Goal: Task Accomplishment & Management: Manage account settings

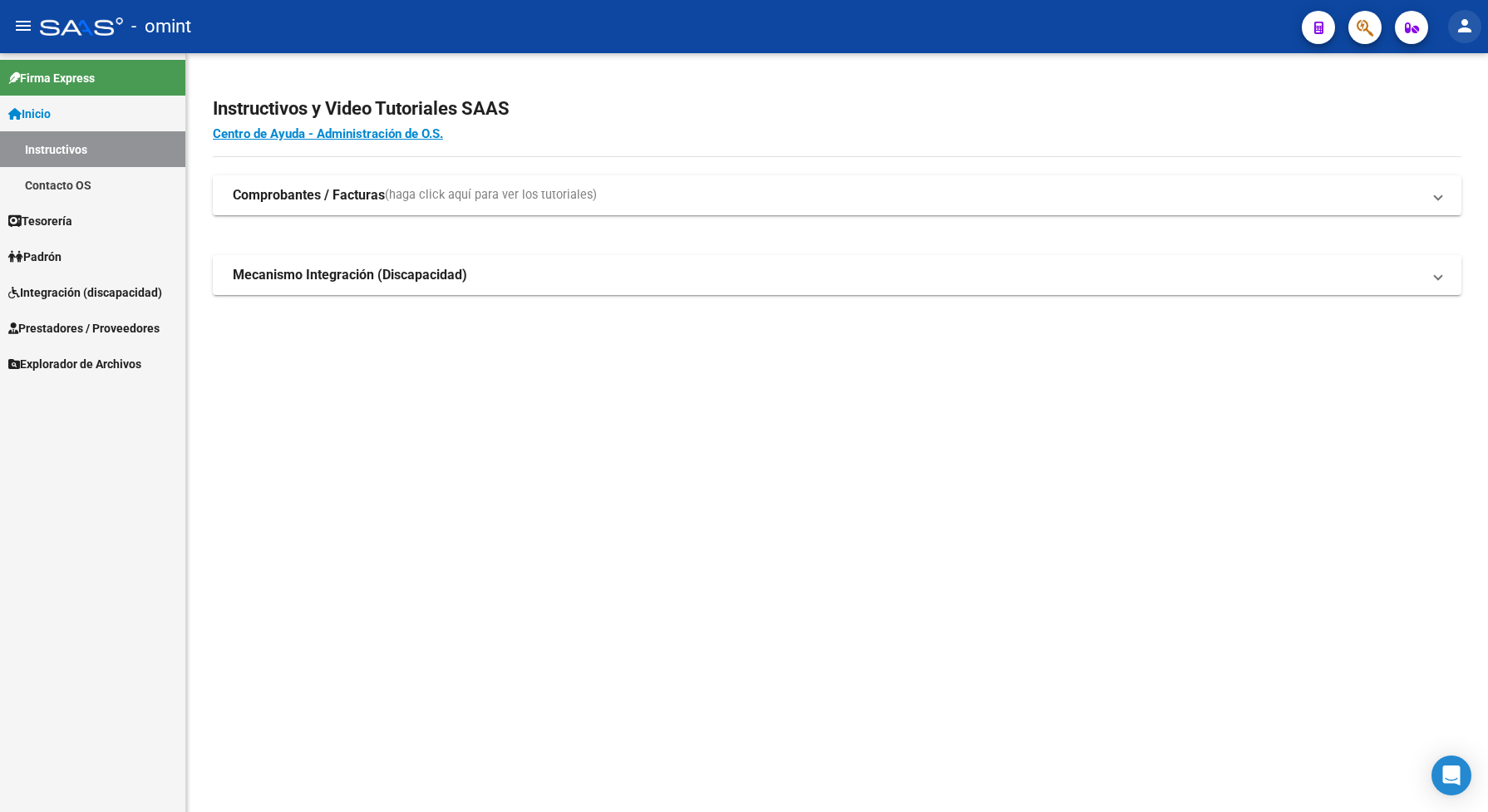
click at [1464, 21] on mat-icon "person" at bounding box center [1464, 25] width 20 height 20
click at [1442, 67] on button "person Mi Perfil" at bounding box center [1430, 70] width 101 height 40
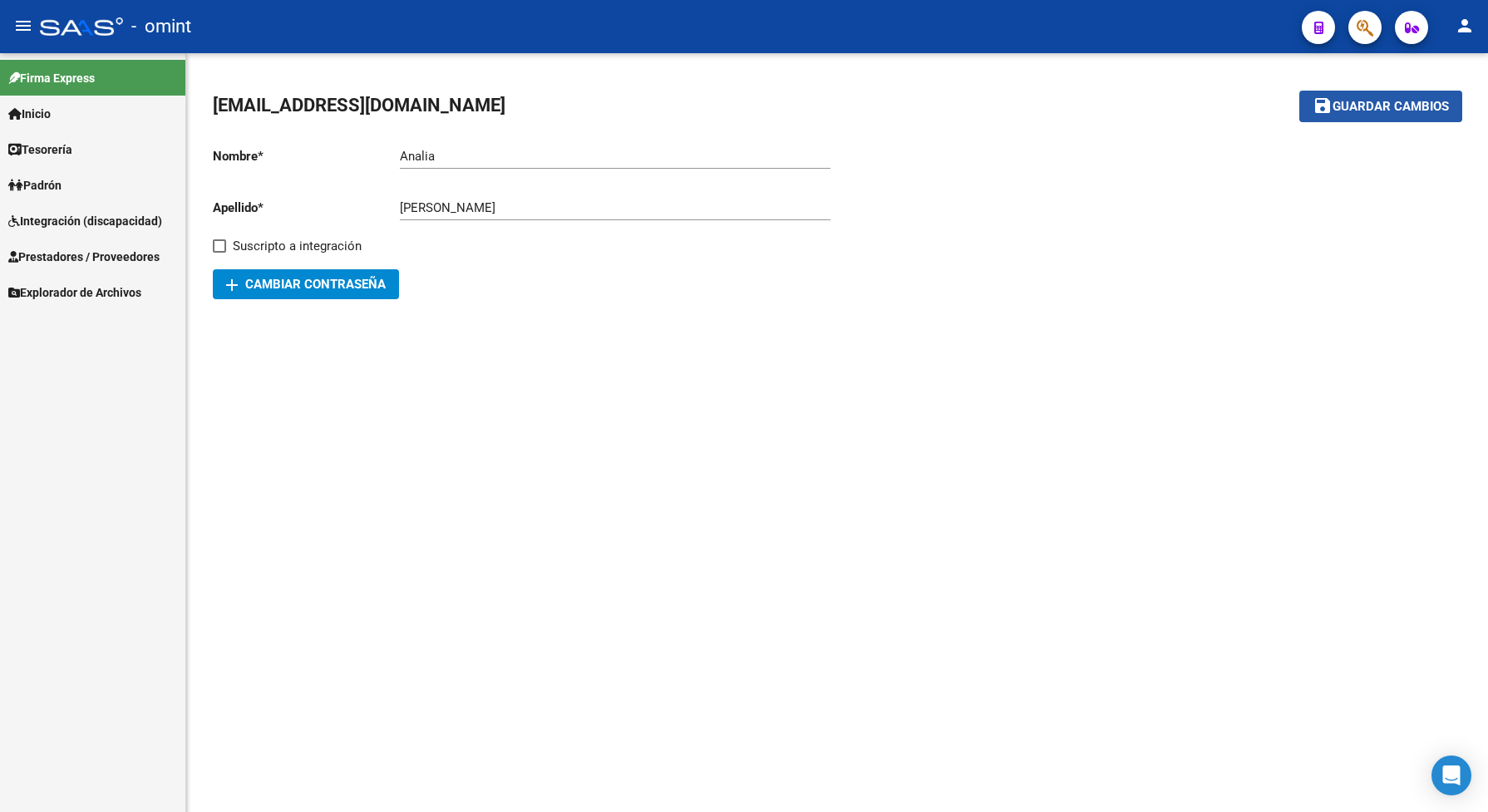
click at [1429, 104] on span "Guardar cambios" at bounding box center [1390, 107] width 116 height 15
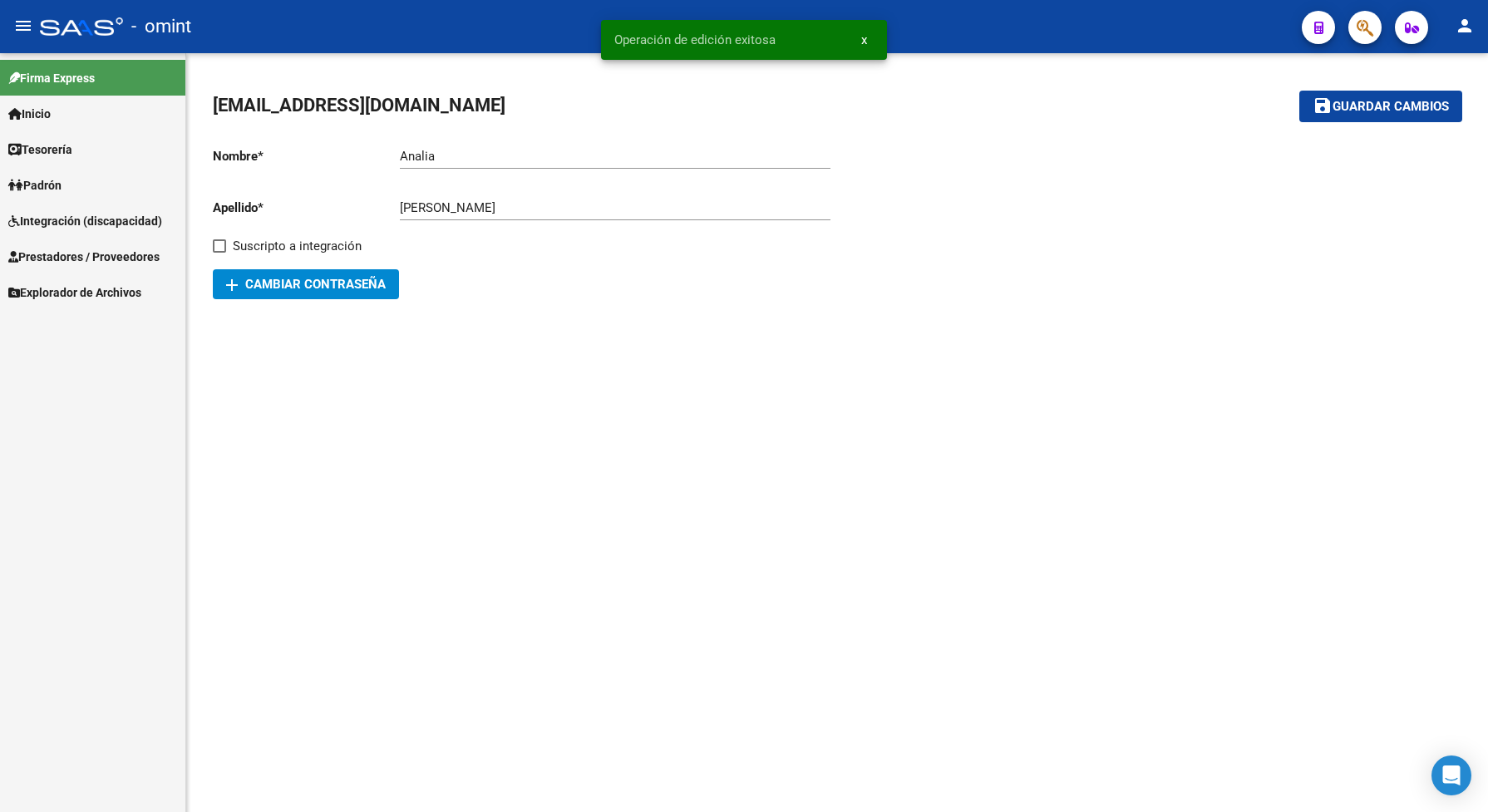
click at [87, 218] on span "Integración (discapacidad)" at bounding box center [86, 220] width 154 height 18
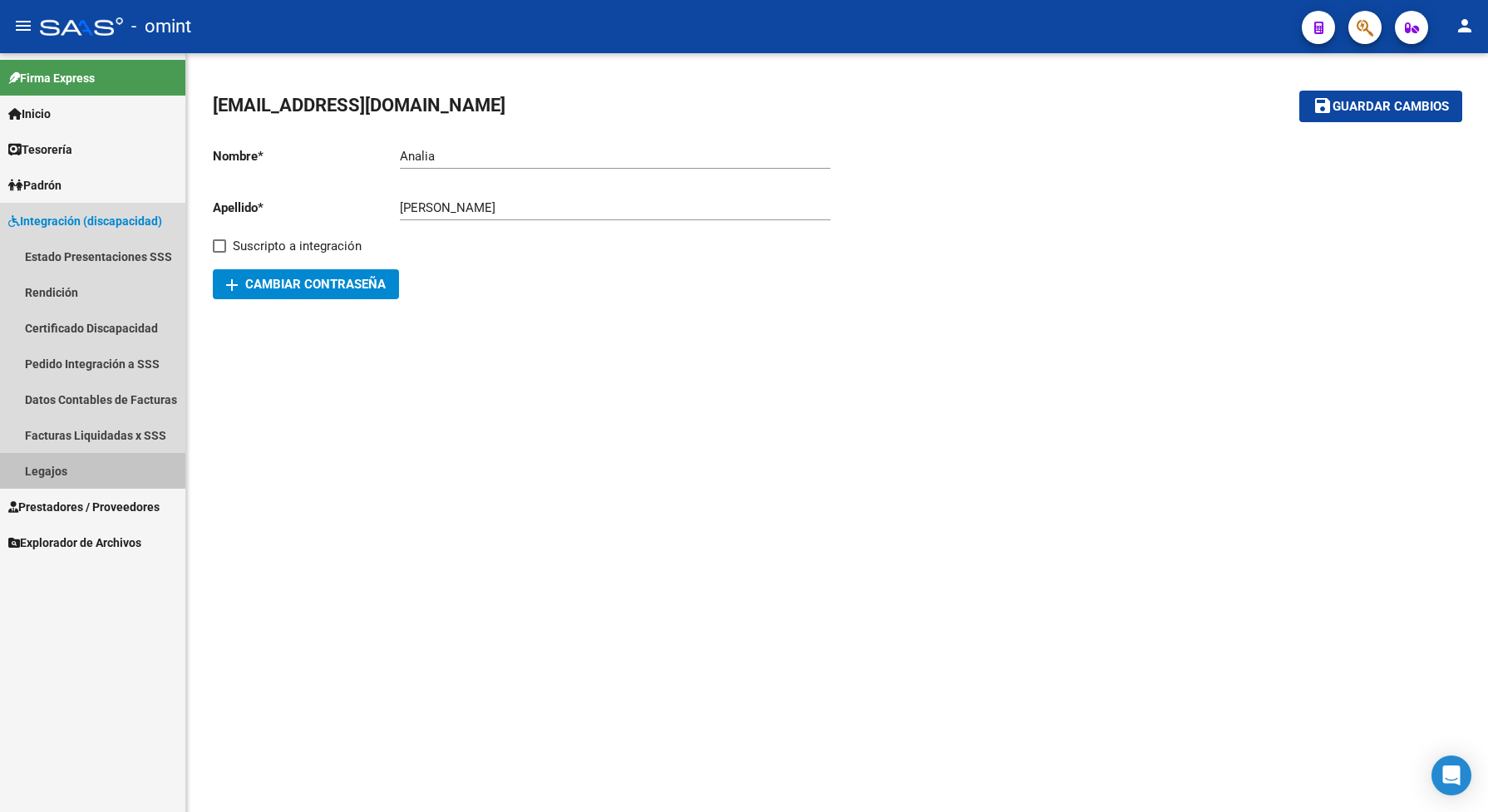
click at [89, 475] on link "Legajos" at bounding box center [93, 470] width 185 height 36
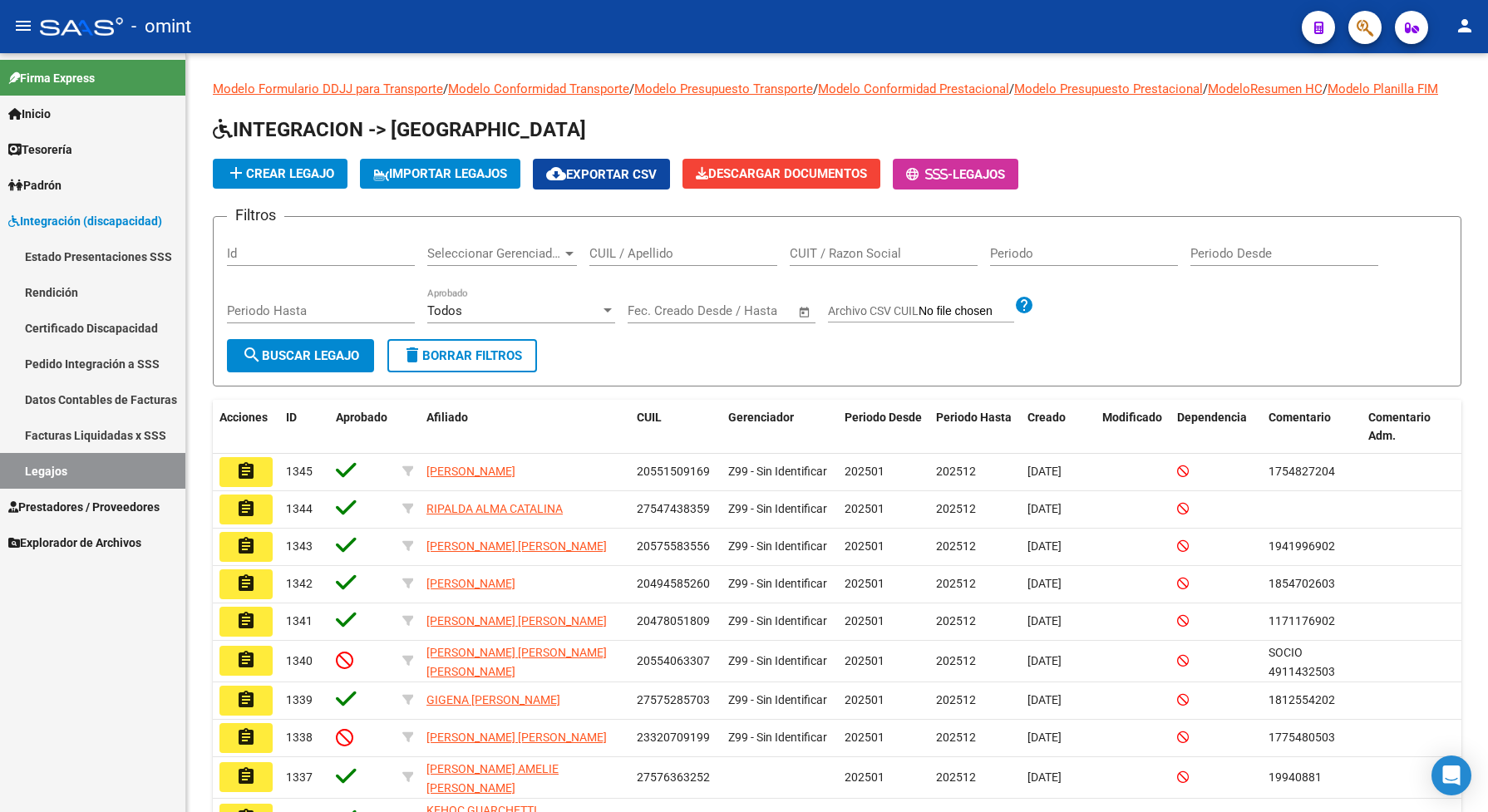
click at [92, 501] on span "Prestadores / Proveedores" at bounding box center [84, 506] width 151 height 18
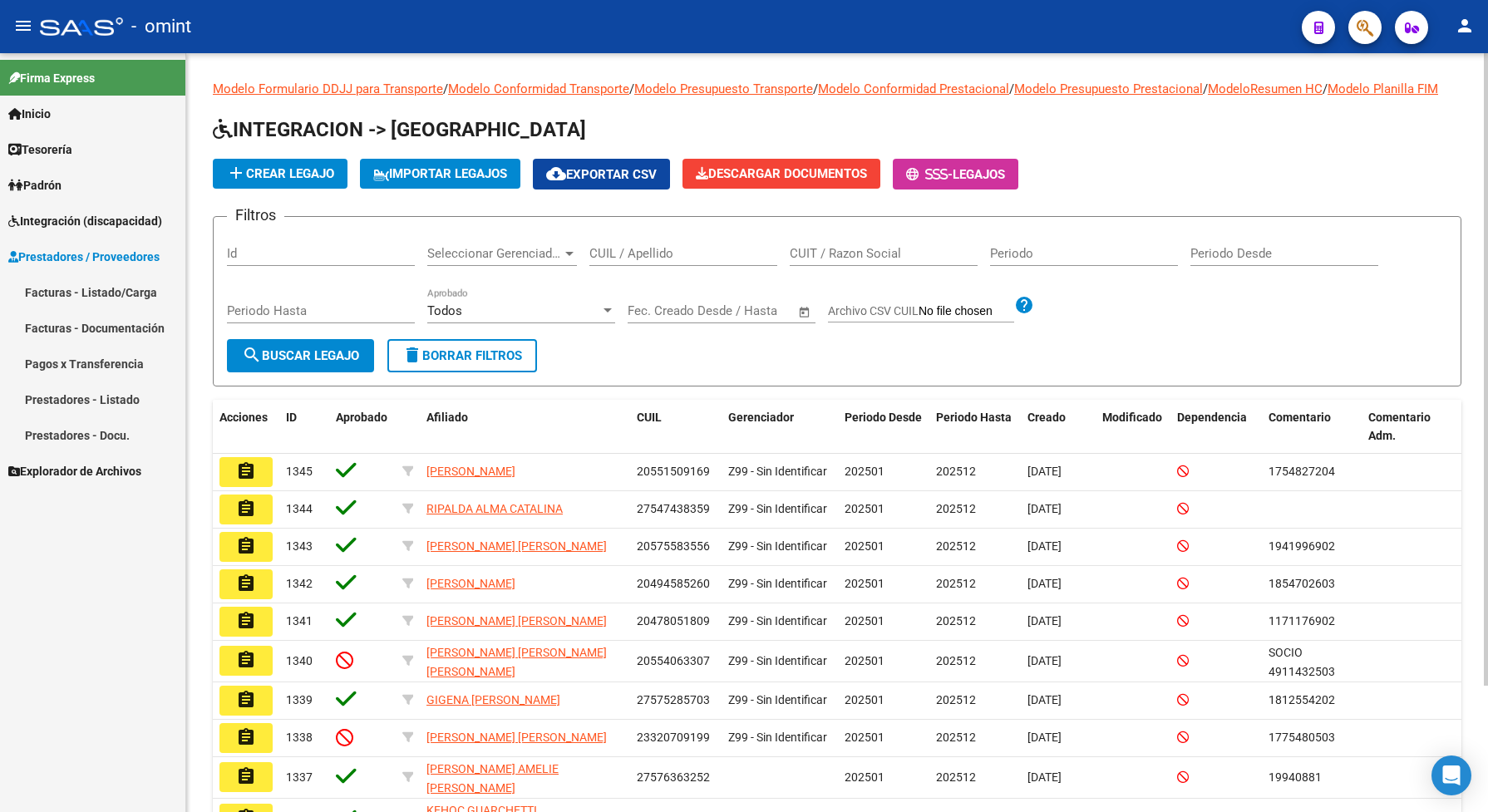
click at [619, 260] on input "CUIL / Apellido" at bounding box center [683, 253] width 188 height 15
paste input "20547818769"
type input "20547818769"
click at [323, 363] on span "search Buscar Legajo" at bounding box center [301, 355] width 117 height 15
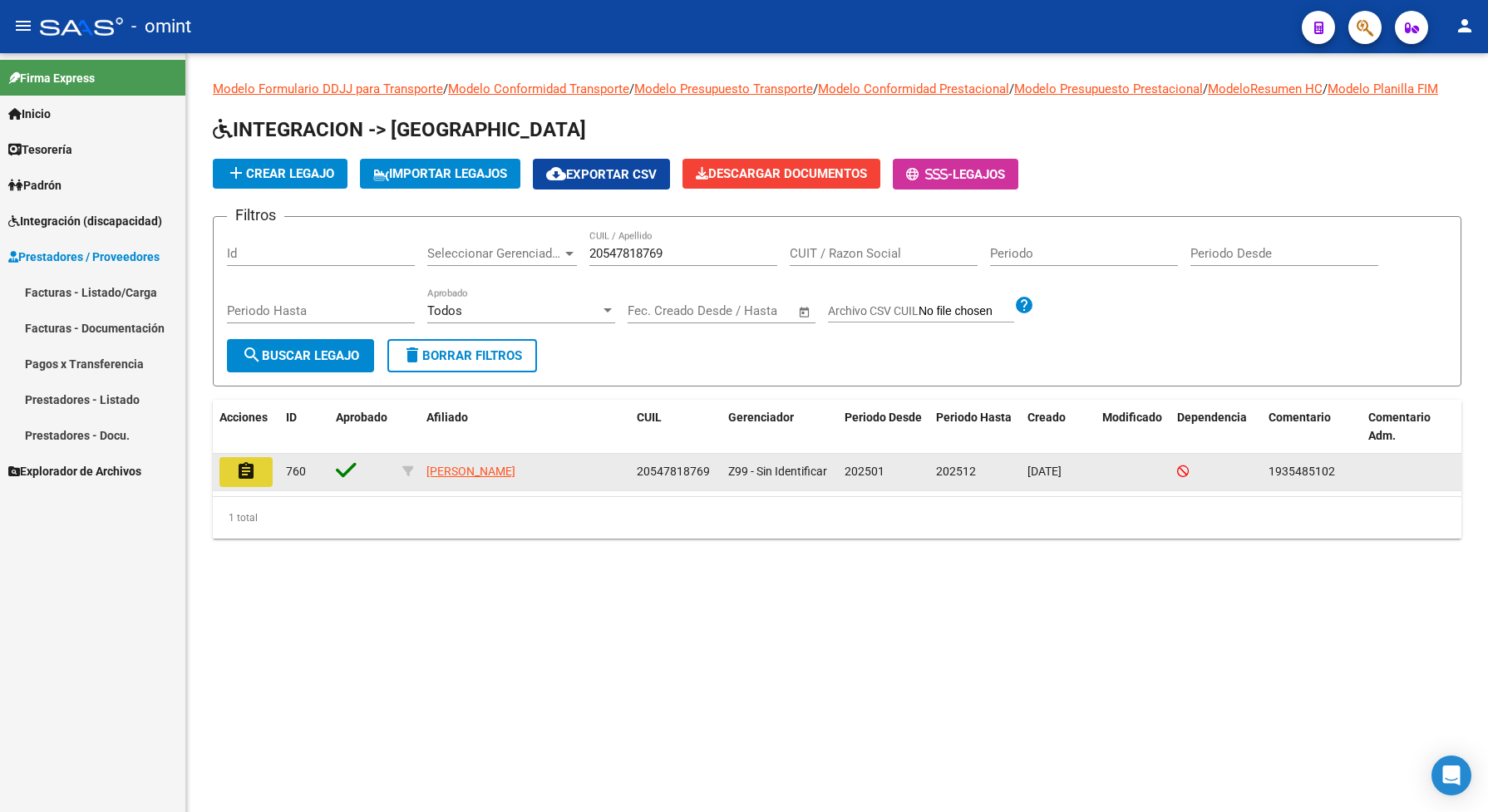
click at [247, 487] on button "assignment" at bounding box center [246, 472] width 53 height 30
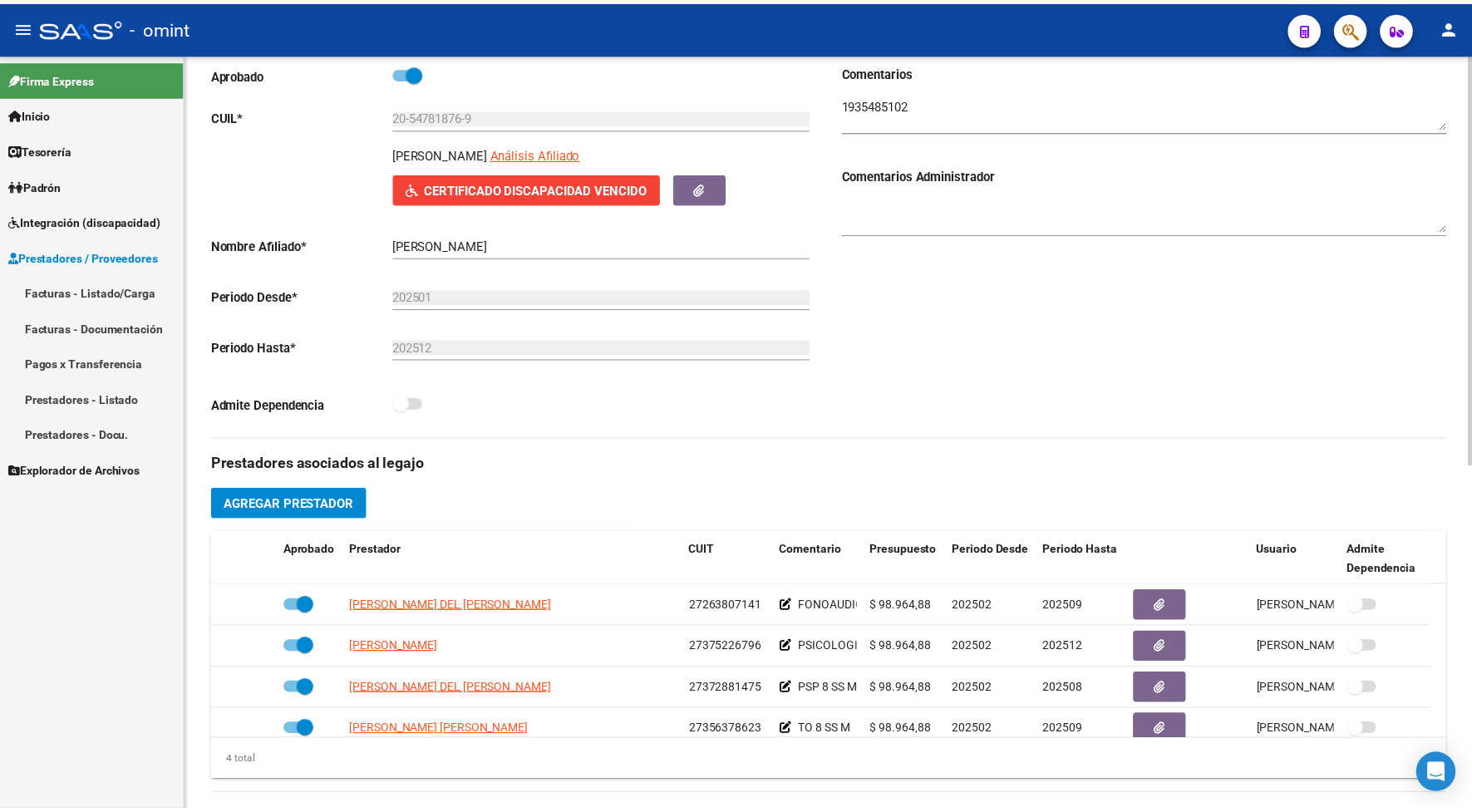
scroll to position [311, 0]
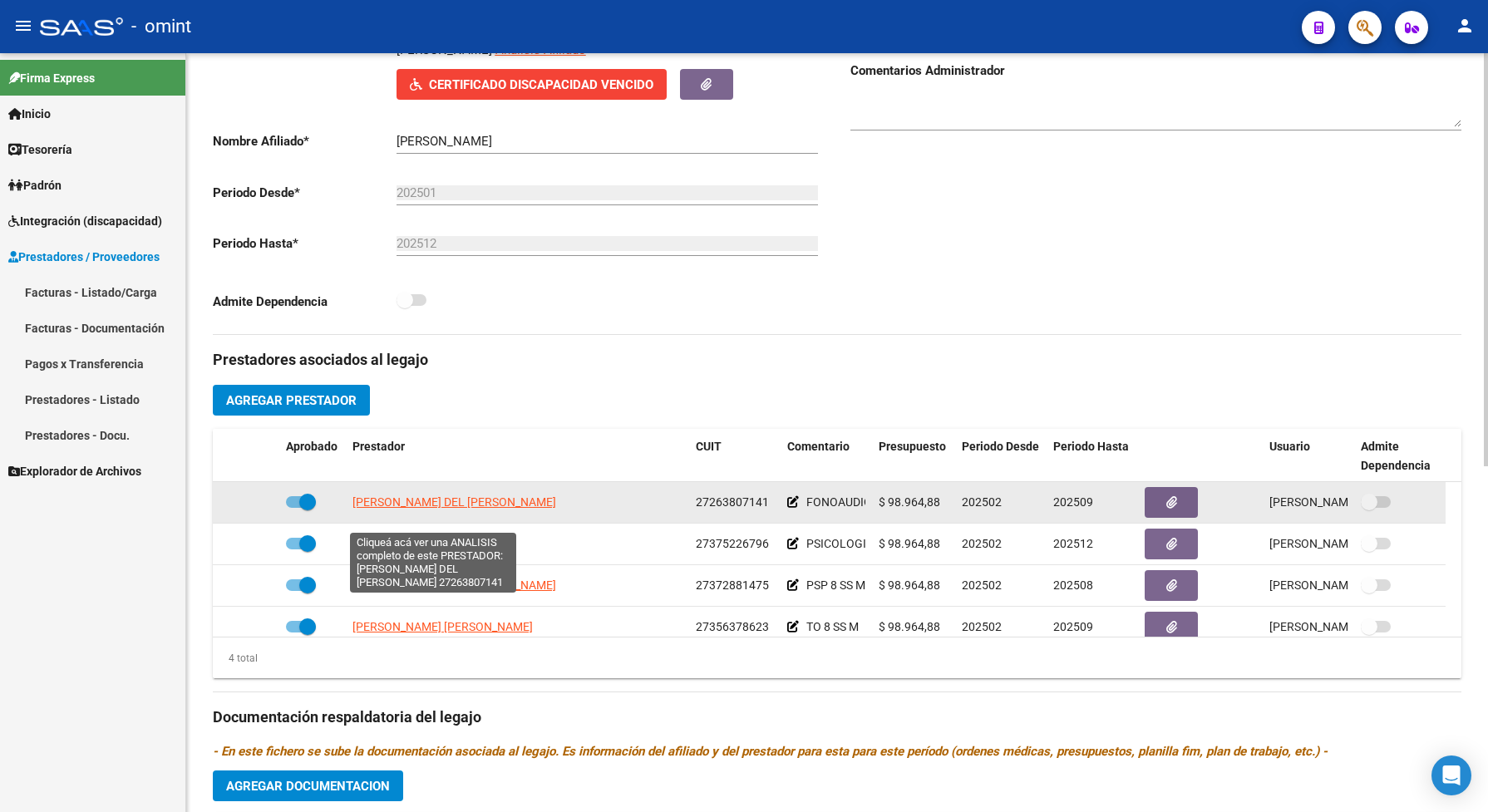
click at [393, 509] on span "FONTANA LUCIANA DEL VALLE" at bounding box center [442, 502] width 180 height 13
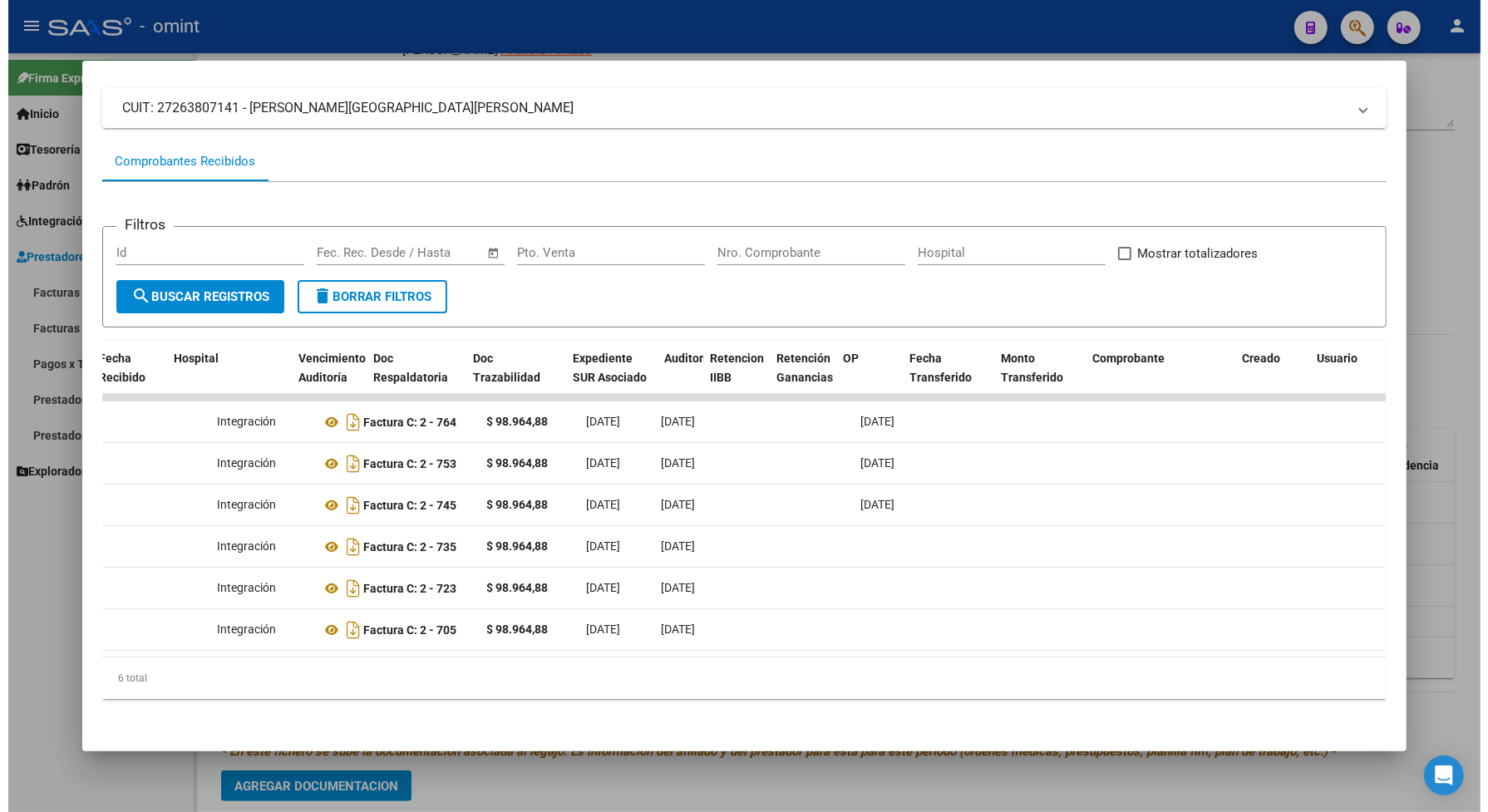
scroll to position [0, 0]
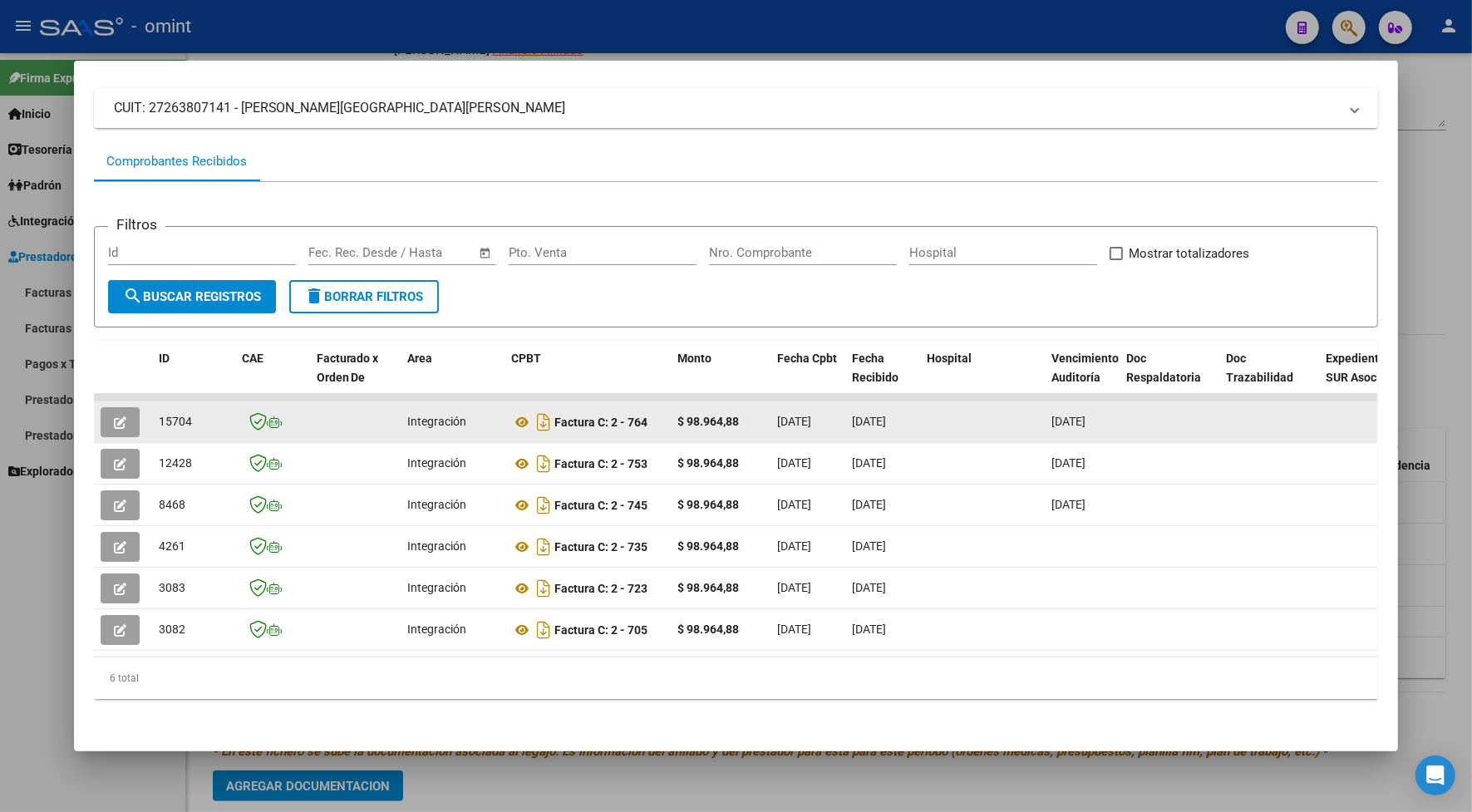
click at [94, 408] on datatable-body-cell at bounding box center [122, 421] width 59 height 41
click at [114, 420] on icon "button" at bounding box center [120, 422] width 12 height 12
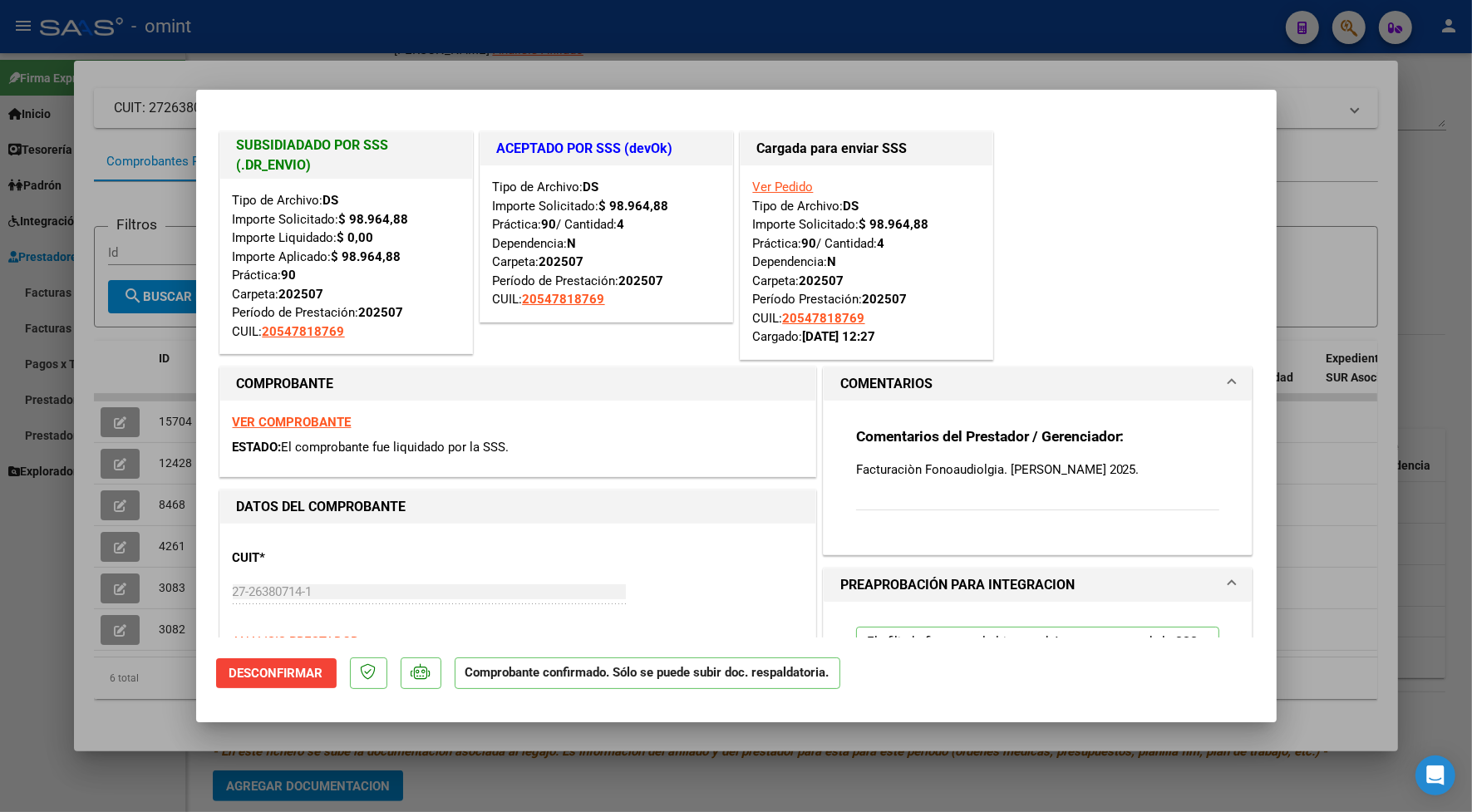
click at [459, 67] on div at bounding box center [736, 406] width 1472 height 812
type input "$ 0,00"
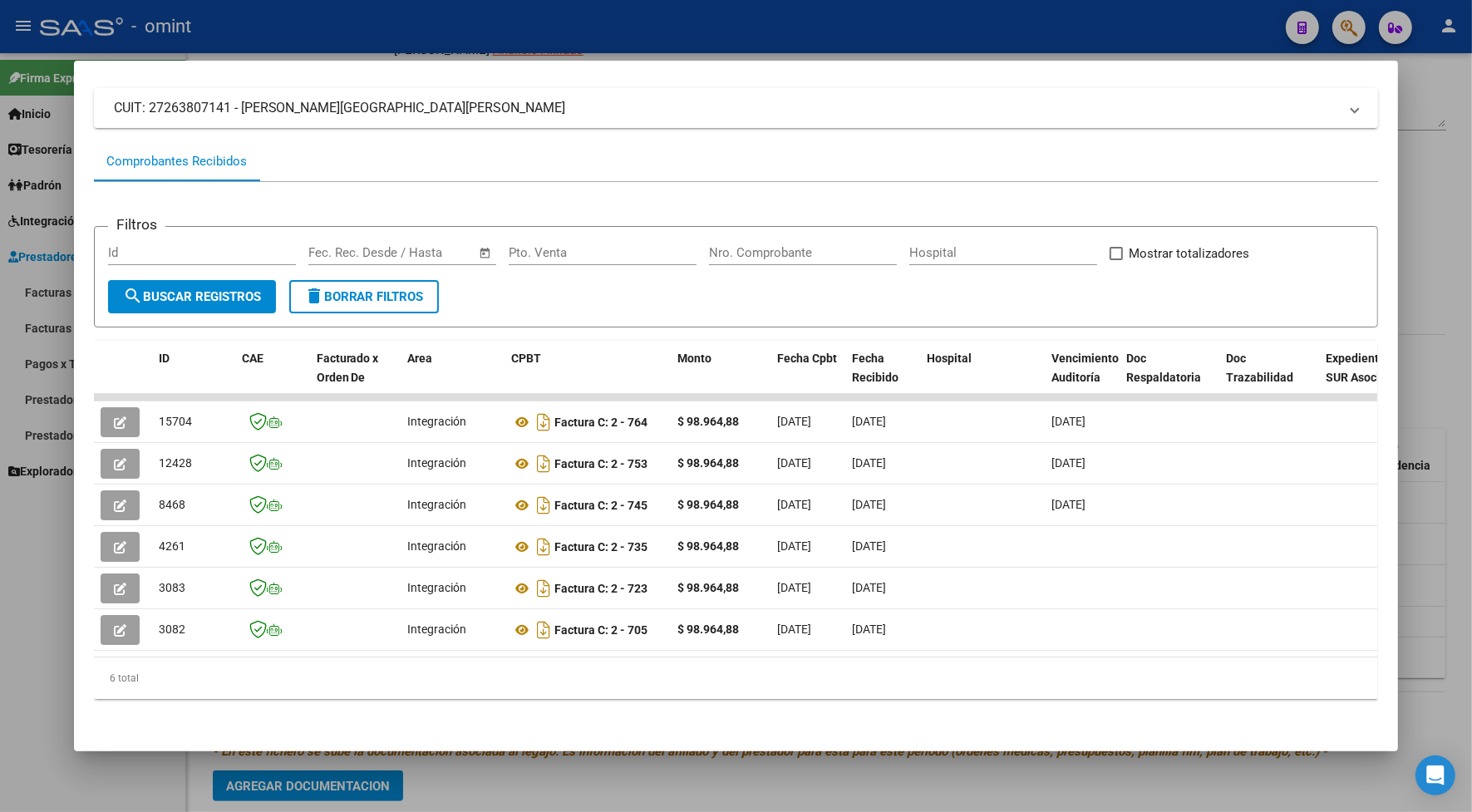
click at [475, 35] on div at bounding box center [736, 406] width 1472 height 812
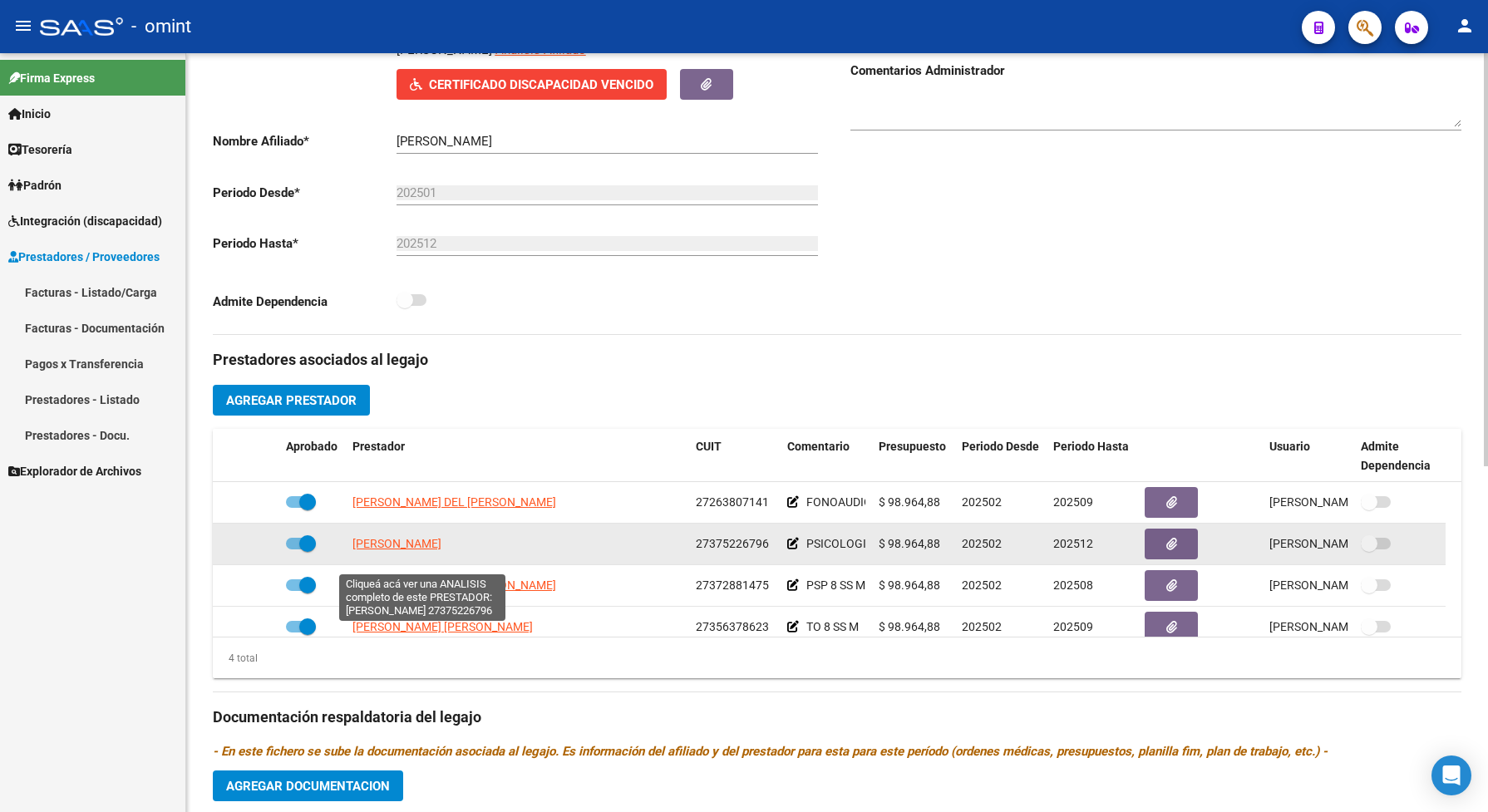
click at [442, 550] on span "BARCIA MARIA MERCEDES" at bounding box center [397, 543] width 89 height 13
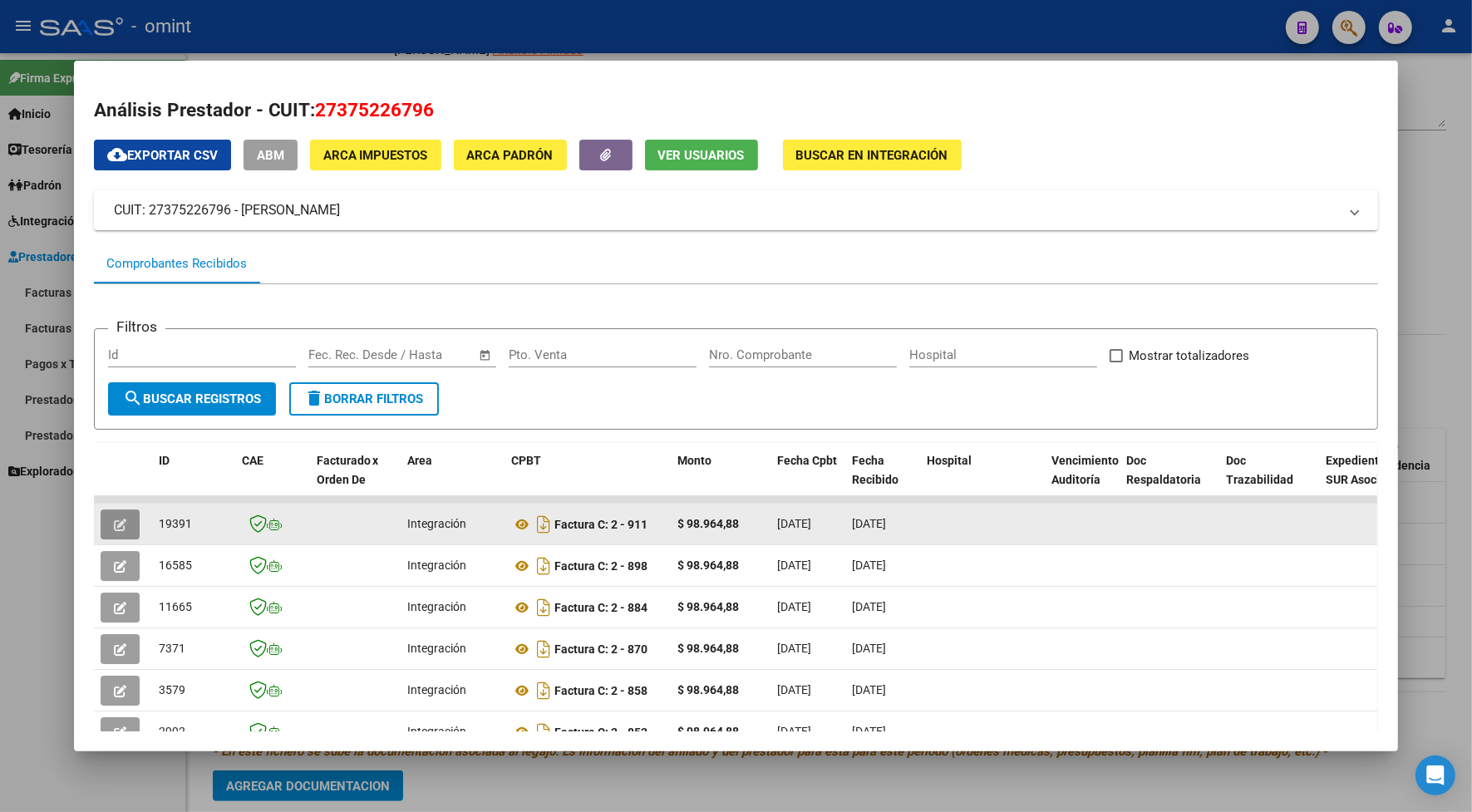
click at [115, 524] on icon "button" at bounding box center [120, 524] width 12 height 12
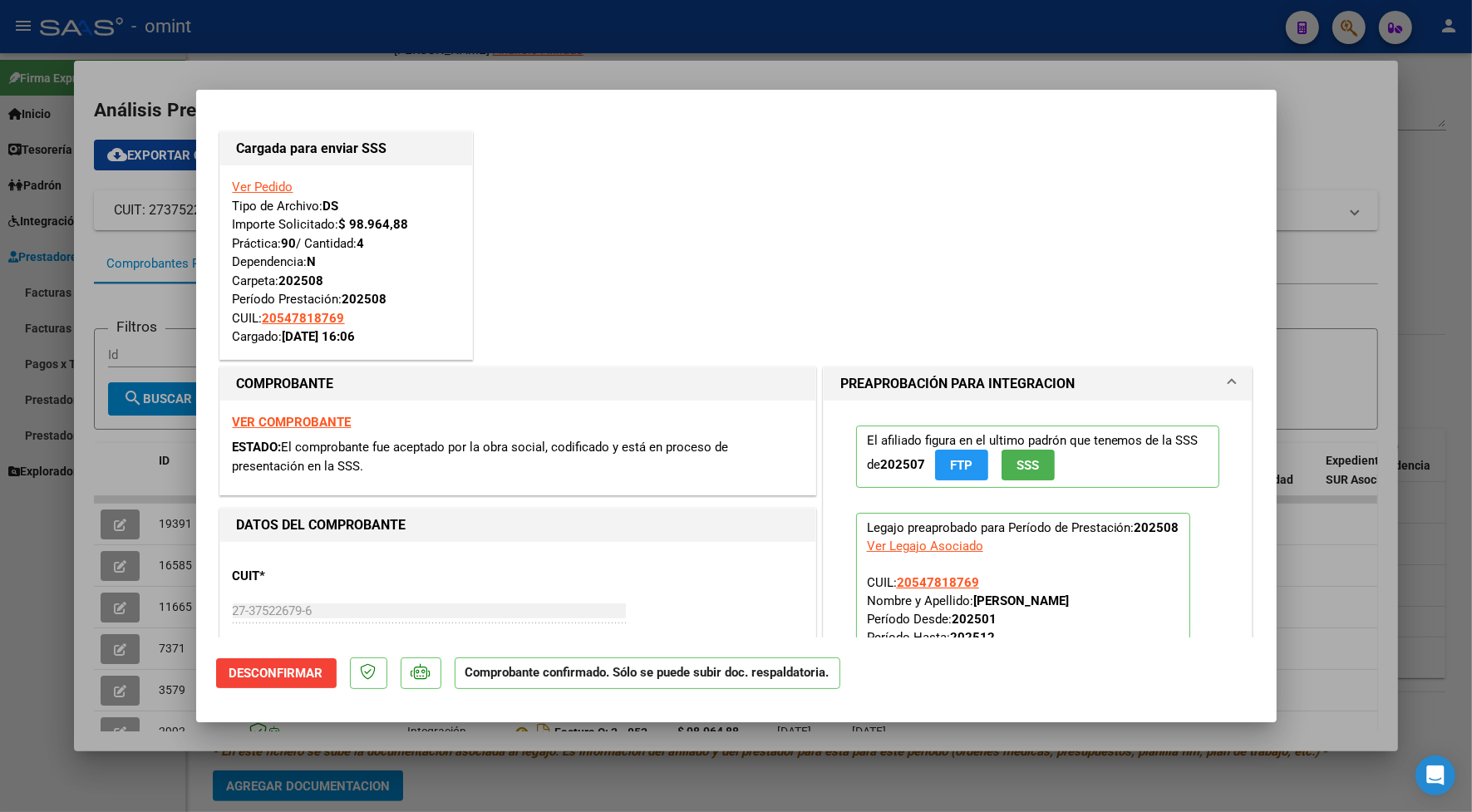
click at [548, 34] on div at bounding box center [736, 406] width 1472 height 812
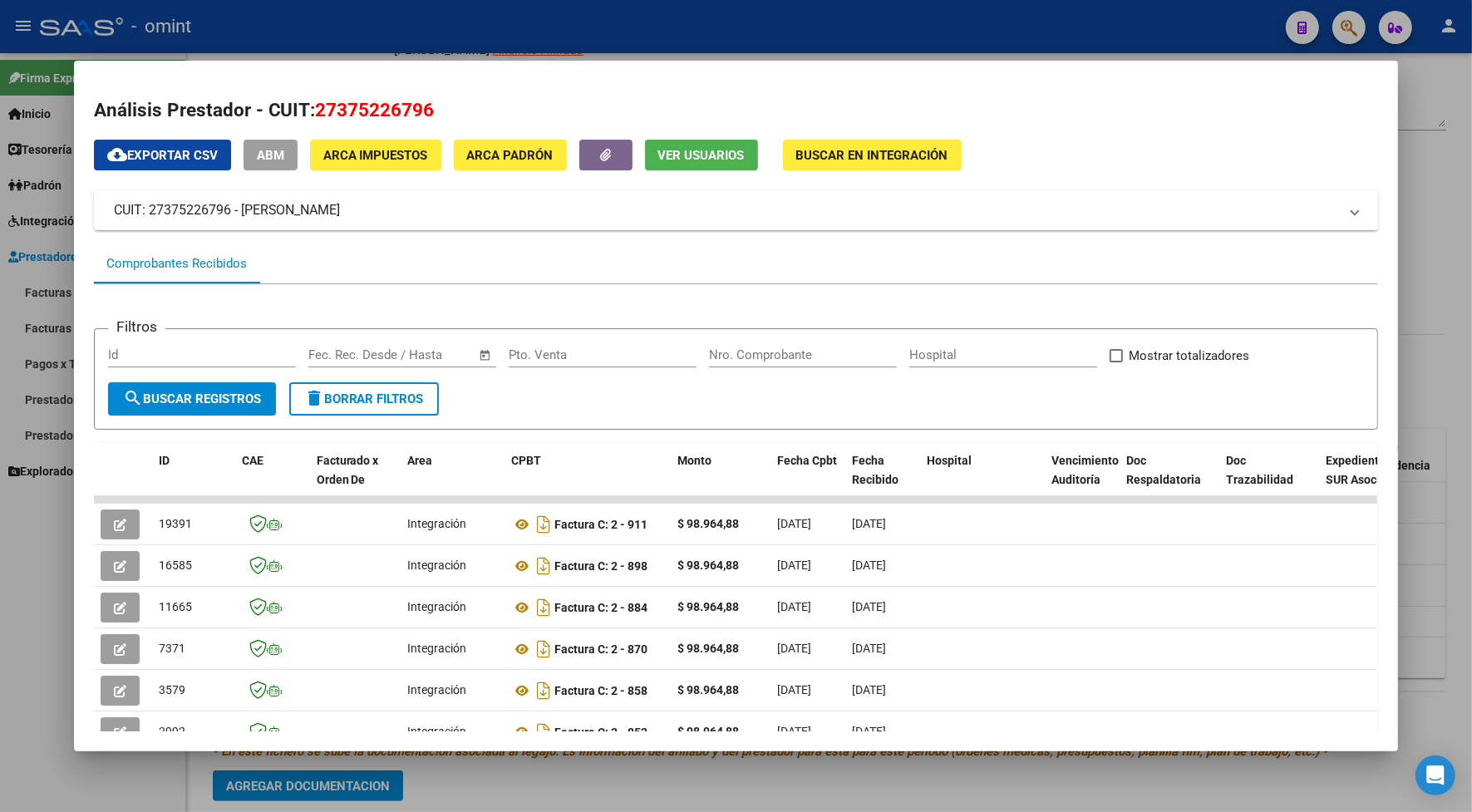
click at [447, 48] on div at bounding box center [736, 406] width 1472 height 812
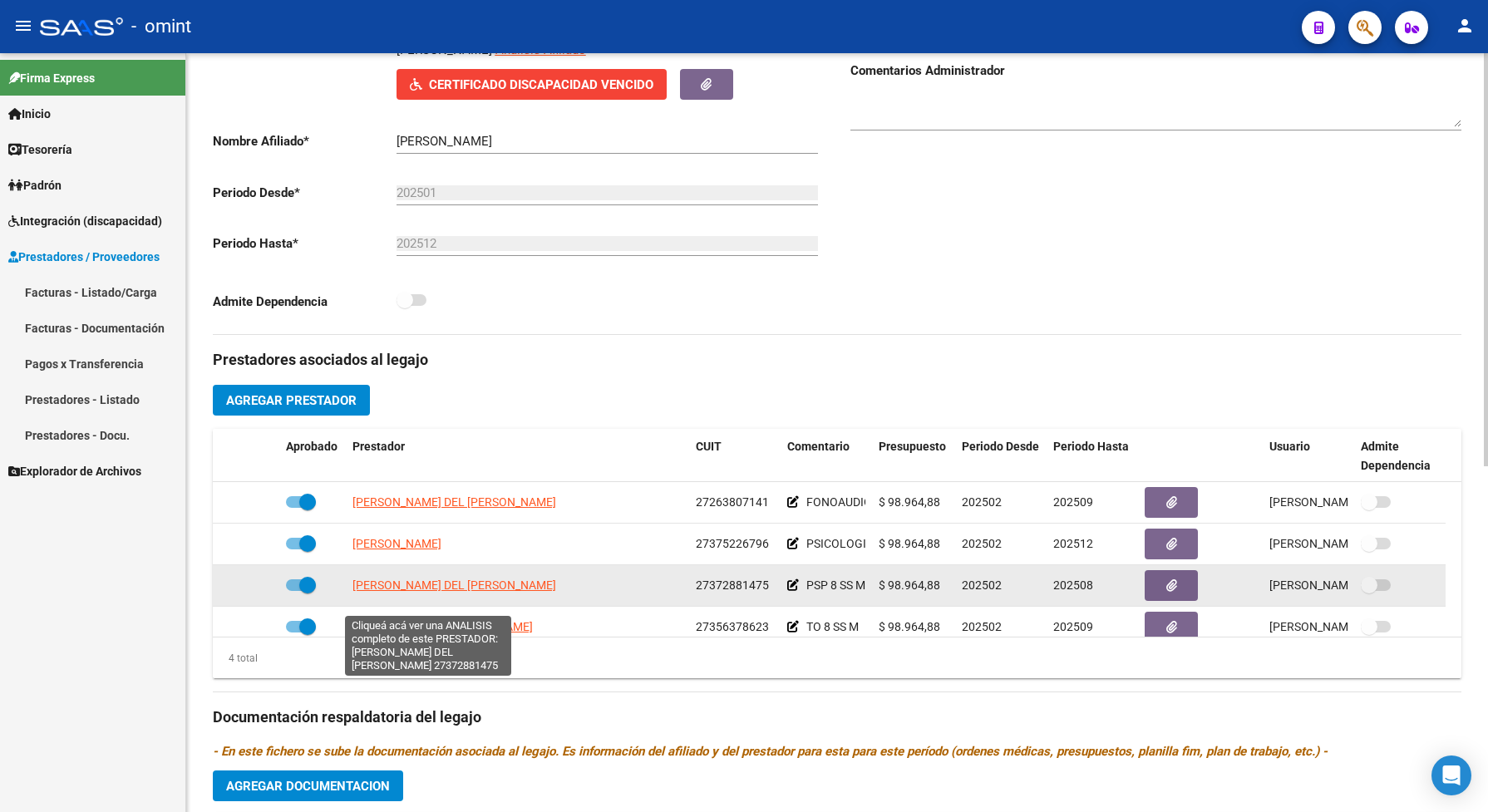
click at [442, 592] on span "RENNA NATACHA DEL VALLE" at bounding box center [397, 585] width 89 height 13
type textarea "27372881475"
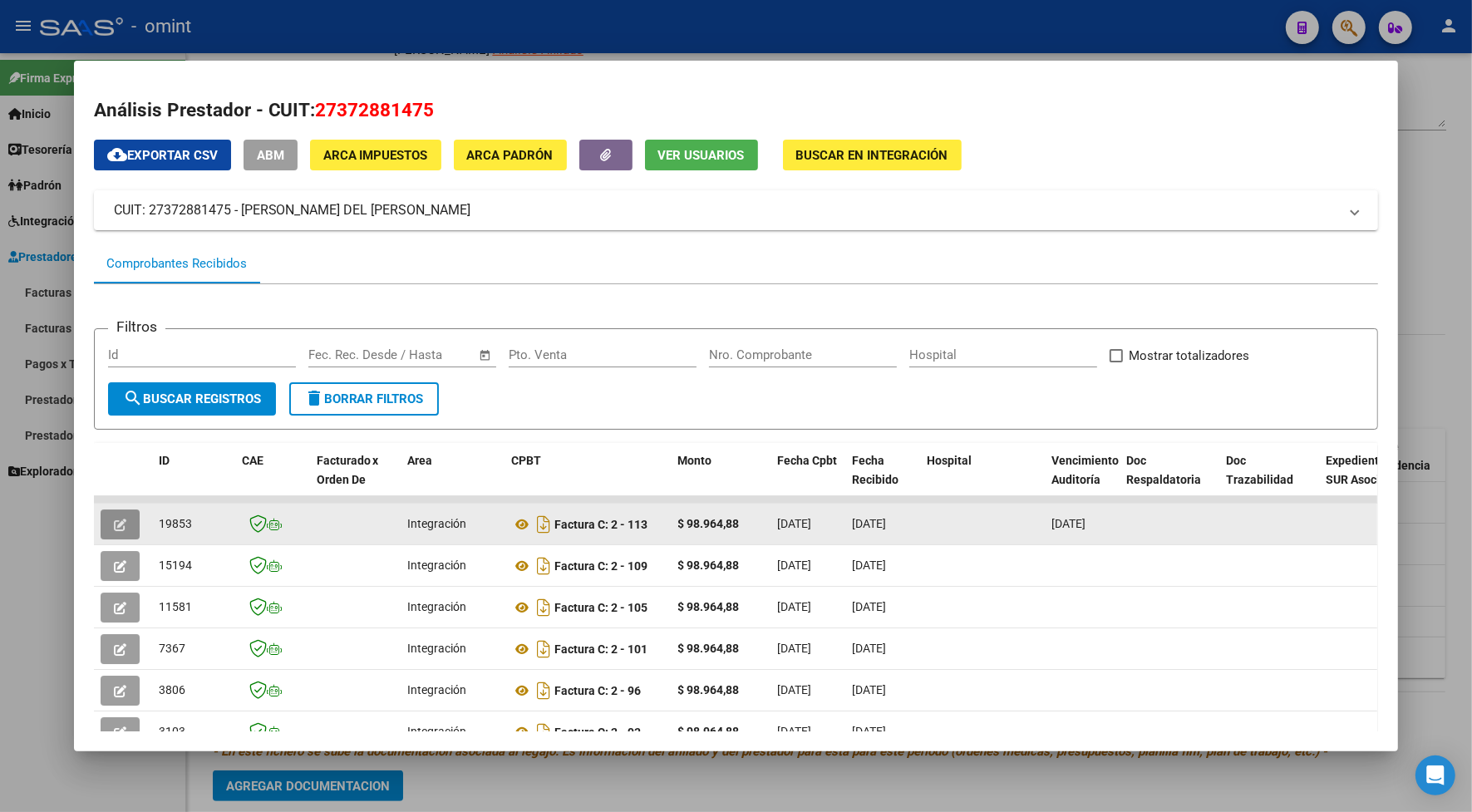
click at [114, 518] on icon "button" at bounding box center [120, 524] width 12 height 12
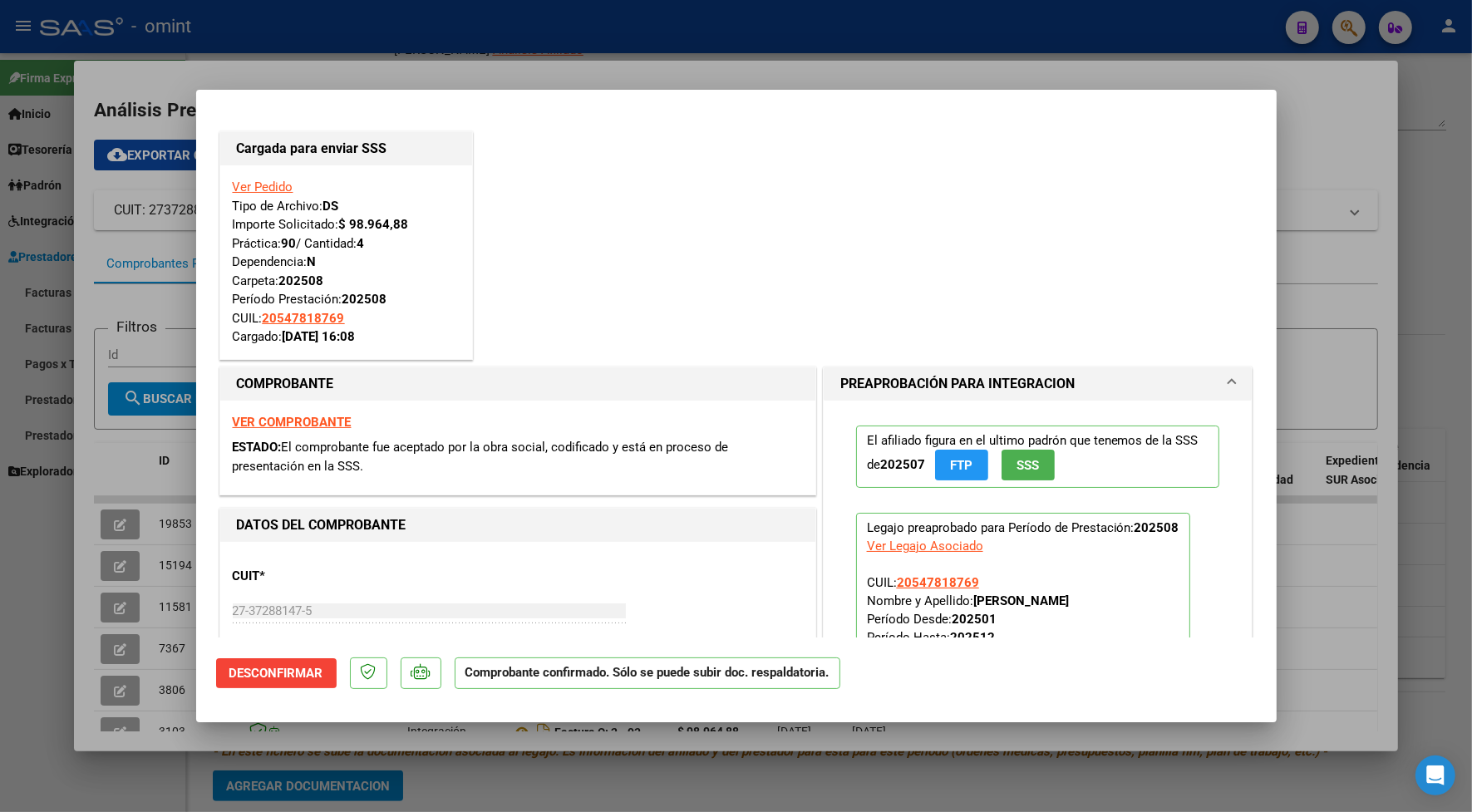
click at [432, 55] on div at bounding box center [736, 406] width 1472 height 812
type input "$ 0,00"
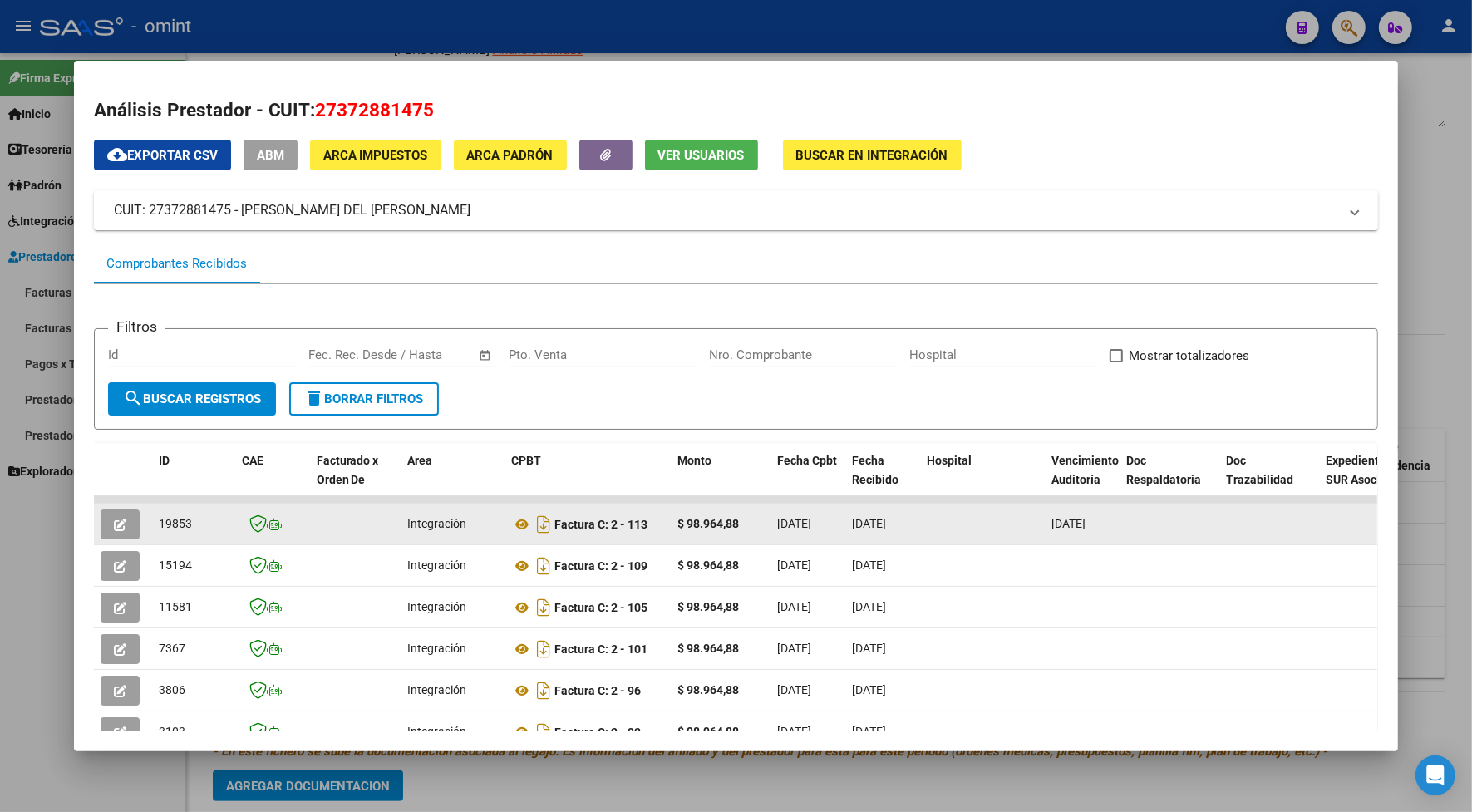
click at [127, 513] on button "button" at bounding box center [120, 524] width 39 height 30
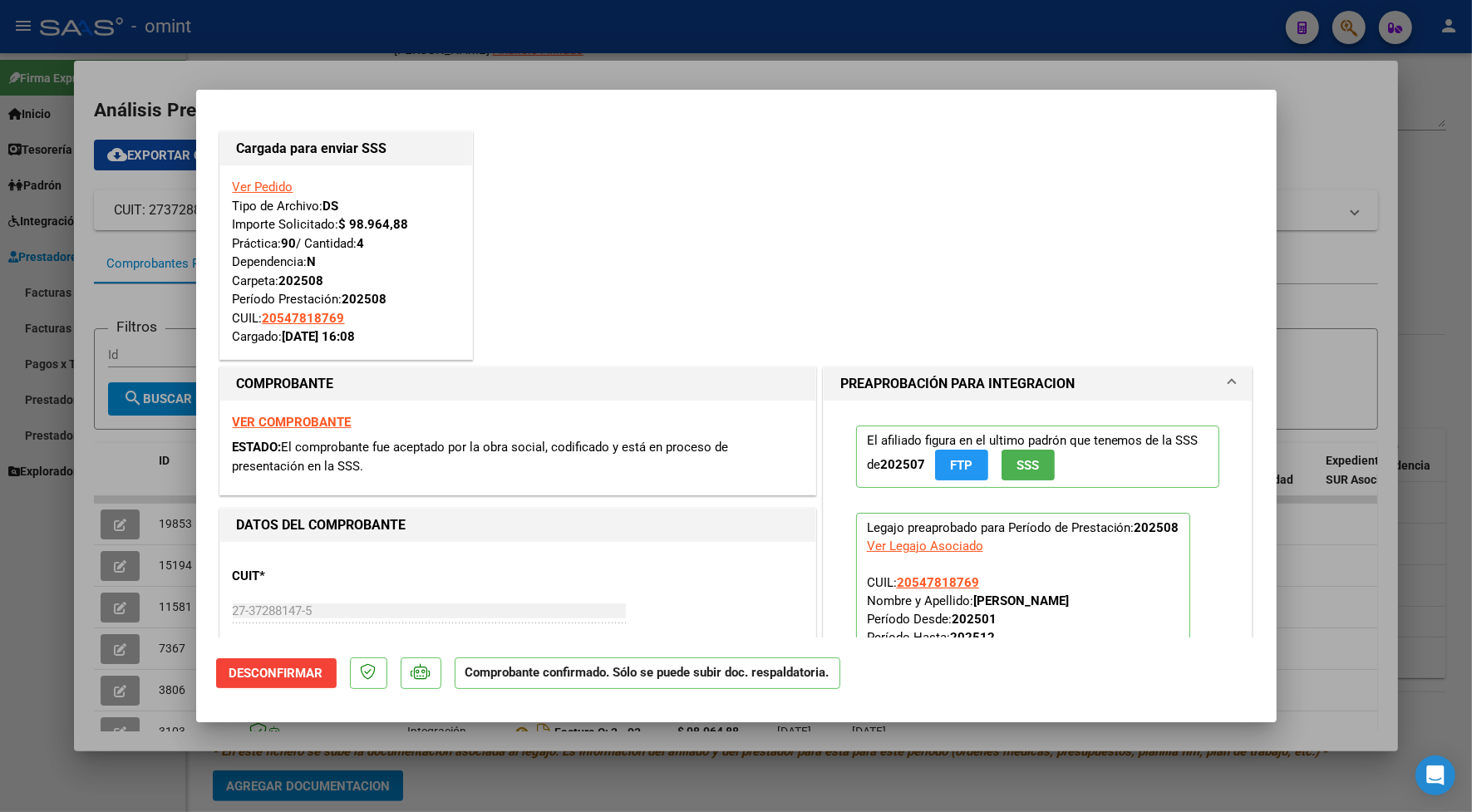
click at [244, 66] on div at bounding box center [736, 406] width 1472 height 812
type input "$ 0,00"
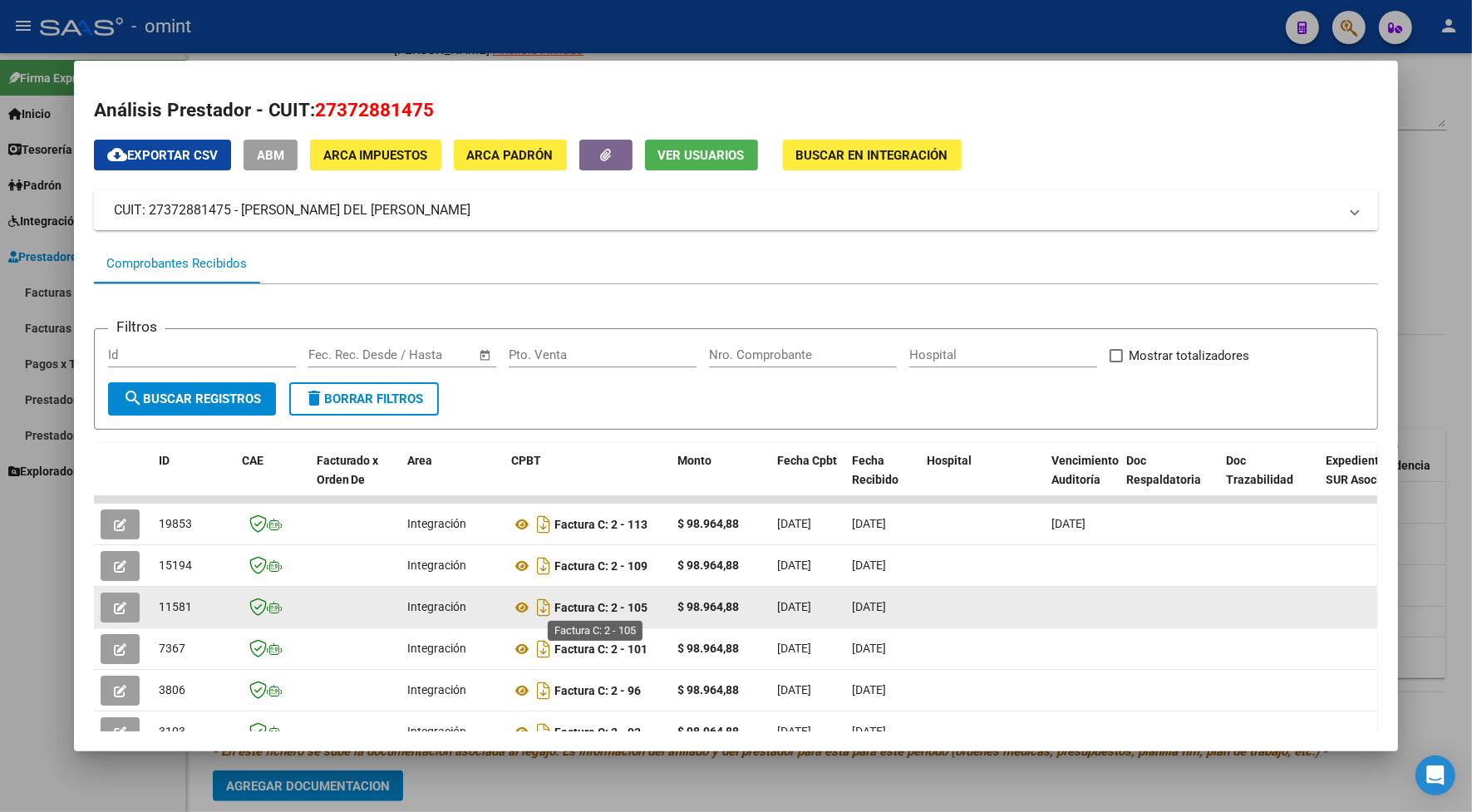
click at [579, 597] on div "Factura C: 2 - 105" at bounding box center [588, 607] width 153 height 26
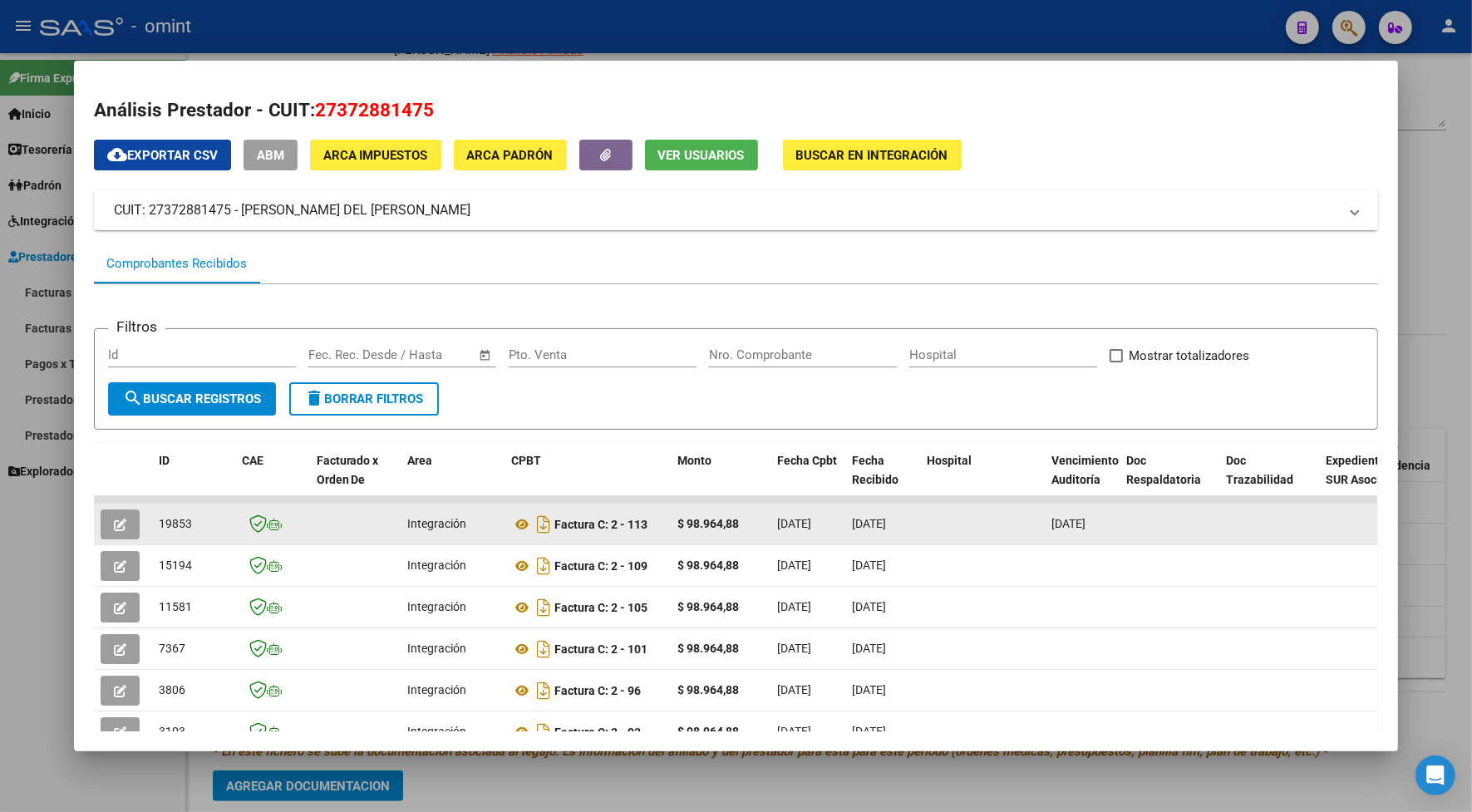
click at [122, 525] on button "button" at bounding box center [120, 524] width 39 height 30
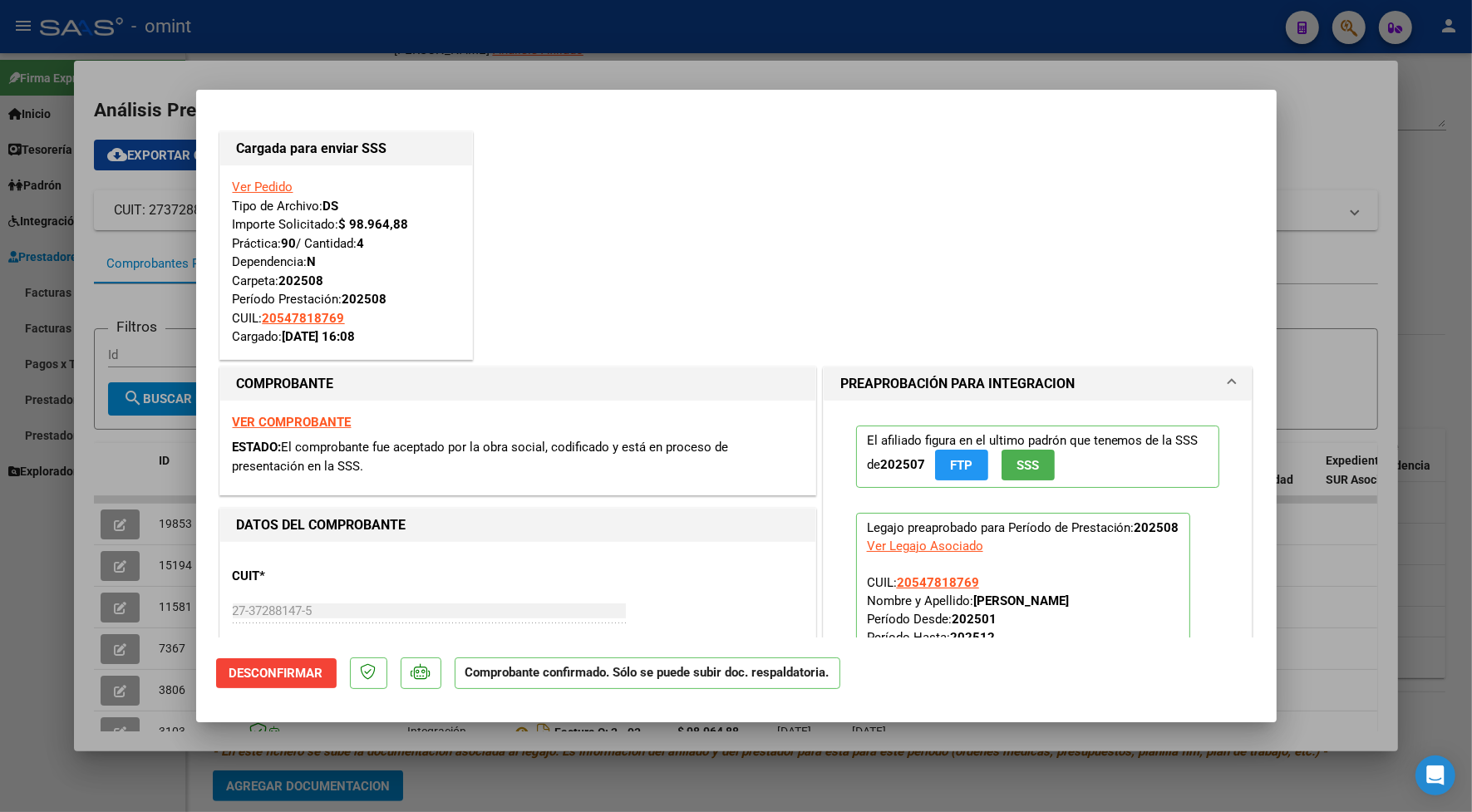
click at [388, 67] on div at bounding box center [736, 406] width 1472 height 812
type input "$ 0,00"
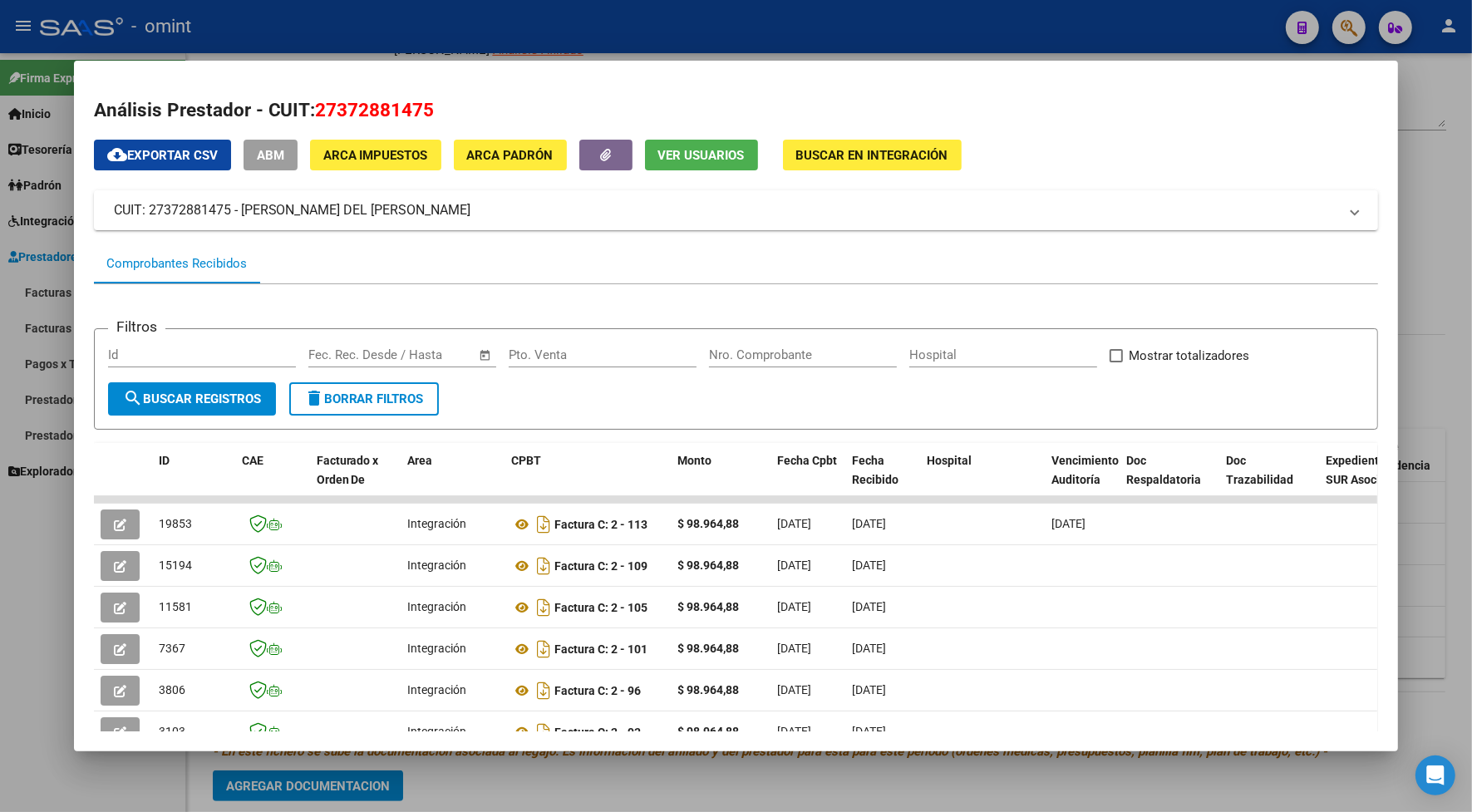
click at [434, 23] on div at bounding box center [736, 406] width 1472 height 812
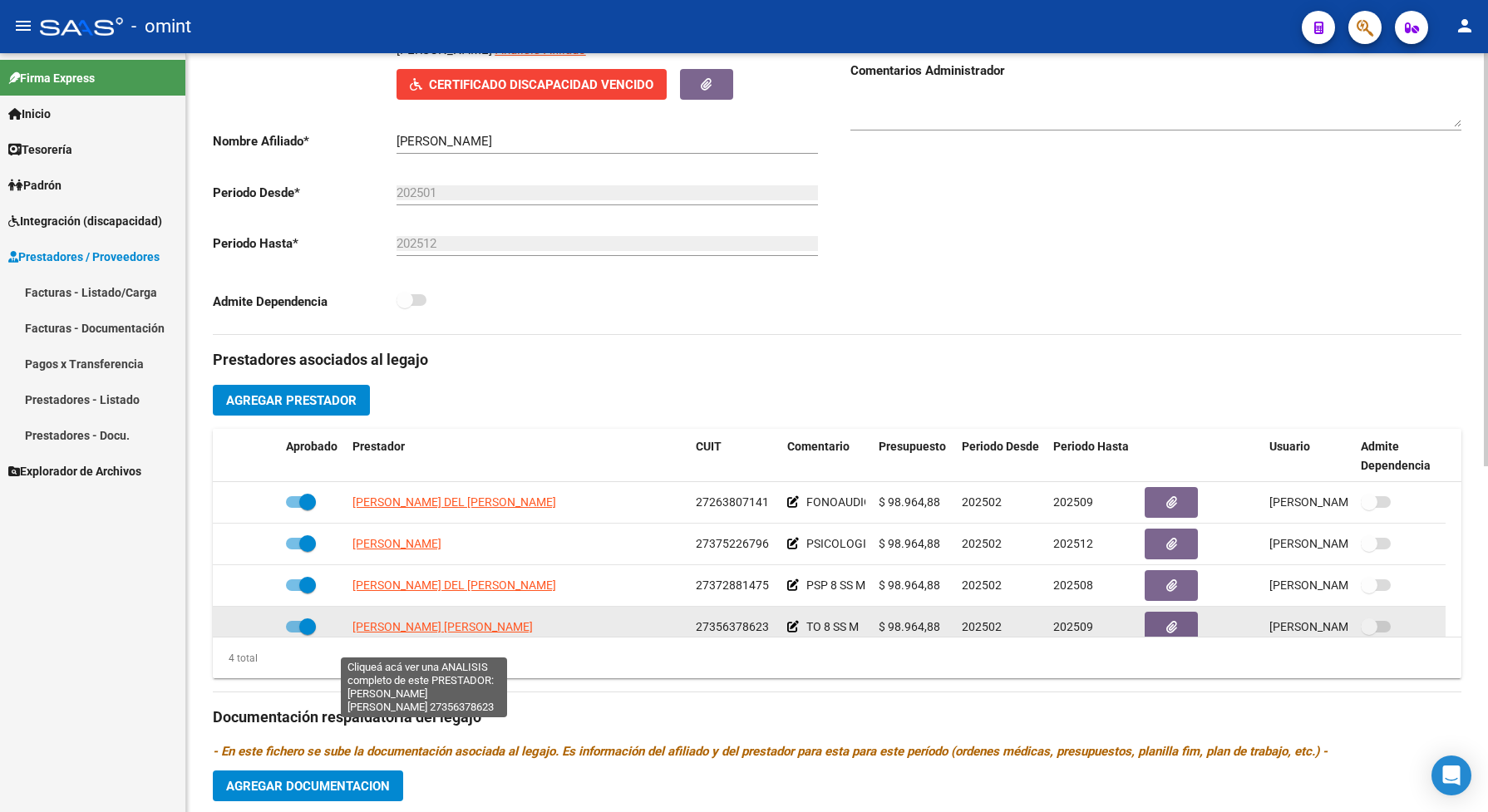
click at [457, 633] on span "VEREA YESICA ALEJANDRA" at bounding box center [442, 626] width 180 height 13
type textarea "27356378623"
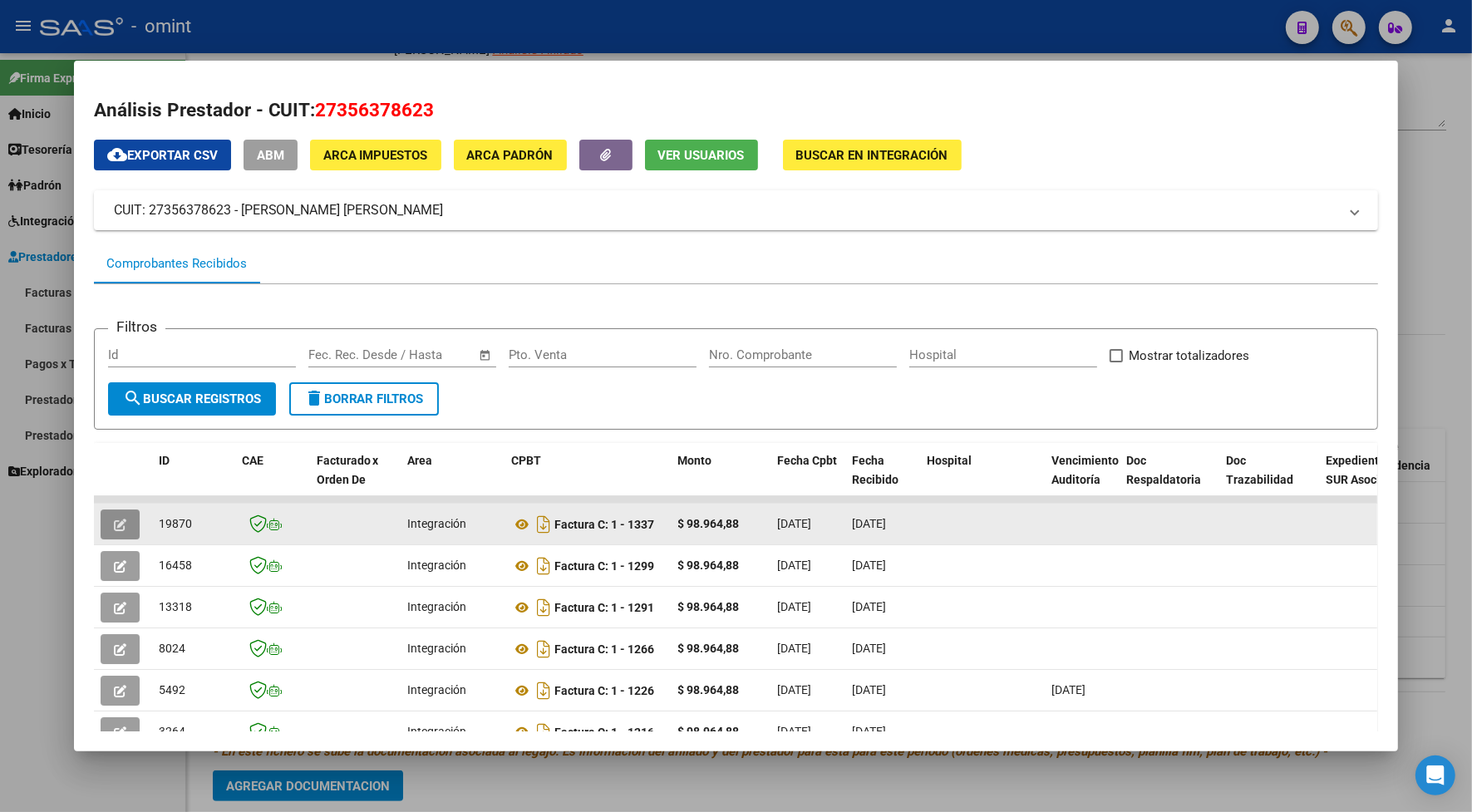
click at [102, 528] on button "button" at bounding box center [120, 524] width 39 height 30
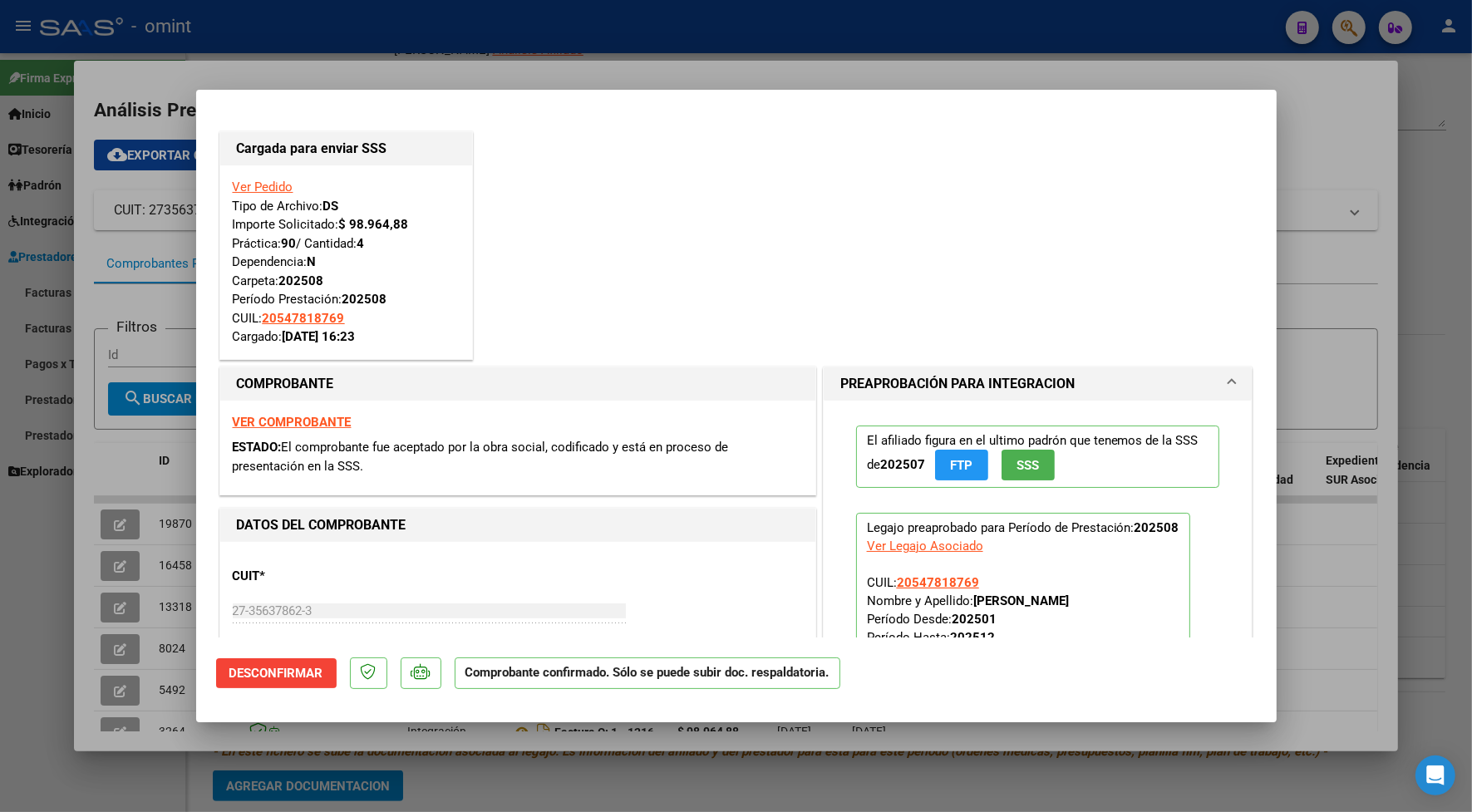
click at [413, 47] on div at bounding box center [736, 406] width 1472 height 812
type input "$ 0,00"
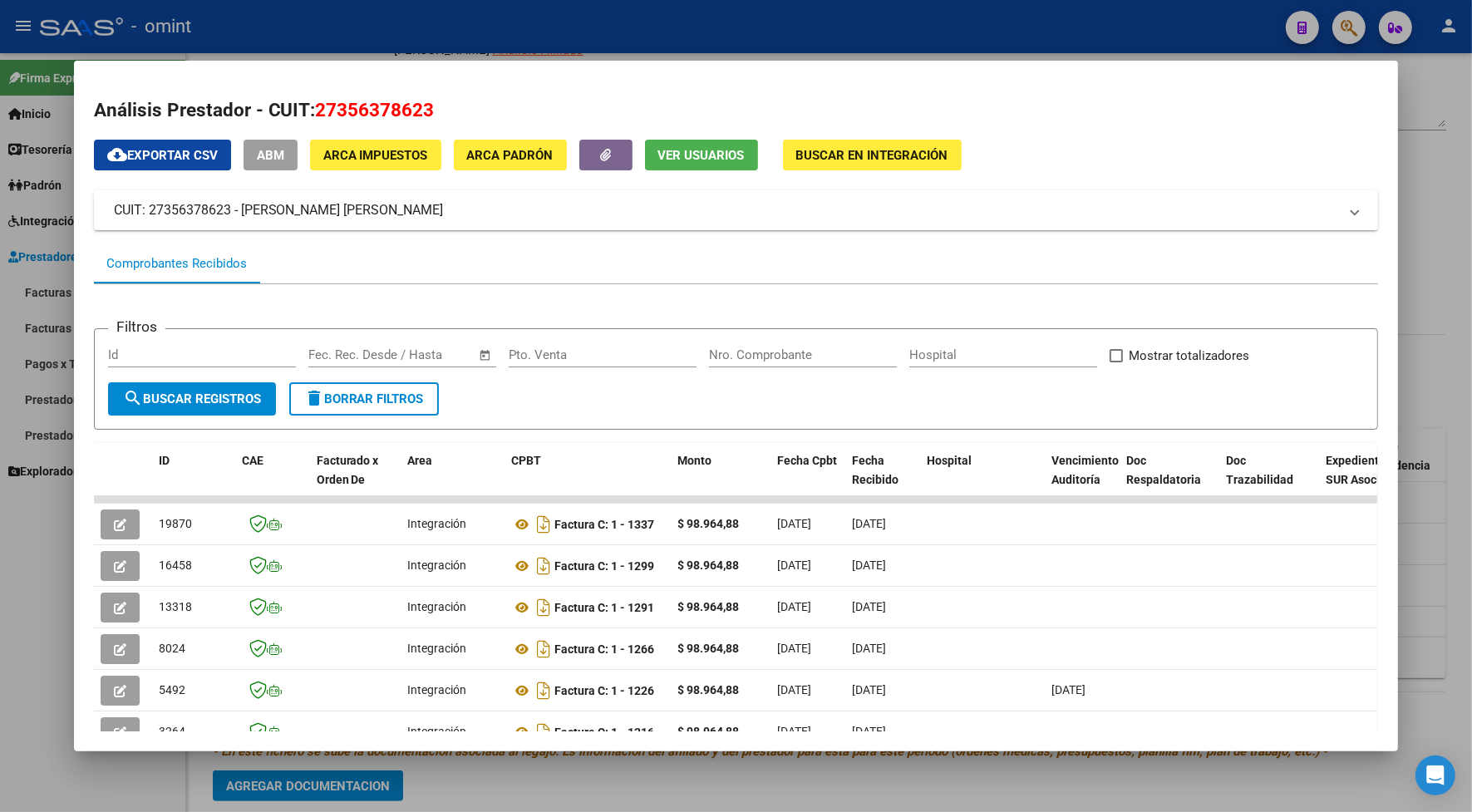
click at [438, 18] on div at bounding box center [736, 406] width 1472 height 812
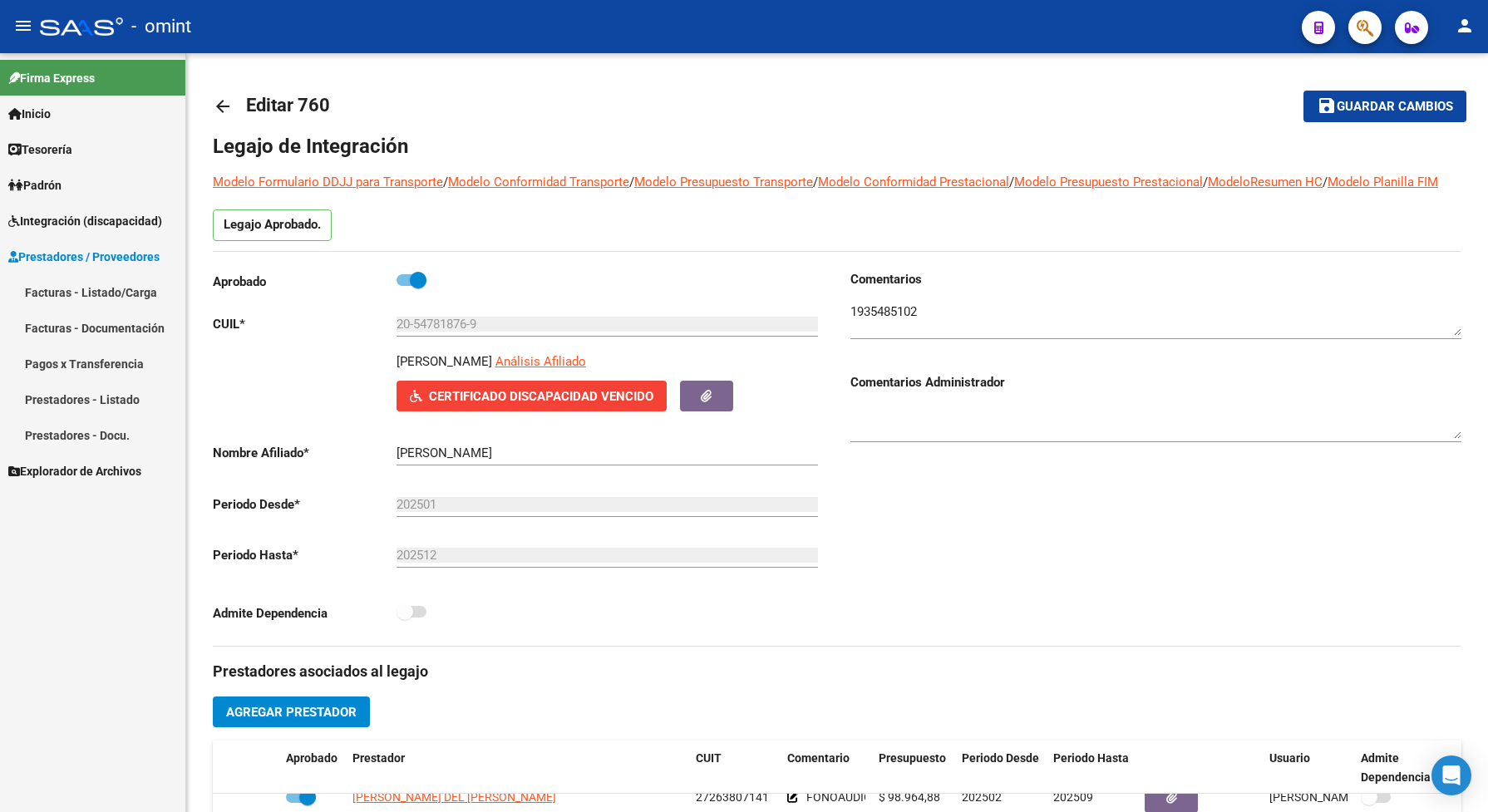
click at [51, 250] on span "Prestadores / Proveedores" at bounding box center [84, 256] width 151 height 18
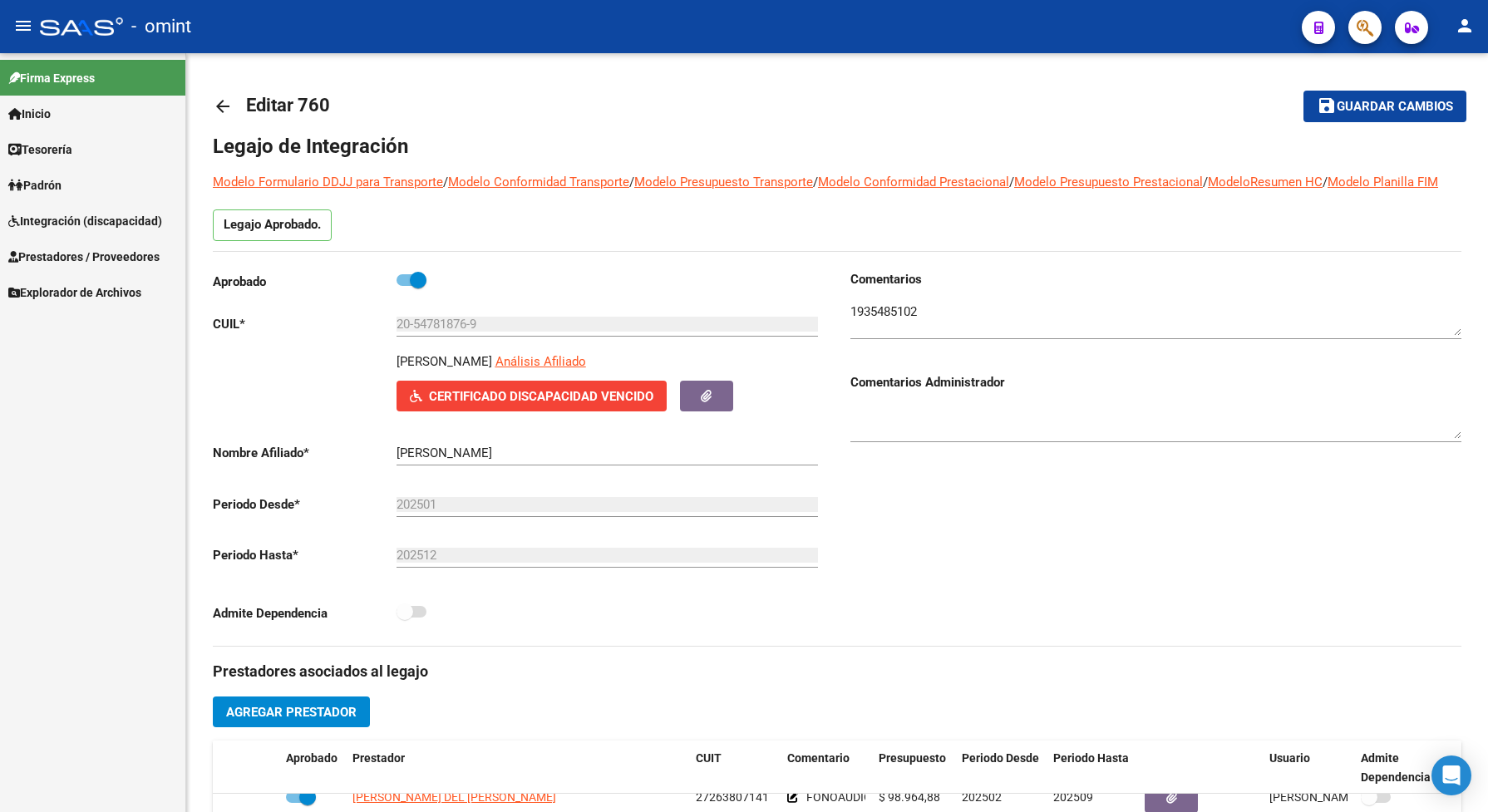
click at [80, 255] on span "Prestadores / Proveedores" at bounding box center [84, 256] width 151 height 18
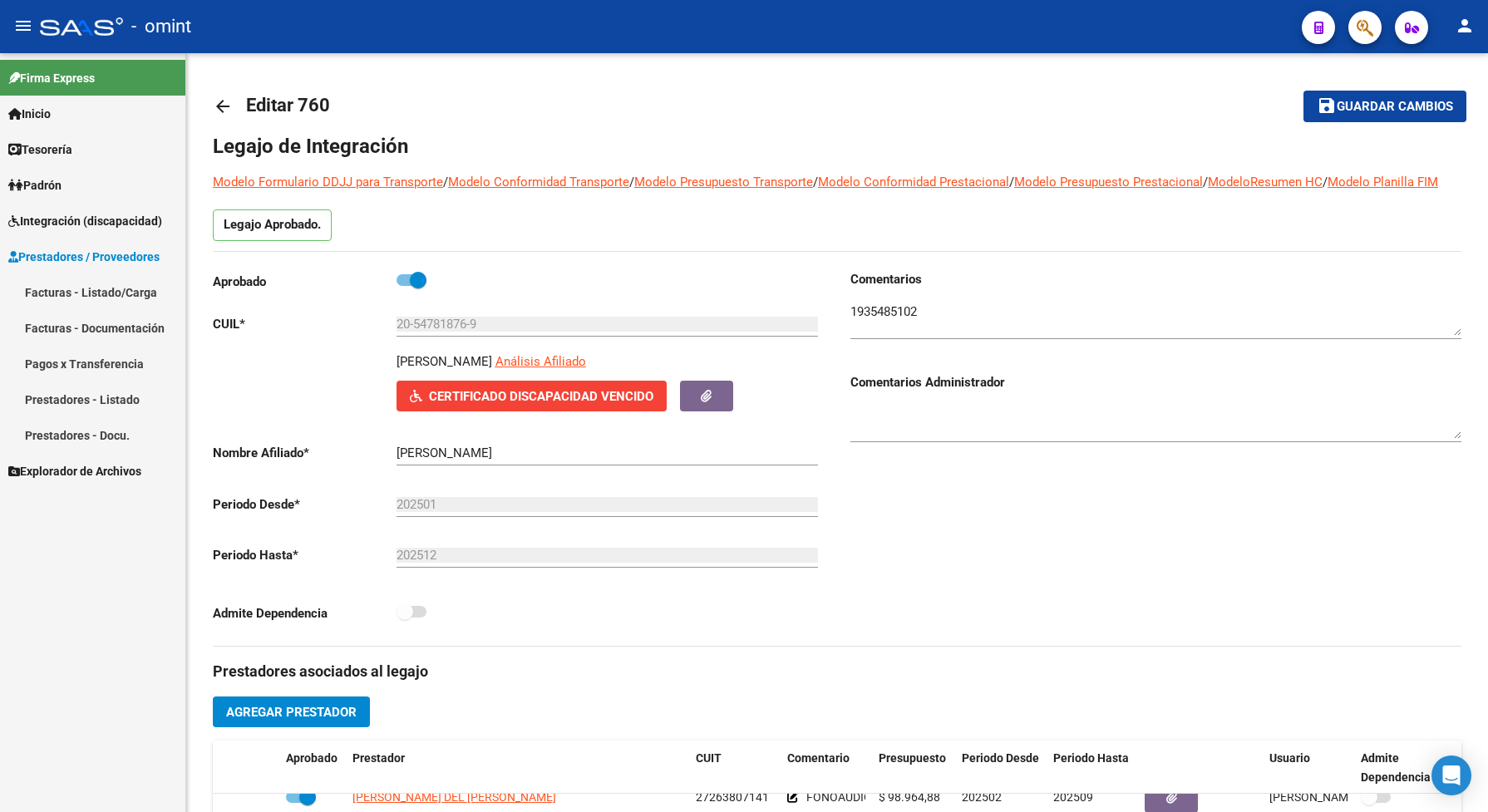
click at [98, 213] on span "Integración (discapacidad)" at bounding box center [86, 220] width 154 height 18
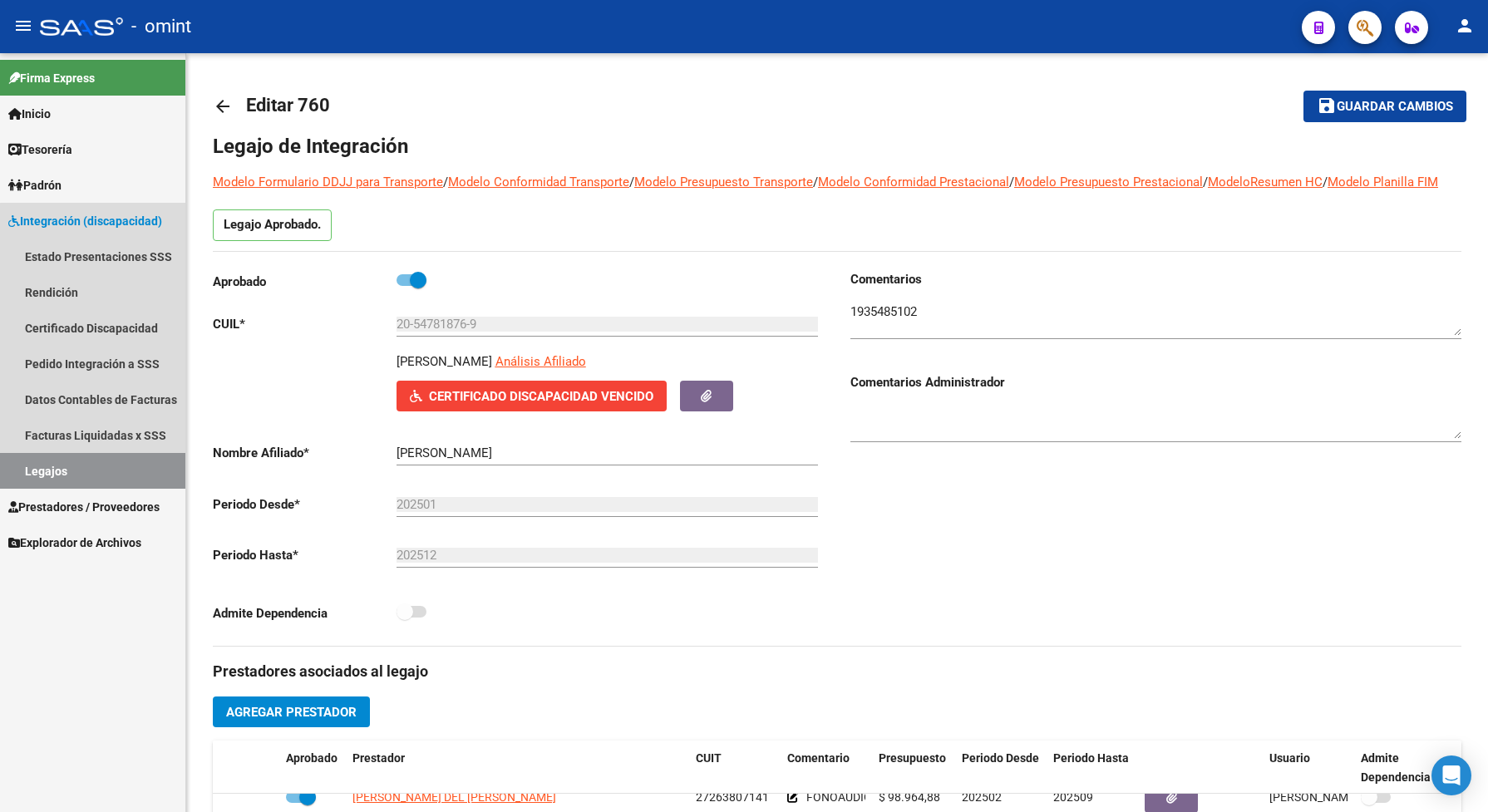
click at [140, 463] on link "Legajos" at bounding box center [93, 470] width 185 height 36
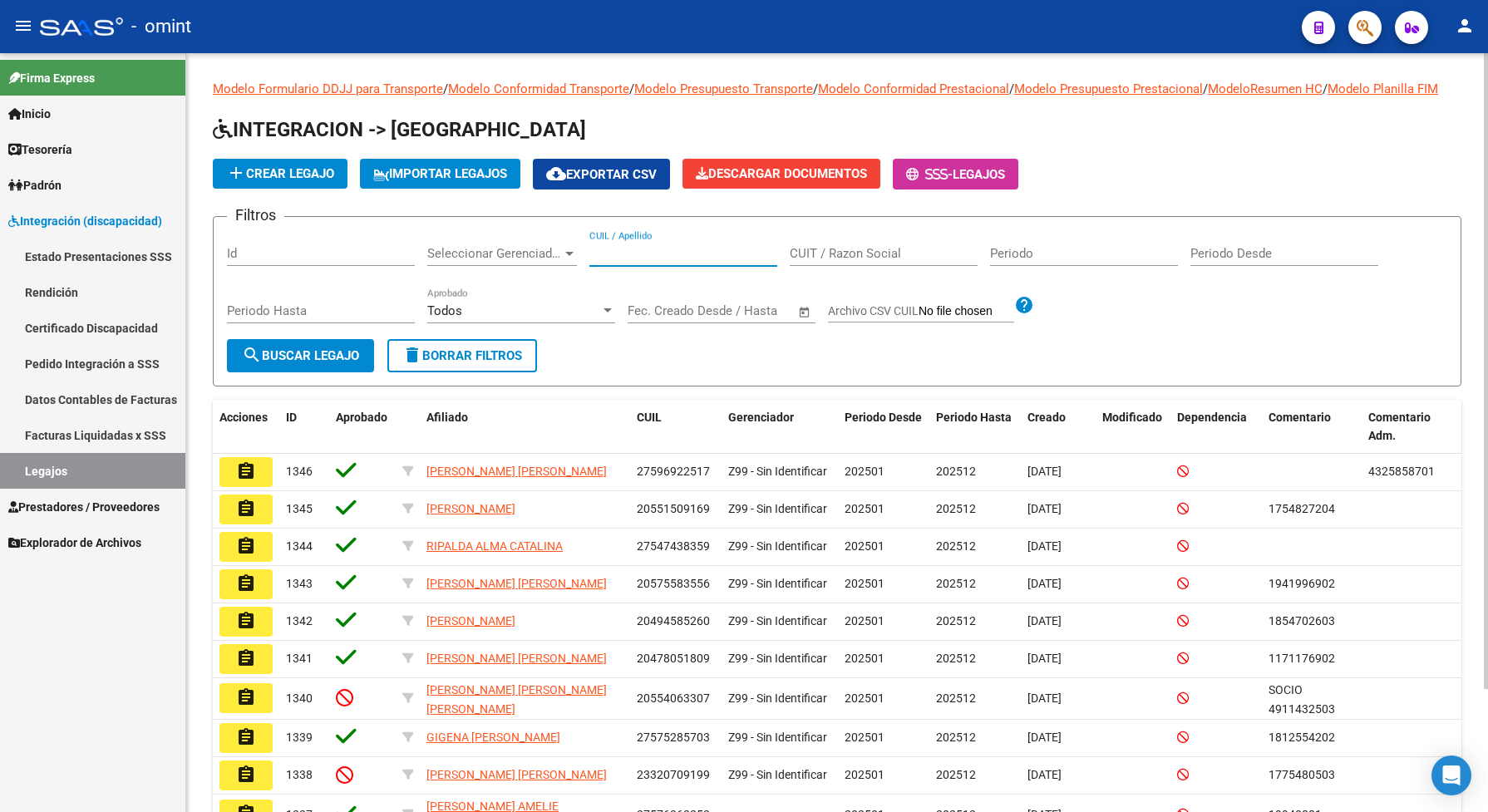
click at [631, 260] on input "CUIL / Apellido" at bounding box center [683, 253] width 188 height 15
paste input "23579970324"
type input "23579970324"
click at [289, 363] on span "search Buscar Legajo" at bounding box center [301, 355] width 117 height 15
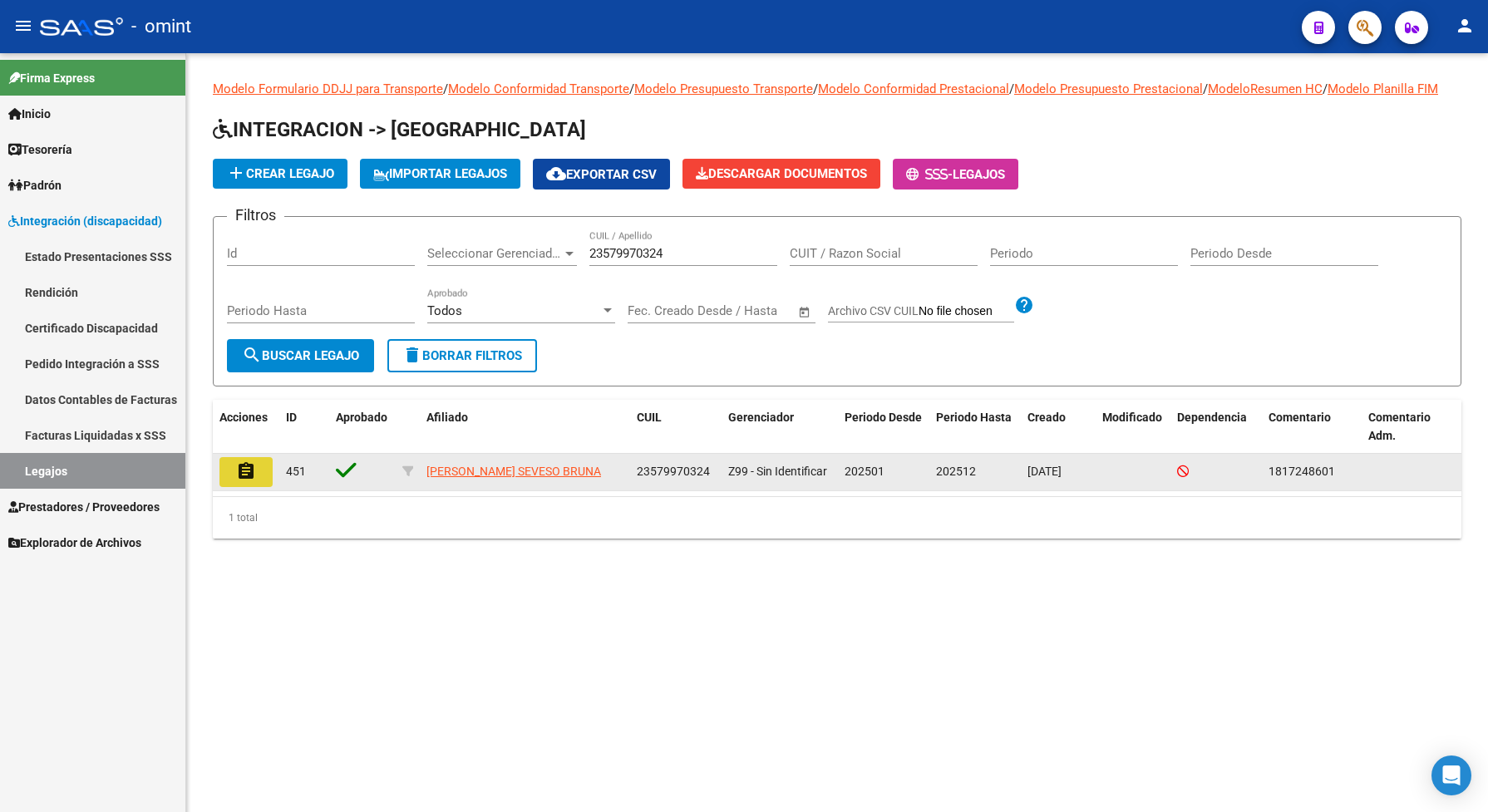
click at [259, 475] on button "assignment" at bounding box center [246, 472] width 53 height 30
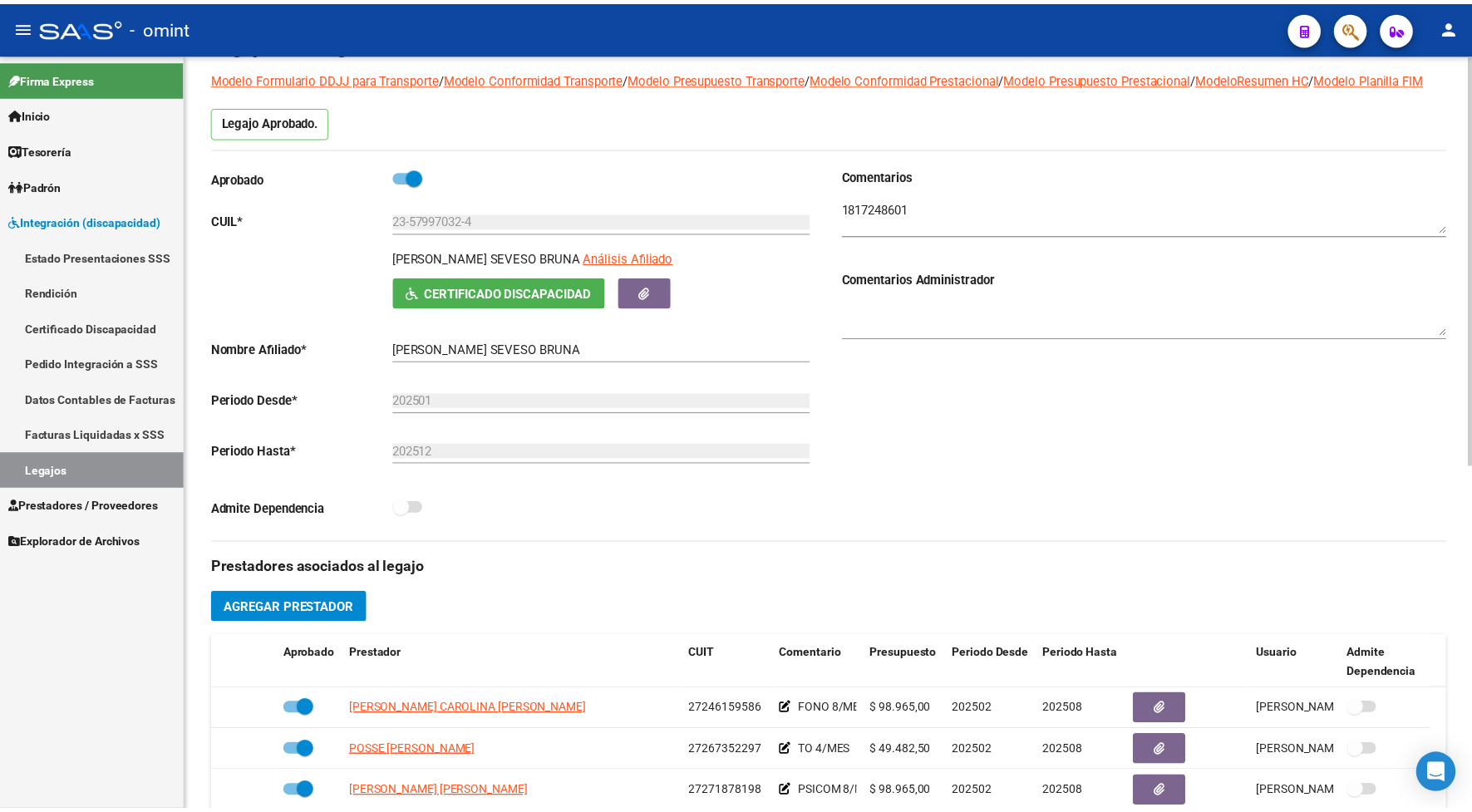
scroll to position [311, 0]
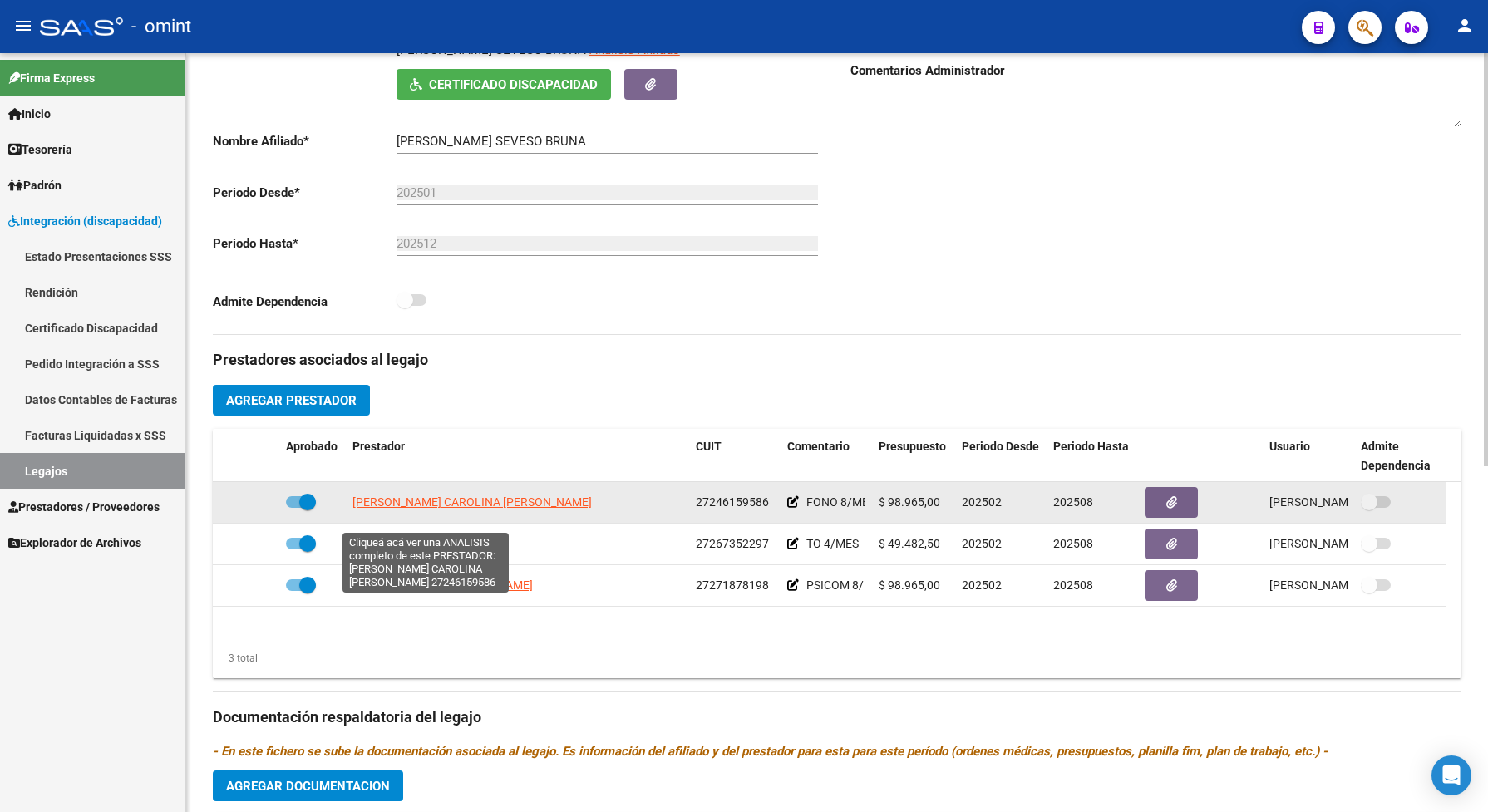
click at [442, 509] on span "LUJAN CAROLINA VICTORIA" at bounding box center [397, 502] width 89 height 13
type textarea "27246159586"
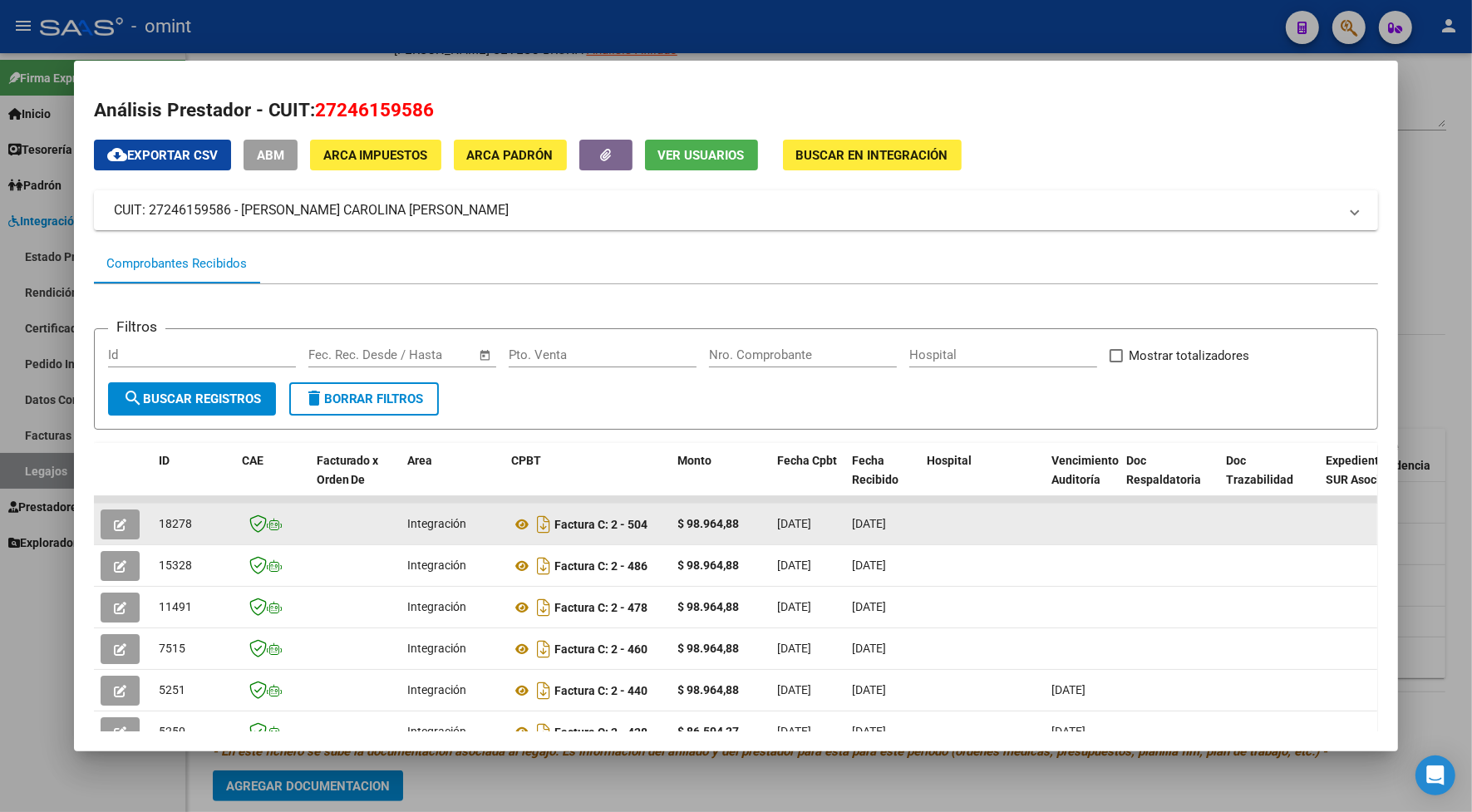
click at [118, 530] on button "button" at bounding box center [120, 524] width 39 height 30
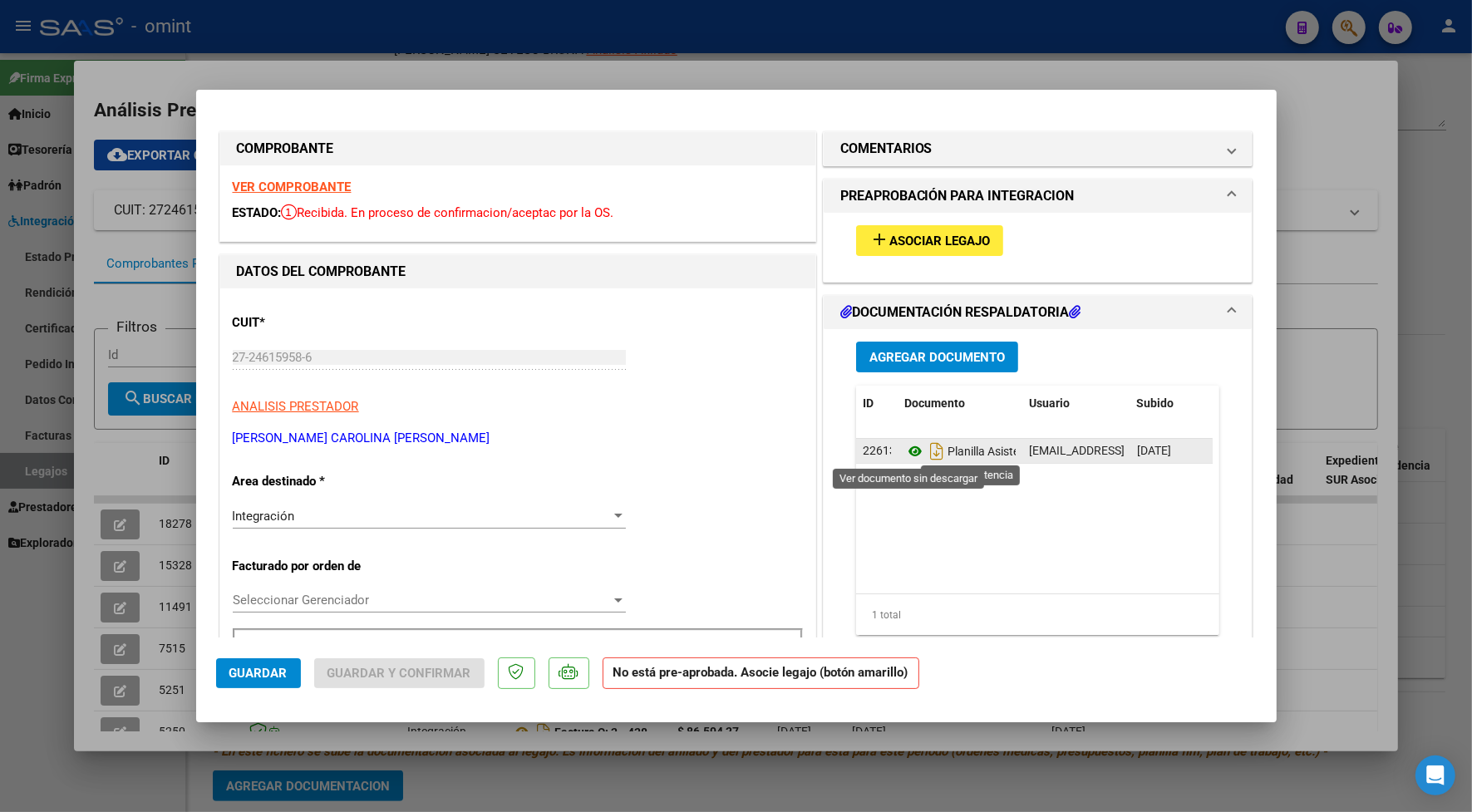
click at [904, 453] on icon at bounding box center [914, 451] width 22 height 20
click at [906, 455] on icon at bounding box center [914, 451] width 22 height 20
click at [486, 64] on div at bounding box center [736, 406] width 1472 height 812
type input "$ 0,00"
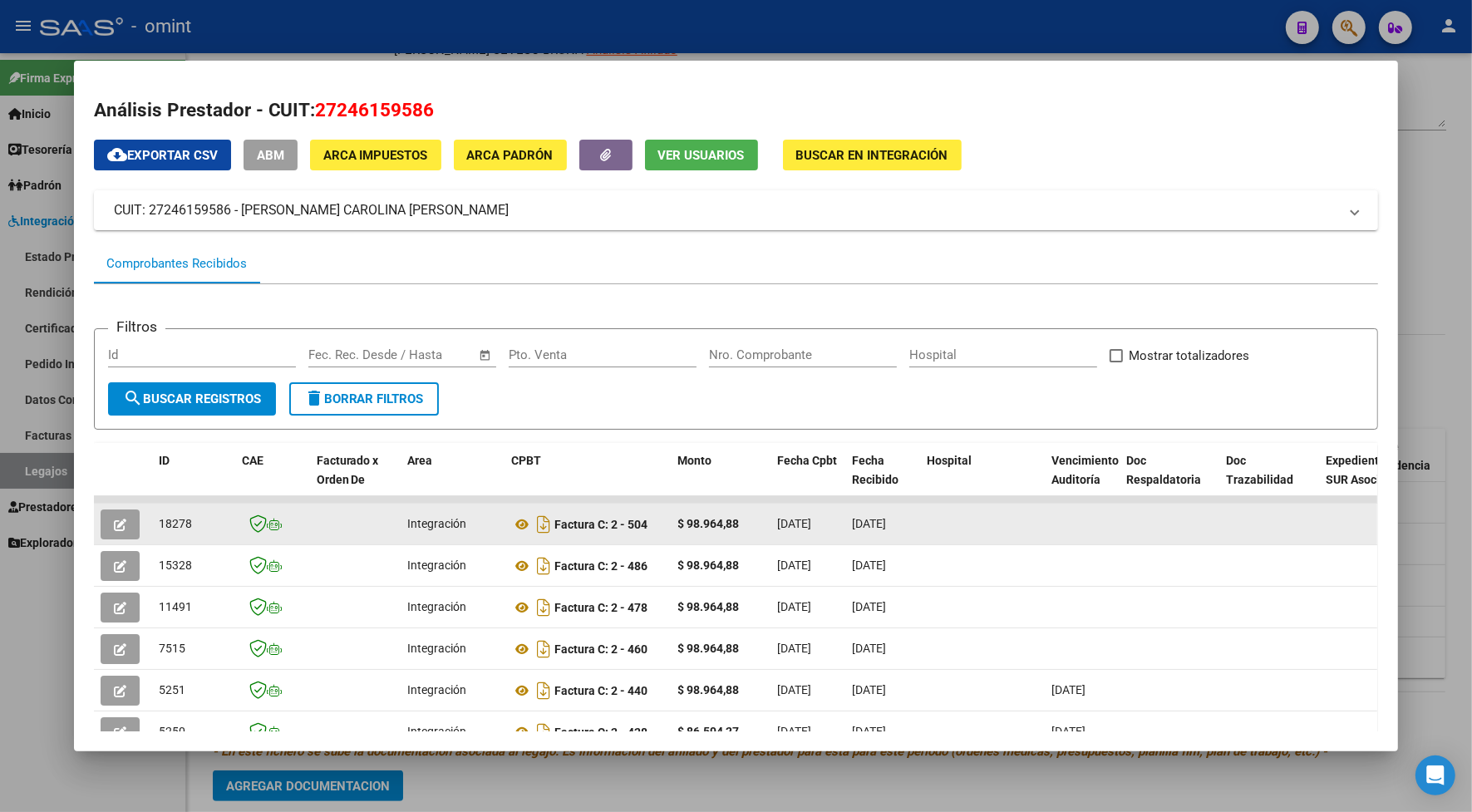
click at [116, 524] on icon "button" at bounding box center [120, 524] width 12 height 12
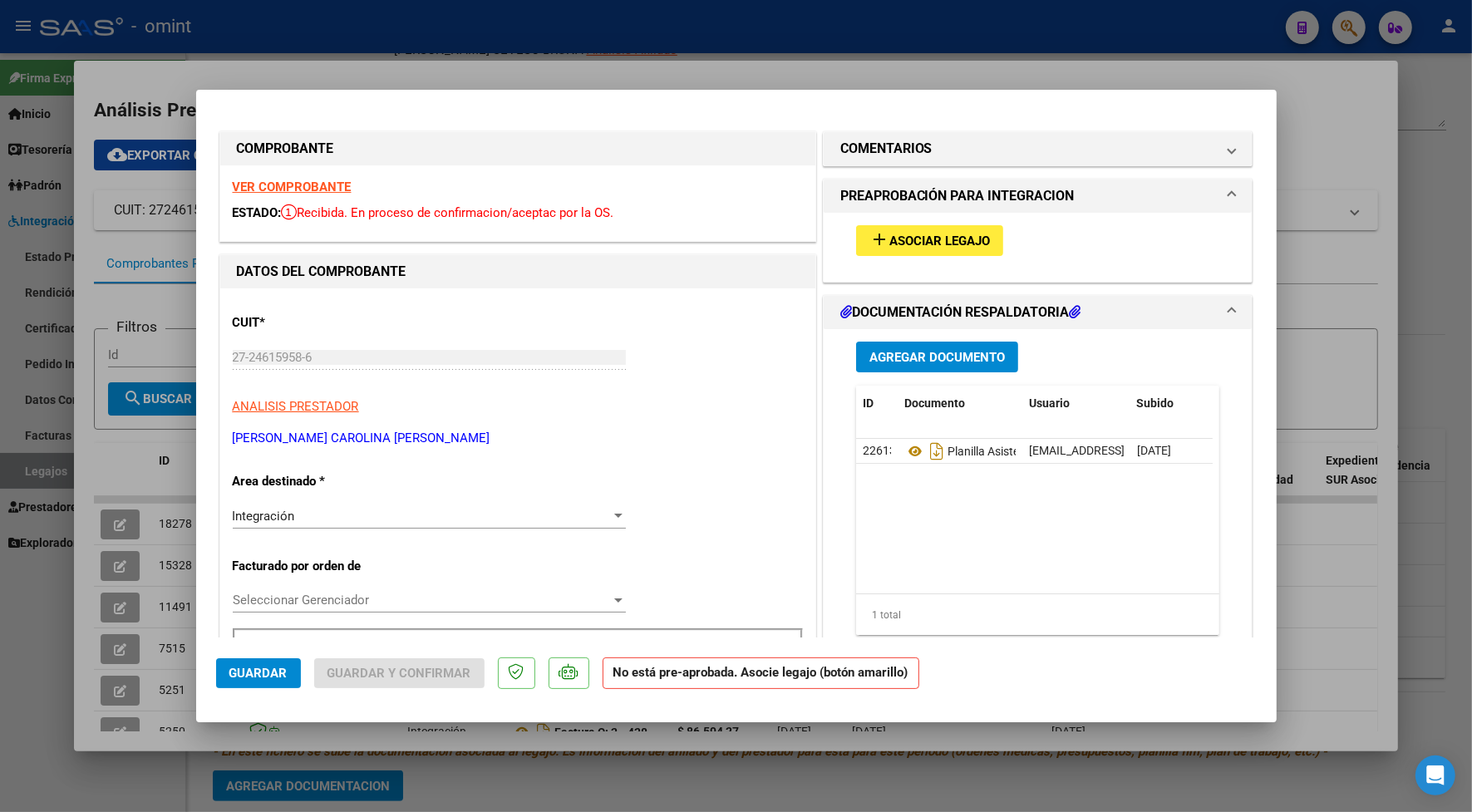
click at [500, 68] on div at bounding box center [736, 406] width 1472 height 812
type input "$ 0,00"
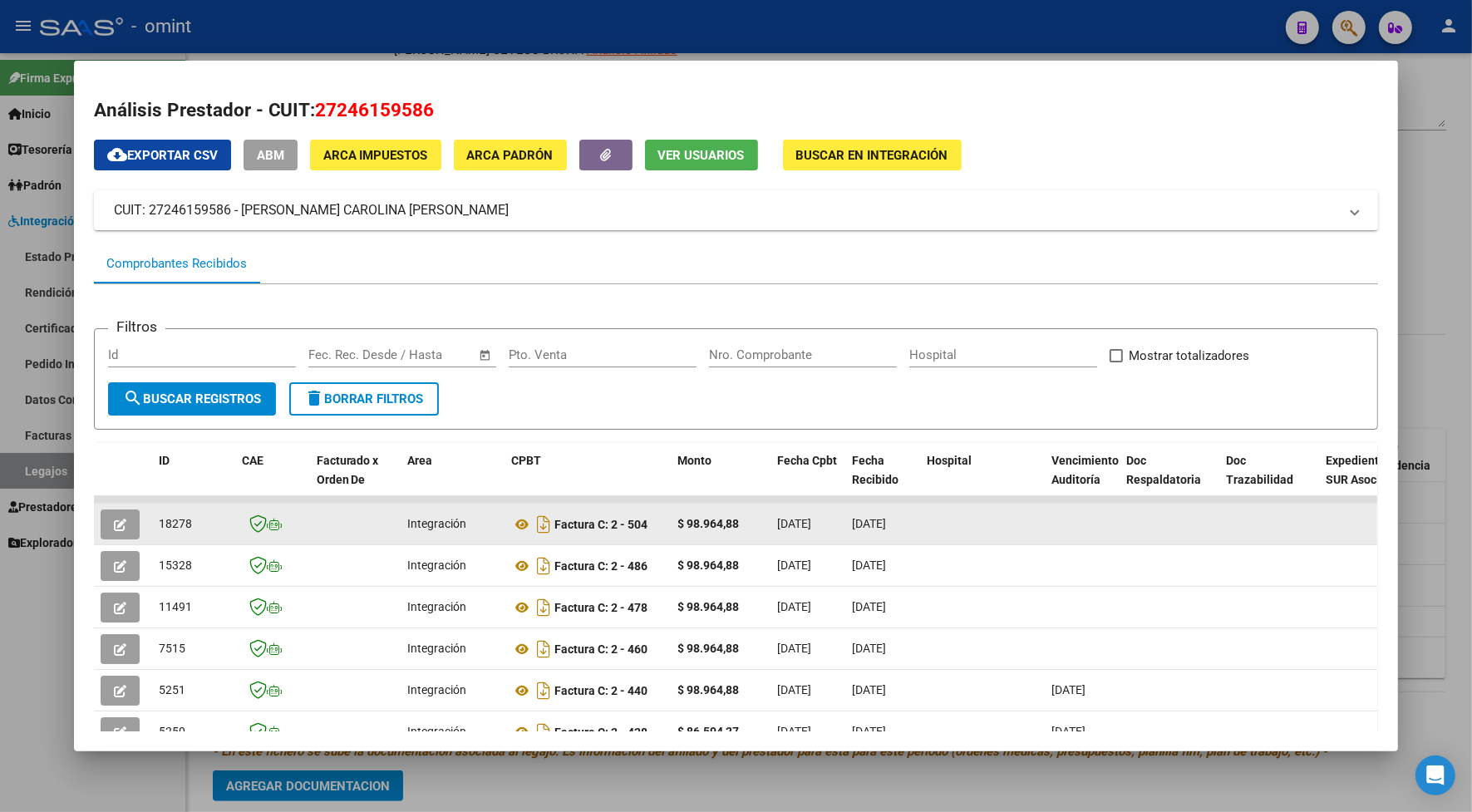
click at [118, 518] on icon "button" at bounding box center [120, 524] width 12 height 12
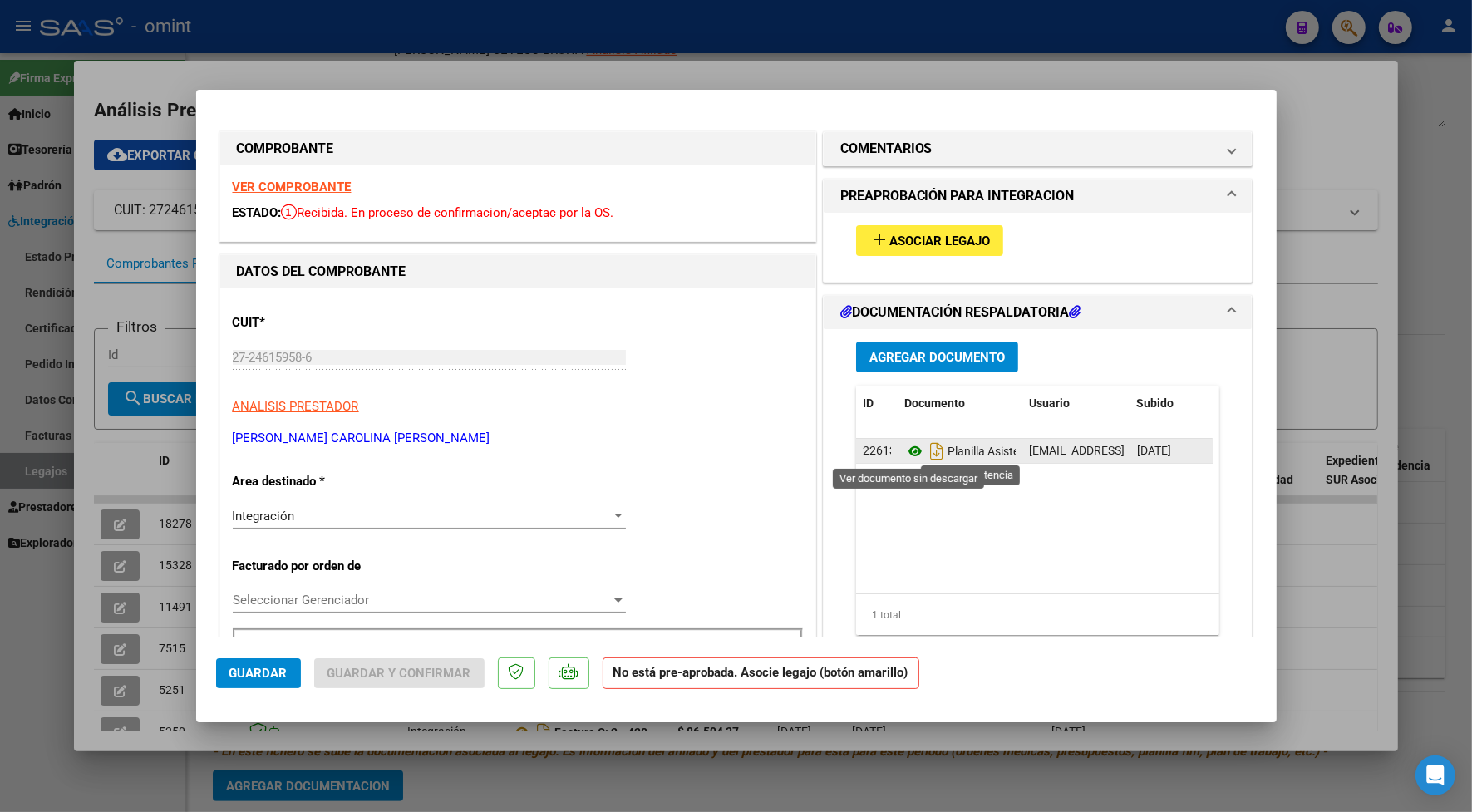
click at [906, 446] on icon at bounding box center [914, 451] width 22 height 20
click at [314, 184] on strong "VER COMPROBANTE" at bounding box center [292, 186] width 119 height 15
click at [973, 235] on span "Asociar Legajo" at bounding box center [939, 240] width 101 height 15
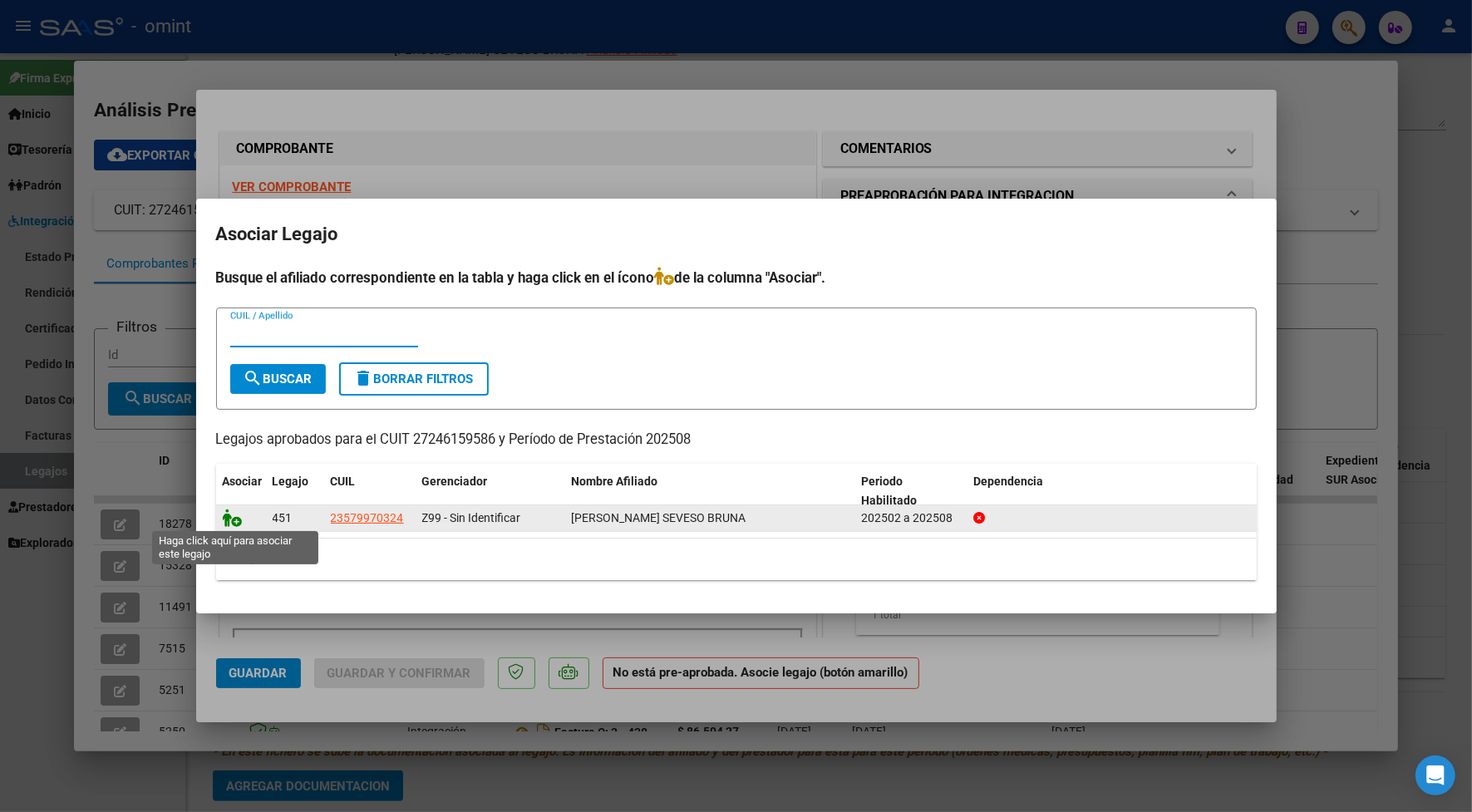
click at [230, 524] on icon at bounding box center [233, 517] width 20 height 18
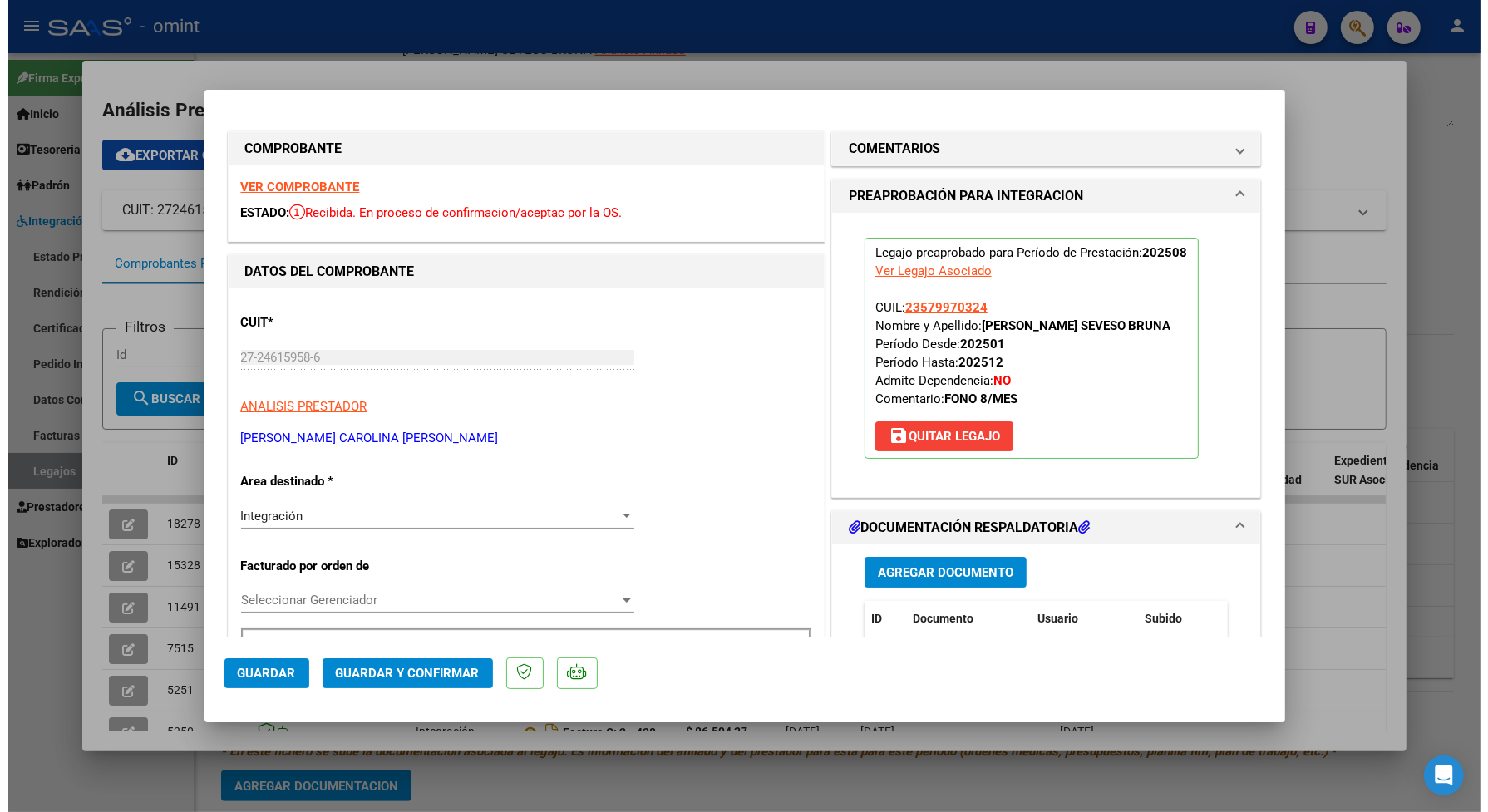
scroll to position [104, 0]
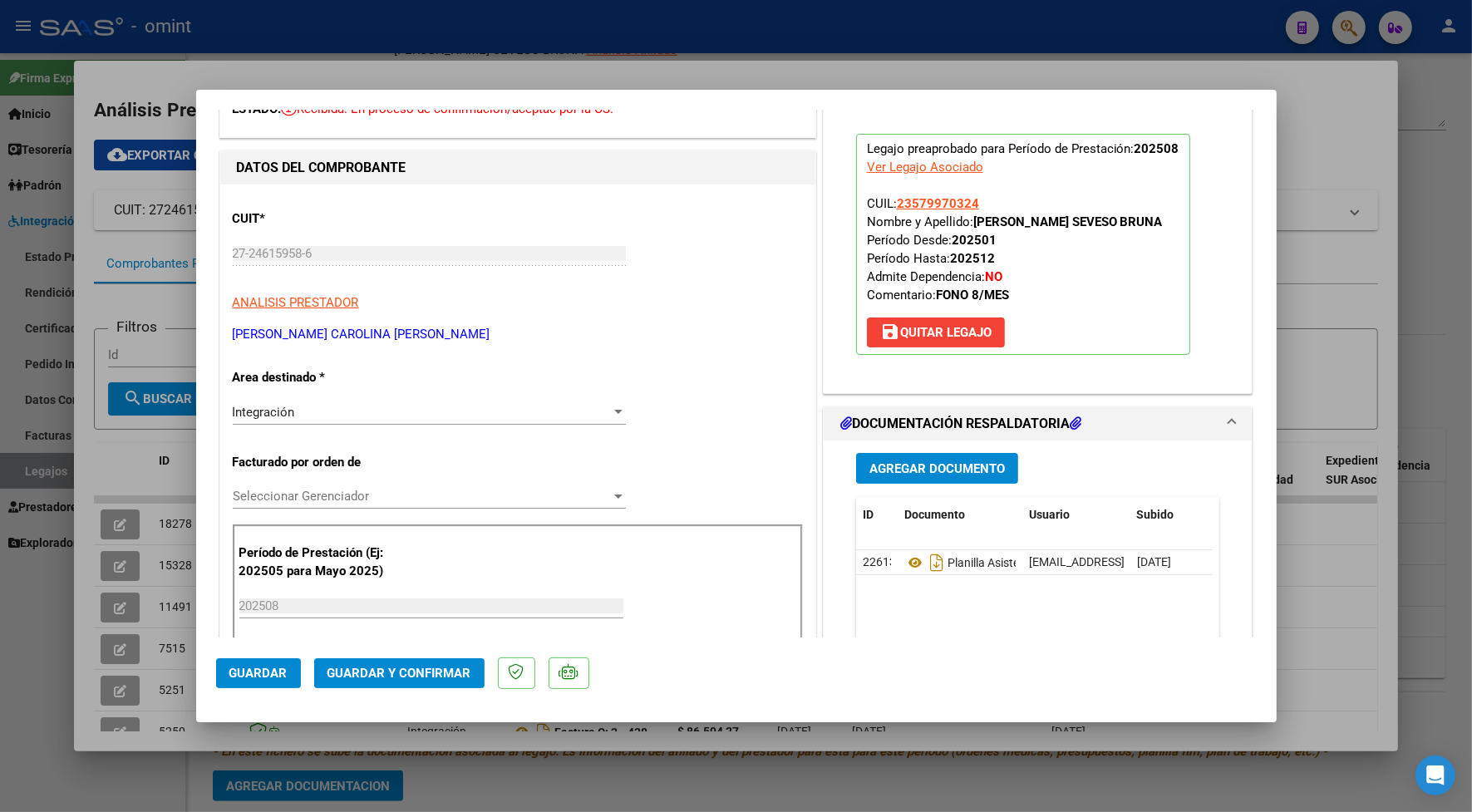
click at [413, 665] on span "Guardar y Confirmar" at bounding box center [399, 672] width 143 height 15
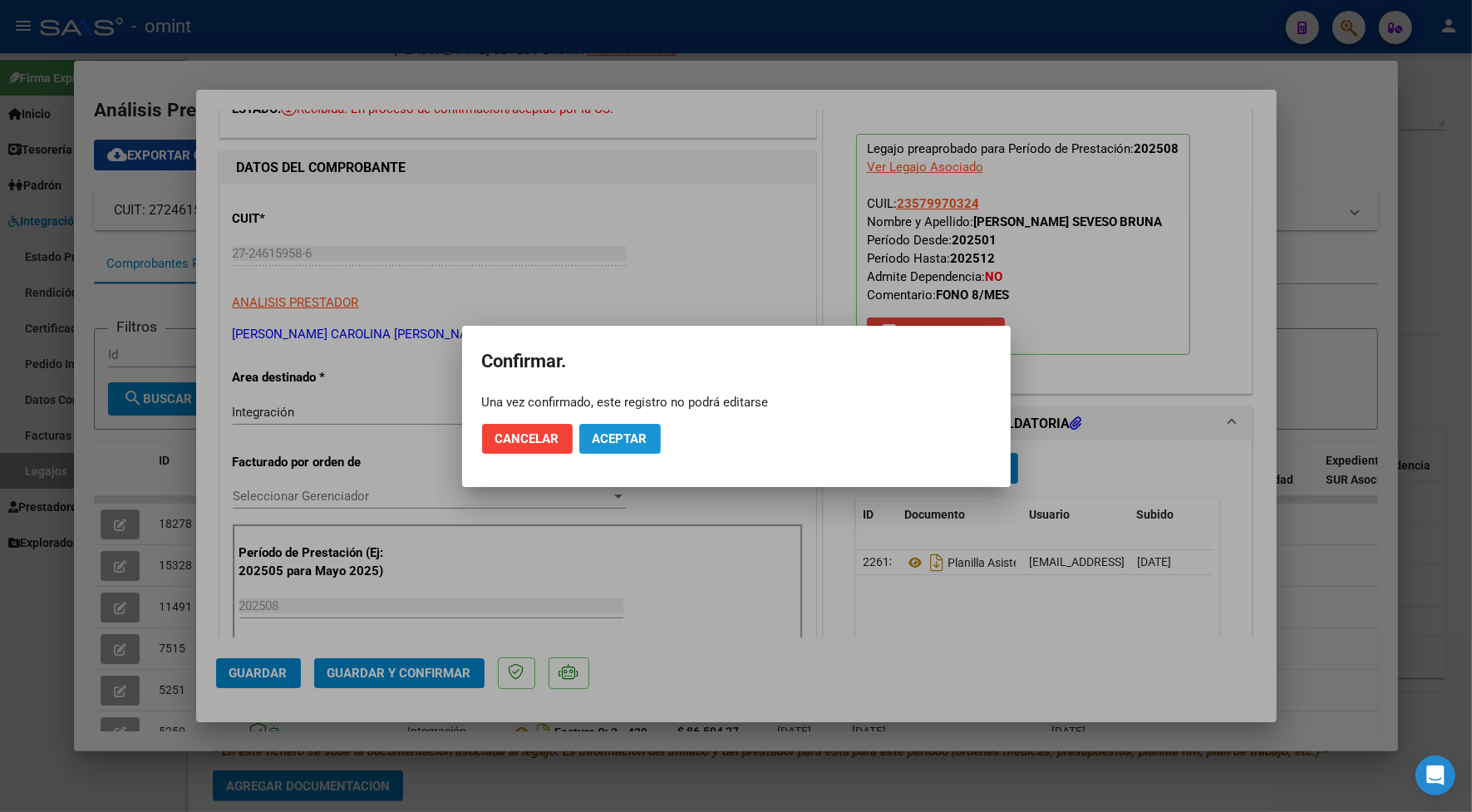
click at [605, 437] on span "Aceptar" at bounding box center [620, 438] width 55 height 15
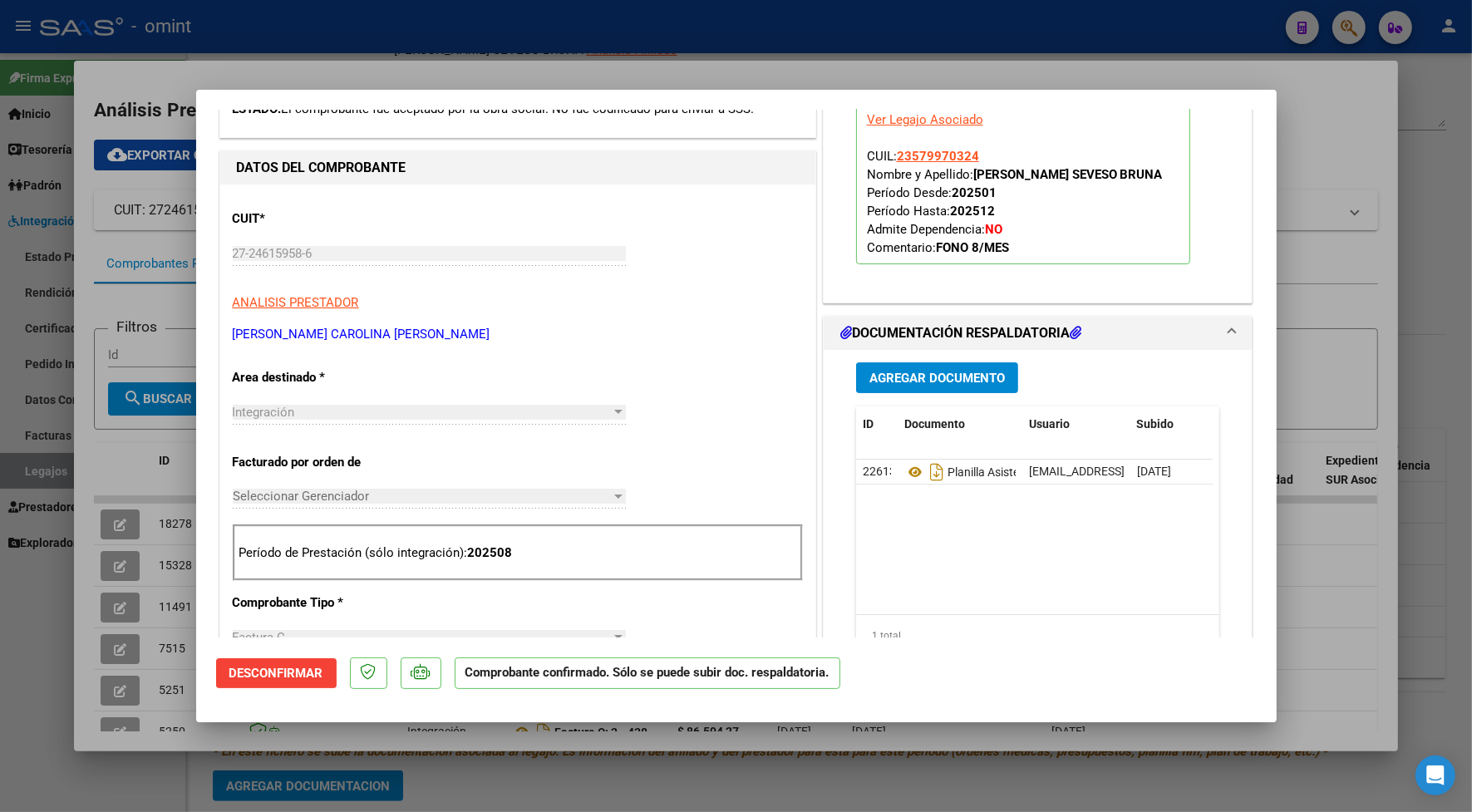
click at [486, 47] on div at bounding box center [736, 406] width 1472 height 812
type input "$ 0,00"
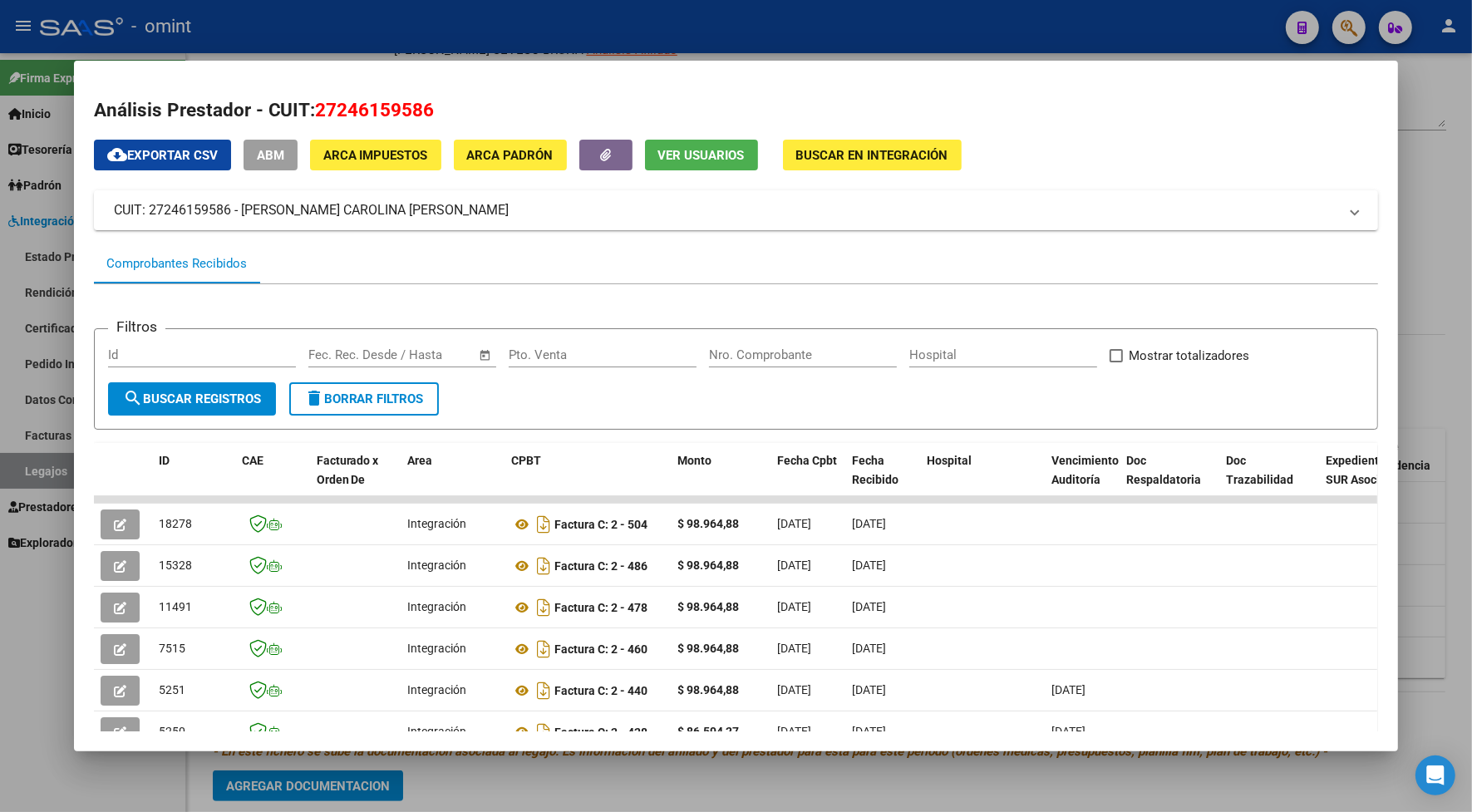
click at [349, 51] on div at bounding box center [736, 406] width 1472 height 812
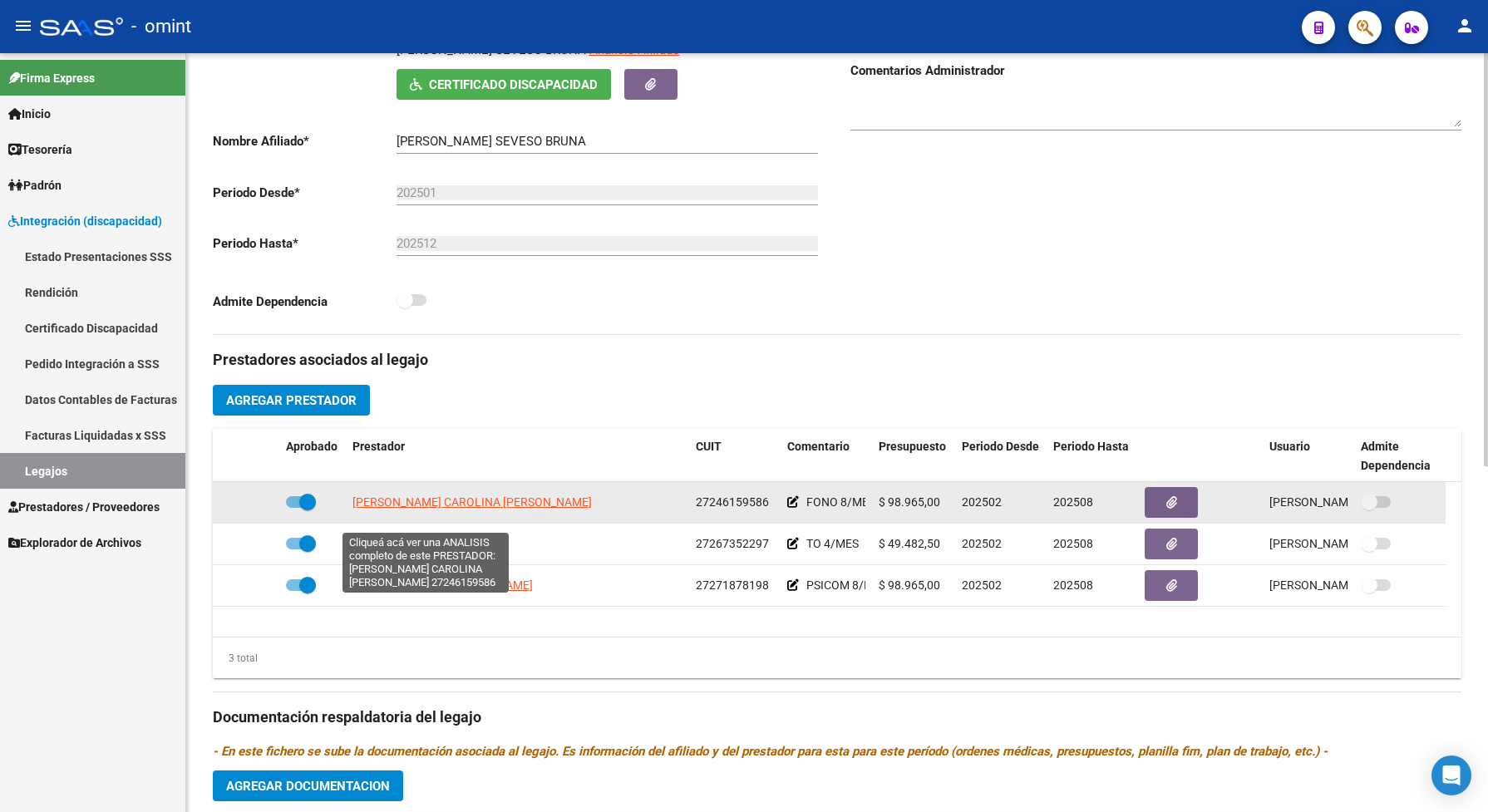
click at [414, 509] on span "LUJAN CAROLINA VICTORIA" at bounding box center [397, 502] width 89 height 13
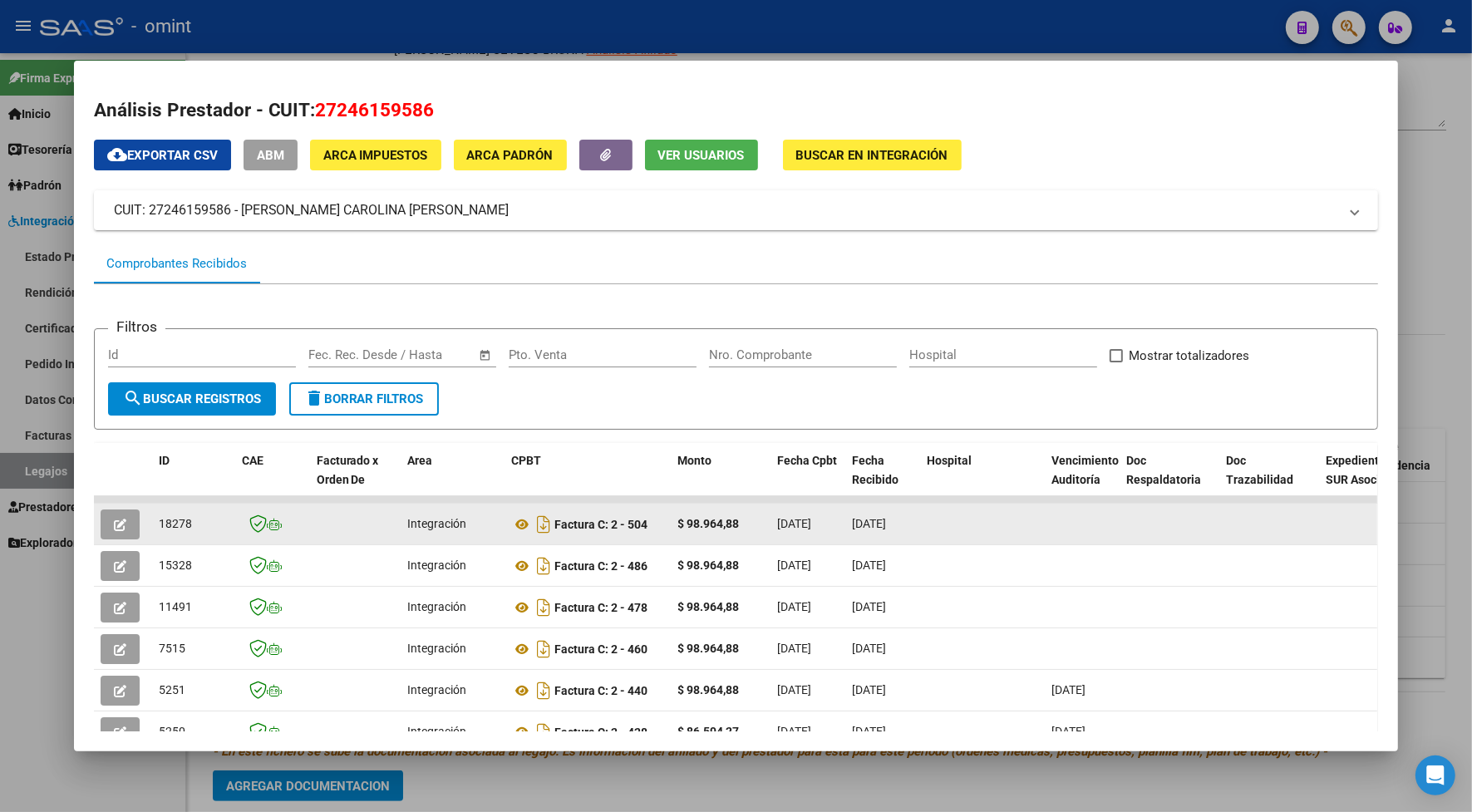
drag, startPoint x: 197, startPoint y: 524, endPoint x: 149, endPoint y: 524, distance: 48.0
click at [152, 524] on datatable-body-cell "18278" at bounding box center [193, 524] width 83 height 41
drag, startPoint x: 149, startPoint y: 524, endPoint x: 160, endPoint y: 521, distance: 11.4
copy span "18278"
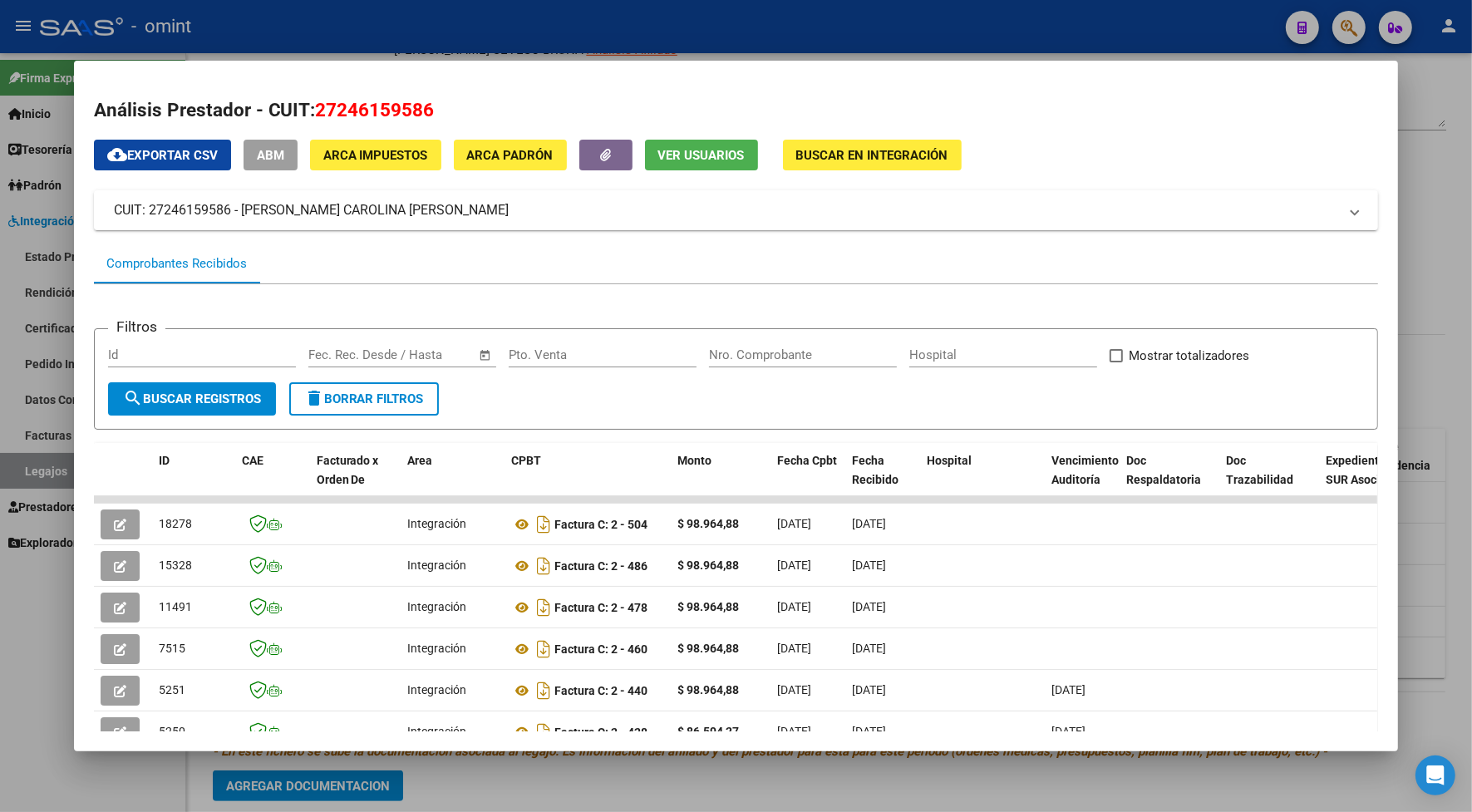
click at [289, 27] on div at bounding box center [736, 406] width 1472 height 812
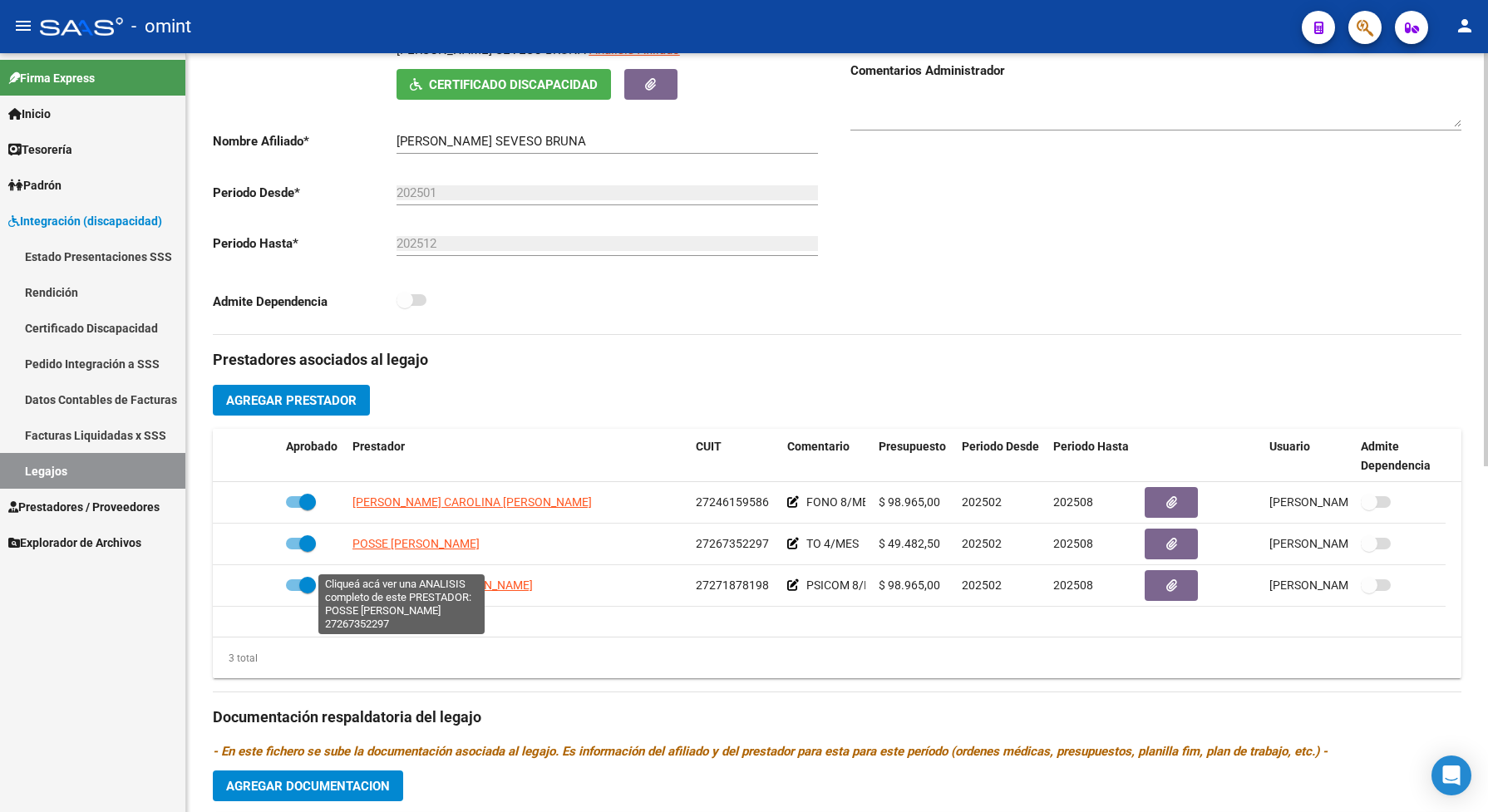
scroll to position [415, 0]
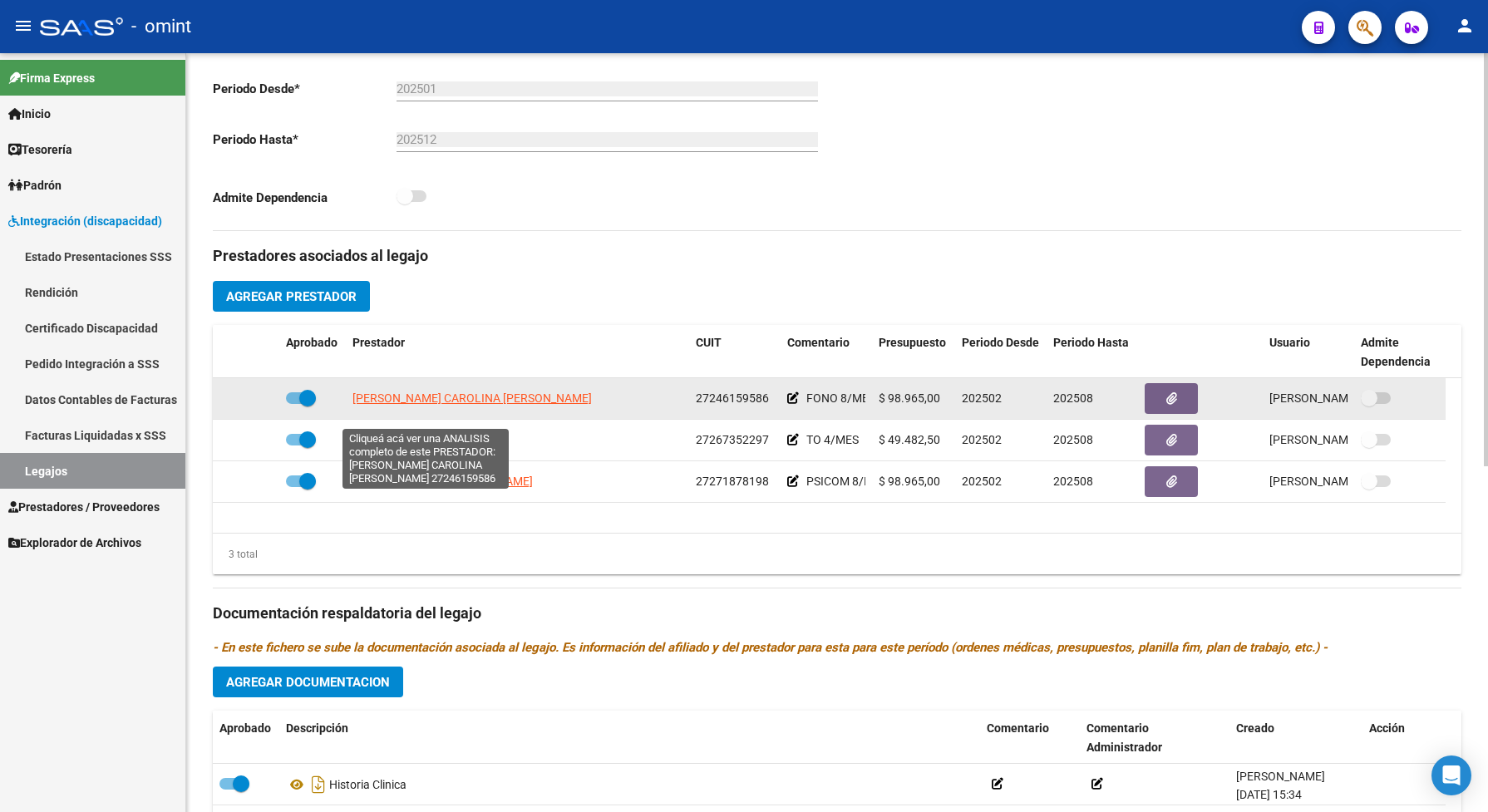
click at [401, 405] on span "LUJAN CAROLINA VICTORIA" at bounding box center [397, 398] width 89 height 13
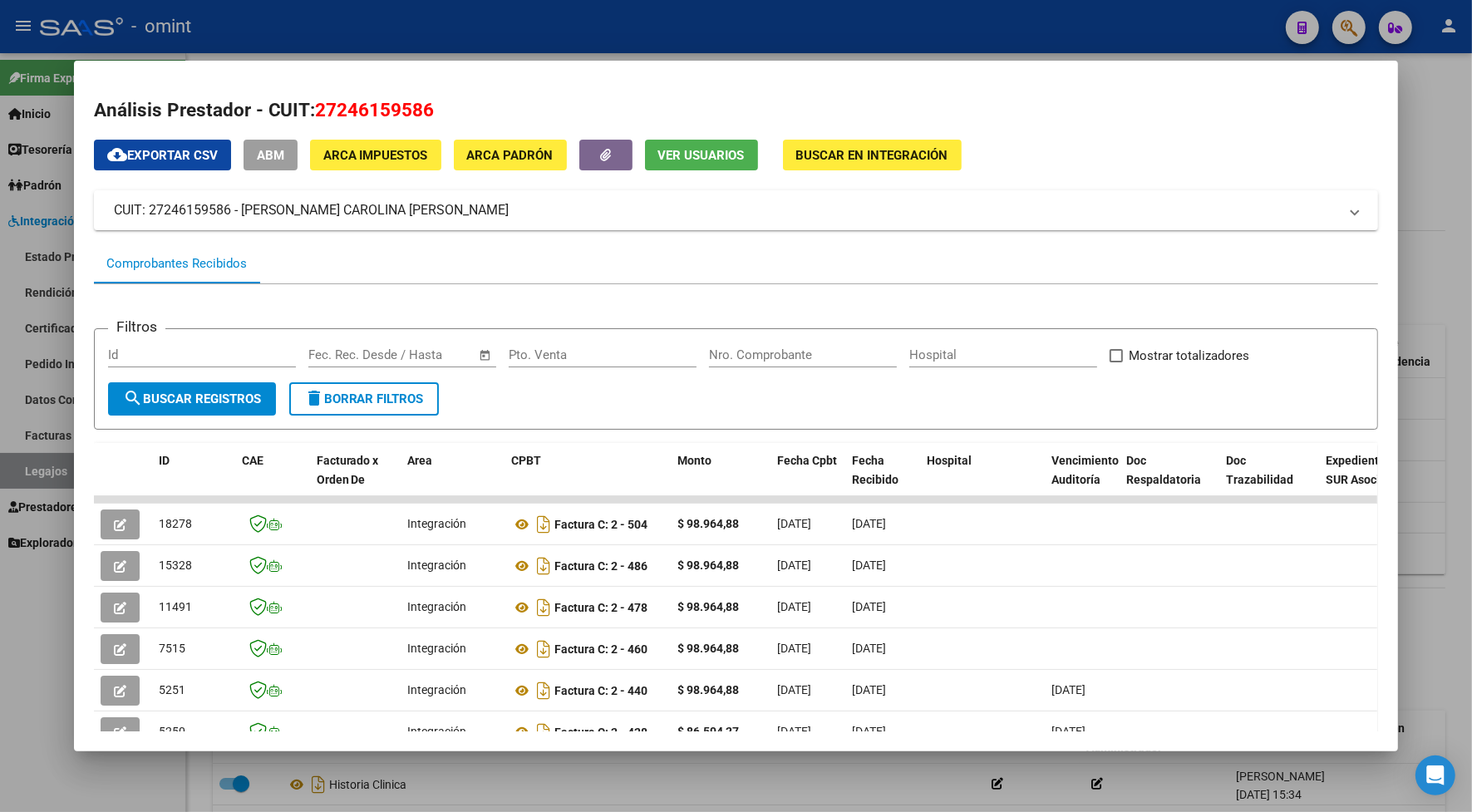
click at [45, 410] on div at bounding box center [736, 406] width 1472 height 812
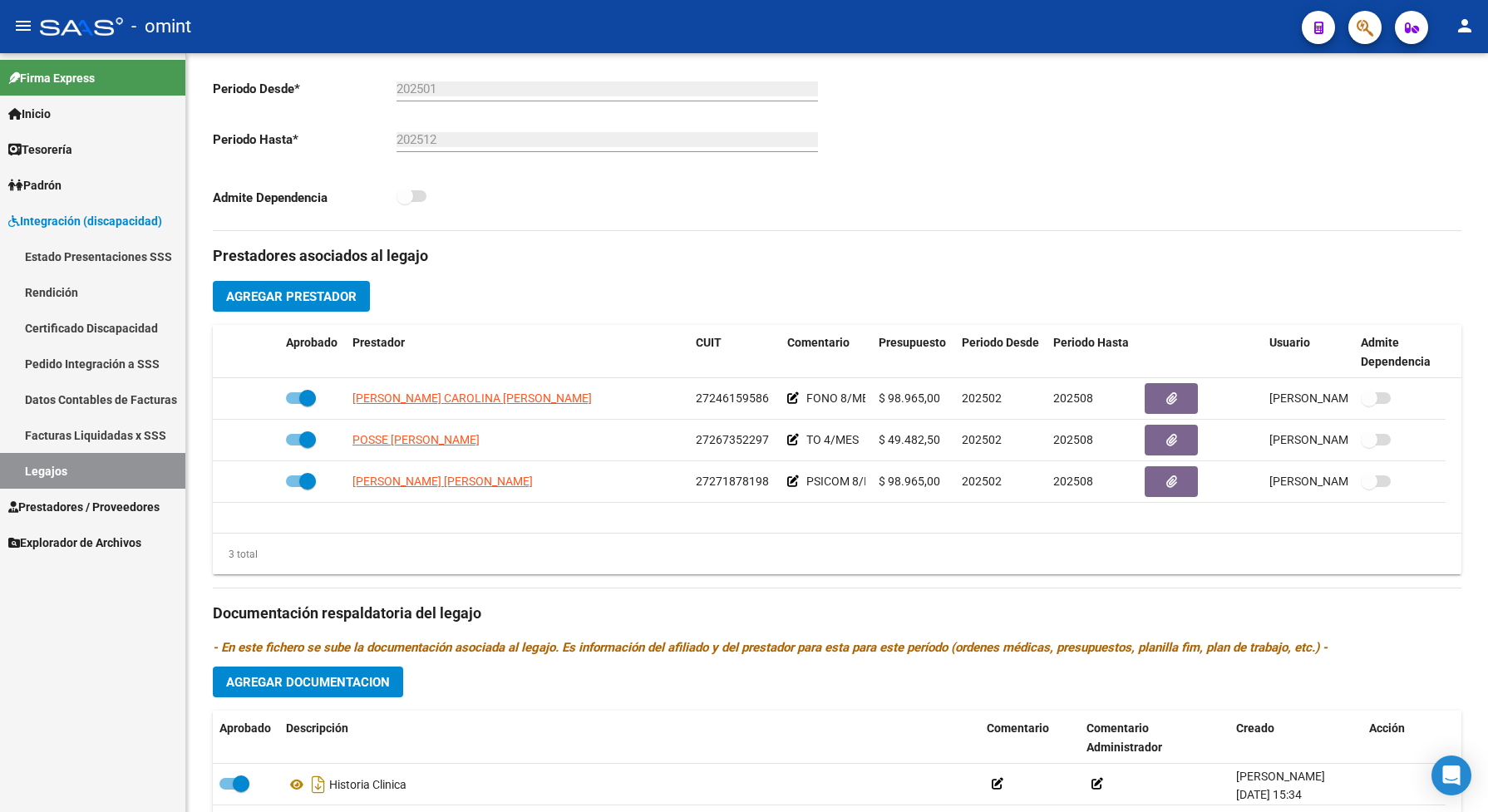
click at [35, 421] on link "Facturas Liquidadas x SSS" at bounding box center [93, 434] width 185 height 36
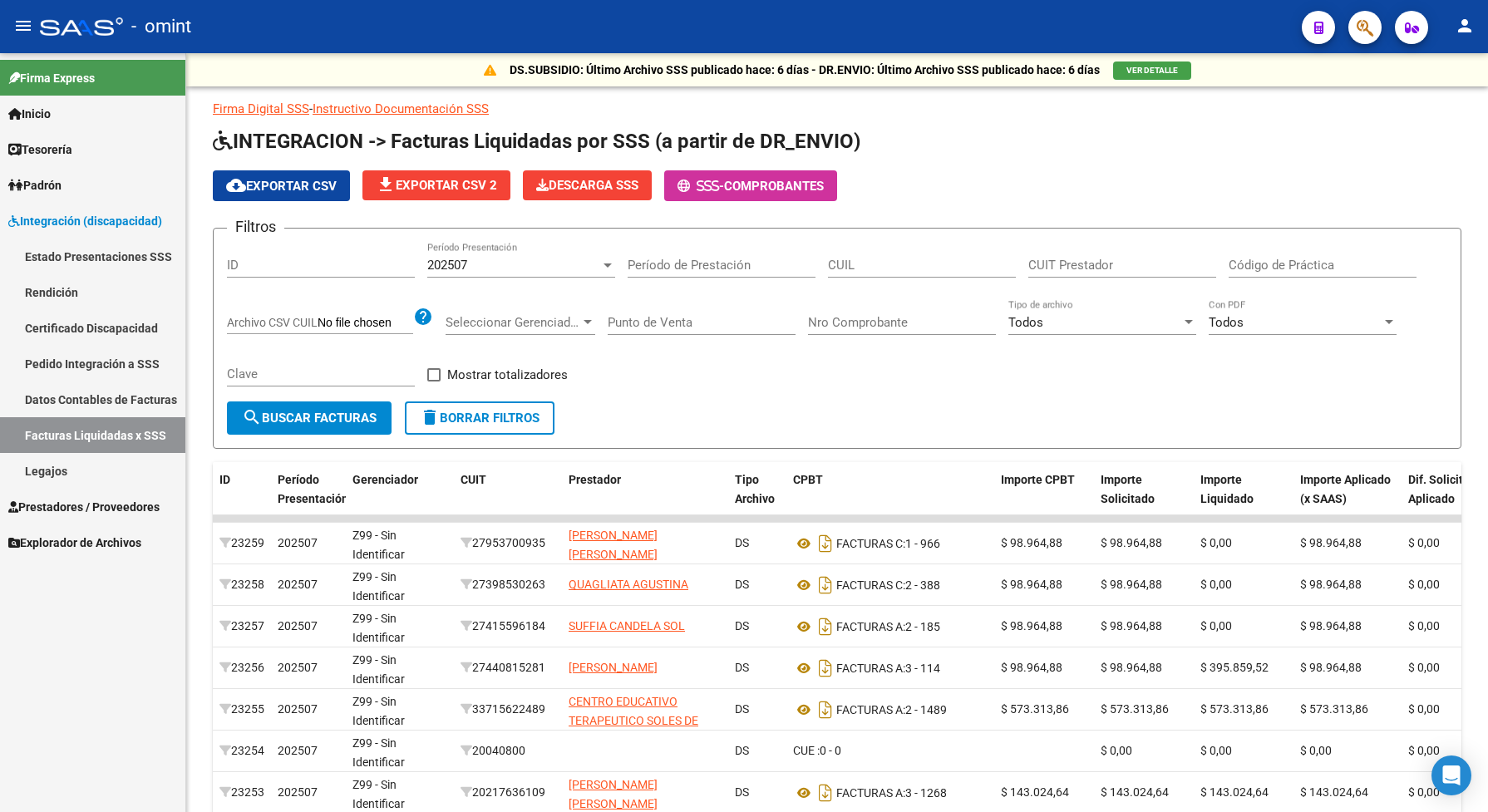
click at [90, 463] on link "Legajos" at bounding box center [93, 470] width 185 height 36
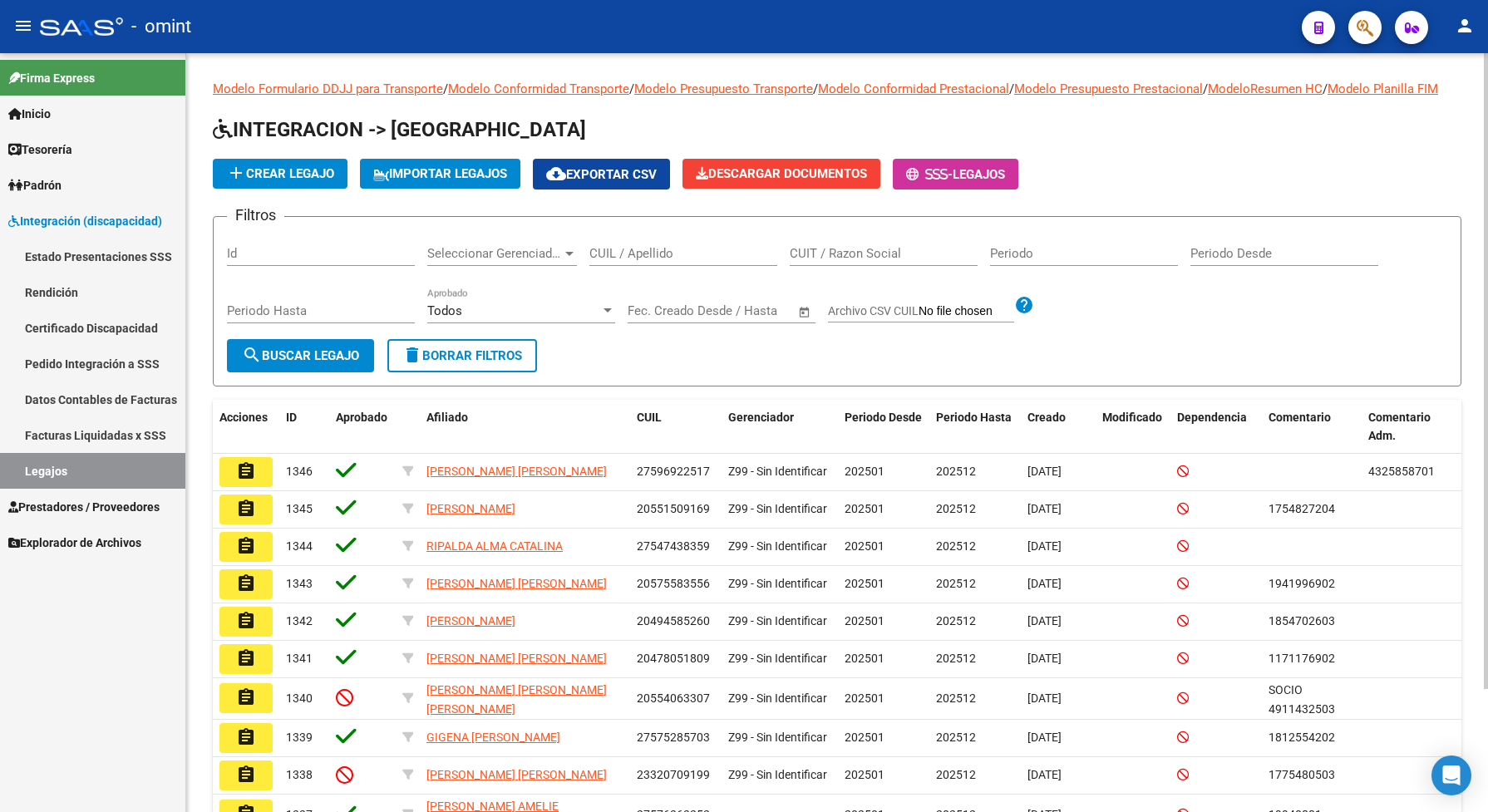
click at [614, 260] on input "CUIL / Apellido" at bounding box center [683, 253] width 188 height 15
paste input "27246159586"
click at [284, 363] on span "search Buscar Legajo" at bounding box center [301, 355] width 117 height 15
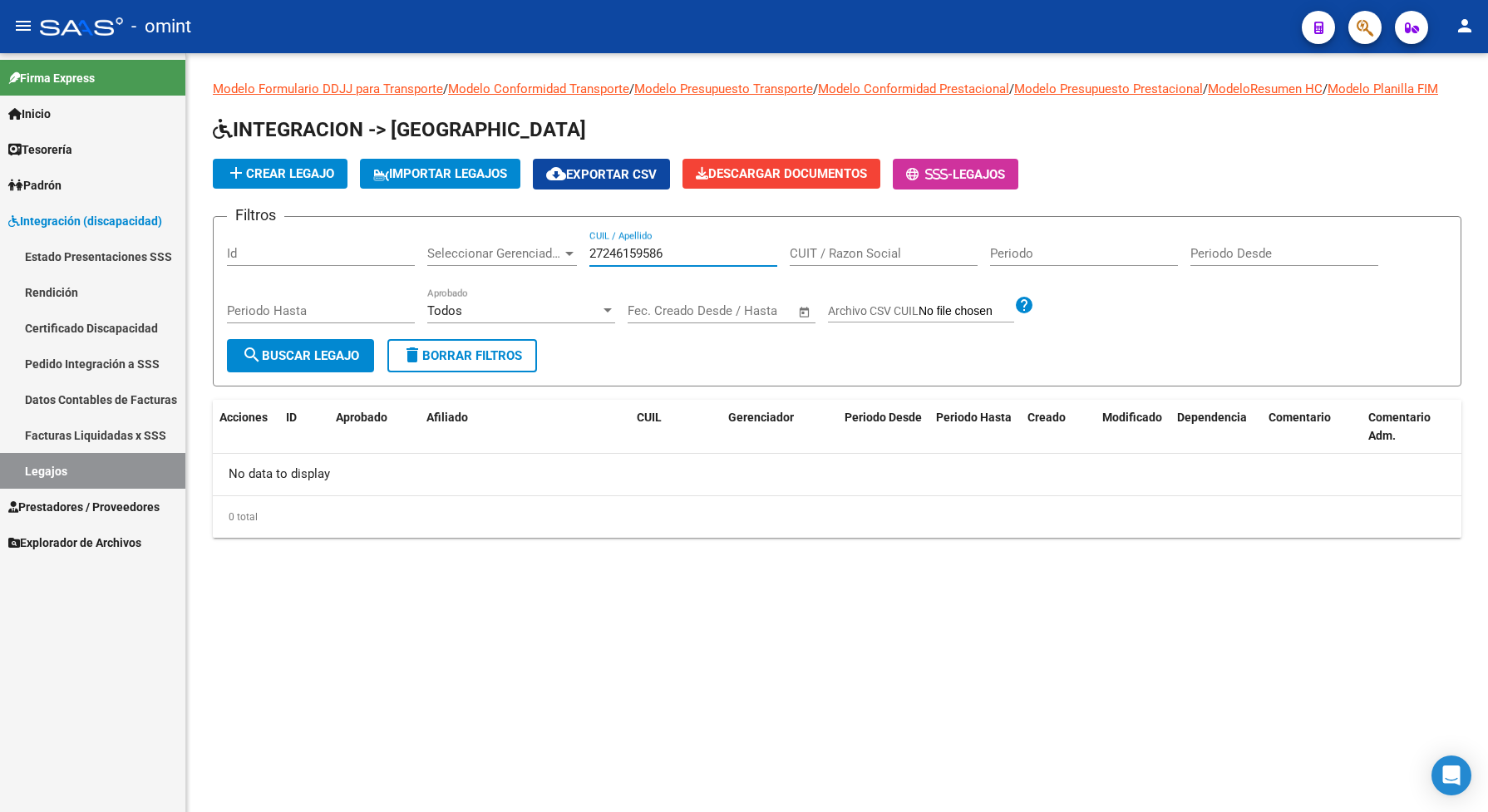
drag, startPoint x: 653, startPoint y: 278, endPoint x: 508, endPoint y: 294, distance: 145.9
click at [515, 317] on div "Filtros Id Seleccionar Gerenciador Seleccionar Gerenciador 27246159586 CUIL / A…" at bounding box center [838, 284] width 1220 height 109
type input "romano se"
click at [342, 339] on div "Periodo Hasta" at bounding box center [321, 313] width 188 height 52
click at [339, 363] on span "search Buscar Legajo" at bounding box center [301, 355] width 117 height 15
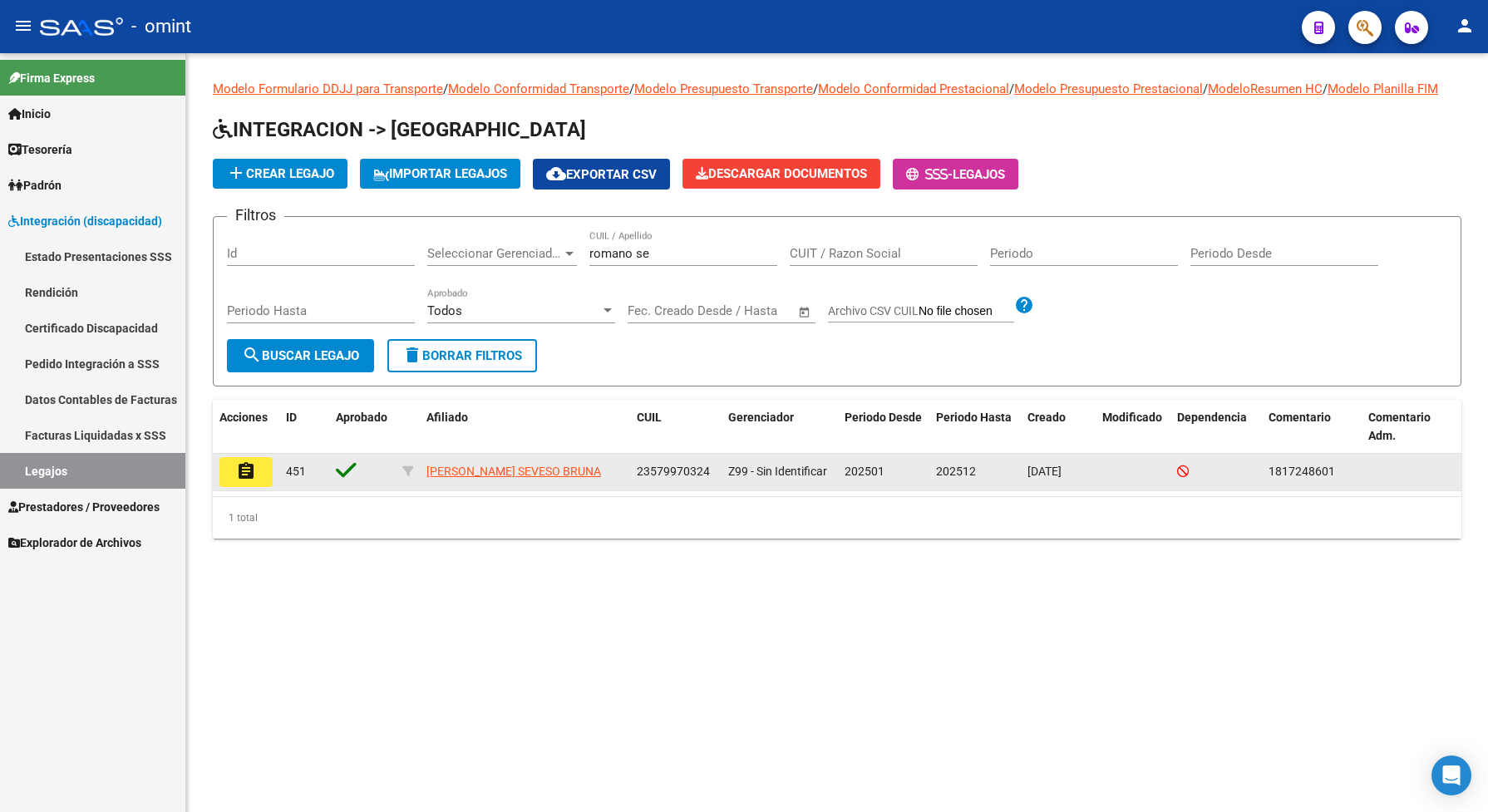
click at [240, 481] on mat-icon "assignment" at bounding box center [246, 471] width 20 height 20
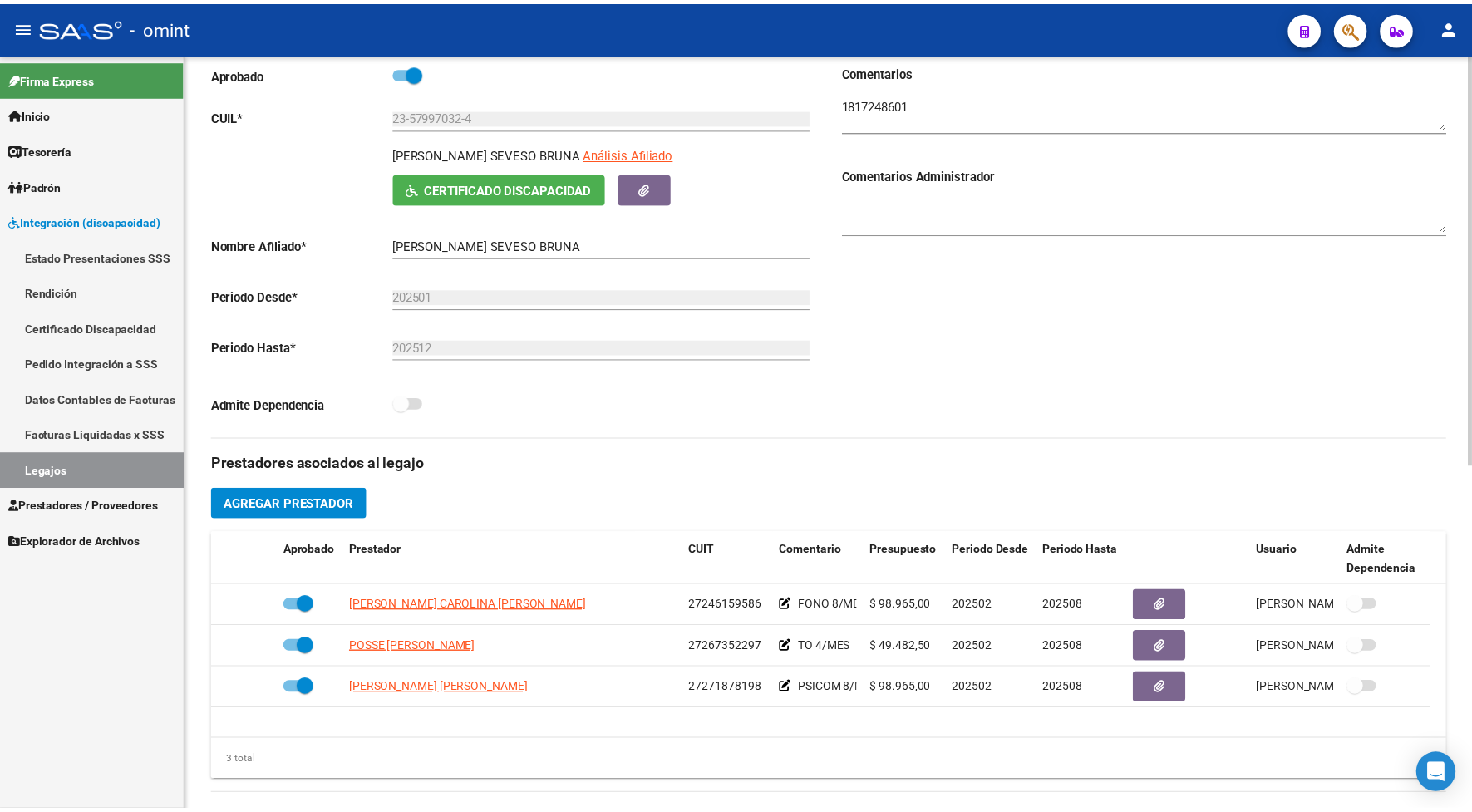
scroll to position [311, 0]
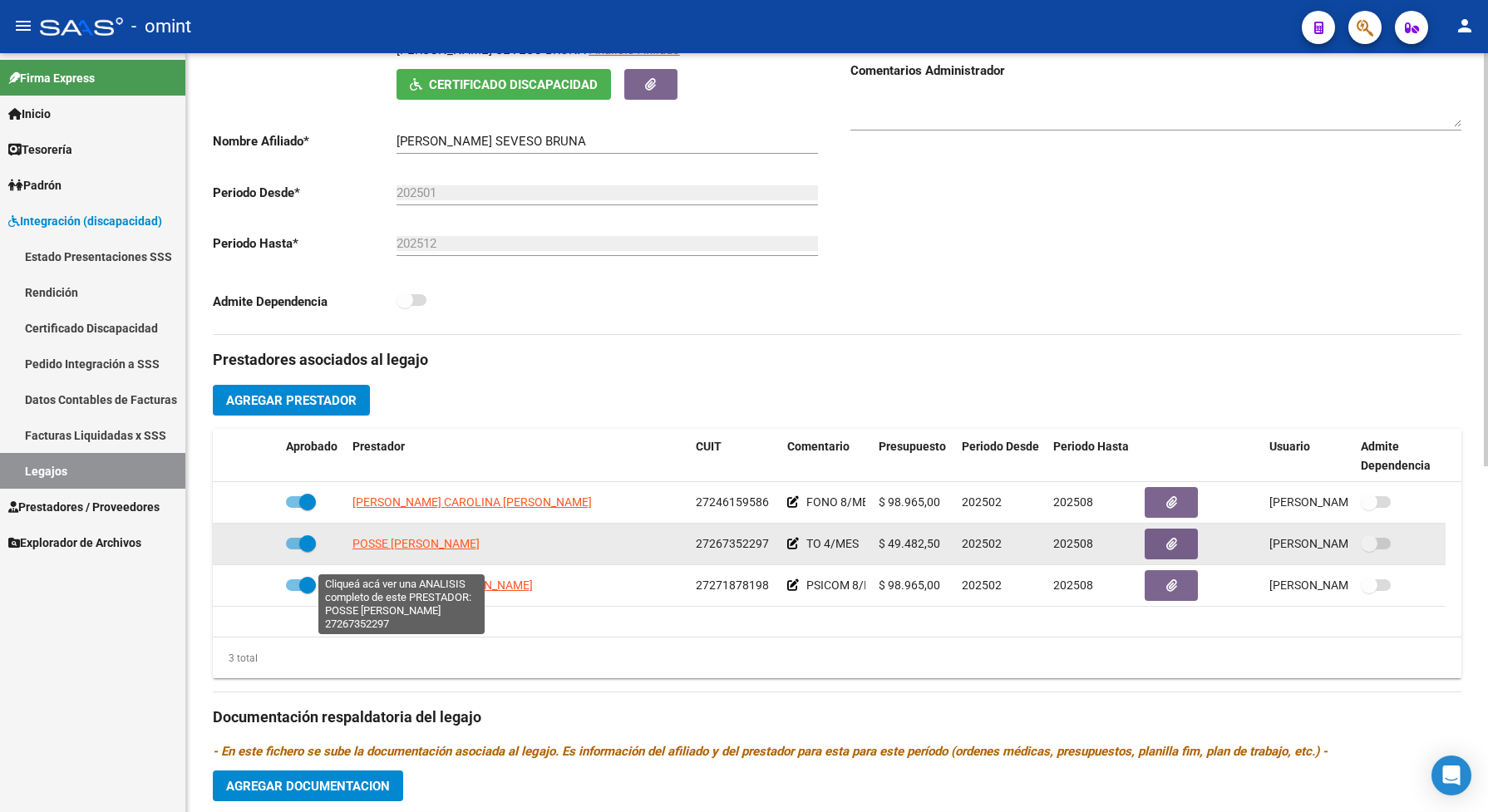
click at [437, 550] on span "POSSE LUZ MARIA" at bounding box center [397, 543] width 89 height 13
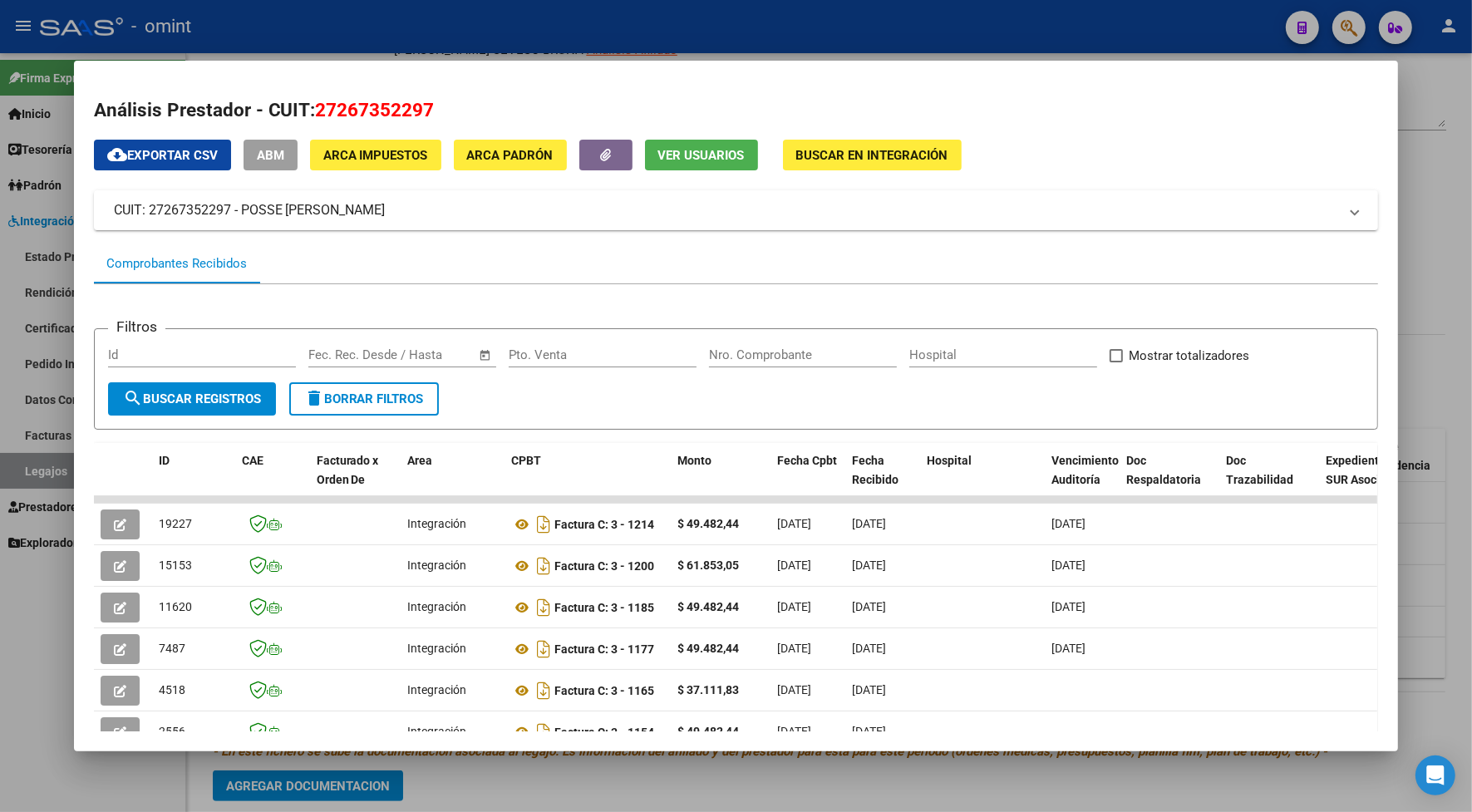
click at [538, 26] on div at bounding box center [736, 406] width 1472 height 812
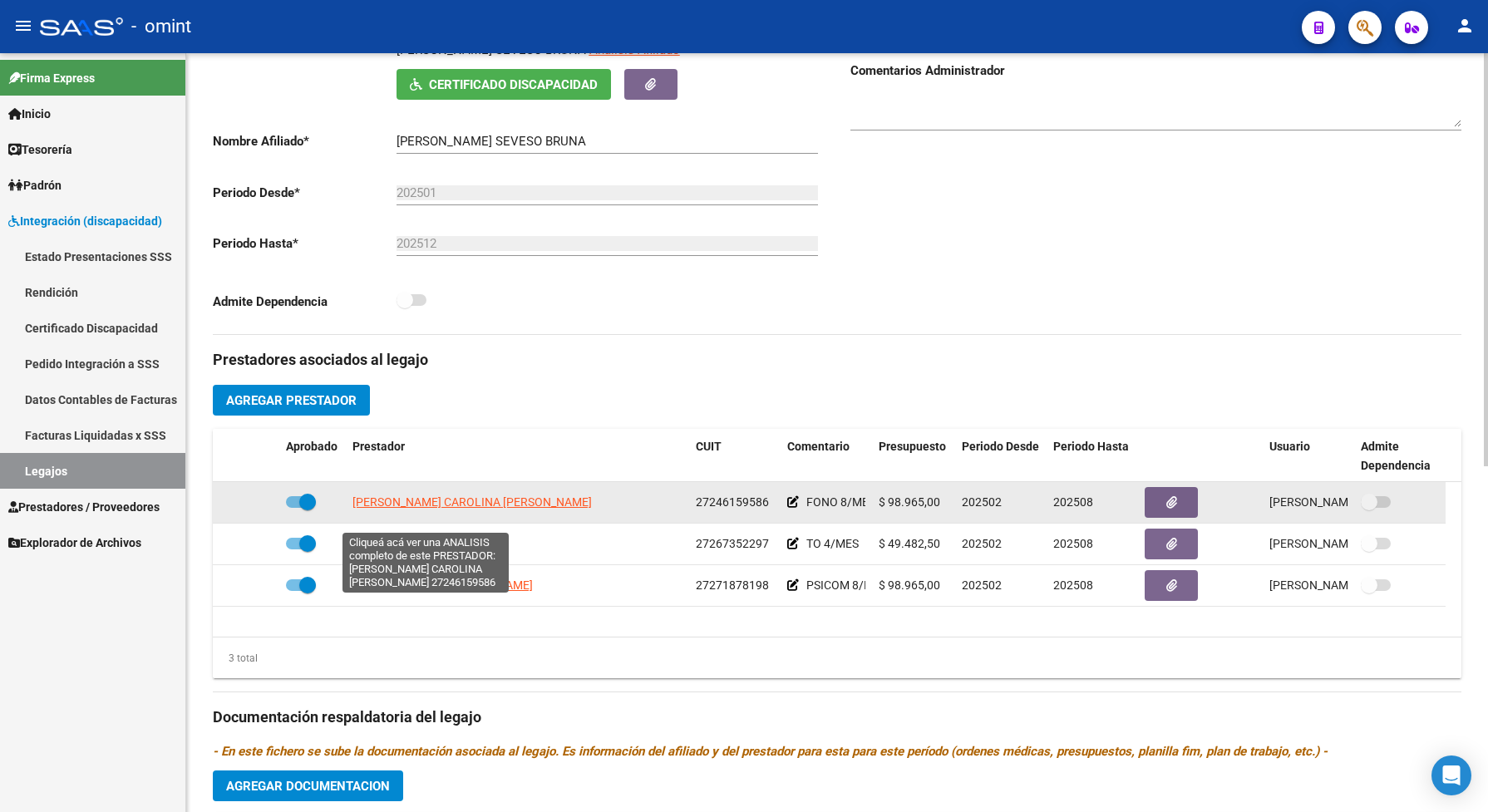
click at [442, 509] on span "LUJAN CAROLINA VICTORIA" at bounding box center [397, 502] width 89 height 13
type textarea "27246159586"
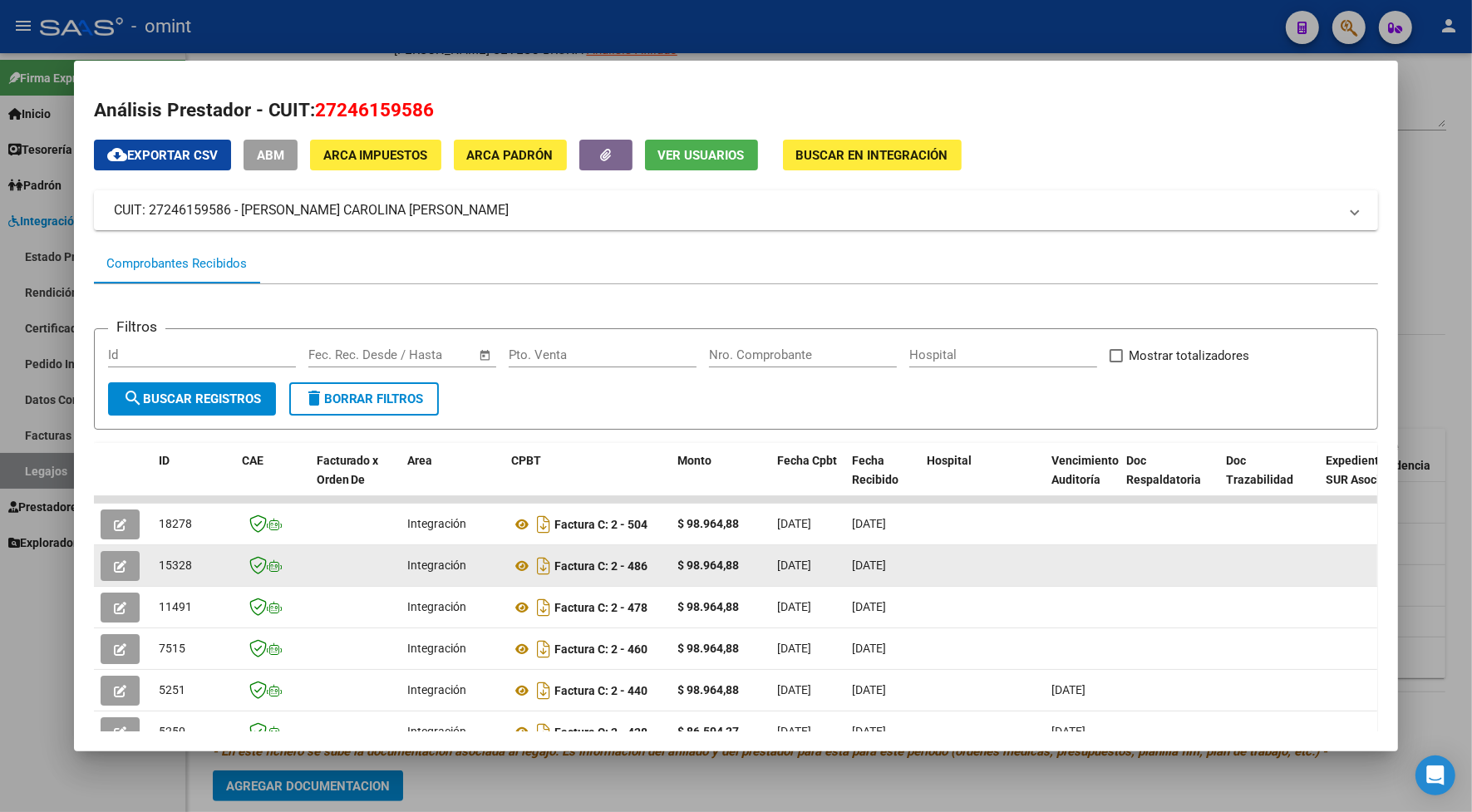
click at [113, 572] on button "button" at bounding box center [120, 566] width 39 height 30
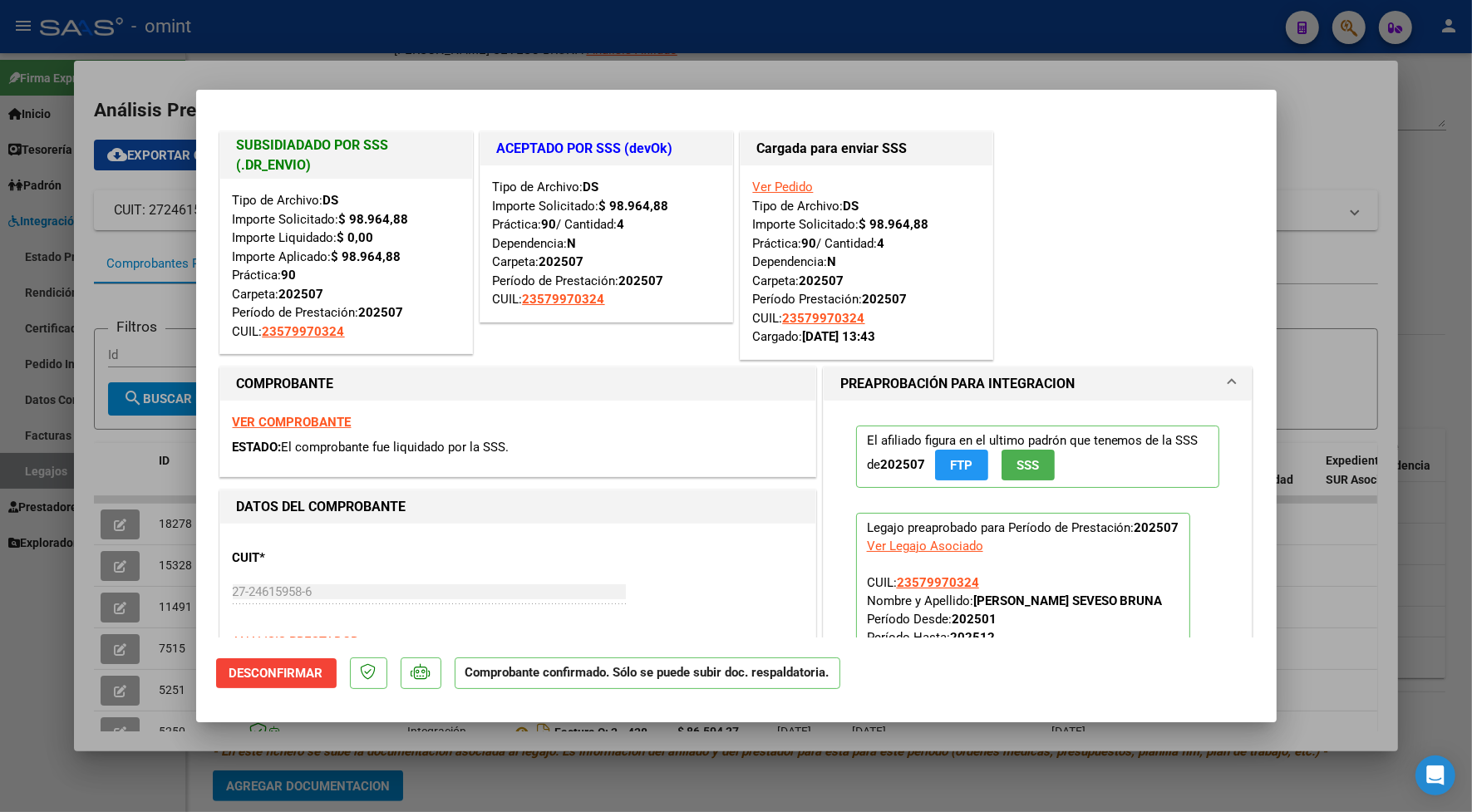
scroll to position [104, 0]
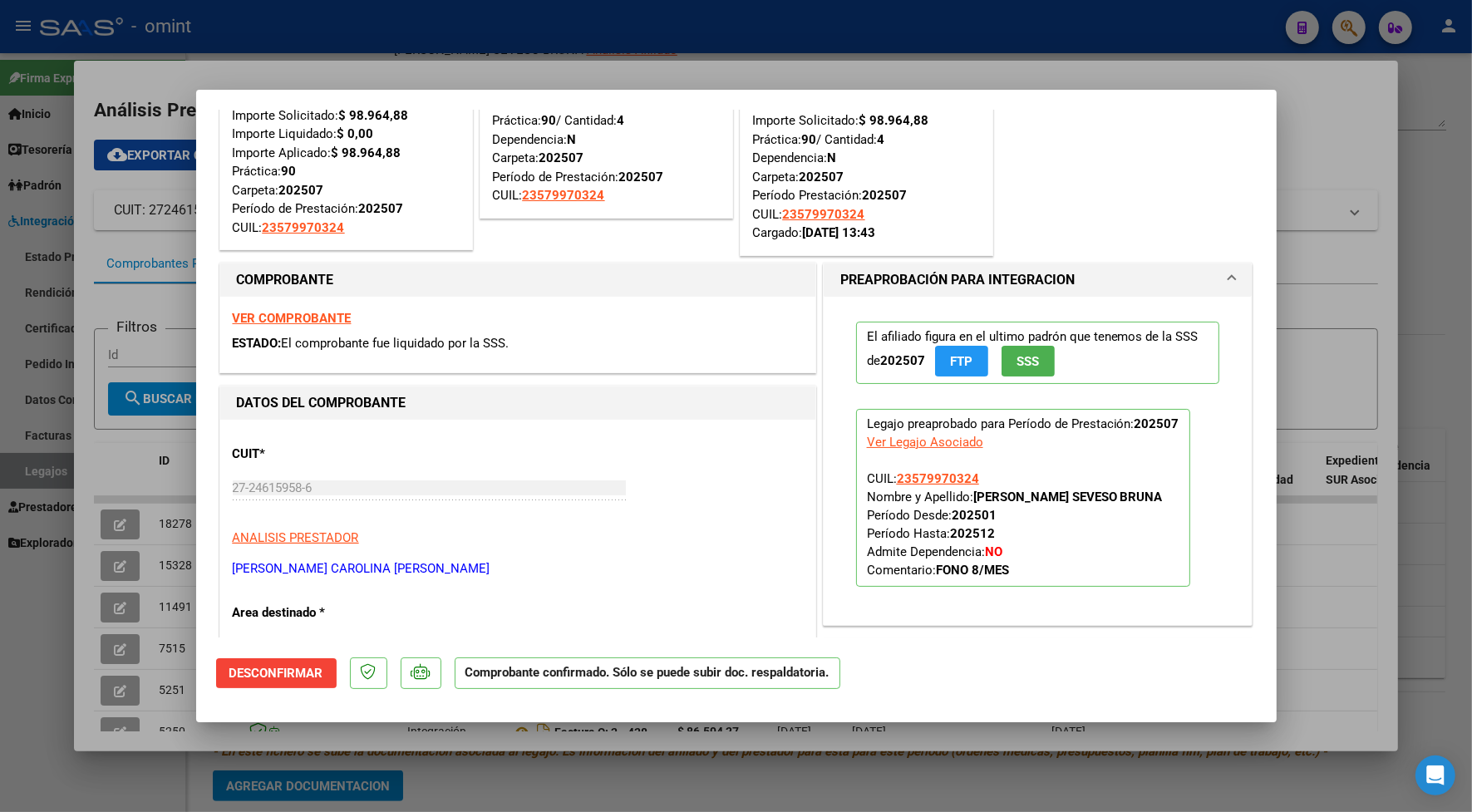
click at [446, 67] on div at bounding box center [736, 406] width 1472 height 812
type input "$ 0,00"
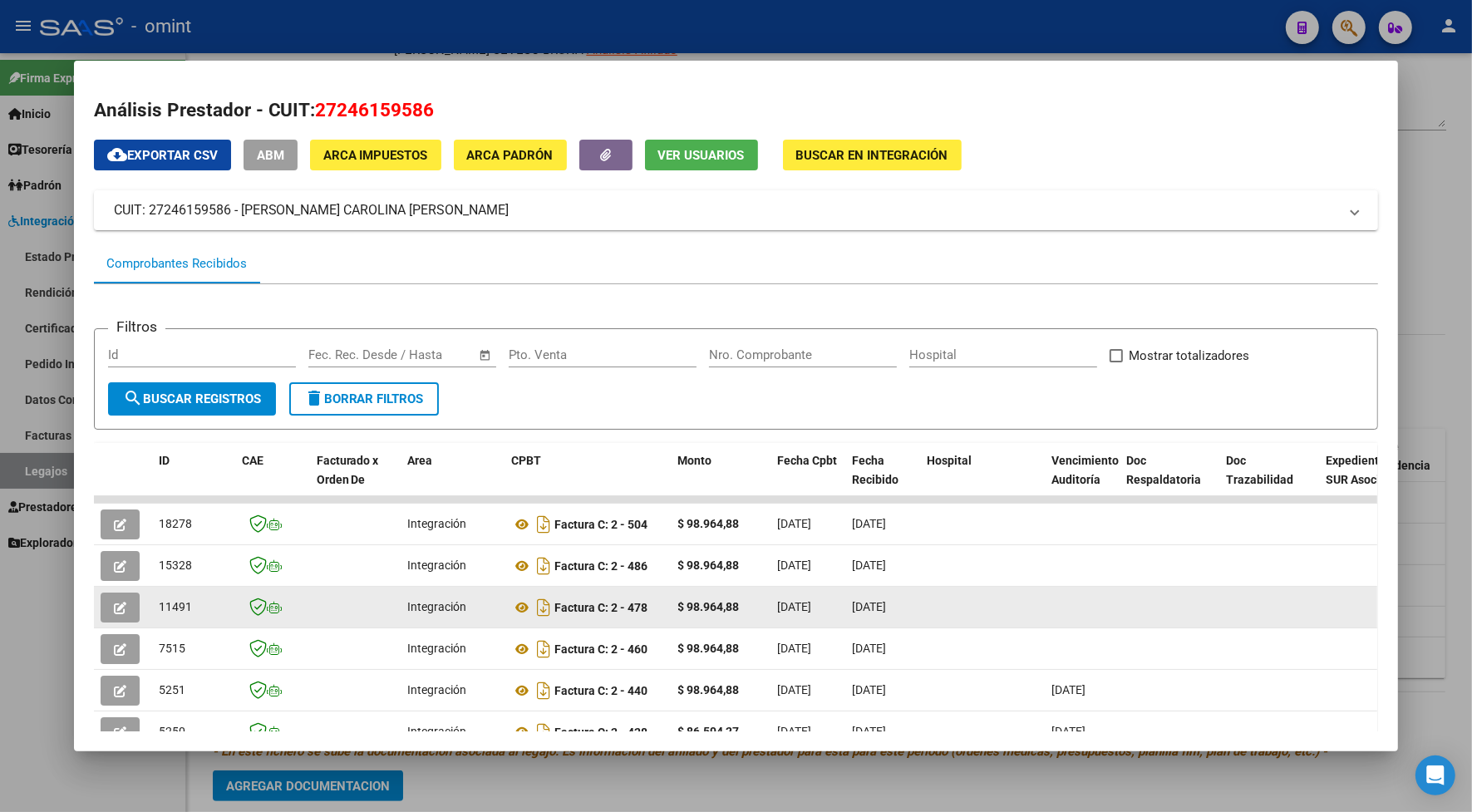
click at [117, 607] on icon "button" at bounding box center [120, 607] width 12 height 12
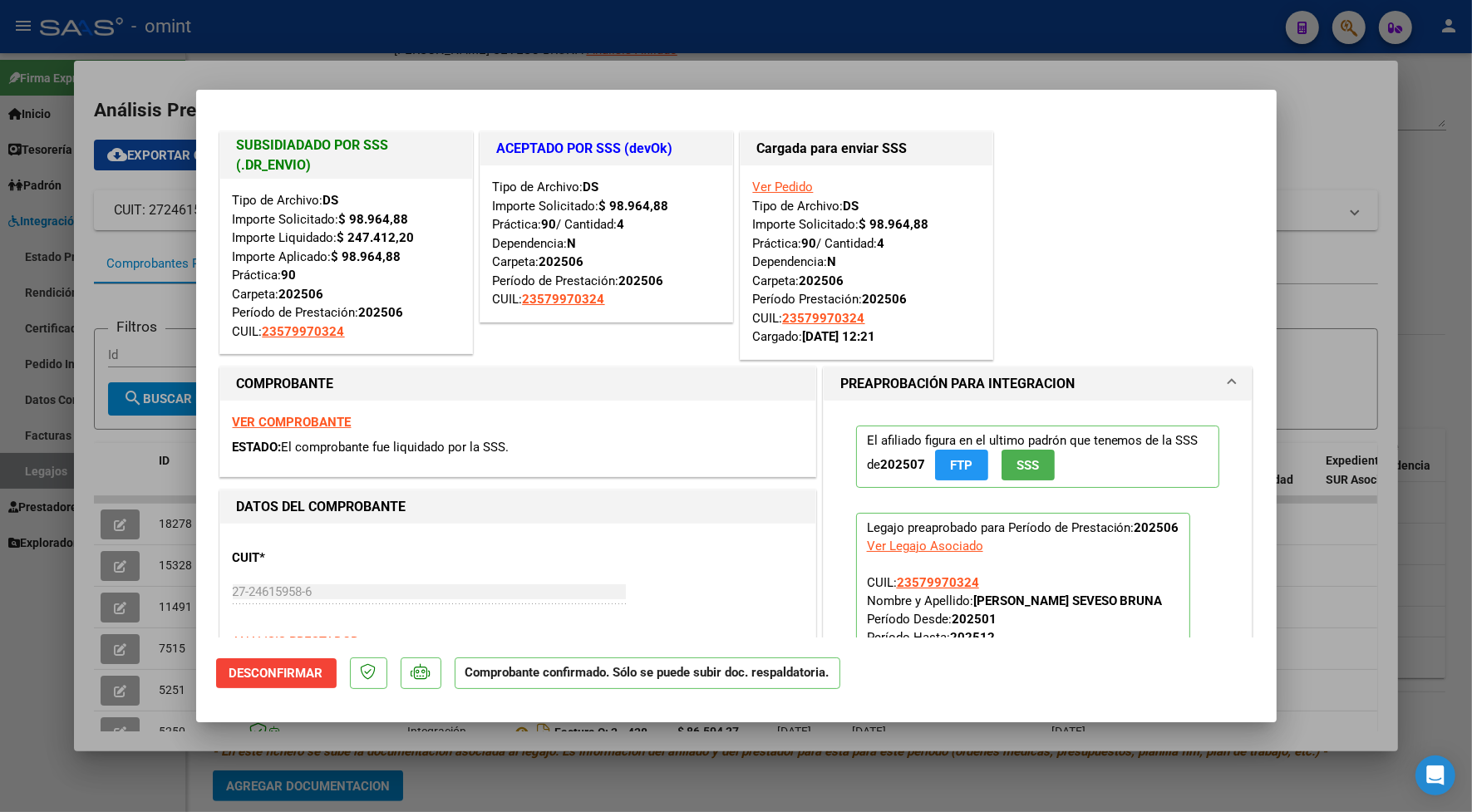
click at [300, 73] on div at bounding box center [736, 406] width 1472 height 812
type input "$ 0,00"
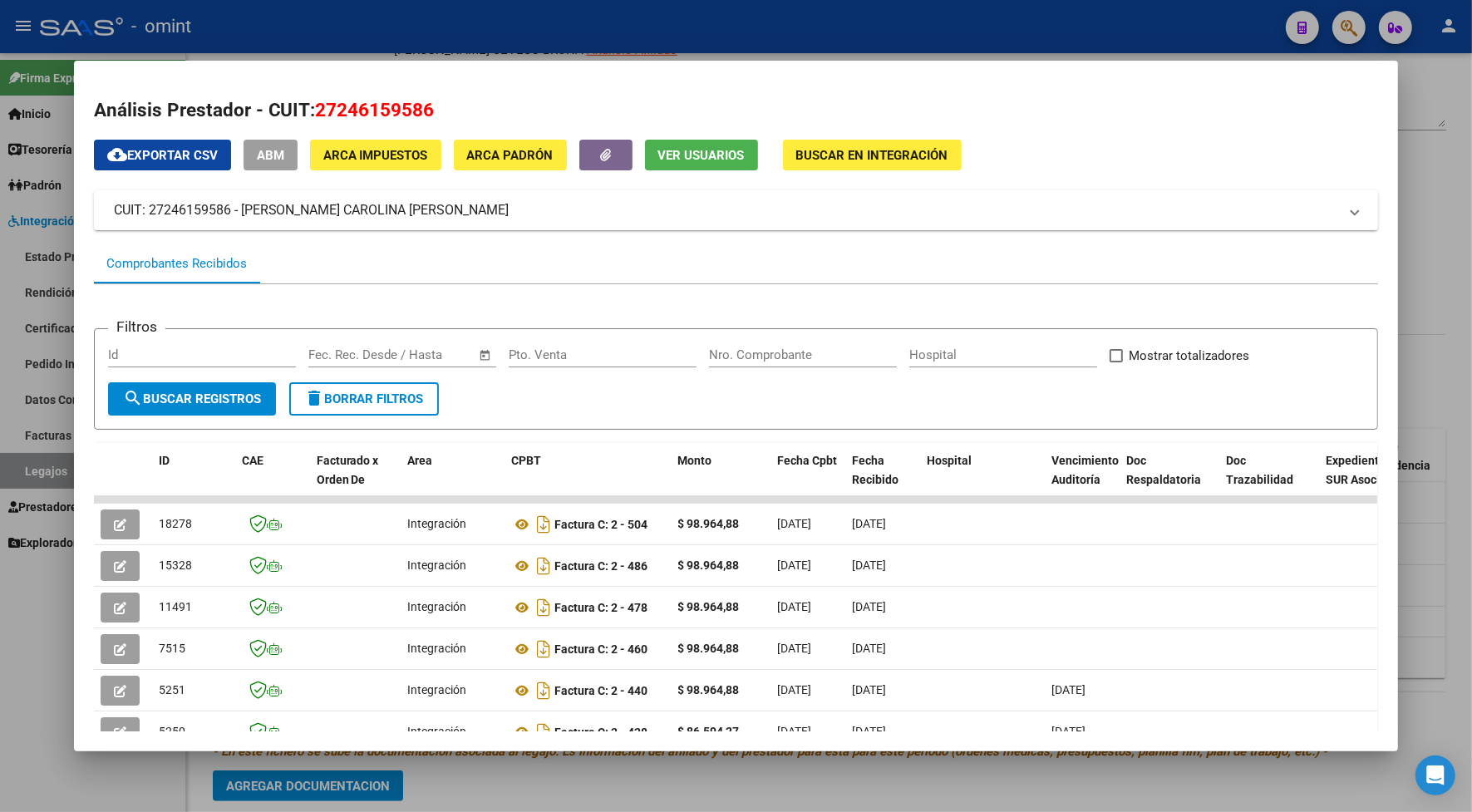
click at [304, 23] on div at bounding box center [736, 406] width 1472 height 812
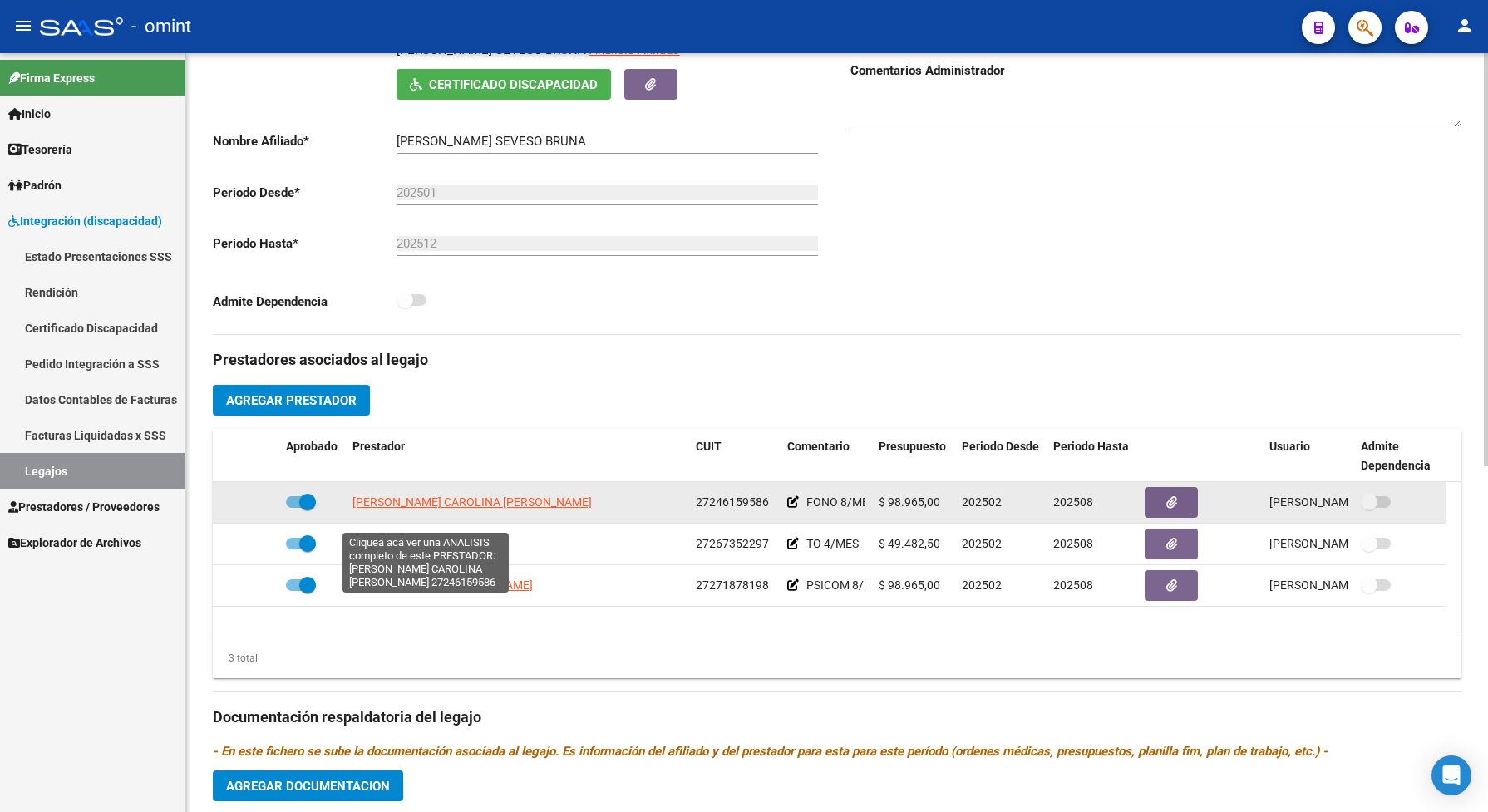
click at [442, 509] on span "LUJAN CAROLINA VICTORIA" at bounding box center [397, 502] width 89 height 13
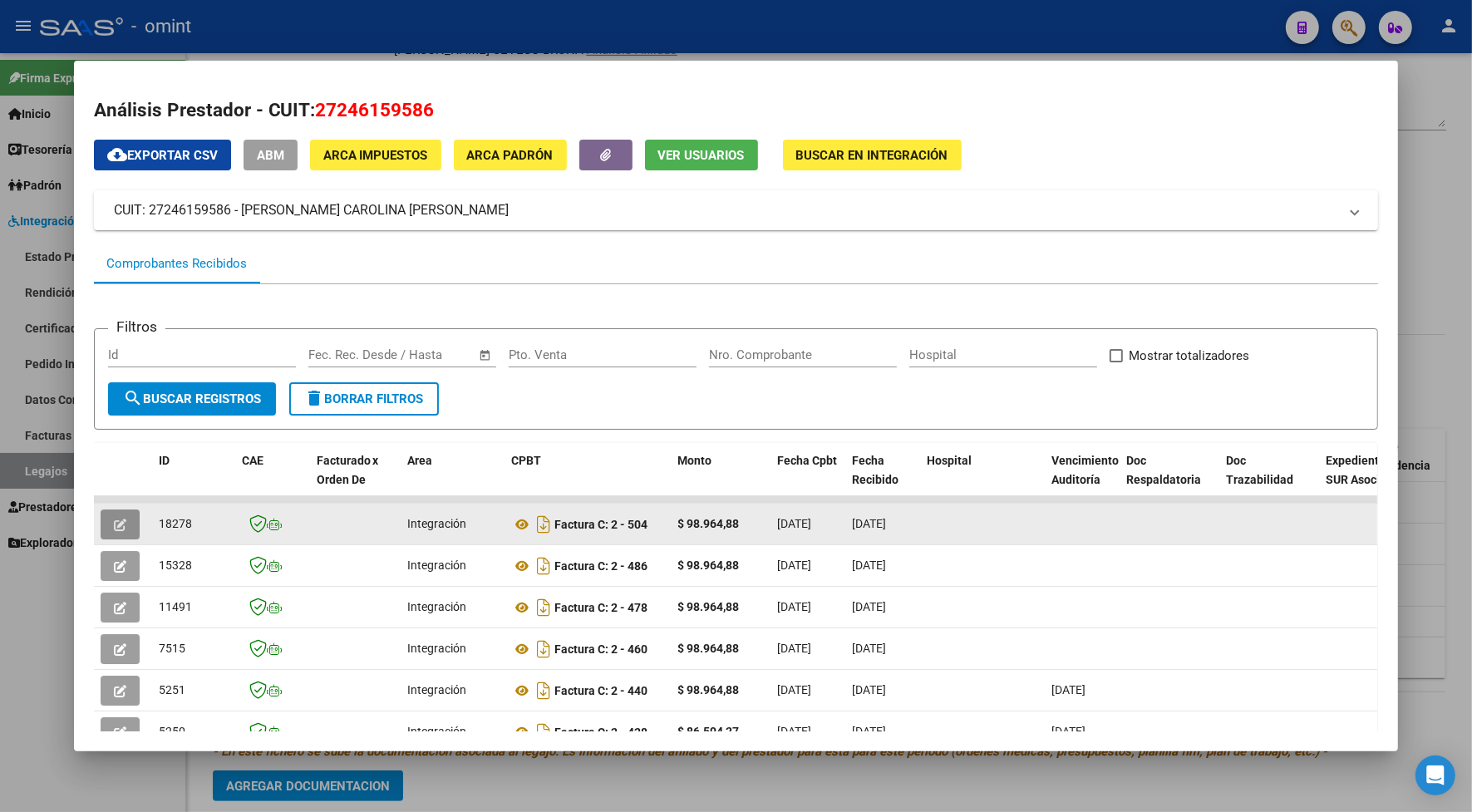
click at [117, 513] on button "button" at bounding box center [120, 524] width 39 height 30
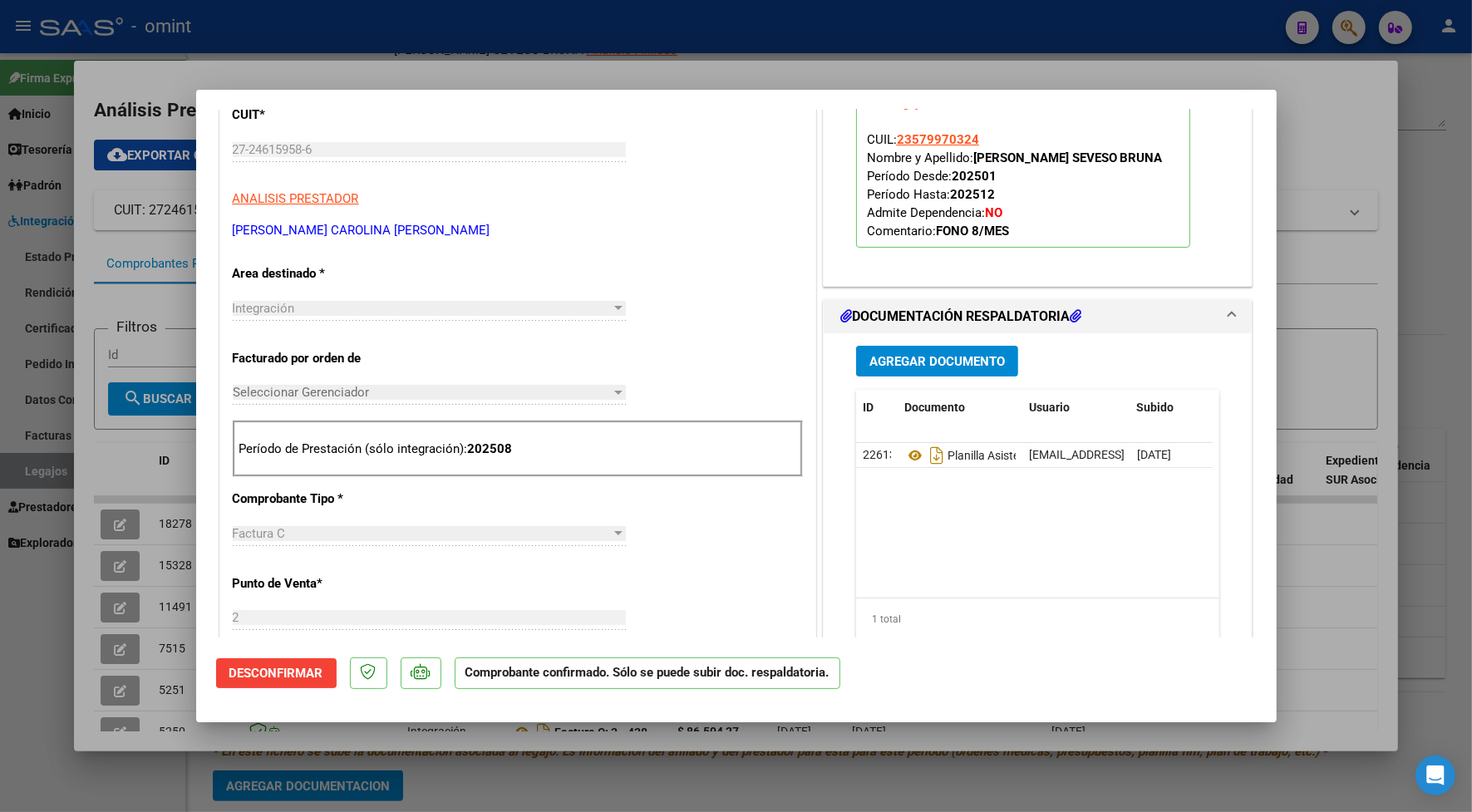
scroll to position [0, 0]
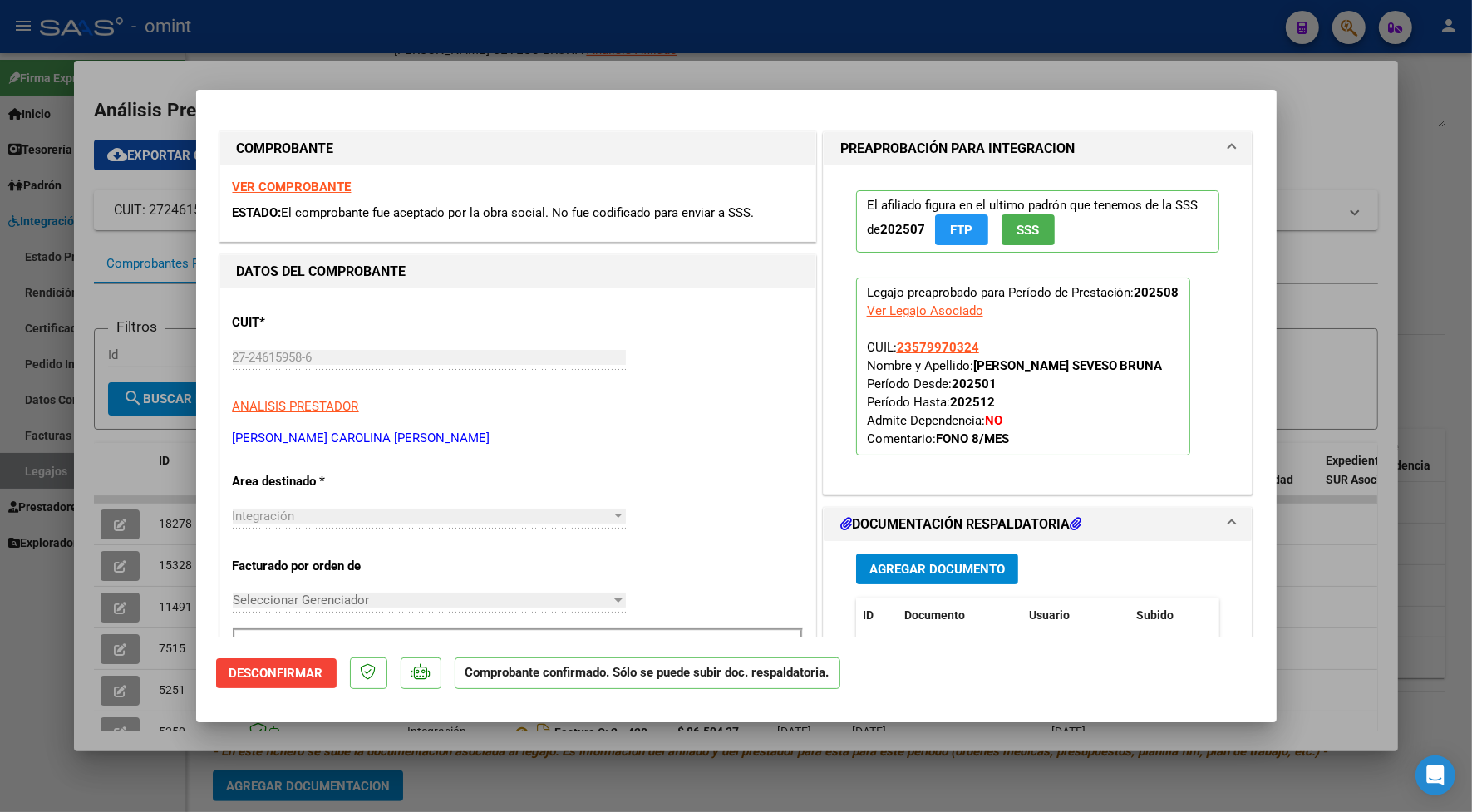
click at [325, 188] on strong "VER COMPROBANTE" at bounding box center [292, 186] width 119 height 15
click at [586, 59] on div at bounding box center [736, 406] width 1472 height 812
type input "$ 0,00"
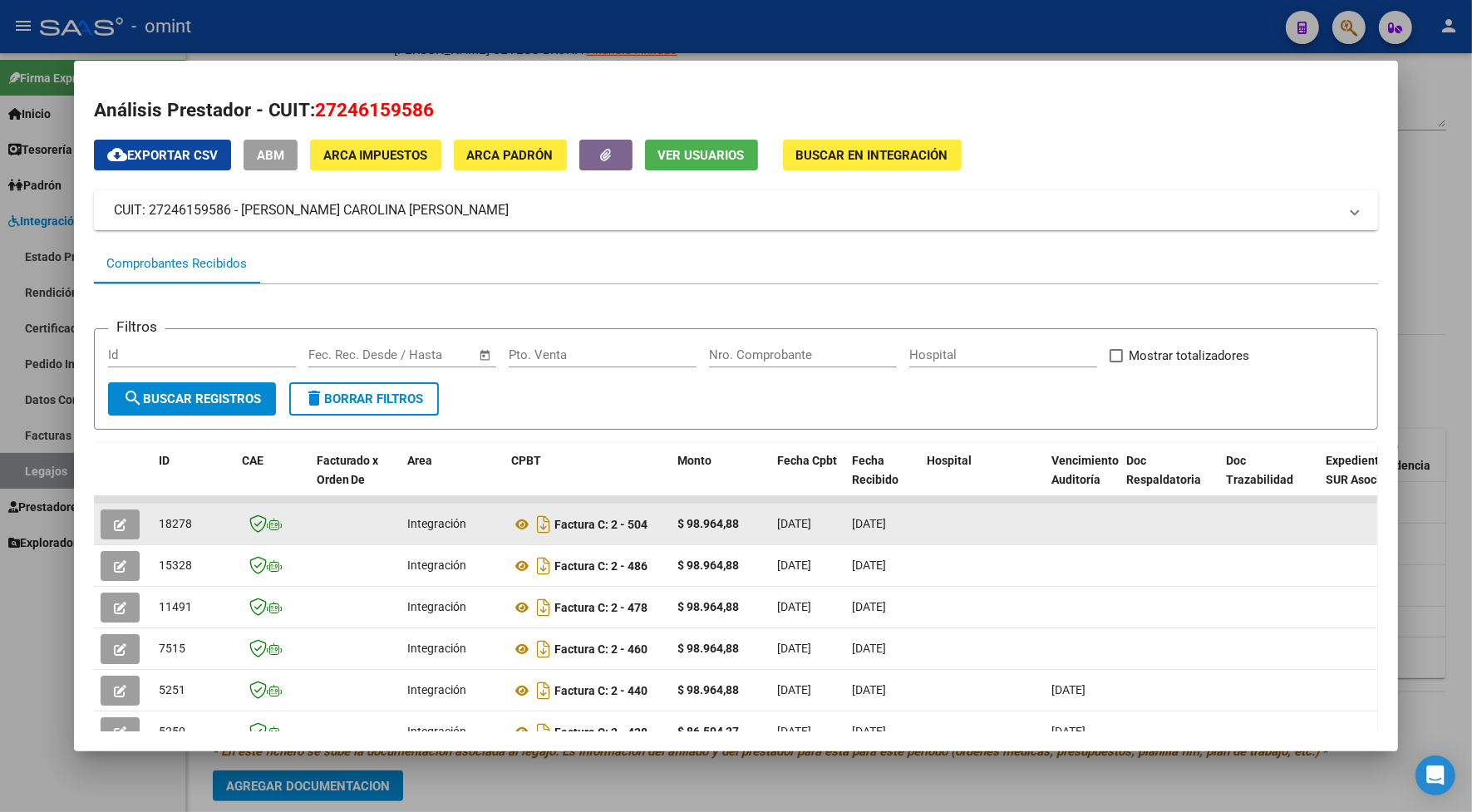
drag, startPoint x: 193, startPoint y: 526, endPoint x: 140, endPoint y: 532, distance: 53.3
drag, startPoint x: 140, startPoint y: 532, endPoint x: 169, endPoint y: 521, distance: 31.0
copy span "18278"
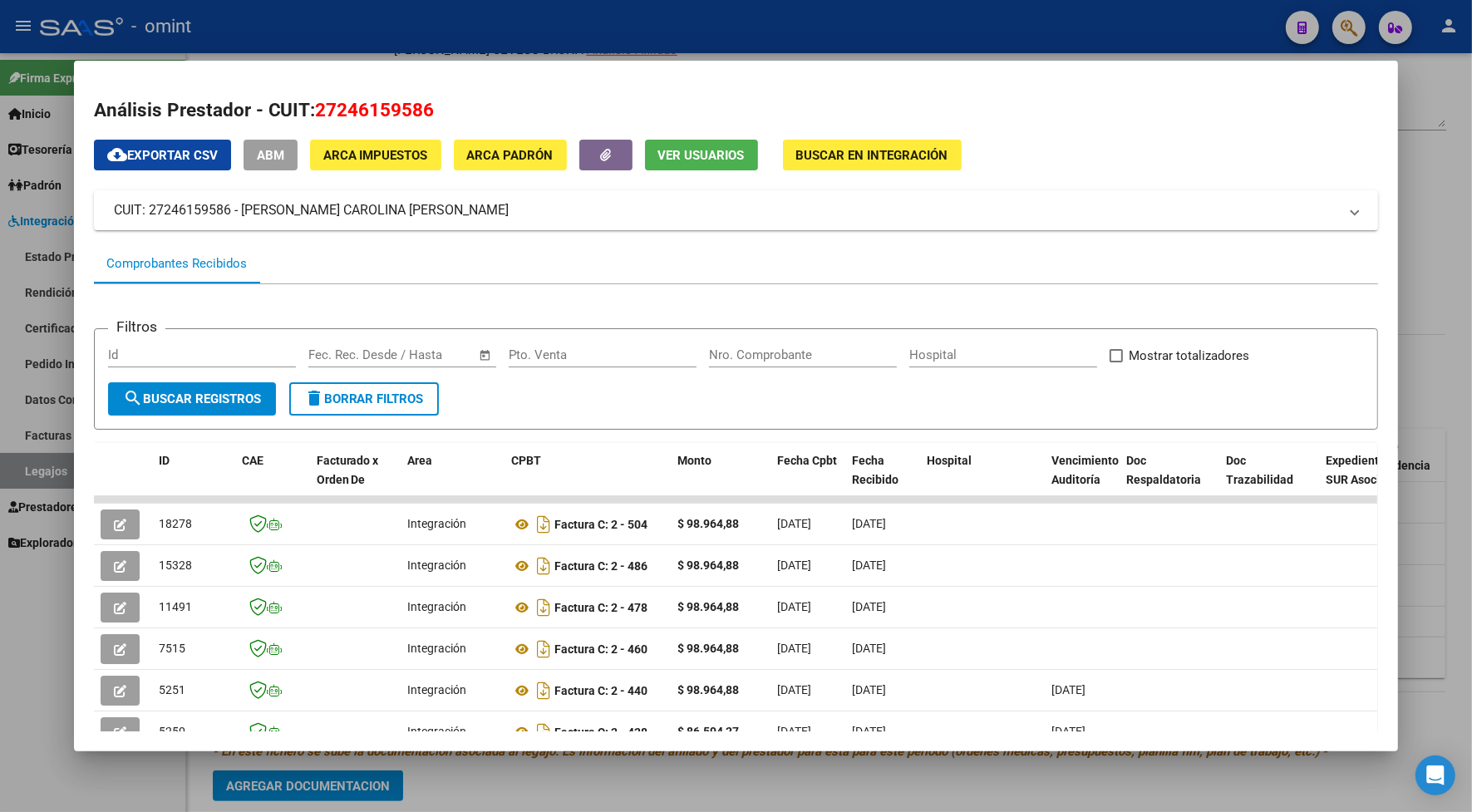
click at [284, 25] on div at bounding box center [736, 406] width 1472 height 812
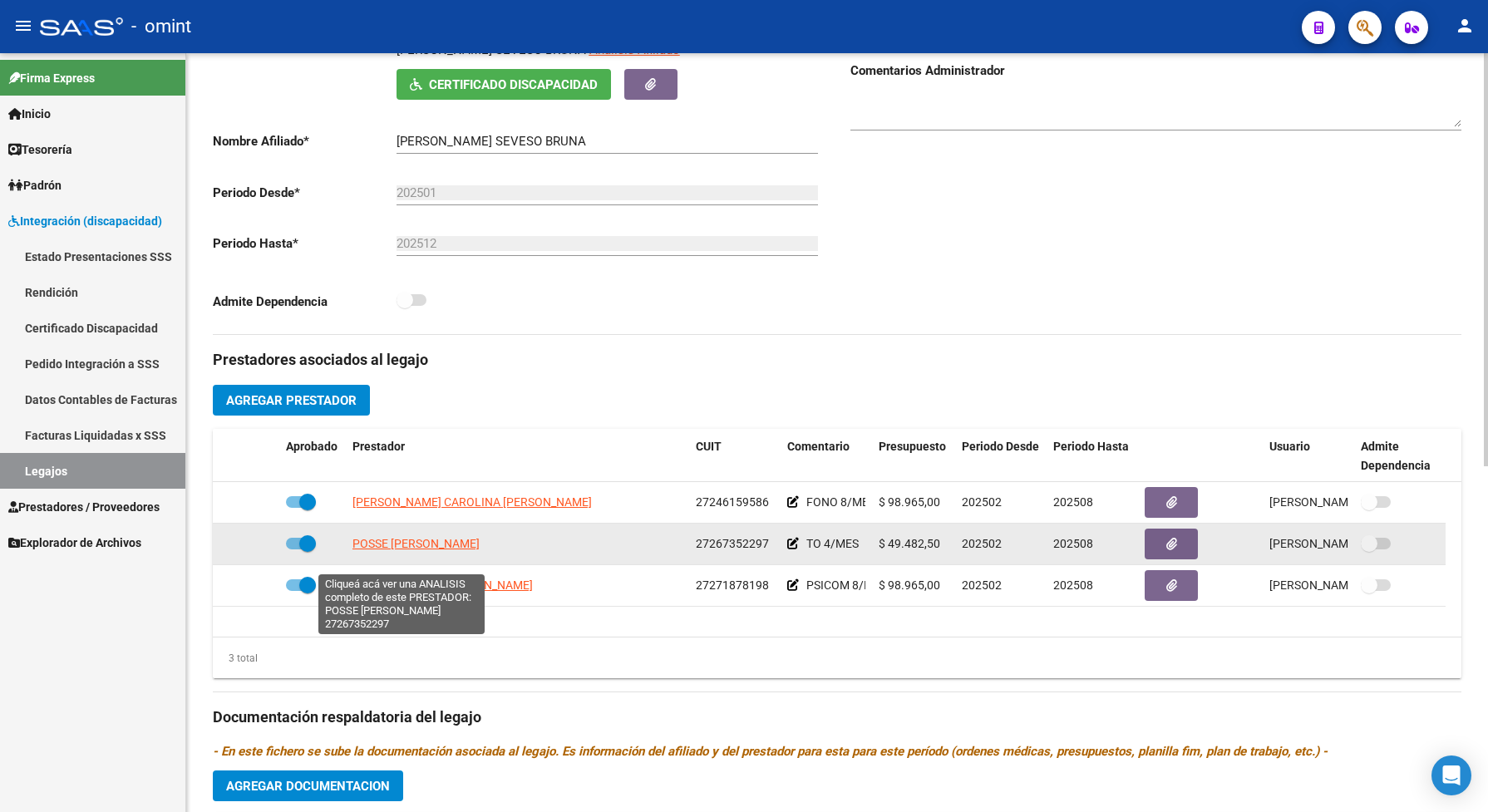
click at [413, 550] on span "POSSE LUZ MARIA" at bounding box center [397, 543] width 89 height 13
type textarea "27267352297"
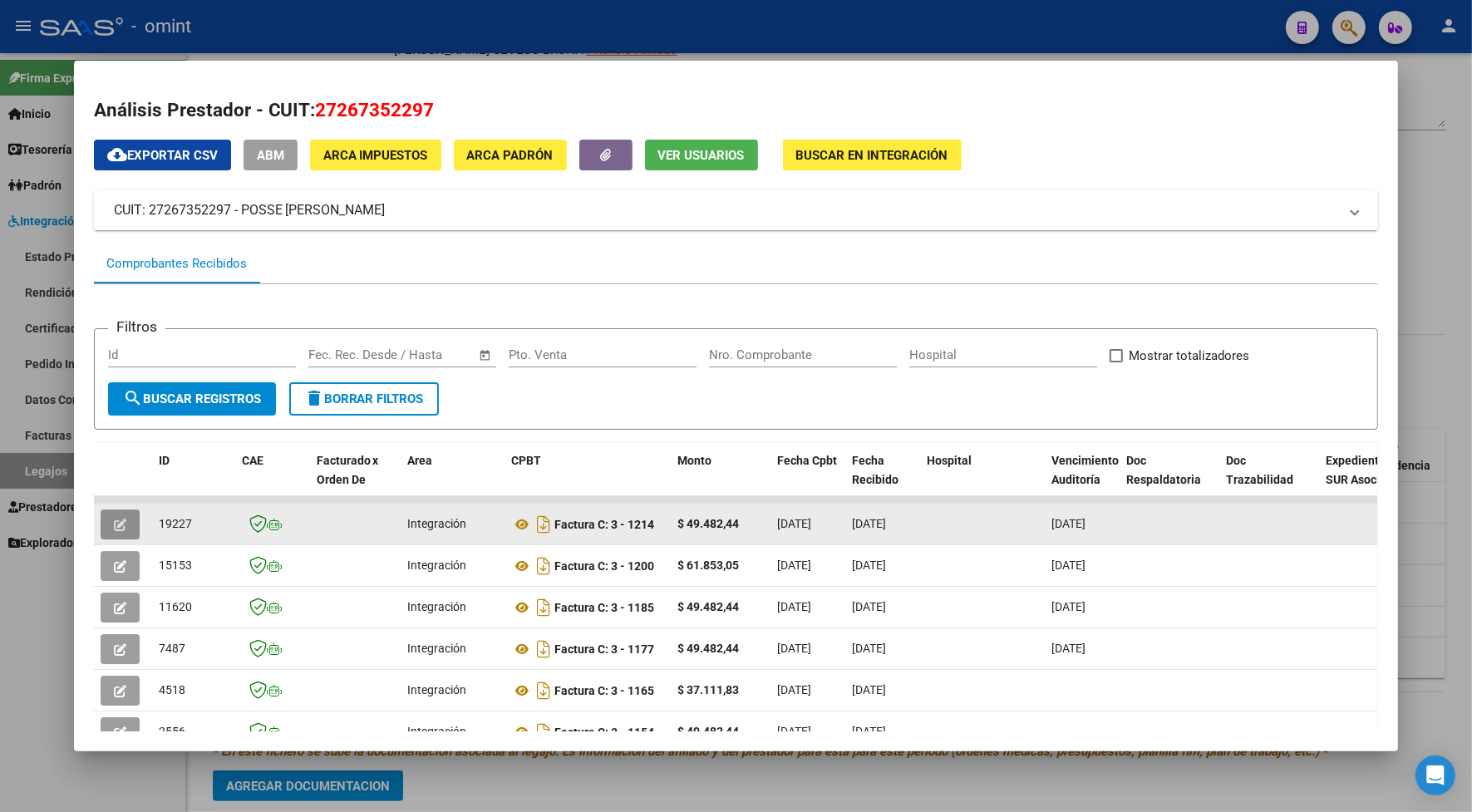
click at [117, 520] on icon "button" at bounding box center [120, 524] width 12 height 12
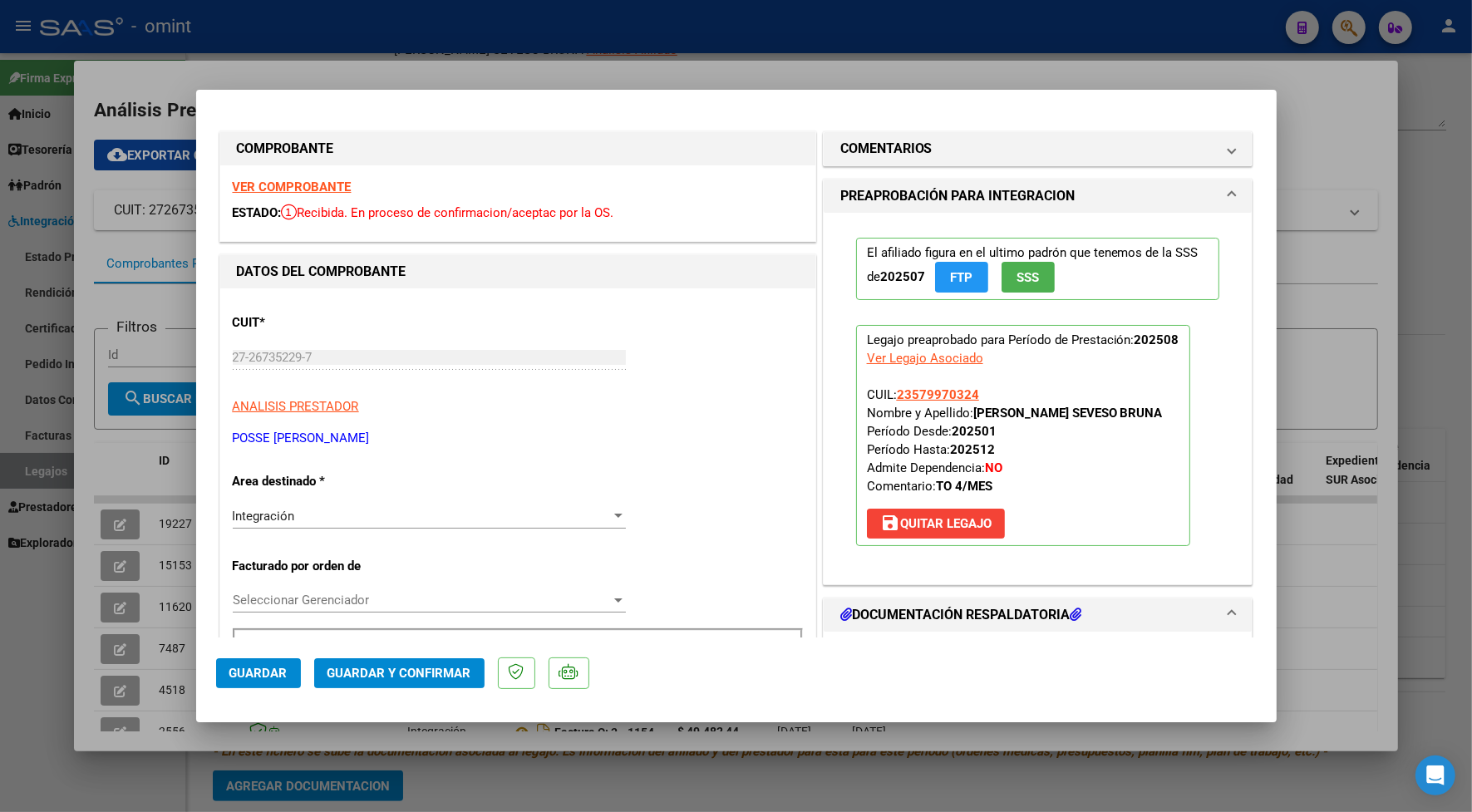
scroll to position [208, 0]
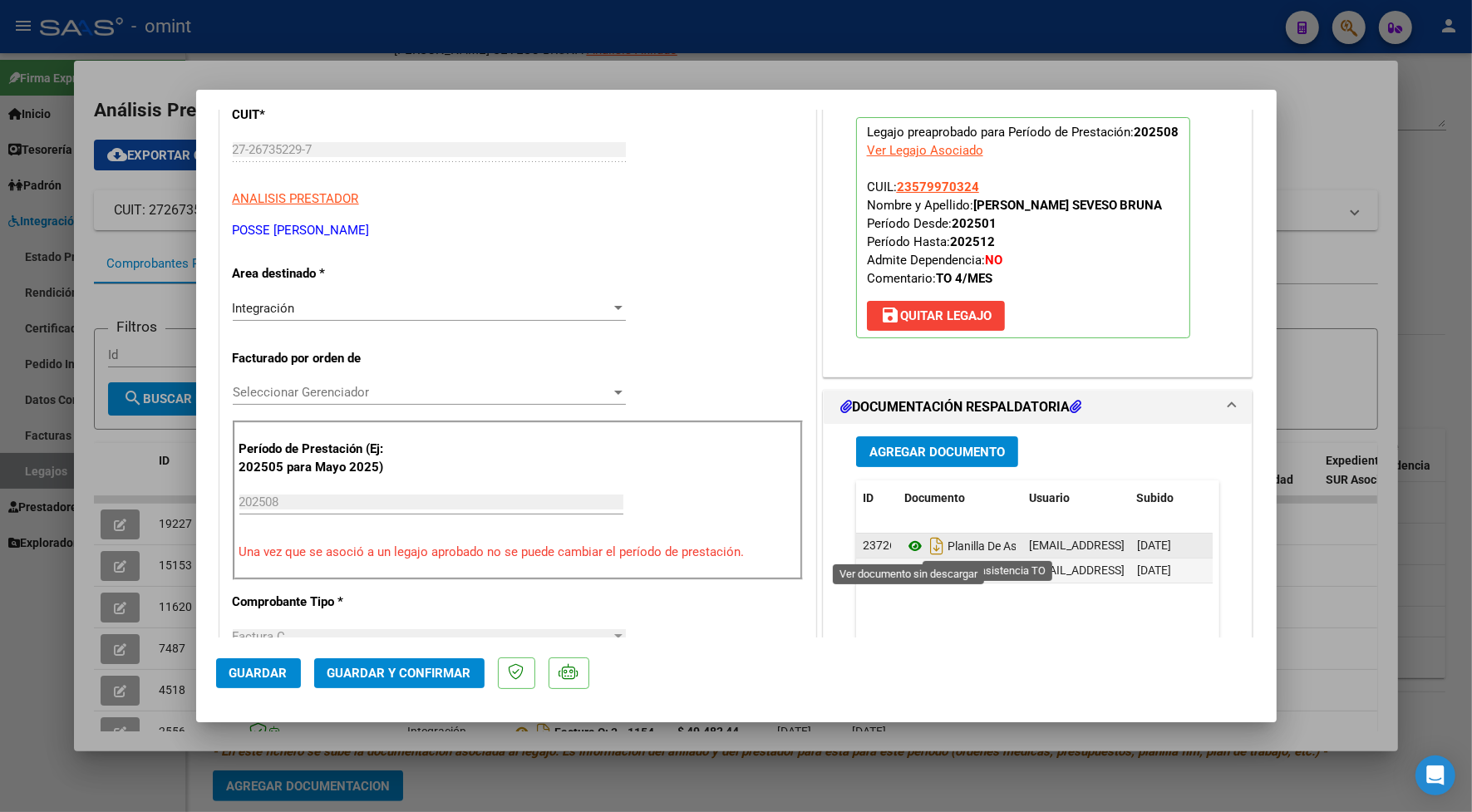
click at [904, 545] on icon at bounding box center [914, 545] width 22 height 20
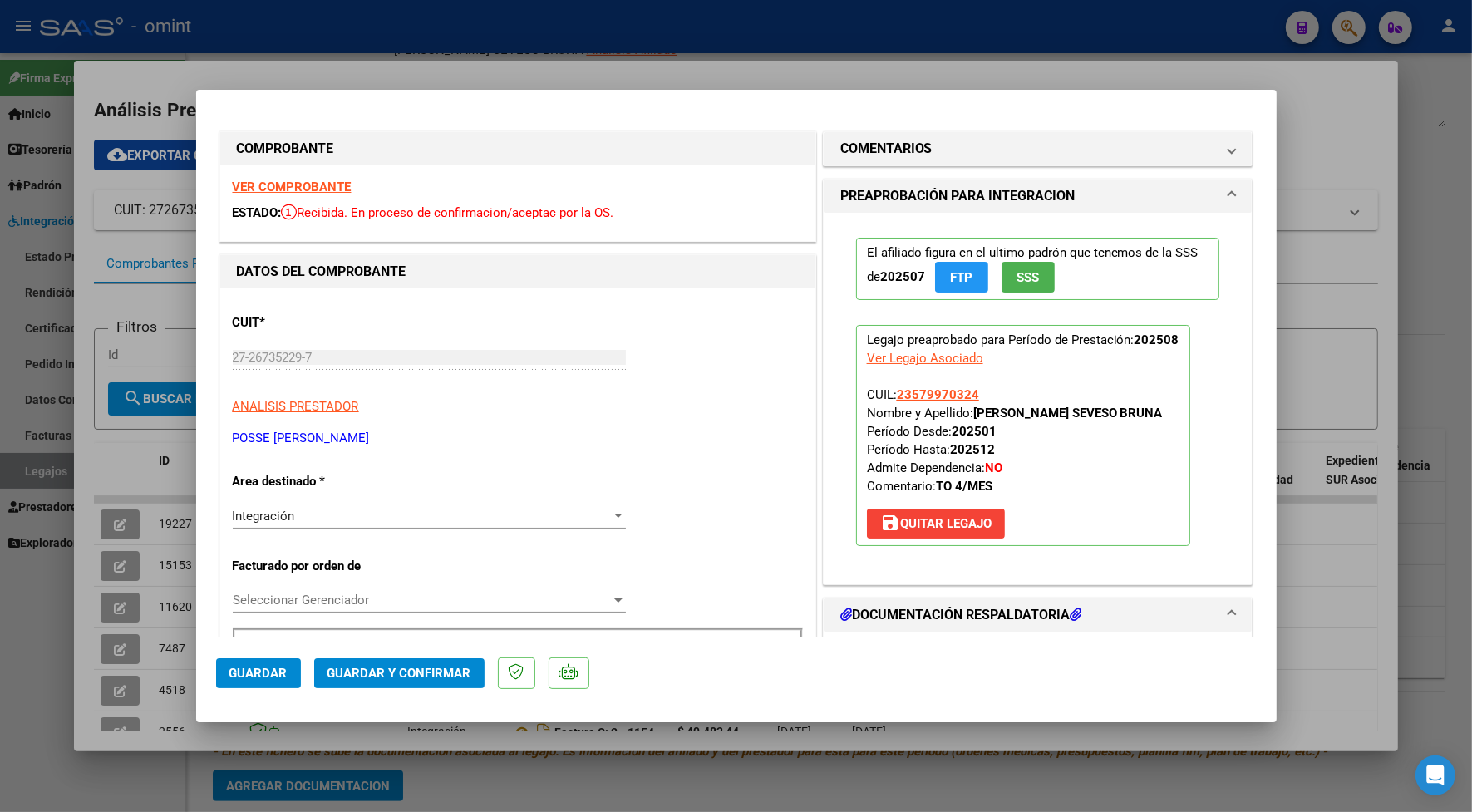
click at [324, 191] on strong "VER COMPROBANTE" at bounding box center [292, 186] width 119 height 15
click at [408, 667] on span "Guardar y Confirmar" at bounding box center [399, 672] width 143 height 15
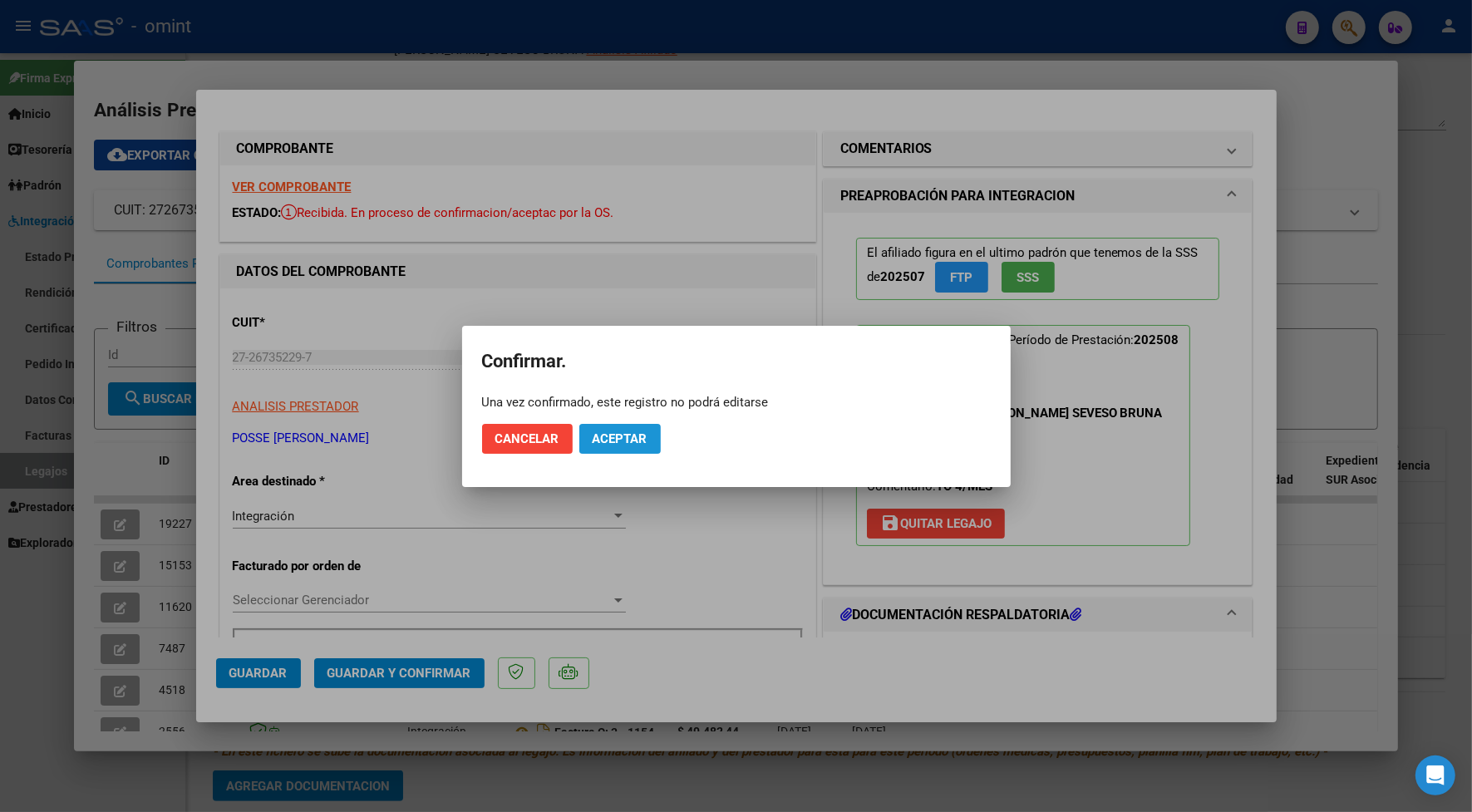
click at [599, 433] on span "Aceptar" at bounding box center [620, 438] width 55 height 15
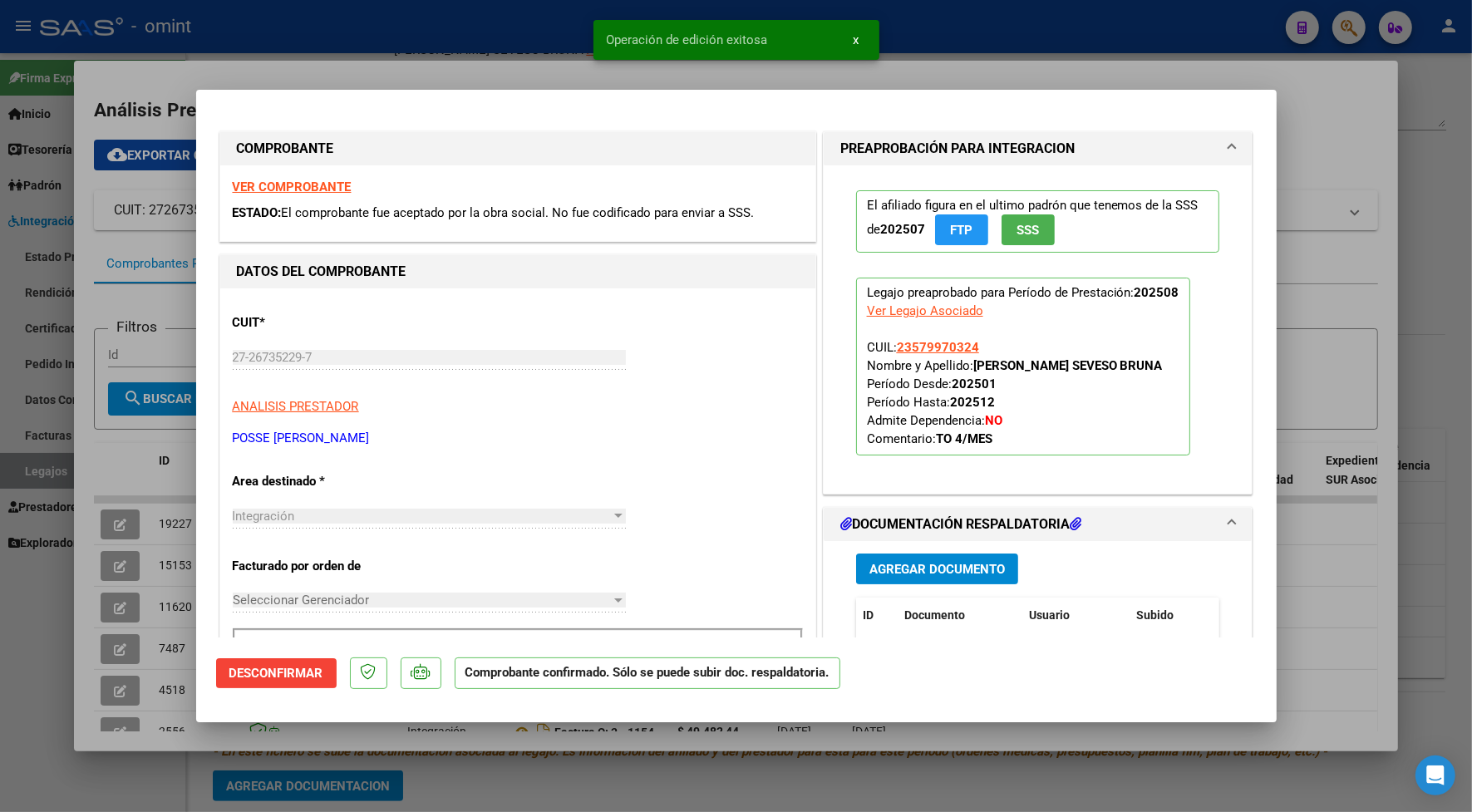
click at [480, 62] on div at bounding box center [736, 406] width 1472 height 812
type input "$ 0,00"
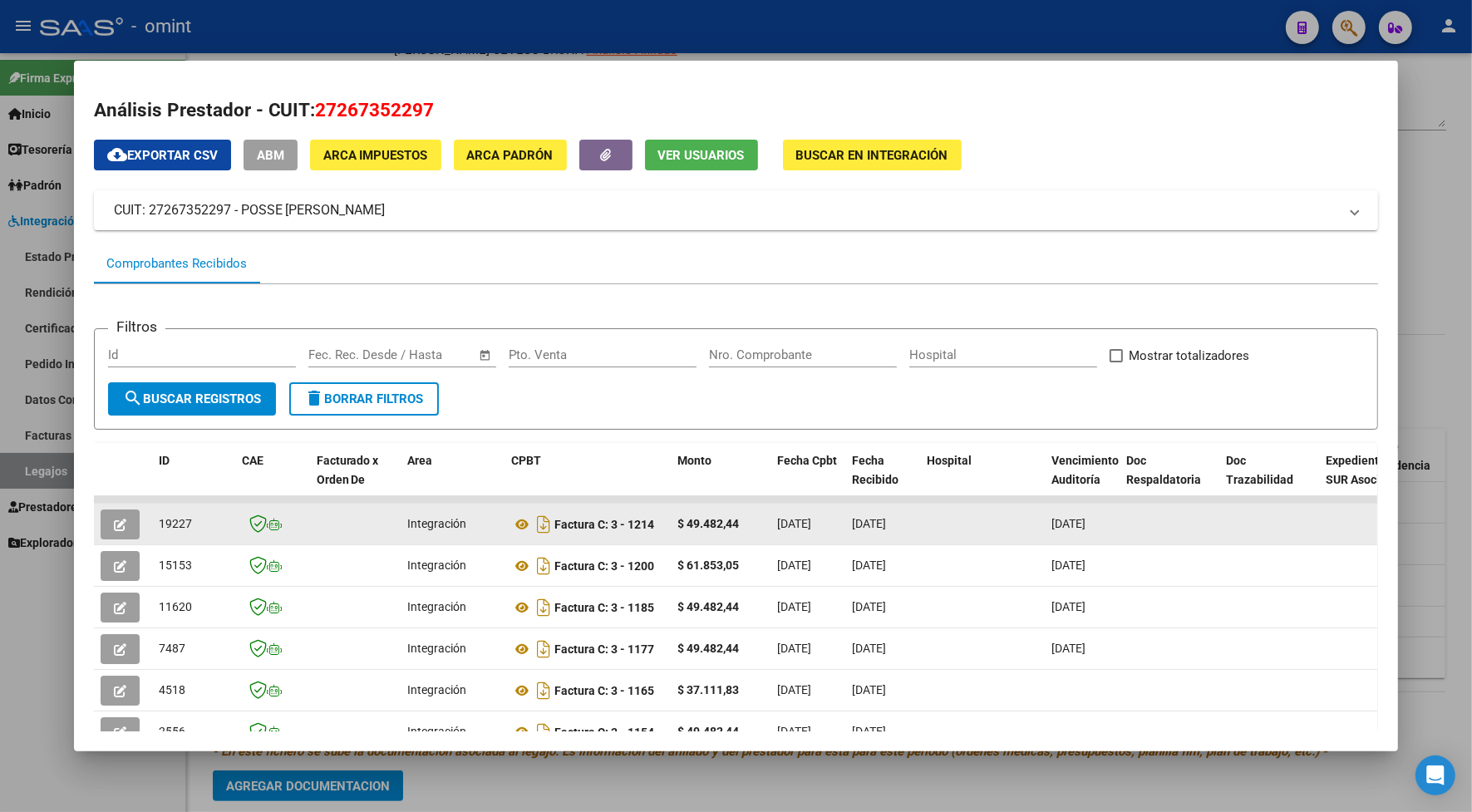
drag, startPoint x: 188, startPoint y: 517, endPoint x: 151, endPoint y: 528, distance: 38.6
click at [159, 528] on div "19227" at bounding box center [194, 524] width 70 height 19
copy span "19227"
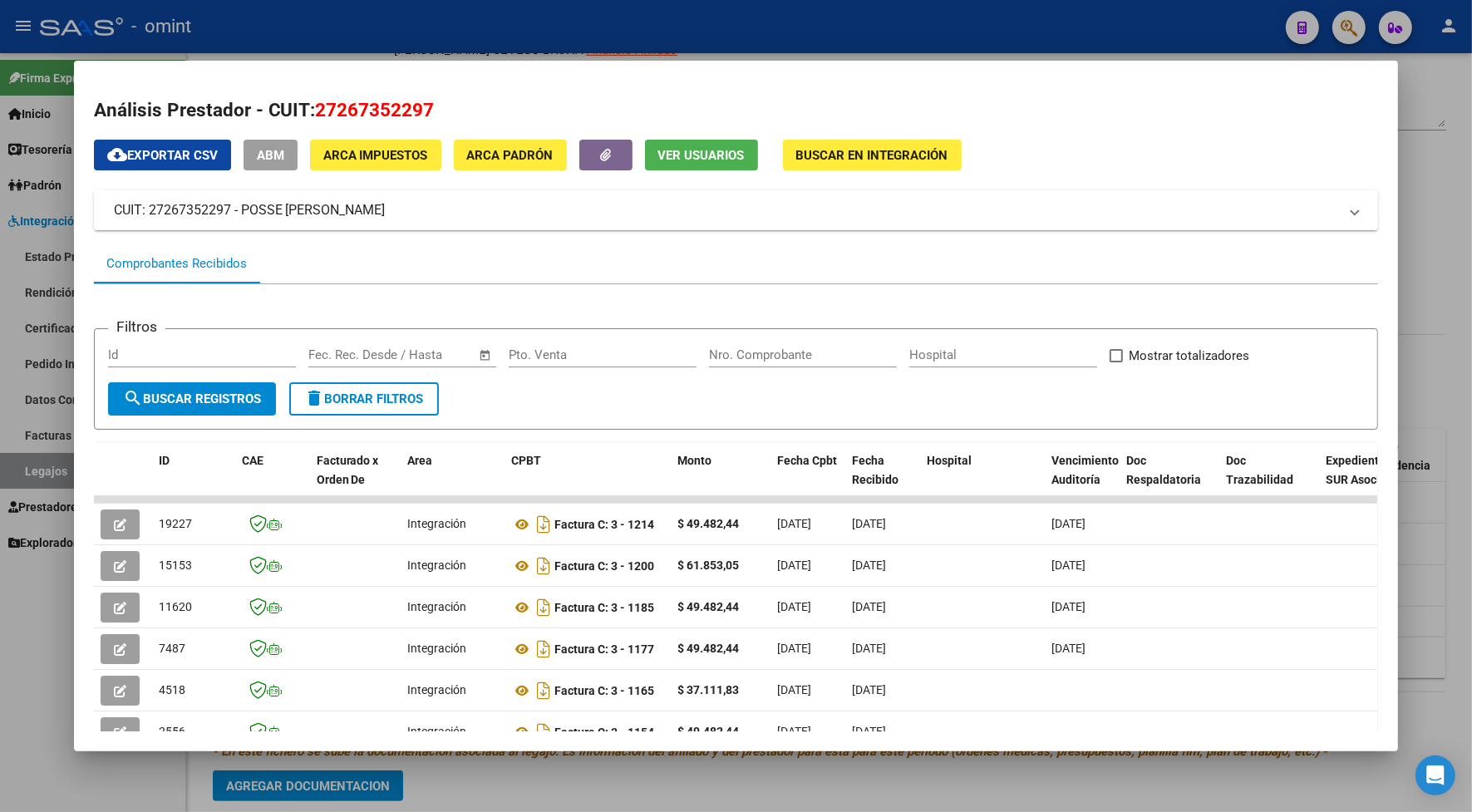
click at [453, 42] on div at bounding box center [736, 406] width 1472 height 812
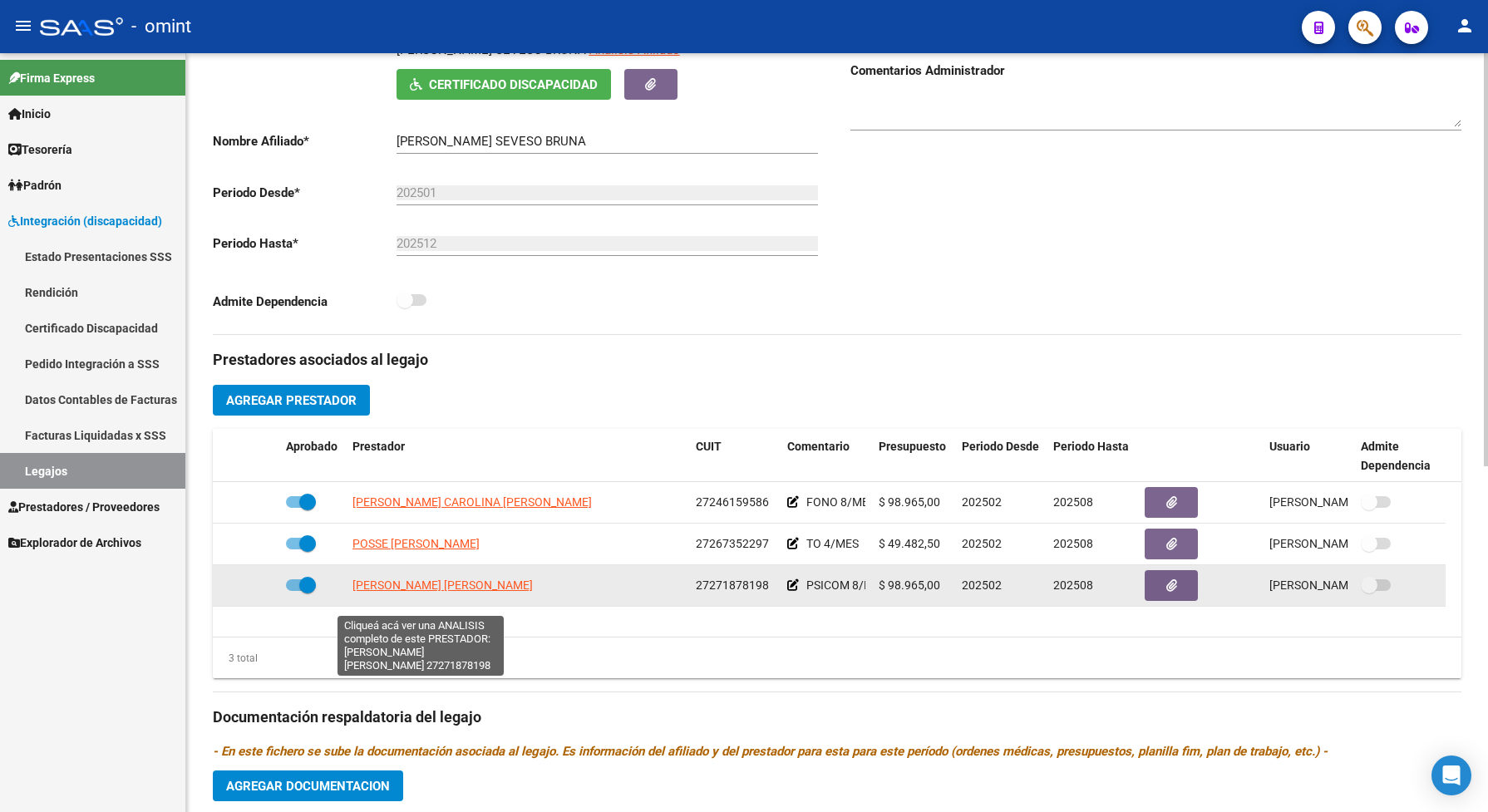
click at [414, 592] on span "TRUCCO LORENA RAQUEL" at bounding box center [397, 585] width 89 height 13
type textarea "27271878198"
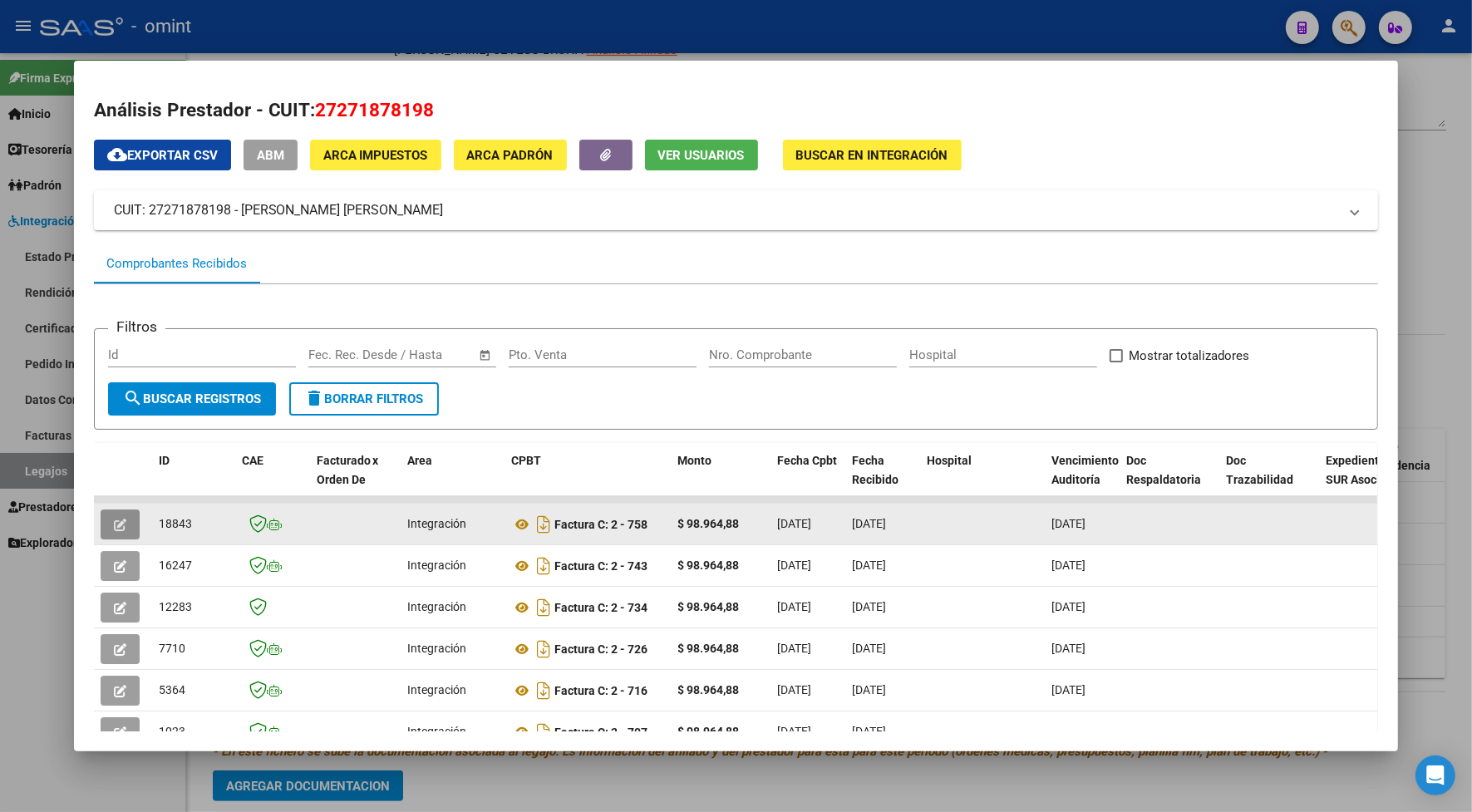
click at [114, 526] on icon "button" at bounding box center [120, 524] width 12 height 12
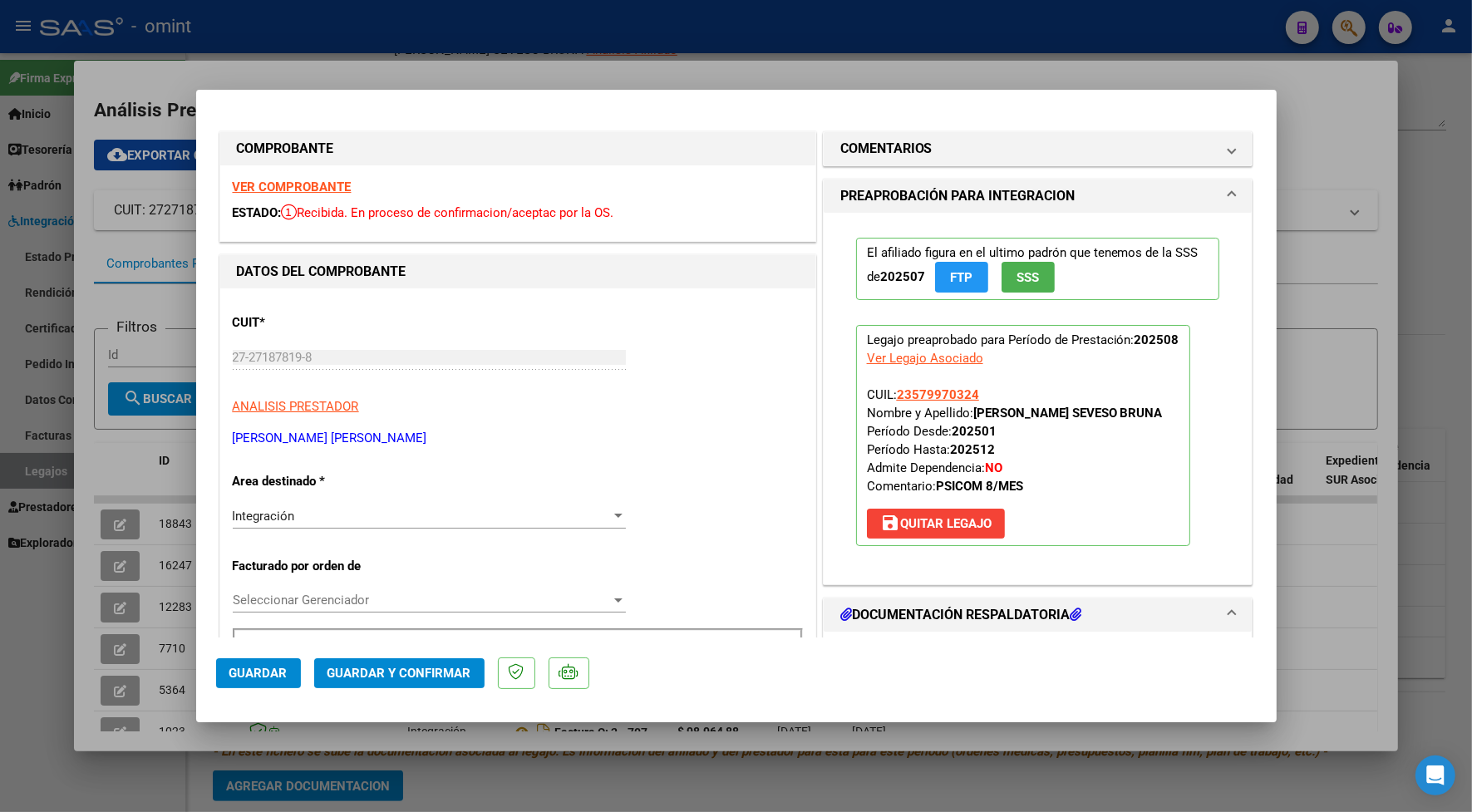
scroll to position [208, 0]
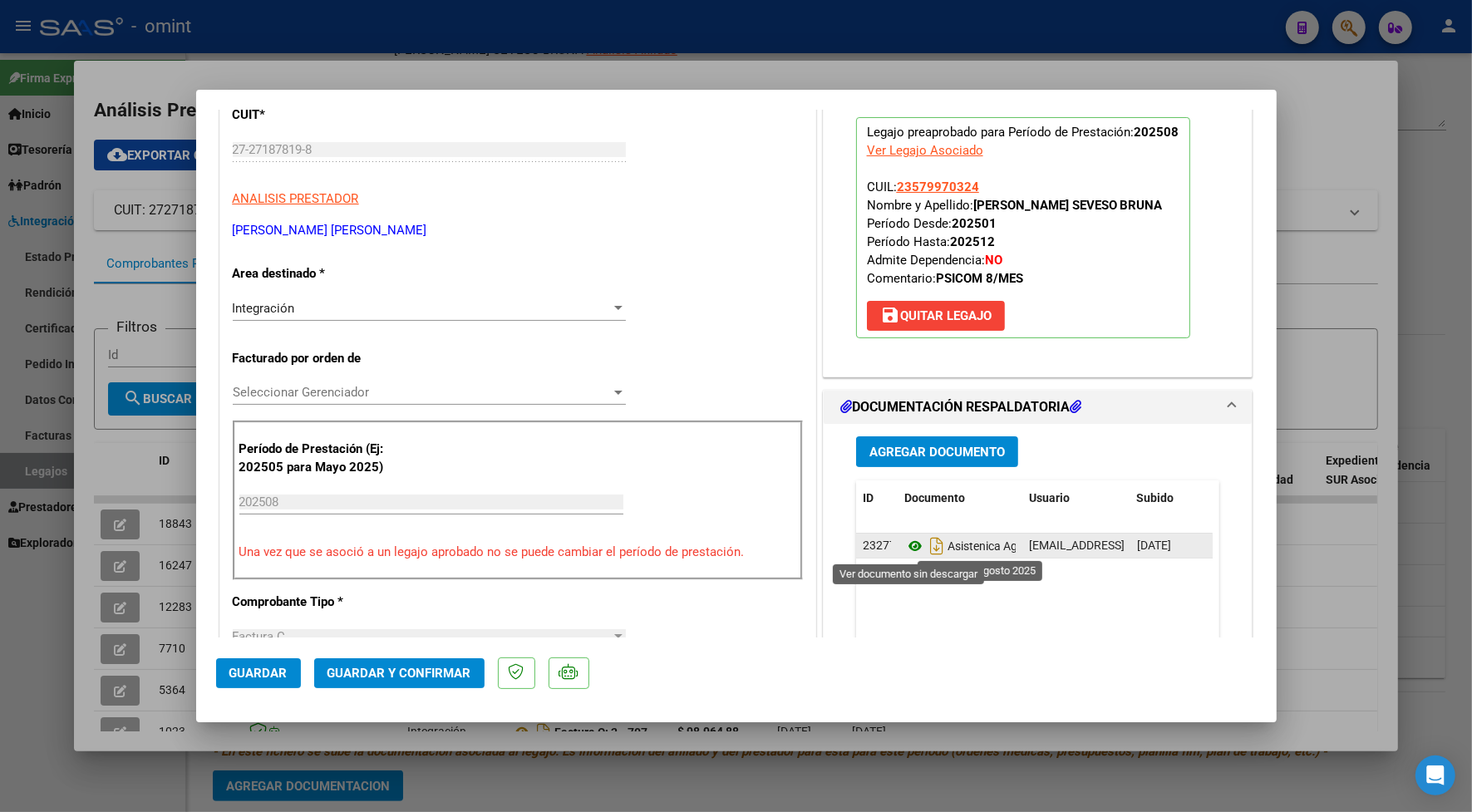
click at [906, 550] on icon at bounding box center [914, 545] width 22 height 20
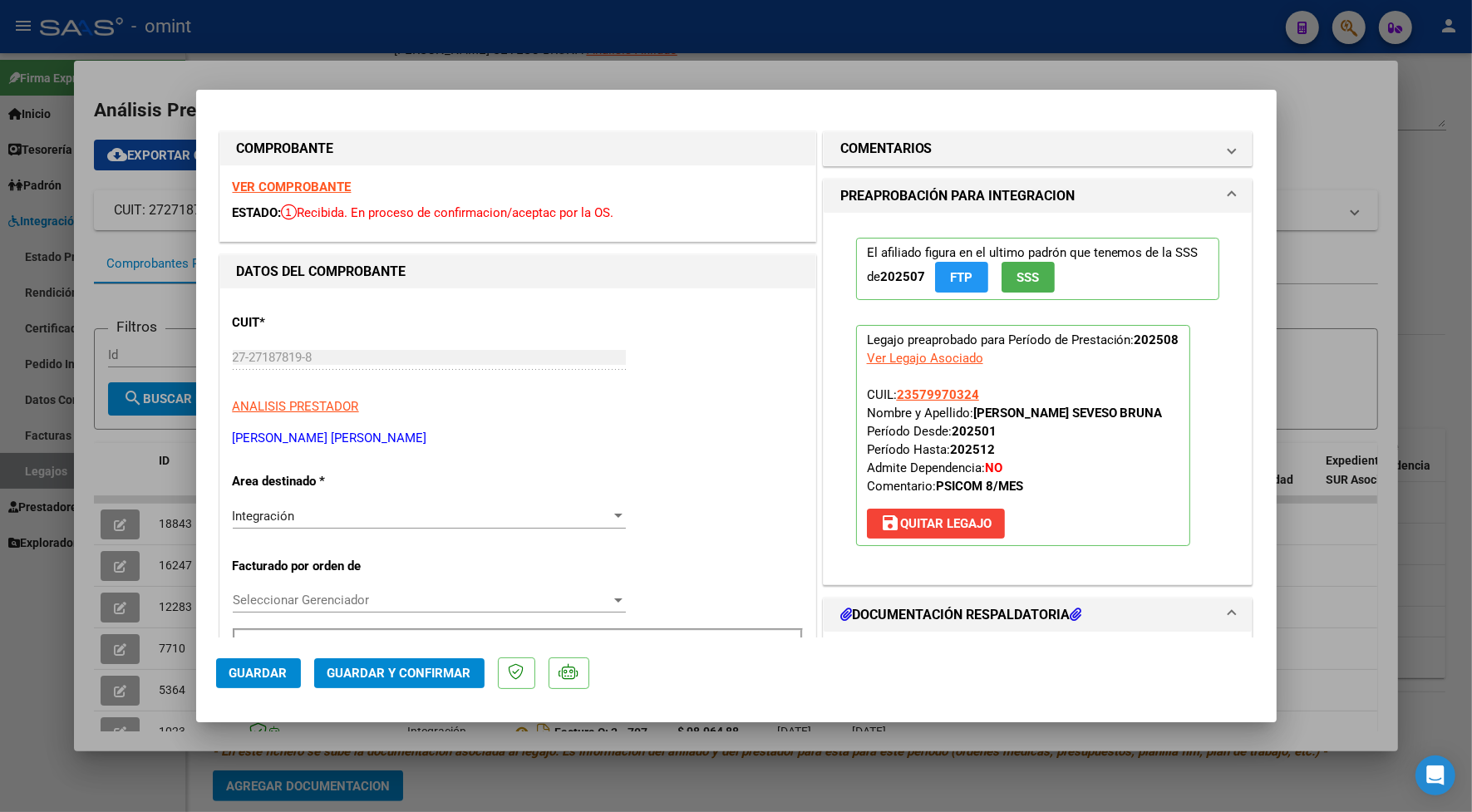
click at [322, 191] on strong "VER COMPROBANTE" at bounding box center [292, 186] width 119 height 15
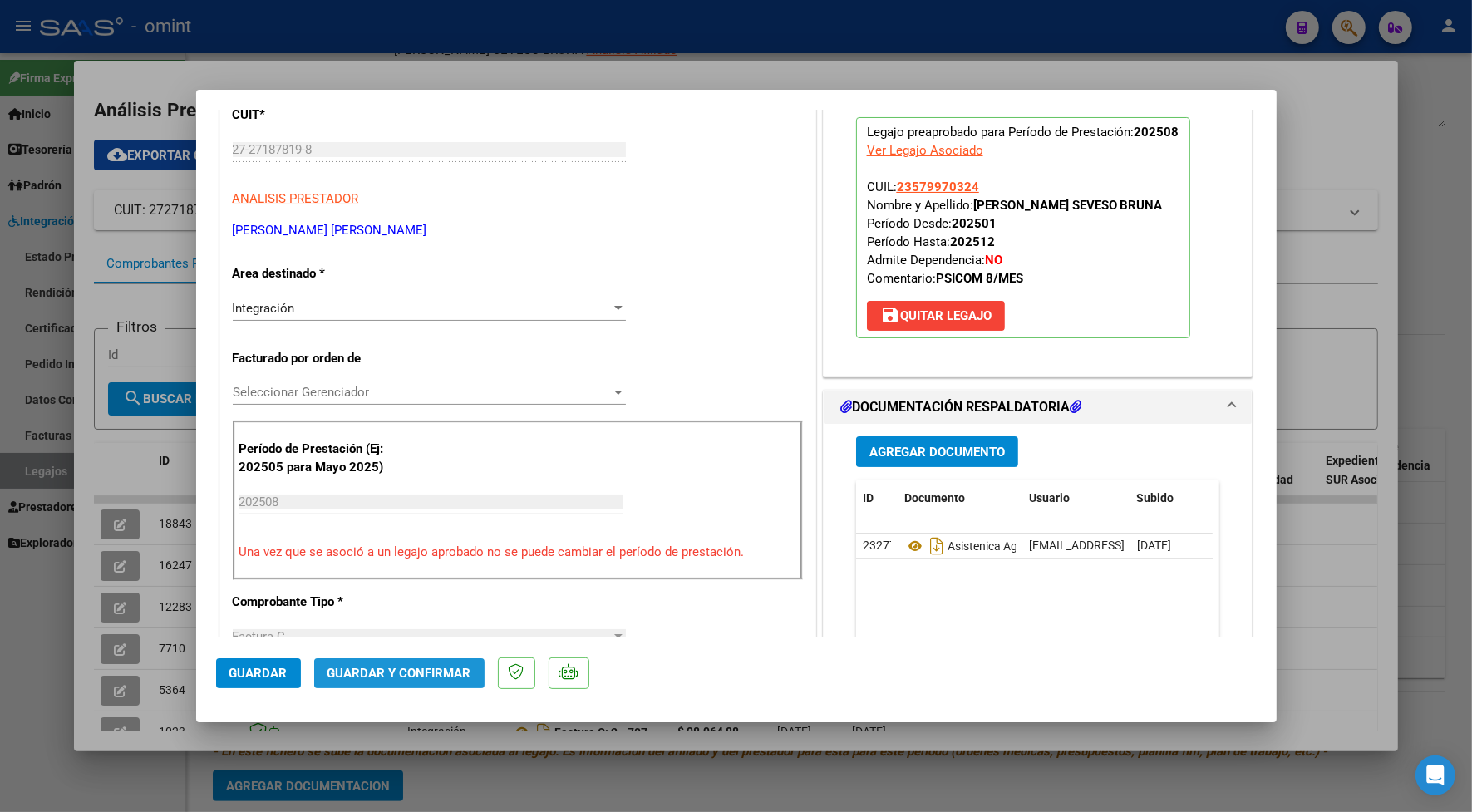
click at [428, 670] on span "Guardar y Confirmar" at bounding box center [399, 672] width 143 height 15
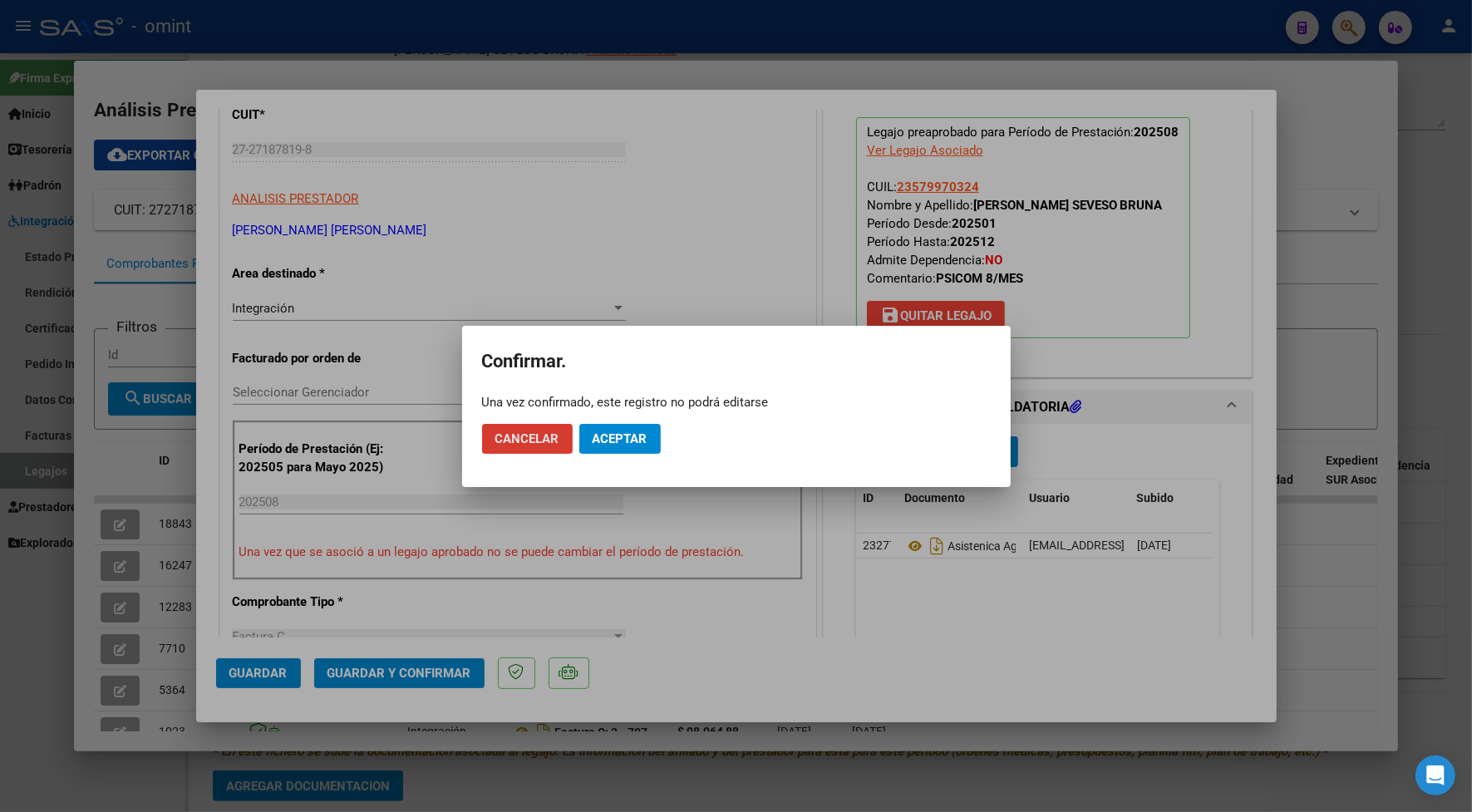
click at [602, 437] on span "Aceptar" at bounding box center [620, 438] width 55 height 15
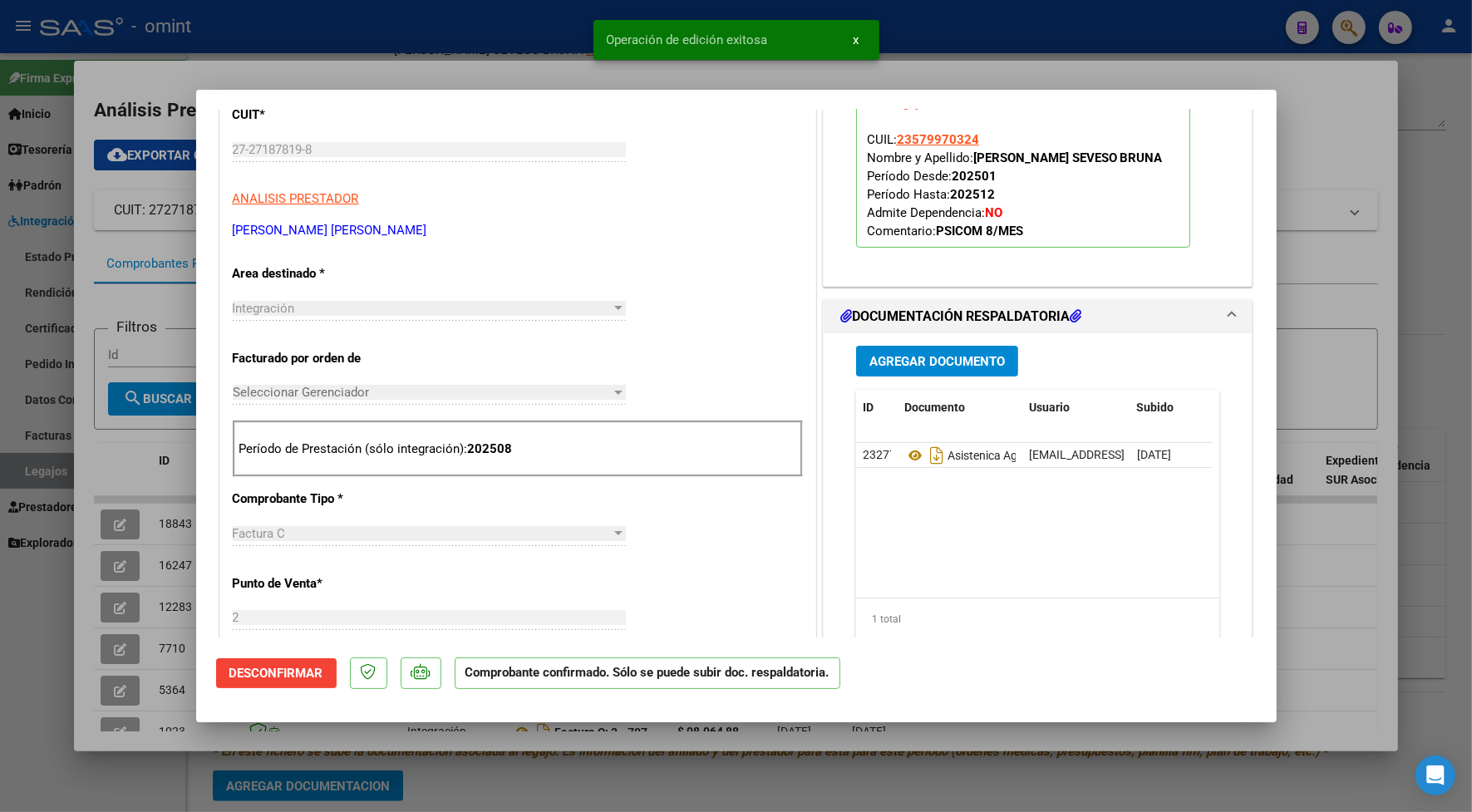
click at [314, 68] on div at bounding box center [736, 406] width 1472 height 812
type input "$ 0,00"
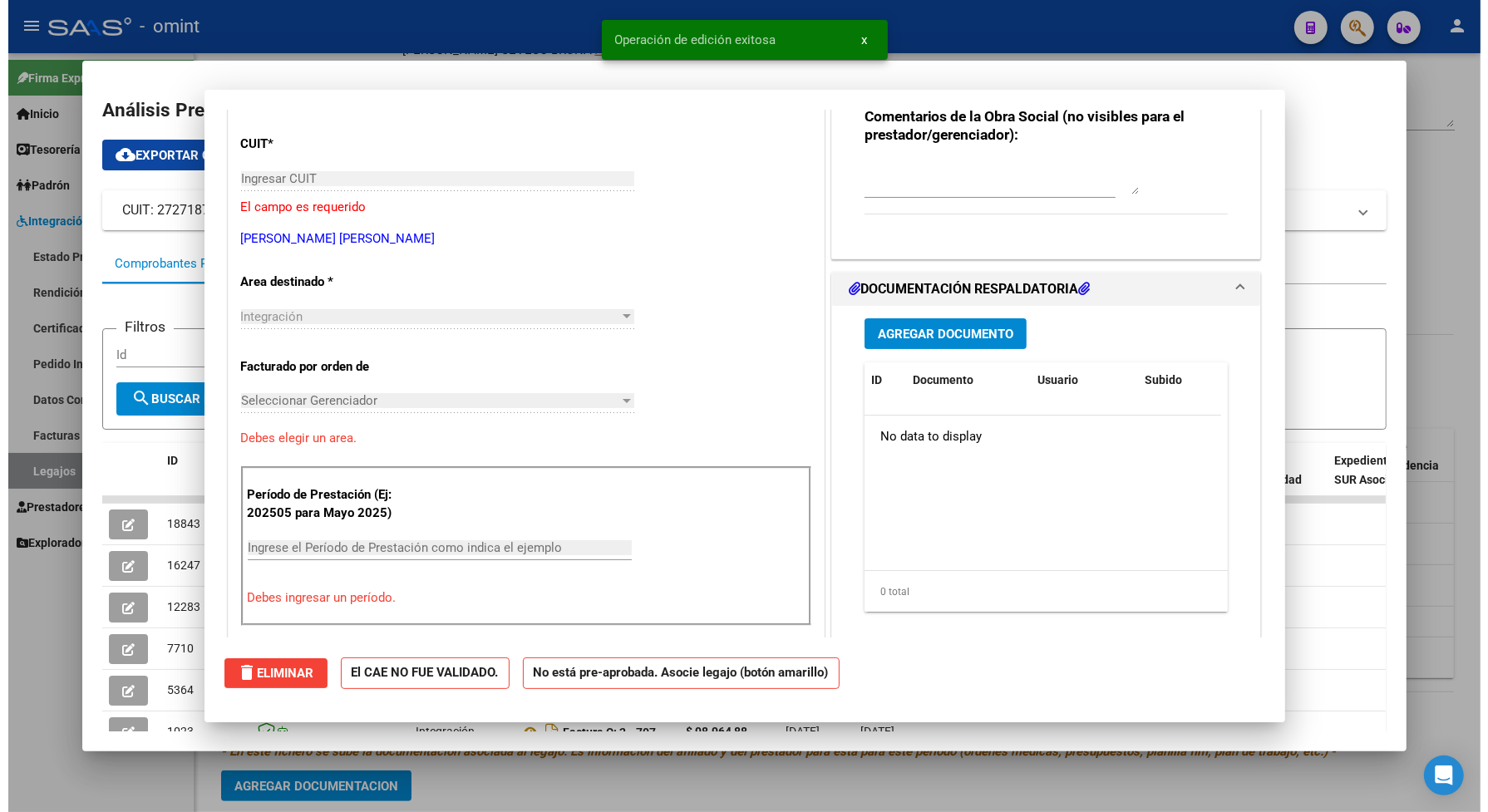
scroll to position [237, 0]
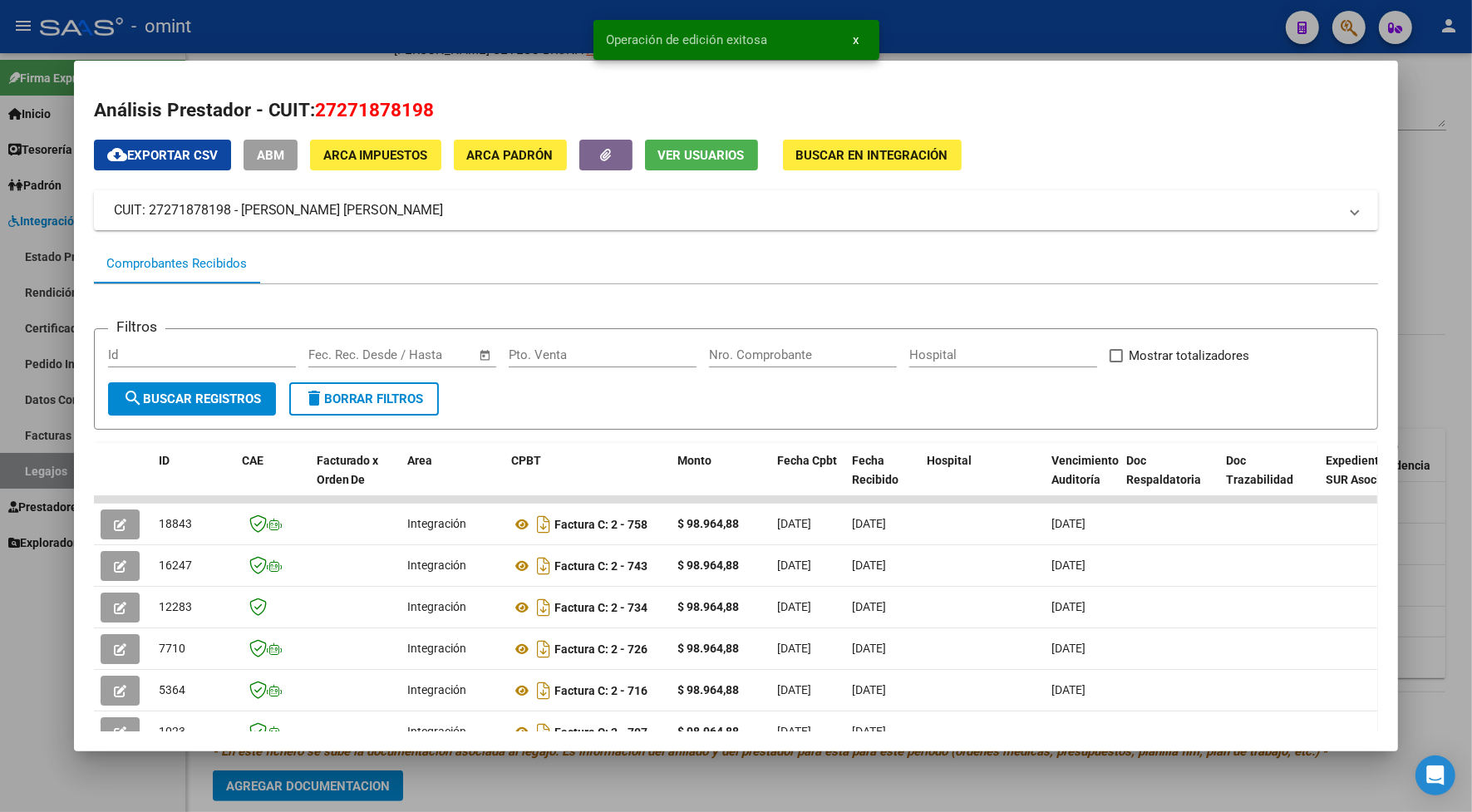
click at [321, 42] on div at bounding box center [736, 406] width 1472 height 812
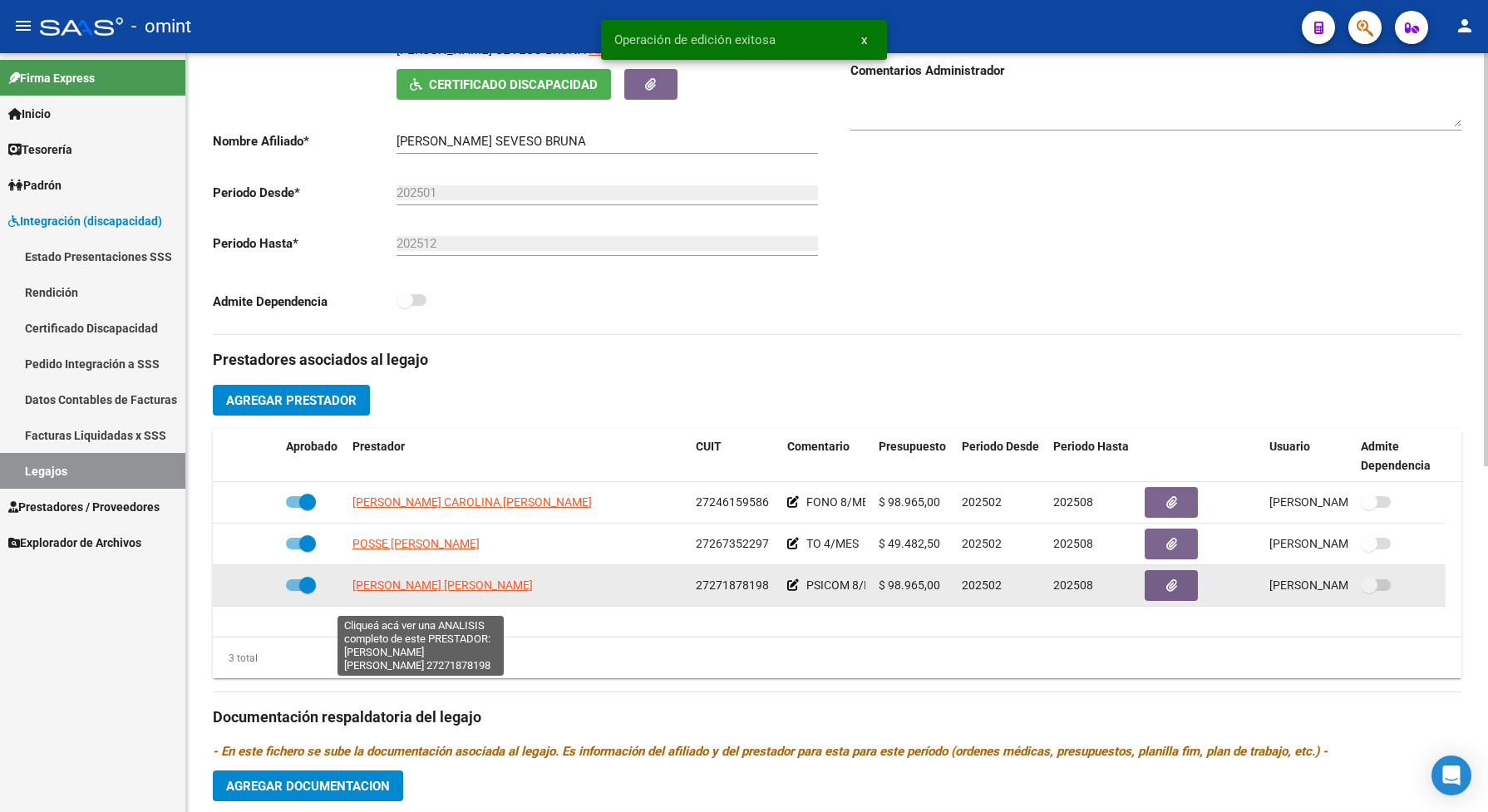
click at [376, 592] on span "TRUCCO LORENA RAQUEL" at bounding box center [397, 585] width 89 height 13
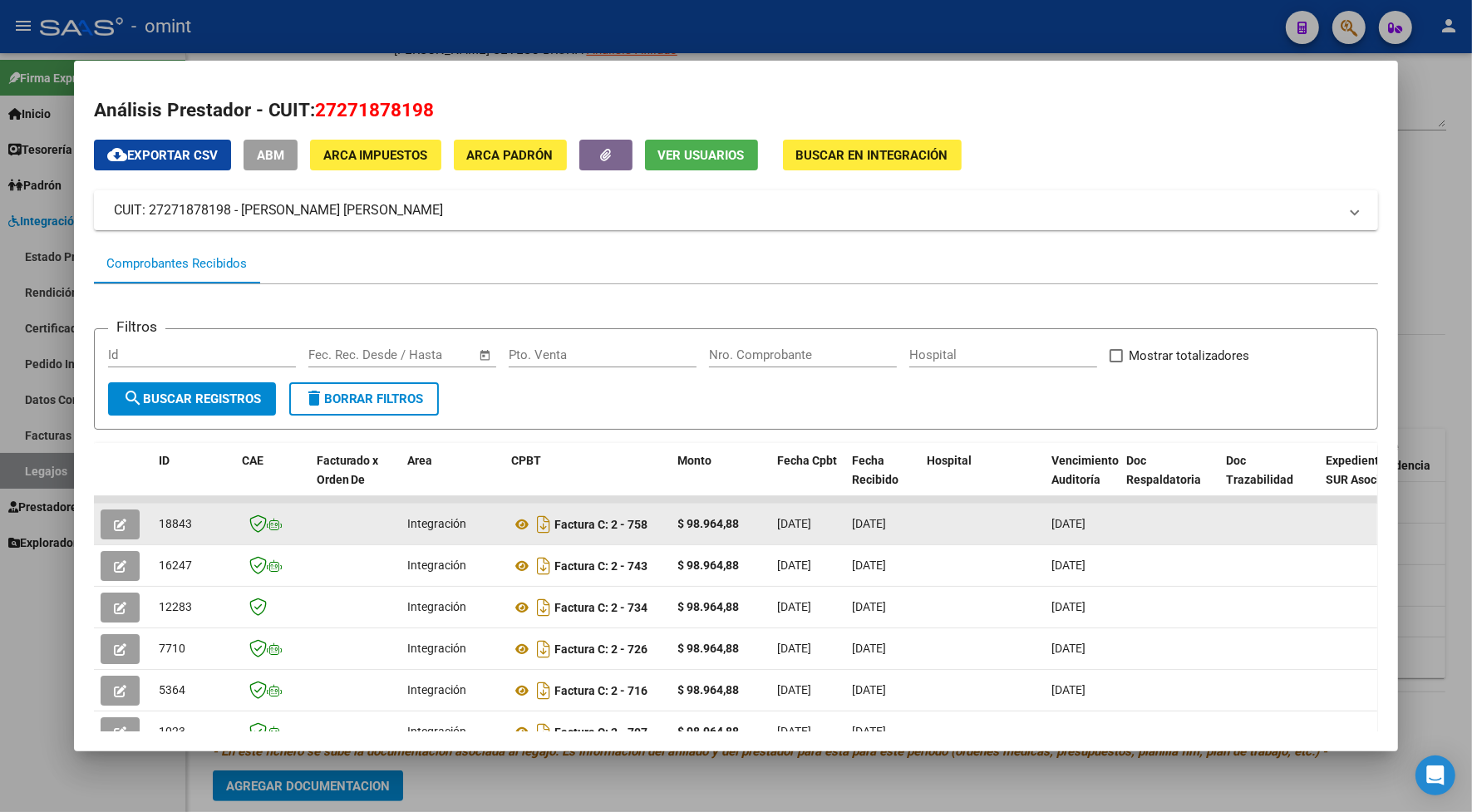
drag, startPoint x: 188, startPoint y: 522, endPoint x: 154, endPoint y: 531, distance: 35.2
click at [159, 531] on div "18843" at bounding box center [194, 524] width 70 height 19
drag, startPoint x: 154, startPoint y: 531, endPoint x: 163, endPoint y: 521, distance: 13.5
copy span "18843"
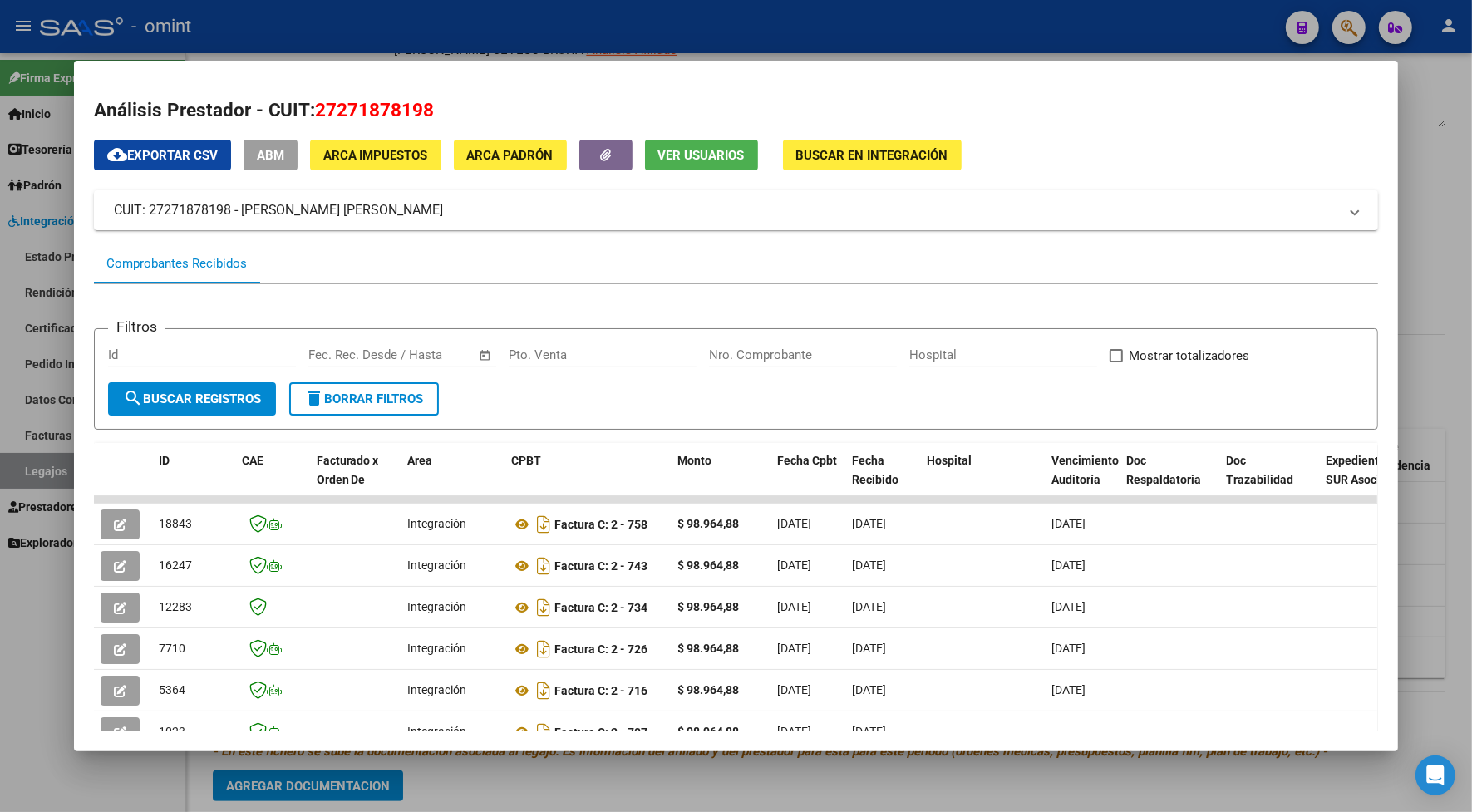
click at [1008, 2] on div at bounding box center [736, 406] width 1472 height 812
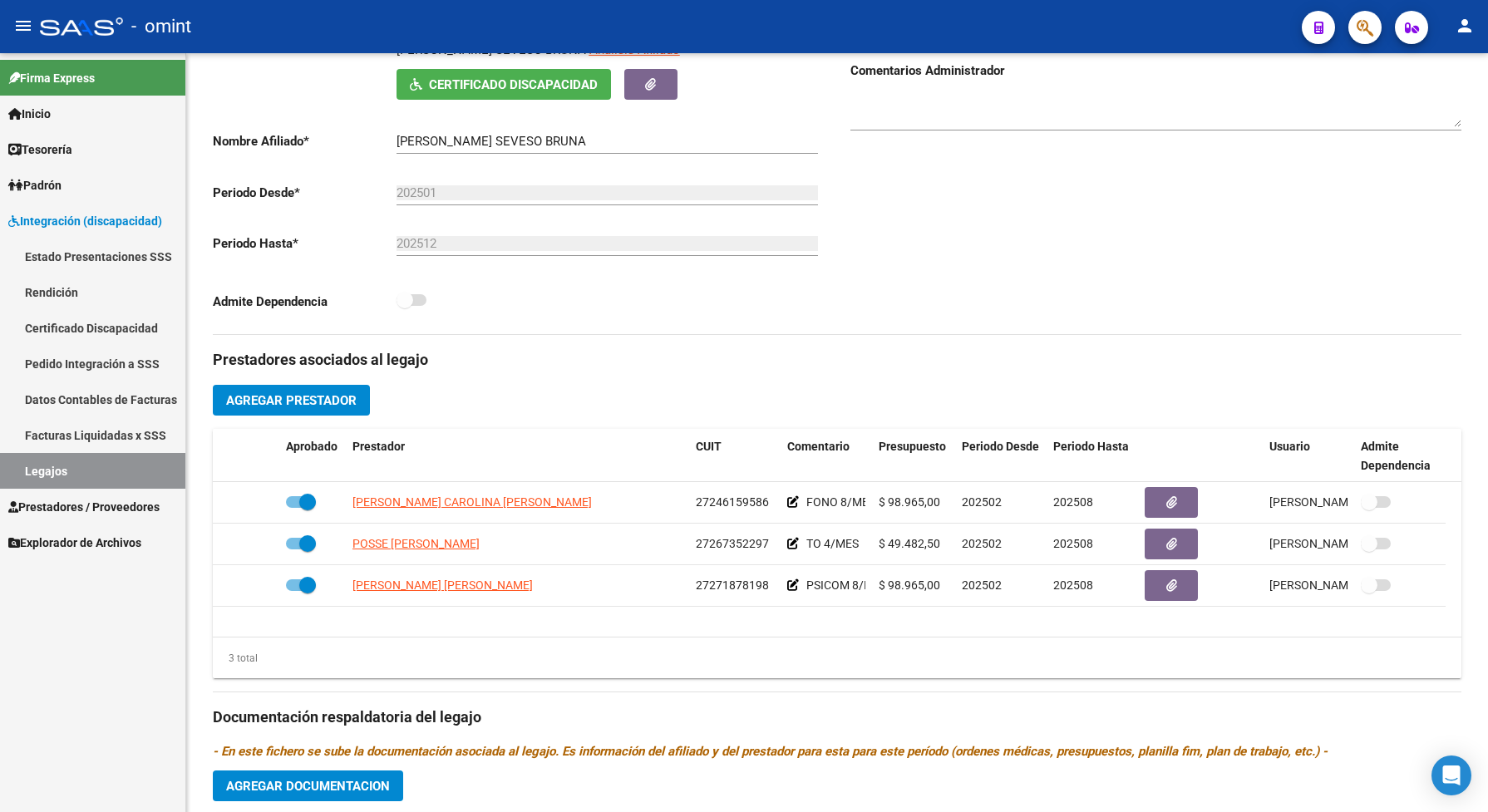
click at [146, 466] on link "Legajos" at bounding box center [93, 470] width 185 height 36
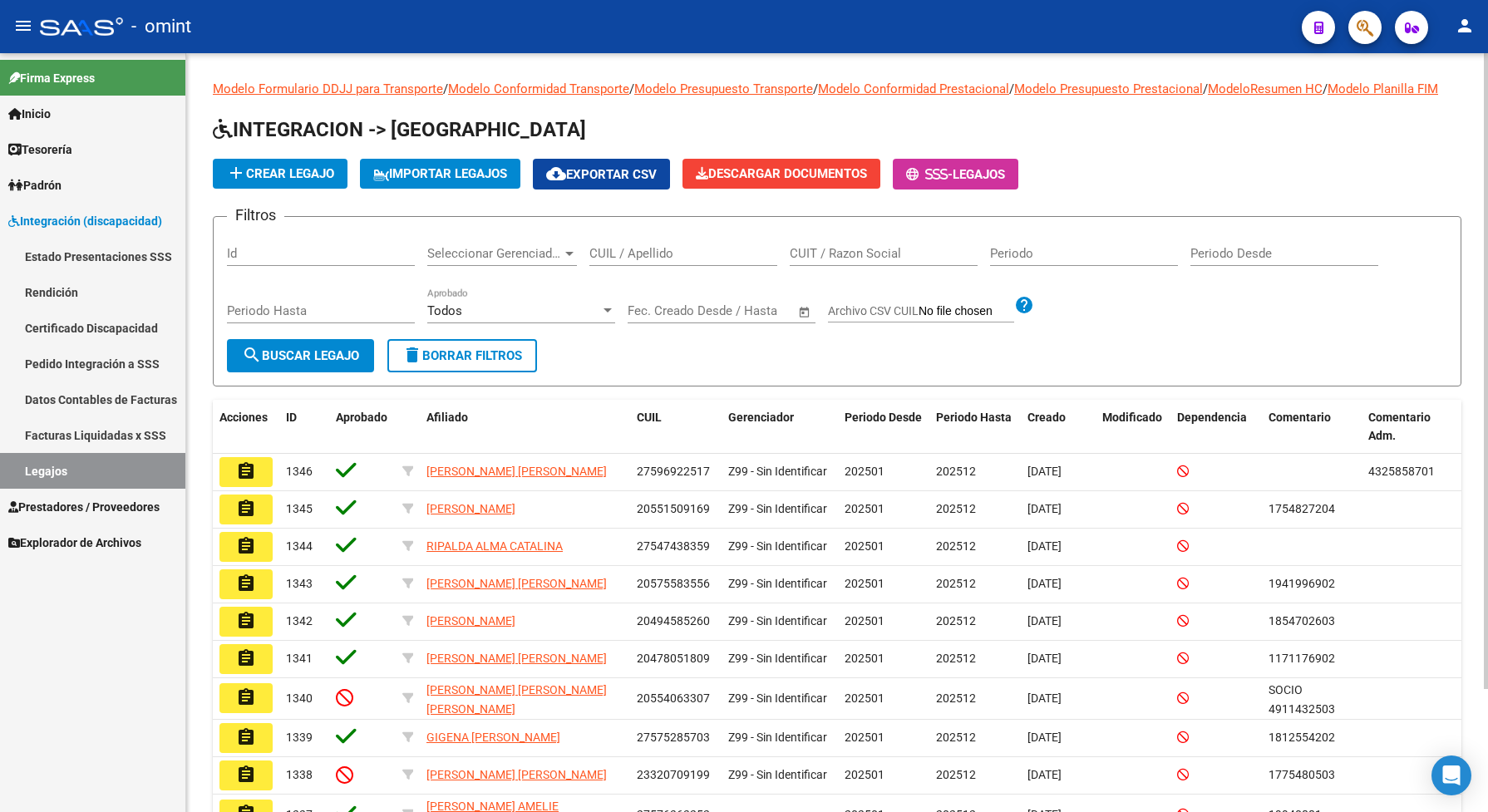
click at [611, 261] on div "CUIL / Apellido" at bounding box center [683, 247] width 188 height 36
drag, startPoint x: 611, startPoint y: 261, endPoint x: 592, endPoint y: 266, distance: 19.6
click at [592, 260] on input "CUIL / Apellido" at bounding box center [683, 253] width 188 height 15
paste input "20511969922"
type input "20511969922"
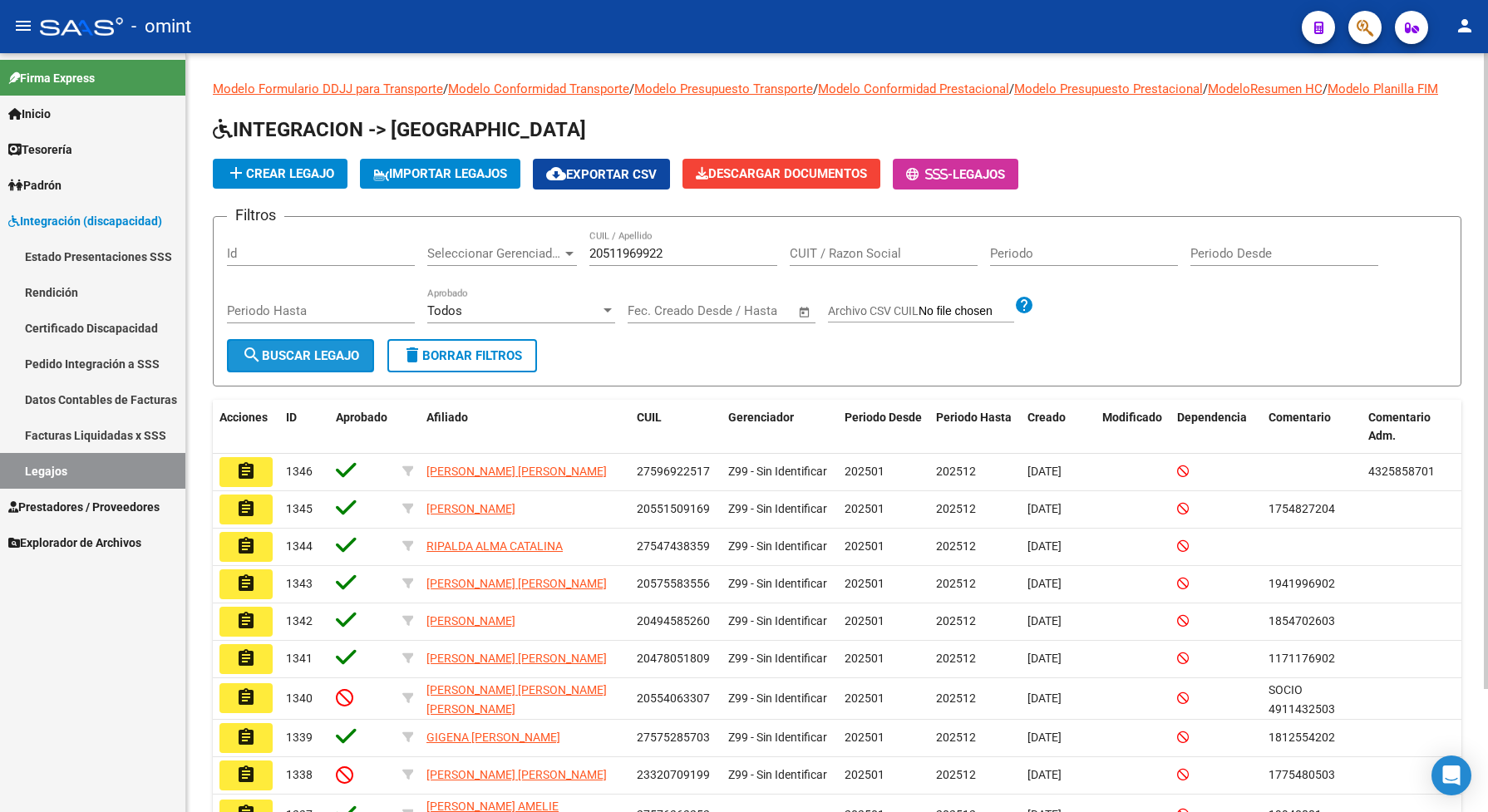
click at [333, 363] on span "search Buscar Legajo" at bounding box center [301, 355] width 117 height 15
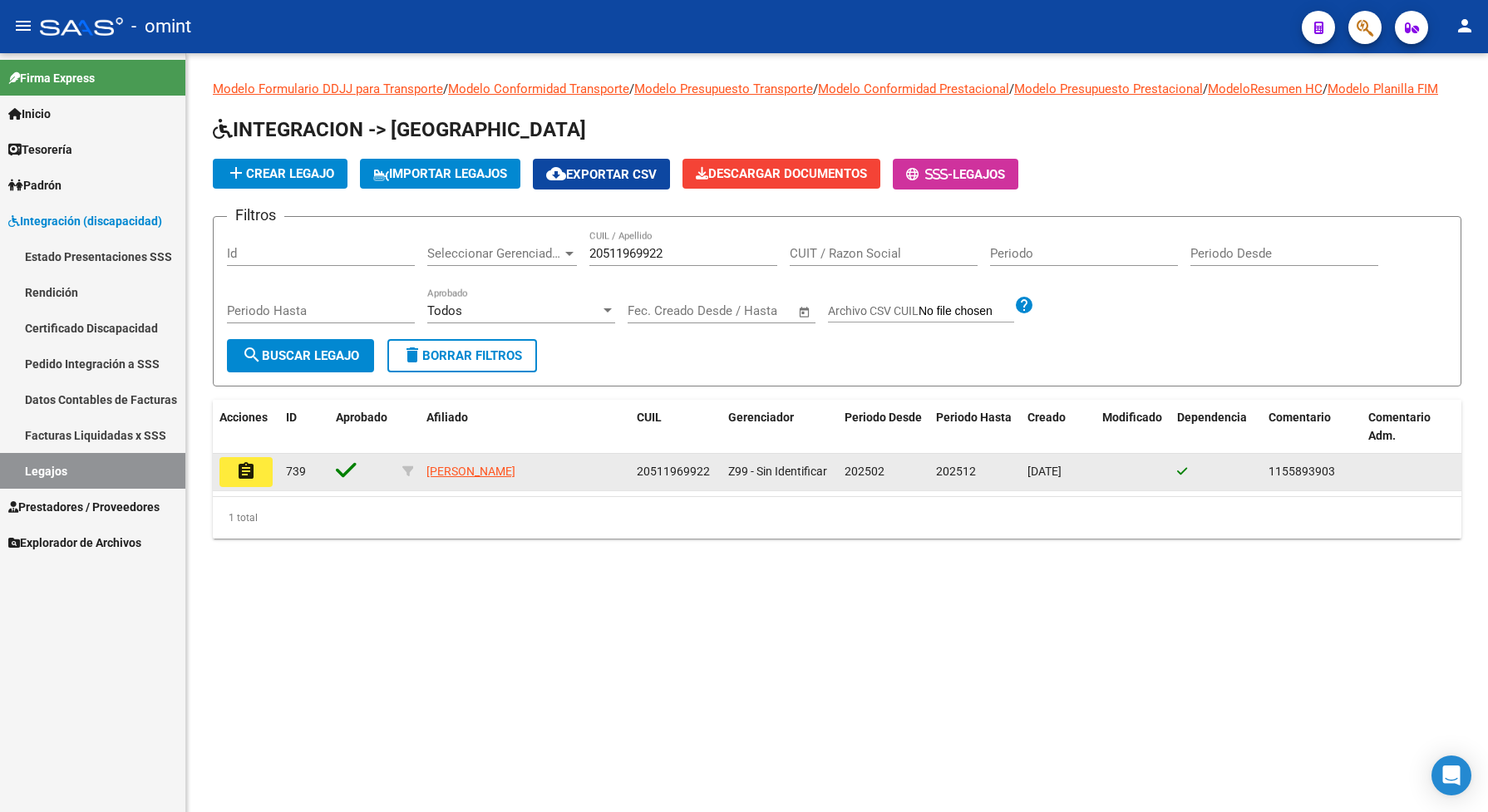
click at [247, 481] on mat-icon "assignment" at bounding box center [246, 471] width 20 height 20
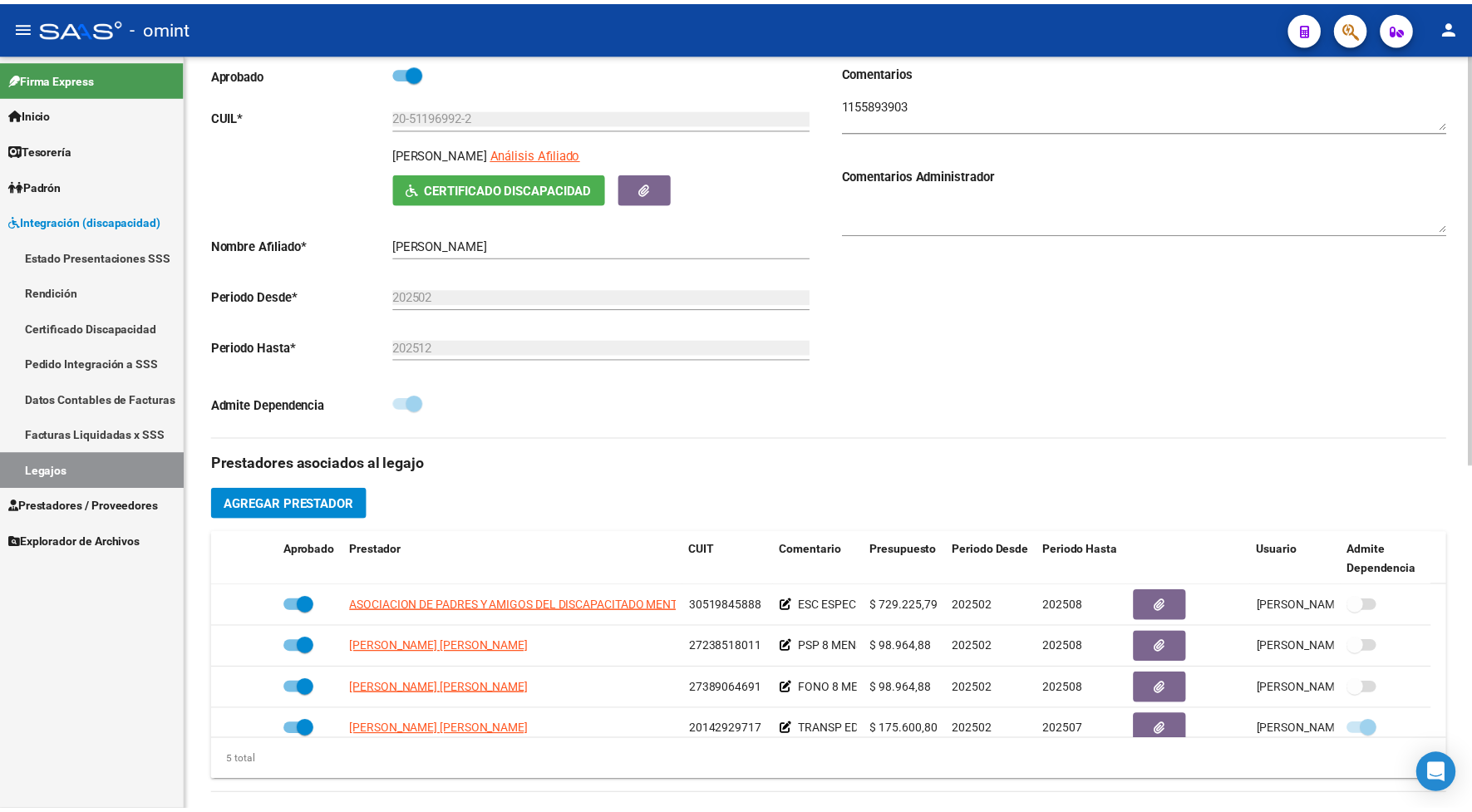
scroll to position [311, 0]
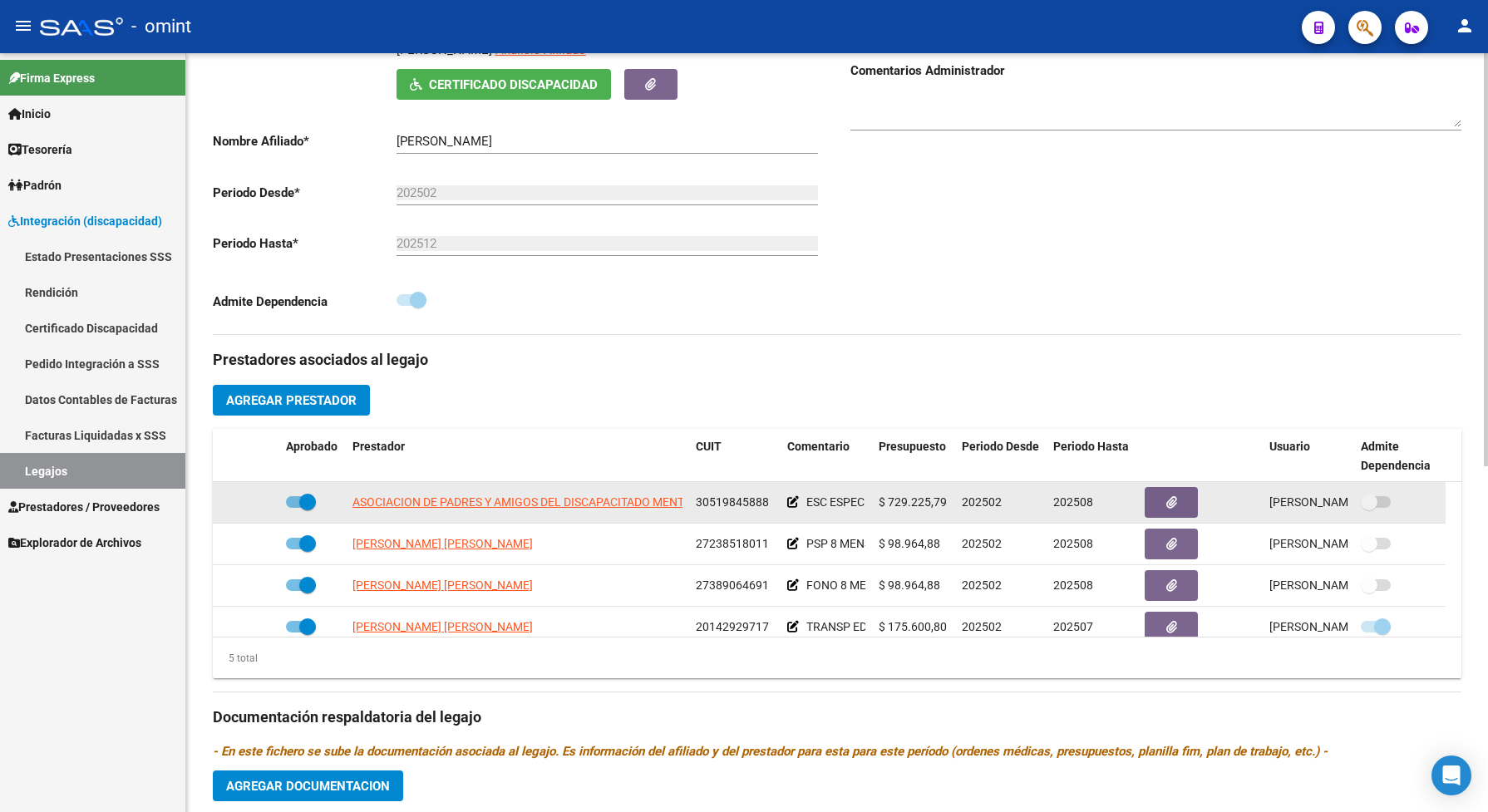
click at [510, 511] on app-link-go-to "ASOCIACION DE PADRES Y AMIGOS DEL DISCAPACITADO MENTAL - A.P.A.D.I.M.- CORDOBA" at bounding box center [589, 503] width 474 height 19
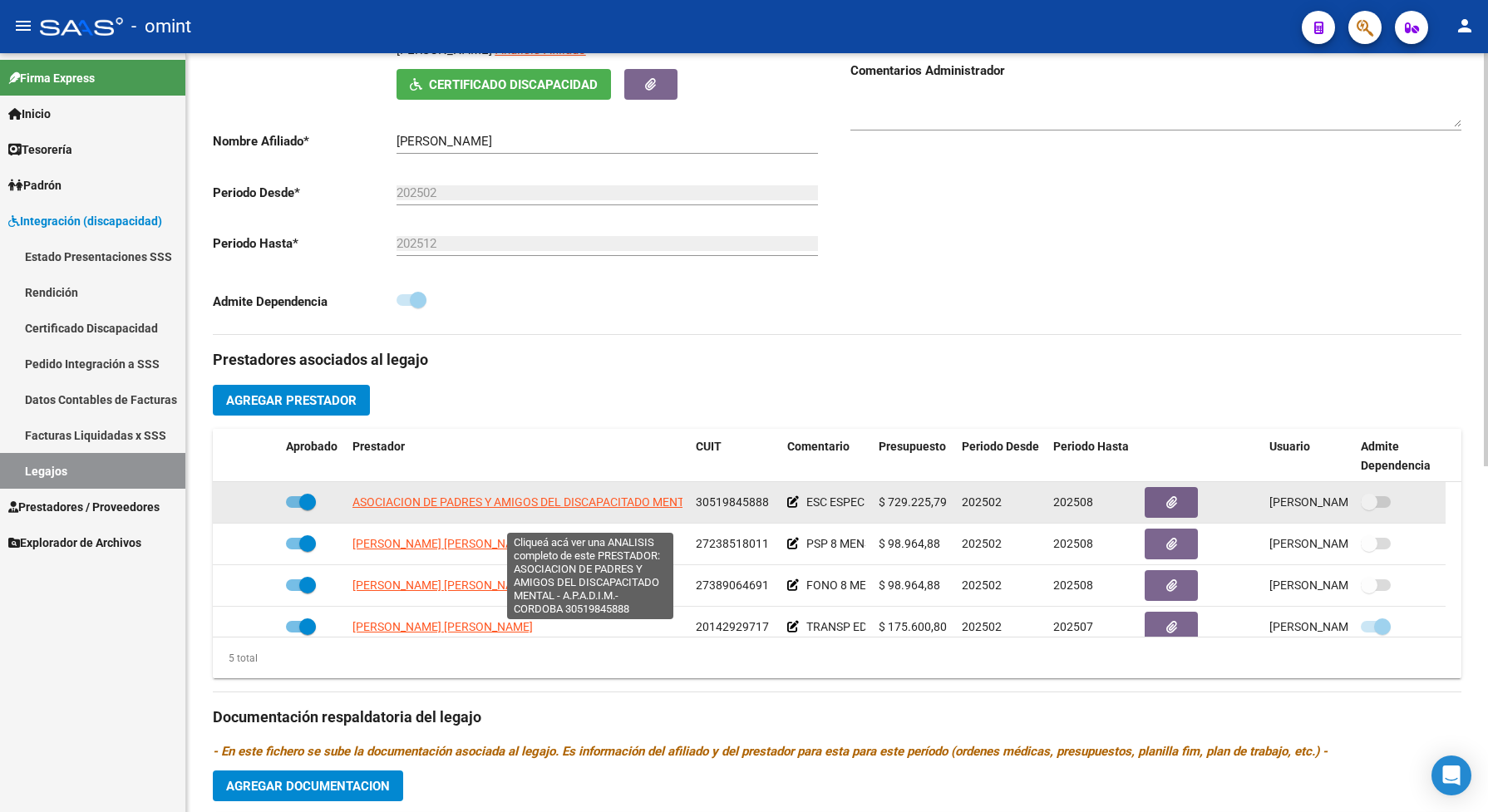
click at [517, 509] on span "ASOCIACION DE PADRES Y AMIGOS DEL DISCAPACITADO MENTAL - A.P.A.D.I.M.- CORDOBA" at bounding box center [589, 502] width 474 height 13
type textarea "30519845888"
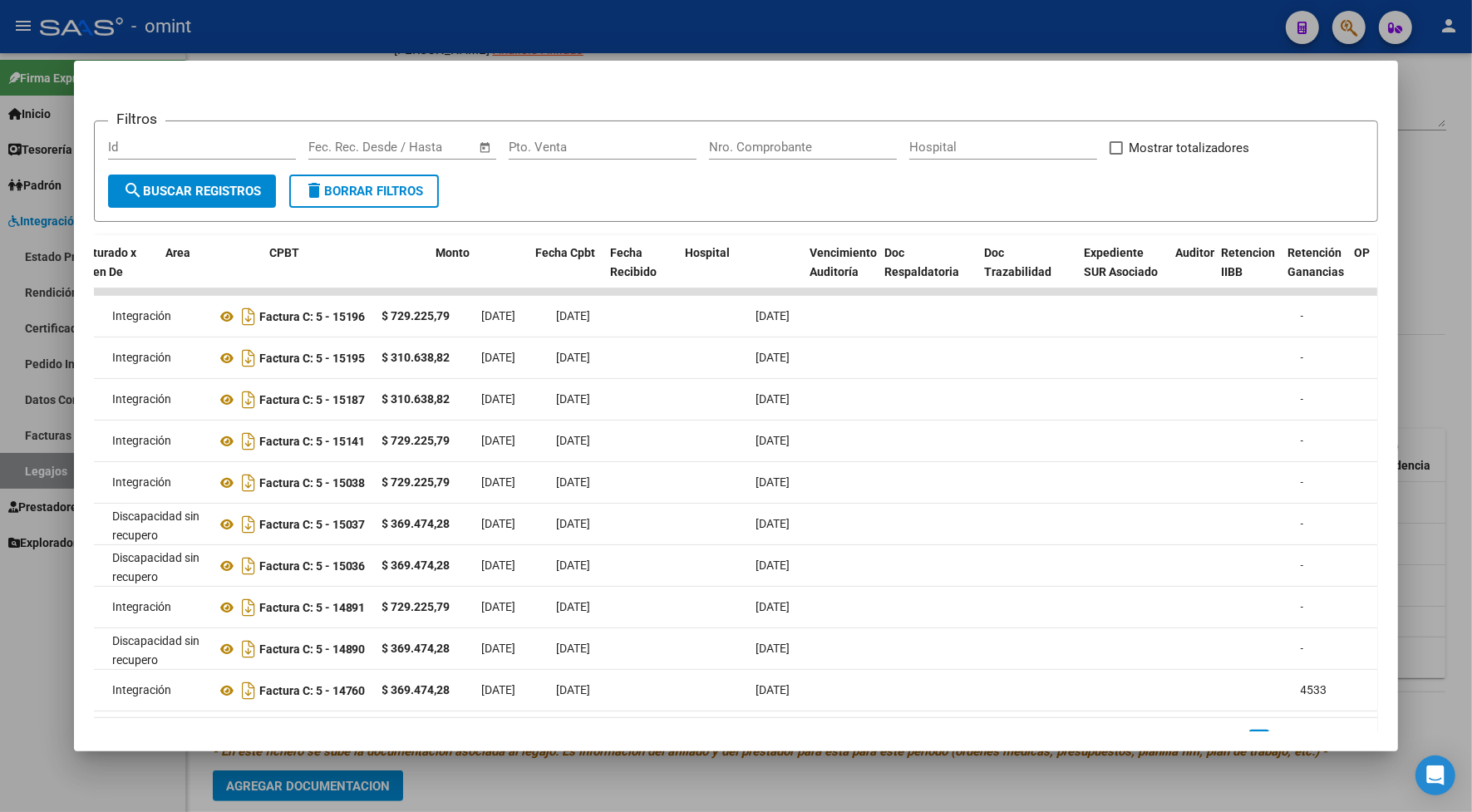
scroll to position [0, 0]
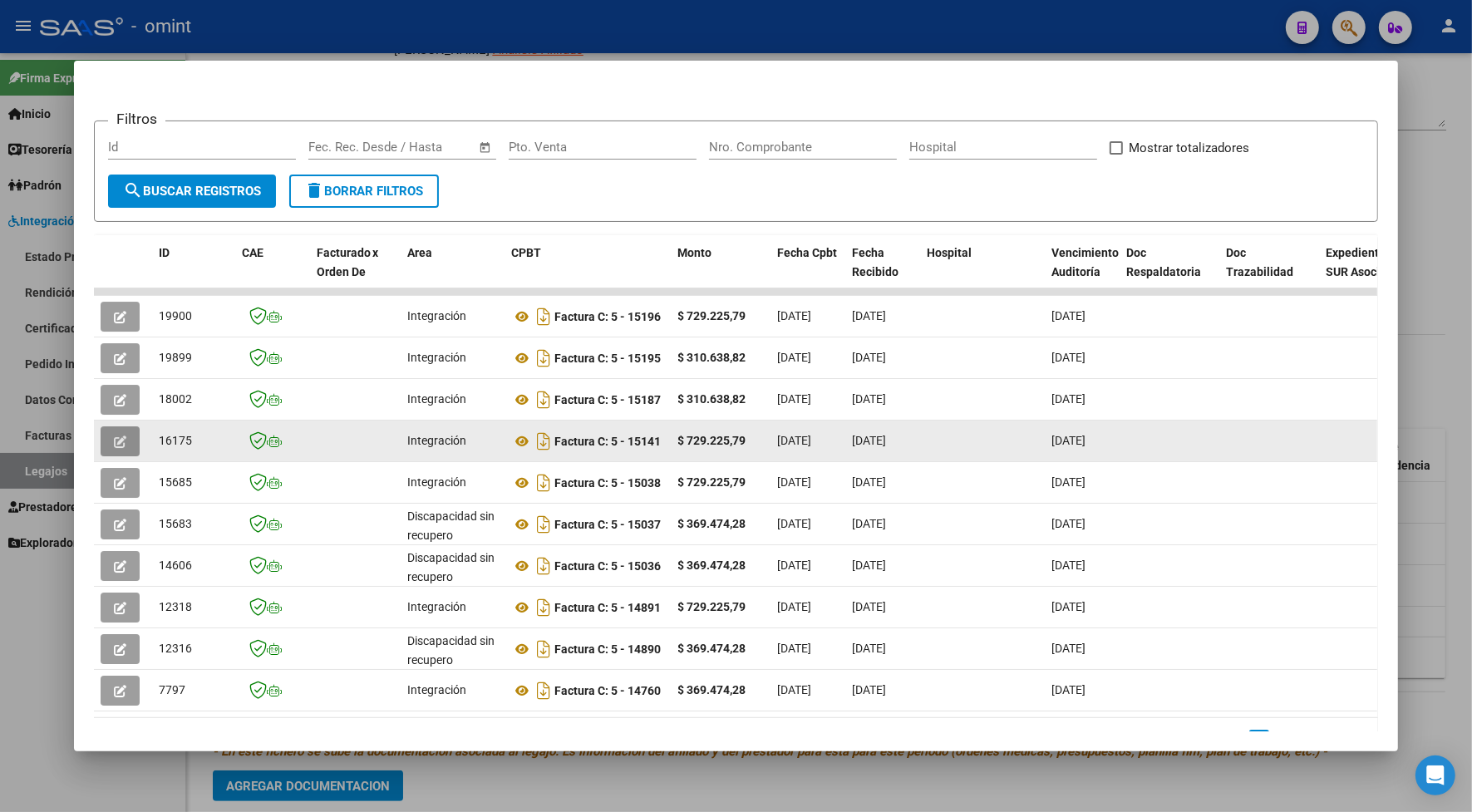
click at [114, 437] on icon "button" at bounding box center [120, 441] width 12 height 12
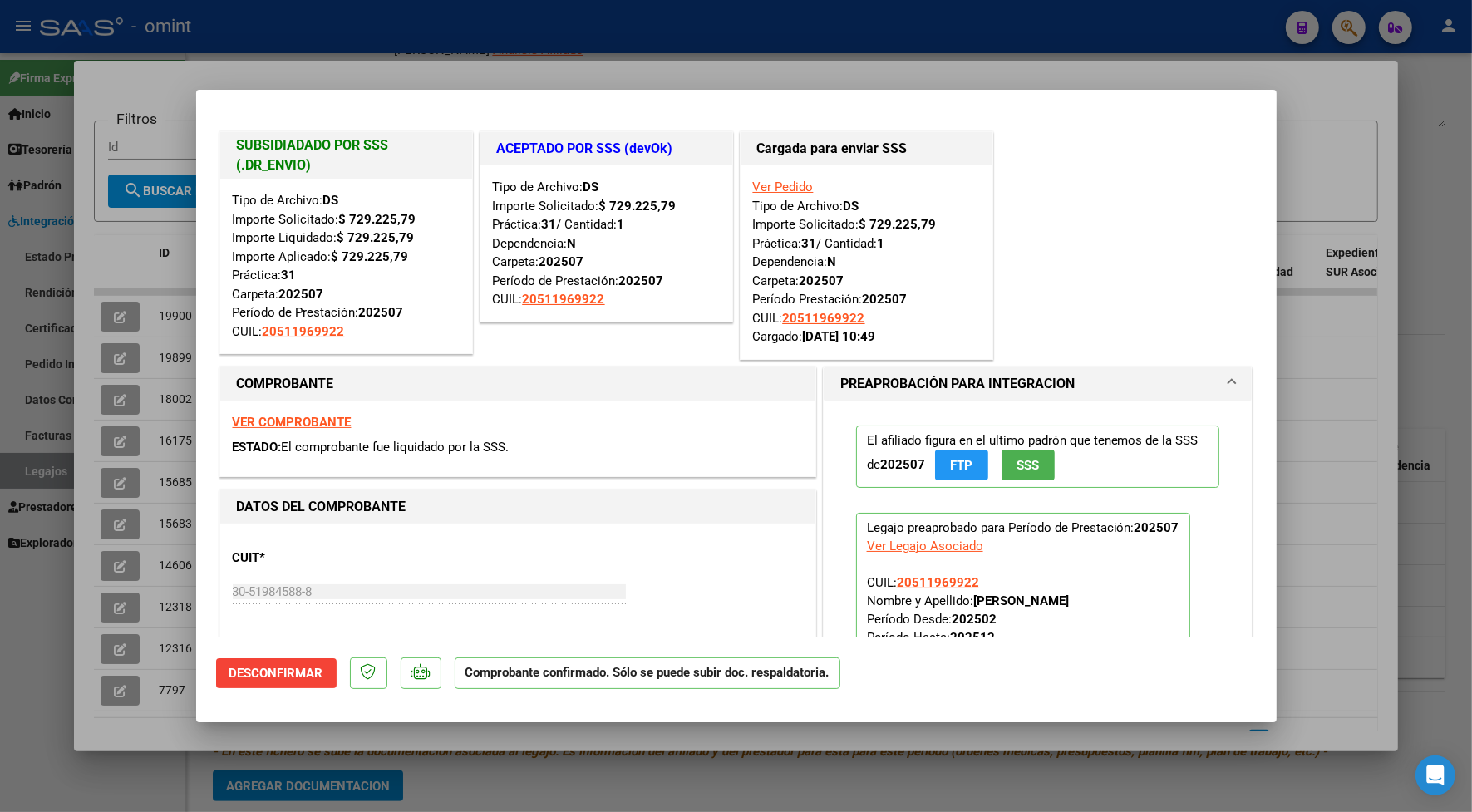
click at [382, 69] on div at bounding box center [736, 406] width 1472 height 812
type input "$ 0,00"
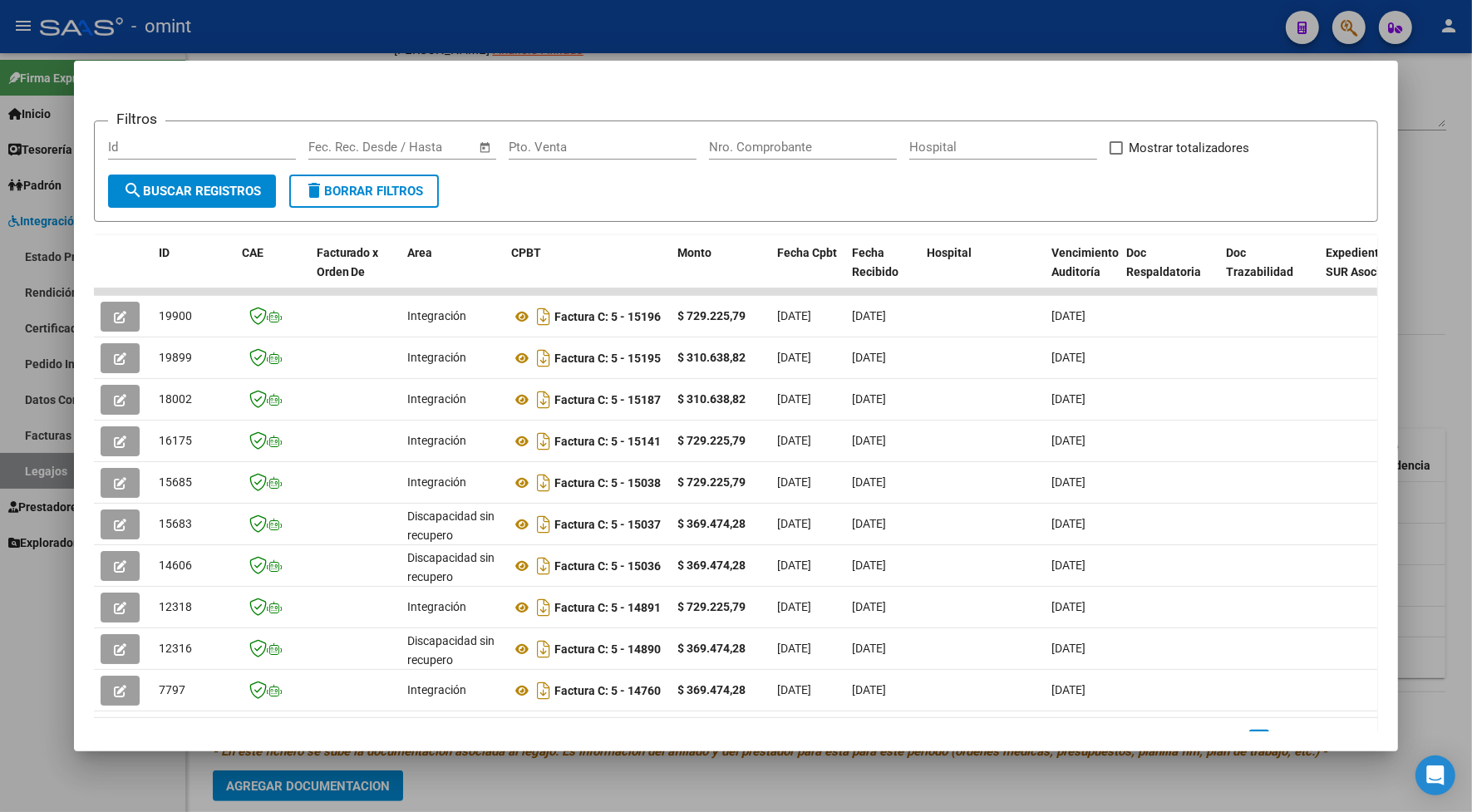
click at [389, 43] on div at bounding box center [736, 406] width 1472 height 812
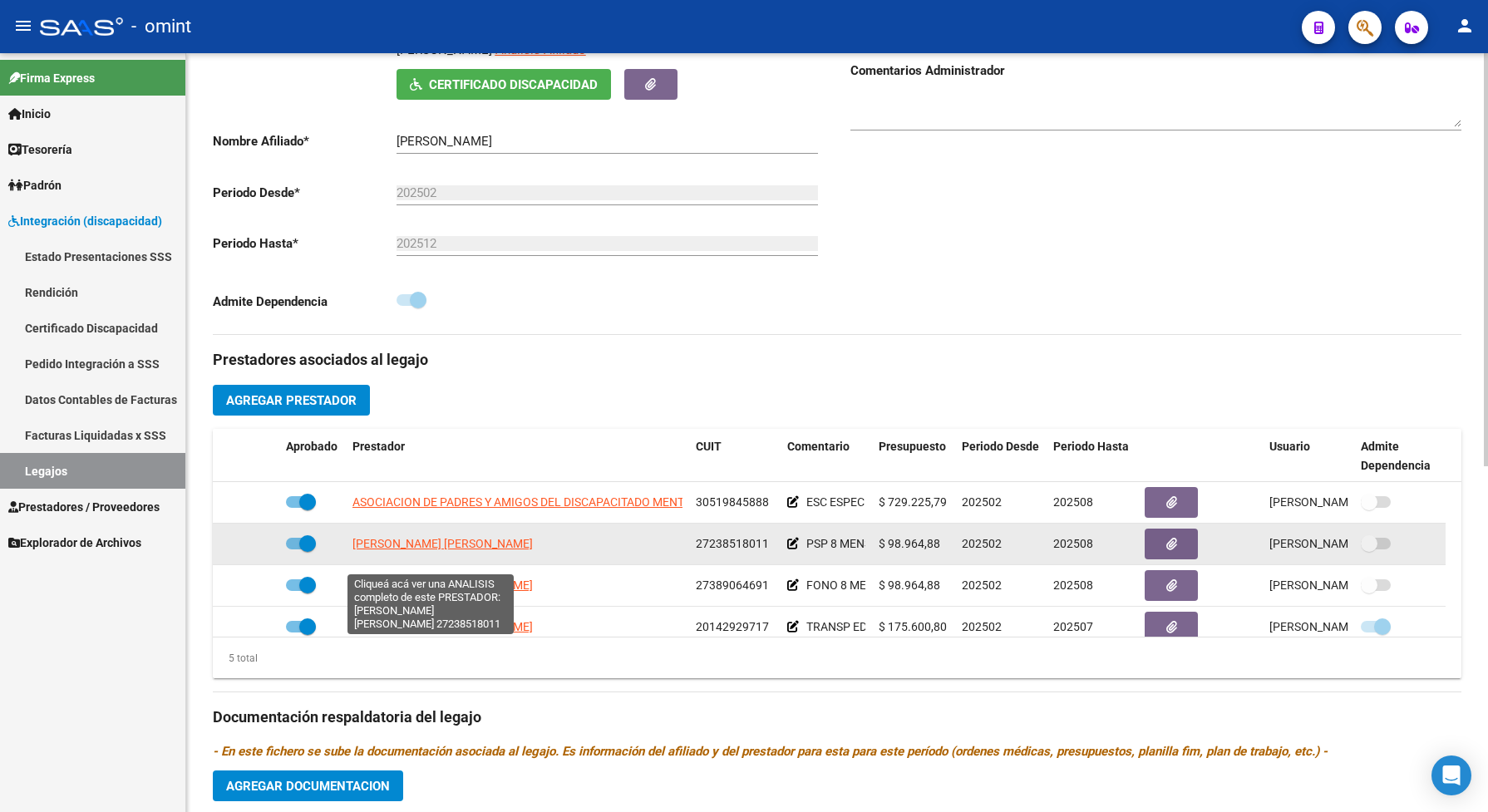
click at [442, 550] on span "CABRERA MARCELA PATRICIA" at bounding box center [397, 543] width 89 height 13
type textarea "27238518011"
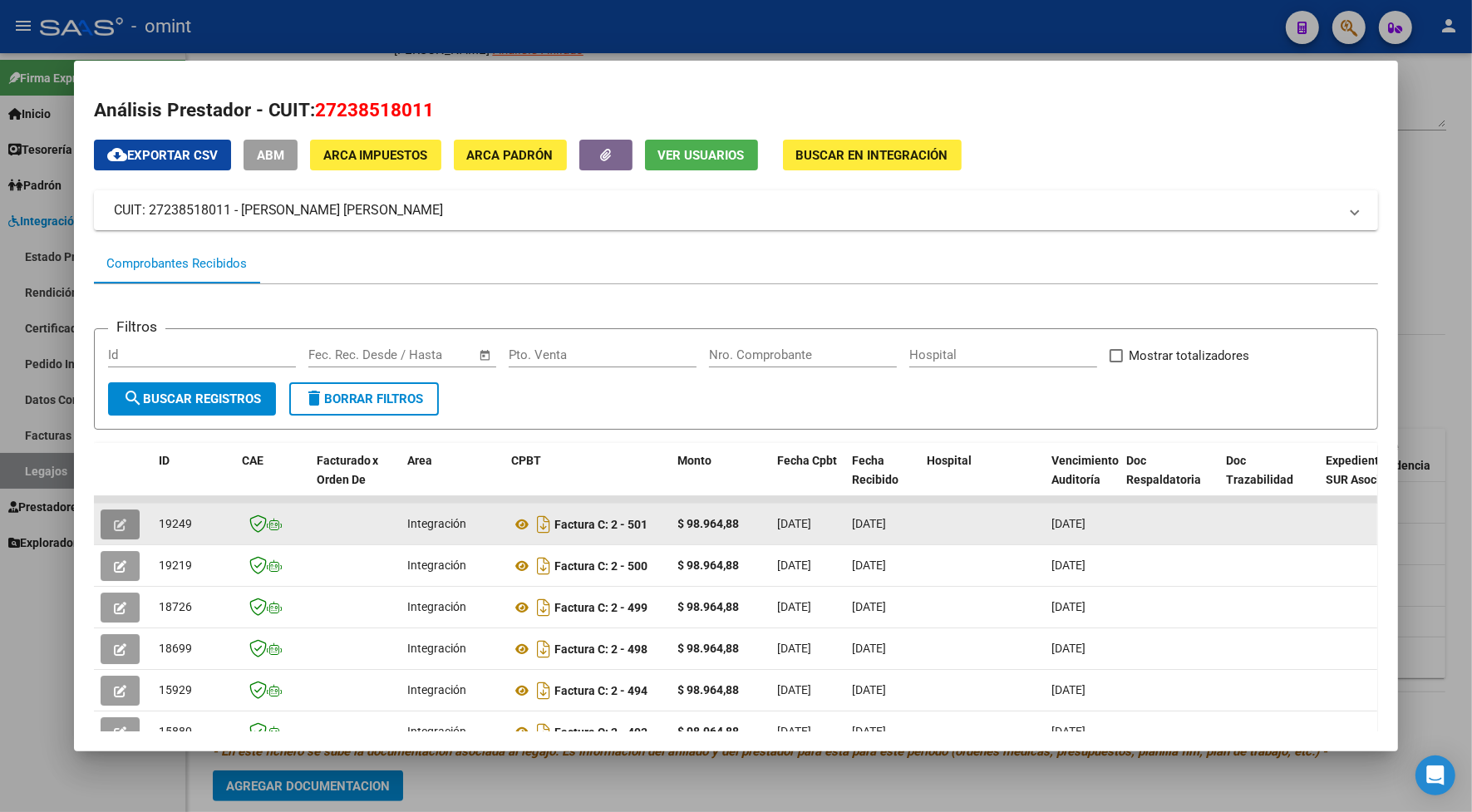
click at [114, 520] on icon "button" at bounding box center [120, 524] width 12 height 12
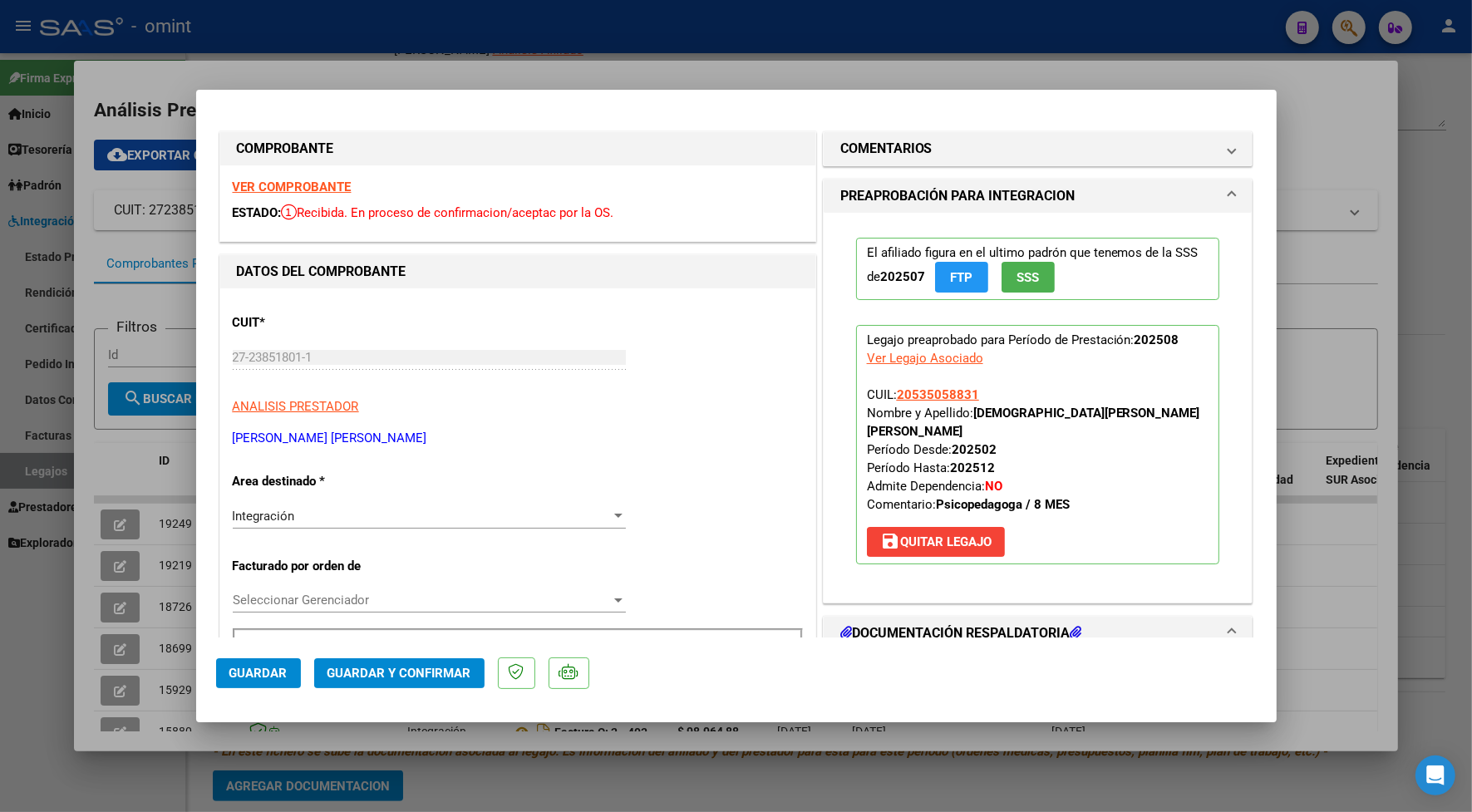
click at [264, 72] on div at bounding box center [736, 406] width 1472 height 812
type input "$ 0,00"
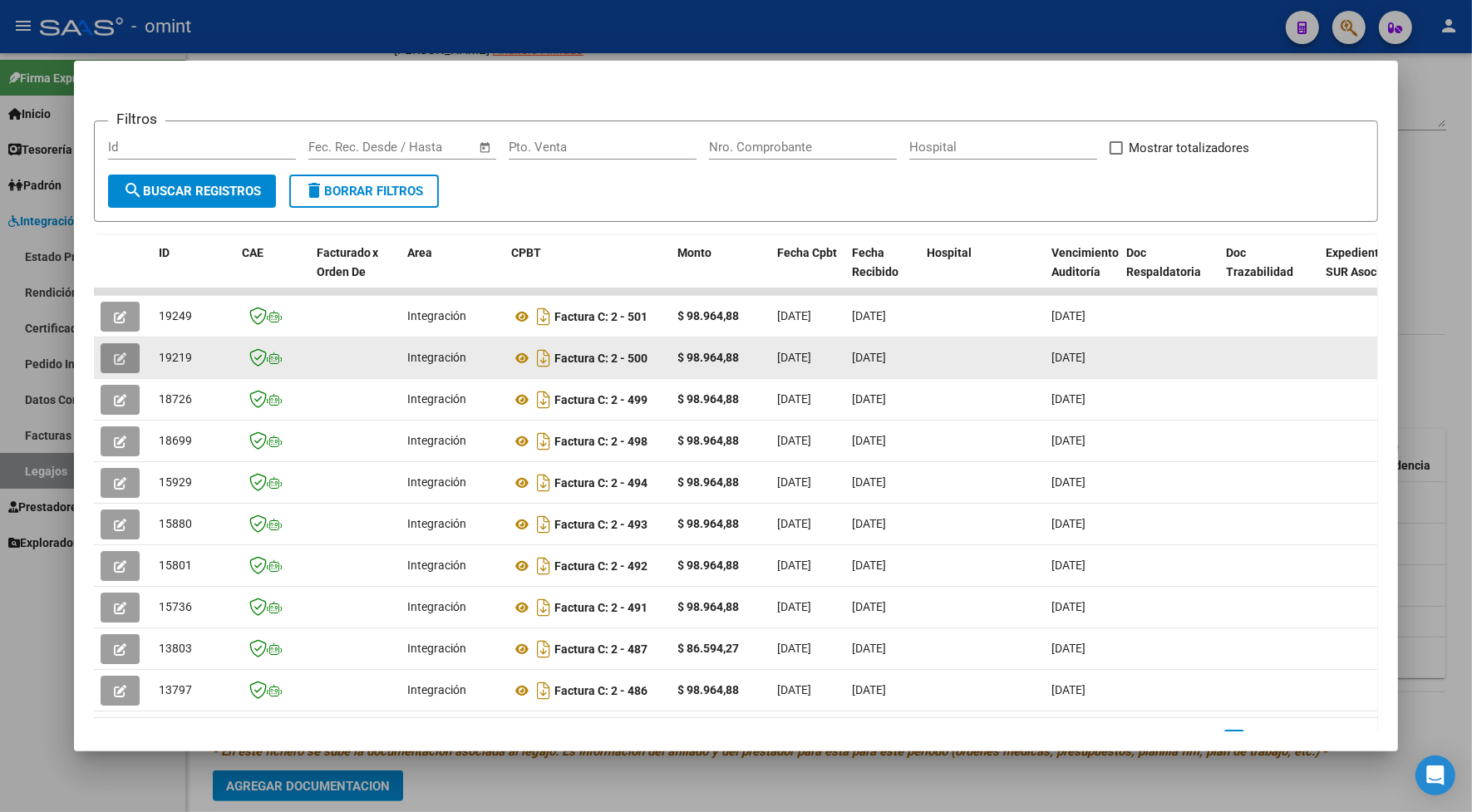
click at [114, 354] on icon "button" at bounding box center [120, 358] width 12 height 12
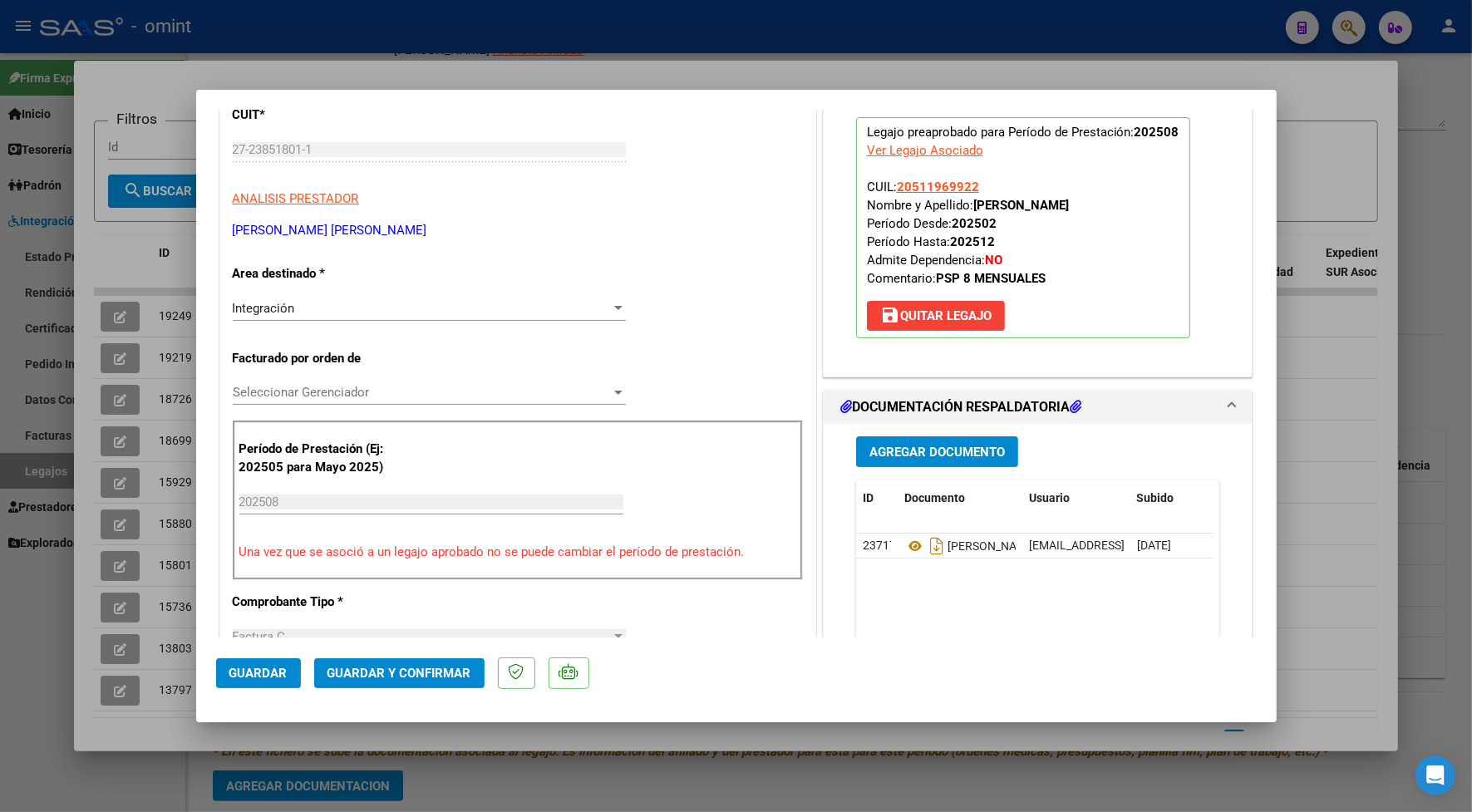
scroll to position [311, 0]
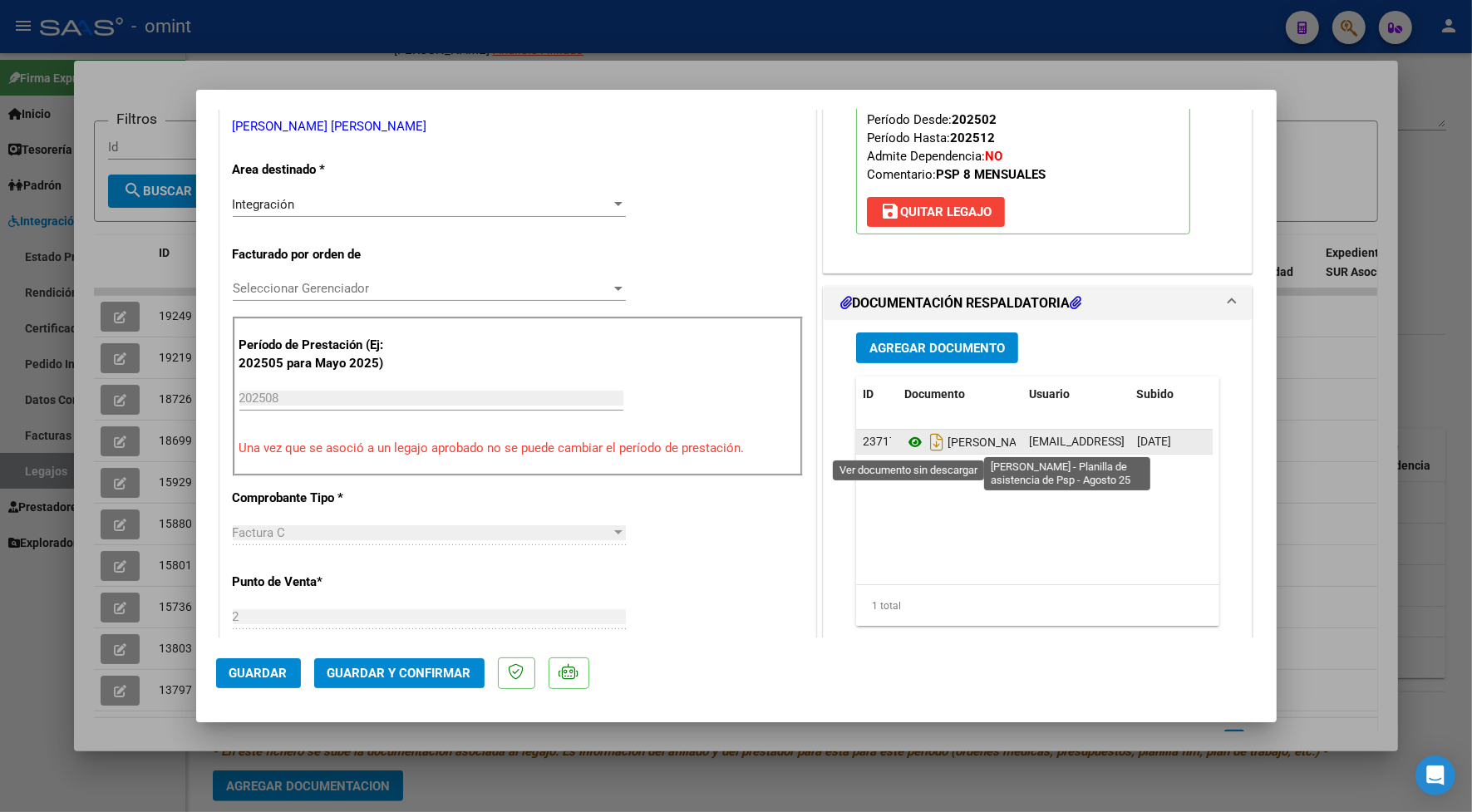
click at [904, 441] on icon at bounding box center [914, 441] width 22 height 20
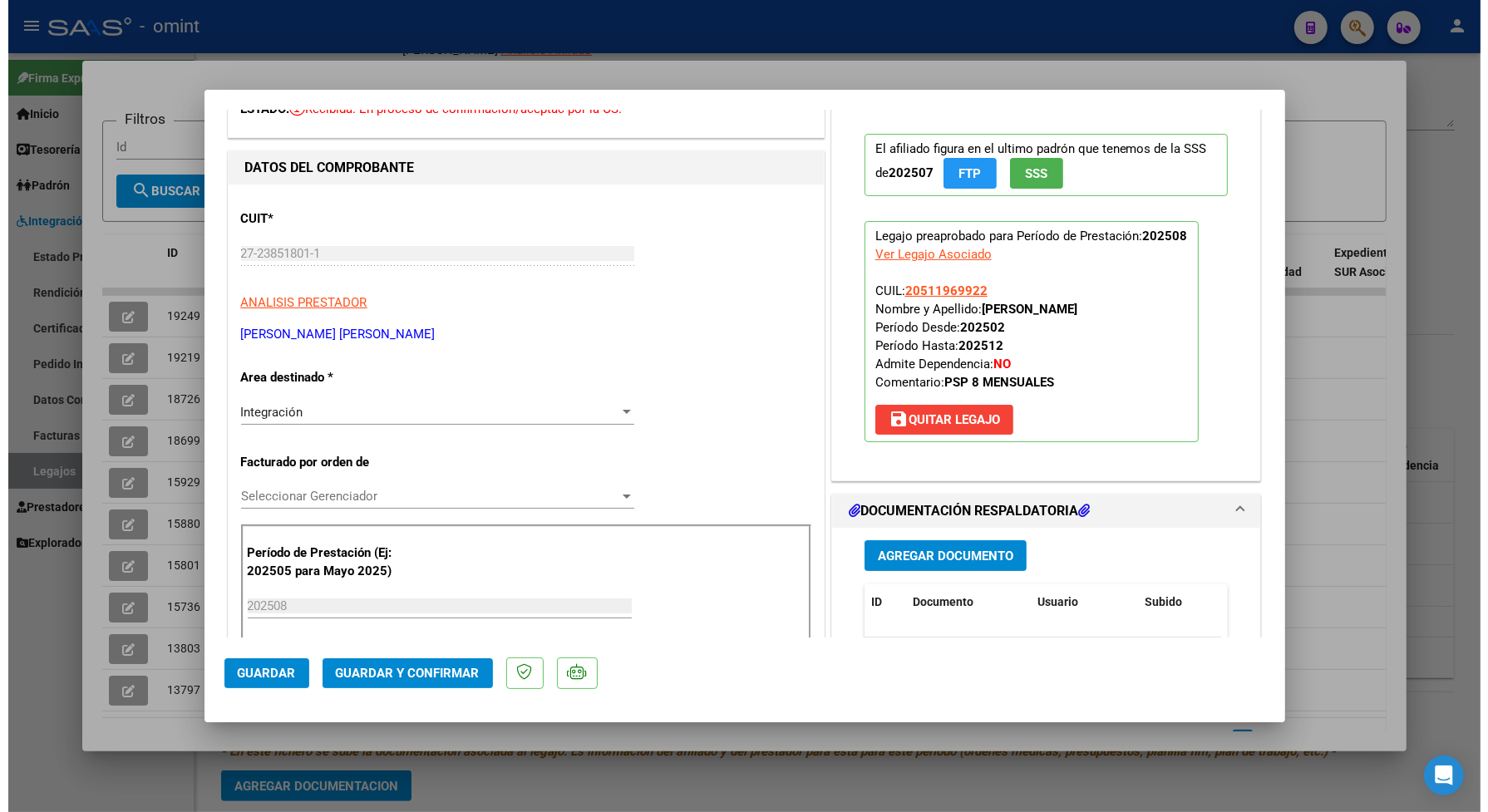
scroll to position [0, 0]
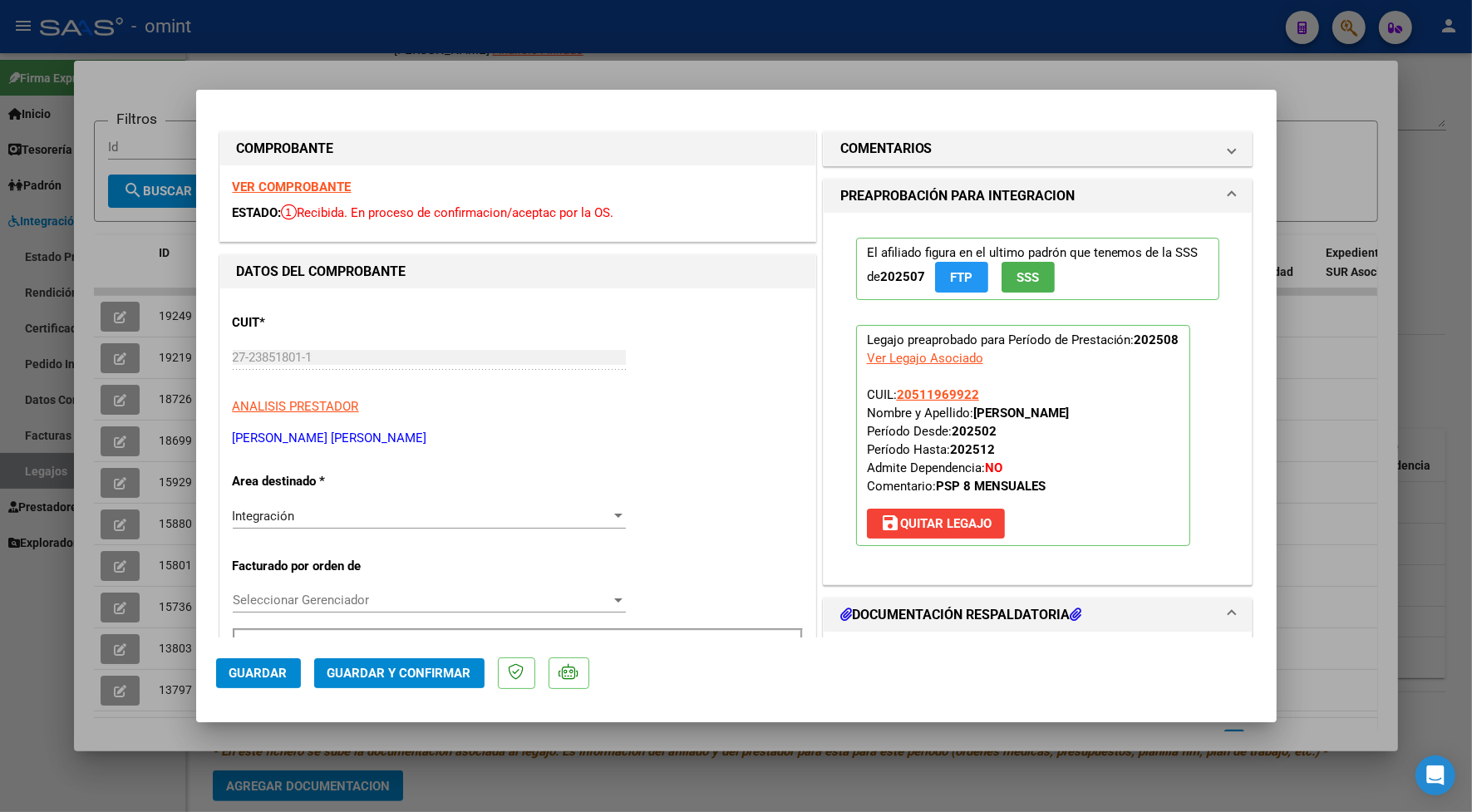
click at [329, 180] on strong "VER COMPROBANTE" at bounding box center [292, 186] width 119 height 15
click at [446, 678] on span "Guardar y Confirmar" at bounding box center [399, 672] width 143 height 15
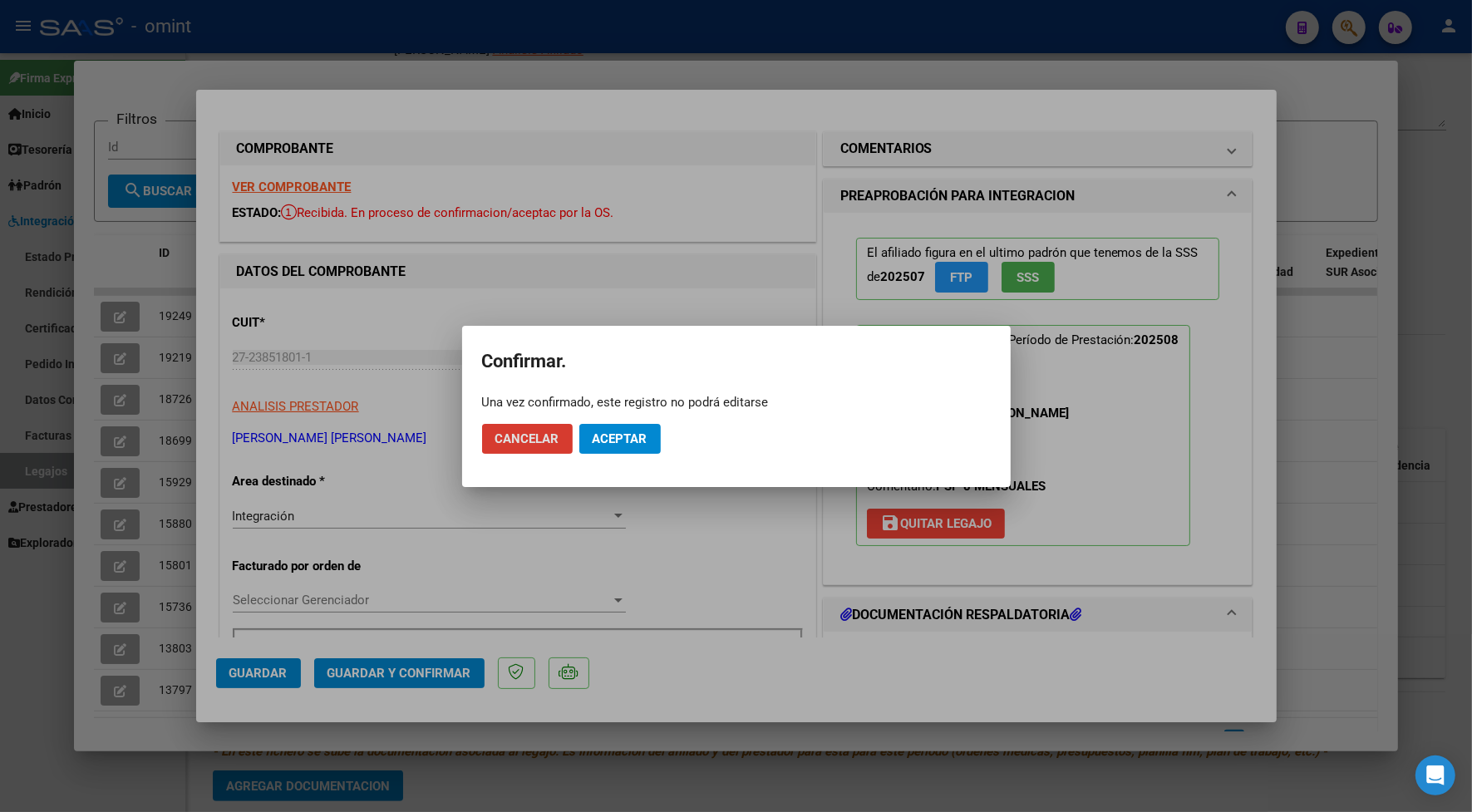
click at [614, 445] on span "Aceptar" at bounding box center [620, 438] width 55 height 15
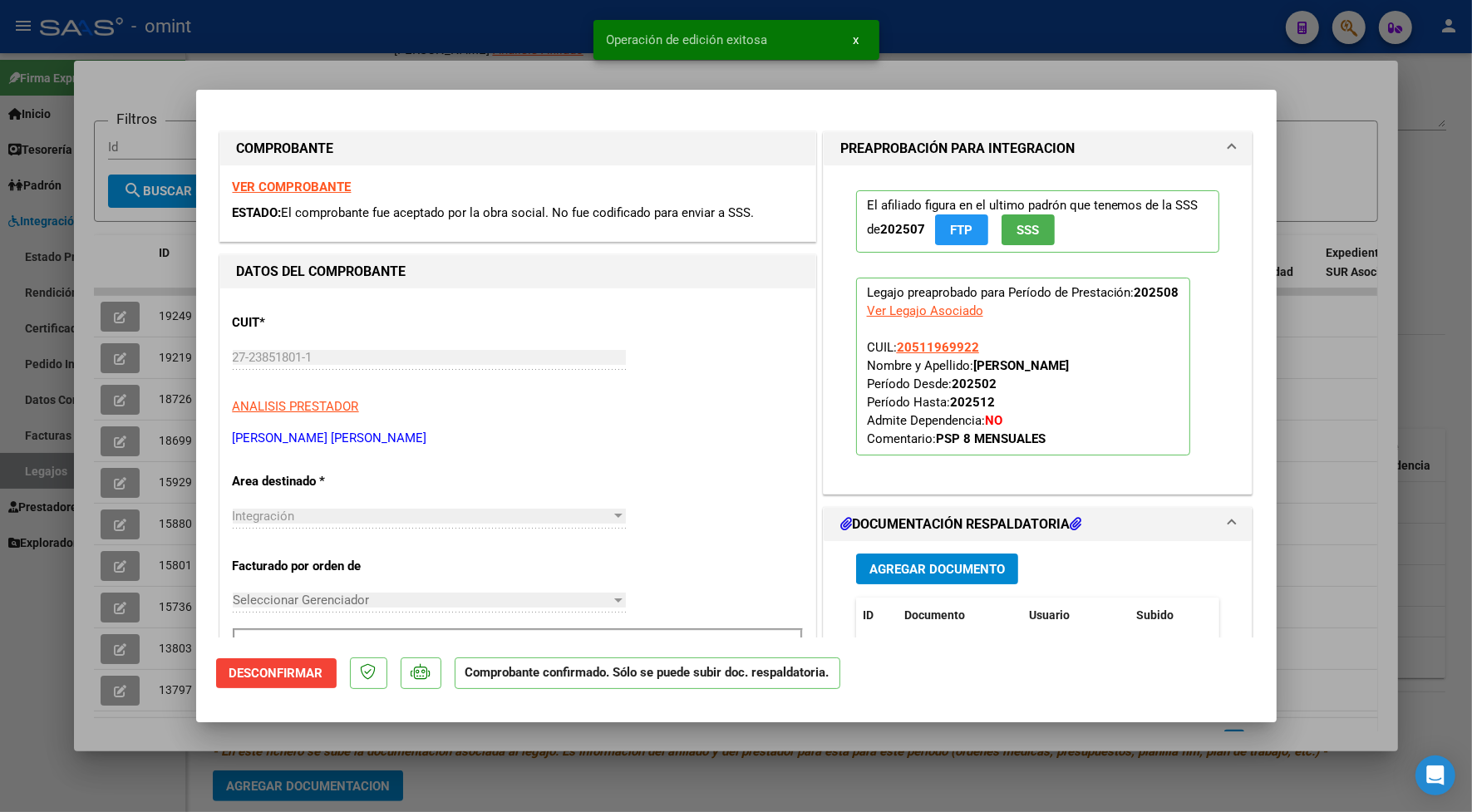
click at [490, 52] on div at bounding box center [736, 406] width 1472 height 812
type input "$ 0,00"
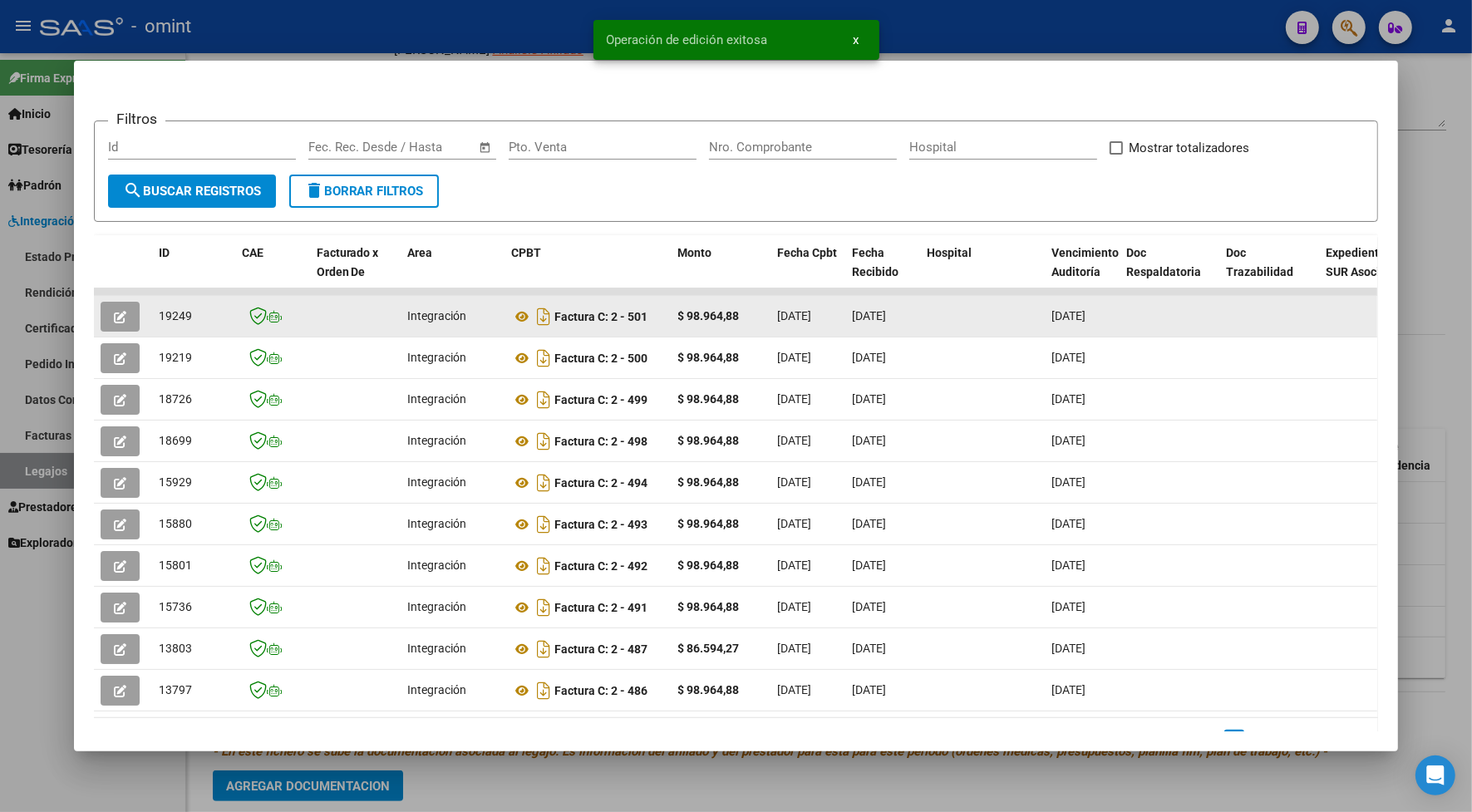
drag, startPoint x: 190, startPoint y: 311, endPoint x: 150, endPoint y: 320, distance: 41.0
click at [159, 320] on div "19249" at bounding box center [194, 316] width 70 height 19
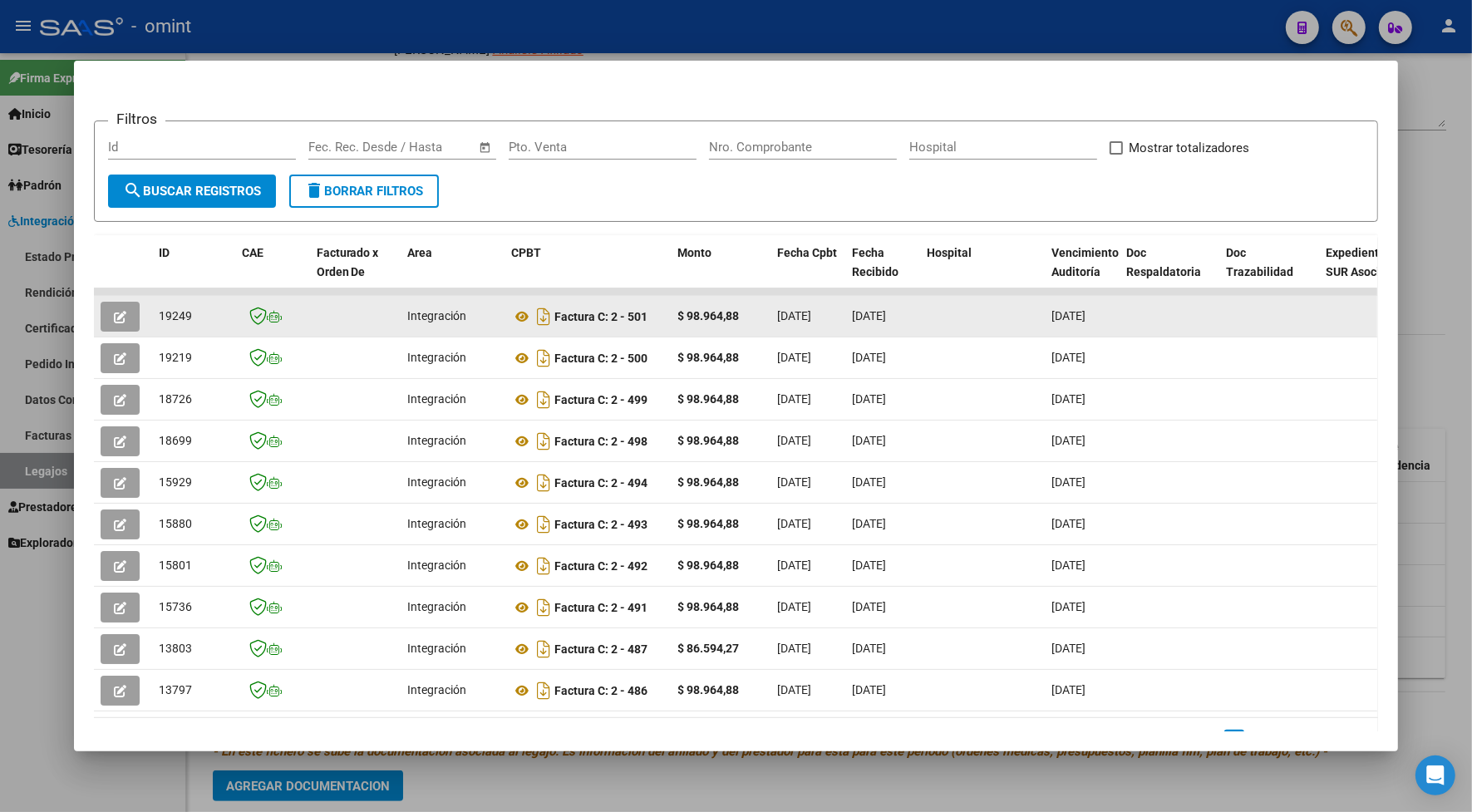
drag, startPoint x: 150, startPoint y: 320, endPoint x: 162, endPoint y: 317, distance: 12.4
copy span "19249"
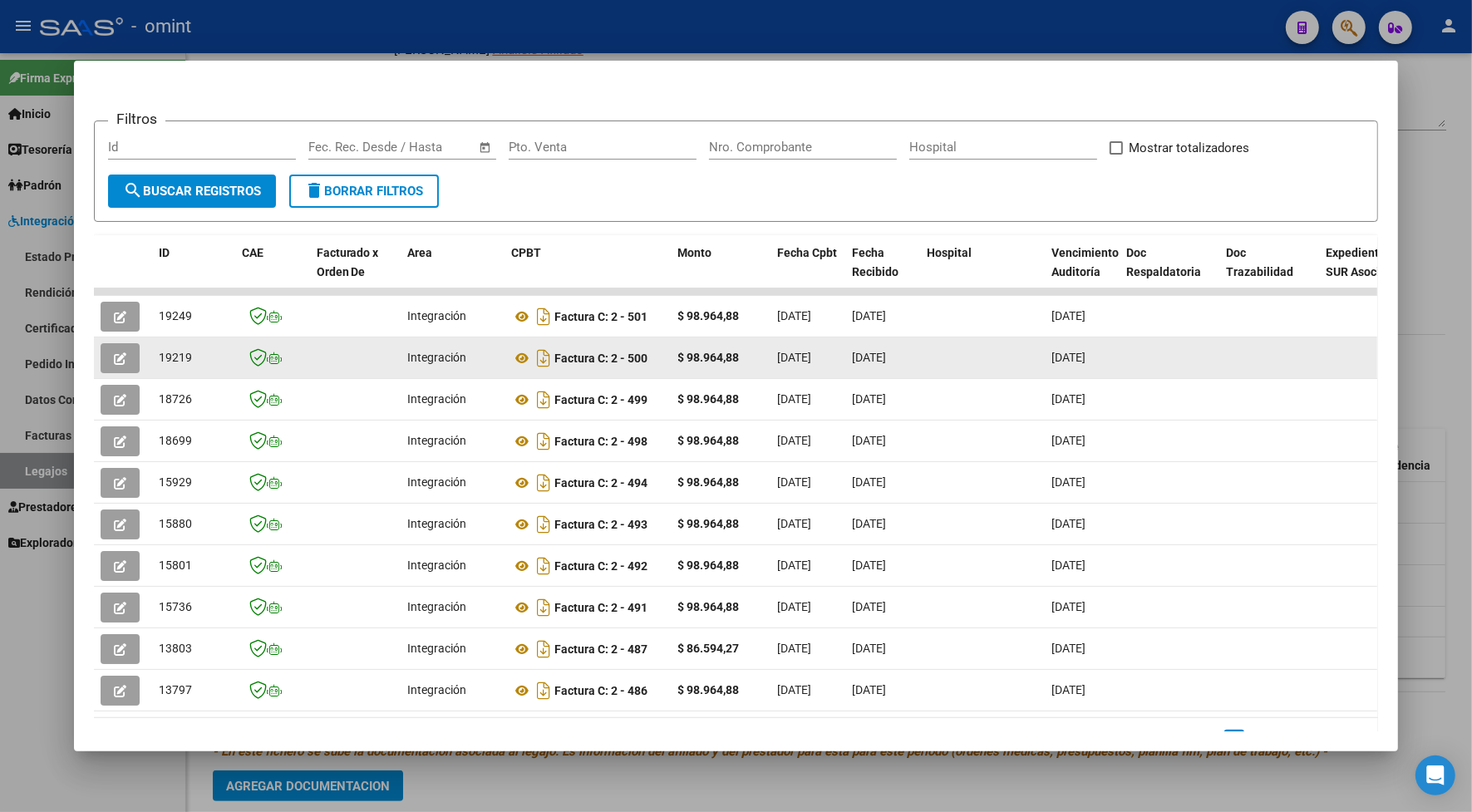
drag, startPoint x: 184, startPoint y: 359, endPoint x: 147, endPoint y: 355, distance: 37.2
click at [152, 355] on datatable-body-cell "19219" at bounding box center [193, 357] width 83 height 41
drag, startPoint x: 147, startPoint y: 355, endPoint x: 156, endPoint y: 357, distance: 9.2
copy span "19219"
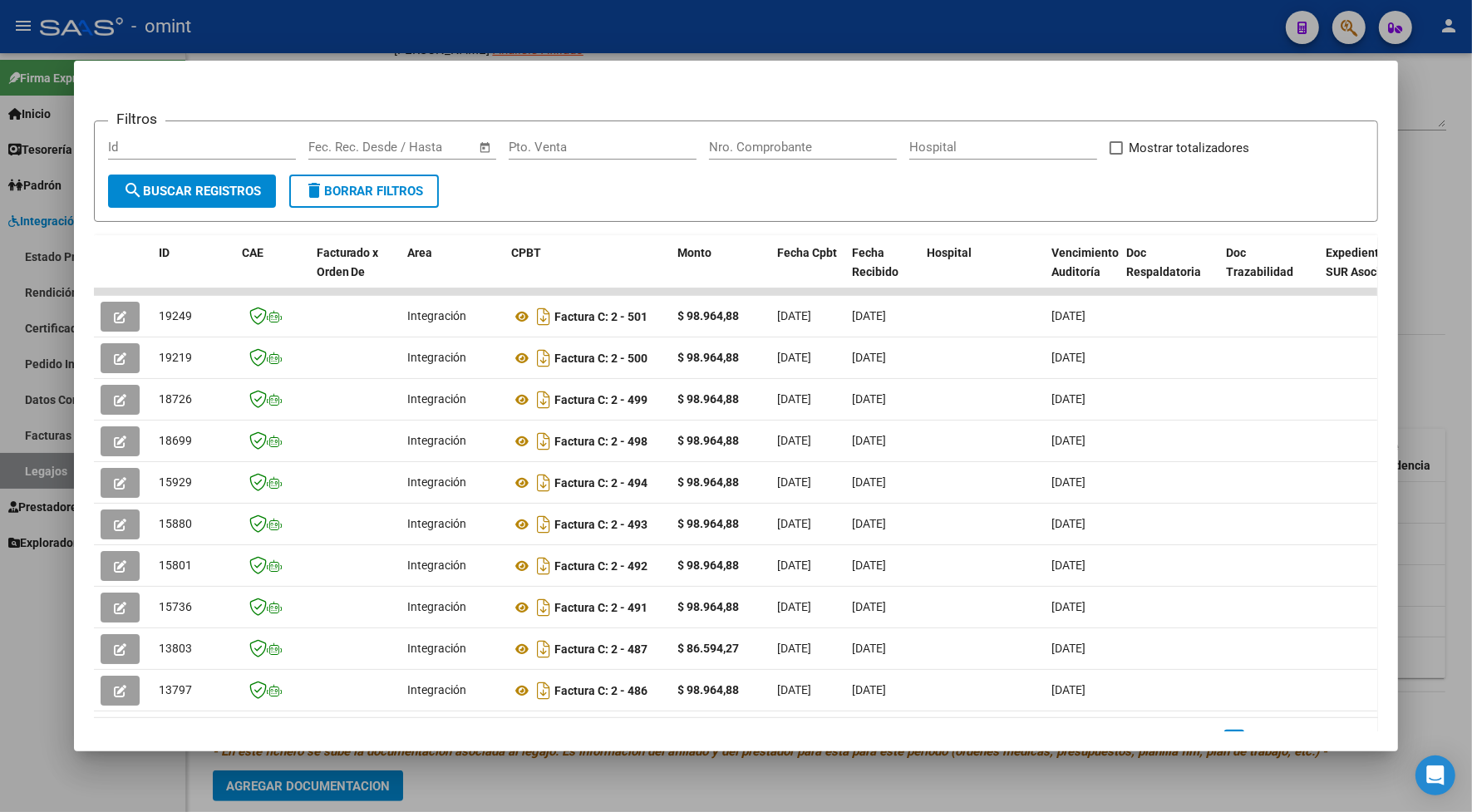
click at [246, 25] on div at bounding box center [736, 406] width 1472 height 812
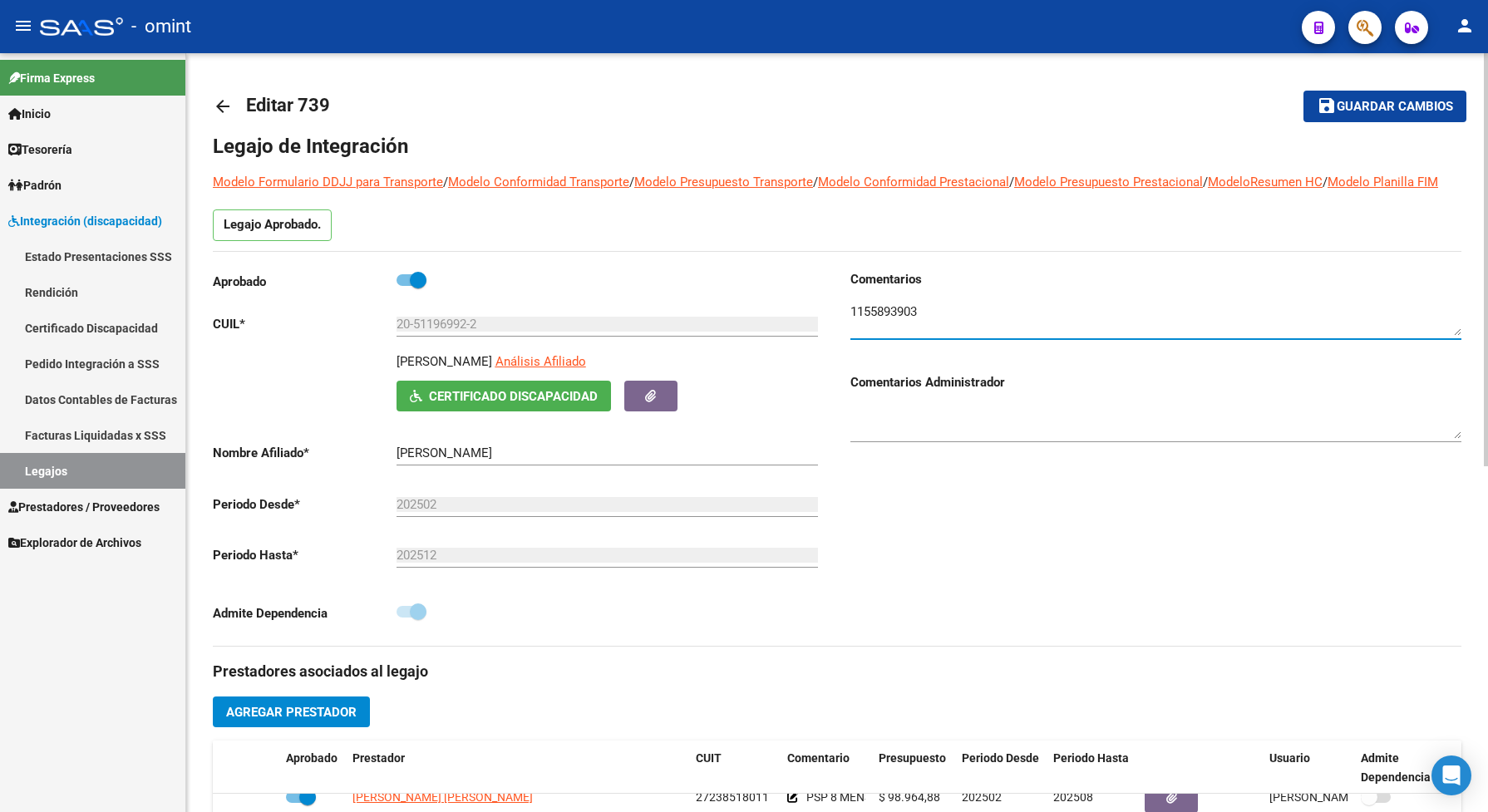
drag, startPoint x: 934, startPoint y: 335, endPoint x: 850, endPoint y: 330, distance: 84.1
click at [850, 330] on textarea at bounding box center [1155, 319] width 611 height 33
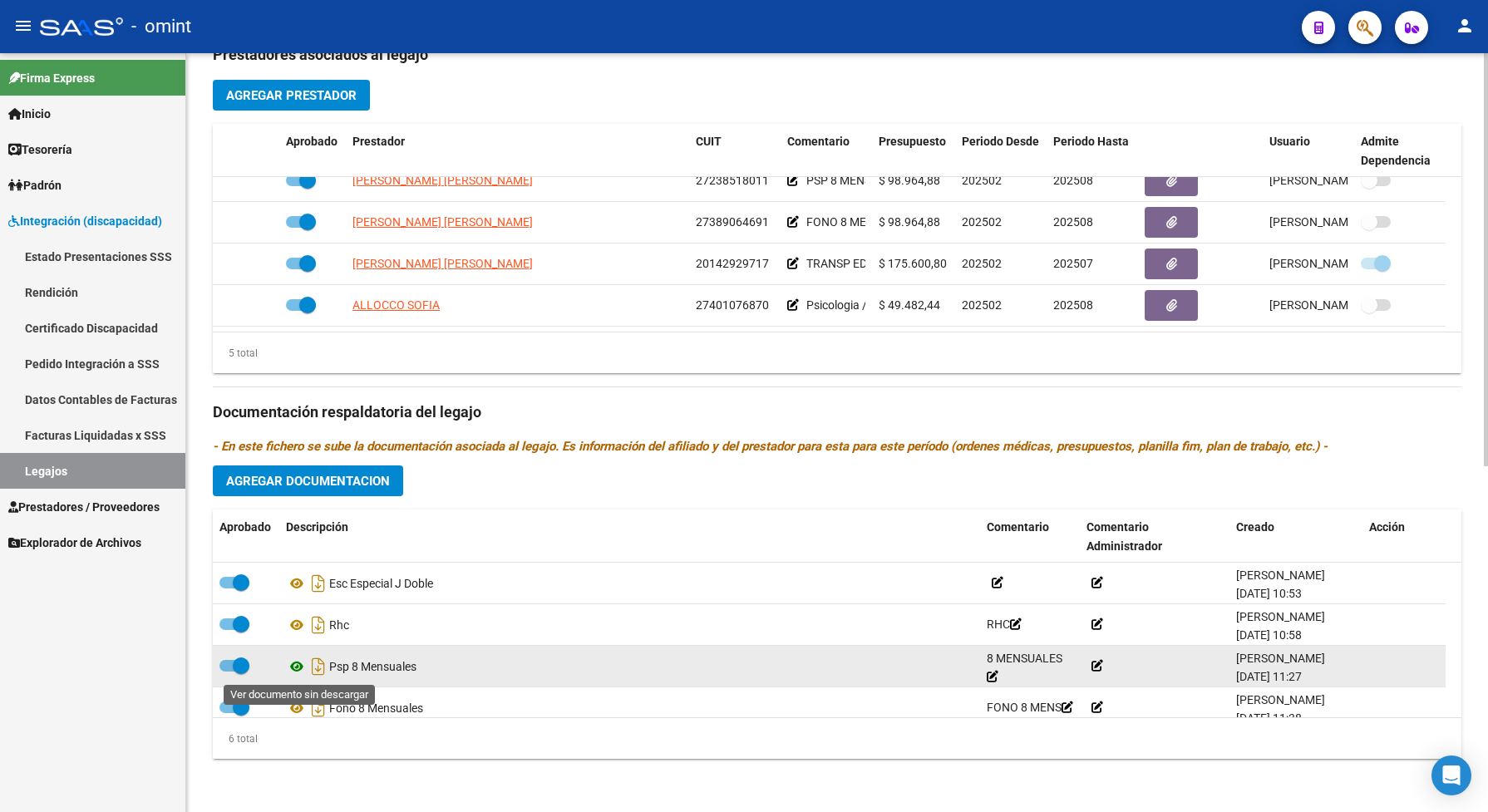
click at [297, 663] on icon at bounding box center [296, 666] width 22 height 20
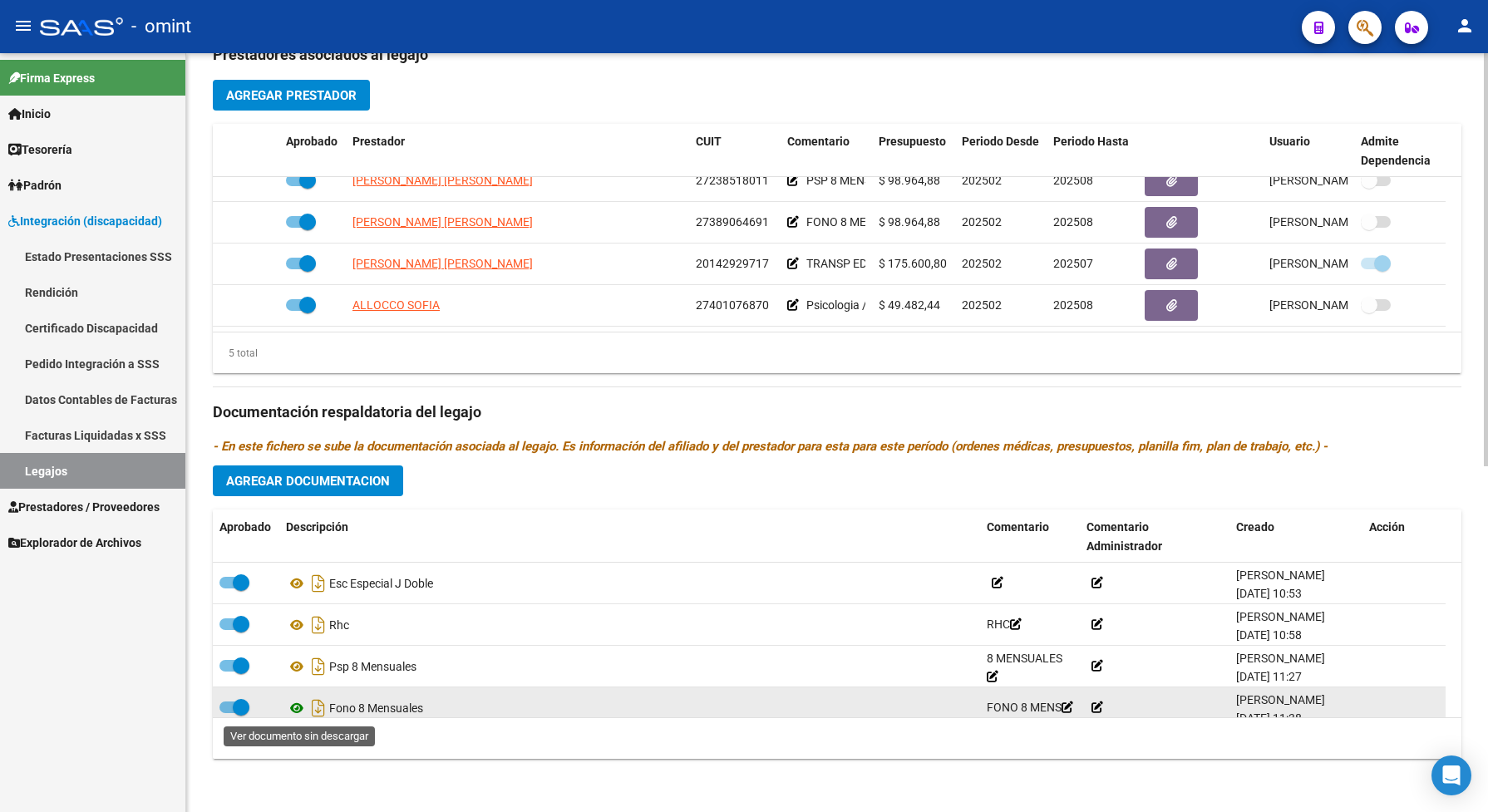
click at [297, 707] on icon at bounding box center [296, 708] width 22 height 20
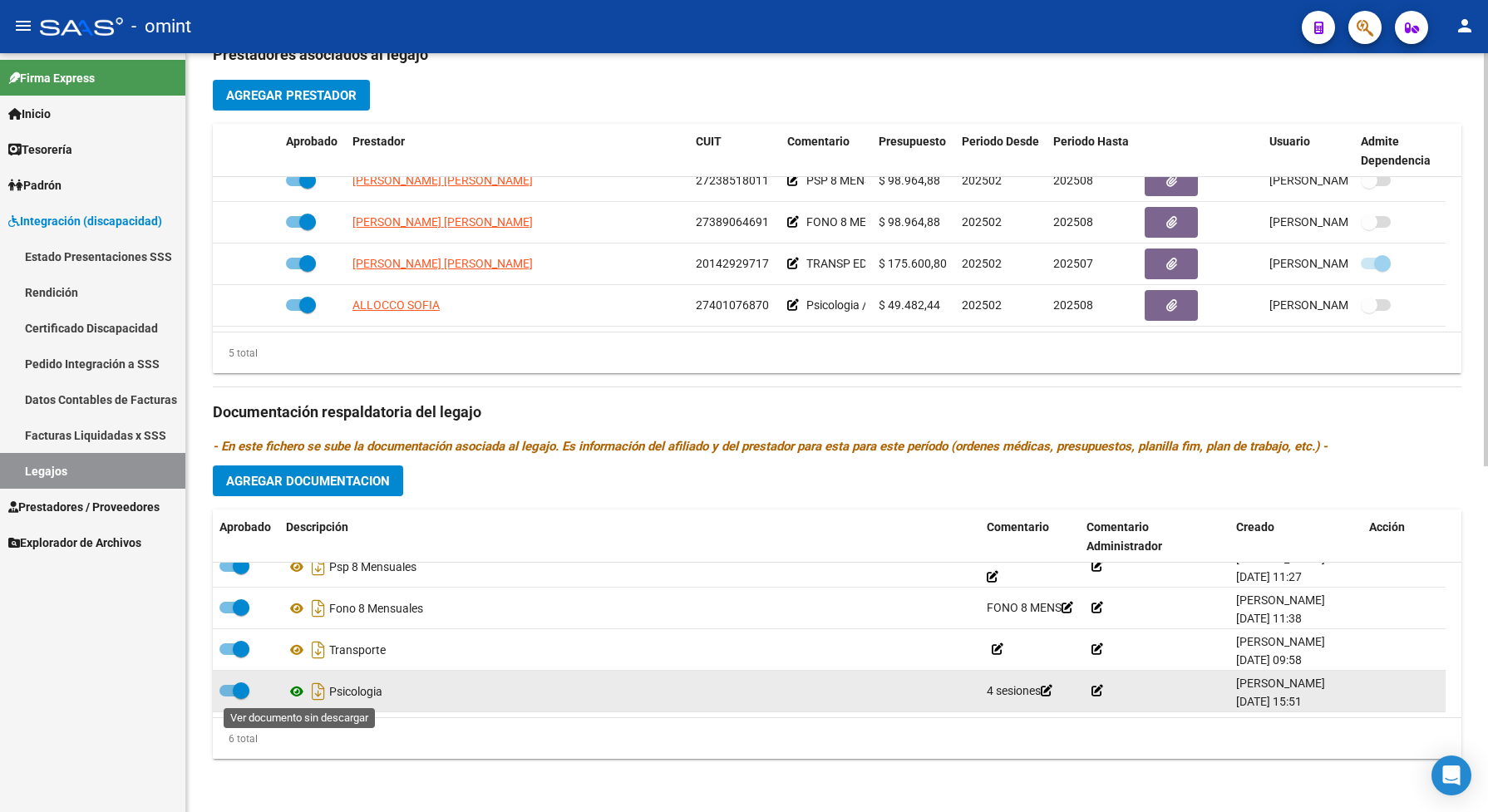
click at [297, 690] on icon at bounding box center [296, 691] width 22 height 20
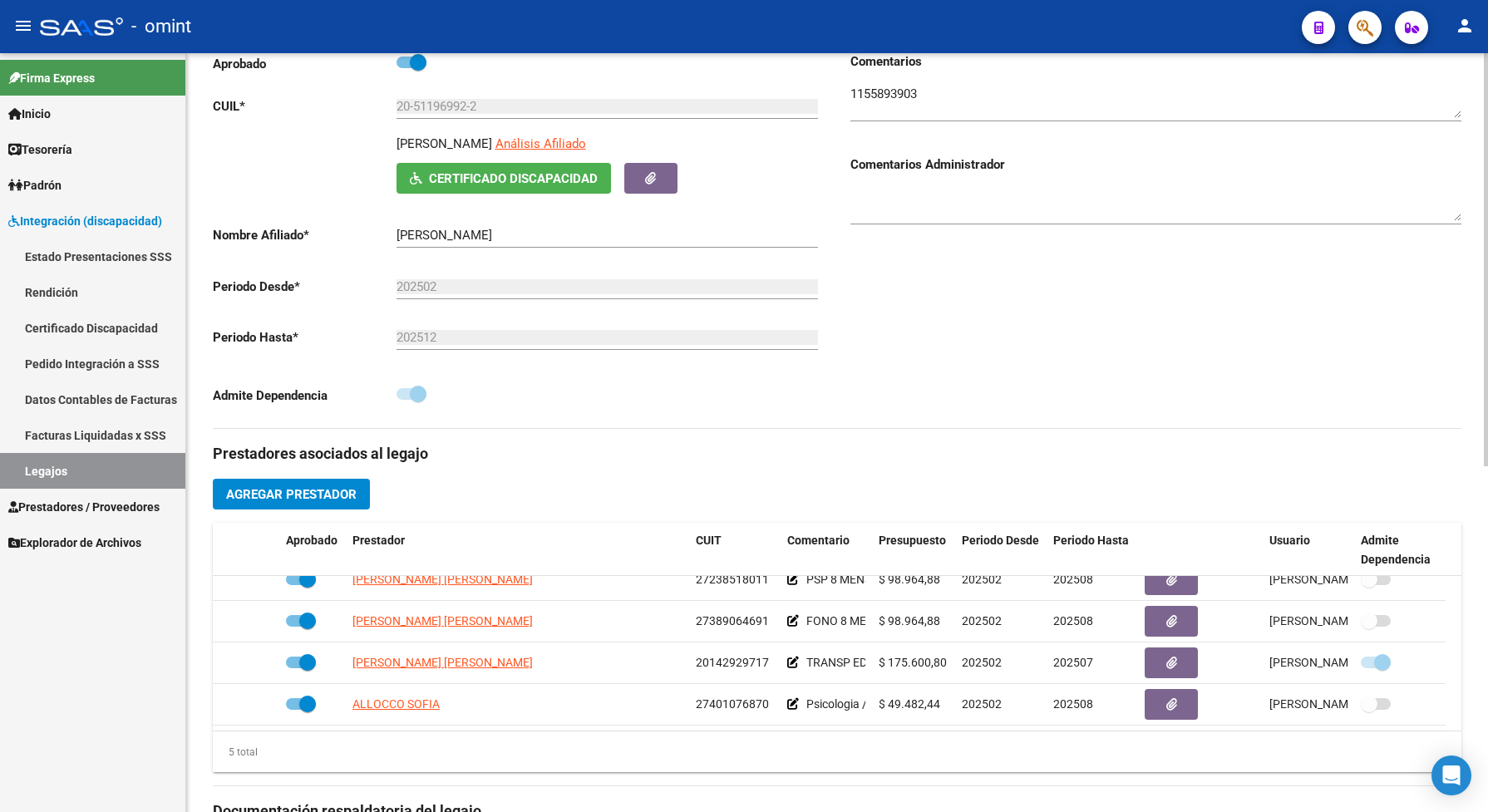
scroll to position [0, 0]
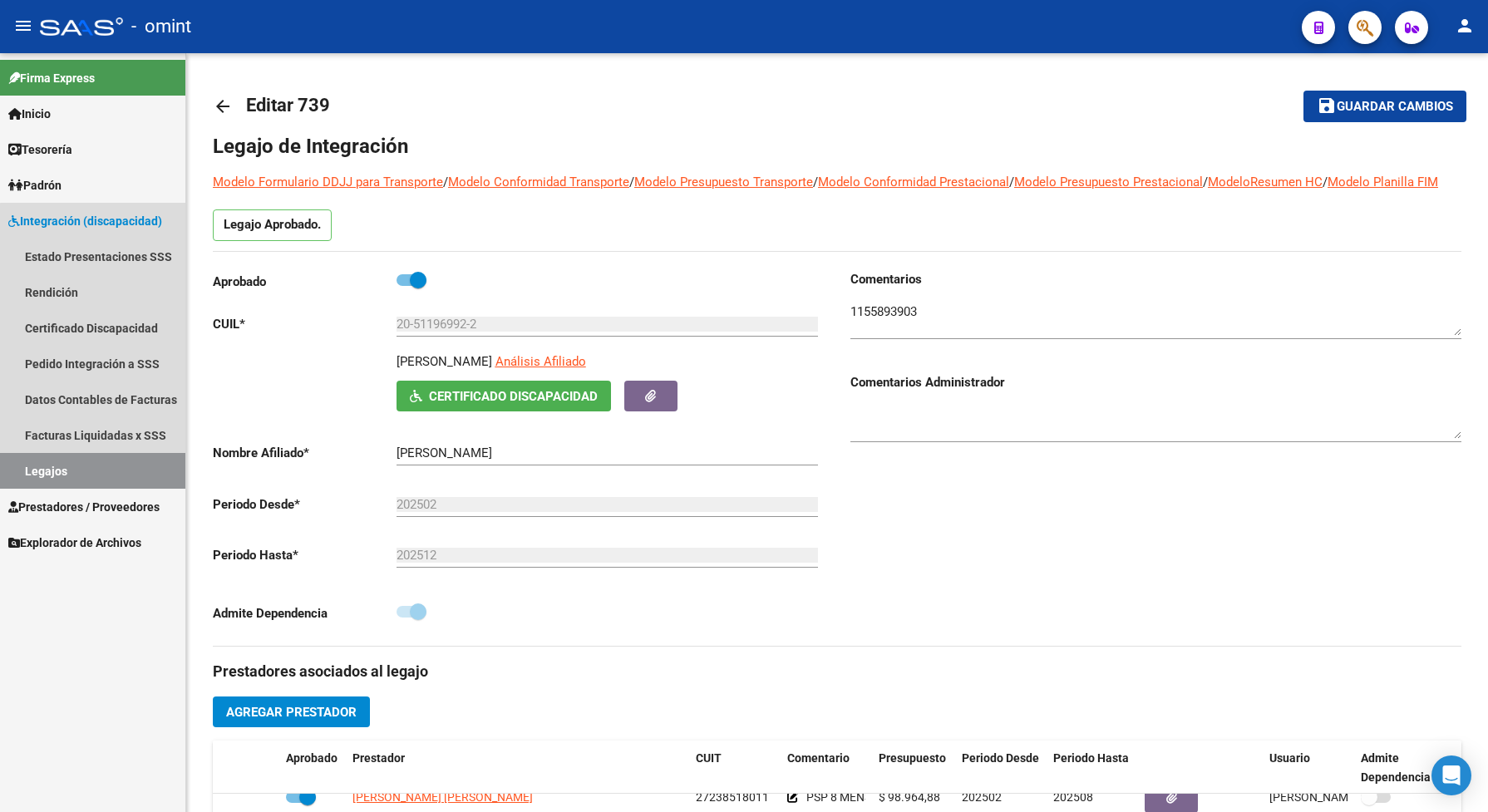
click at [110, 462] on link "Legajos" at bounding box center [93, 470] width 185 height 36
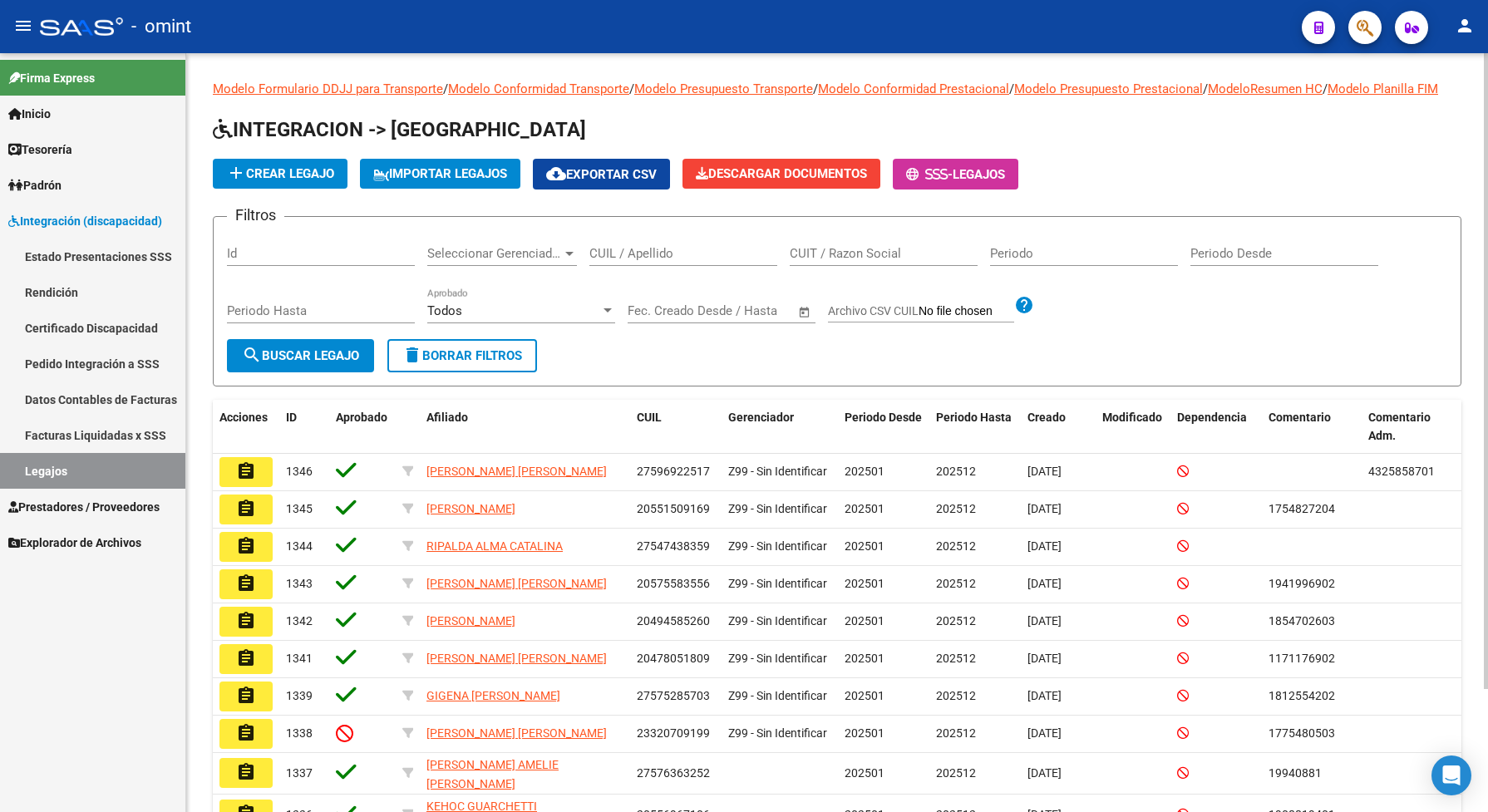
click at [640, 260] on input "CUIL / Apellido" at bounding box center [683, 253] width 188 height 15
type input "sever"
click at [271, 363] on span "search Buscar Legajo" at bounding box center [301, 355] width 117 height 15
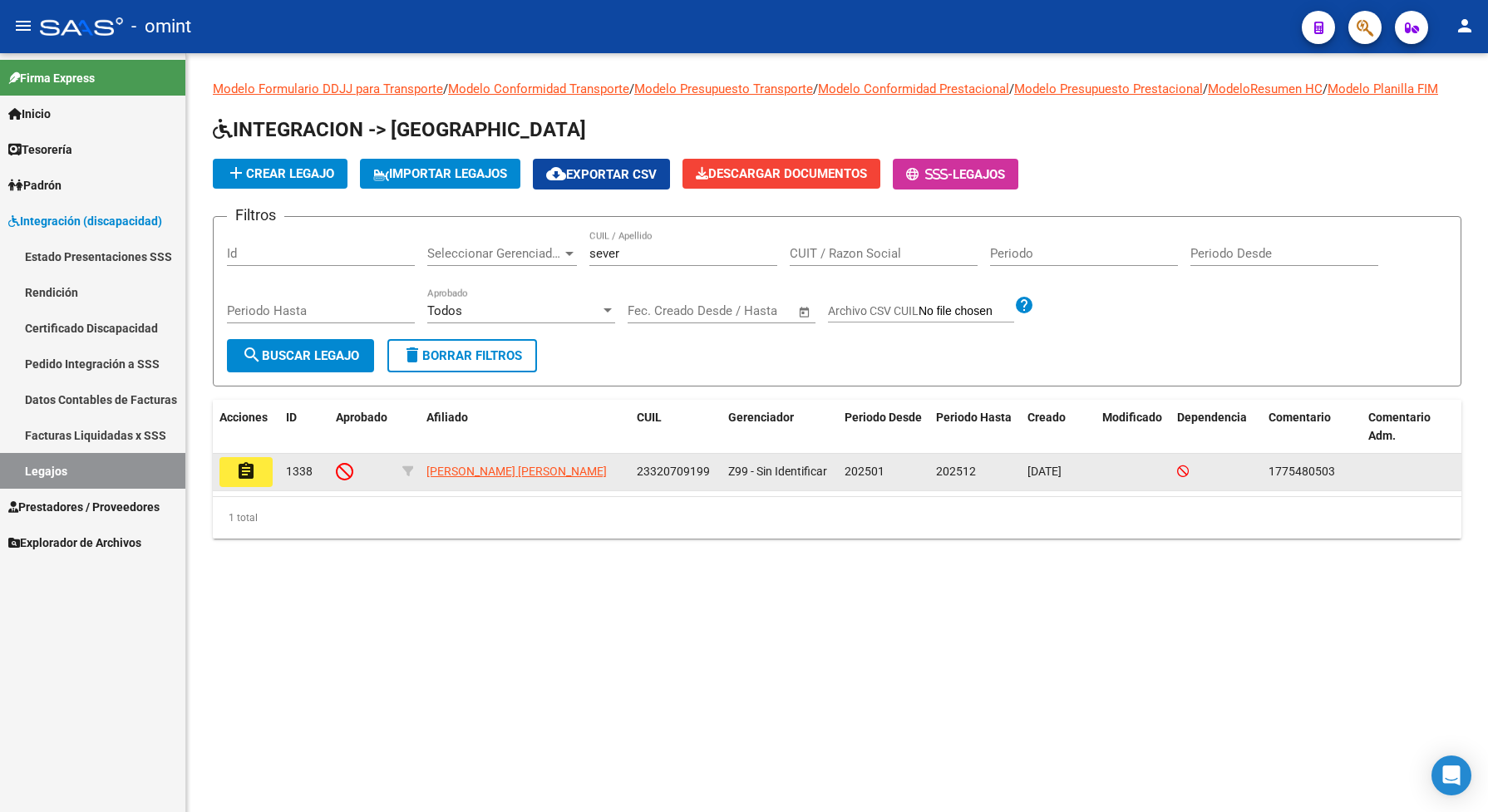
click at [229, 480] on button "assignment" at bounding box center [246, 472] width 53 height 30
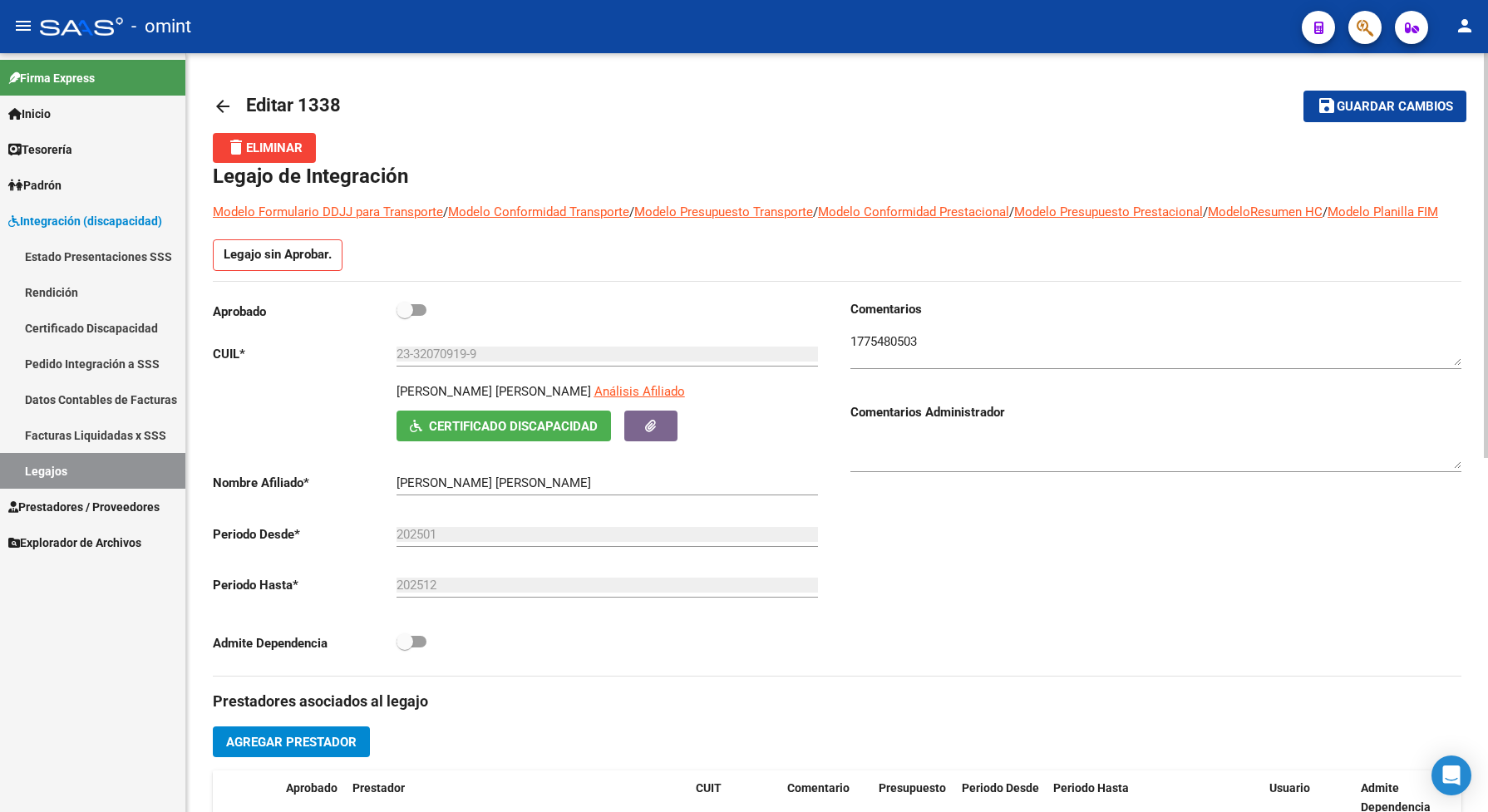
scroll to position [104, 0]
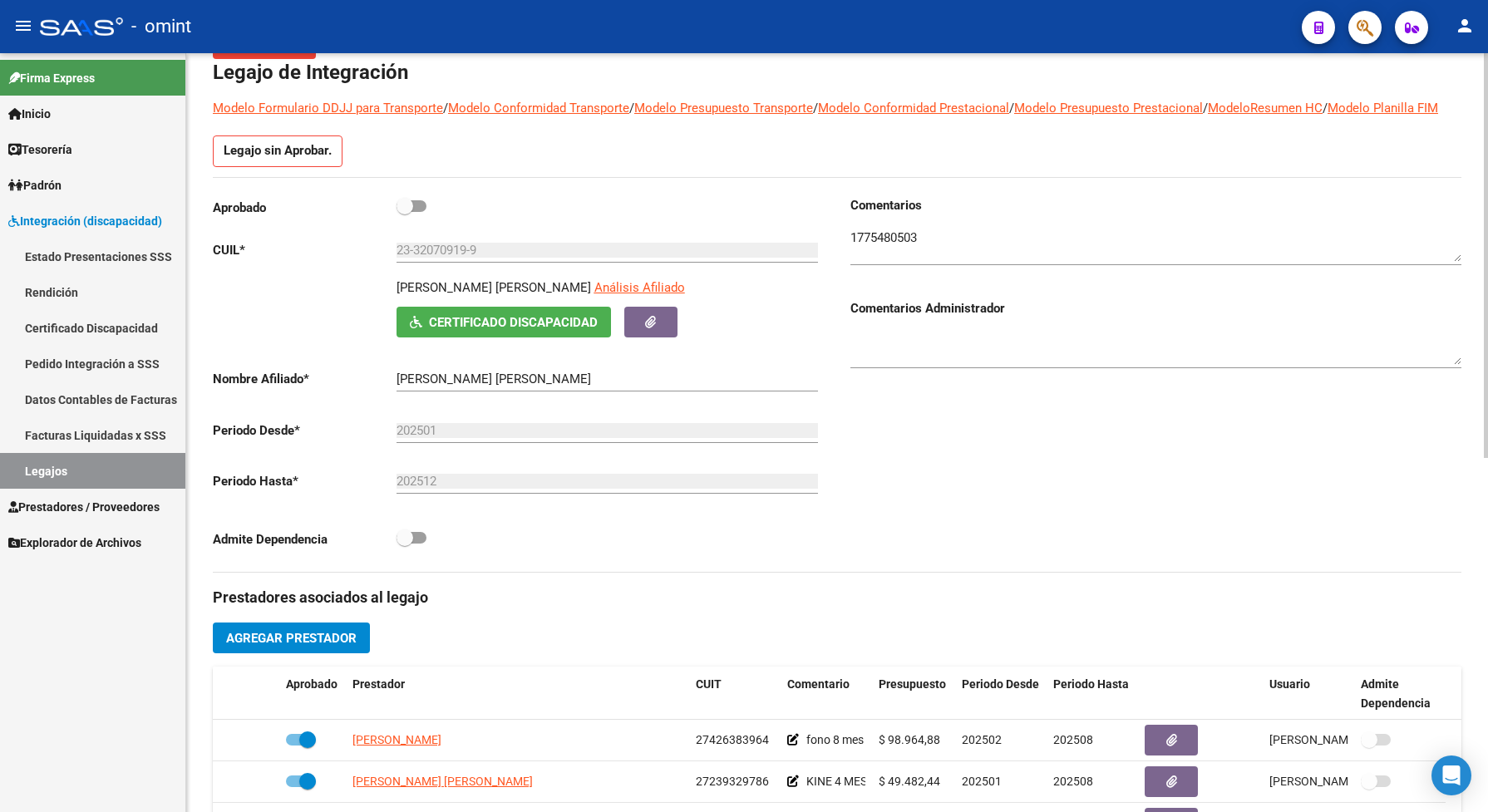
click at [417, 212] on span at bounding box center [411, 205] width 30 height 11
click at [405, 212] on input "checkbox" at bounding box center [404, 212] width 1 height 1
checkbox input "true"
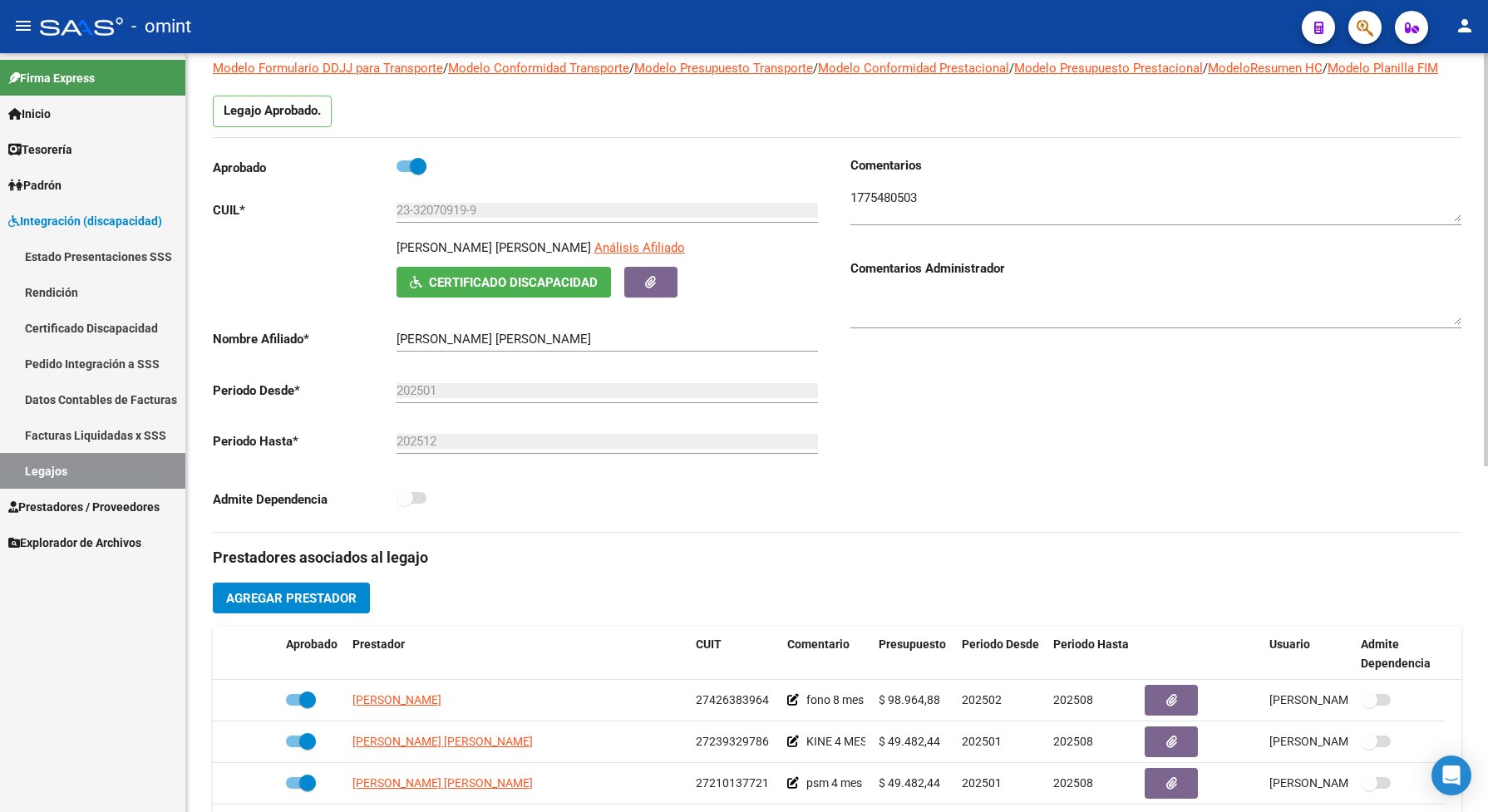
scroll to position [0, 0]
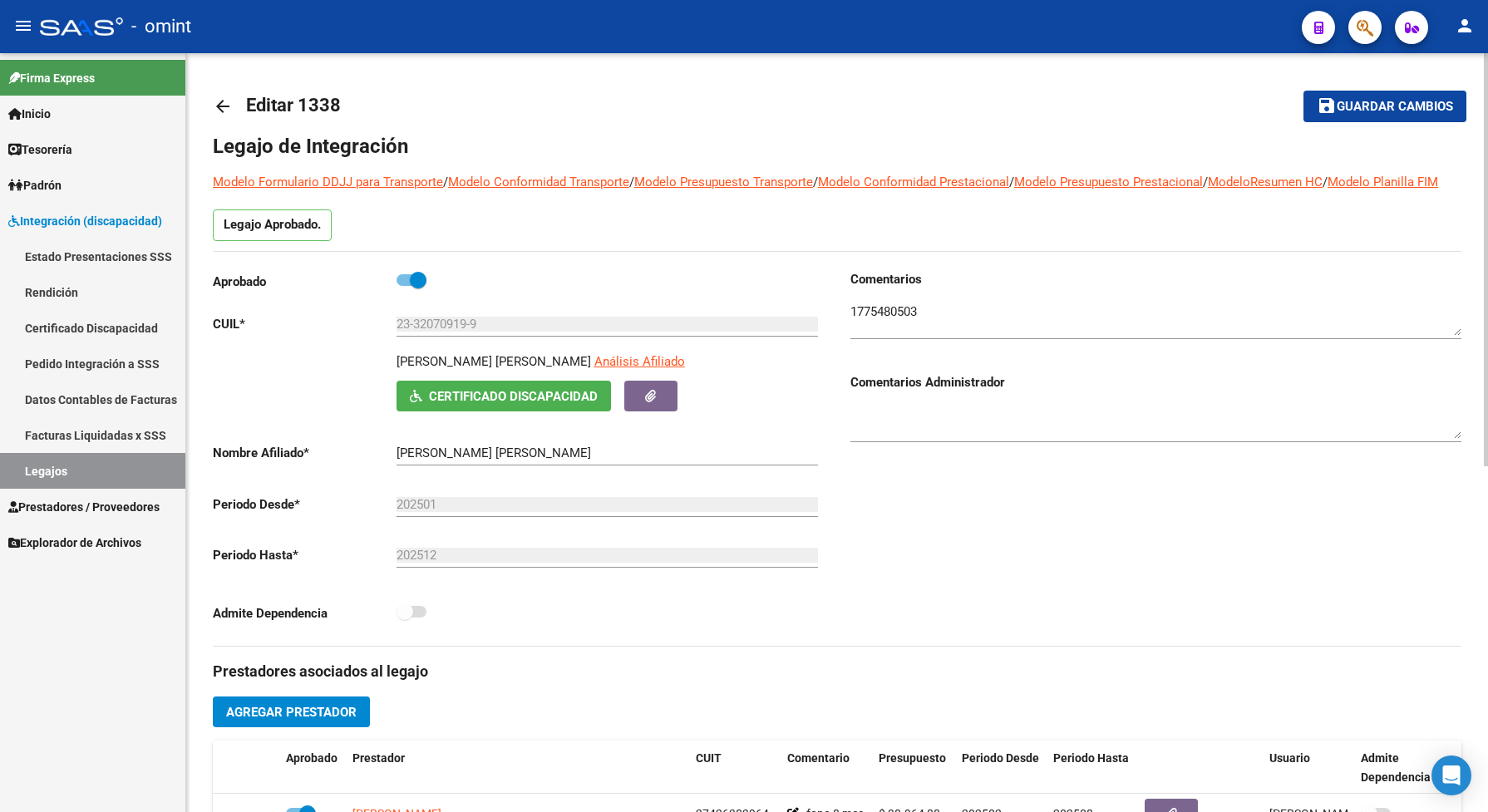
click at [1369, 105] on span "Guardar cambios" at bounding box center [1394, 107] width 116 height 15
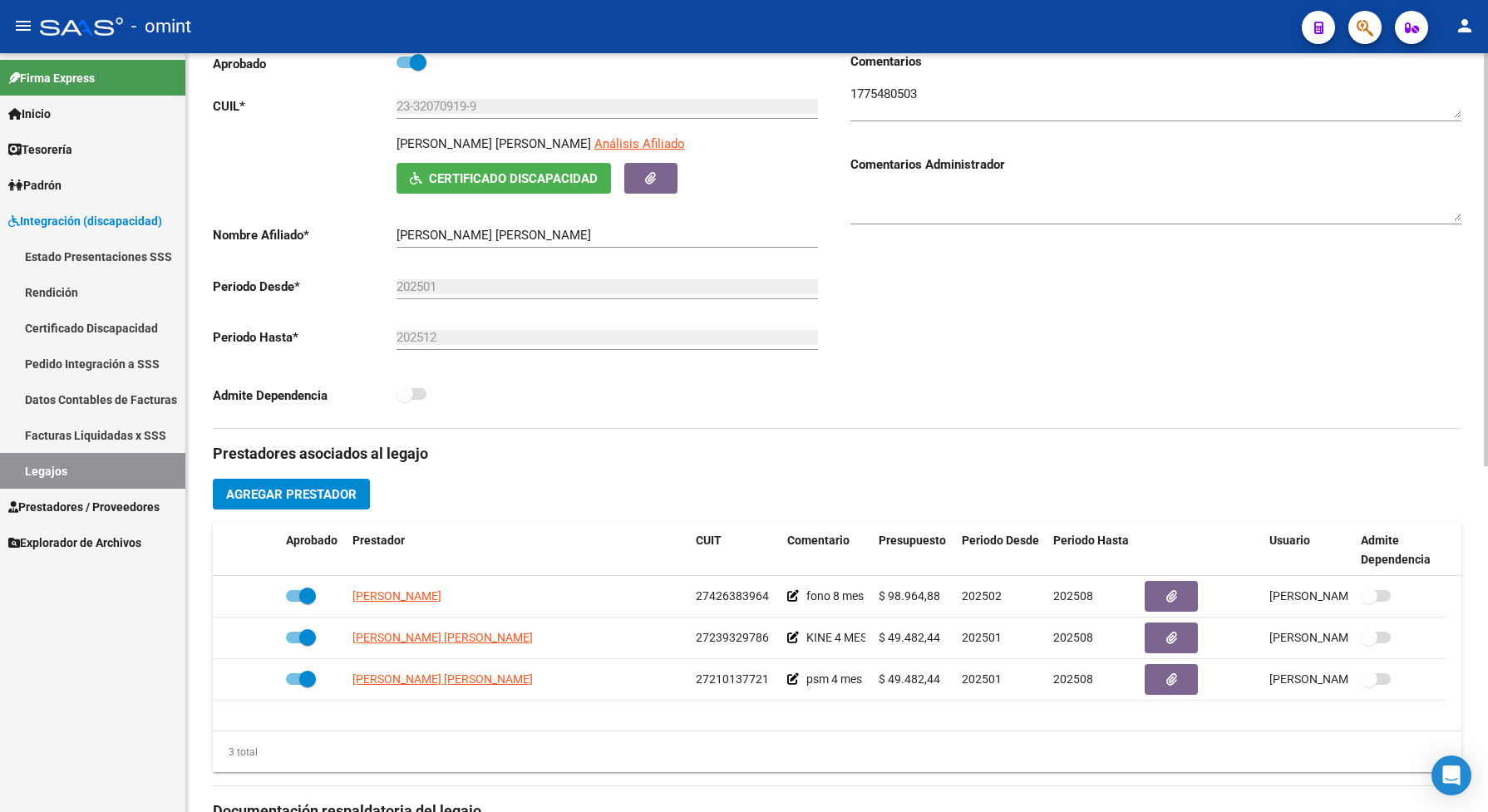
scroll to position [10, 0]
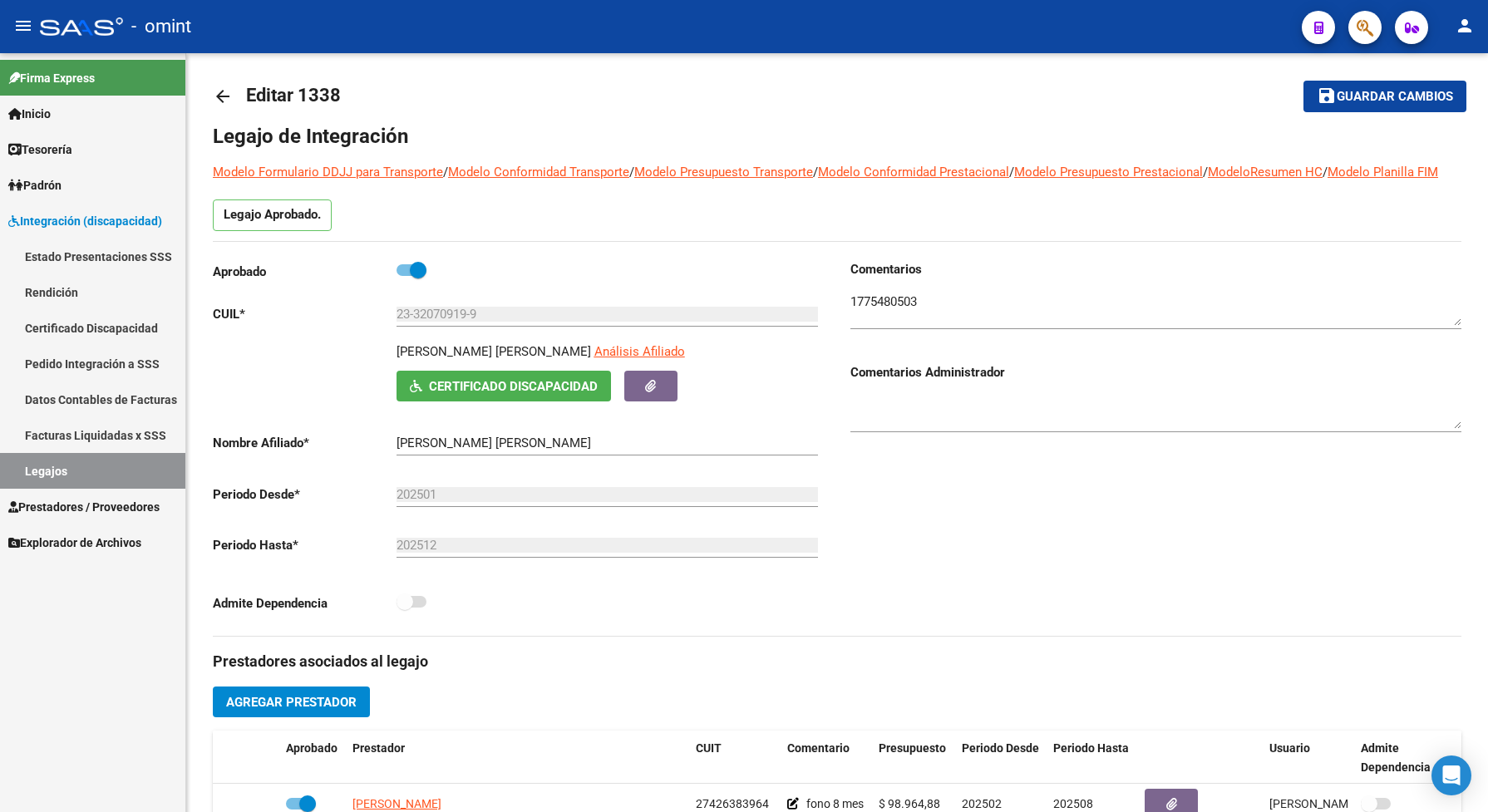
click at [64, 468] on link "Legajos" at bounding box center [93, 470] width 185 height 36
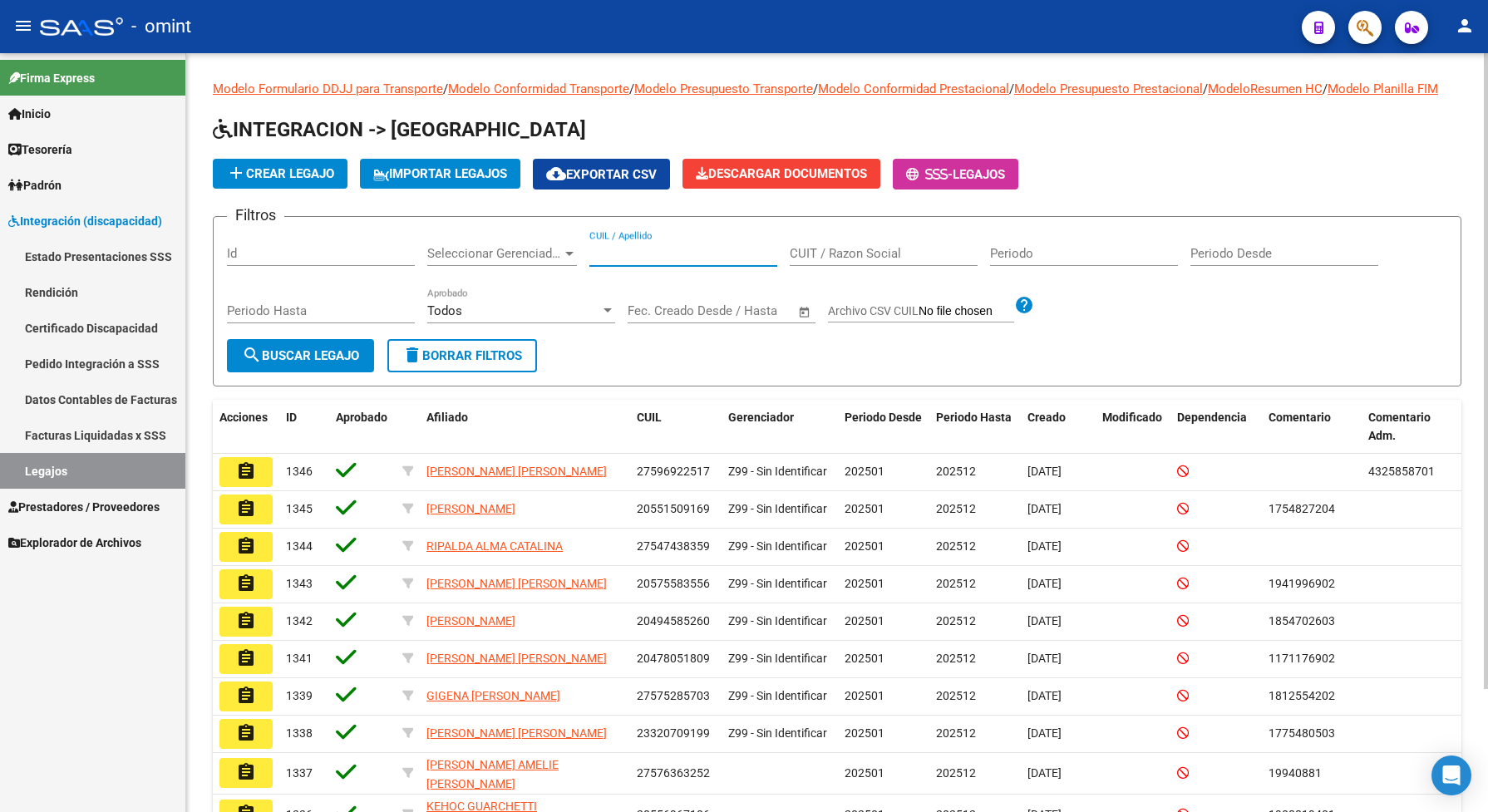
click at [643, 260] on input "CUIL / Apellido" at bounding box center [683, 253] width 188 height 15
paste input "20511969922"
type input "20511969922"
click at [351, 363] on span "search Buscar Legajo" at bounding box center [301, 355] width 117 height 15
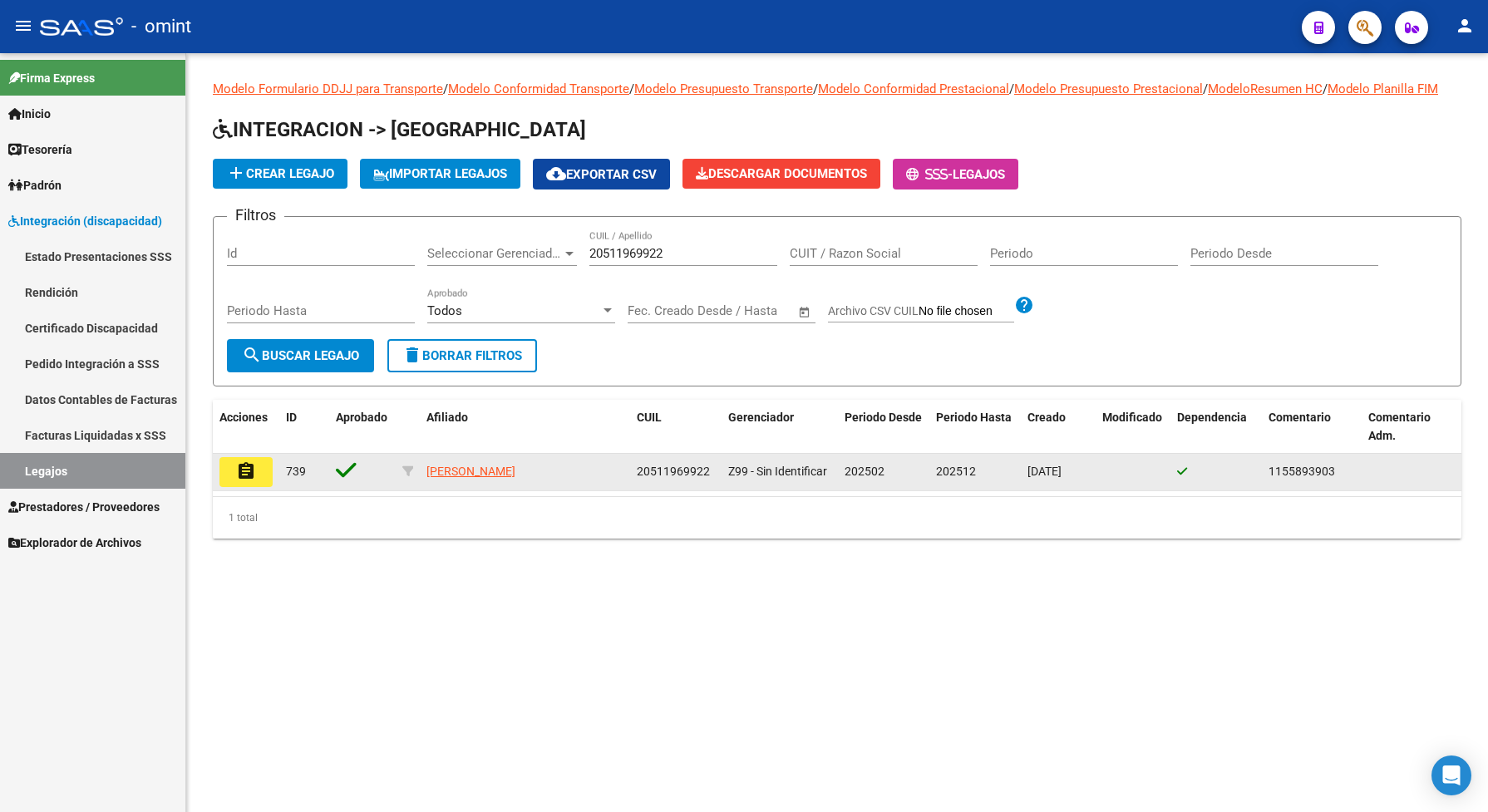
click at [260, 487] on button "assignment" at bounding box center [246, 472] width 53 height 30
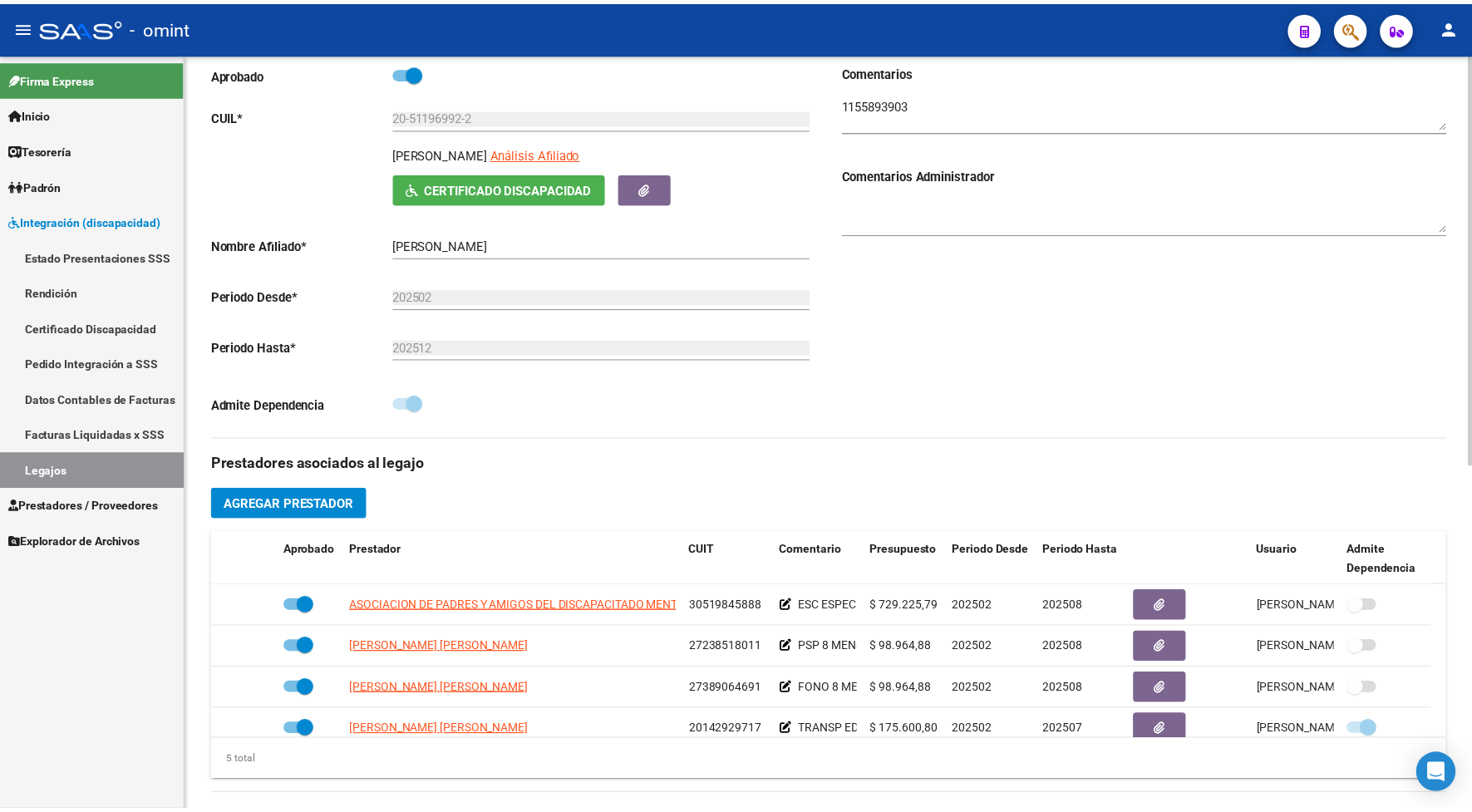
scroll to position [415, 0]
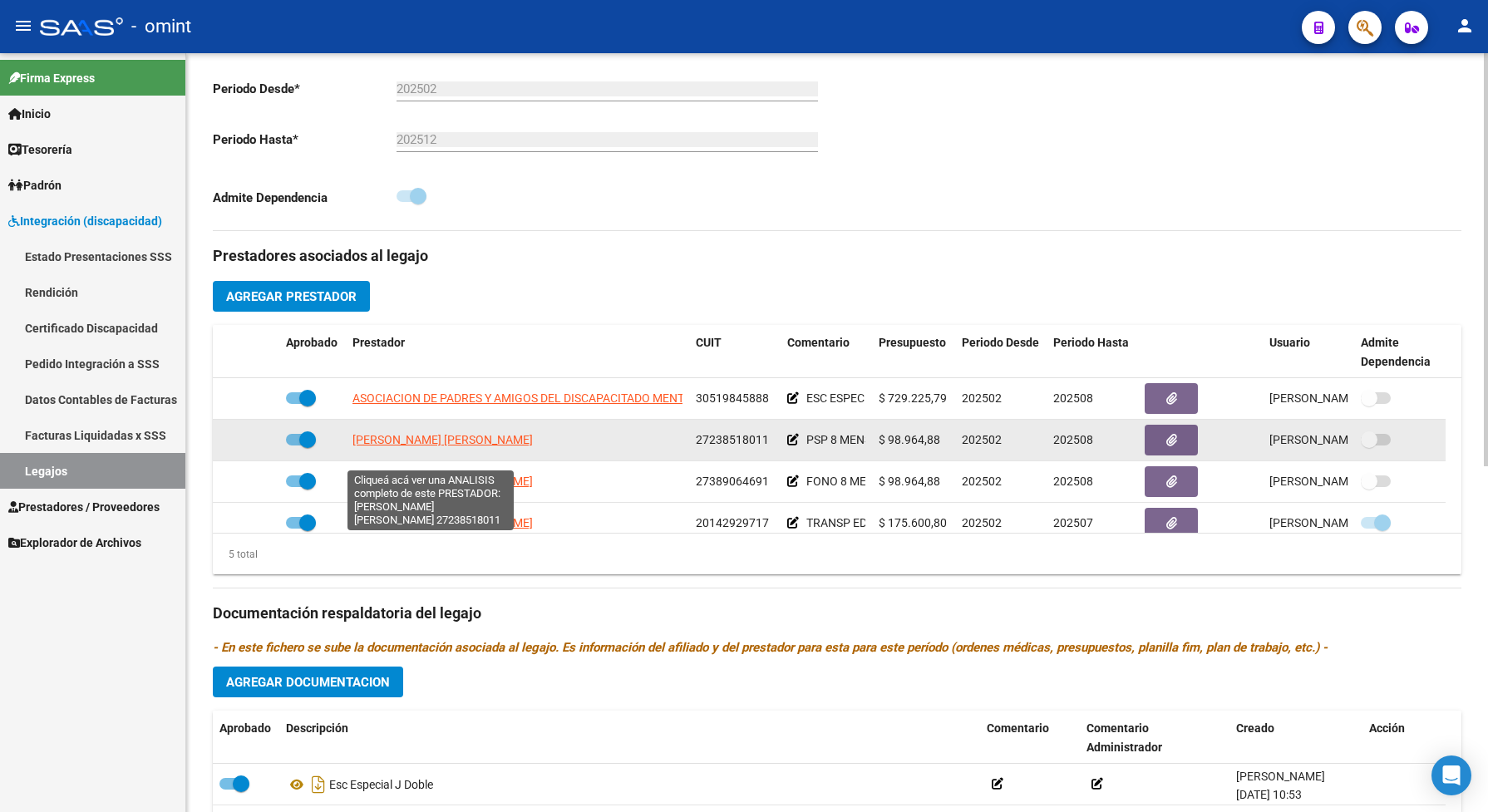
click at [442, 446] on span "CABRERA MARCELA PATRICIA" at bounding box center [397, 439] width 89 height 13
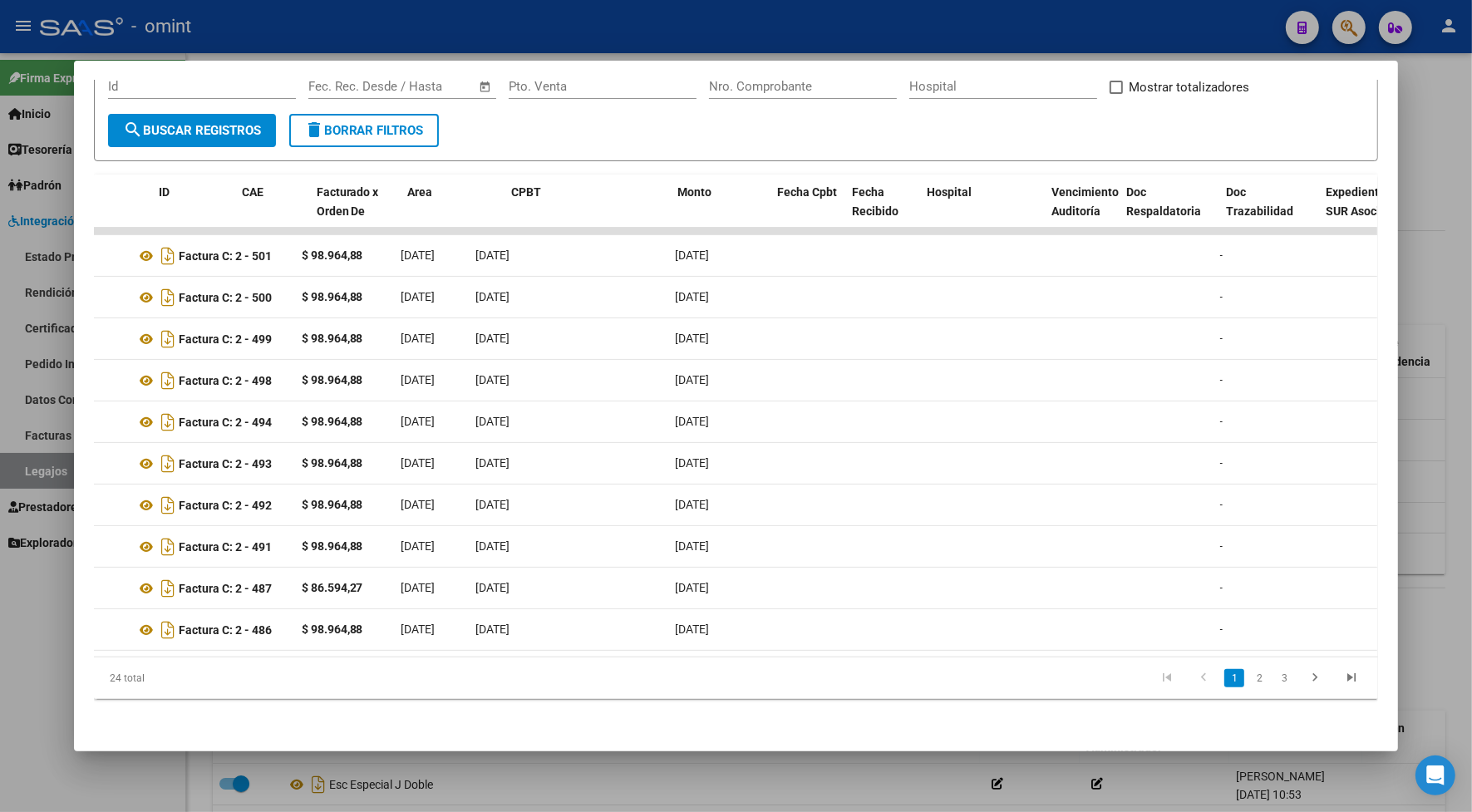
scroll to position [0, 0]
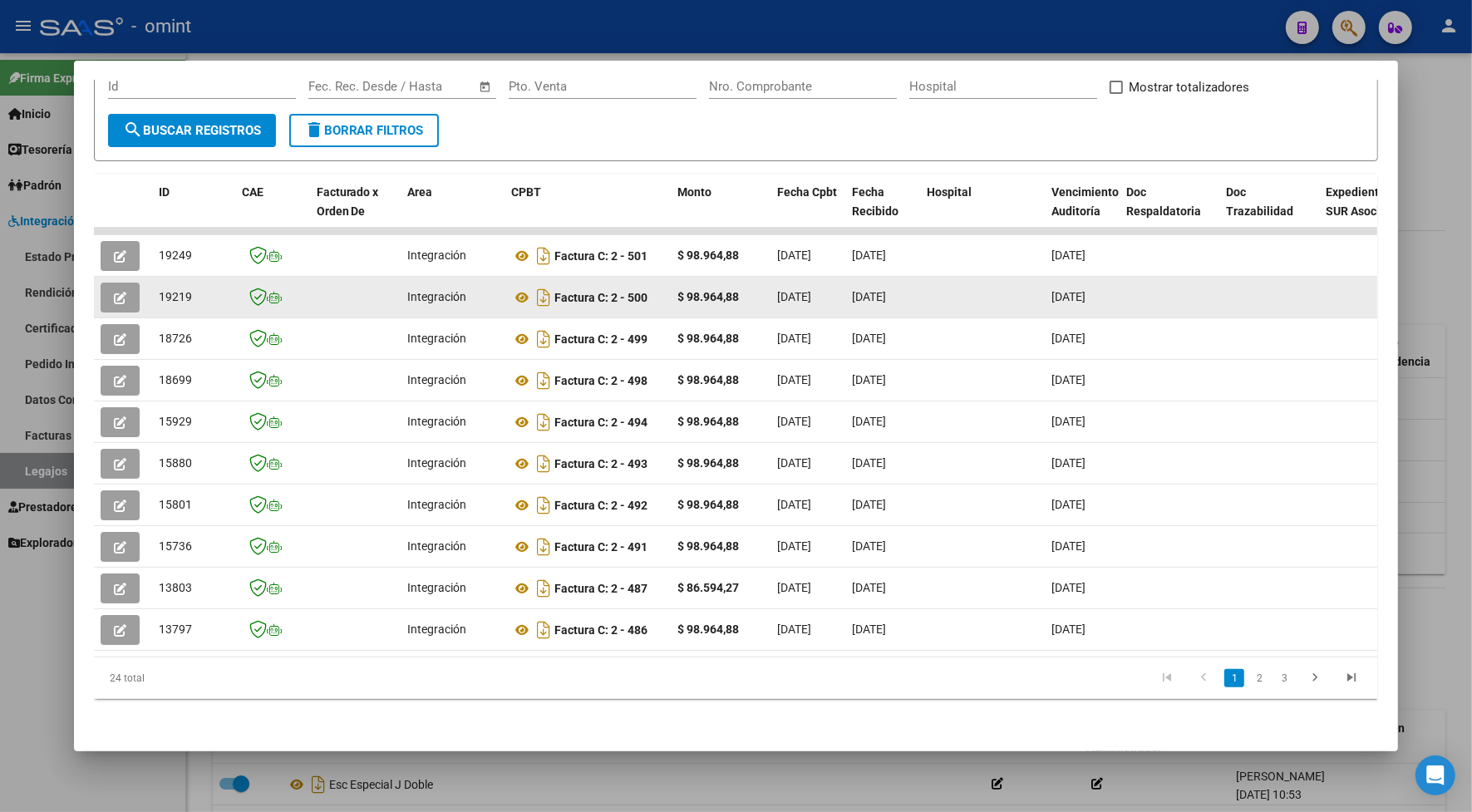
click at [123, 282] on button "button" at bounding box center [120, 297] width 39 height 30
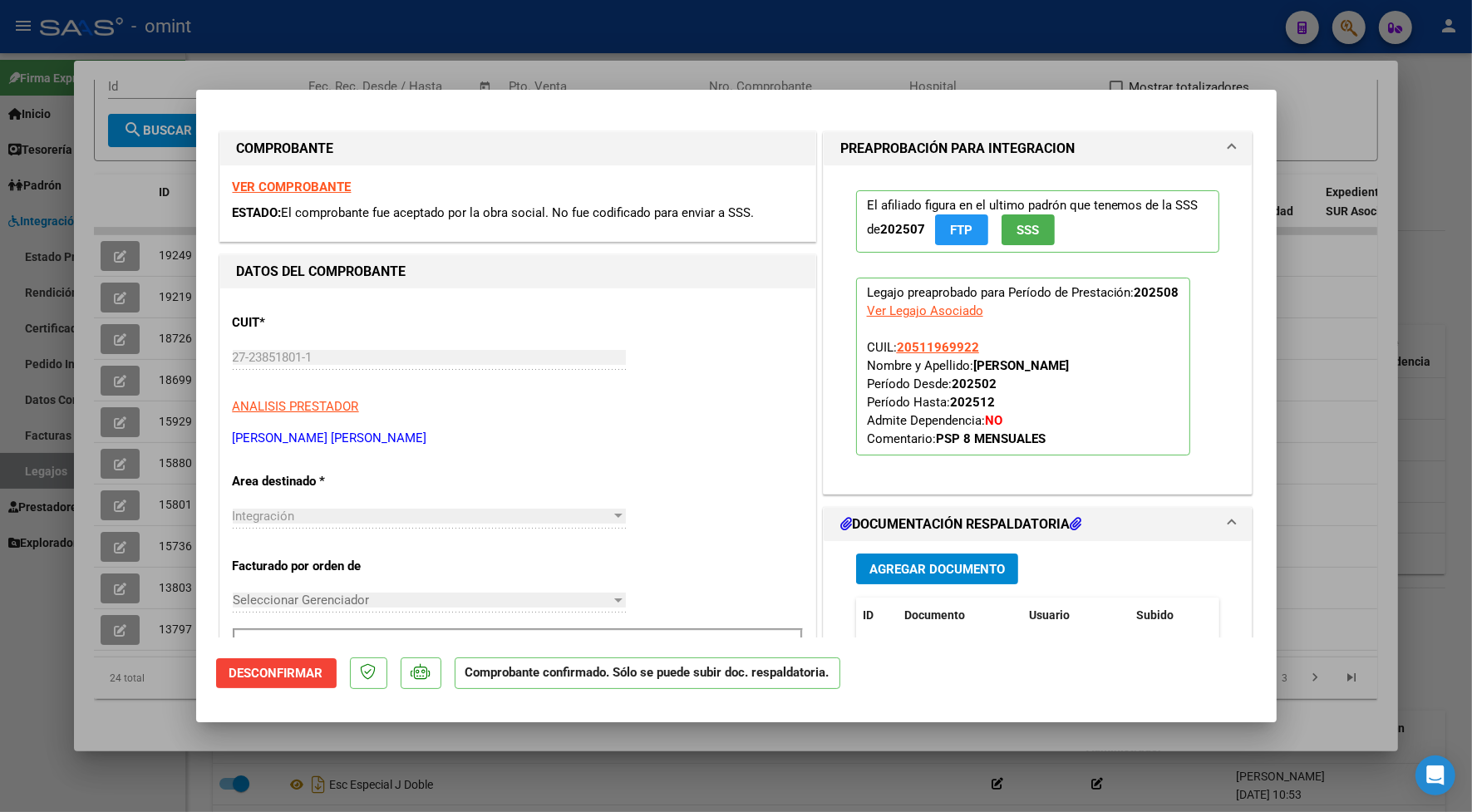
scroll to position [208, 0]
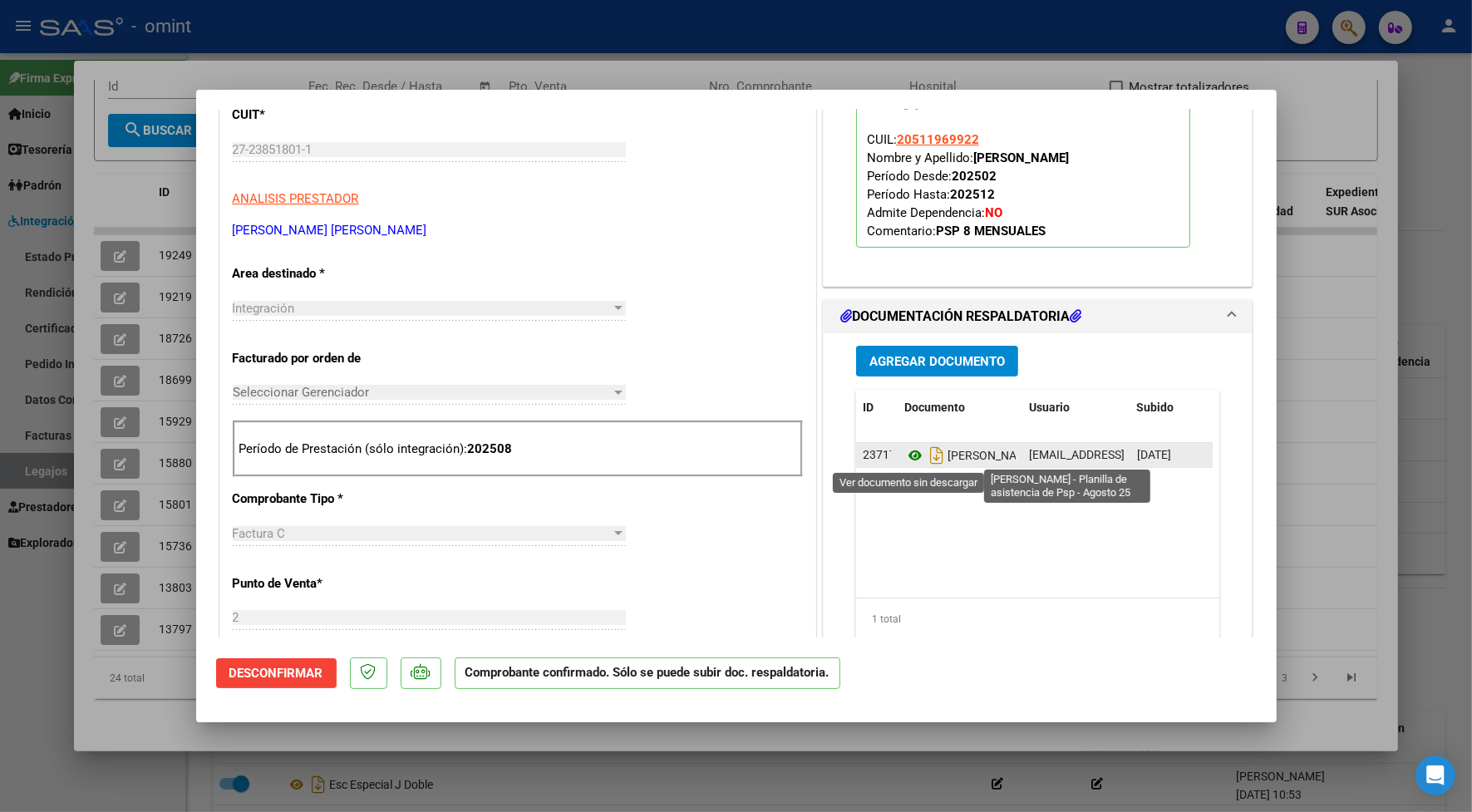
click at [904, 457] on icon at bounding box center [914, 455] width 22 height 20
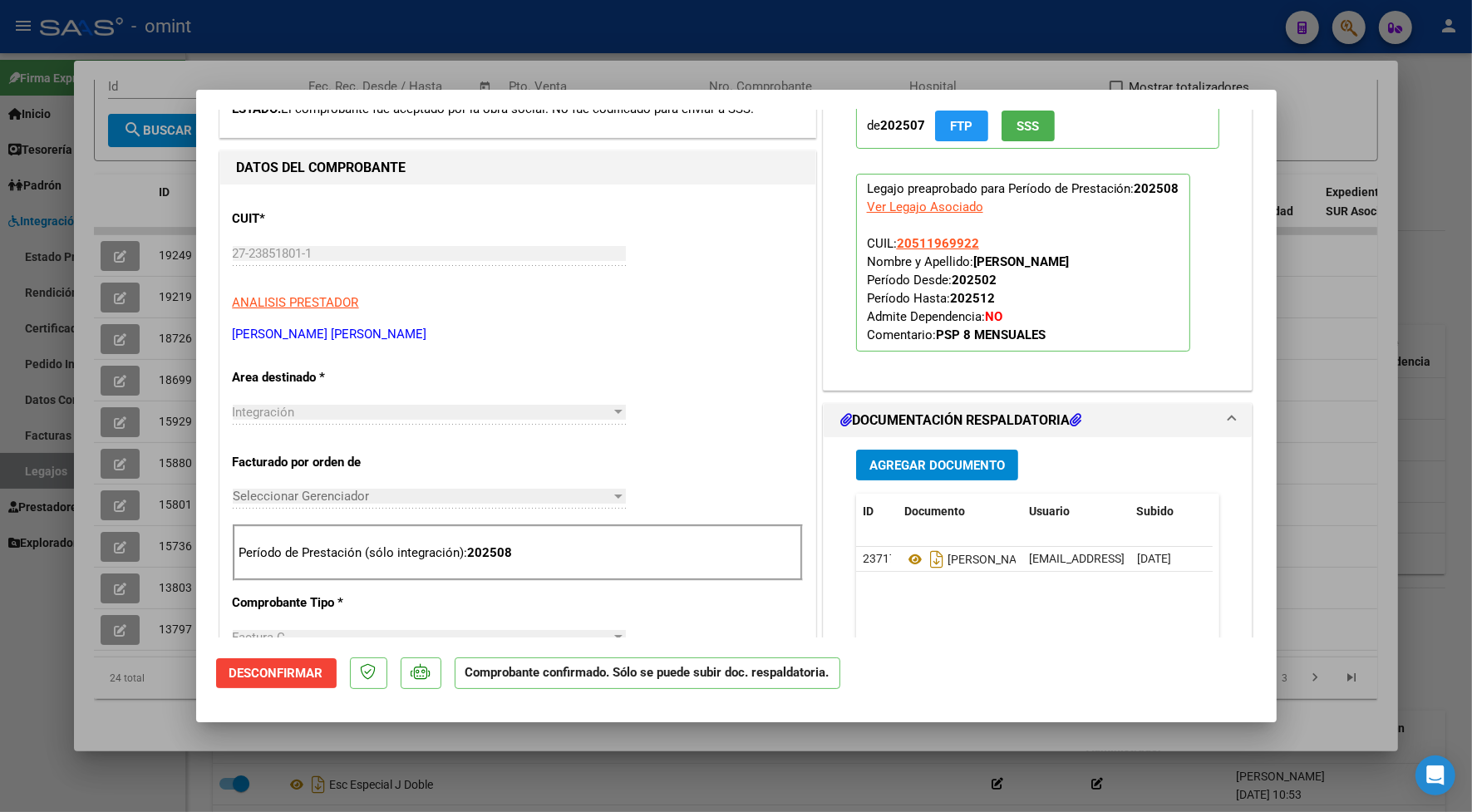
scroll to position [0, 0]
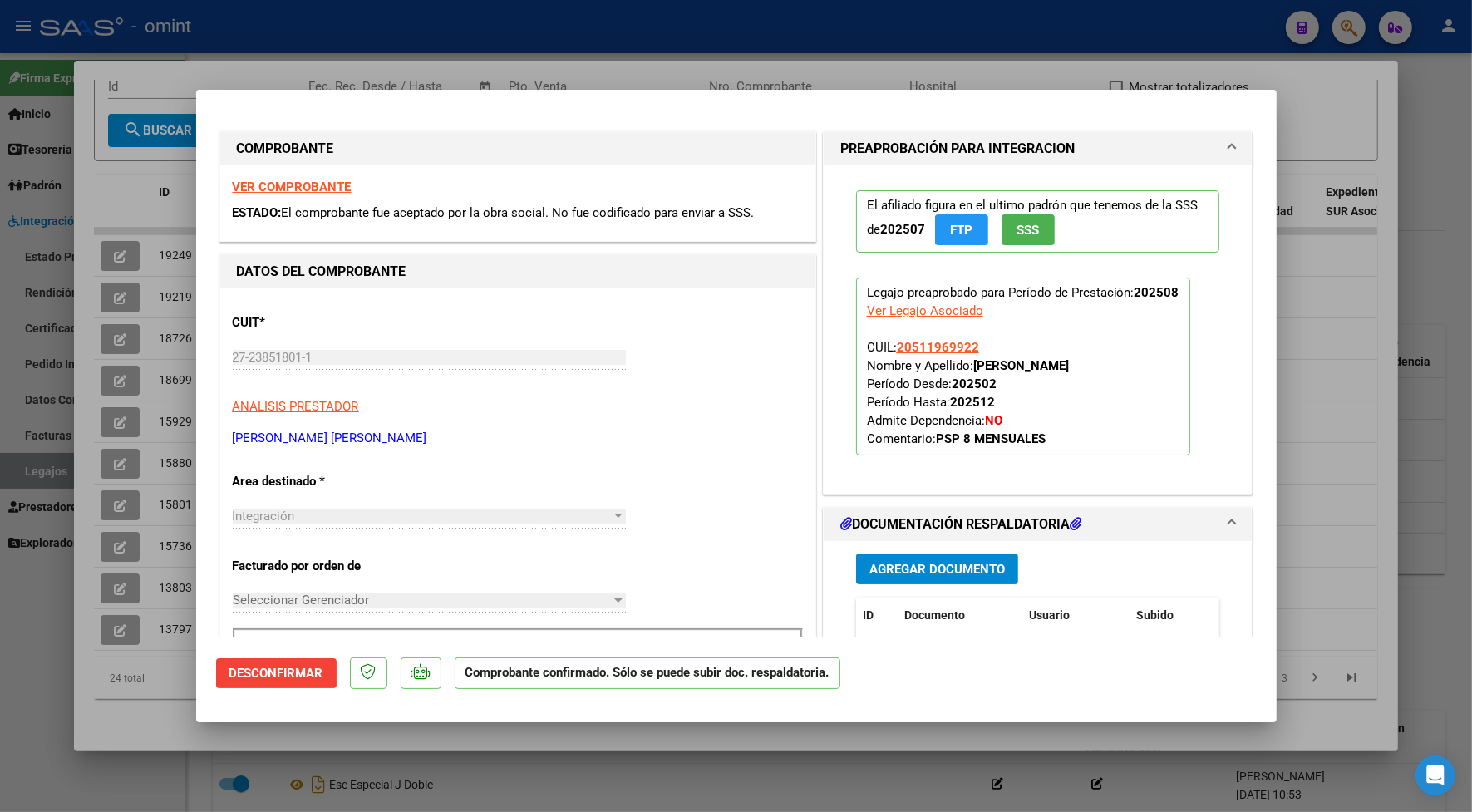
click at [304, 179] on strong "VER COMPROBANTE" at bounding box center [292, 186] width 119 height 15
click at [326, 75] on div at bounding box center [736, 406] width 1472 height 812
type input "$ 0,00"
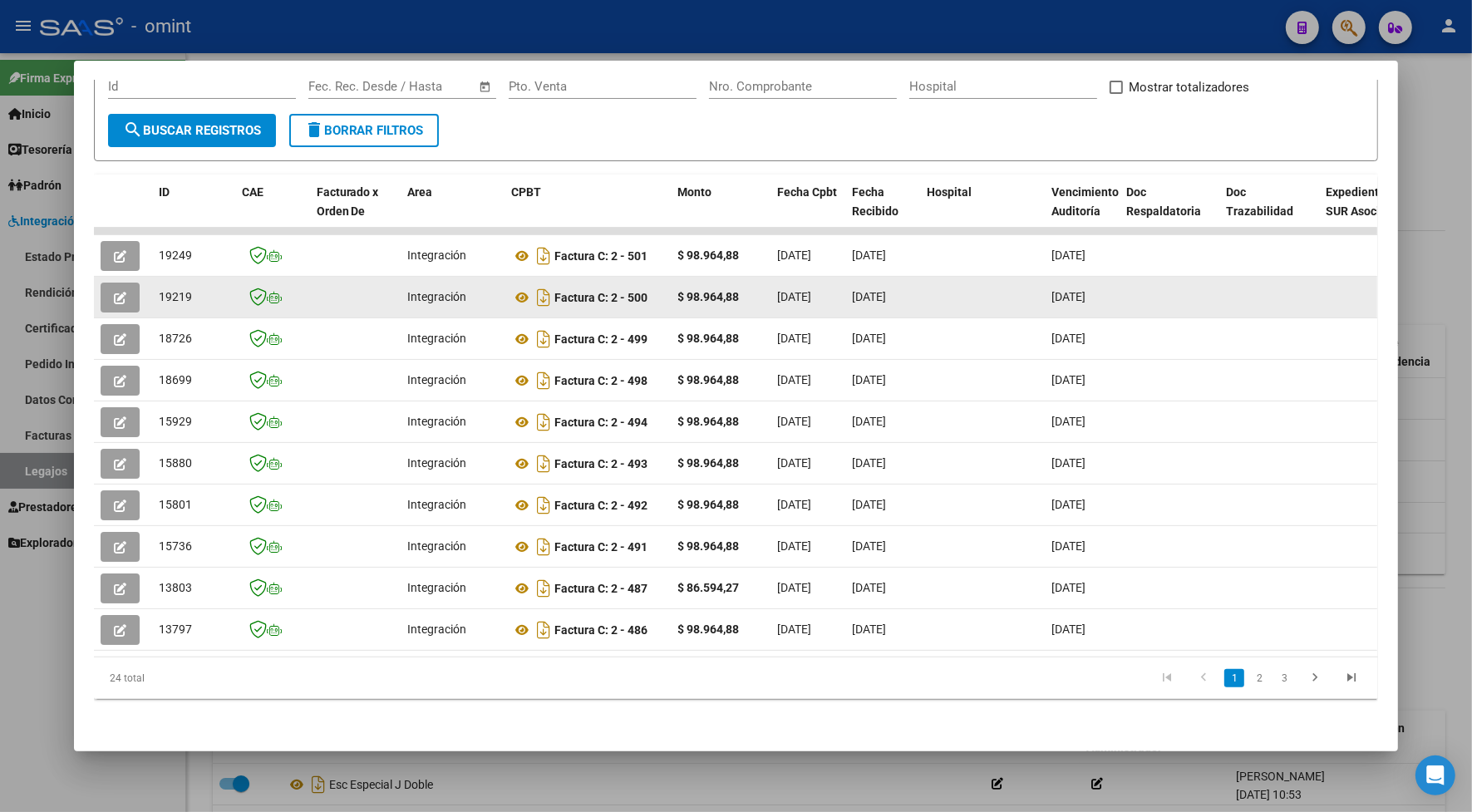
drag, startPoint x: 181, startPoint y: 282, endPoint x: 145, endPoint y: 278, distance: 36.2
click at [152, 278] on datatable-body-cell "19219" at bounding box center [193, 297] width 83 height 41
drag, startPoint x: 145, startPoint y: 278, endPoint x: 160, endPoint y: 278, distance: 15.0
copy span "19219"
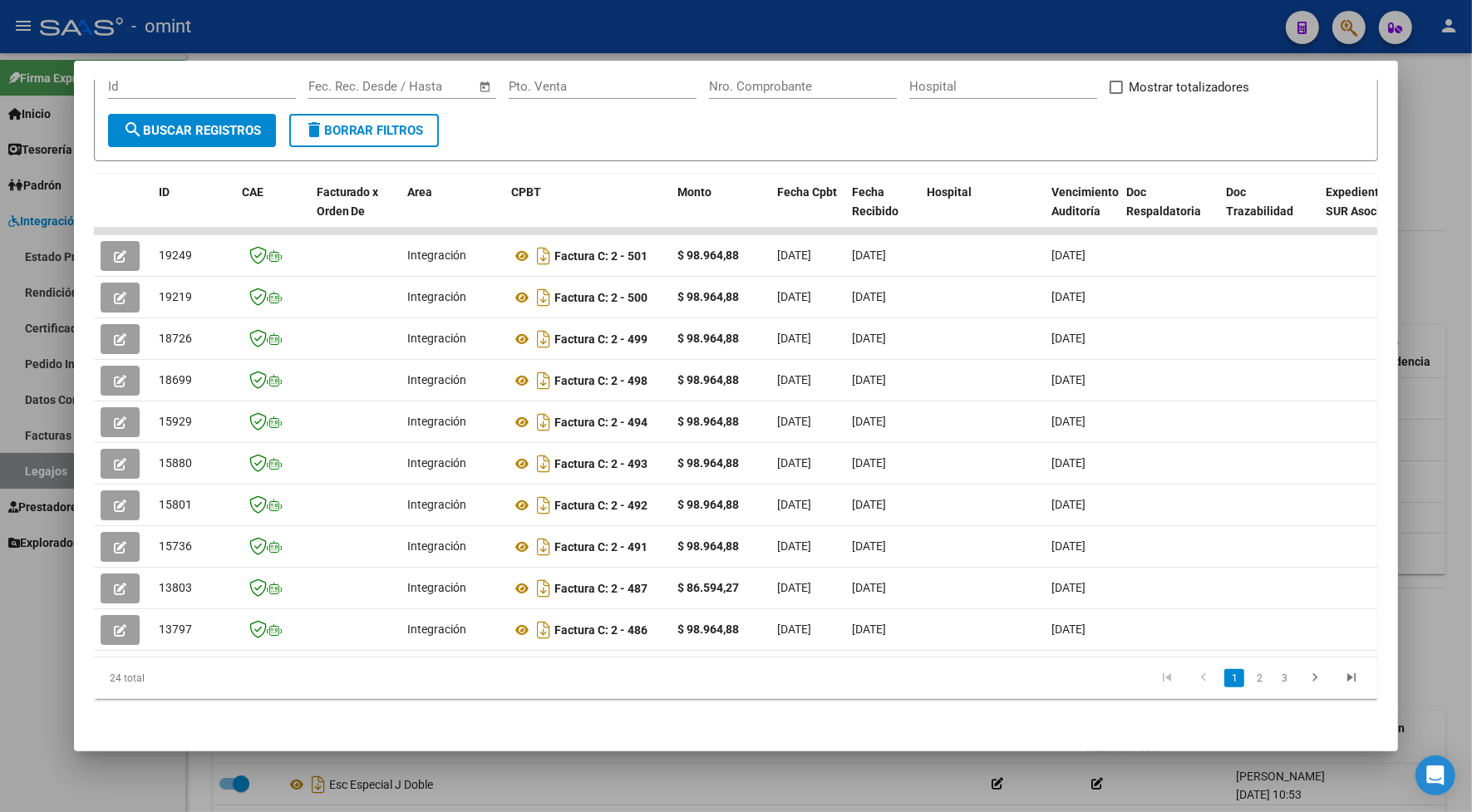
click at [567, 36] on div at bounding box center [736, 406] width 1472 height 812
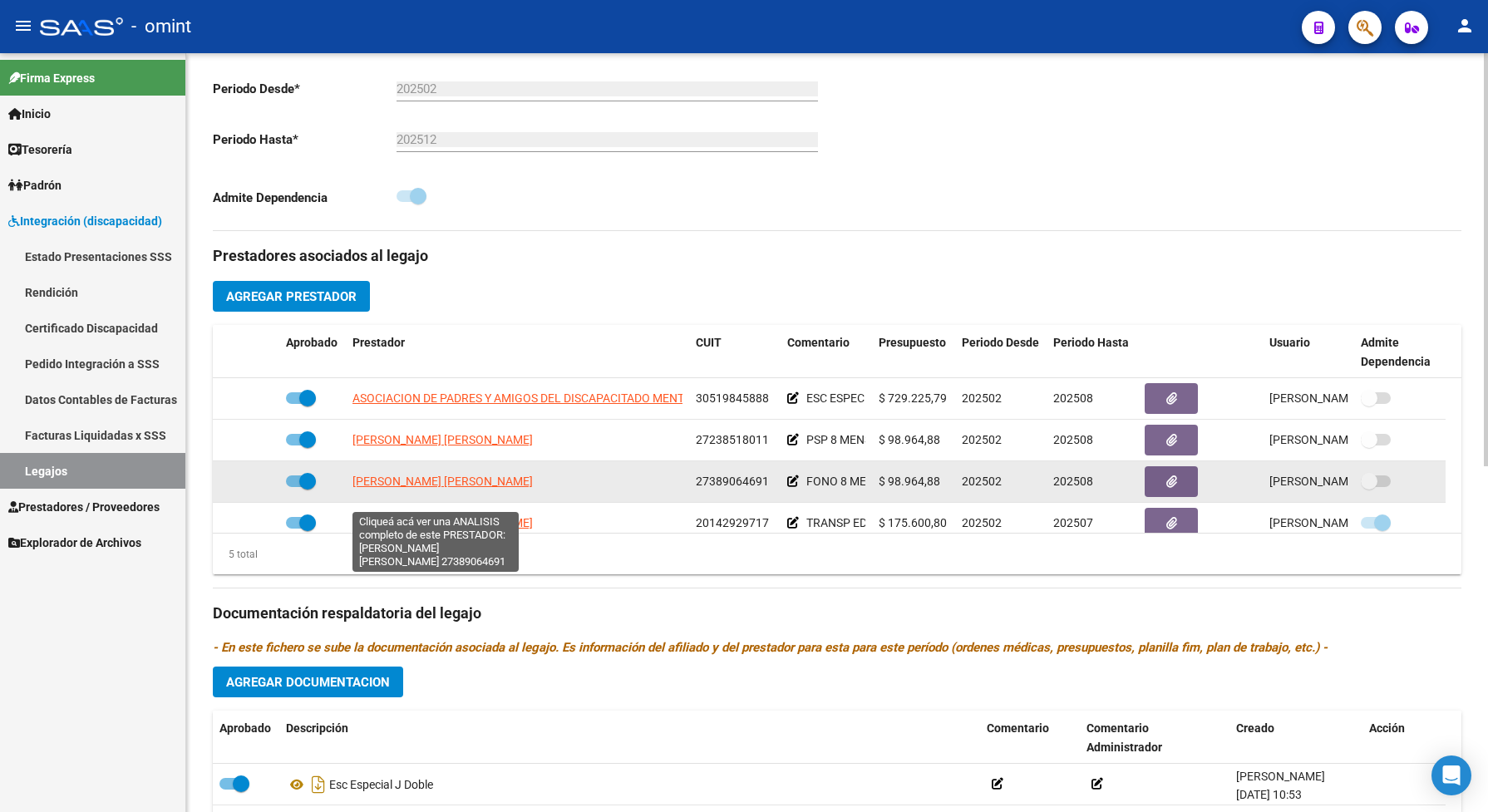
click at [442, 488] on span "GARRIDO KROMER ANTONELLA" at bounding box center [397, 481] width 89 height 13
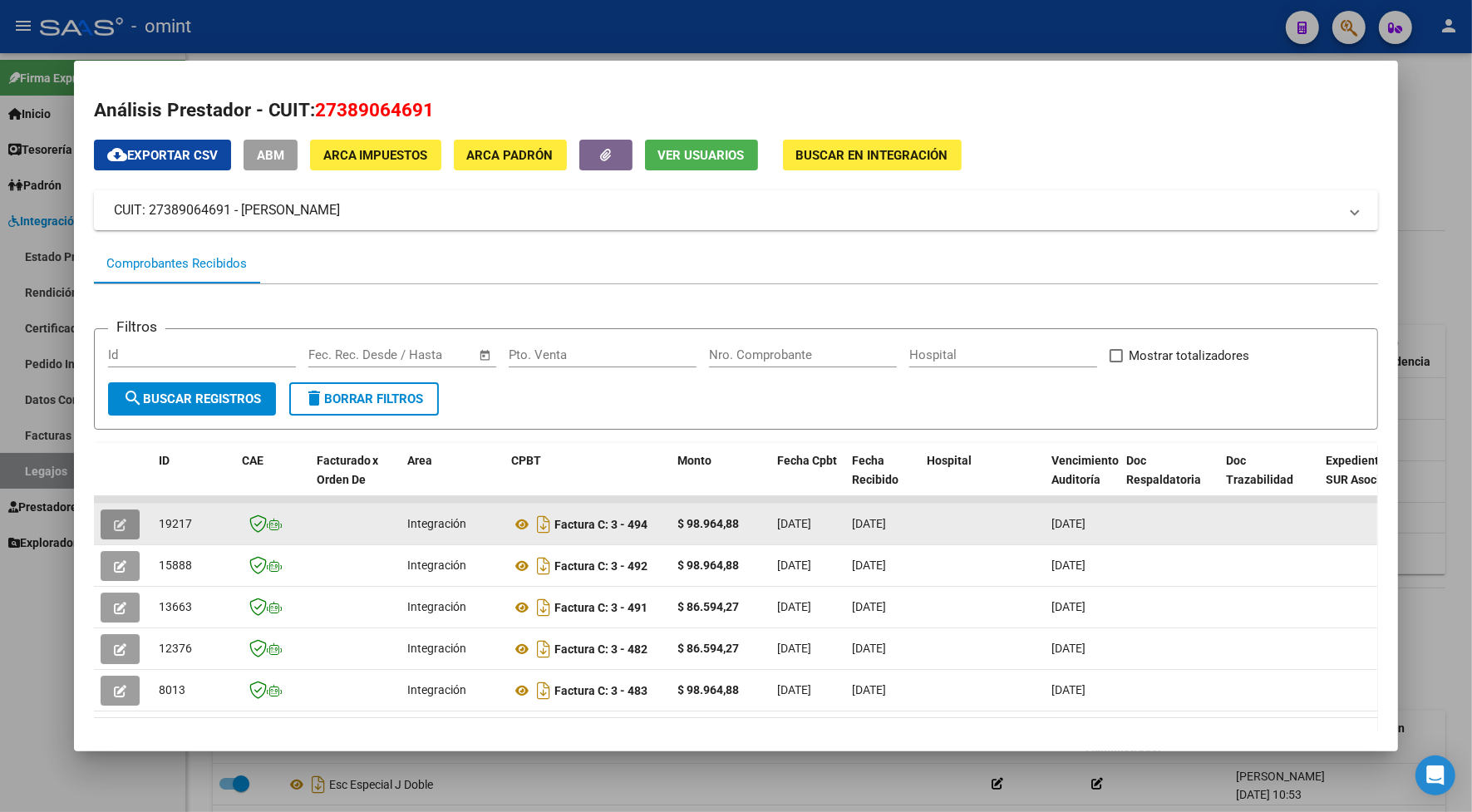
click at [114, 520] on icon "button" at bounding box center [120, 524] width 12 height 12
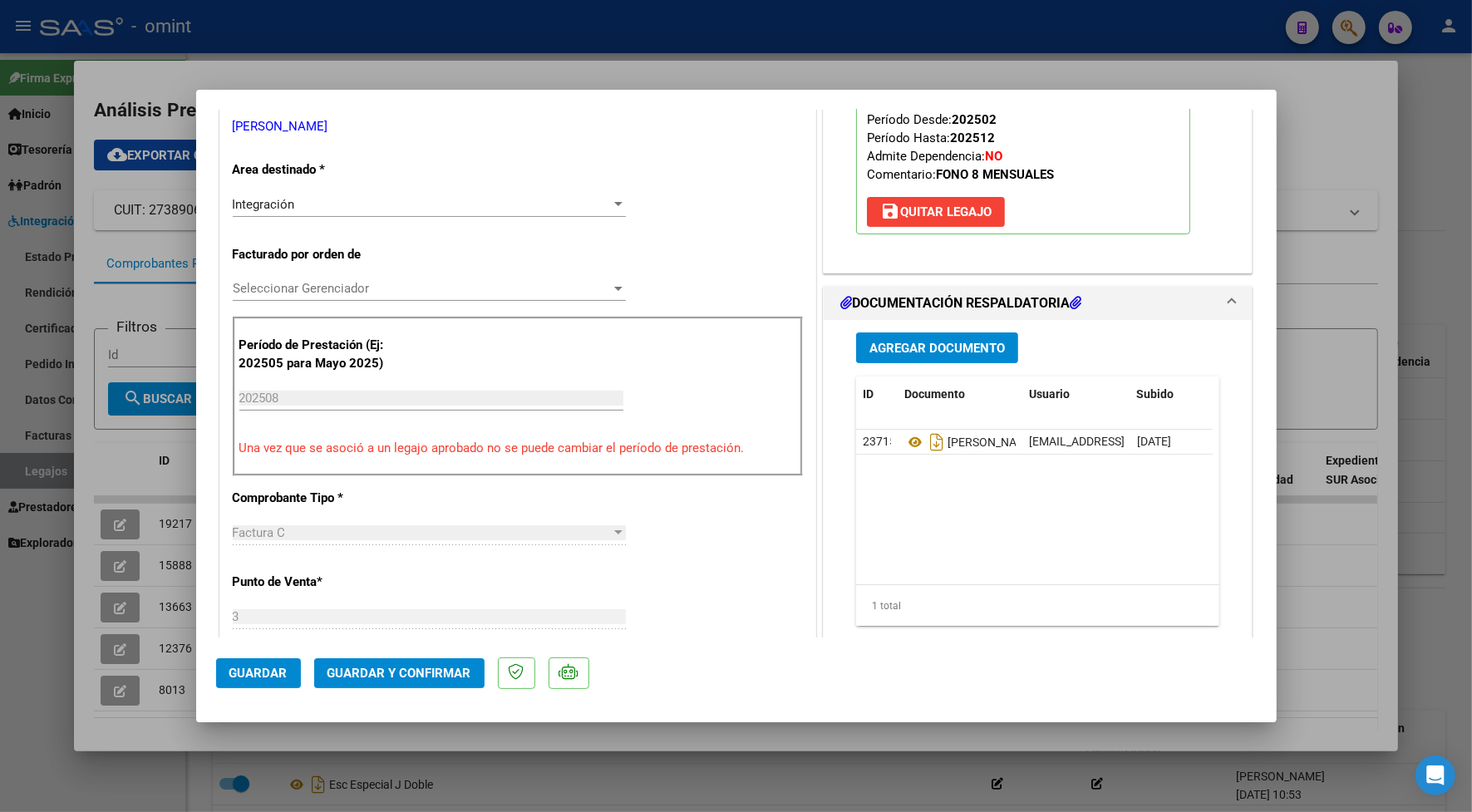
scroll to position [415, 0]
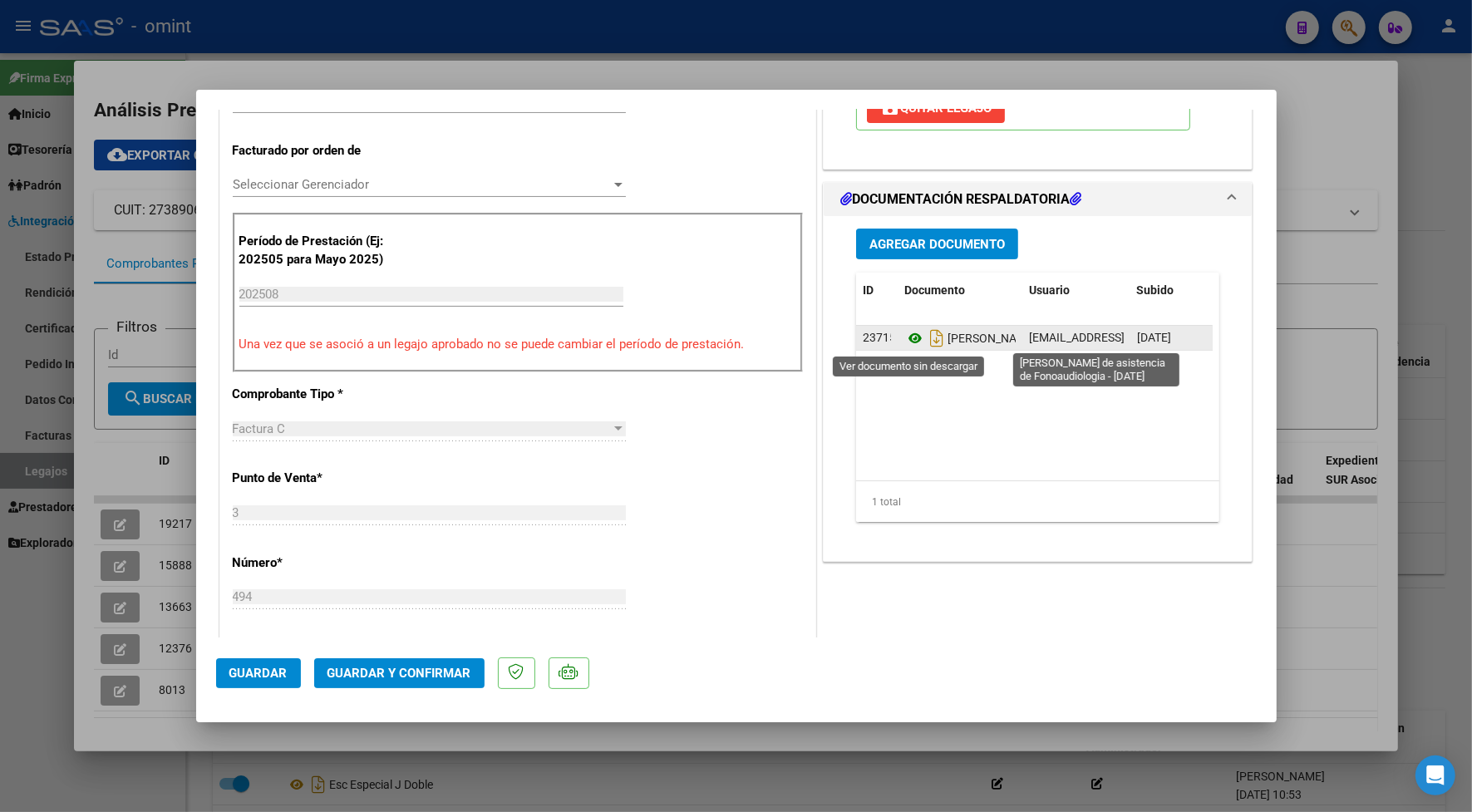
click at [904, 344] on icon at bounding box center [914, 337] width 22 height 20
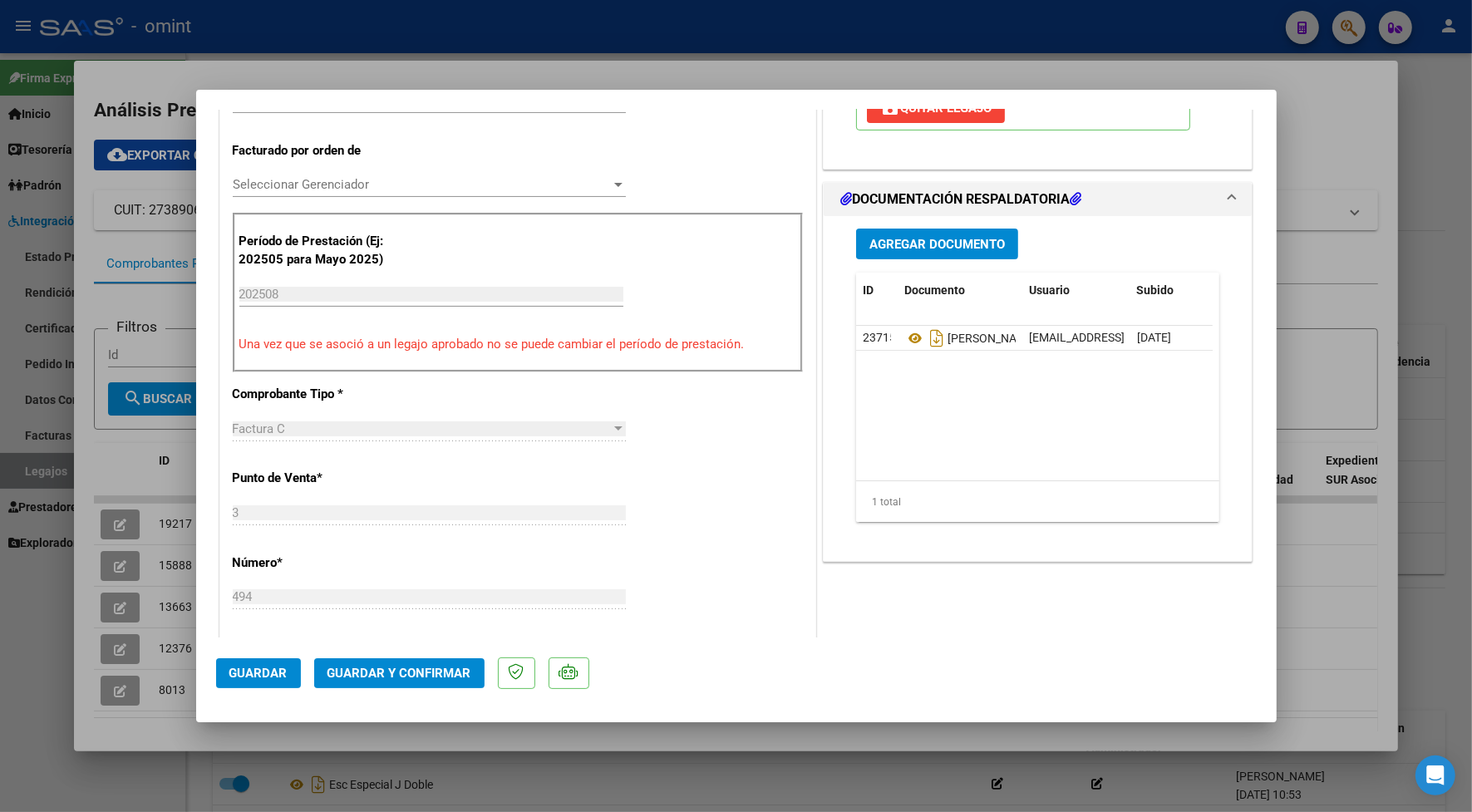
scroll to position [0, 0]
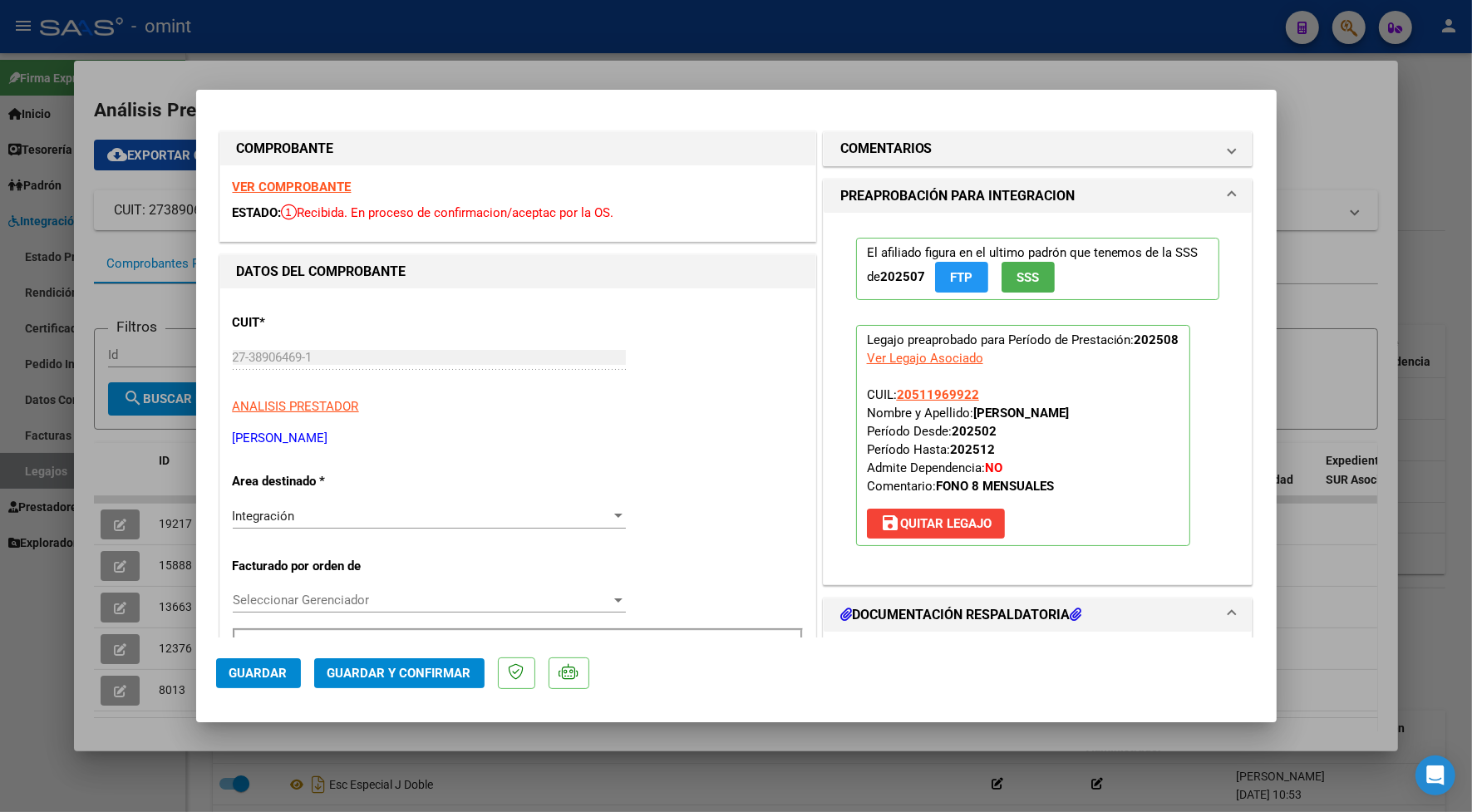
click at [337, 188] on strong "VER COMPROBANTE" at bounding box center [292, 186] width 119 height 15
click at [267, 181] on strong "VER COMPROBANTE" at bounding box center [292, 186] width 119 height 15
click at [368, 675] on span "Guardar y Confirmar" at bounding box center [399, 672] width 143 height 15
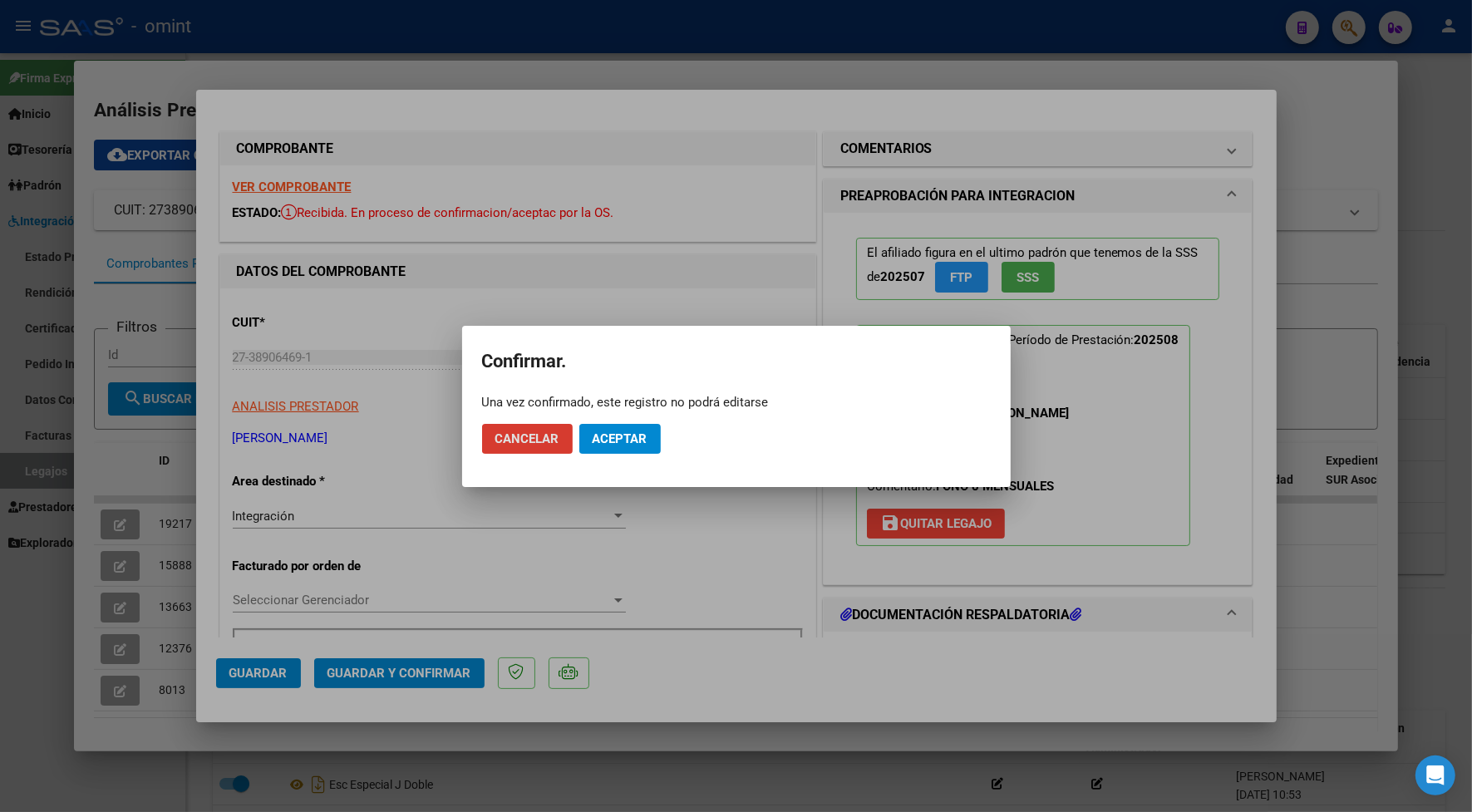
click at [603, 433] on span "Aceptar" at bounding box center [620, 438] width 55 height 15
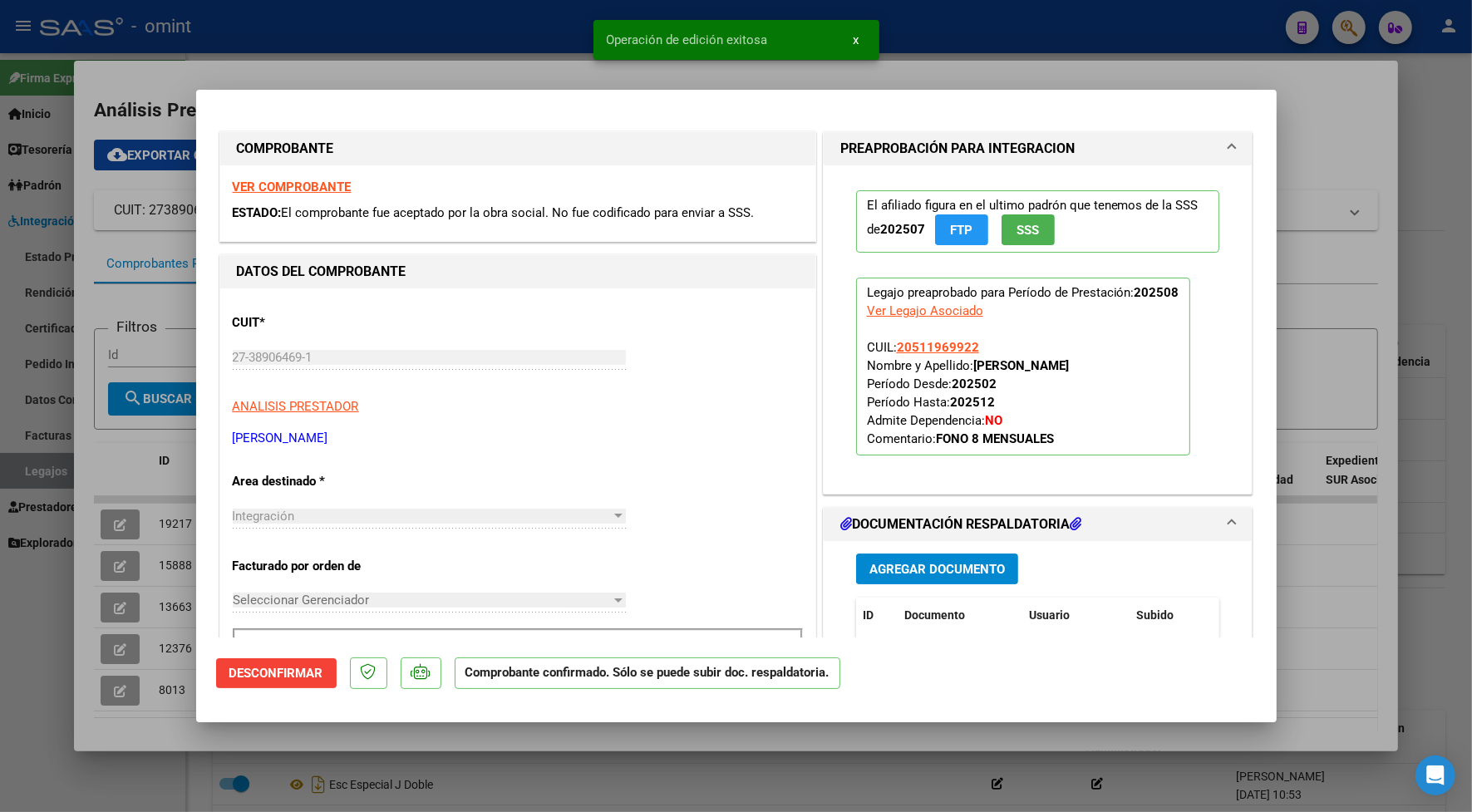
click at [437, 63] on div at bounding box center [736, 406] width 1472 height 812
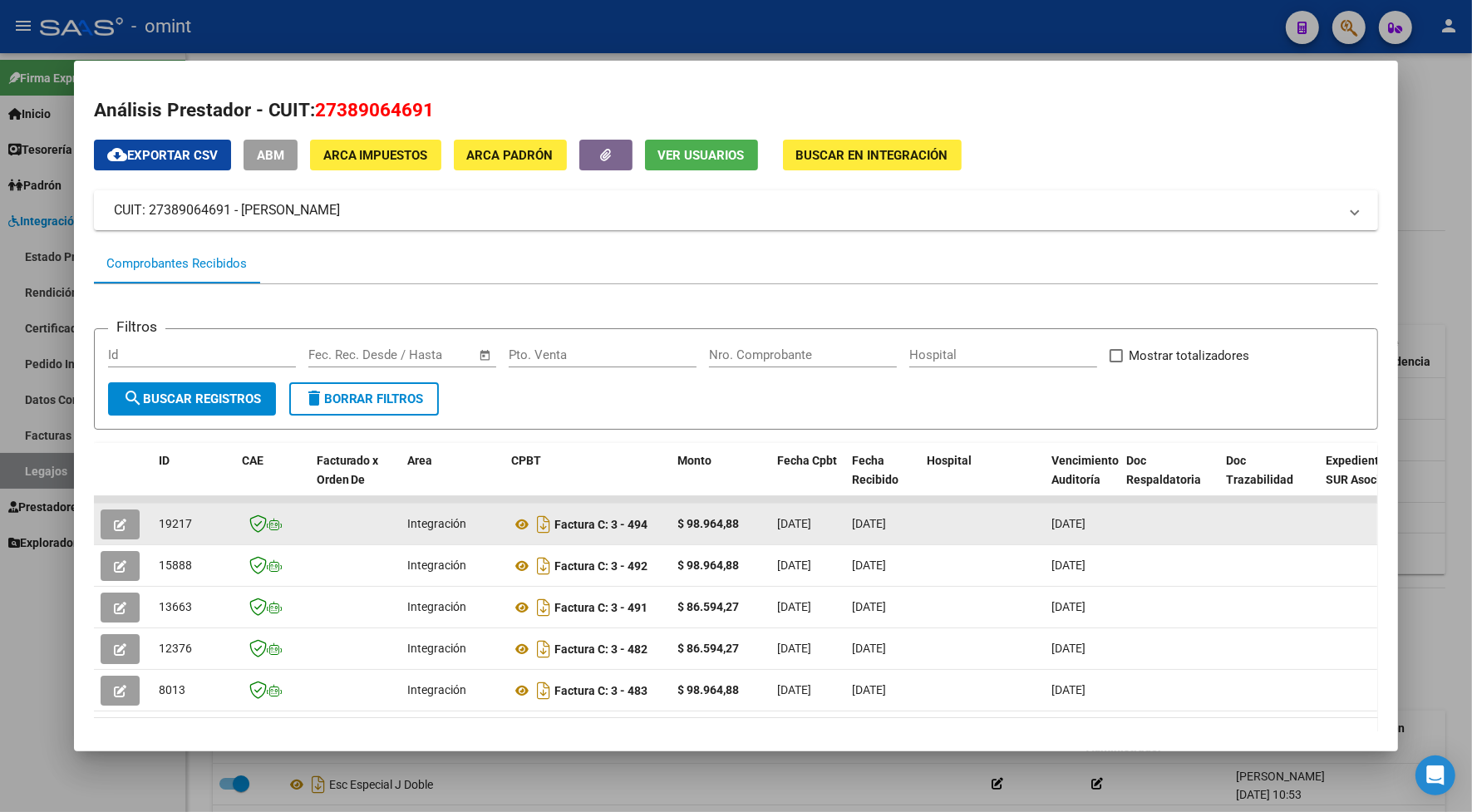
drag, startPoint x: 190, startPoint y: 526, endPoint x: 152, endPoint y: 520, distance: 38.5
click at [159, 520] on div "19217" at bounding box center [194, 524] width 70 height 19
drag, startPoint x: 152, startPoint y: 520, endPoint x: 168, endPoint y: 524, distance: 16.5
copy span "19217"
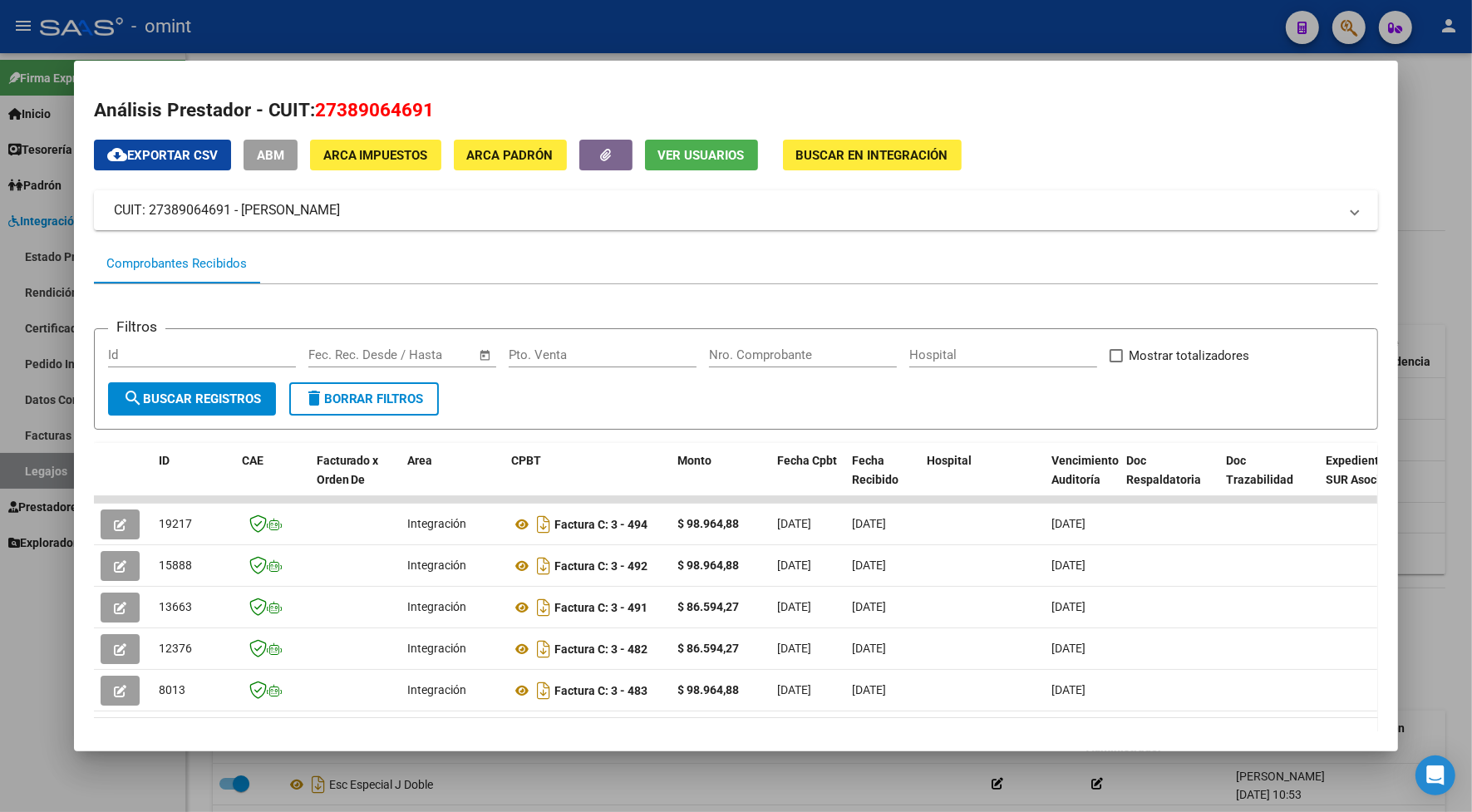
click at [603, 40] on div at bounding box center [736, 406] width 1472 height 812
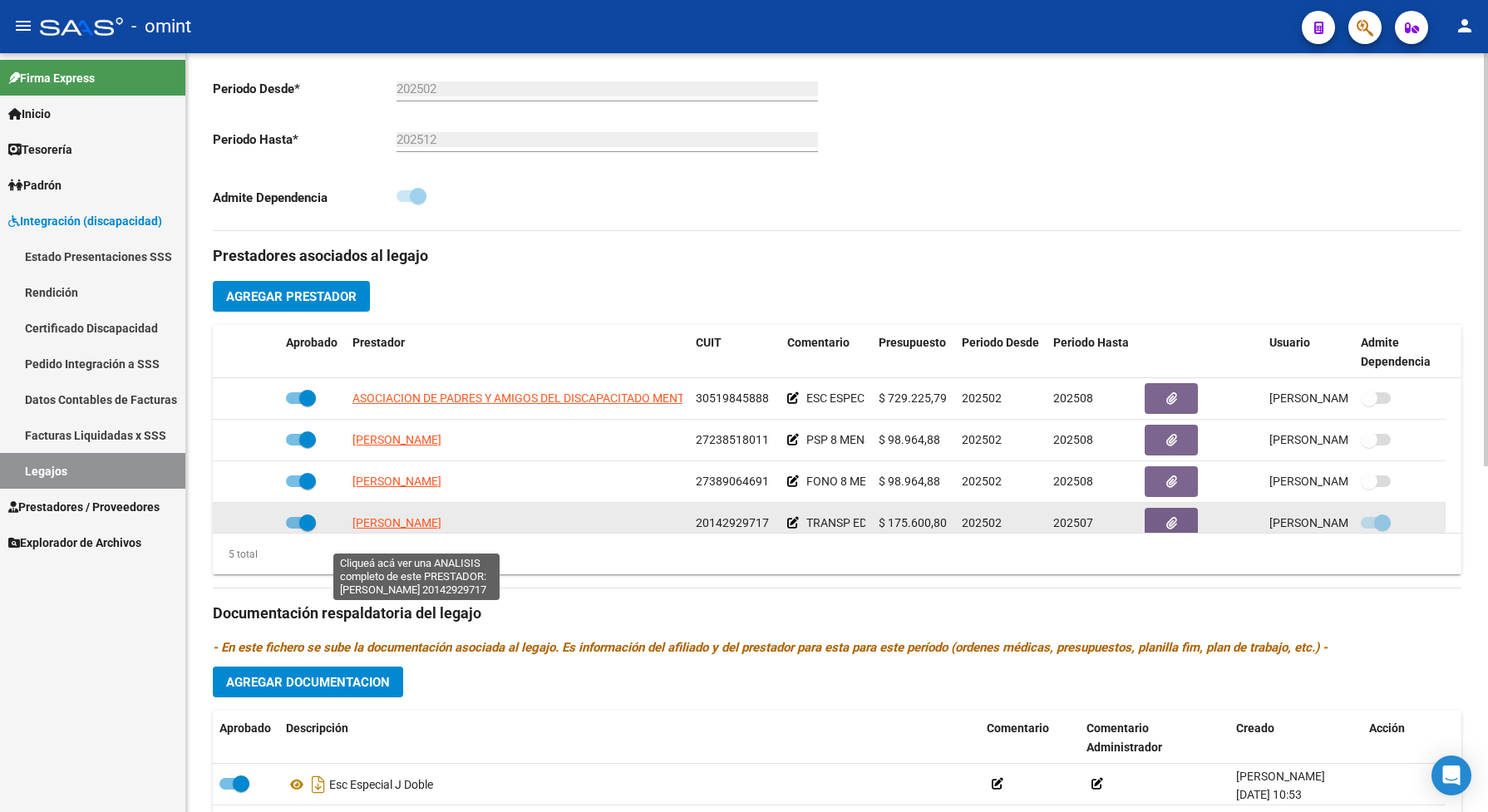
click at [433, 530] on span "OLMEDO DANIEL OSCAR" at bounding box center [397, 522] width 89 height 13
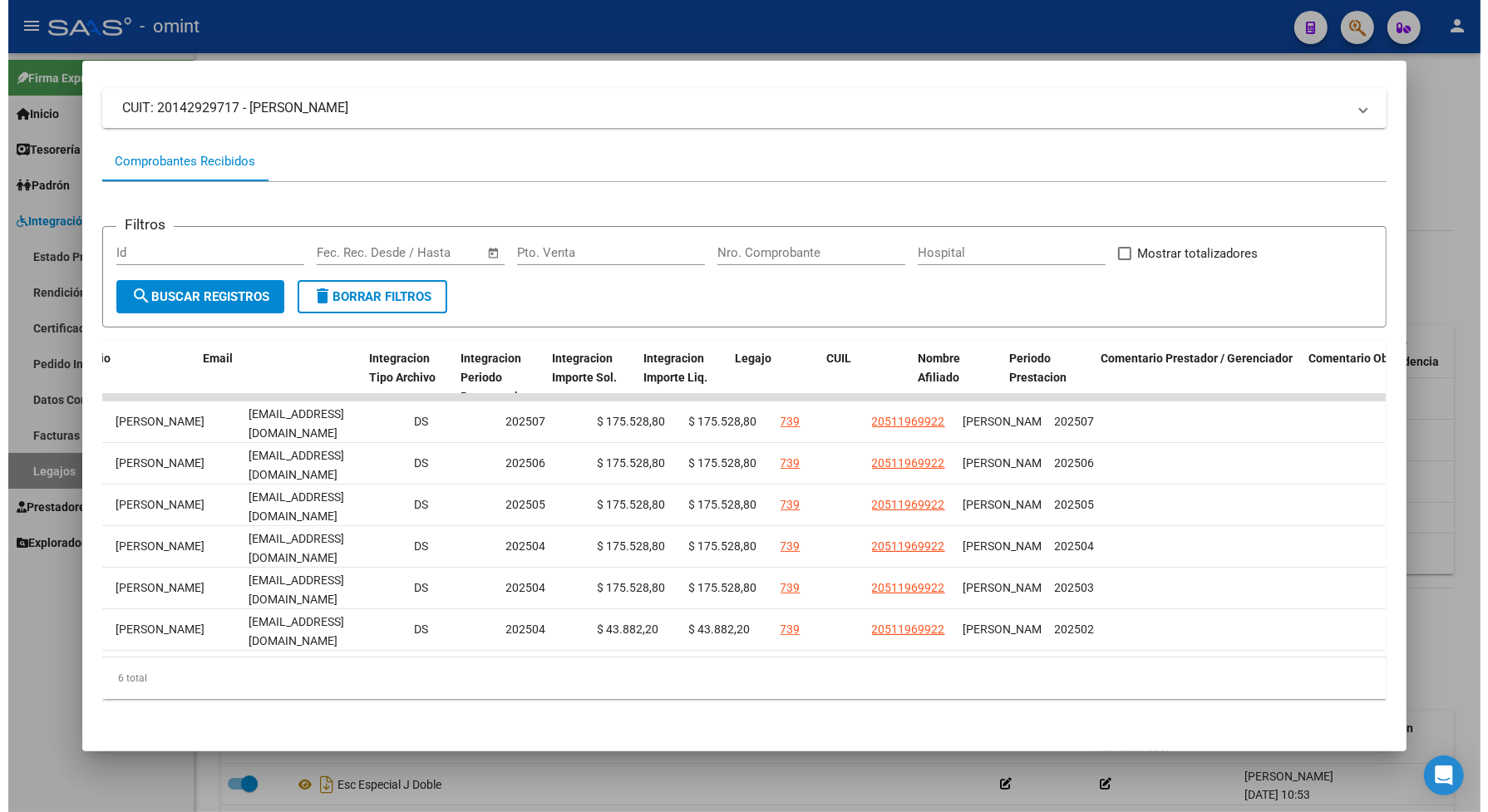
scroll to position [0, 2008]
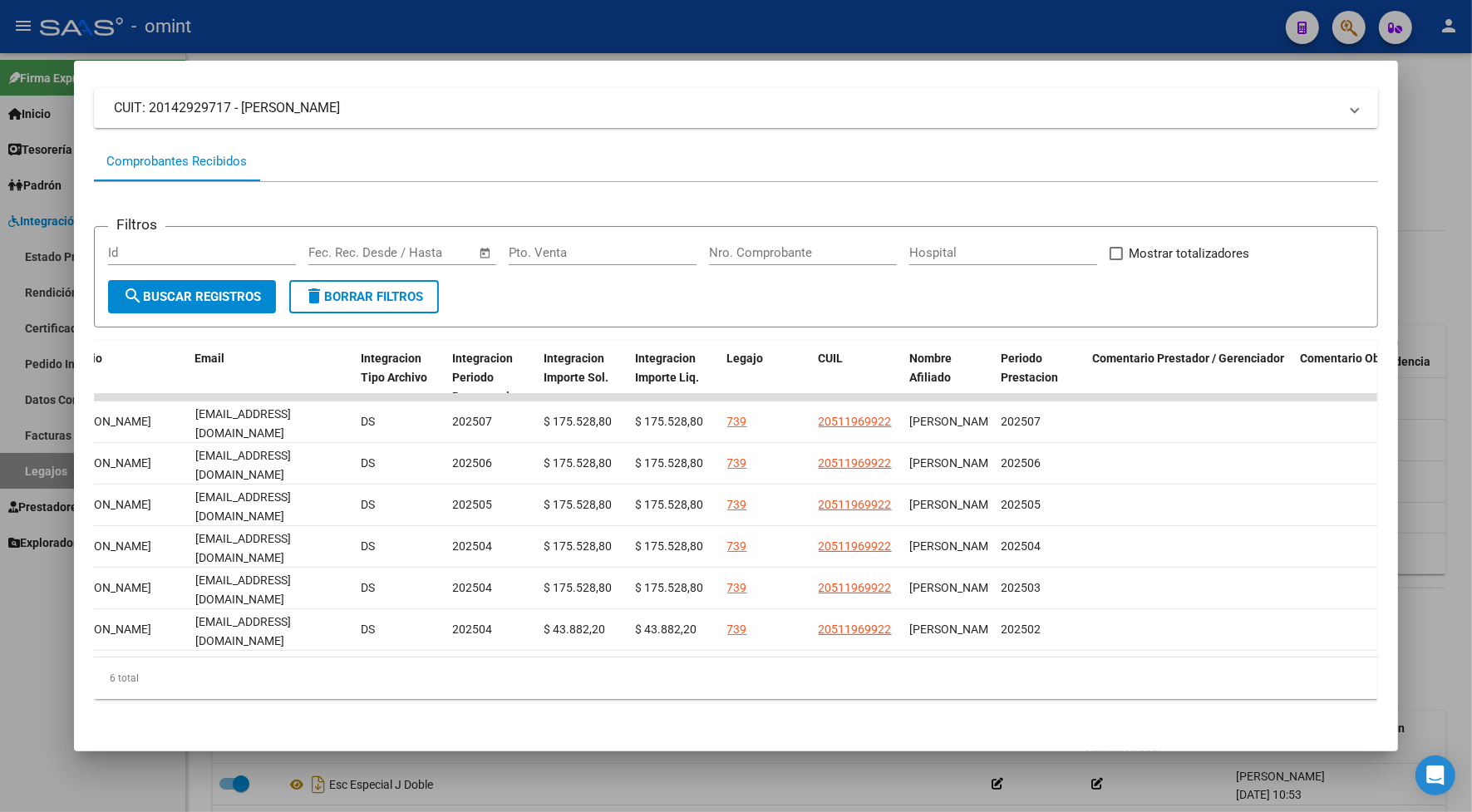
click at [744, 25] on div at bounding box center [736, 406] width 1472 height 812
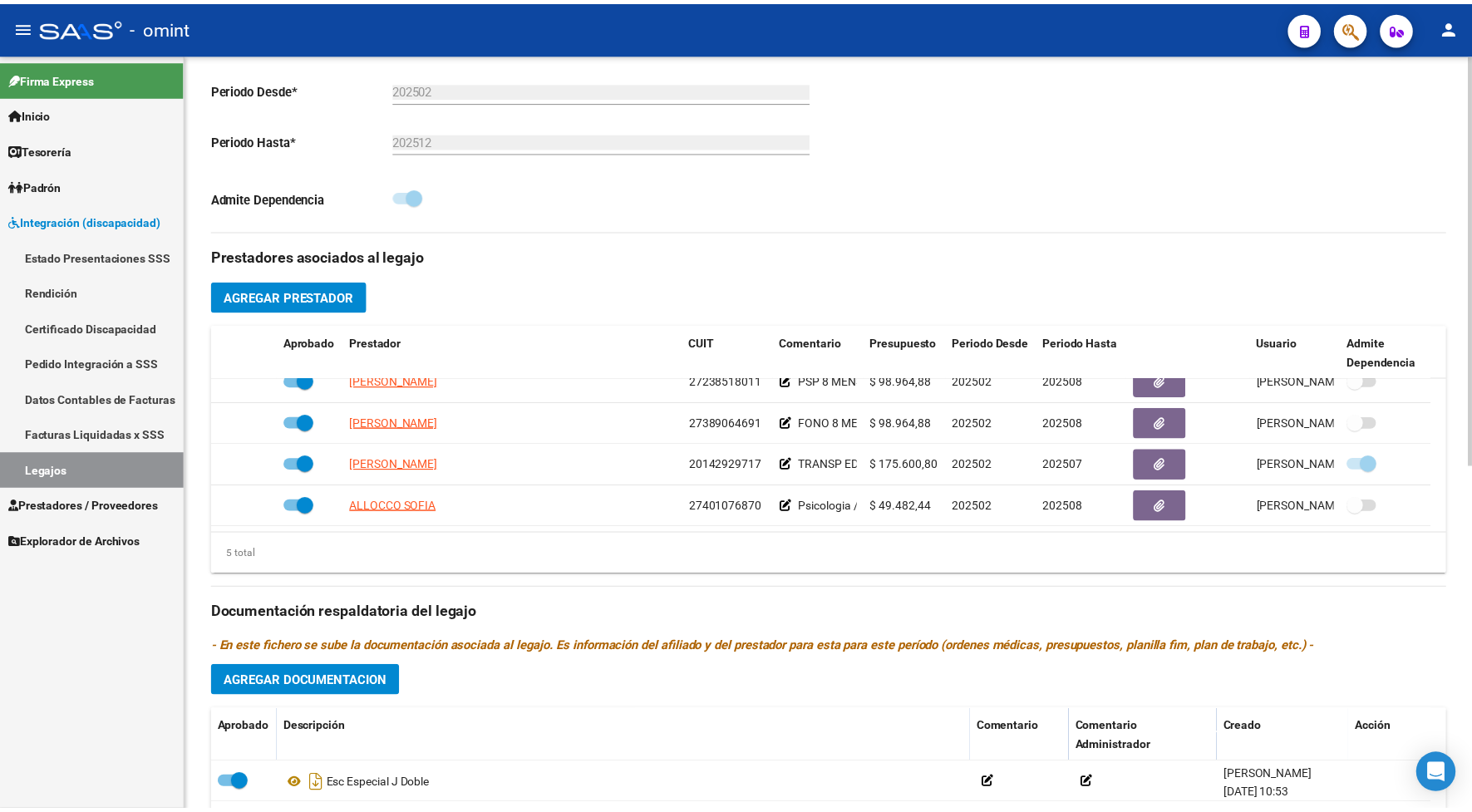
scroll to position [519, 0]
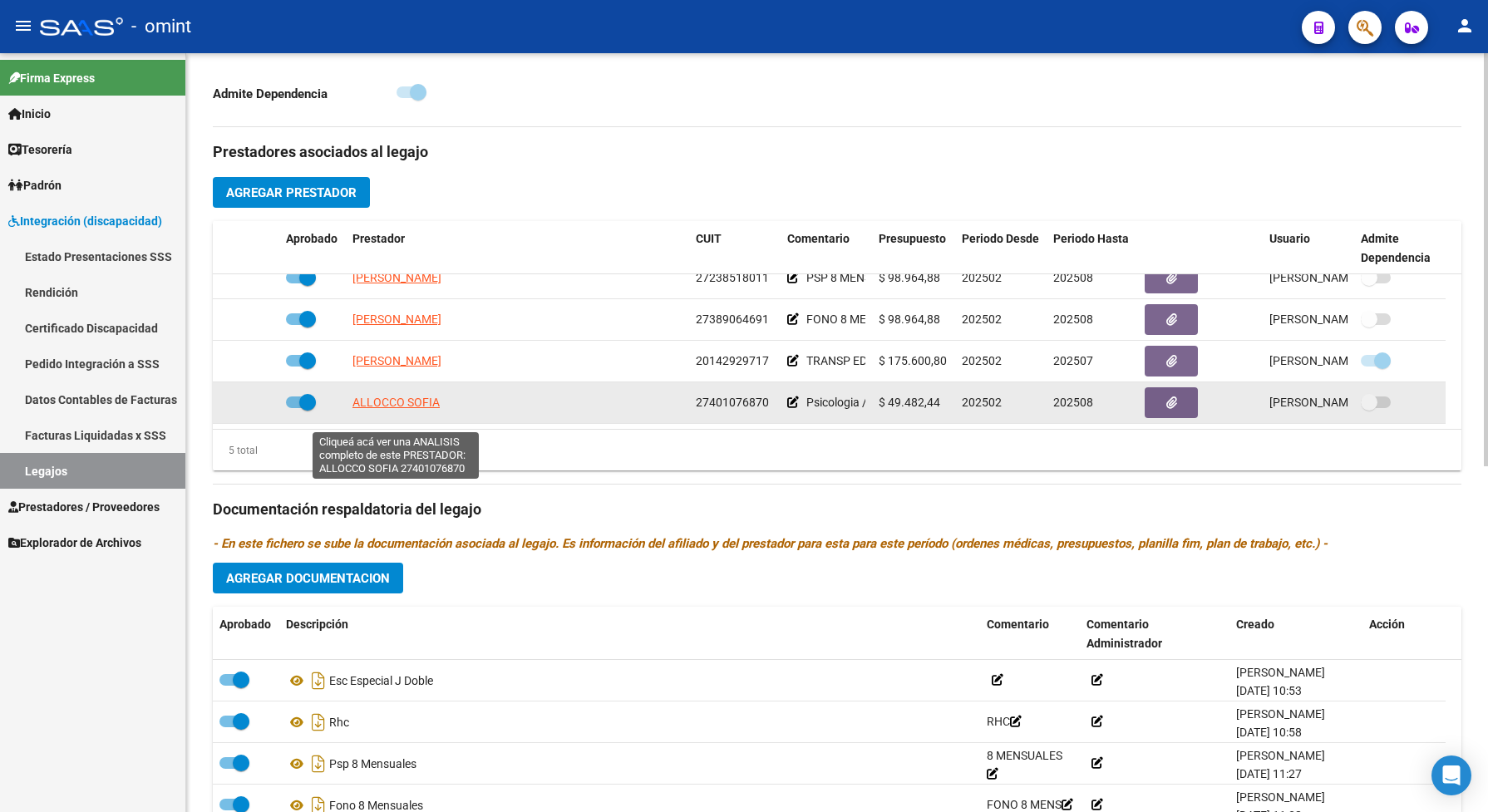
click at [393, 409] on span "ALLOCCO SOFIA" at bounding box center [396, 401] width 87 height 13
type textarea "27401076870"
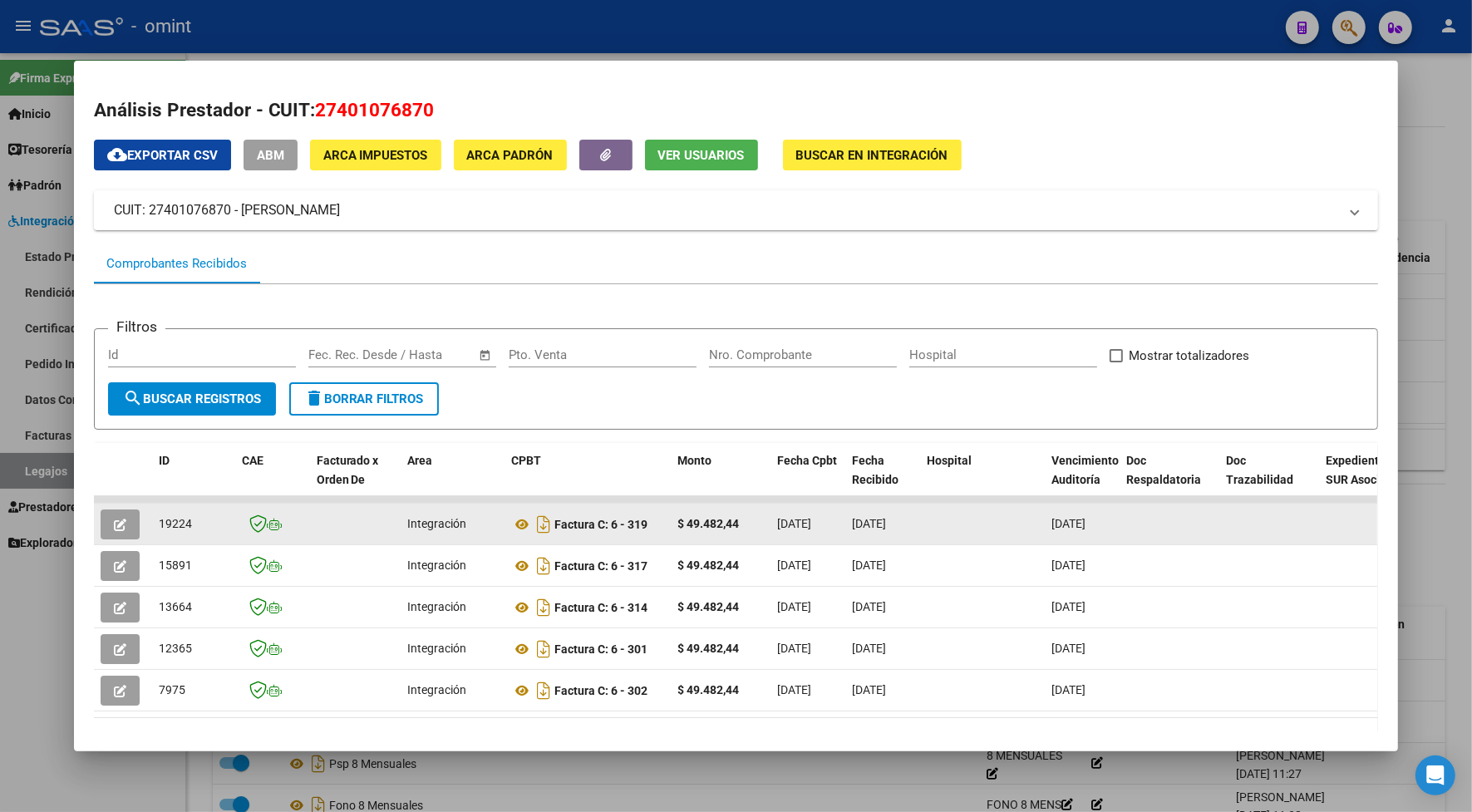
click at [114, 521] on icon "button" at bounding box center [120, 524] width 12 height 12
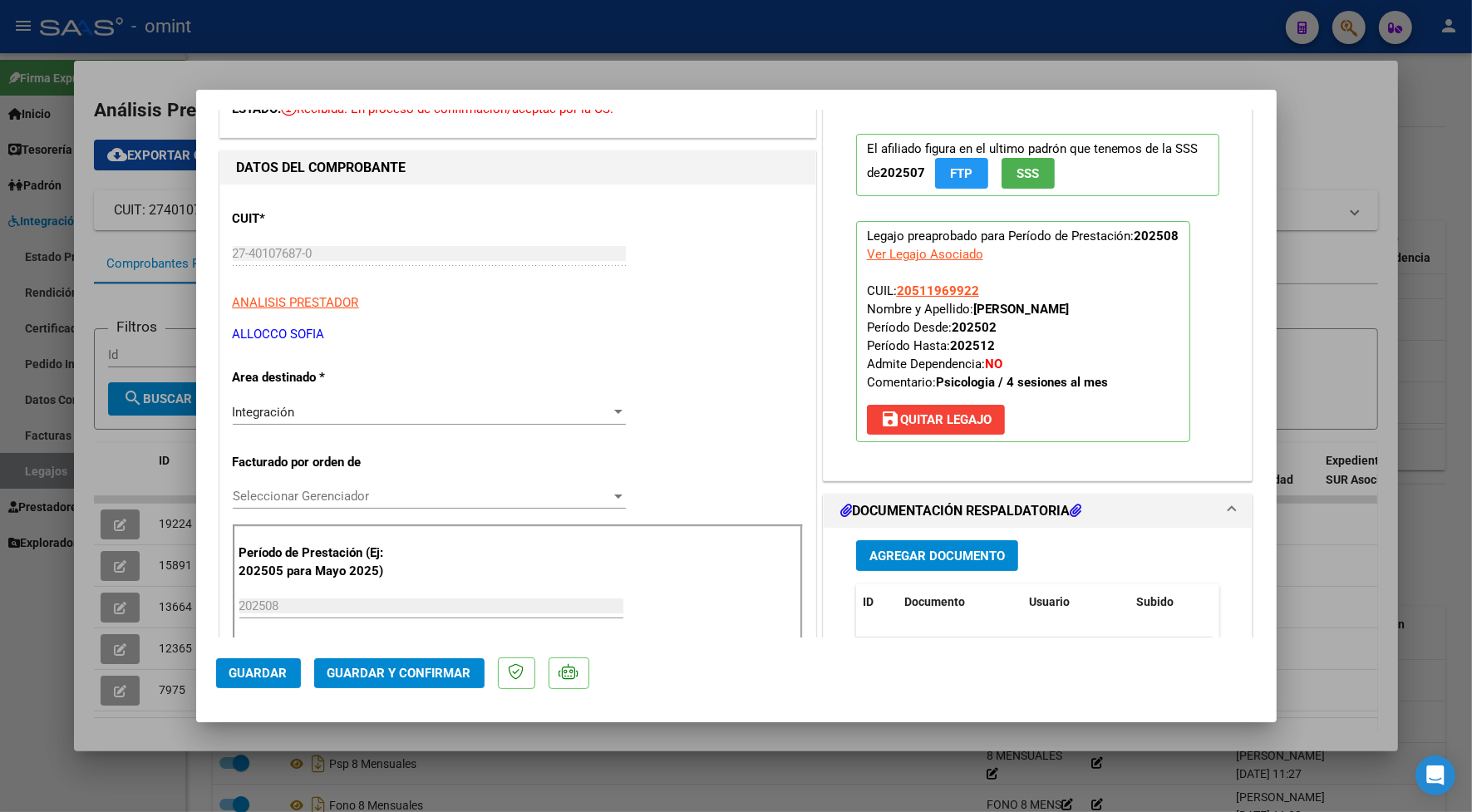
scroll to position [311, 0]
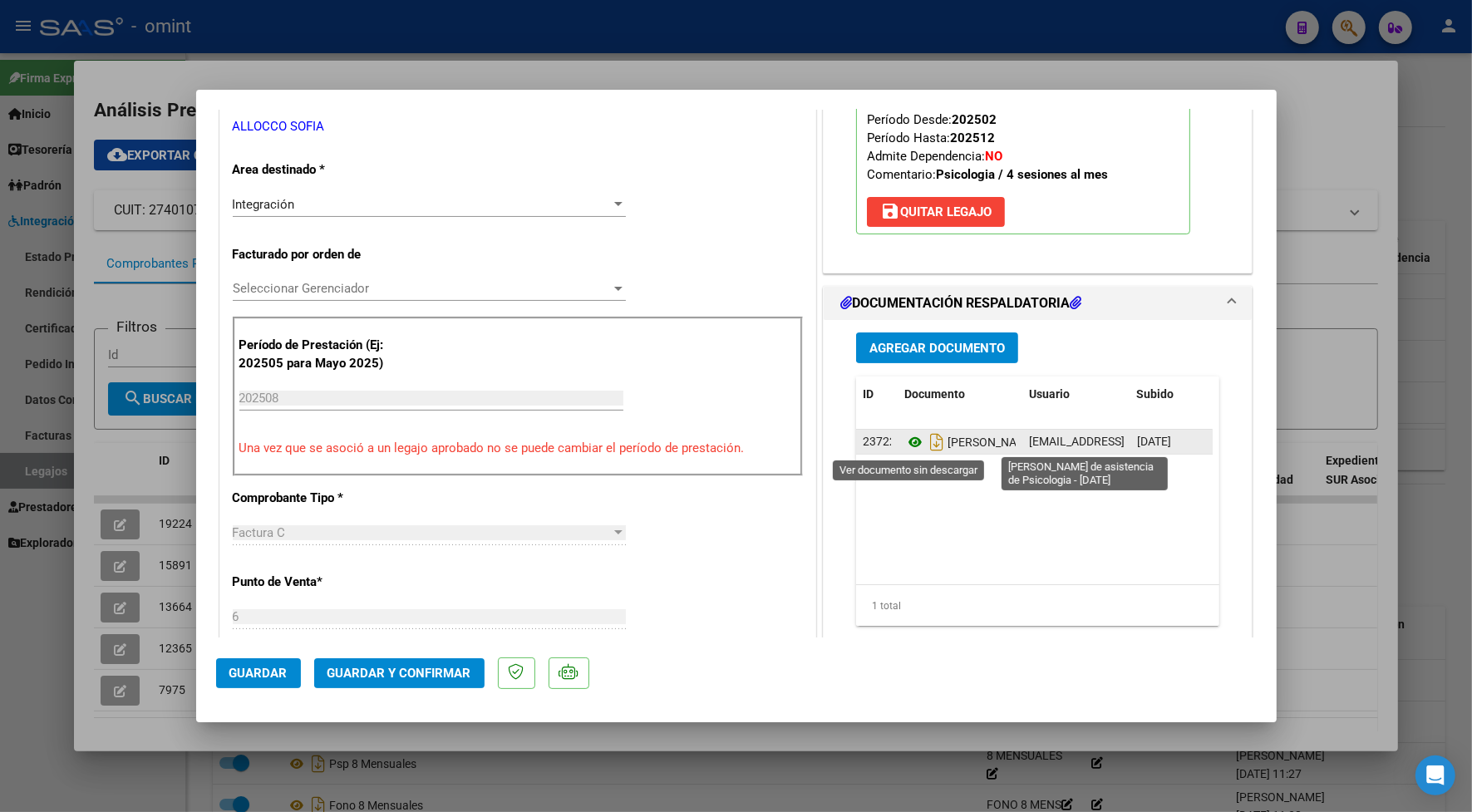
click at [907, 446] on icon at bounding box center [914, 441] width 22 height 20
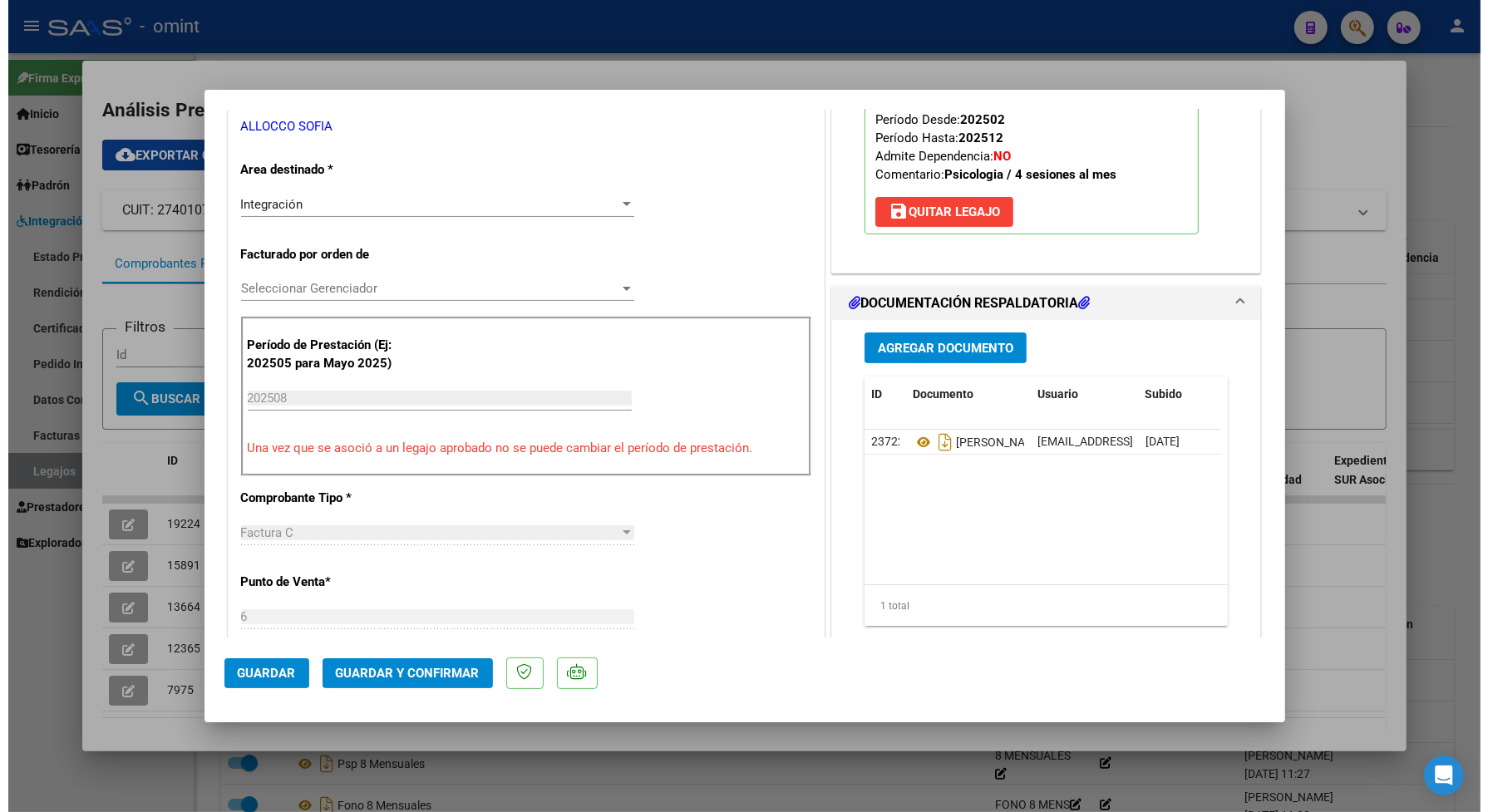
scroll to position [0, 0]
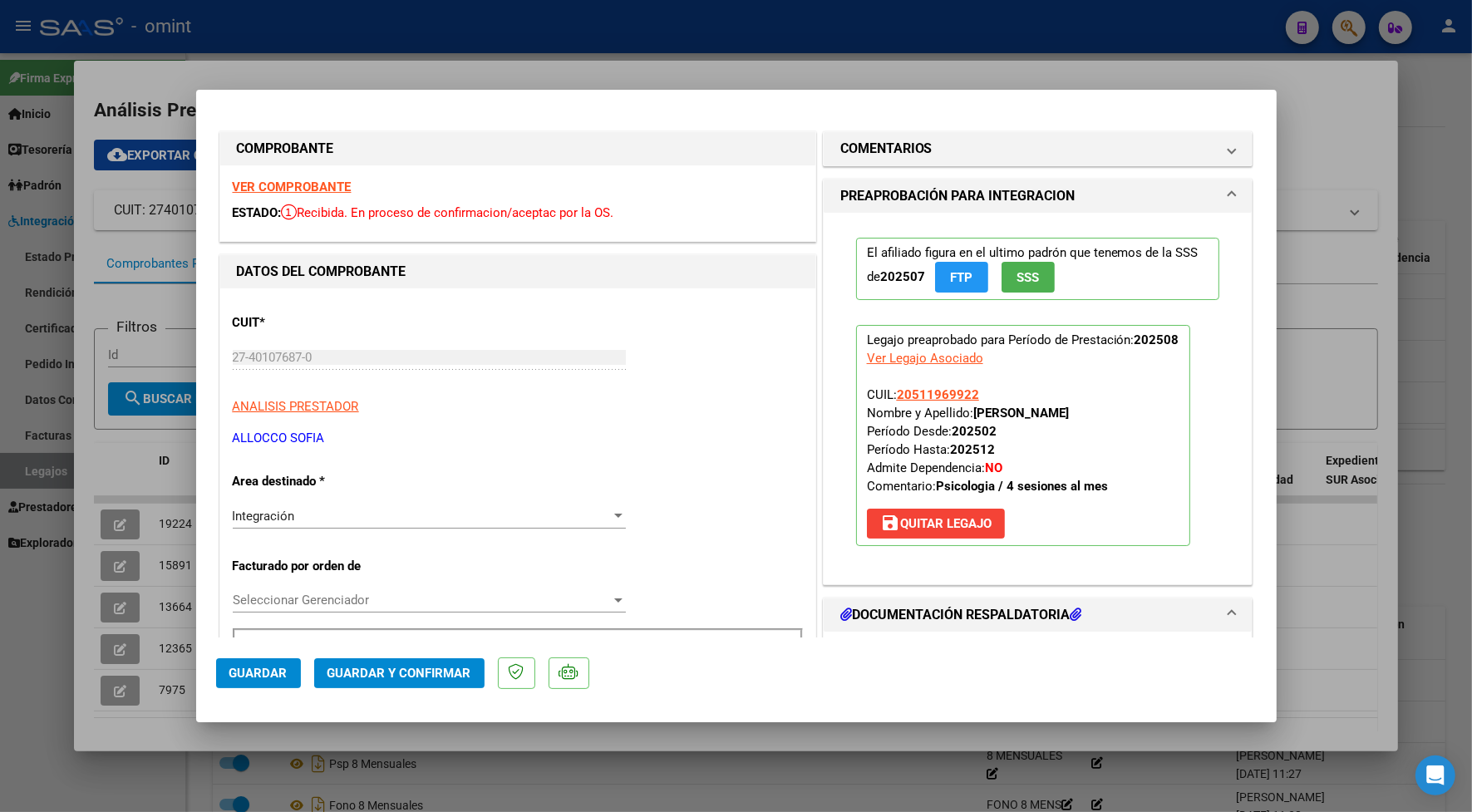
click at [328, 185] on strong "VER COMPROBANTE" at bounding box center [292, 186] width 119 height 15
click at [430, 670] on span "Guardar y Confirmar" at bounding box center [399, 672] width 143 height 15
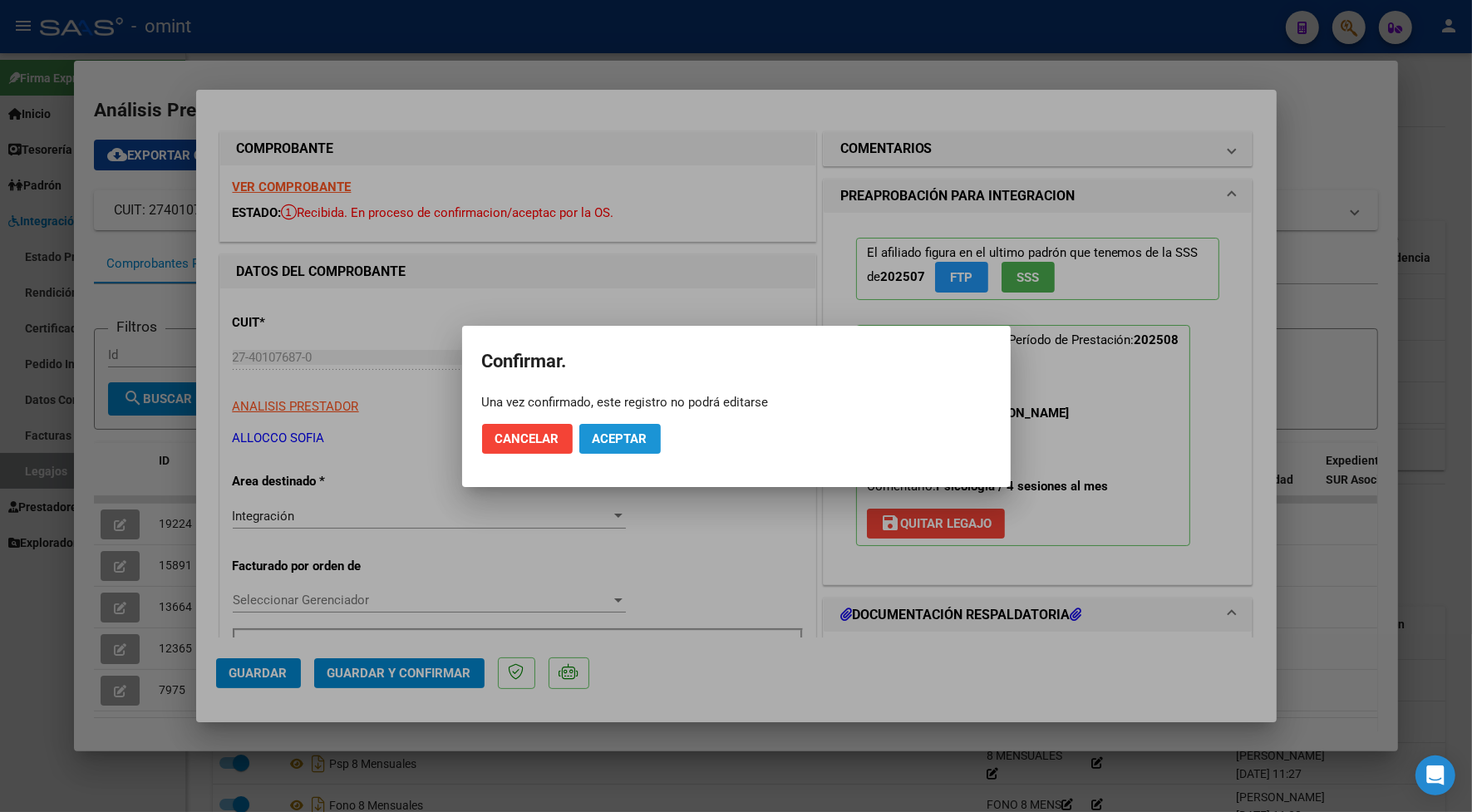
click at [602, 436] on span "Aceptar" at bounding box center [620, 438] width 55 height 15
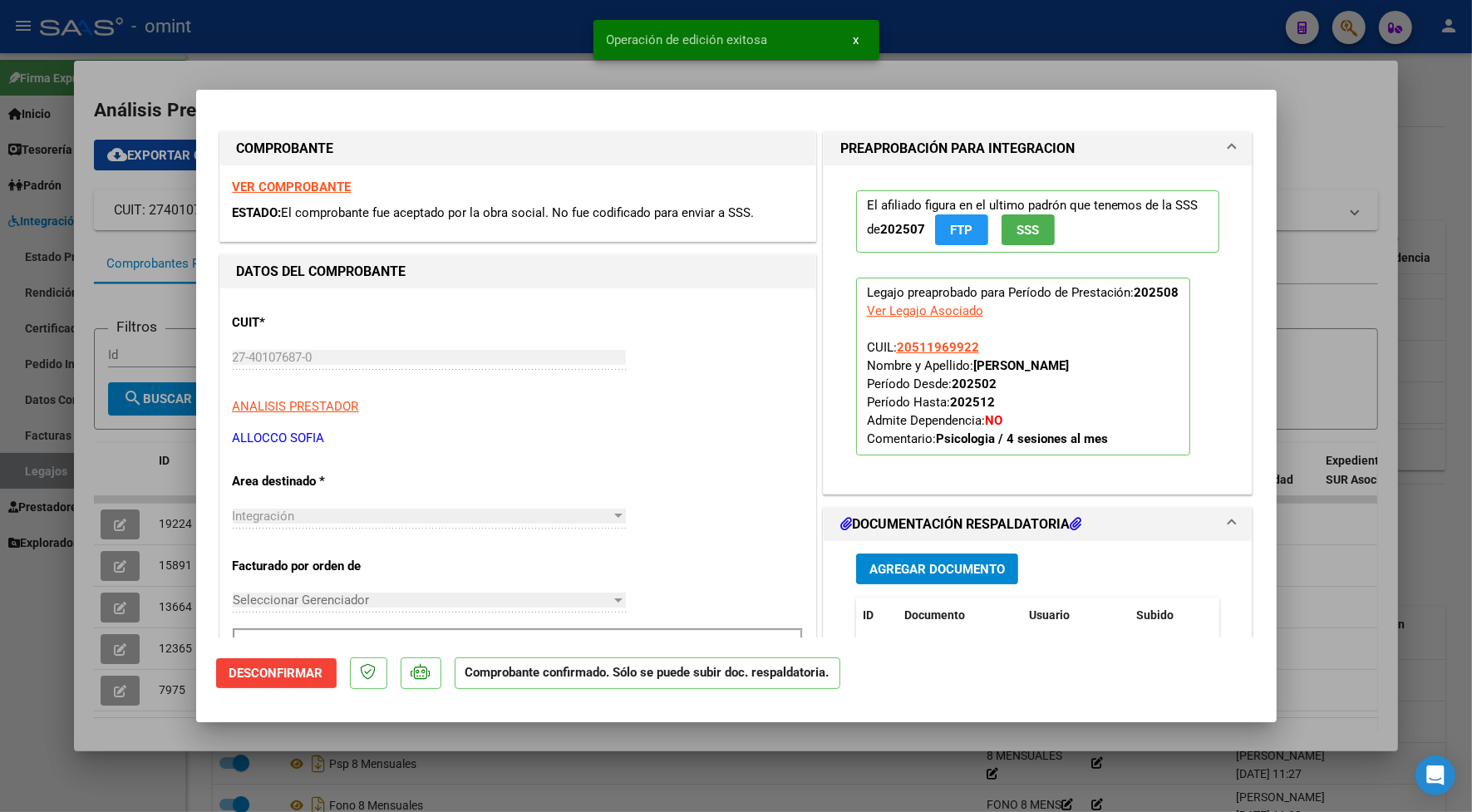
click at [421, 71] on div at bounding box center [736, 406] width 1472 height 812
type input "$ 0,00"
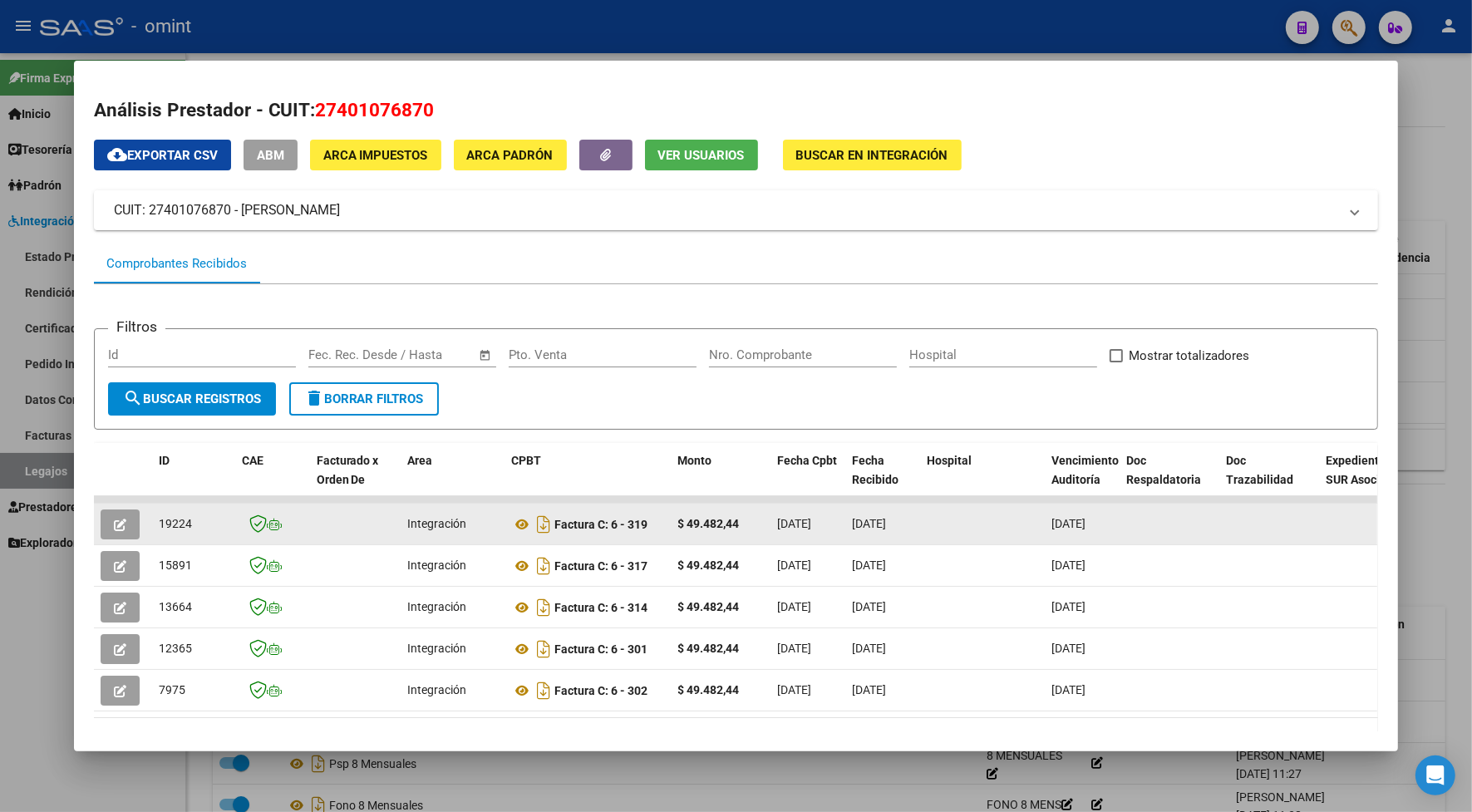
drag, startPoint x: 184, startPoint y: 524, endPoint x: 151, endPoint y: 521, distance: 33.1
click at [159, 521] on div "19224" at bounding box center [194, 524] width 70 height 19
drag, startPoint x: 151, startPoint y: 521, endPoint x: 164, endPoint y: 524, distance: 13.3
copy span "19224"
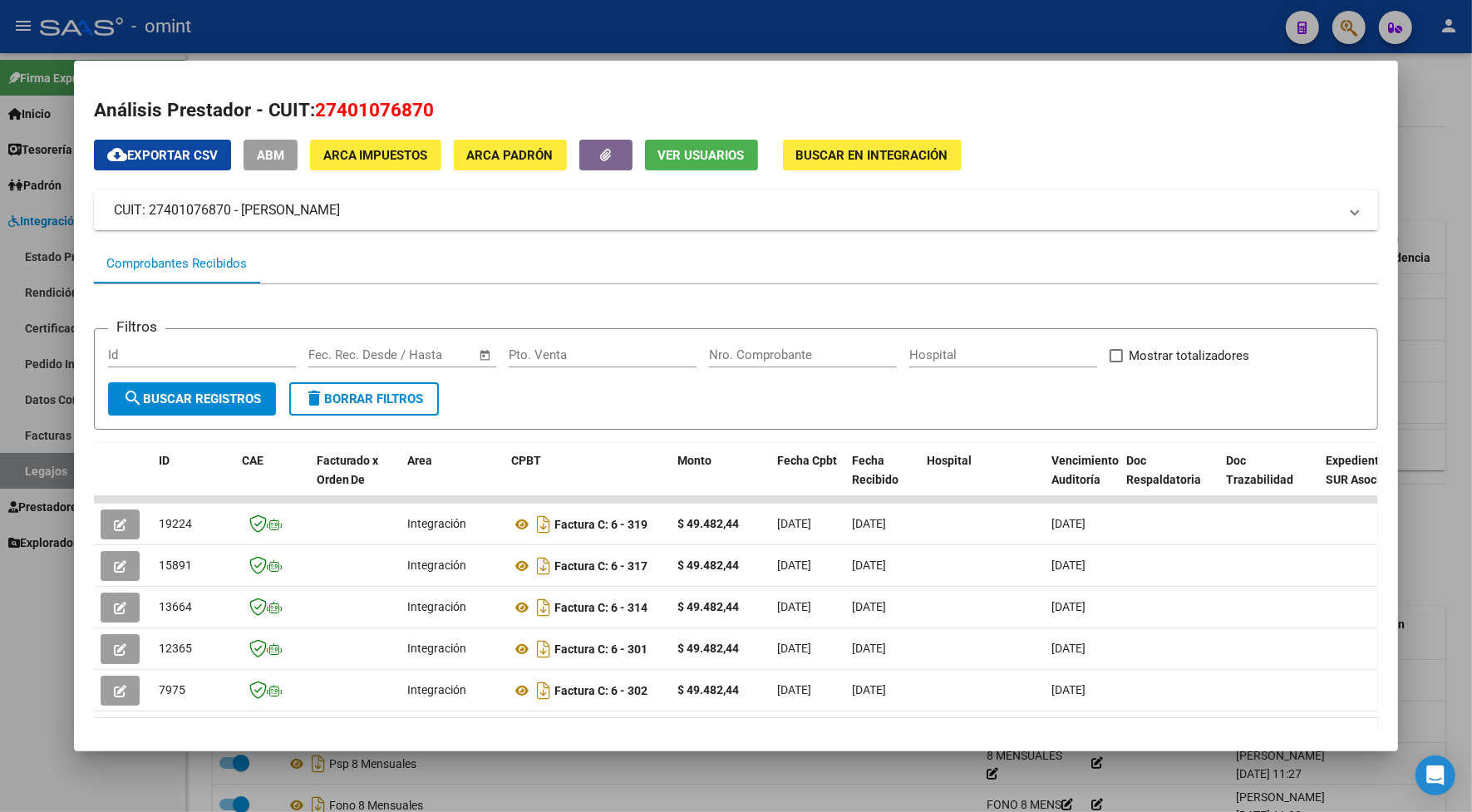
click at [540, 44] on div at bounding box center [736, 406] width 1472 height 812
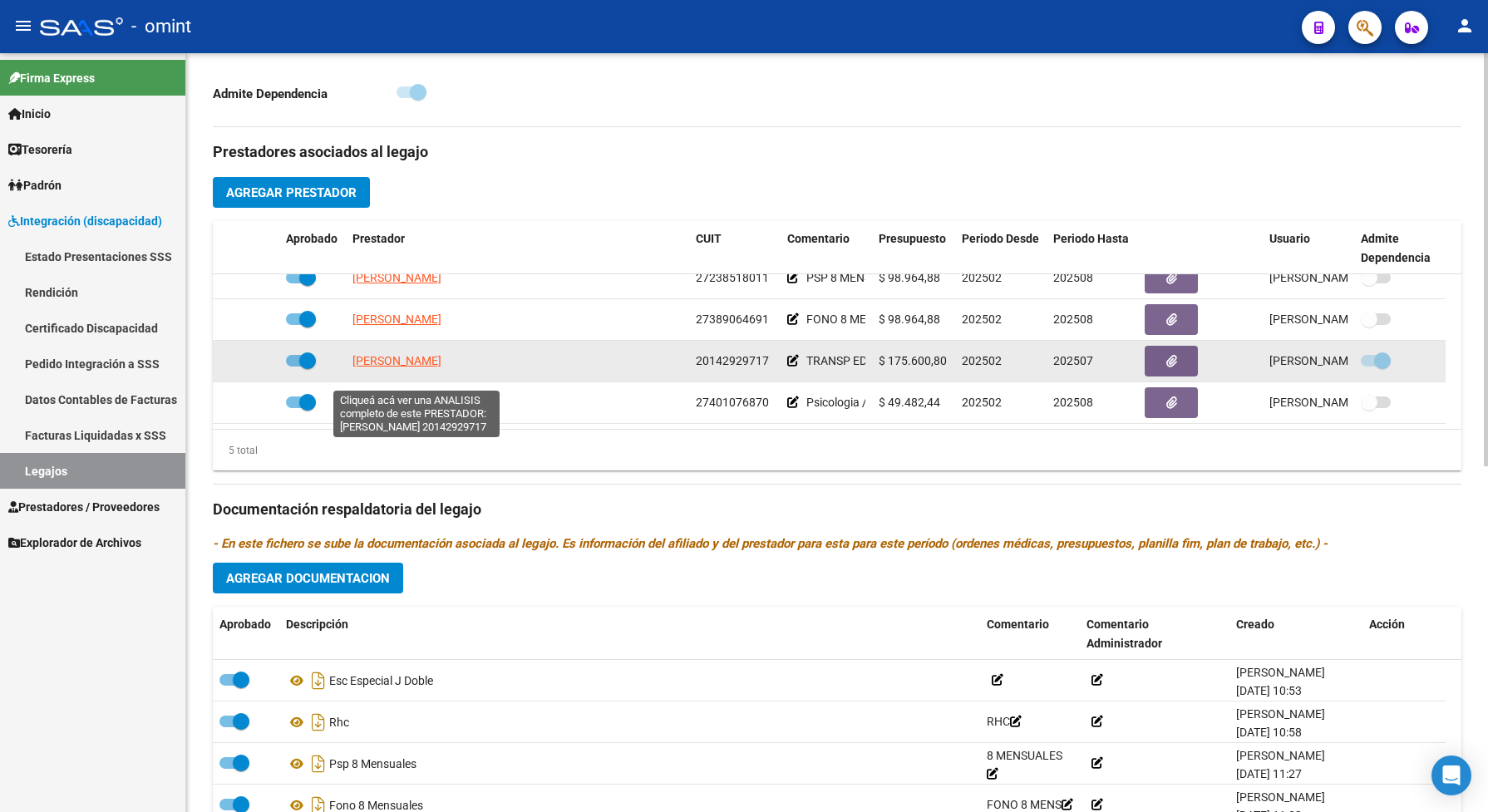
click at [404, 367] on span "OLMEDO DANIEL OSCAR" at bounding box center [397, 360] width 89 height 13
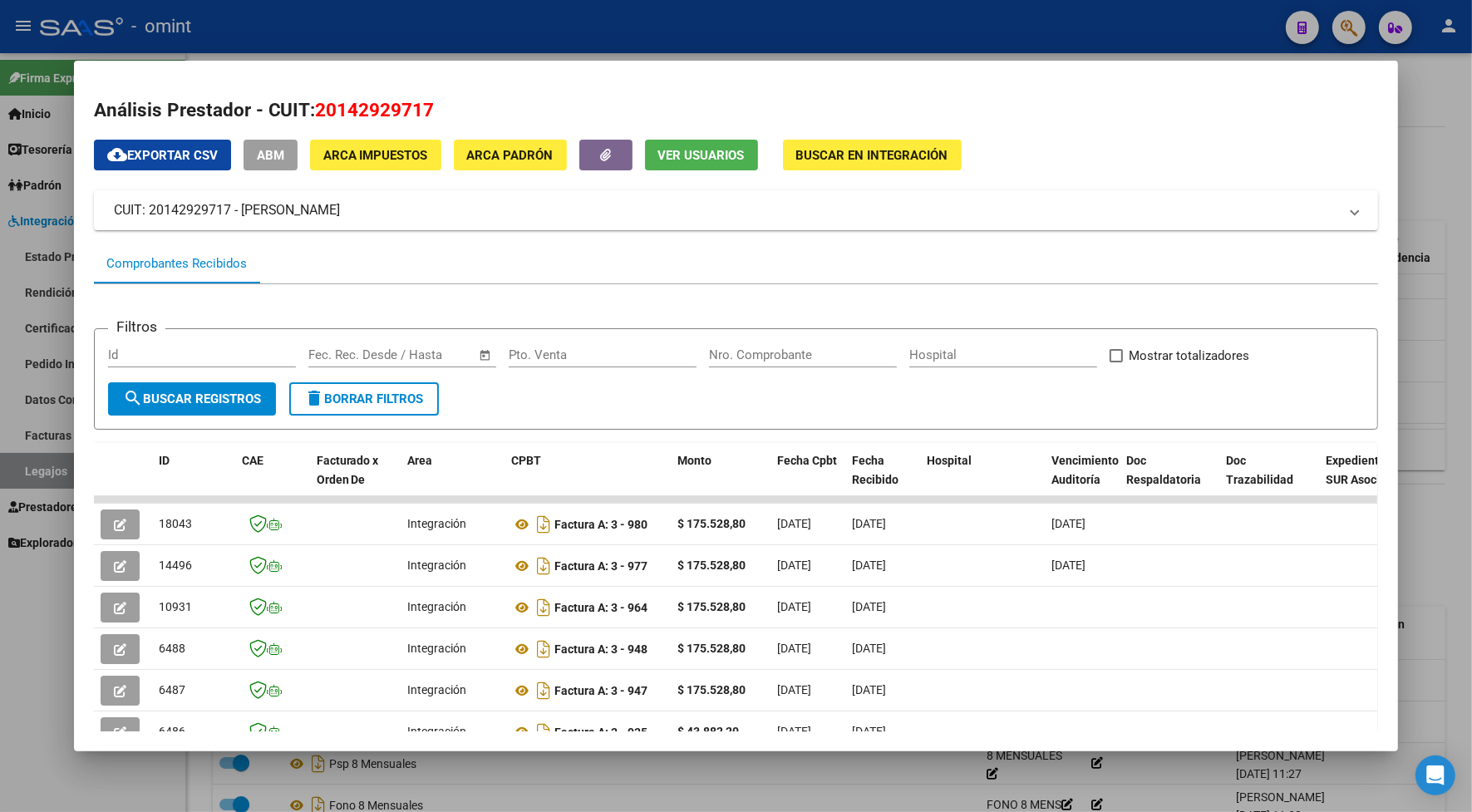
click at [457, 31] on div at bounding box center [736, 406] width 1472 height 812
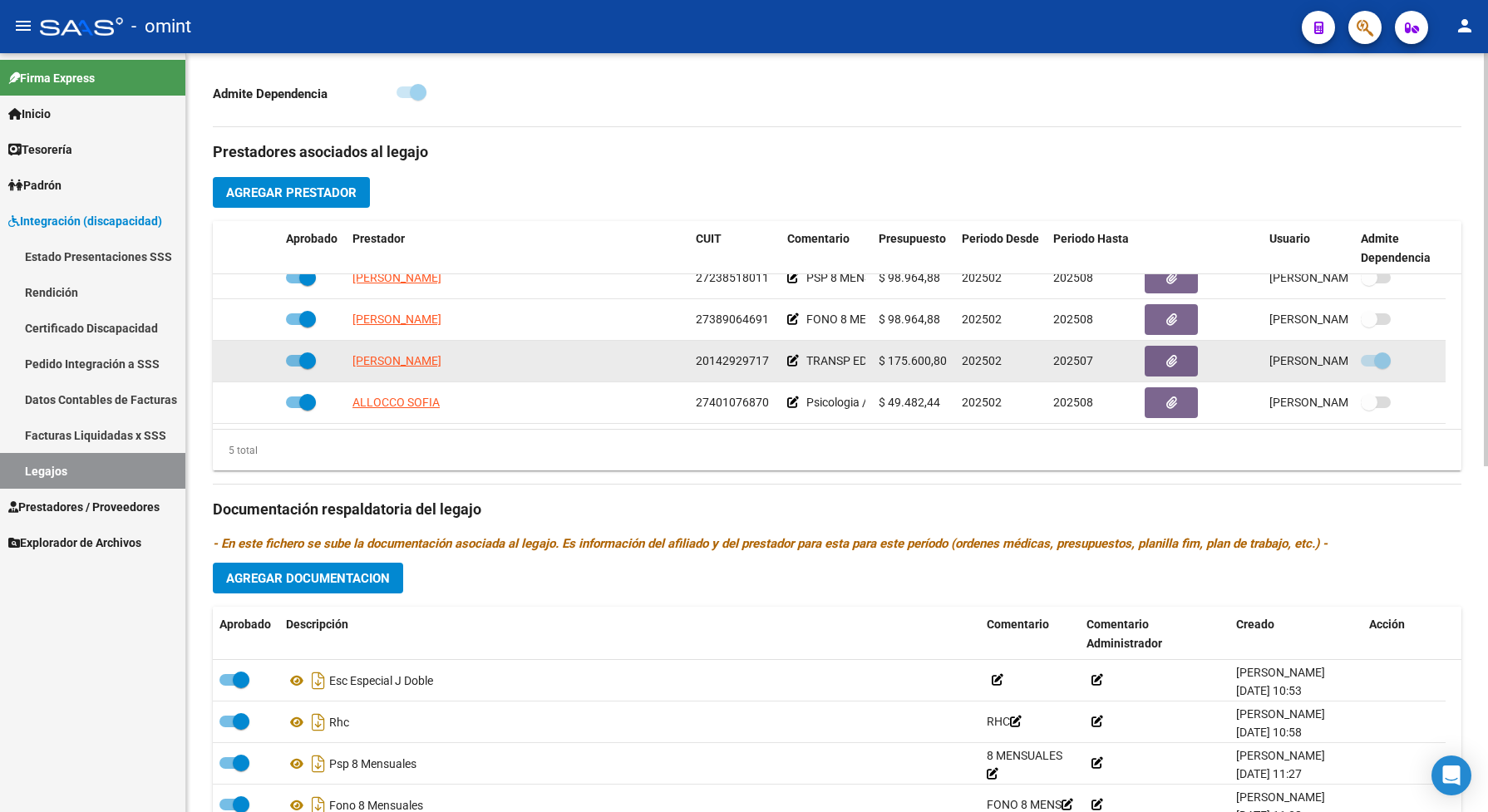
scroll to position [623, 0]
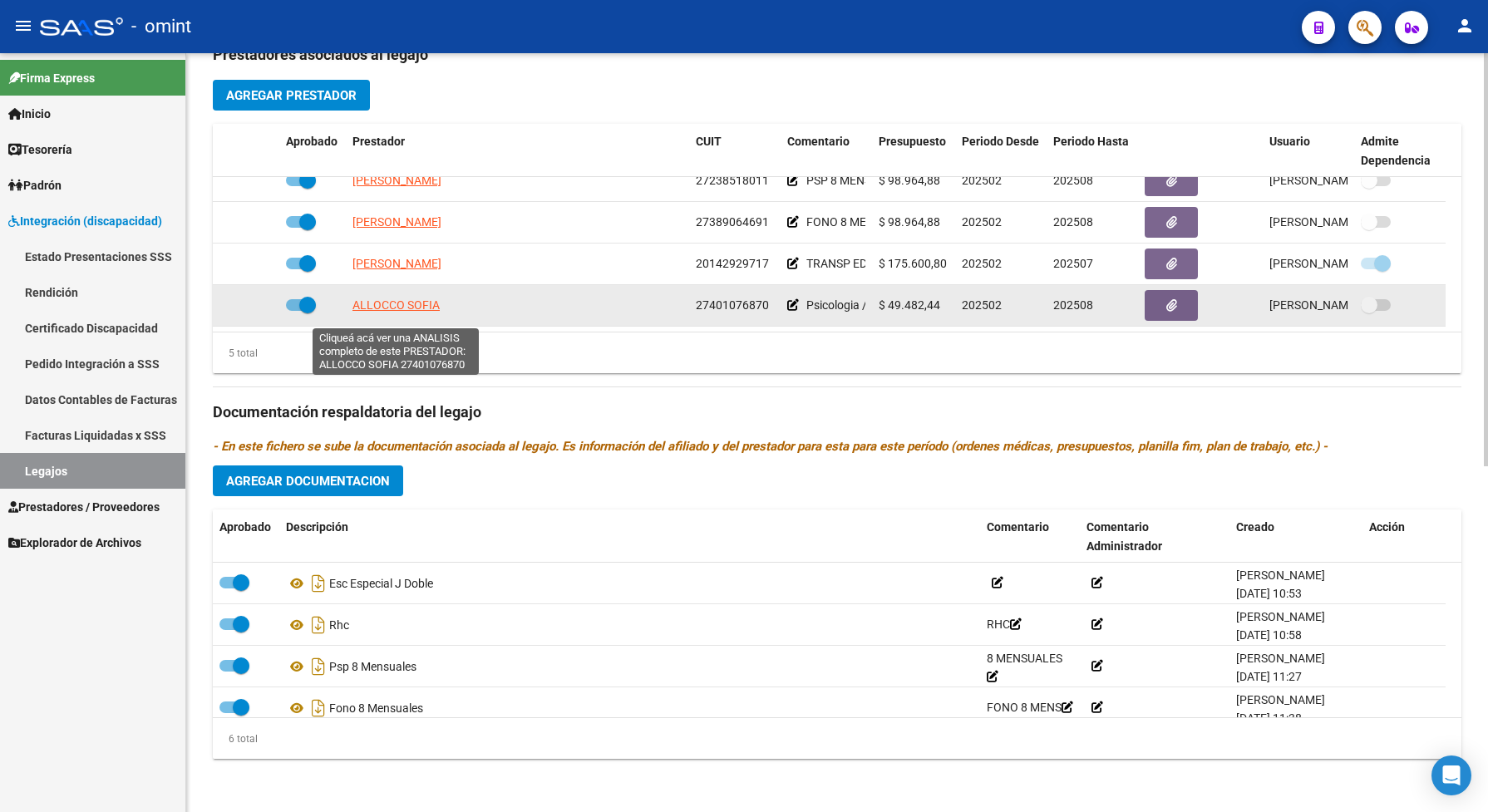
click at [406, 311] on span "ALLOCCO SOFIA" at bounding box center [396, 304] width 87 height 13
type textarea "27401076870"
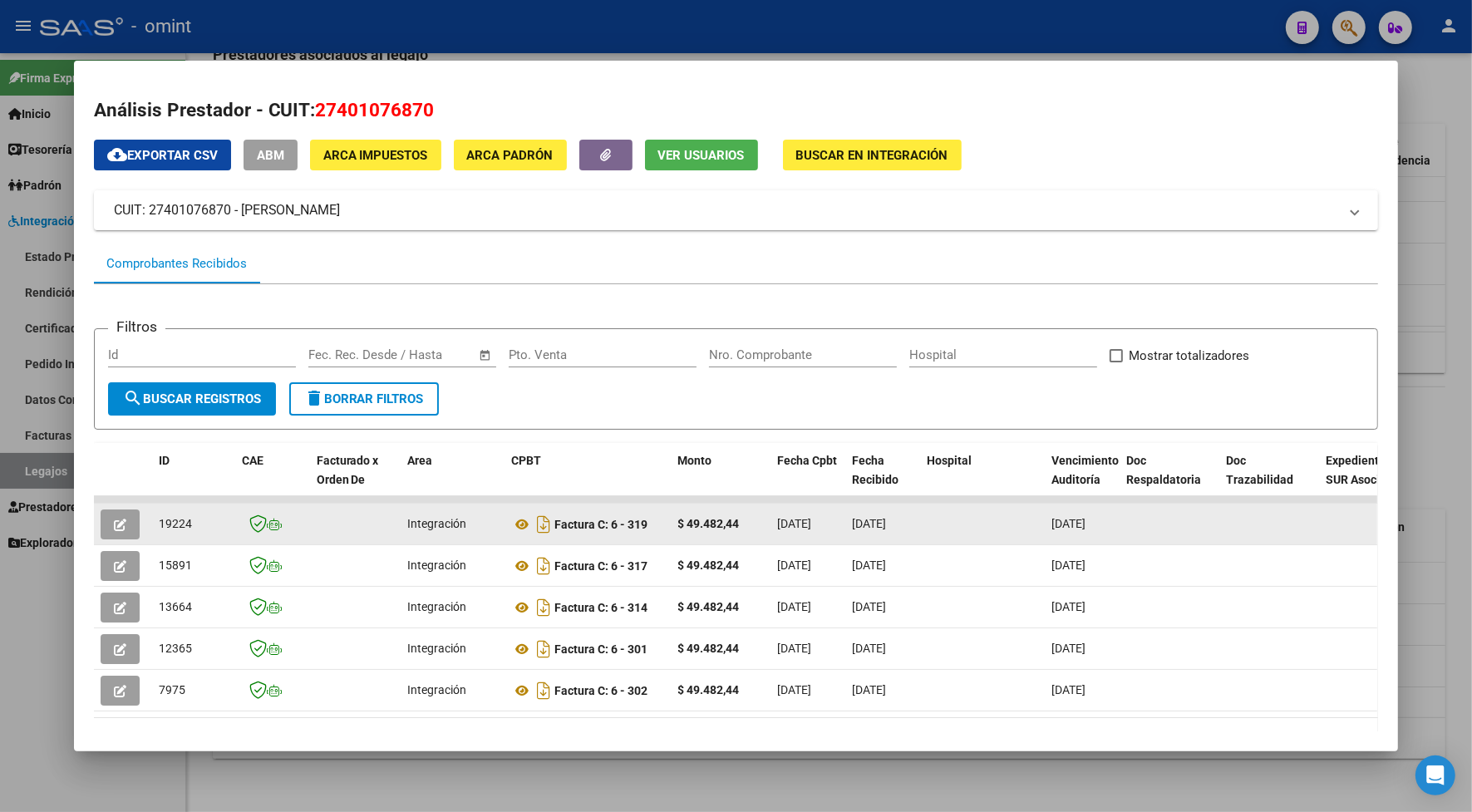
click at [121, 516] on button "button" at bounding box center [120, 524] width 39 height 30
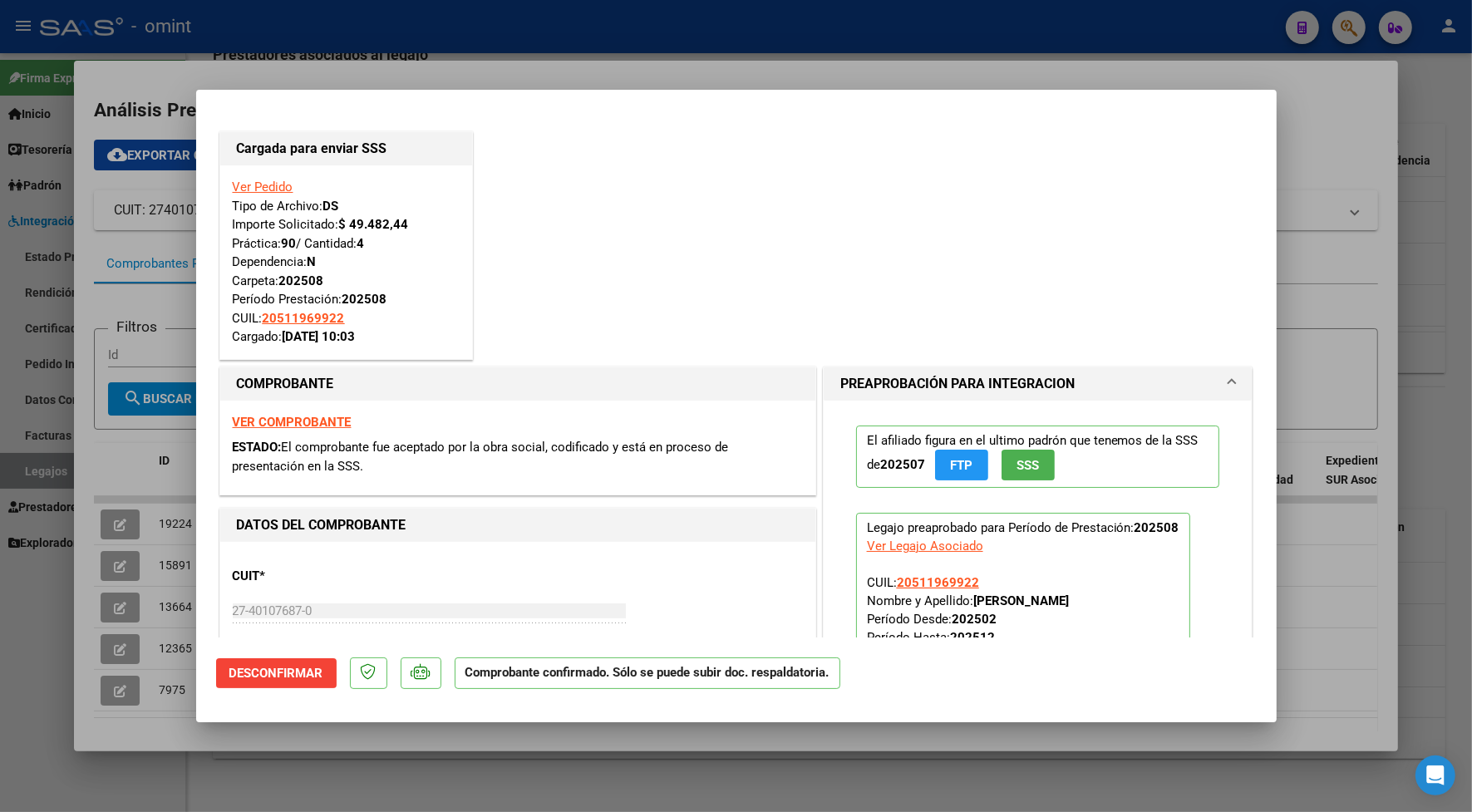
click at [301, 65] on div at bounding box center [736, 406] width 1472 height 812
type input "$ 0,00"
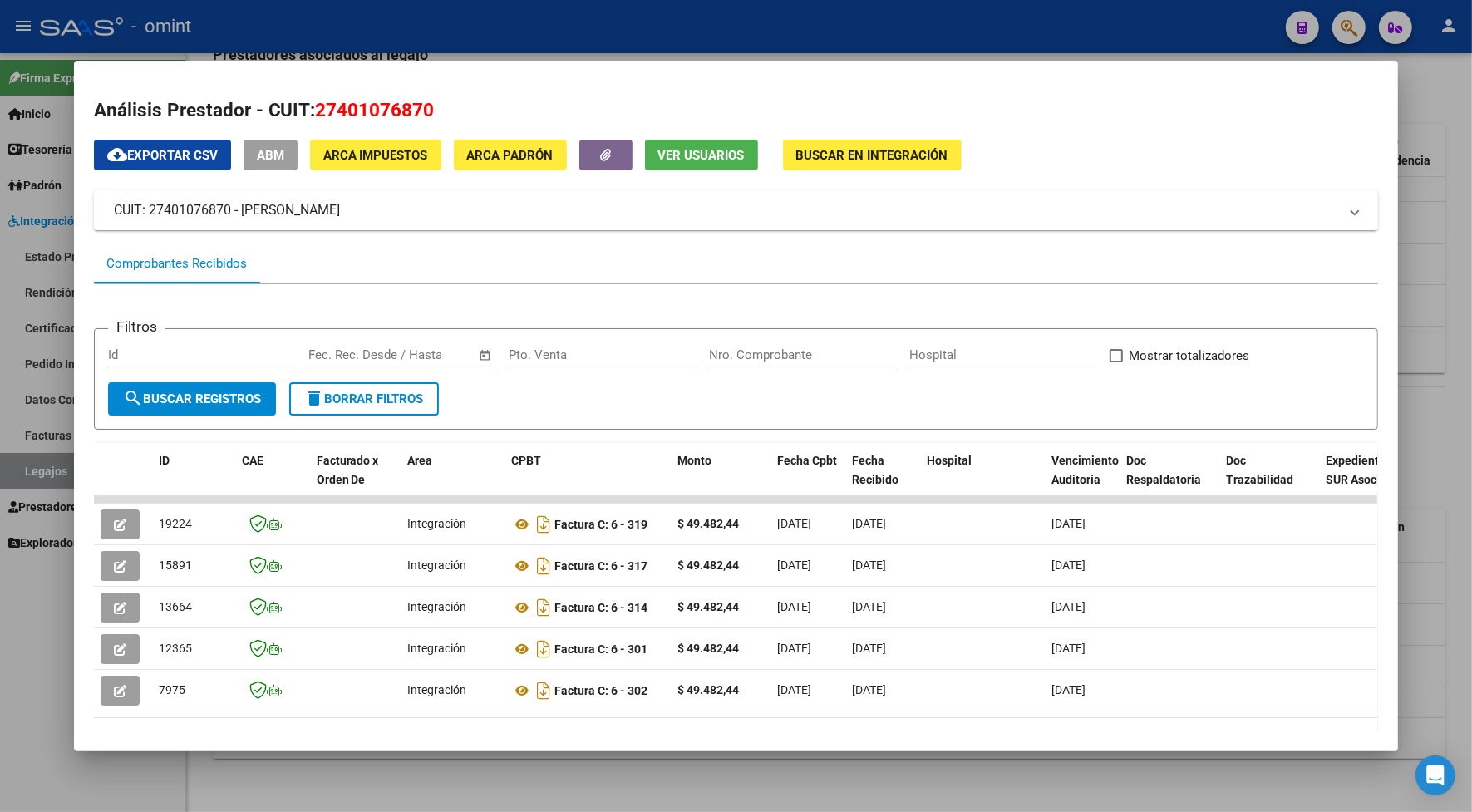
click at [323, 44] on div at bounding box center [736, 406] width 1472 height 812
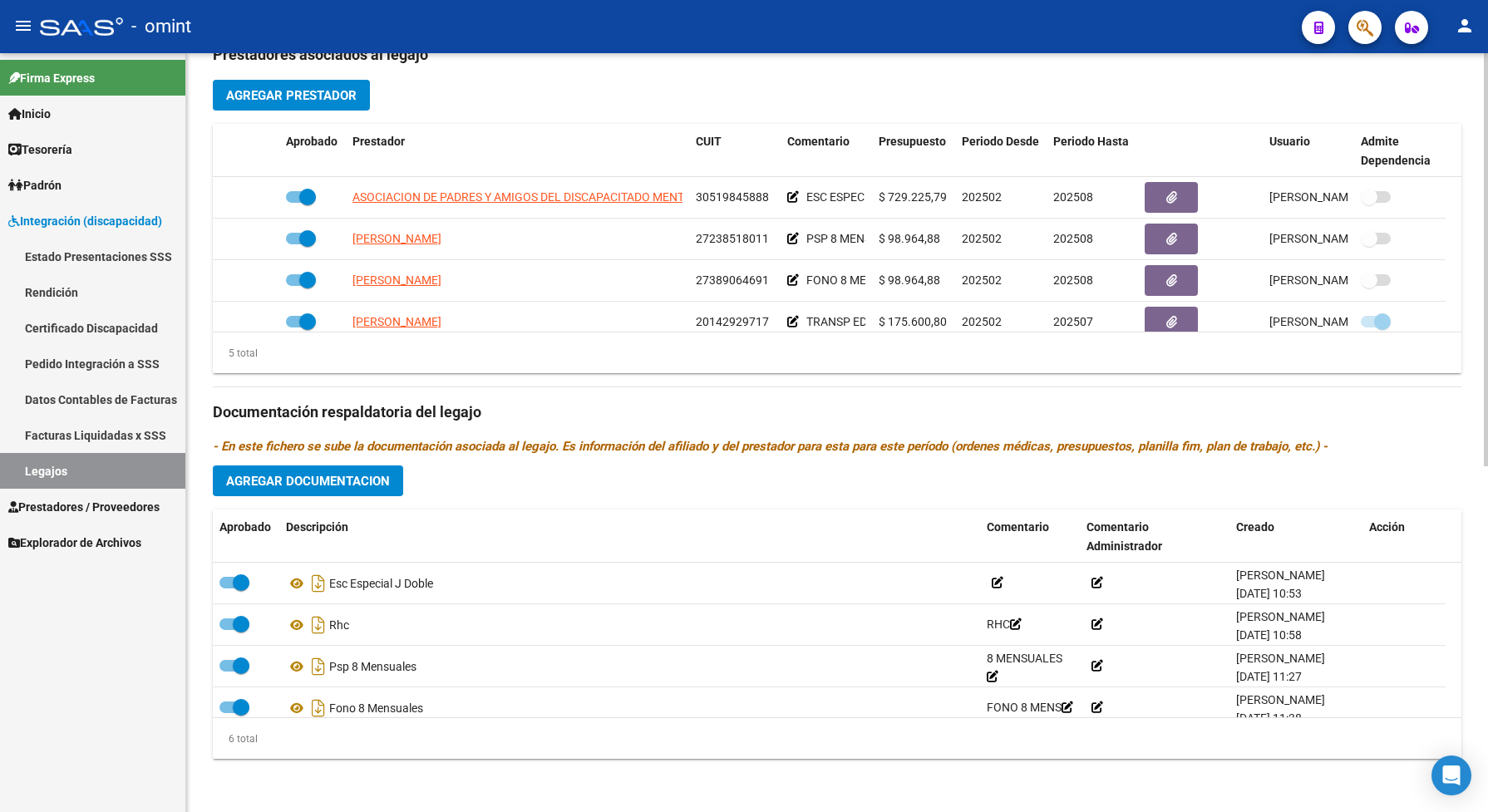
scroll to position [0, 0]
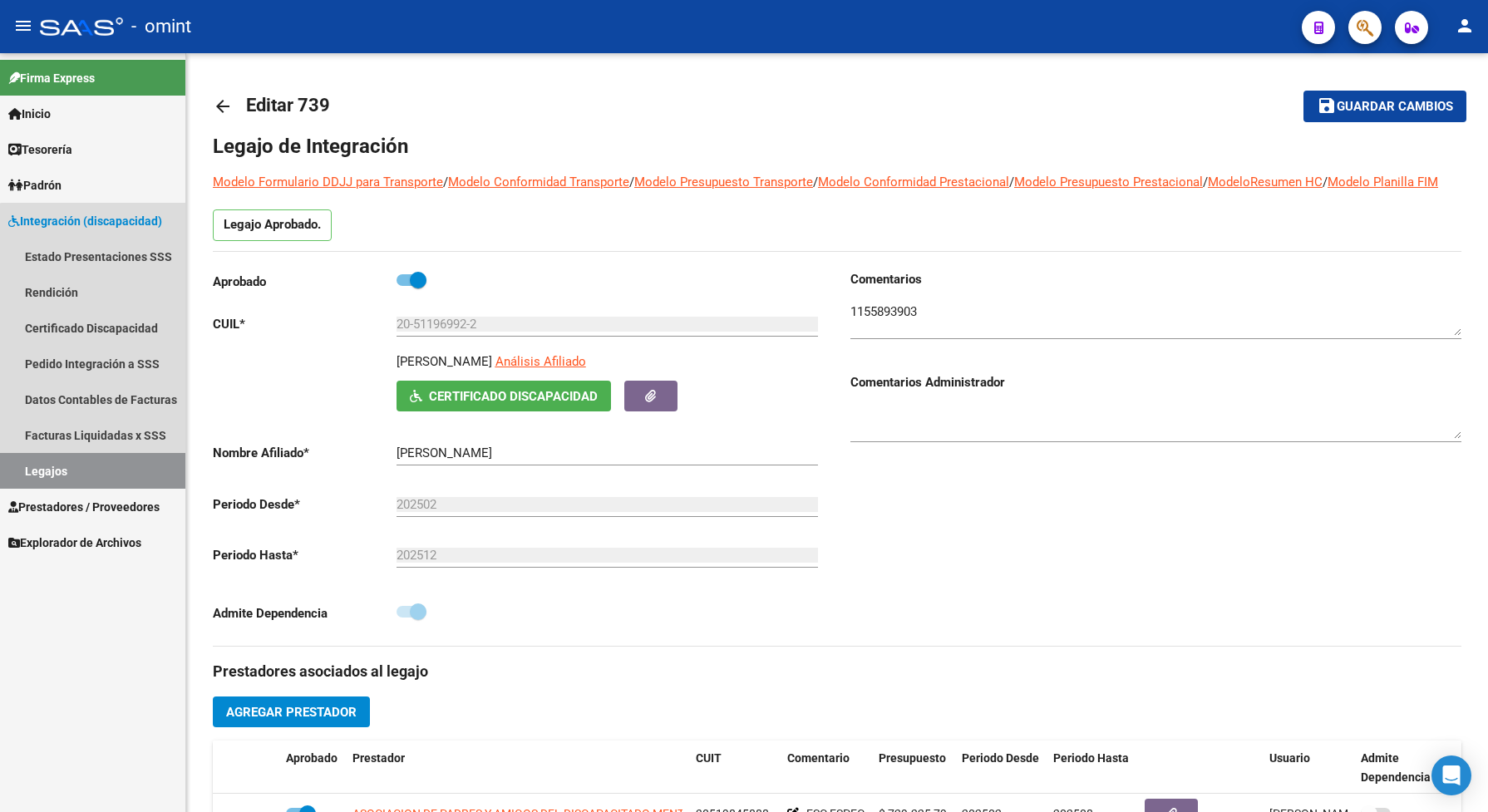
click at [118, 466] on link "Legajos" at bounding box center [93, 470] width 185 height 36
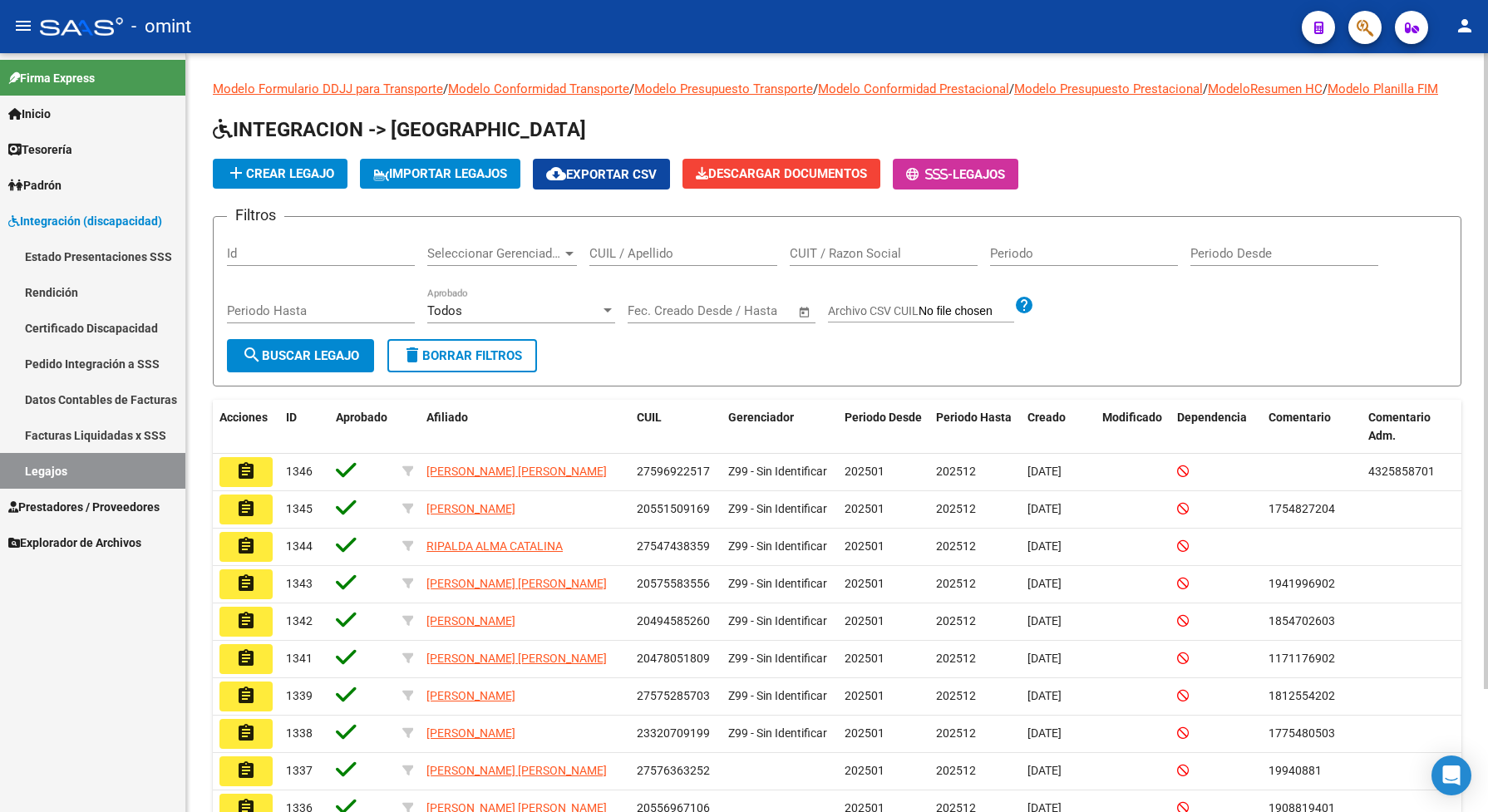
click at [619, 260] on input "CUIL / Apellido" at bounding box center [683, 253] width 188 height 15
paste input "23579970324"
type input "23579970324"
click at [346, 372] on button "search Buscar Legajo" at bounding box center [301, 356] width 147 height 33
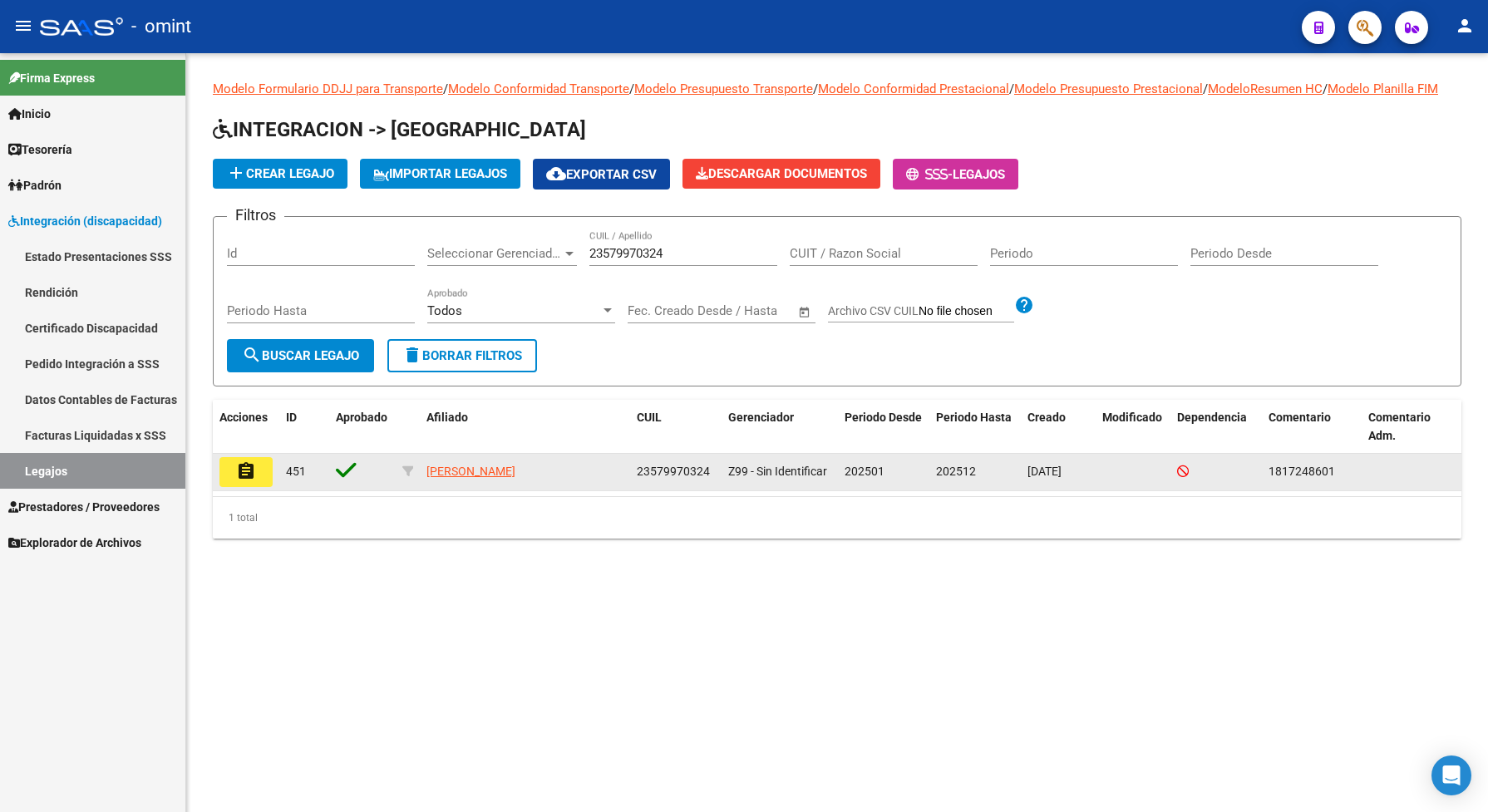
click at [251, 481] on mat-icon "assignment" at bounding box center [246, 471] width 20 height 20
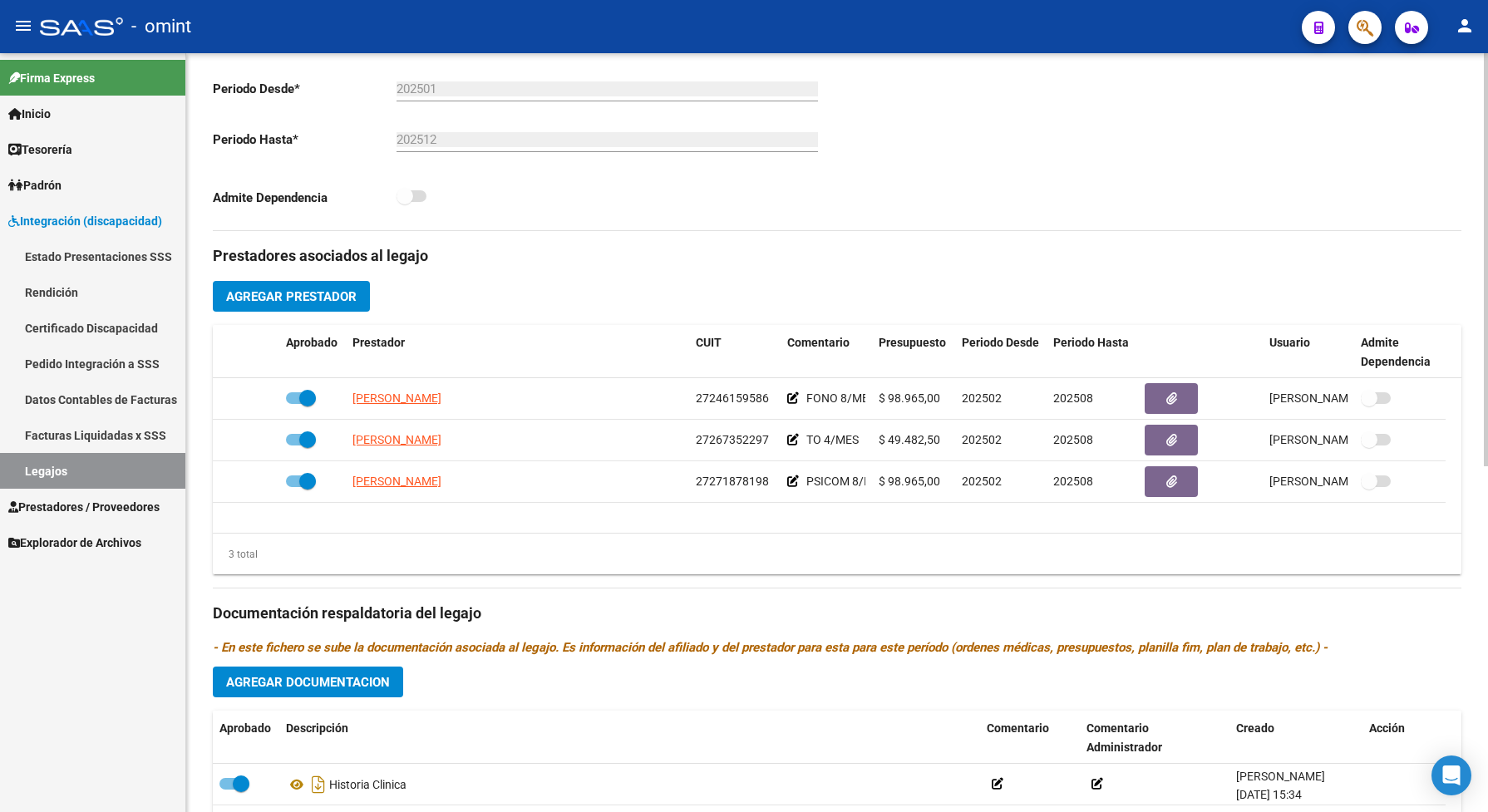
scroll to position [519, 0]
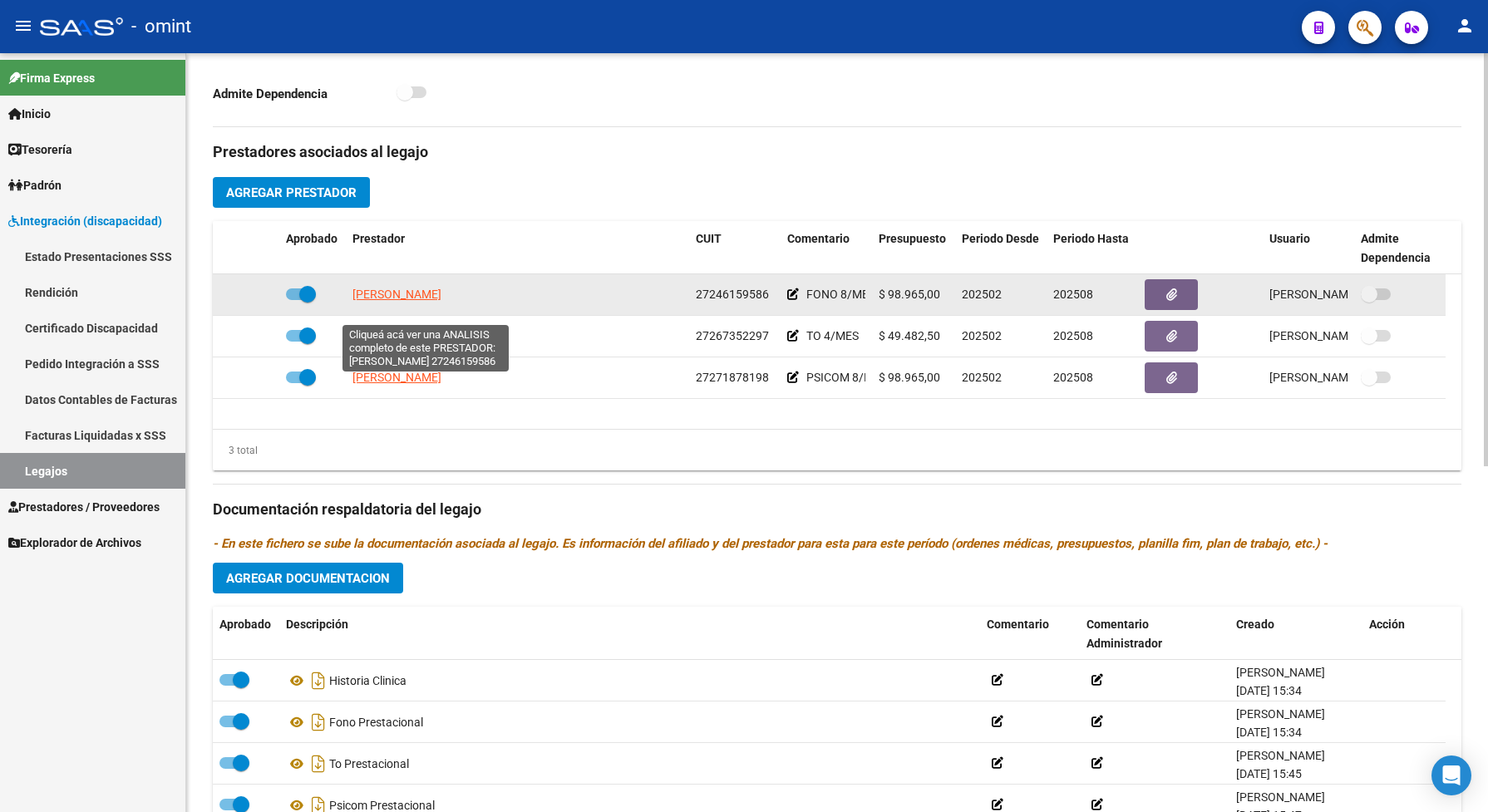
click at [442, 301] on span "LUJAN CAROLINA VICTORIA" at bounding box center [397, 294] width 89 height 13
type textarea "27246159586"
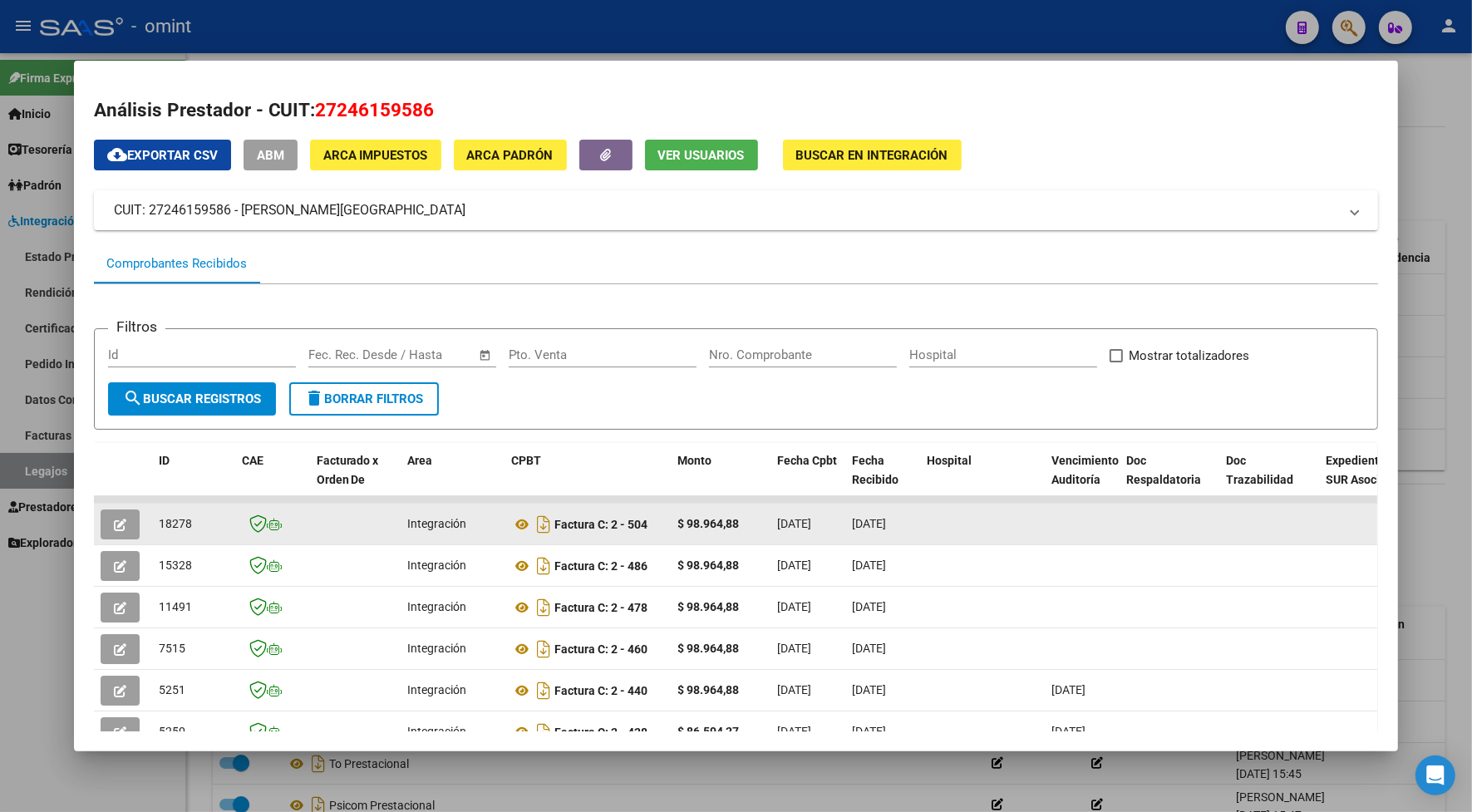
click at [118, 518] on icon "button" at bounding box center [120, 524] width 12 height 12
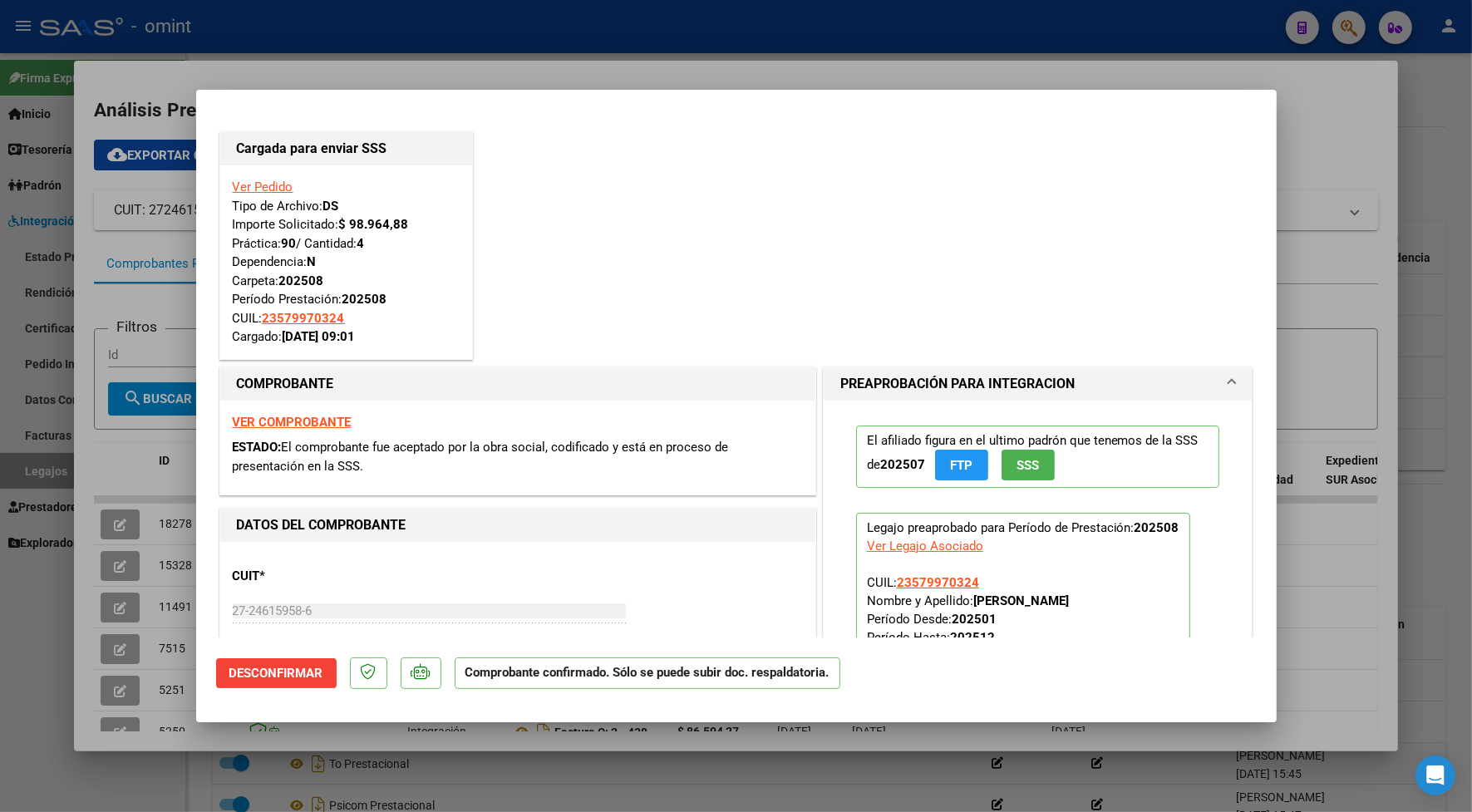
click at [483, 59] on div at bounding box center [736, 406] width 1472 height 812
type input "$ 0,00"
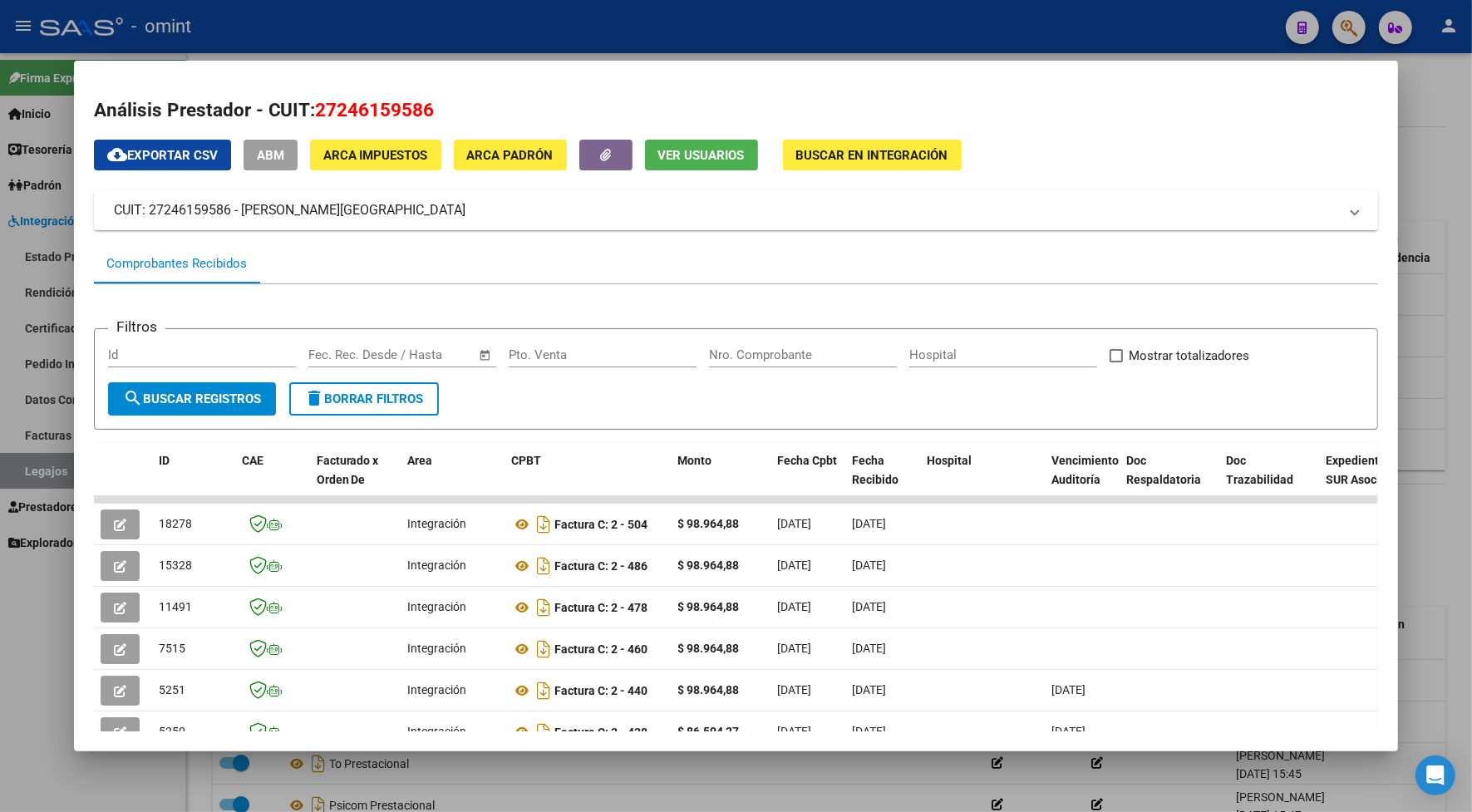
click at [434, 14] on div at bounding box center [736, 406] width 1472 height 812
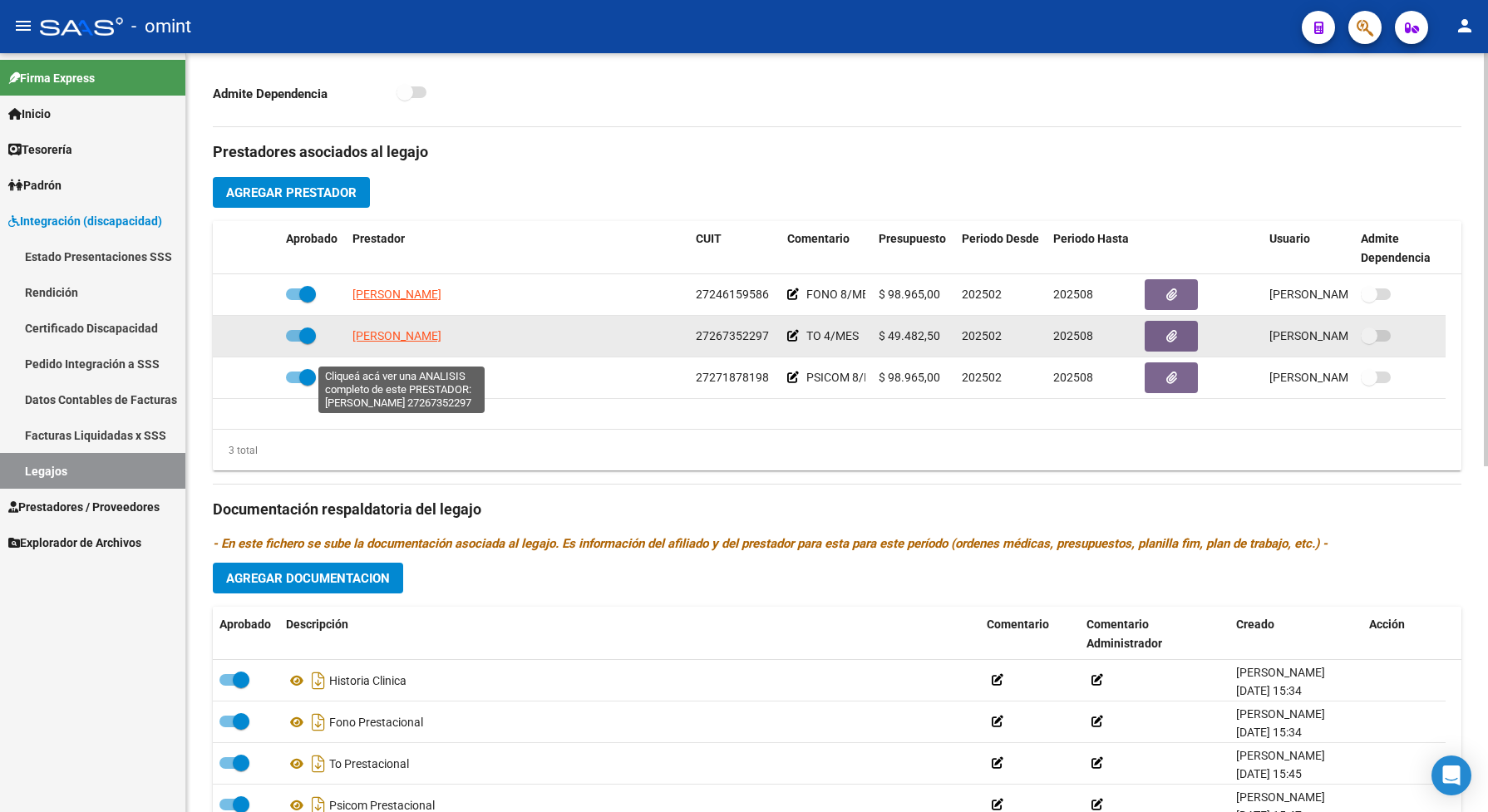
click at [395, 343] on span "POSSE LUZ MARIA" at bounding box center [397, 335] width 89 height 13
type textarea "27267352297"
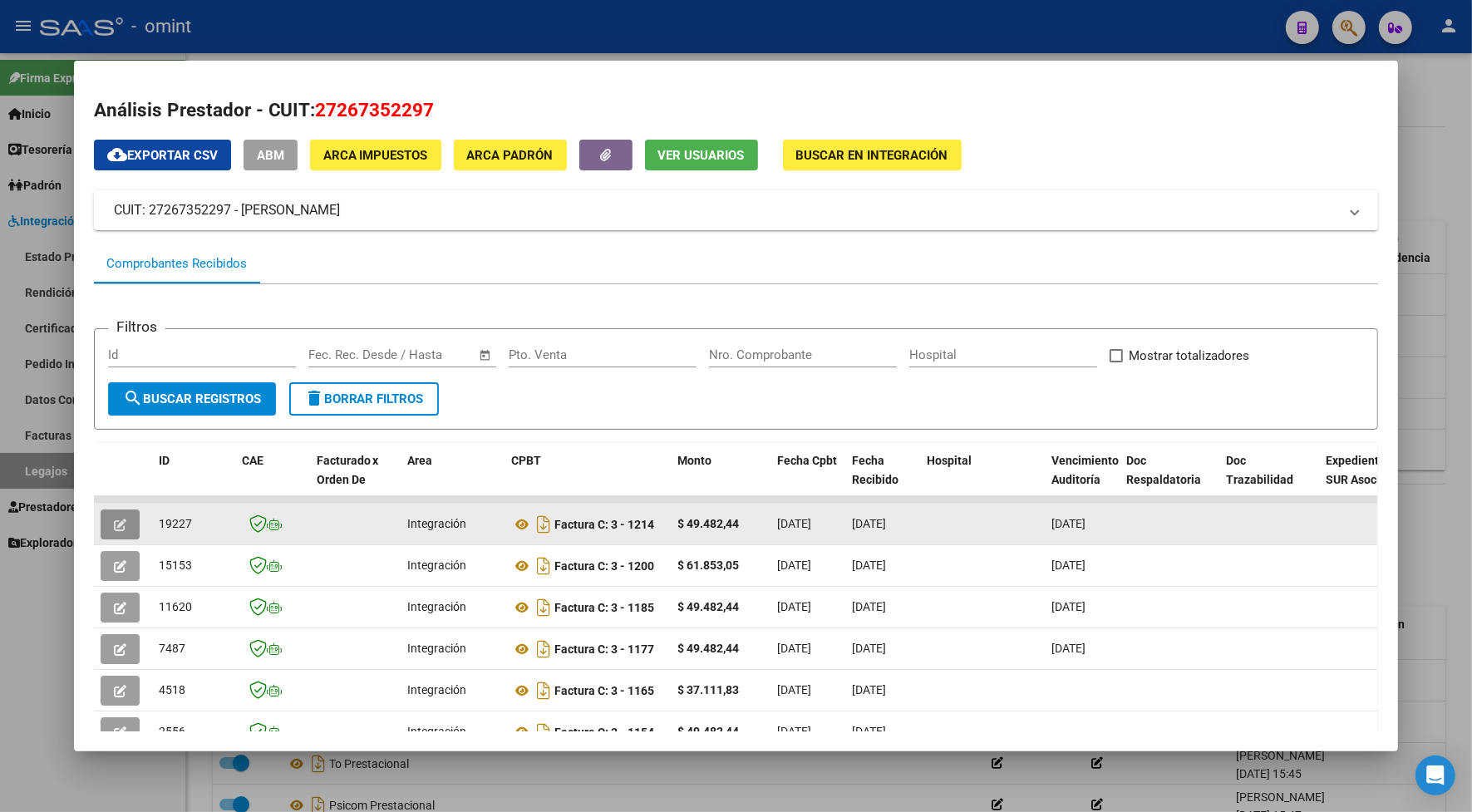
click at [114, 528] on icon "button" at bounding box center [120, 524] width 12 height 12
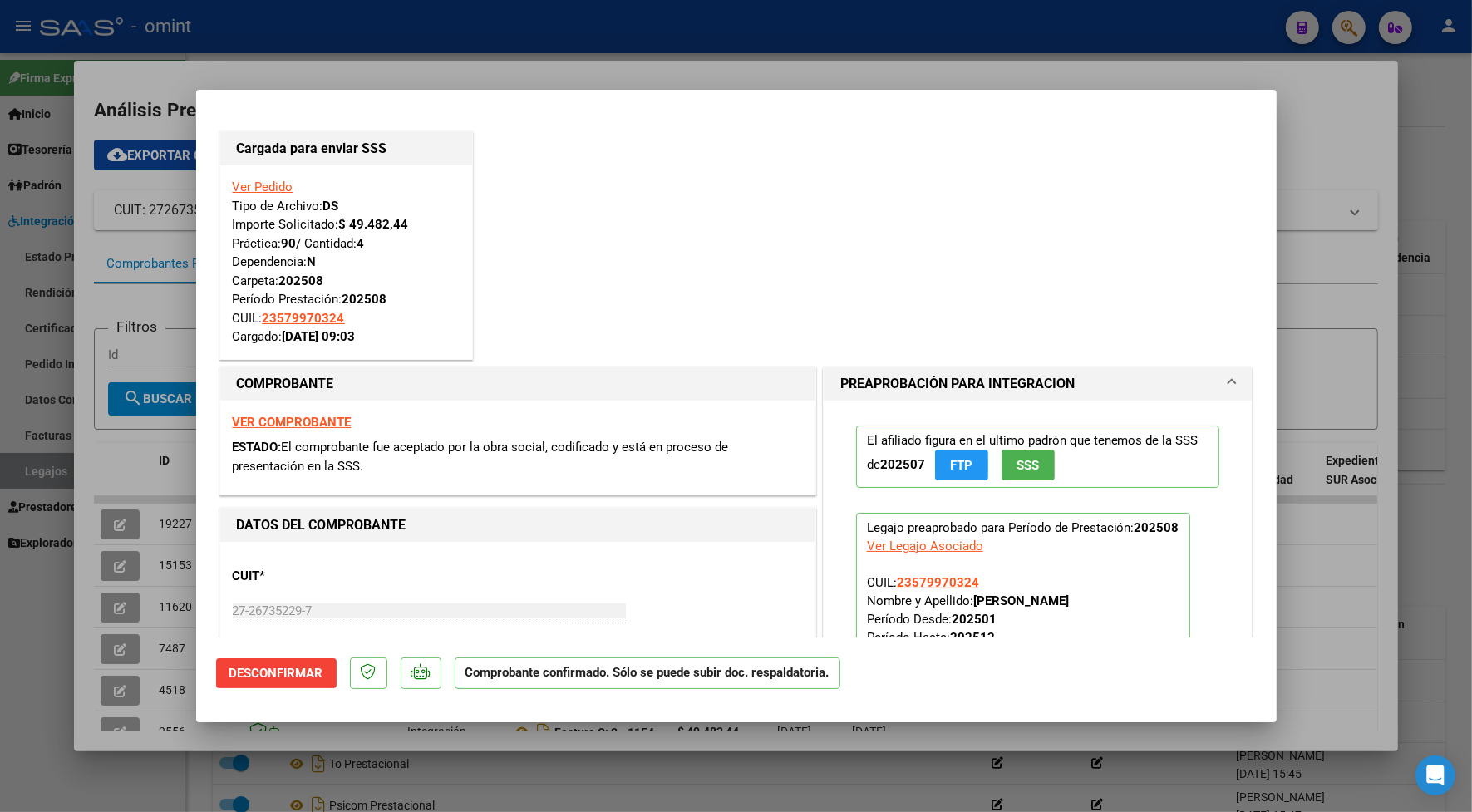
click at [344, 63] on div at bounding box center [736, 406] width 1472 height 812
type input "$ 0,00"
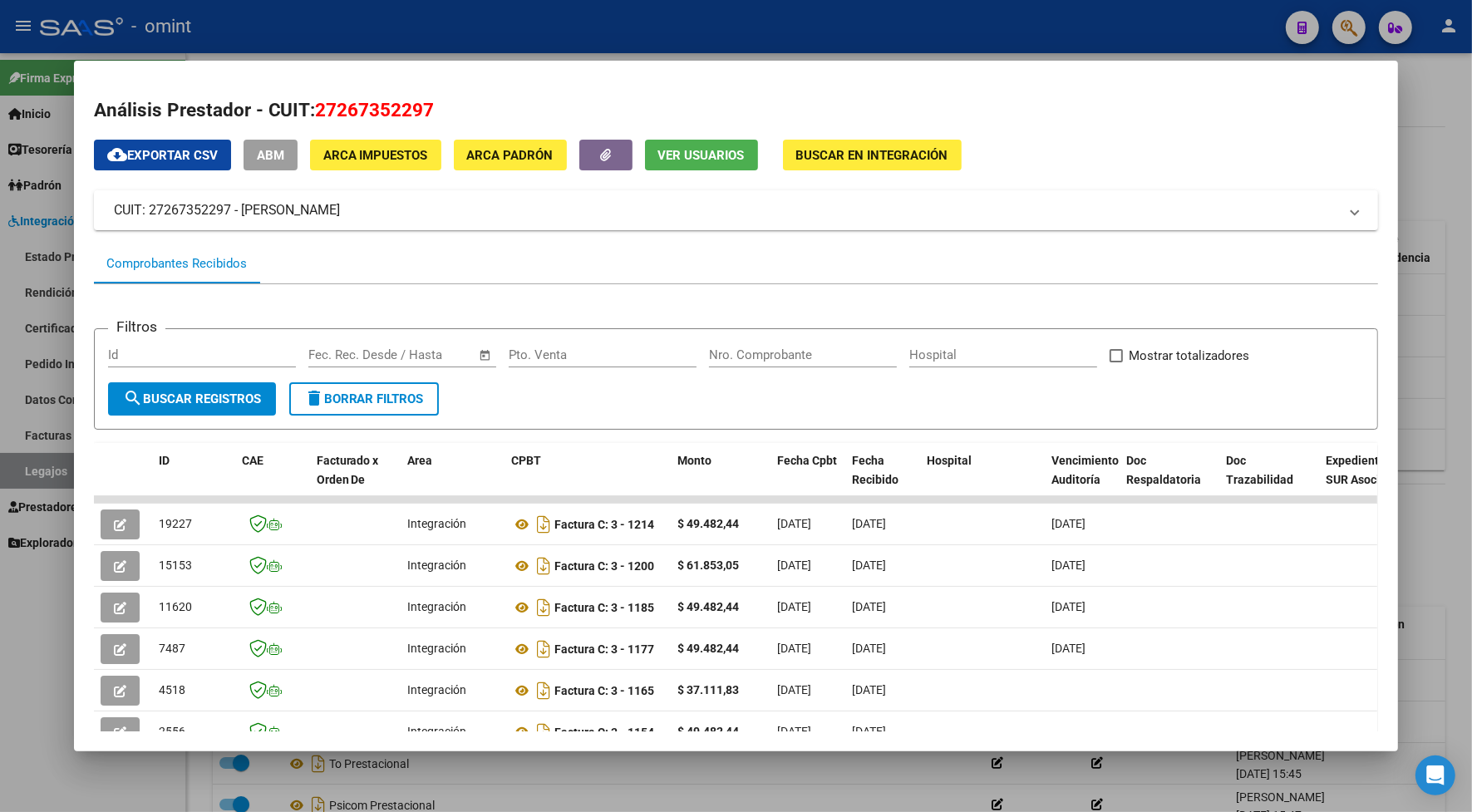
click at [583, 50] on div at bounding box center [736, 406] width 1472 height 812
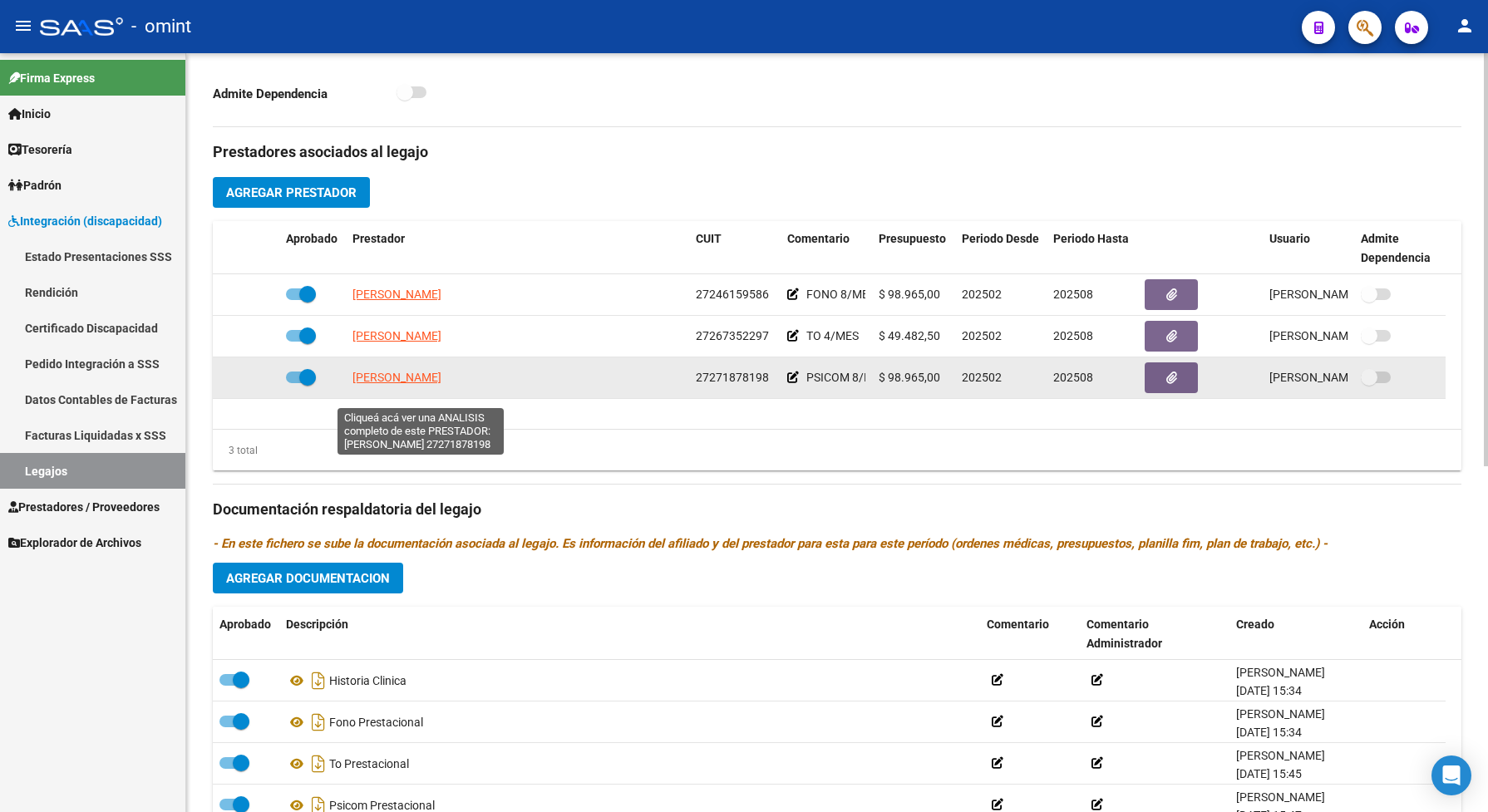
click at [413, 384] on span "TRUCCO LORENA RAQUEL" at bounding box center [397, 377] width 89 height 13
type textarea "27271878198"
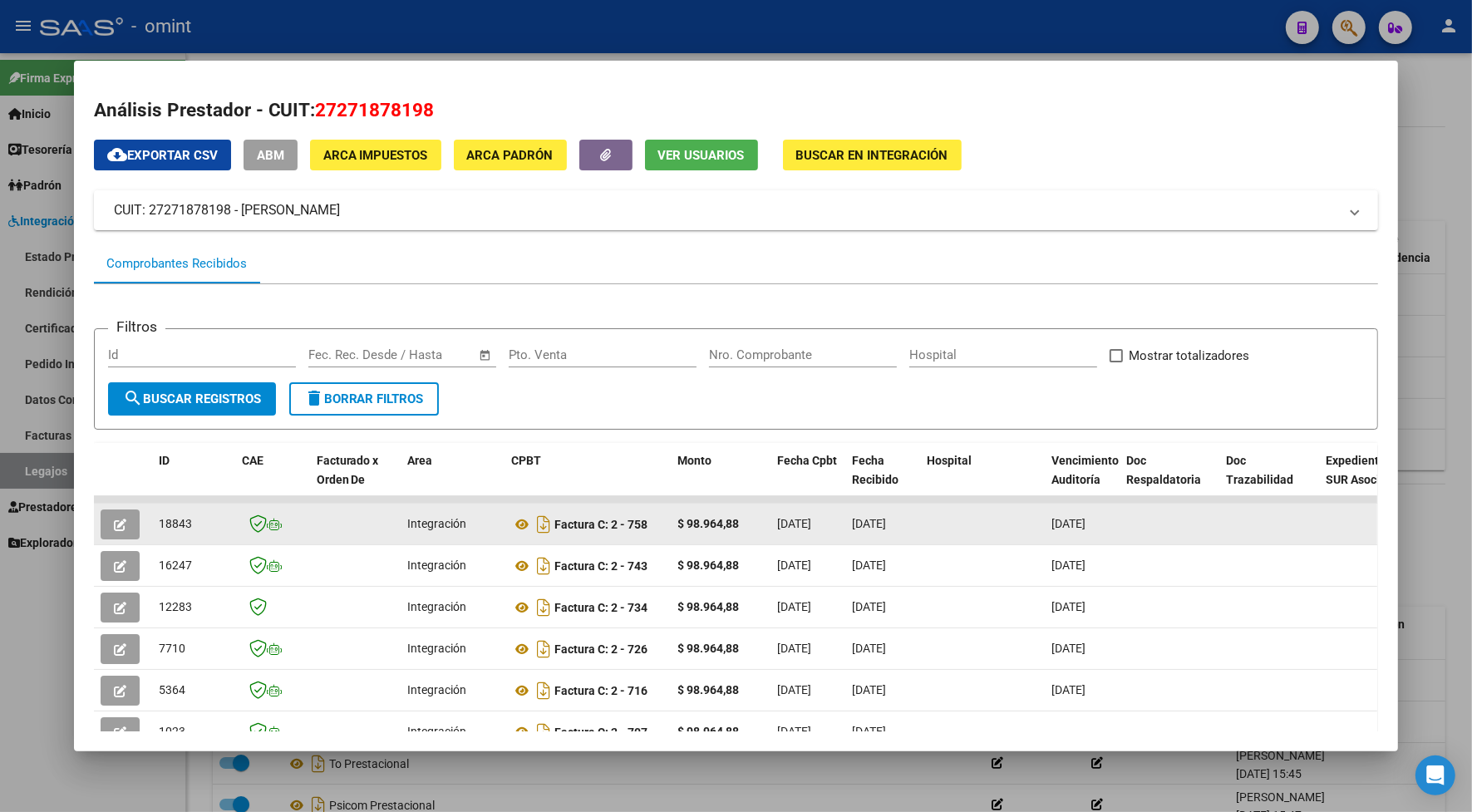
click at [114, 521] on icon "button" at bounding box center [120, 524] width 12 height 12
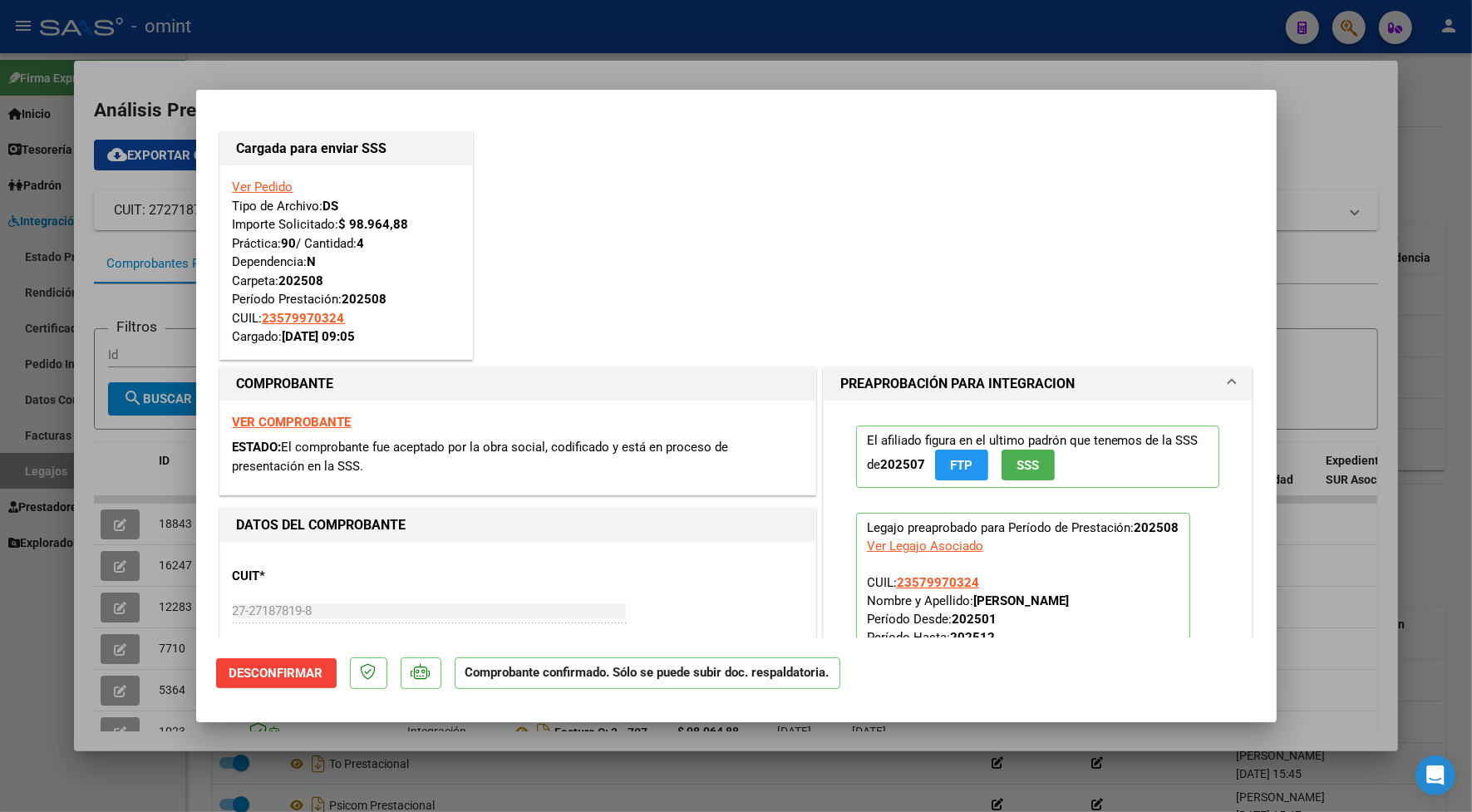
click at [272, 76] on div at bounding box center [736, 406] width 1472 height 812
type input "$ 0,00"
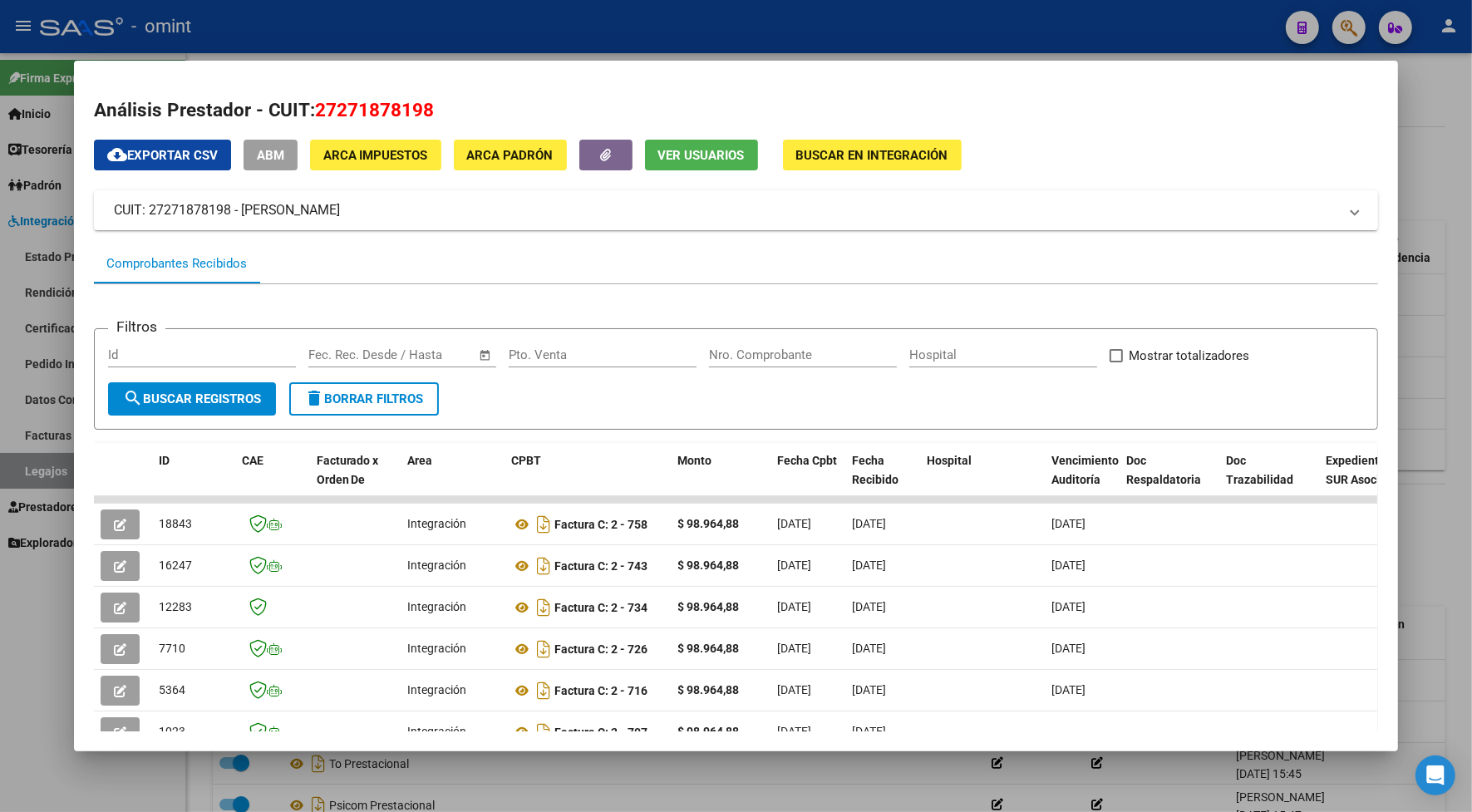
click at [295, 38] on div at bounding box center [736, 406] width 1472 height 812
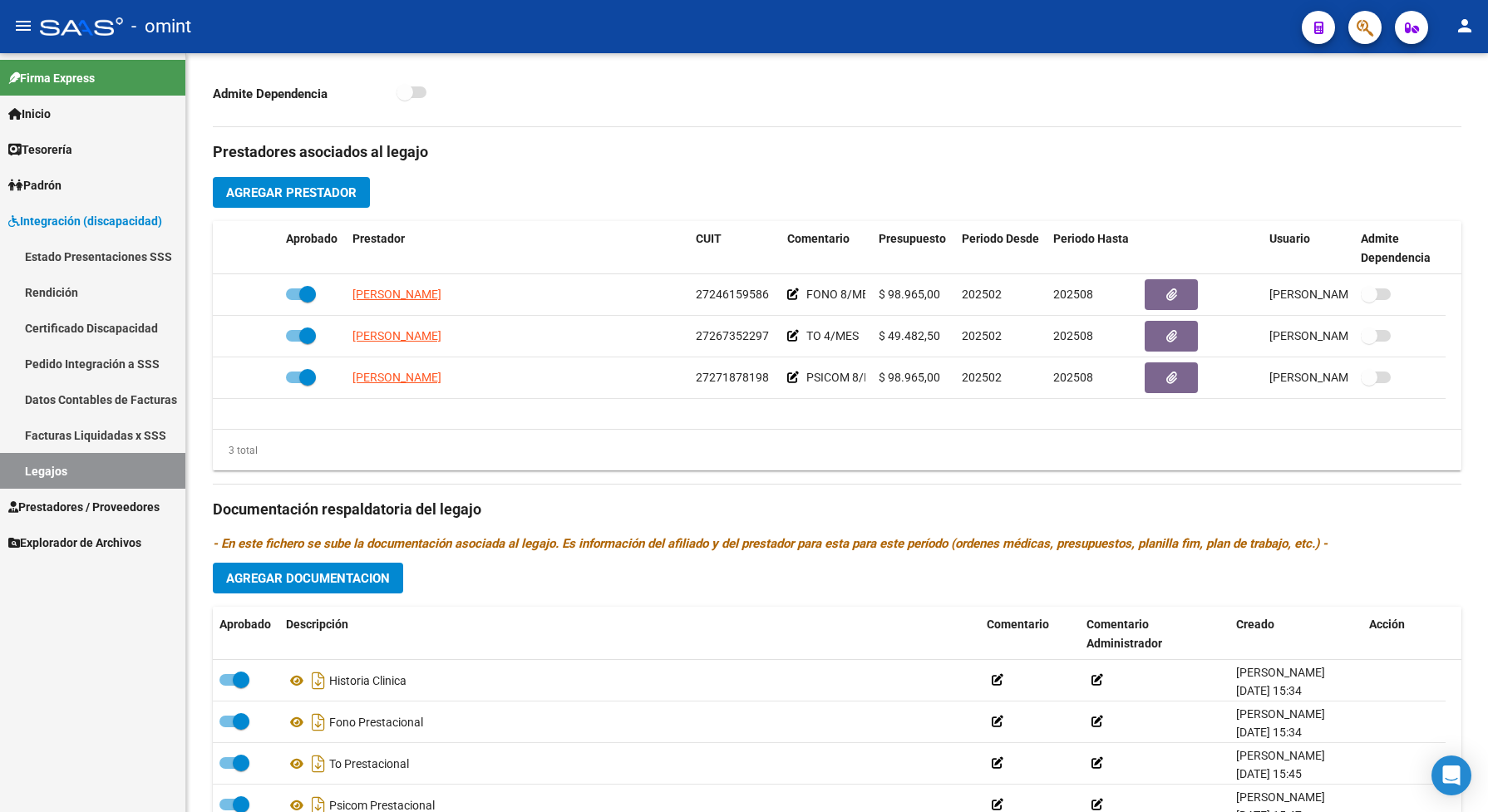
click at [96, 466] on link "Legajos" at bounding box center [93, 470] width 185 height 36
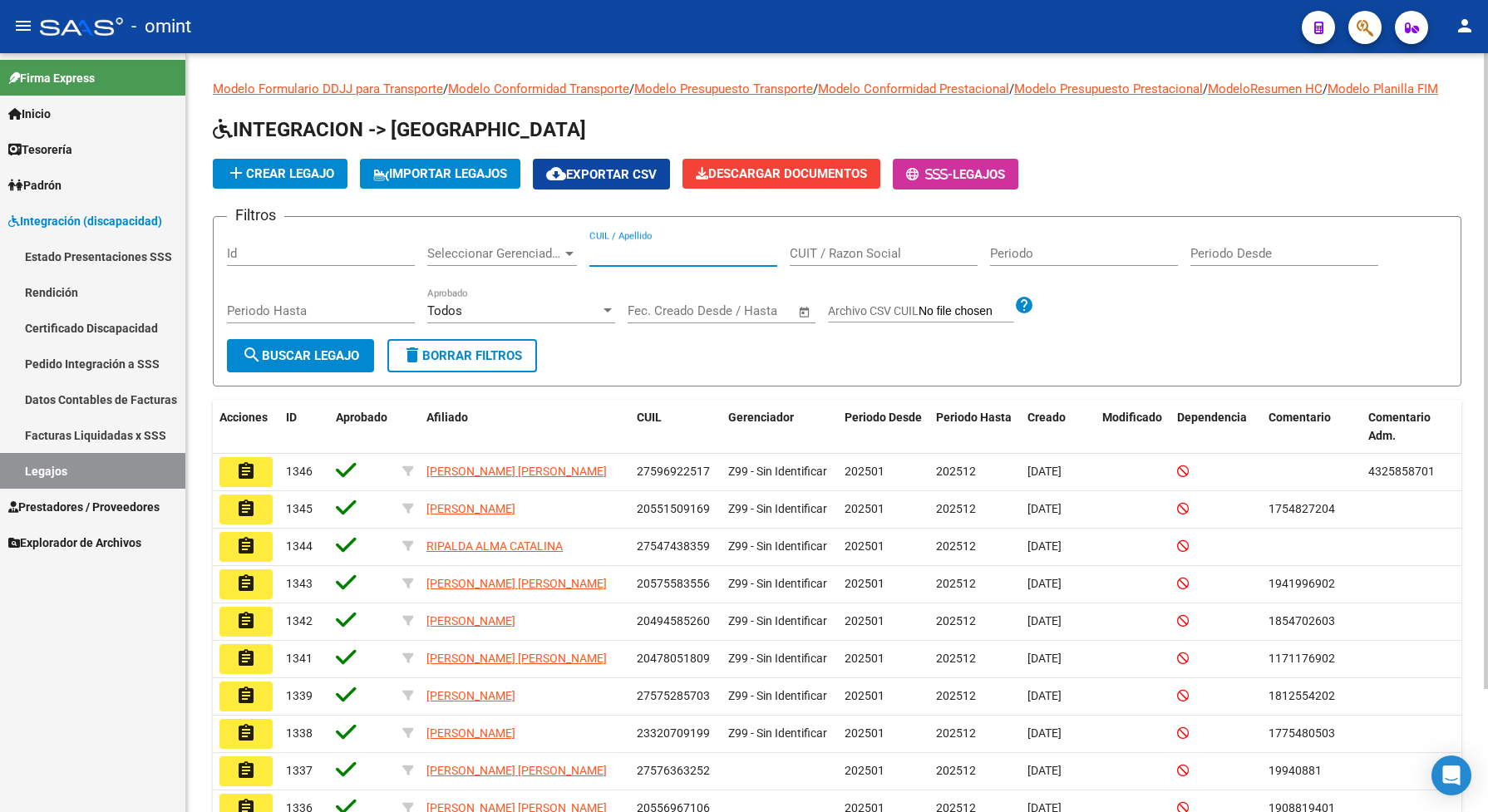
click at [615, 260] on input "CUIL / Apellido" at bounding box center [683, 253] width 188 height 15
paste input "20508543442"
type input "20508543442"
click at [349, 363] on span "search Buscar Legajo" at bounding box center [301, 355] width 117 height 15
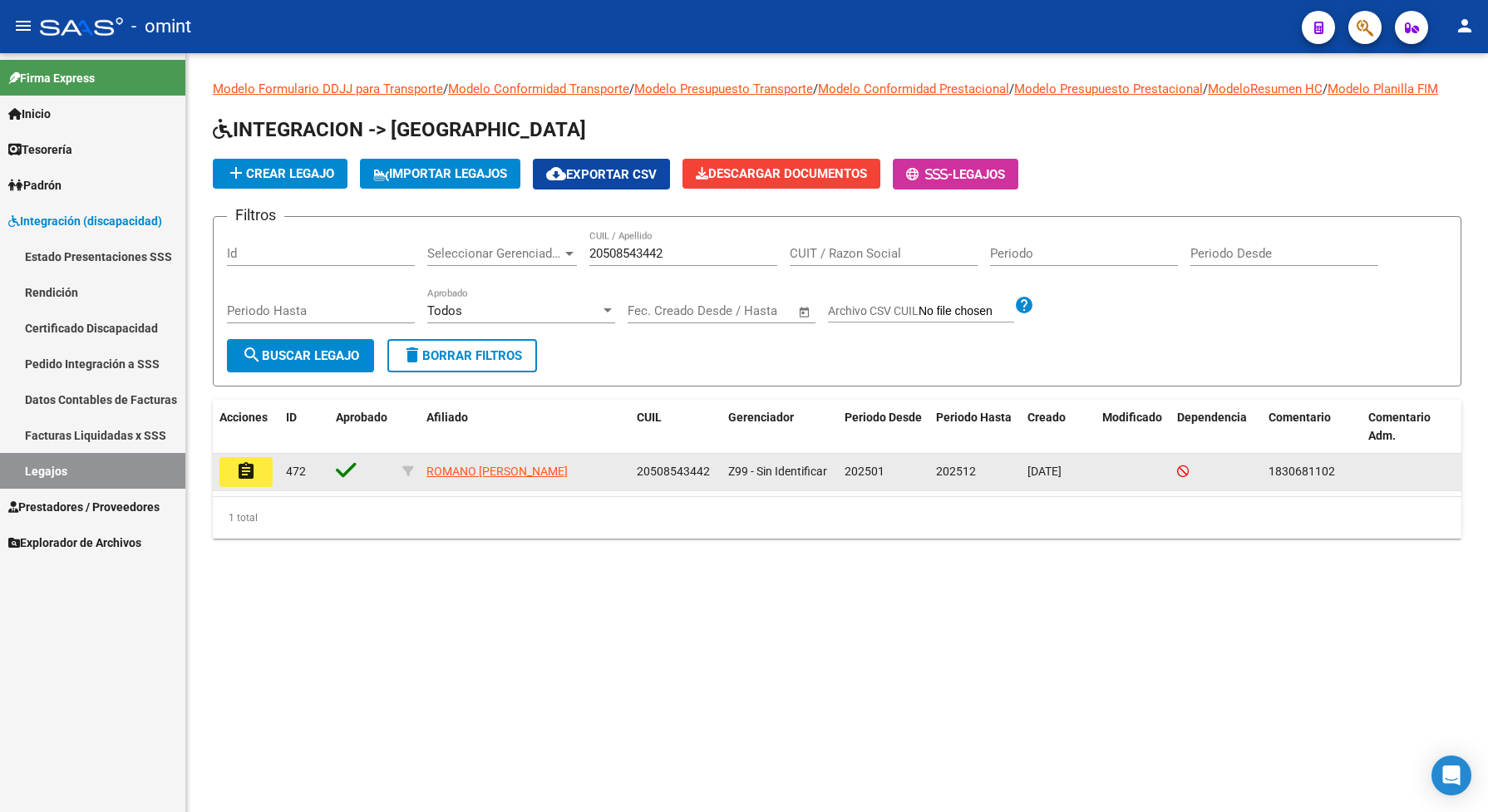
click at [249, 480] on mat-icon "assignment" at bounding box center [246, 471] width 20 height 20
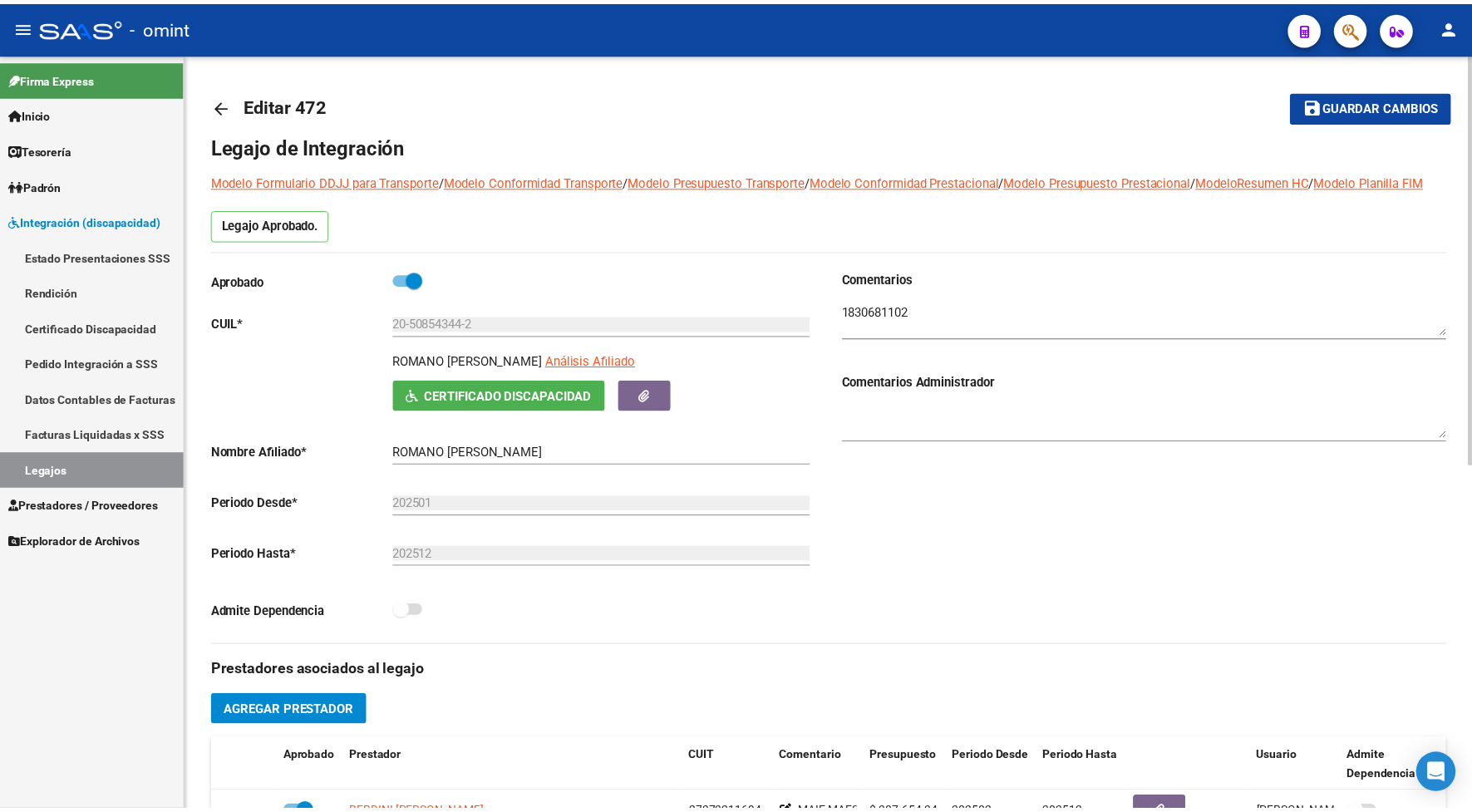
scroll to position [311, 0]
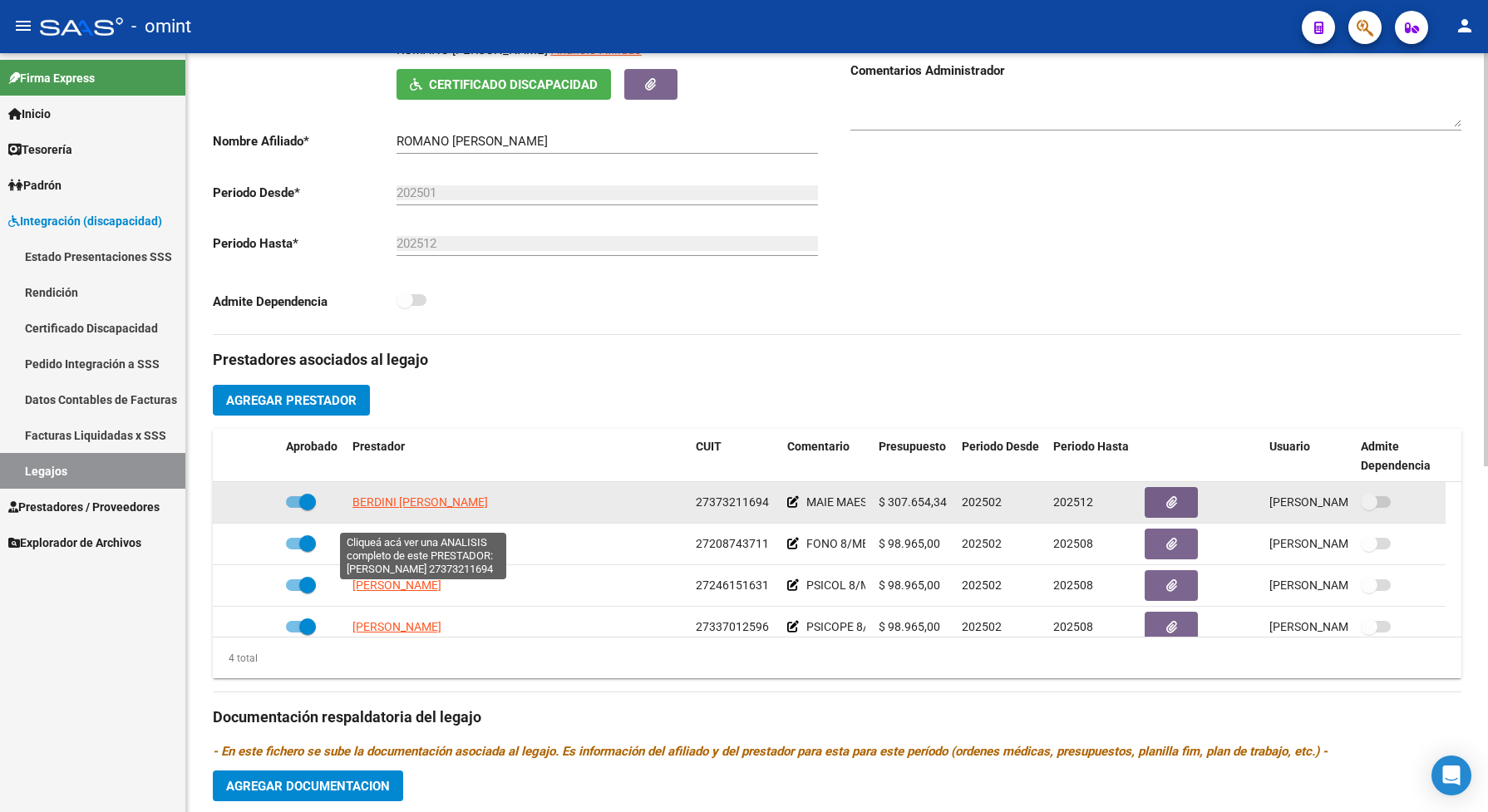
click at [383, 509] on span "BERDINI ANTONELA BELEN" at bounding box center [420, 502] width 136 height 13
type textarea "27373211694"
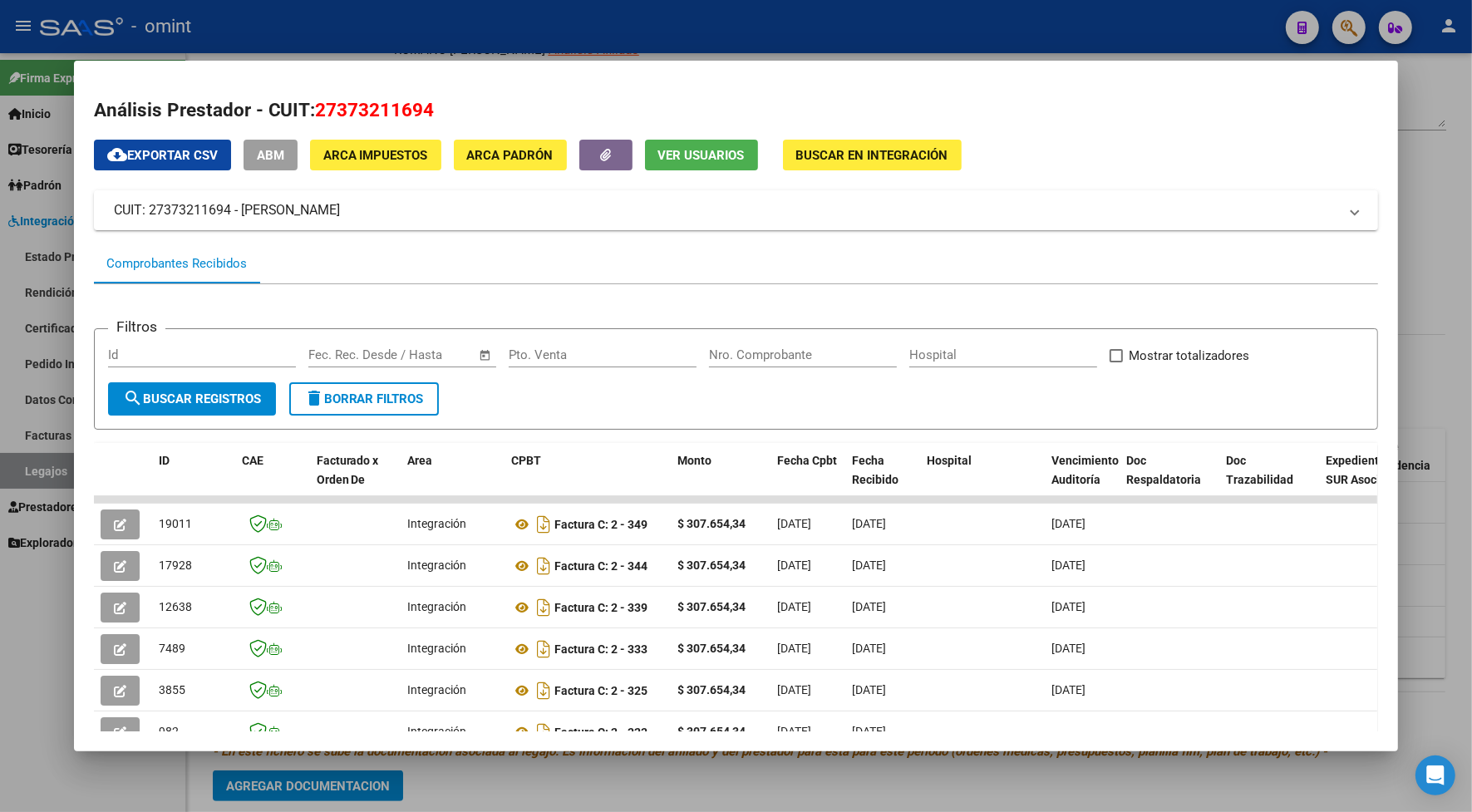
scroll to position [158, 0]
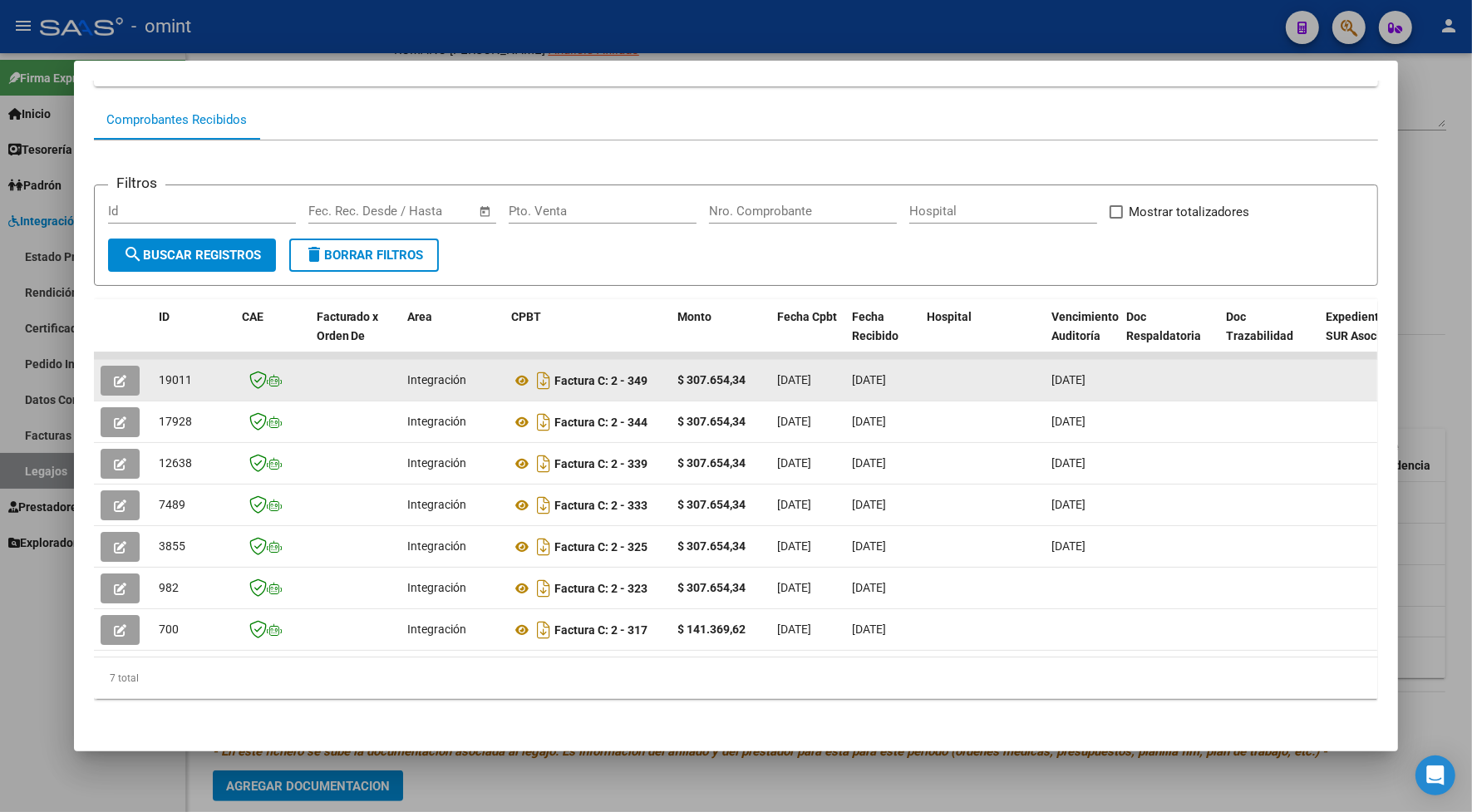
click at [114, 375] on icon "button" at bounding box center [120, 381] width 12 height 12
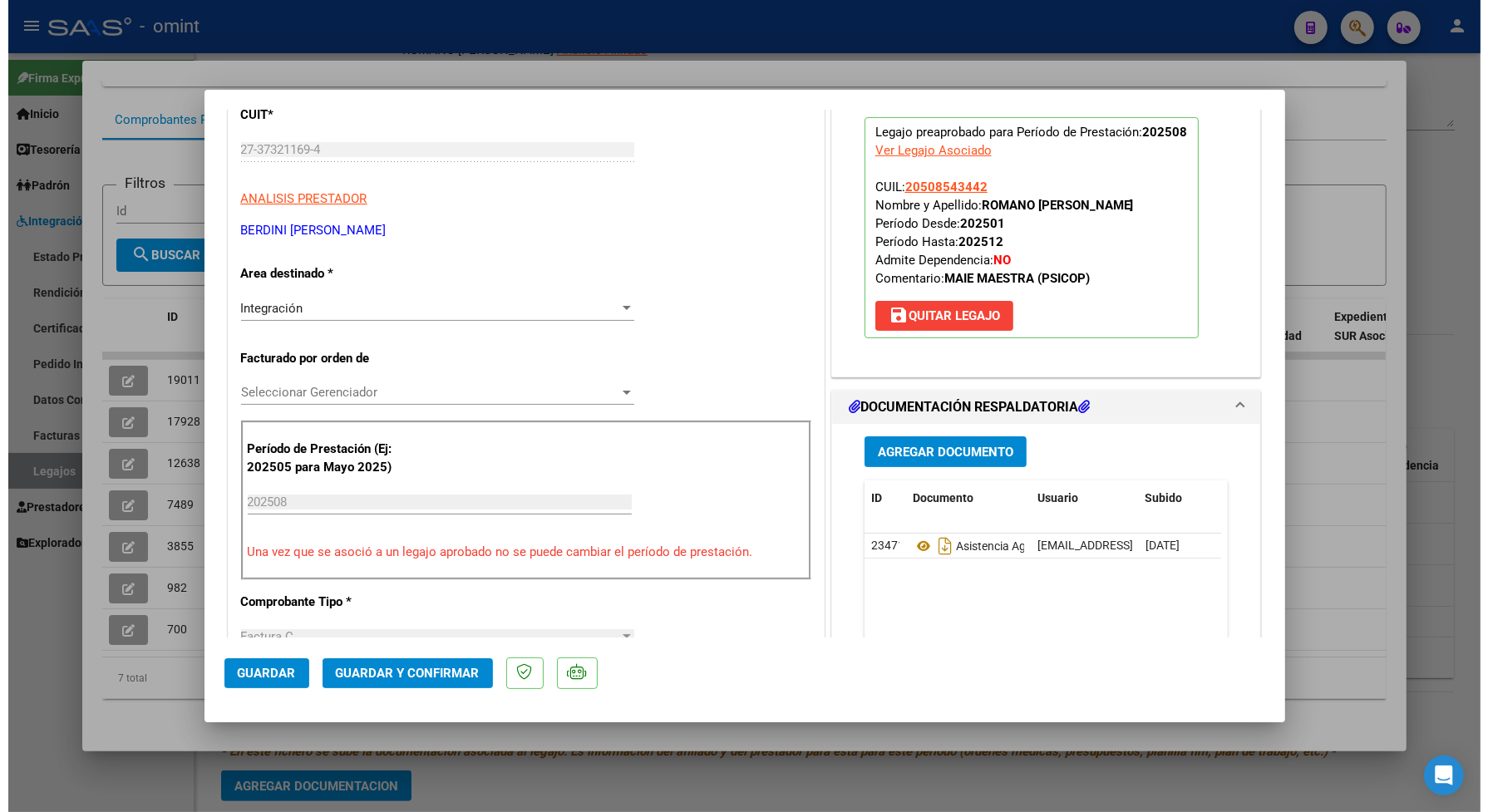
scroll to position [104, 0]
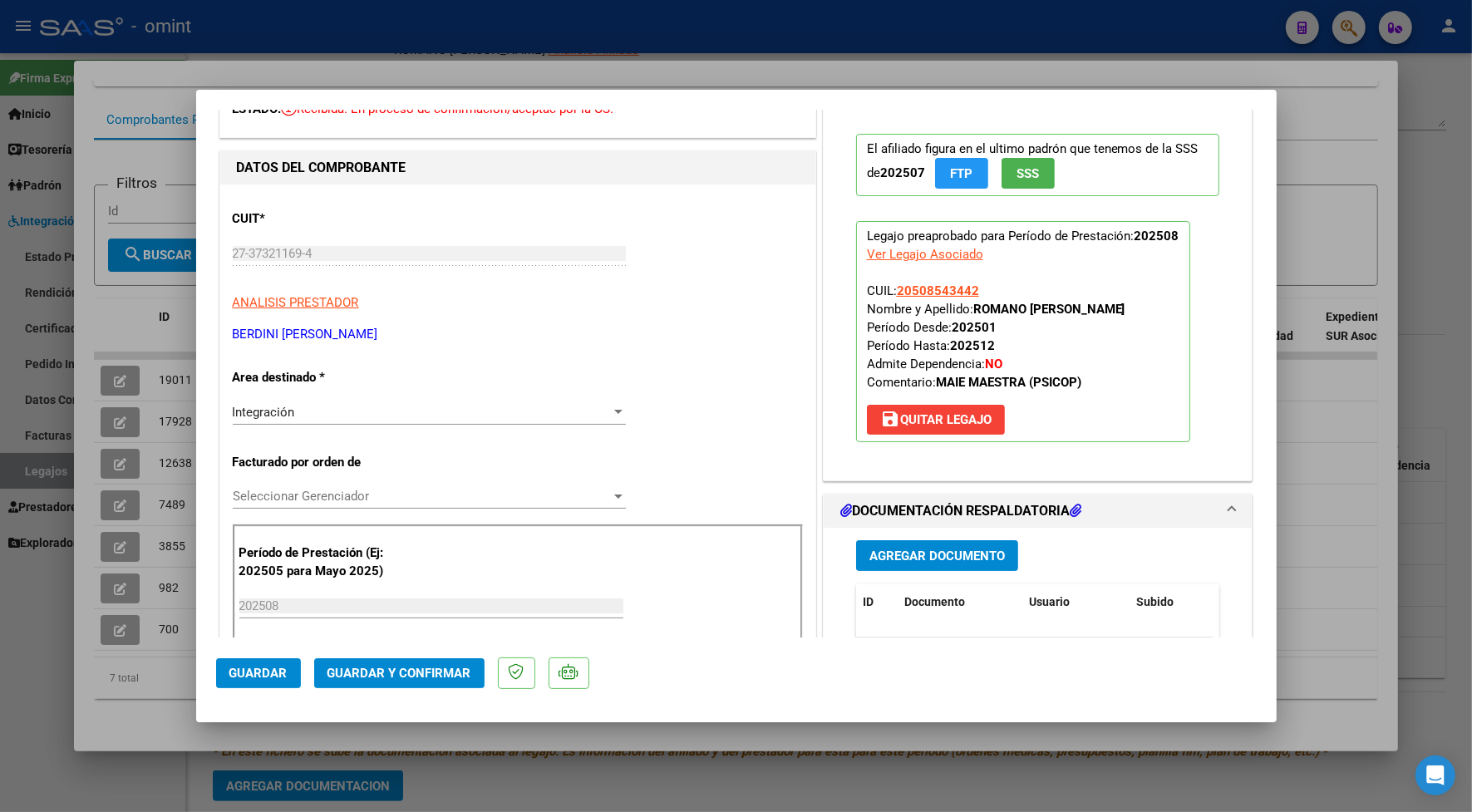
click at [621, 62] on div at bounding box center [736, 406] width 1472 height 812
type input "$ 0,00"
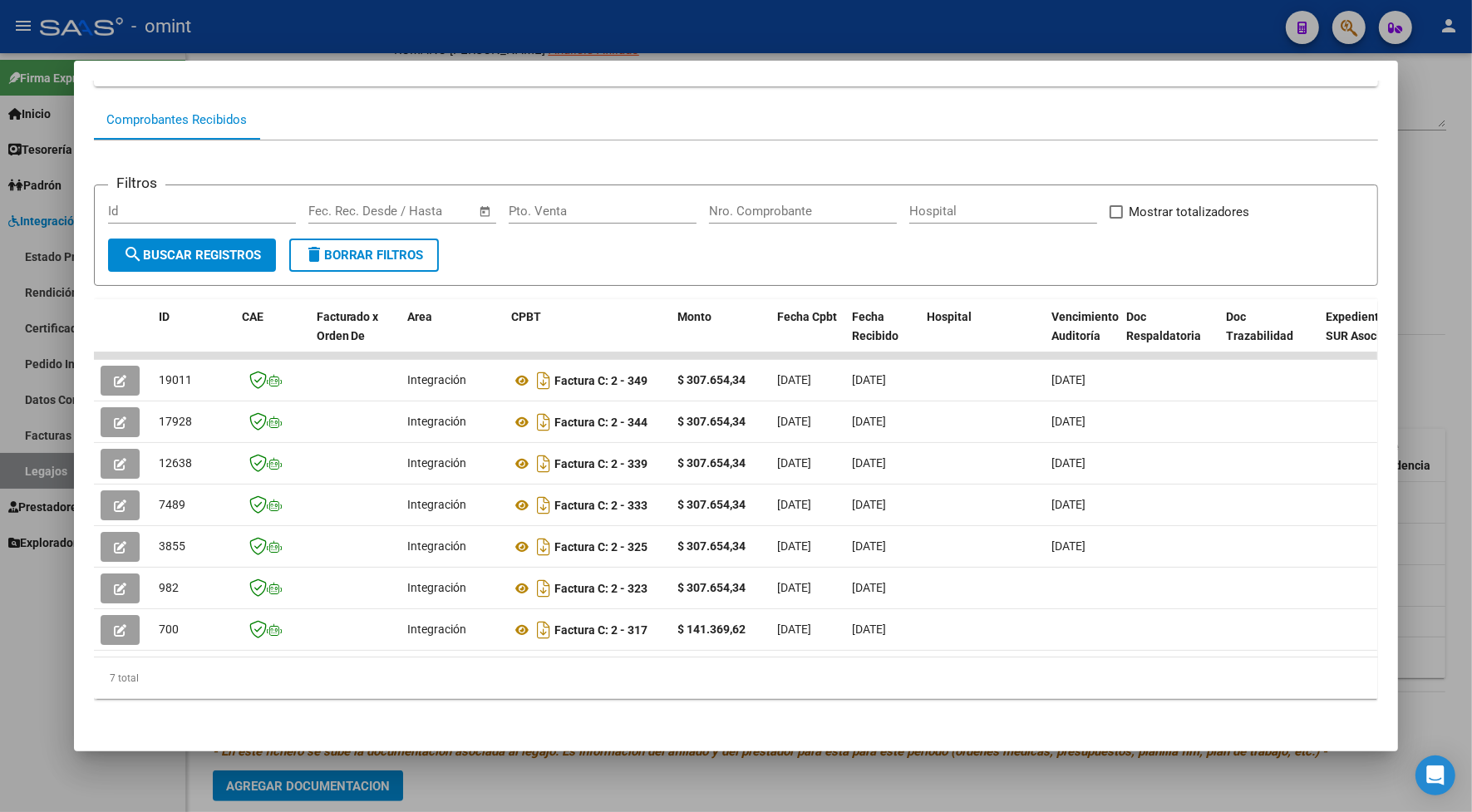
click at [509, 29] on div at bounding box center [736, 406] width 1472 height 812
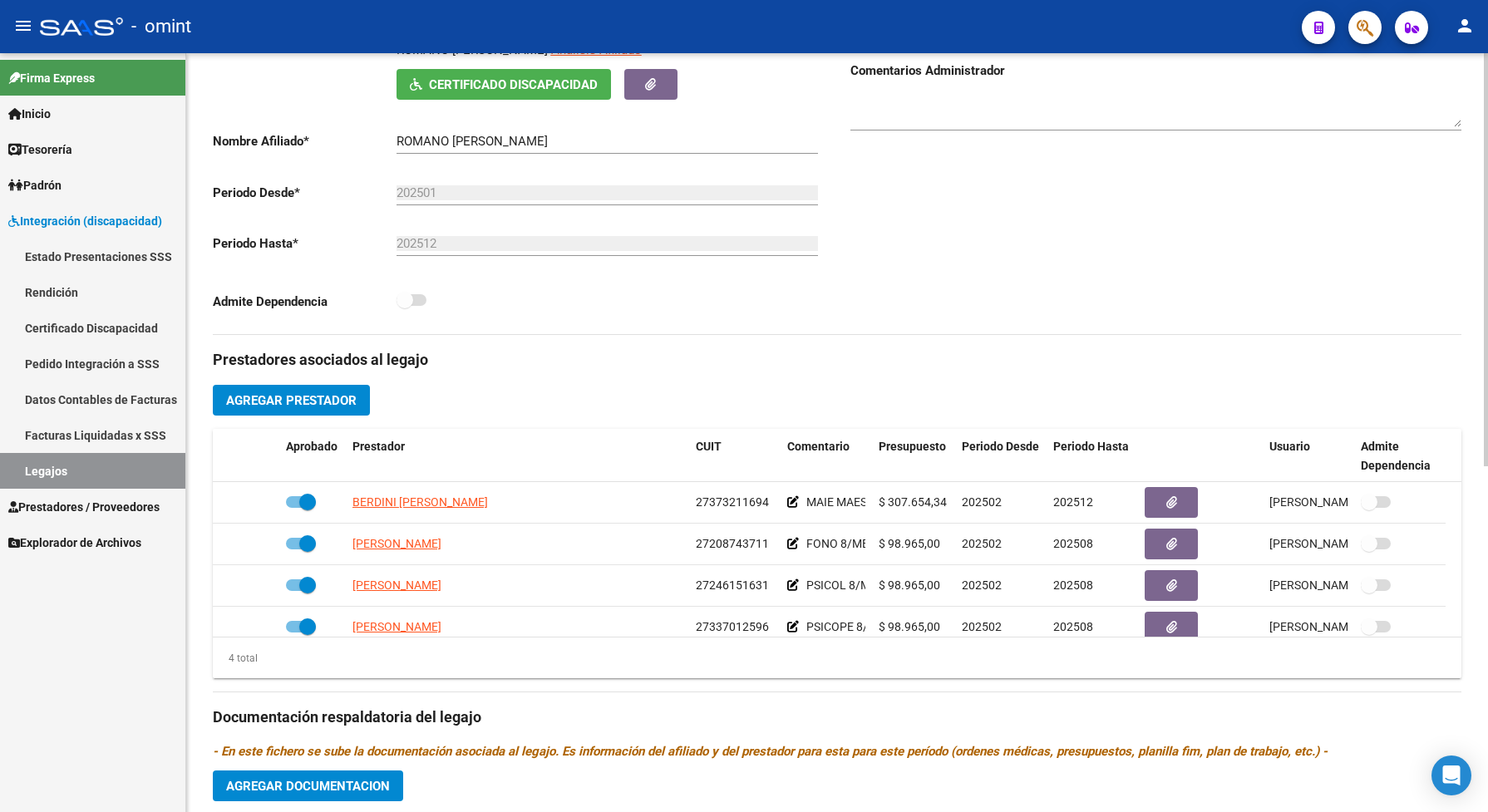
scroll to position [0, 0]
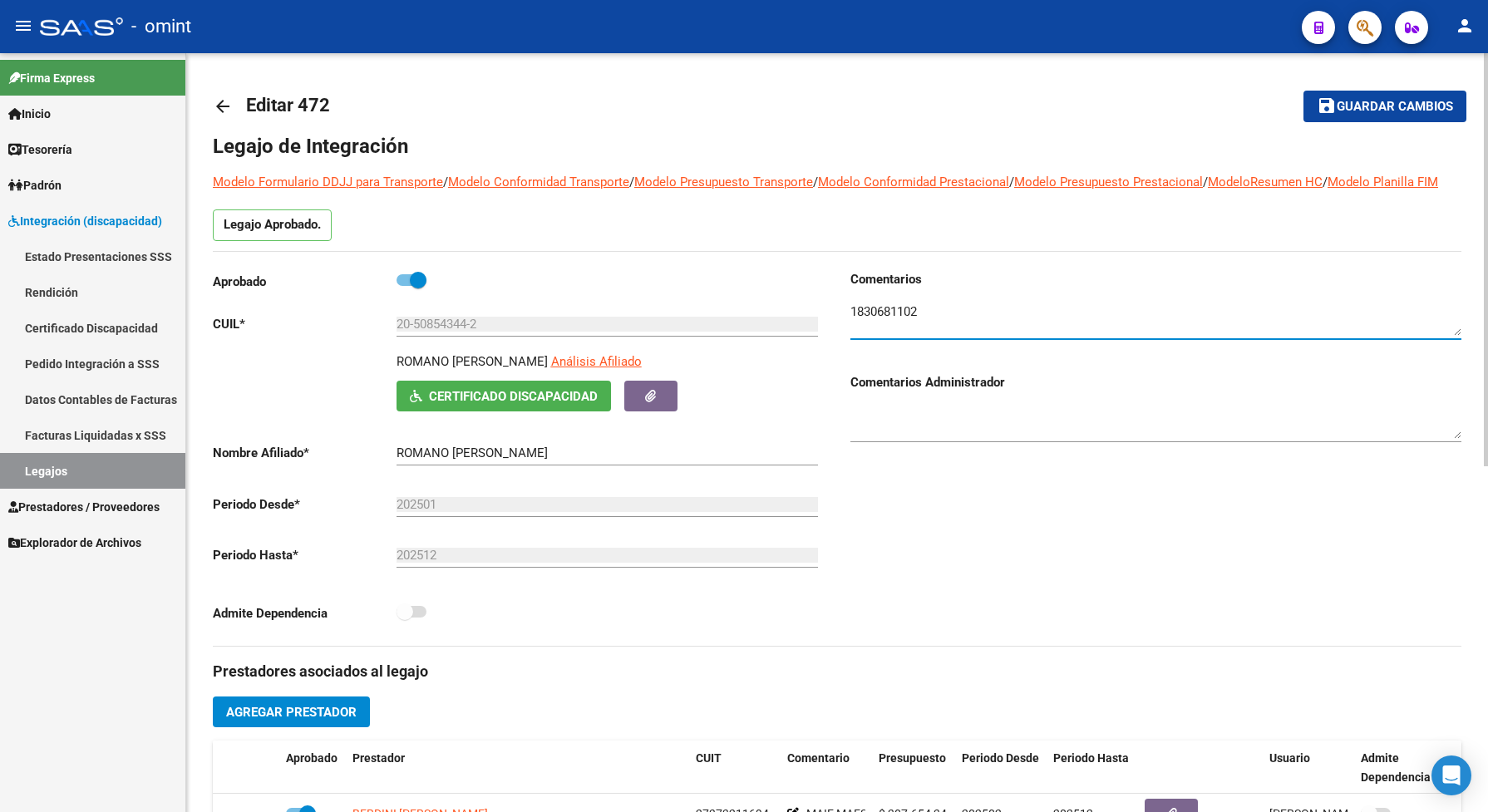
drag, startPoint x: 922, startPoint y: 323, endPoint x: 845, endPoint y: 318, distance: 77.2
click at [845, 318] on div "Comentarios Comentarios Administrador" at bounding box center [1149, 458] width 624 height 376
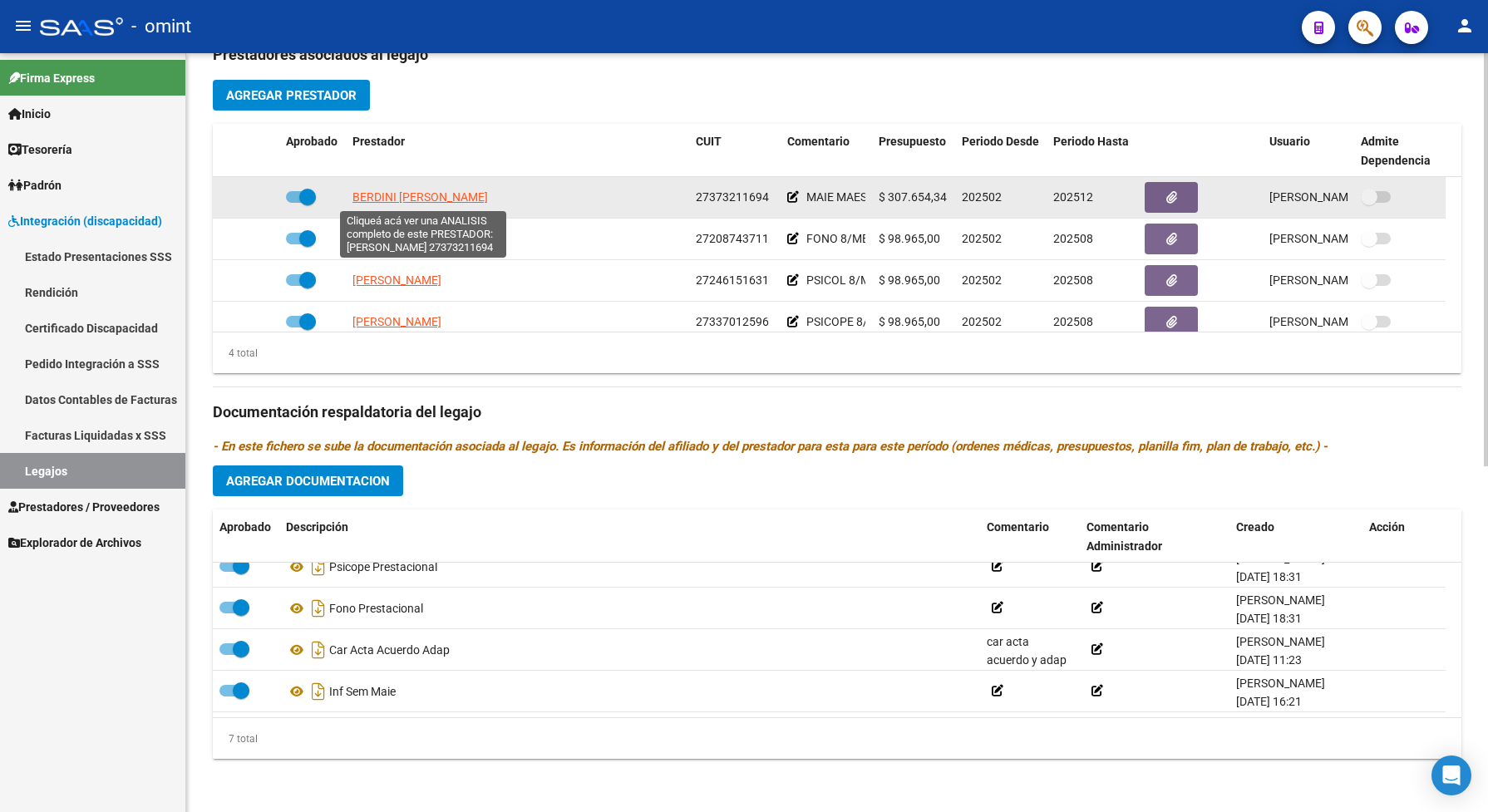
click at [418, 198] on span "BERDINI ANTONELA BELEN" at bounding box center [420, 197] width 136 height 13
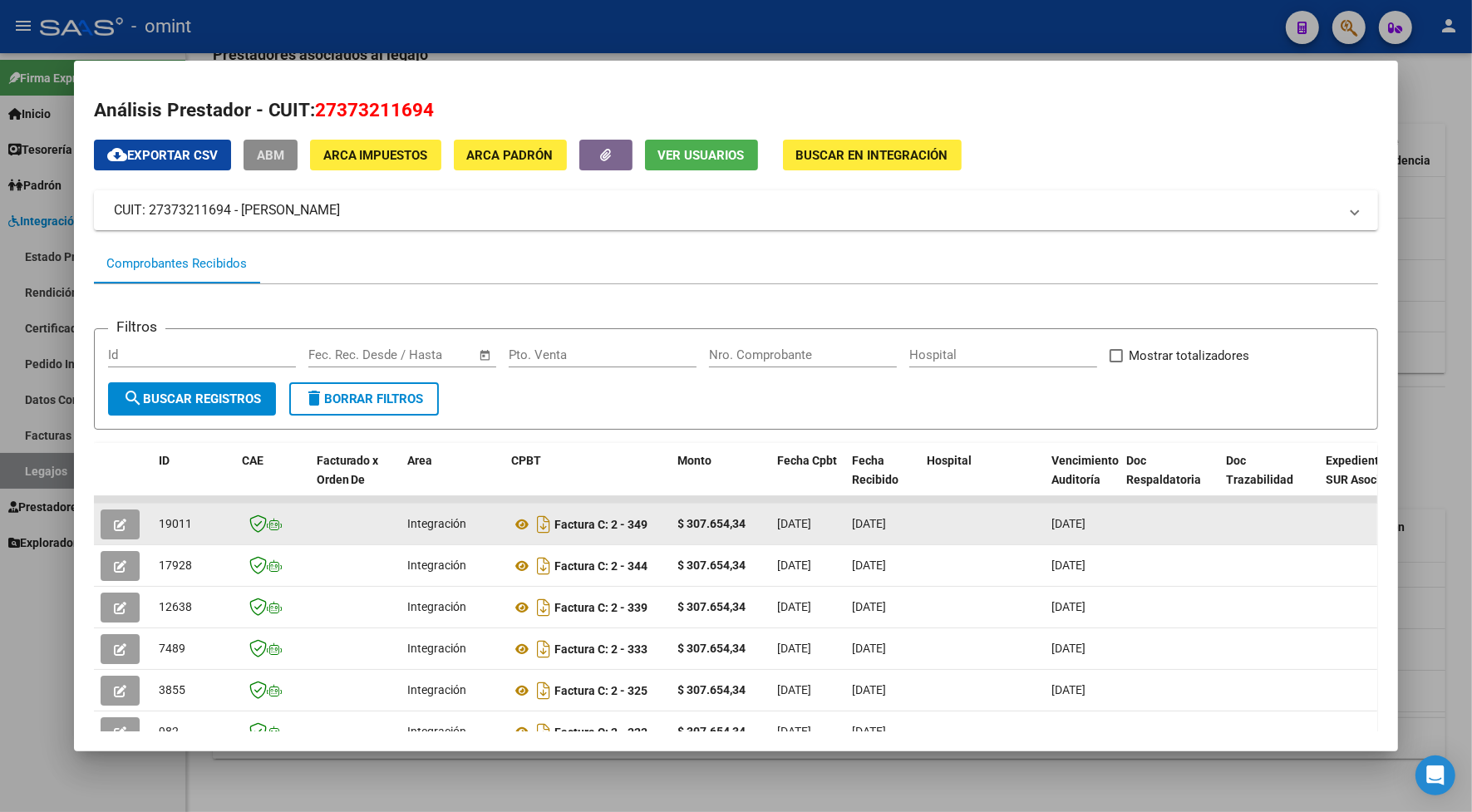
click at [114, 525] on icon "button" at bounding box center [120, 524] width 12 height 12
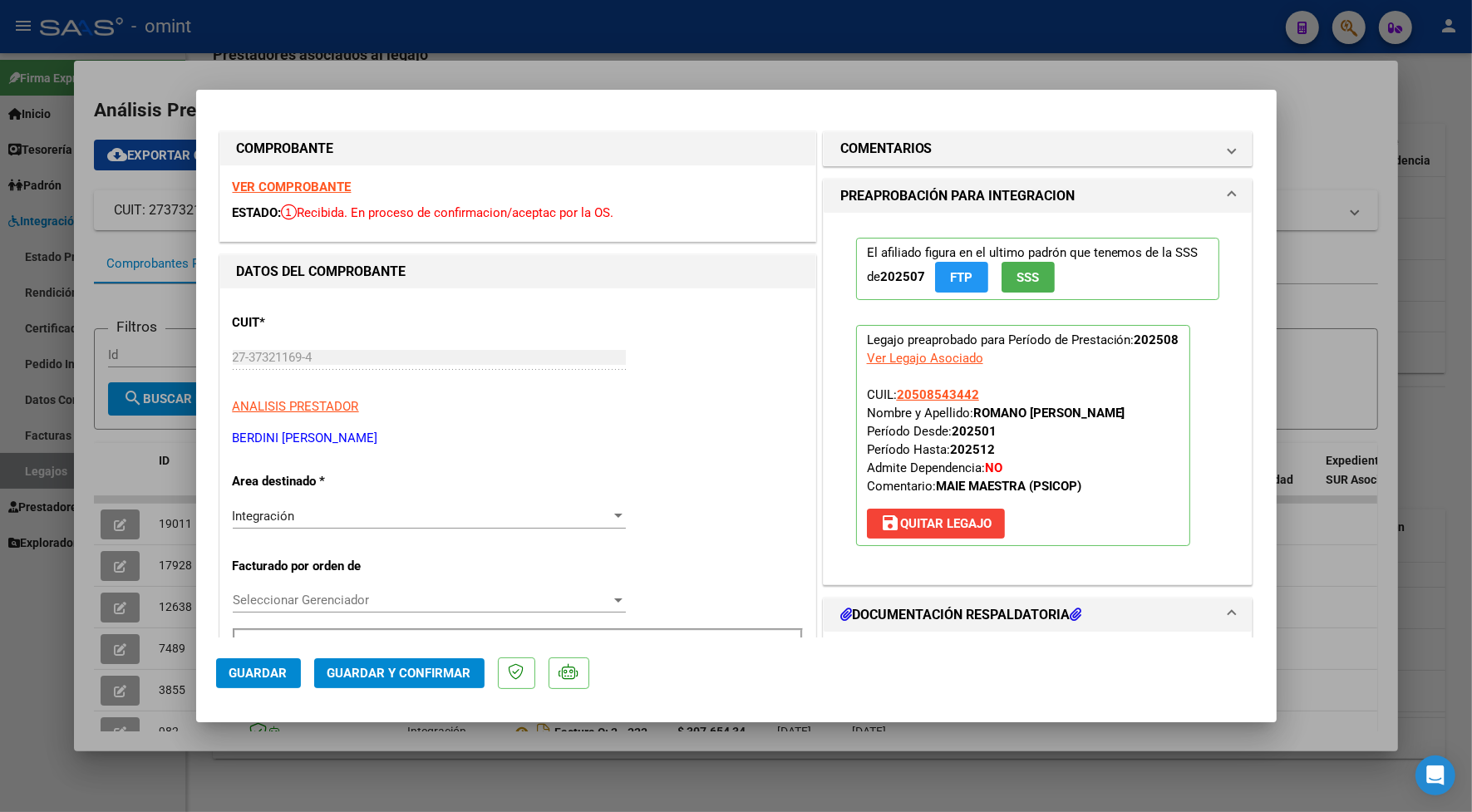
scroll to position [208, 0]
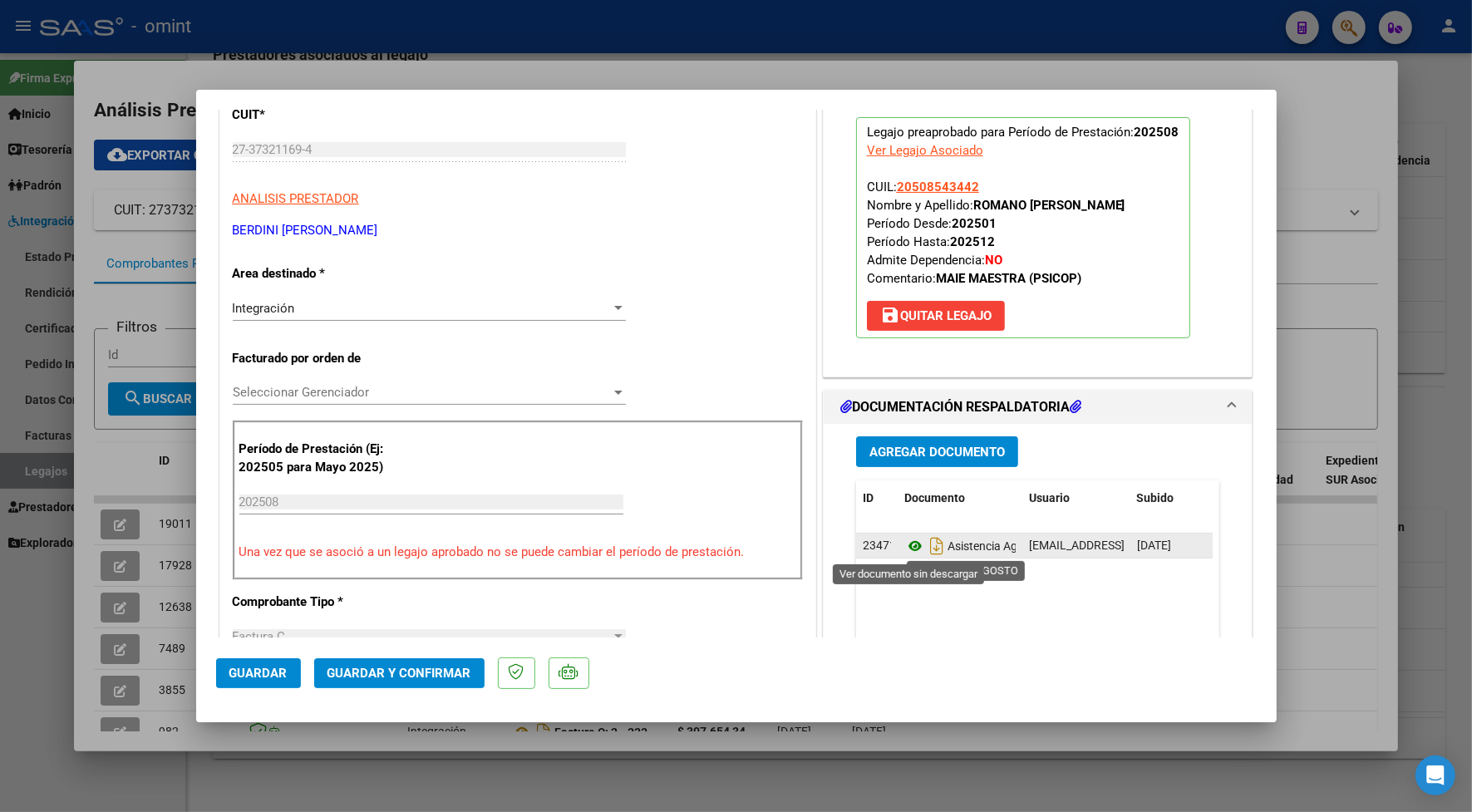
click at [908, 540] on icon at bounding box center [914, 545] width 22 height 20
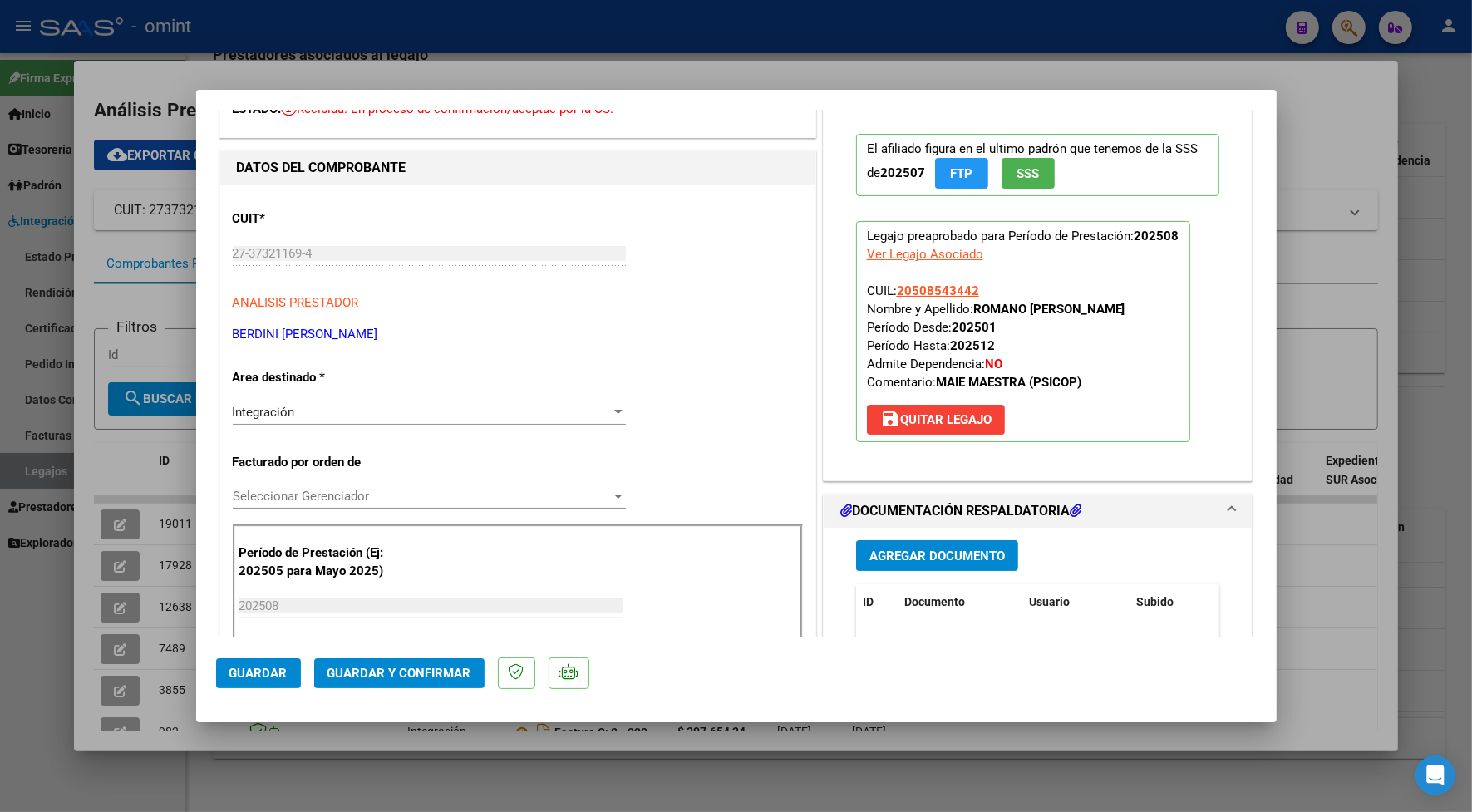
scroll to position [0, 0]
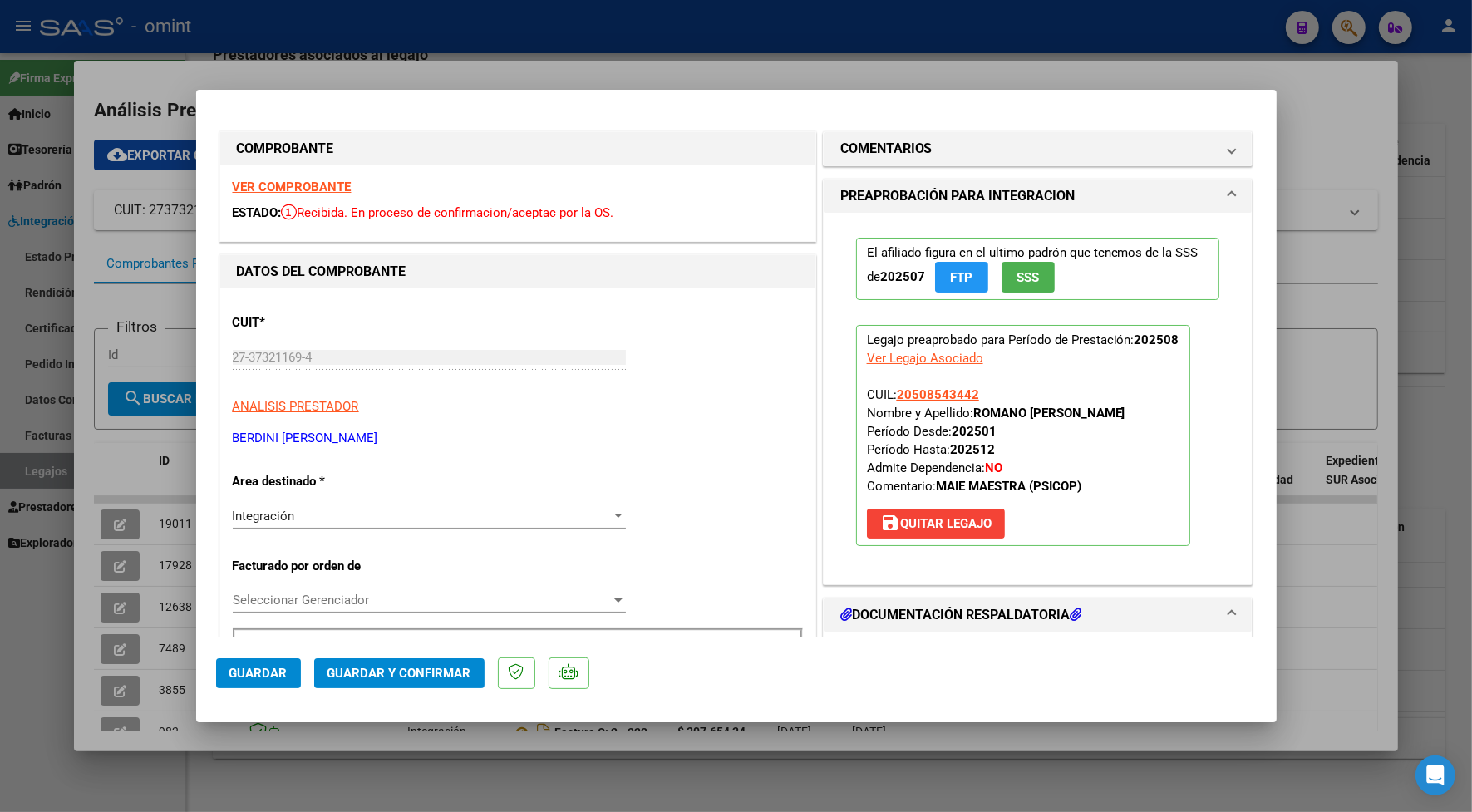
click at [287, 184] on strong "VER COMPROBANTE" at bounding box center [292, 186] width 119 height 15
click at [320, 191] on strong "VER COMPROBANTE" at bounding box center [292, 186] width 119 height 15
click at [403, 666] on span "Guardar y Confirmar" at bounding box center [399, 672] width 143 height 15
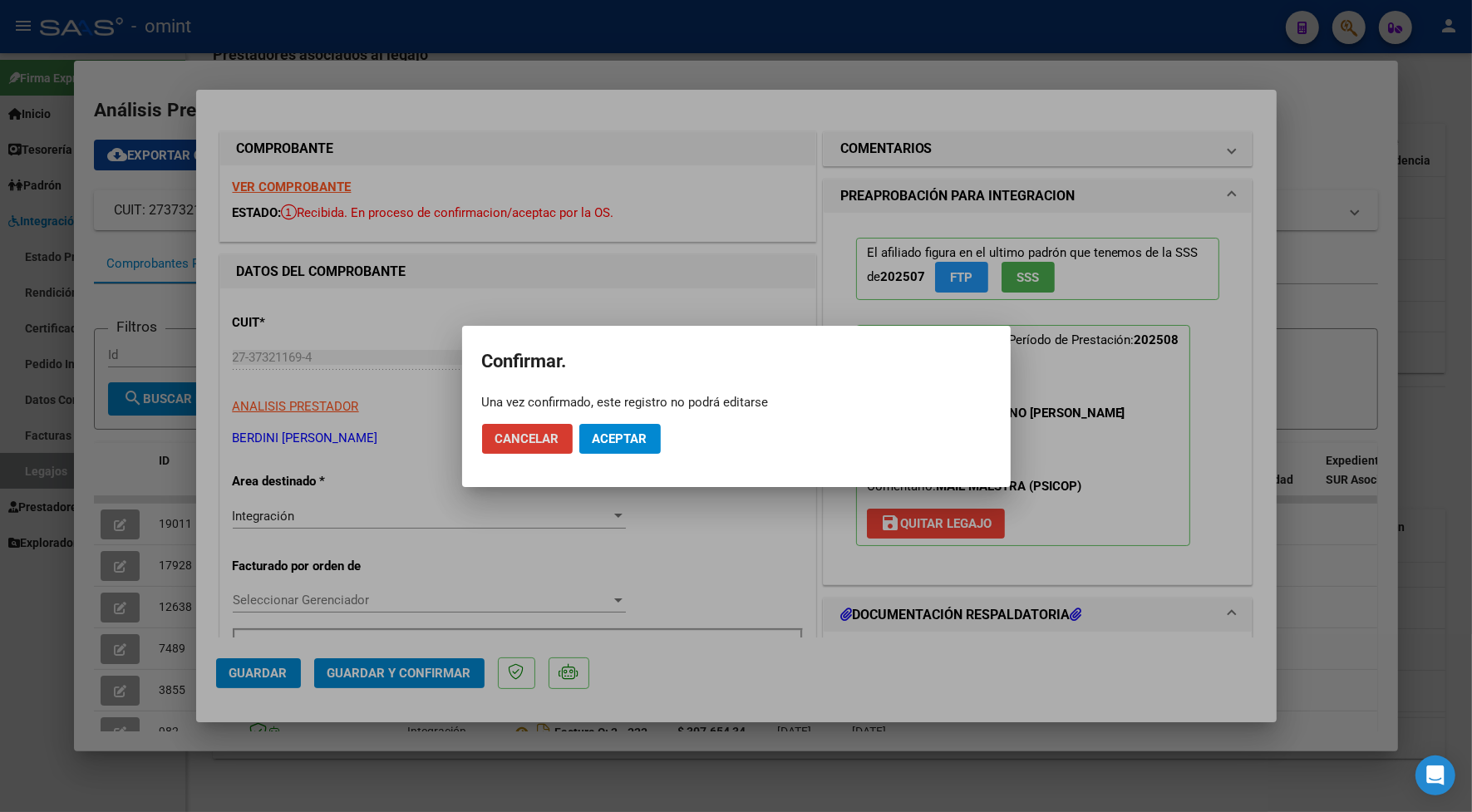
click at [611, 434] on span "Aceptar" at bounding box center [620, 438] width 55 height 15
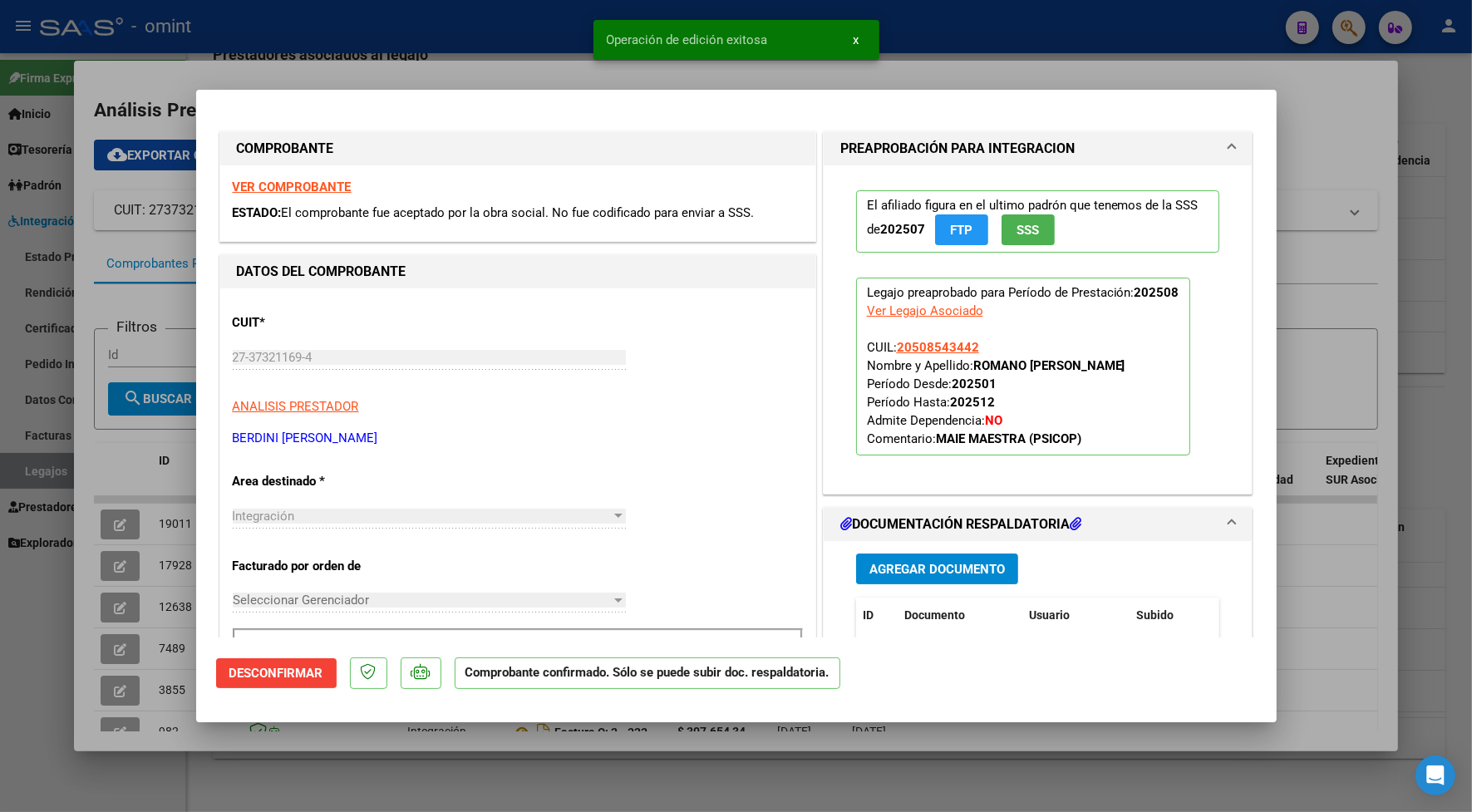
click at [499, 76] on div at bounding box center [736, 406] width 1472 height 812
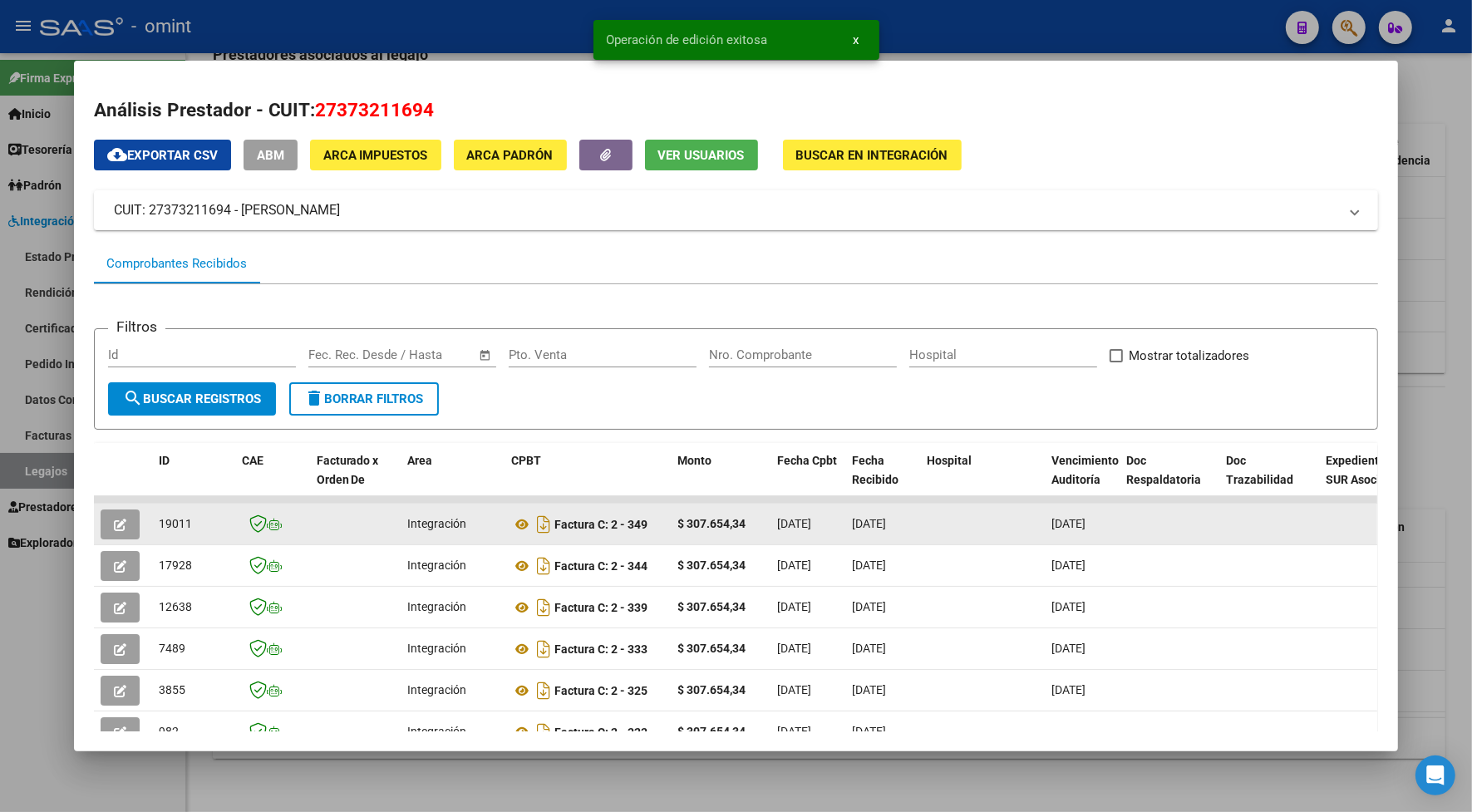
drag, startPoint x: 181, startPoint y: 517, endPoint x: 151, endPoint y: 528, distance: 32.0
click at [159, 528] on div "19011" at bounding box center [194, 524] width 70 height 19
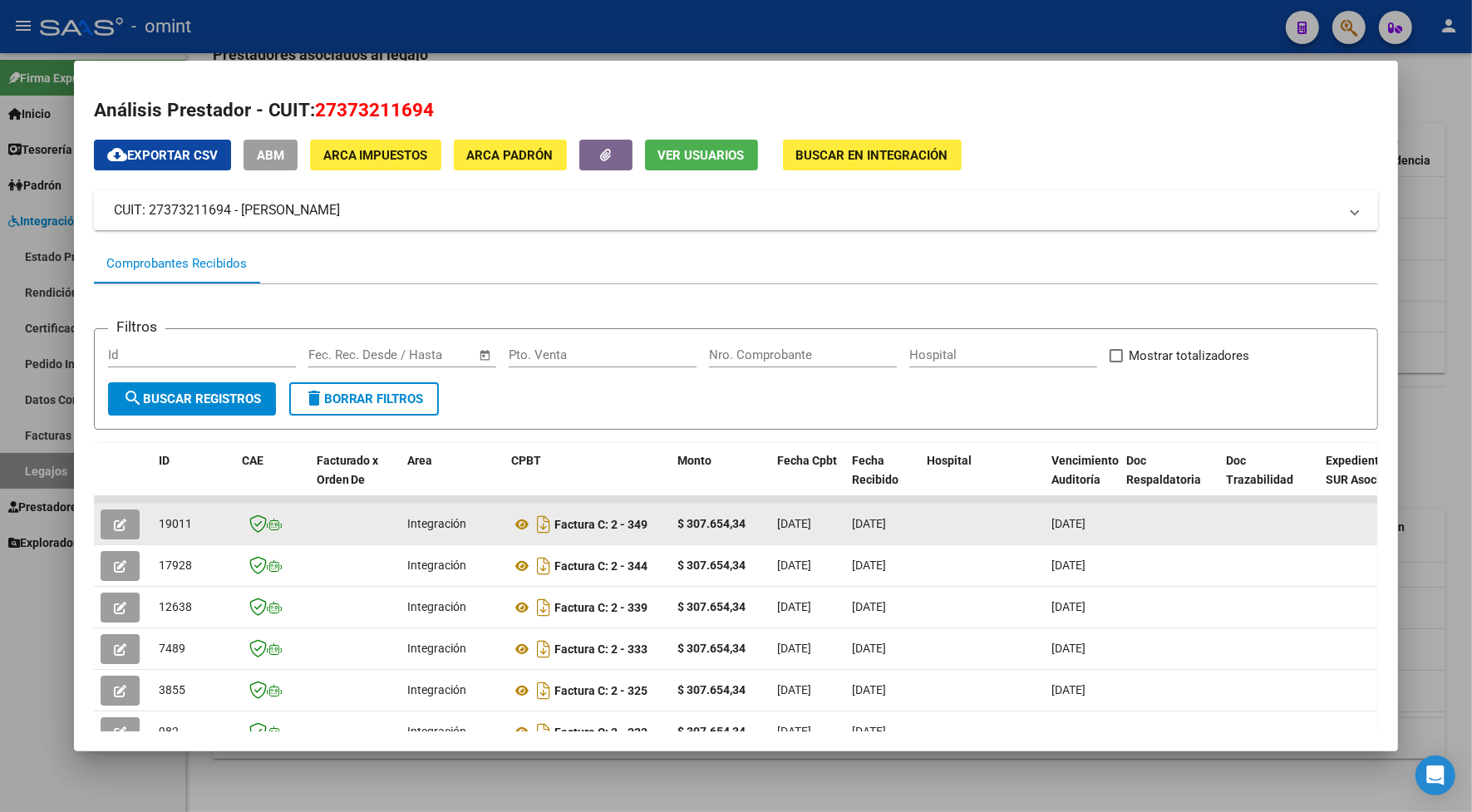
drag, startPoint x: 151, startPoint y: 528, endPoint x: 162, endPoint y: 522, distance: 12.5
copy span "19011"
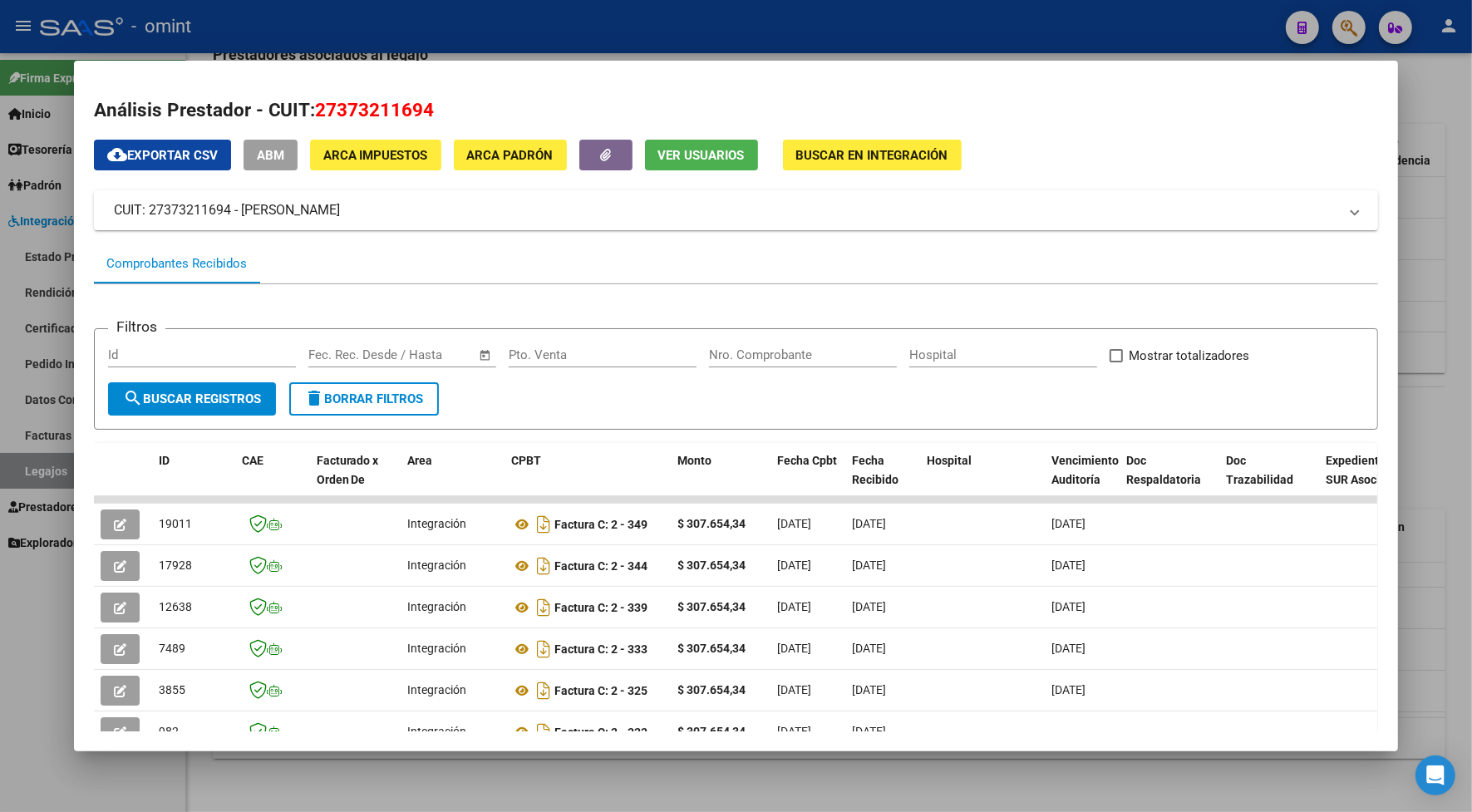
click at [337, 25] on div at bounding box center [736, 406] width 1472 height 812
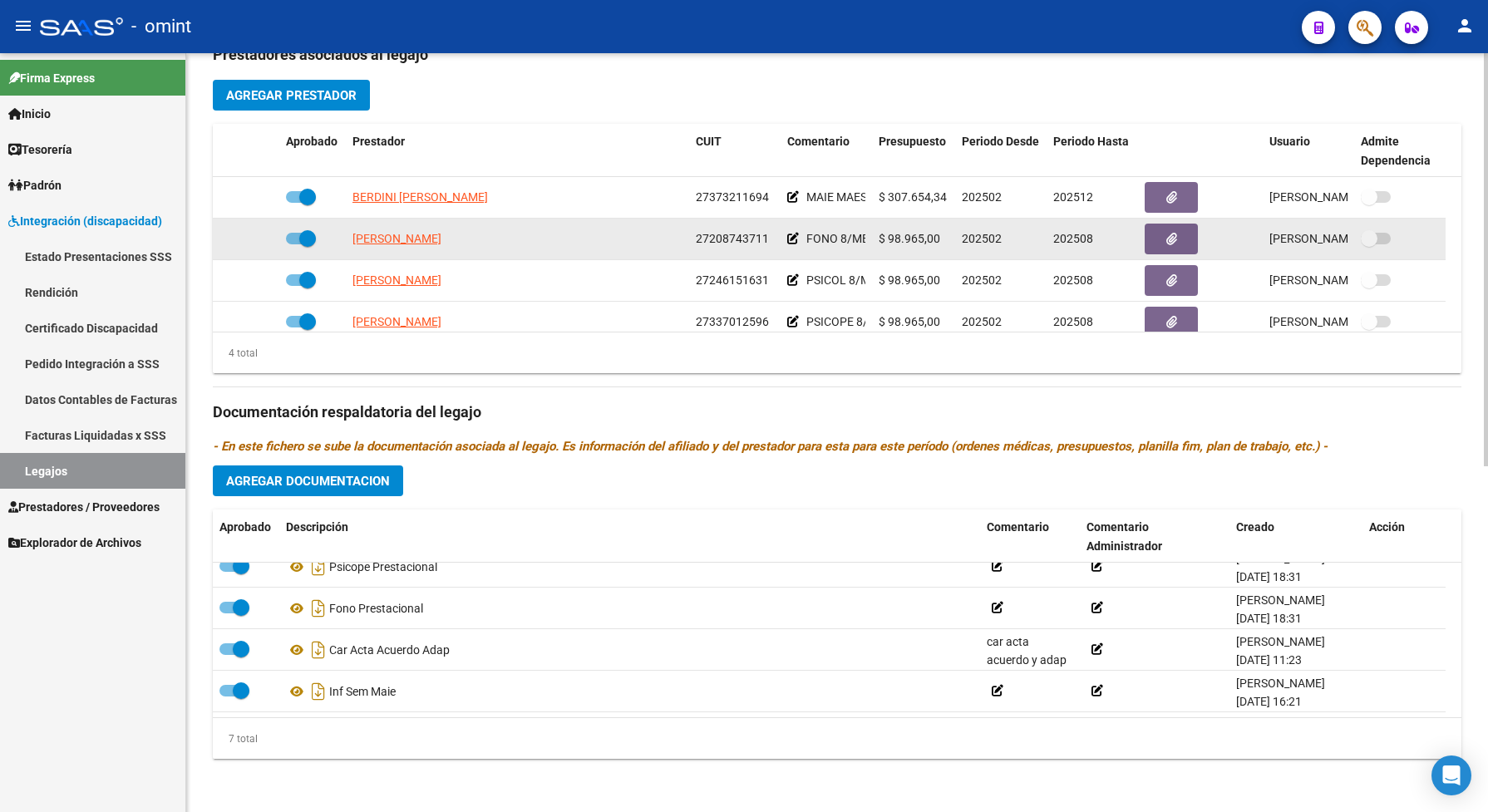
click at [437, 246] on app-link-go-to "MARICONDE GABRIELA" at bounding box center [397, 239] width 89 height 19
click at [441, 237] on span "MARICONDE GABRIELA" at bounding box center [397, 238] width 89 height 13
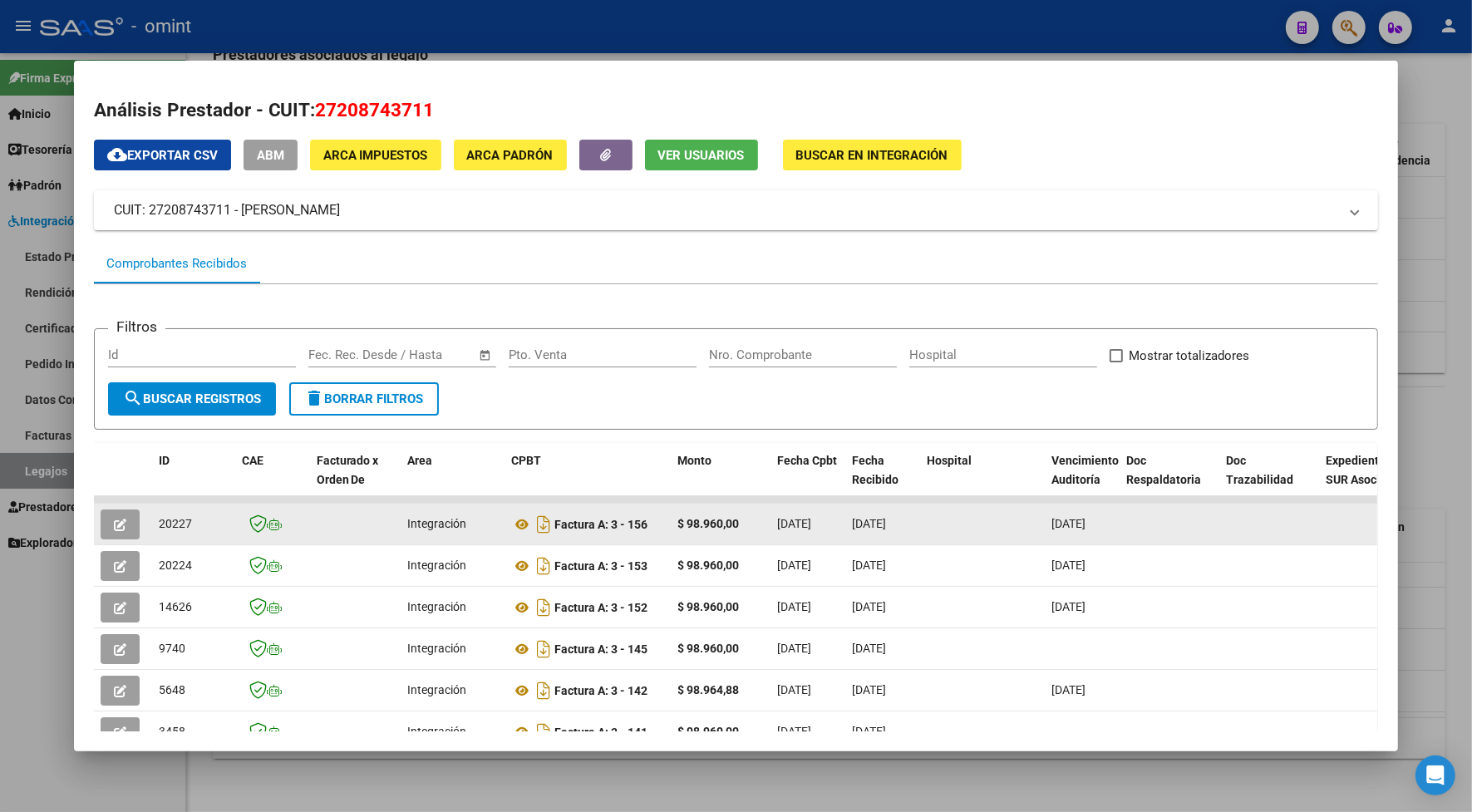
click at [122, 519] on button "button" at bounding box center [120, 524] width 39 height 30
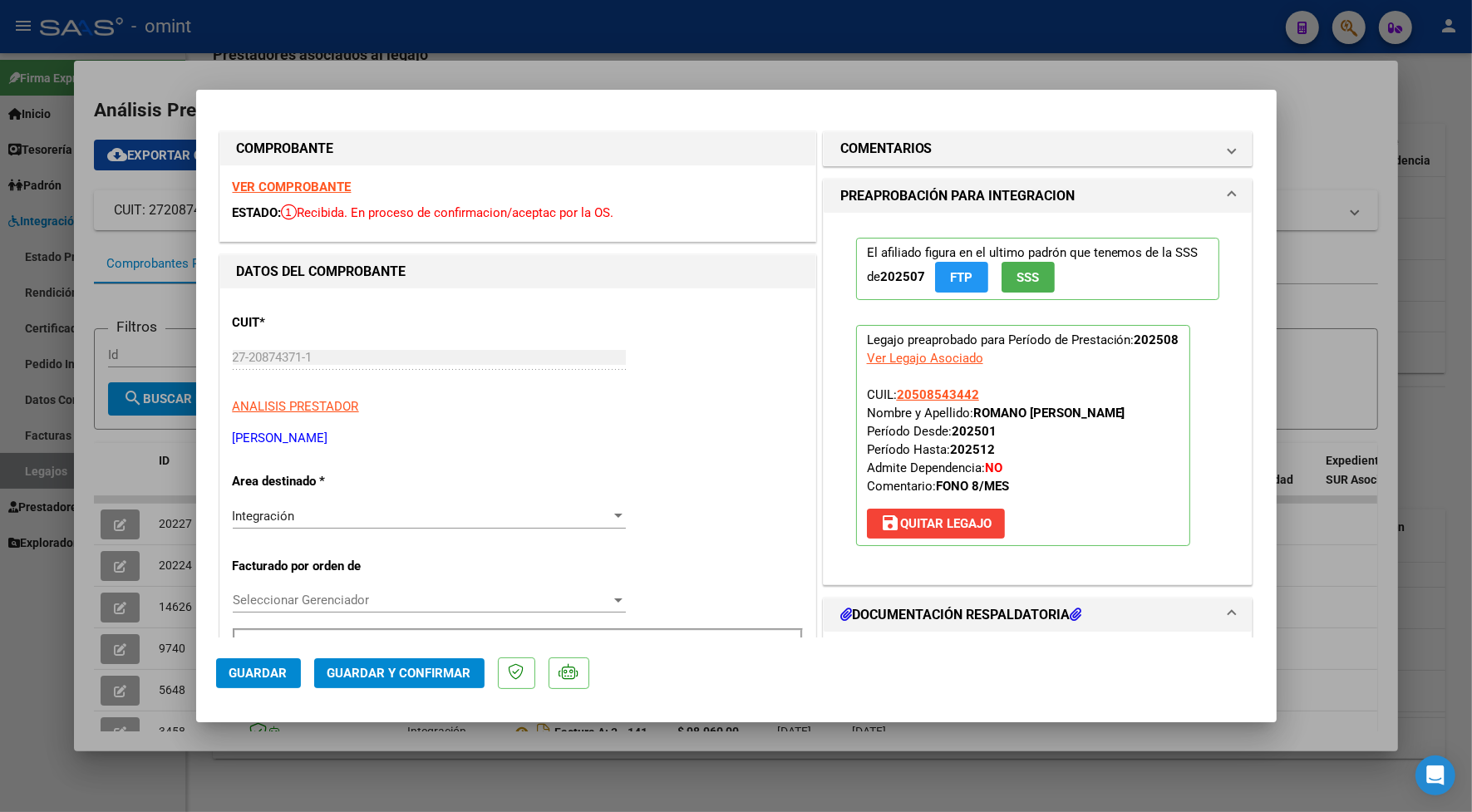
click at [295, 180] on strong "VER COMPROBANTE" at bounding box center [292, 186] width 119 height 15
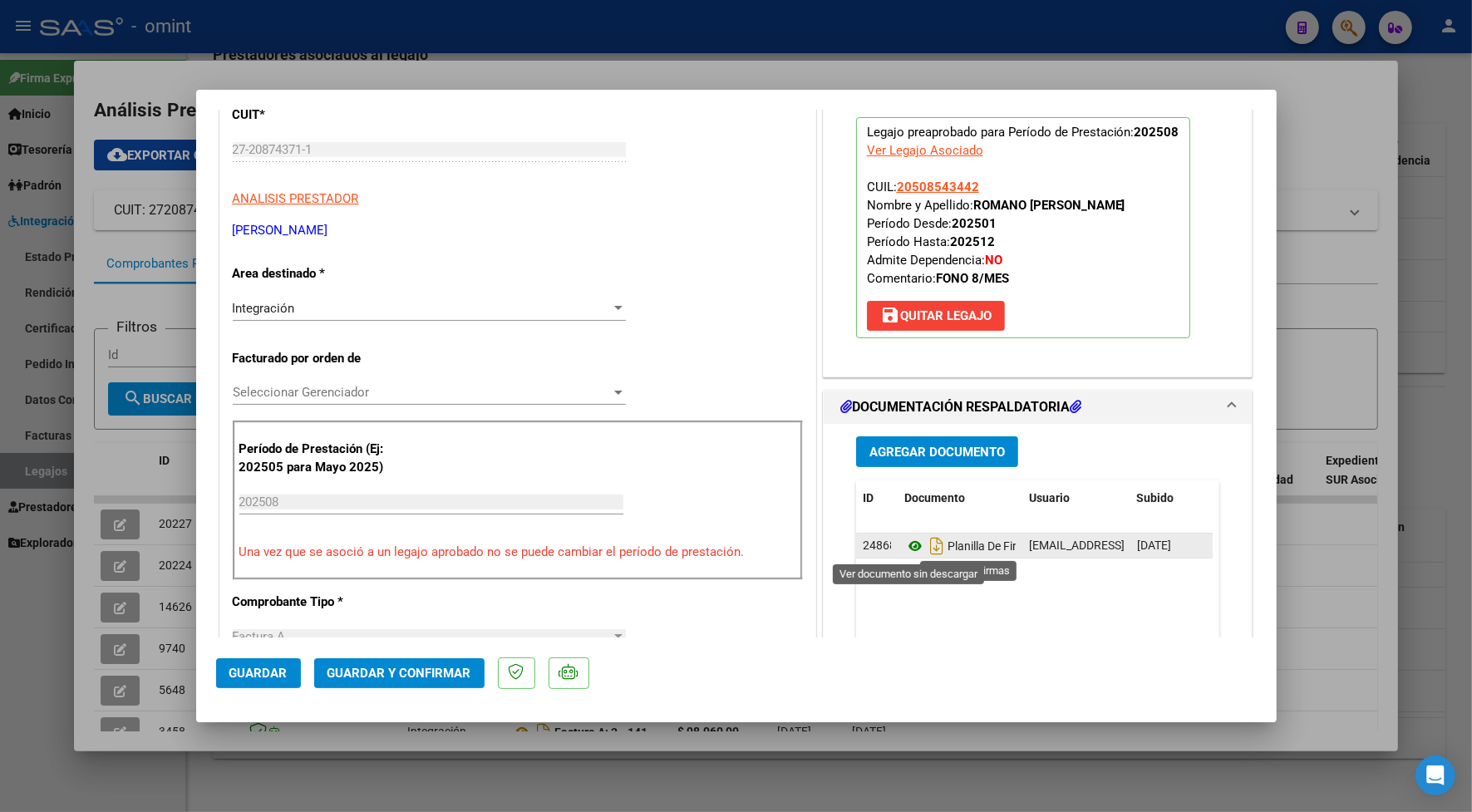
click at [904, 547] on icon at bounding box center [914, 545] width 22 height 20
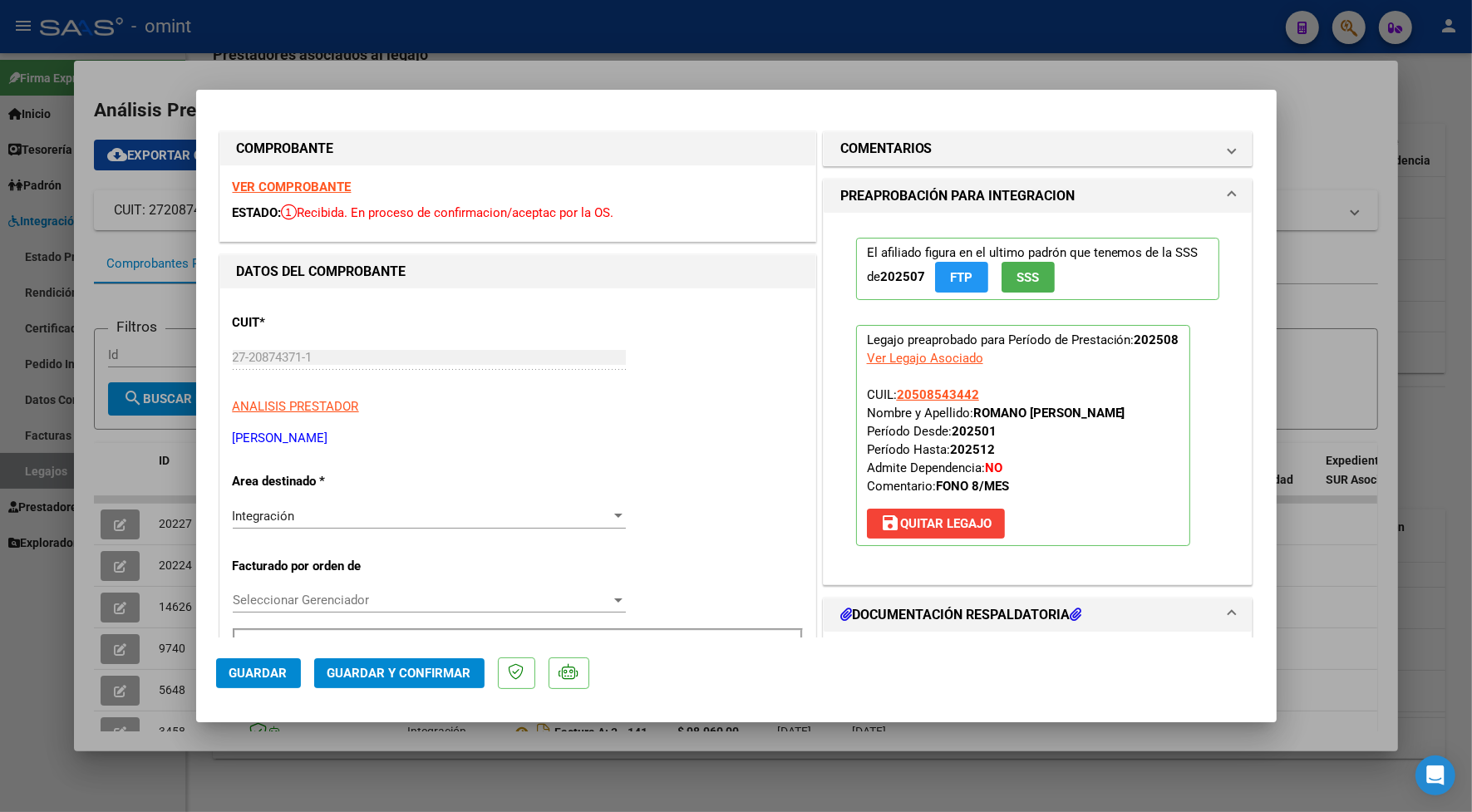
click at [316, 193] on strong "VER COMPROBANTE" at bounding box center [292, 186] width 119 height 15
click at [432, 670] on span "Guardar y Confirmar" at bounding box center [399, 672] width 143 height 15
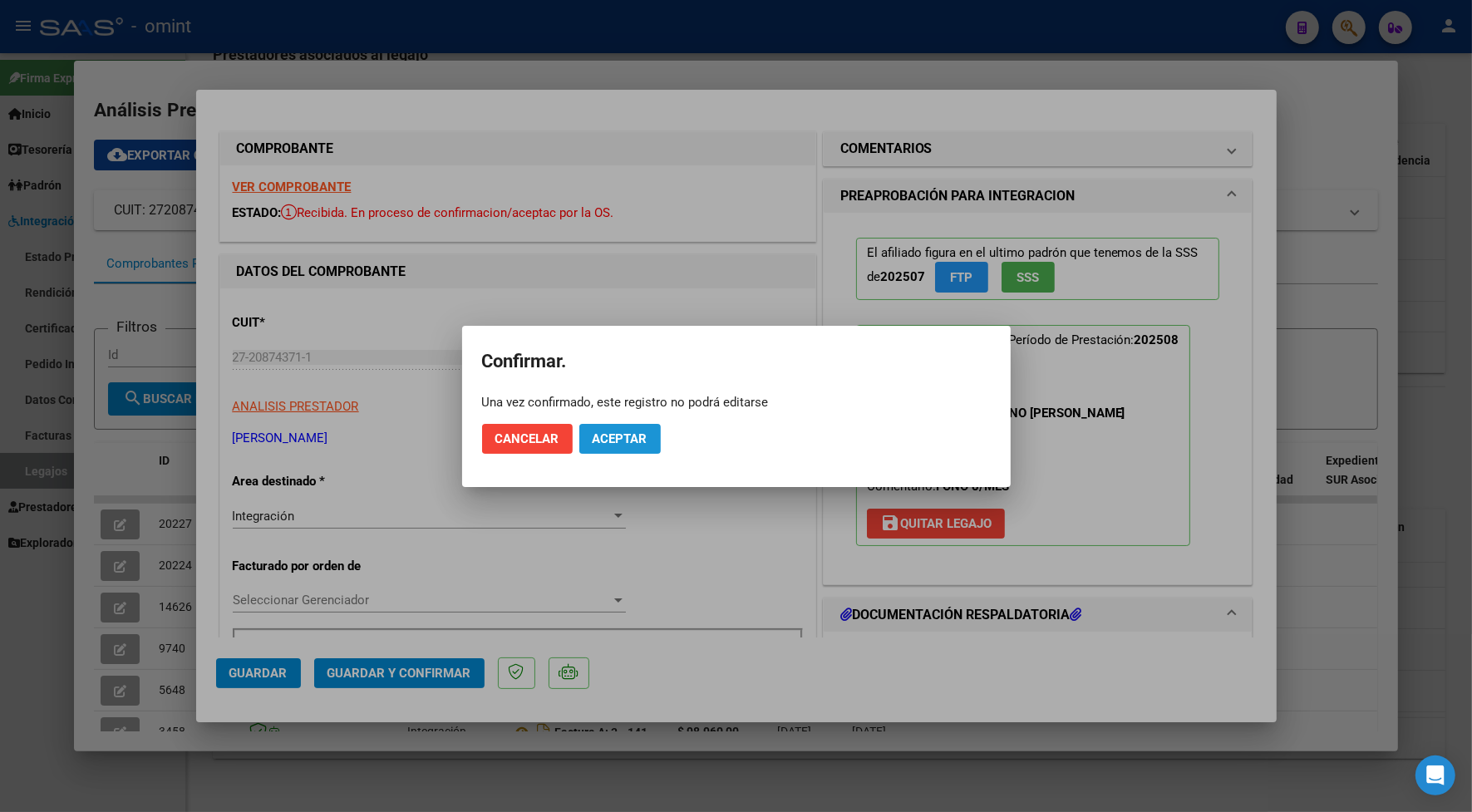
drag, startPoint x: 612, startPoint y: 429, endPoint x: 646, endPoint y: 438, distance: 35.2
click at [612, 429] on button "Aceptar" at bounding box center [620, 439] width 81 height 30
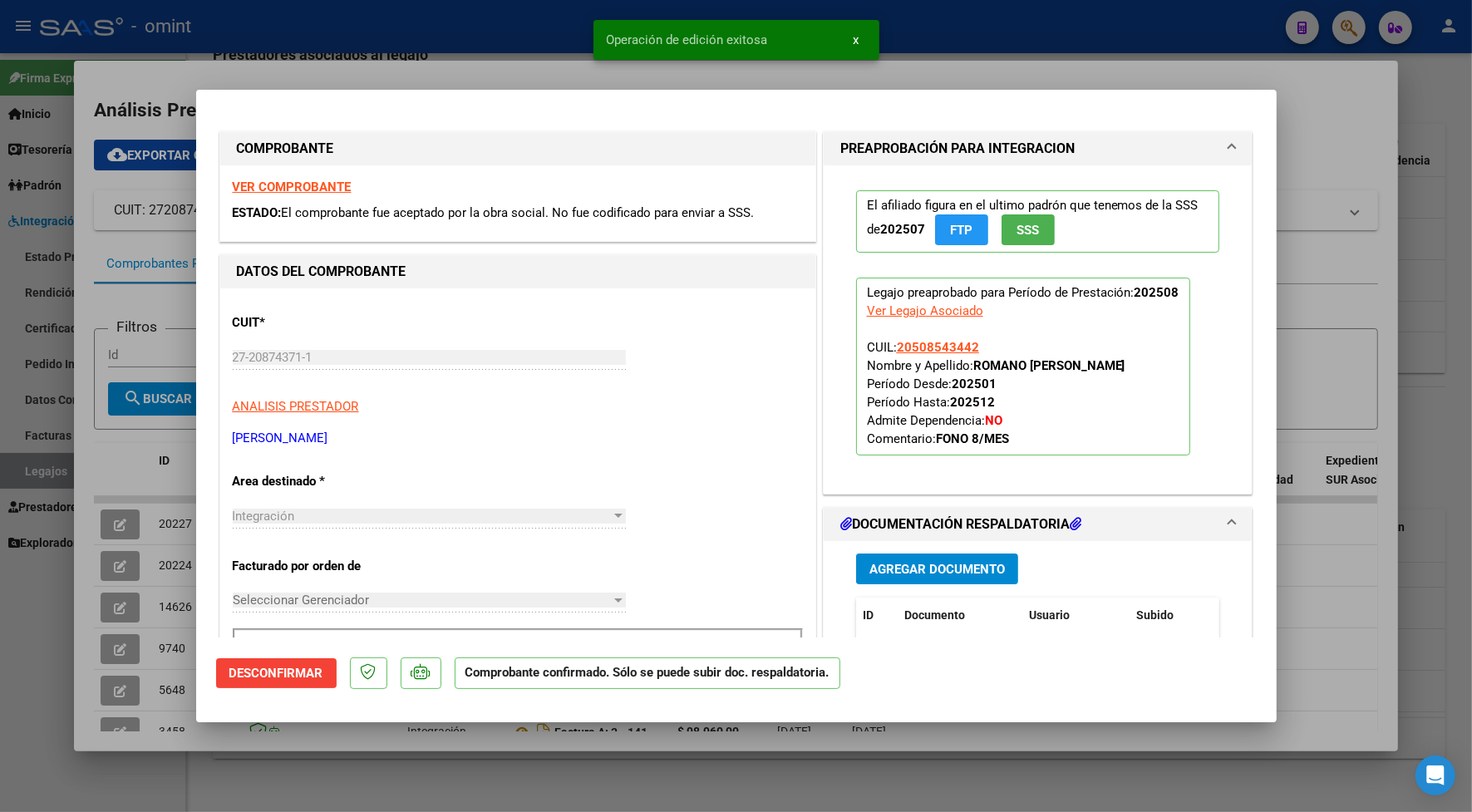
click at [343, 72] on div at bounding box center [736, 406] width 1472 height 812
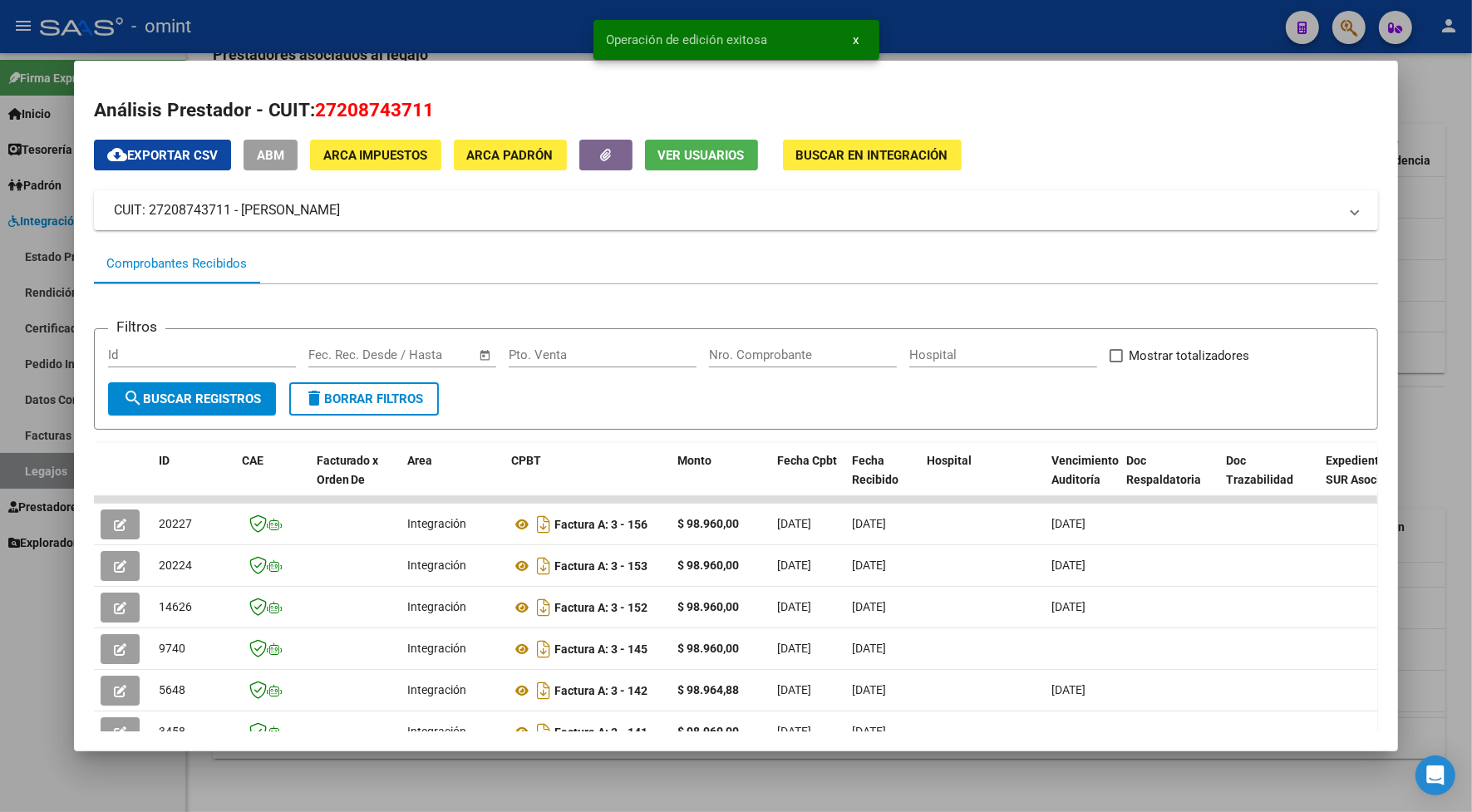
click at [339, 30] on div at bounding box center [736, 406] width 1472 height 812
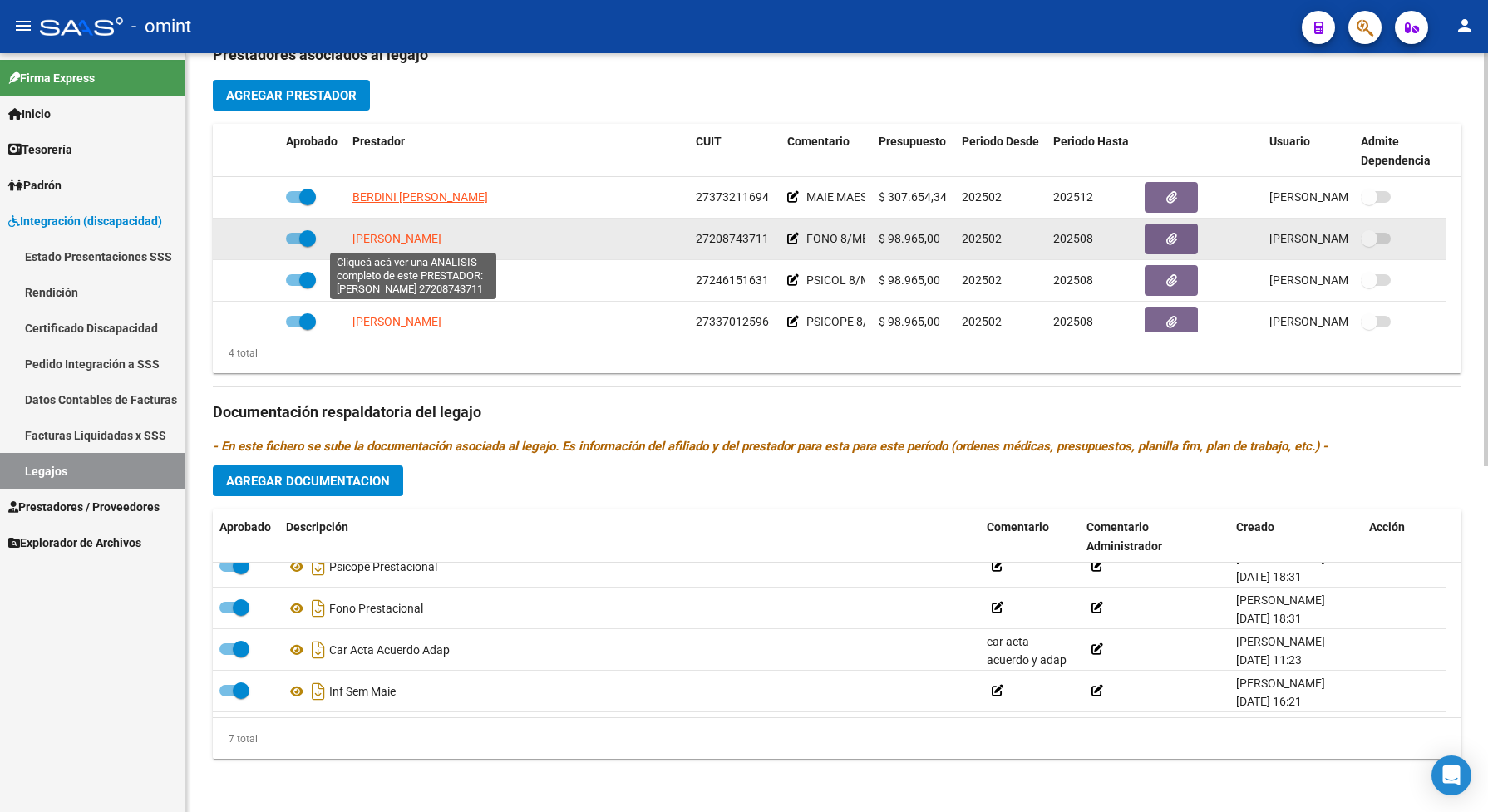
click at [424, 244] on span "MARICONDE GABRIELA" at bounding box center [397, 238] width 89 height 13
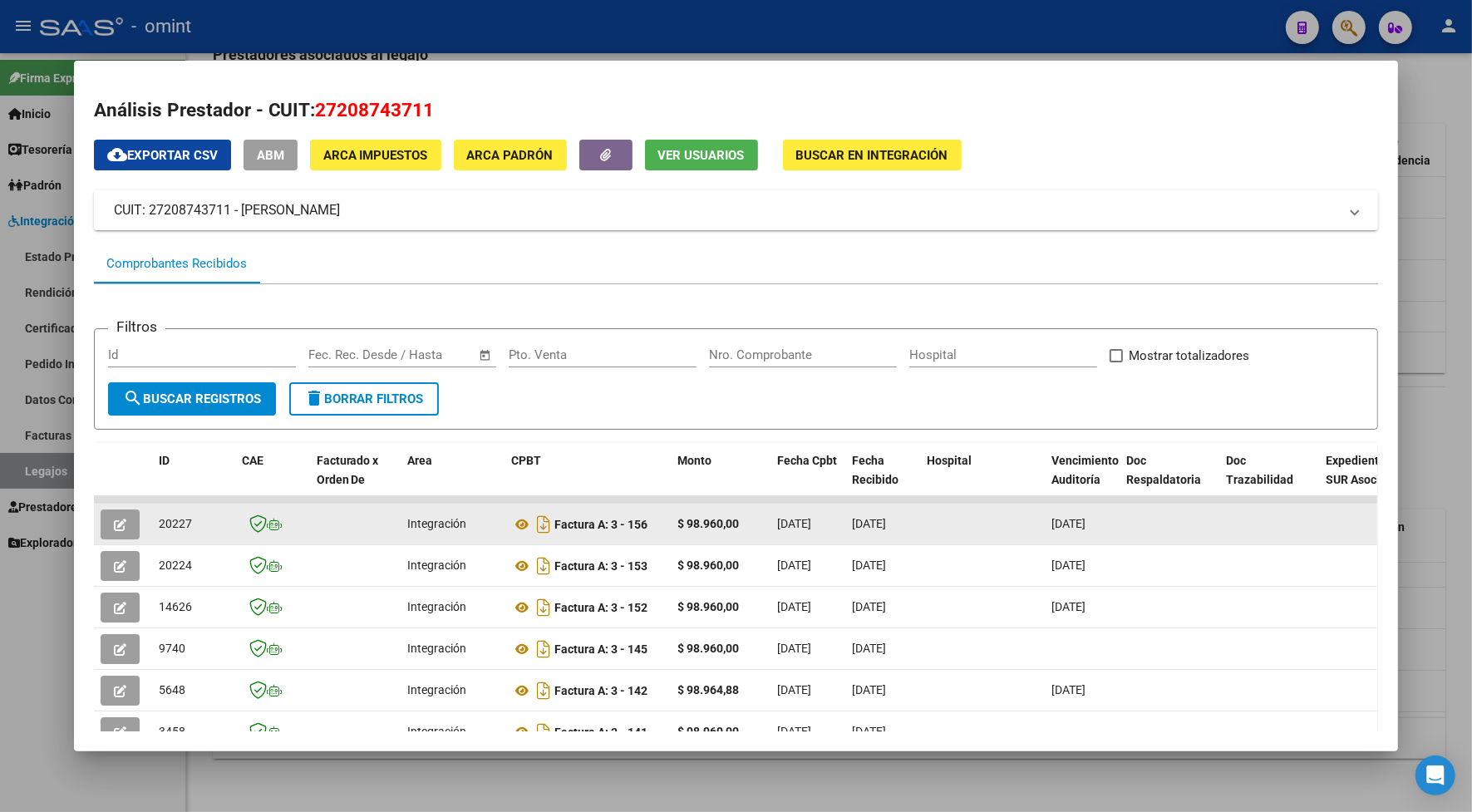
drag, startPoint x: 184, startPoint y: 524, endPoint x: 152, endPoint y: 525, distance: 32.0
click at [159, 525] on div "20227" at bounding box center [194, 524] width 70 height 19
drag, startPoint x: 152, startPoint y: 525, endPoint x: 164, endPoint y: 524, distance: 12.0
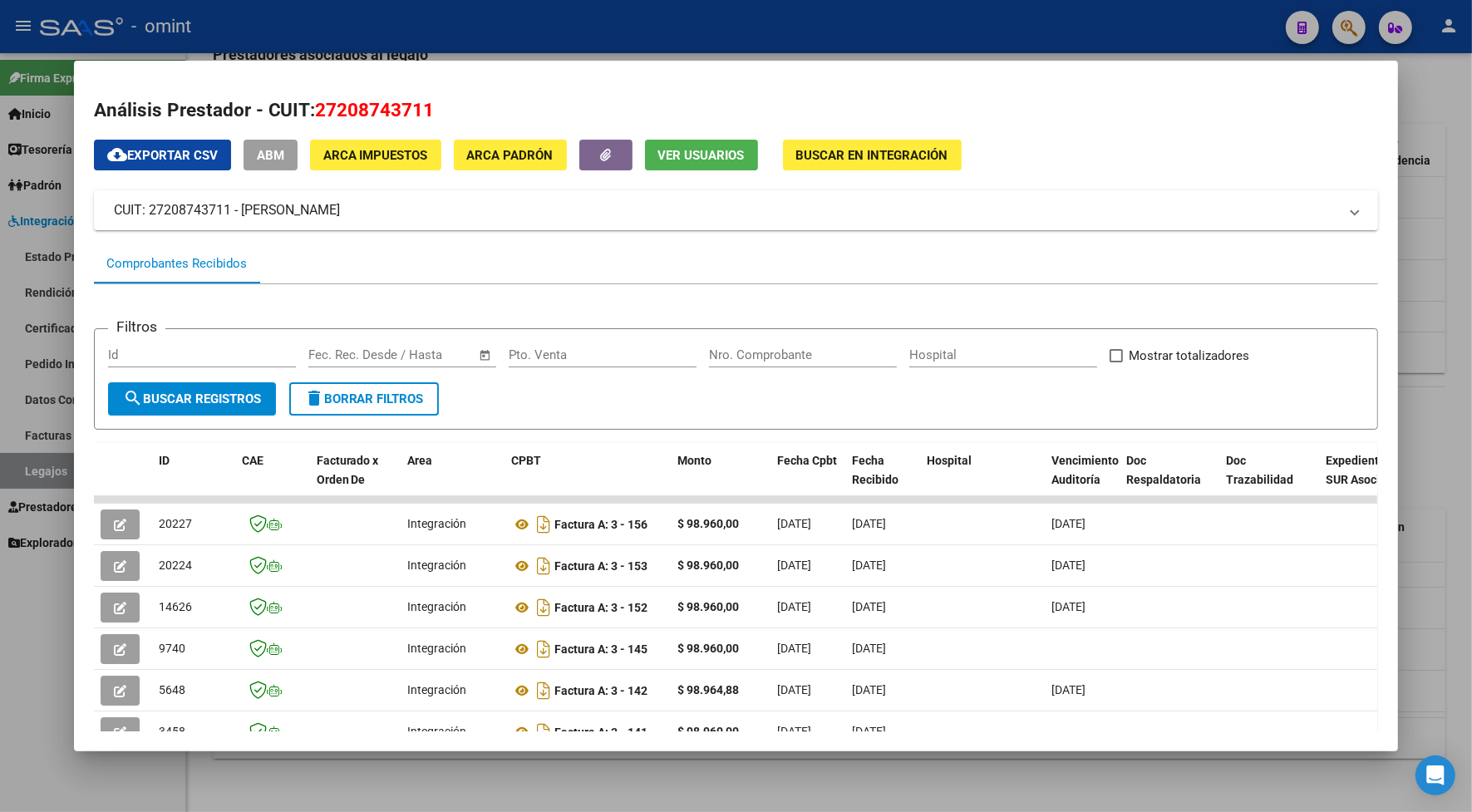
click at [437, 19] on div at bounding box center [736, 406] width 1472 height 812
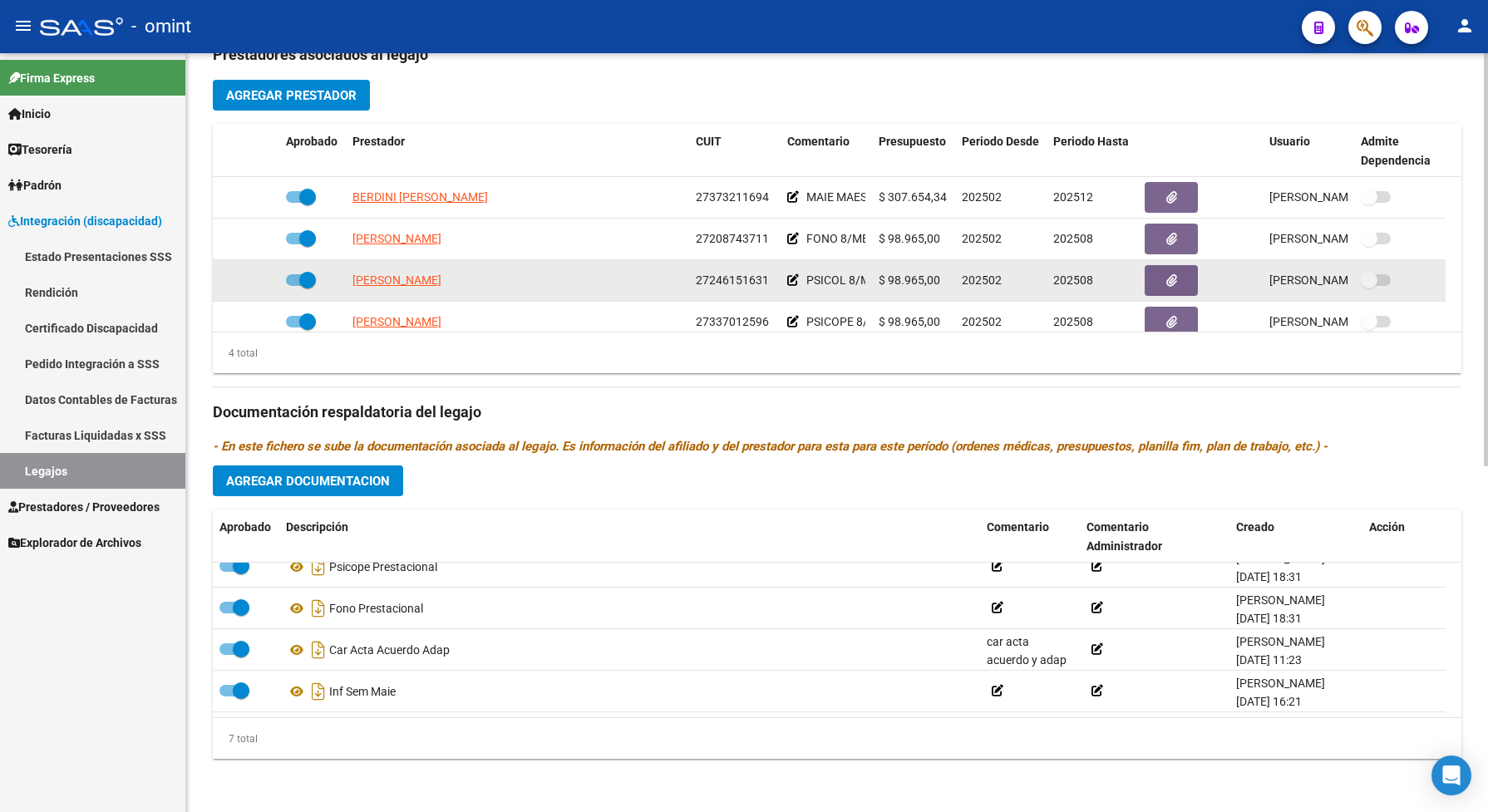
click at [436, 278] on span "GUOBIS GISEL MARINA" at bounding box center [397, 280] width 89 height 13
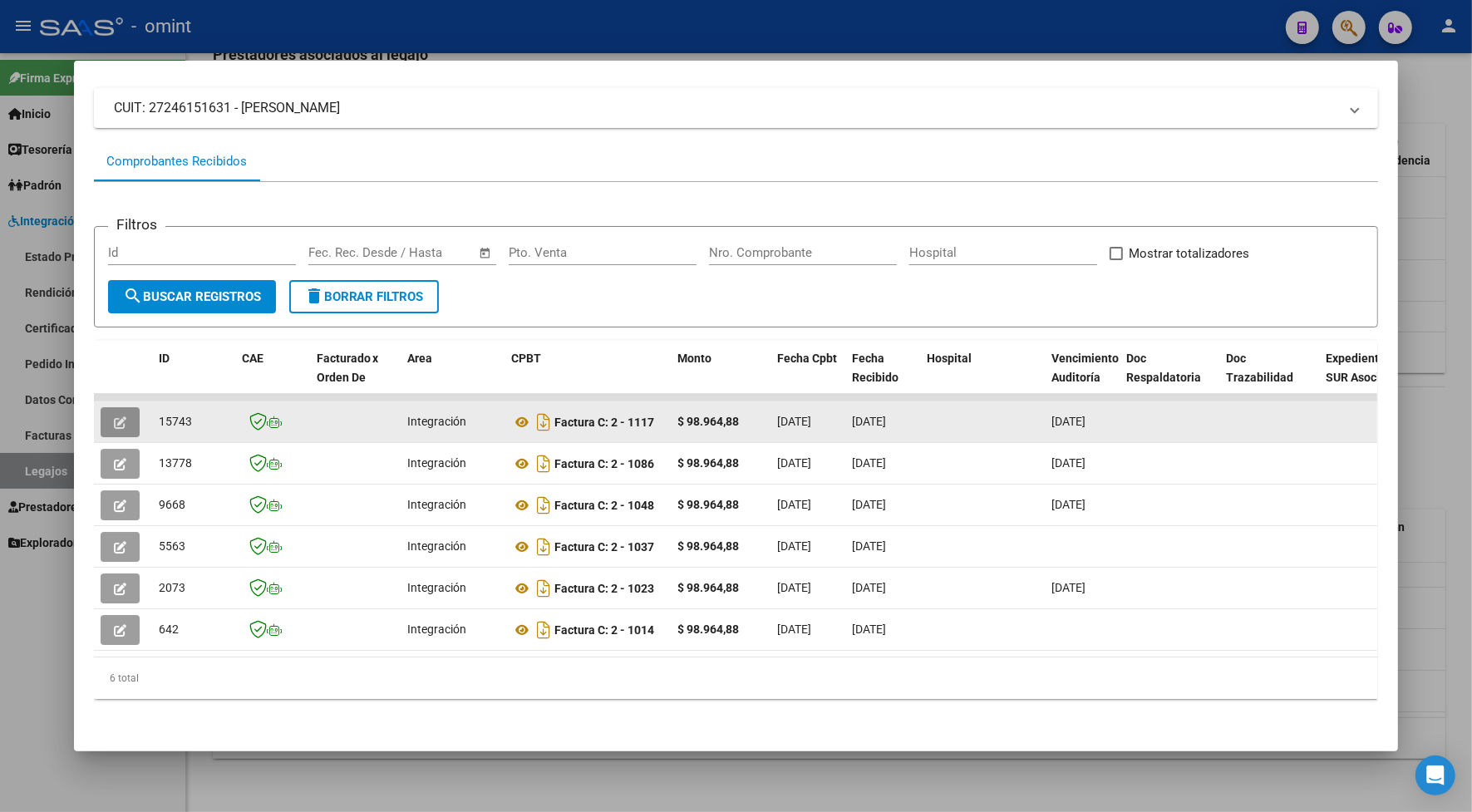
click at [109, 417] on button "button" at bounding box center [120, 422] width 39 height 30
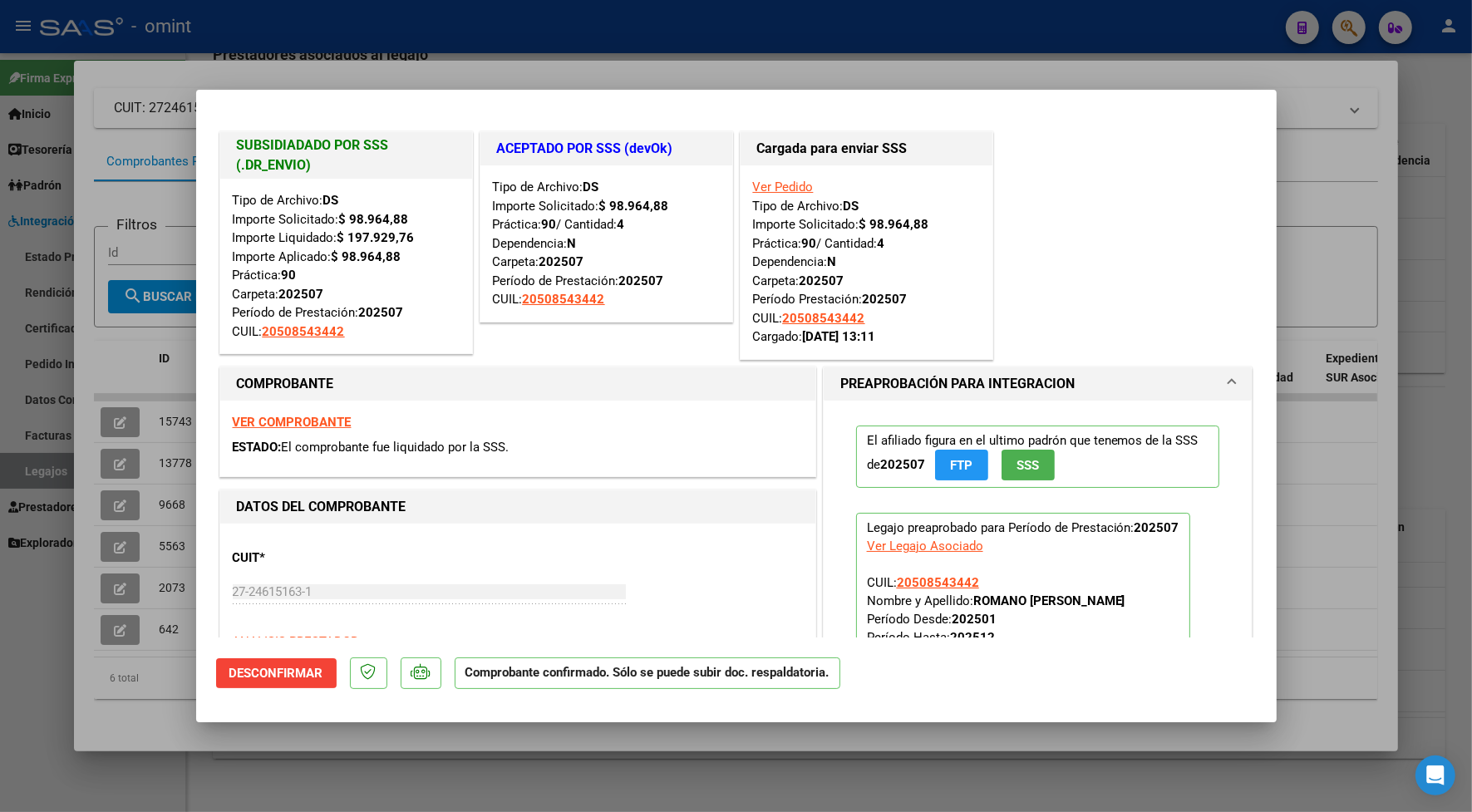
click at [206, 29] on div at bounding box center [736, 406] width 1472 height 812
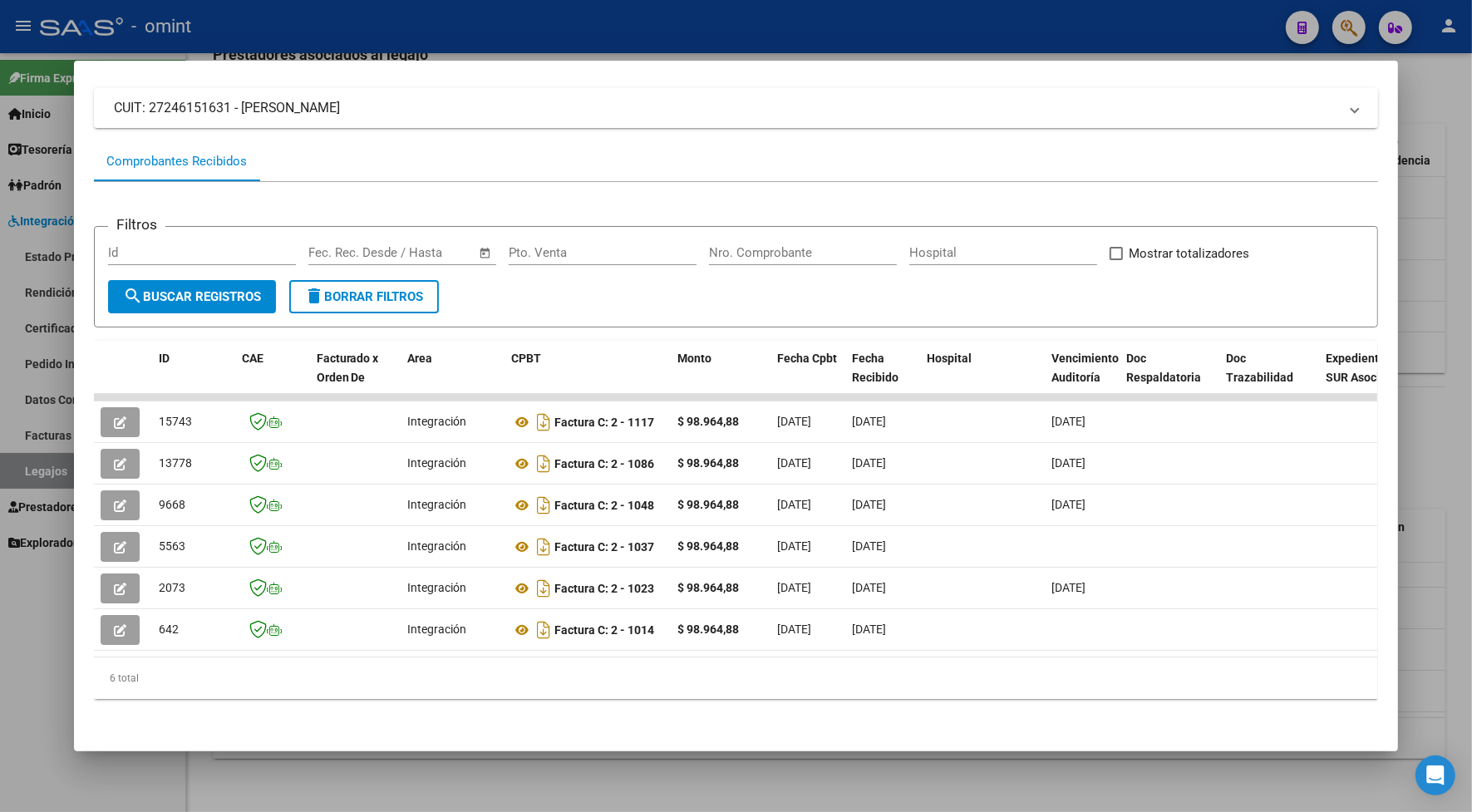
click at [304, 30] on div at bounding box center [736, 406] width 1472 height 812
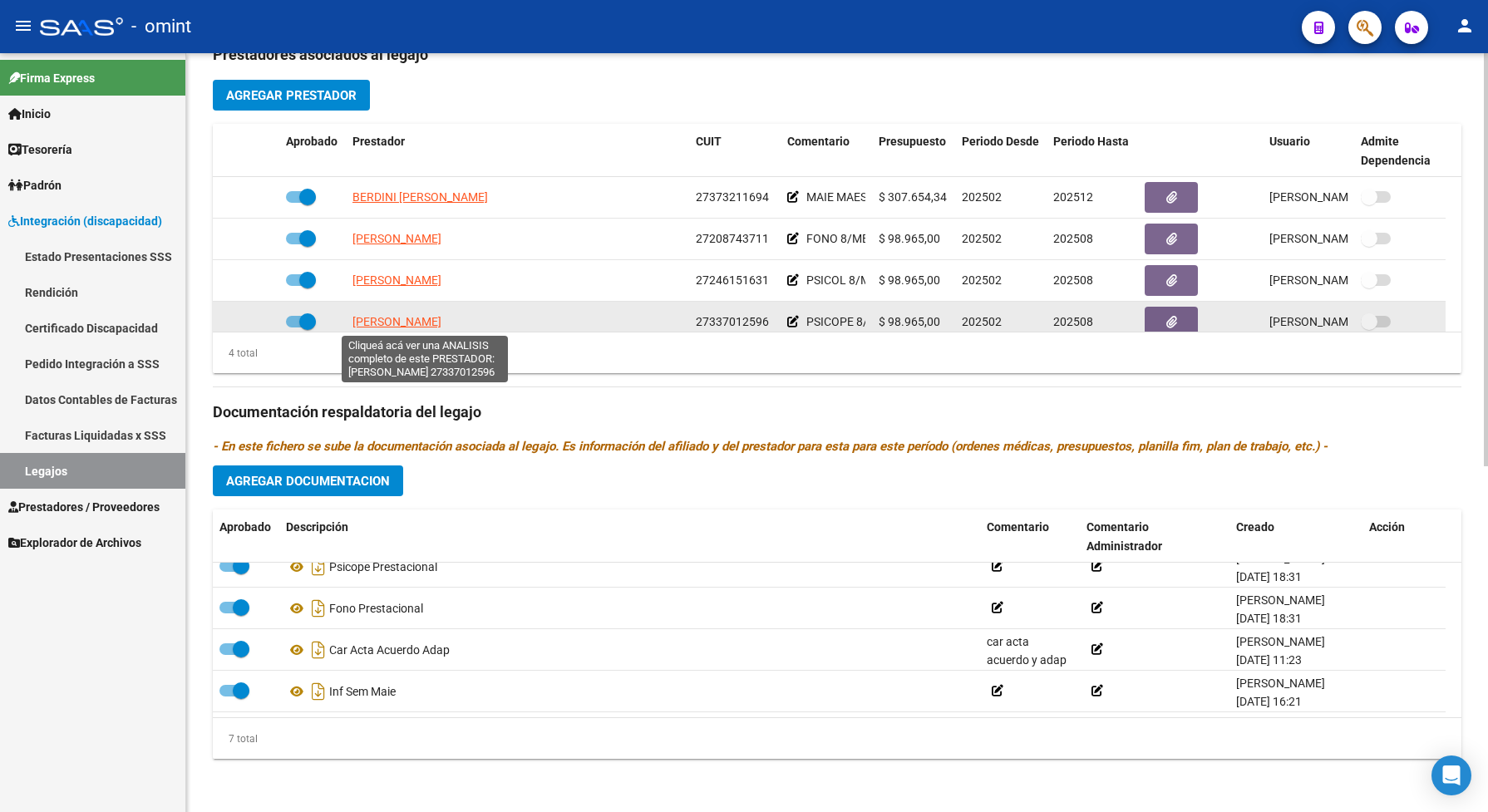
click at [437, 321] on span "ANTUNEZ MEZA AGUSTINA" at bounding box center [397, 321] width 89 height 13
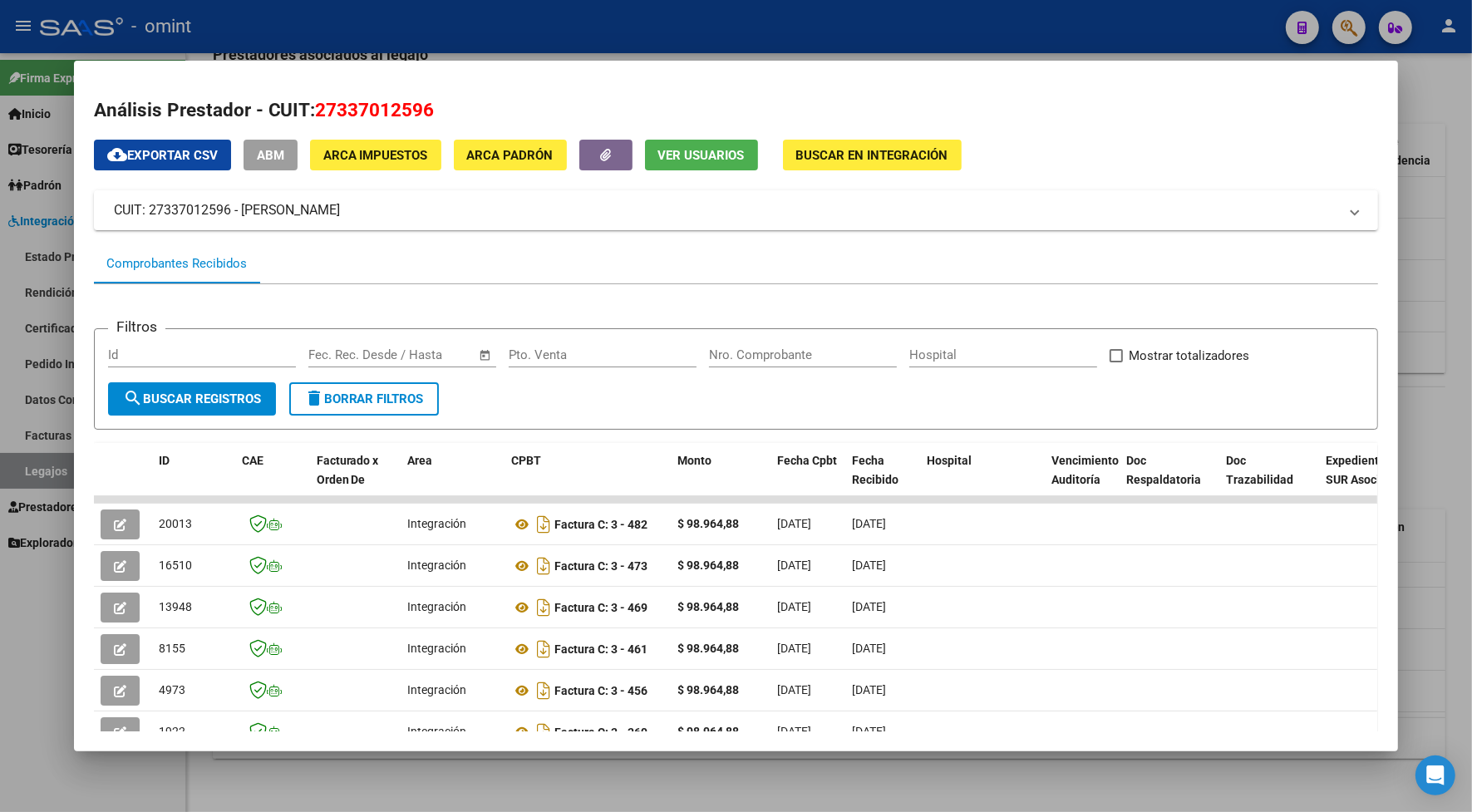
scroll to position [158, 0]
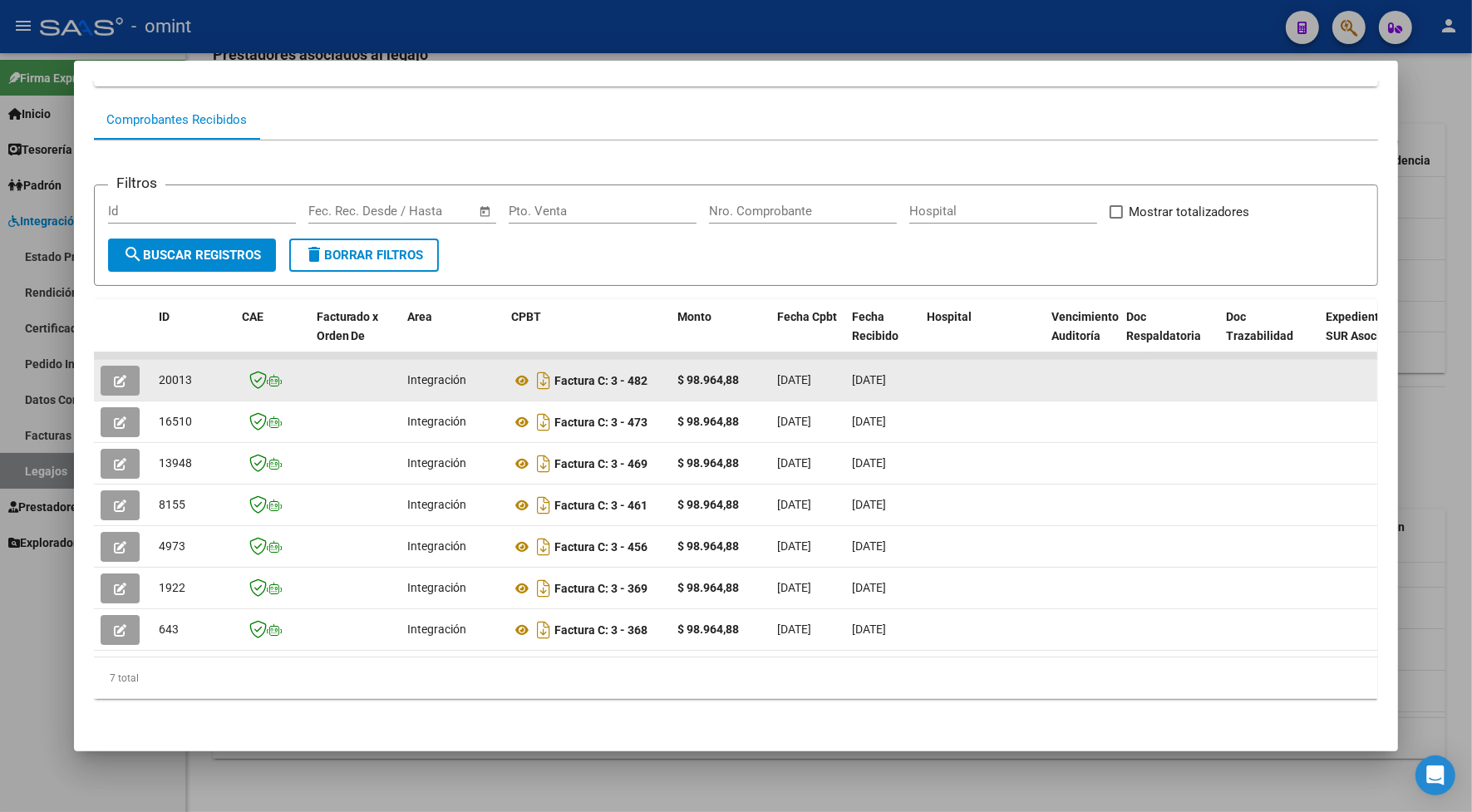
click at [114, 375] on icon "button" at bounding box center [120, 381] width 12 height 12
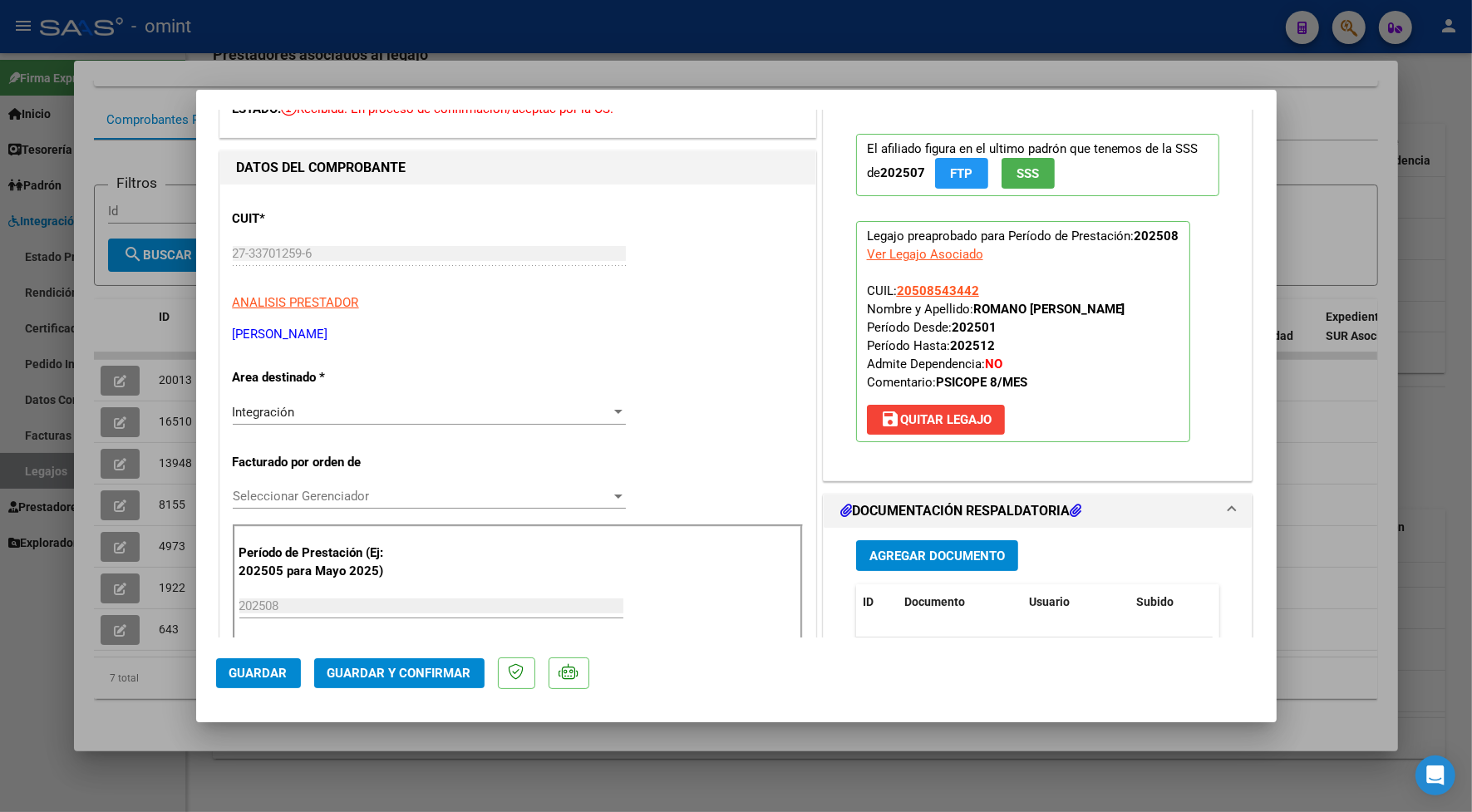
scroll to position [415, 0]
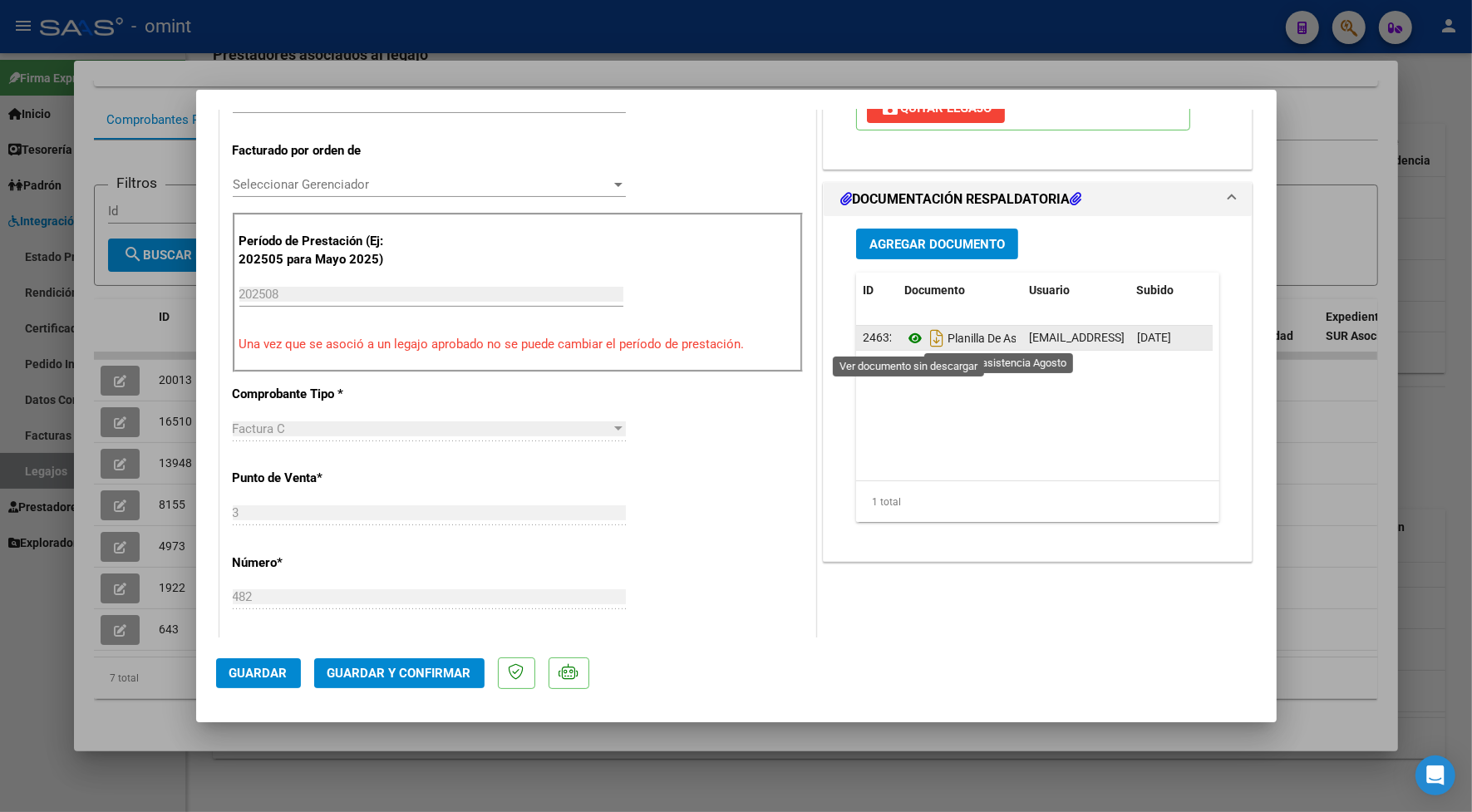
click at [904, 339] on icon at bounding box center [914, 337] width 22 height 20
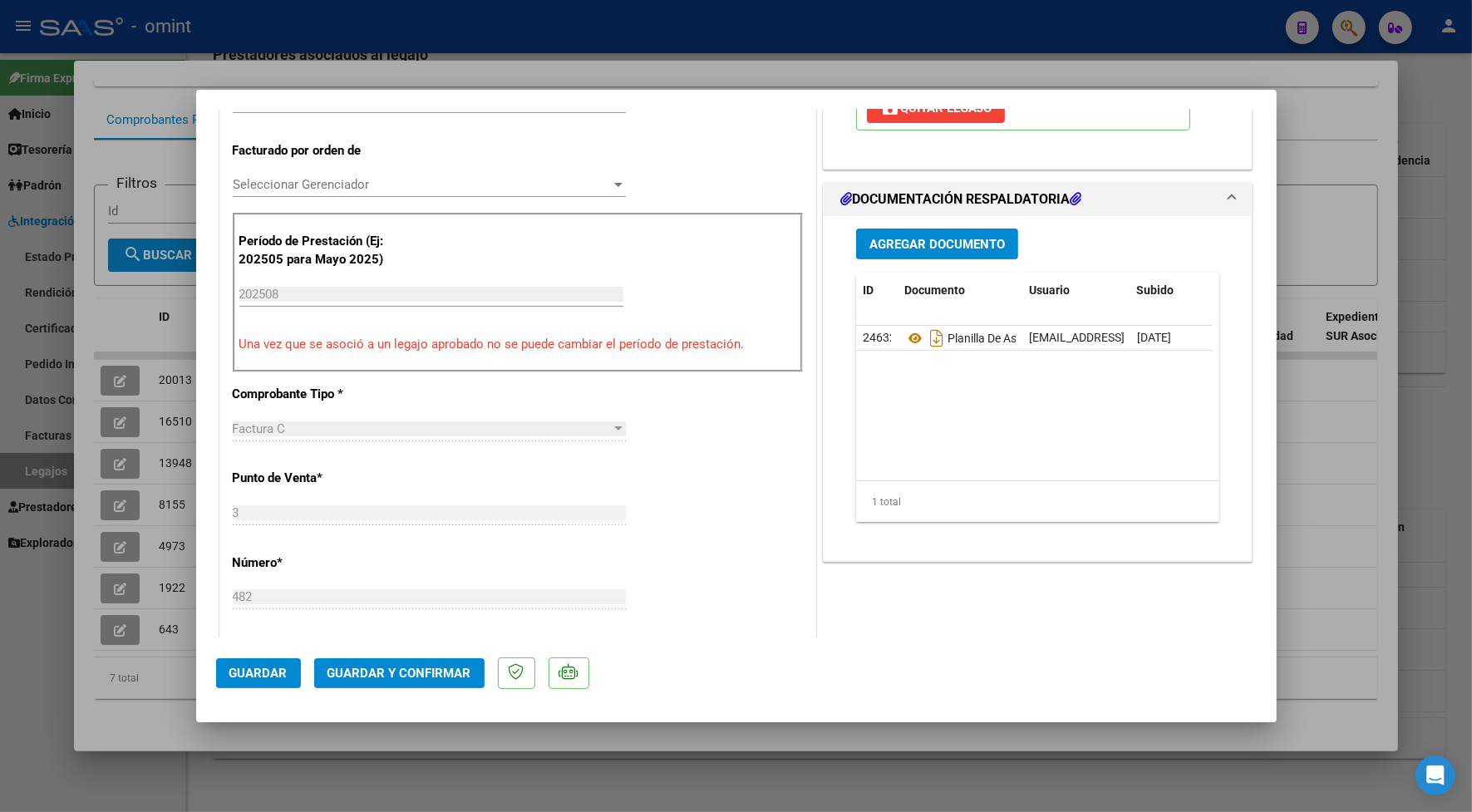
click at [448, 76] on div at bounding box center [736, 406] width 1472 height 812
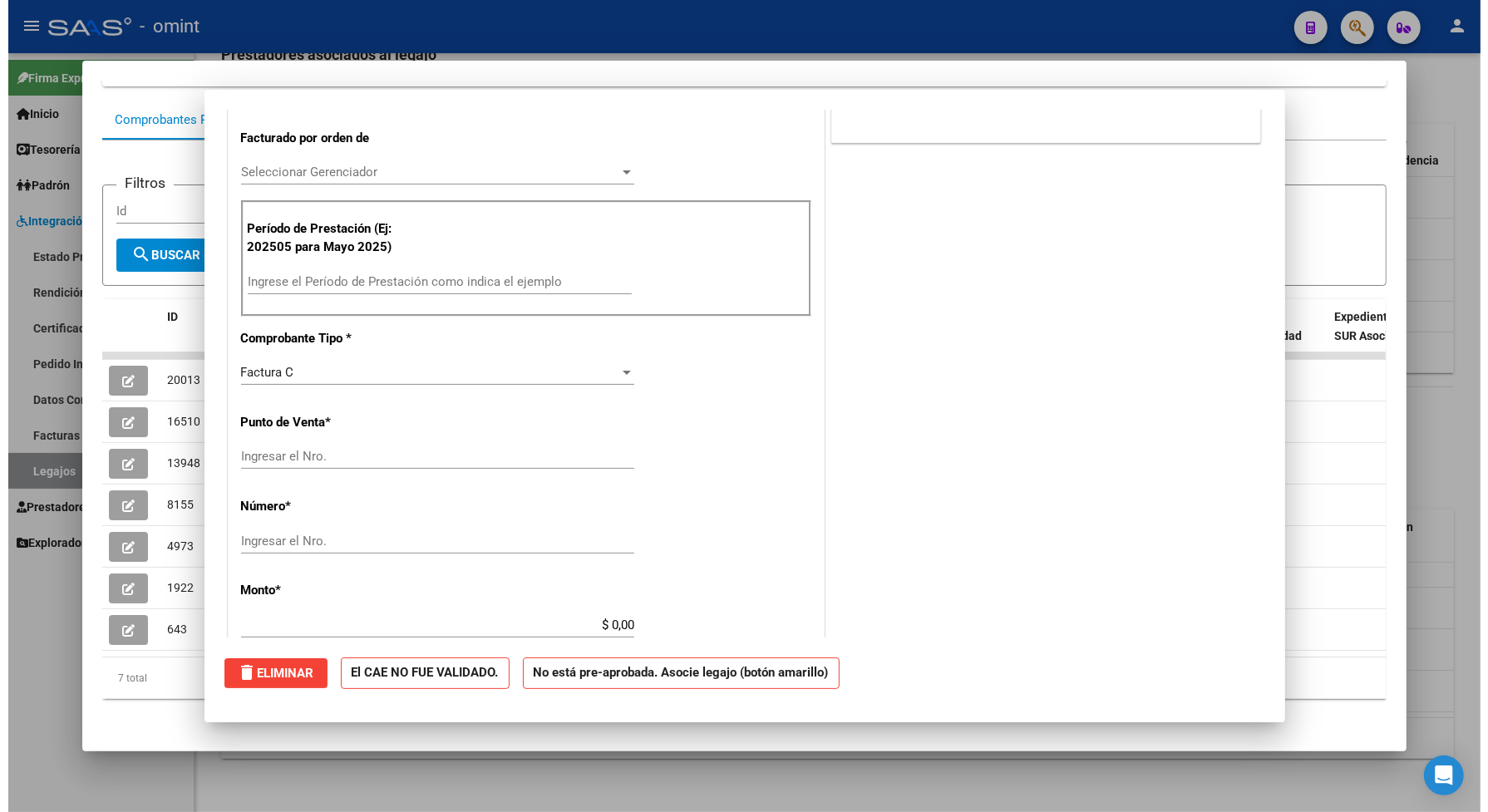
scroll to position [403, 0]
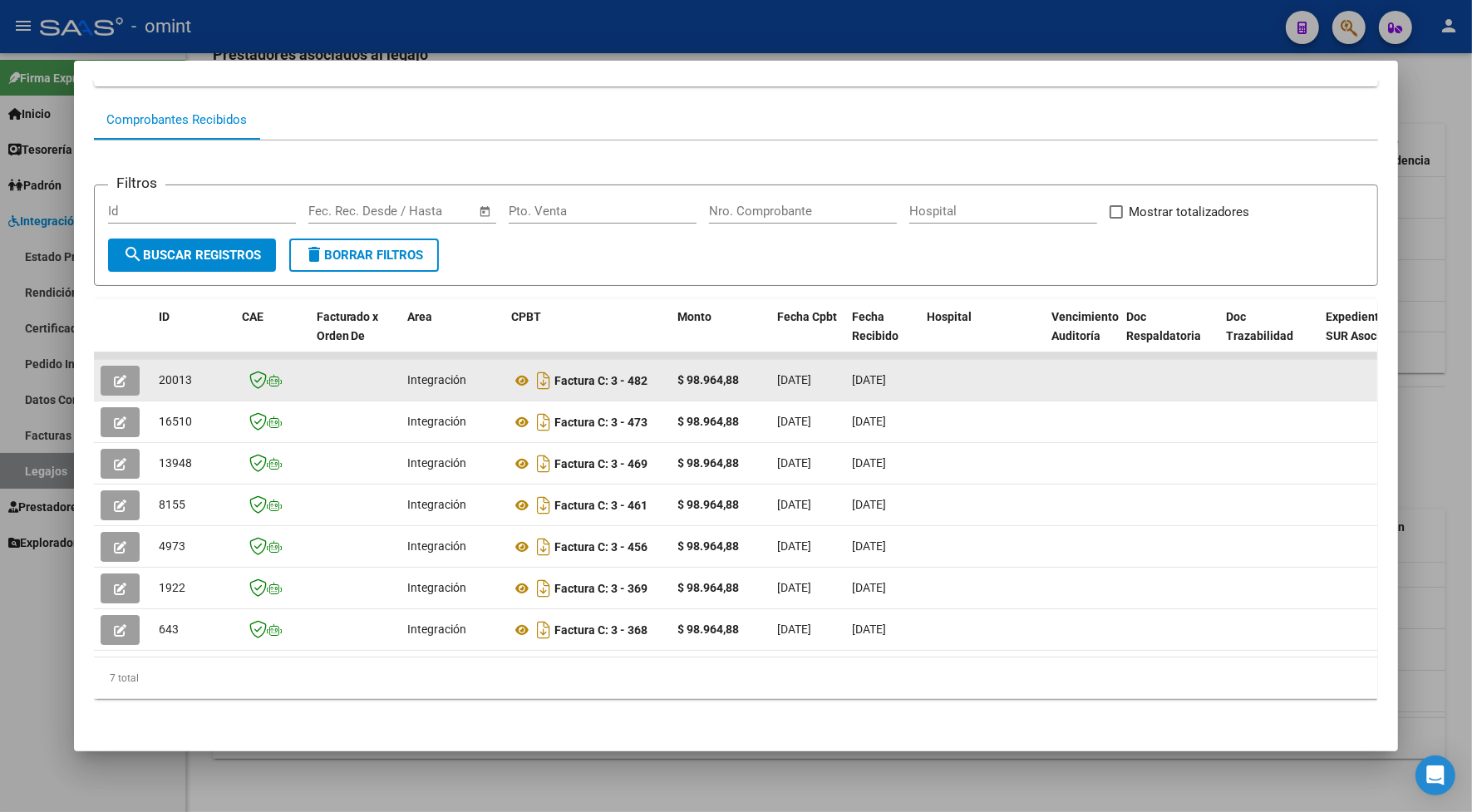
drag, startPoint x: 181, startPoint y: 360, endPoint x: 145, endPoint y: 363, distance: 36.1
click at [152, 363] on datatable-body-cell "20013" at bounding box center [193, 380] width 83 height 41
drag, startPoint x: 145, startPoint y: 363, endPoint x: 166, endPoint y: 367, distance: 21.4
click at [122, 365] on button "button" at bounding box center [120, 380] width 39 height 30
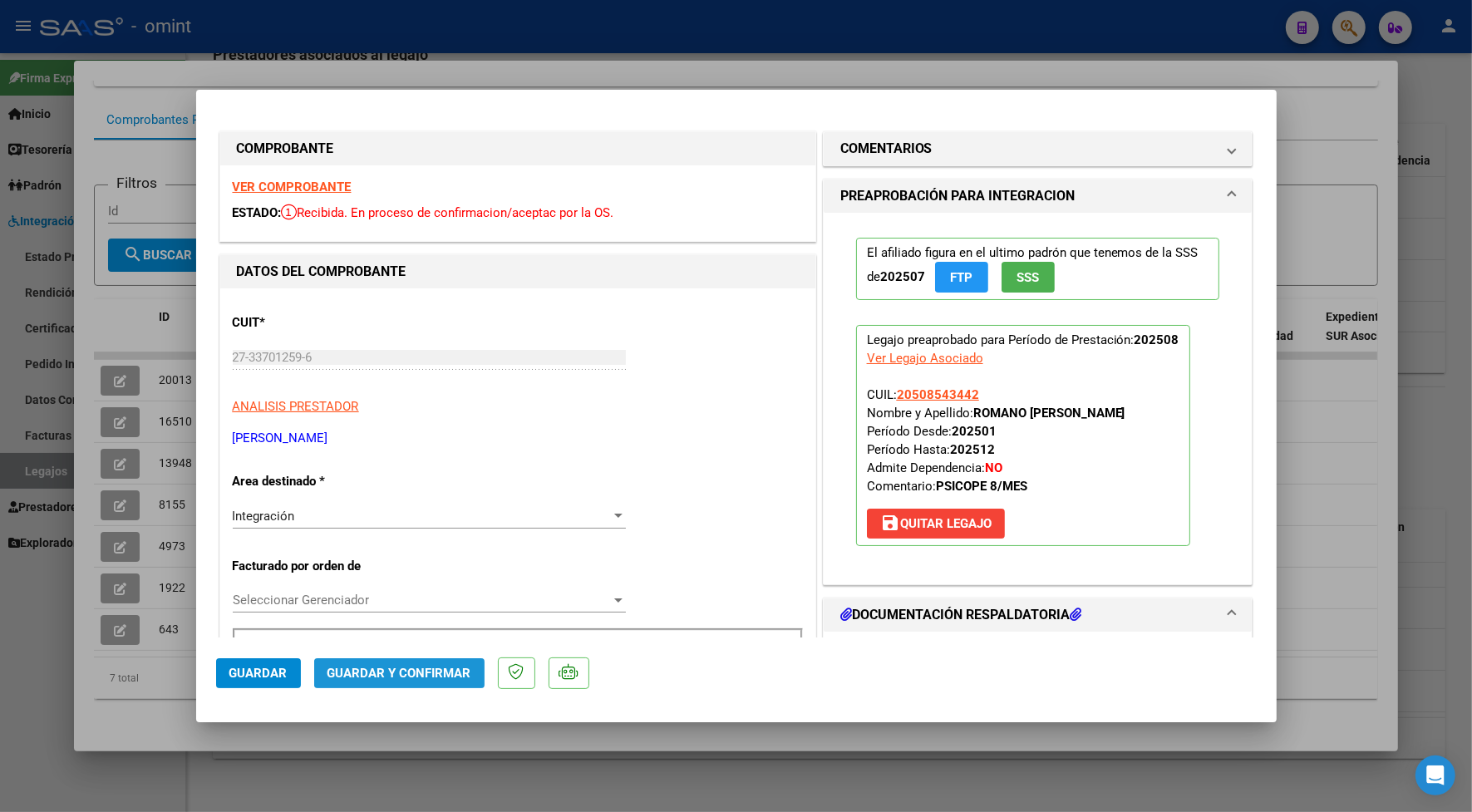
click at [412, 665] on span "Guardar y Confirmar" at bounding box center [399, 672] width 143 height 15
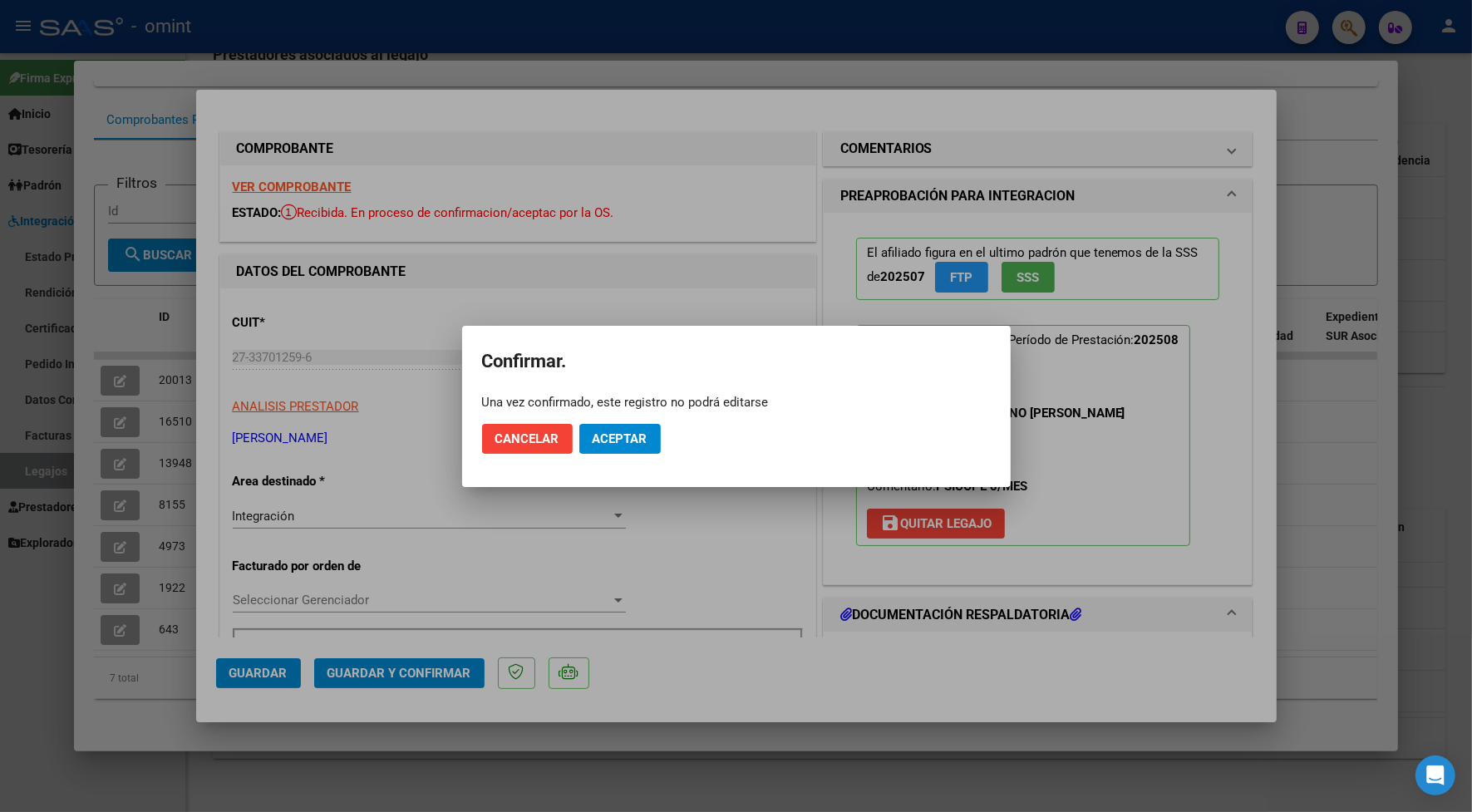
click at [614, 416] on mat-dialog-actions "Cancelar Aceptar" at bounding box center [736, 439] width 509 height 57
click at [619, 437] on span "Aceptar" at bounding box center [620, 438] width 55 height 15
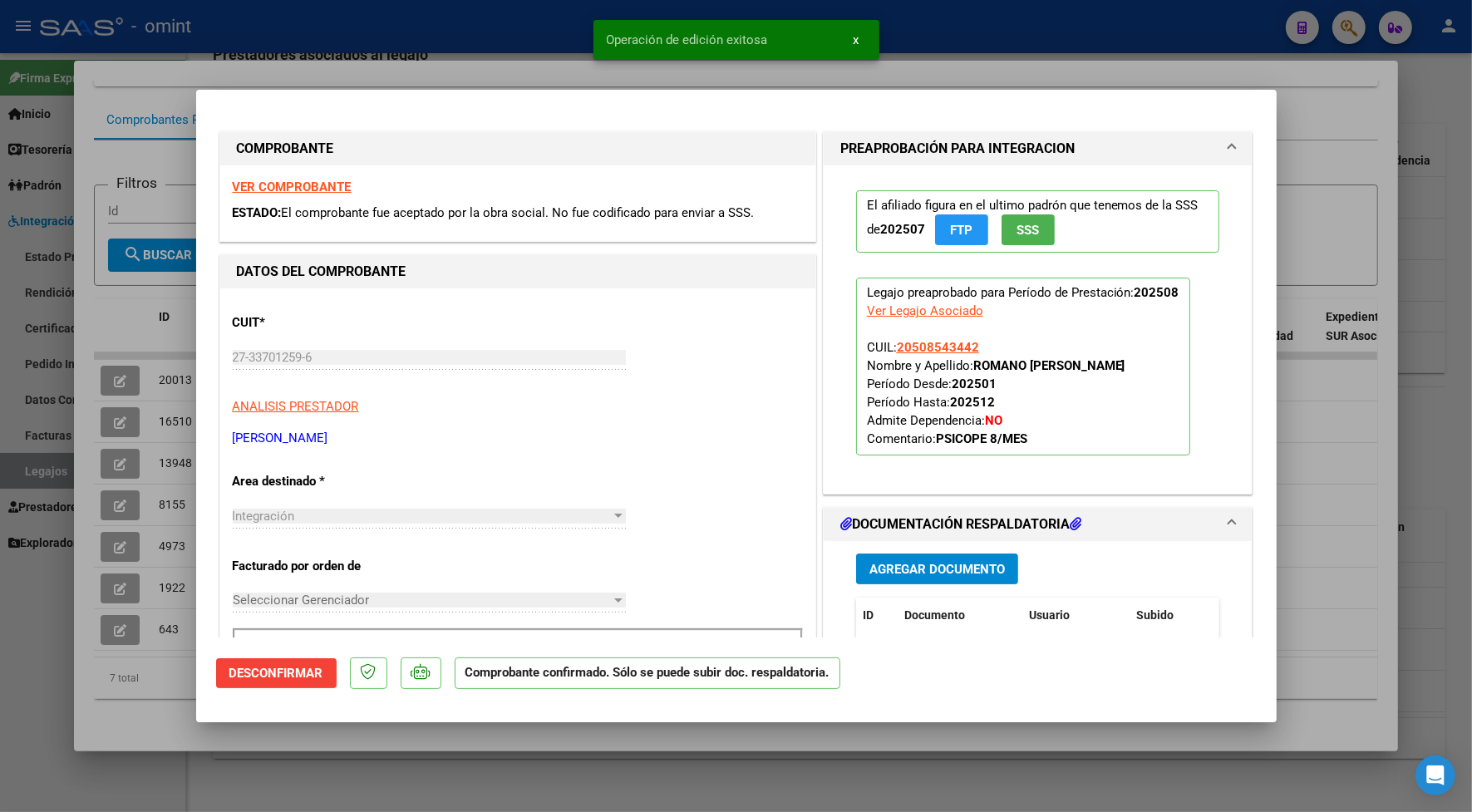
click at [426, 71] on div at bounding box center [736, 406] width 1472 height 812
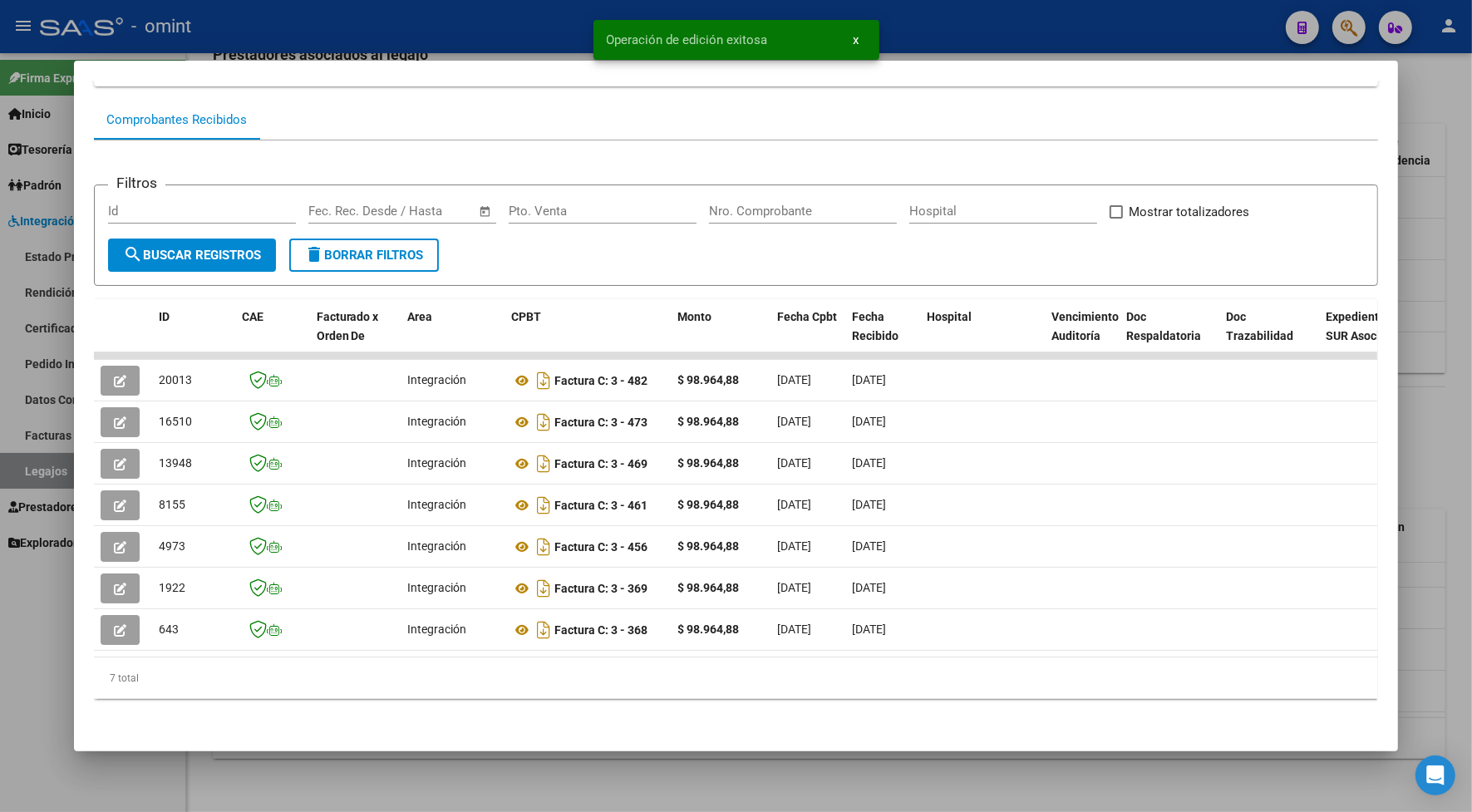
click at [332, 19] on div at bounding box center [736, 406] width 1472 height 812
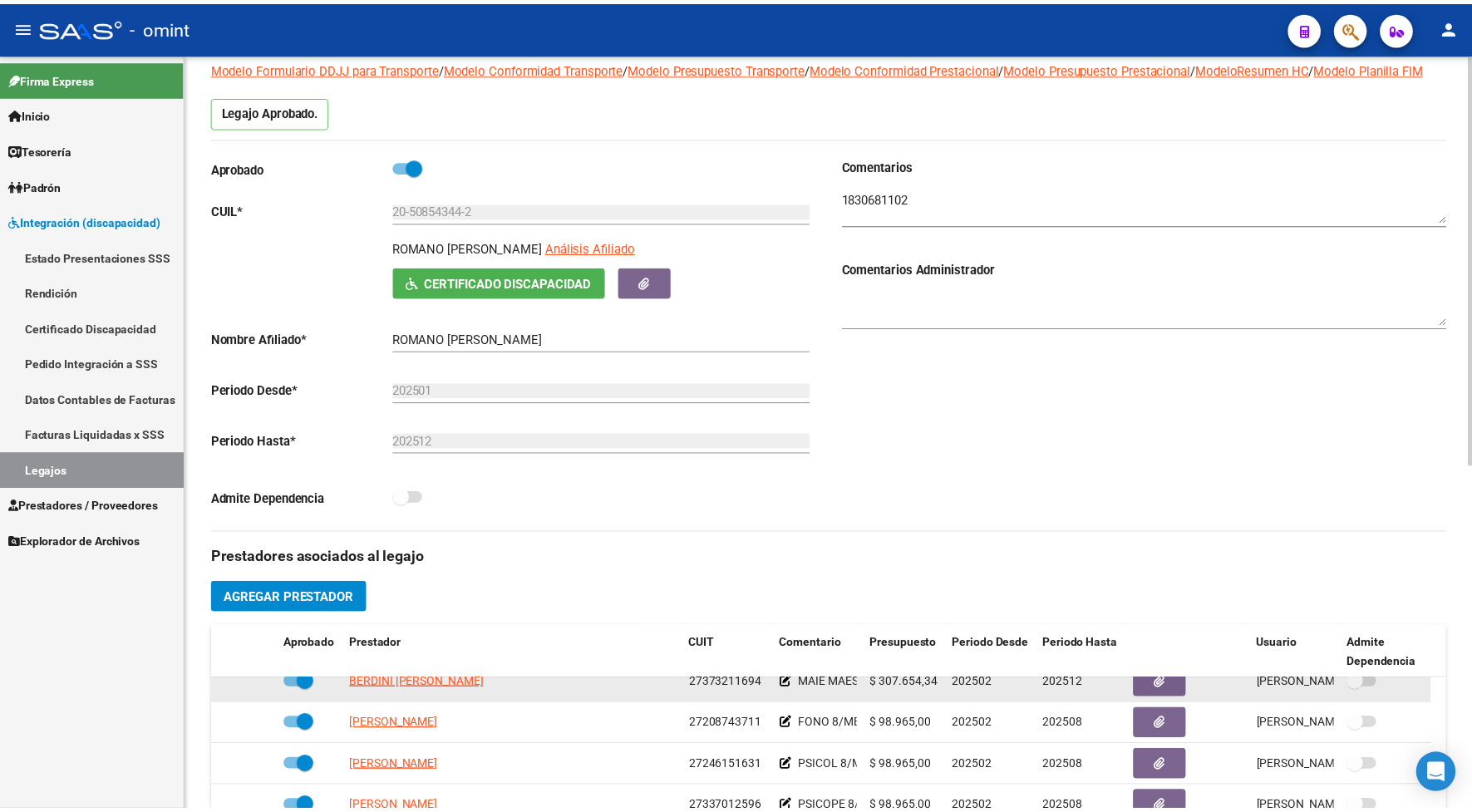
scroll to position [322, 0]
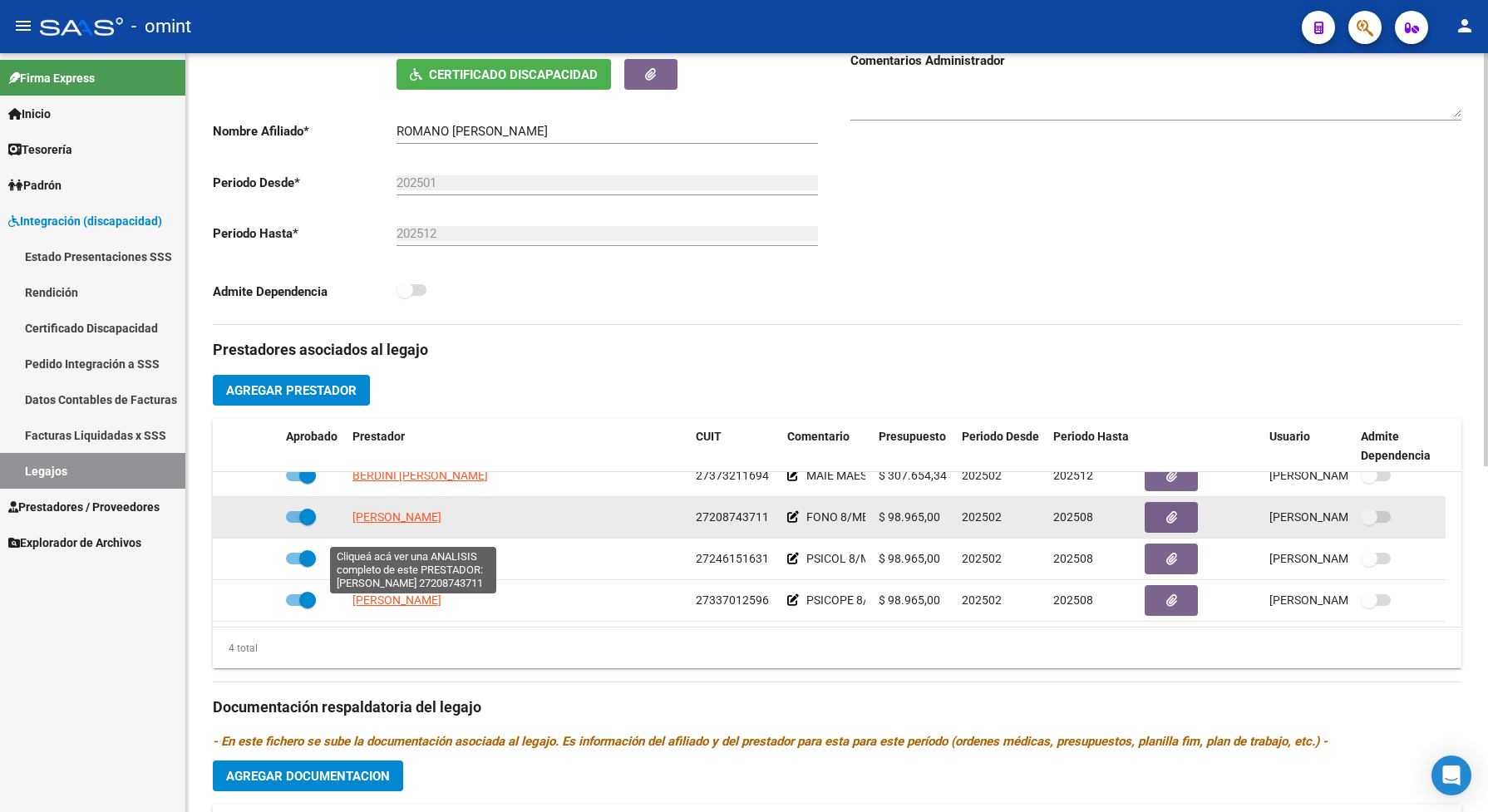
click at [442, 524] on span "MARICONDE GABRIELA" at bounding box center [397, 517] width 89 height 13
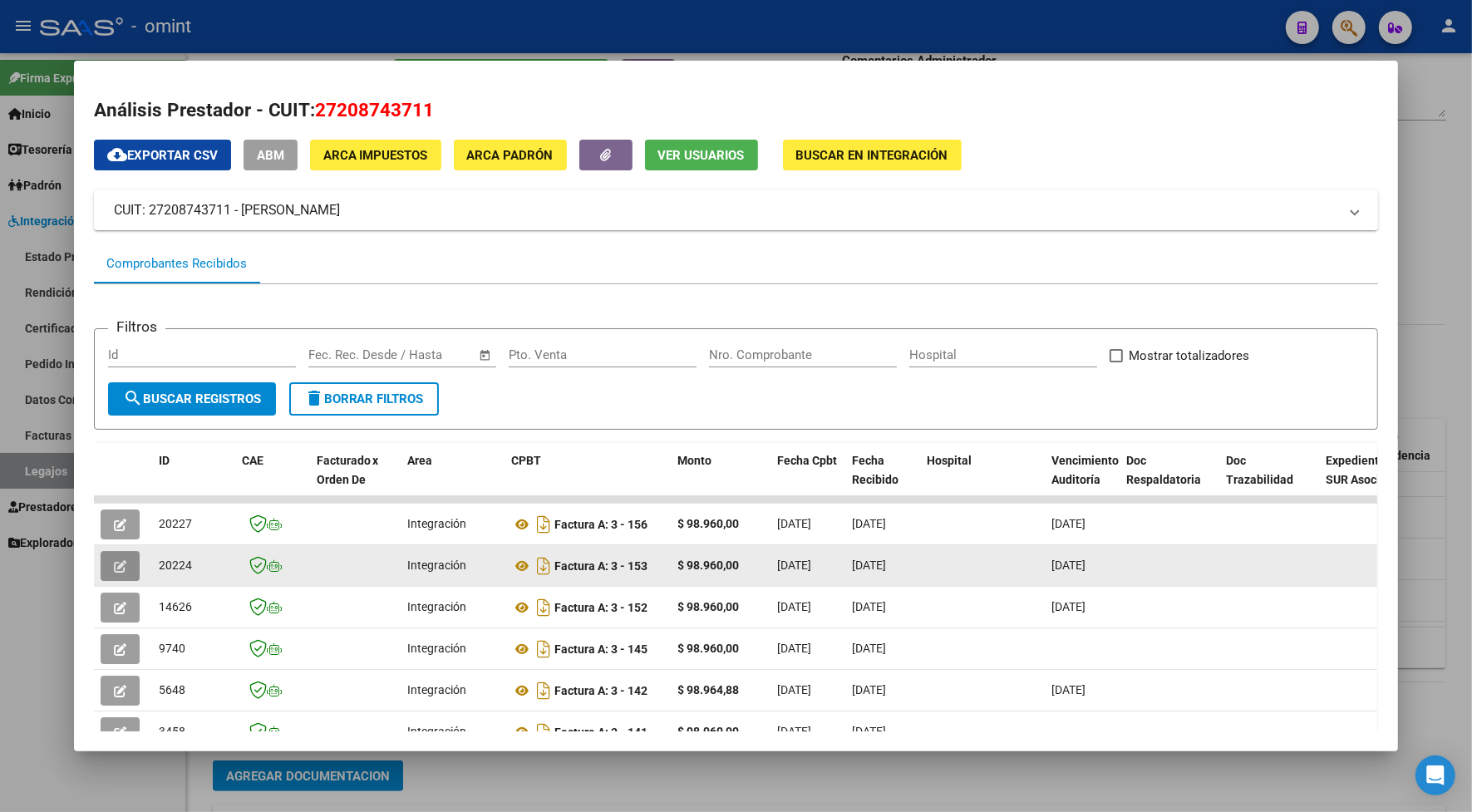
click at [114, 566] on icon "button" at bounding box center [120, 566] width 12 height 12
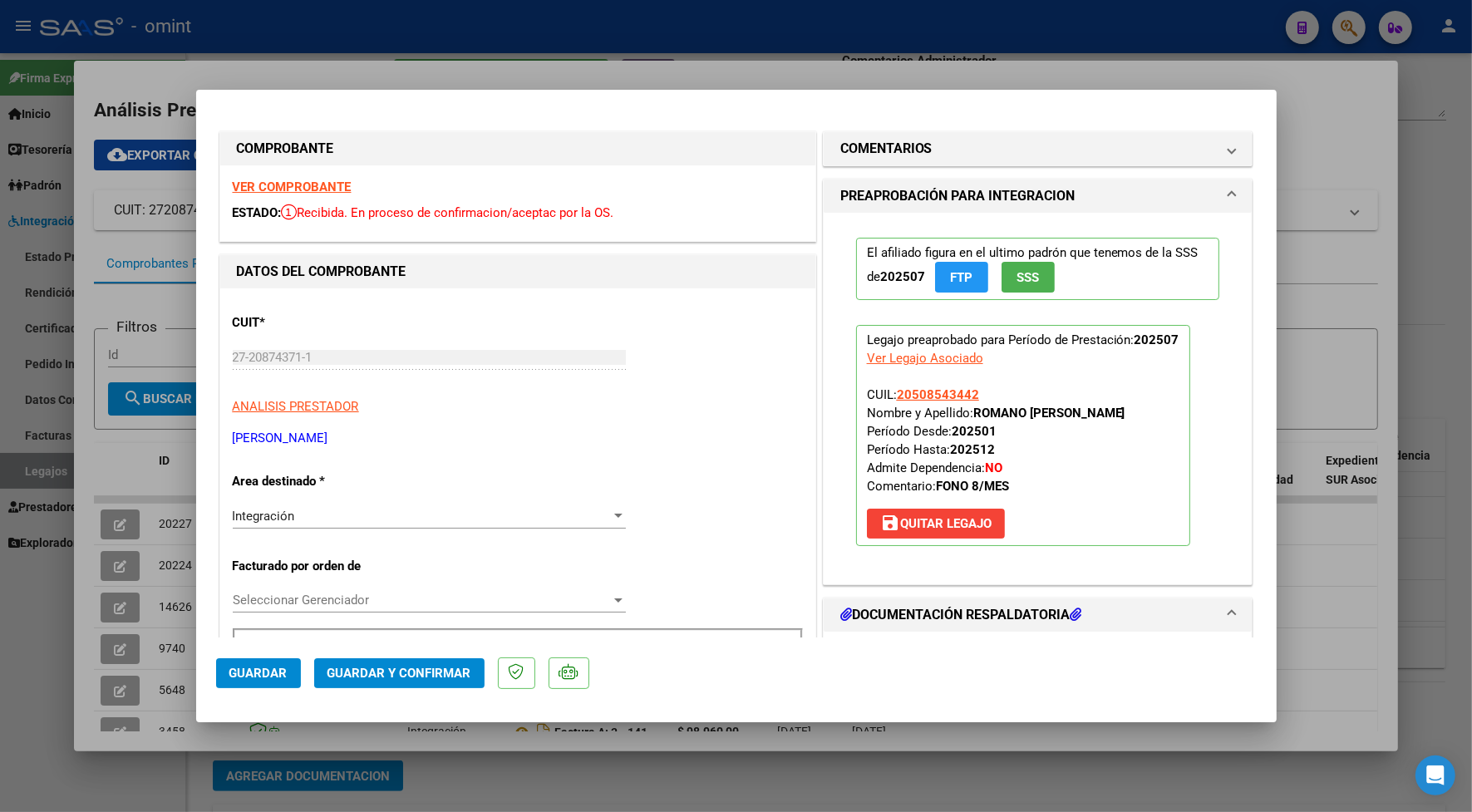
scroll to position [415, 0]
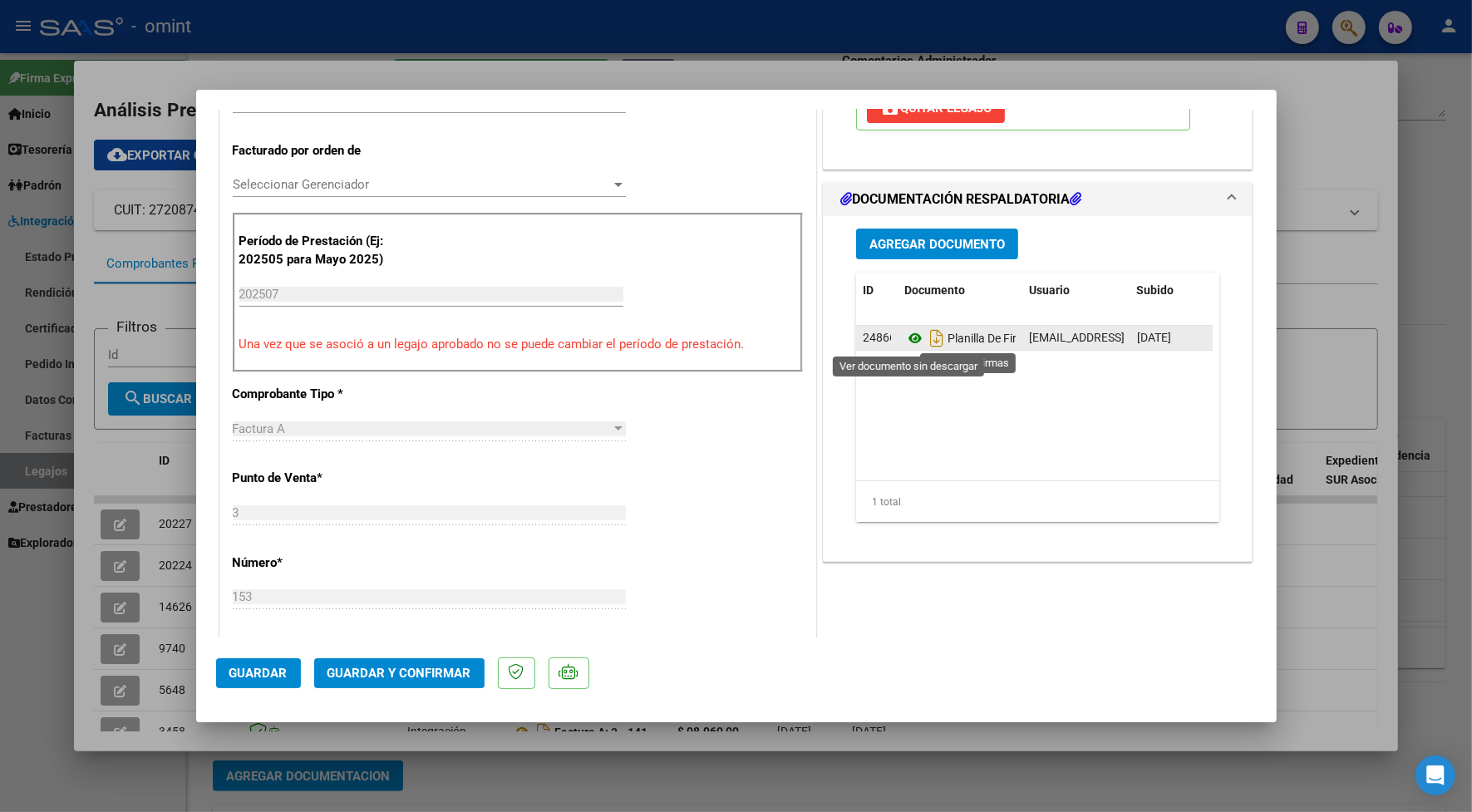
click at [904, 337] on icon at bounding box center [914, 337] width 22 height 20
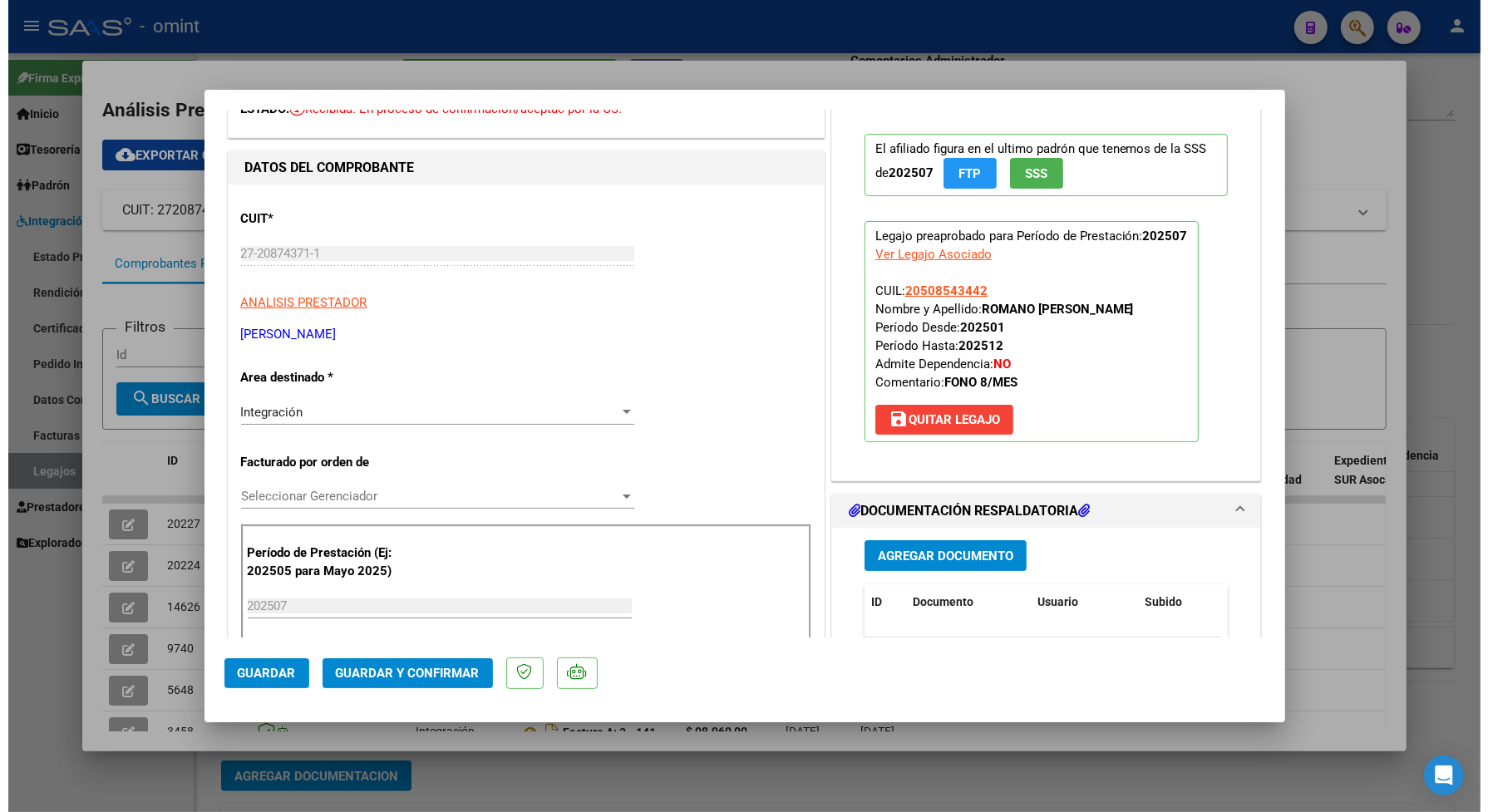
scroll to position [0, 0]
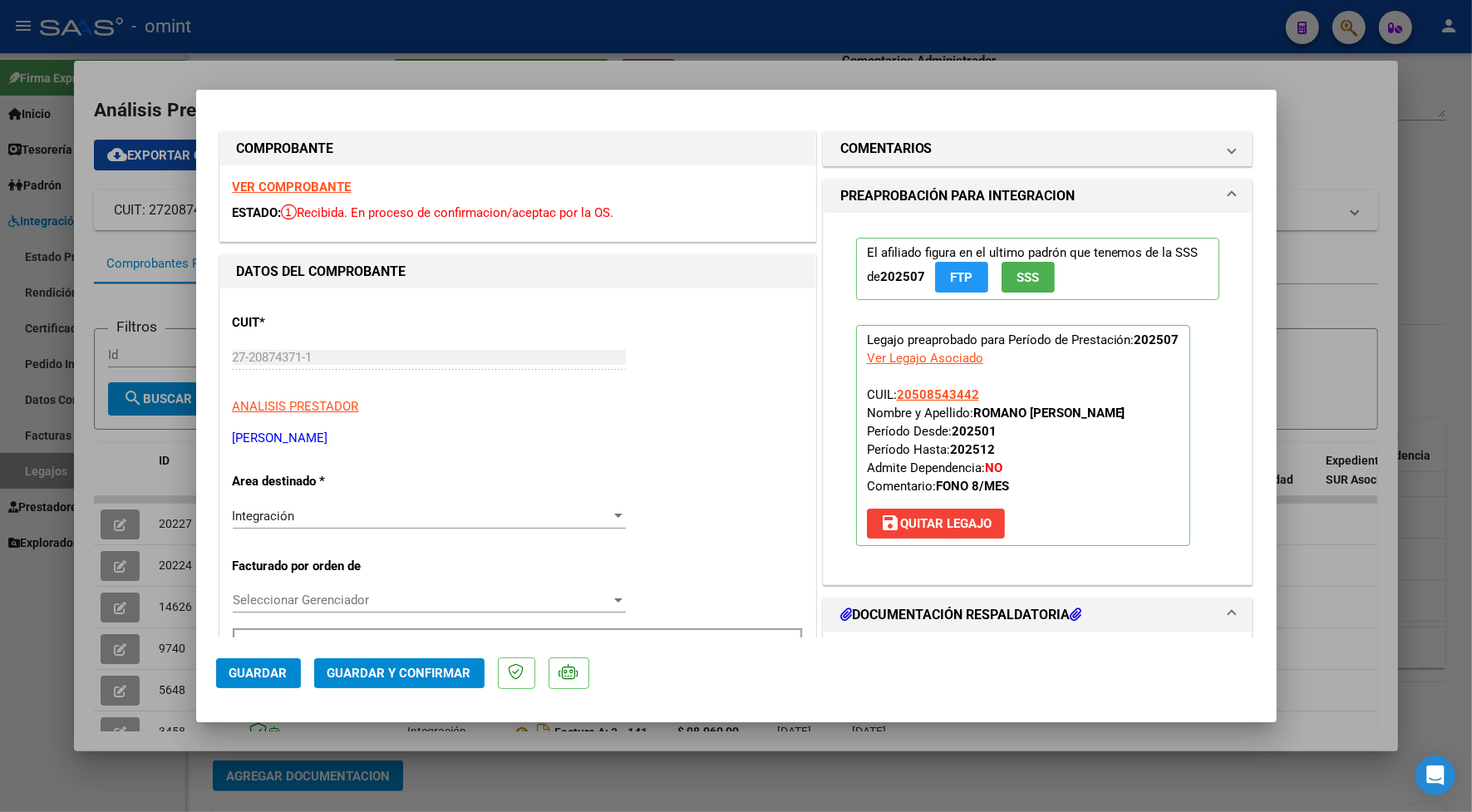
click at [330, 188] on strong "VER COMPROBANTE" at bounding box center [292, 186] width 119 height 15
click at [437, 674] on span "Guardar y Confirmar" at bounding box center [399, 672] width 143 height 15
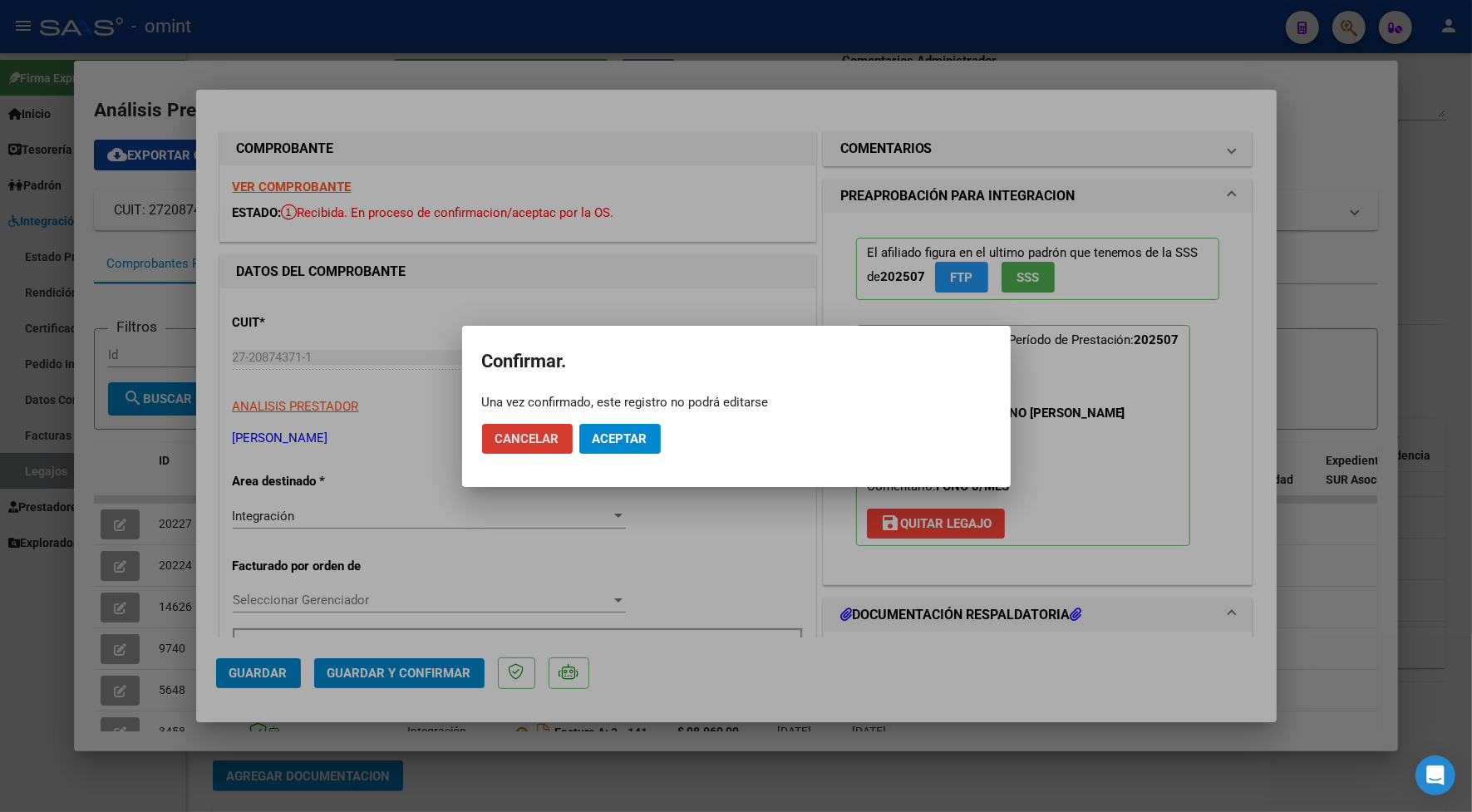
click at [609, 431] on span "Aceptar" at bounding box center [620, 438] width 55 height 15
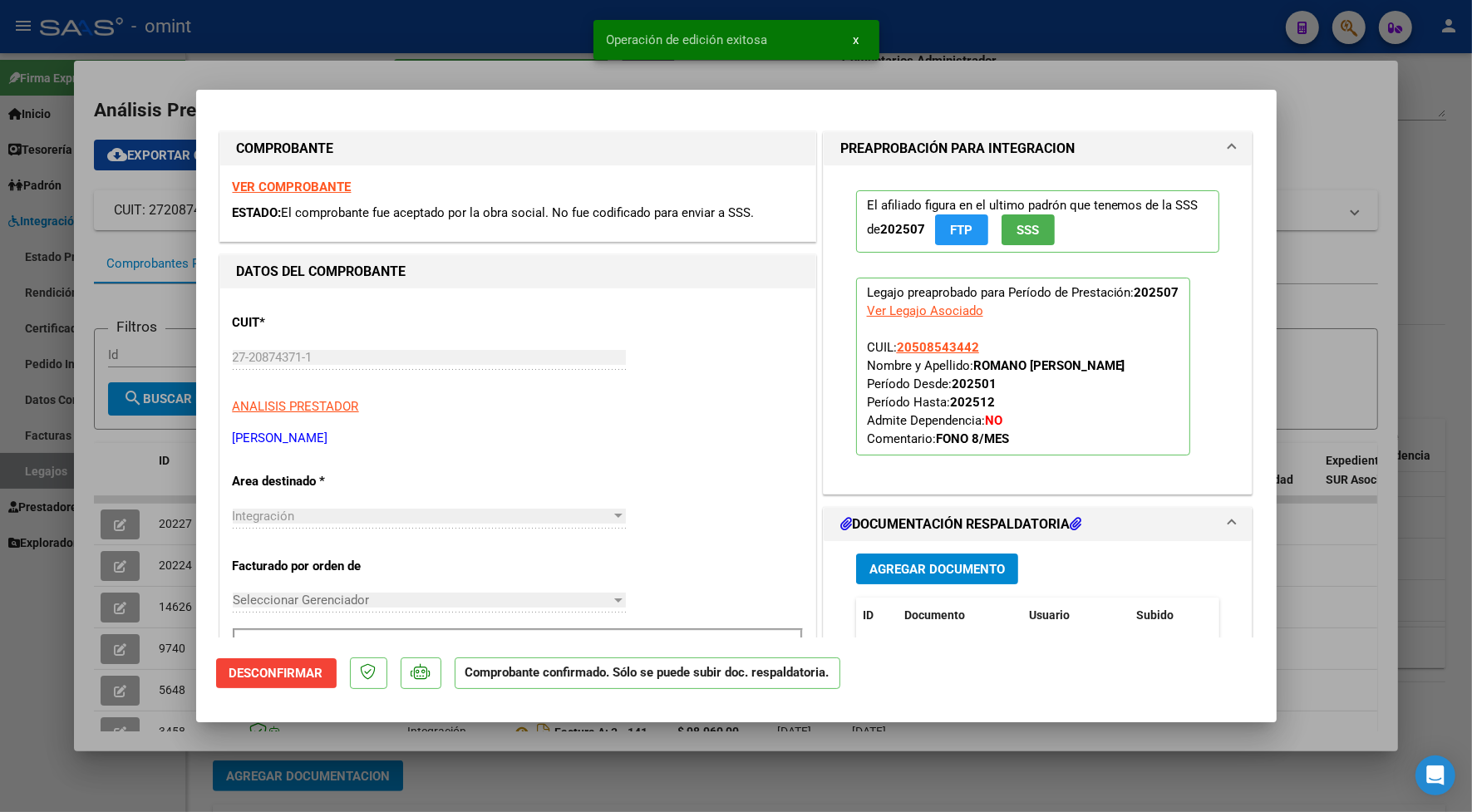
click at [362, 24] on div at bounding box center [736, 406] width 1472 height 812
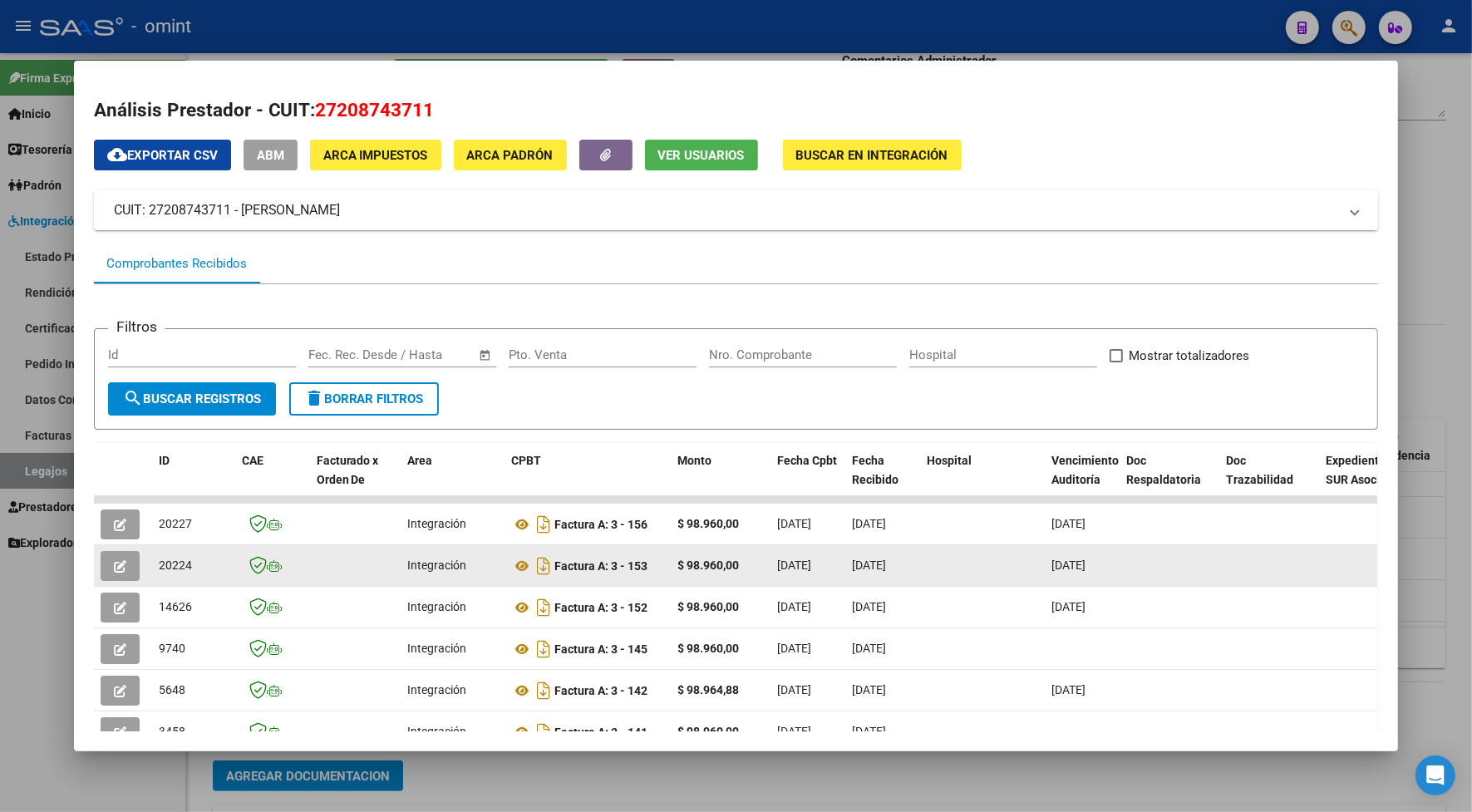
drag, startPoint x: 188, startPoint y: 566, endPoint x: 146, endPoint y: 569, distance: 42.1
click at [152, 569] on datatable-body-cell "20224" at bounding box center [193, 566] width 83 height 41
drag, startPoint x: 146, startPoint y: 569, endPoint x: 156, endPoint y: 565, distance: 10.8
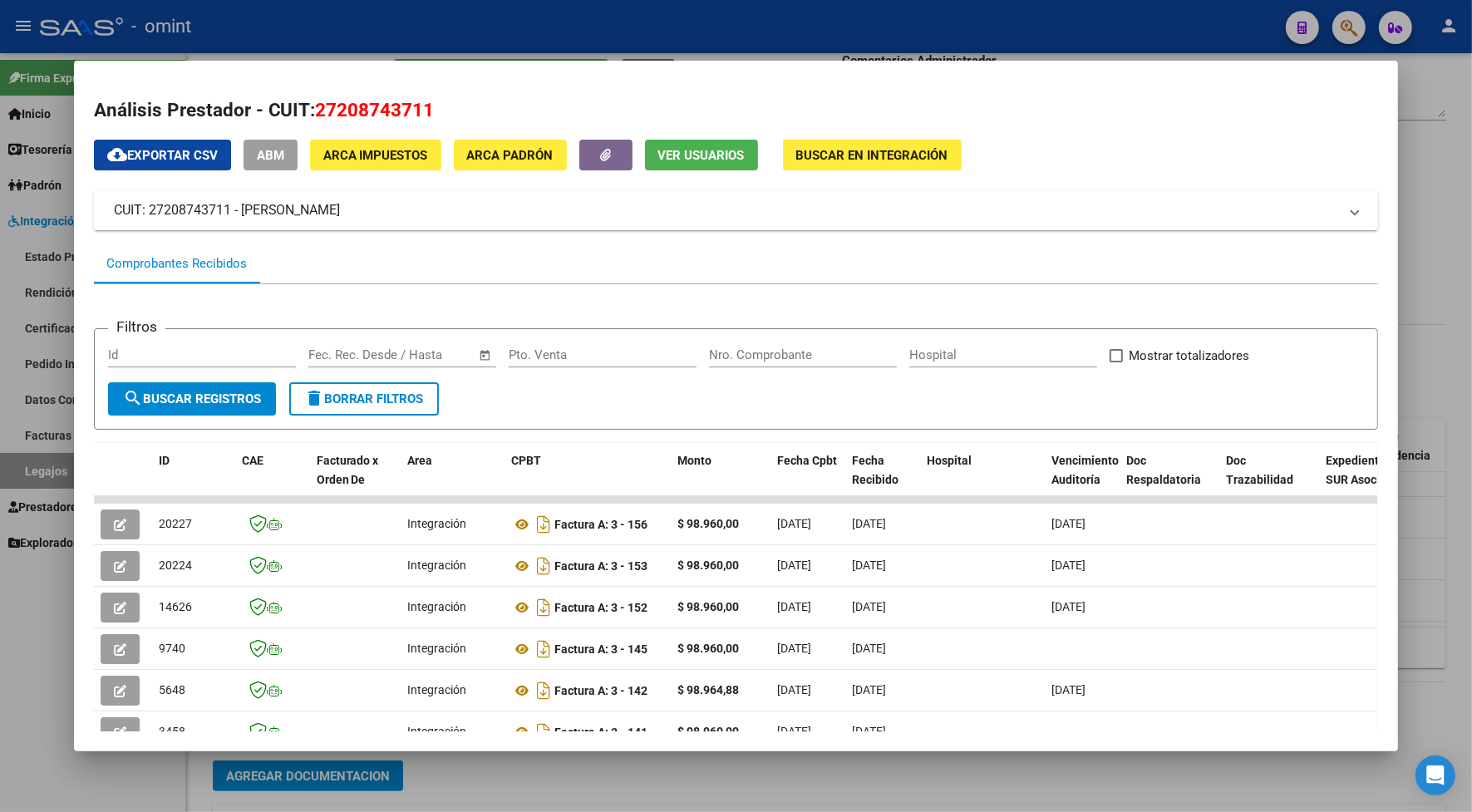
click at [516, 23] on div at bounding box center [736, 406] width 1472 height 812
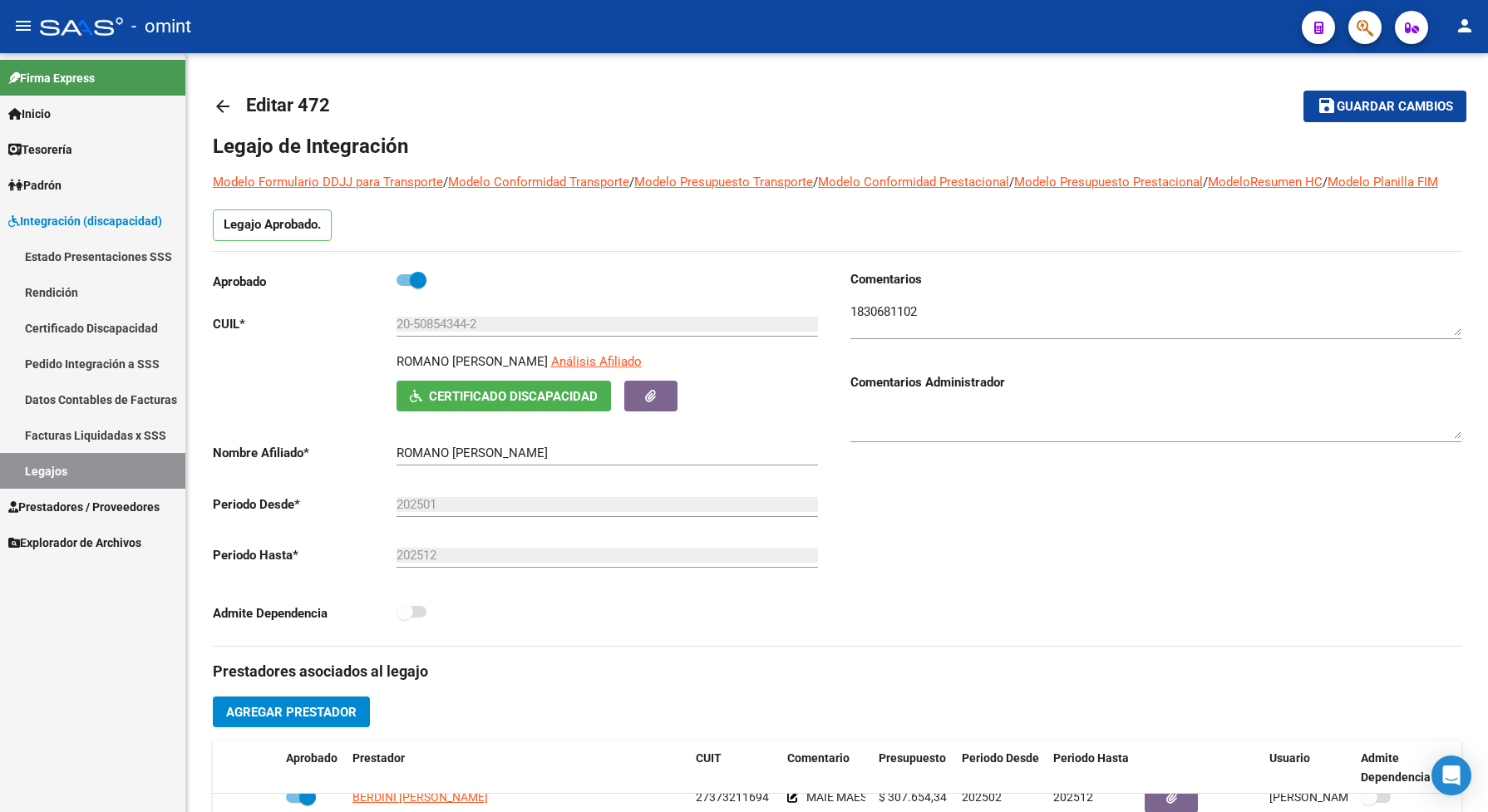
click at [83, 462] on link "Legajos" at bounding box center [93, 470] width 185 height 36
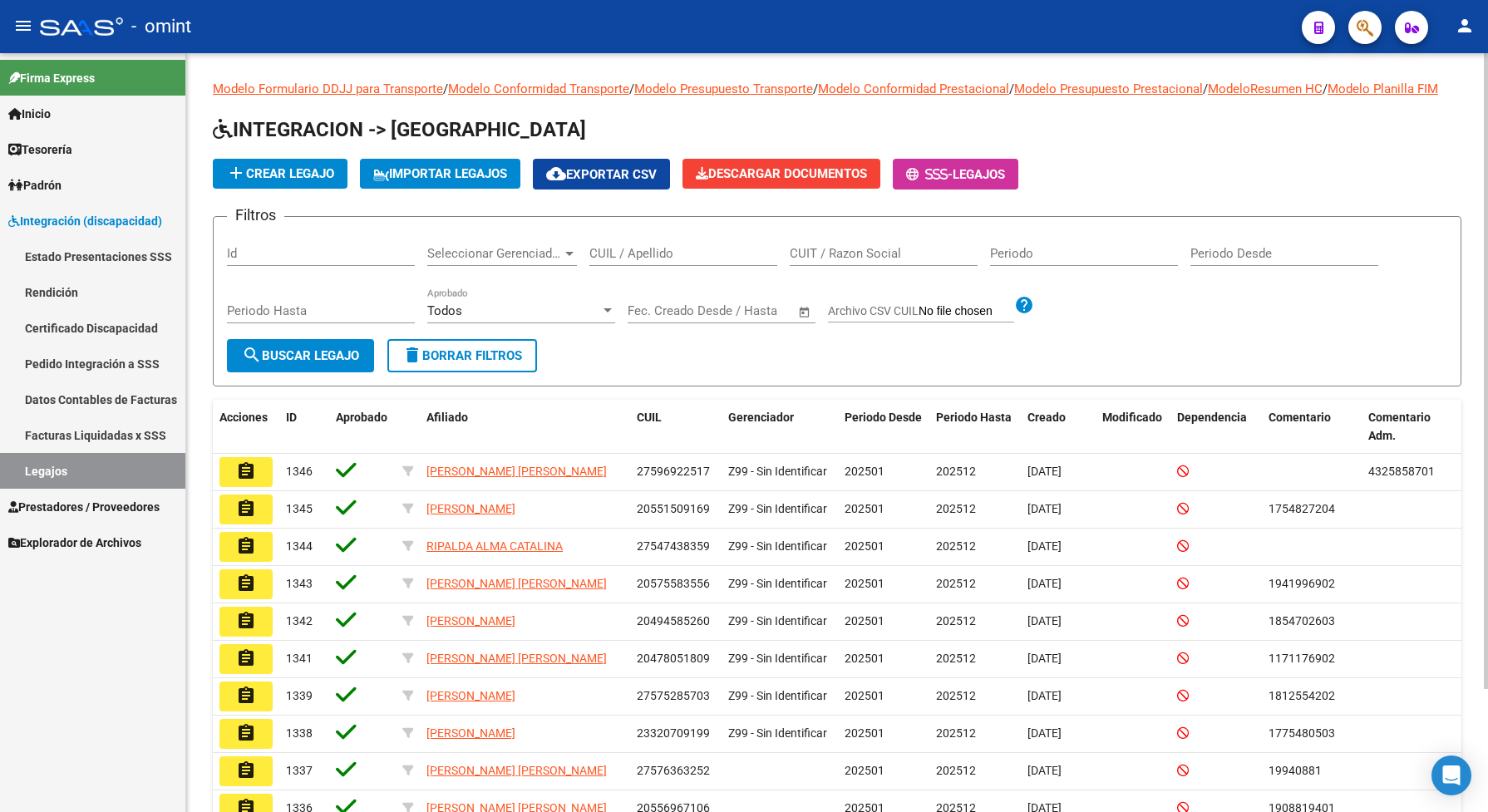
click at [644, 260] on input "CUIL / Apellido" at bounding box center [683, 253] width 188 height 15
paste input "20511969922"
click at [281, 363] on span "search Buscar Legajo" at bounding box center [301, 355] width 117 height 15
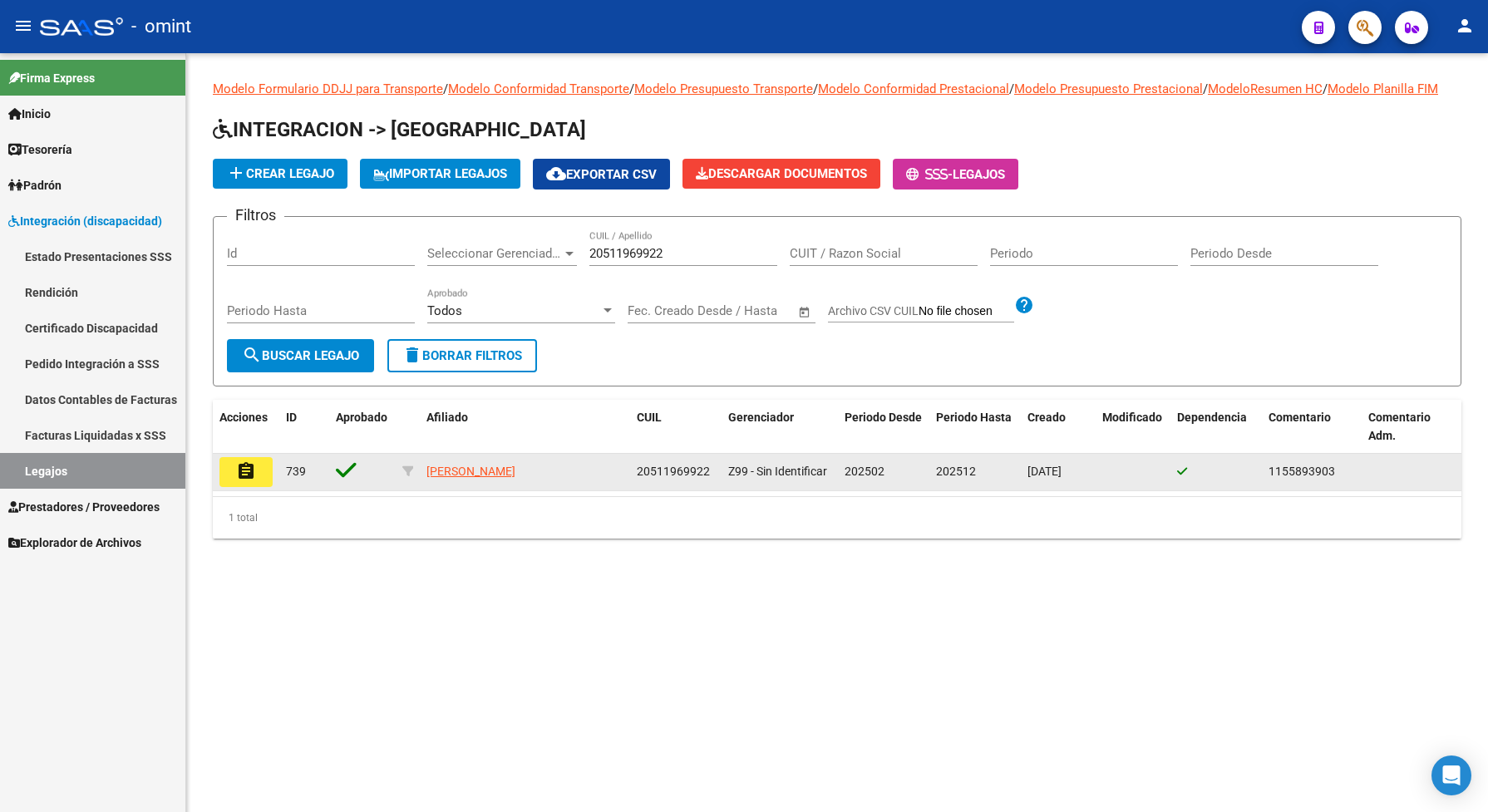
click at [247, 481] on mat-icon "assignment" at bounding box center [246, 471] width 20 height 20
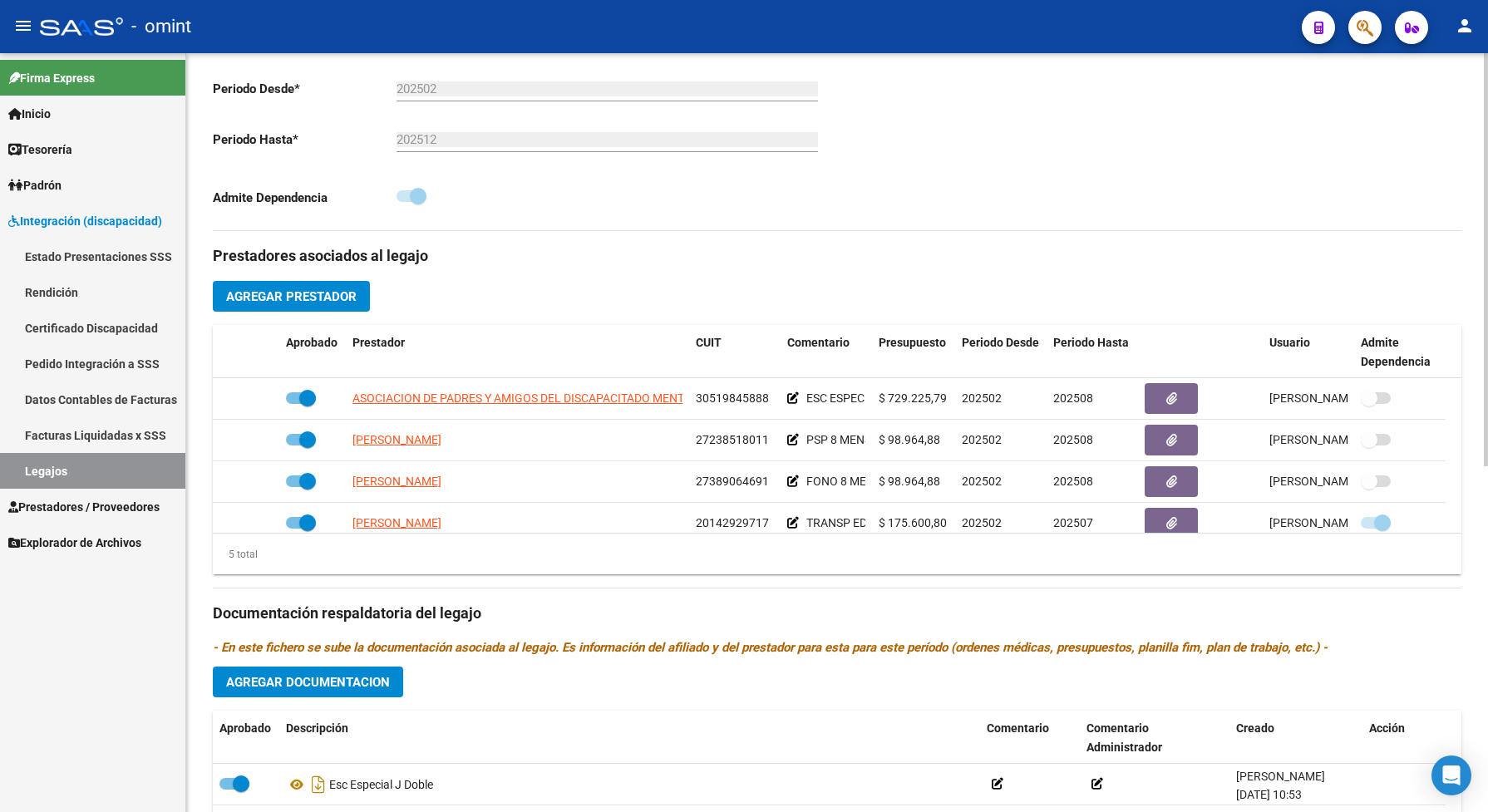
scroll to position [59, 0]
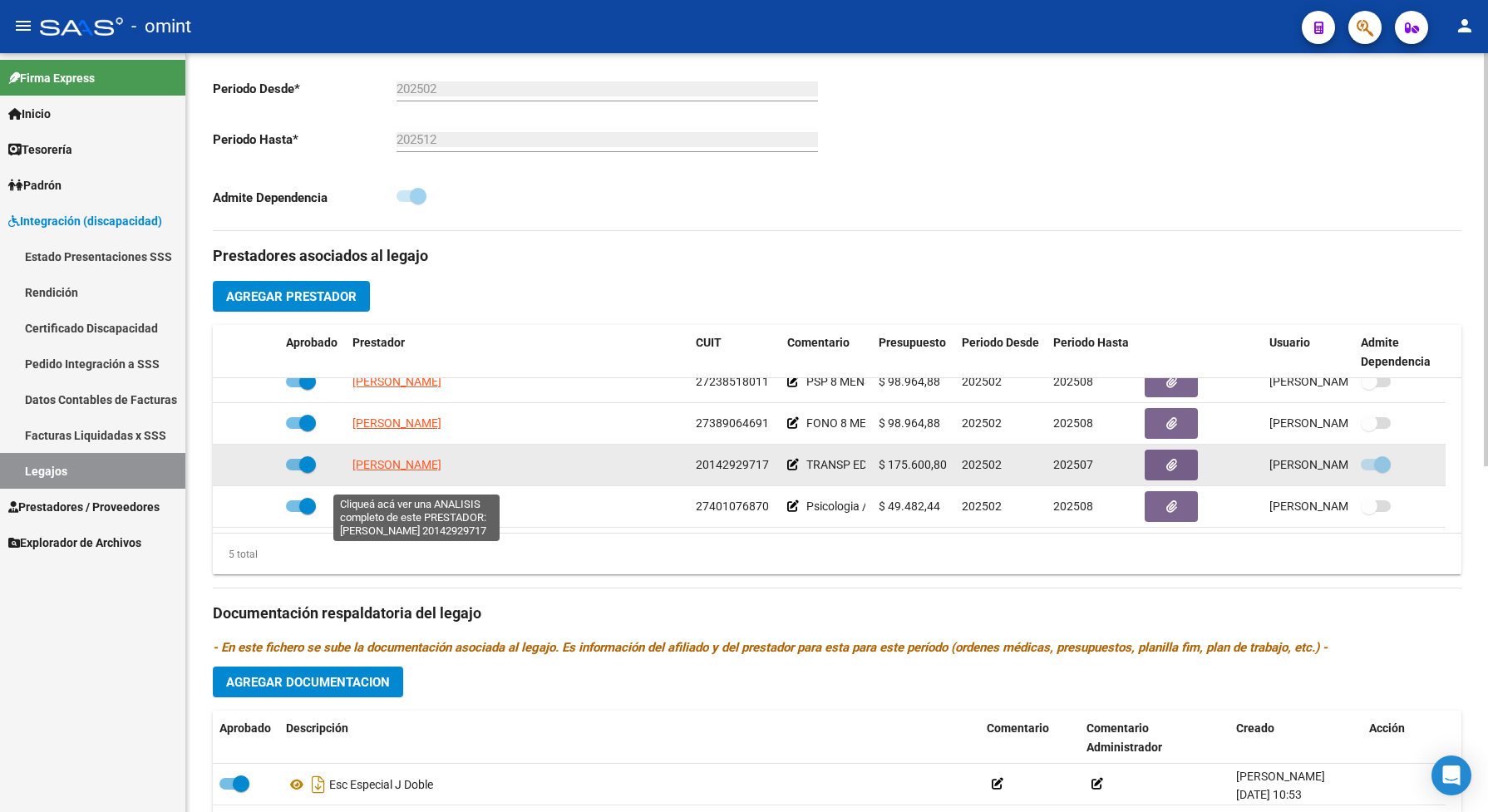
click at [392, 471] on span "OLMEDO DANIEL OSCAR" at bounding box center [397, 464] width 89 height 13
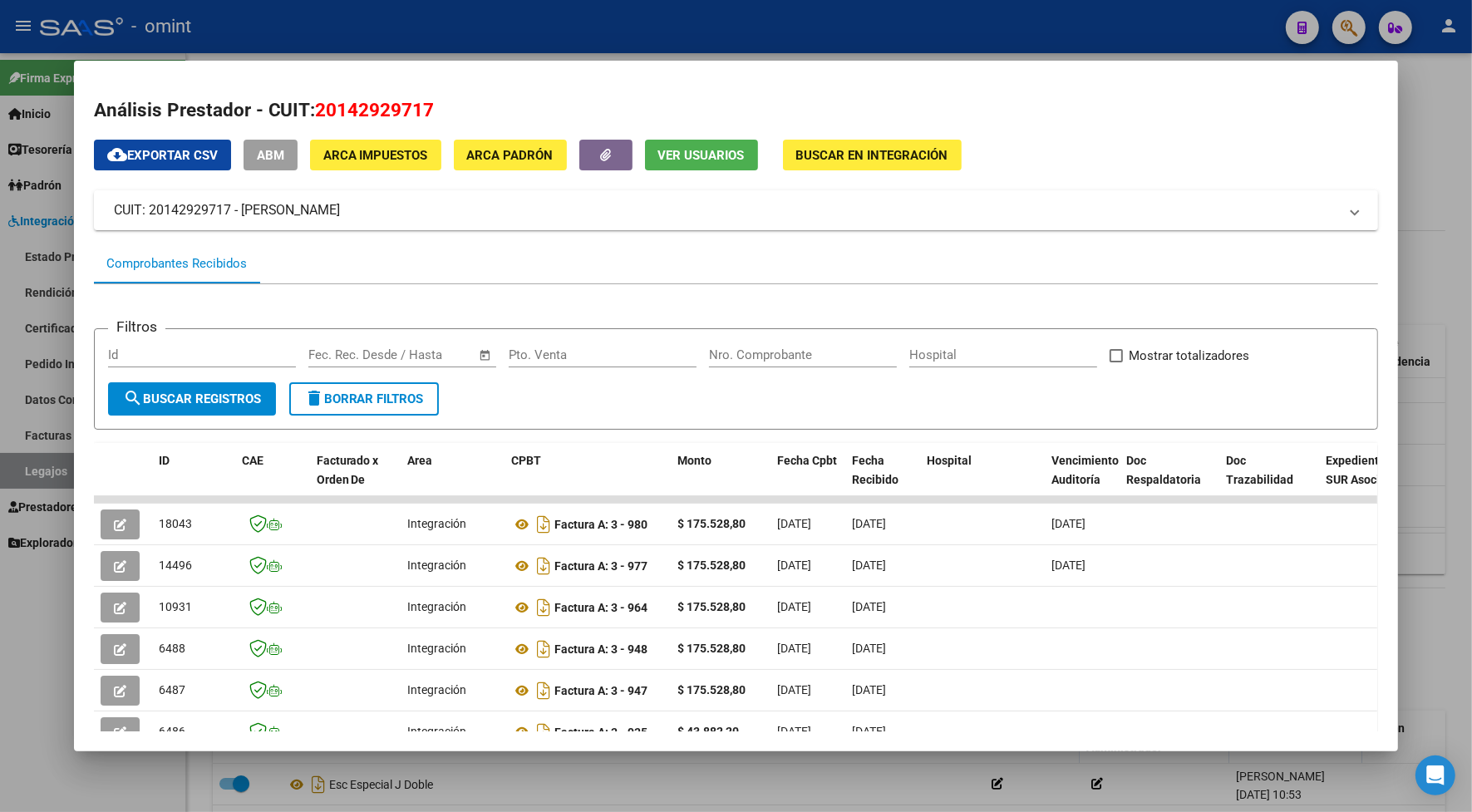
click at [410, 31] on div at bounding box center [736, 406] width 1472 height 812
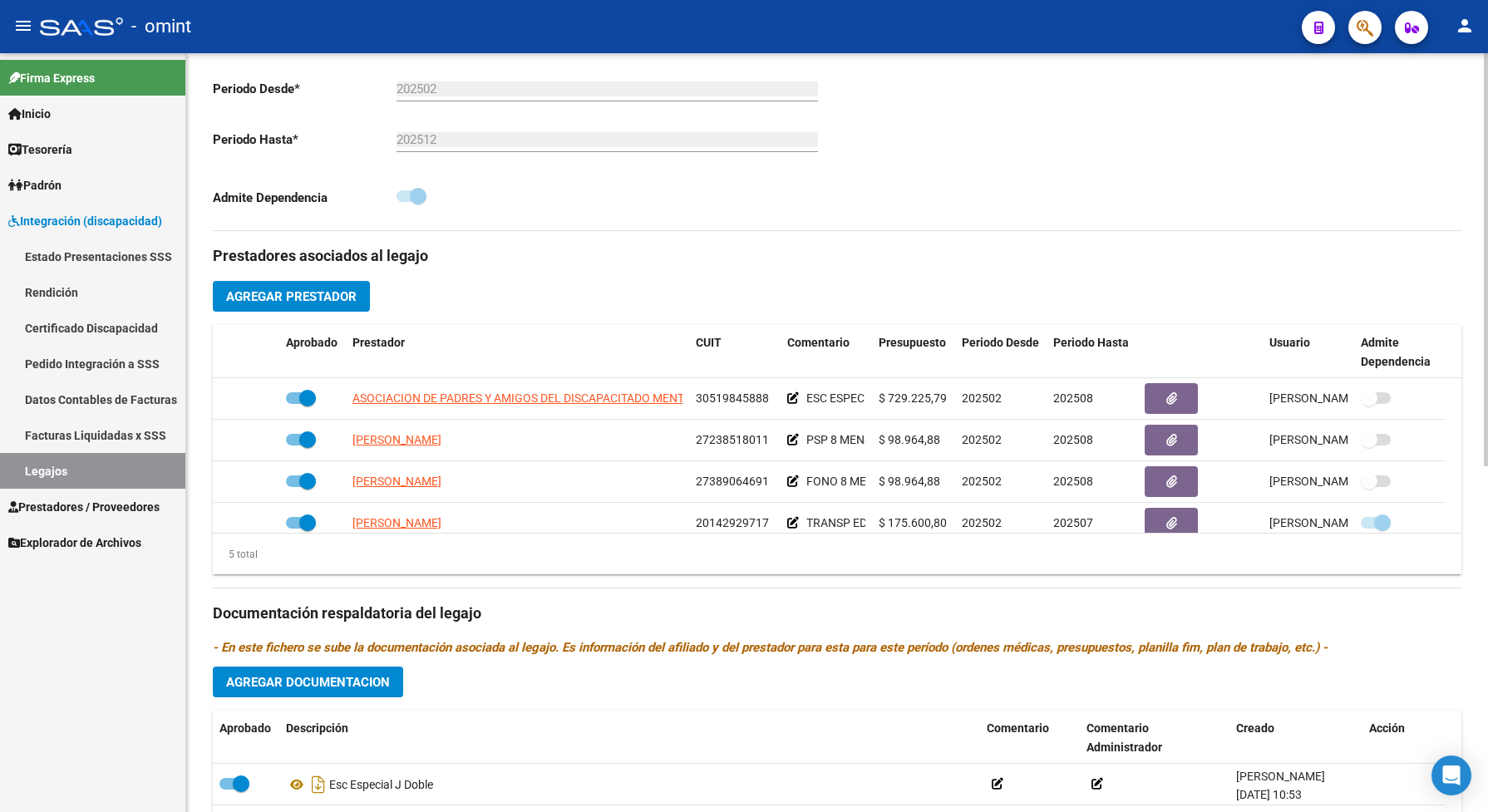
scroll to position [0, 0]
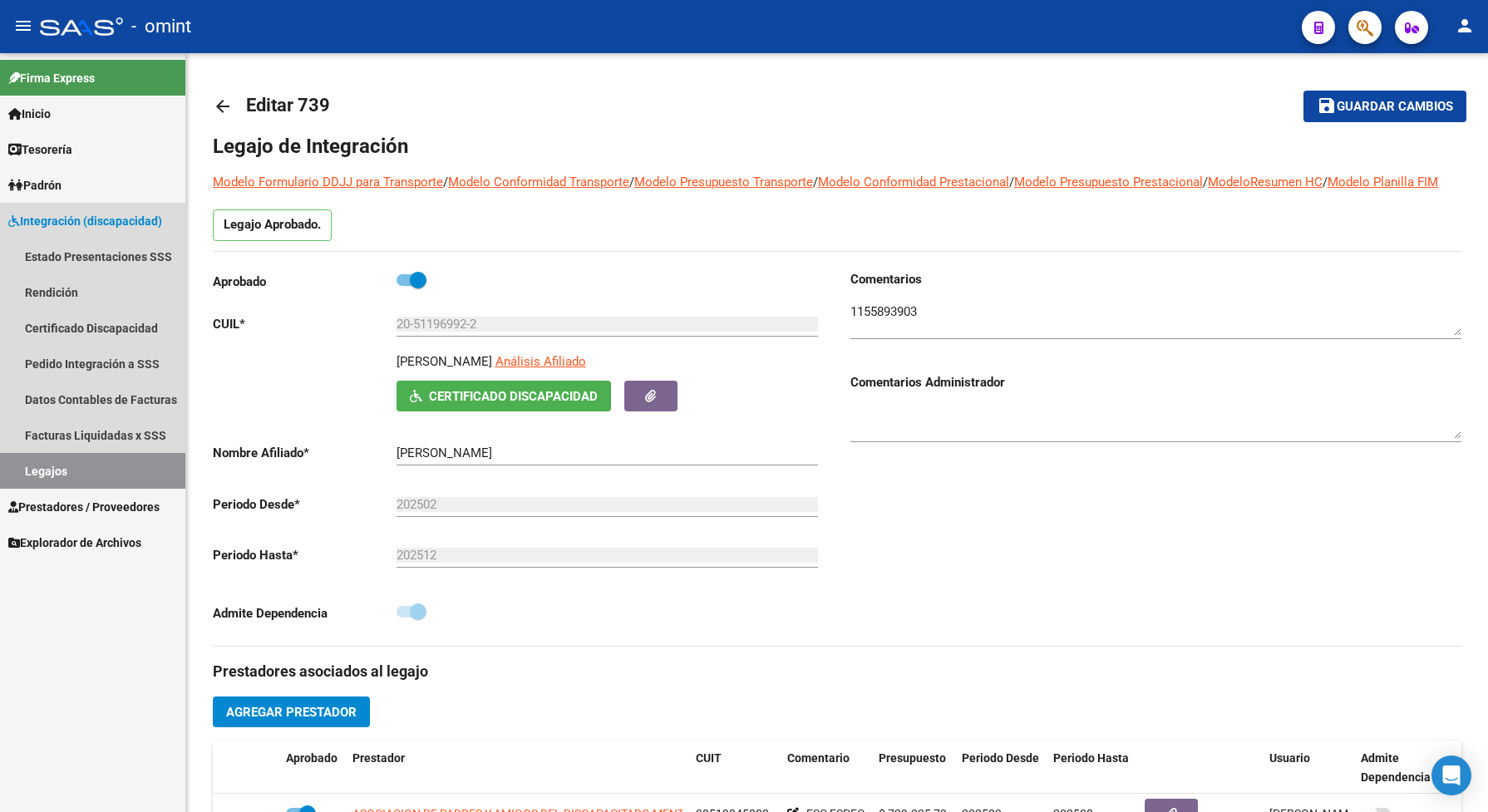
click at [129, 455] on link "Legajos" at bounding box center [93, 470] width 185 height 36
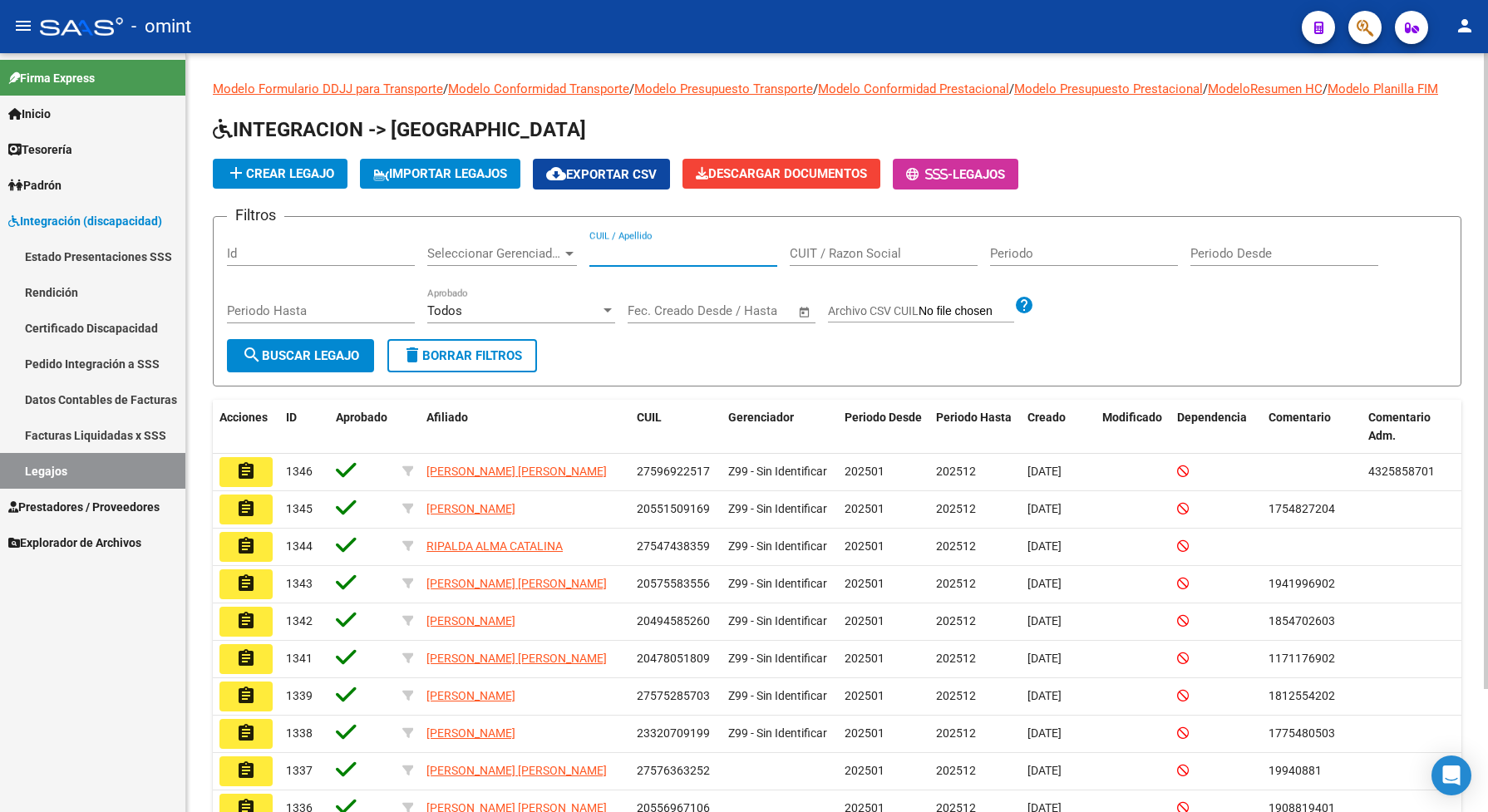
click at [608, 260] on input "CUIL / Apellido" at bounding box center [683, 253] width 188 height 15
paste input "20489651336"
click at [342, 363] on span "search Buscar Legajo" at bounding box center [301, 355] width 117 height 15
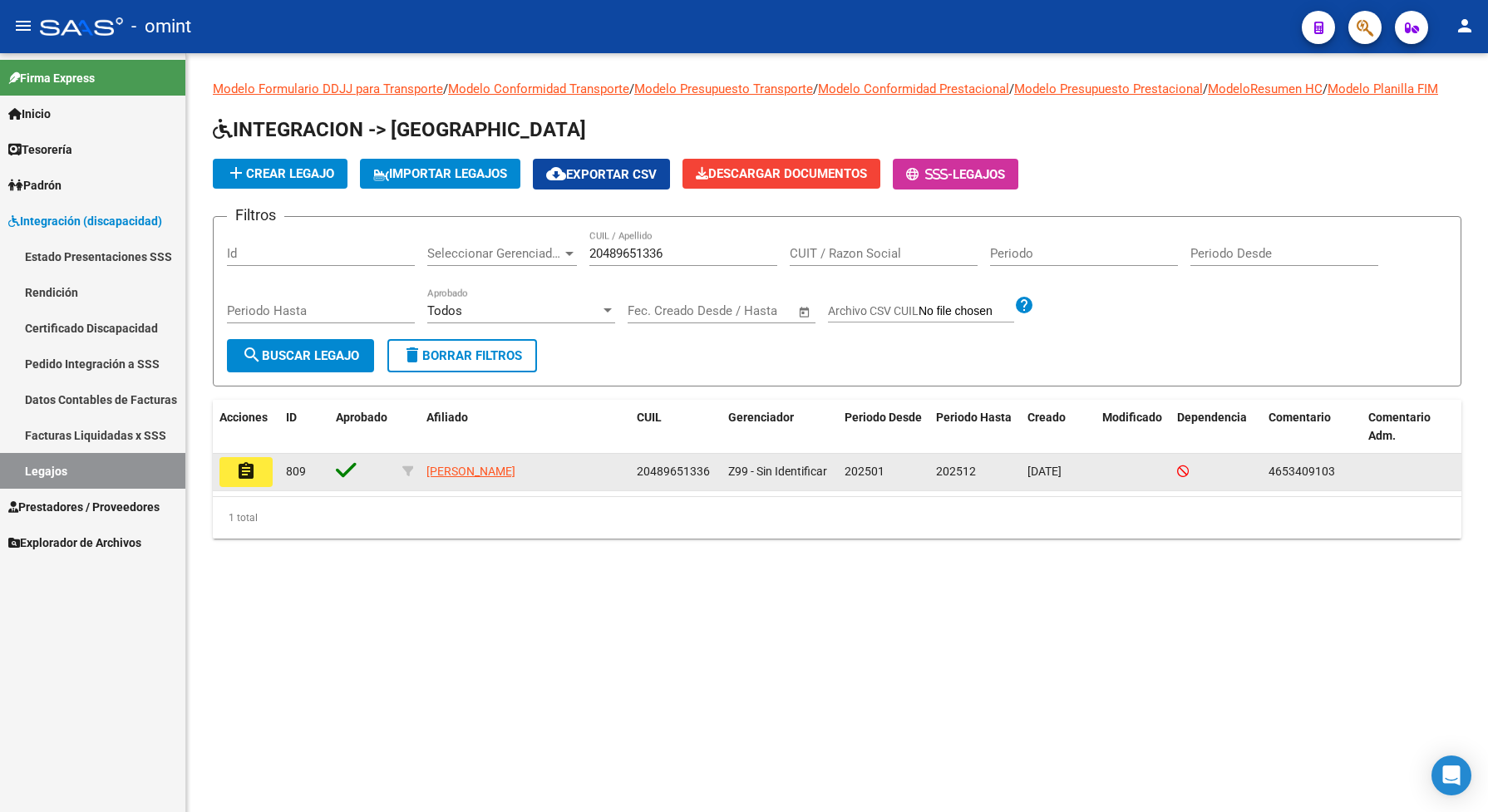
click at [260, 474] on button "assignment" at bounding box center [246, 472] width 53 height 30
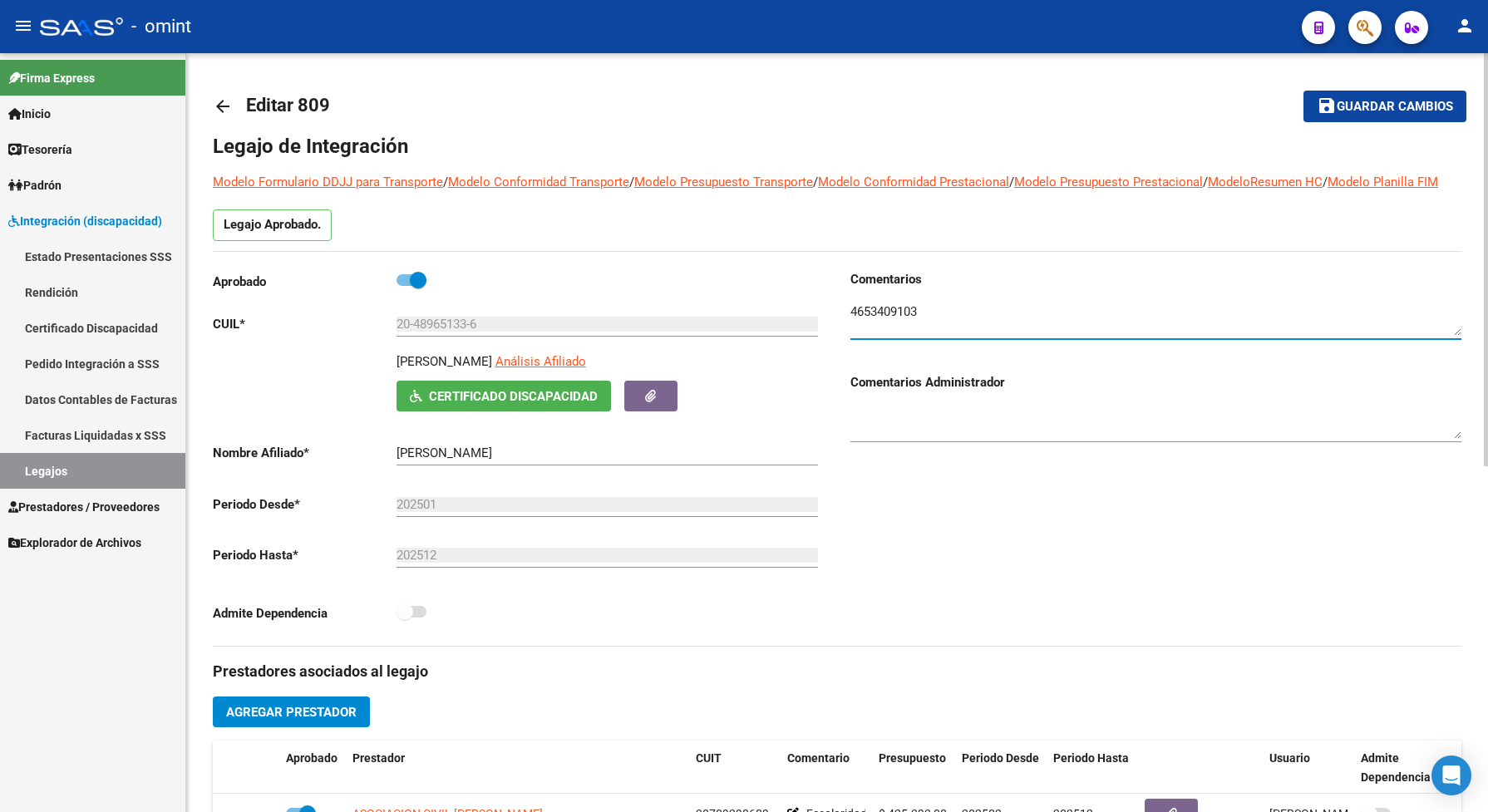
drag, startPoint x: 929, startPoint y: 327, endPoint x: 854, endPoint y: 333, distance: 75.2
click at [844, 321] on div "Comentarios Comentarios Administrador" at bounding box center [1149, 458] width 624 height 376
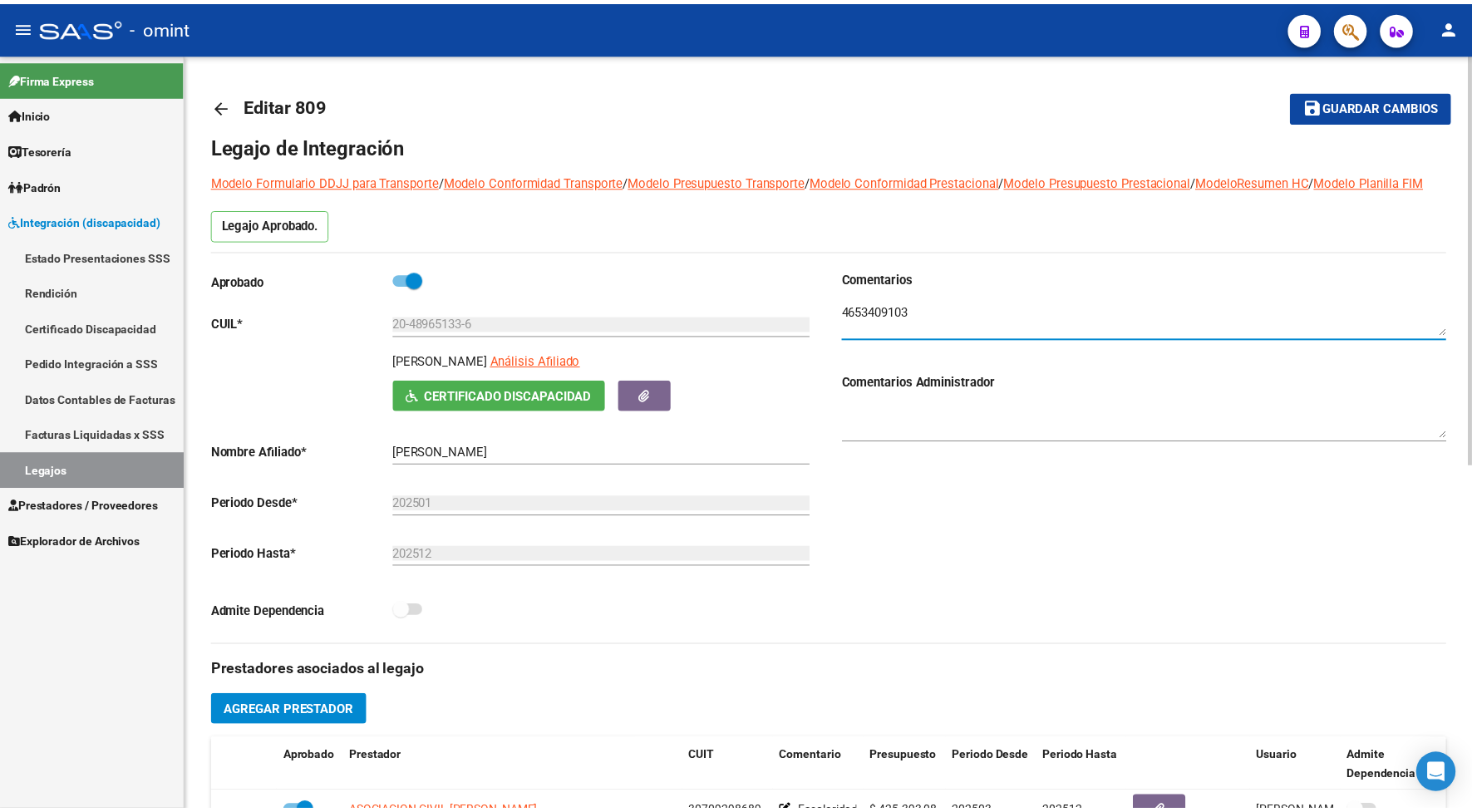
scroll to position [208, 0]
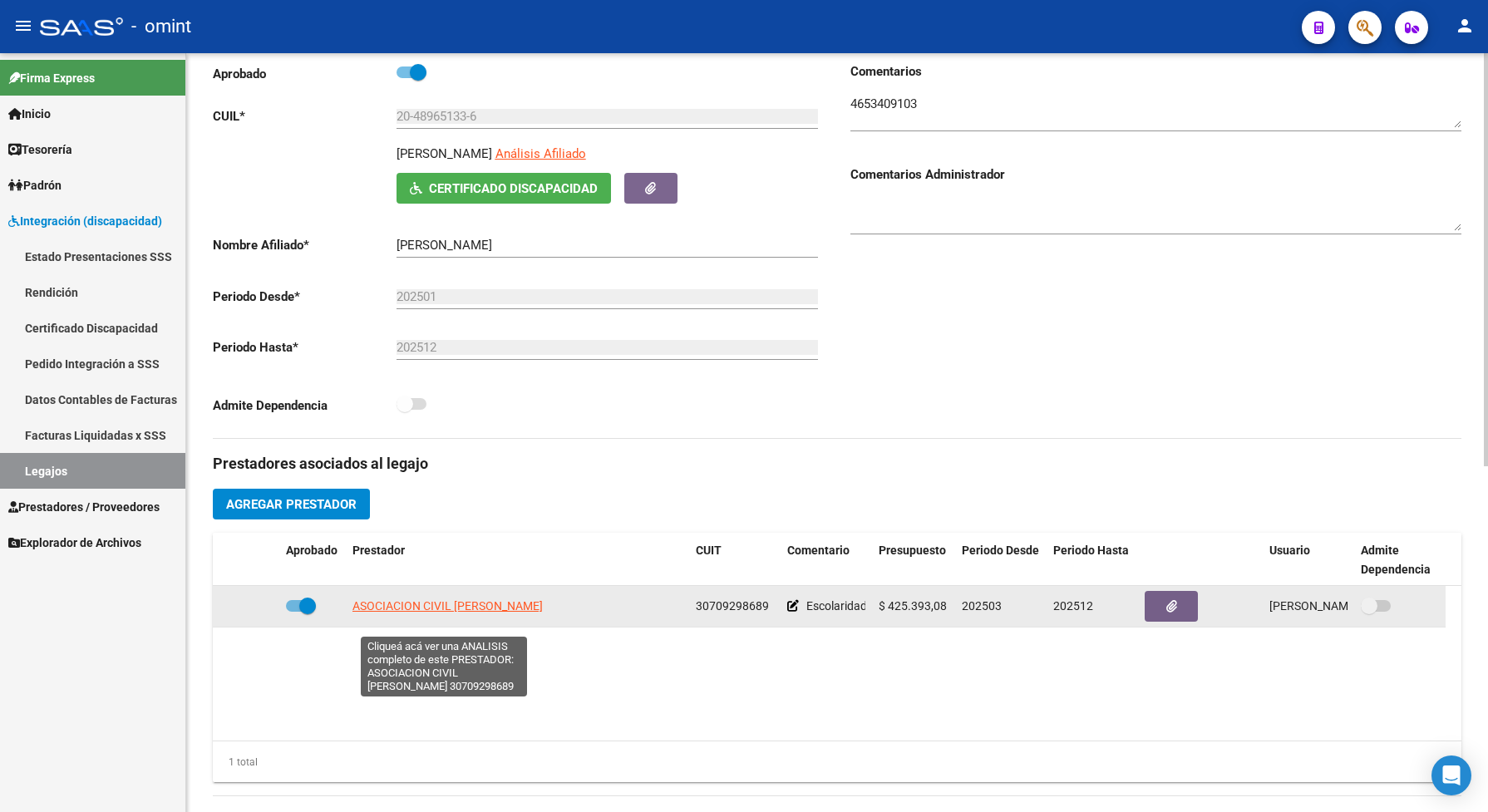
click at [497, 613] on span "ASOCIACION CIVIL SANTO TOMAS" at bounding box center [448, 605] width 191 height 13
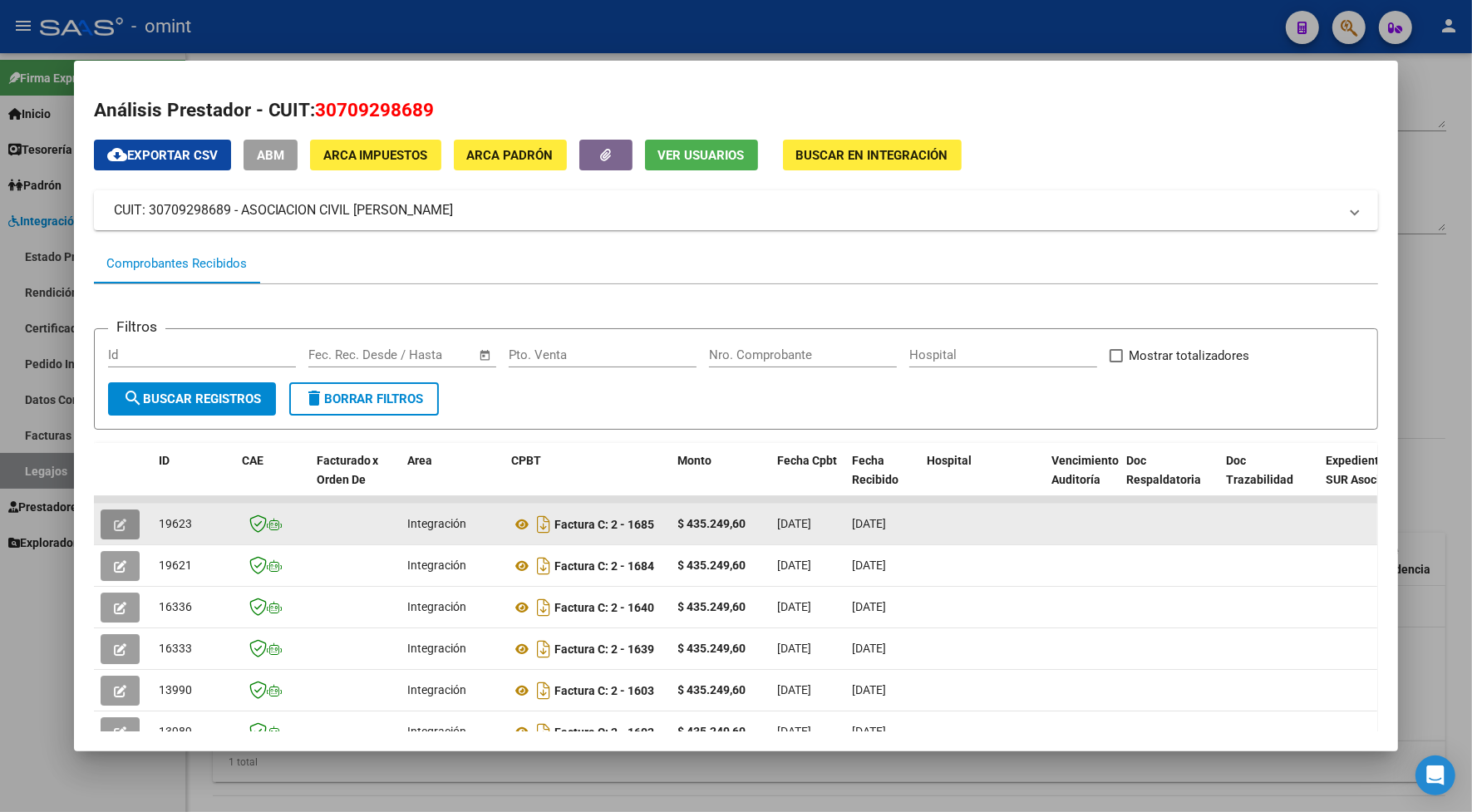
click at [125, 521] on button "button" at bounding box center [120, 524] width 39 height 30
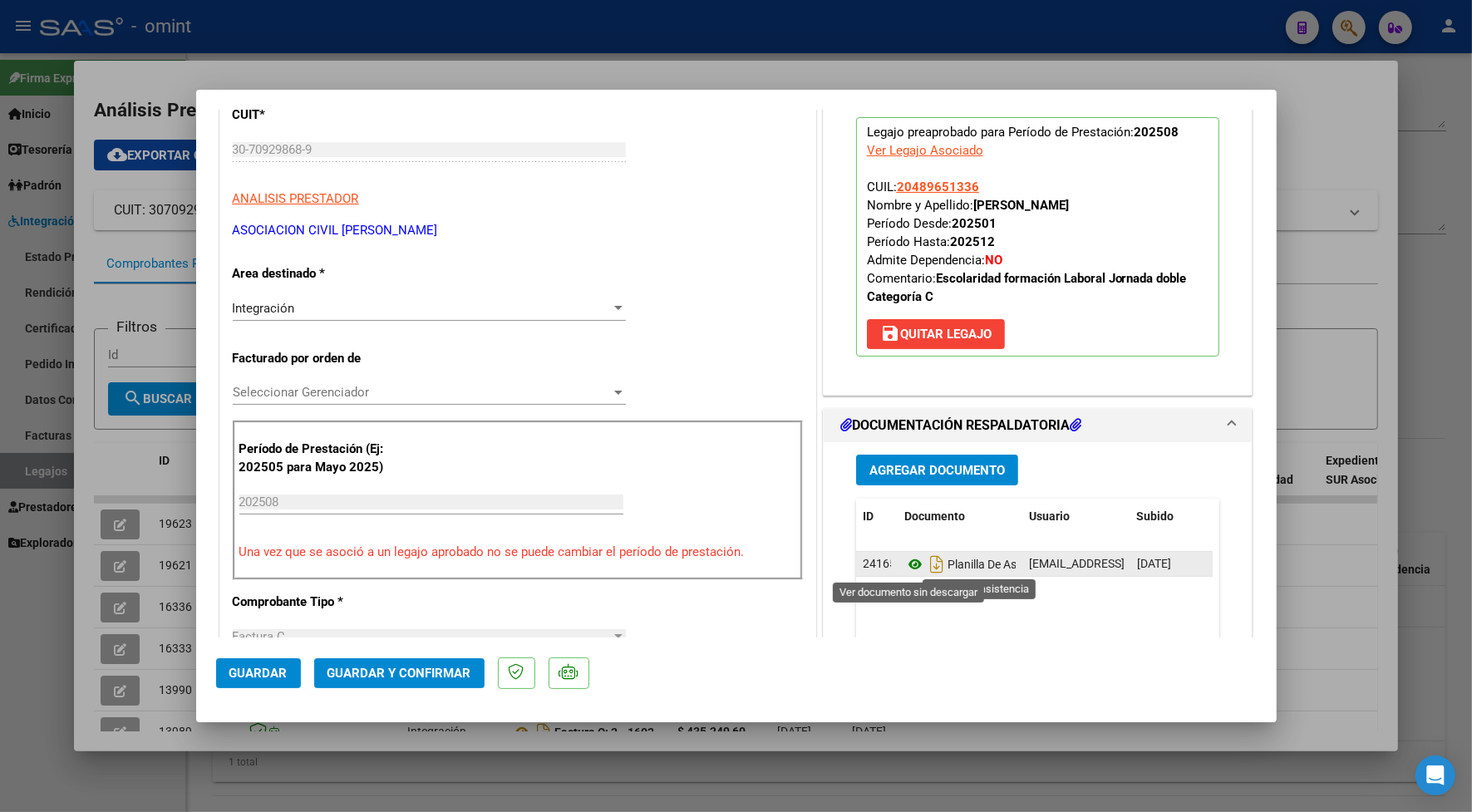
click at [908, 566] on icon at bounding box center [914, 564] width 22 height 20
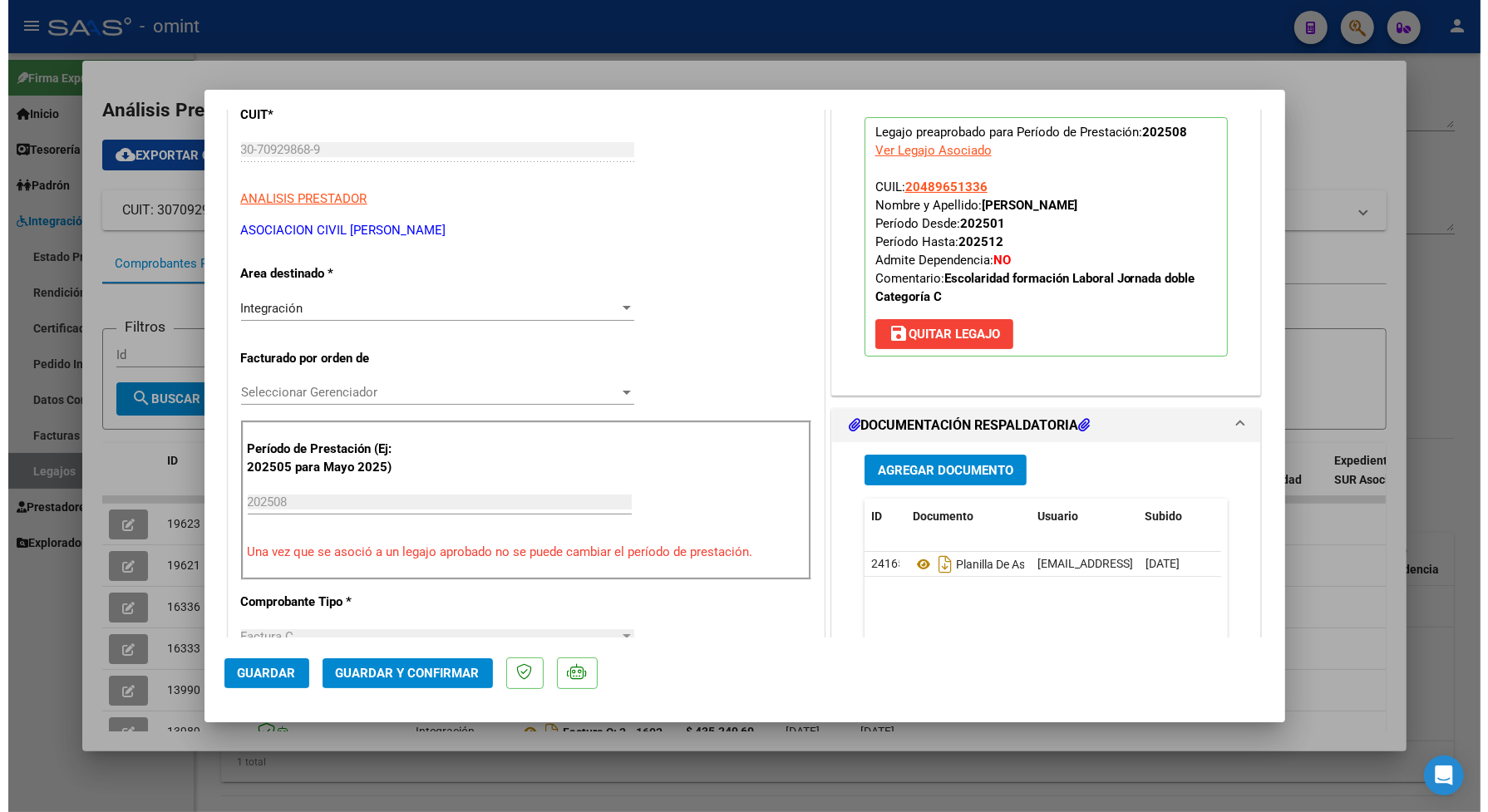
scroll to position [0, 0]
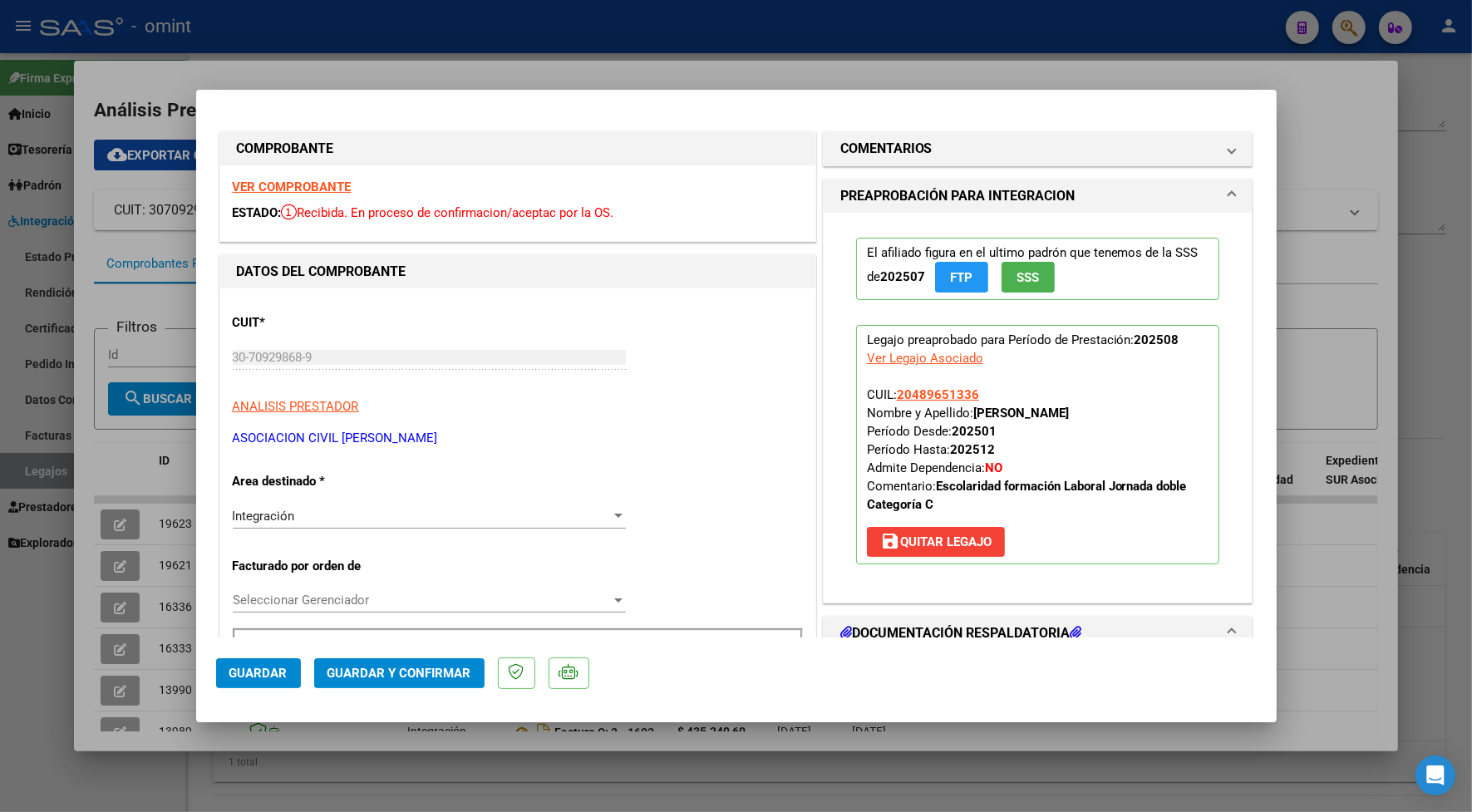
click at [337, 185] on strong "VER COMPROBANTE" at bounding box center [292, 186] width 119 height 15
click at [413, 671] on span "Guardar y Confirmar" at bounding box center [399, 672] width 143 height 15
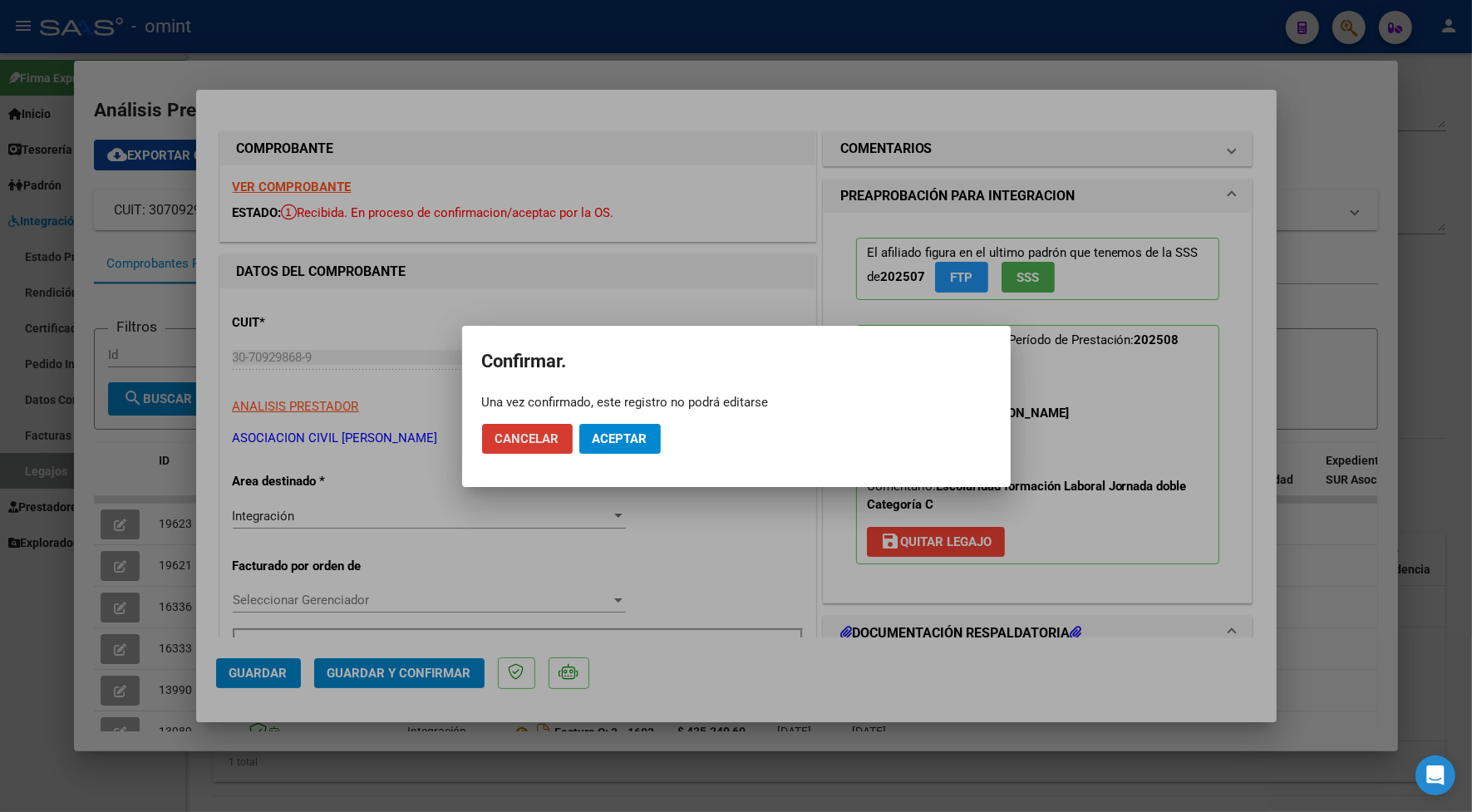
click at [630, 439] on span "Aceptar" at bounding box center [620, 438] width 55 height 15
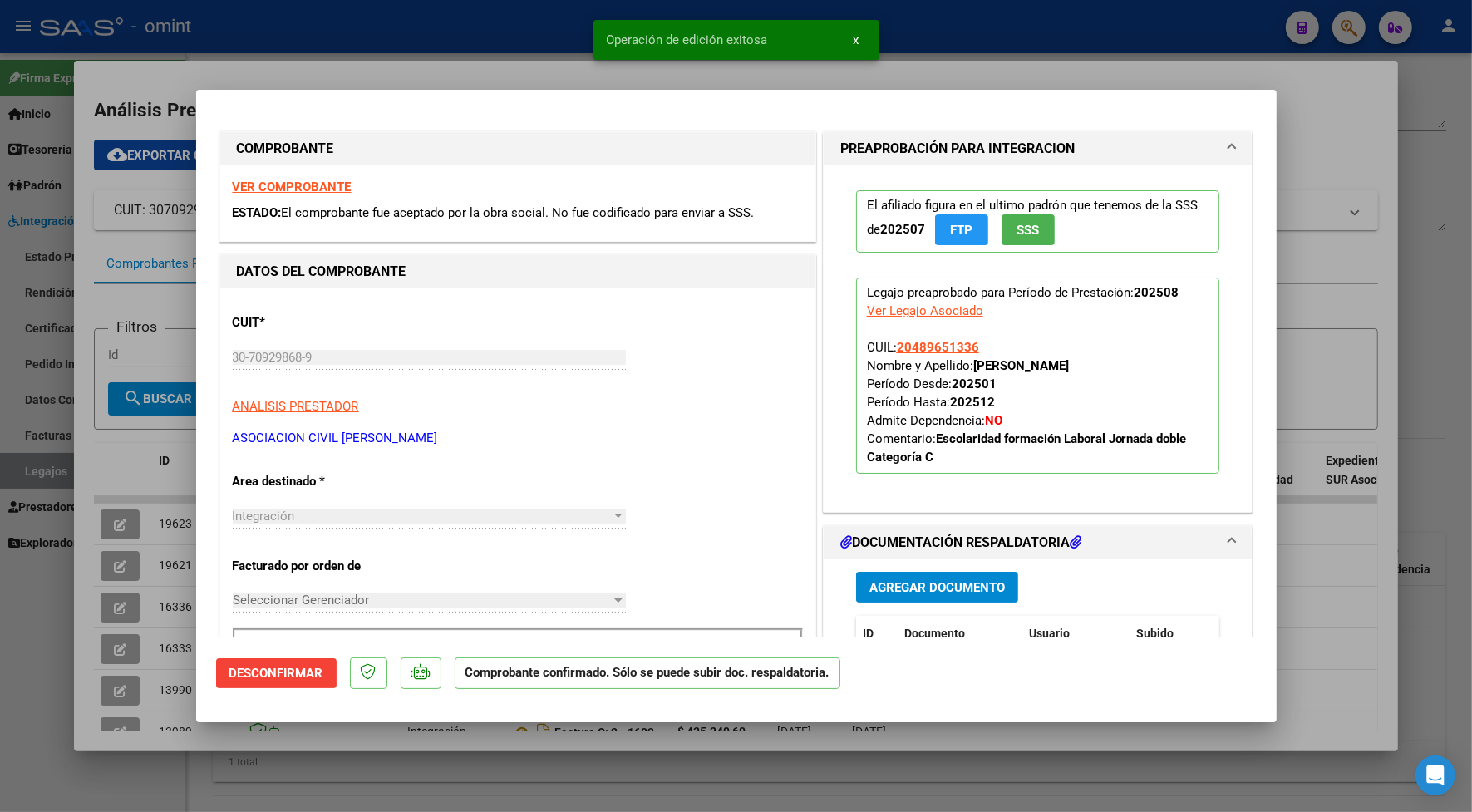
click at [462, 45] on div at bounding box center [736, 406] width 1472 height 812
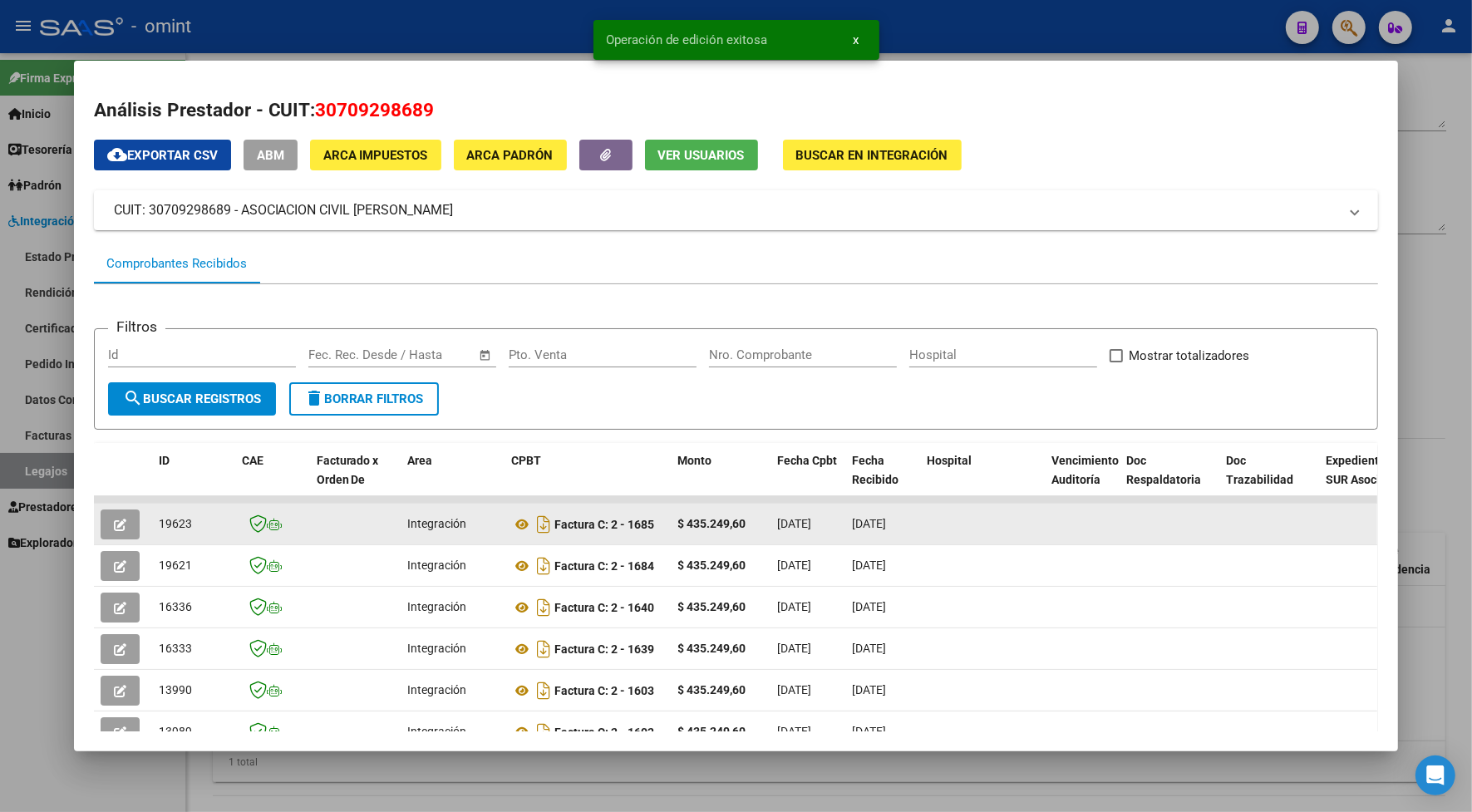
drag, startPoint x: 183, startPoint y: 530, endPoint x: 148, endPoint y: 520, distance: 36.4
click at [152, 520] on datatable-body-cell "19623" at bounding box center [193, 524] width 83 height 41
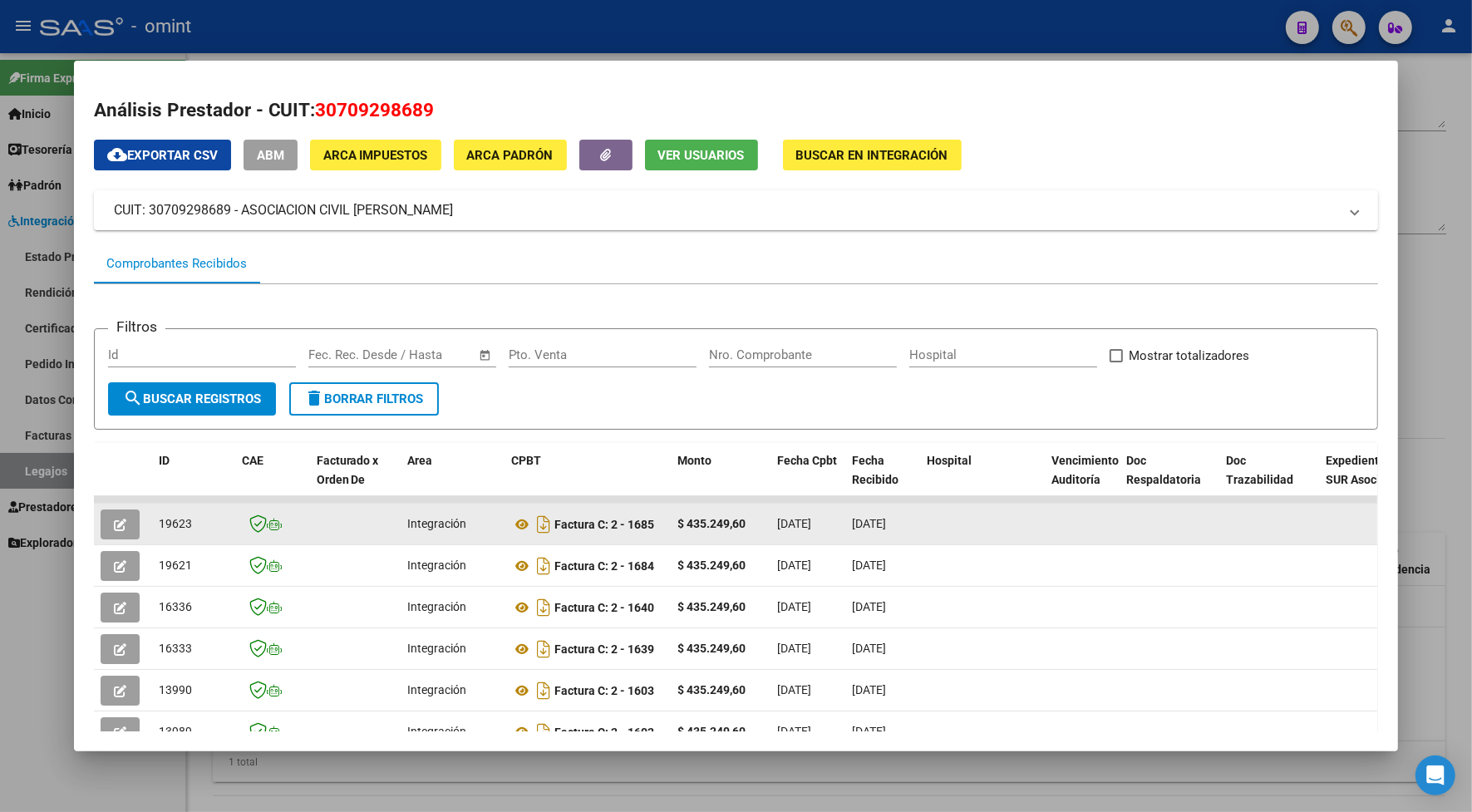
drag, startPoint x: 148, startPoint y: 520, endPoint x: 170, endPoint y: 517, distance: 22.2
click at [114, 522] on icon "button" at bounding box center [120, 524] width 12 height 12
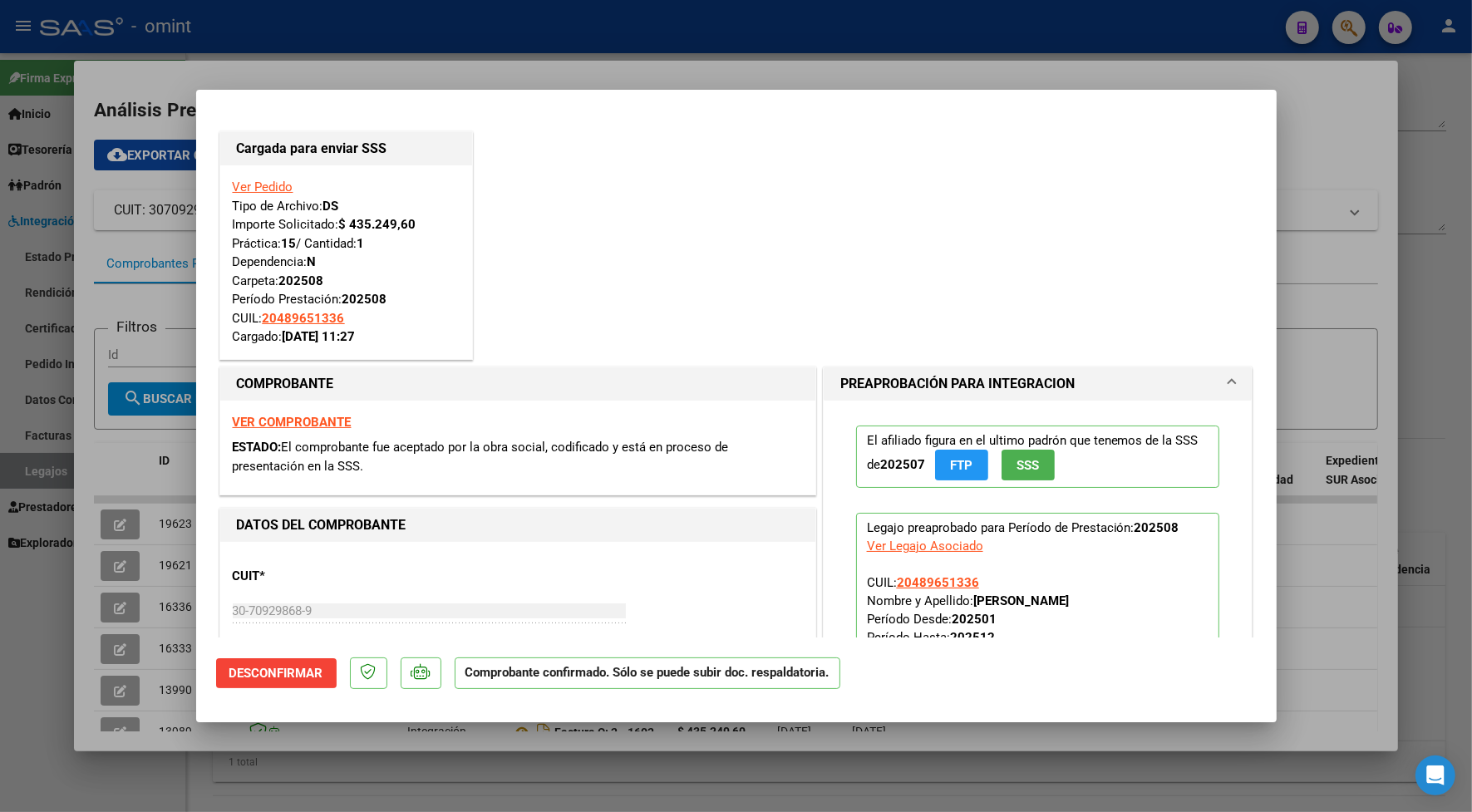
click at [282, 45] on div at bounding box center [736, 406] width 1472 height 812
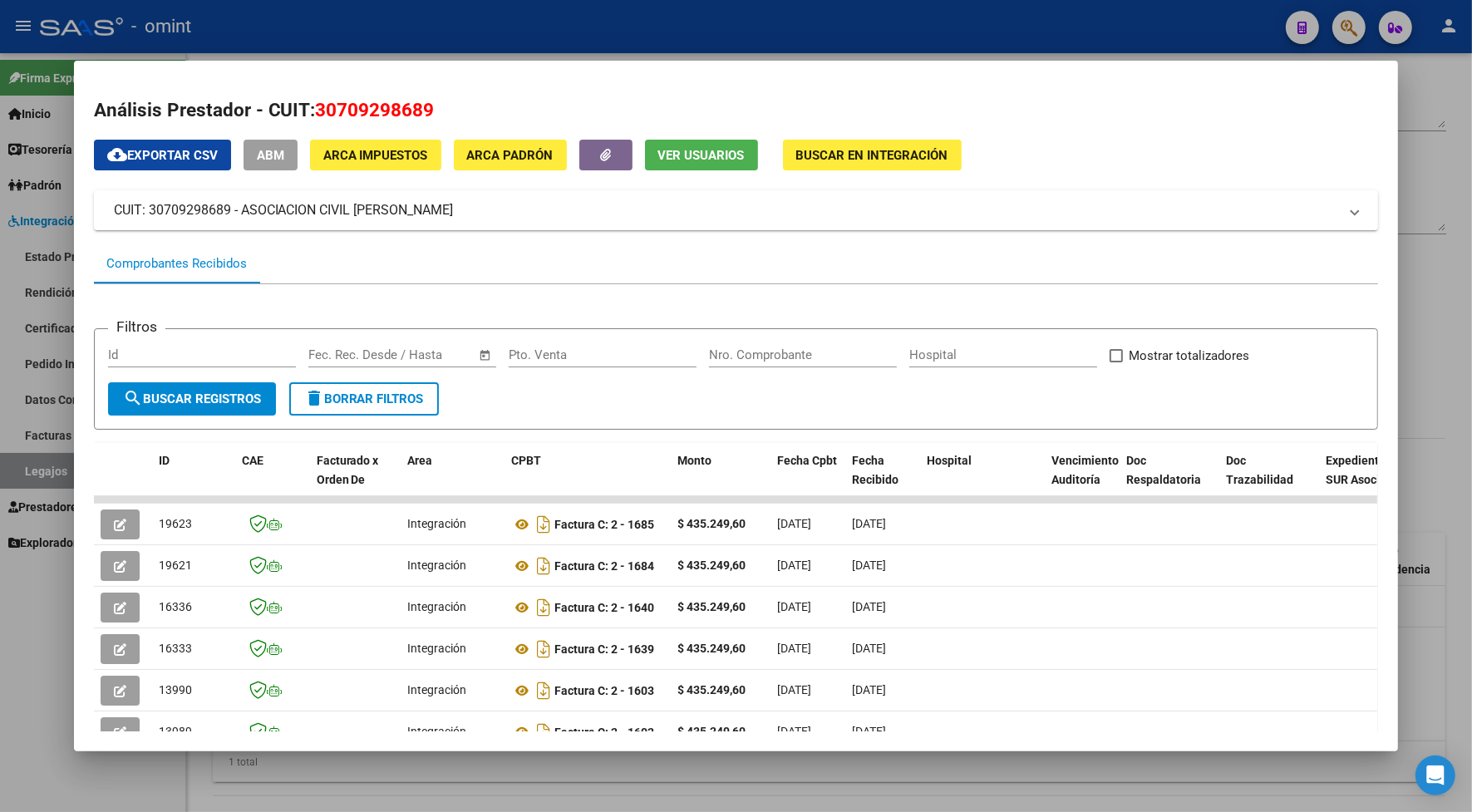
click at [293, 24] on div at bounding box center [736, 406] width 1472 height 812
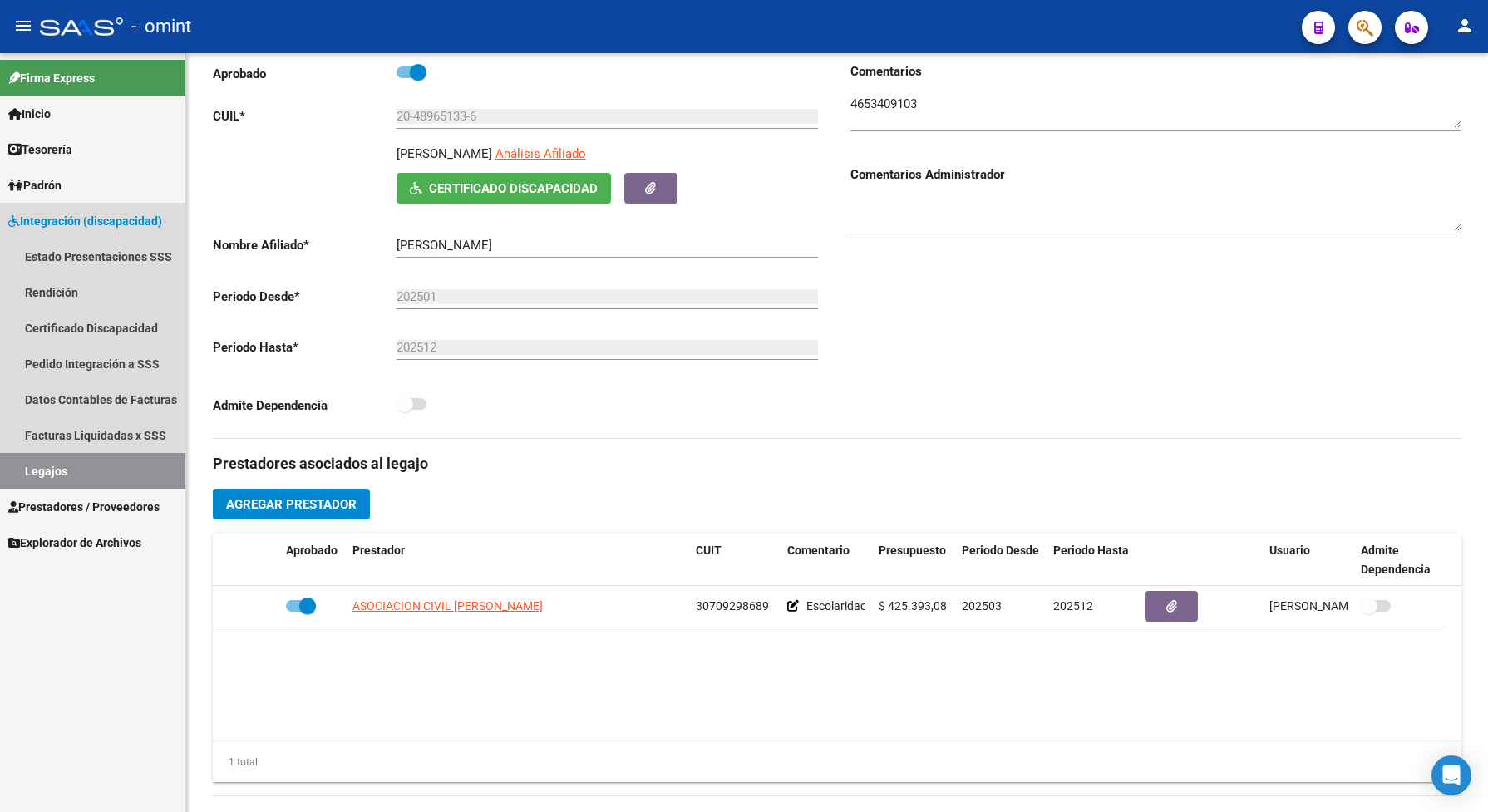
click at [101, 472] on link "Legajos" at bounding box center [93, 470] width 185 height 36
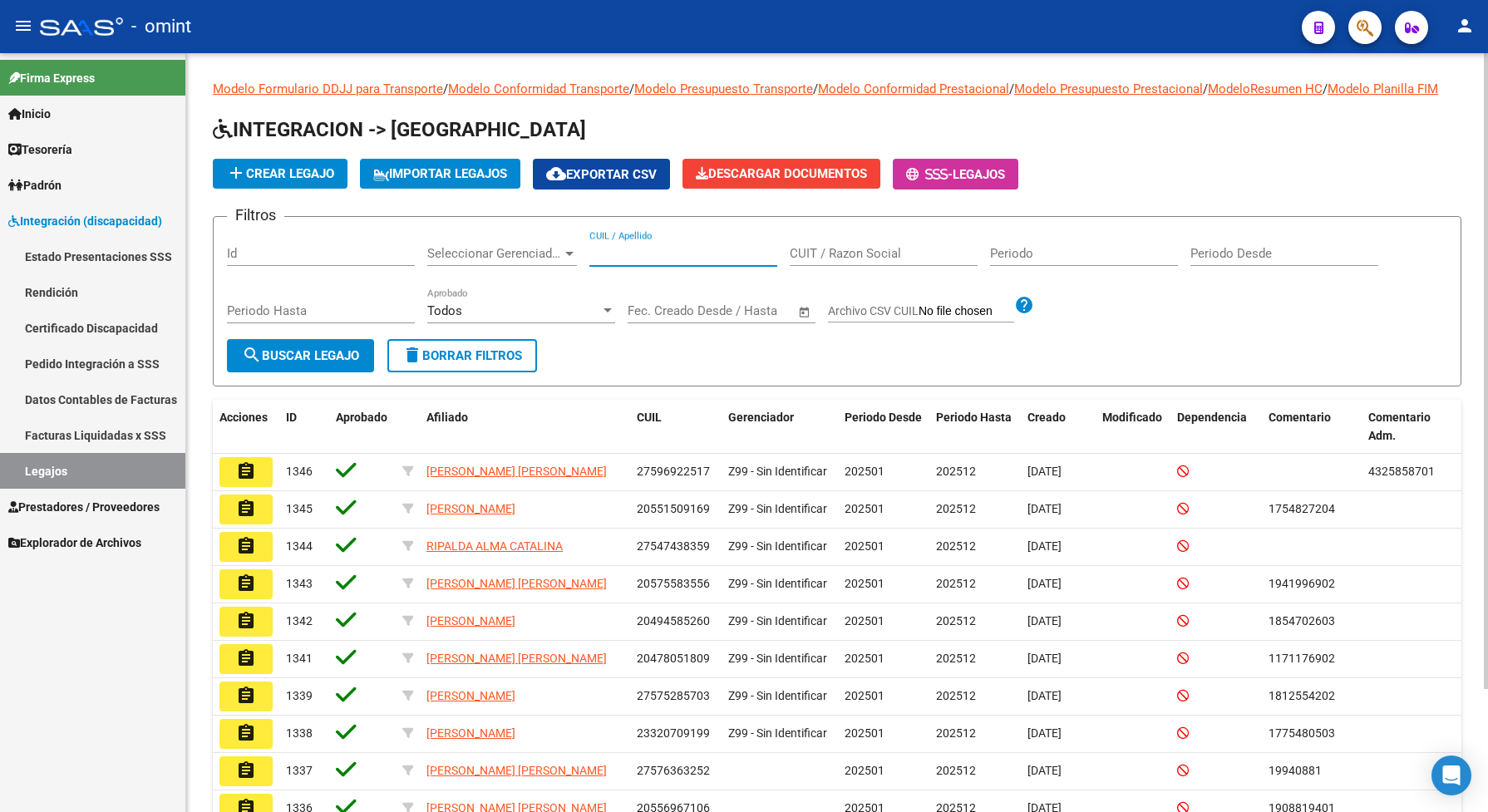
click at [611, 260] on input "CUIL / Apellido" at bounding box center [683, 253] width 188 height 15
paste input "20489651336"
click at [314, 363] on span "search Buscar Legajo" at bounding box center [301, 355] width 117 height 15
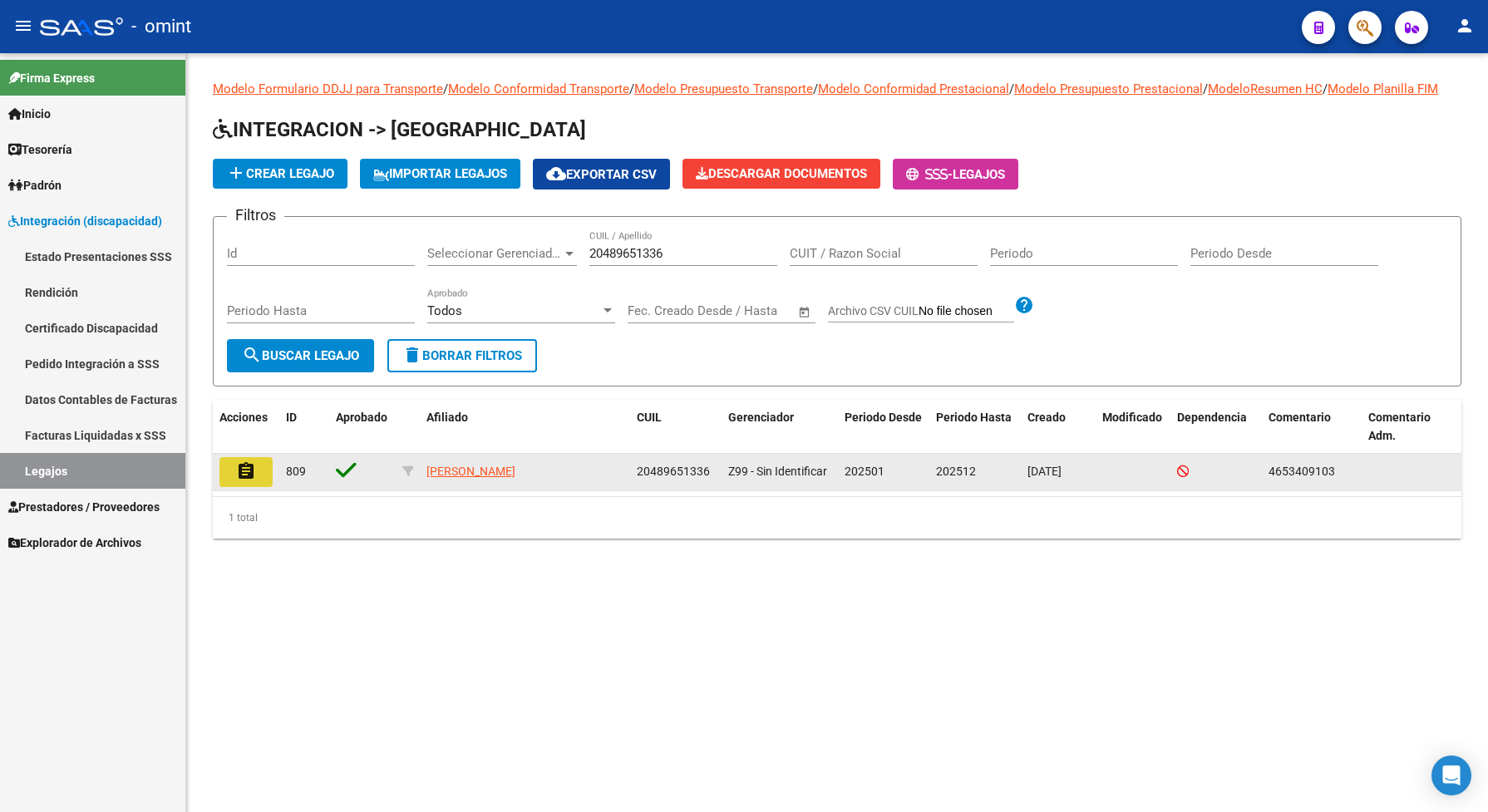
click at [244, 481] on mat-icon "assignment" at bounding box center [246, 471] width 20 height 20
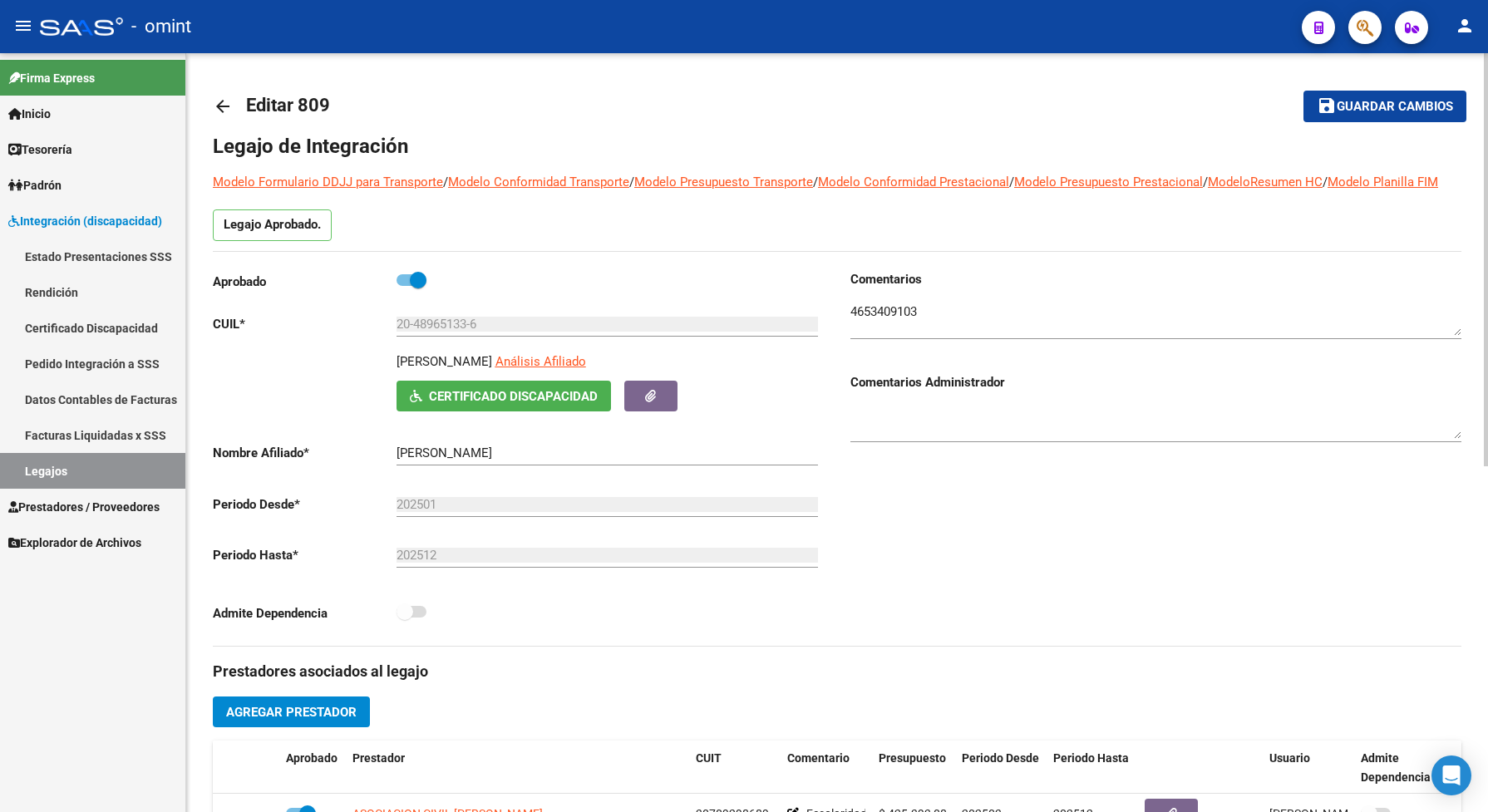
scroll to position [208, 0]
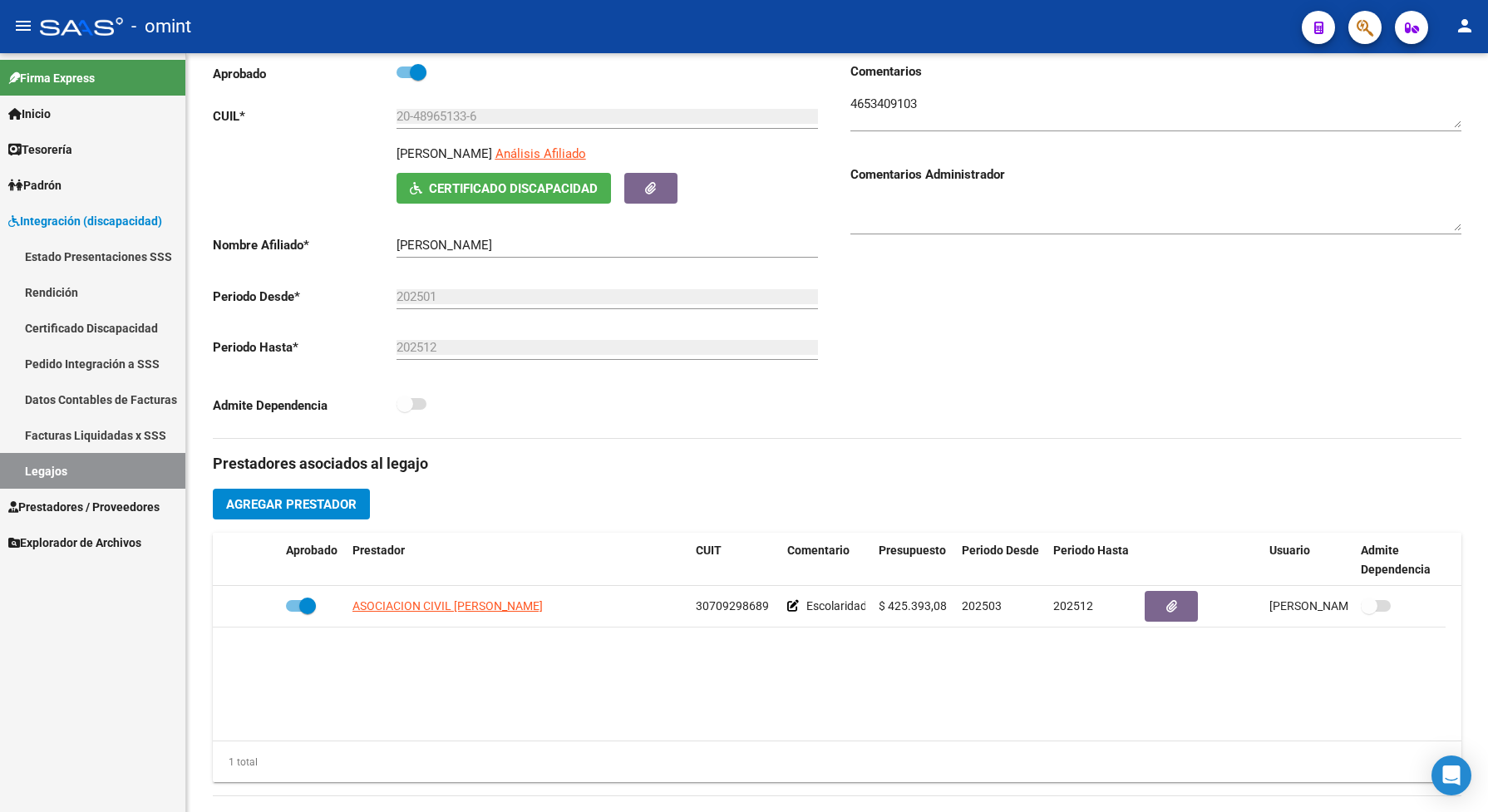
click at [29, 474] on link "Legajos" at bounding box center [93, 470] width 185 height 36
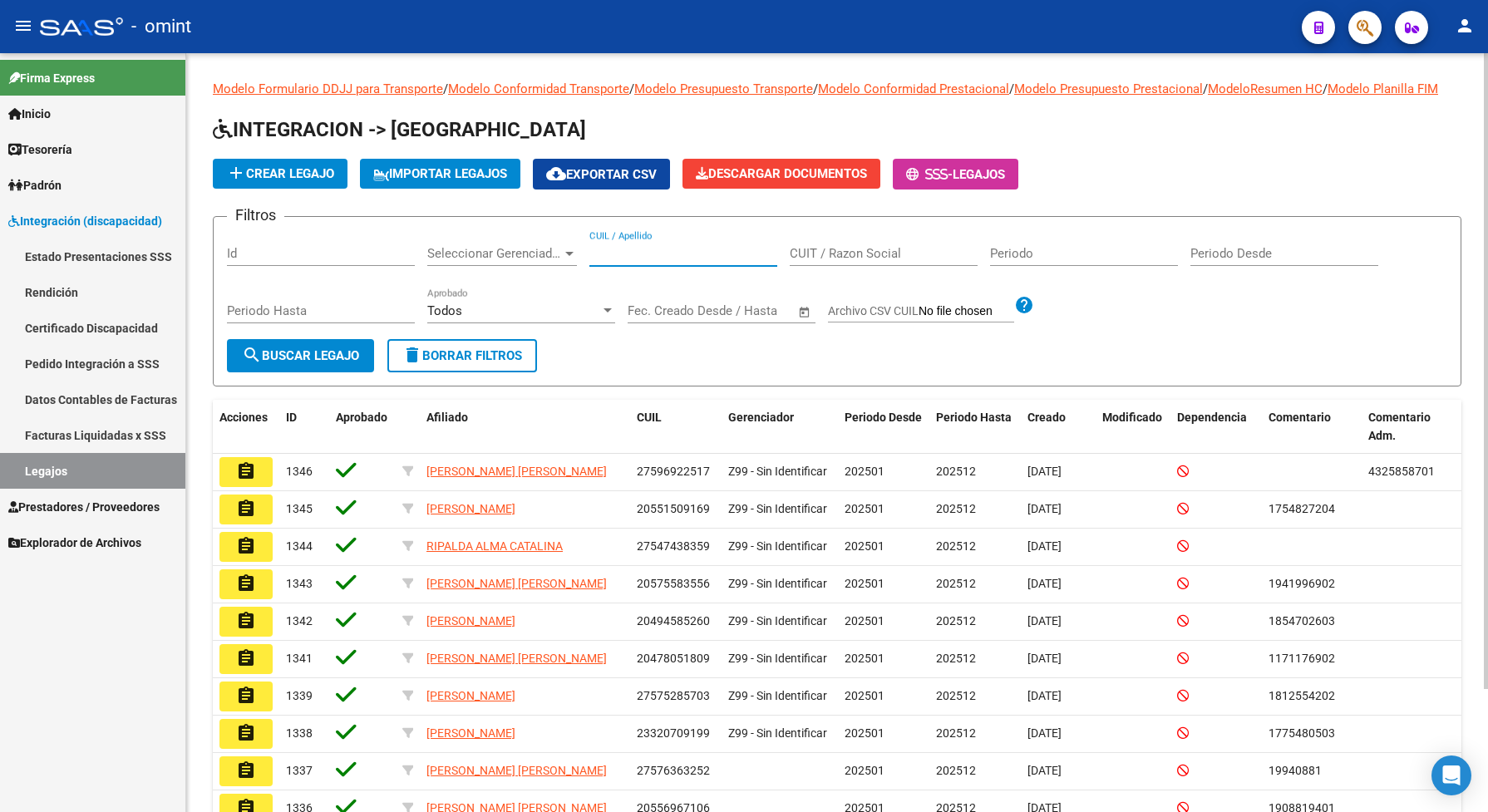
click at [628, 260] on input "CUIL / Apellido" at bounding box center [683, 253] width 188 height 15
paste input "20514685046"
click at [664, 386] on form "Filtros Id Seleccionar Gerenciador Seleccionar Gerenciador 20514685046 CUIL / A…" at bounding box center [837, 301] width 1248 height 170
click at [328, 363] on span "search Buscar Legajo" at bounding box center [301, 355] width 117 height 15
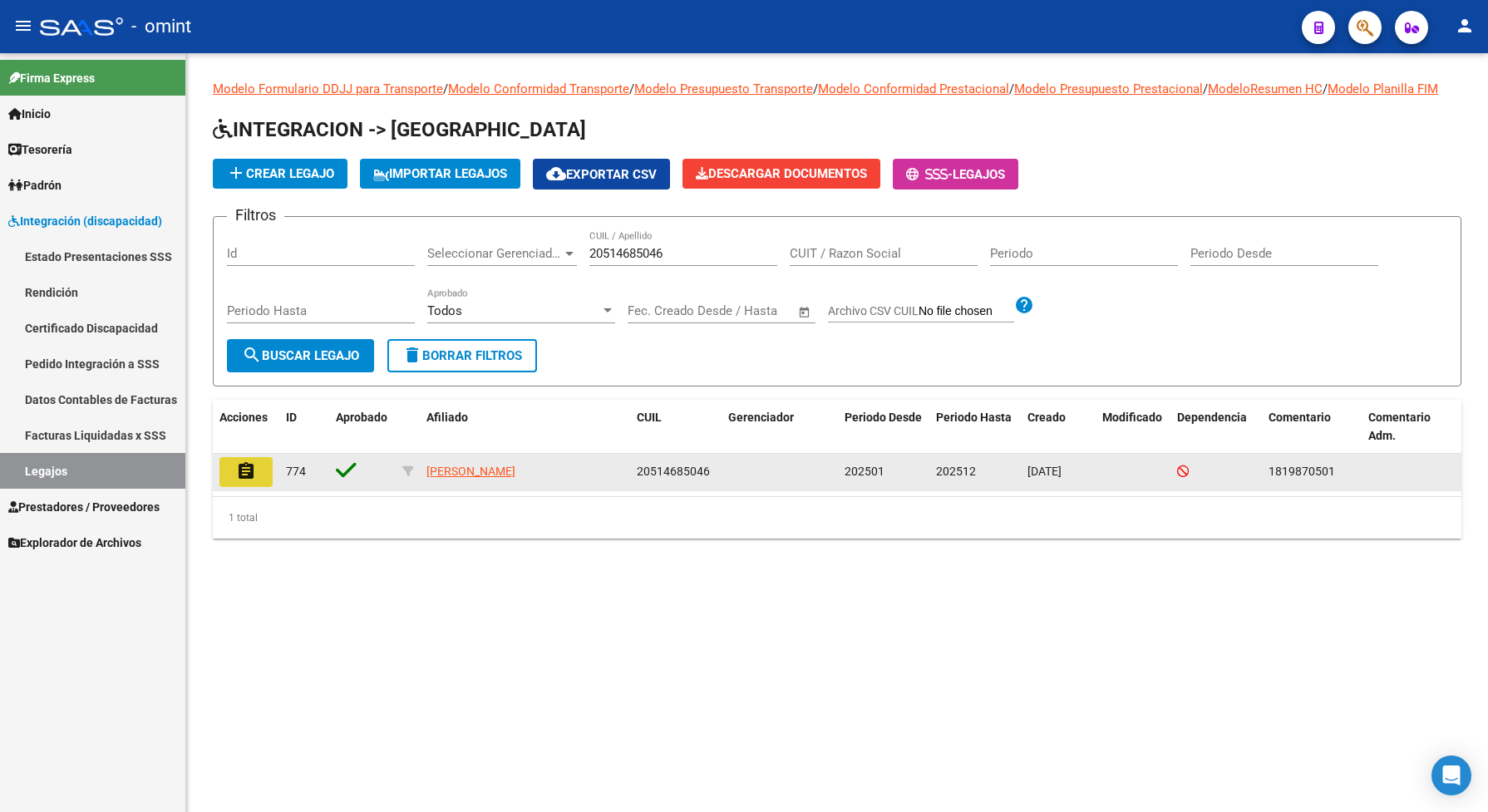
click at [259, 482] on button "assignment" at bounding box center [246, 472] width 53 height 30
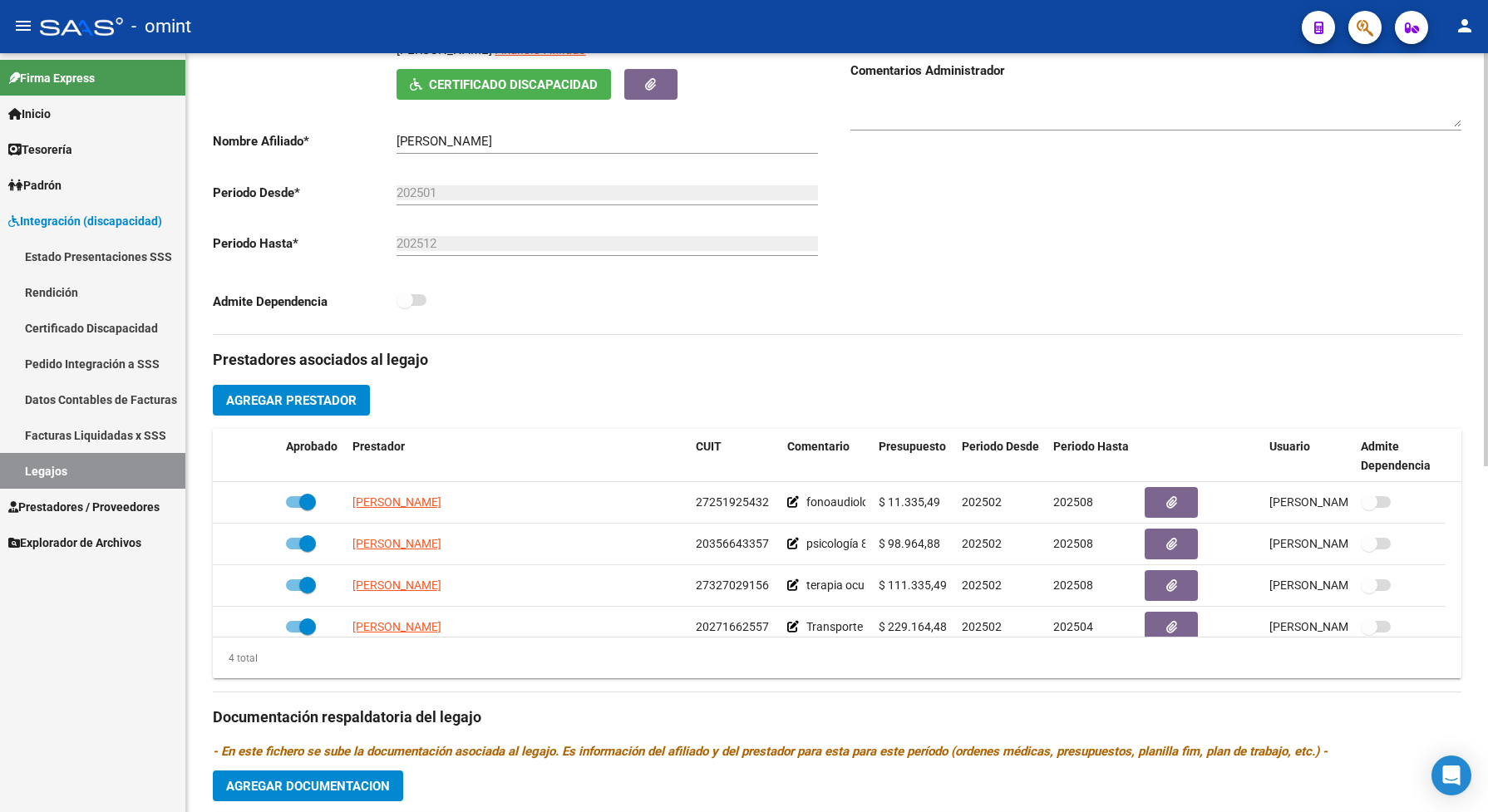
scroll to position [104, 0]
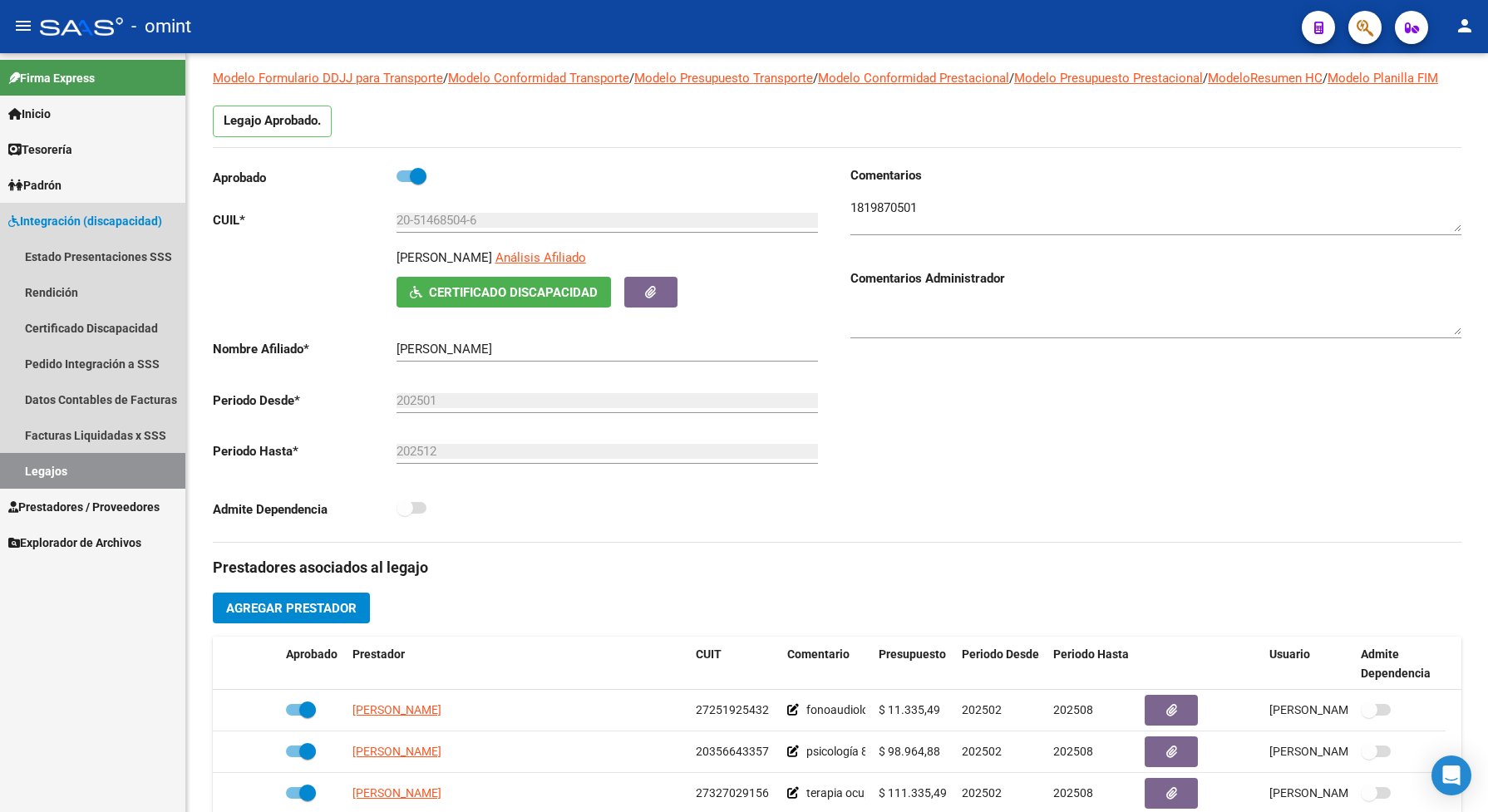
click at [95, 472] on link "Legajos" at bounding box center [93, 470] width 185 height 36
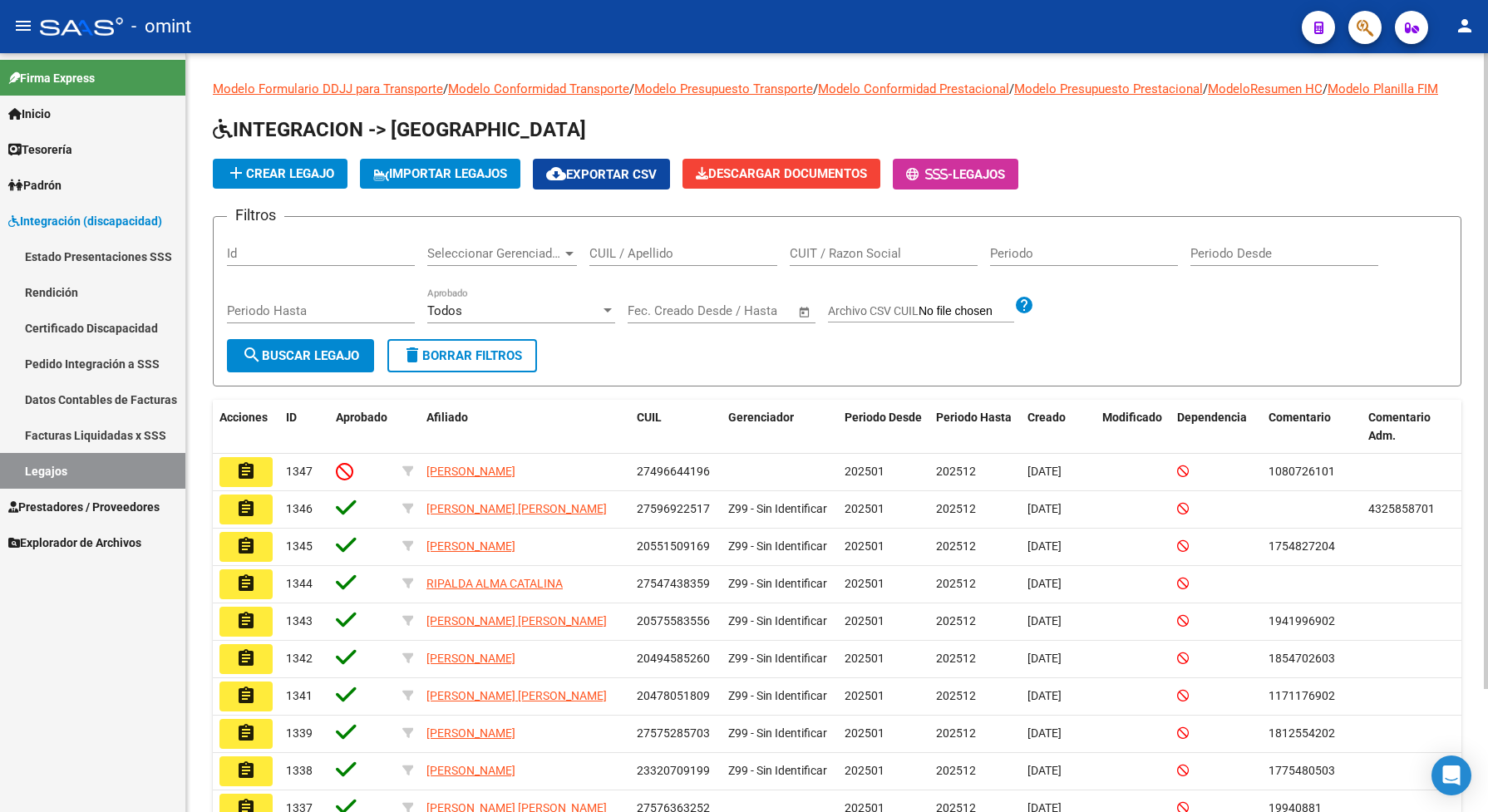
click at [629, 260] on input "CUIL / Apellido" at bounding box center [683, 253] width 188 height 15
click at [301, 372] on button "search Buscar Legajo" at bounding box center [301, 356] width 147 height 33
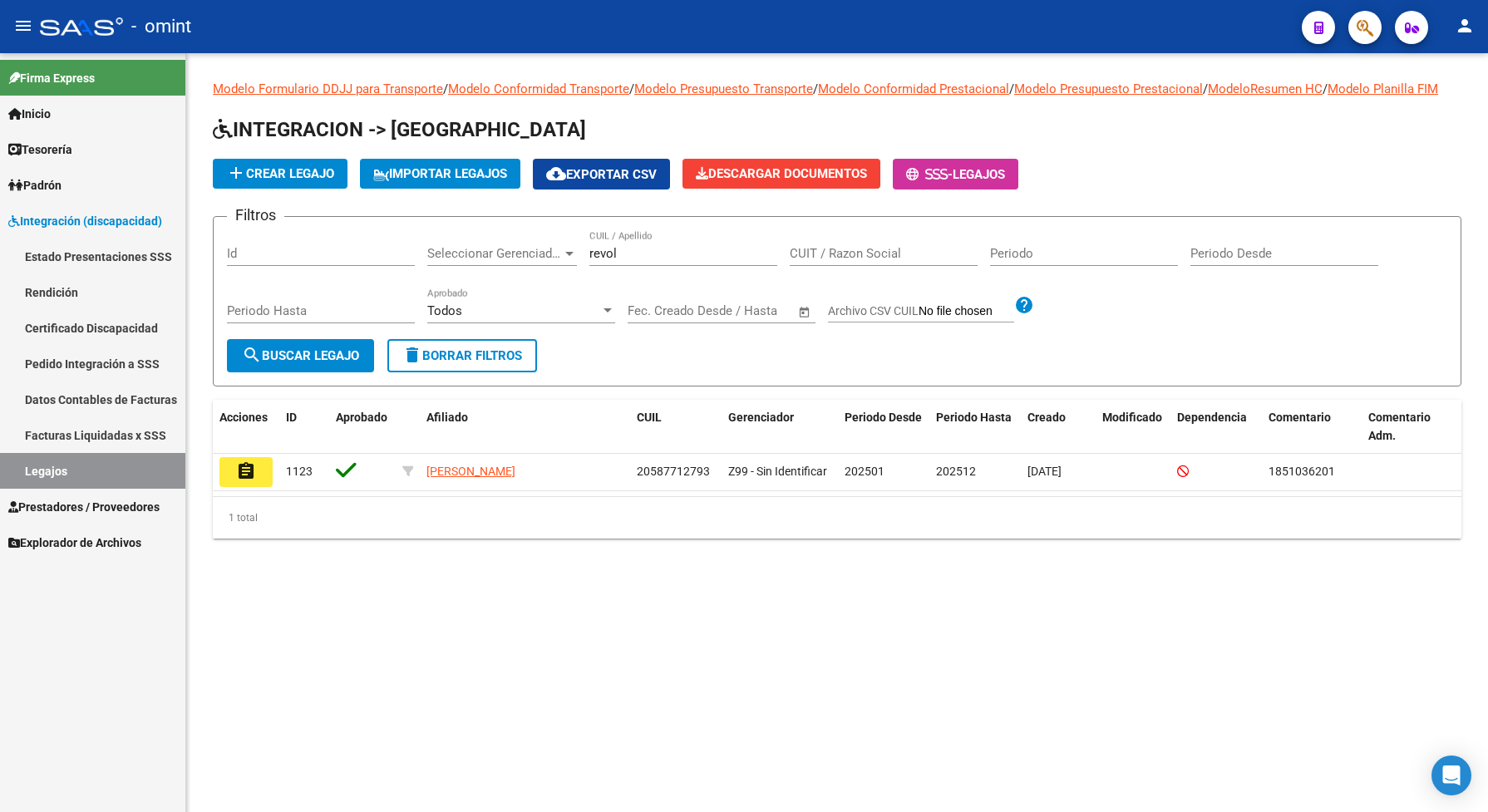
click at [247, 481] on mat-icon "assignment" at bounding box center [246, 471] width 20 height 20
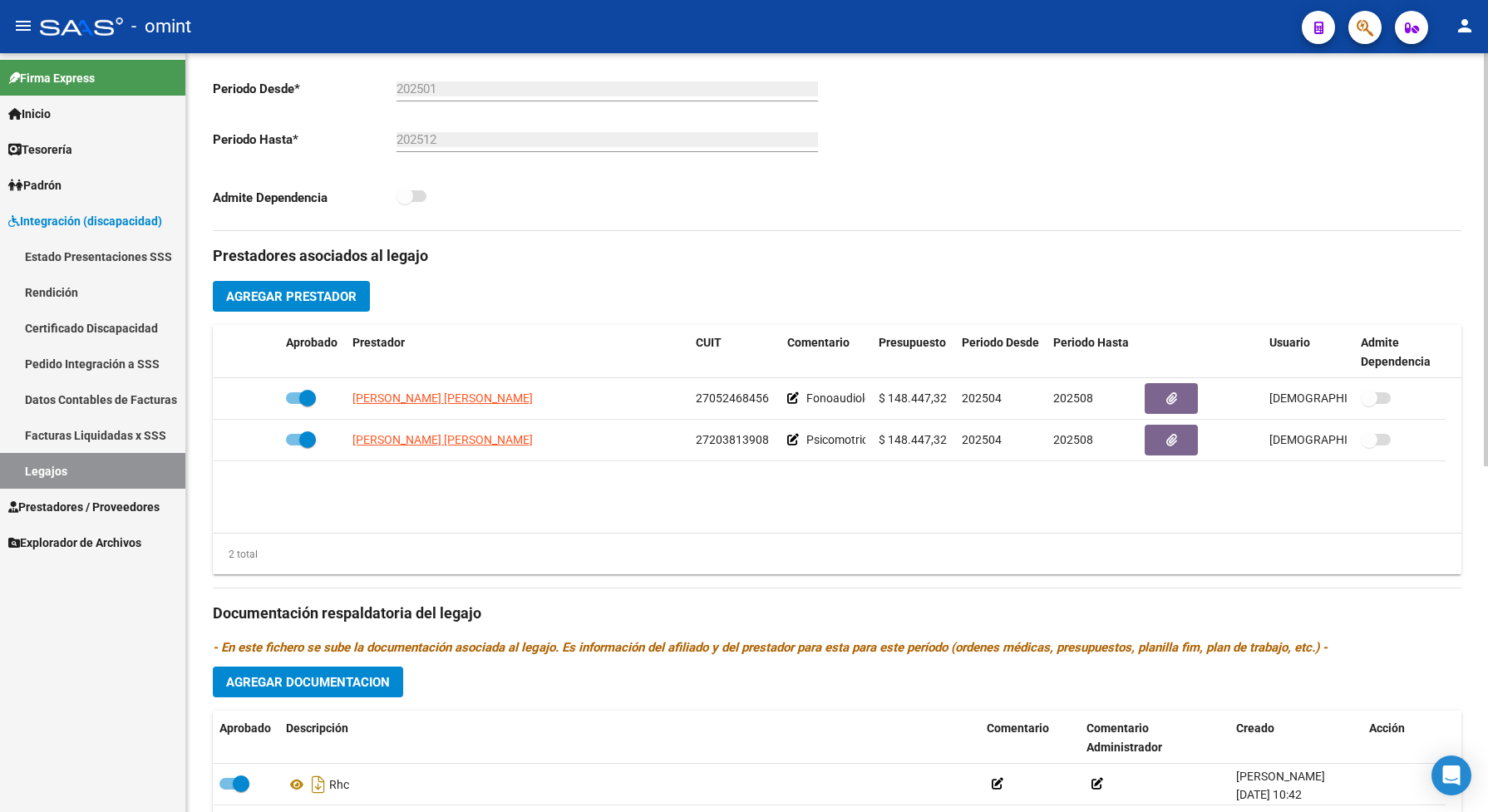
scroll to position [519, 0]
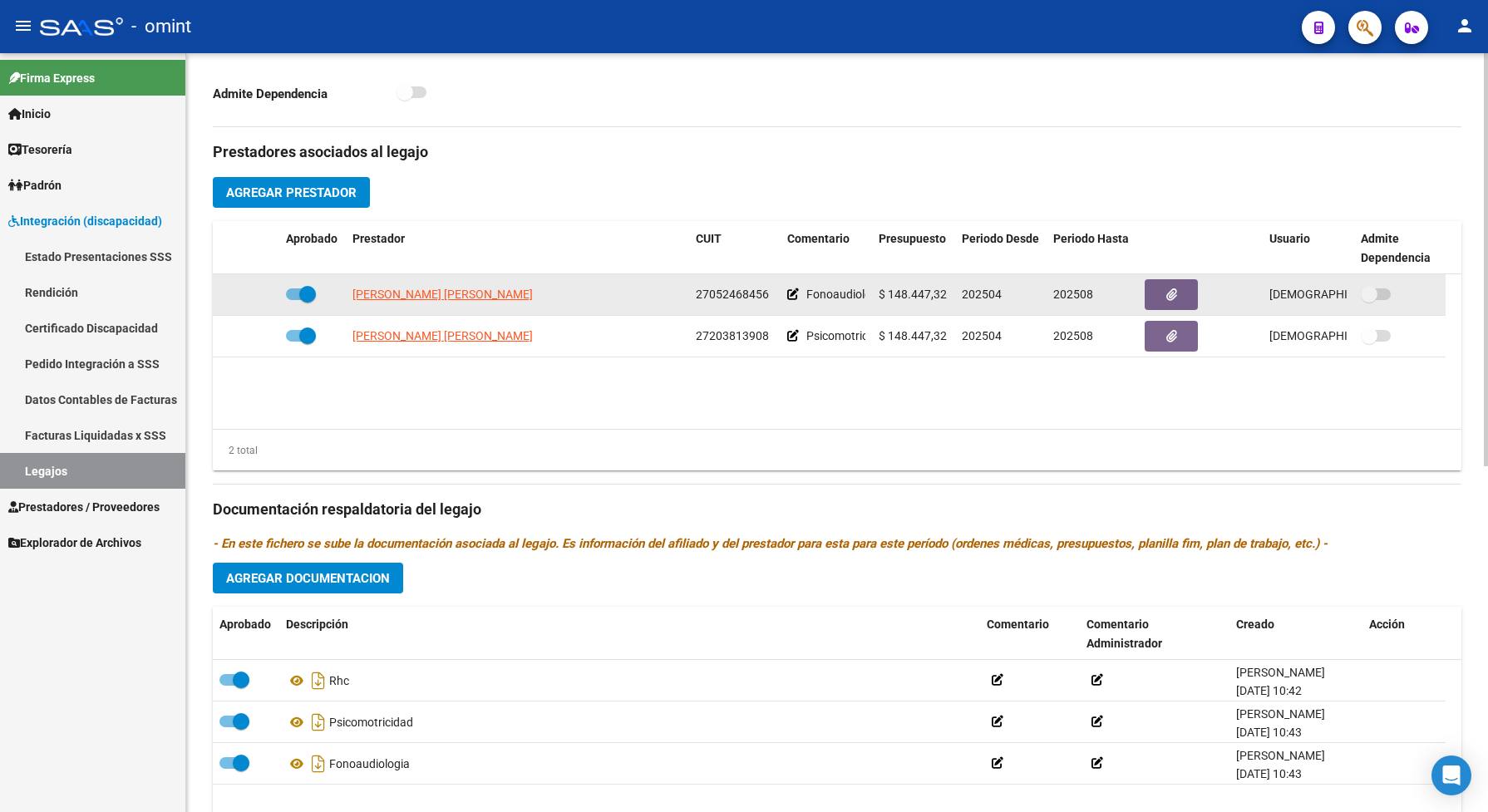
click at [465, 304] on app-link-go-to "ARREBILLAGA MARIA ELISA" at bounding box center [442, 295] width 180 height 19
click at [466, 301] on span "ARREBILLAGA MARIA ELISA" at bounding box center [442, 294] width 180 height 13
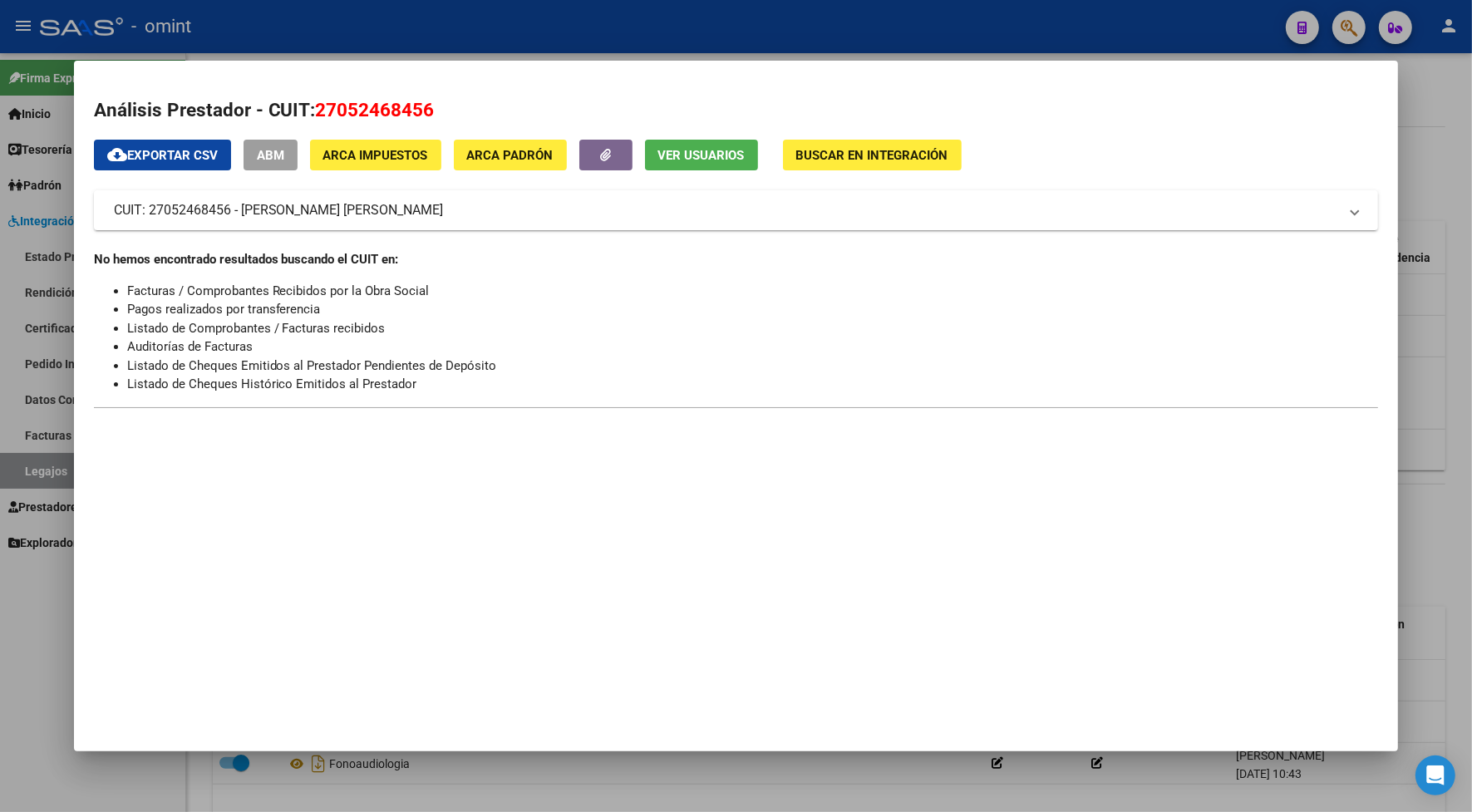
click at [368, 31] on div at bounding box center [736, 406] width 1472 height 812
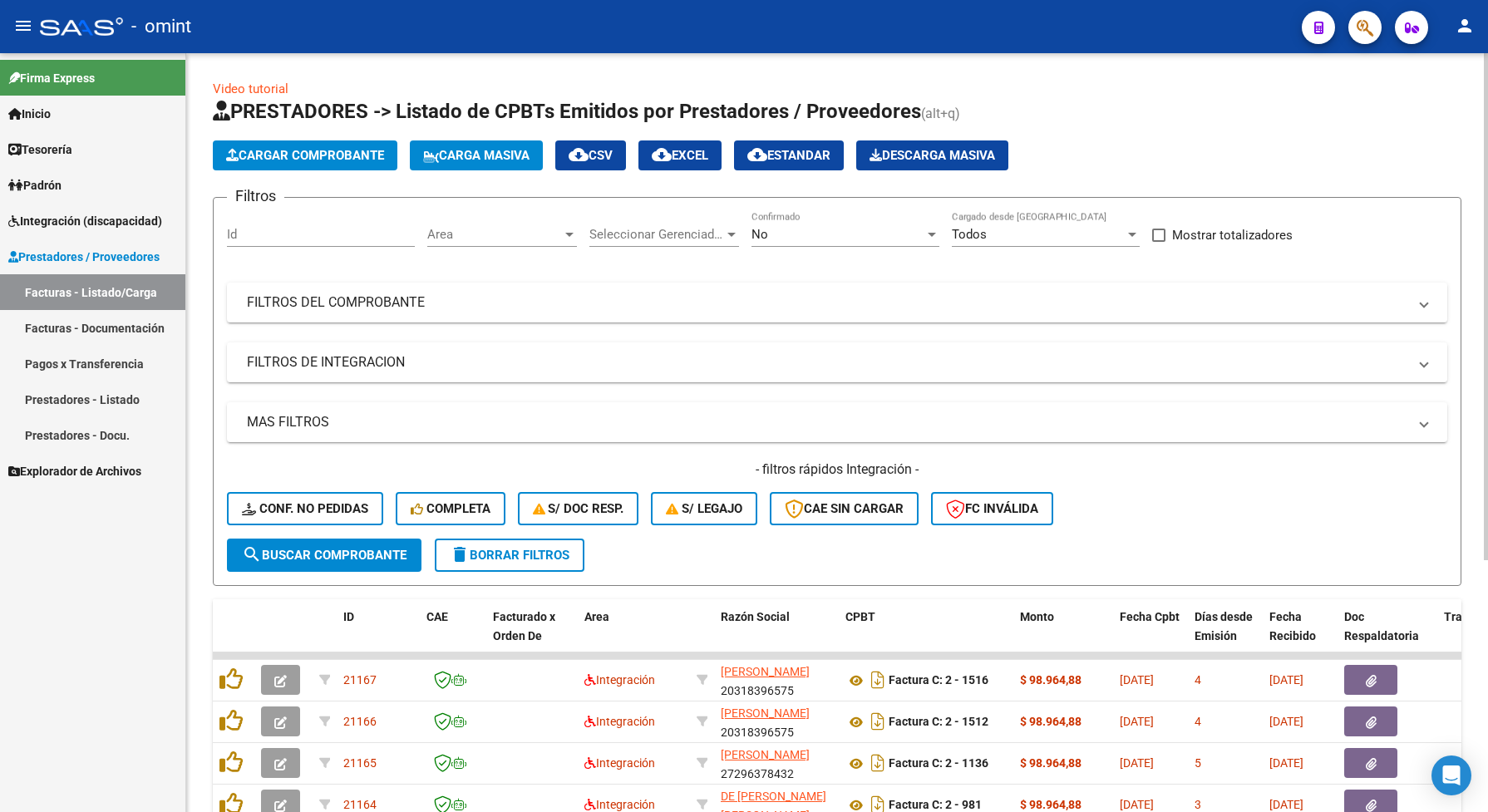
click at [288, 231] on input "Id" at bounding box center [321, 234] width 188 height 15
paste input "18278"
type input "18278"
click at [338, 558] on span "search Buscar Comprobante" at bounding box center [324, 554] width 164 height 15
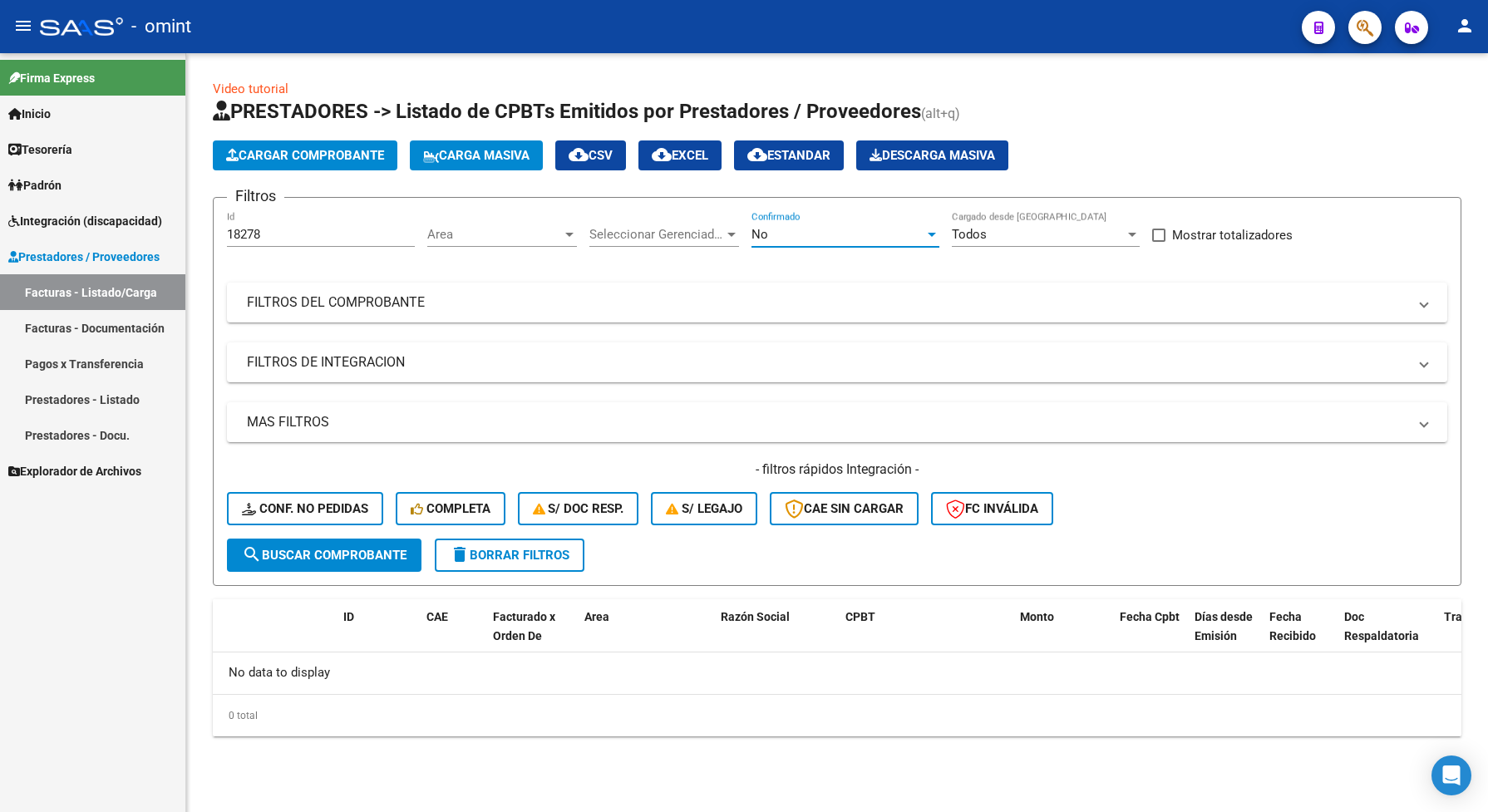
click at [779, 230] on div "No" at bounding box center [838, 234] width 173 height 15
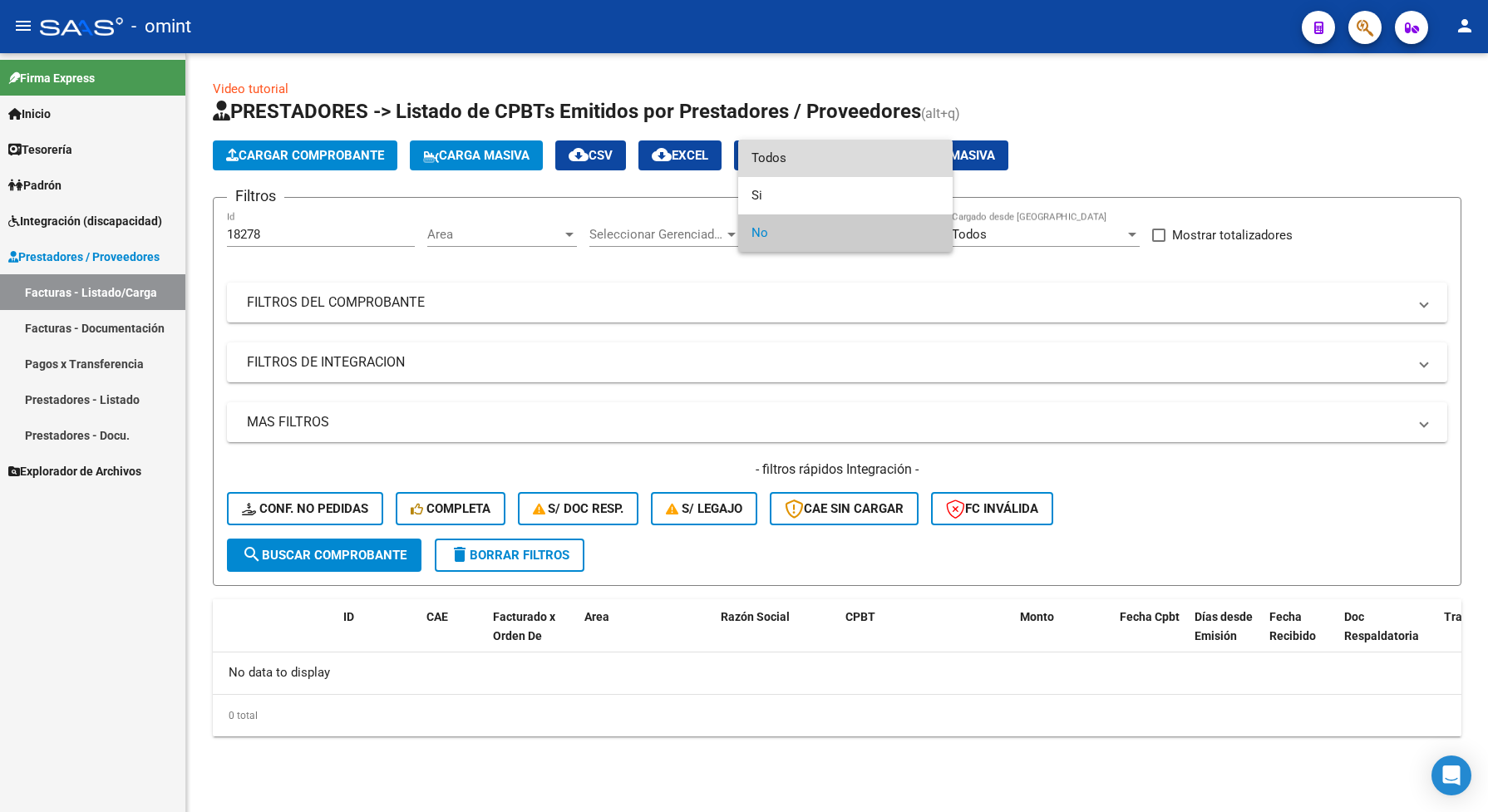
click at [766, 155] on span "Todos" at bounding box center [845, 158] width 188 height 38
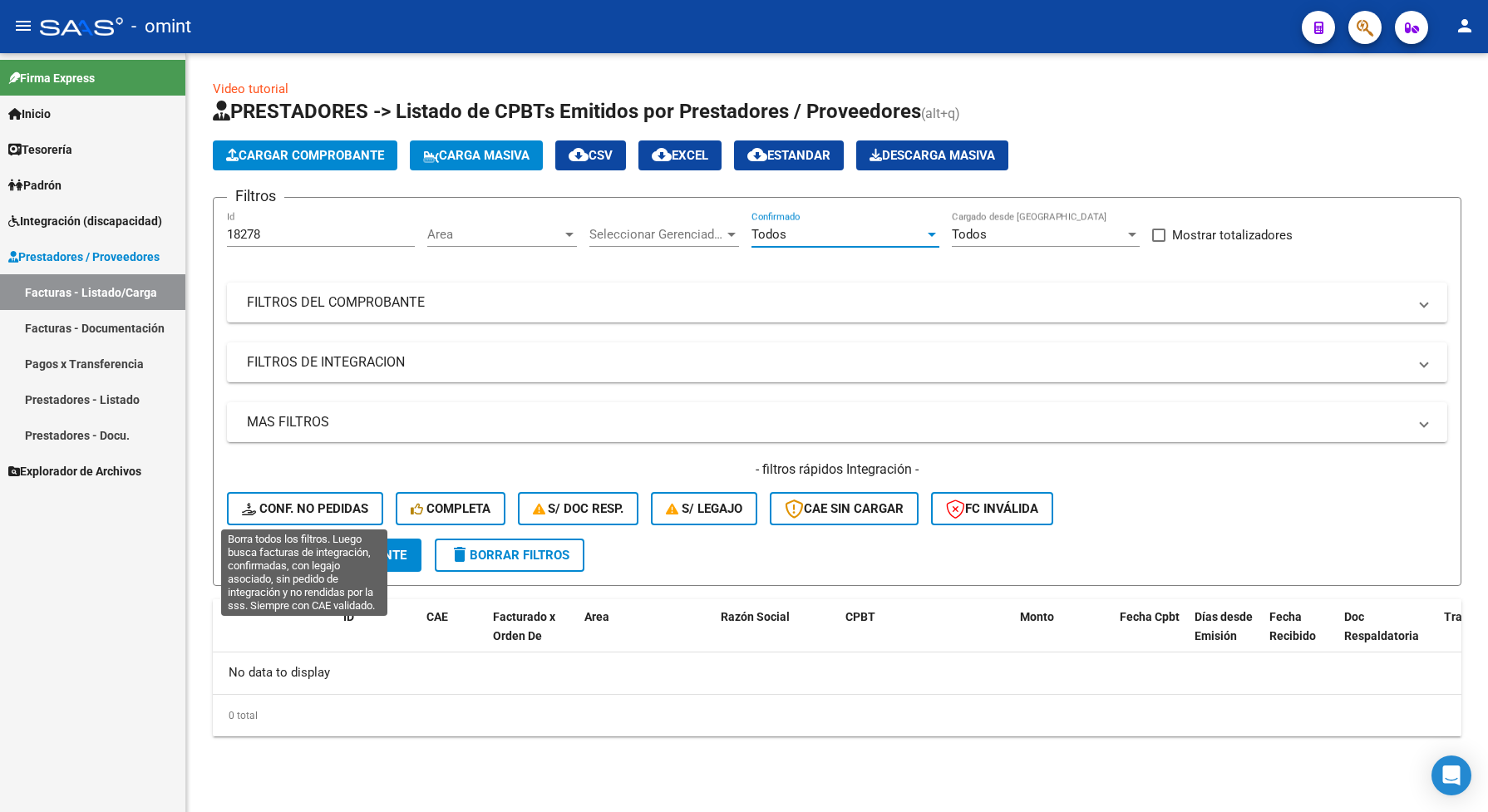
click at [283, 492] on button "Conf. no pedidas" at bounding box center [305, 509] width 156 height 33
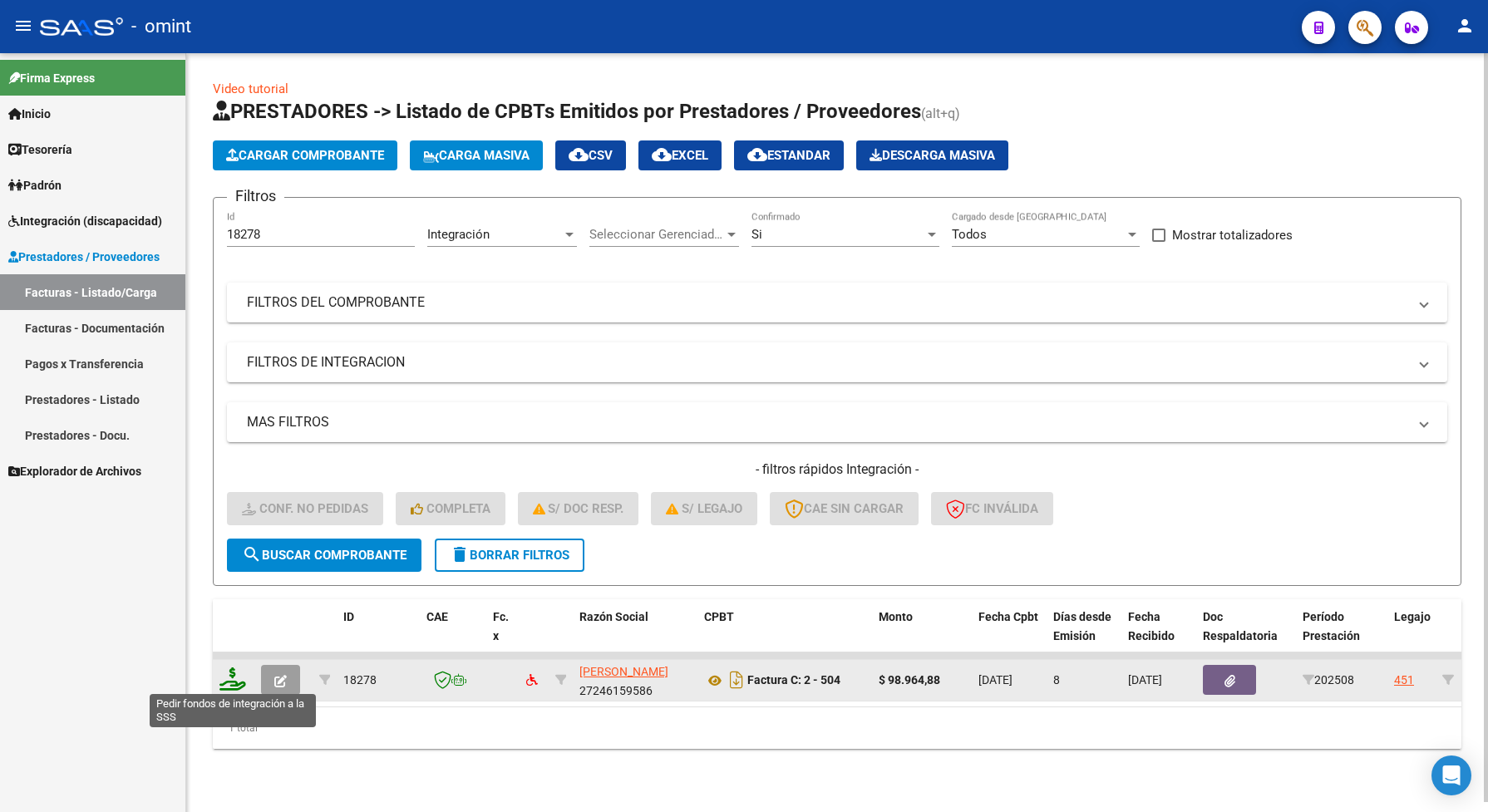
click at [227, 682] on icon at bounding box center [233, 678] width 26 height 24
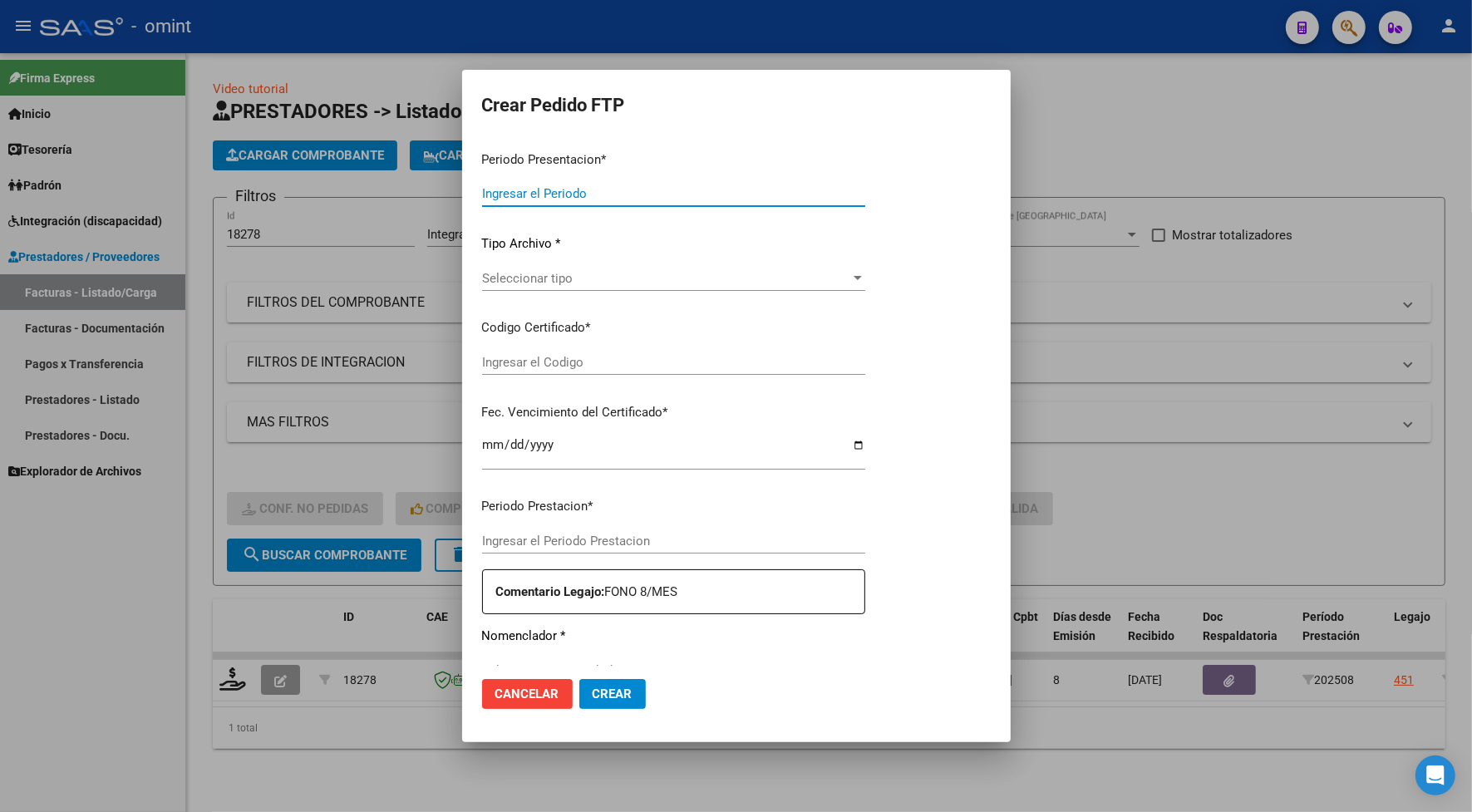
type input "202508"
type input "$ 98.964,88"
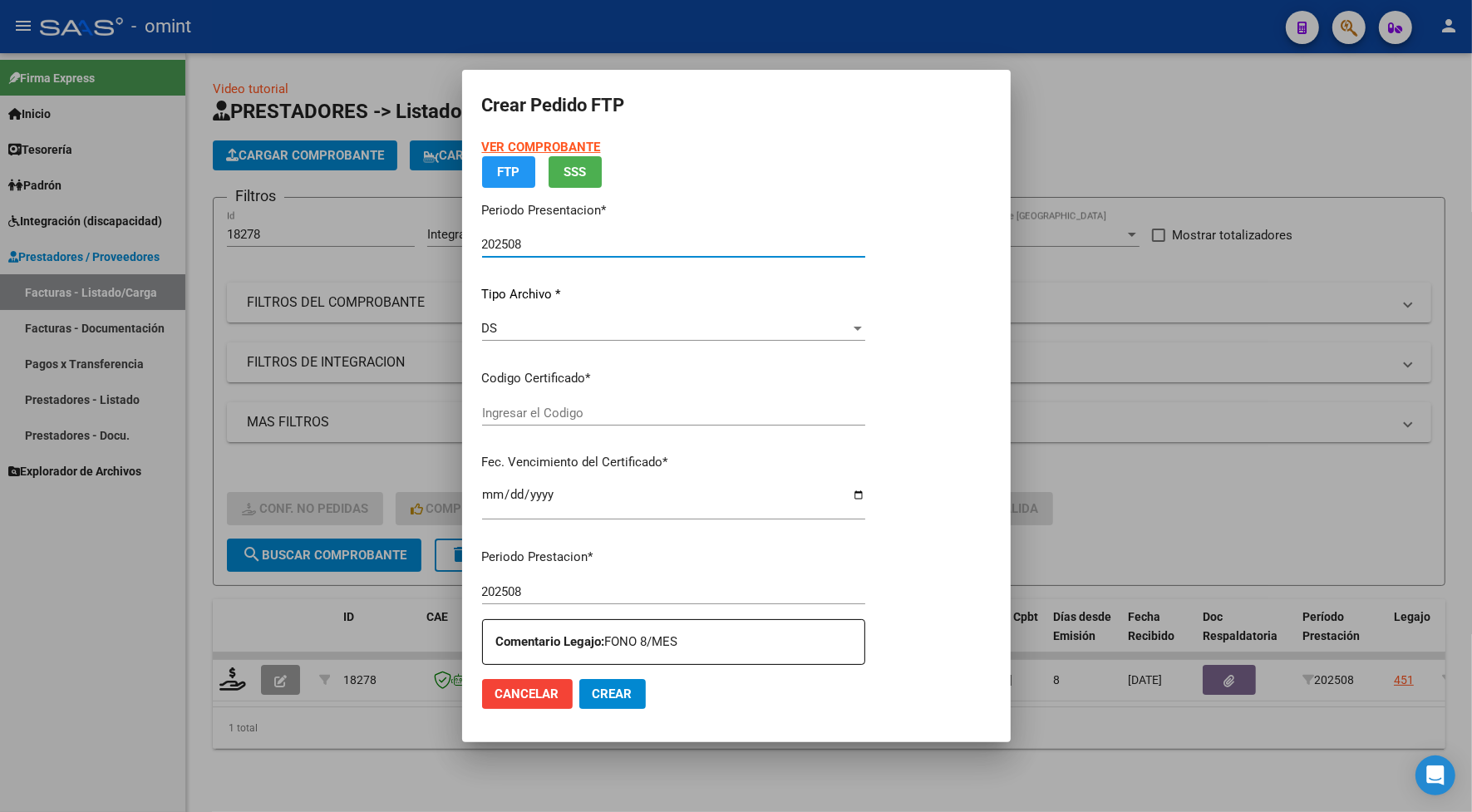
type input "1325679273"
type input "2028-07-31"
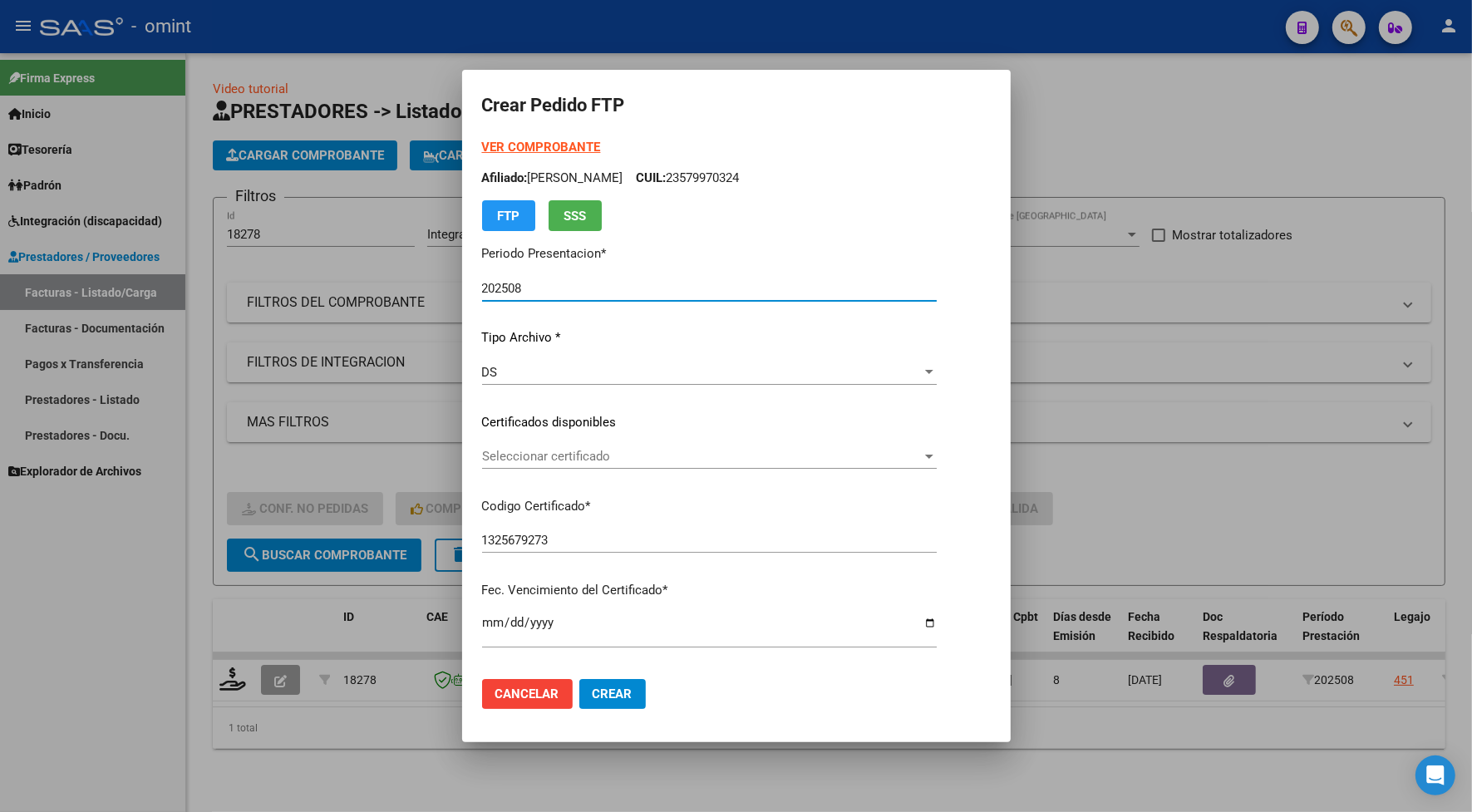
click at [542, 457] on span "Seleccionar certificado" at bounding box center [701, 455] width 440 height 15
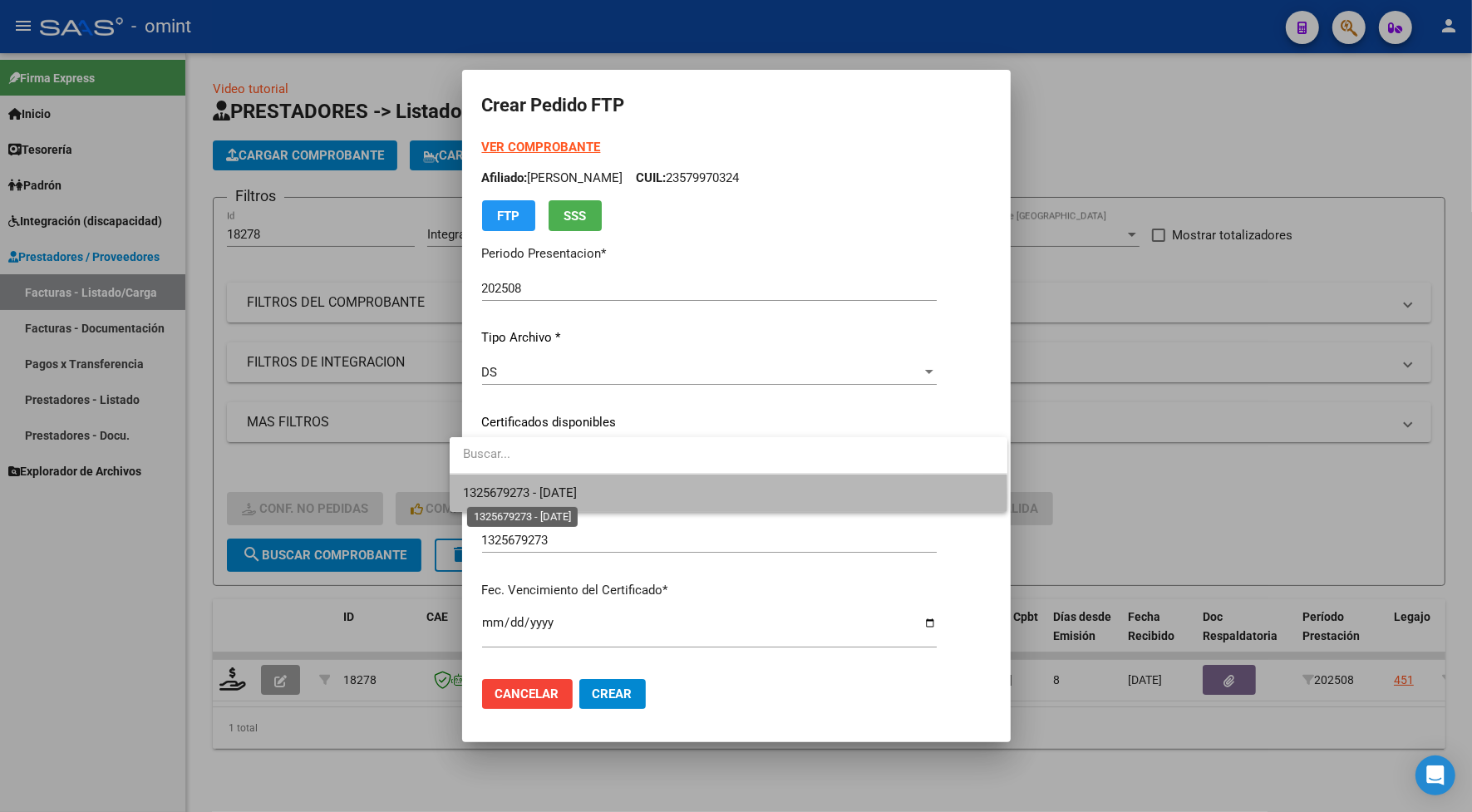
click at [543, 496] on span "1325679273 - 2028-07-31" at bounding box center [519, 492] width 114 height 15
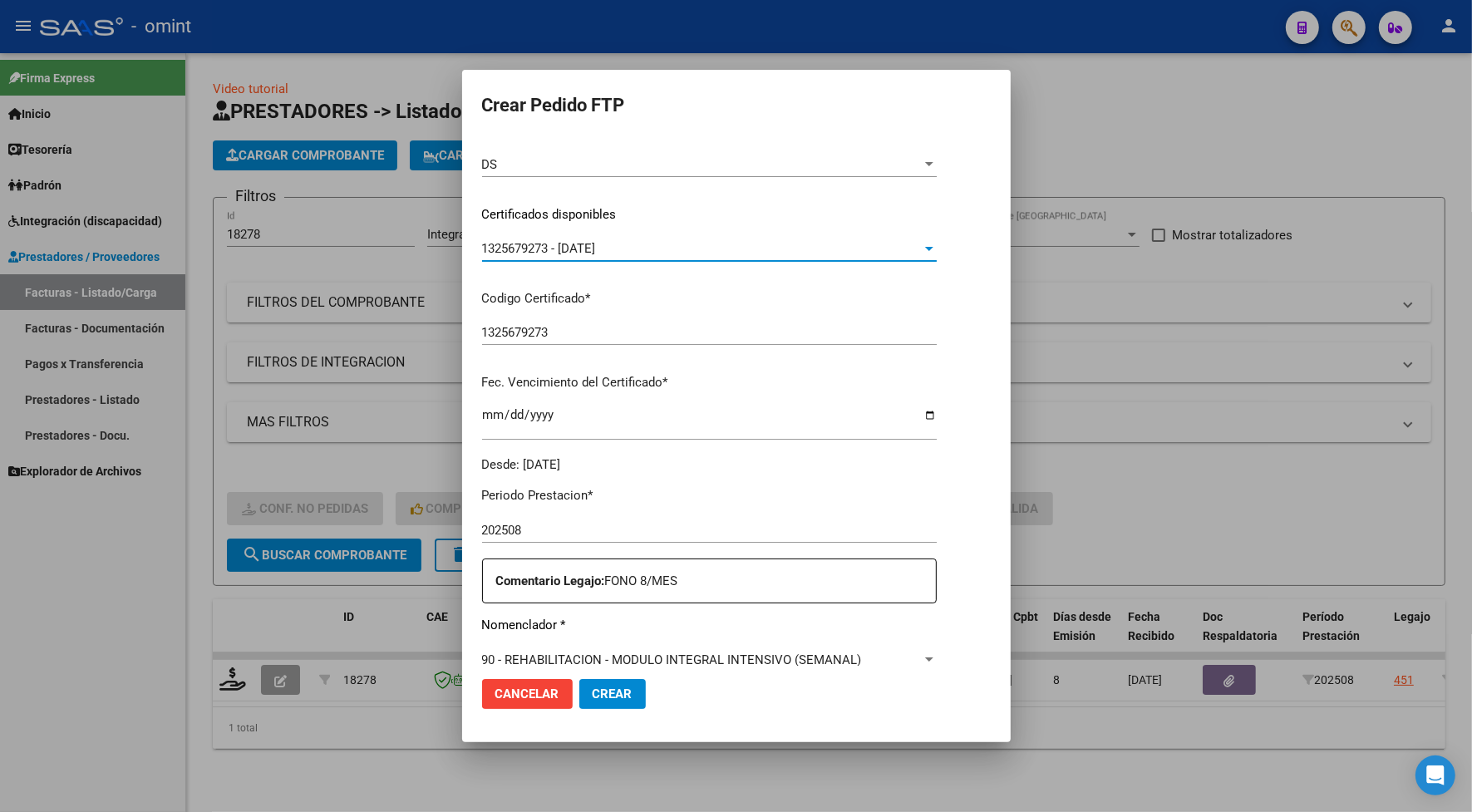
scroll to position [311, 0]
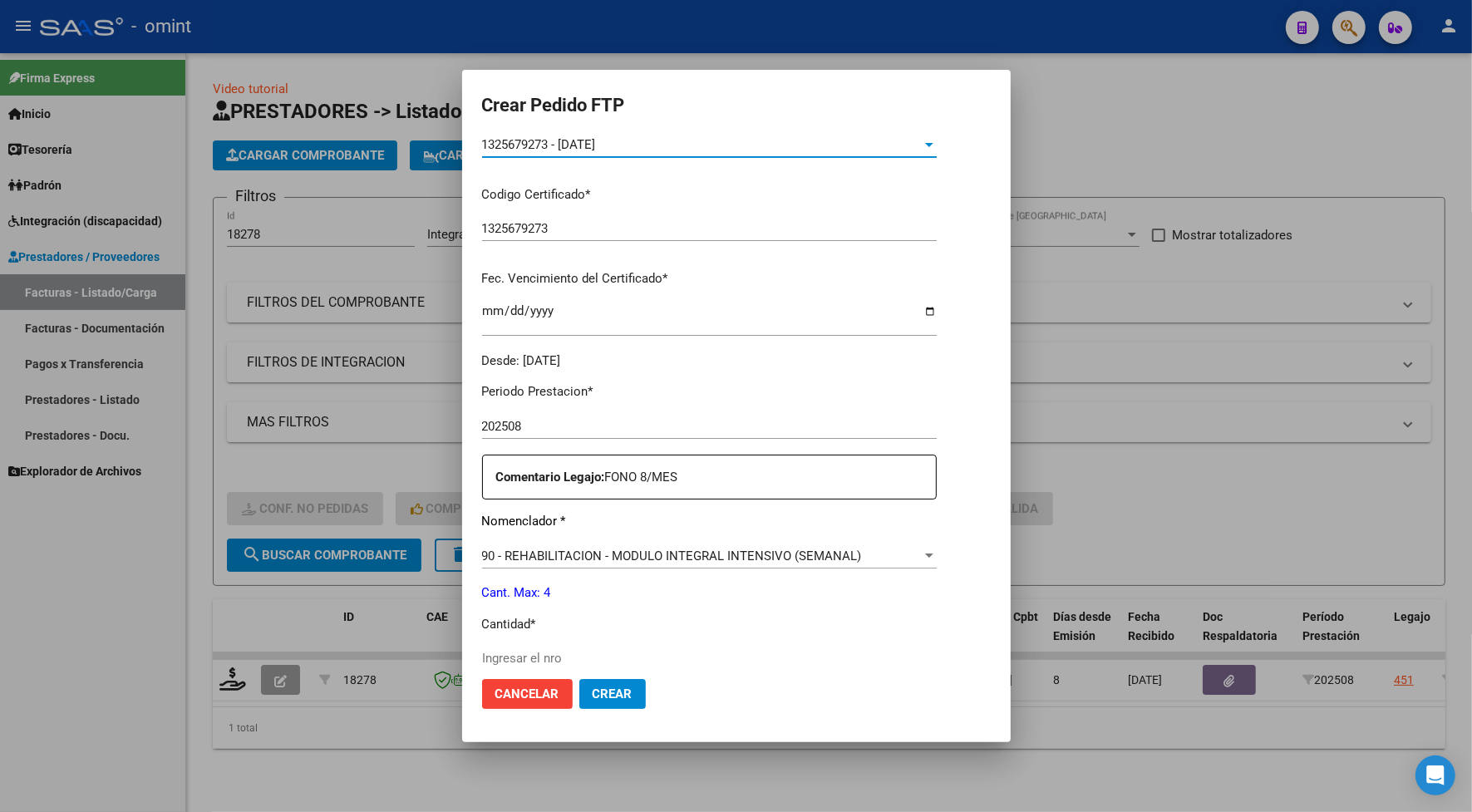
click at [509, 692] on span "Cancelar" at bounding box center [527, 693] width 64 height 15
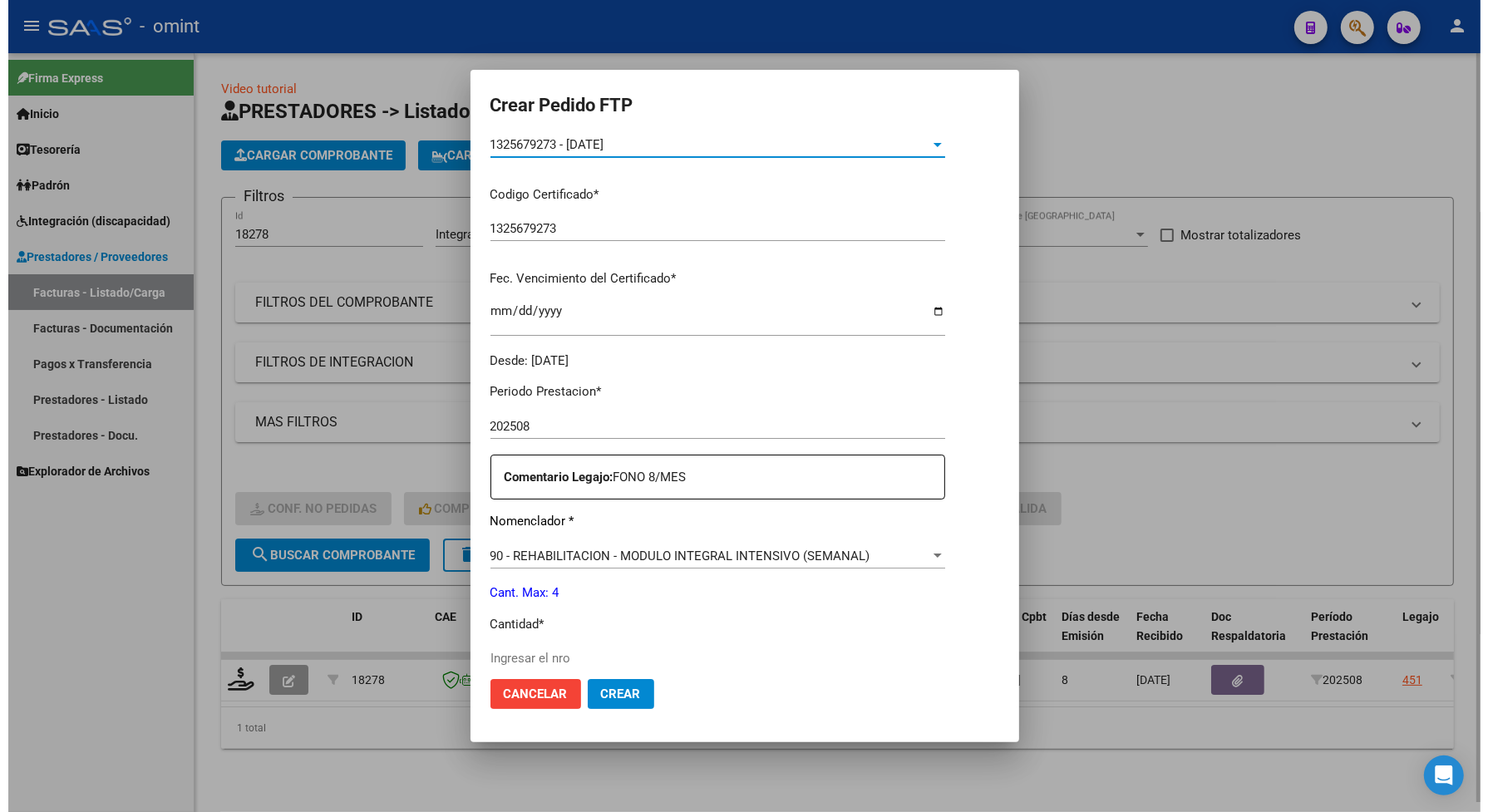
scroll to position [218, 0]
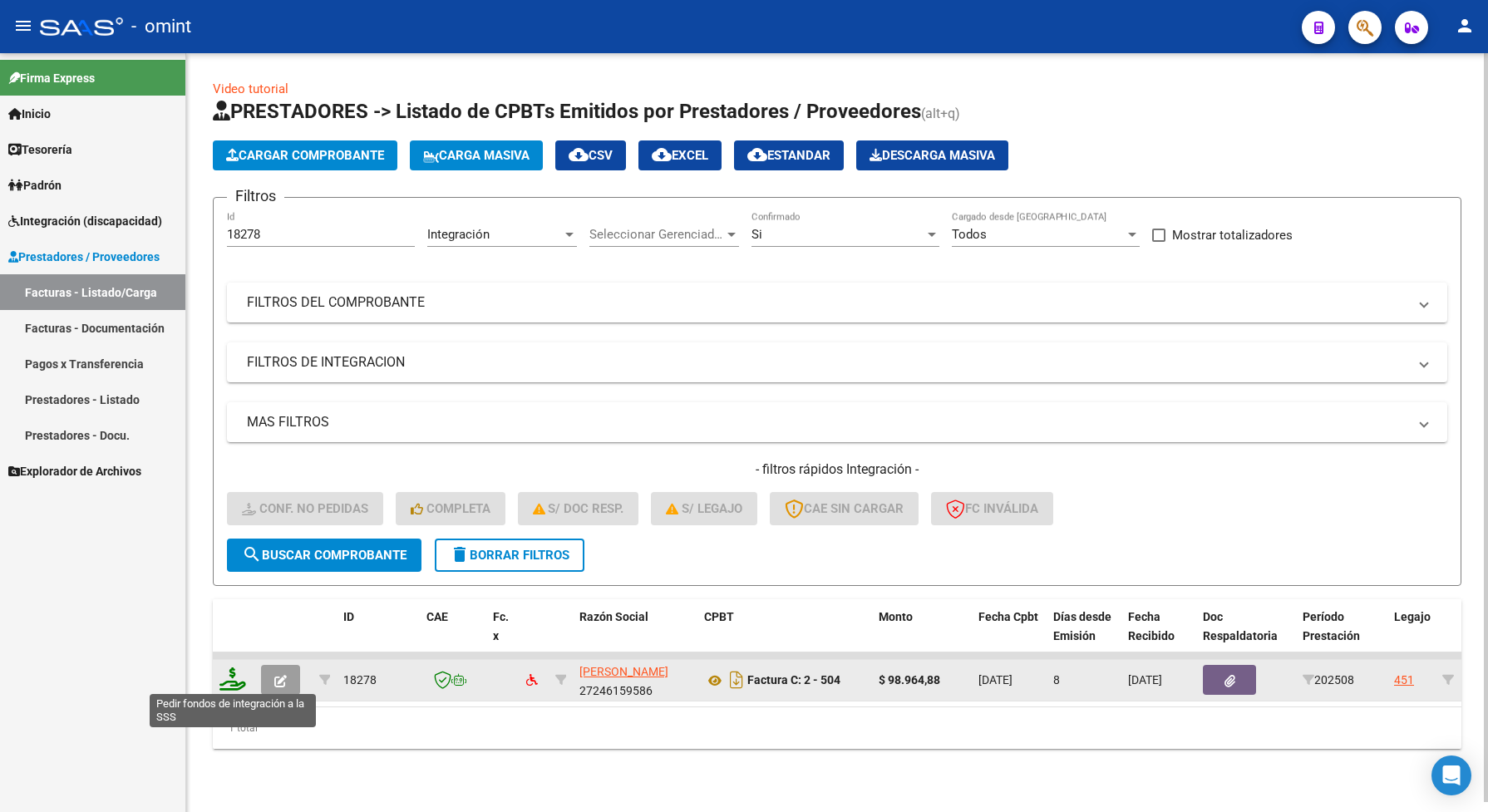
click at [233, 686] on icon at bounding box center [233, 678] width 26 height 24
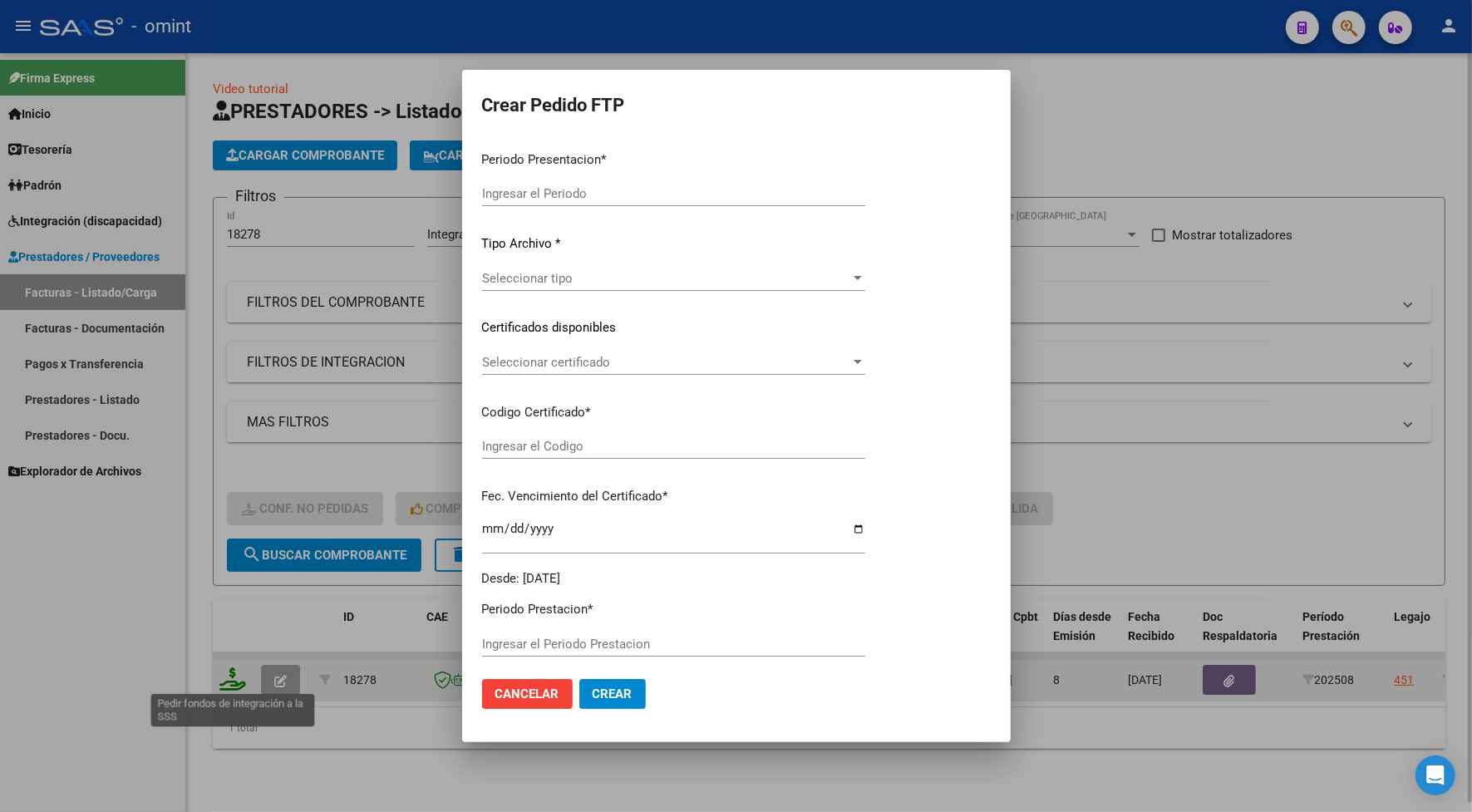
type input "202508"
type input "$ 98.964,88"
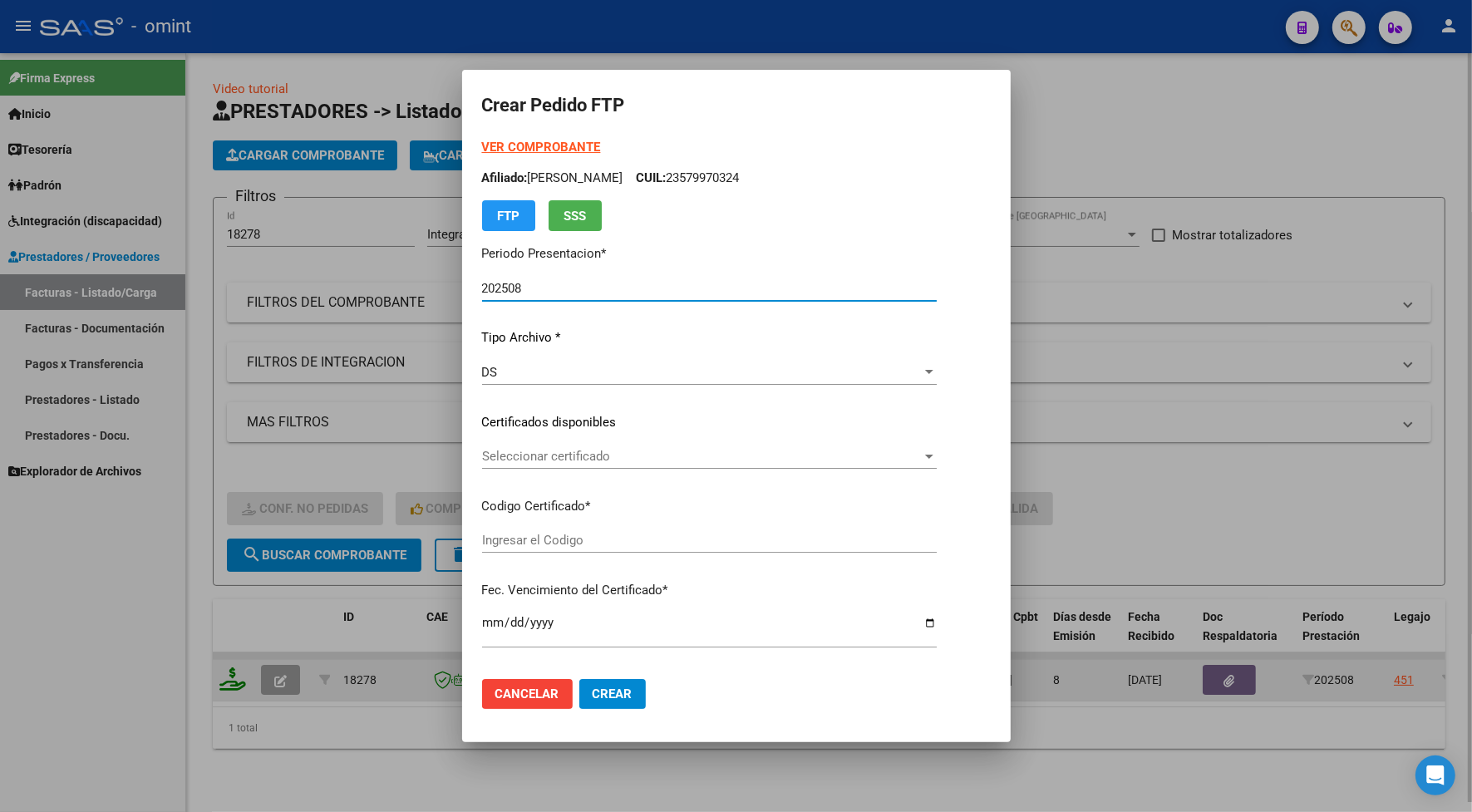
type input "1325679273"
type input "2028-07-31"
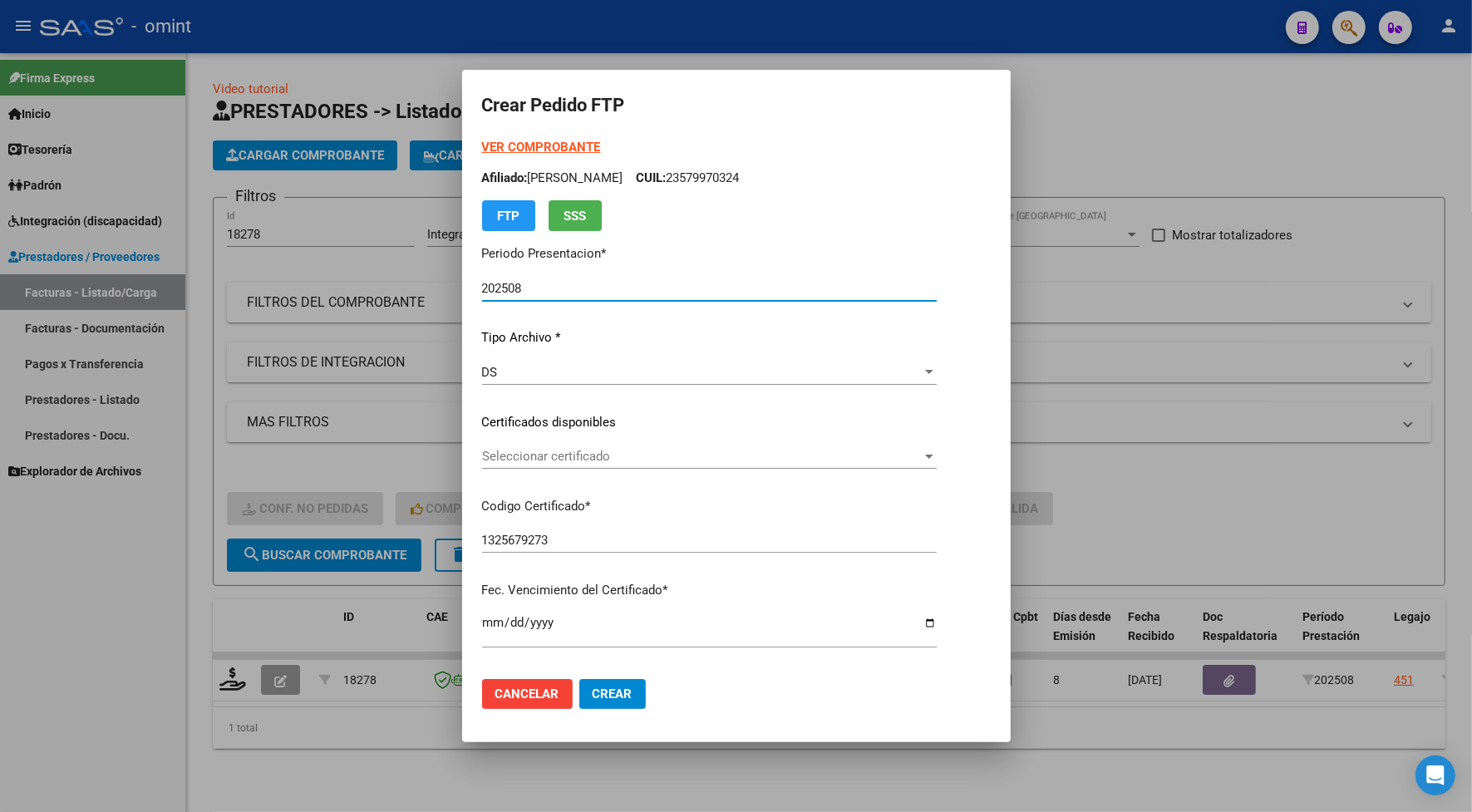
click at [508, 694] on span "Cancelar" at bounding box center [527, 693] width 64 height 15
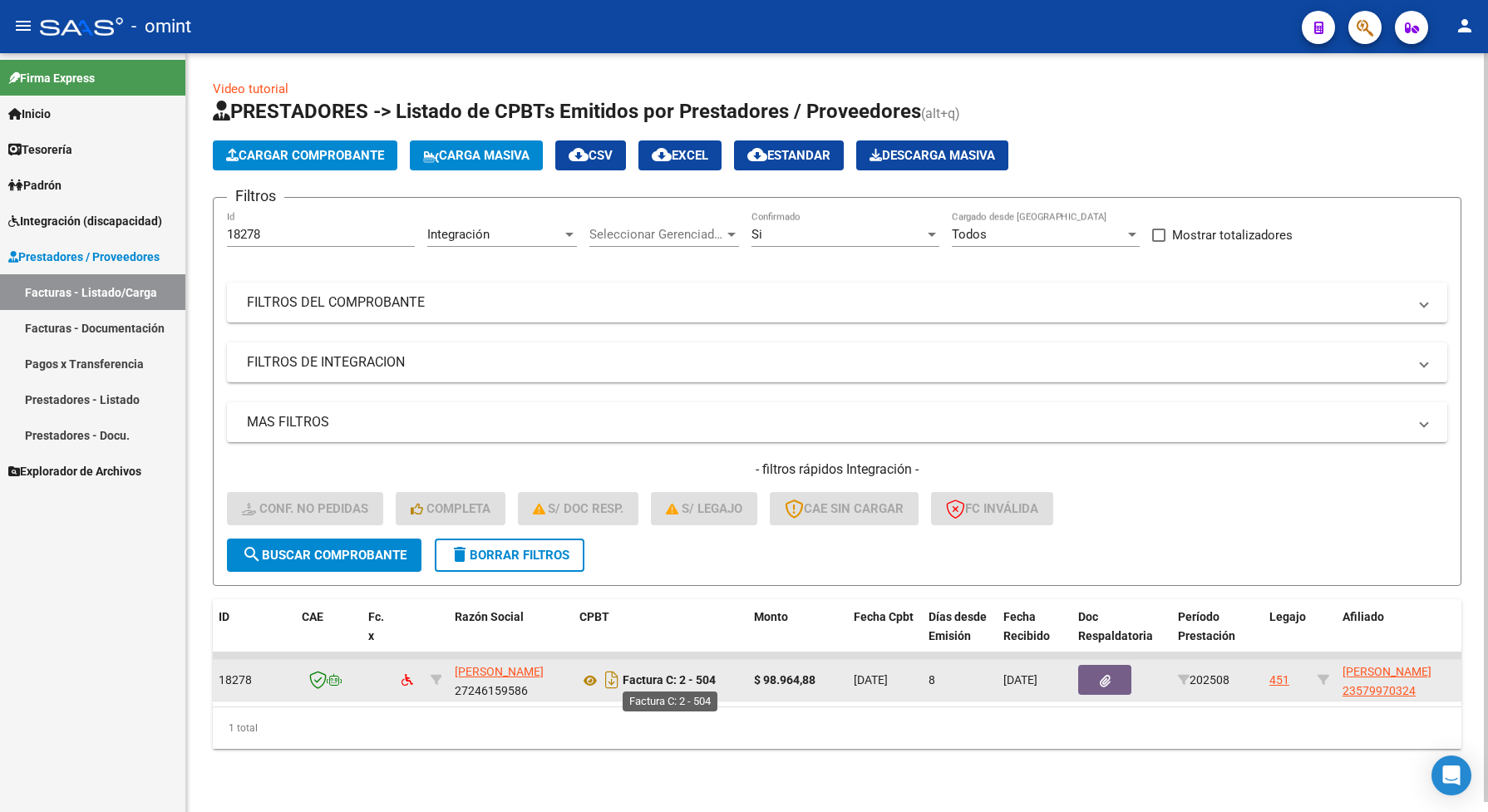
scroll to position [3, 0]
click at [230, 670] on div "18278" at bounding box center [254, 680] width 70 height 19
click at [234, 673] on span "18278" at bounding box center [235, 679] width 33 height 13
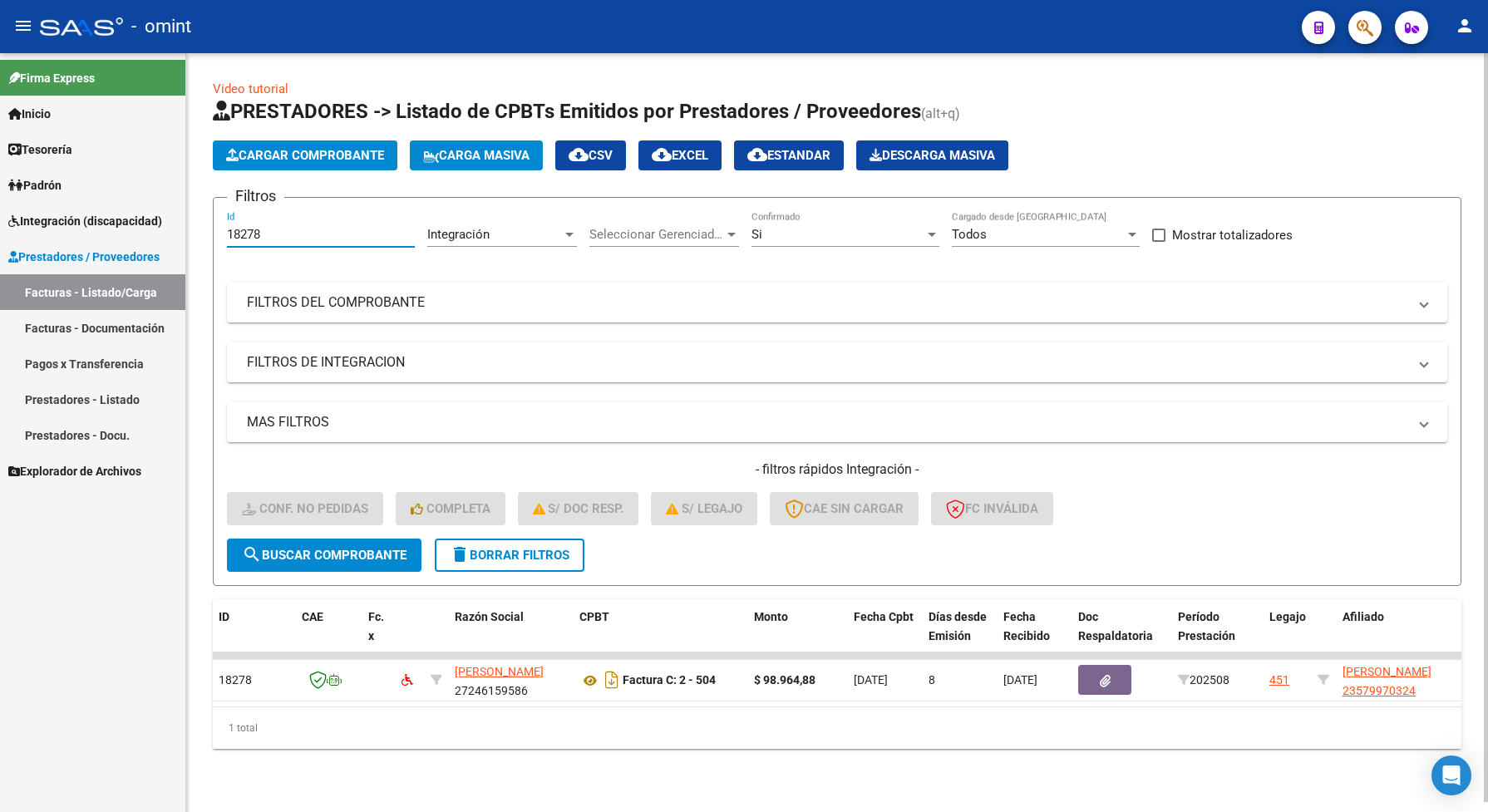
drag, startPoint x: 281, startPoint y: 230, endPoint x: 219, endPoint y: 244, distance: 63.6
click at [219, 244] on form "Filtros 18278 Id Integración Area Seleccionar Gerenciador Seleccionar Gerenciad…" at bounding box center [837, 391] width 1248 height 389
click at [388, 551] on span "search Buscar Comprobante" at bounding box center [324, 554] width 164 height 15
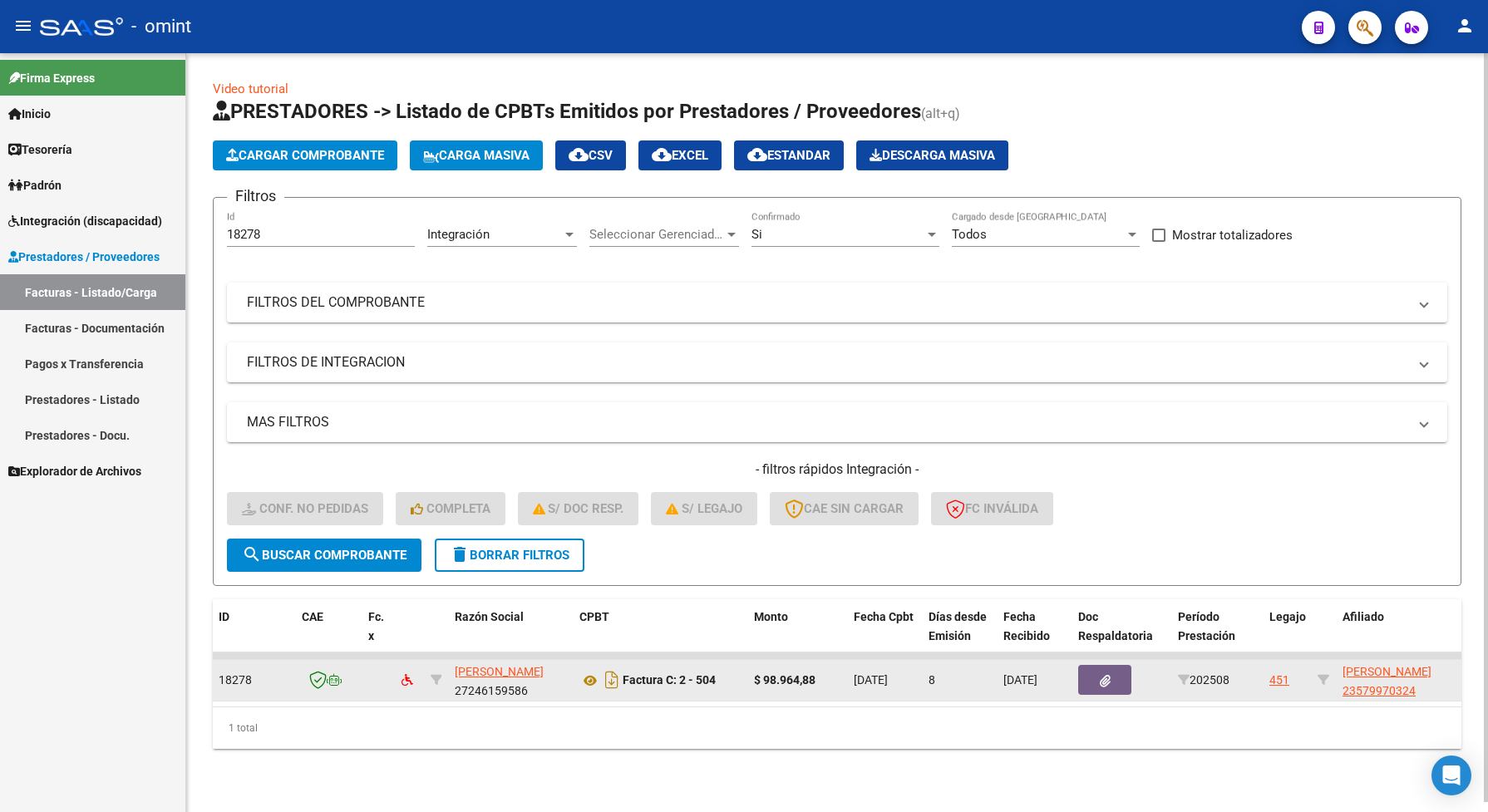
click at [242, 678] on span "18278" at bounding box center [235, 679] width 33 height 13
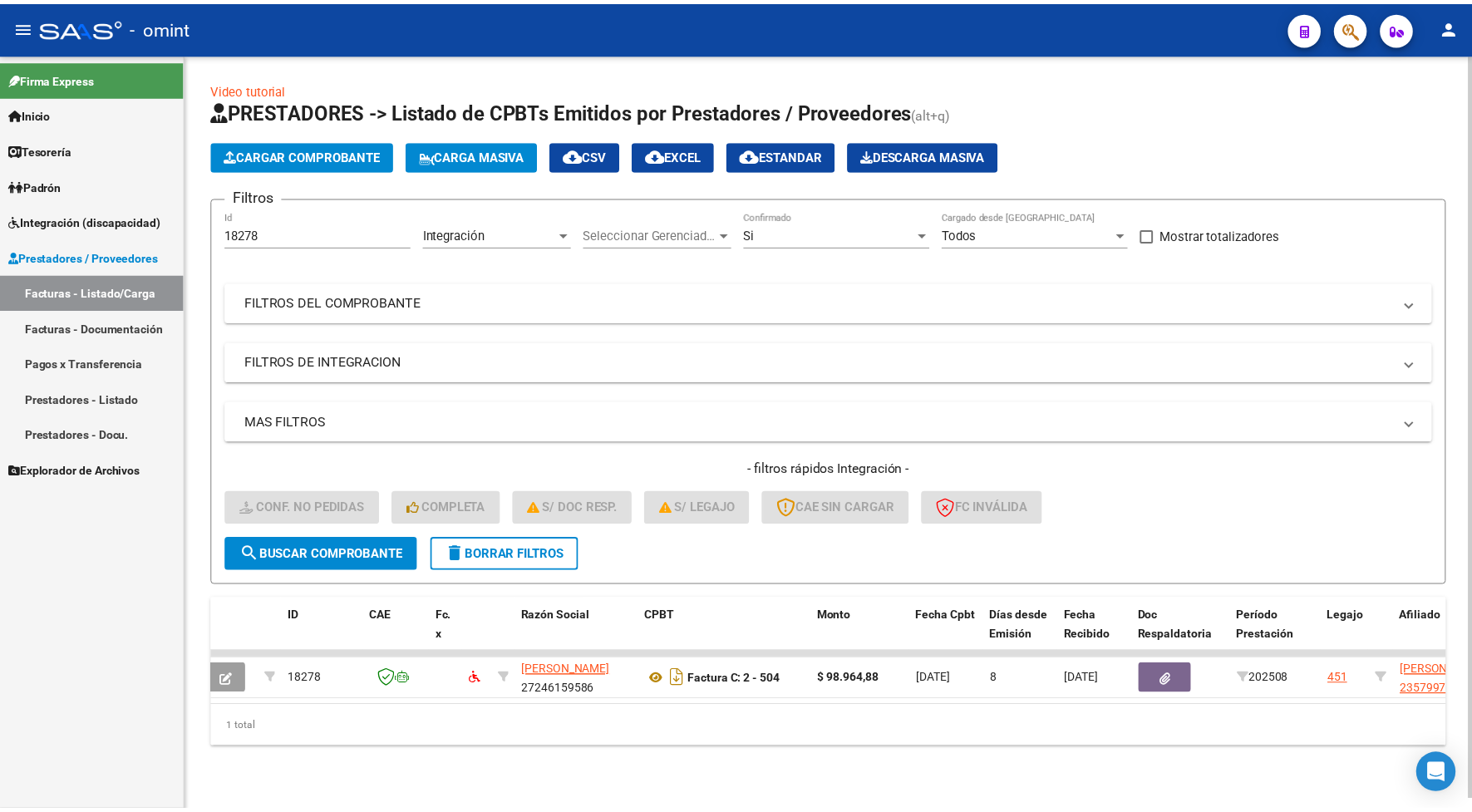
scroll to position [0, 0]
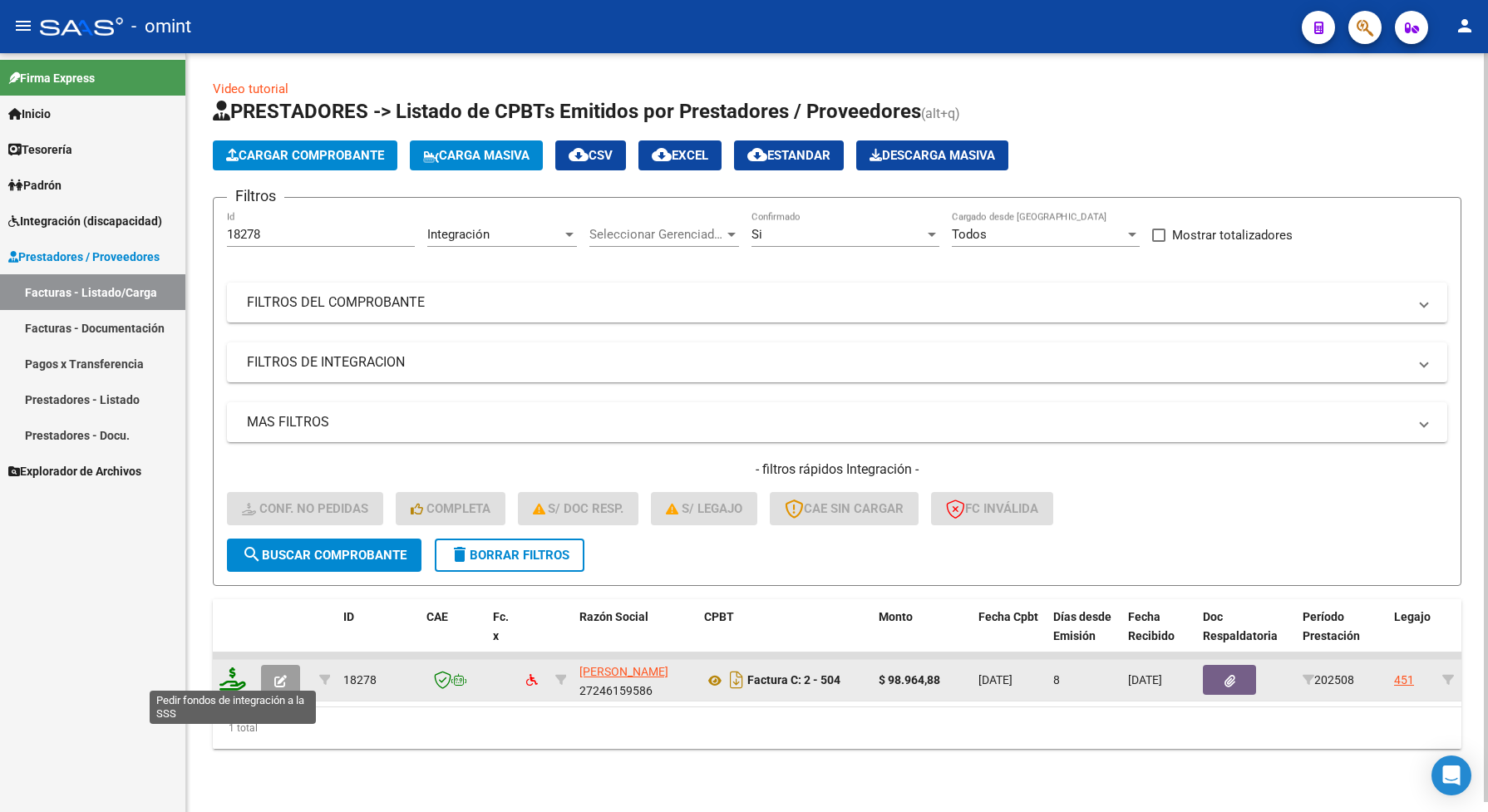
click at [225, 667] on icon at bounding box center [233, 678] width 26 height 24
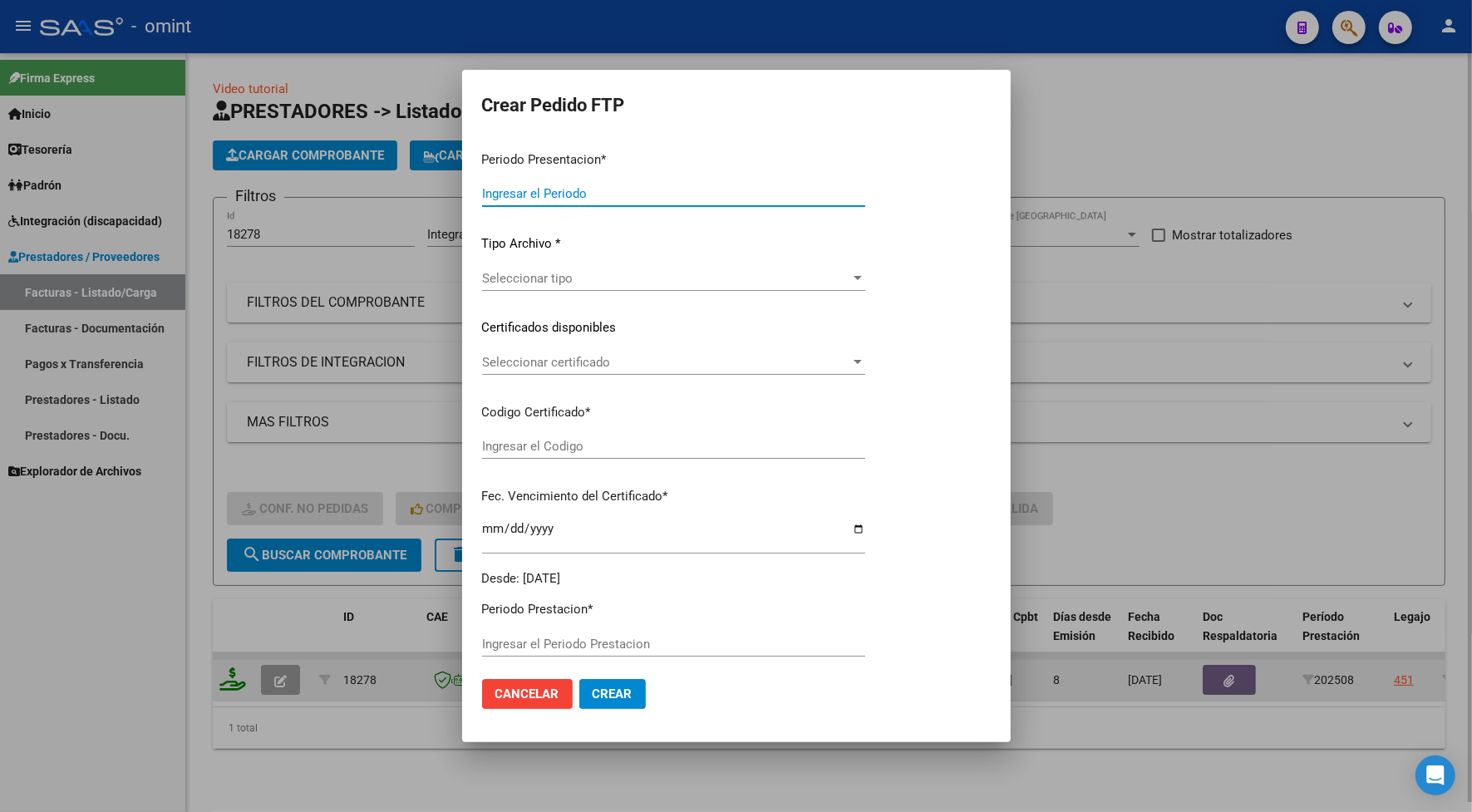
type input "202508"
type input "$ 98.964,88"
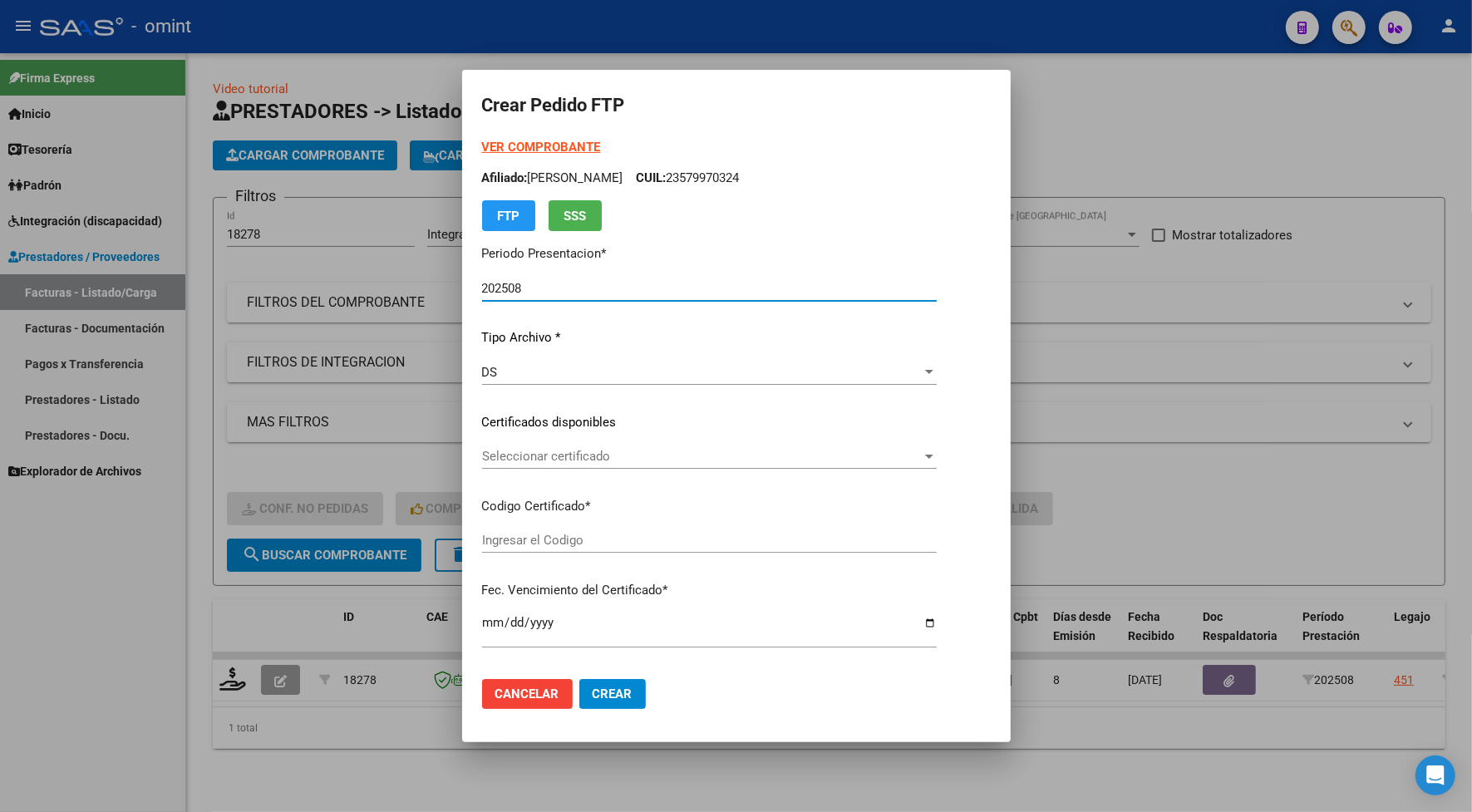
type input "1325679273"
type input "2028-07-31"
click at [510, 455] on span "Seleccionar certificado" at bounding box center [701, 455] width 440 height 15
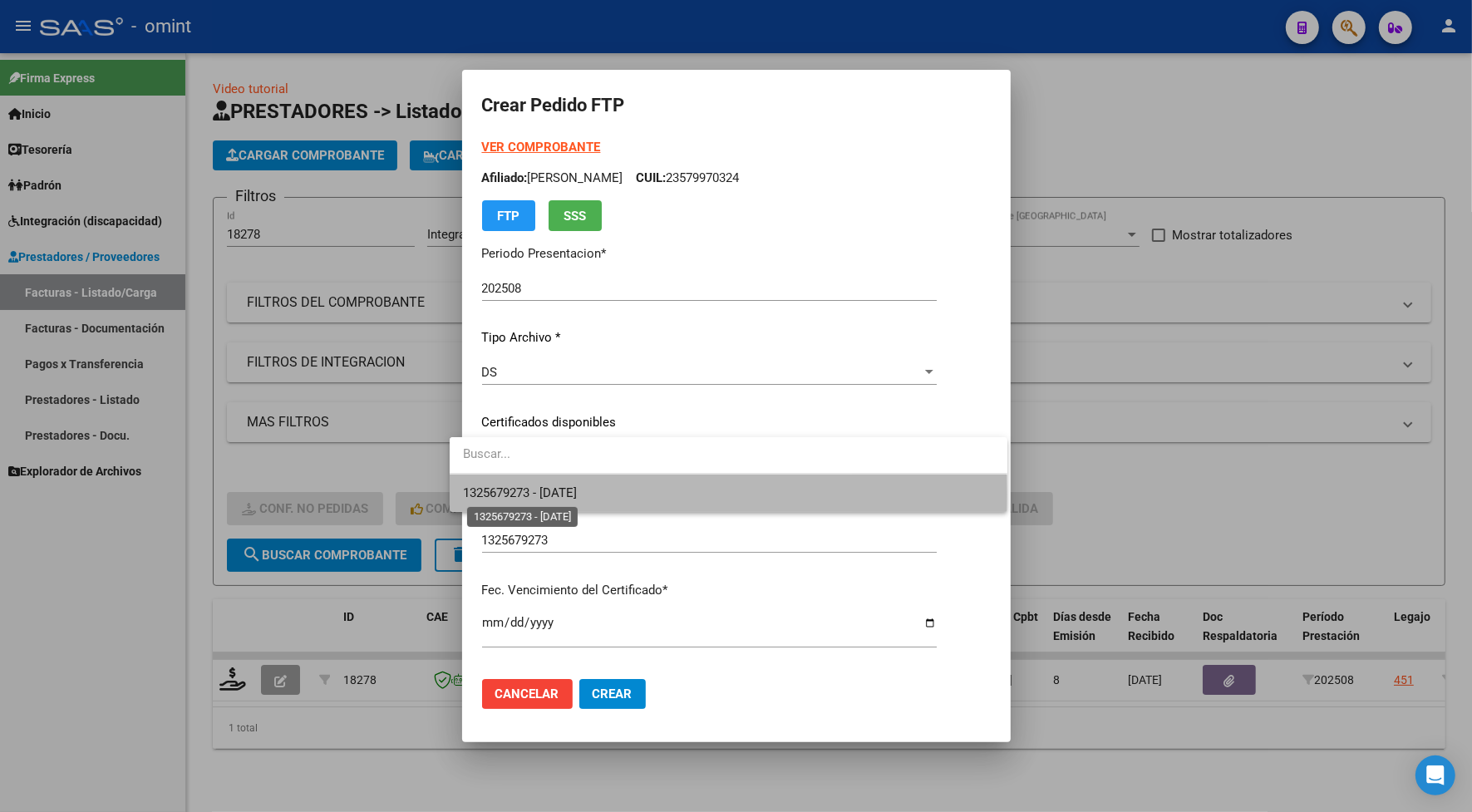
click at [507, 495] on span "1325679273 - 2028-07-31" at bounding box center [519, 492] width 114 height 15
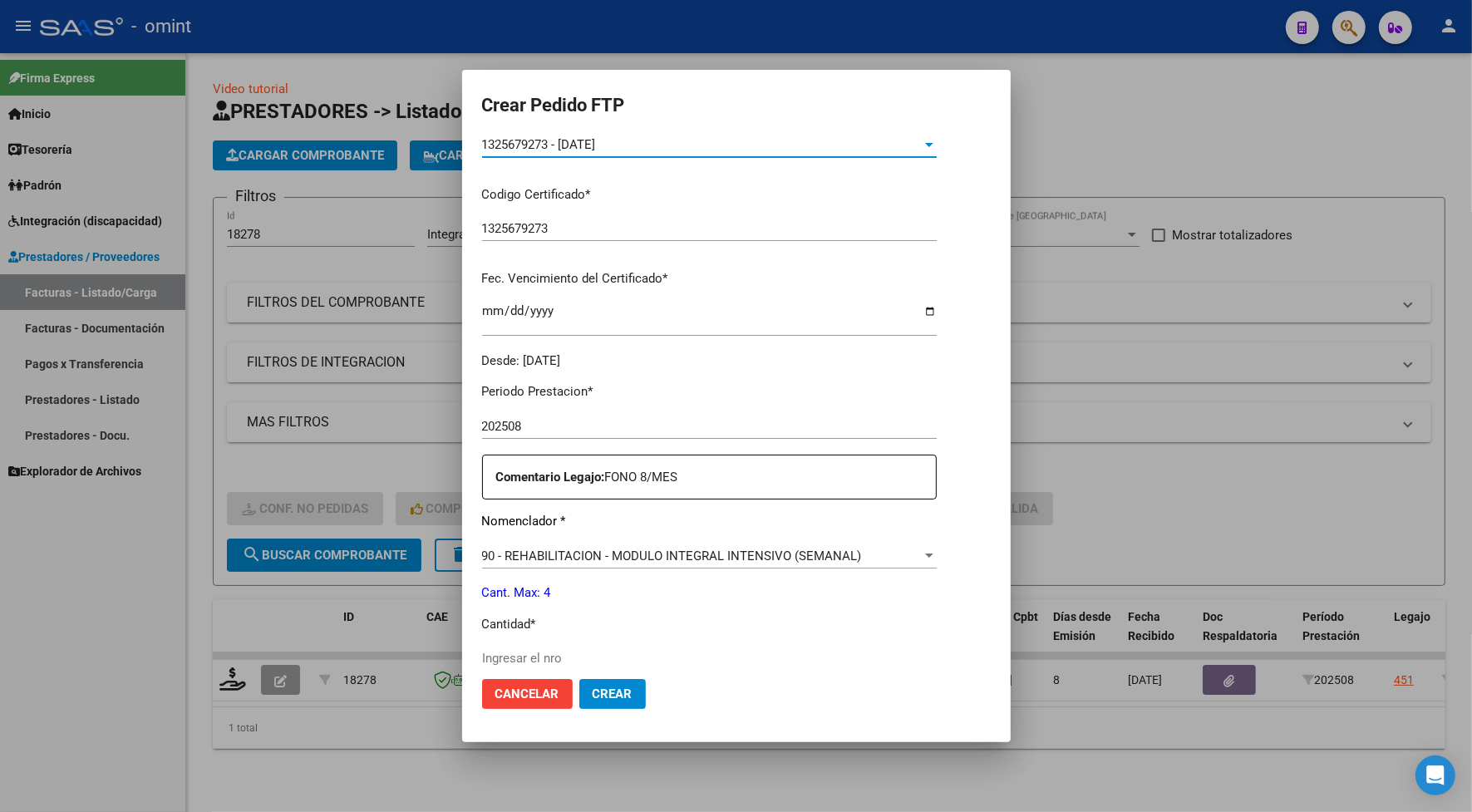
scroll to position [415, 0]
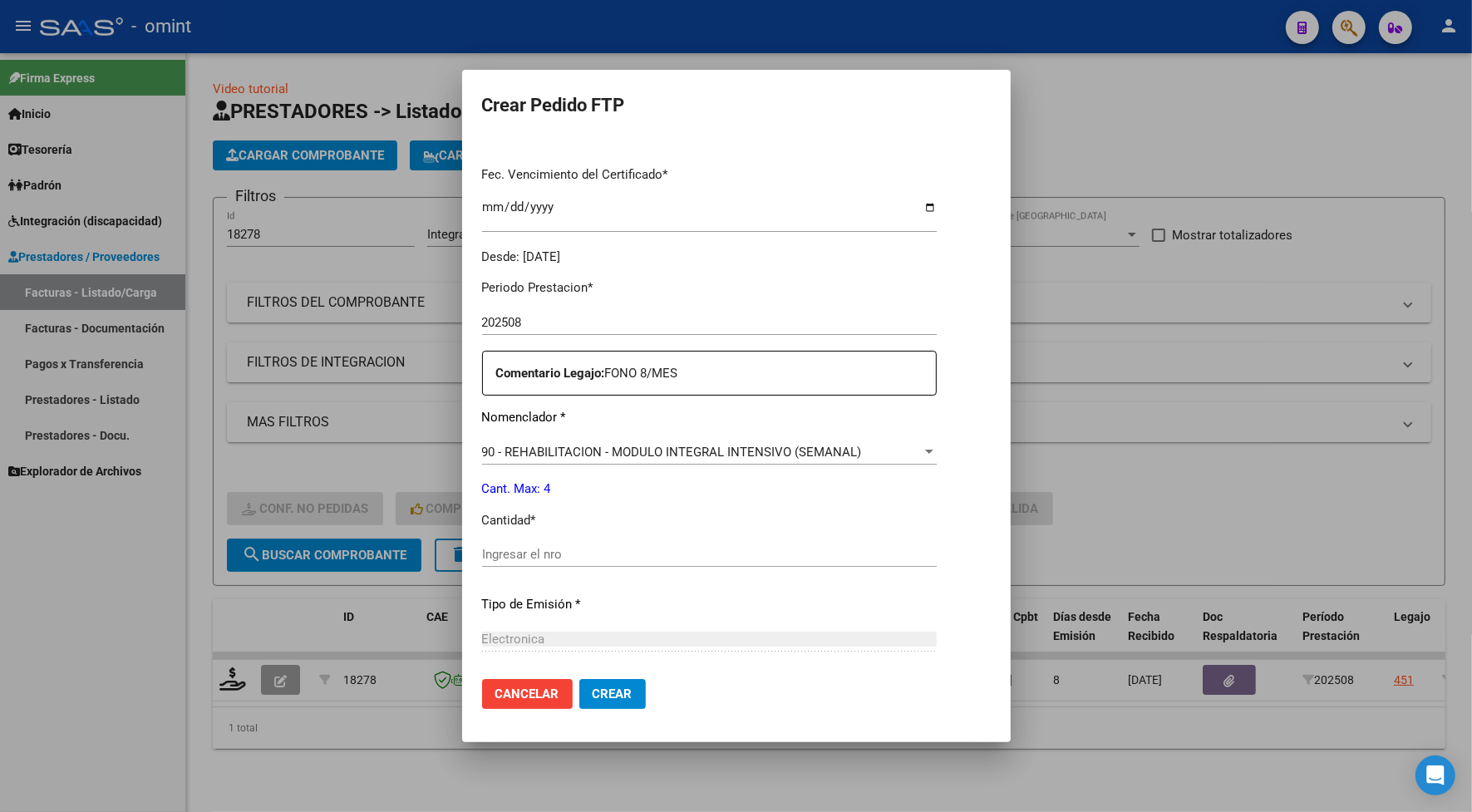
click at [499, 551] on input "Ingresar el nro" at bounding box center [709, 554] width 455 height 15
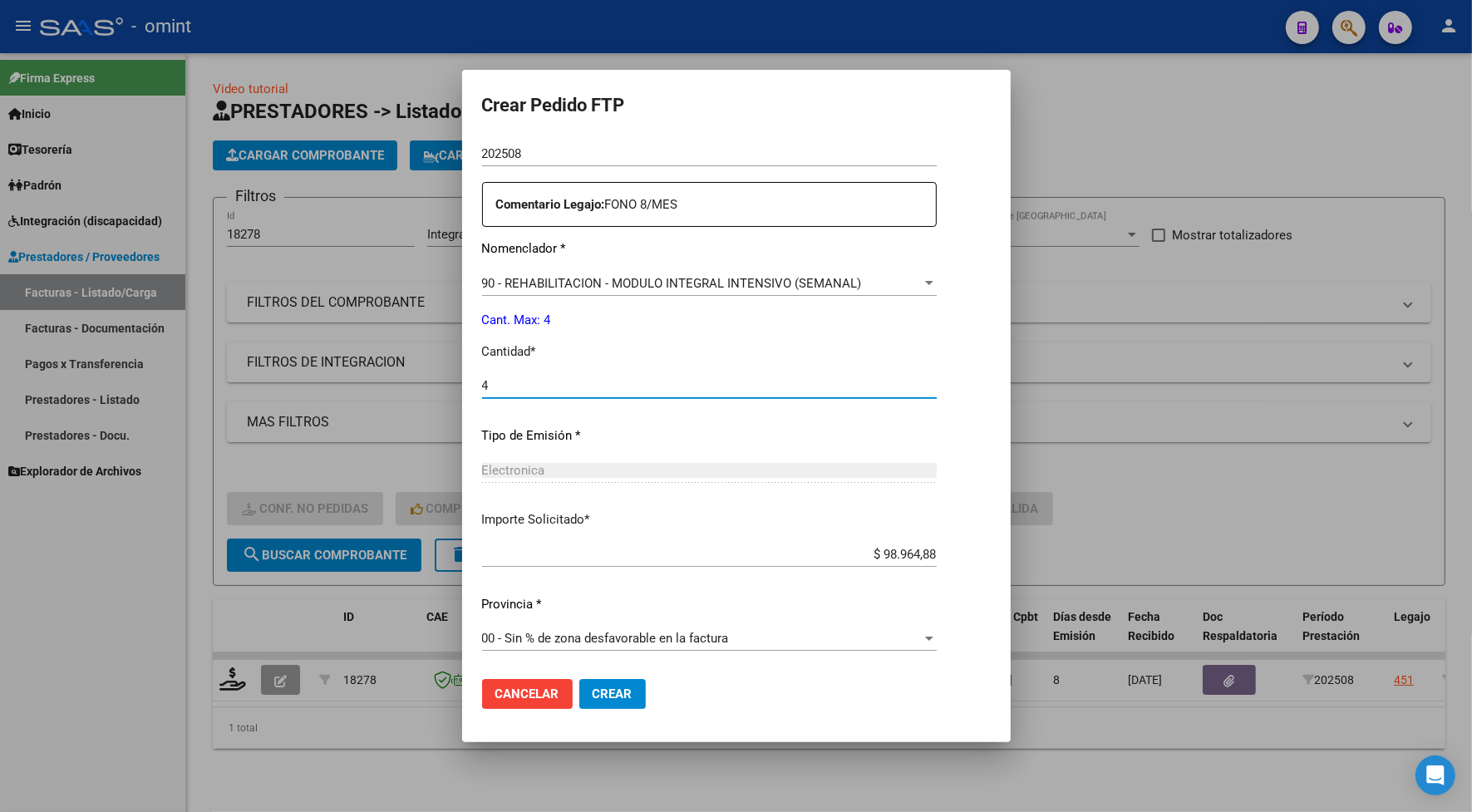
type input "4"
click at [593, 691] on span "Crear" at bounding box center [613, 693] width 40 height 15
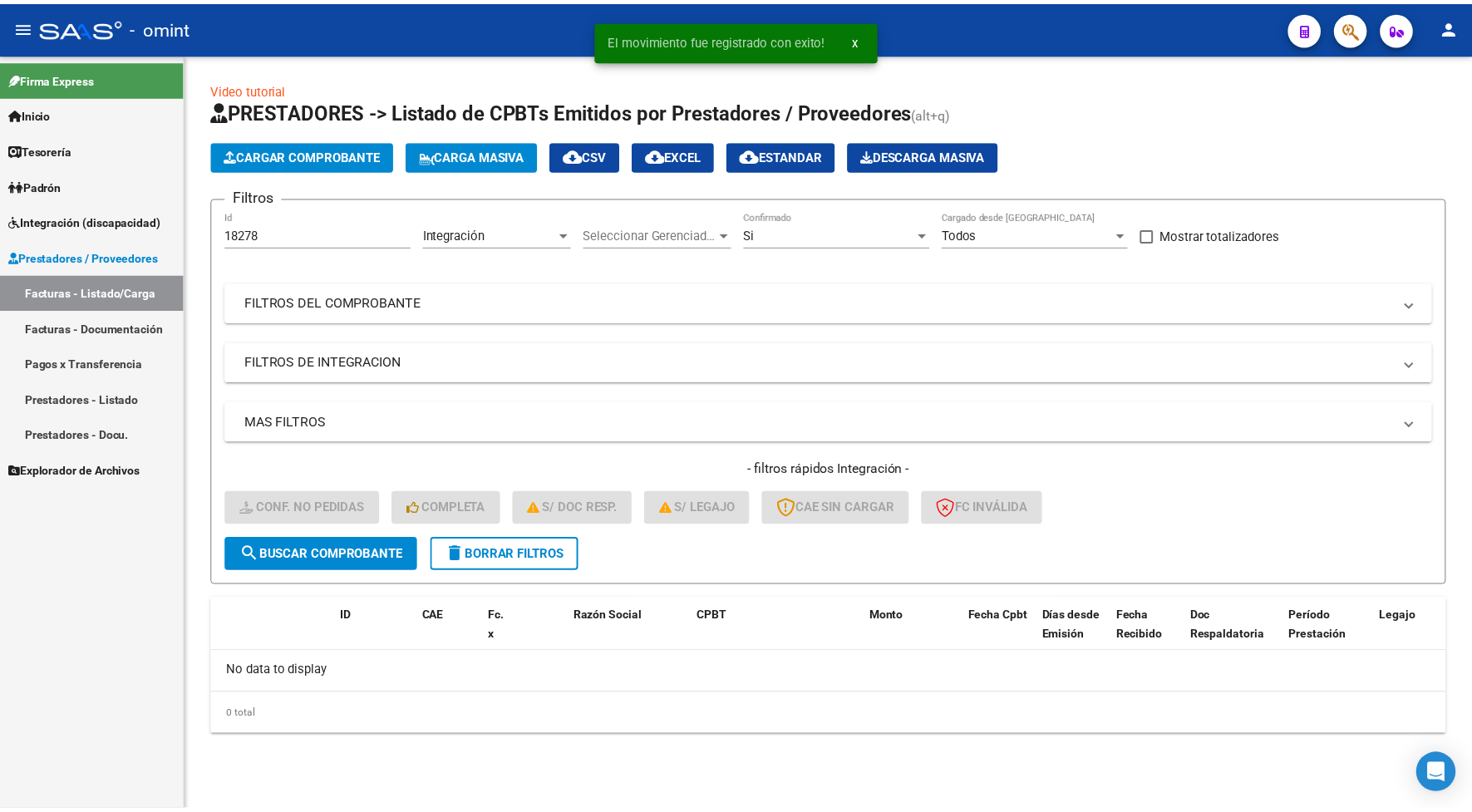
scroll to position [0, 0]
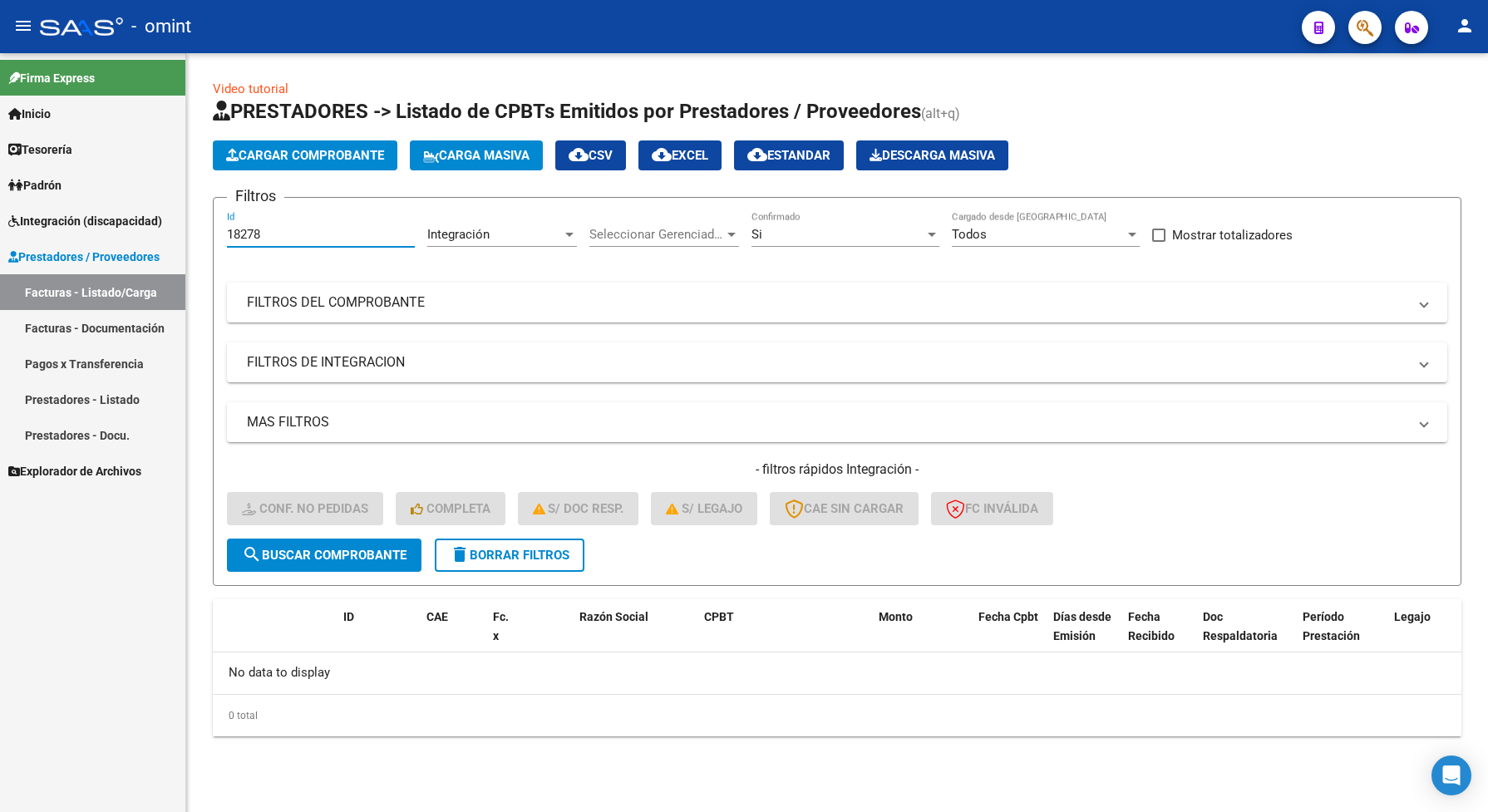
drag, startPoint x: 262, startPoint y: 235, endPoint x: 210, endPoint y: 229, distance: 52.3
click at [212, 232] on form "Filtros 18278 Id Integración Area Seleccionar Gerenciador Seleccionar Gerenciad…" at bounding box center [837, 391] width 1248 height 389
paste input "9227"
type input "19227"
click at [368, 547] on span "search Buscar Comprobante" at bounding box center [324, 554] width 164 height 15
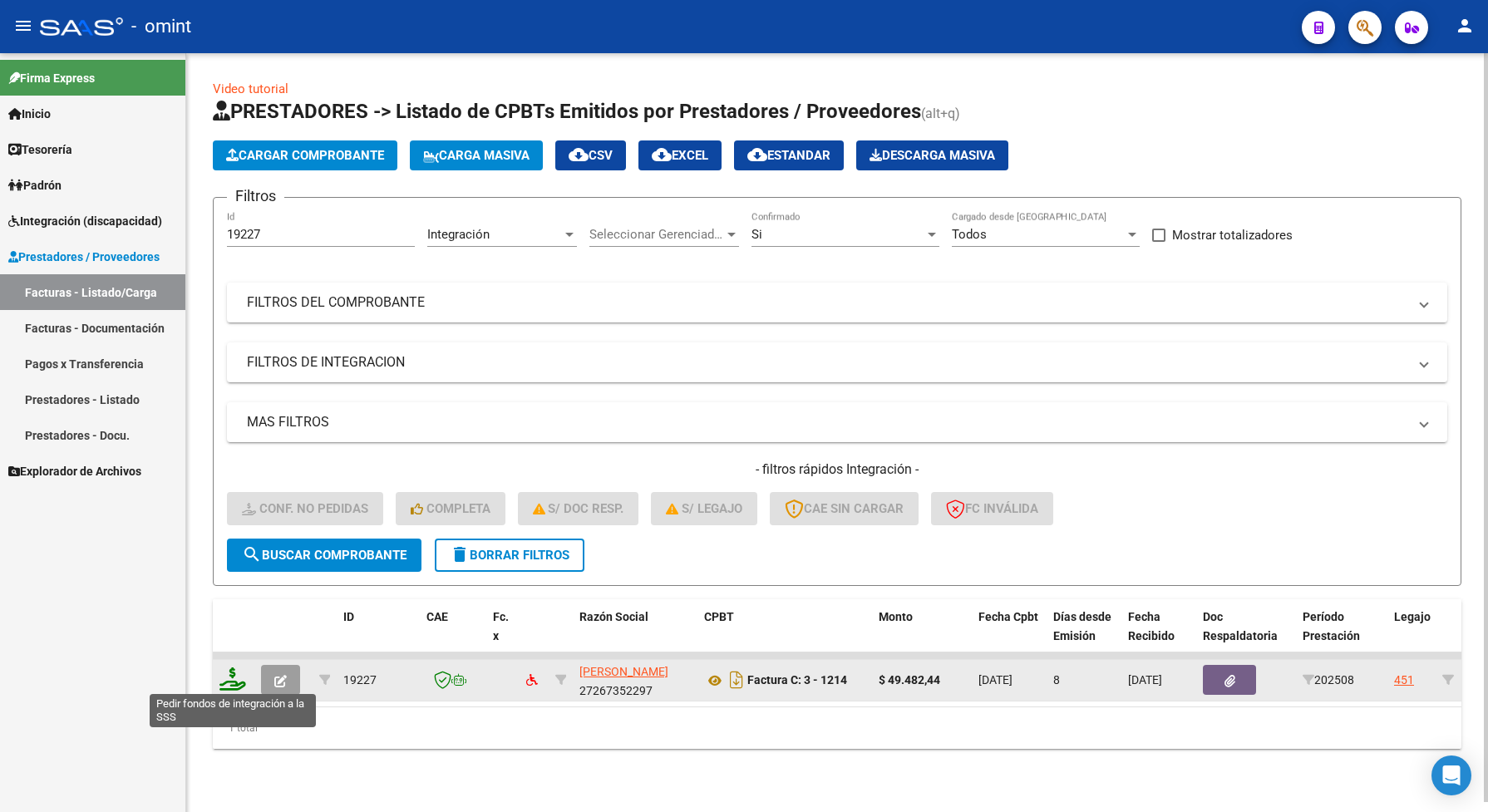
click at [228, 676] on icon at bounding box center [233, 678] width 26 height 24
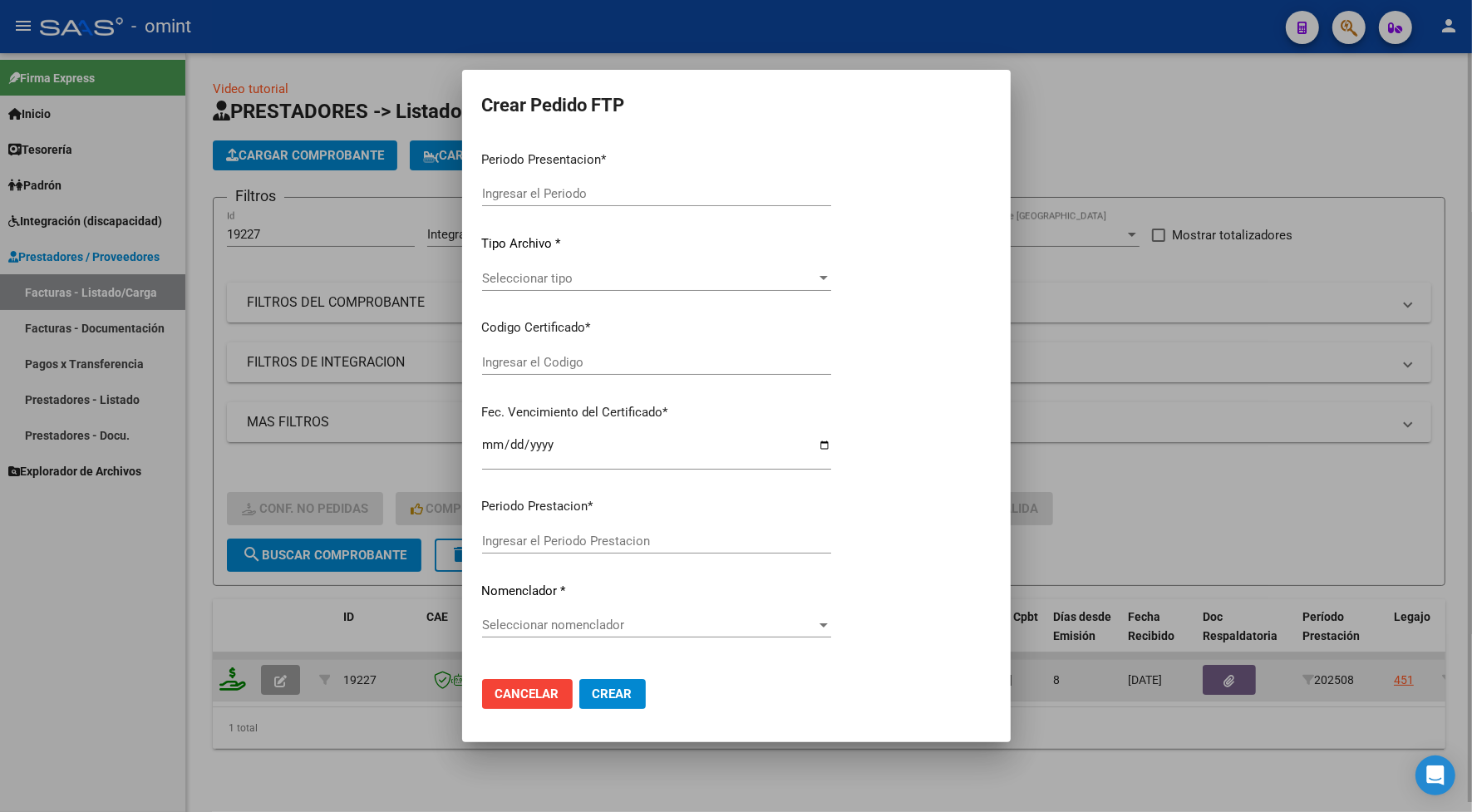
type input "202508"
type input "$ 49.482,44"
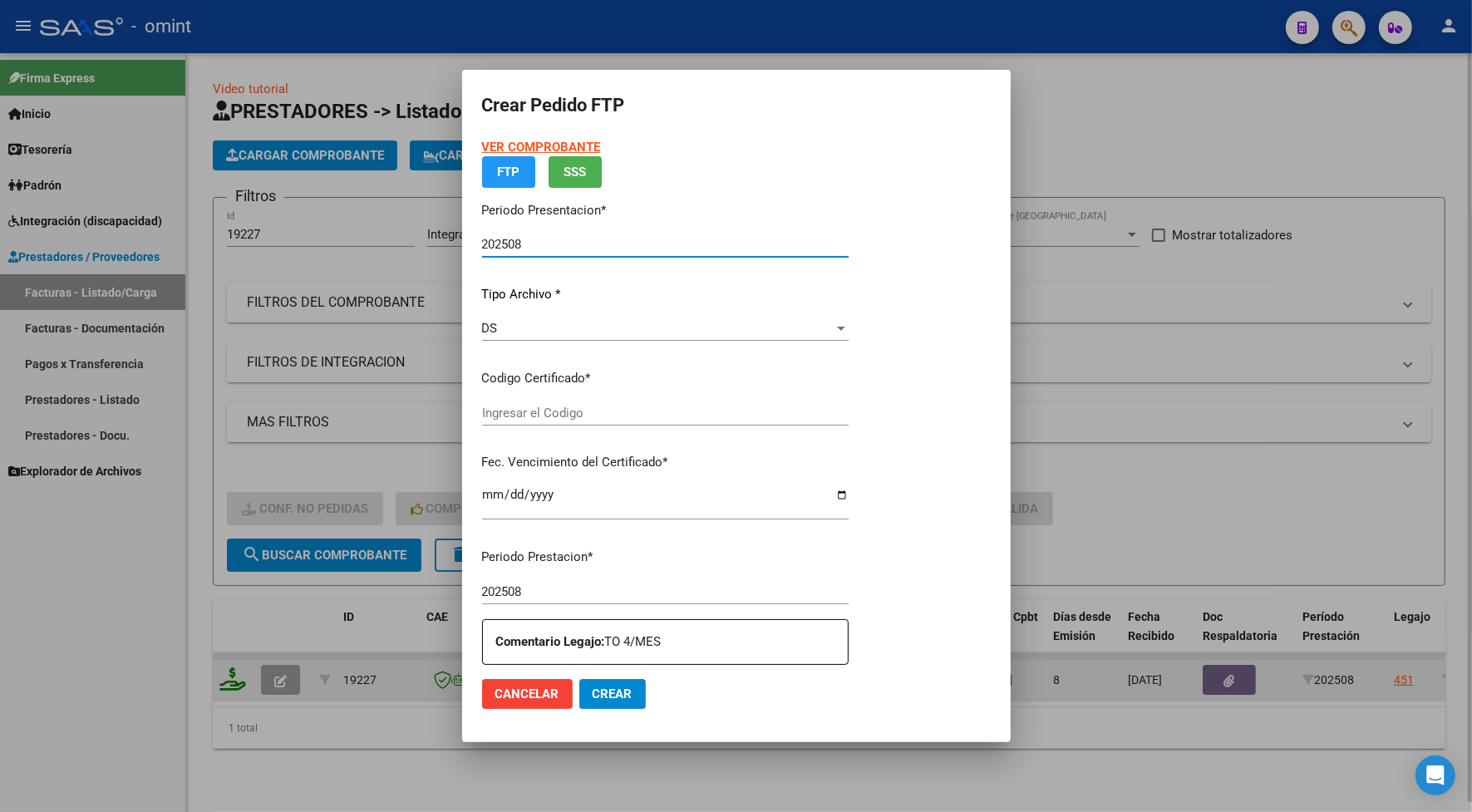
type input "1325679273"
type input "2028-07-31"
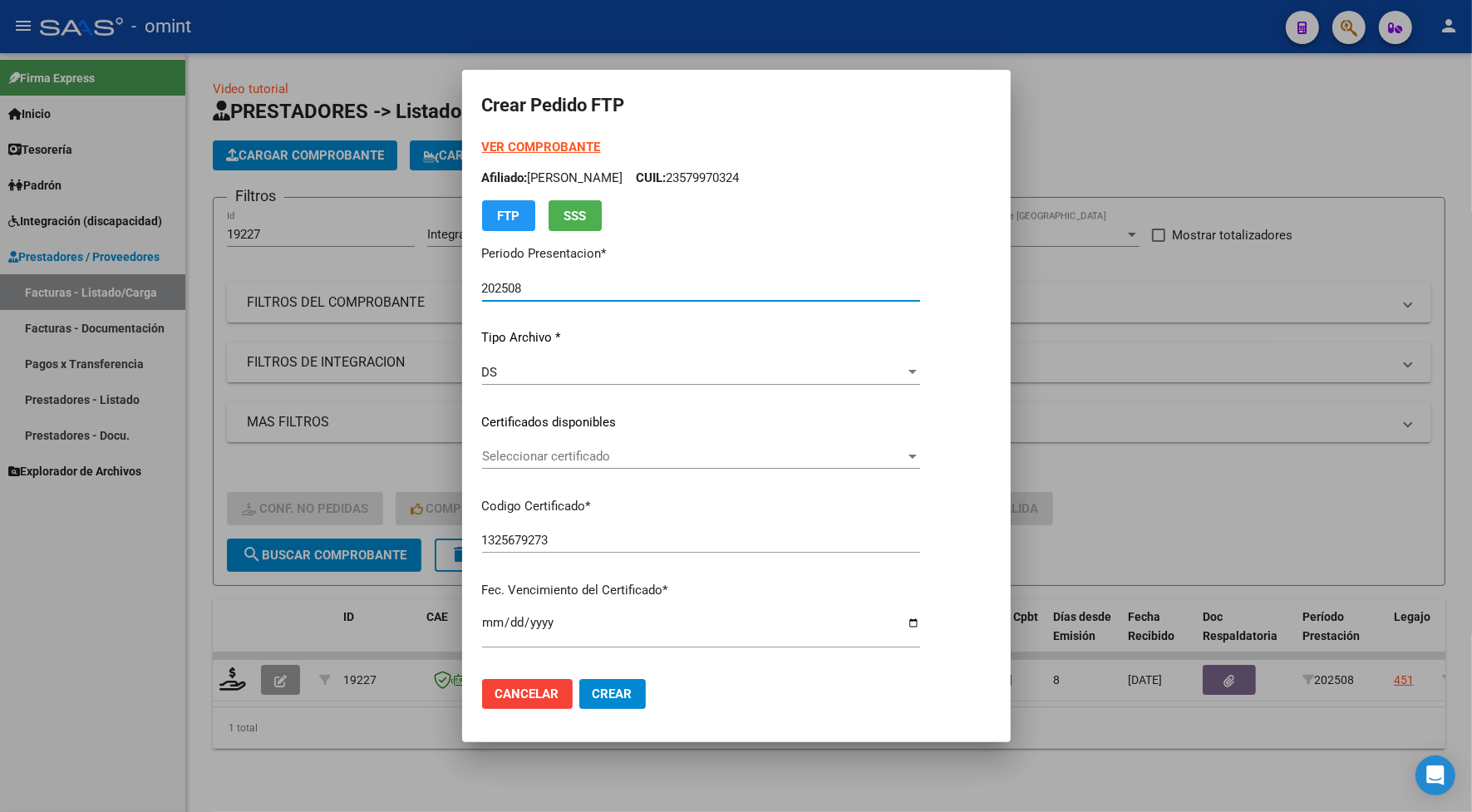
click at [503, 450] on span "Seleccionar certificado" at bounding box center [693, 455] width 423 height 15
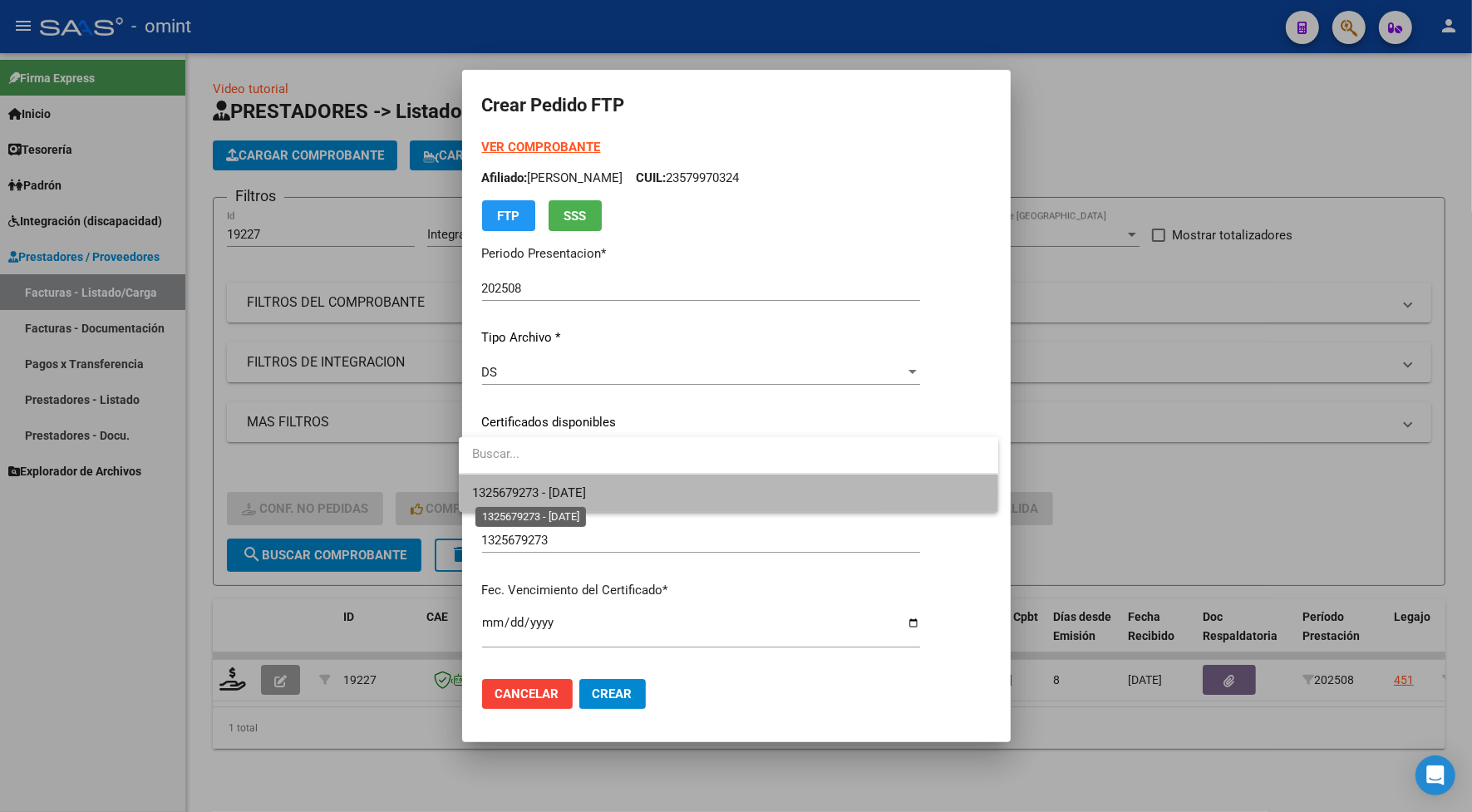
click at [517, 490] on span "1325679273 - 2028-07-31" at bounding box center [529, 492] width 114 height 15
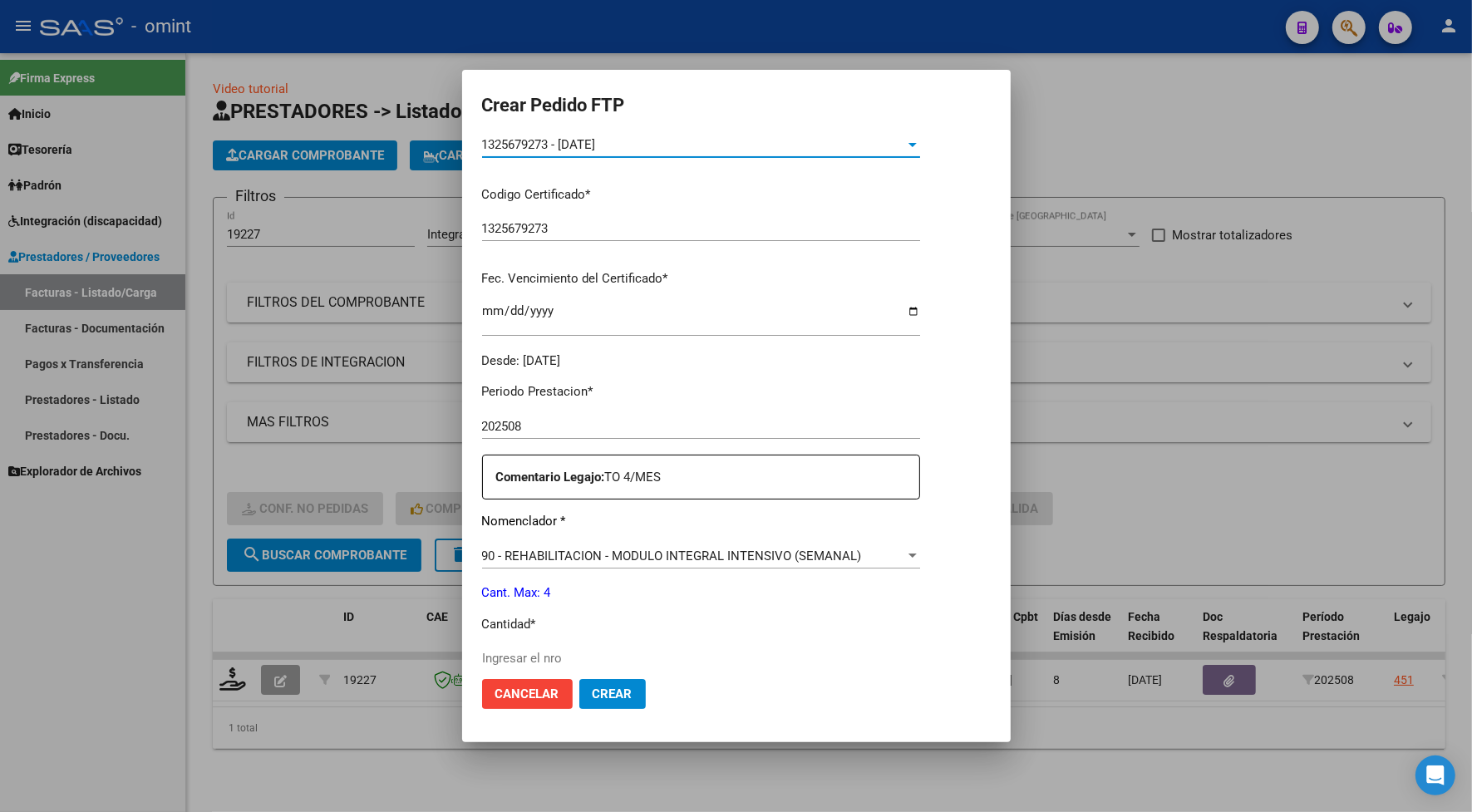
scroll to position [415, 0]
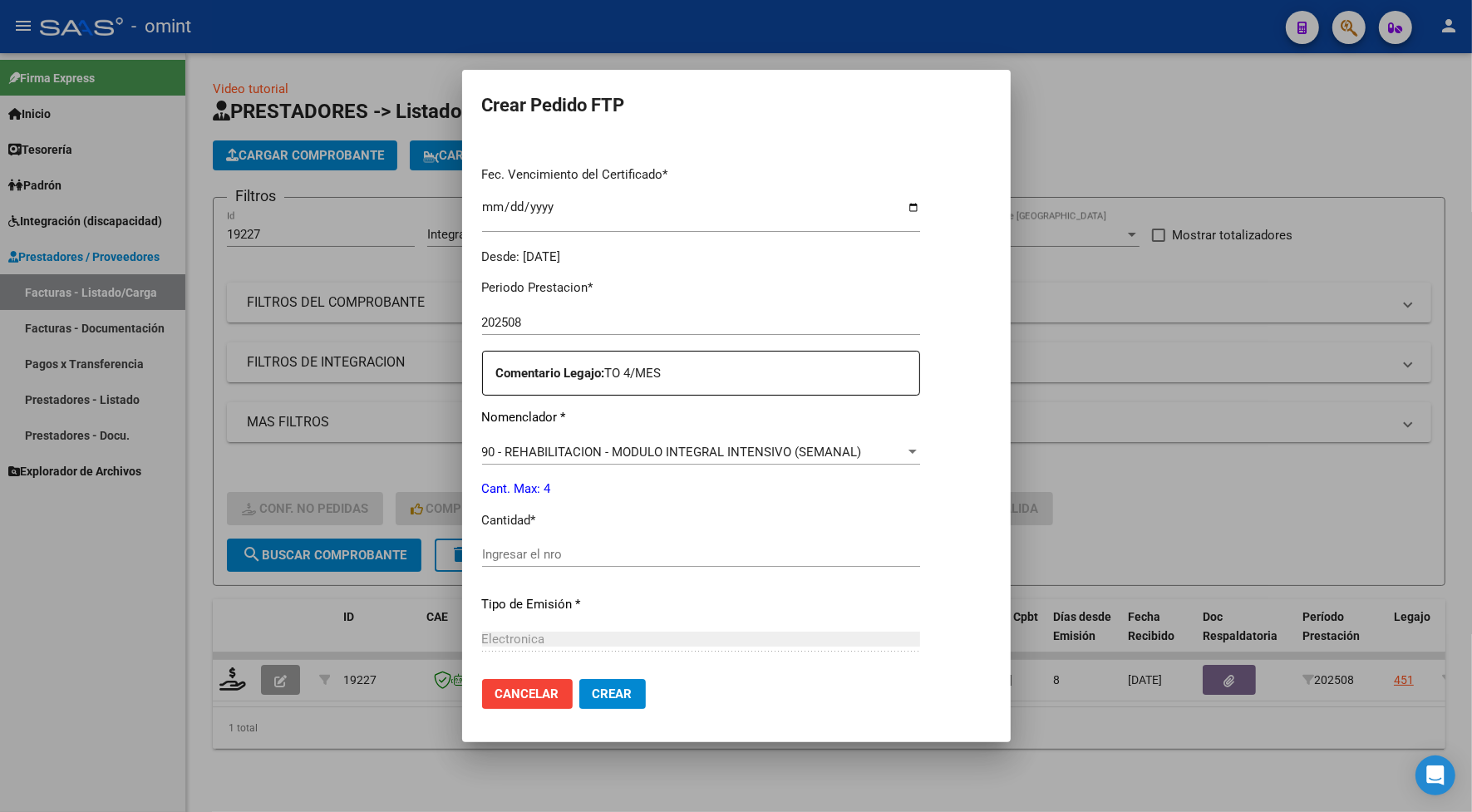
click at [504, 554] on input "Ingresar el nro" at bounding box center [700, 554] width 438 height 15
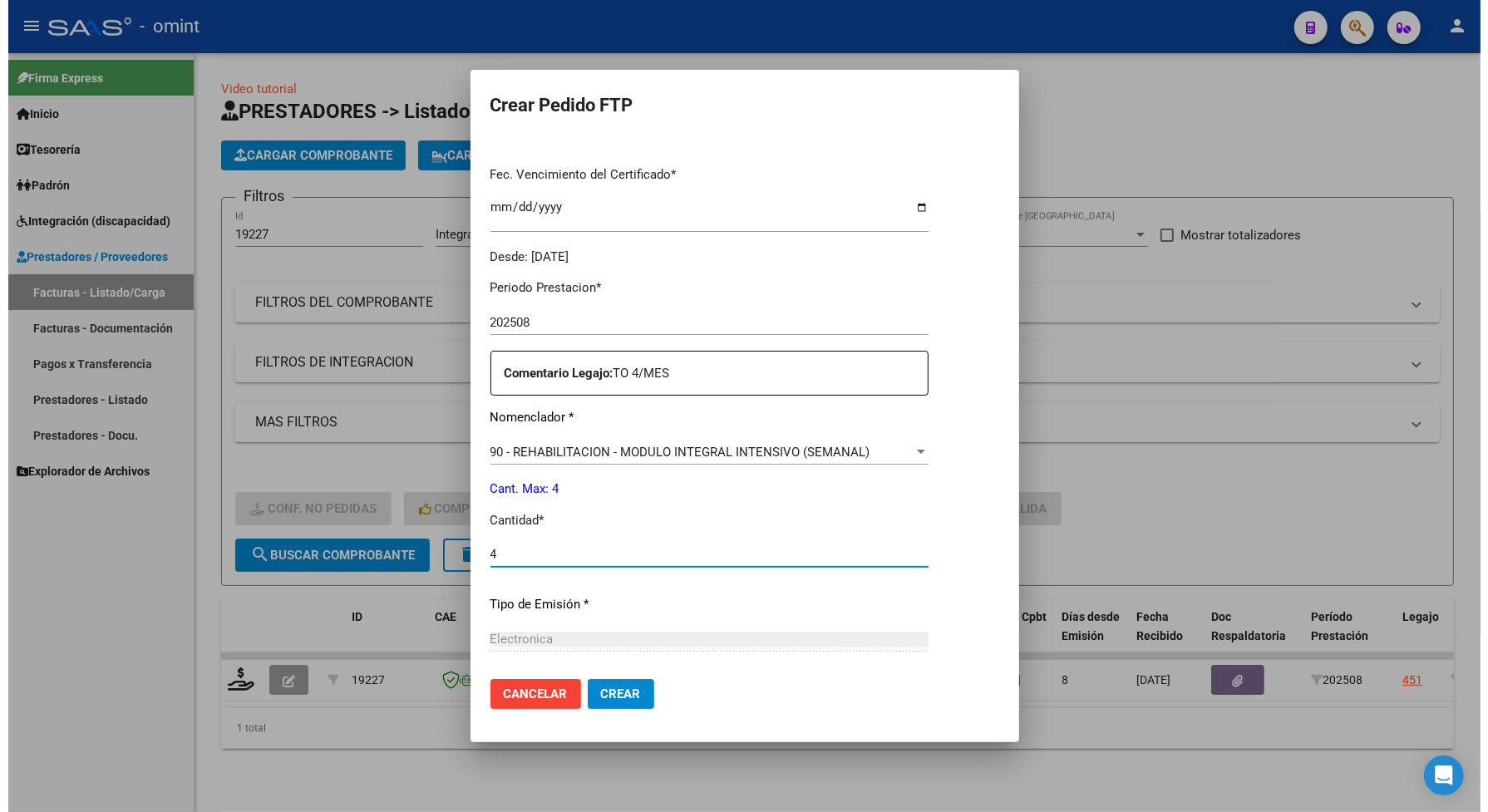
scroll to position [584, 0]
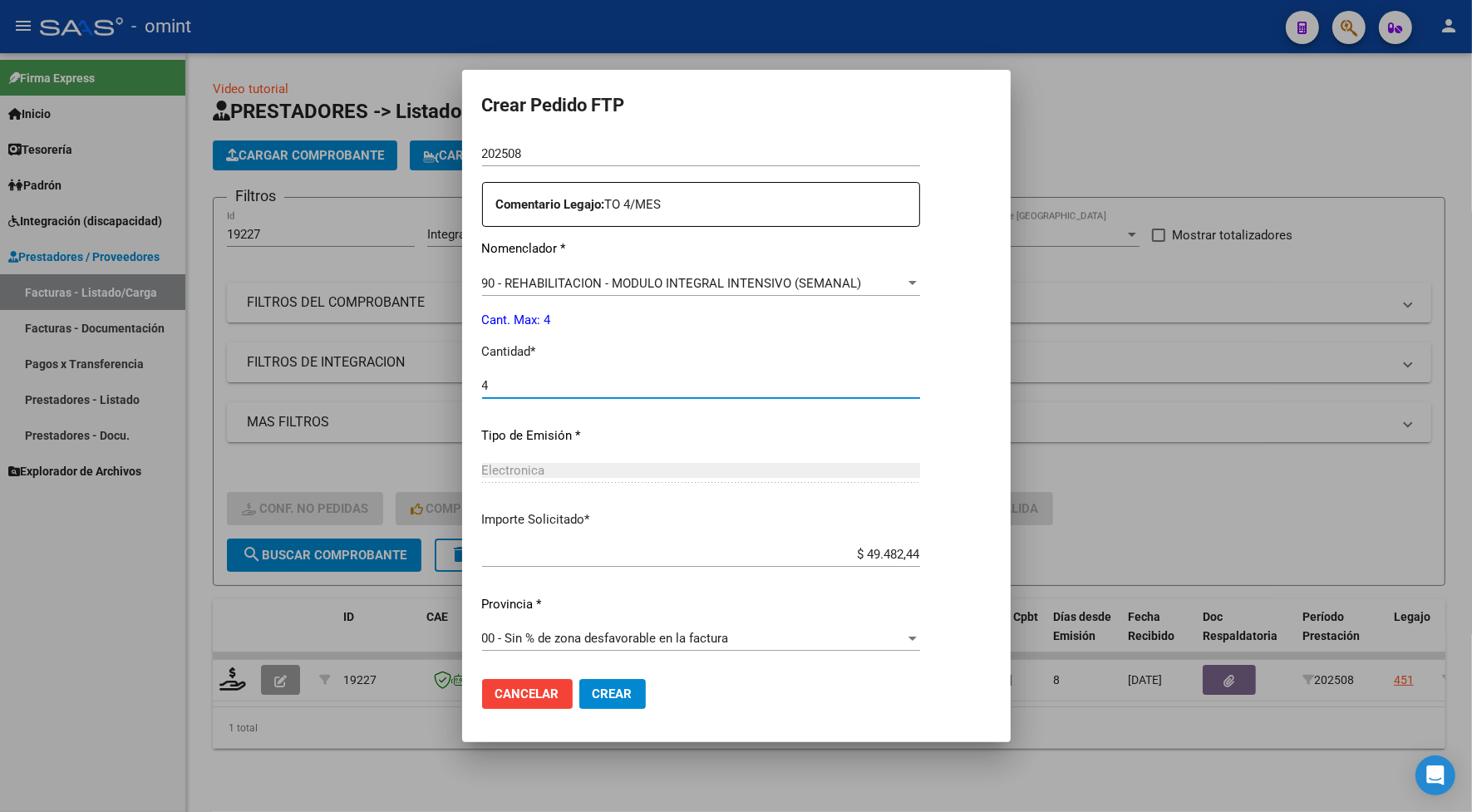
type input "4"
click at [608, 686] on span "Crear" at bounding box center [613, 693] width 40 height 15
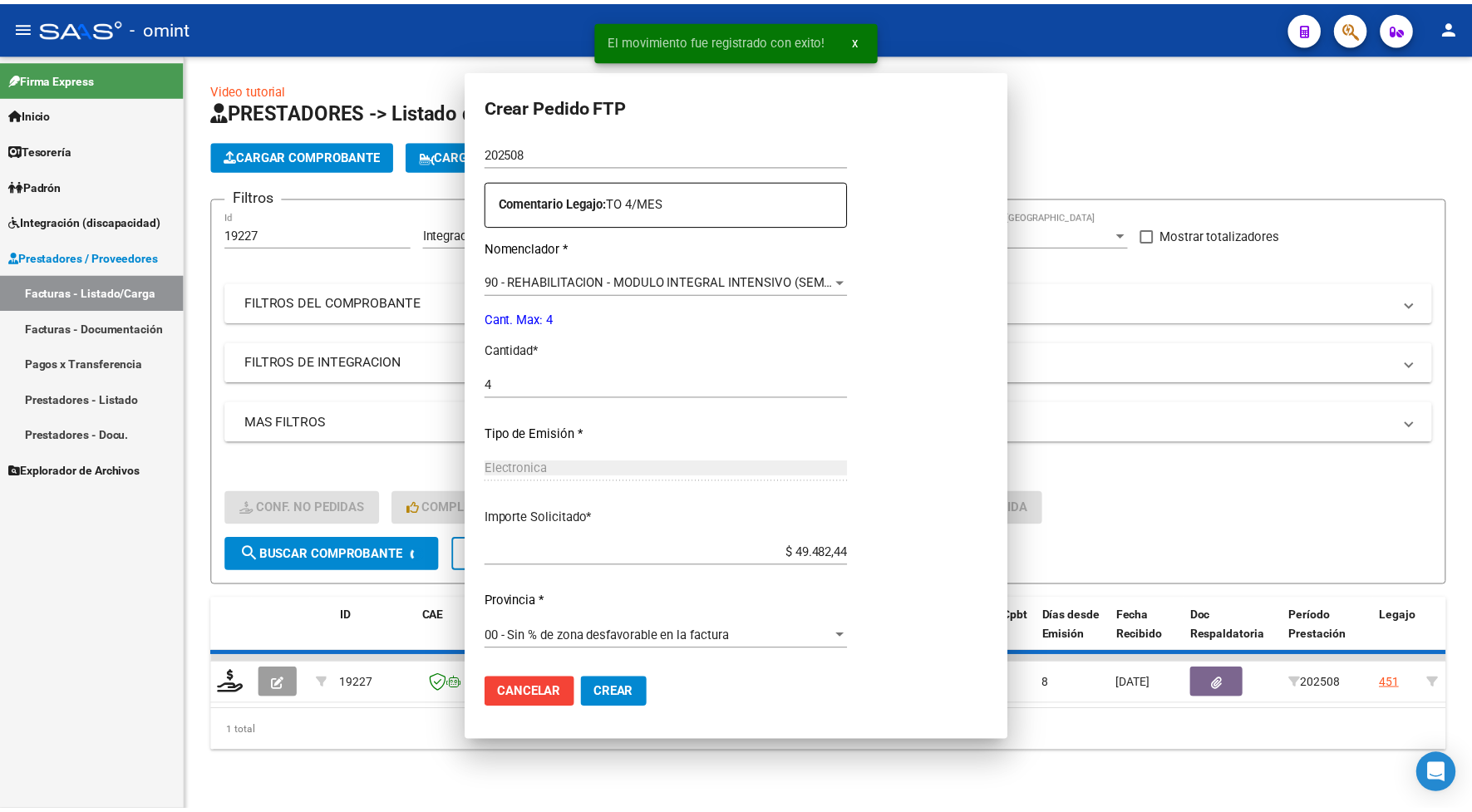
scroll to position [0, 0]
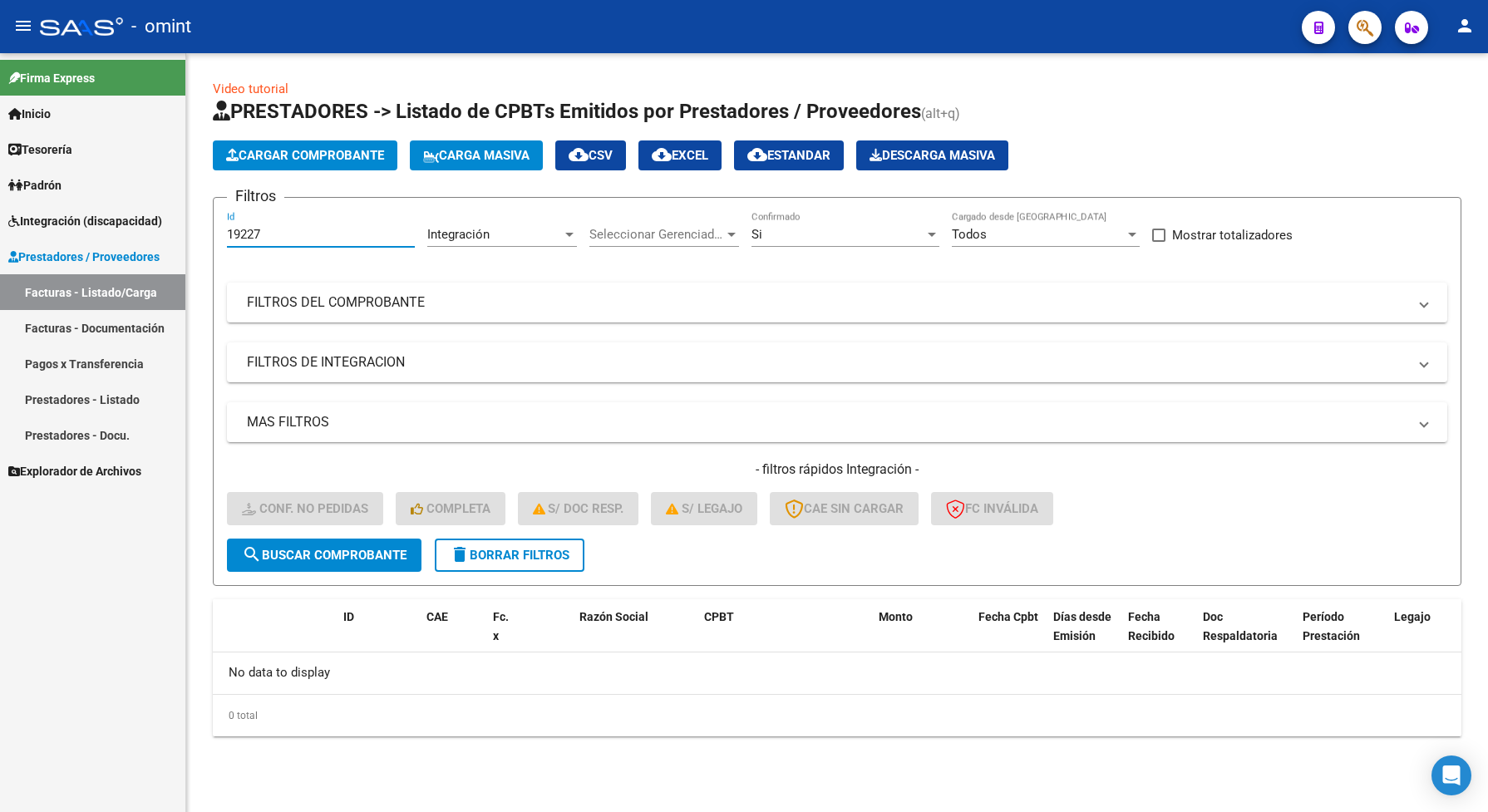
drag, startPoint x: 281, startPoint y: 233, endPoint x: 217, endPoint y: 252, distance: 66.8
click at [217, 252] on form "Filtros 19227 Id Integración Area Seleccionar Gerenciador Seleccionar Gerenciad…" at bounding box center [837, 391] width 1248 height 389
paste input "8843"
type input "18843"
click at [351, 550] on span "search Buscar Comprobante" at bounding box center [324, 554] width 164 height 15
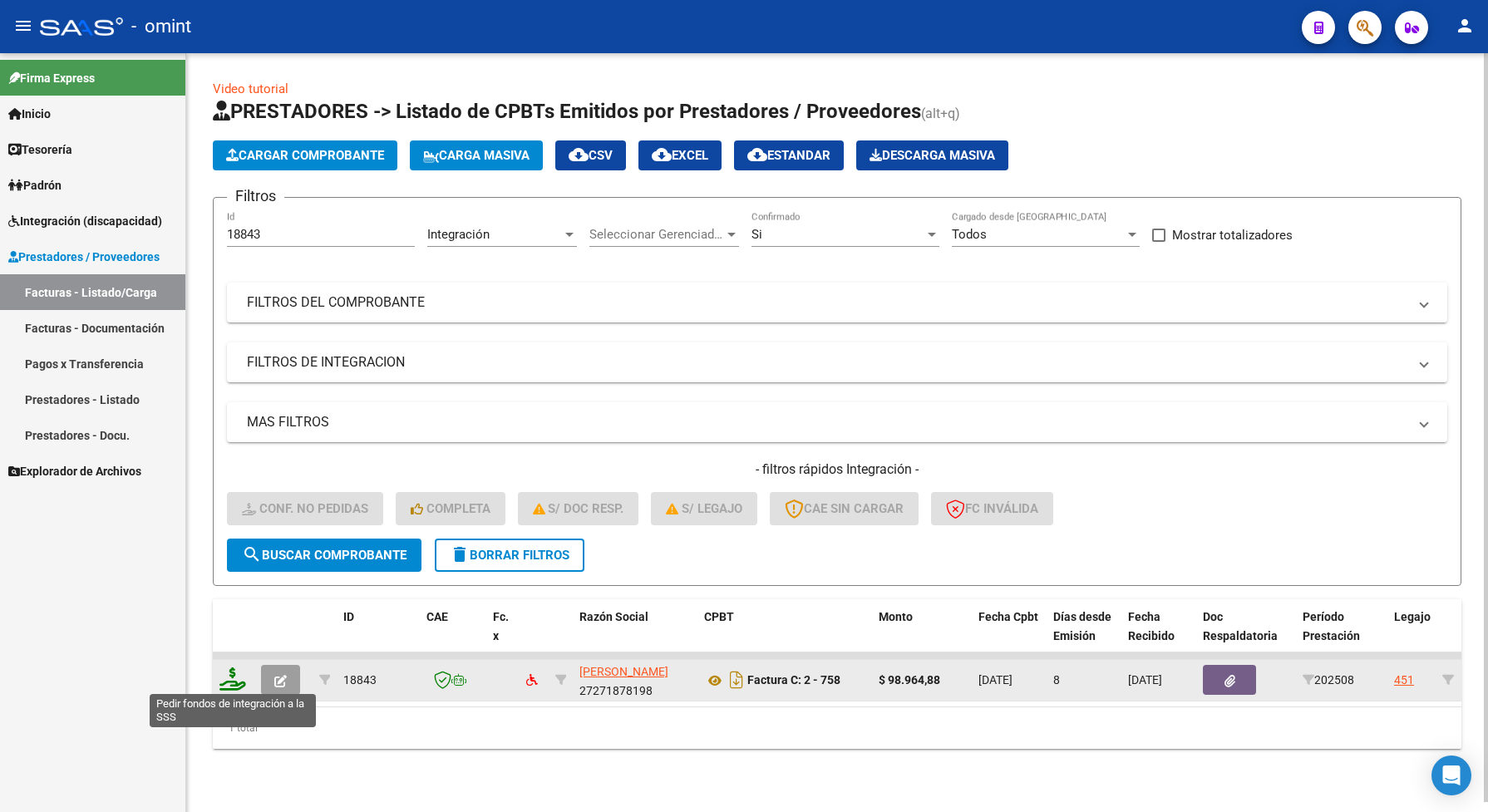
click at [227, 682] on icon at bounding box center [233, 678] width 26 height 24
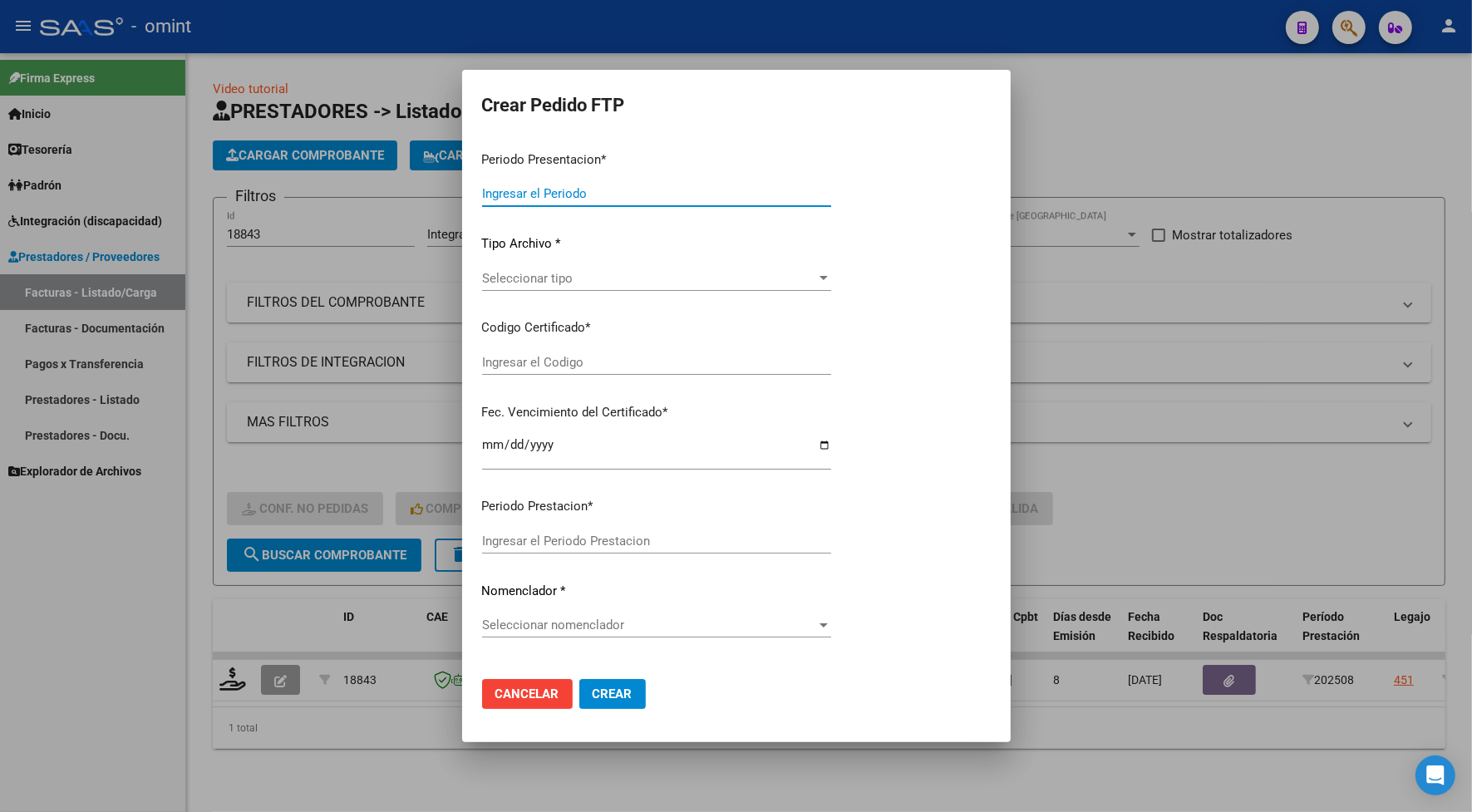
type input "202508"
type input "$ 98.964,88"
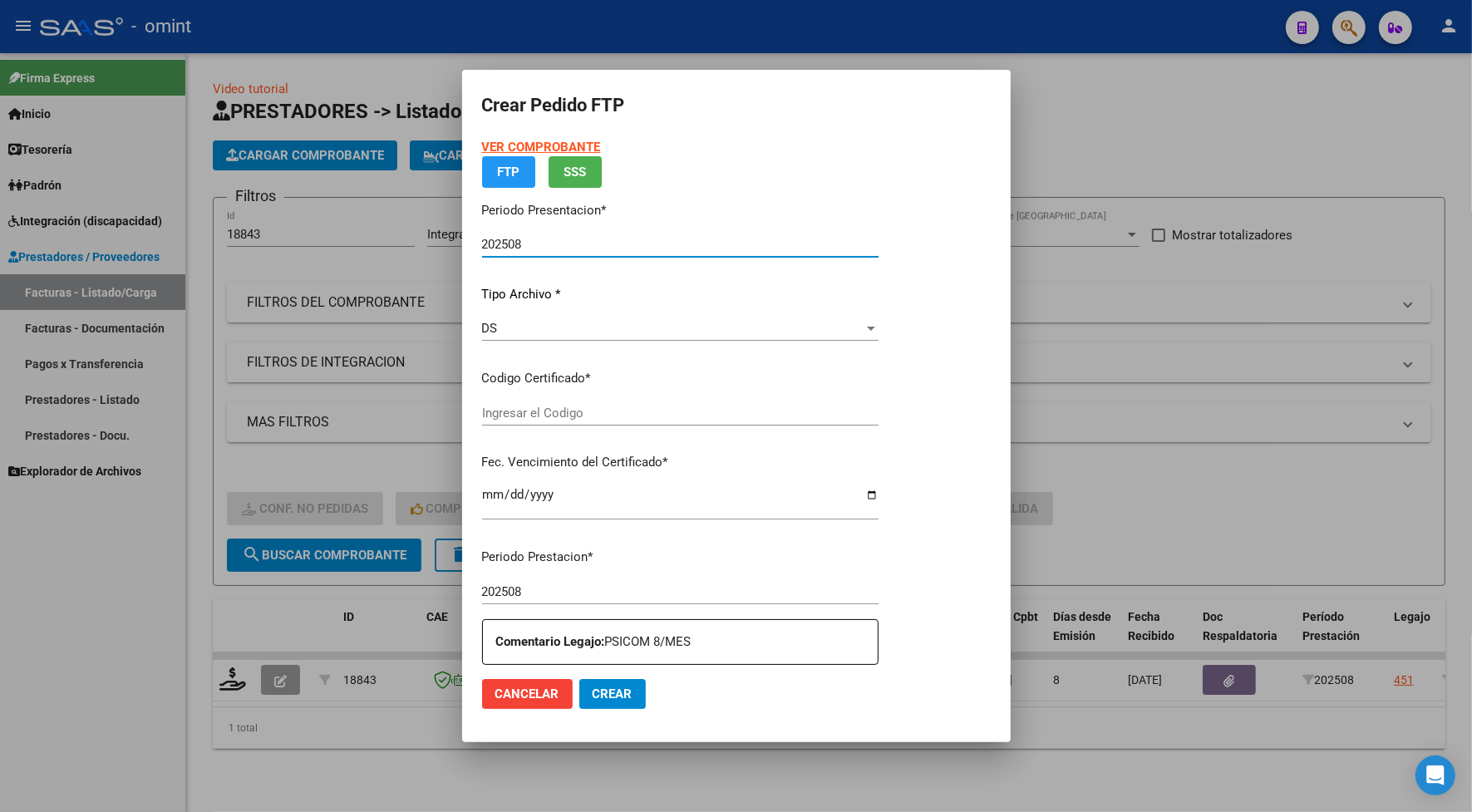
type input "1325679273"
type input "2028-07-31"
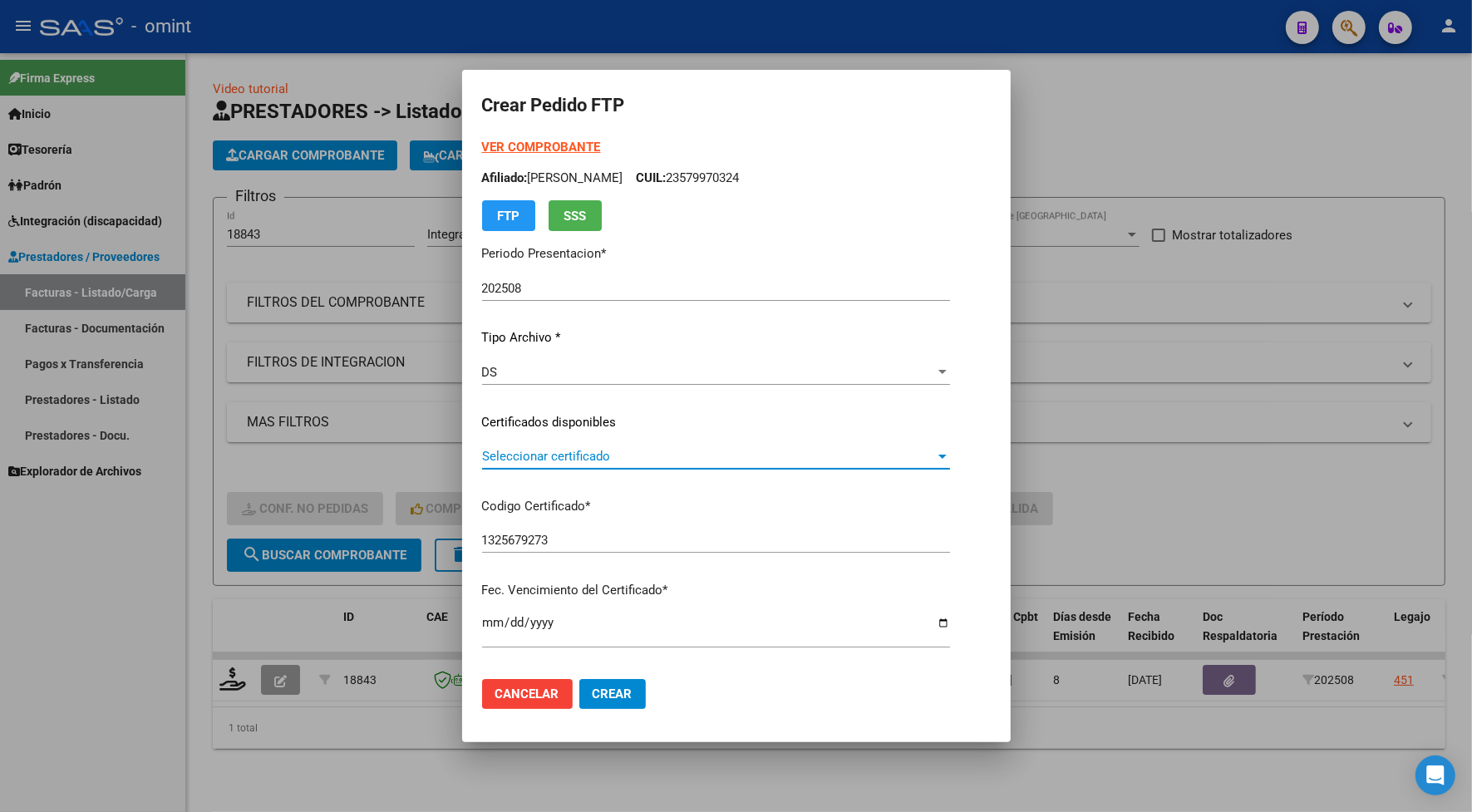
click at [482, 460] on span "Seleccionar certificado" at bounding box center [708, 455] width 453 height 15
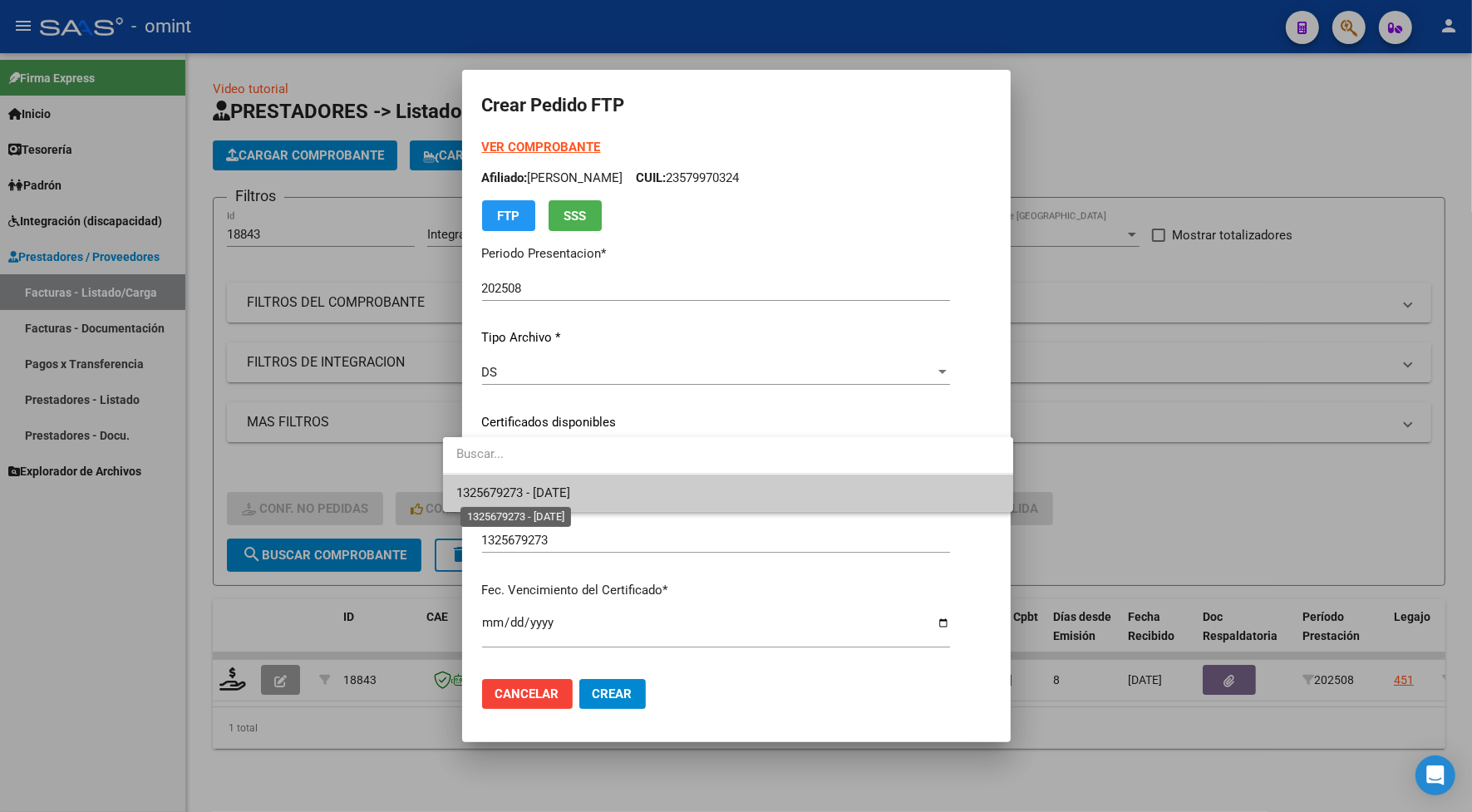
click at [482, 493] on span "1325679273 - 2028-07-31" at bounding box center [513, 492] width 114 height 15
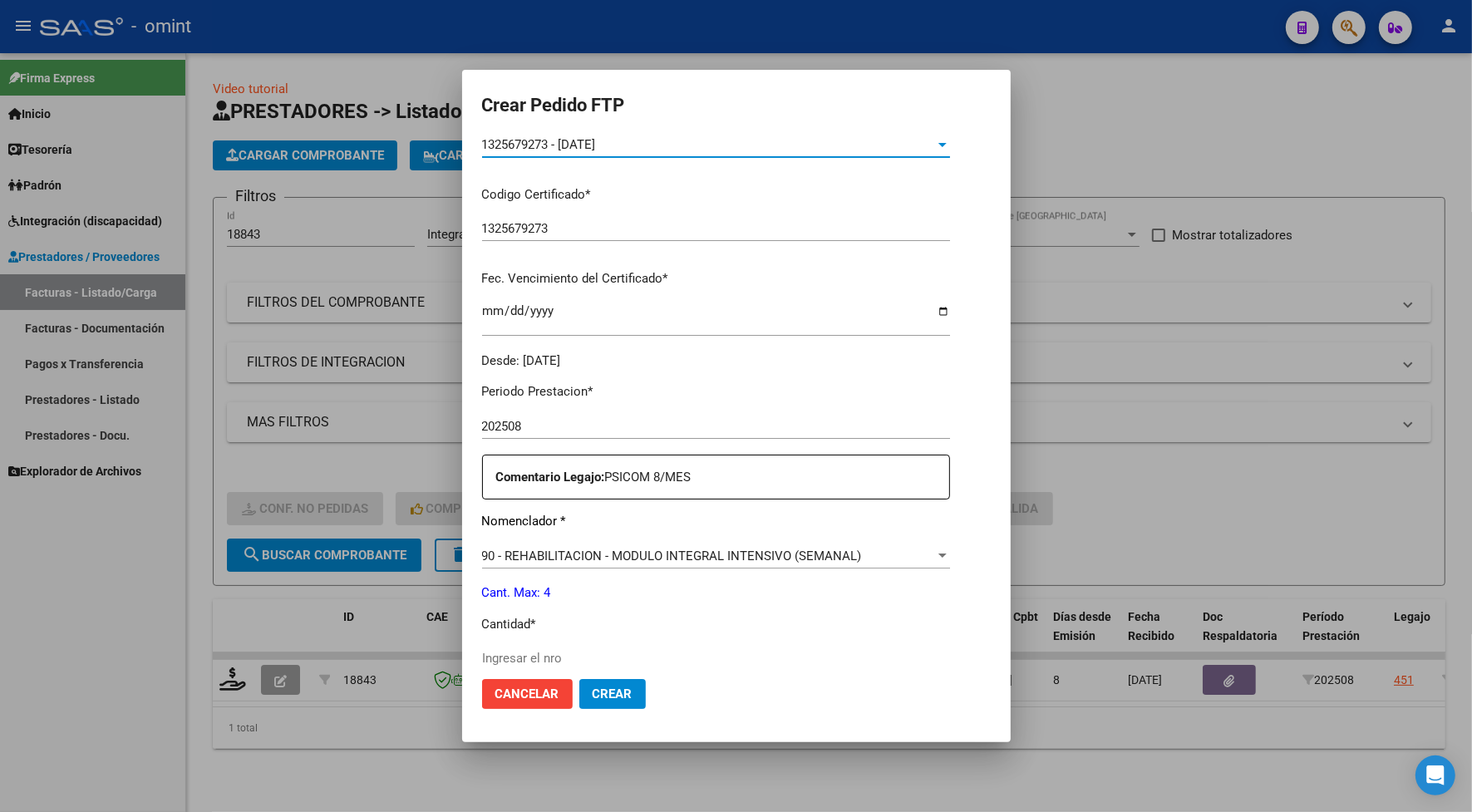
scroll to position [415, 0]
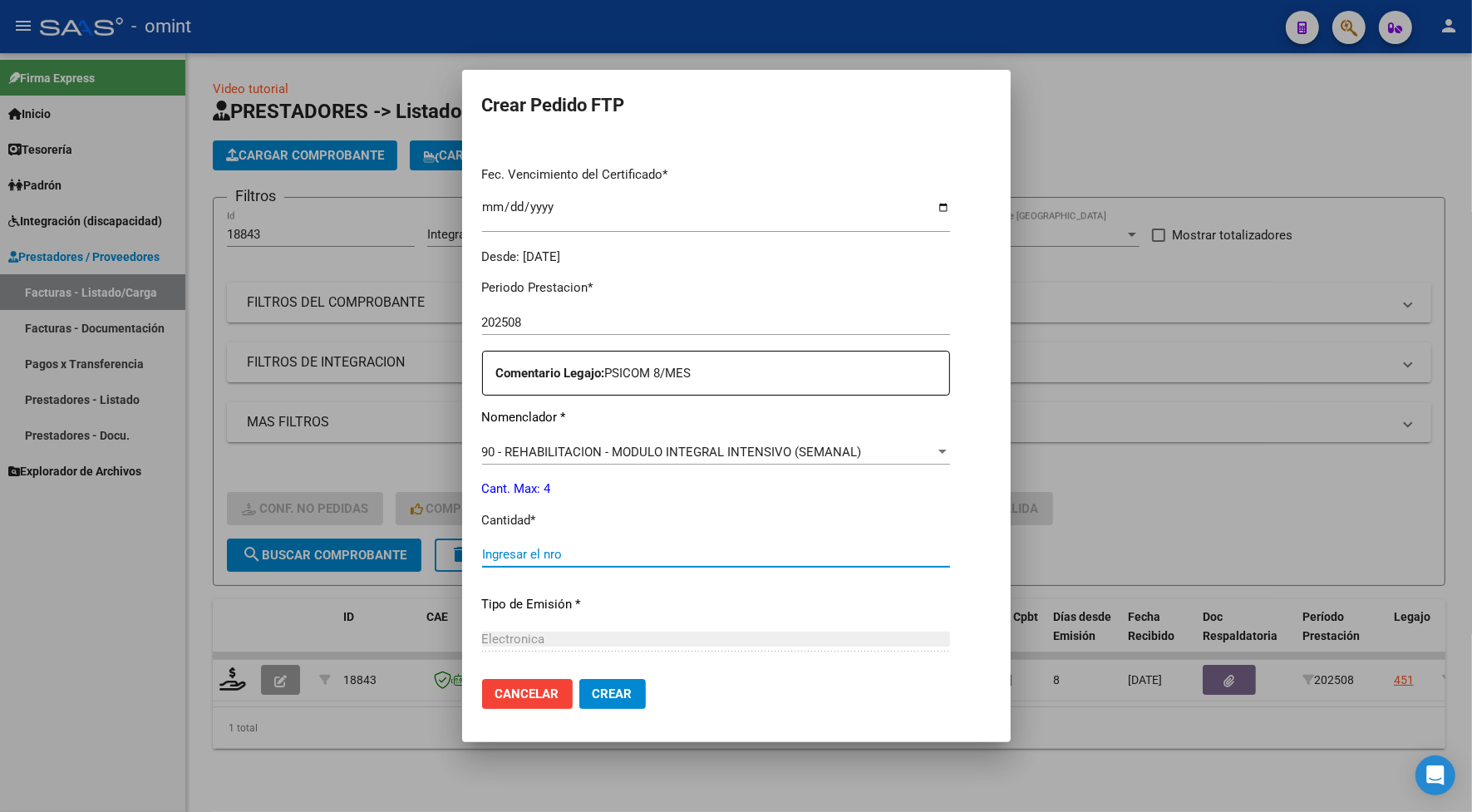
click at [503, 559] on input "Ingresar el nro" at bounding box center [715, 554] width 468 height 15
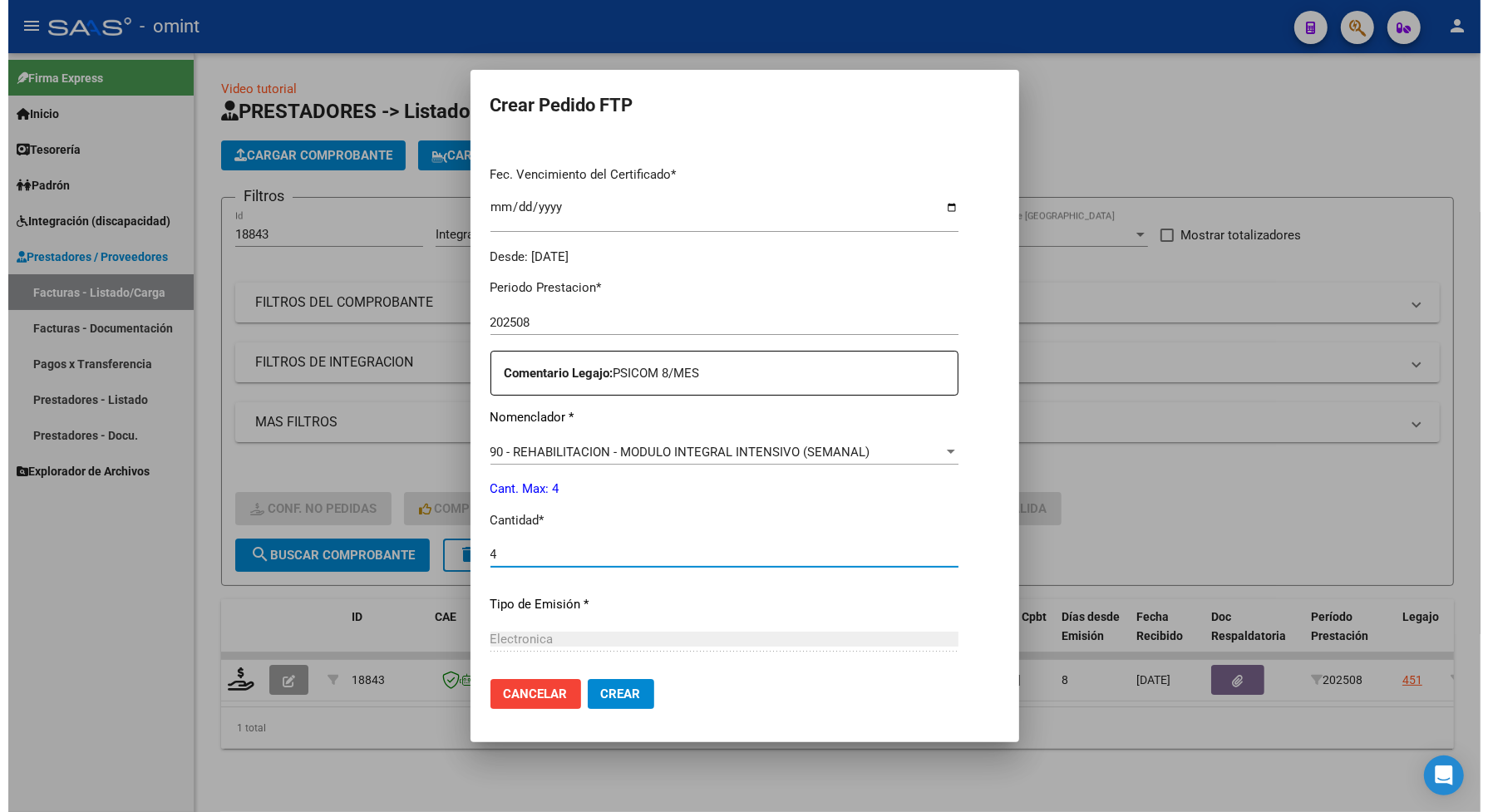
scroll to position [584, 0]
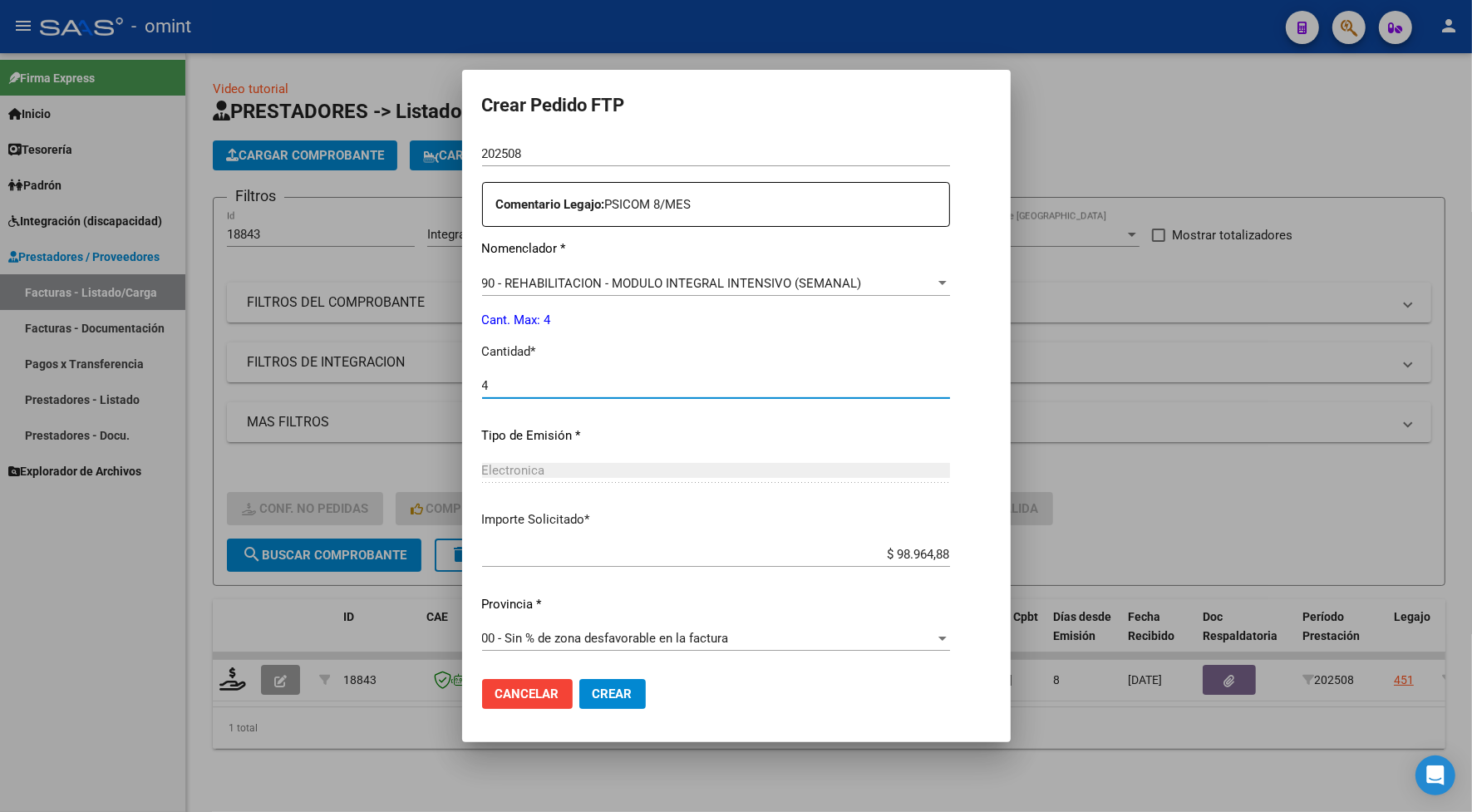
type input "4"
click at [593, 687] on span "Crear" at bounding box center [613, 693] width 40 height 15
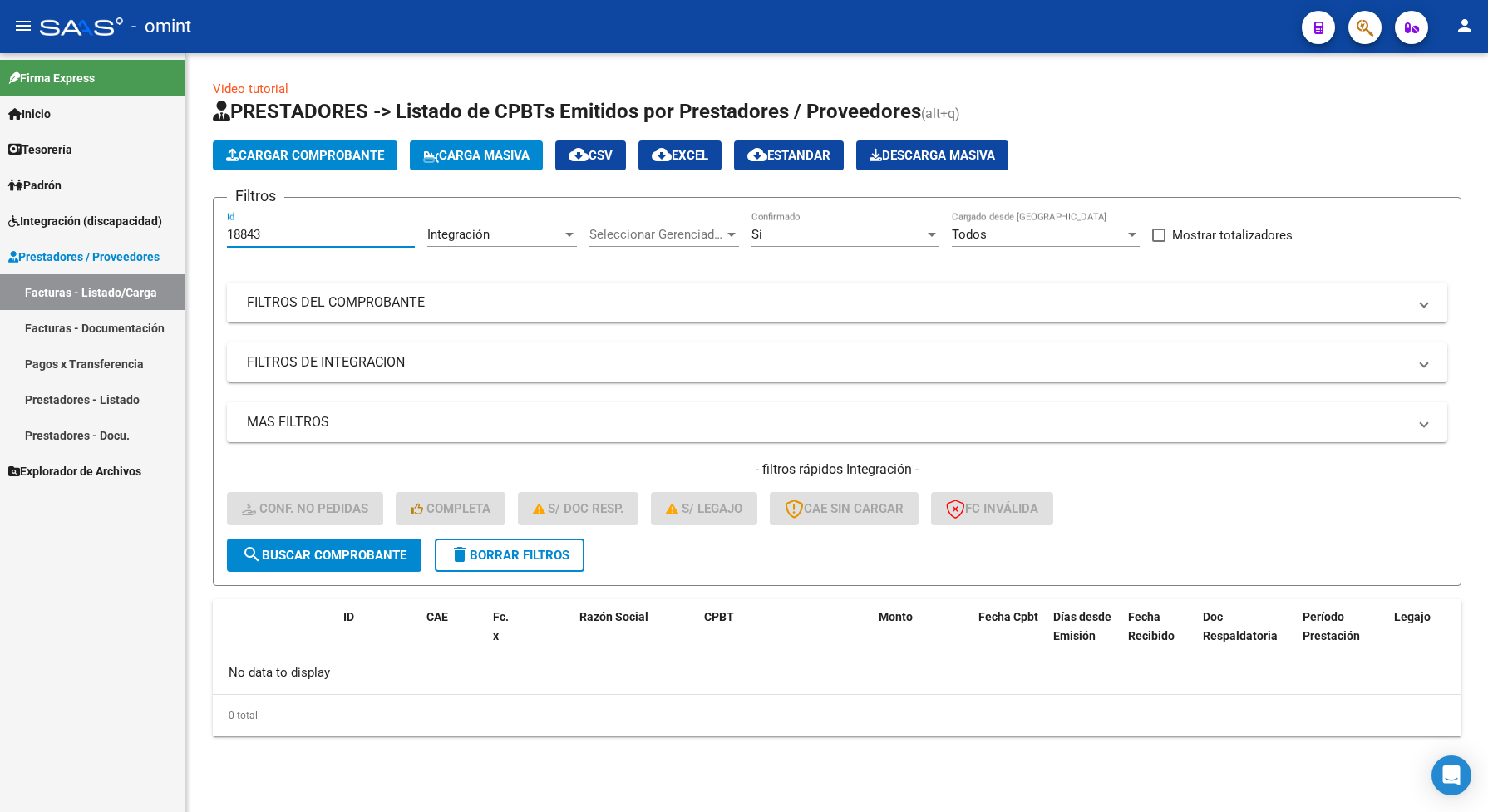
drag, startPoint x: 280, startPoint y: 239, endPoint x: 223, endPoint y: 241, distance: 57.0
click at [223, 241] on form "Filtros 18843 Id Integración Area Seleccionar Gerenciador Seleccionar Gerenciad…" at bounding box center [837, 391] width 1248 height 389
paste input "9249"
click at [409, 549] on button "search Buscar Comprobante" at bounding box center [324, 555] width 194 height 33
drag, startPoint x: 289, startPoint y: 239, endPoint x: 209, endPoint y: 226, distance: 81.0
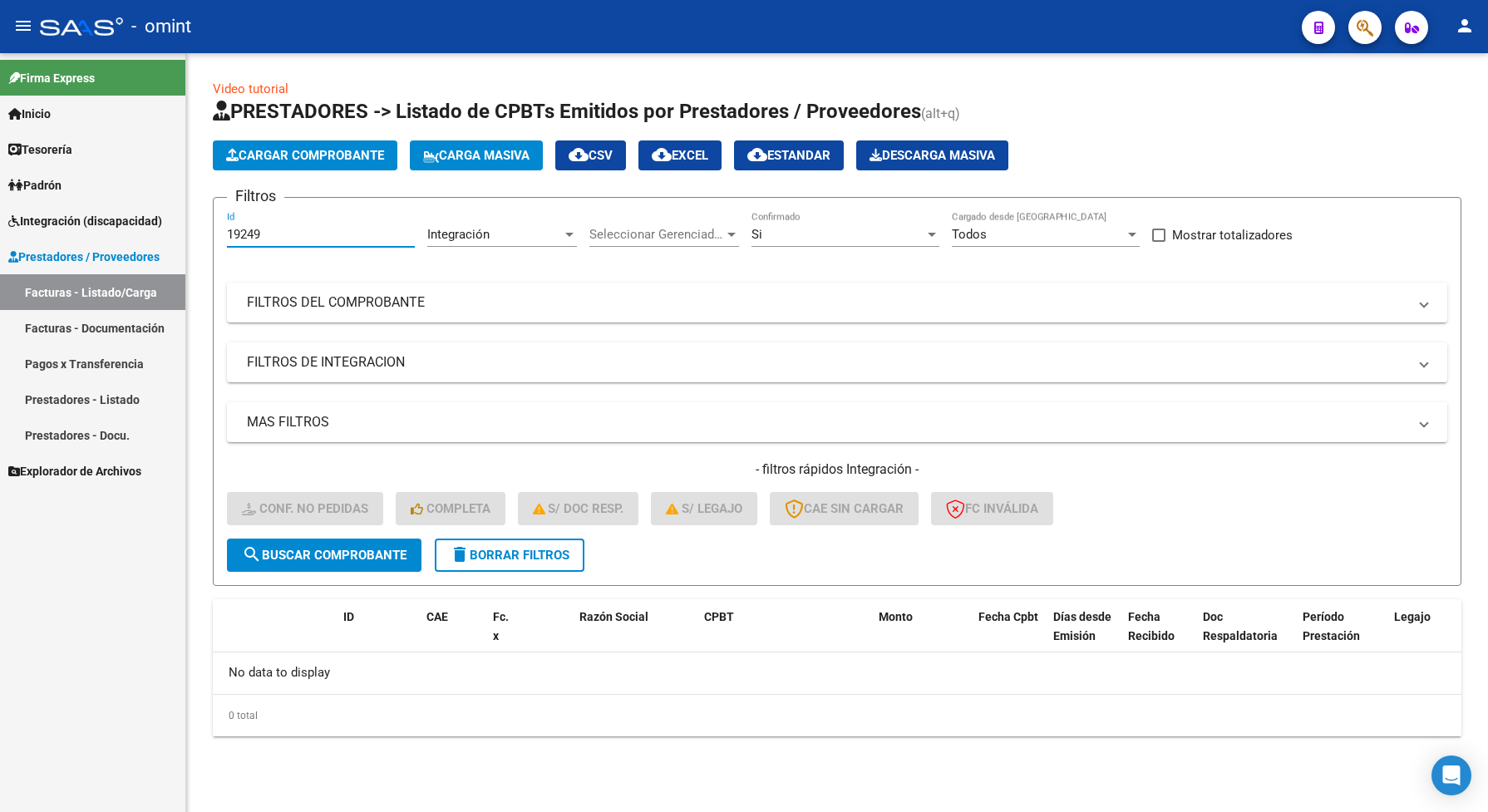
click at [210, 228] on div "Video tutorial PRESTADORES -> Listado de CPBTs Emitidos por Prestadores / Prove…" at bounding box center [837, 421] width 1302 height 736
paste input "1"
type input "19219"
click at [316, 552] on span "search Buscar Comprobante" at bounding box center [324, 554] width 164 height 15
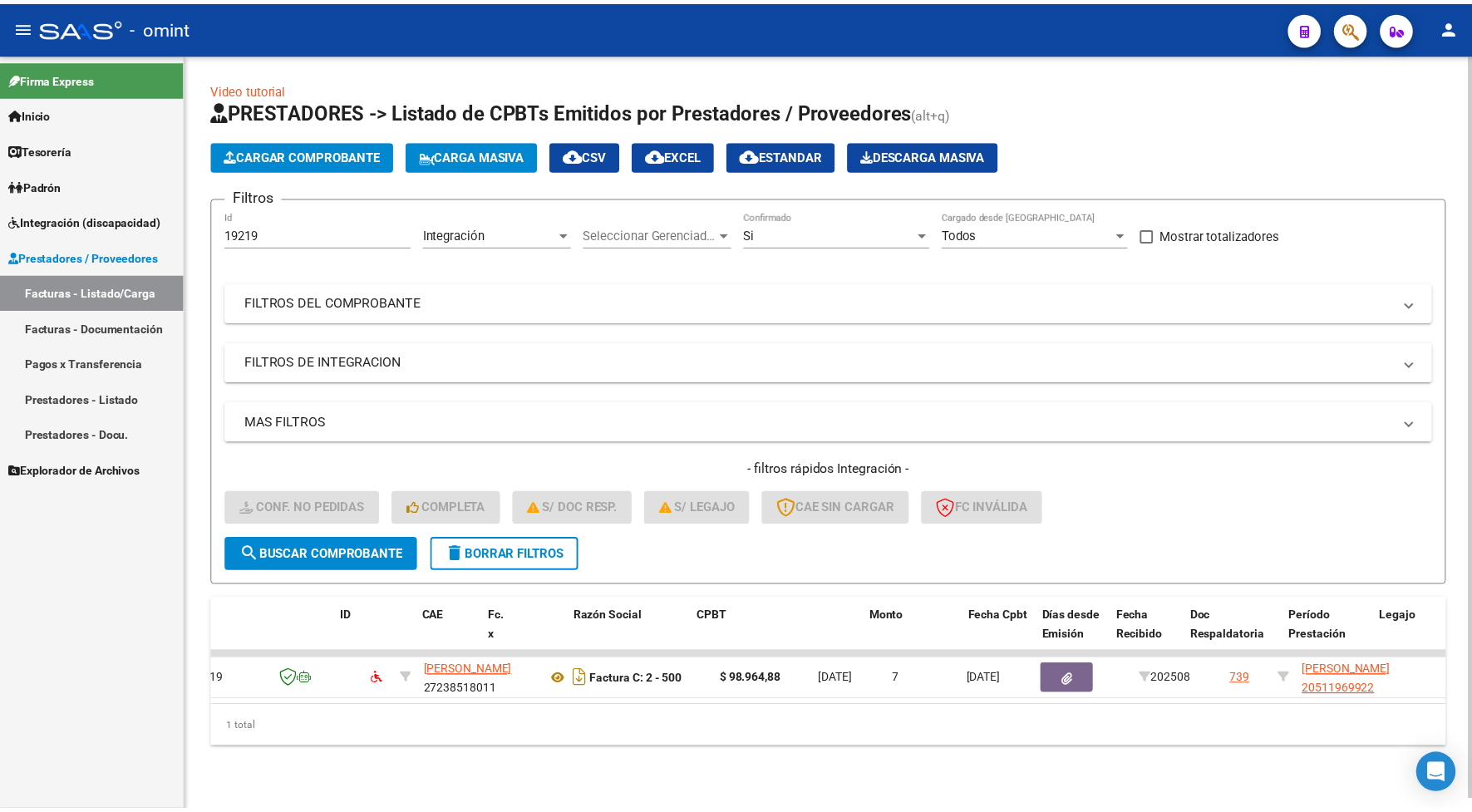
scroll to position [0, 0]
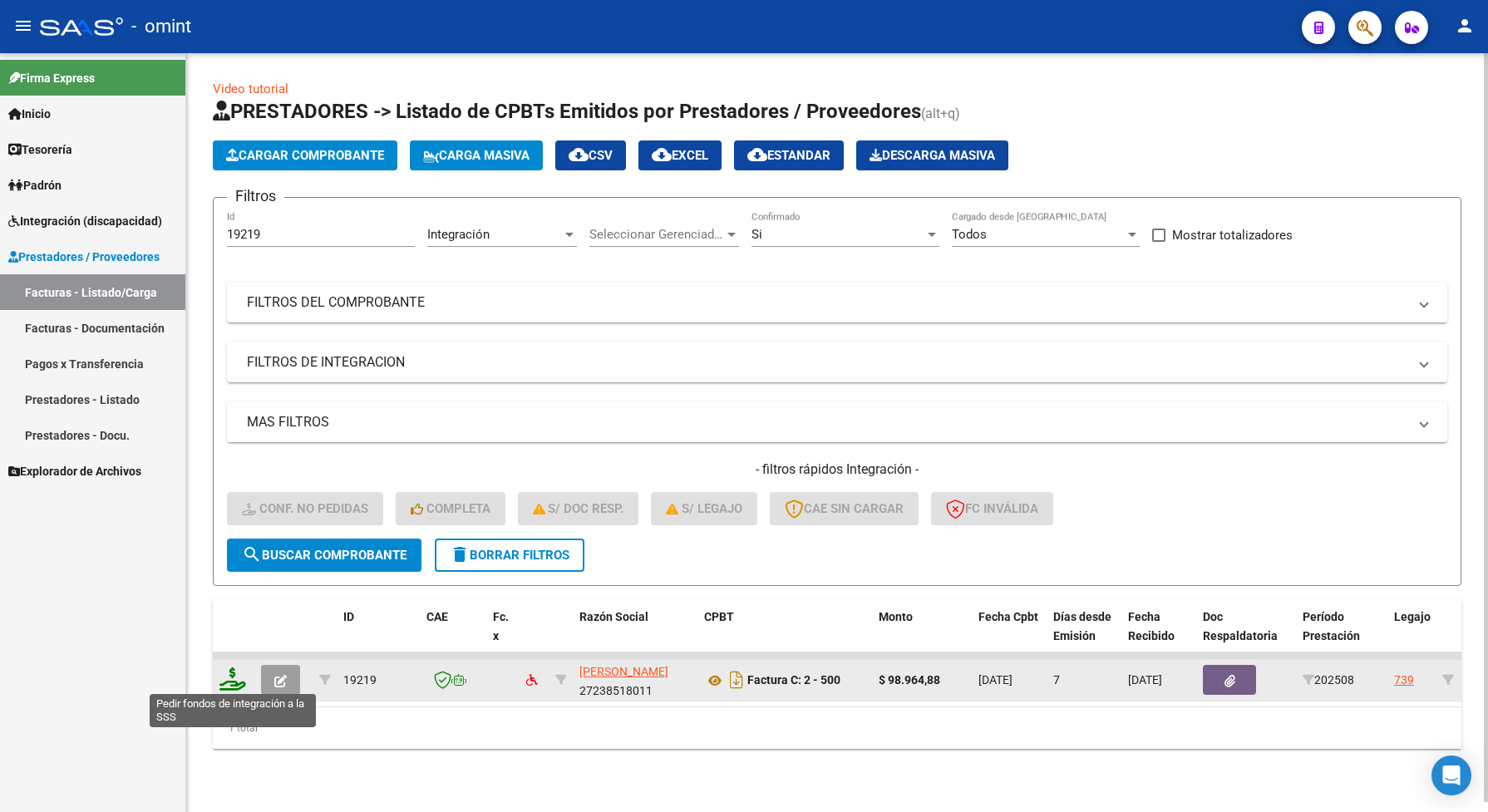
click at [237, 683] on icon at bounding box center [233, 678] width 26 height 24
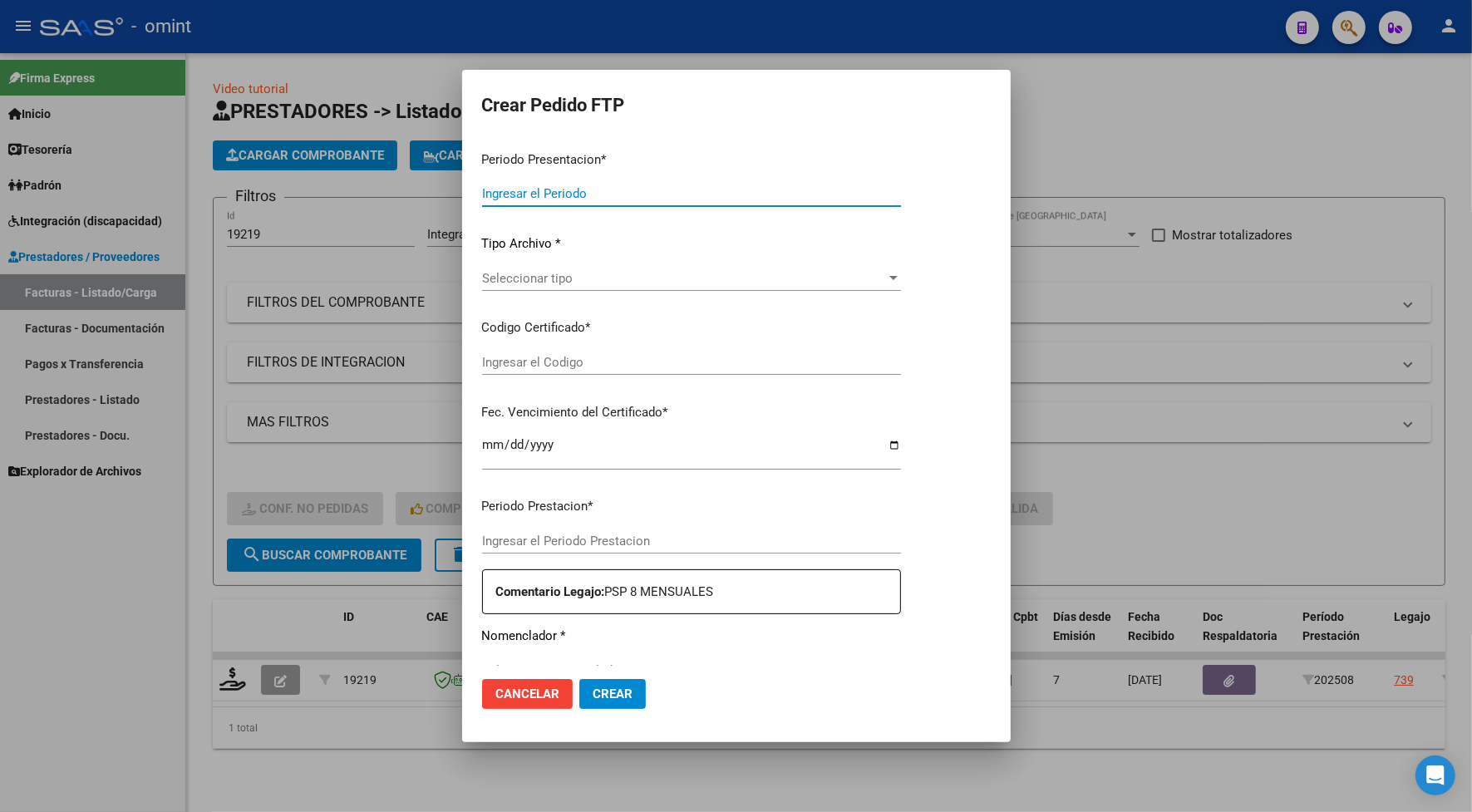
type input "202508"
type input "$ 98.964,88"
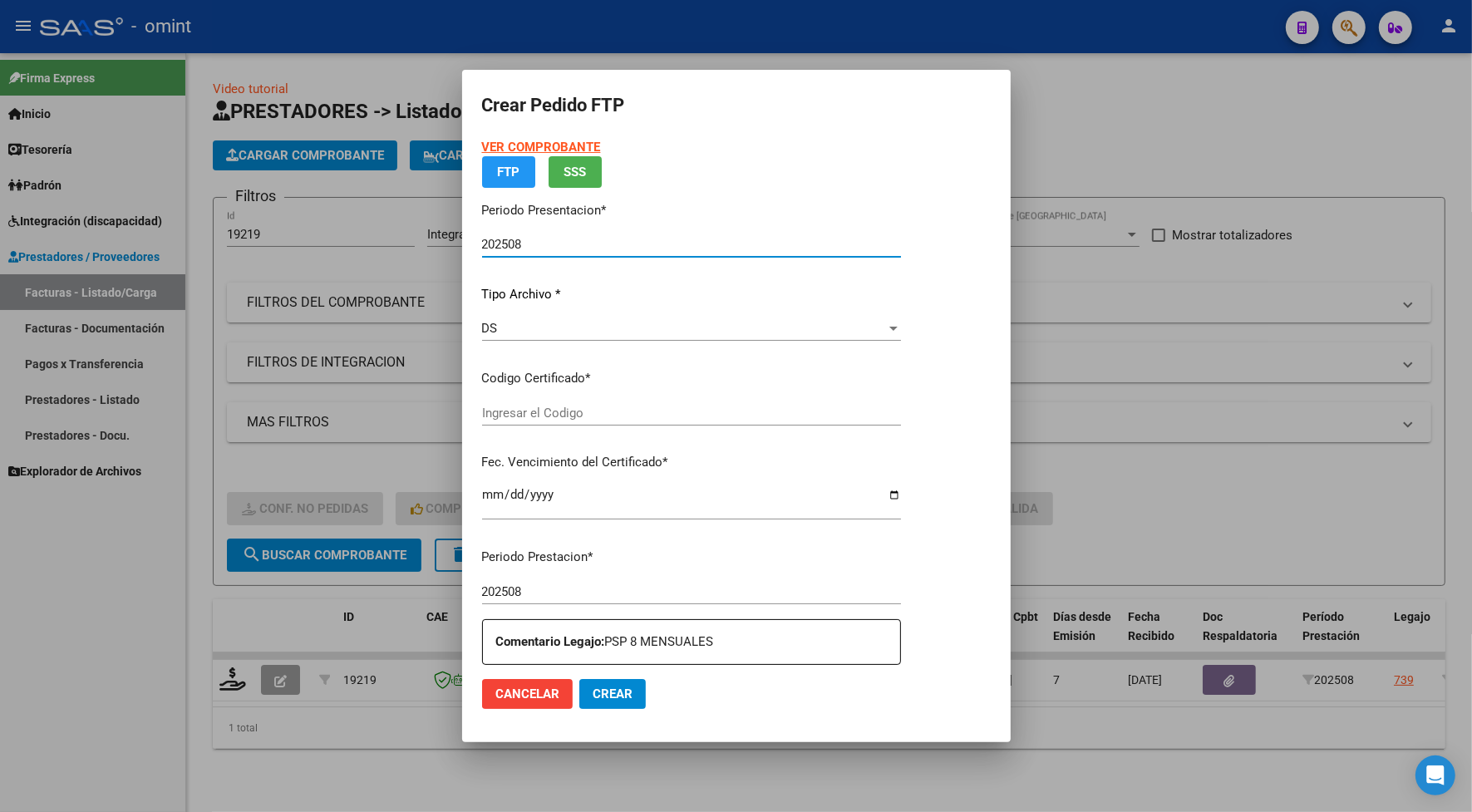
type input "979009051"
type input "2029-11-29"
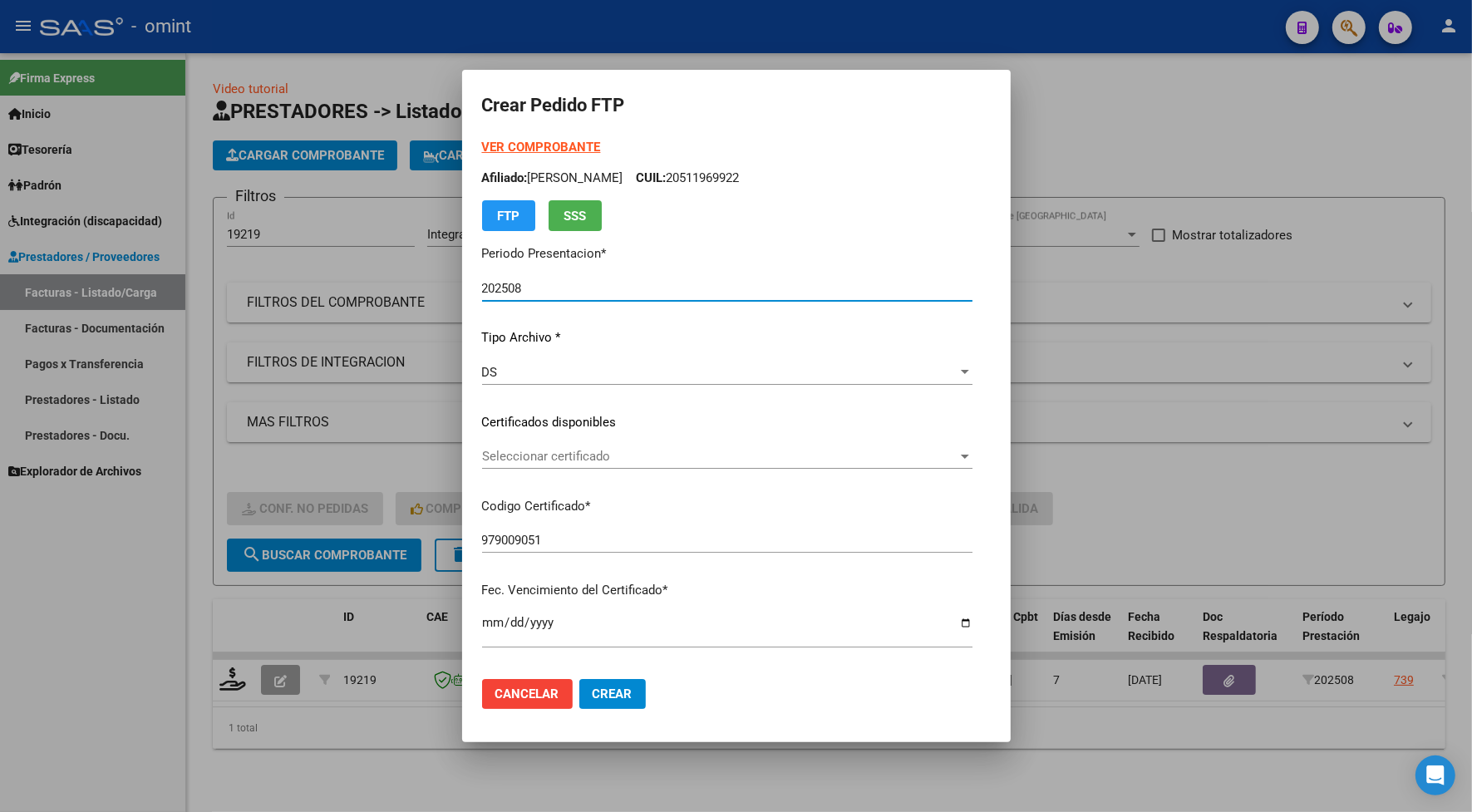
click at [576, 449] on span "Seleccionar certificado" at bounding box center [719, 455] width 476 height 15
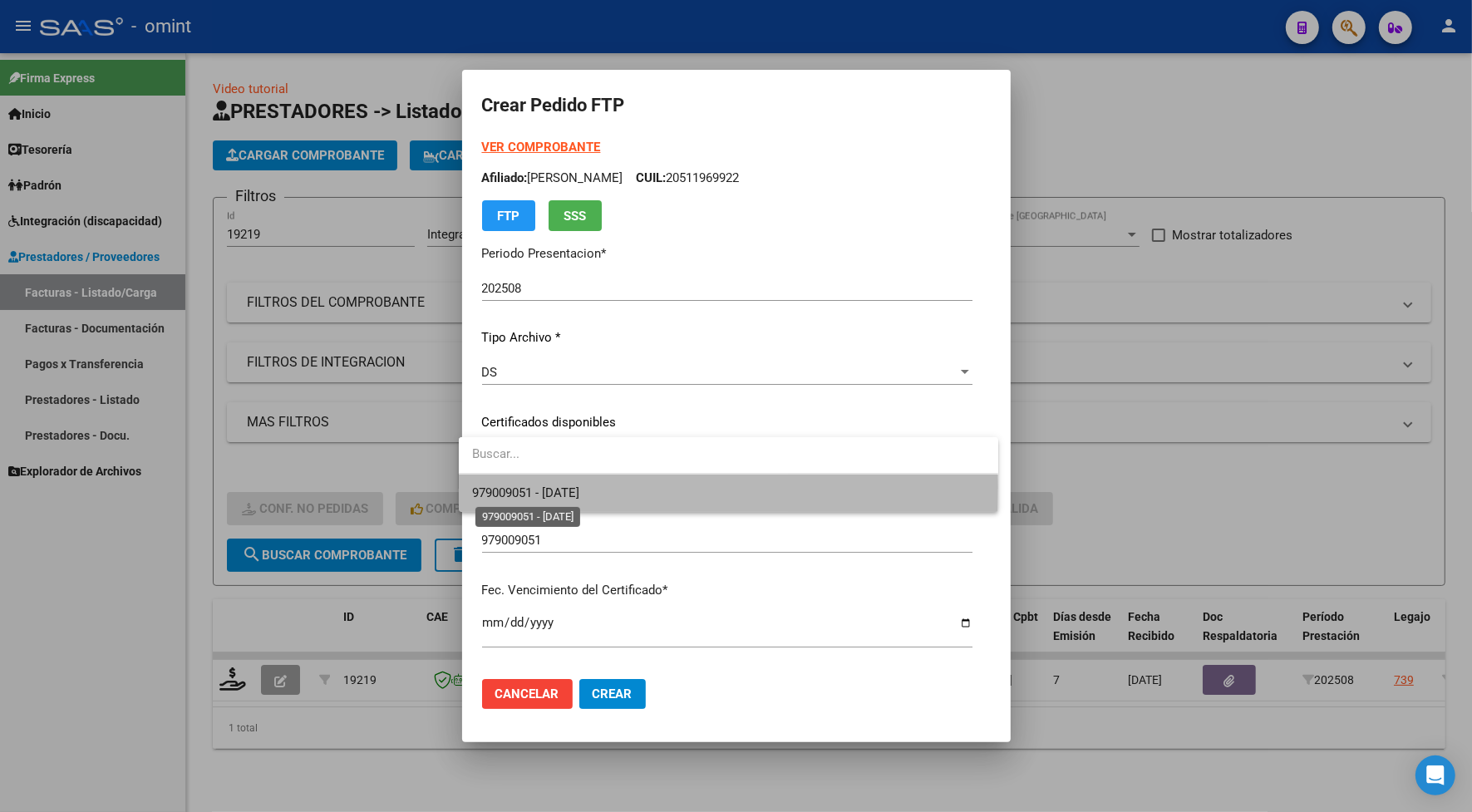
click at [576, 488] on span "979009051 - 2029-11-29" at bounding box center [525, 492] width 108 height 15
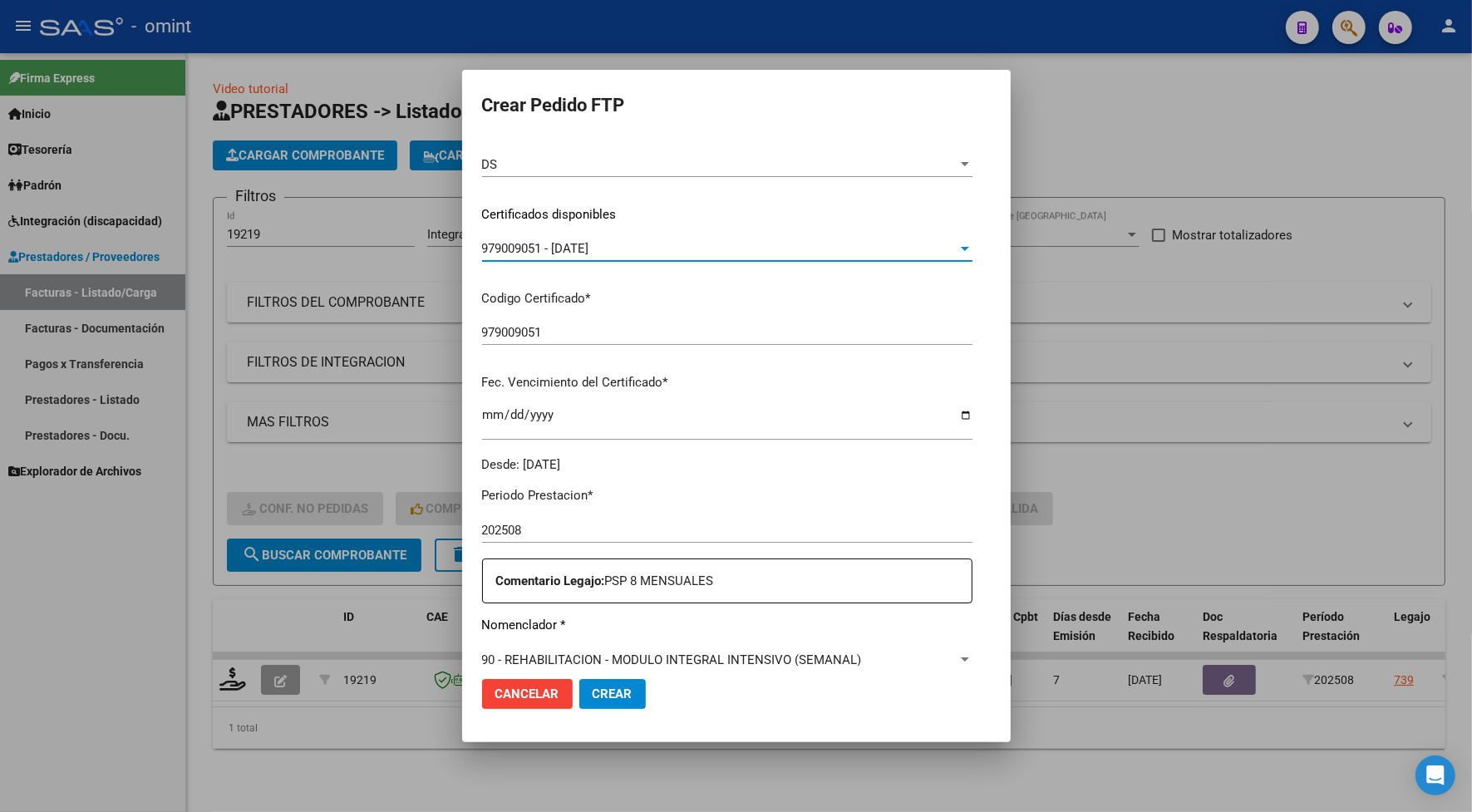
scroll to position [311, 0]
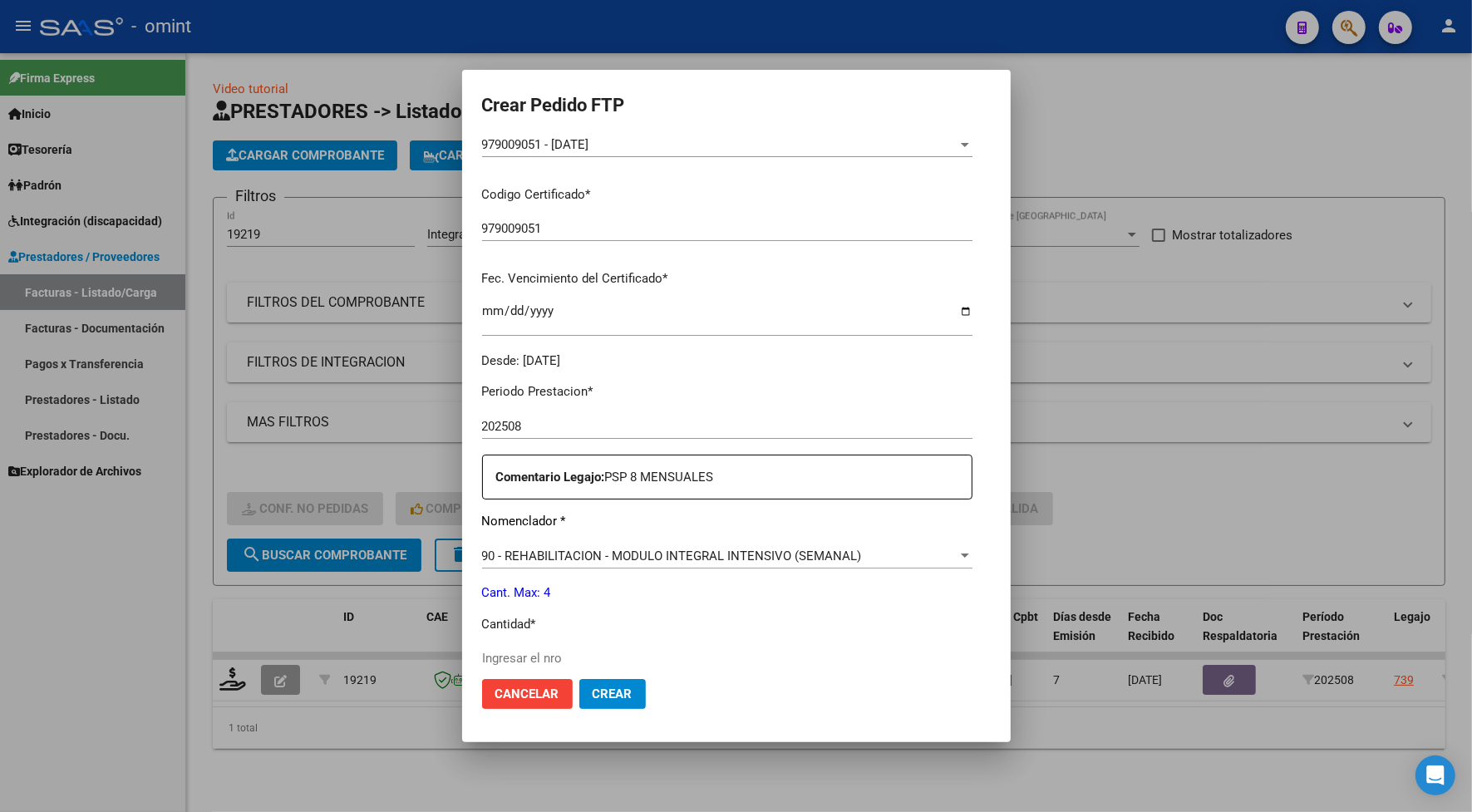
click at [341, 45] on div at bounding box center [736, 406] width 1472 height 812
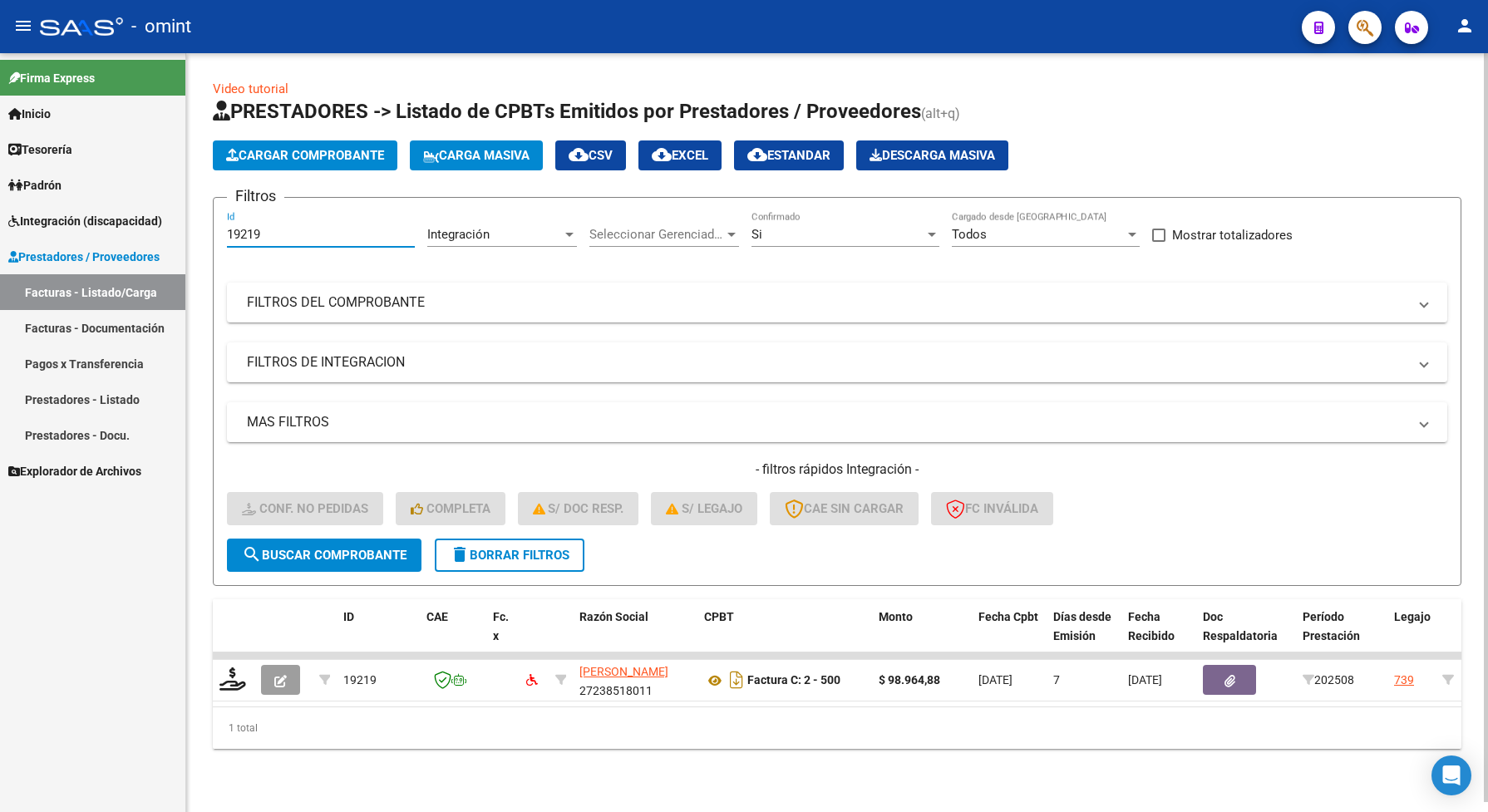
drag, startPoint x: 278, startPoint y: 239, endPoint x: 214, endPoint y: 239, distance: 64.0
click at [214, 239] on form "Filtros 19219 Id Integración Area Seleccionar Gerenciador Seleccionar Gerenciad…" at bounding box center [837, 391] width 1248 height 389
click at [362, 554] on span "search Buscar Comprobante" at bounding box center [324, 554] width 164 height 15
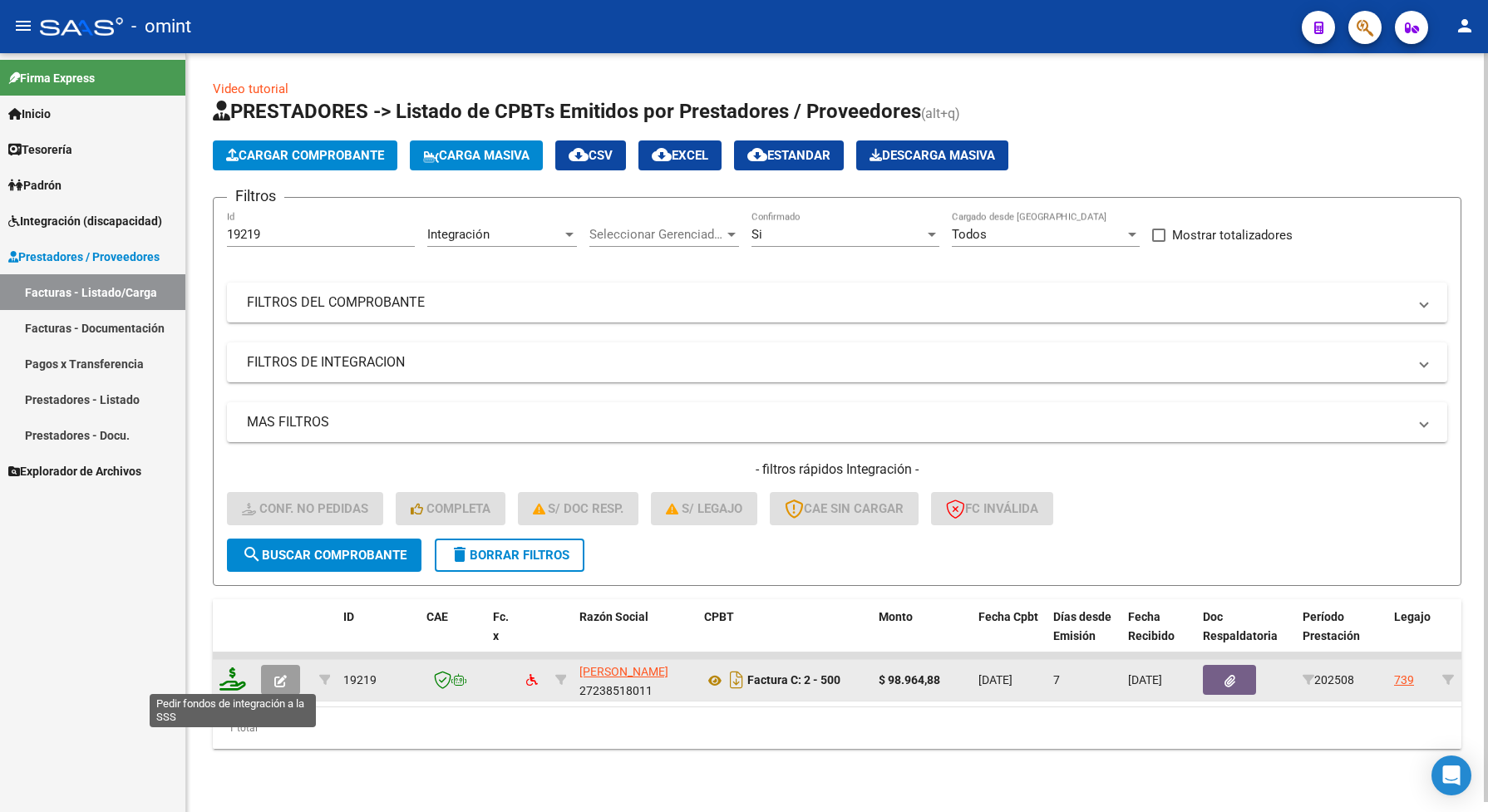
click at [229, 678] on icon at bounding box center [233, 678] width 26 height 24
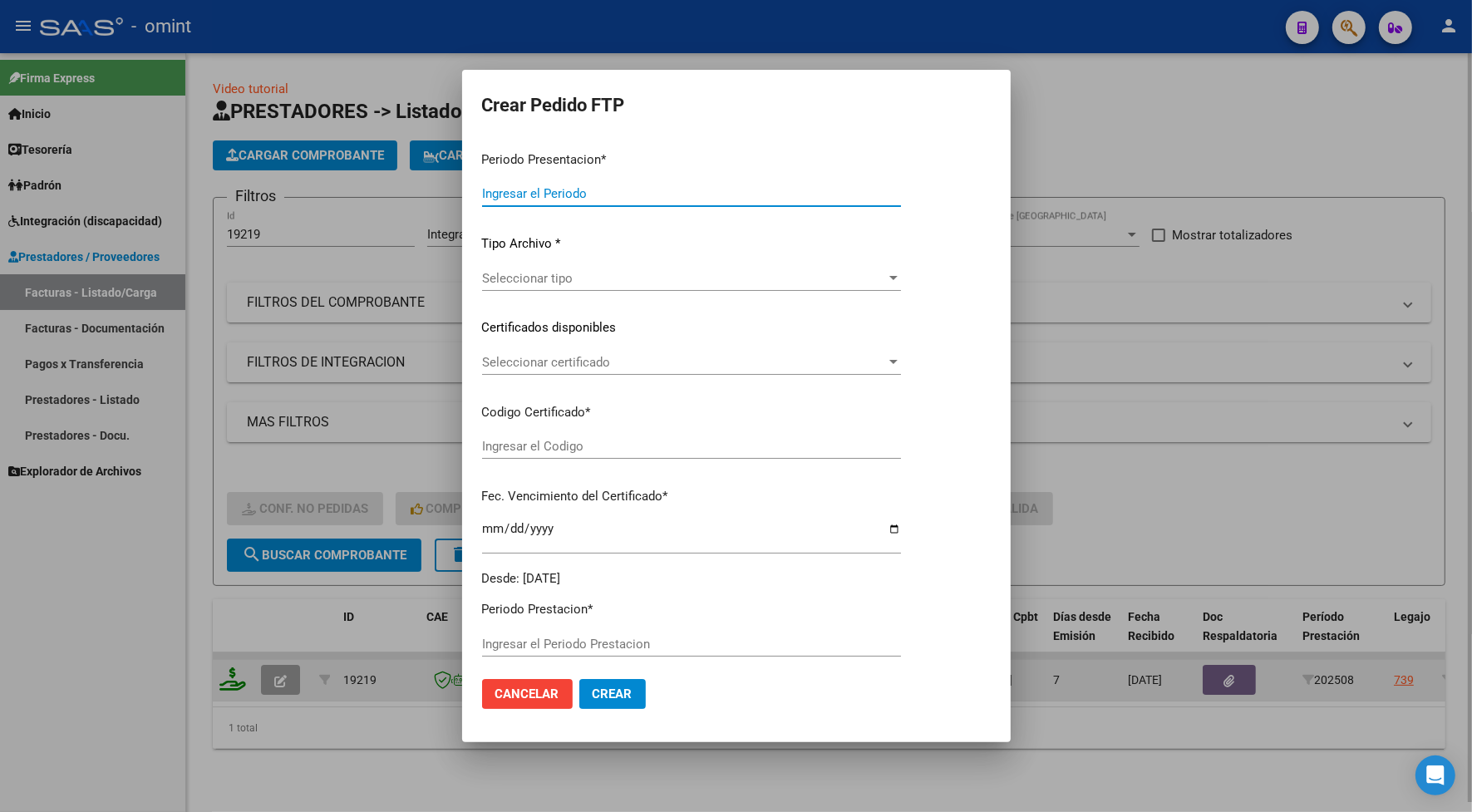
type input "202508"
type input "$ 98.964,88"
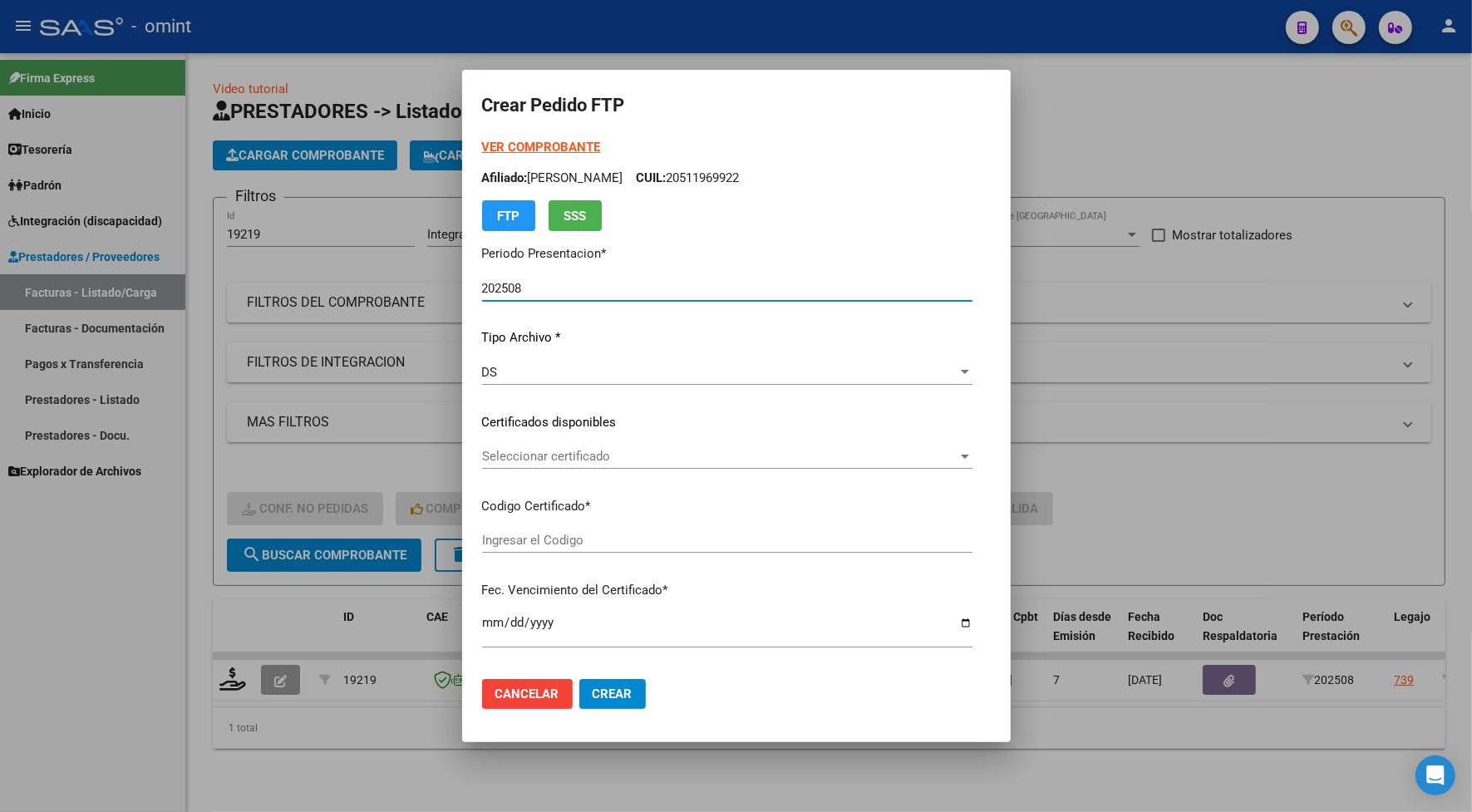
type input "979009051"
type input "2029-11-29"
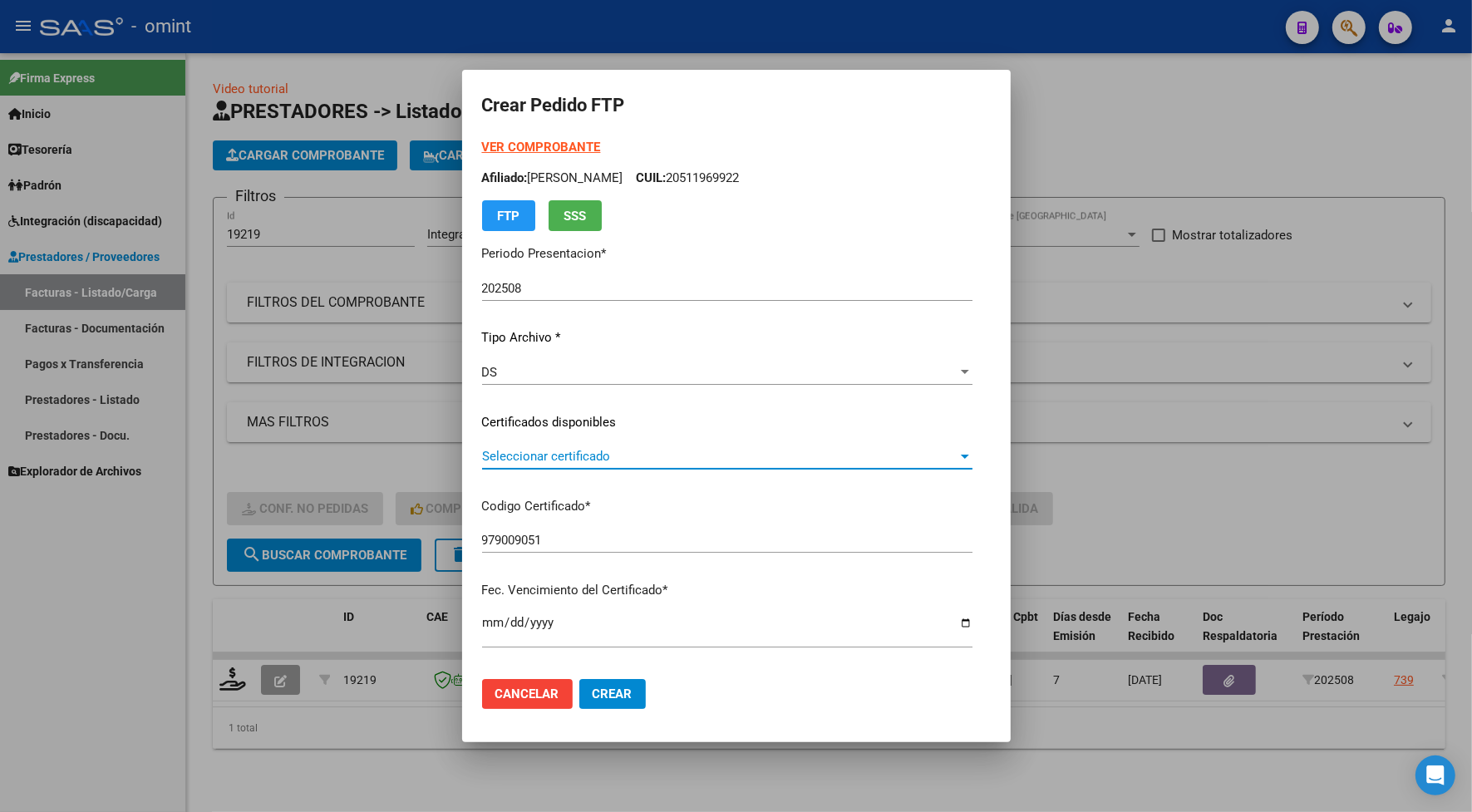
click at [517, 450] on span "Seleccionar certificado" at bounding box center [719, 455] width 476 height 15
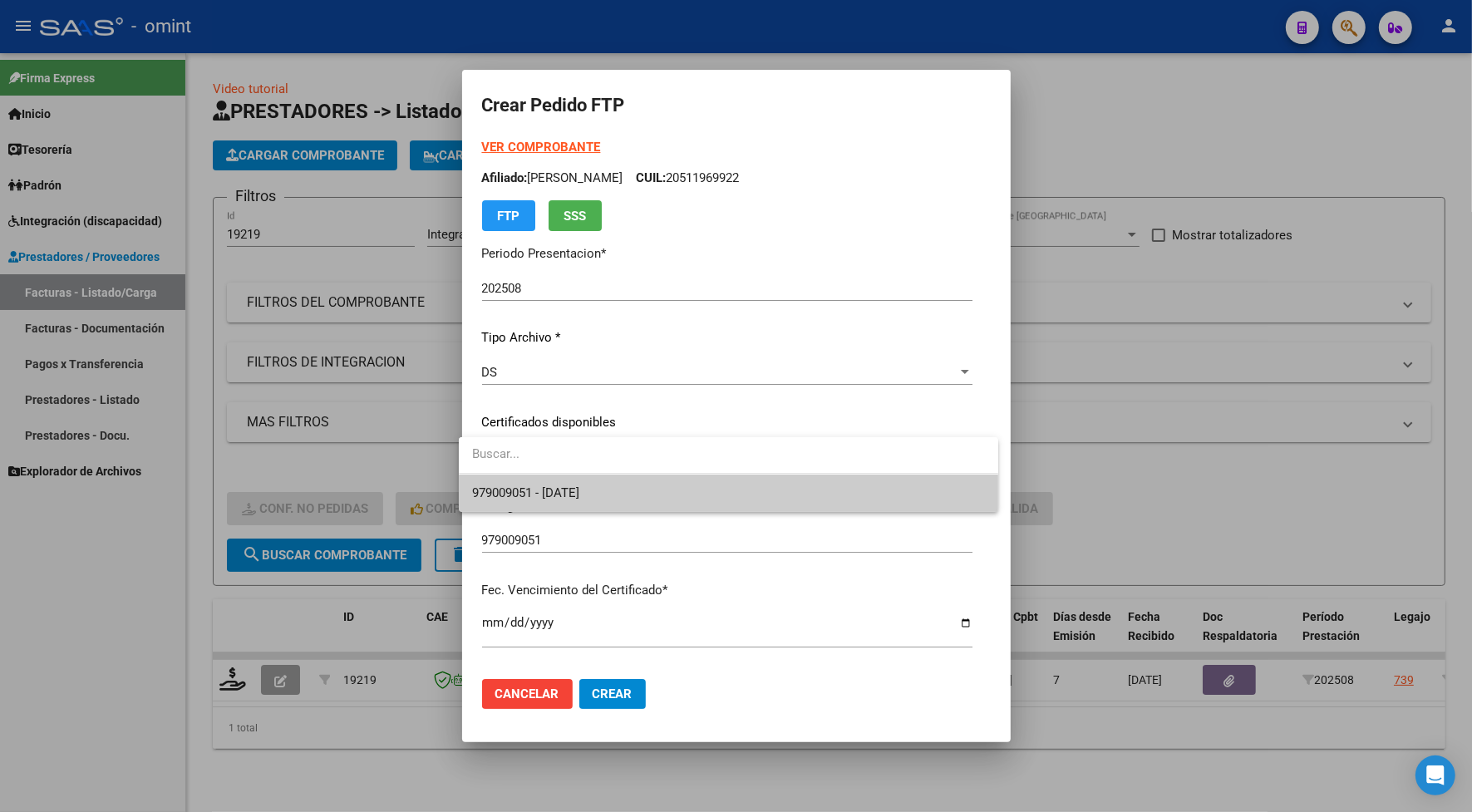
click at [517, 492] on span "979009051 - 2029-11-29" at bounding box center [525, 492] width 108 height 15
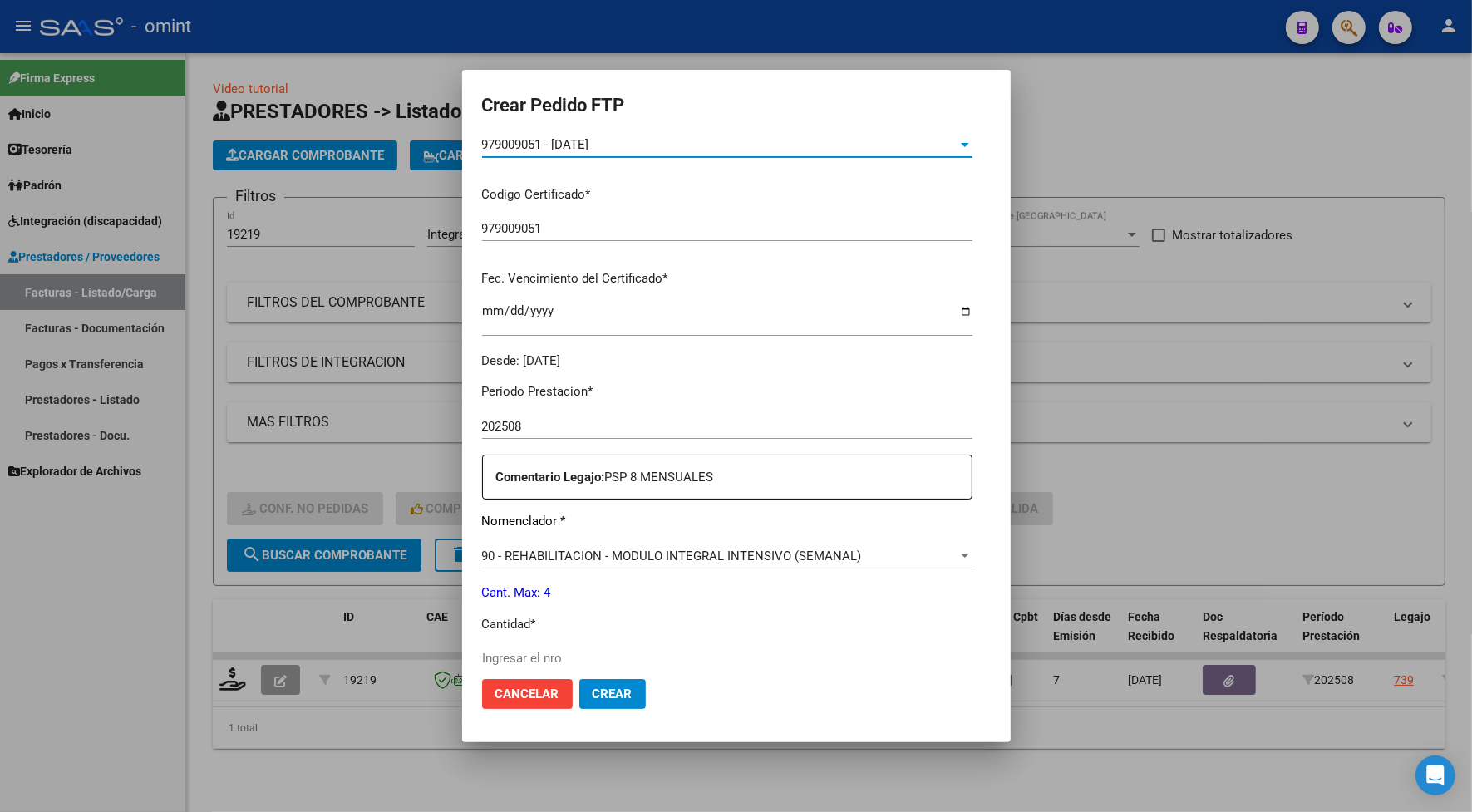
click at [530, 657] on input "Ingresar el nro" at bounding box center [726, 657] width 490 height 15
type input "4"
click at [624, 690] on button "Crear" at bounding box center [613, 694] width 66 height 30
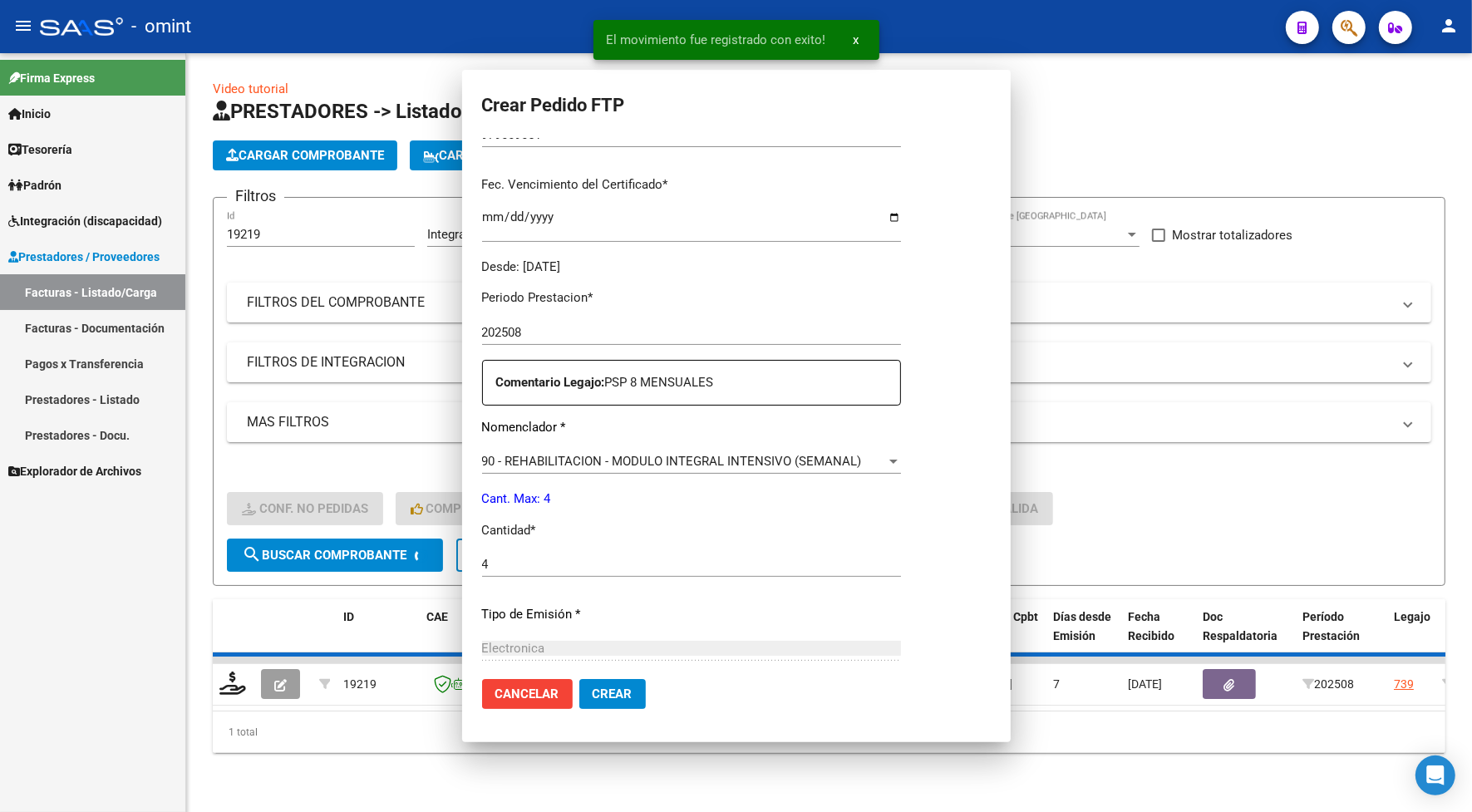
scroll to position [0, 0]
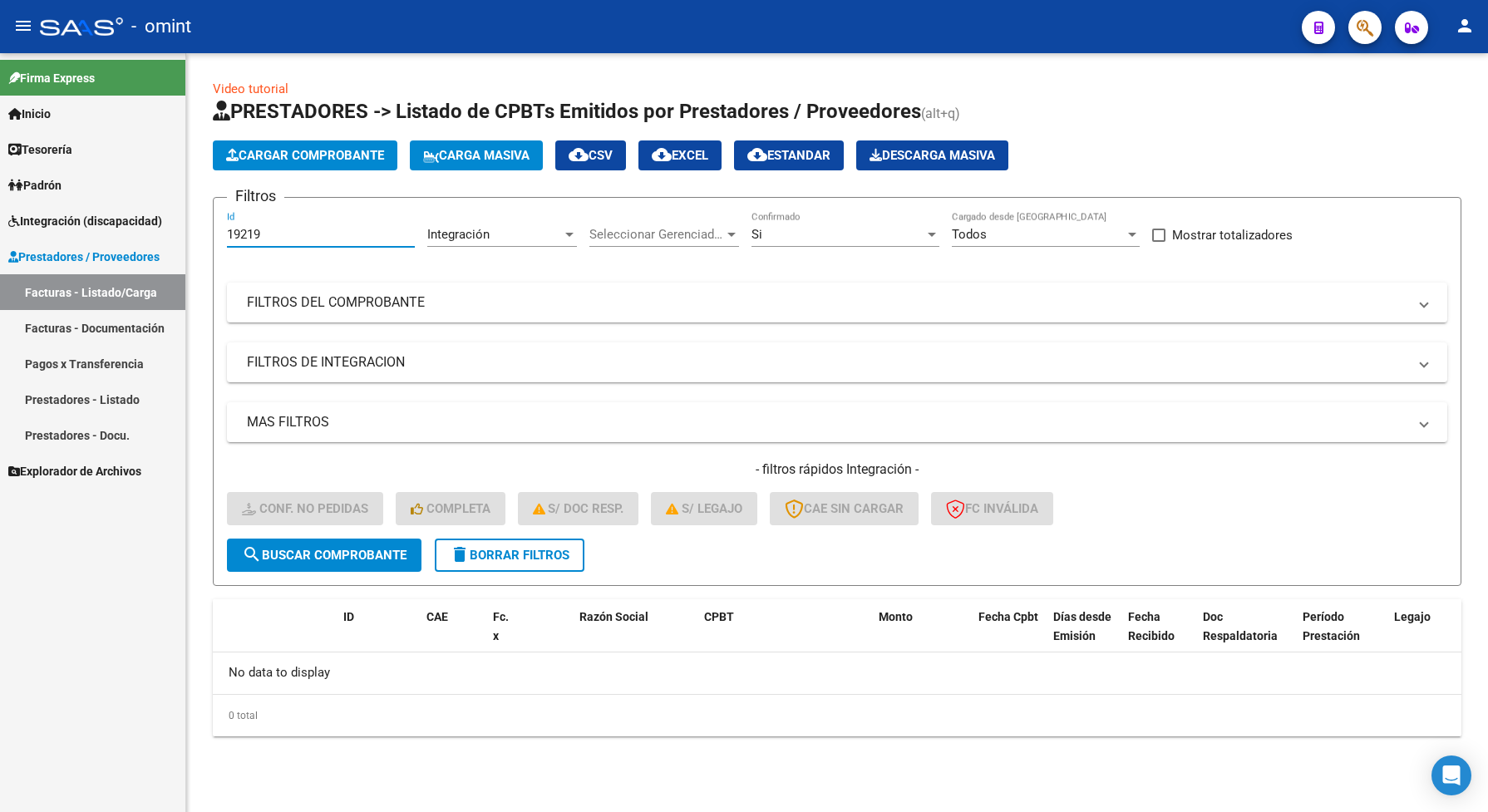
drag, startPoint x: 272, startPoint y: 230, endPoint x: 212, endPoint y: 231, distance: 60.0
click at [212, 231] on form "Filtros 19219 Id Integración Area Seleccionar Gerenciador Seleccionar Gerenciad…" at bounding box center [837, 391] width 1248 height 389
paste input "7"
type input "19217"
click at [300, 547] on span "search Buscar Comprobante" at bounding box center [324, 554] width 164 height 15
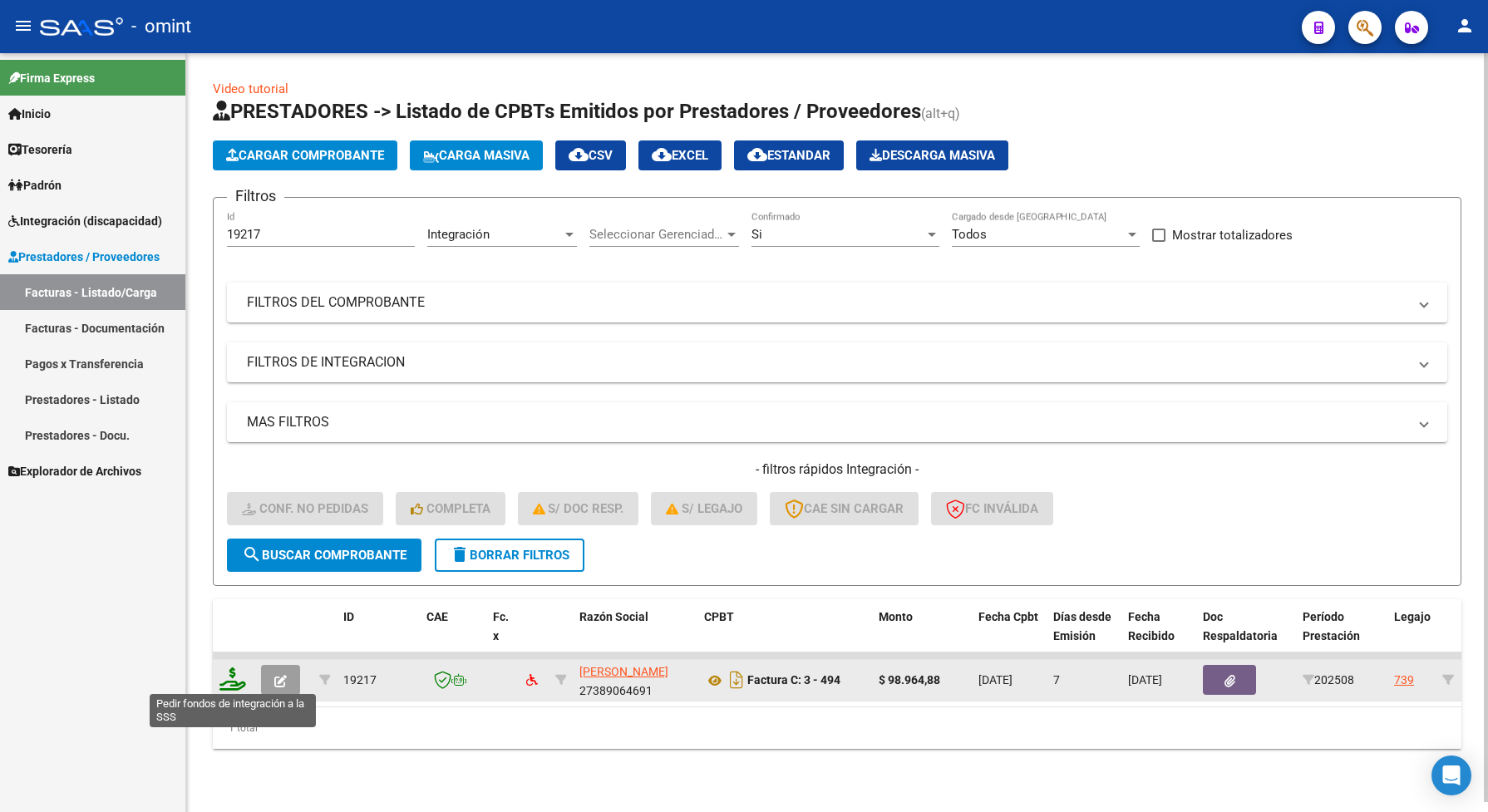
click at [227, 667] on icon at bounding box center [233, 678] width 26 height 24
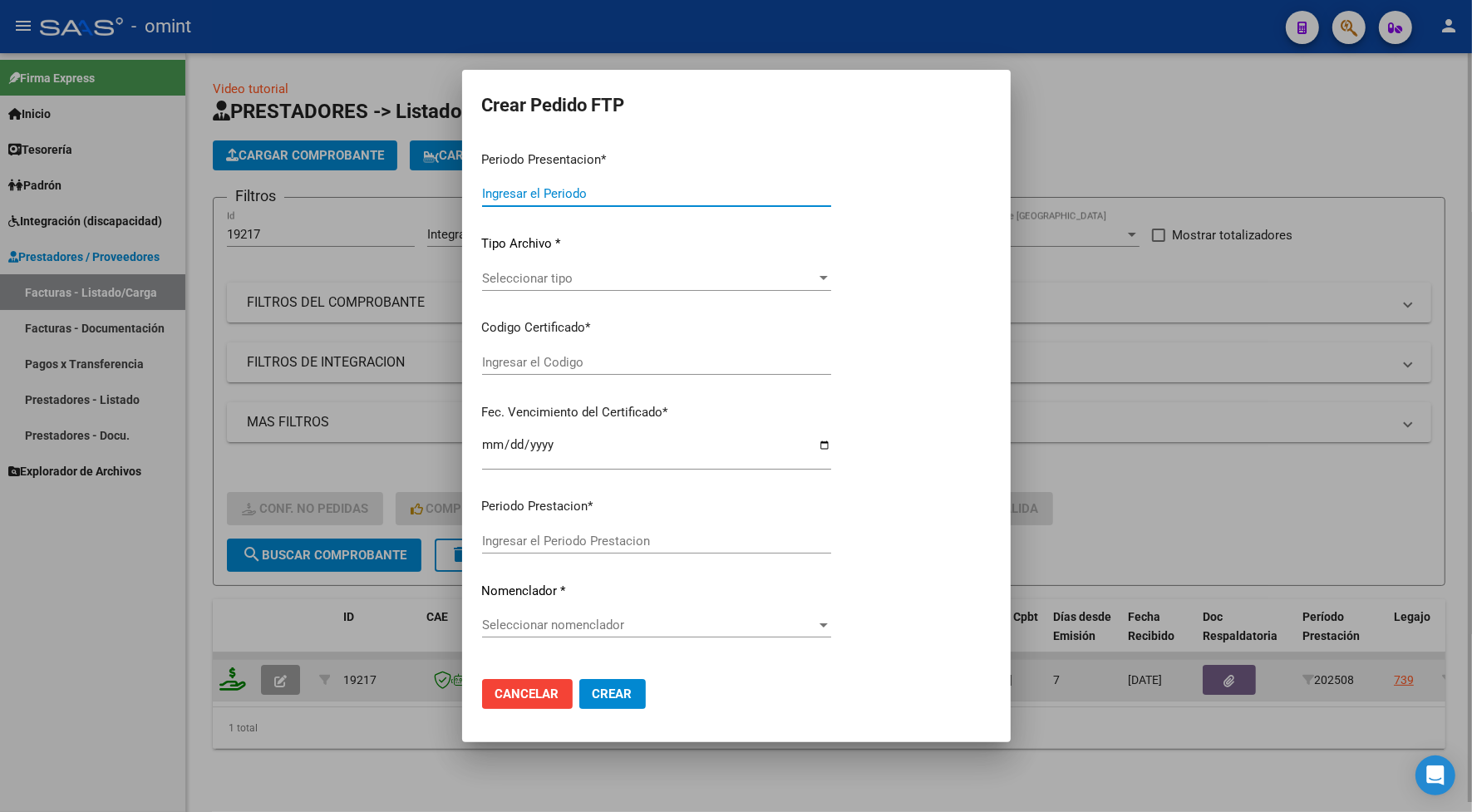
type input "202508"
type input "$ 98.964,88"
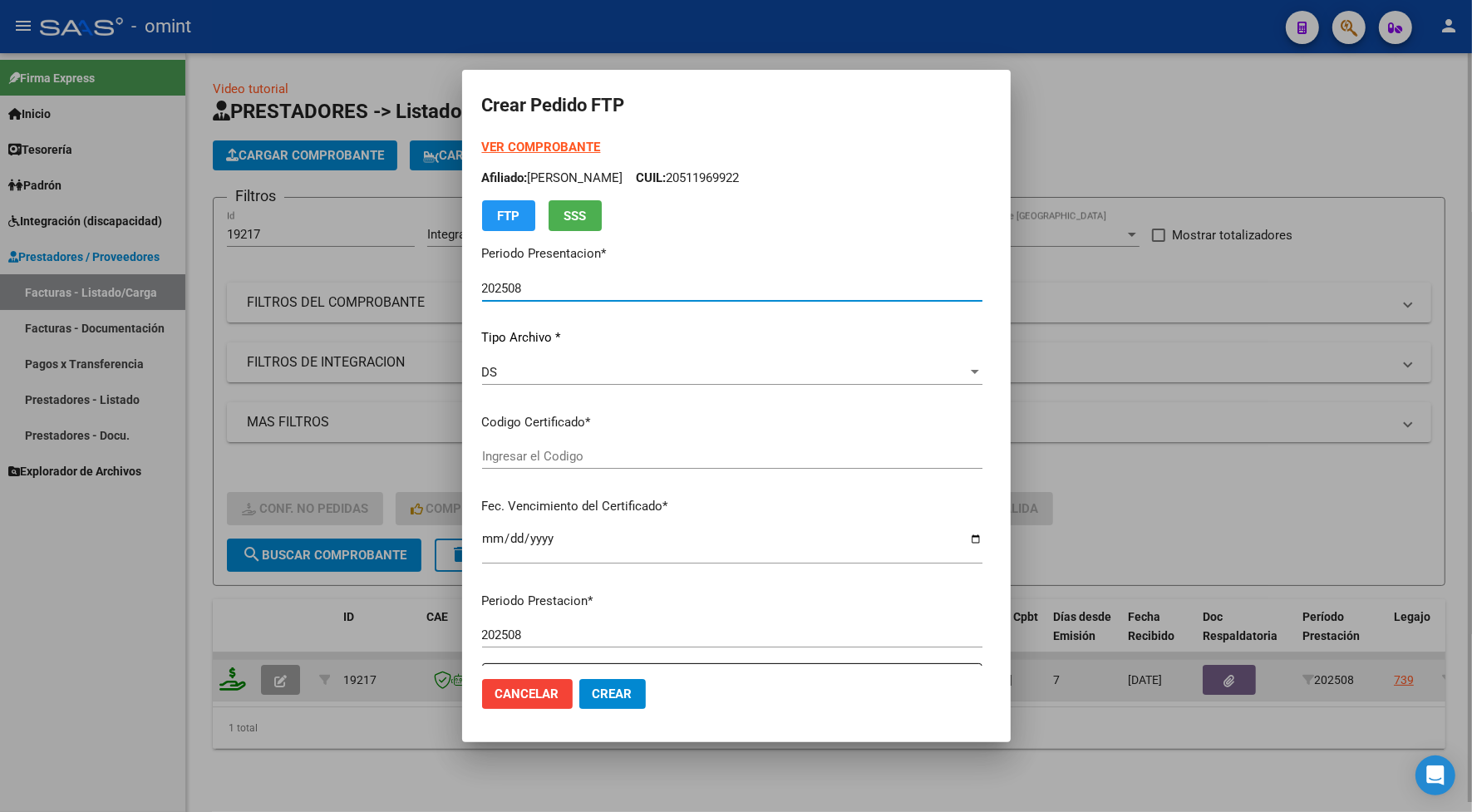
type input "979009051"
type input "2029-11-29"
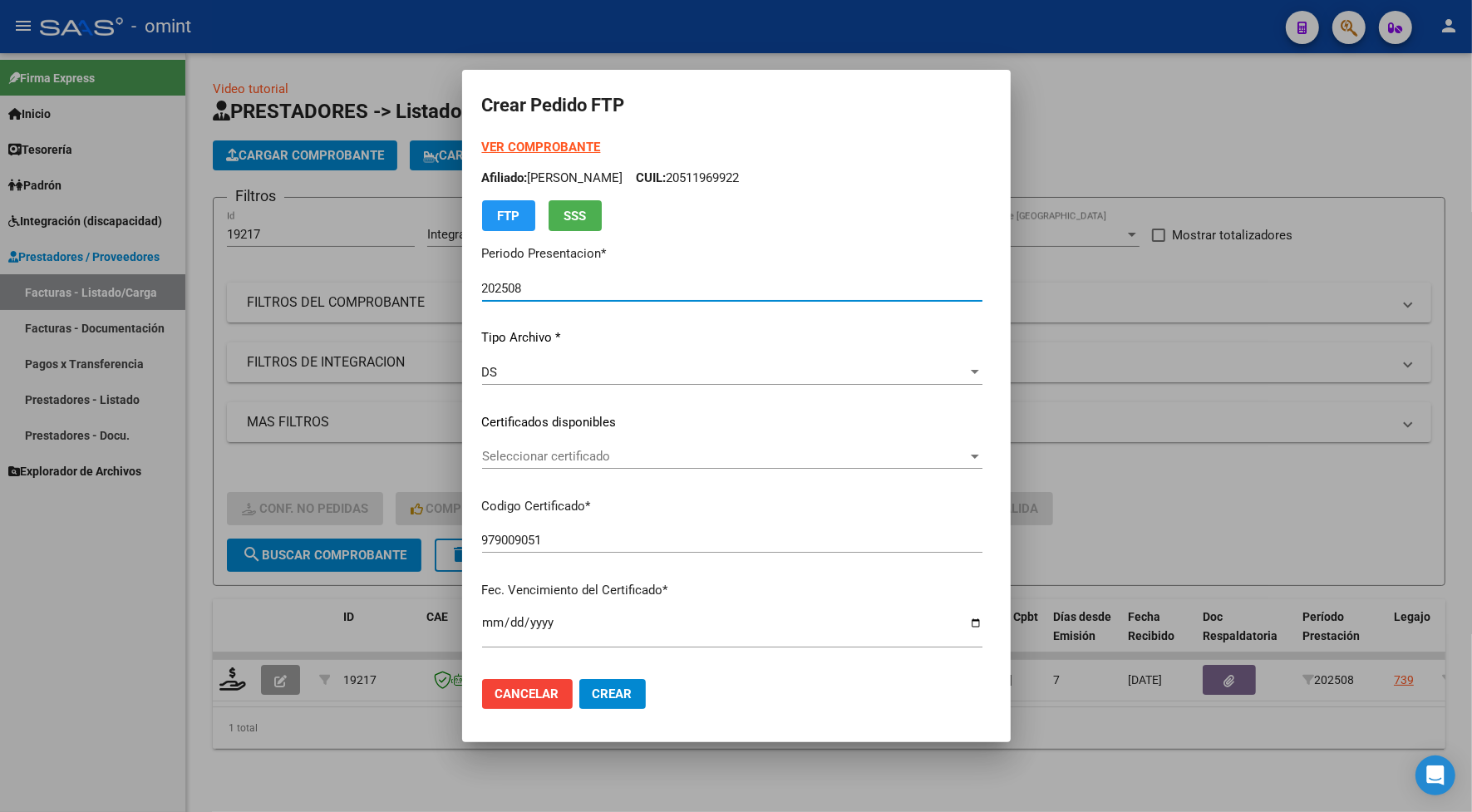
click at [496, 459] on span "Seleccionar certificado" at bounding box center [724, 455] width 485 height 15
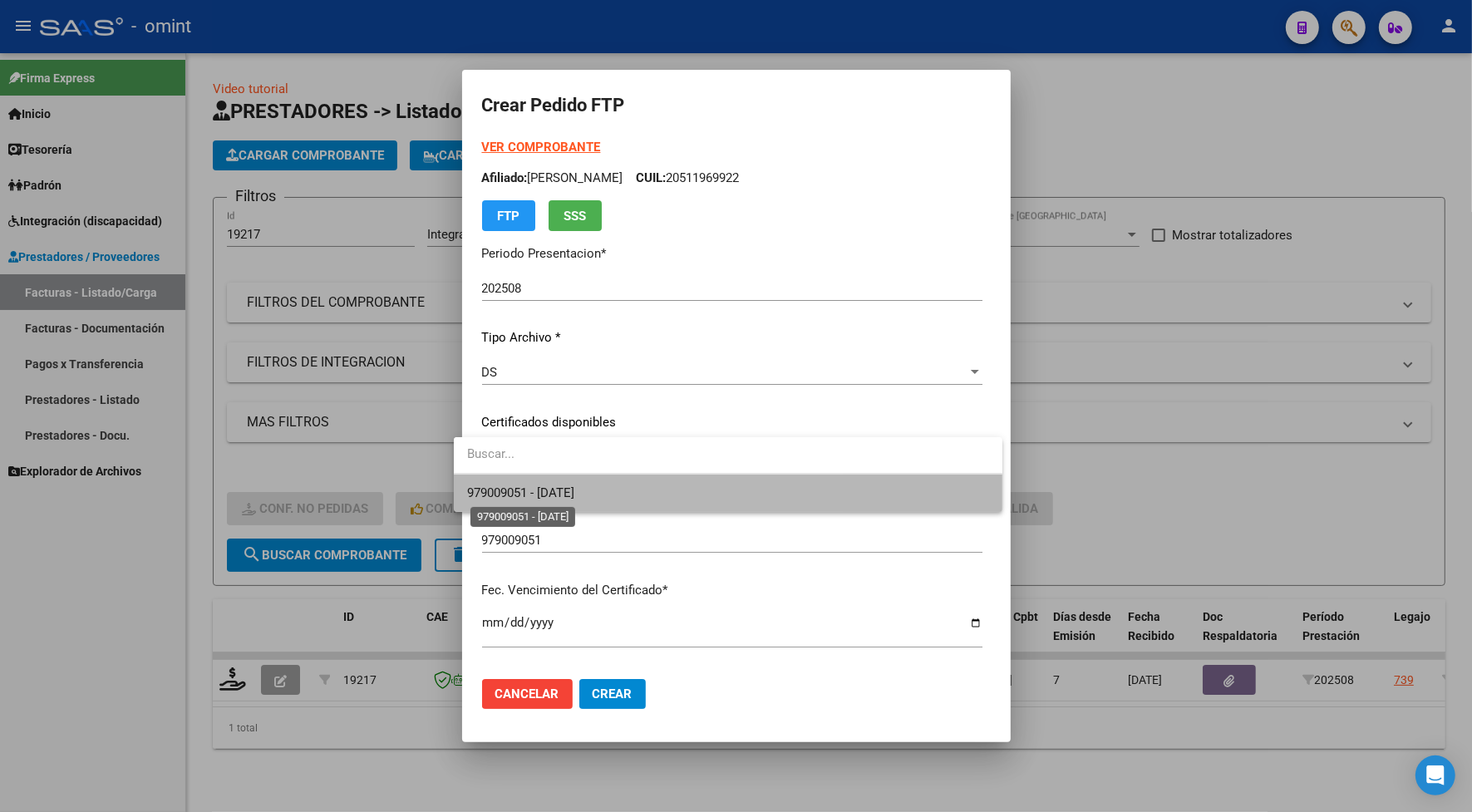
click at [500, 493] on span "979009051 - 2029-11-29" at bounding box center [520, 492] width 108 height 15
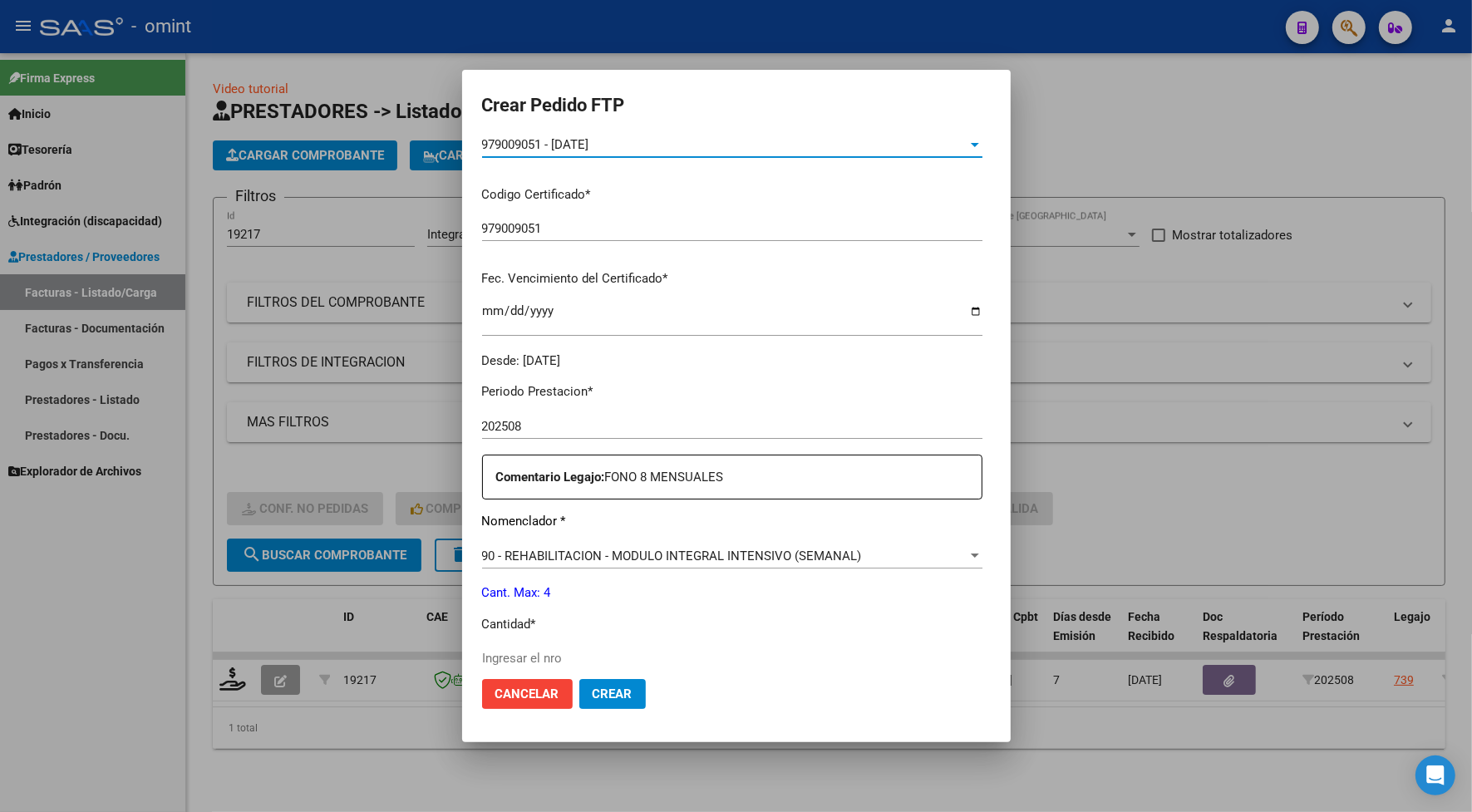
scroll to position [415, 0]
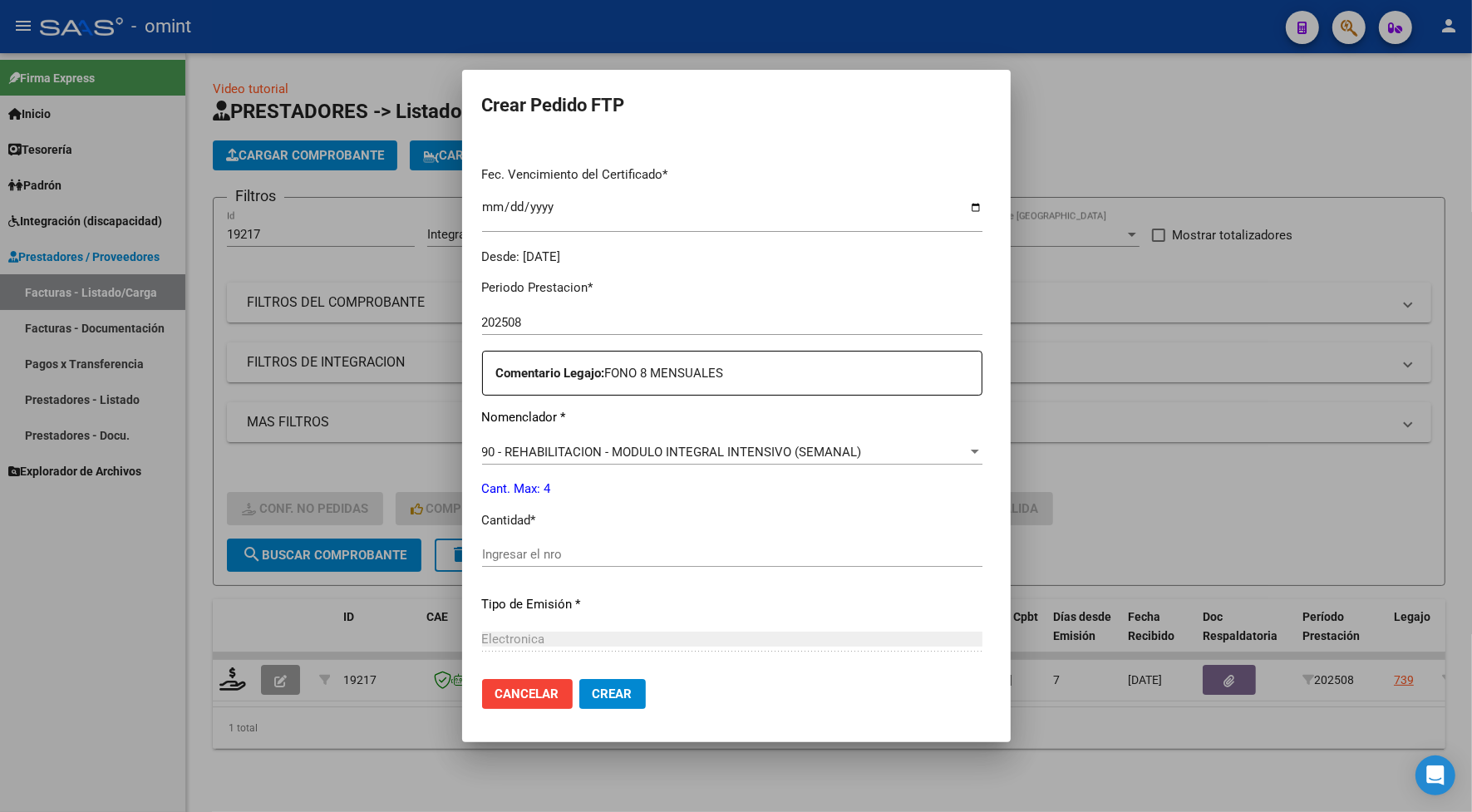
click at [517, 561] on input "Ingresar el nro" at bounding box center [732, 554] width 500 height 15
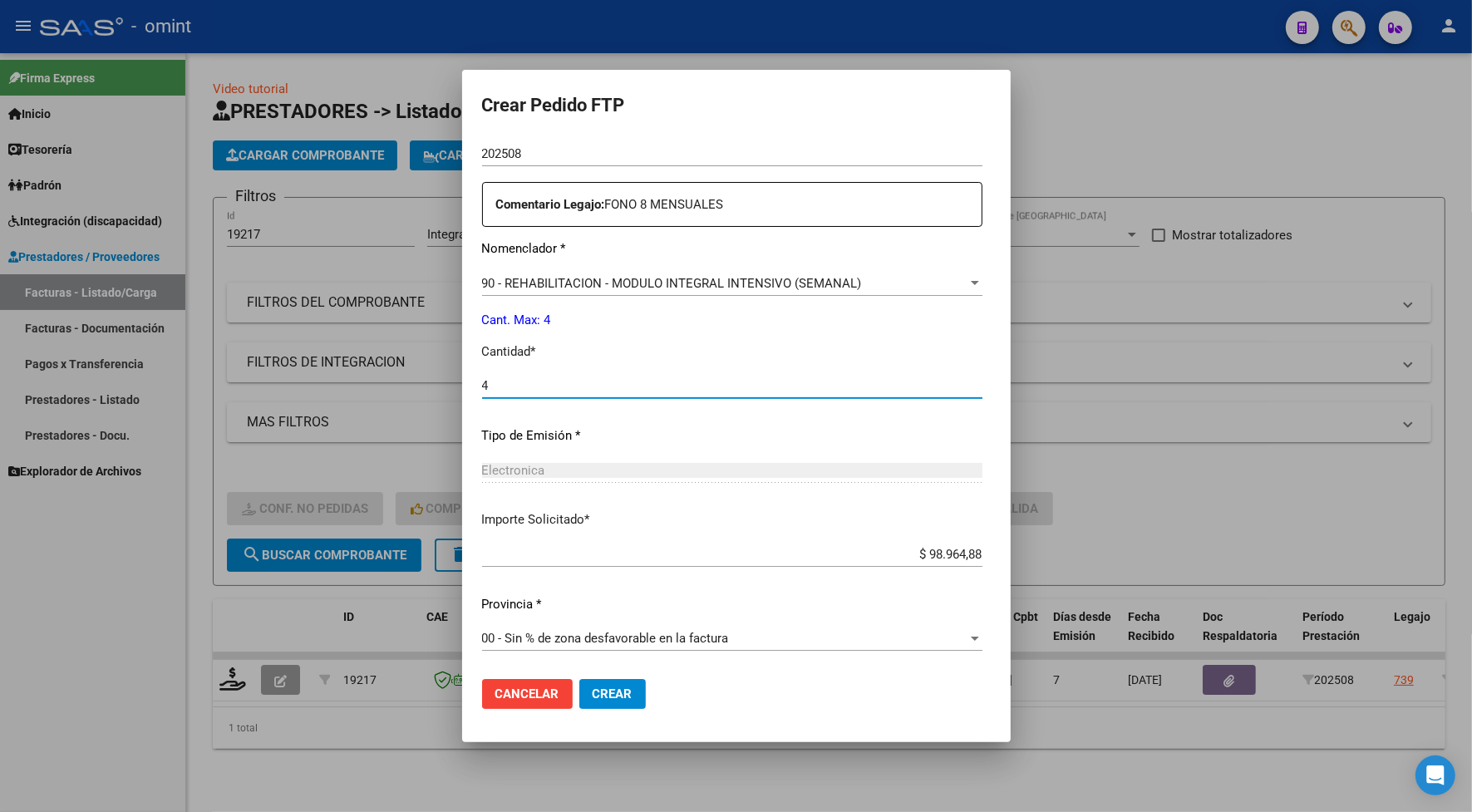
type input "4"
click at [593, 695] on span "Crear" at bounding box center [613, 693] width 40 height 15
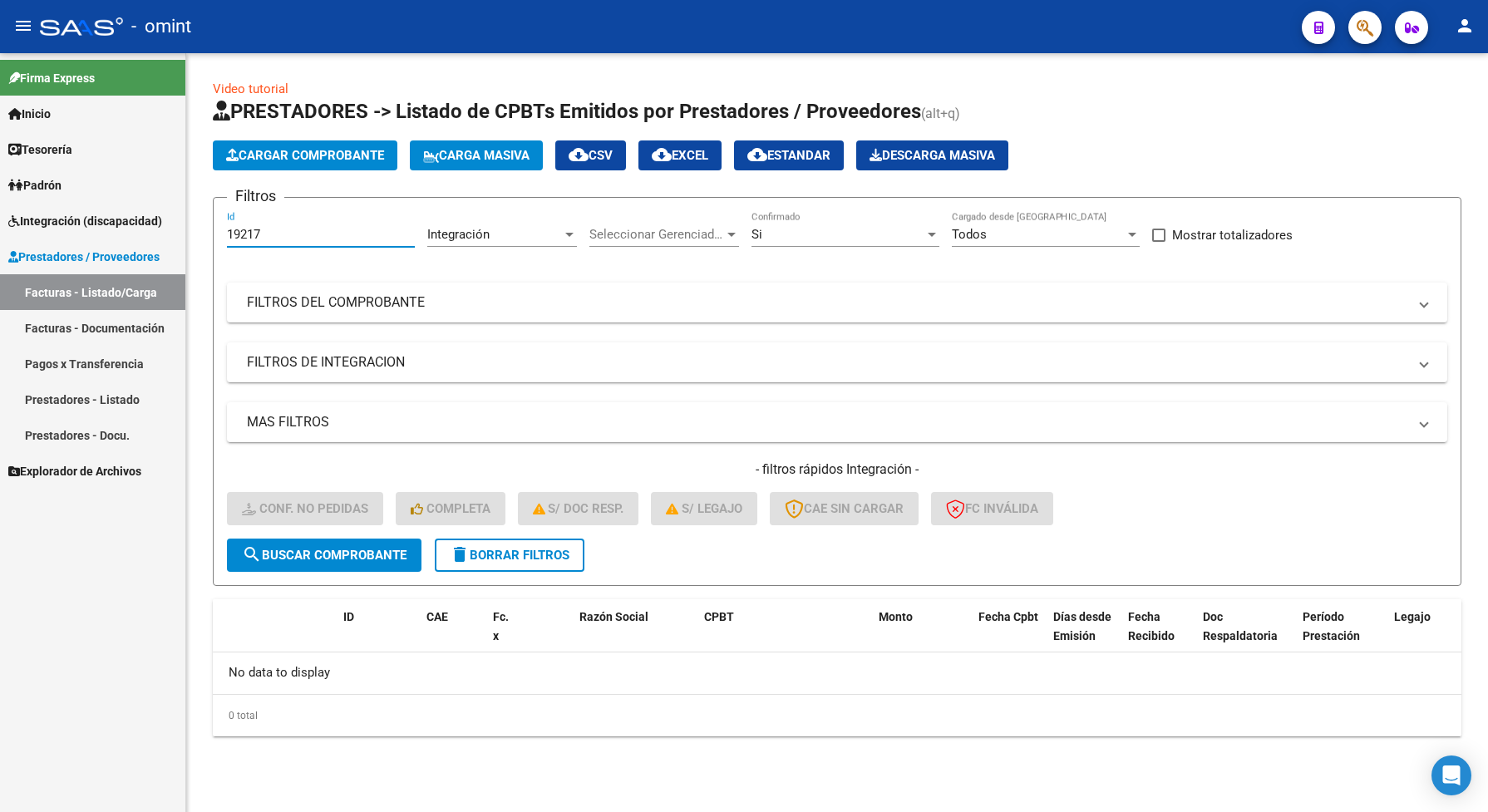
drag, startPoint x: 273, startPoint y: 234, endPoint x: 211, endPoint y: 237, distance: 62.1
click at [211, 237] on div "Video tutorial PRESTADORES -> Listado de CPBTs Emitidos por Prestadores / Prove…" at bounding box center [837, 421] width 1302 height 736
paste input "24"
type input "19224"
click at [341, 548] on span "search Buscar Comprobante" at bounding box center [324, 554] width 164 height 15
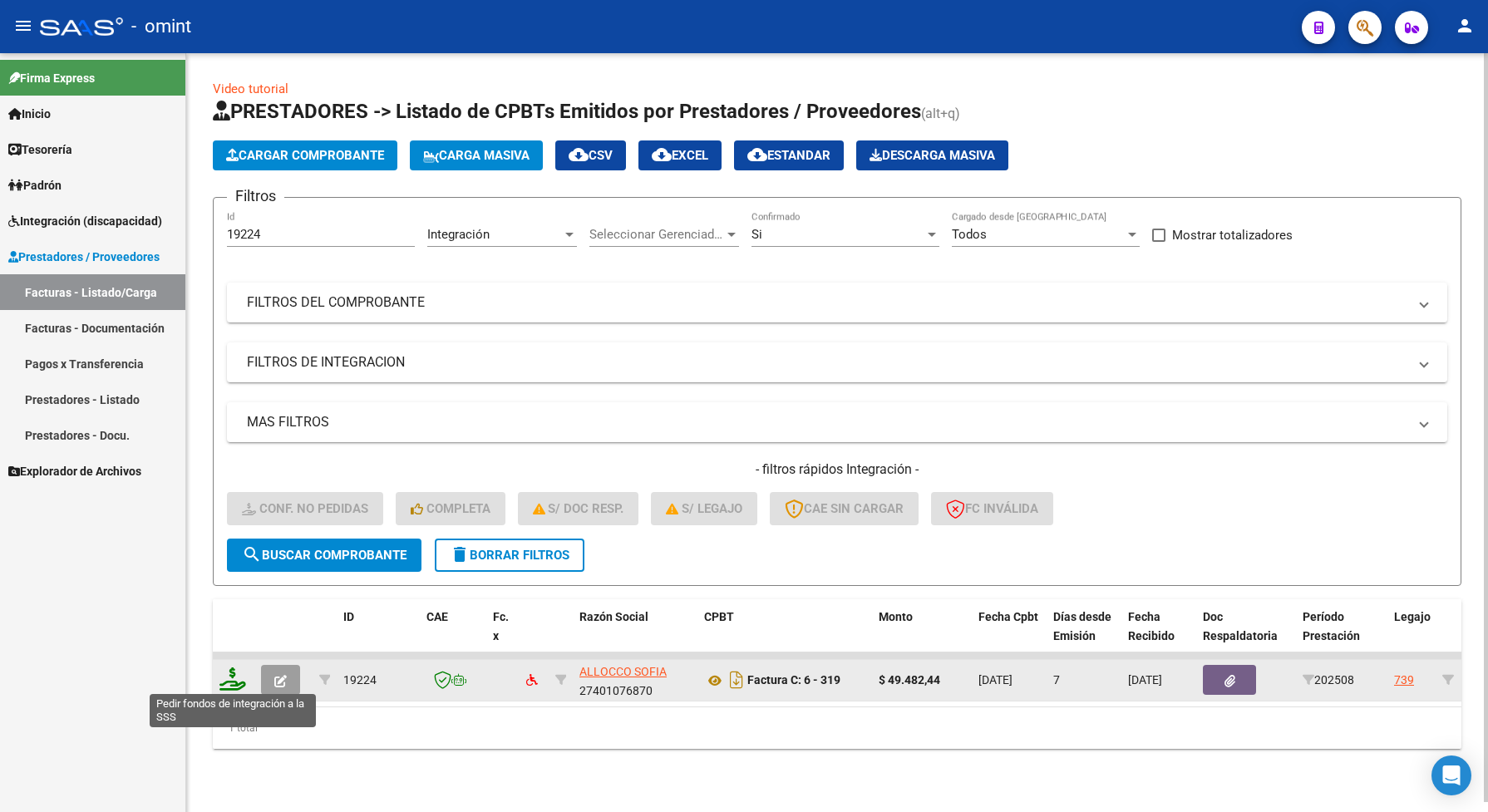
click at [231, 675] on icon at bounding box center [233, 678] width 26 height 24
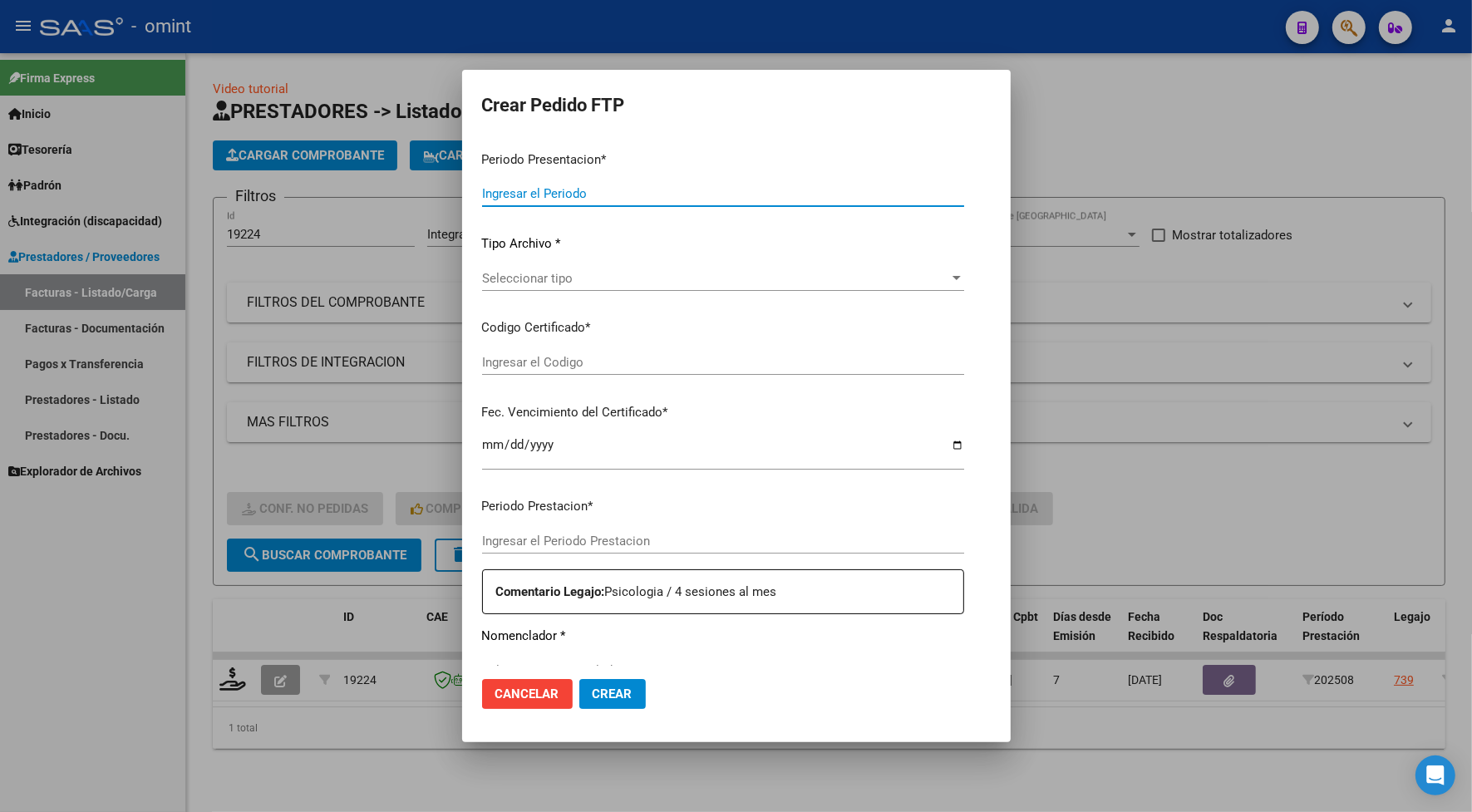
type input "202508"
type input "$ 49.482,44"
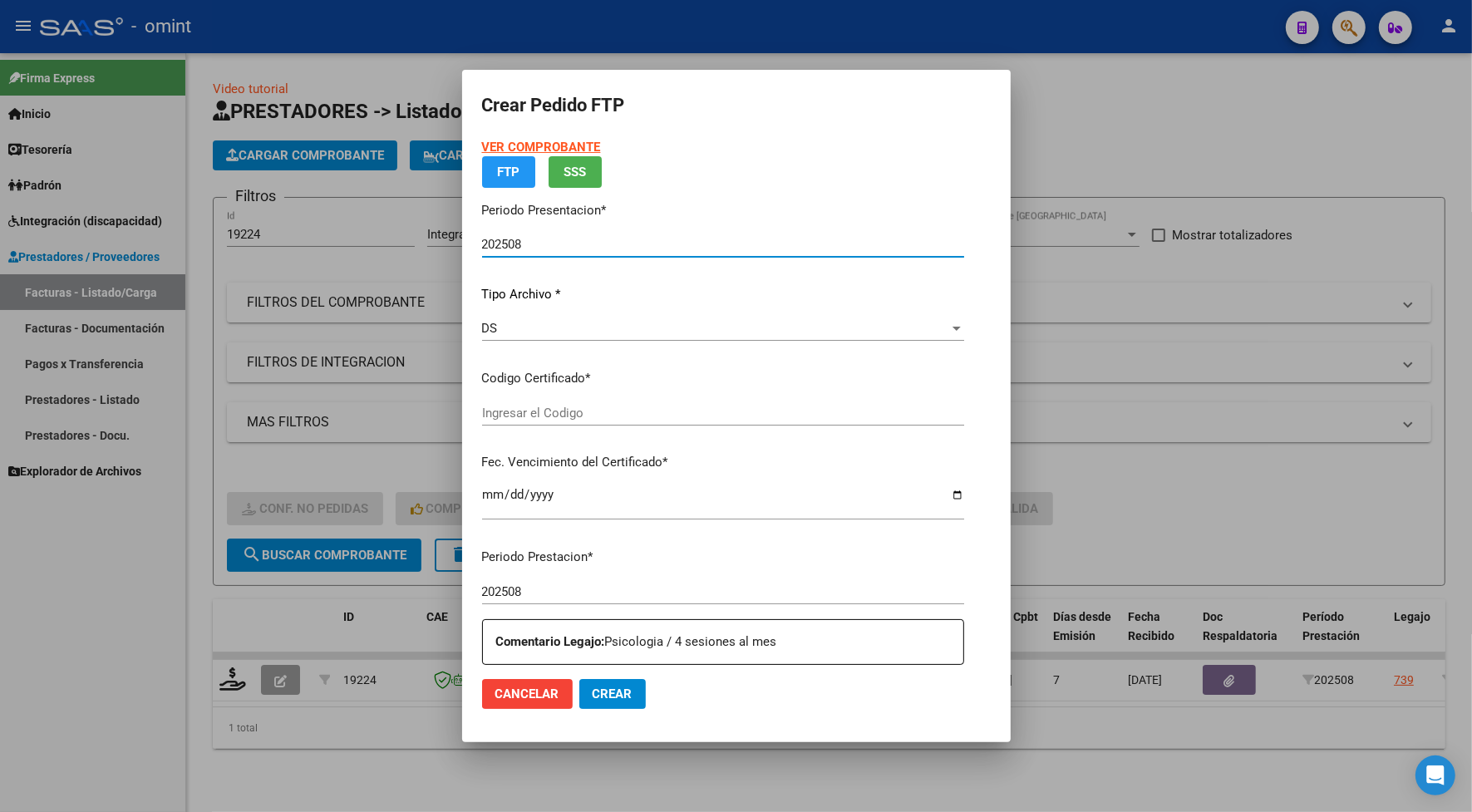
type input "979009051"
type input "2029-11-29"
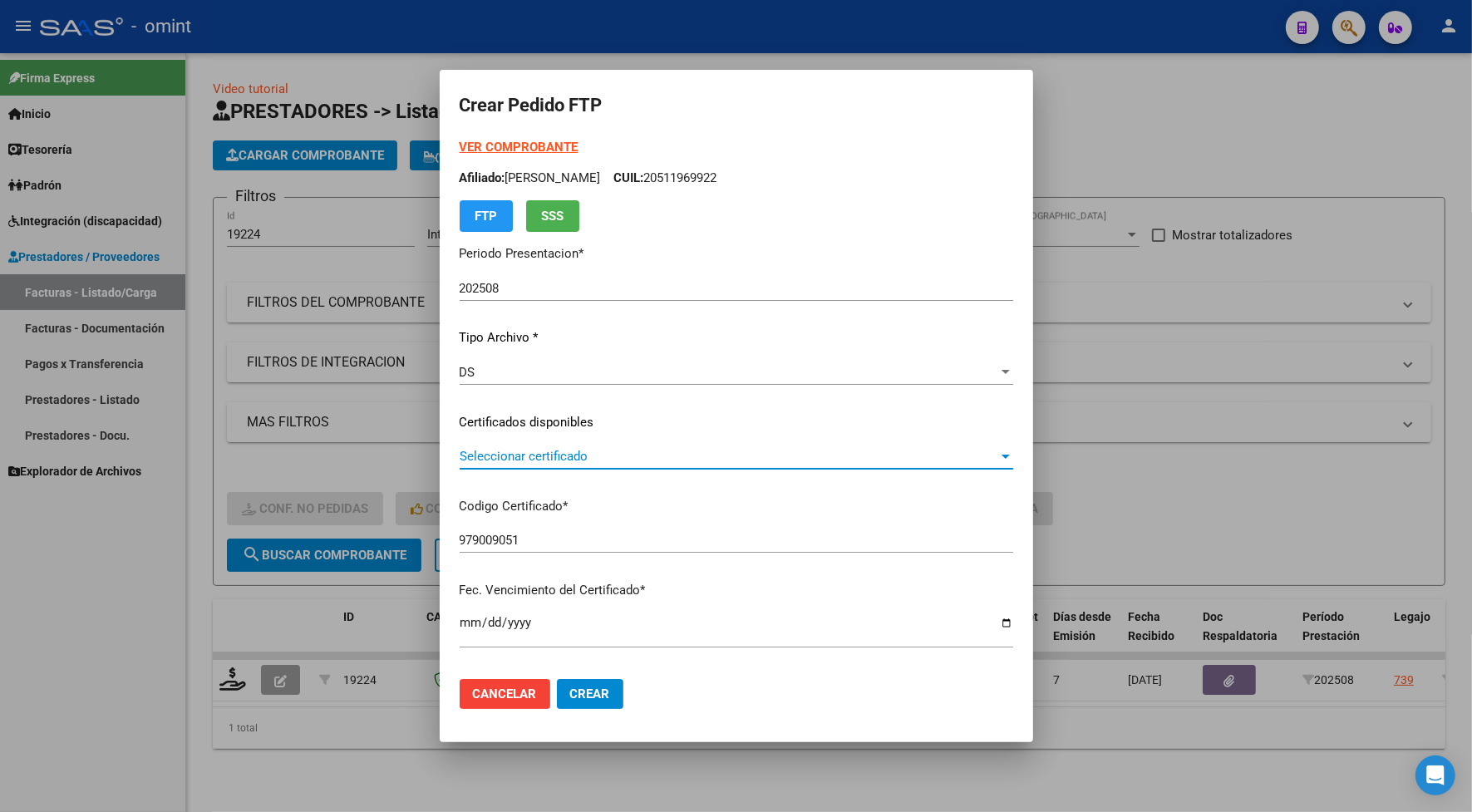
click at [503, 450] on span "Seleccionar certificado" at bounding box center [729, 455] width 538 height 15
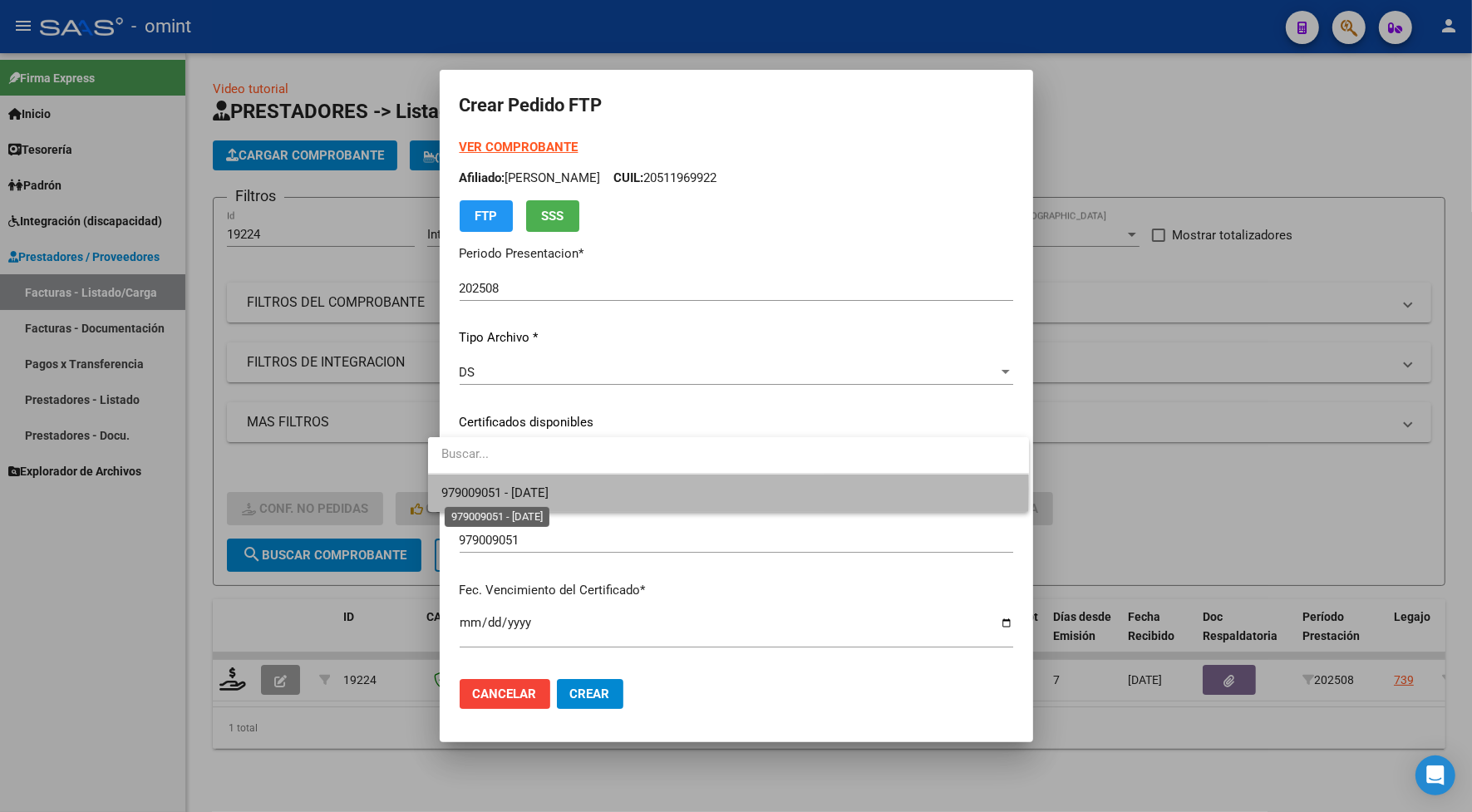
click at [503, 490] on span "979009051 - 2029-11-29" at bounding box center [495, 492] width 108 height 15
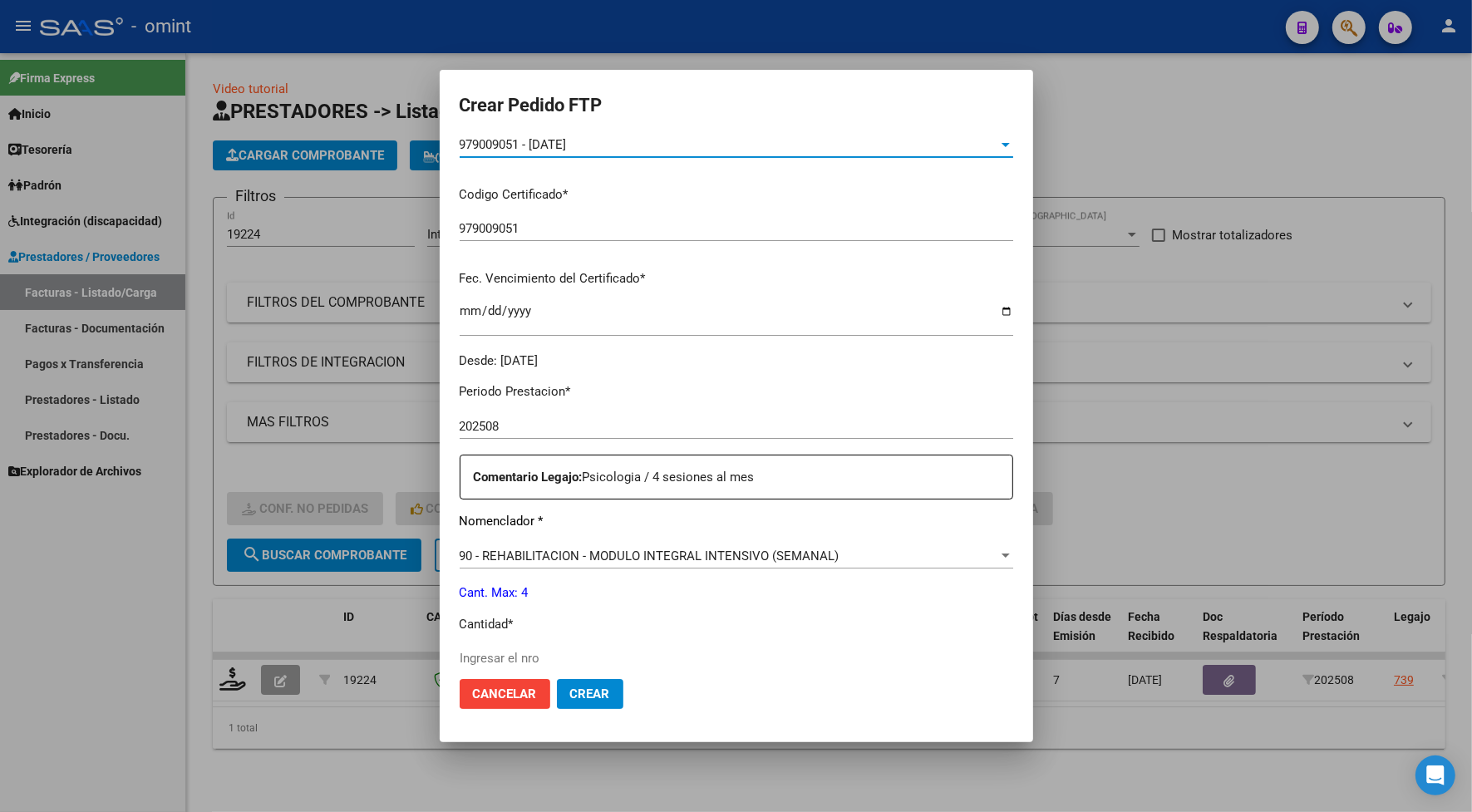
scroll to position [519, 0]
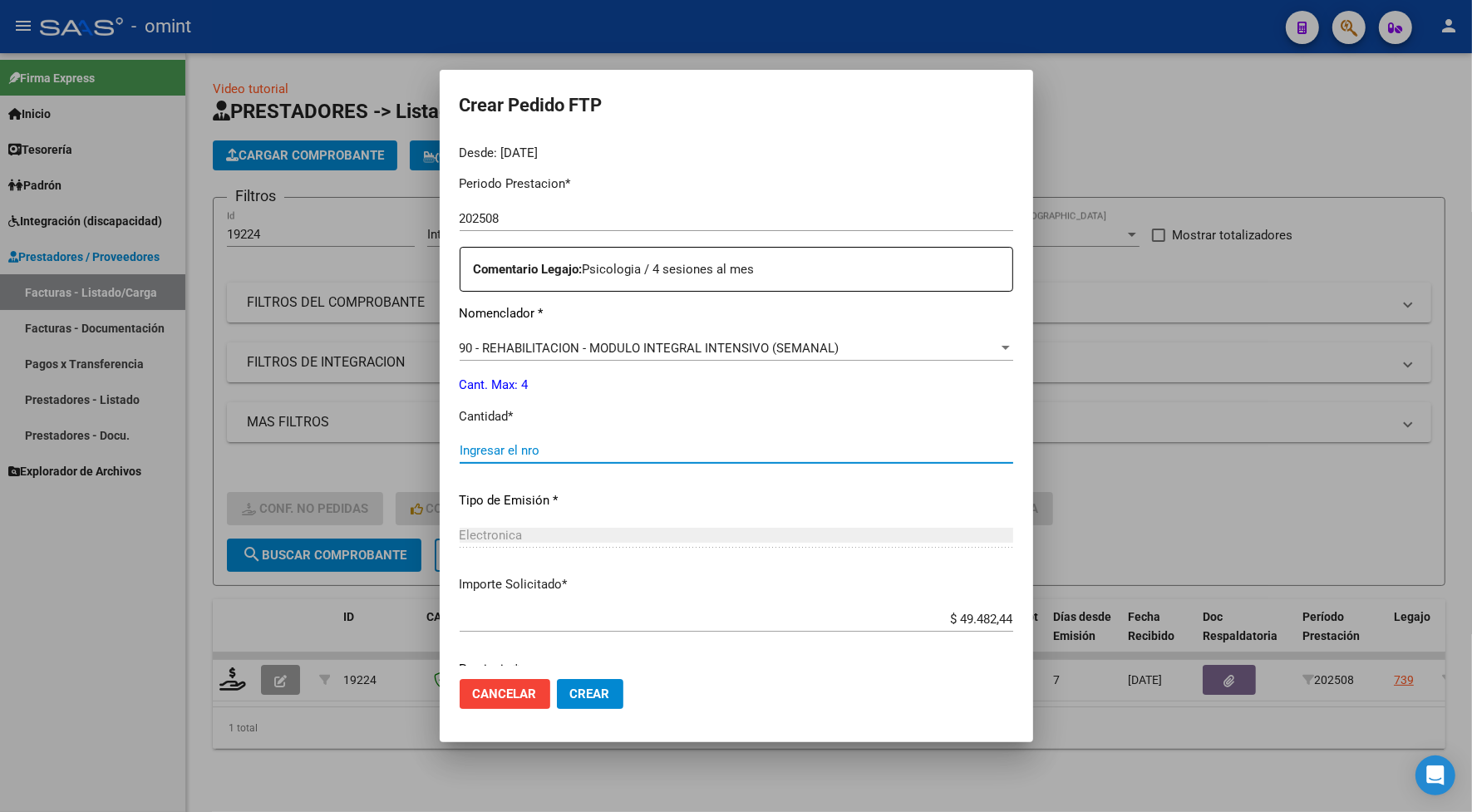
click at [462, 453] on input "Ingresar el nro" at bounding box center [736, 450] width 553 height 15
type input "4"
click at [575, 697] on span "Crear" at bounding box center [590, 693] width 40 height 15
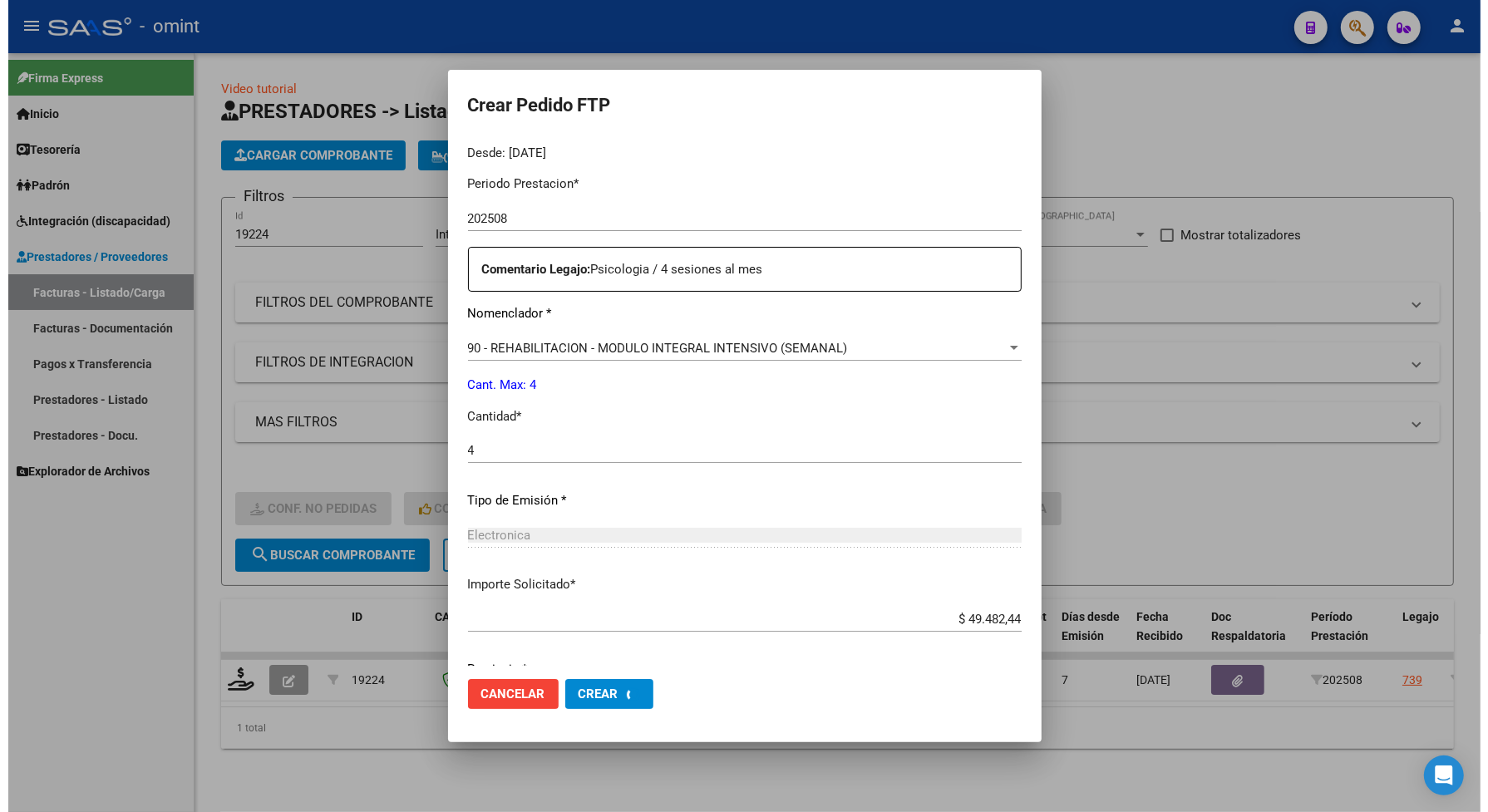
scroll to position [426, 0]
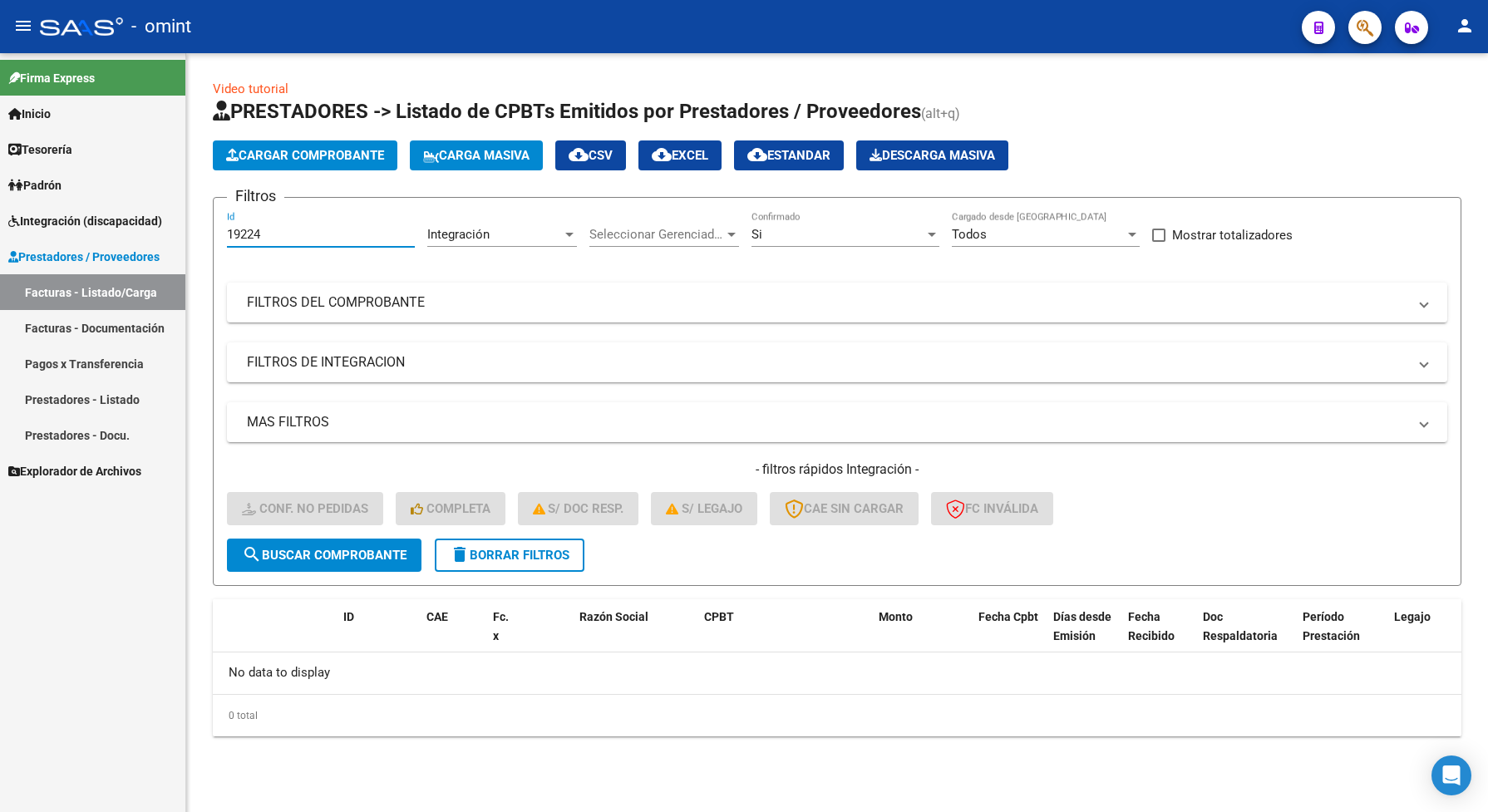
drag, startPoint x: 271, startPoint y: 229, endPoint x: 225, endPoint y: 241, distance: 47.5
click at [225, 241] on form "Filtros 19224 Id Integración Area Seleccionar Gerenciador Seleccionar Gerenciad…" at bounding box center [837, 391] width 1248 height 389
paste input "011"
type input "19011"
click at [338, 551] on span "search Buscar Comprobante" at bounding box center [324, 554] width 164 height 15
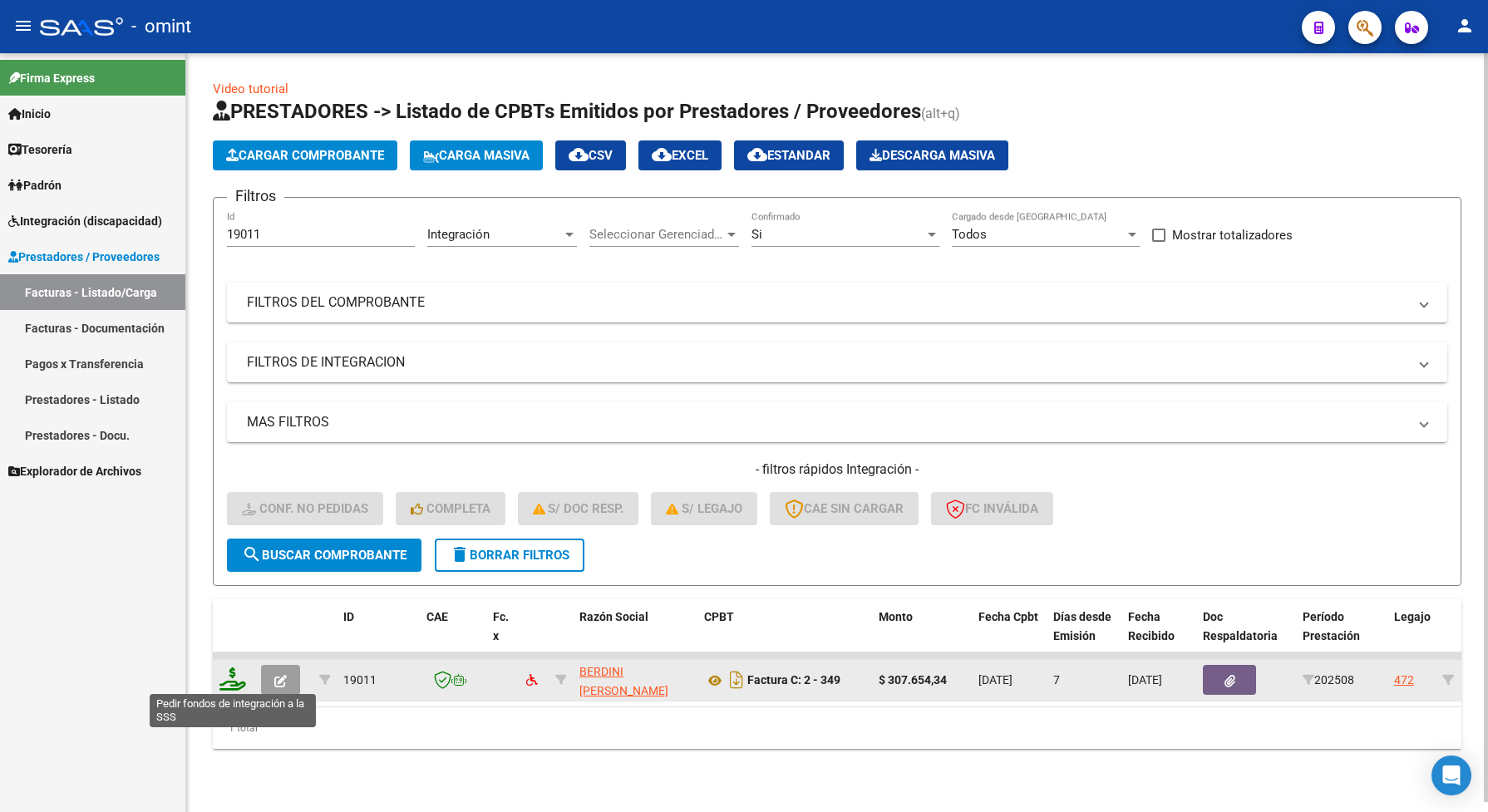
click at [235, 676] on icon at bounding box center [233, 678] width 26 height 24
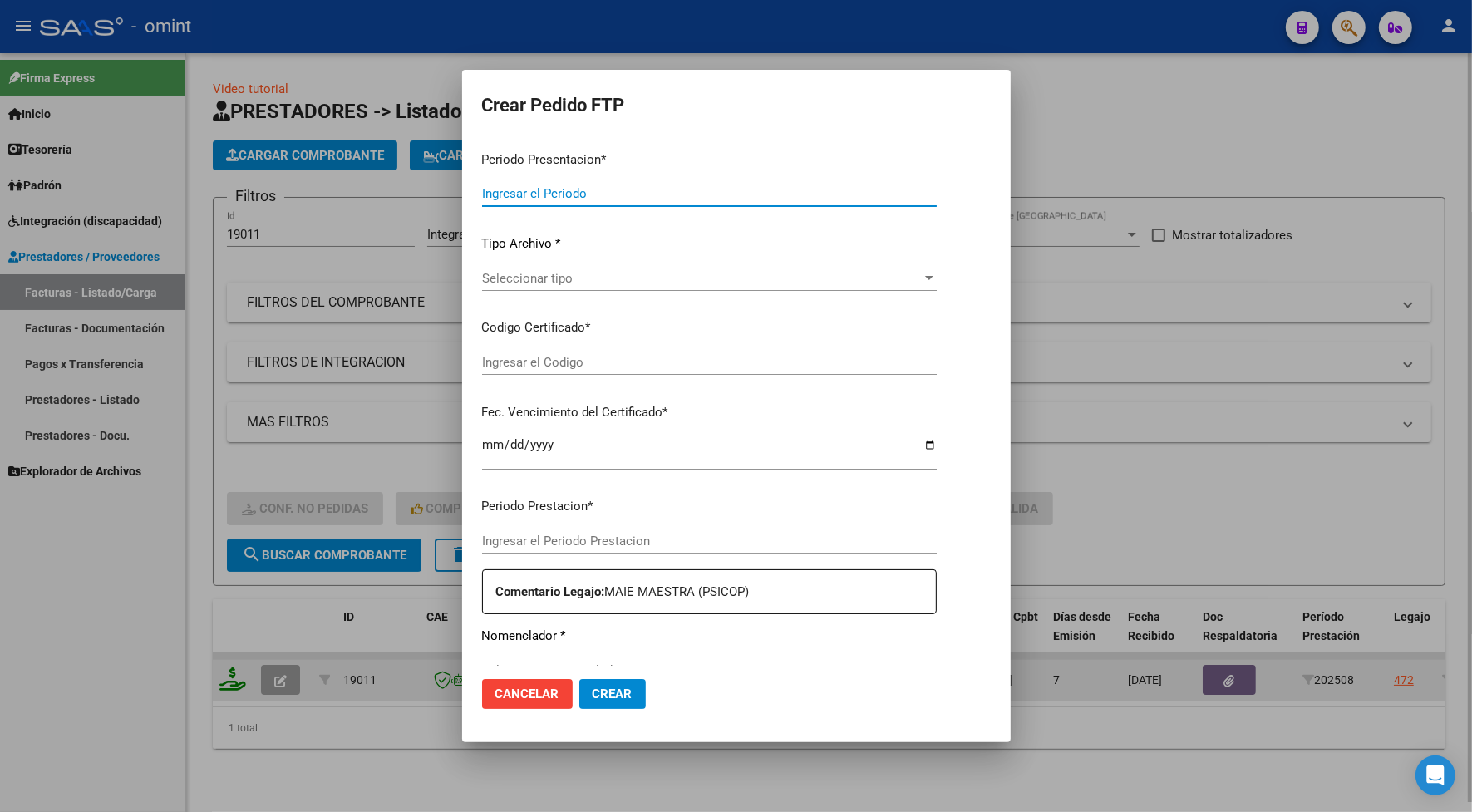
type input "202508"
type input "$ 307.654,34"
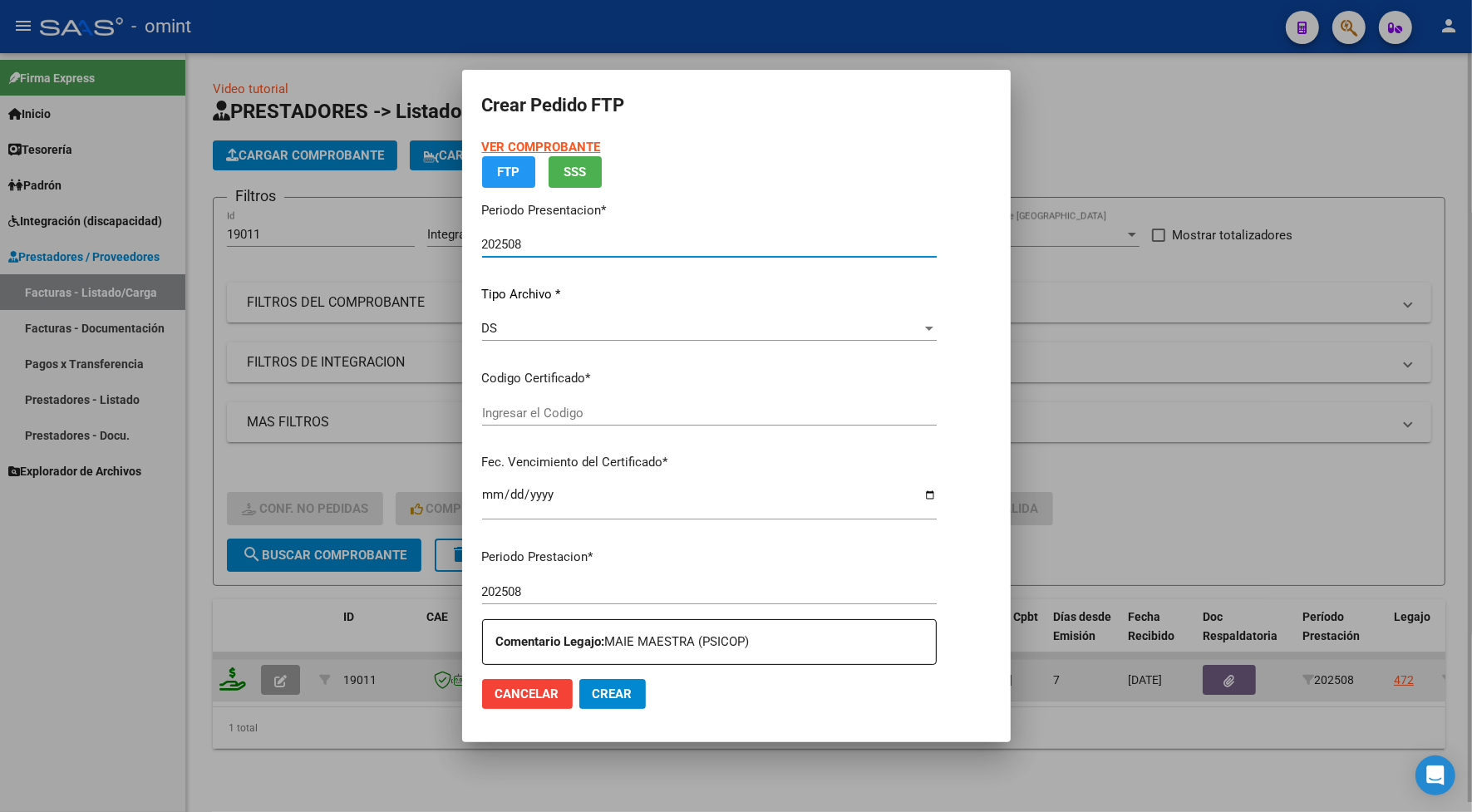
type input "9645228796"
type input "2026-09-14"
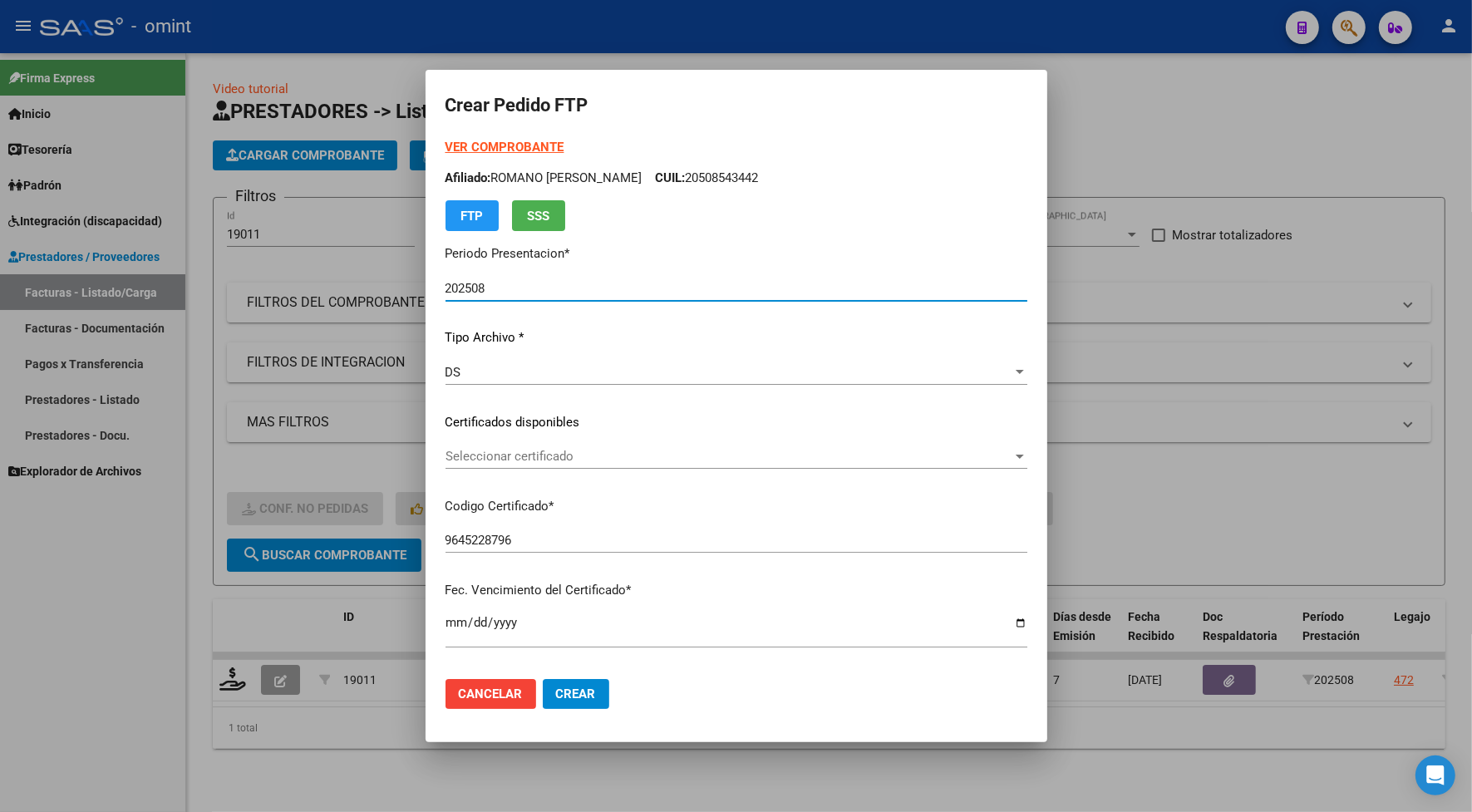
click at [471, 459] on span "Seleccionar certificado" at bounding box center [729, 455] width 566 height 15
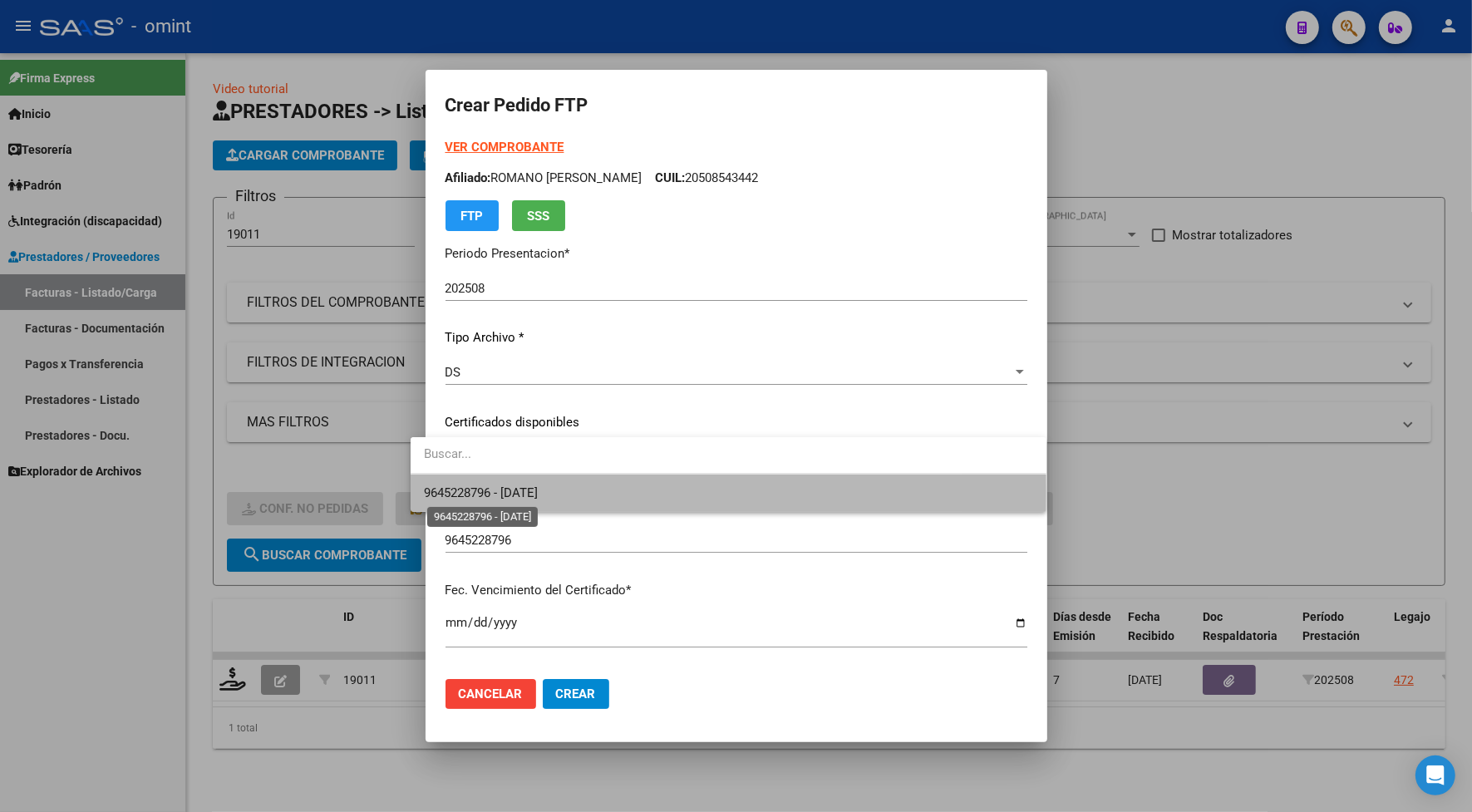
click at [476, 493] on span "9645228796 - 2026-09-14" at bounding box center [481, 492] width 114 height 15
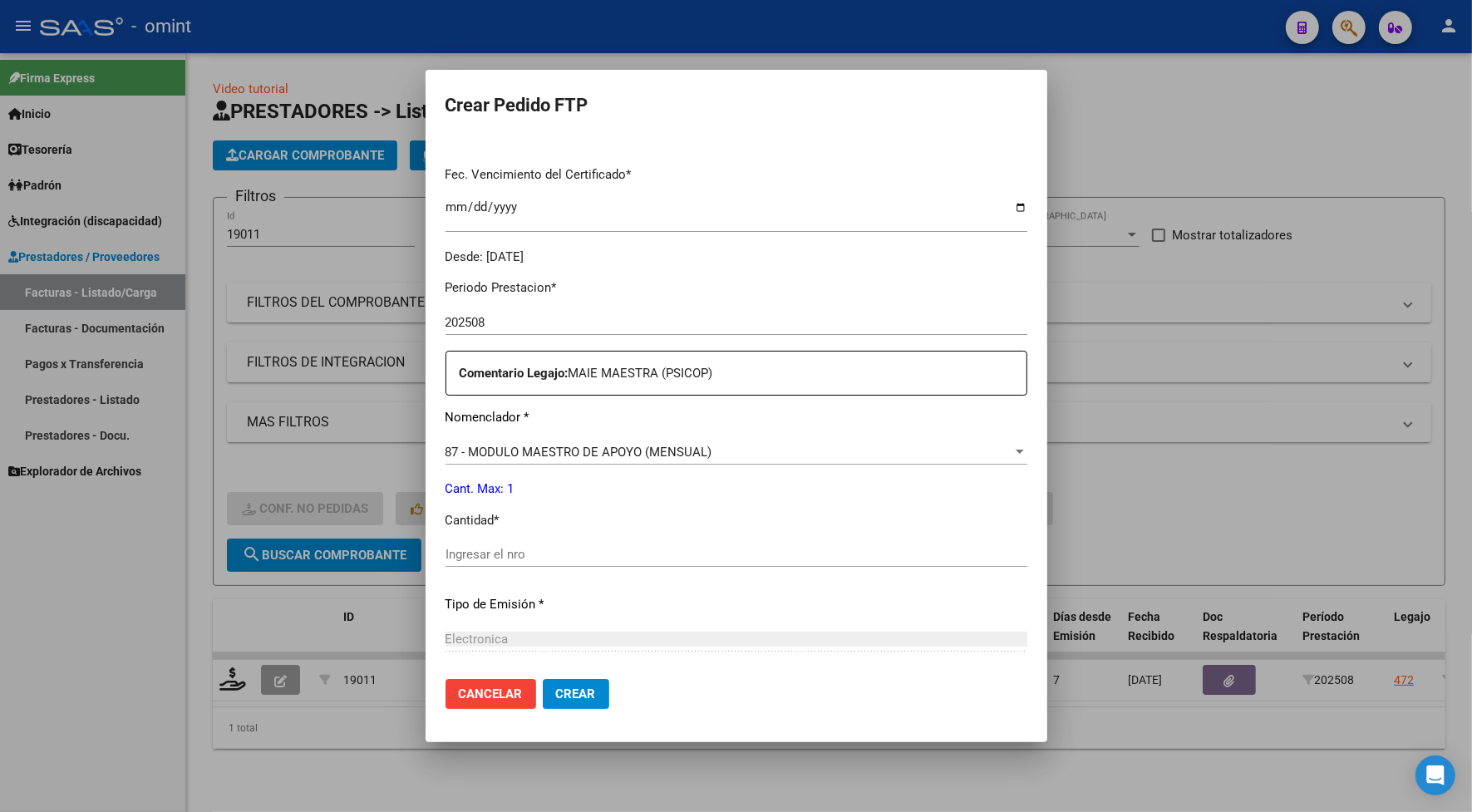
scroll to position [519, 0]
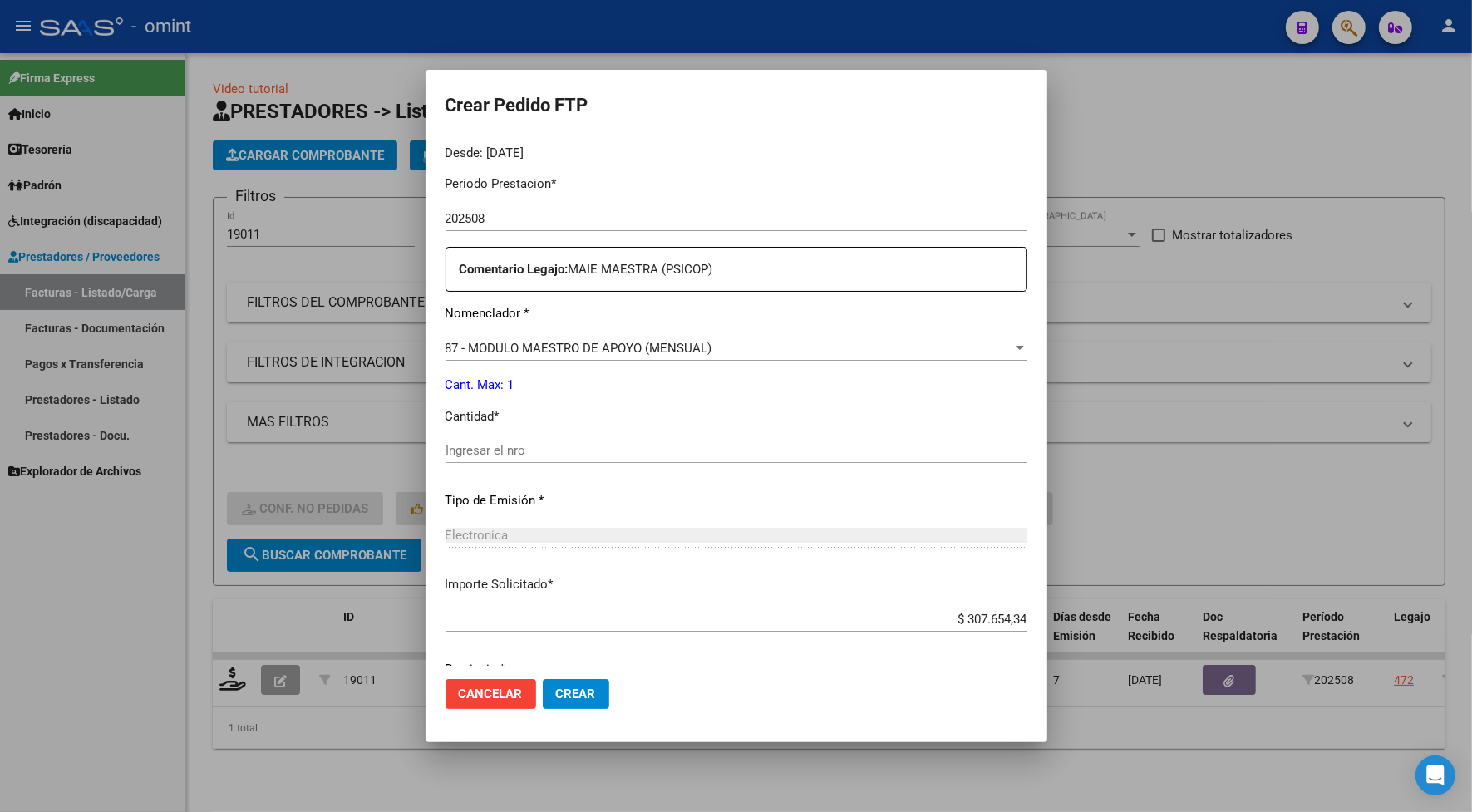
click at [493, 449] on input "Ingresar el nro" at bounding box center [736, 450] width 581 height 15
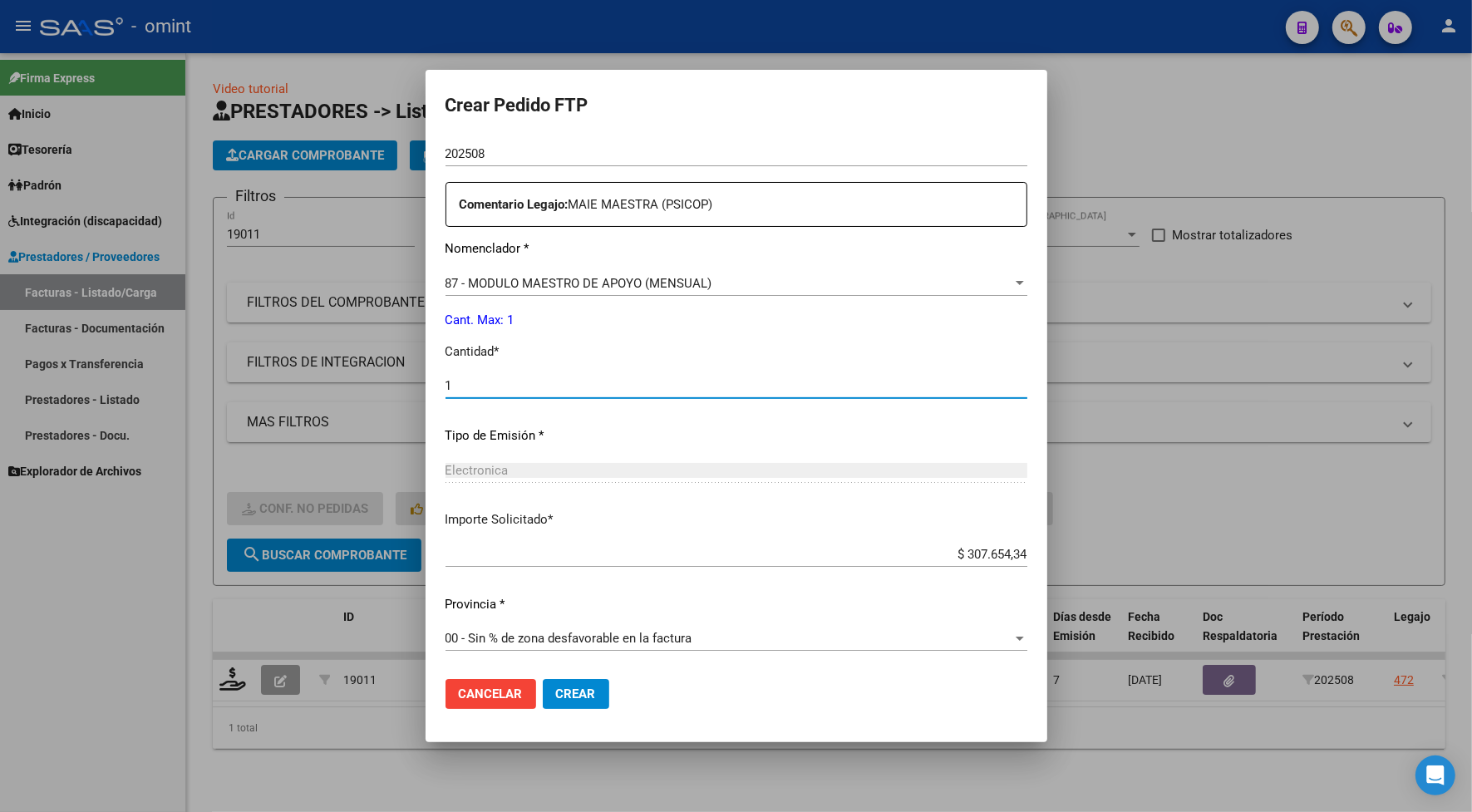
type input "1"
click at [572, 686] on span "Crear" at bounding box center [576, 693] width 40 height 15
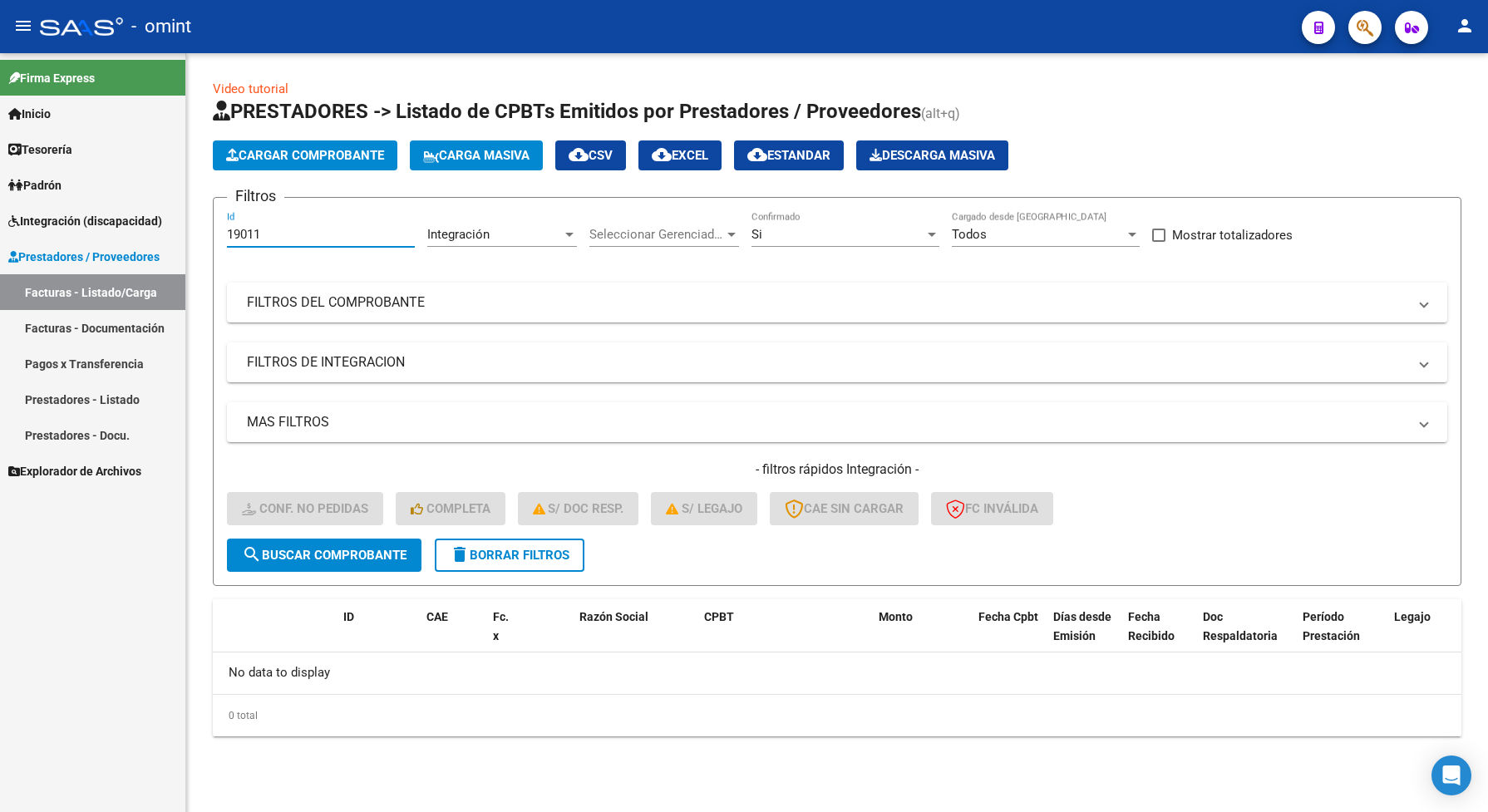
drag, startPoint x: 275, startPoint y: 230, endPoint x: 214, endPoint y: 239, distance: 61.7
click at [214, 239] on form "Filtros 19011 Id Integración Area Seleccionar Gerenciador Seleccionar Gerenciad…" at bounding box center [837, 391] width 1248 height 389
paste input "20227"
type input "20227"
click at [379, 557] on span "search Buscar Comprobante" at bounding box center [324, 554] width 164 height 15
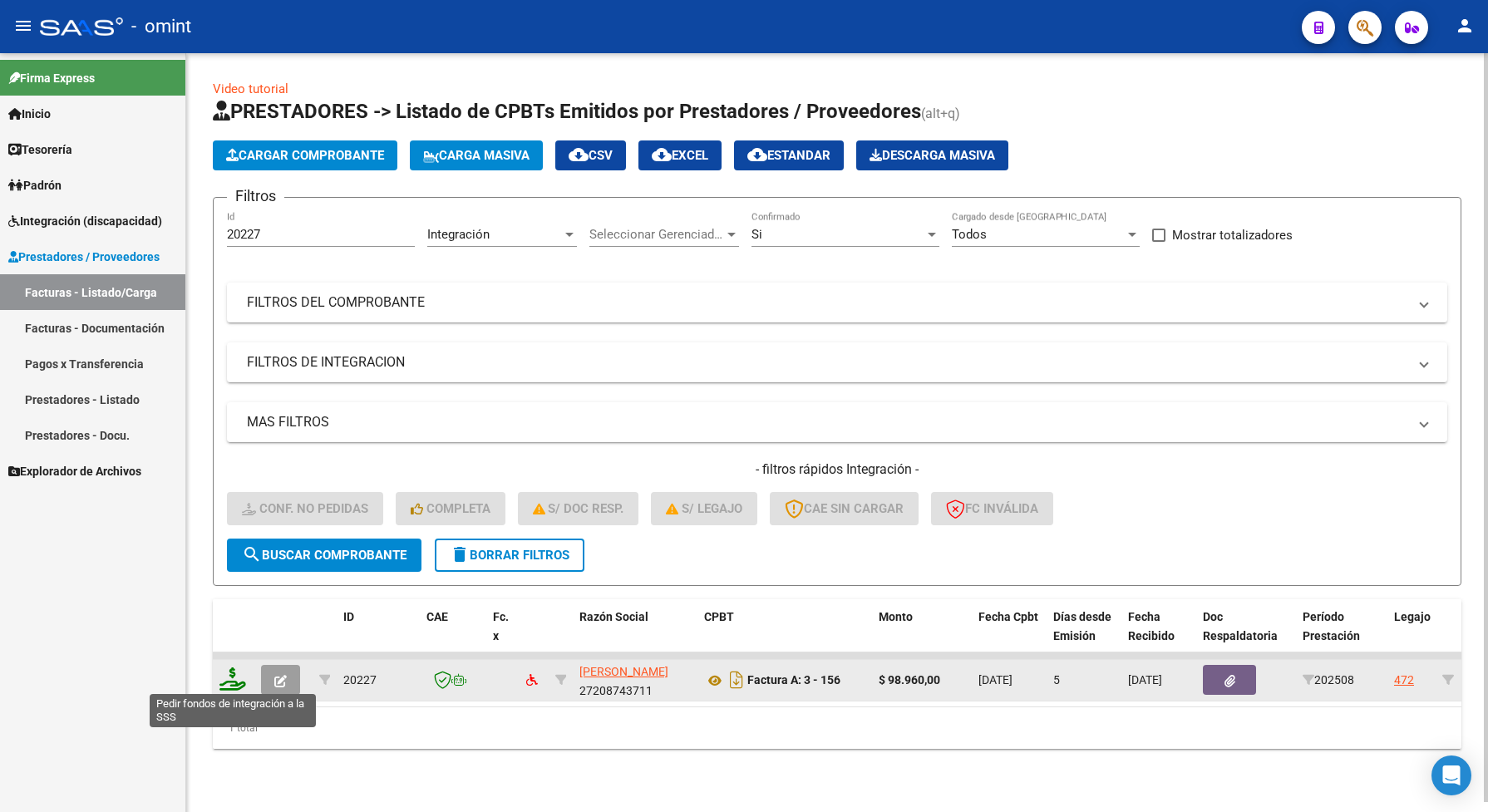
click at [234, 676] on icon at bounding box center [233, 678] width 26 height 24
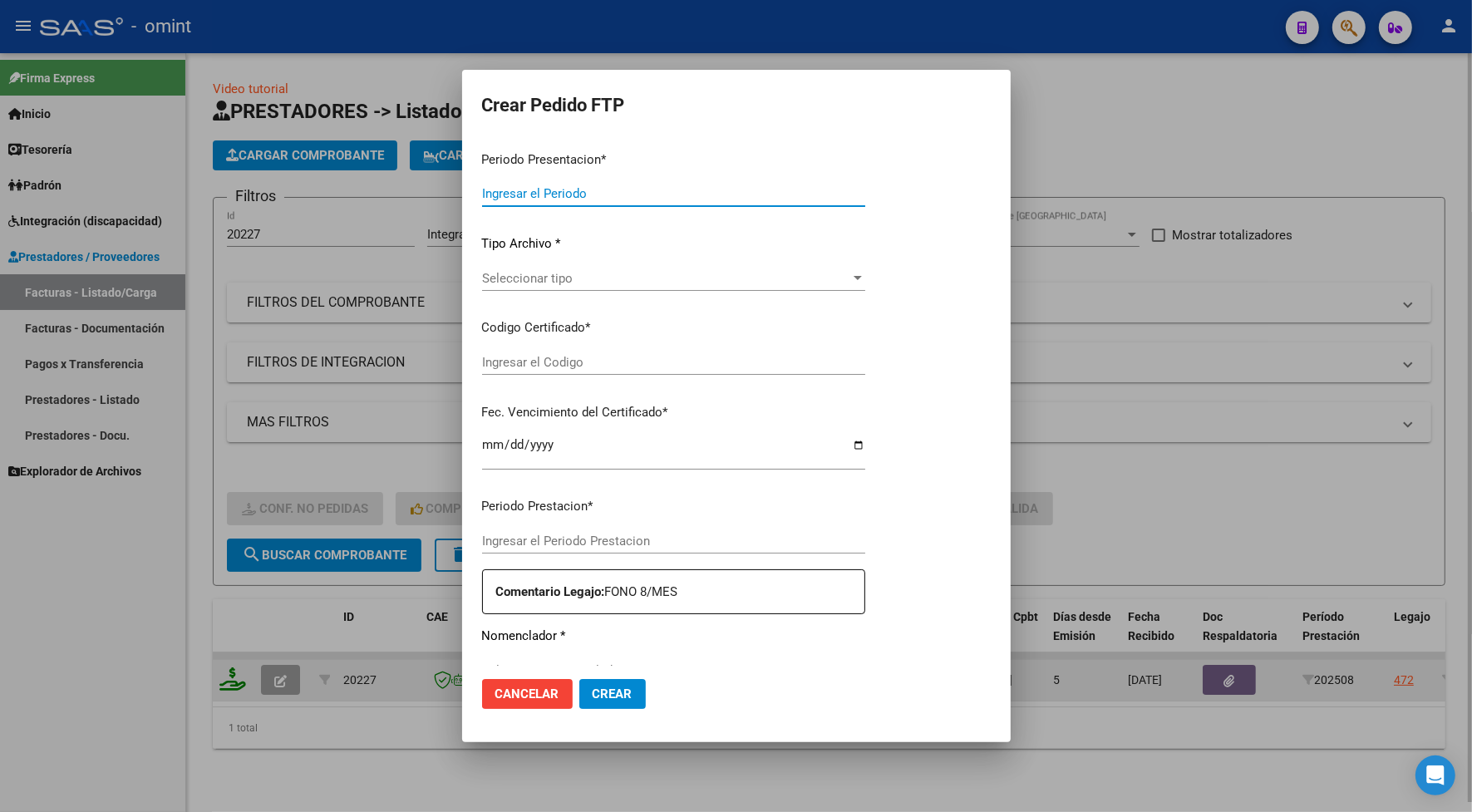
type input "202508"
type input "$ 98.960,00"
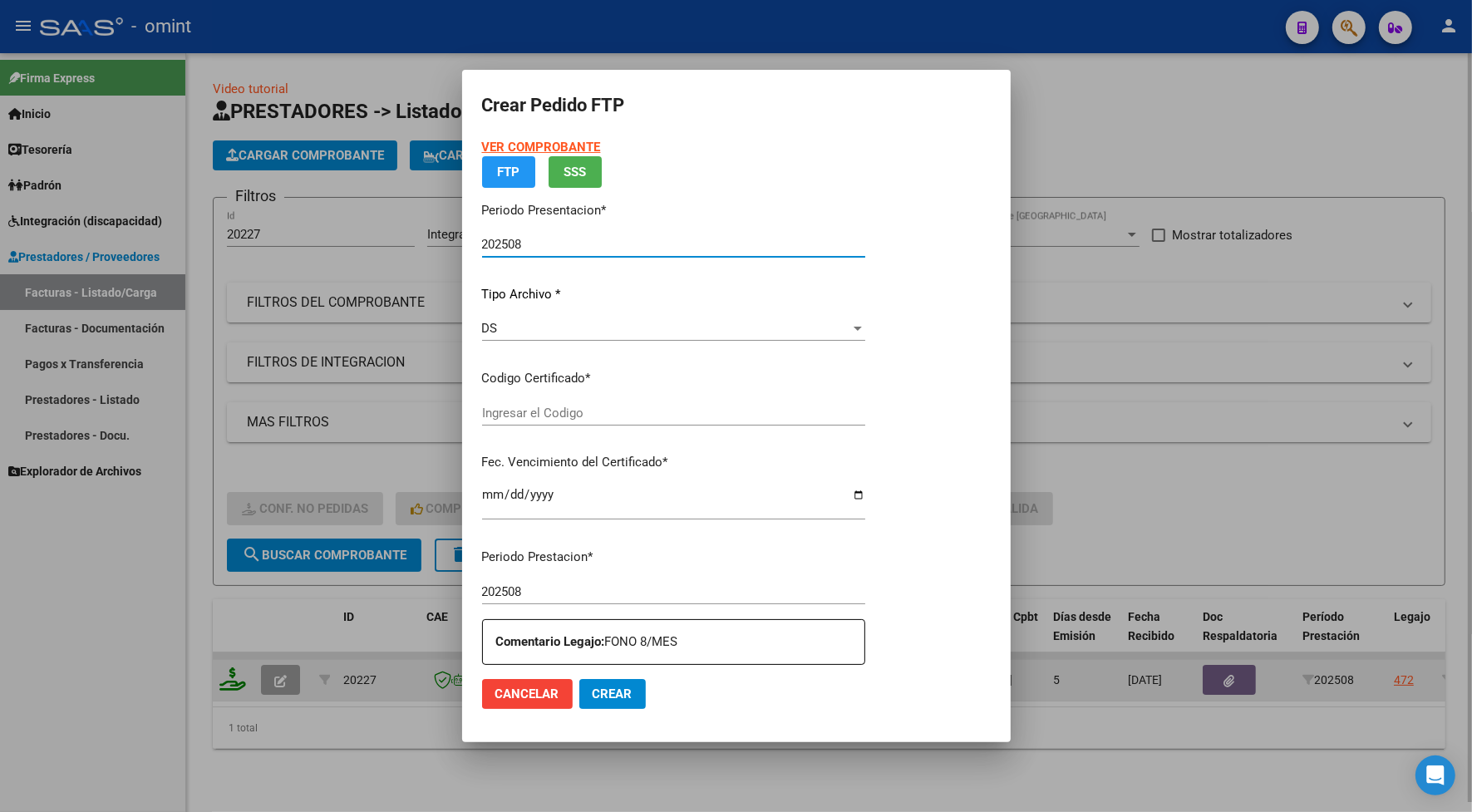
type input "9645228796"
type input "2026-09-14"
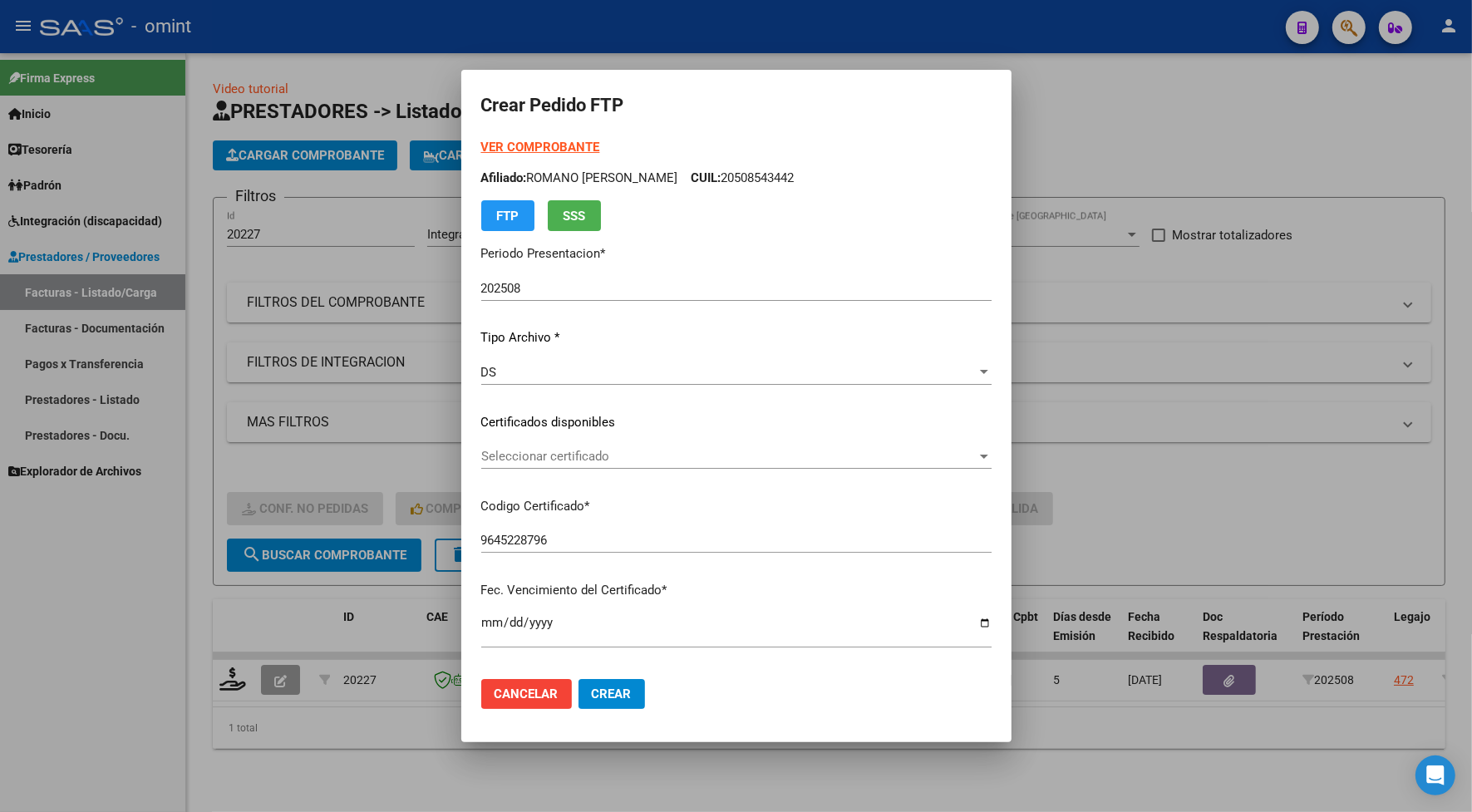
click at [542, 444] on div "Seleccionar certificado Seleccionar certificado" at bounding box center [736, 456] width 510 height 25
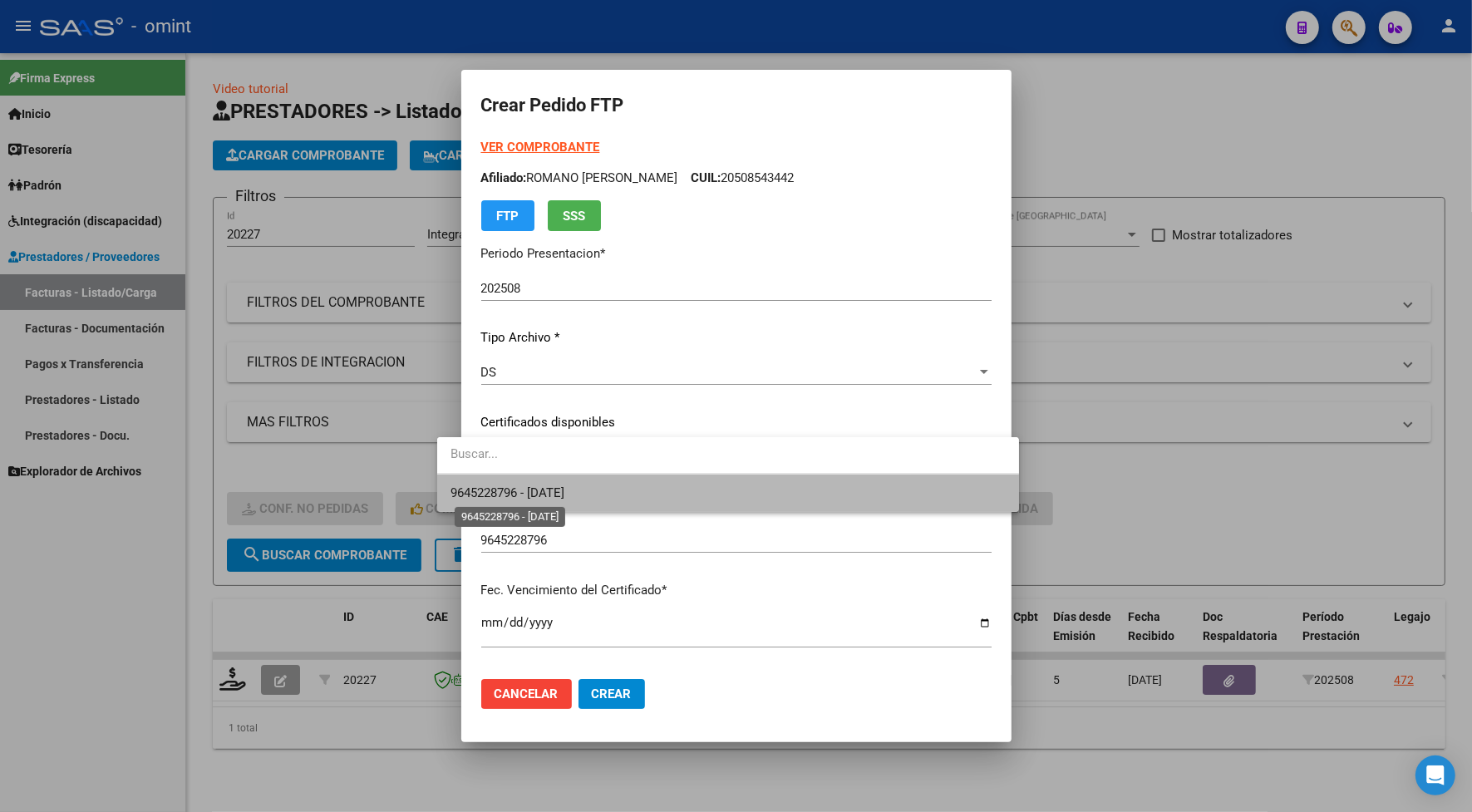
click at [543, 492] on span "9645228796 - 2026-09-14" at bounding box center [507, 492] width 114 height 15
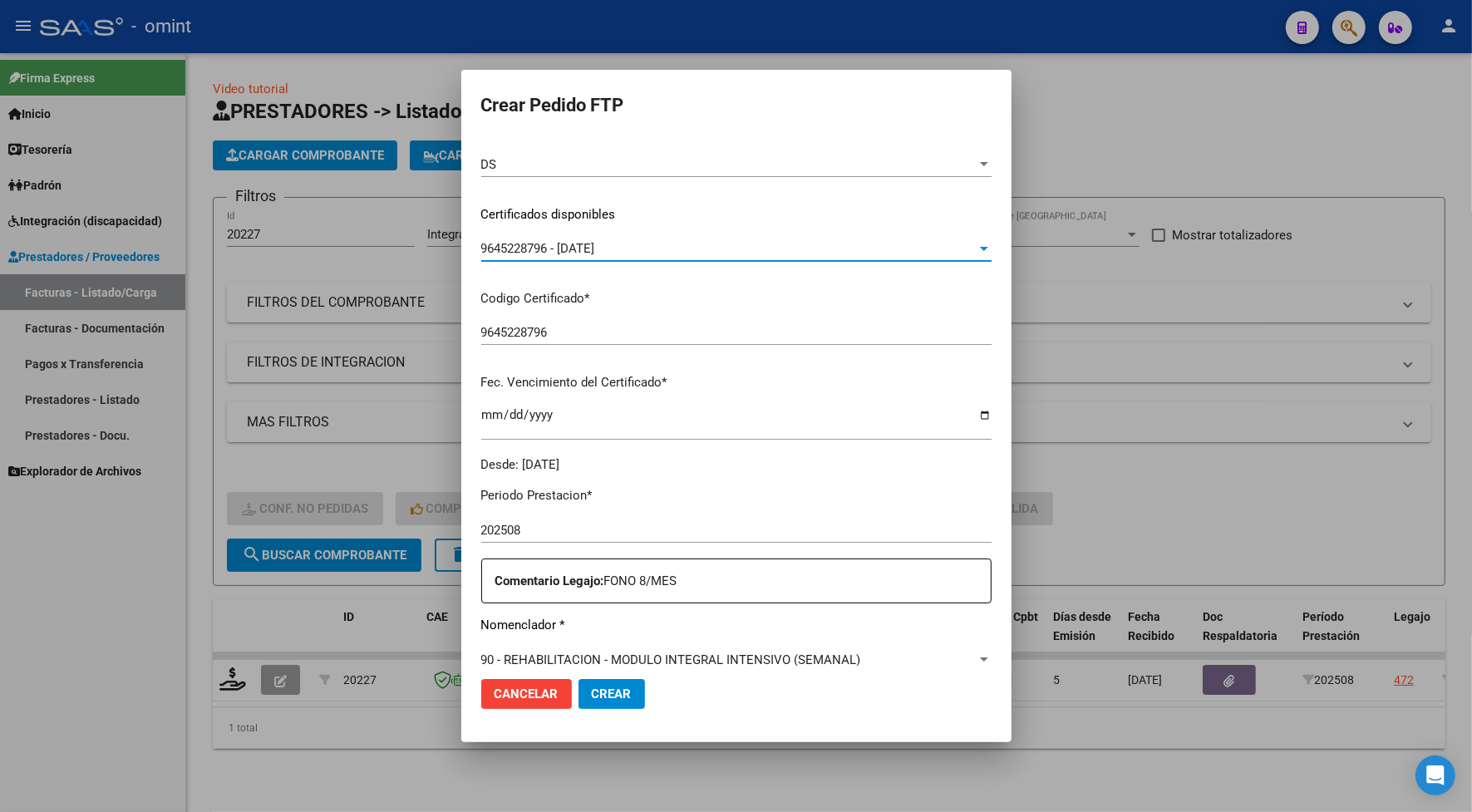
scroll to position [519, 0]
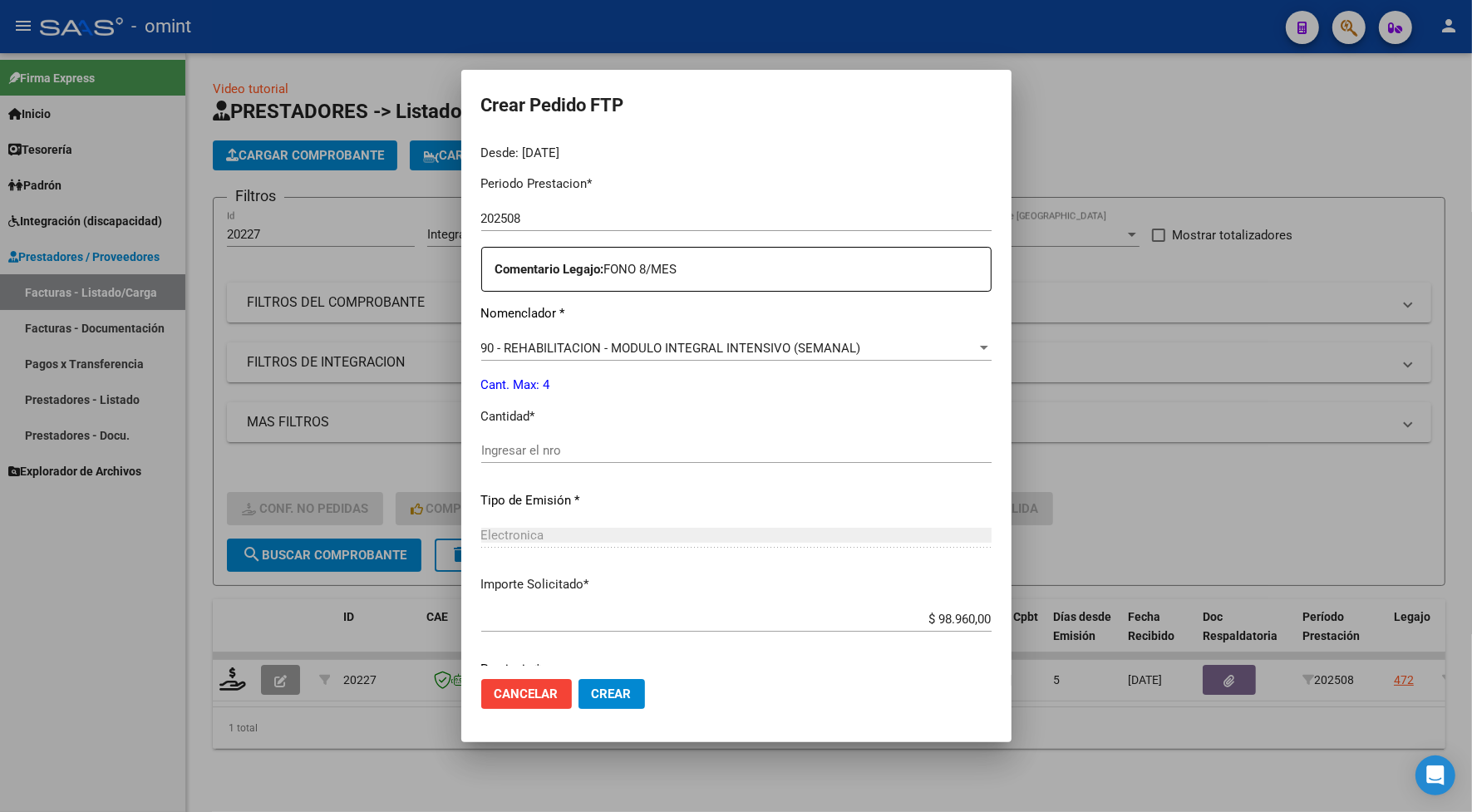
click at [512, 450] on input "Ingresar el nro" at bounding box center [736, 450] width 510 height 15
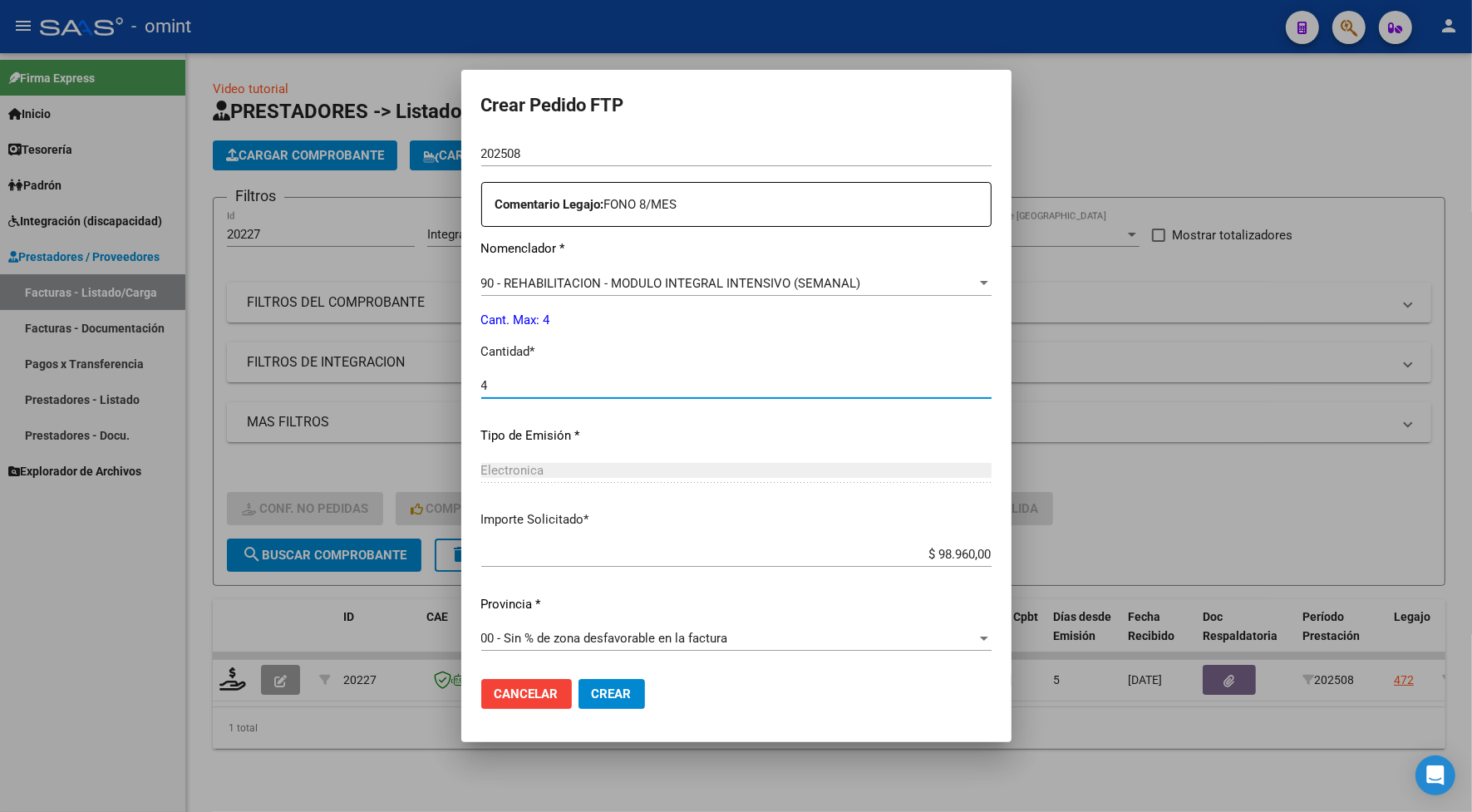
type input "4"
click at [592, 687] on span "Crear" at bounding box center [612, 693] width 40 height 15
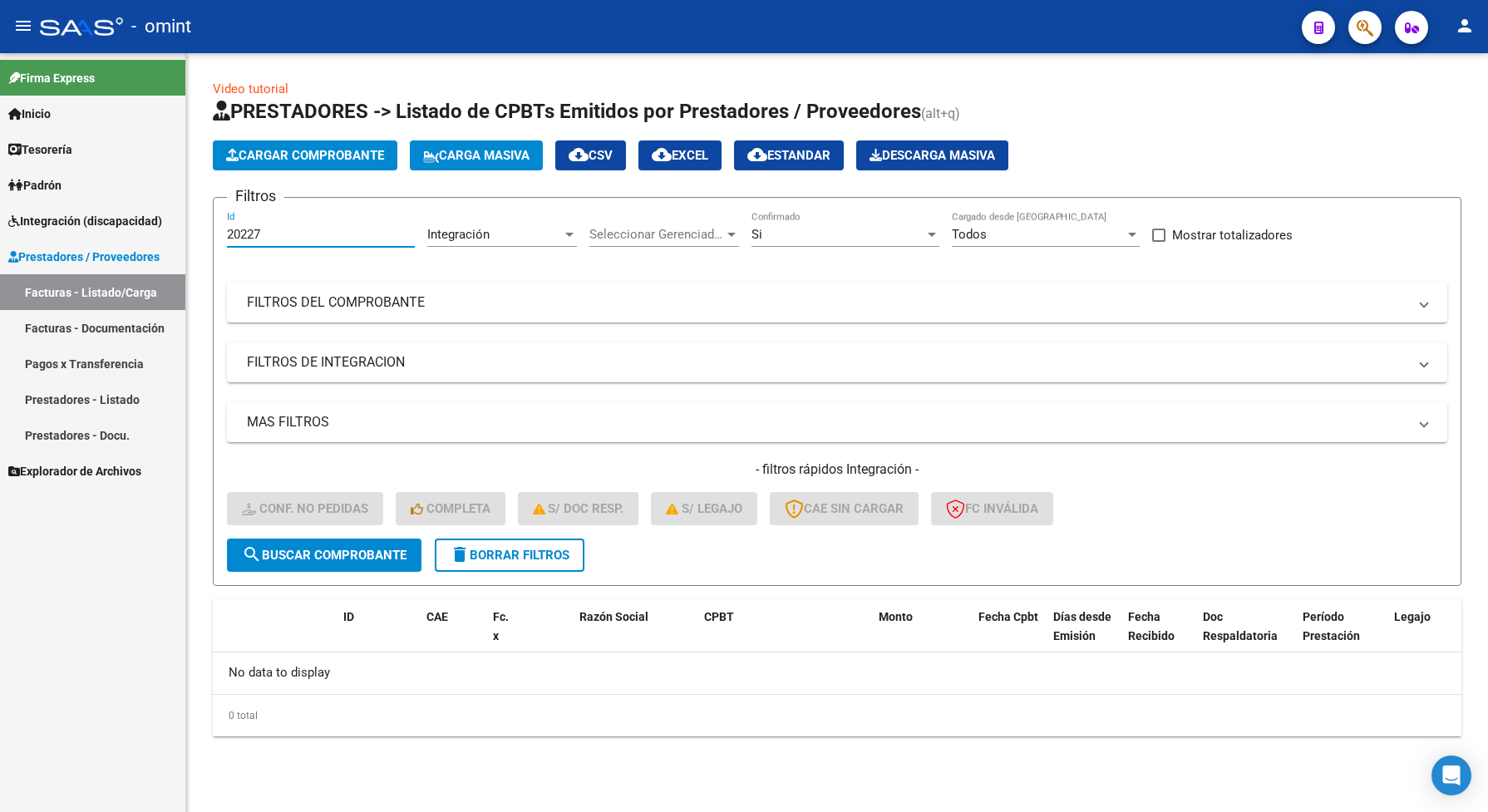
drag, startPoint x: 278, startPoint y: 234, endPoint x: 233, endPoint y: 244, distance: 46.1
click at [233, 244] on div "20227 Id" at bounding box center [321, 228] width 188 height 36
click at [284, 227] on input "20227" at bounding box center [321, 234] width 188 height 15
drag, startPoint x: 280, startPoint y: 229, endPoint x: 213, endPoint y: 228, distance: 67.0
click at [213, 228] on form "Filtros 20227 Id Integración Area Seleccionar Gerenciador Seleccionar Gerenciad…" at bounding box center [837, 391] width 1248 height 389
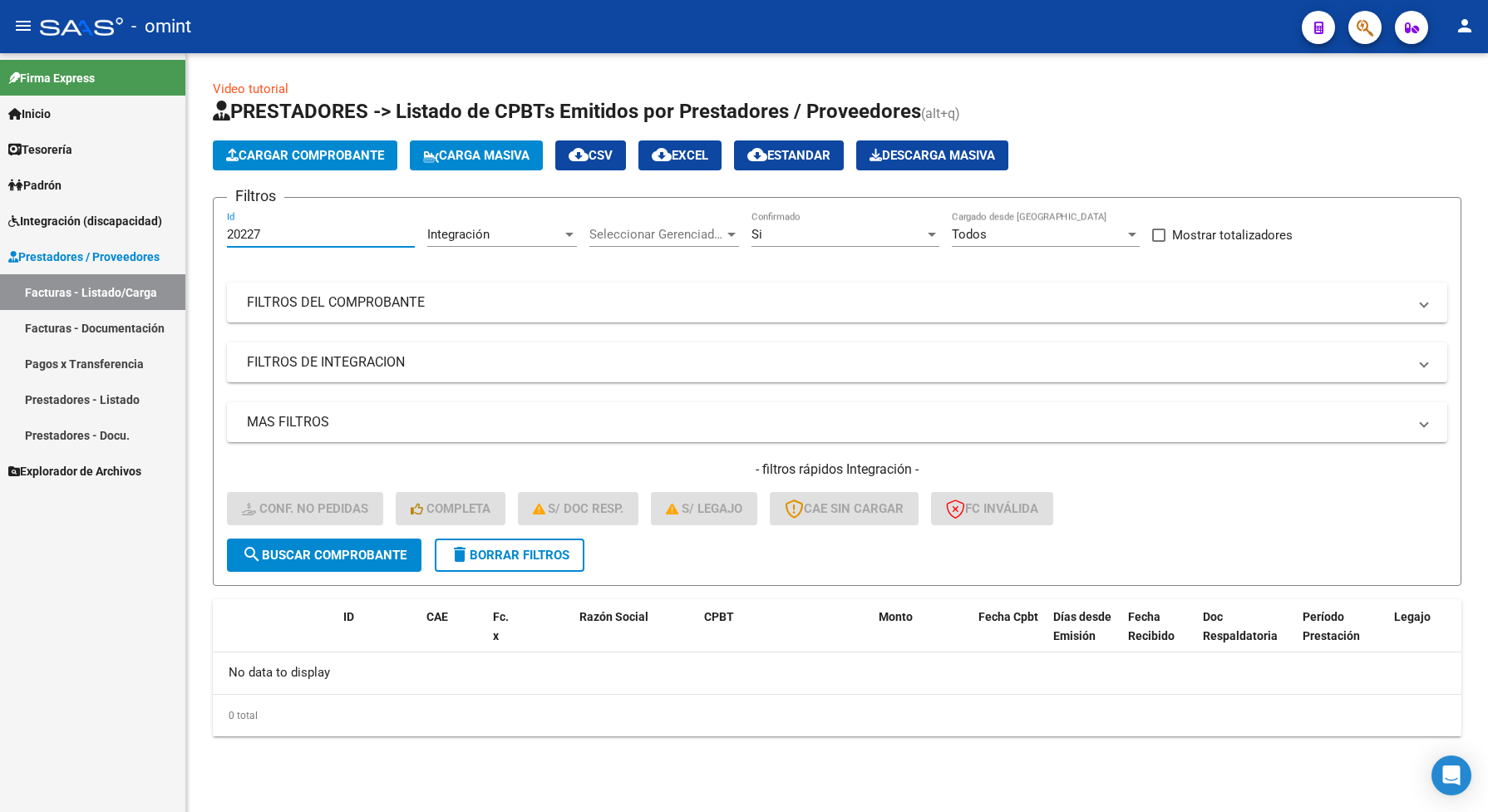
paste input "013"
type input "20013"
click at [379, 558] on span "search Buscar Comprobante" at bounding box center [324, 554] width 164 height 15
drag, startPoint x: 277, startPoint y: 229, endPoint x: 225, endPoint y: 229, distance: 52.0
click at [225, 229] on form "Filtros 20013 Id Integración Area Seleccionar Gerenciador Seleccionar Gerenciad…" at bounding box center [837, 391] width 1248 height 389
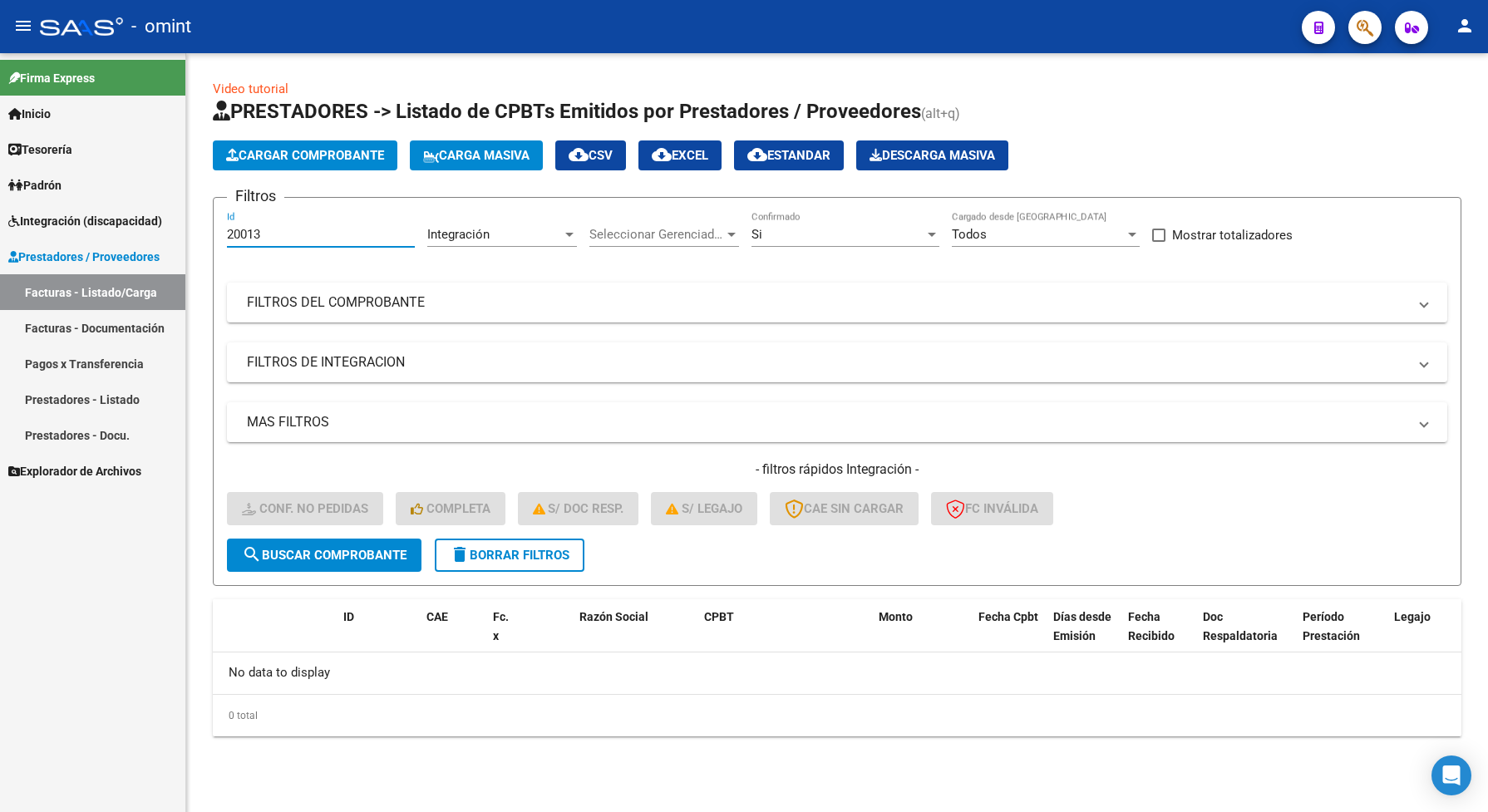
click at [380, 557] on span "search Buscar Comprobante" at bounding box center [324, 554] width 164 height 15
click at [351, 561] on button "search Buscar Comprobante" at bounding box center [324, 555] width 194 height 33
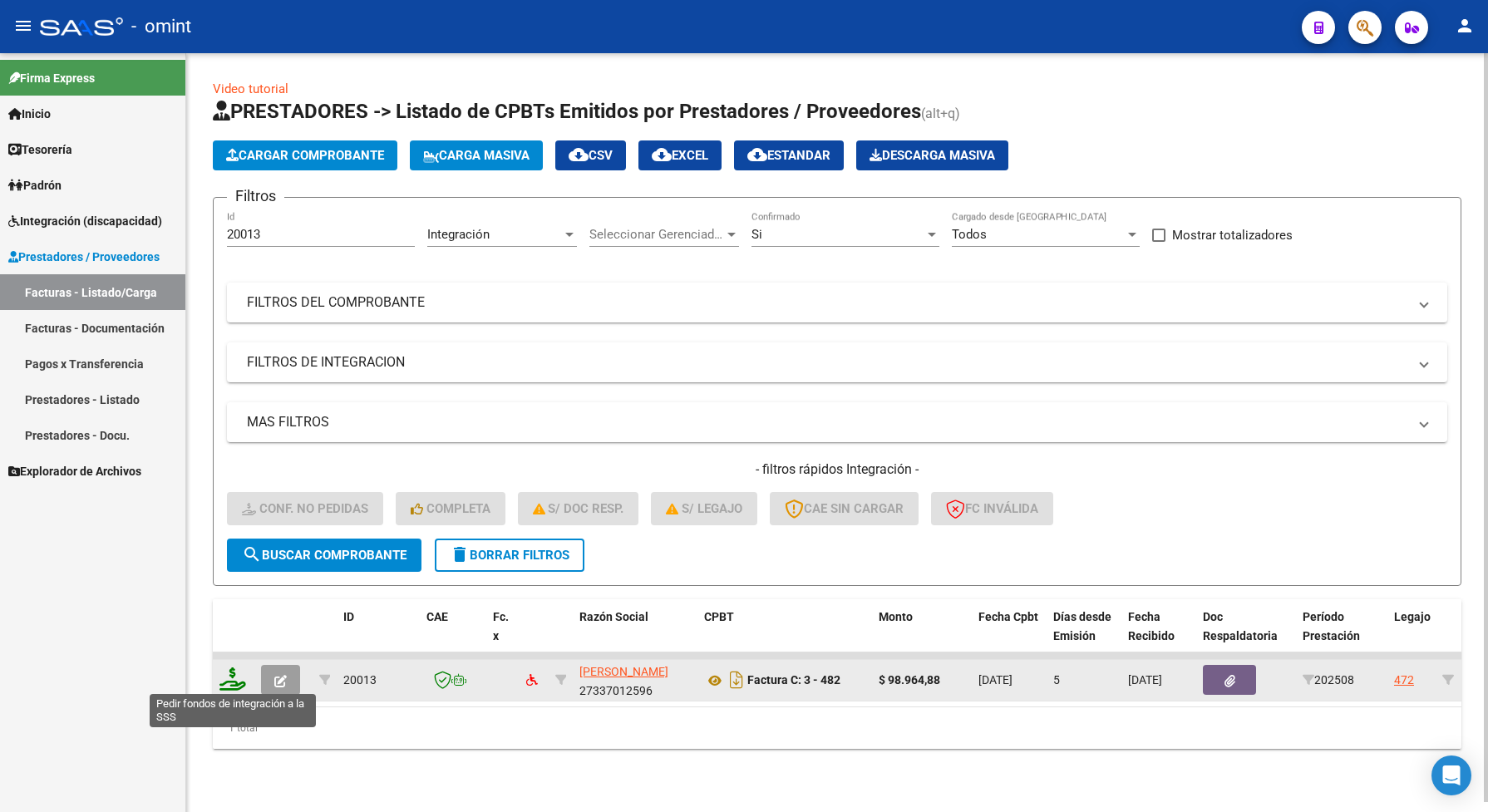
click at [226, 667] on icon at bounding box center [233, 678] width 26 height 24
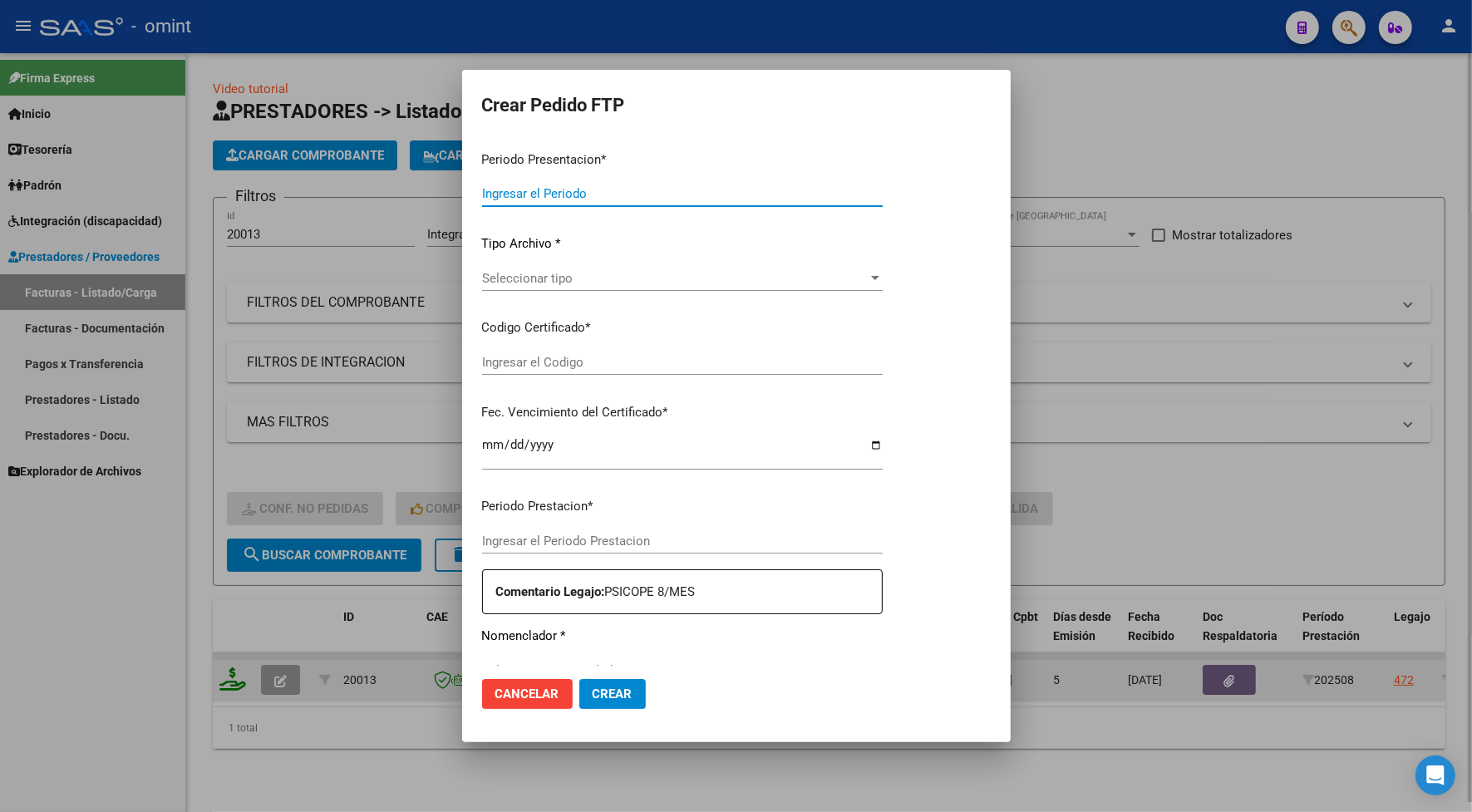
type input "202508"
type input "$ 98.964,88"
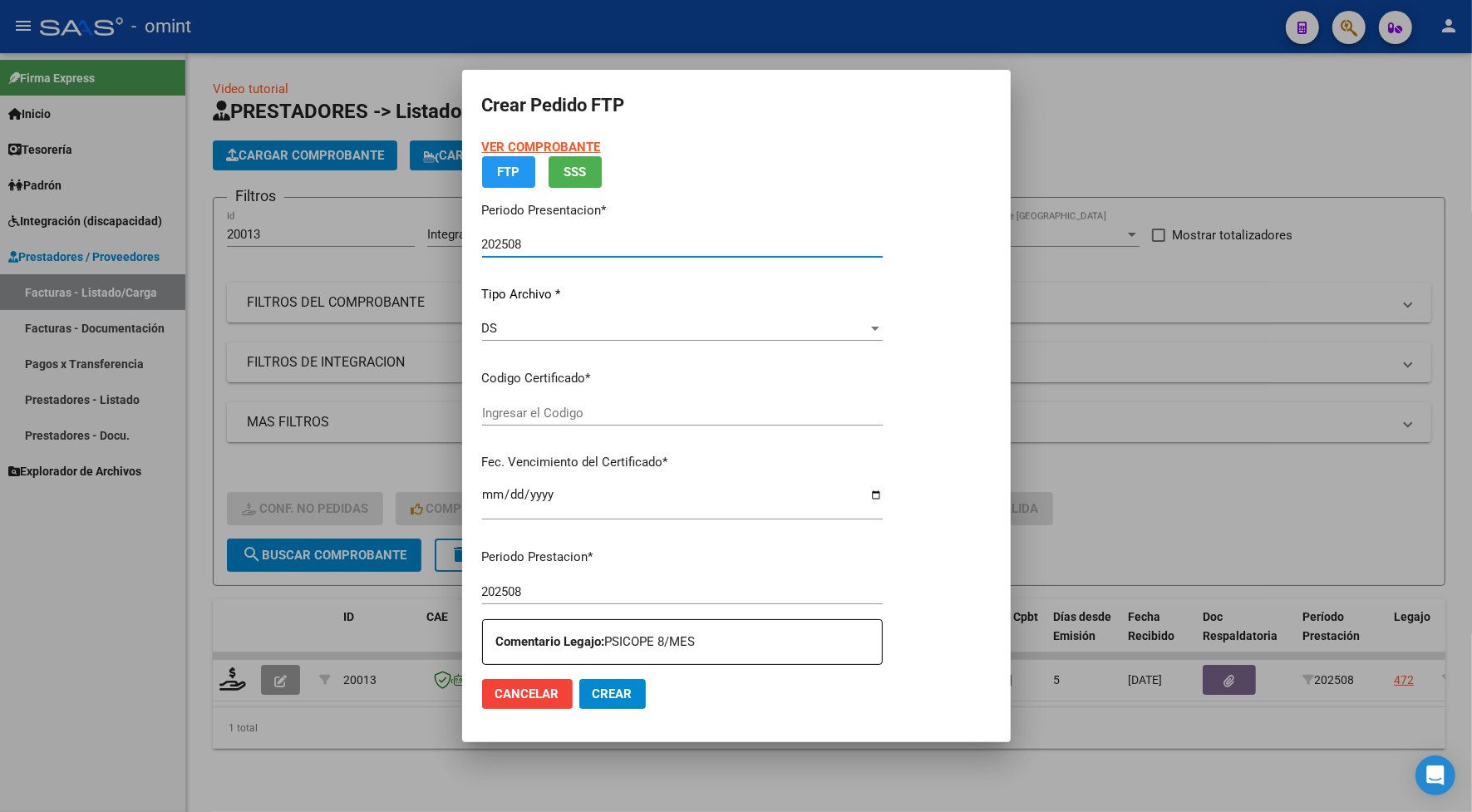
type input "9645228796"
type input "2026-09-14"
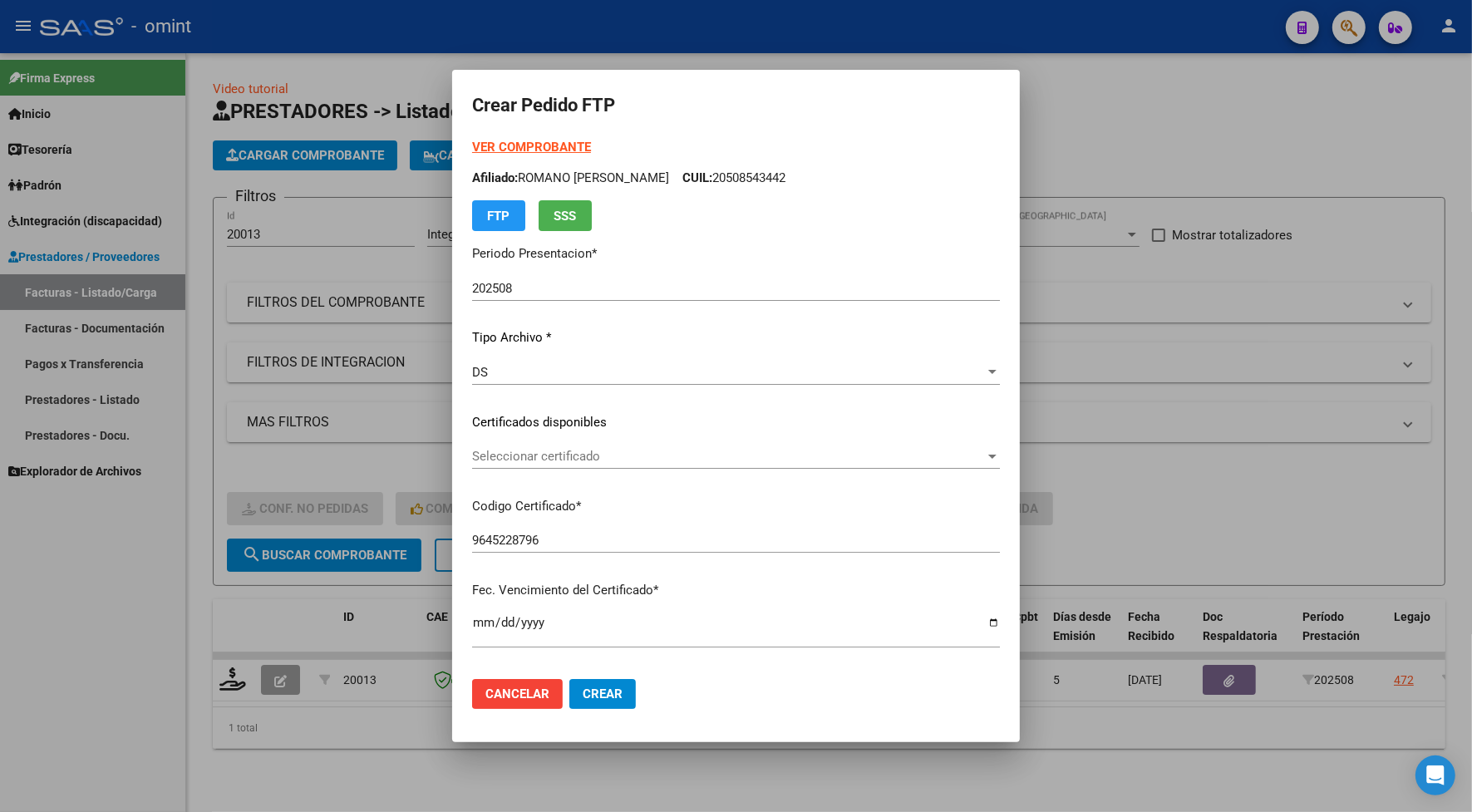
click at [517, 441] on div "VER COMPROBANTE ARCA Padrón Afiliado: ROMANO SANTIAGO HERNAN CUIL: 20508543442 …" at bounding box center [736, 410] width 528 height 544
click at [517, 454] on span "Seleccionar certificado" at bounding box center [728, 455] width 513 height 15
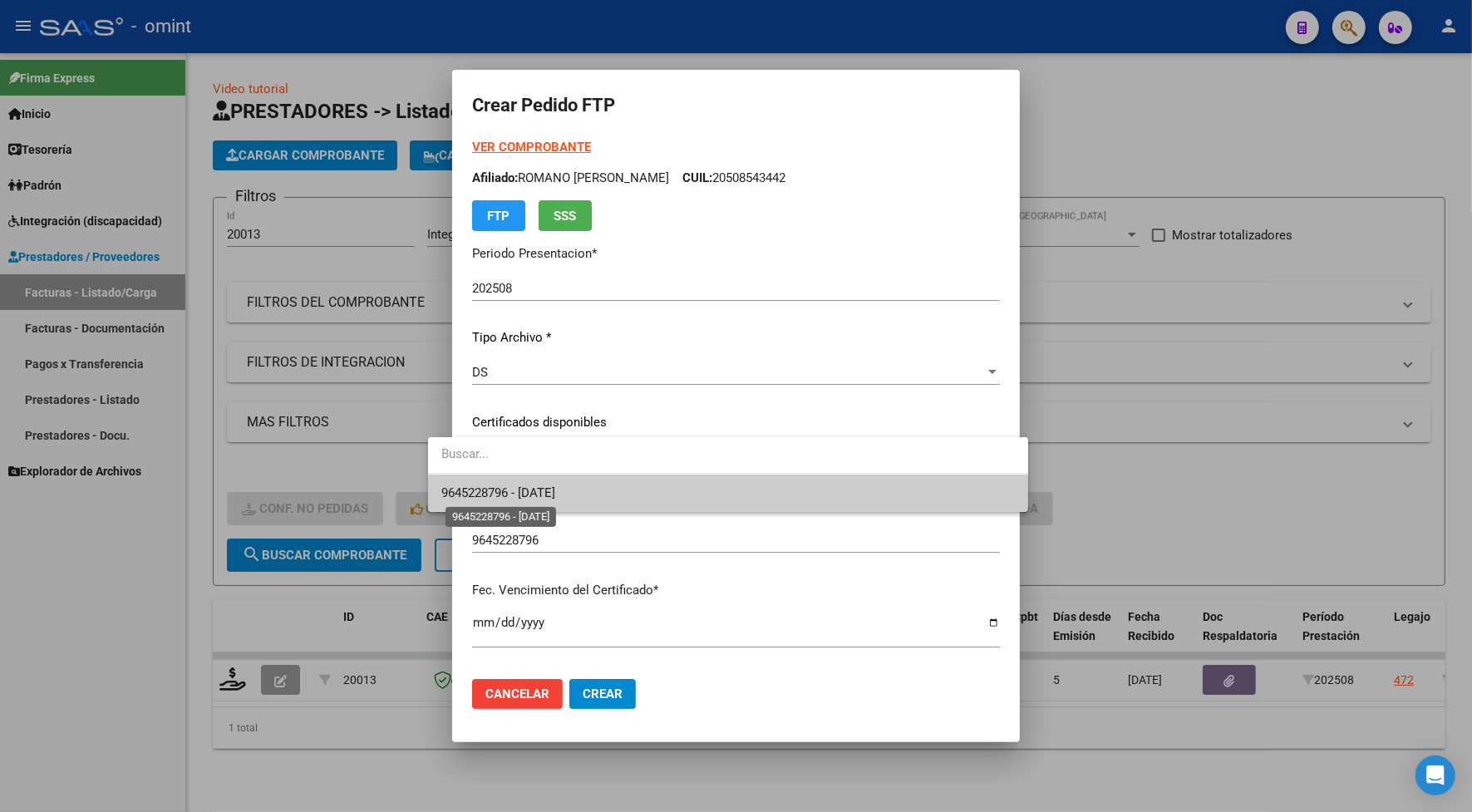
click at [520, 492] on span "9645228796 - 2026-09-14" at bounding box center [498, 492] width 114 height 15
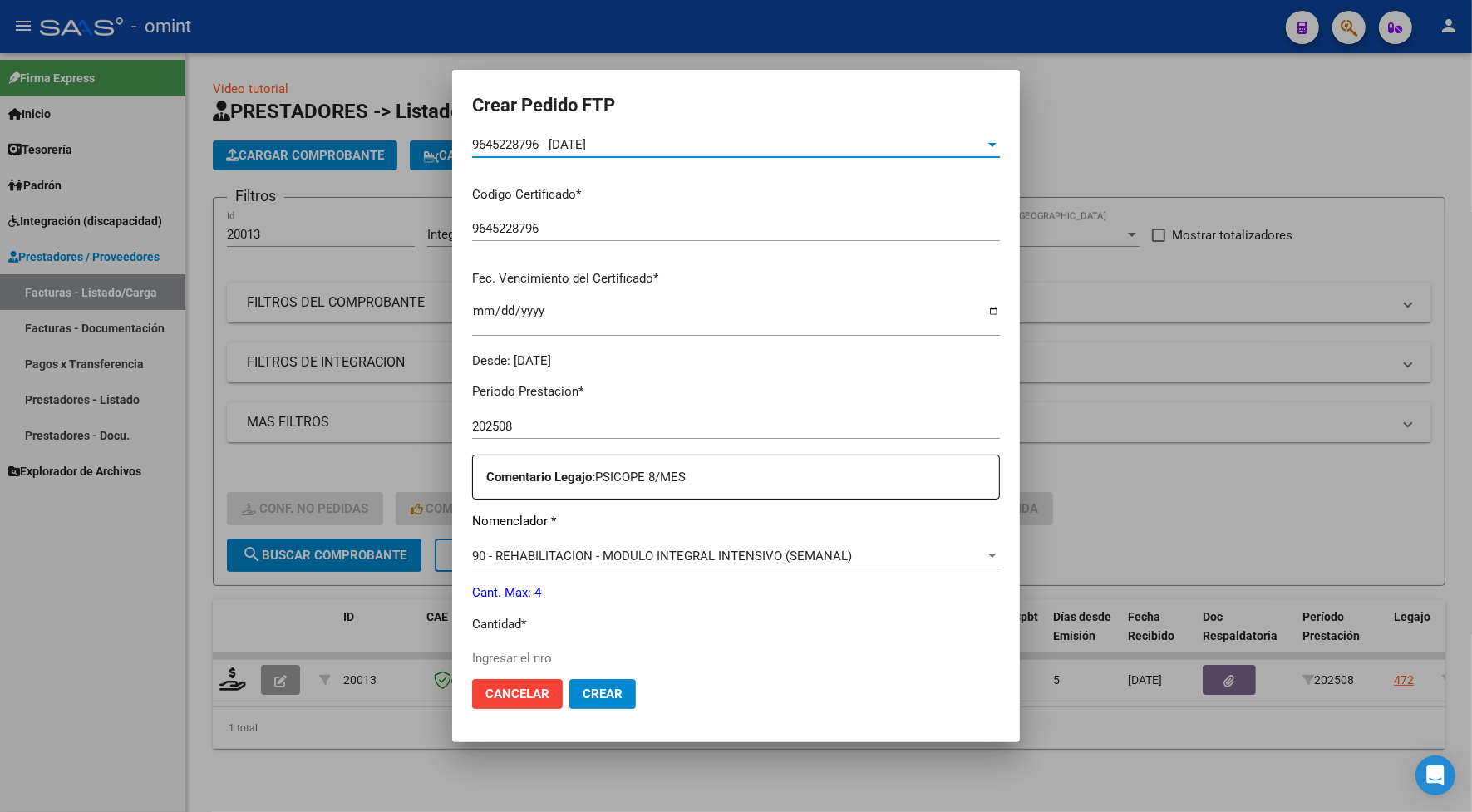
scroll to position [519, 0]
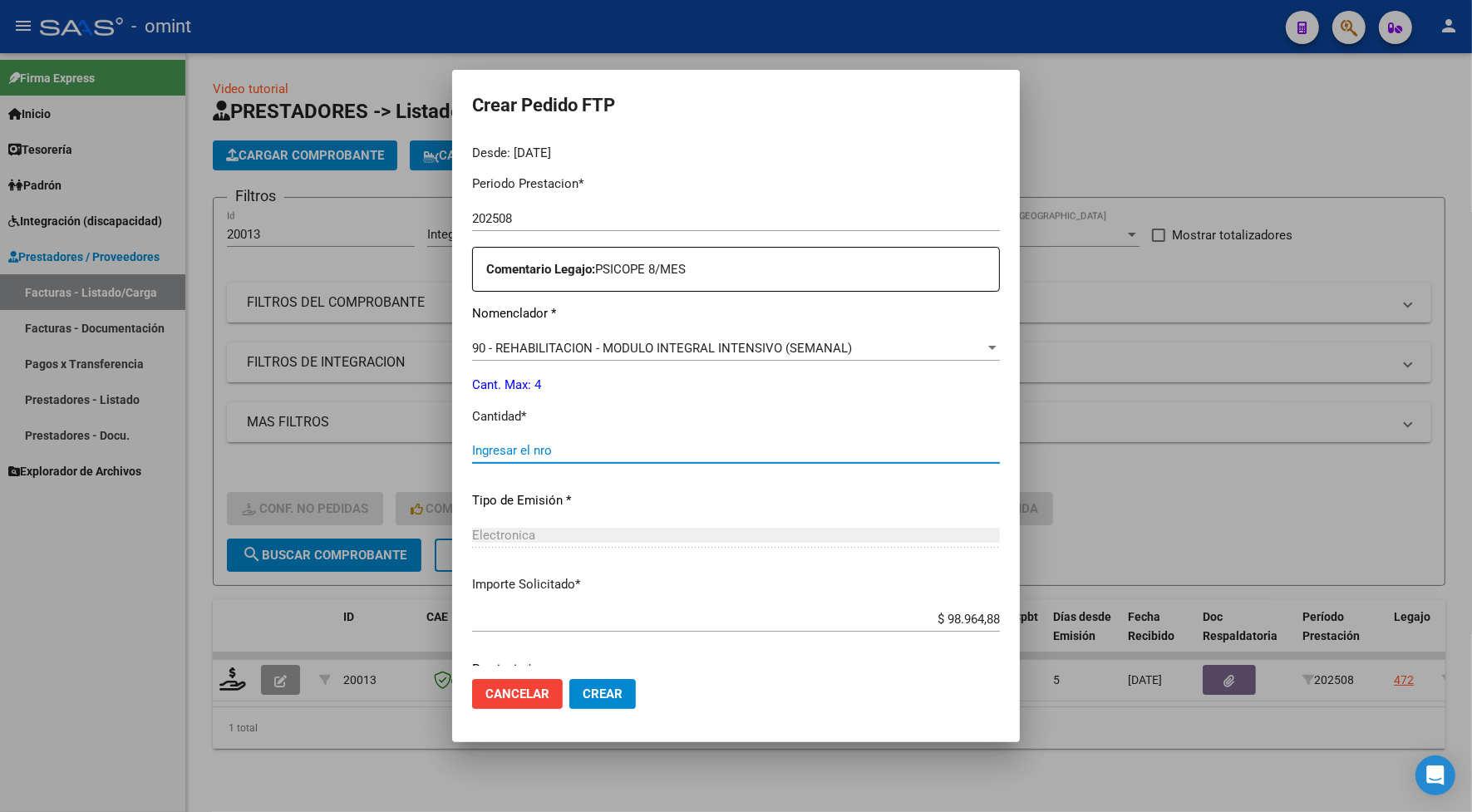
click at [479, 445] on input "Ingresar el nro" at bounding box center [736, 450] width 528 height 15
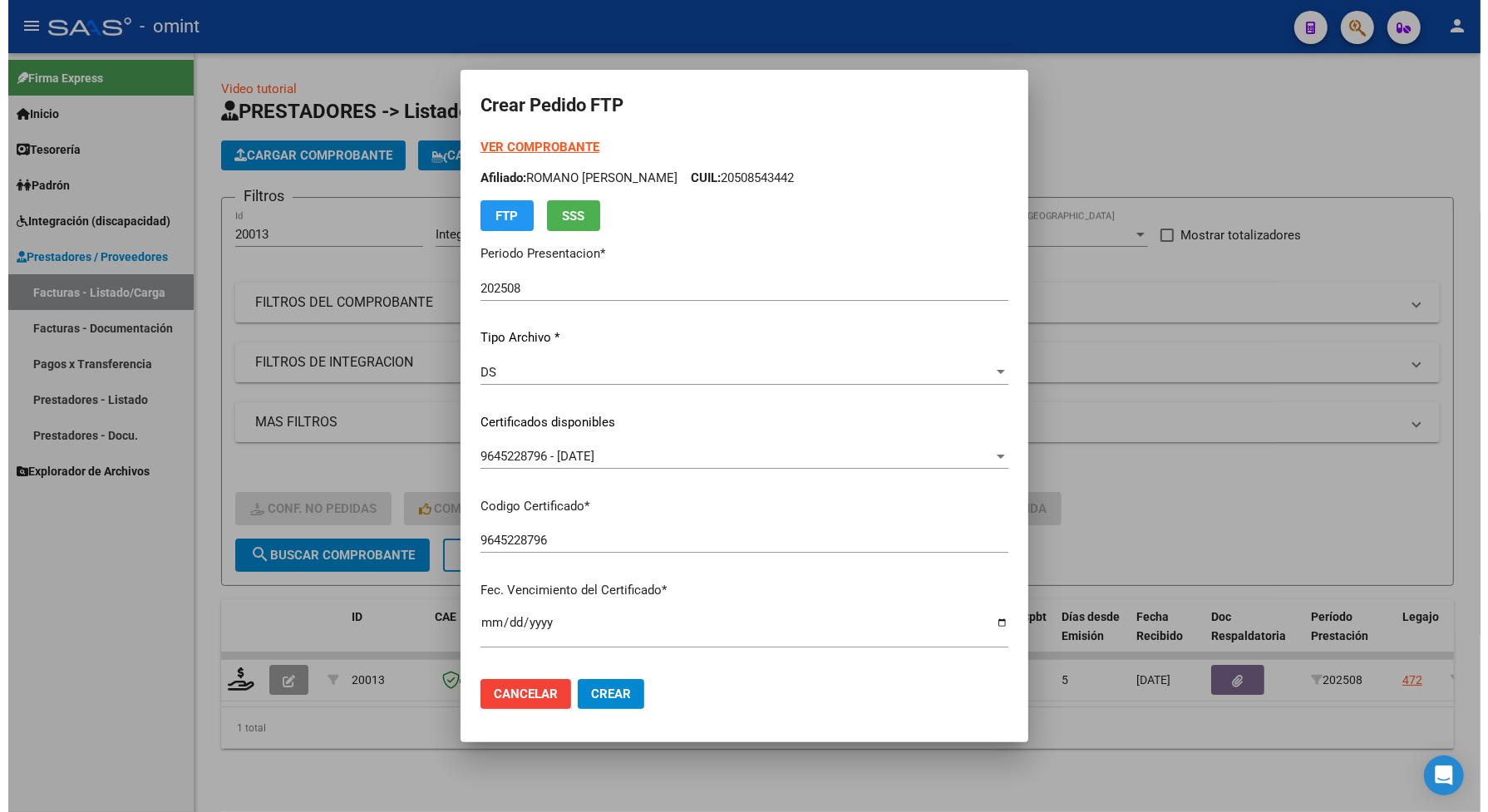
scroll to position [584, 0]
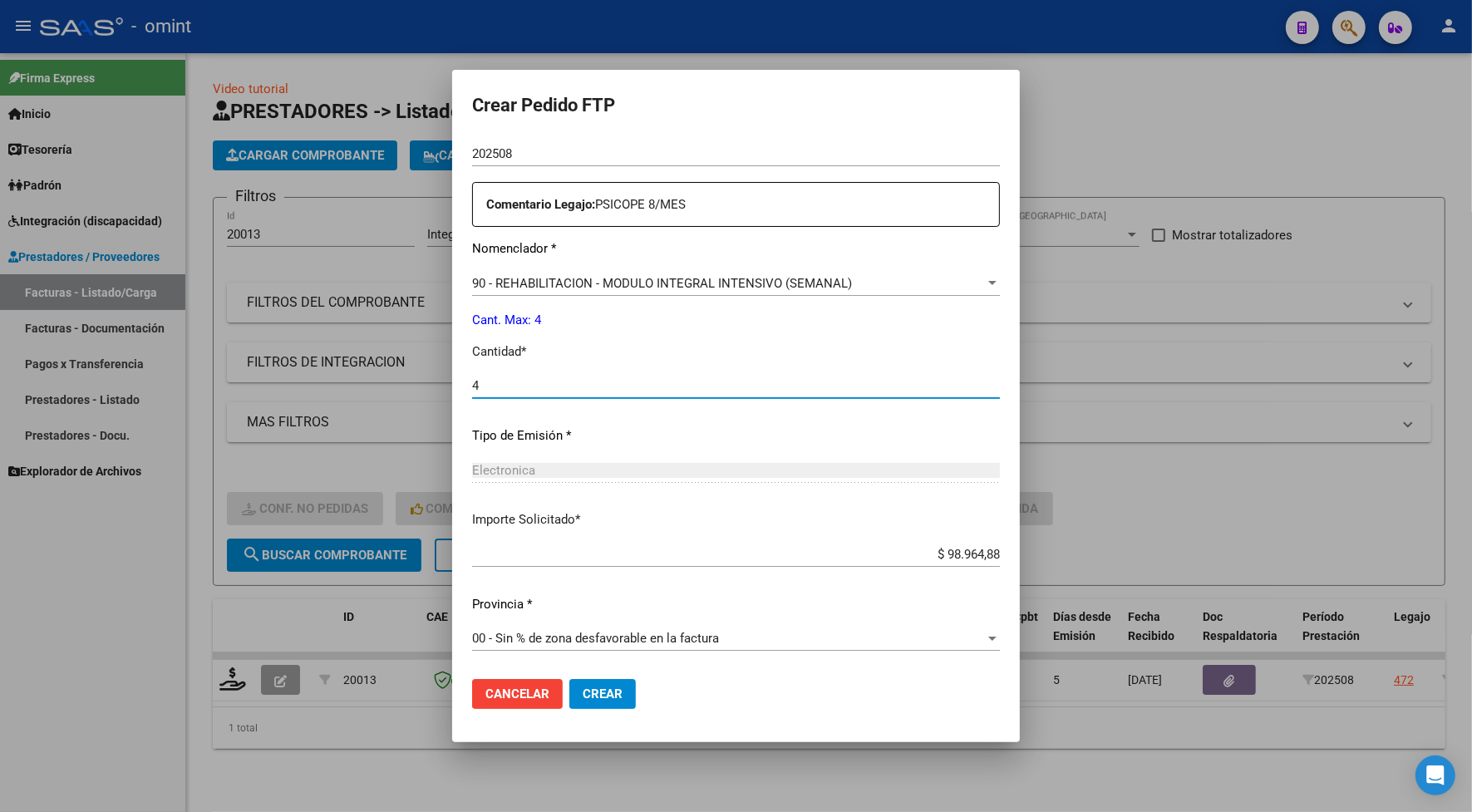
type input "4"
click at [592, 680] on button "Crear" at bounding box center [602, 694] width 66 height 30
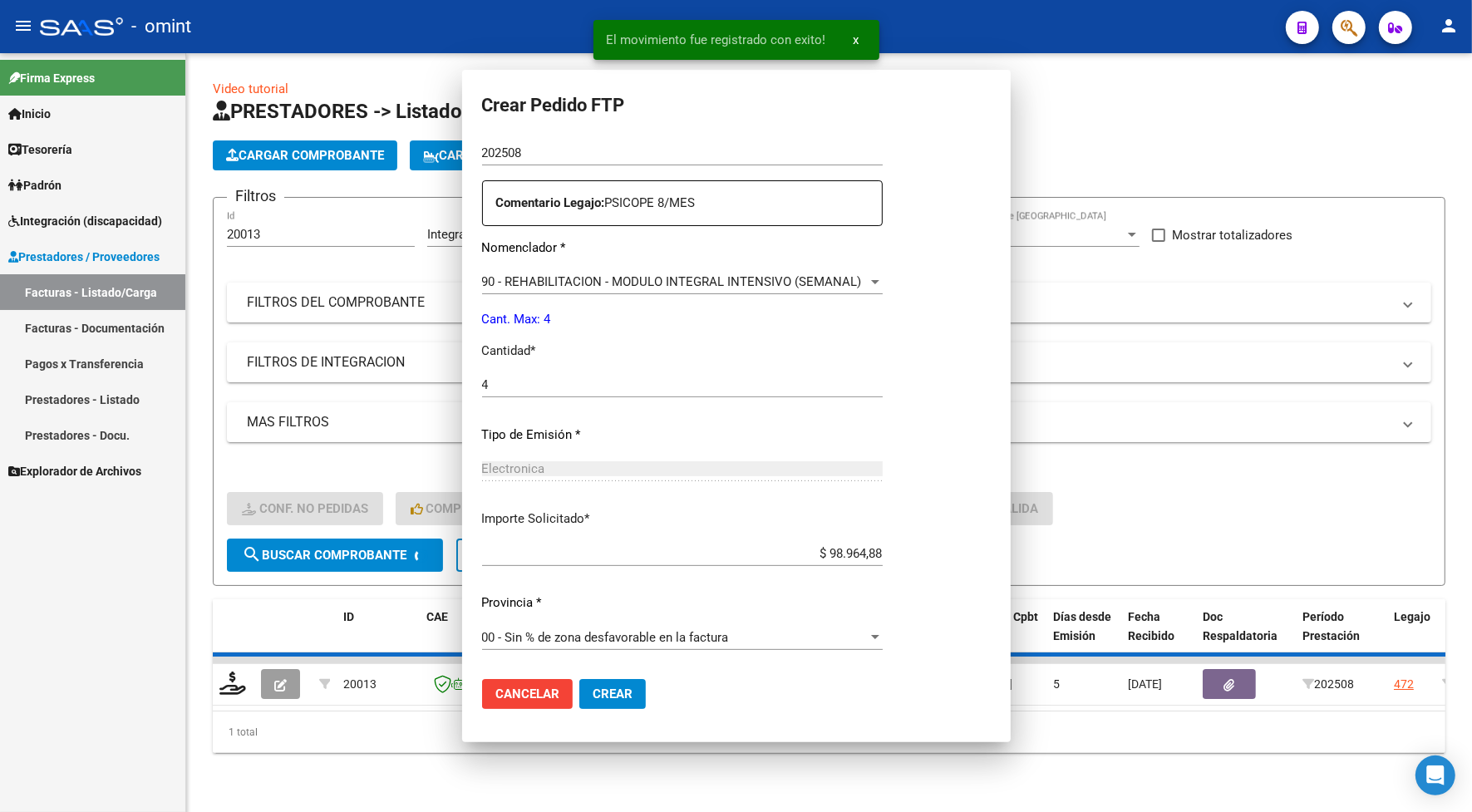
scroll to position [0, 0]
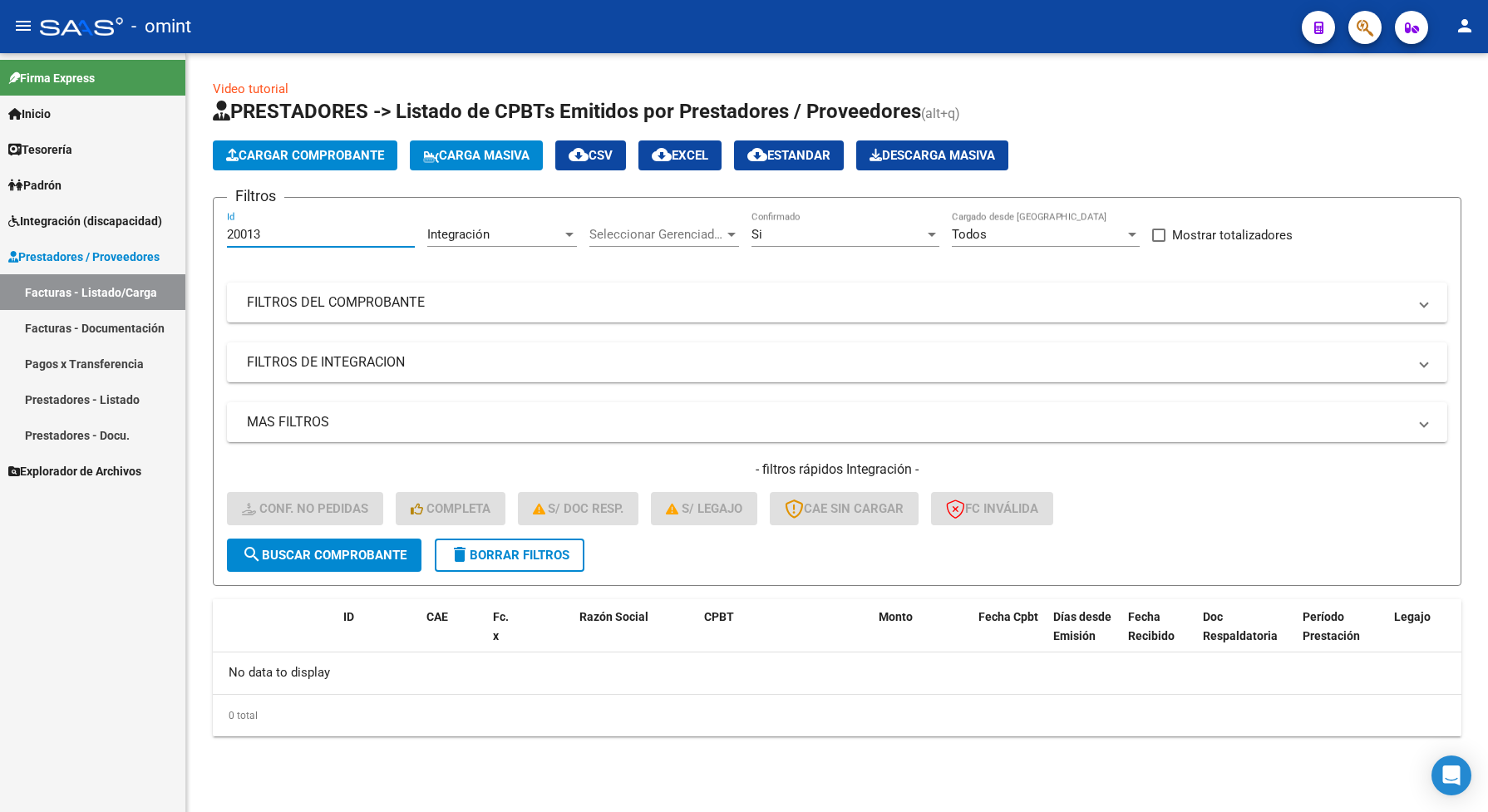
drag, startPoint x: 277, startPoint y: 239, endPoint x: 226, endPoint y: 233, distance: 51.4
click at [227, 233] on input "20013" at bounding box center [321, 234] width 188 height 15
paste input "224"
type input "20224"
click at [376, 550] on span "search Buscar Comprobante" at bounding box center [324, 554] width 164 height 15
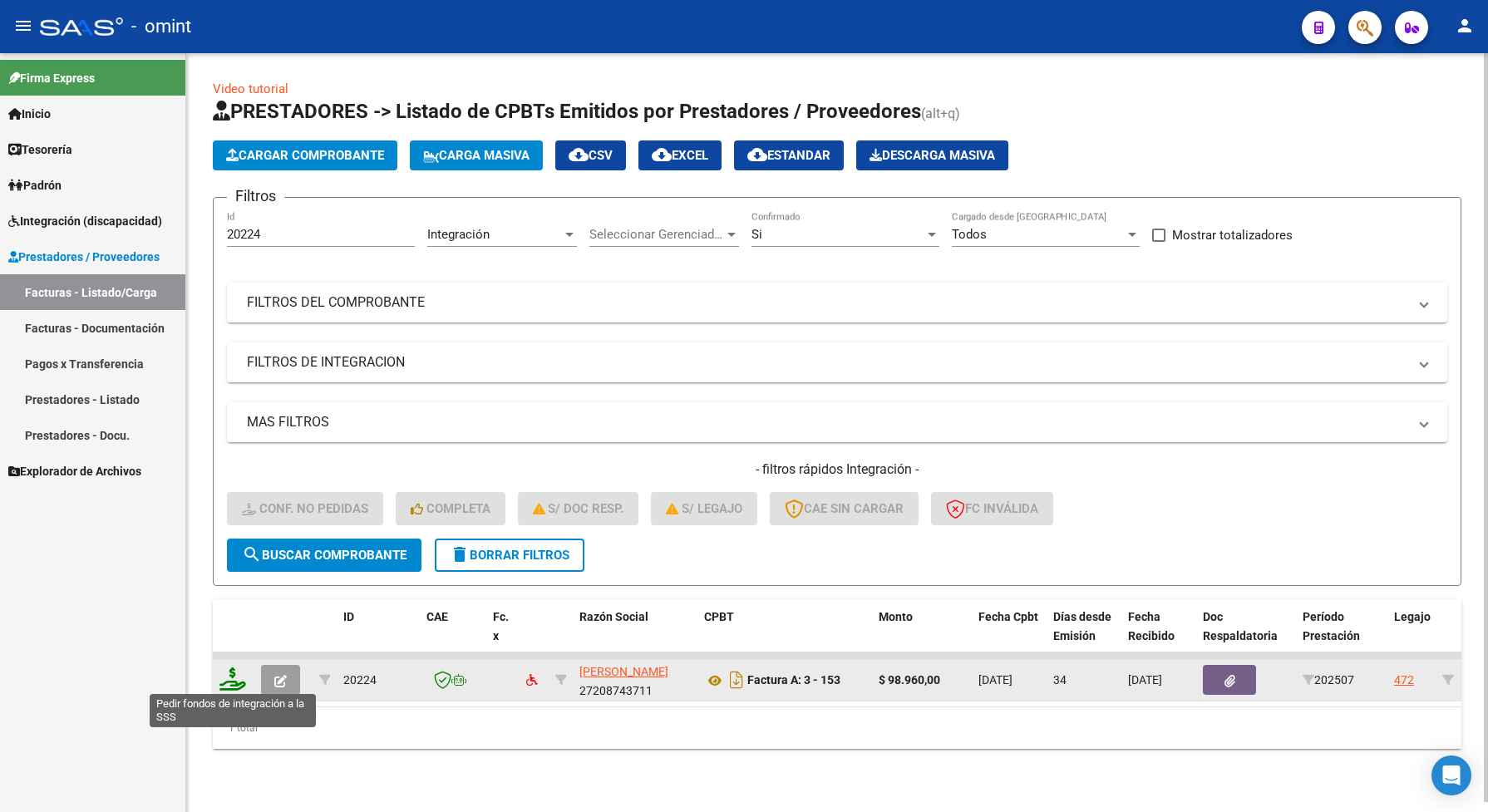
click at [235, 675] on icon at bounding box center [233, 678] width 26 height 24
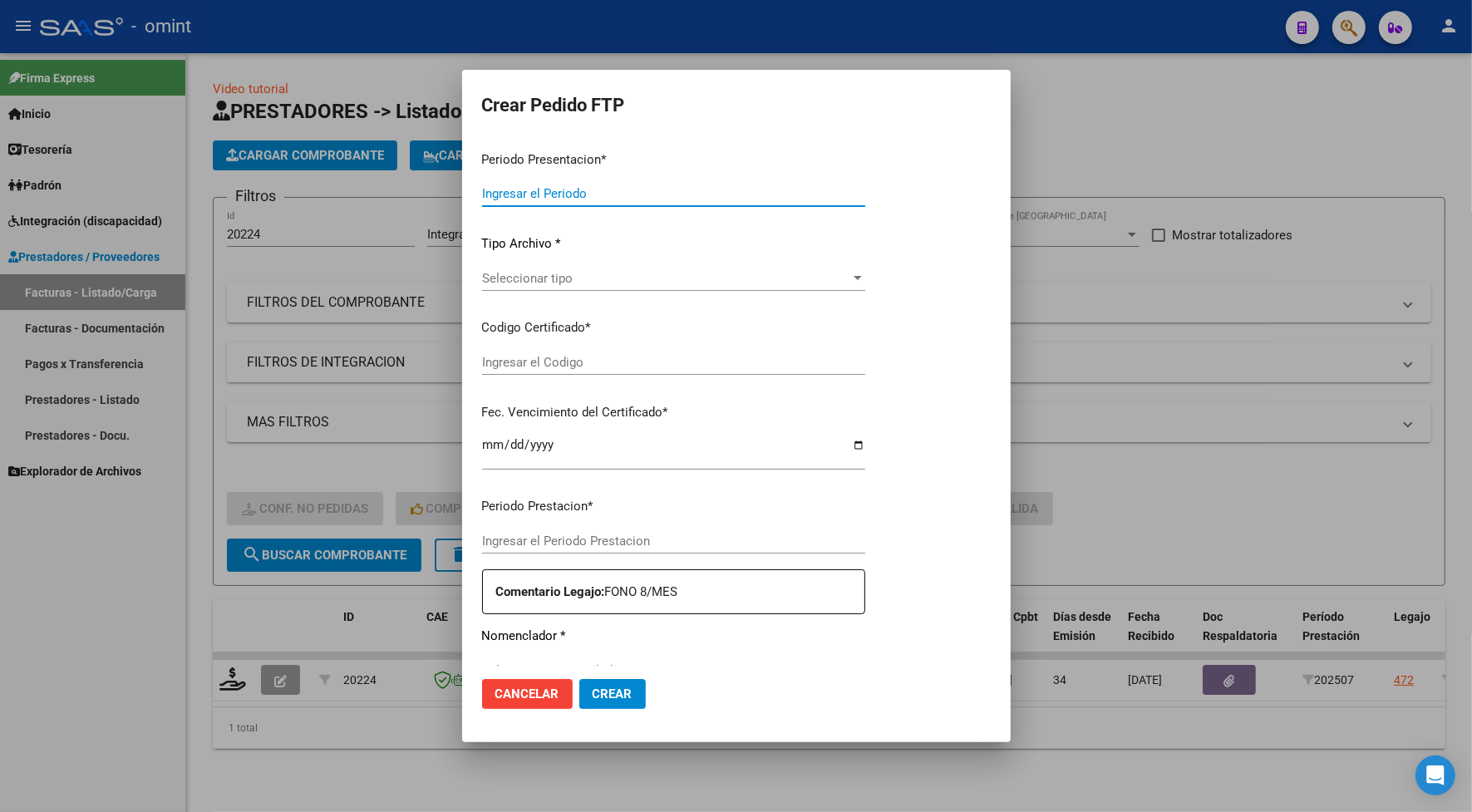
type input "202508"
type input "202507"
type input "$ 98.960,00"
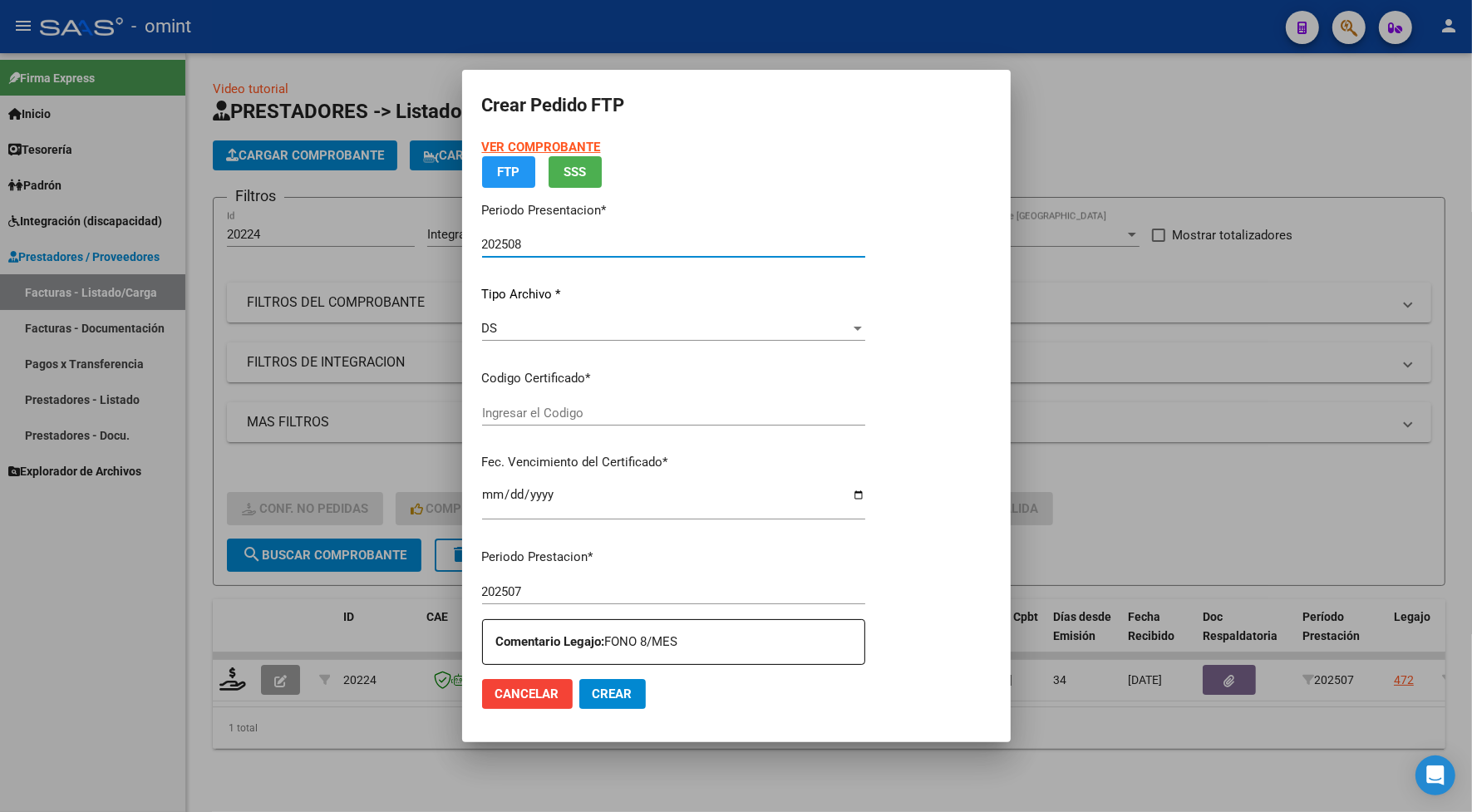
type input "9645228796"
type input "2026-09-14"
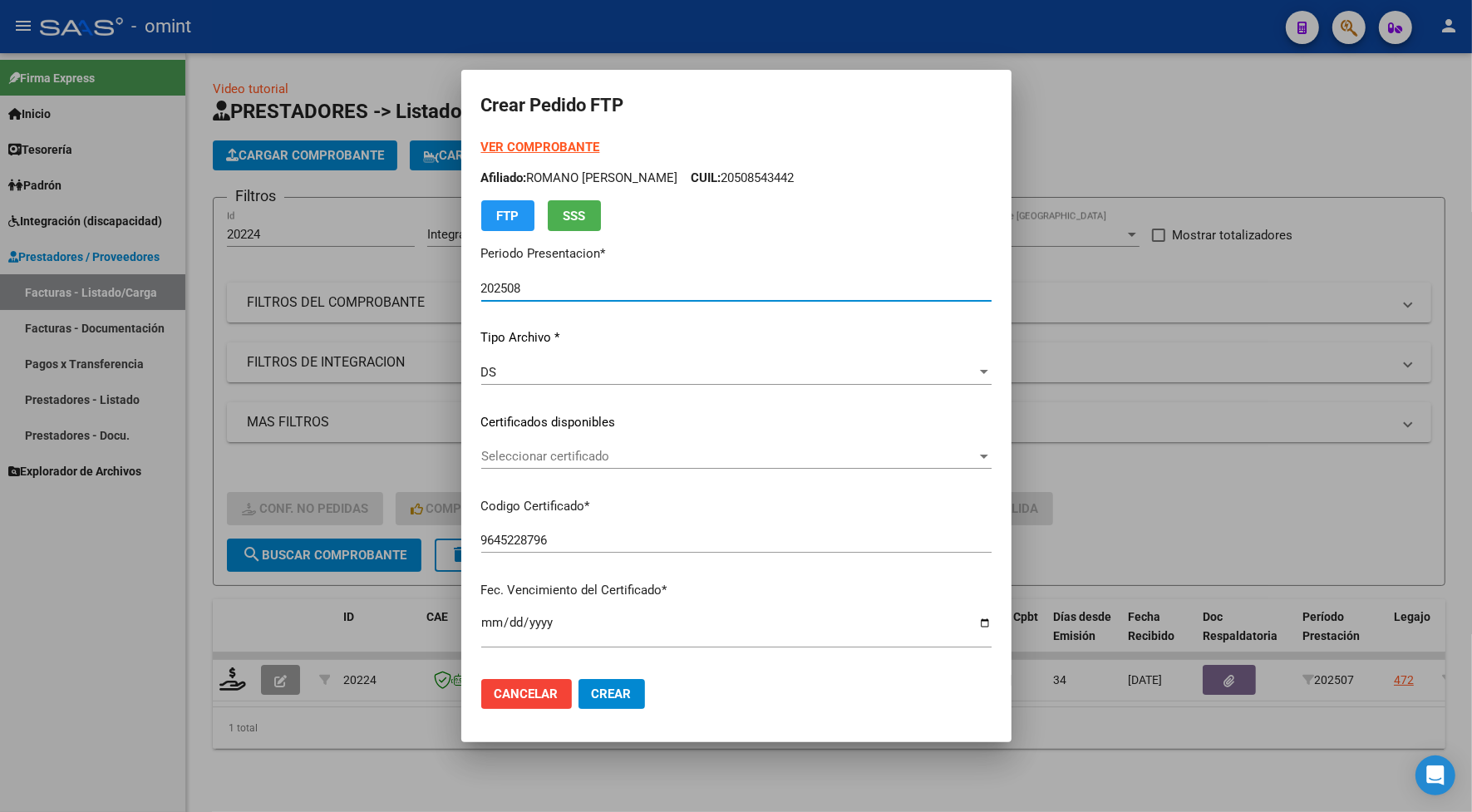
click at [538, 454] on span "Seleccionar certificado" at bounding box center [728, 455] width 496 height 15
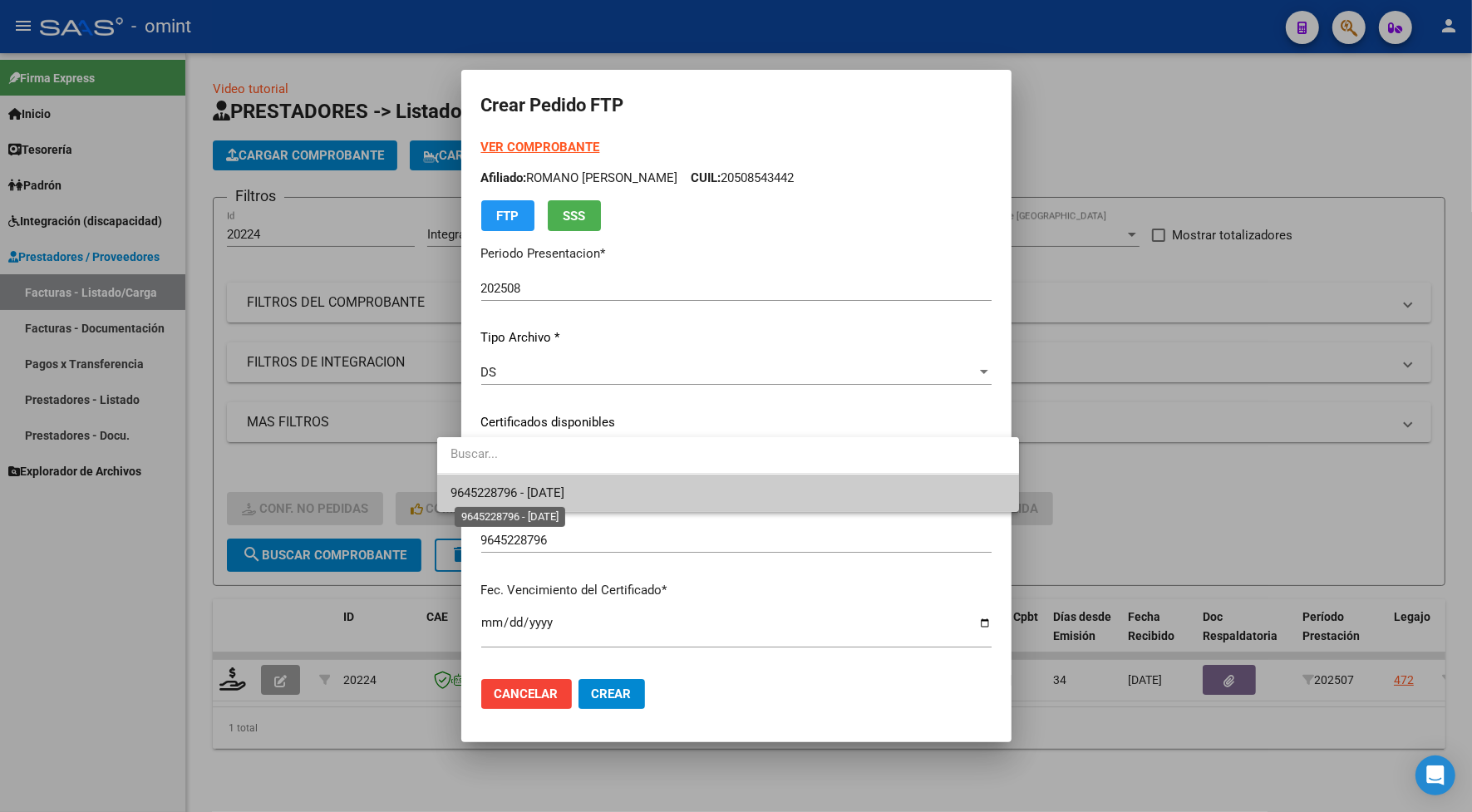
click at [530, 485] on span "9645228796 - 2026-09-14" at bounding box center [507, 492] width 114 height 15
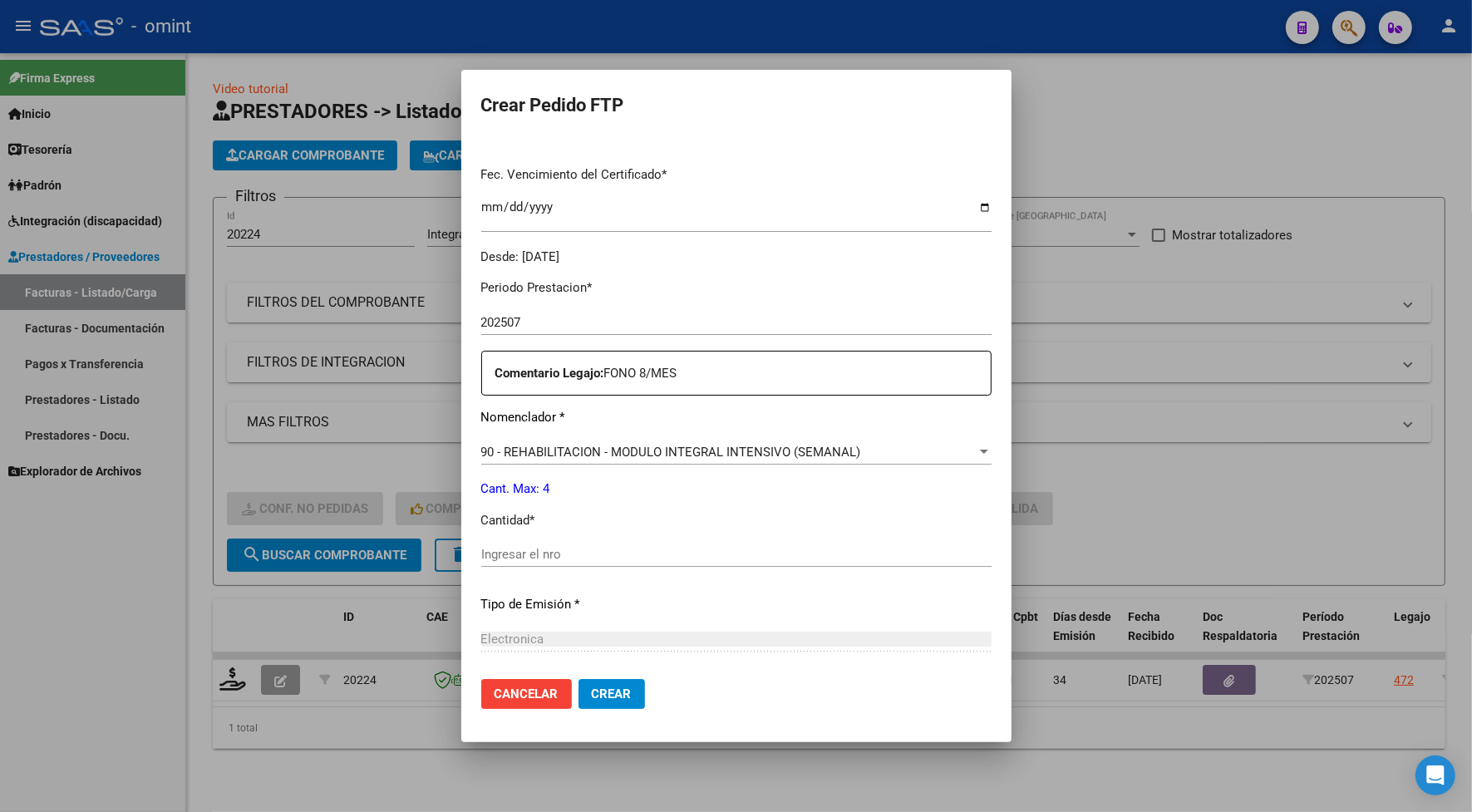
scroll to position [519, 0]
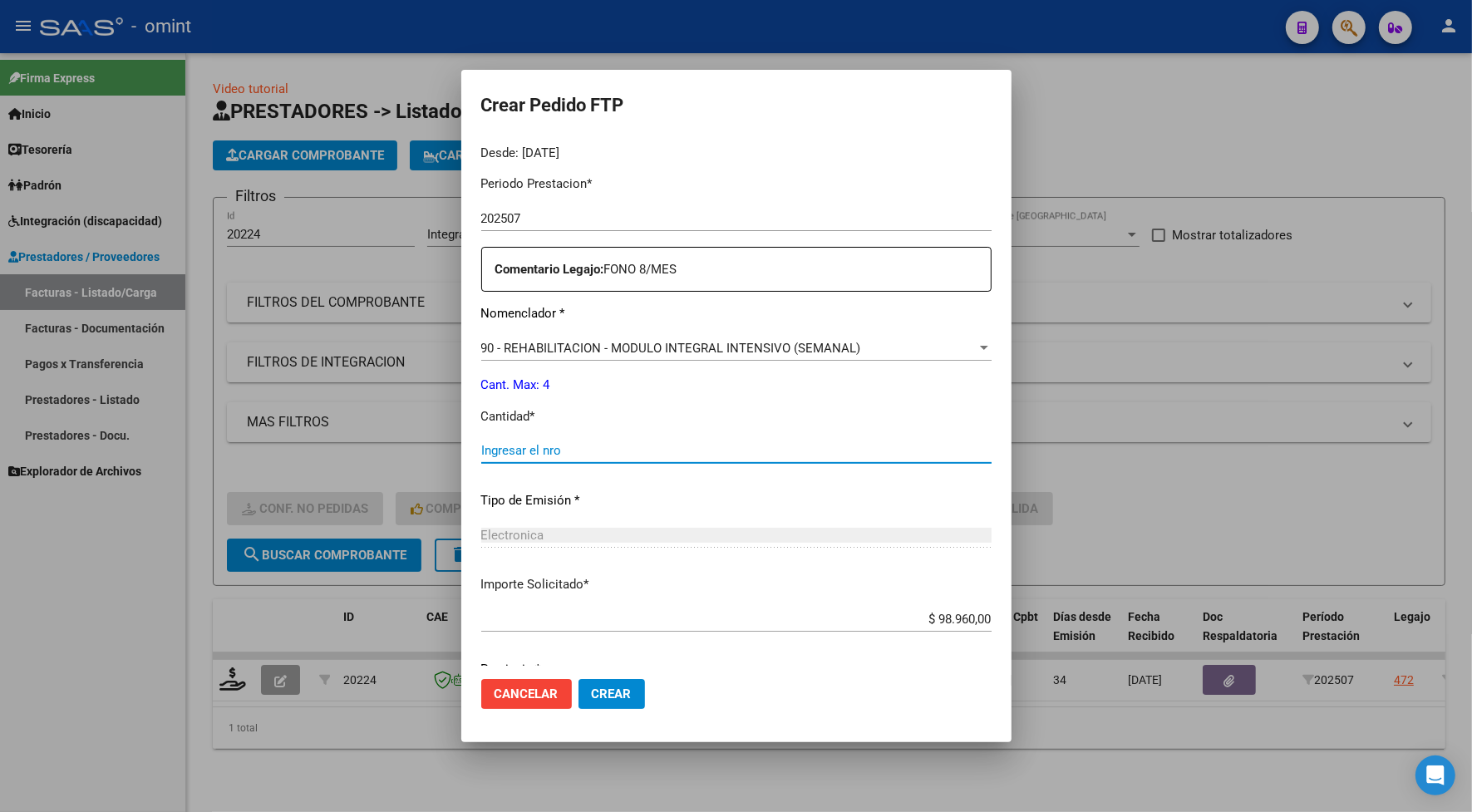
click at [517, 450] on input "Ingresar el nro" at bounding box center [736, 450] width 510 height 15
type input "4"
click at [592, 686] on span "Crear" at bounding box center [612, 693] width 40 height 15
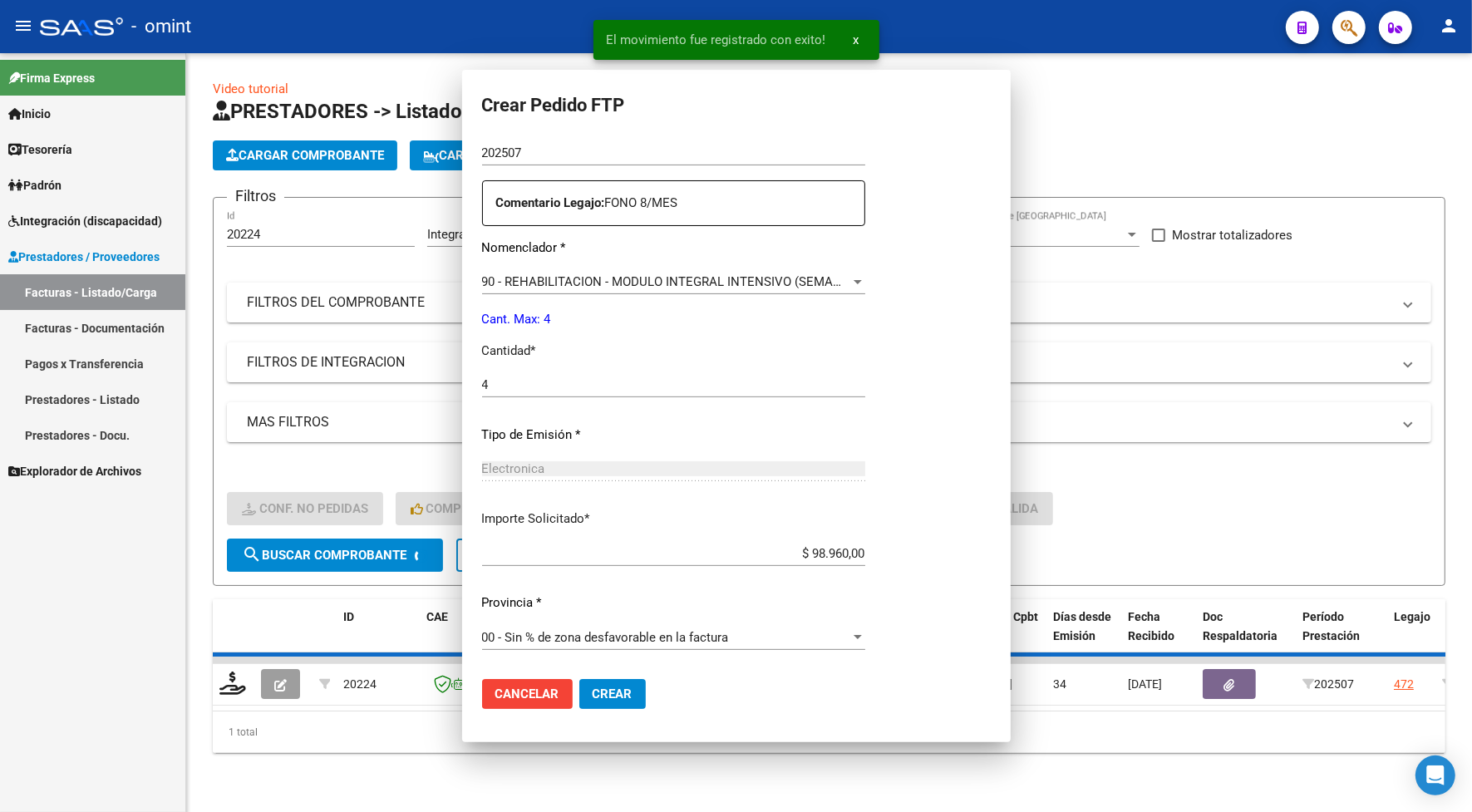
scroll to position [0, 0]
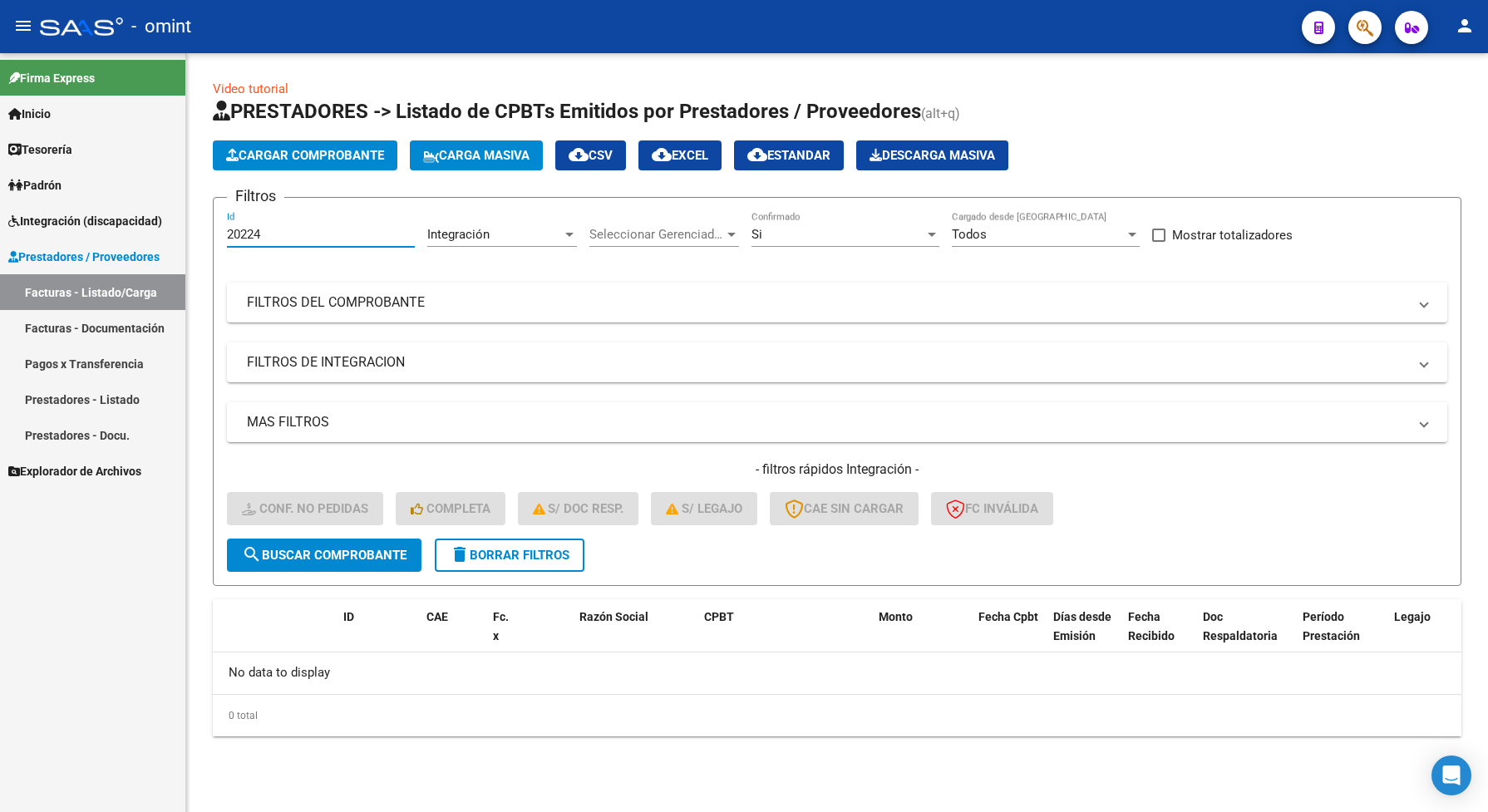
drag, startPoint x: 270, startPoint y: 232, endPoint x: 220, endPoint y: 239, distance: 50.5
click at [220, 239] on form "Filtros 20224 Id Integración Area Seleccionar Gerenciador Seleccionar Gerenciad…" at bounding box center [837, 391] width 1248 height 389
paste input "511969922"
type input "20511969922"
drag, startPoint x: 310, startPoint y: 234, endPoint x: 168, endPoint y: 227, distance: 142.2
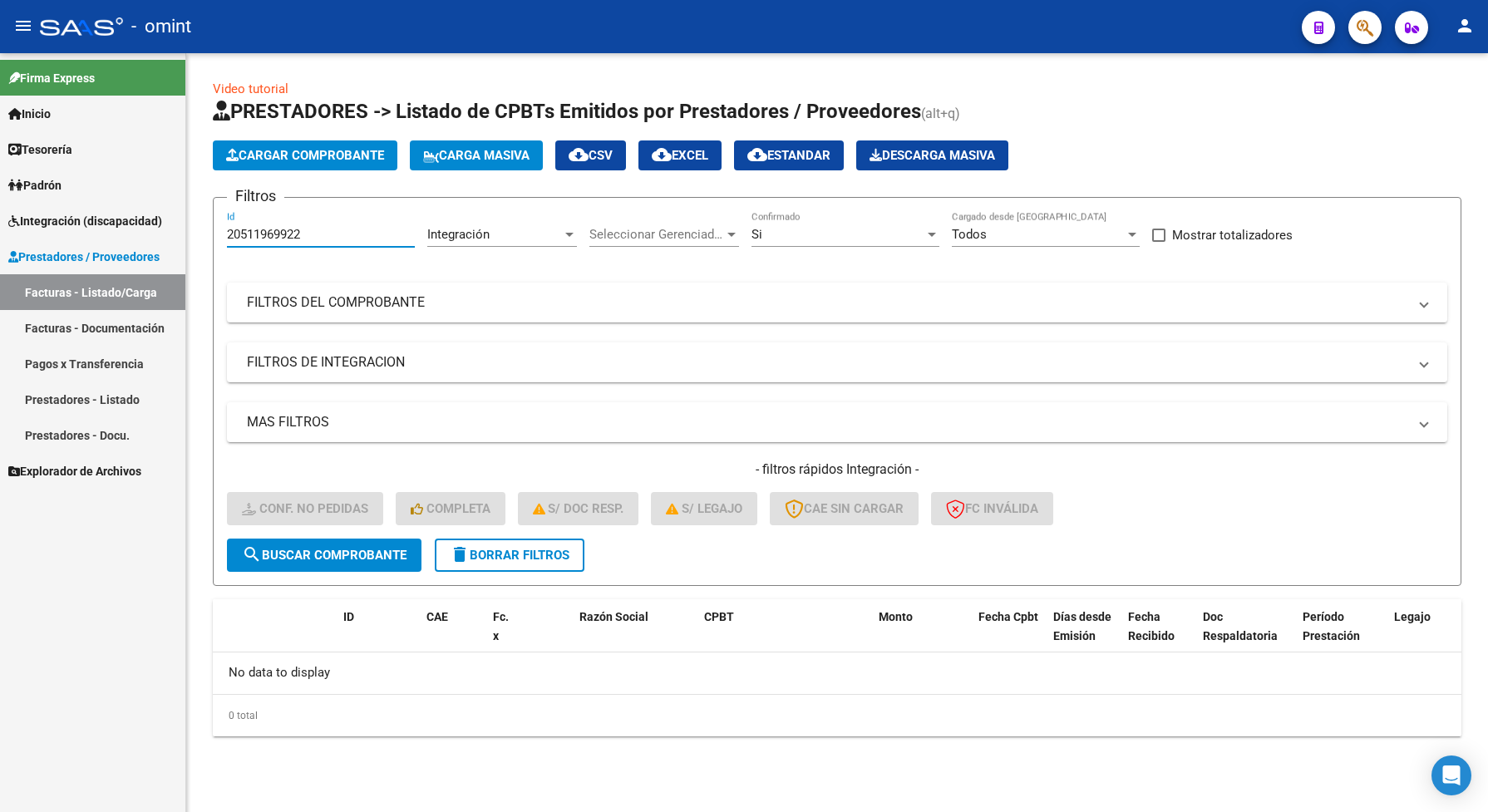
click at [168, 227] on mat-sidenav-container "Firma Express Inicio Instructivos Contacto OS Tesorería Extractos Procesados (c…" at bounding box center [744, 433] width 1488 height 759
click at [296, 229] on input "Id" at bounding box center [321, 234] width 188 height 15
paste input "19623"
type input "19623"
click at [349, 549] on span "search Buscar Comprobante" at bounding box center [324, 554] width 164 height 15
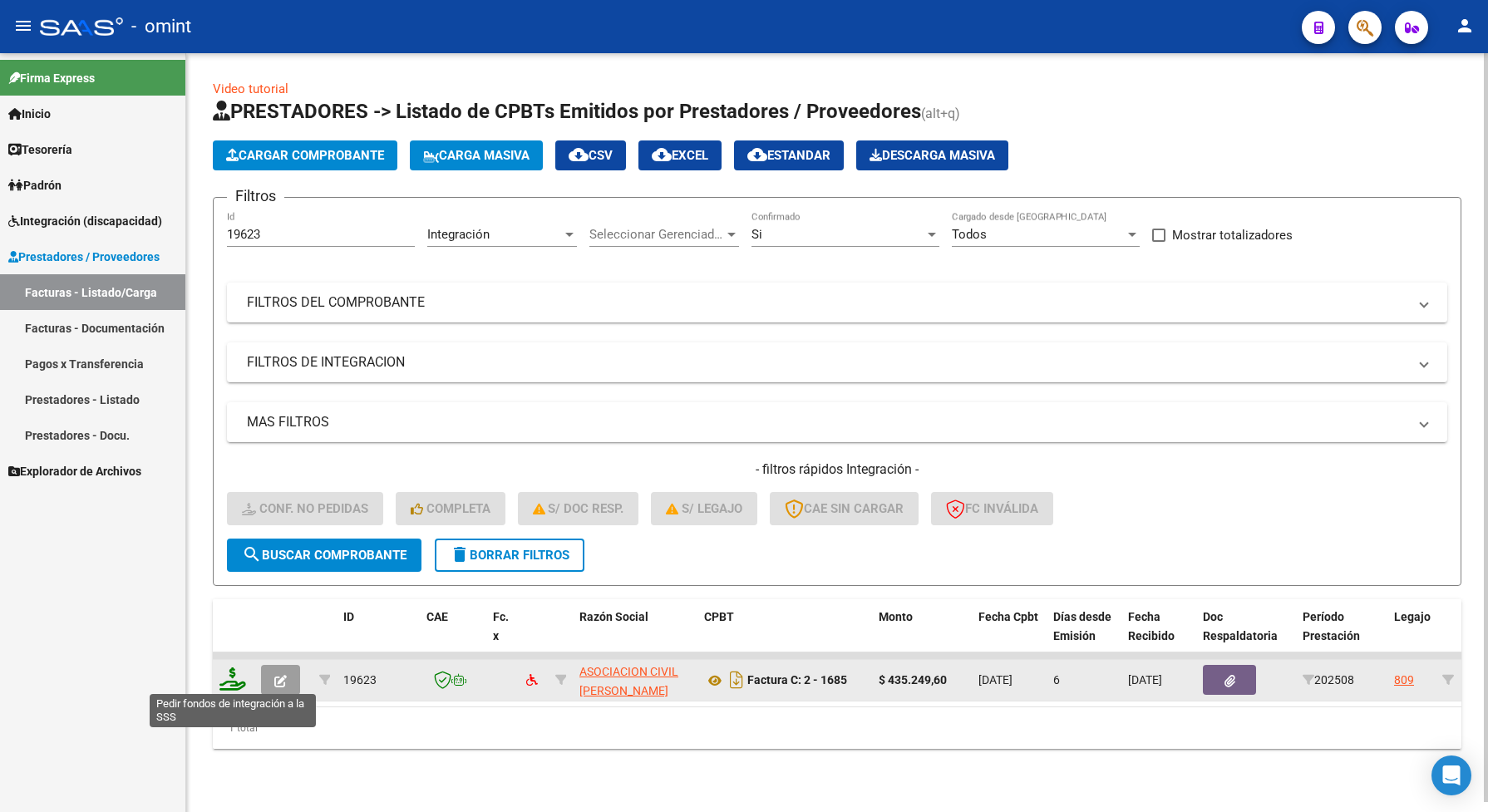
click at [230, 675] on icon at bounding box center [233, 678] width 26 height 24
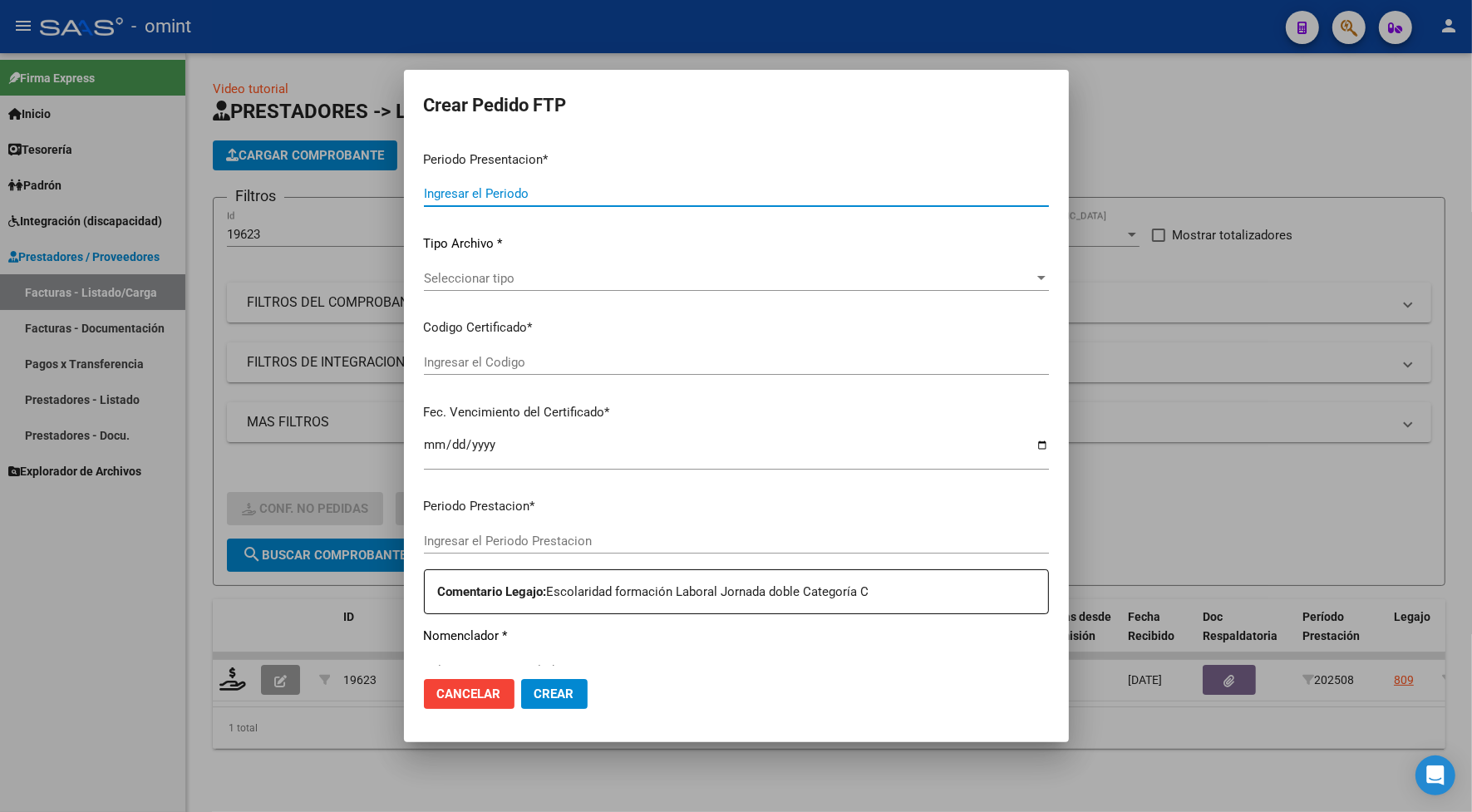
type input "202508"
type input "$ 435.249,60"
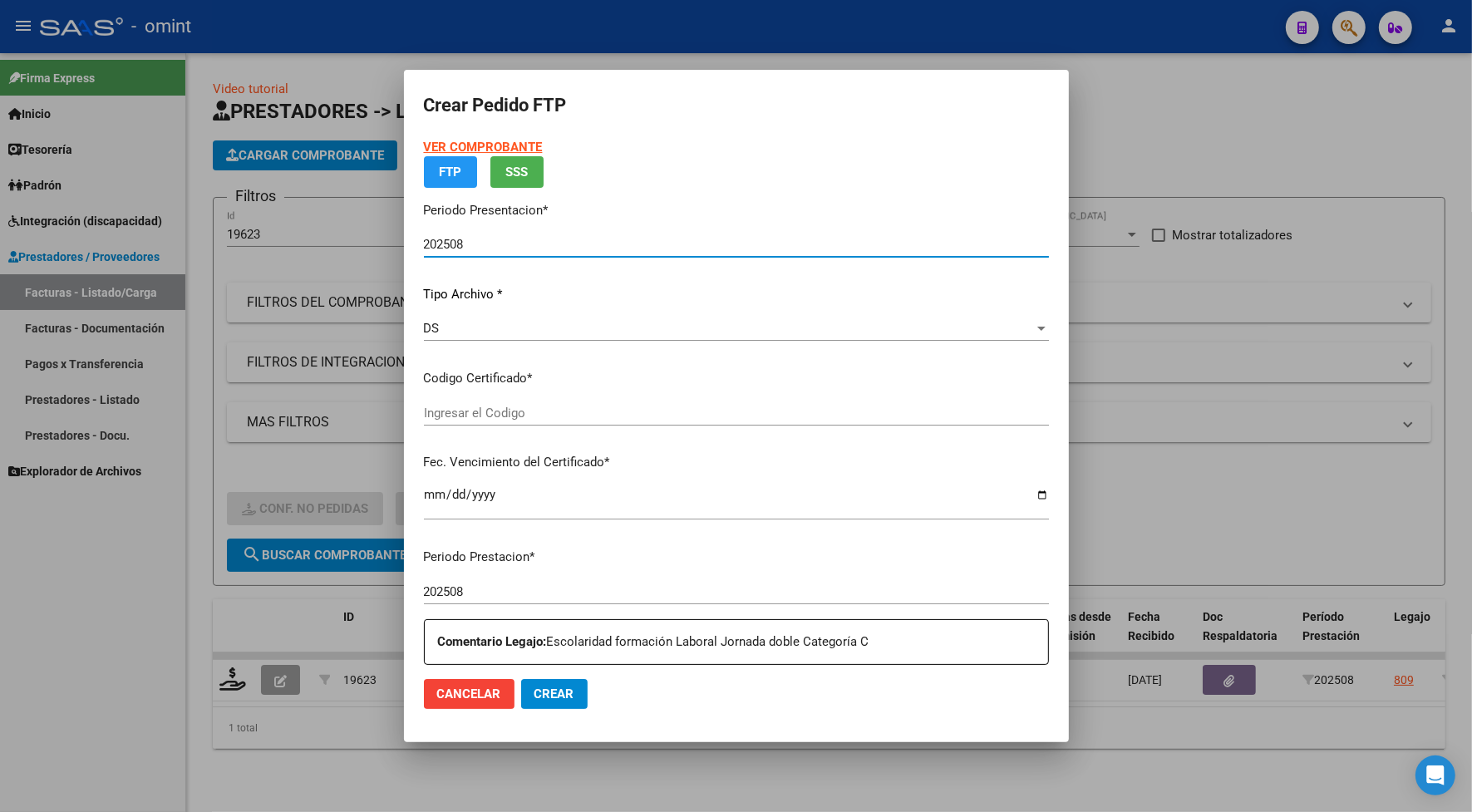
type input "7750882819"
type input "2026-04-18"
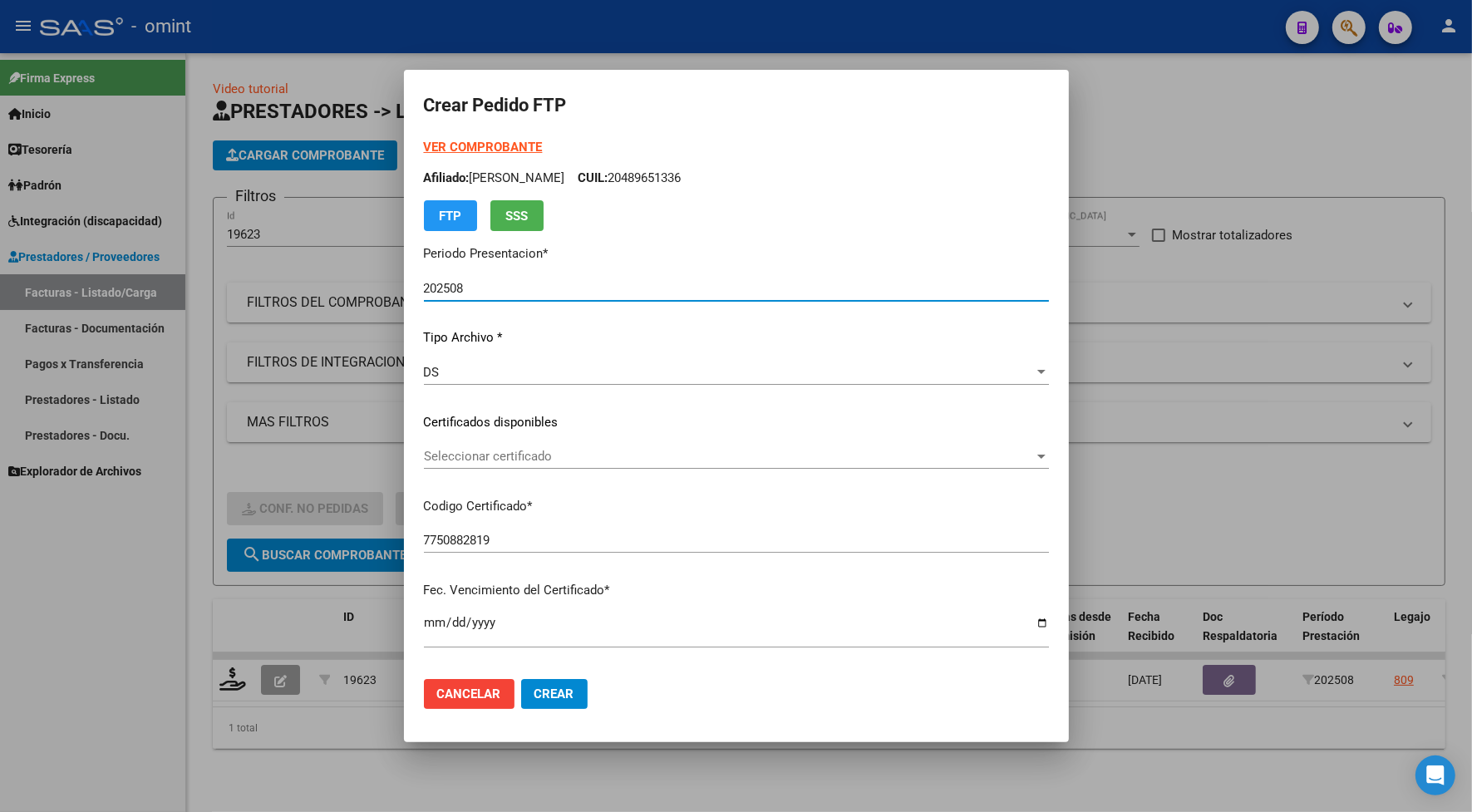
click at [472, 455] on span "Seleccionar certificado" at bounding box center [729, 455] width 610 height 15
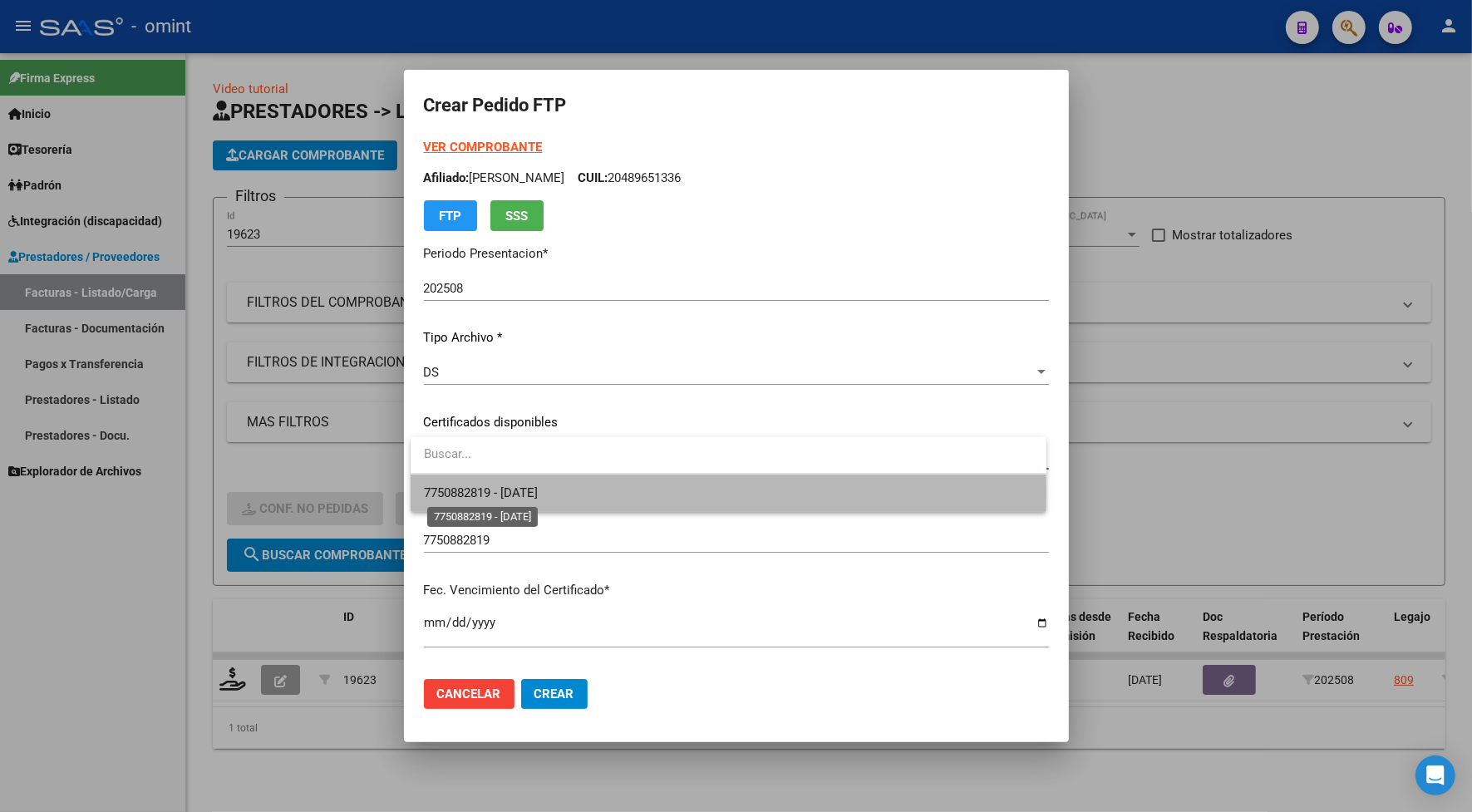
click at [472, 492] on span "7750882819 - 2026-04-18" at bounding box center [481, 492] width 114 height 15
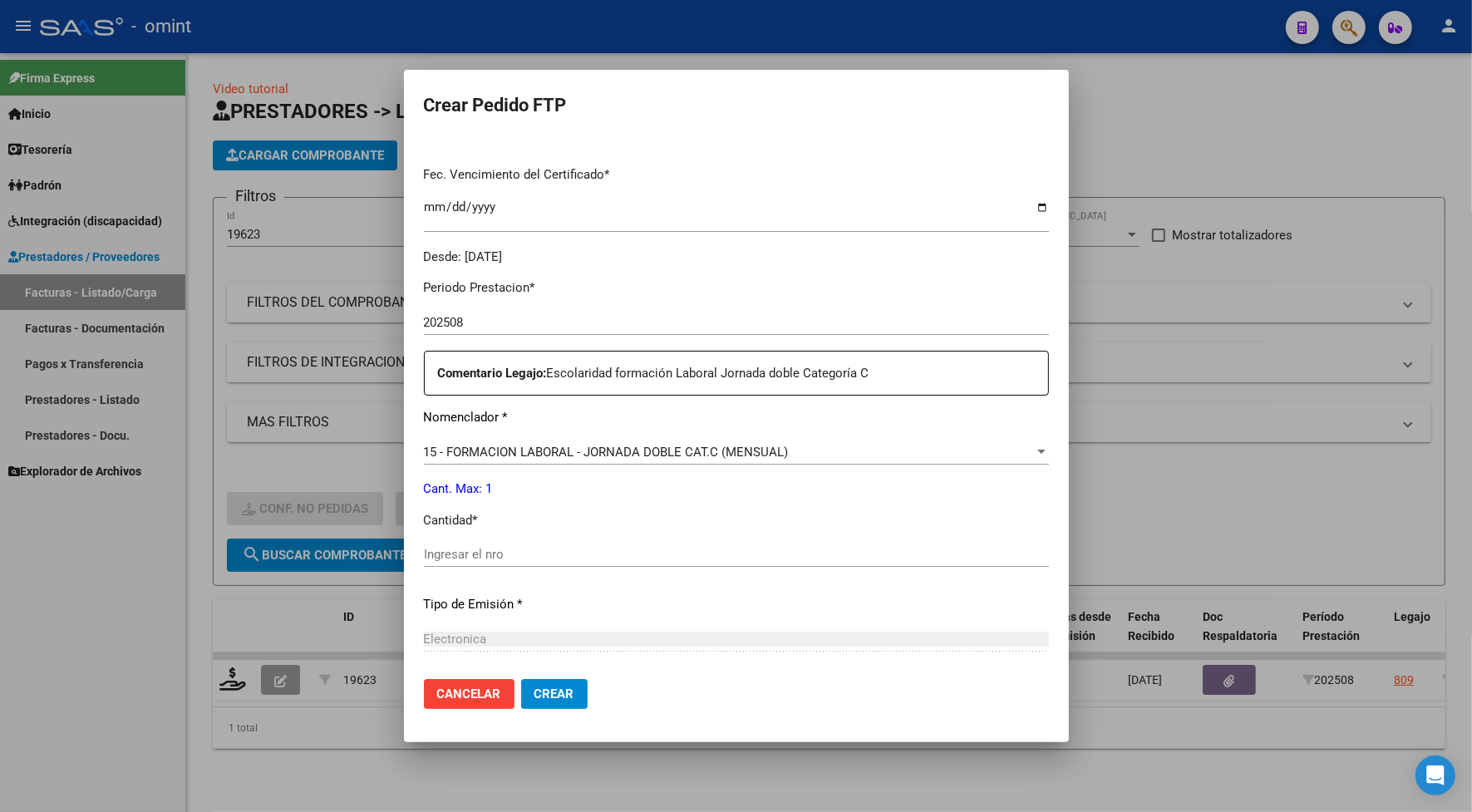
scroll to position [519, 0]
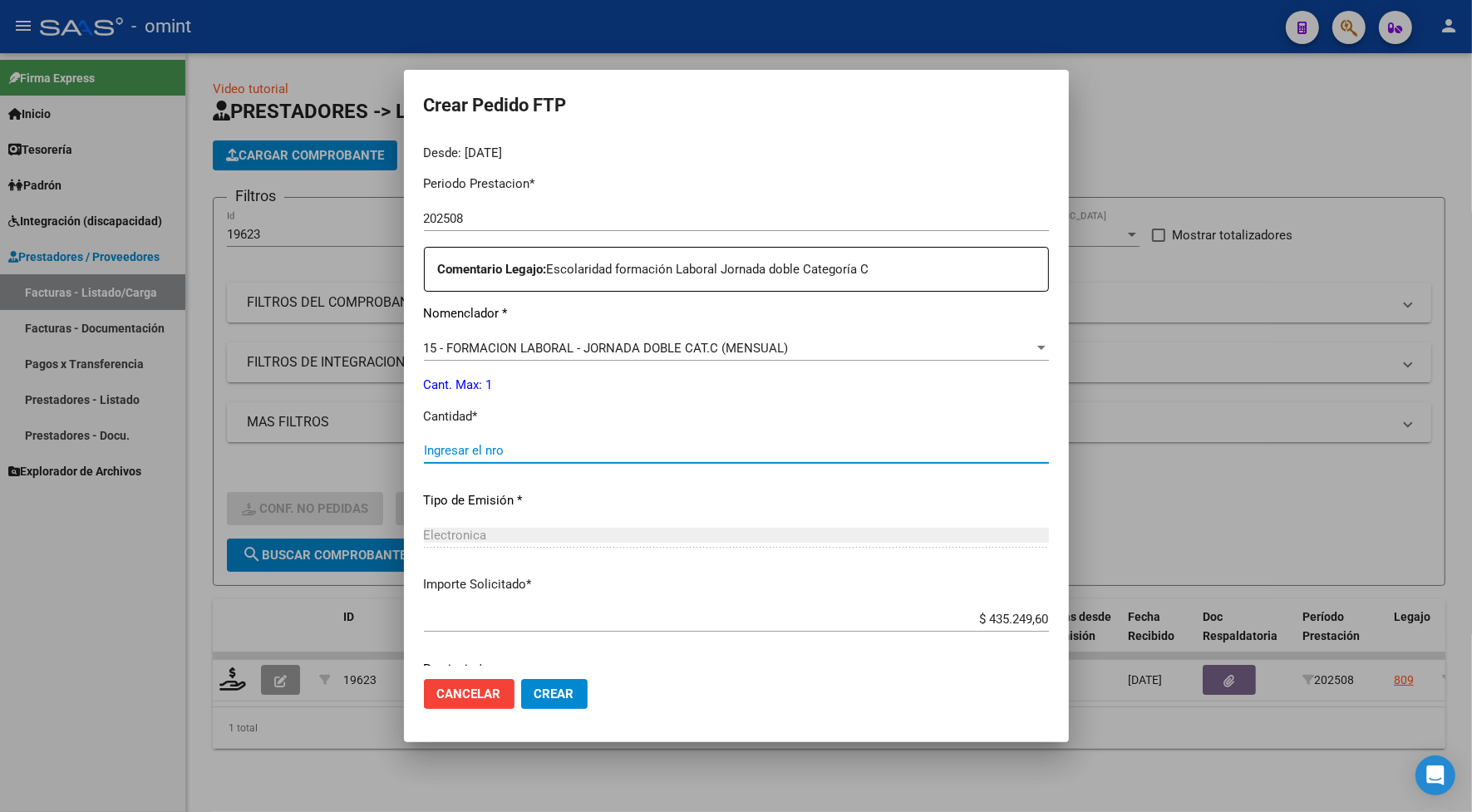
click at [472, 443] on input "Ingresar el nro" at bounding box center [736, 450] width 625 height 15
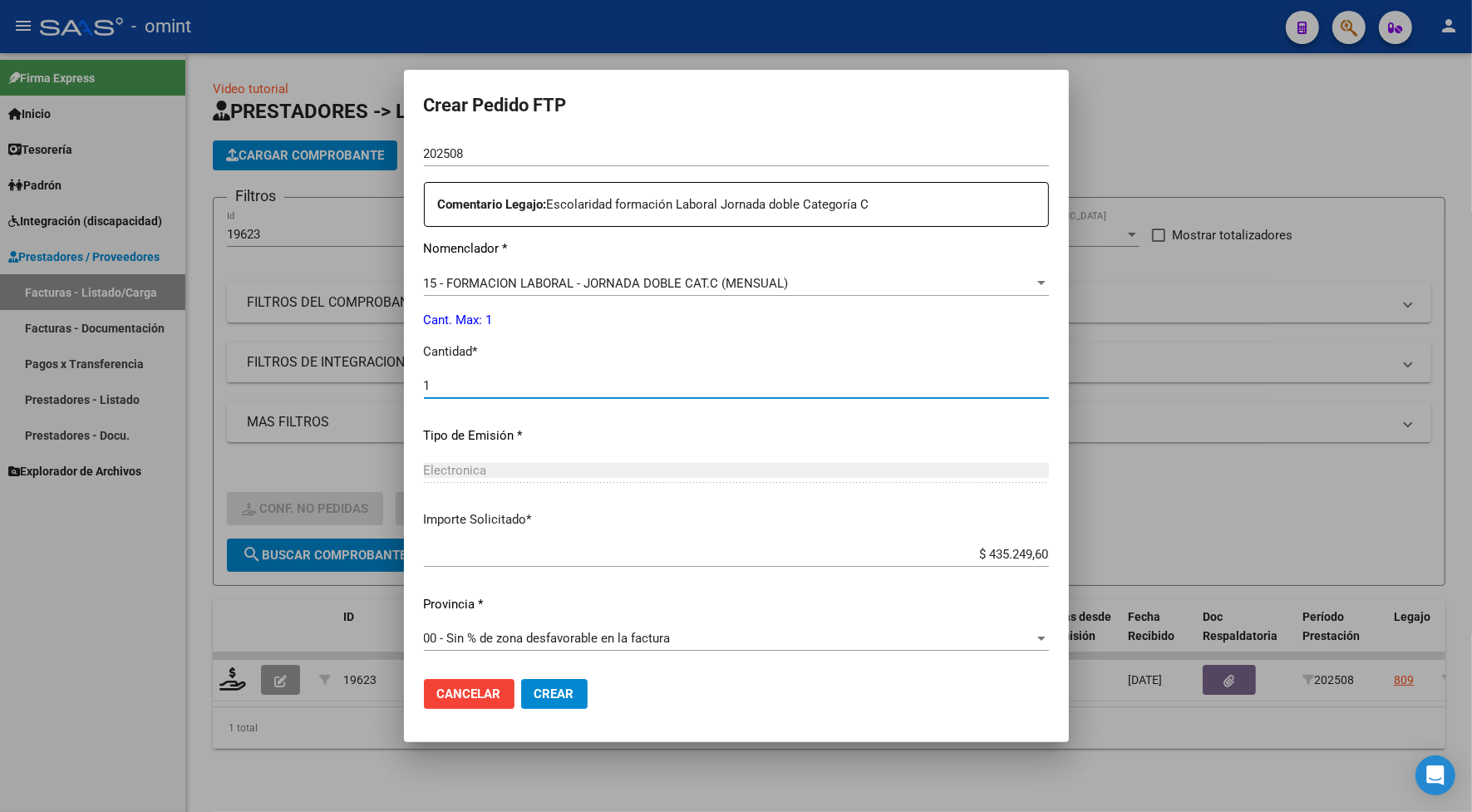
type input "1"
click at [566, 686] on span "Crear" at bounding box center [554, 693] width 40 height 15
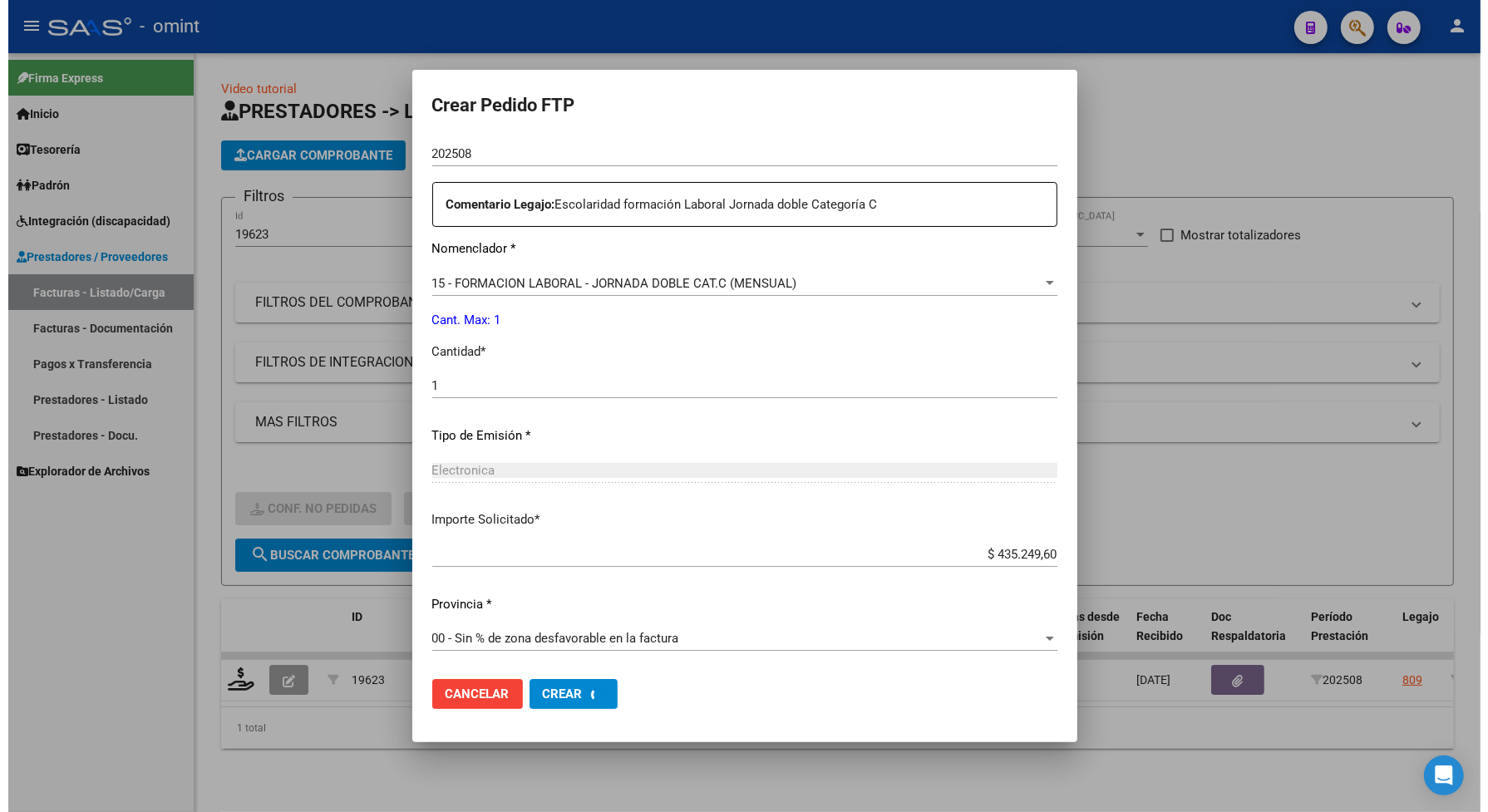
scroll to position [0, 0]
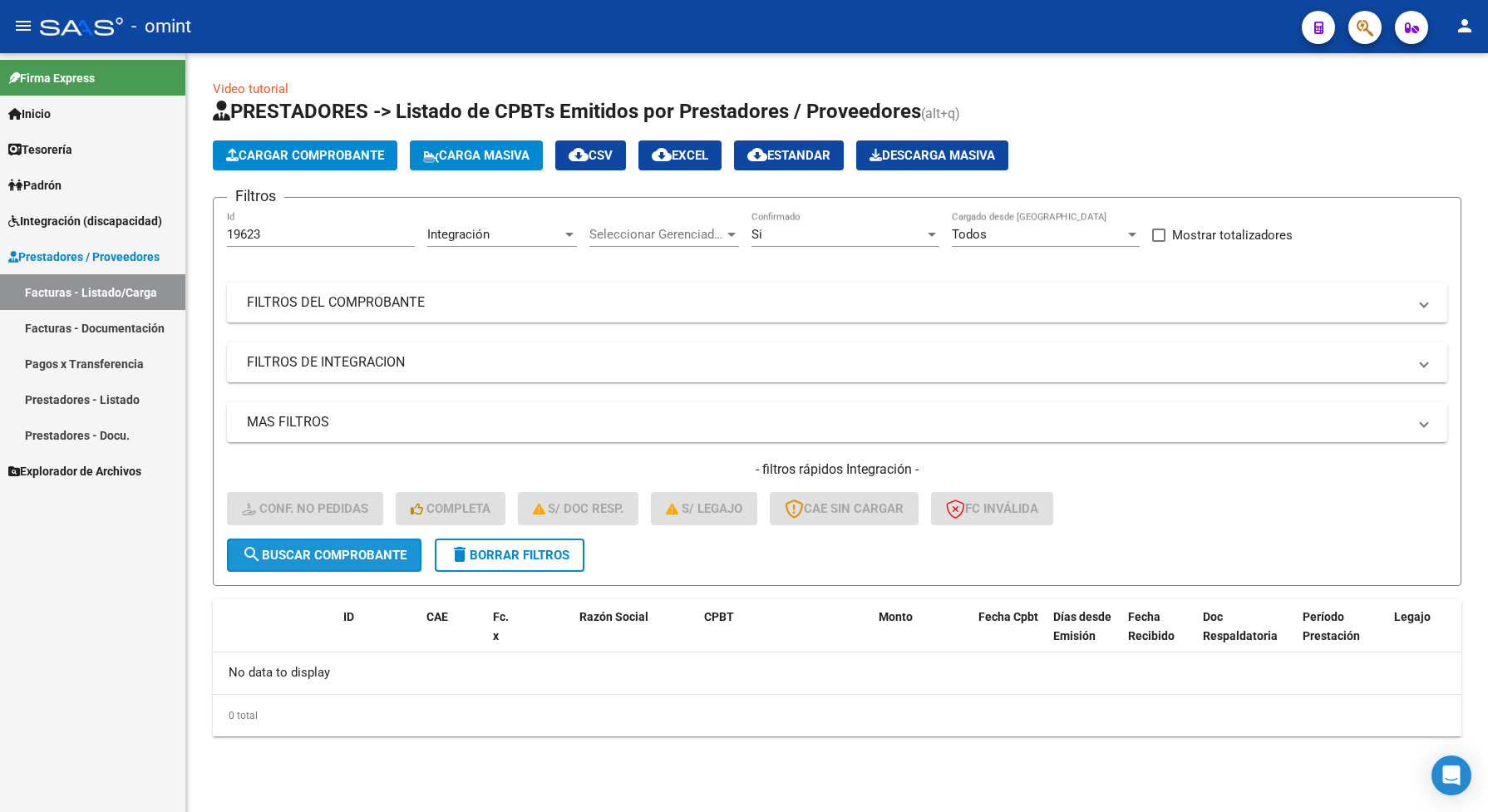
click at [372, 548] on span "search Buscar Comprobante" at bounding box center [324, 554] width 164 height 15
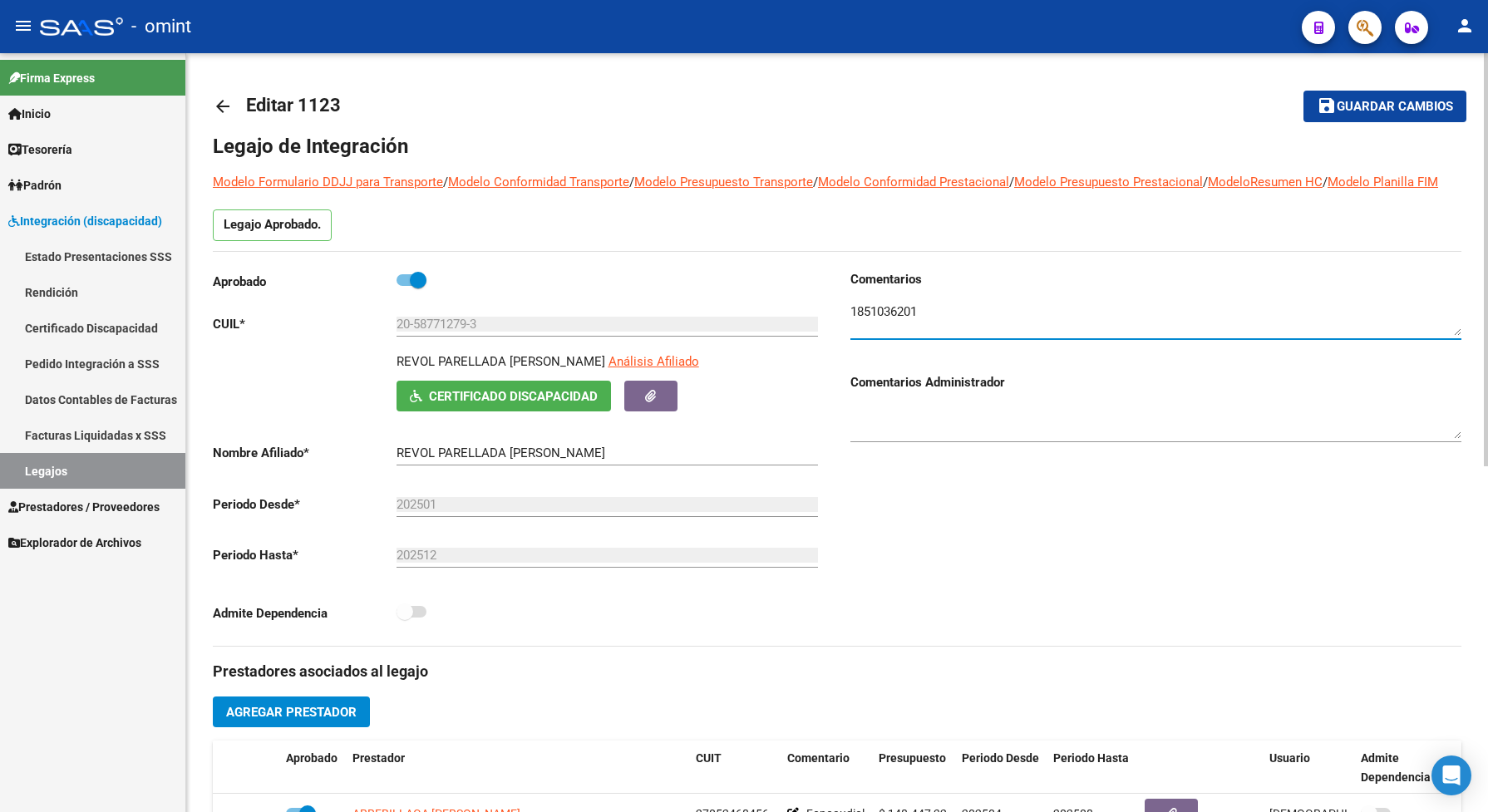
drag, startPoint x: 939, startPoint y: 326, endPoint x: 844, endPoint y: 330, distance: 95.1
click at [844, 330] on div "Comentarios Comentarios Administrador" at bounding box center [1149, 458] width 624 height 376
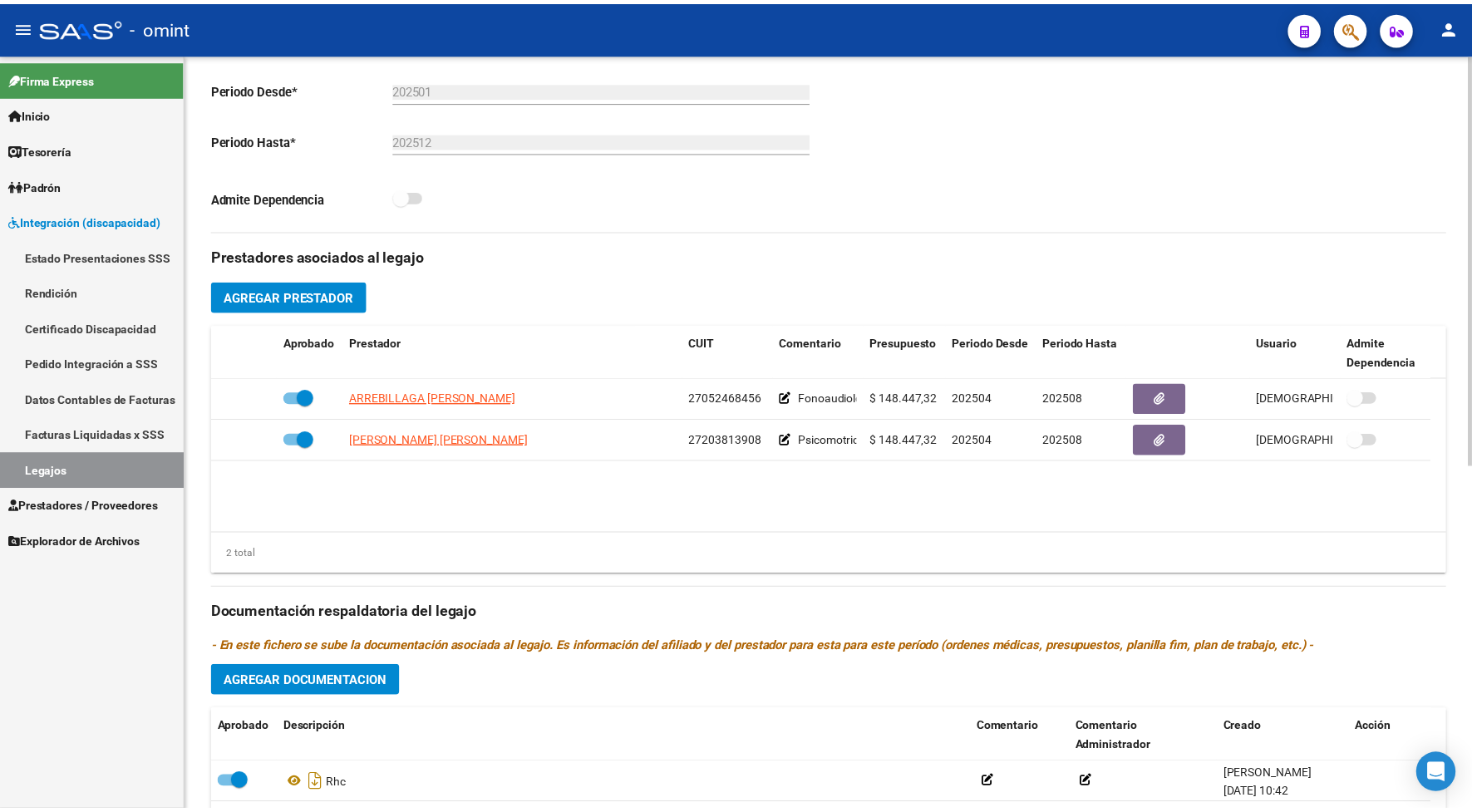
scroll to position [519, 0]
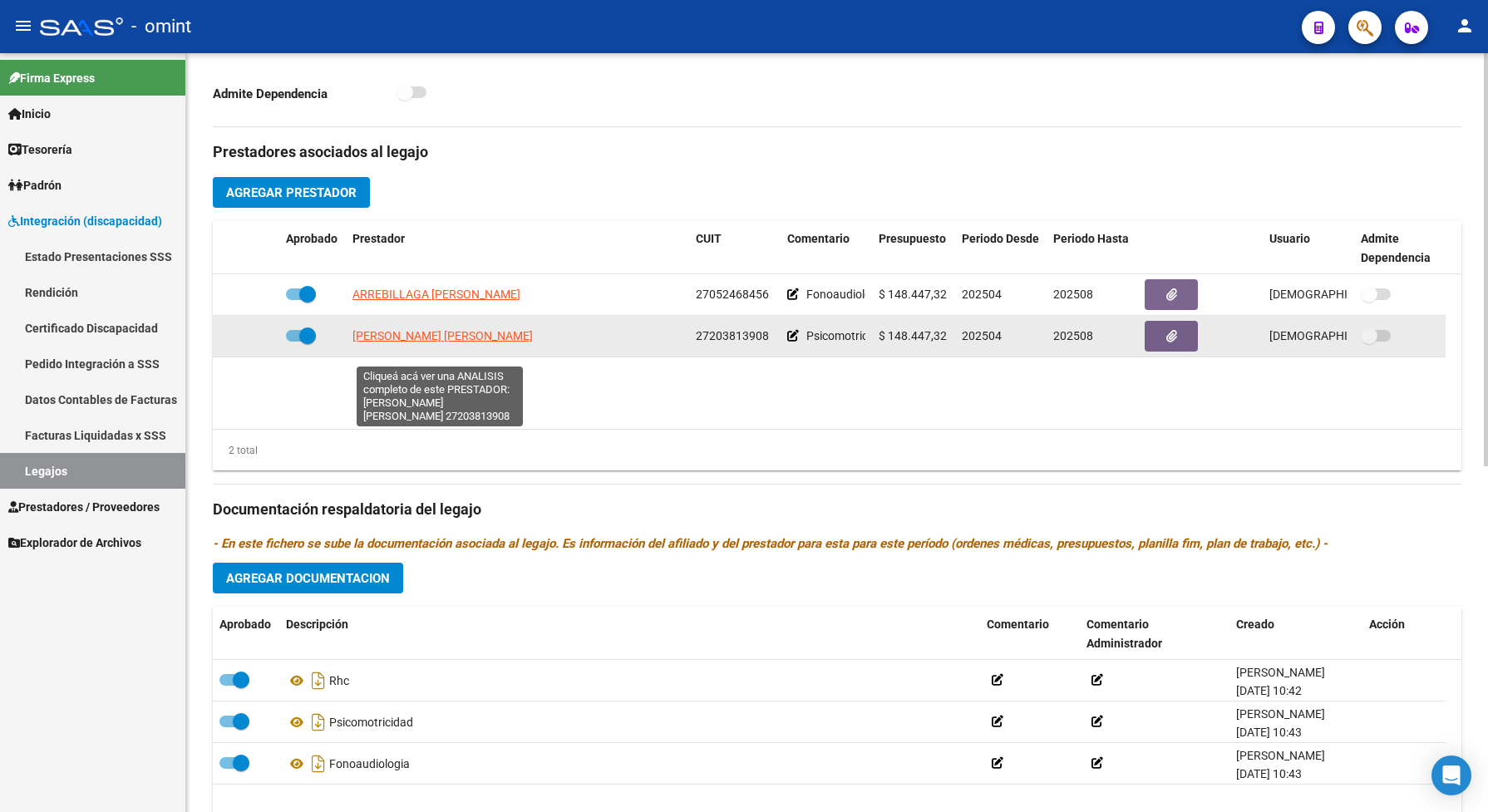
click at [409, 343] on span "[PERSON_NAME] [PERSON_NAME]" at bounding box center [442, 335] width 180 height 13
type textarea "27203813908"
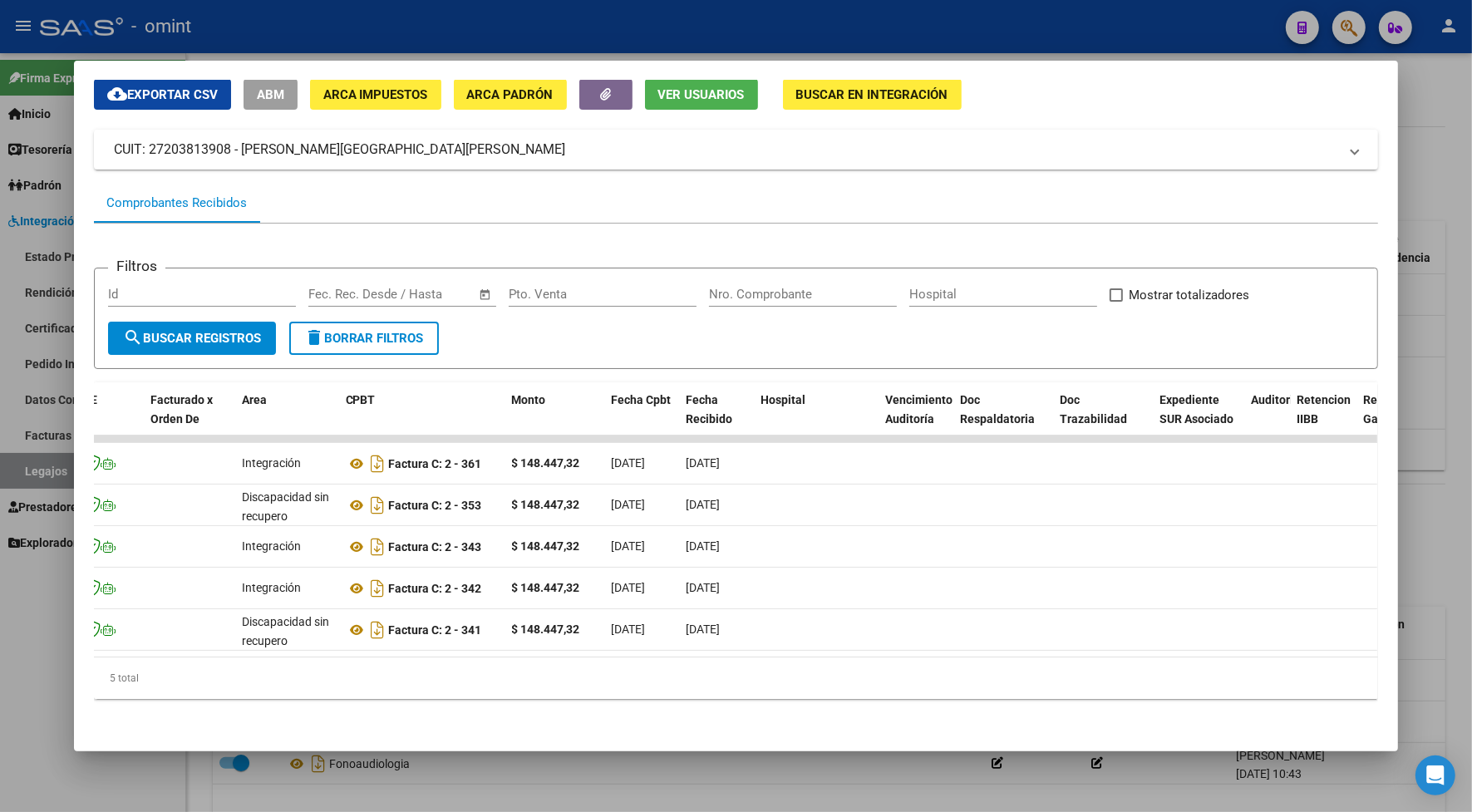
scroll to position [0, 0]
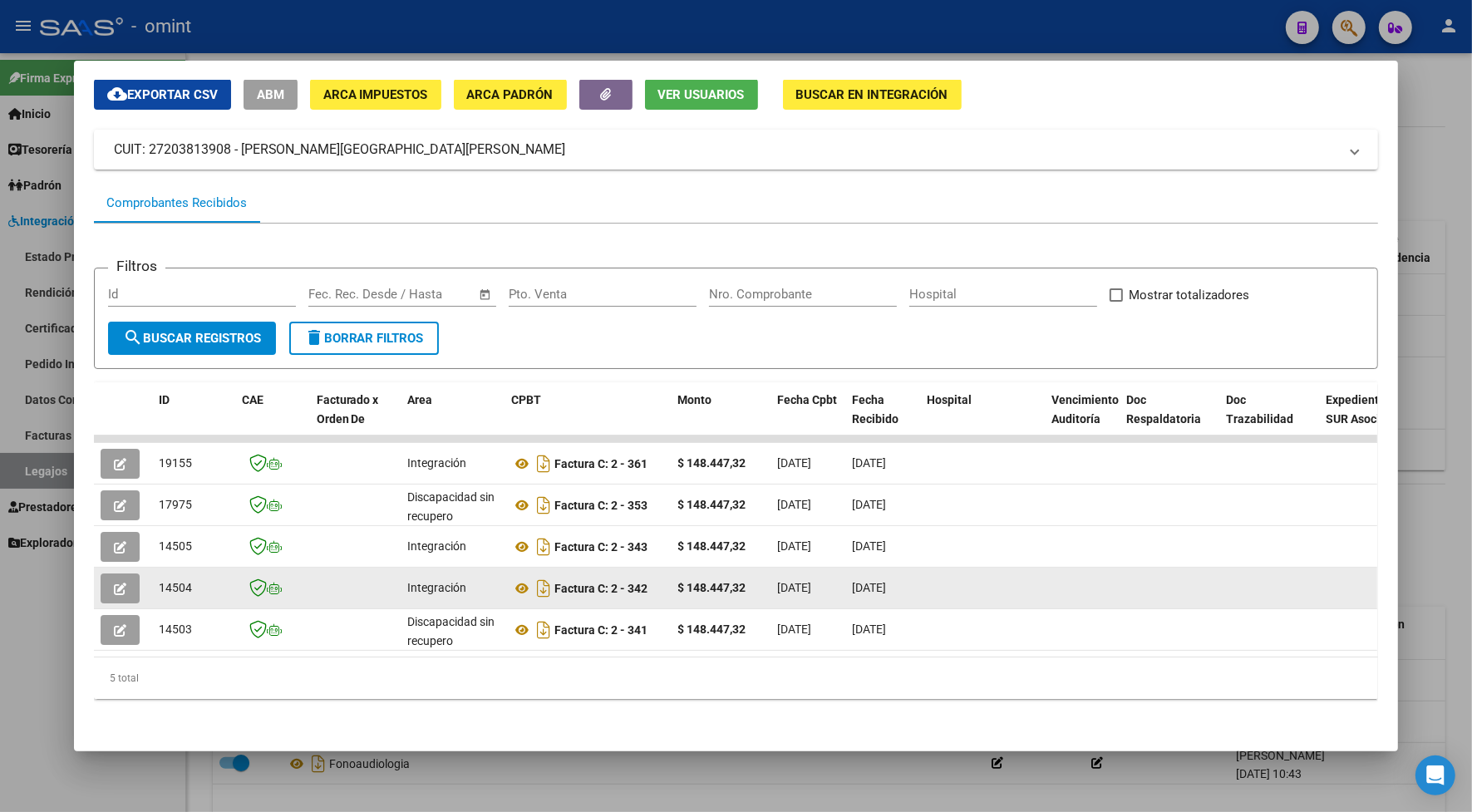
click at [117, 582] on icon "button" at bounding box center [120, 588] width 12 height 12
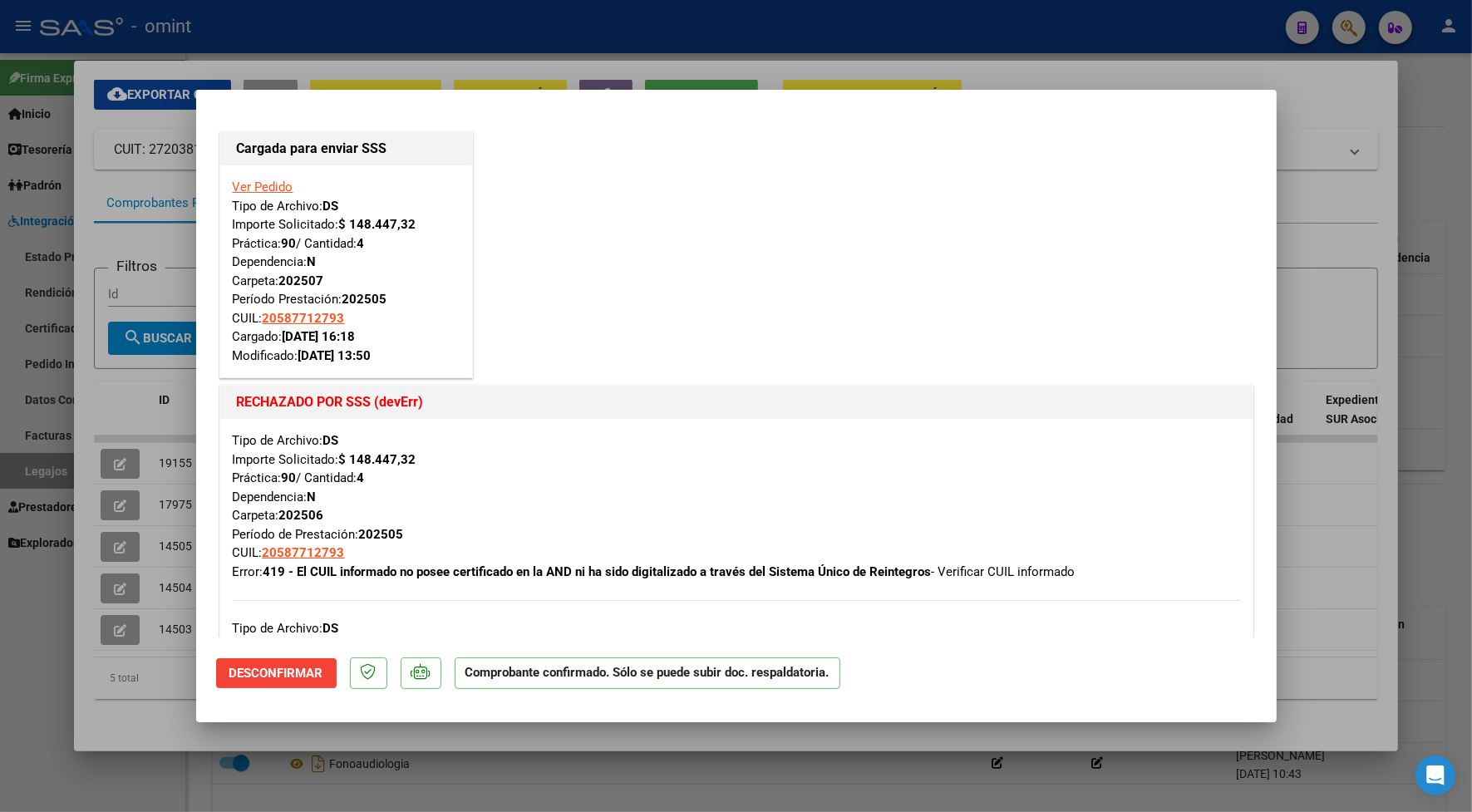
click at [496, 36] on div at bounding box center [736, 406] width 1472 height 812
type input "$ 0,00"
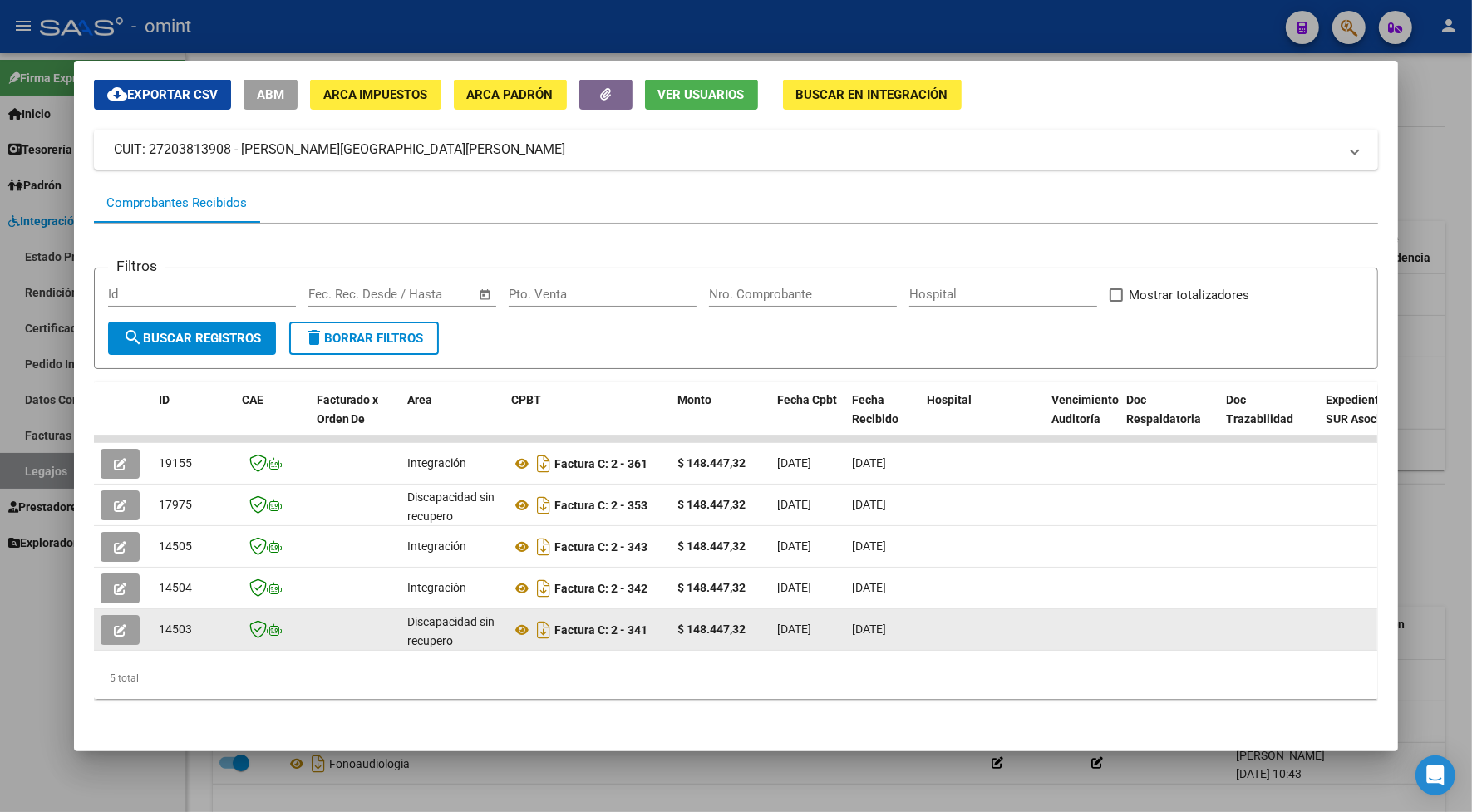
click at [117, 624] on icon "button" at bounding box center [120, 630] width 12 height 12
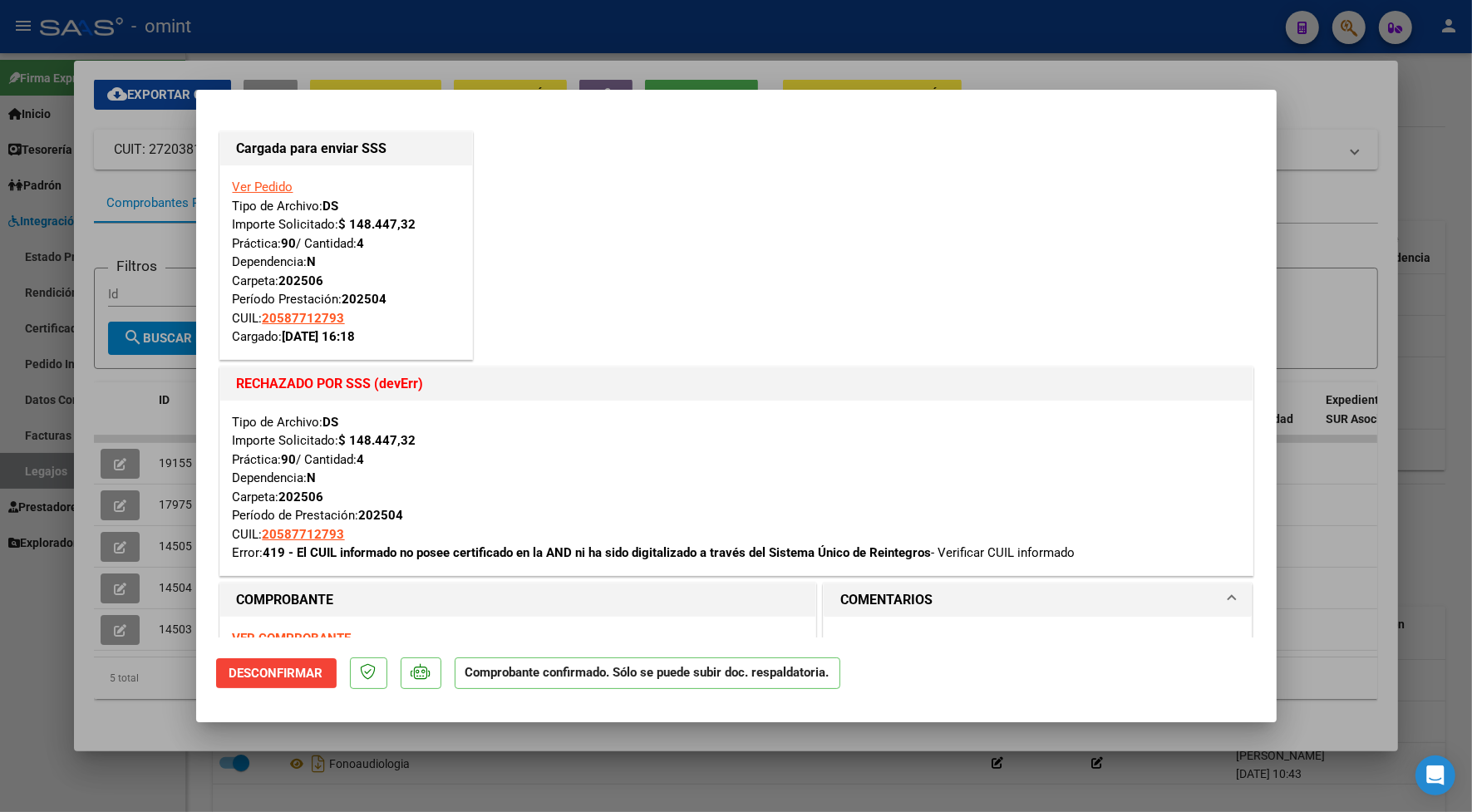
click at [358, 31] on div at bounding box center [736, 406] width 1472 height 812
type input "$ 0,00"
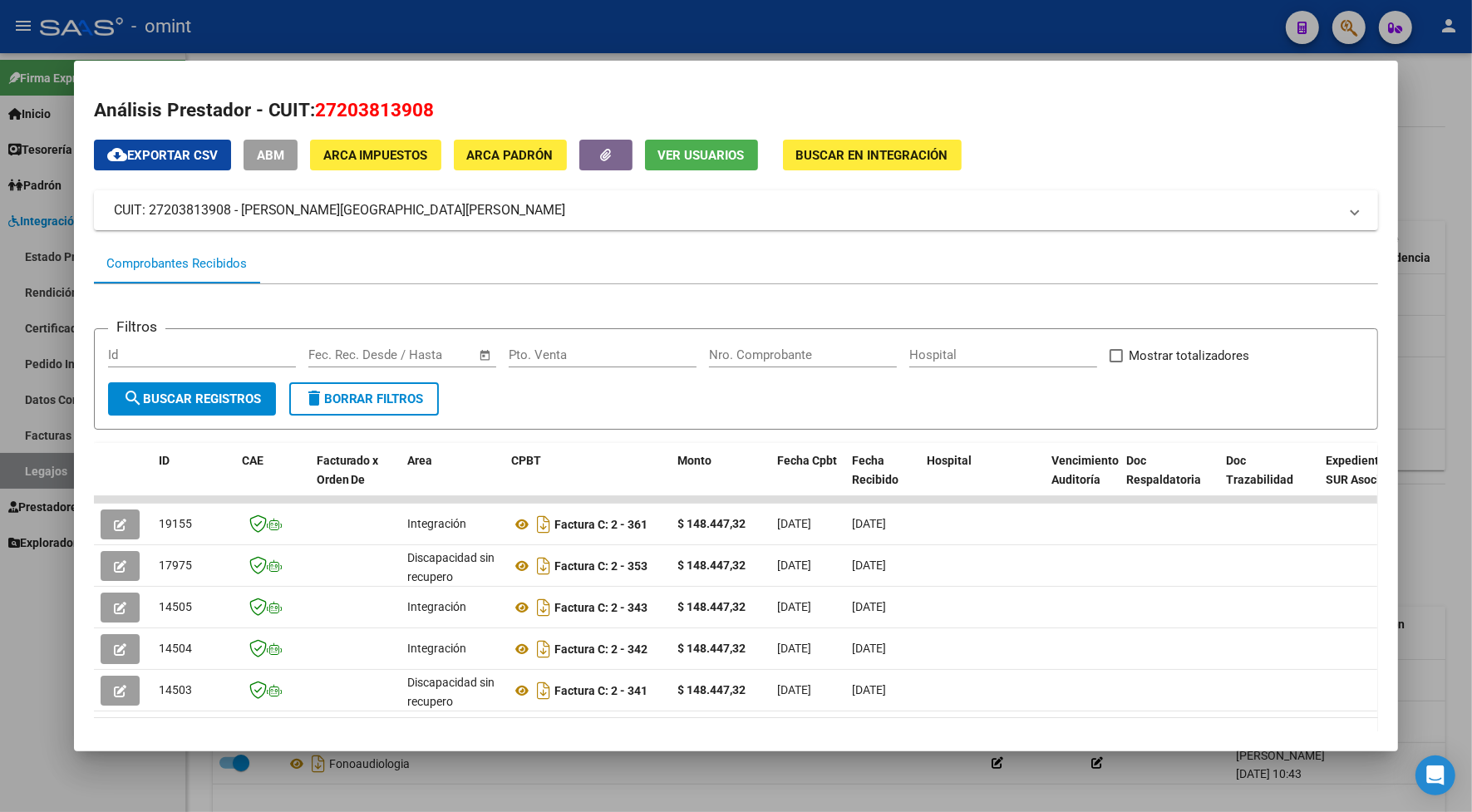
click at [487, 44] on div at bounding box center [736, 406] width 1472 height 812
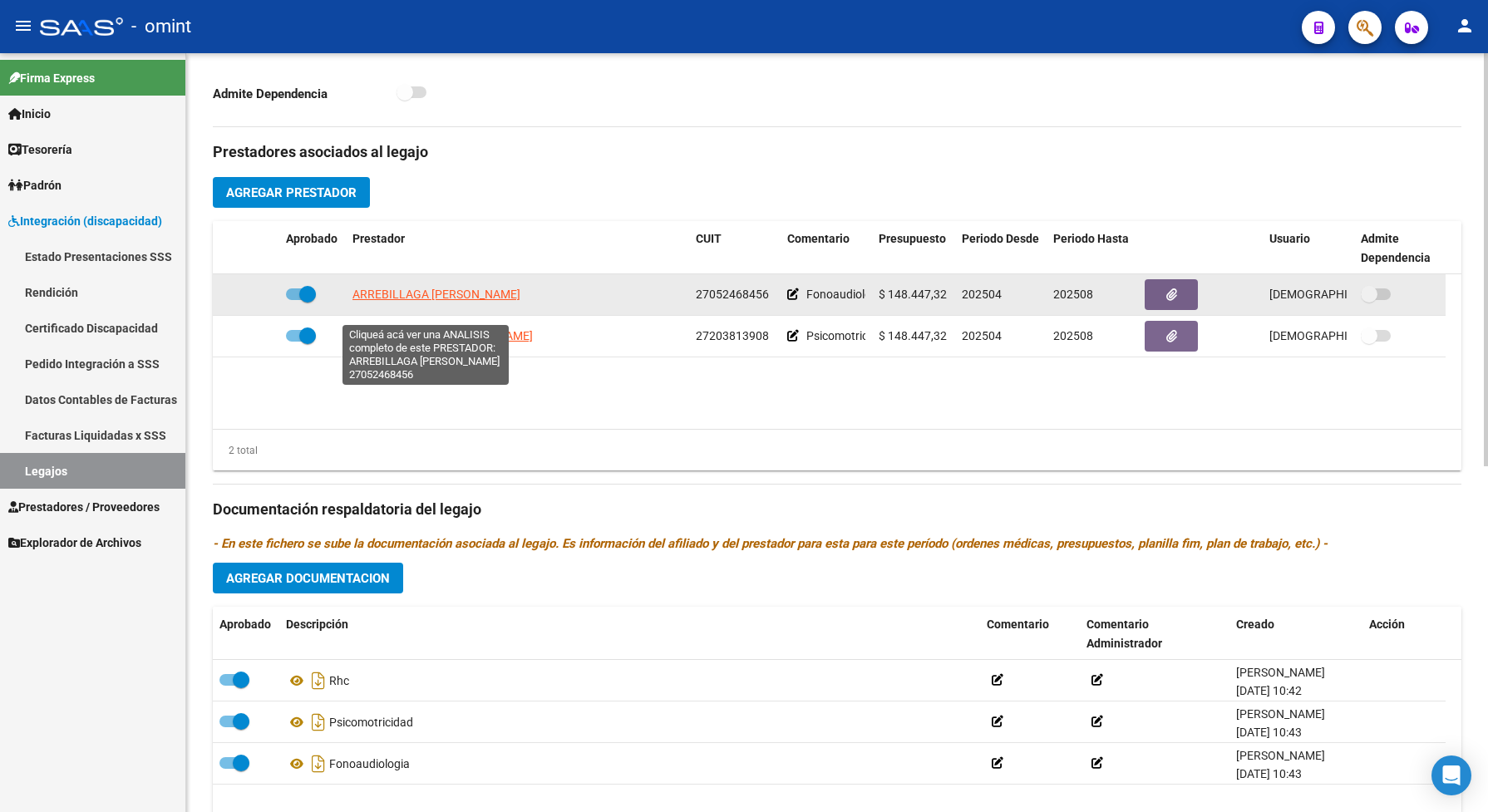
click at [441, 301] on span "[PERSON_NAME] [PERSON_NAME]" at bounding box center [442, 294] width 180 height 13
type textarea "27052468456"
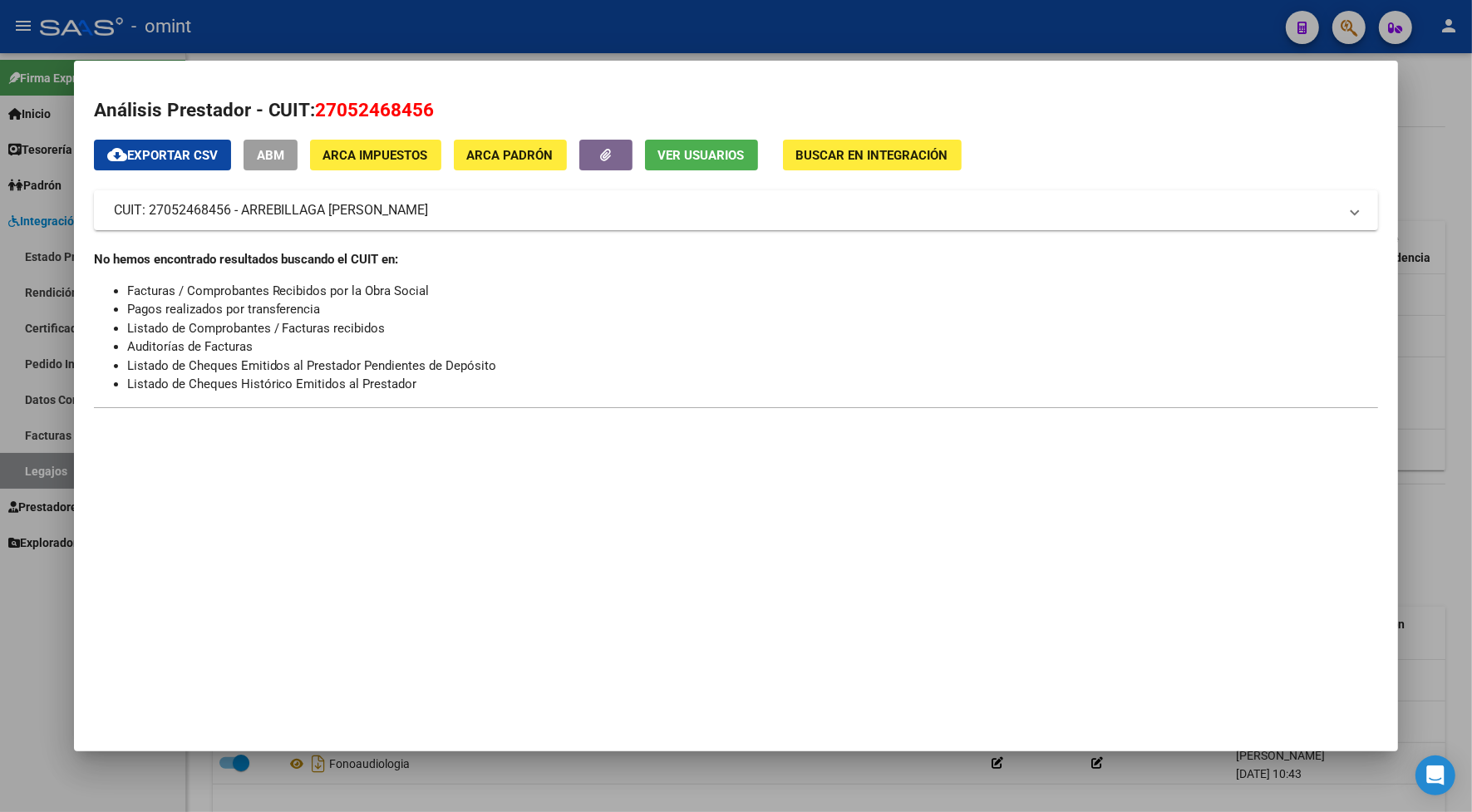
click at [463, 22] on div at bounding box center [736, 406] width 1472 height 812
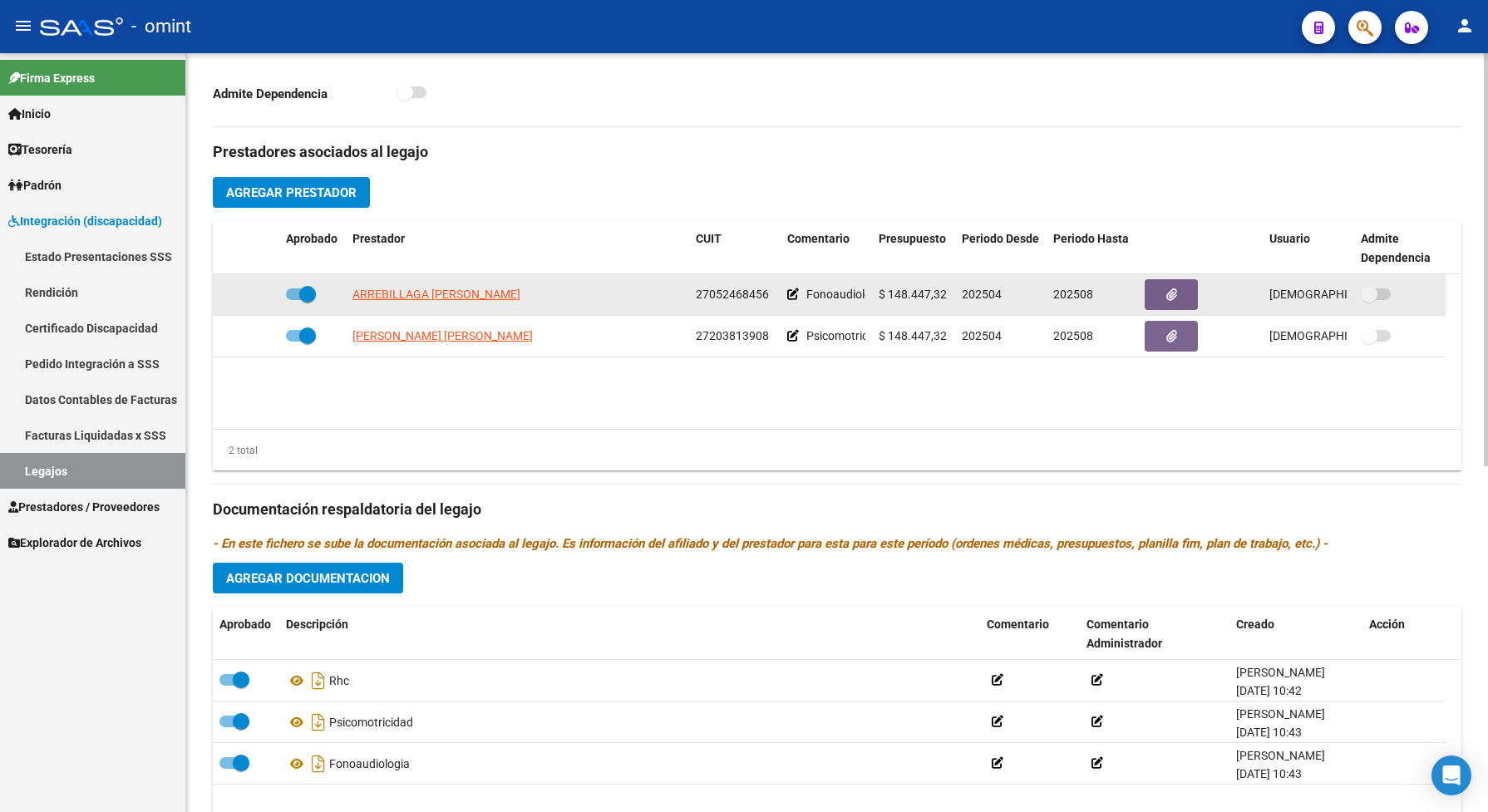
click at [293, 300] on span at bounding box center [301, 294] width 30 height 11
click at [294, 301] on input "checkbox" at bounding box center [294, 300] width 1 height 1
checkbox input "false"
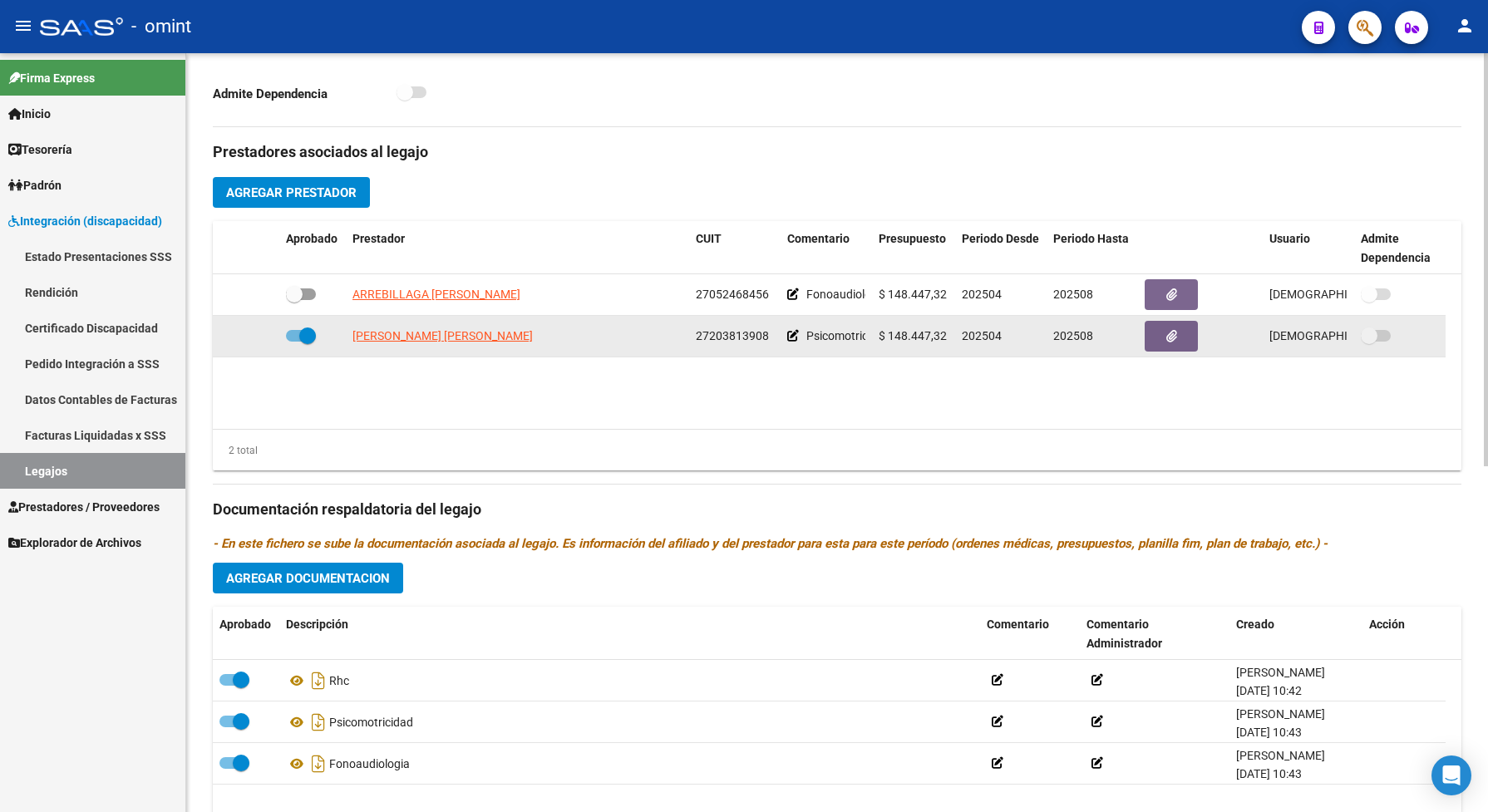
click at [293, 345] on label at bounding box center [301, 336] width 30 height 20
click at [294, 343] on input "checkbox" at bounding box center [294, 342] width 1 height 1
checkbox input "false"
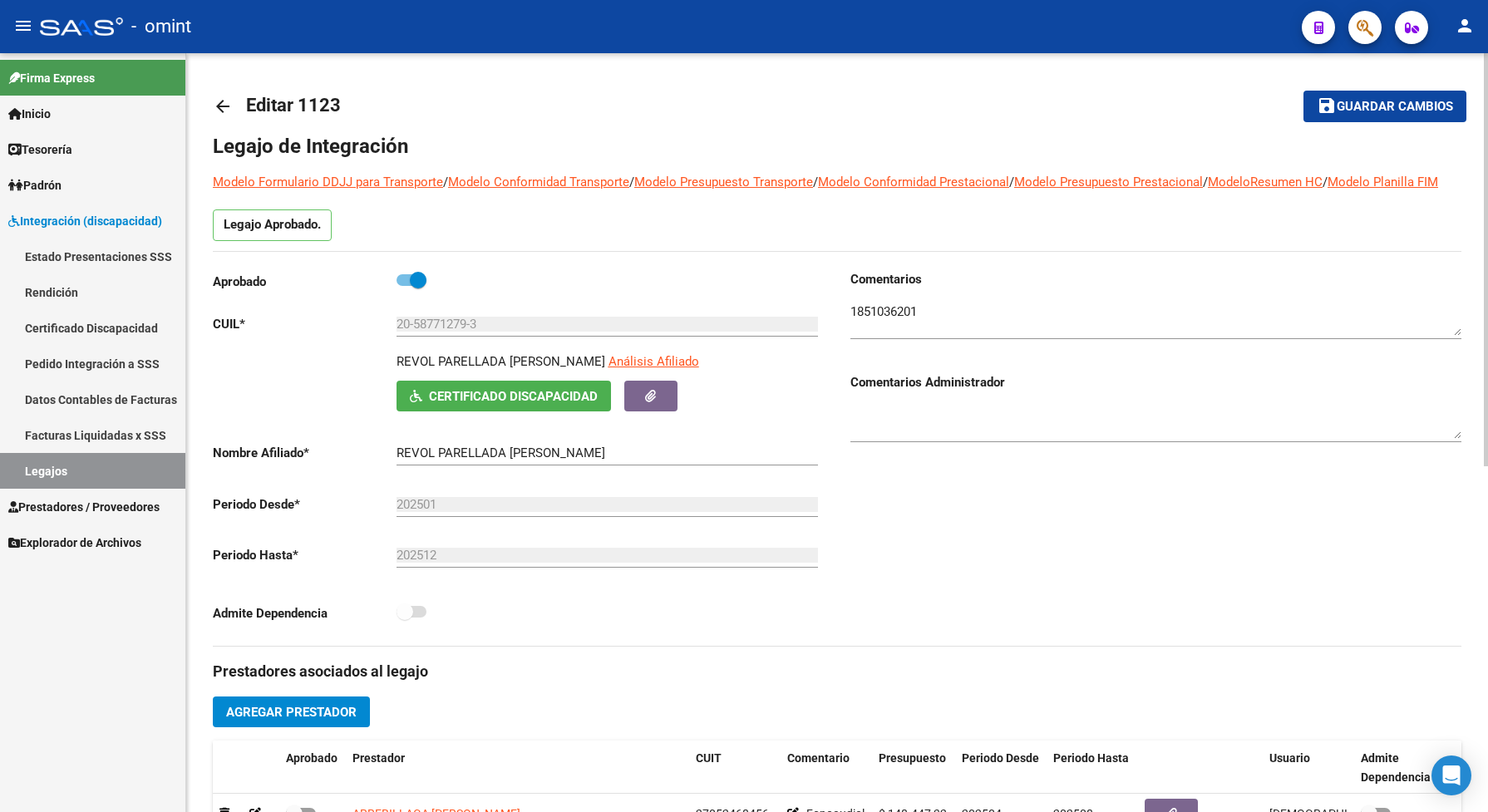
click at [410, 288] on span at bounding box center [418, 280] width 17 height 17
click at [405, 287] on input "checkbox" at bounding box center [404, 286] width 1 height 1
checkbox input "false"
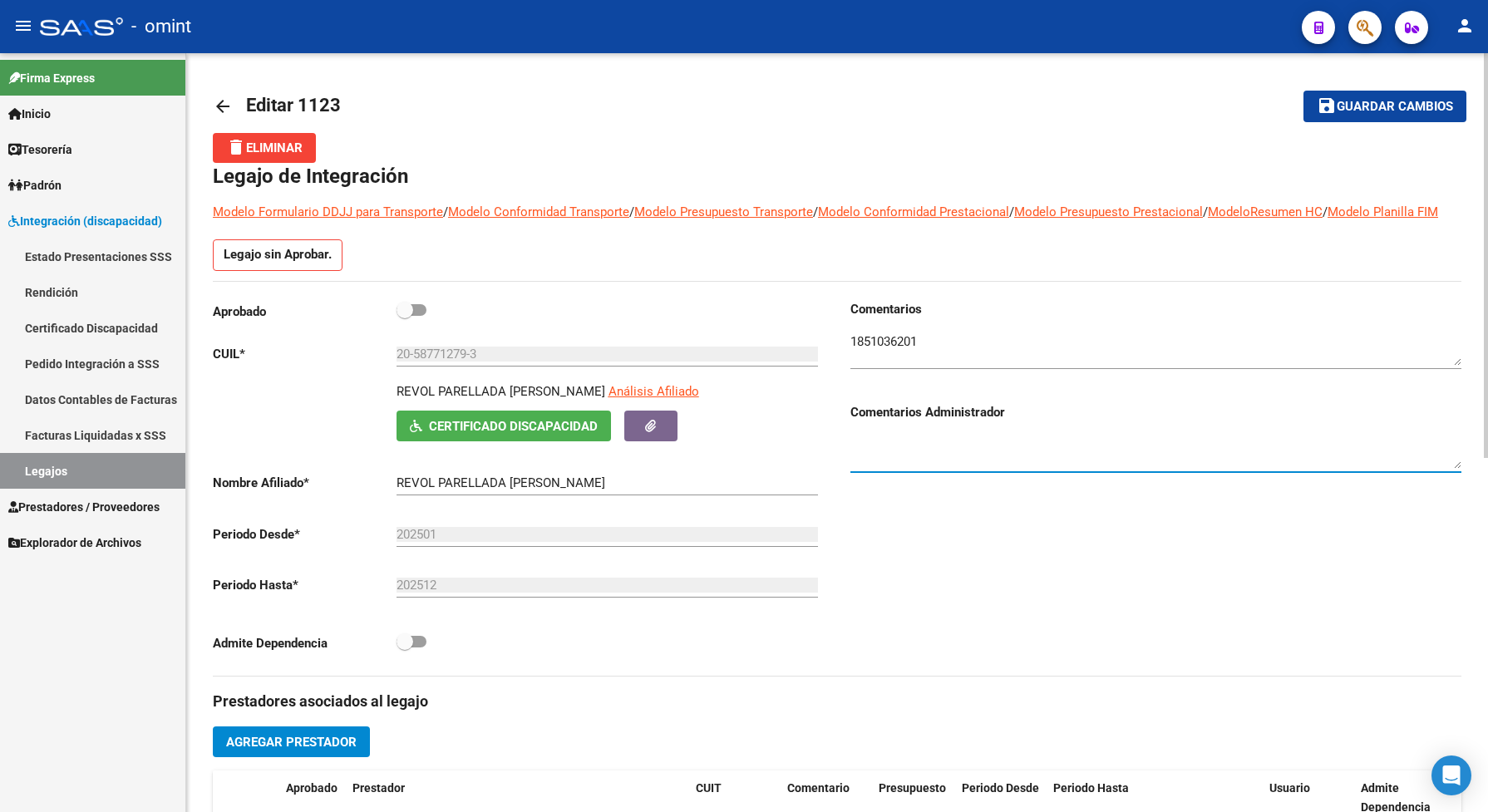
click at [900, 468] on textarea at bounding box center [1155, 452] width 611 height 33
type textarea "socio sin obrs social al dia de la fecha [DATE]"
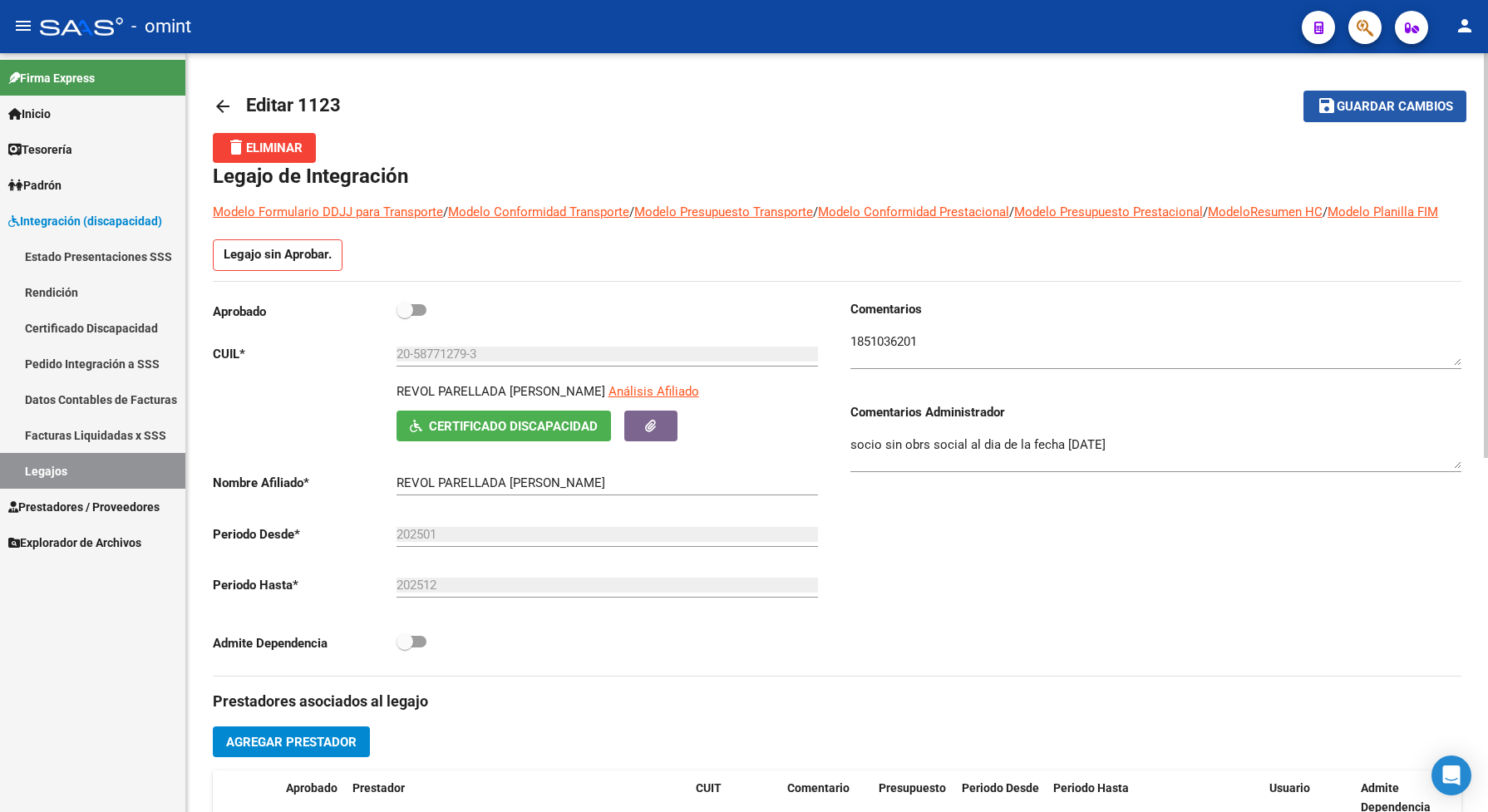
click at [1394, 110] on span "Guardar cambios" at bounding box center [1394, 107] width 116 height 15
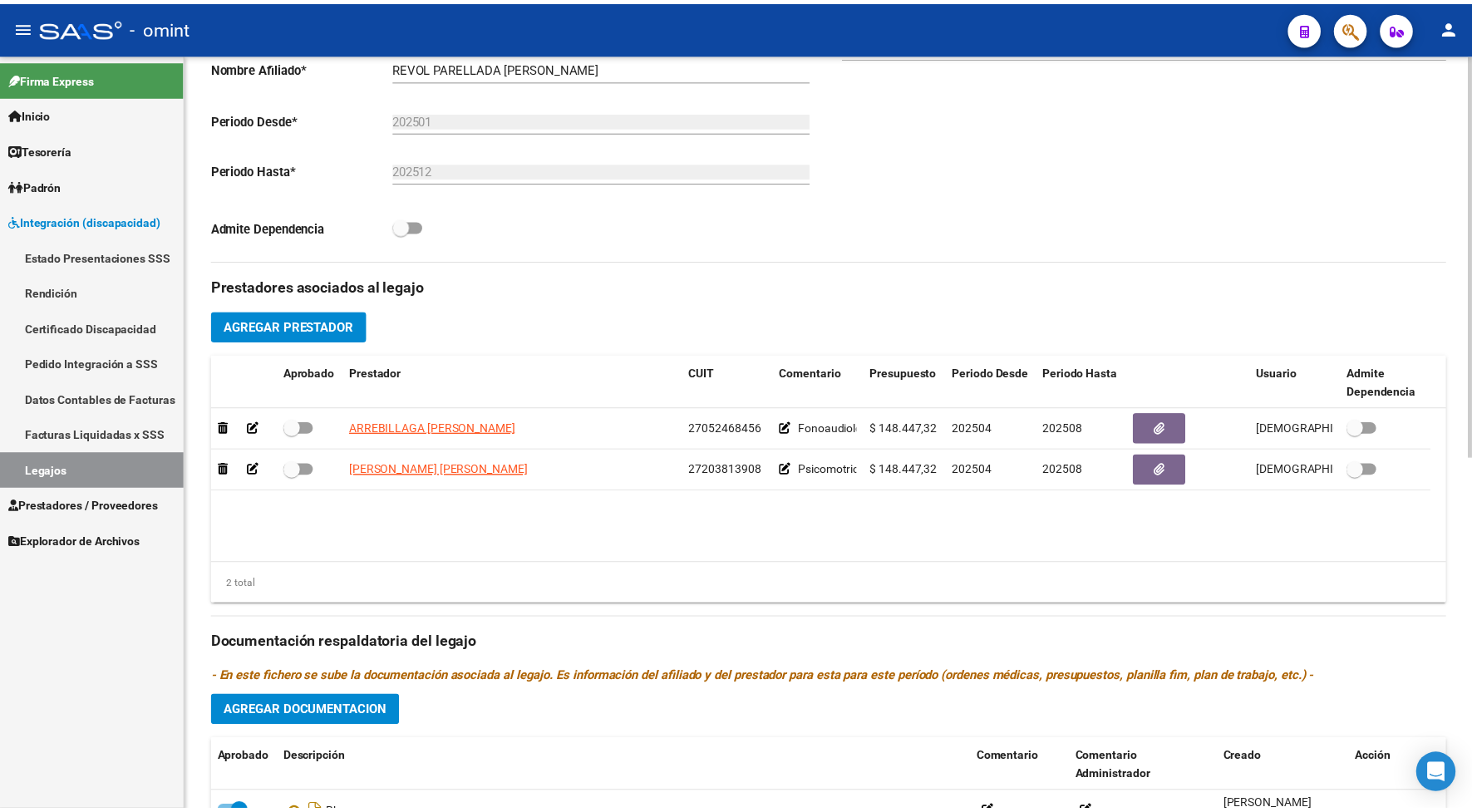
scroll to position [623, 0]
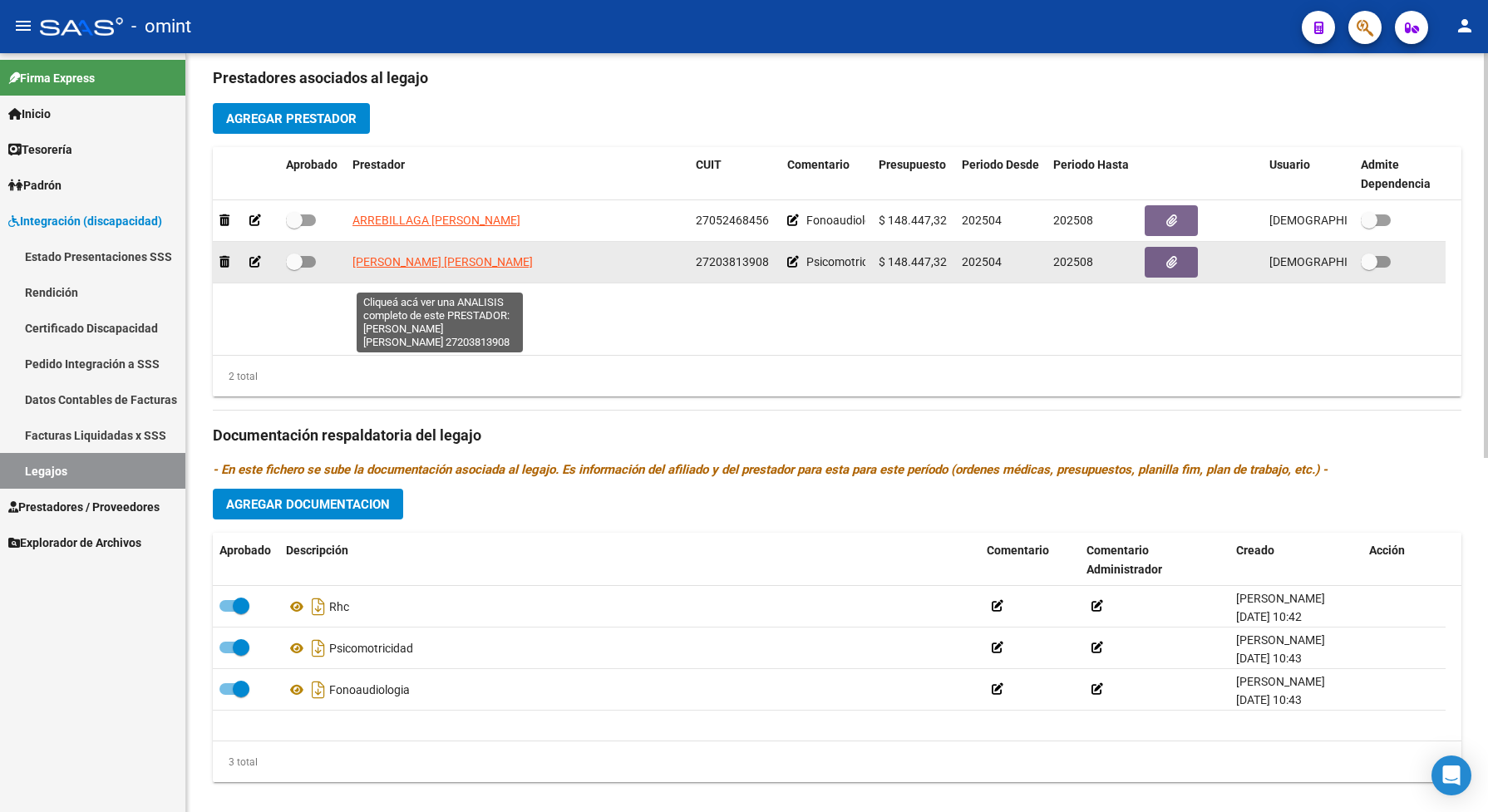
click at [375, 268] on span "[PERSON_NAME] [PERSON_NAME]" at bounding box center [442, 261] width 180 height 13
type textarea "27203813908"
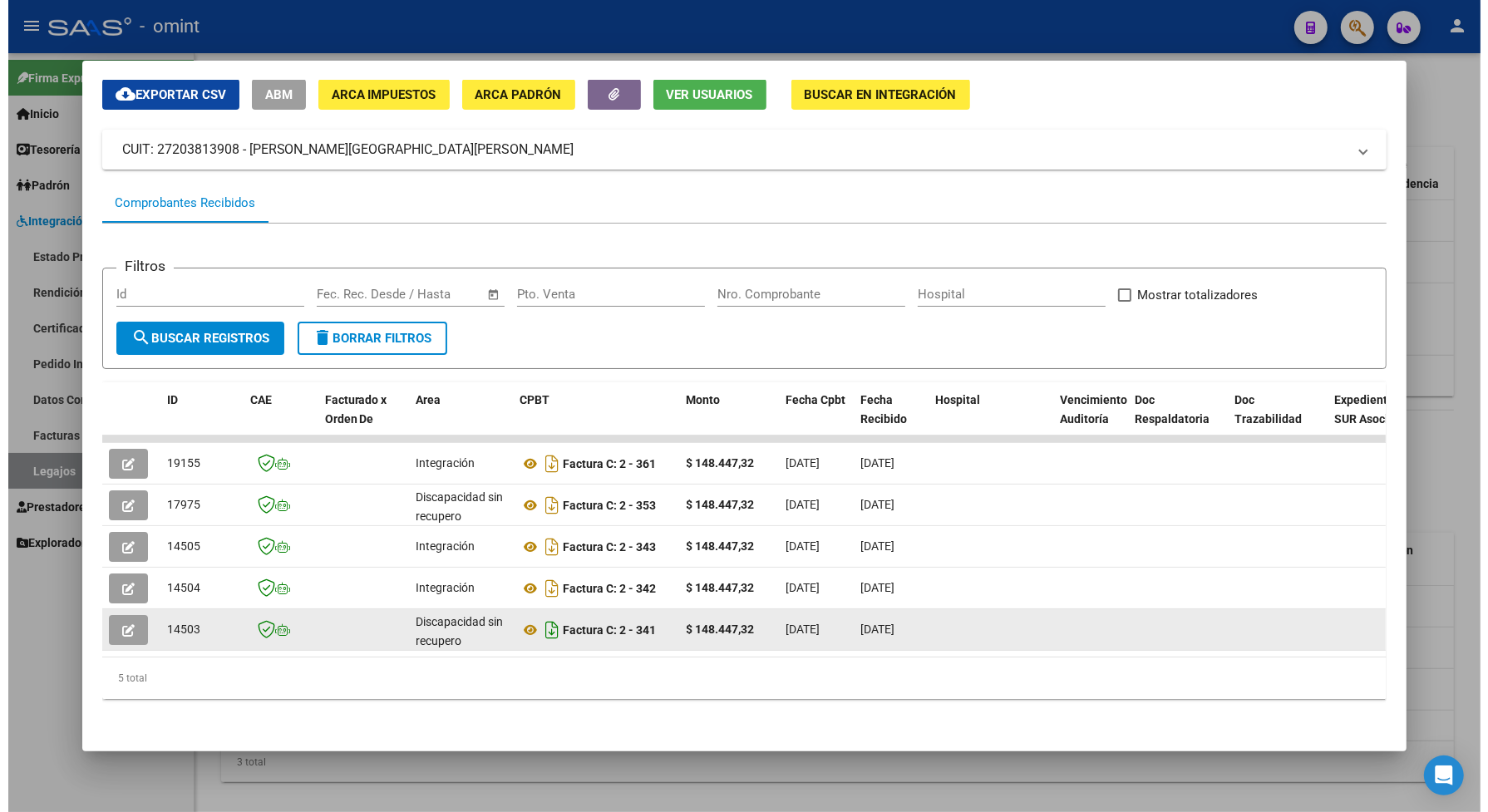
scroll to position [0, 0]
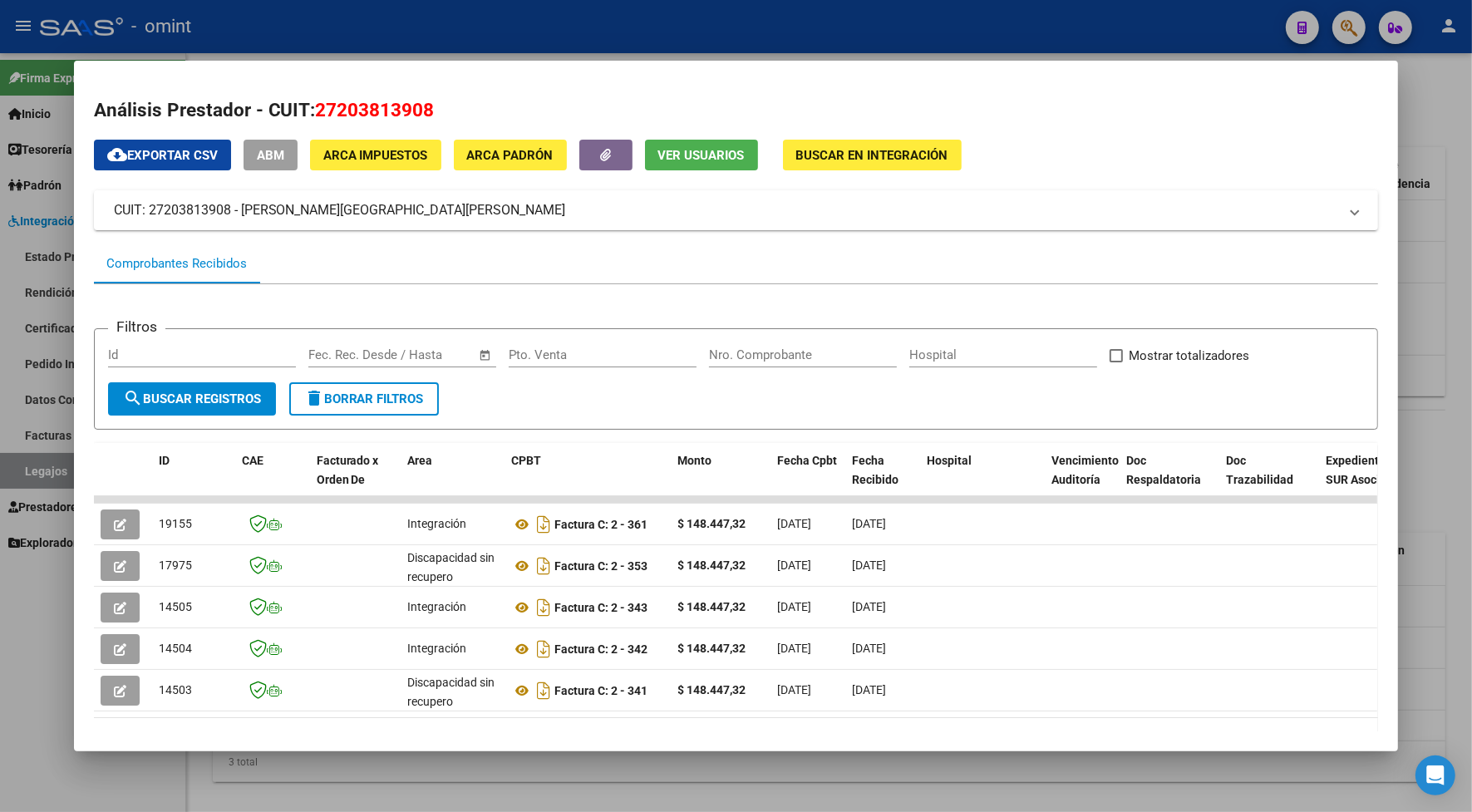
click at [671, 30] on div at bounding box center [736, 406] width 1472 height 812
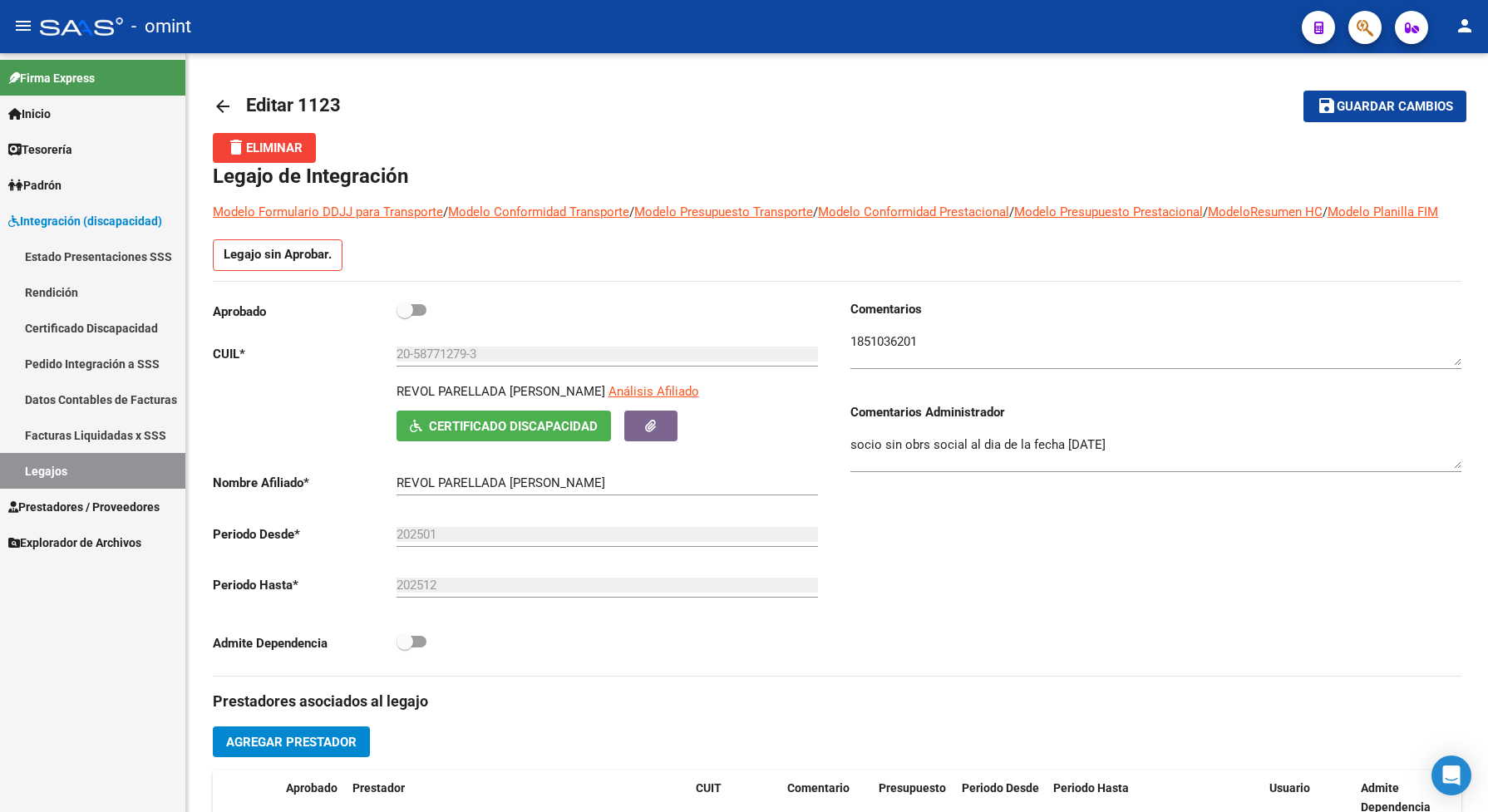
click at [140, 460] on link "Legajos" at bounding box center [93, 470] width 185 height 36
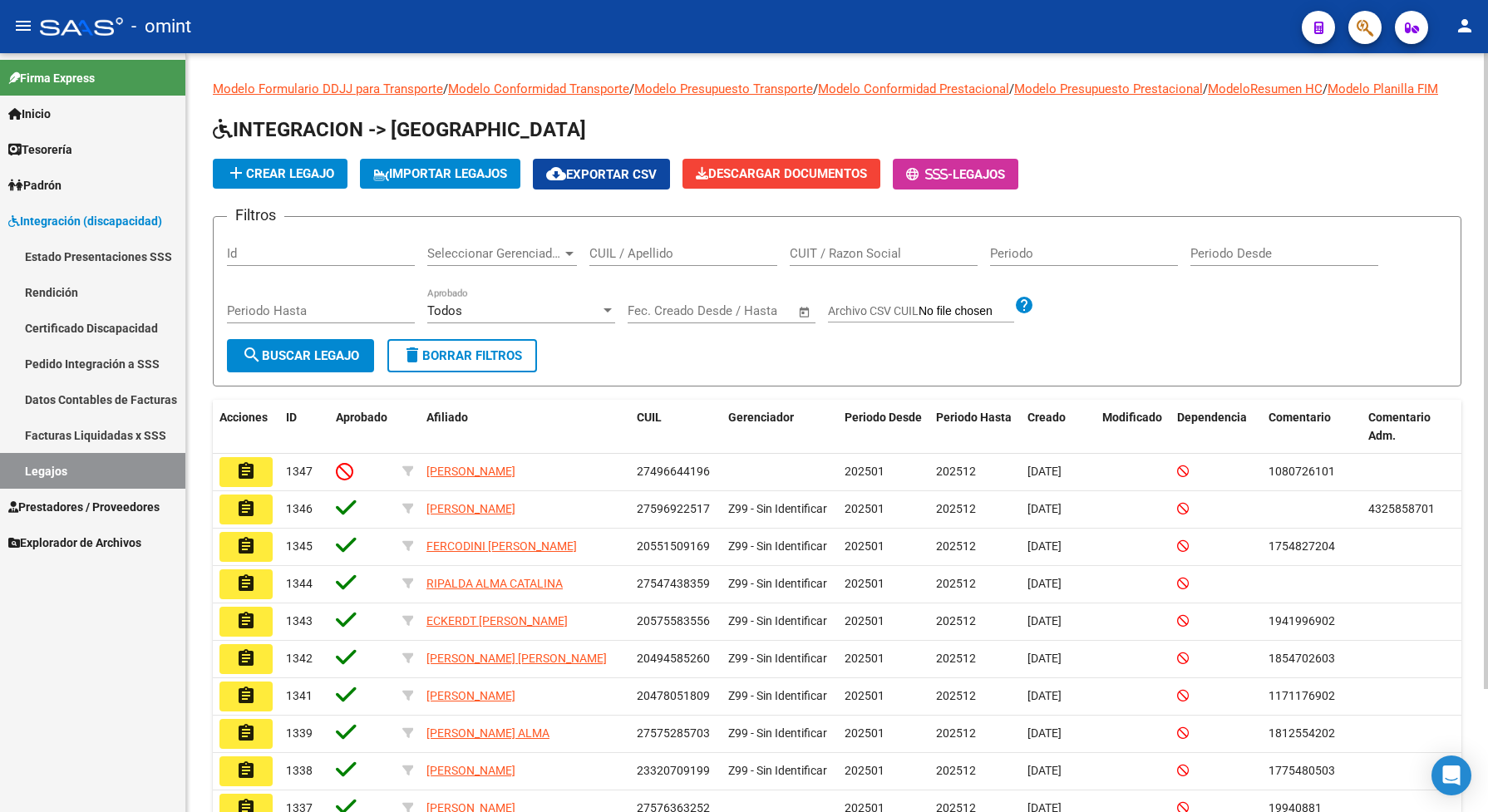
click at [642, 260] on input "CUIL / Apellido" at bounding box center [683, 253] width 188 height 15
paste input "20514685046"
type input "20514685046"
click at [276, 363] on span "search Buscar Legajo" at bounding box center [301, 355] width 117 height 15
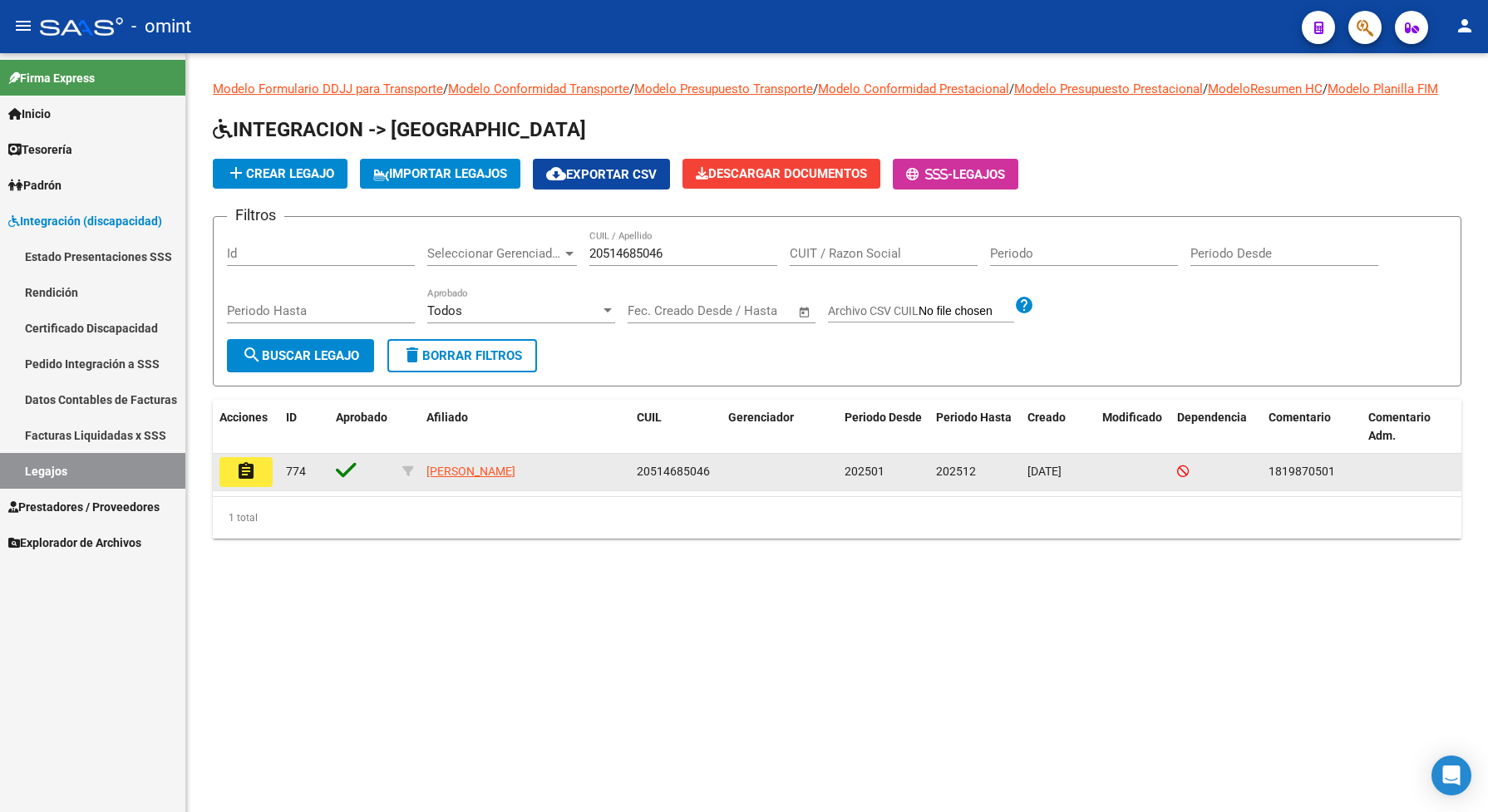
click at [247, 481] on mat-icon "assignment" at bounding box center [246, 471] width 20 height 20
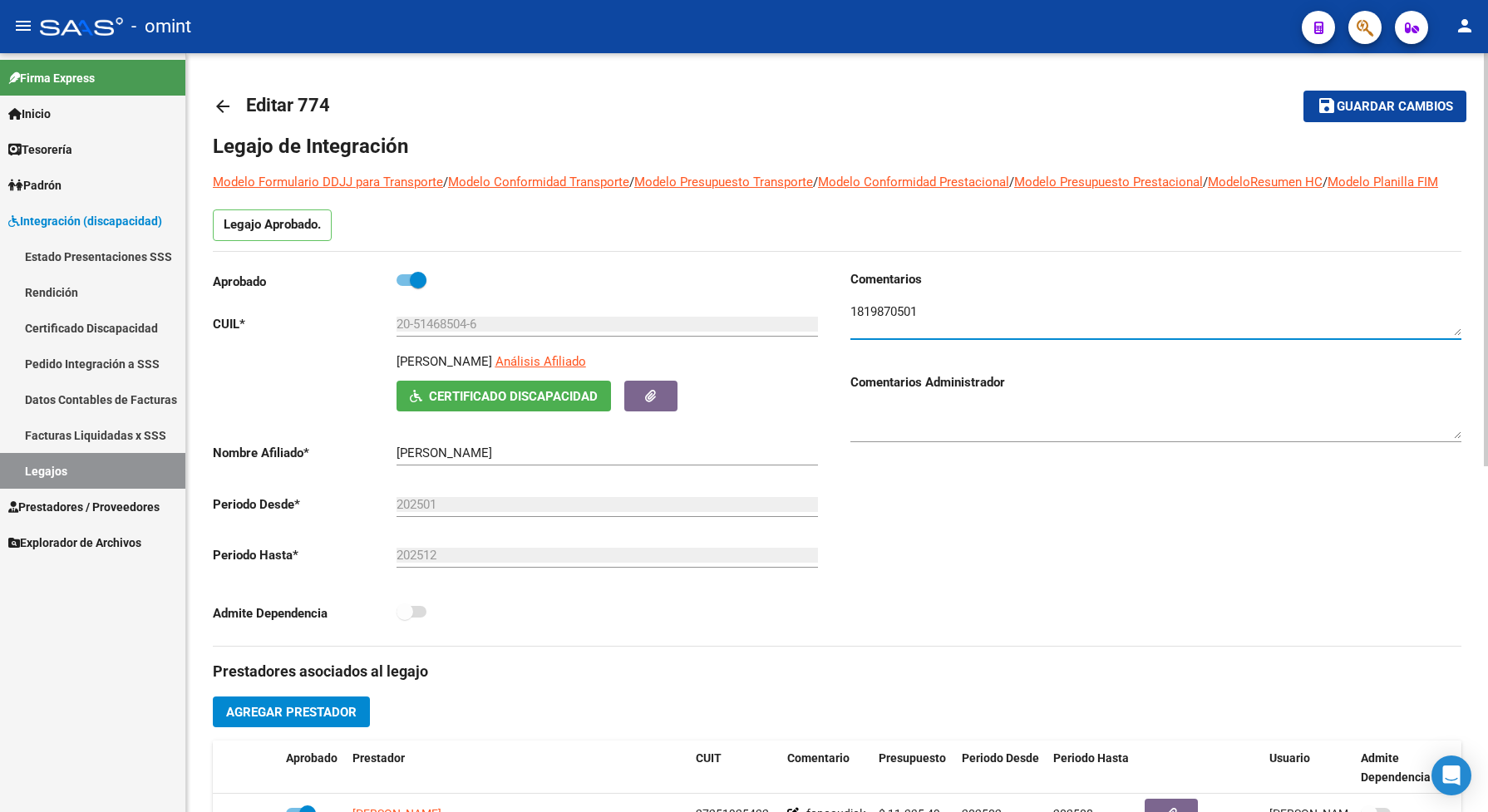
drag, startPoint x: 921, startPoint y: 326, endPoint x: 808, endPoint y: 313, distance: 113.7
click at [835, 321] on div "Aprobado CUIL * 20-51468504-6 Ingresar [PERSON_NAME] Afiliado Certificado Disca…" at bounding box center [837, 458] width 1248 height 376
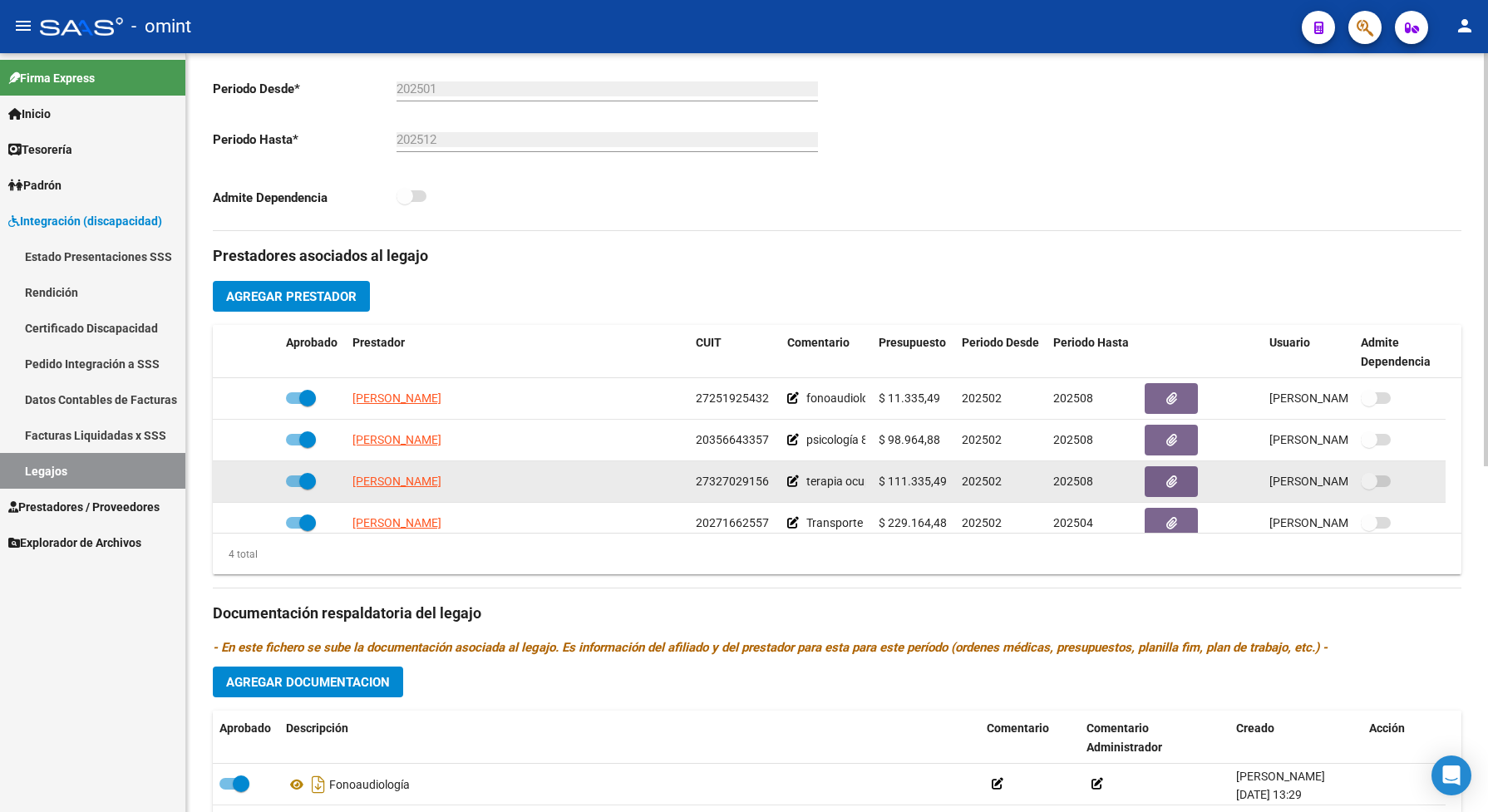
scroll to position [17, 0]
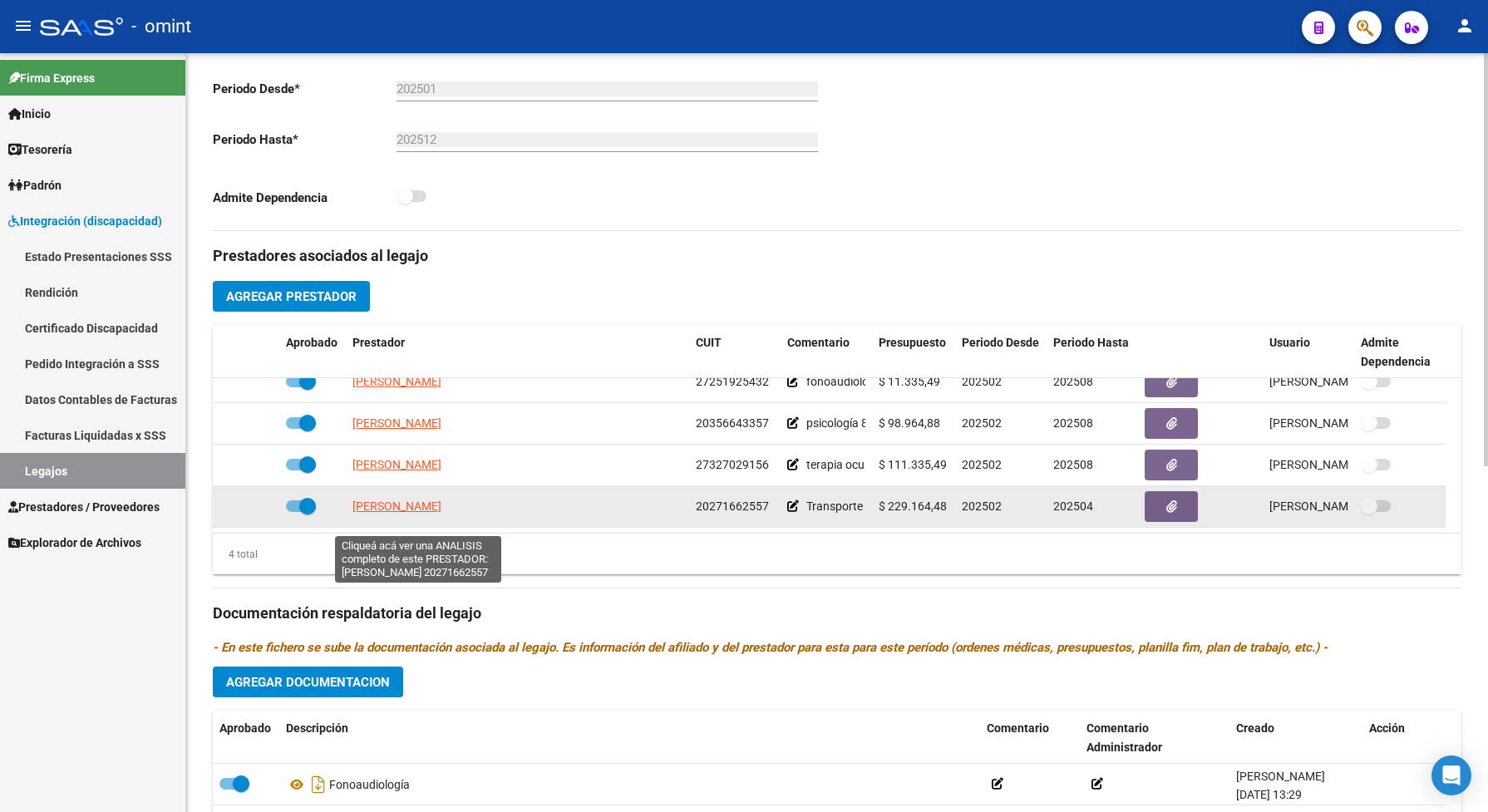
click at [417, 513] on span "[PERSON_NAME]" at bounding box center [397, 505] width 89 height 13
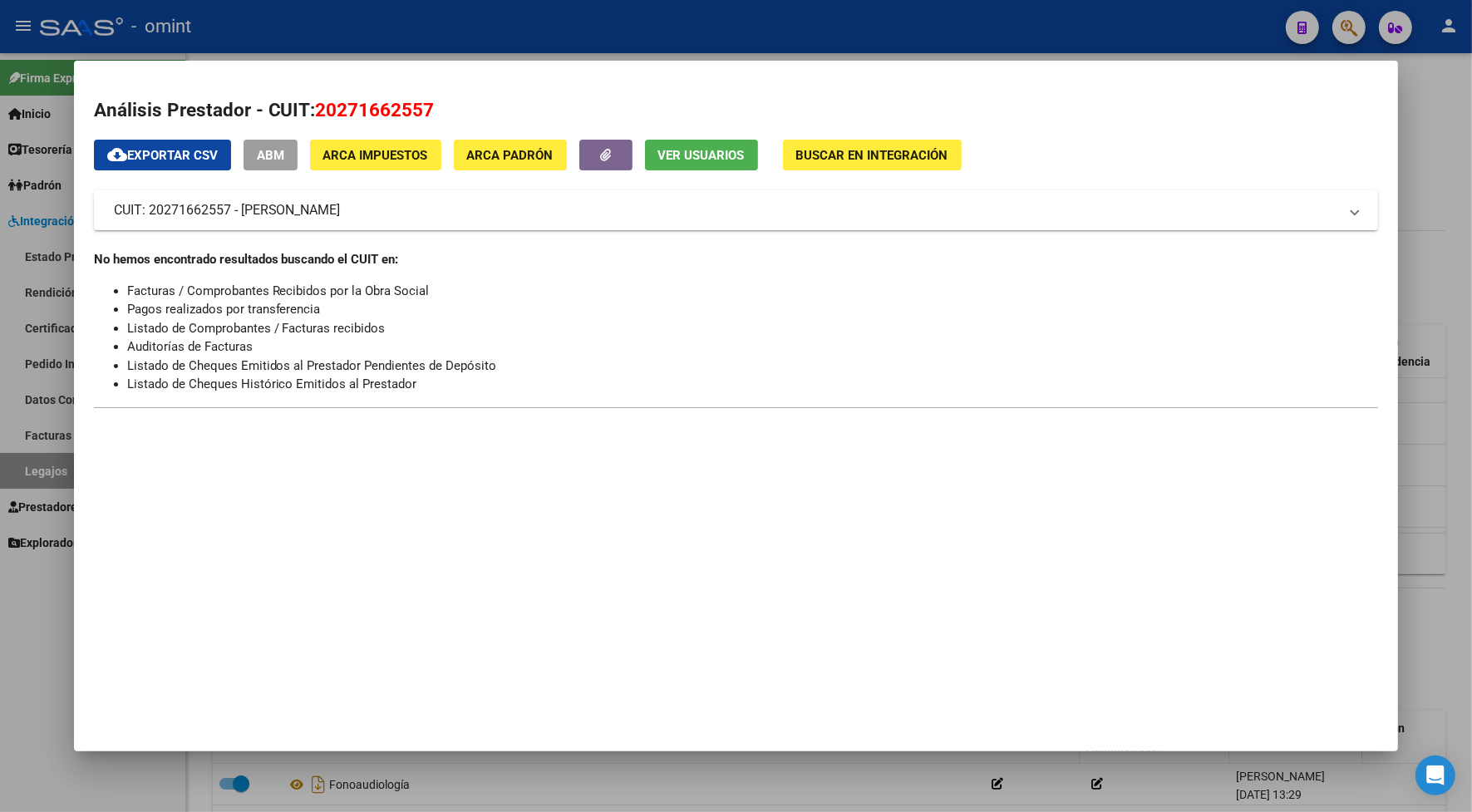
click at [441, 24] on div at bounding box center [736, 406] width 1472 height 812
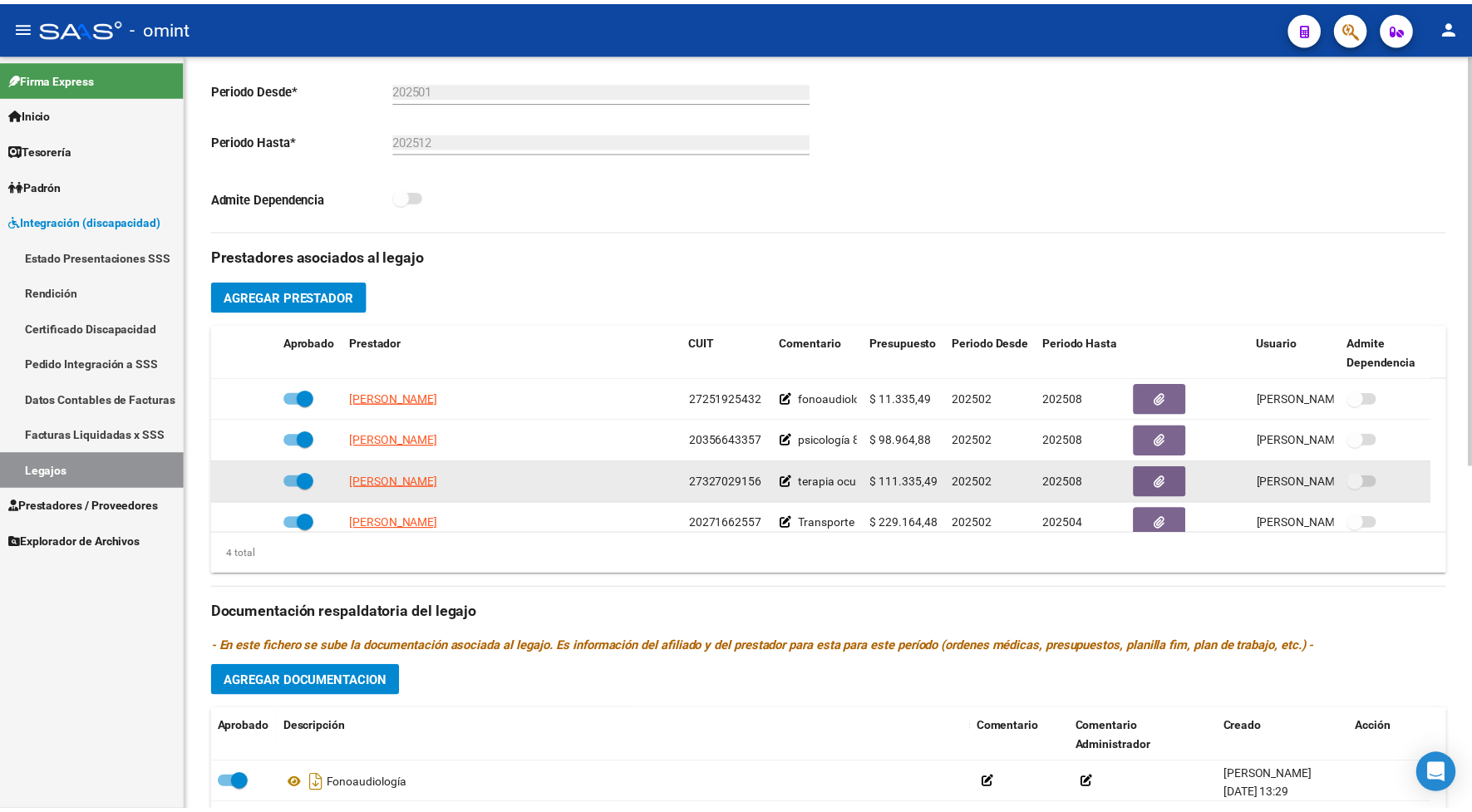
scroll to position [311, 0]
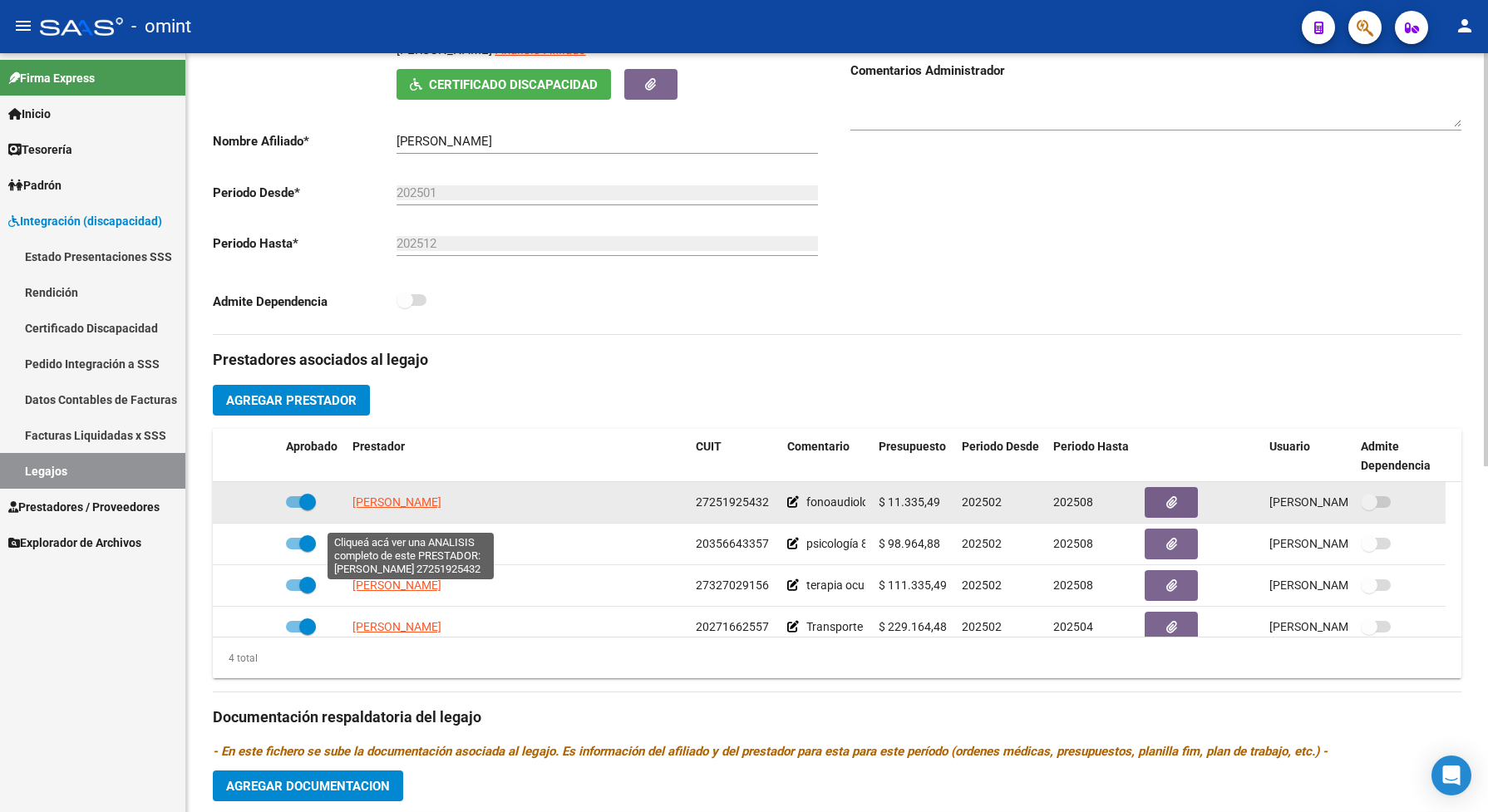
click at [370, 509] on span "GARCIA MARIA ELENA" at bounding box center [397, 502] width 89 height 13
type textarea "27251925432"
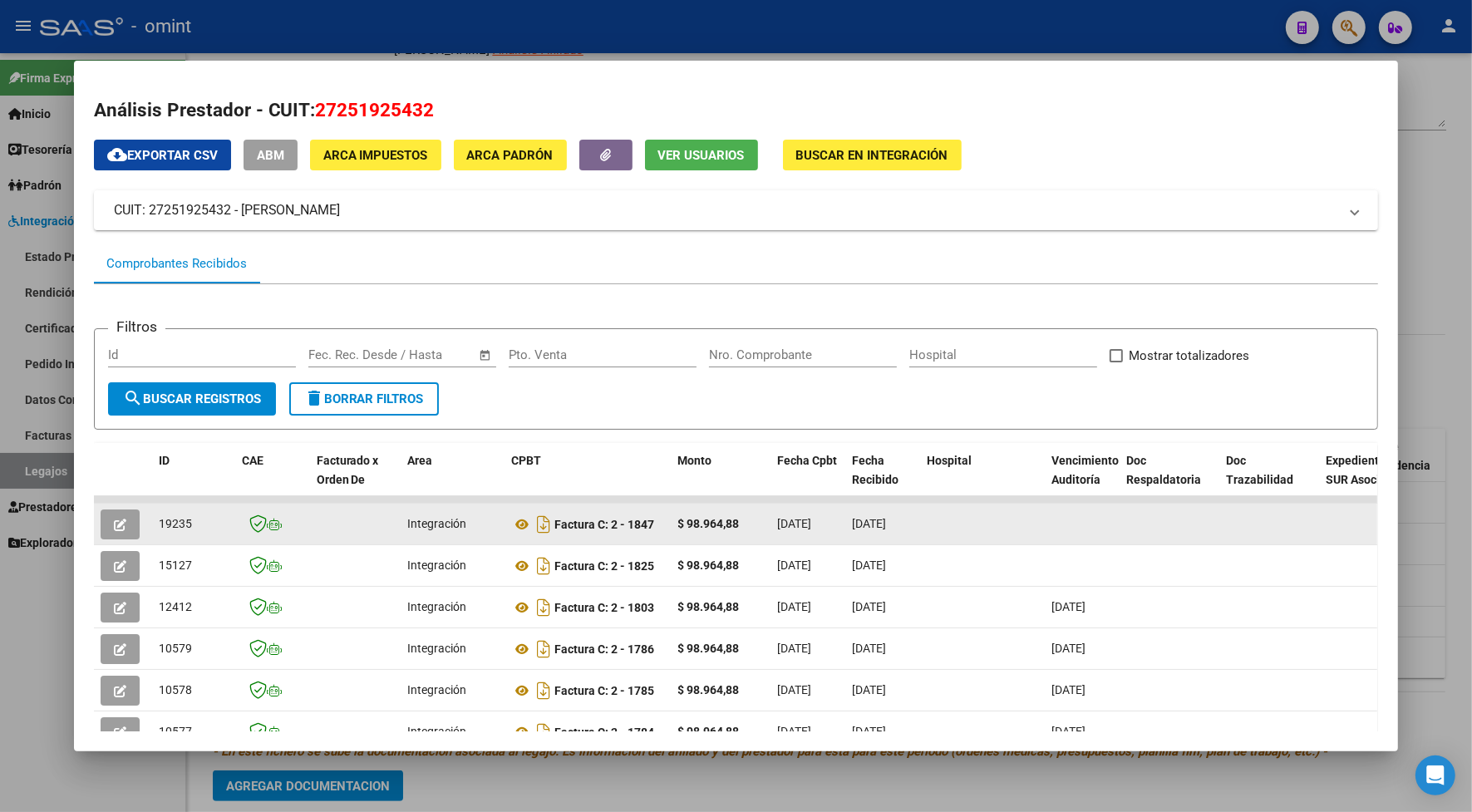
click at [118, 519] on icon "button" at bounding box center [120, 524] width 12 height 12
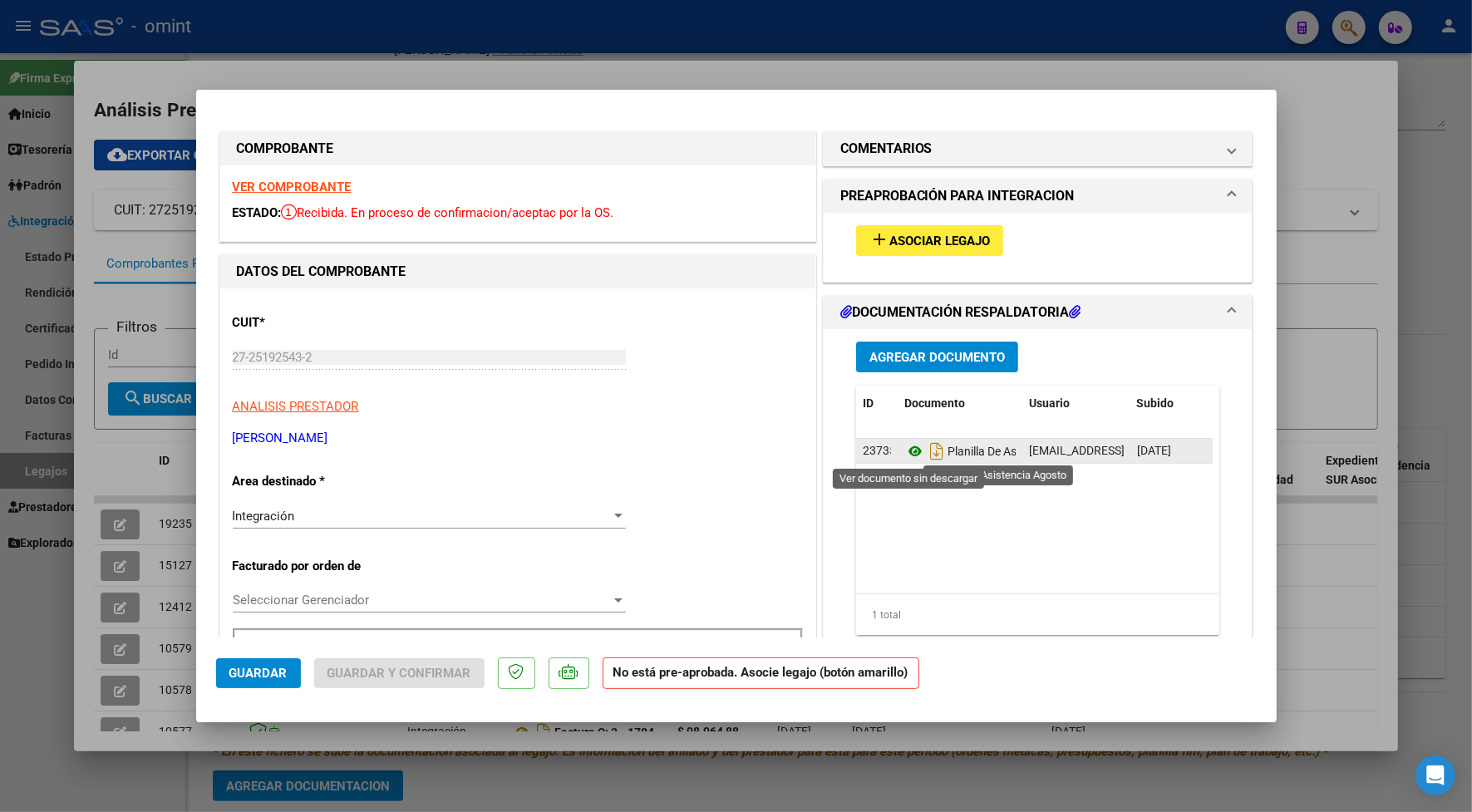
click at [904, 446] on icon at bounding box center [914, 451] width 22 height 20
click at [316, 188] on strong "VER COMPROBANTE" at bounding box center [292, 186] width 119 height 15
click at [952, 229] on button "add Asociar Legajo" at bounding box center [929, 240] width 147 height 31
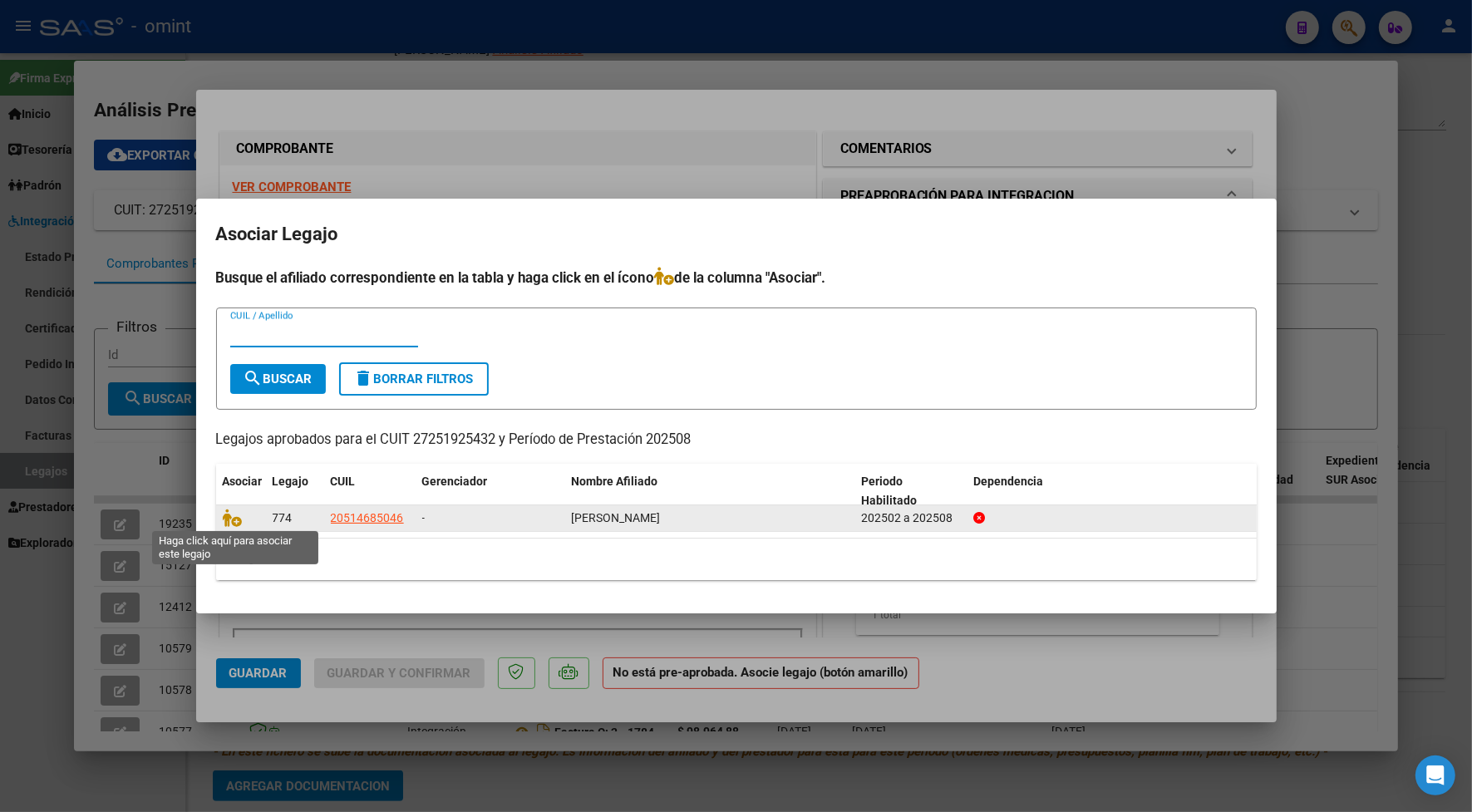
click at [238, 516] on icon at bounding box center [233, 517] width 20 height 18
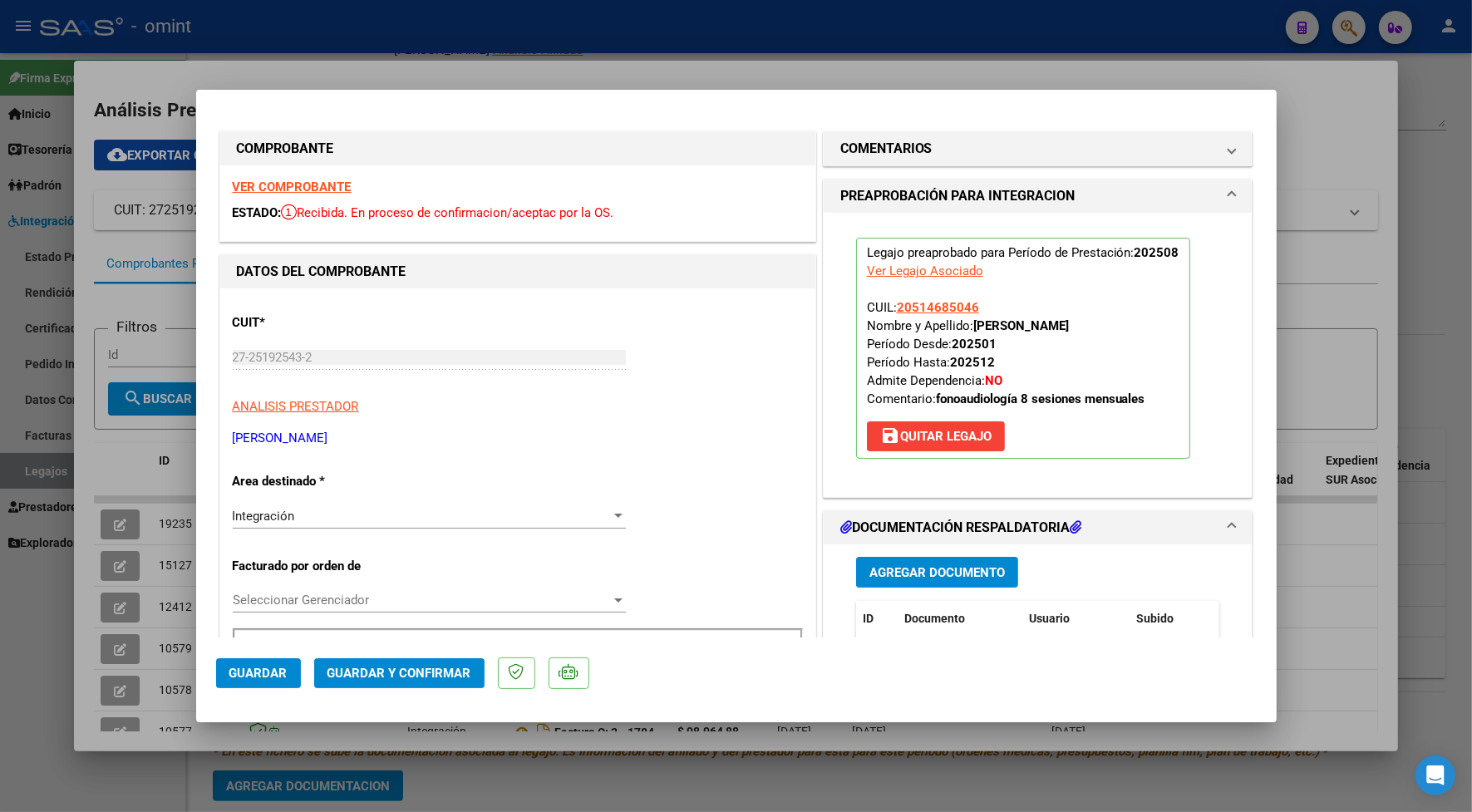
click at [273, 187] on strong "VER COMPROBANTE" at bounding box center [292, 186] width 119 height 15
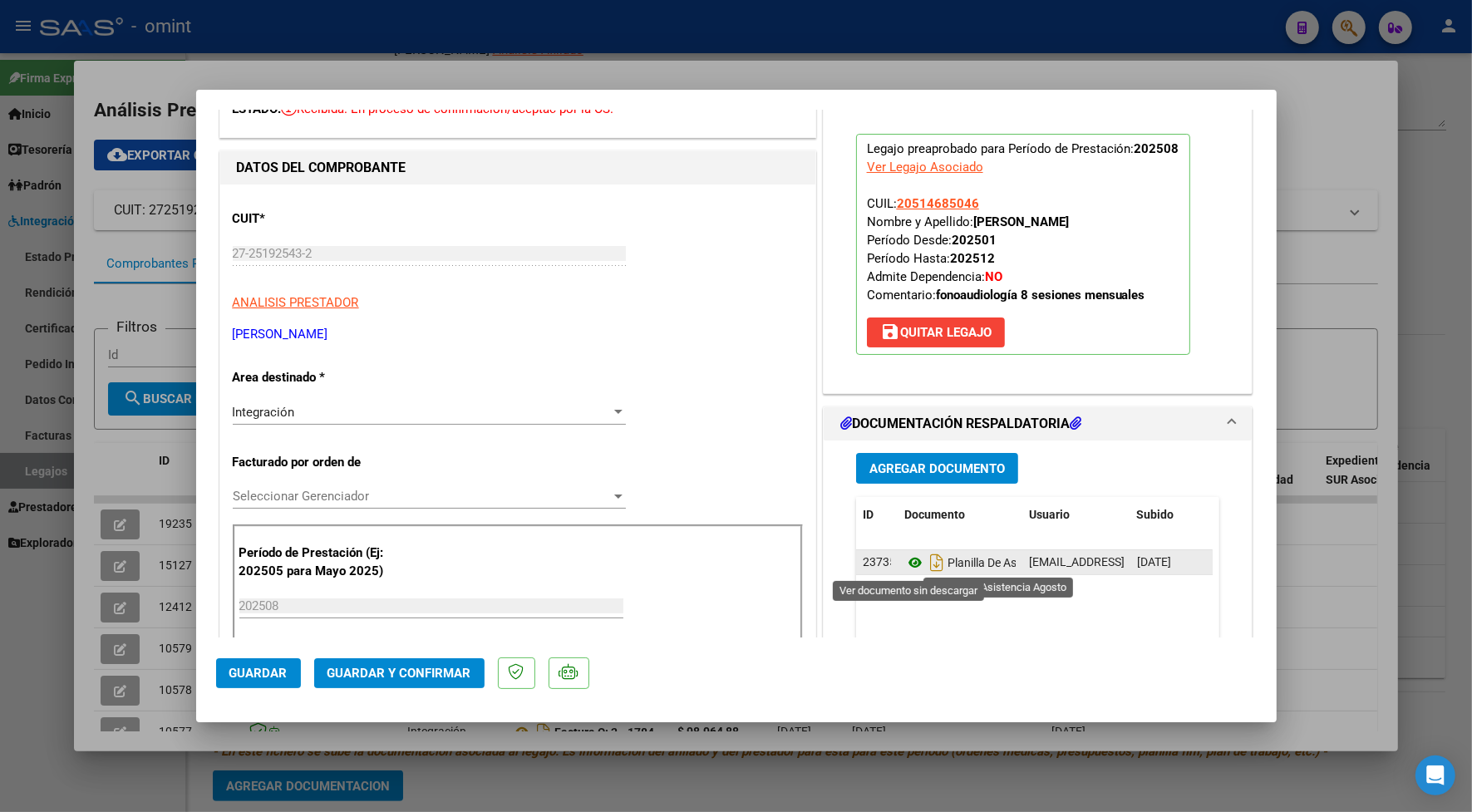
click at [904, 566] on icon at bounding box center [914, 562] width 22 height 20
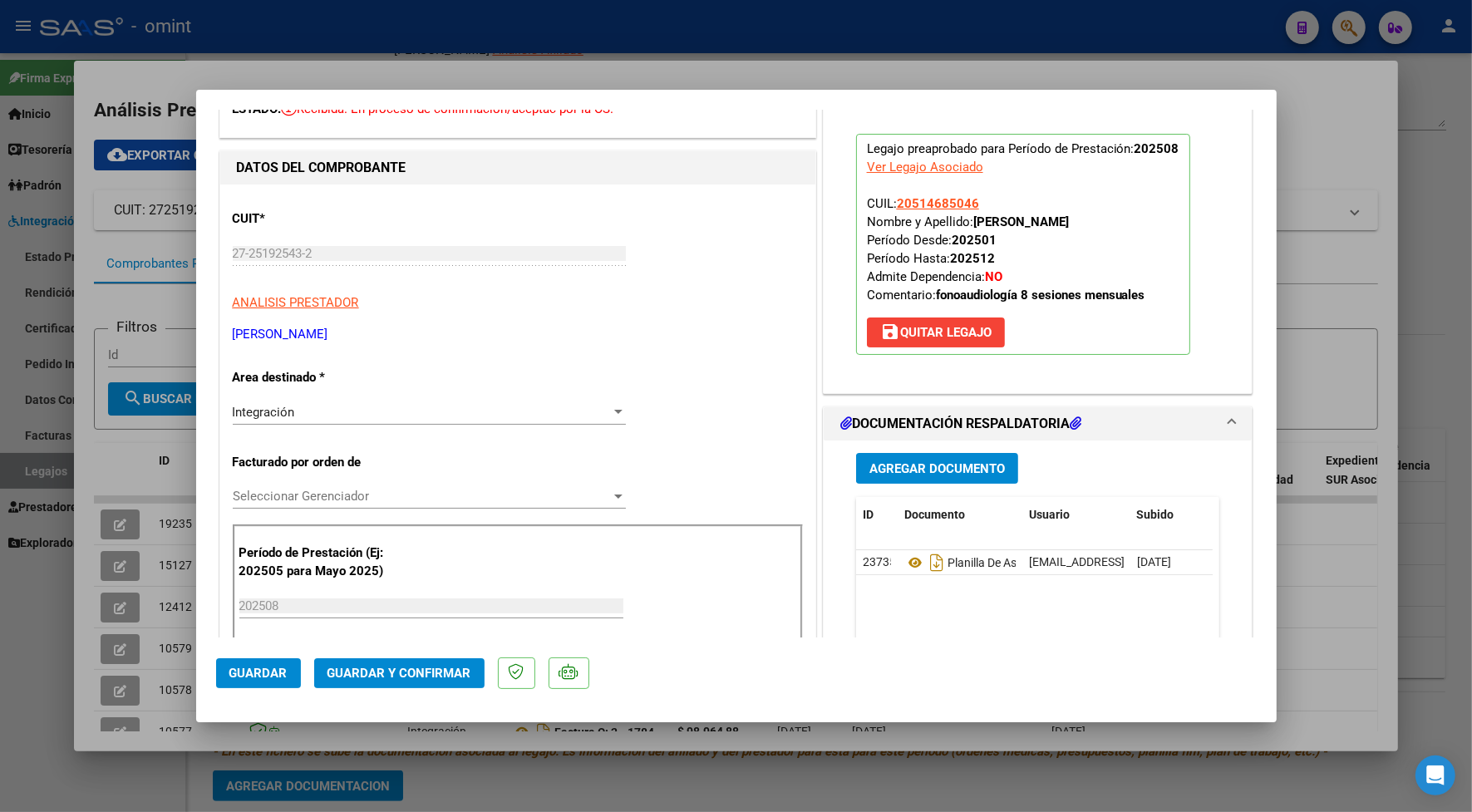
click at [428, 673] on span "Guardar y Confirmar" at bounding box center [399, 672] width 143 height 15
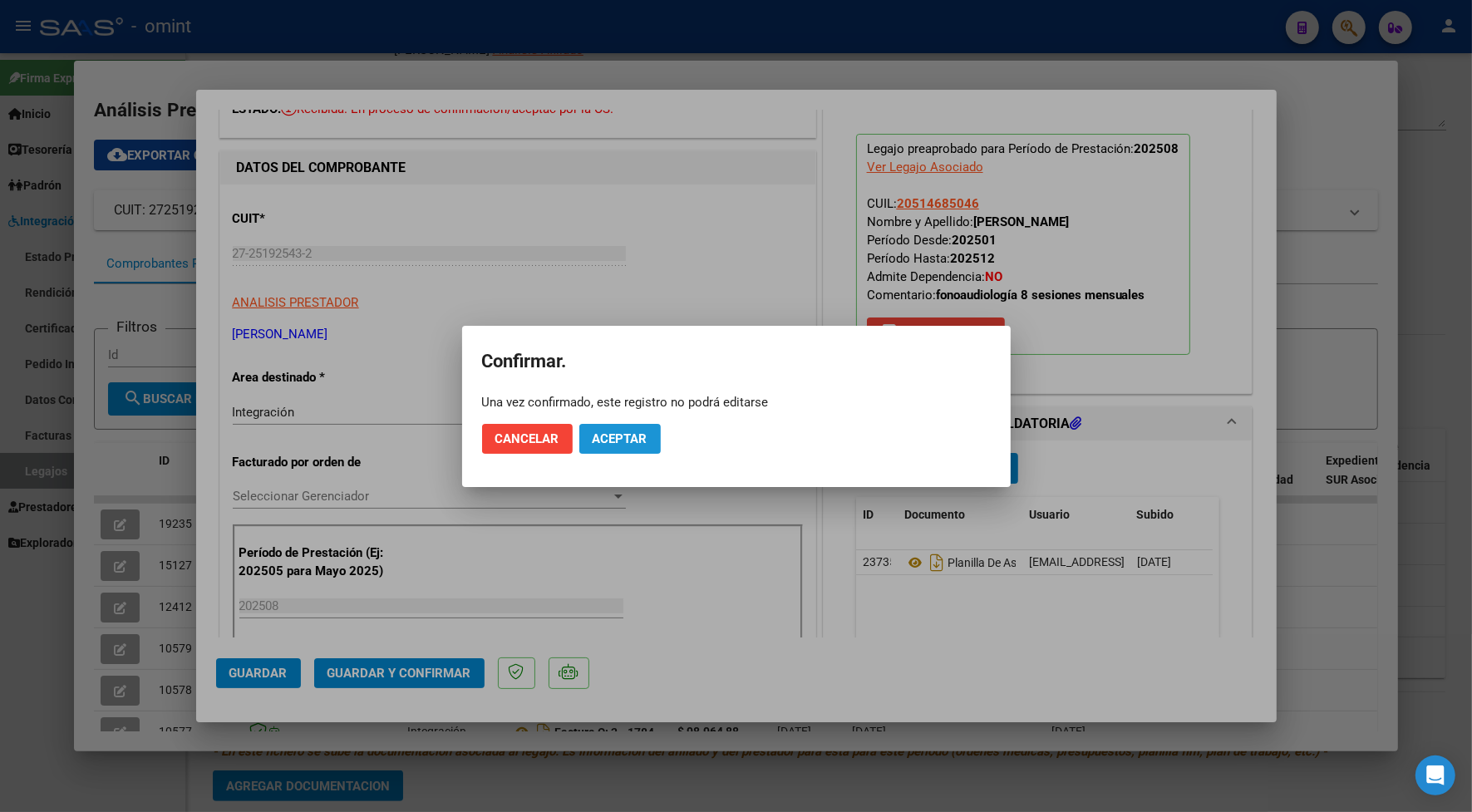
click at [621, 442] on span "Aceptar" at bounding box center [620, 438] width 55 height 15
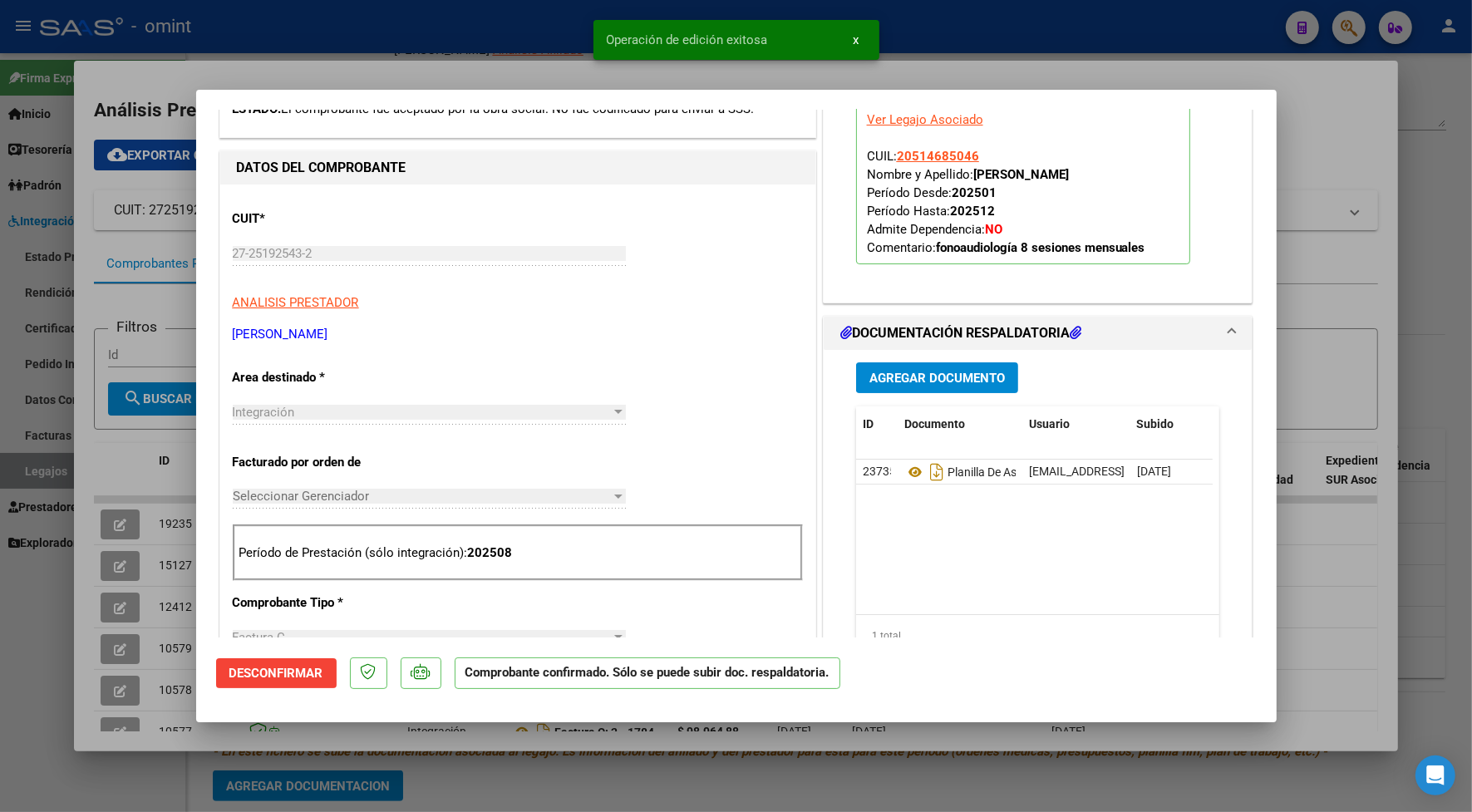
click at [377, 63] on div at bounding box center [736, 406] width 1472 height 812
type input "$ 0,00"
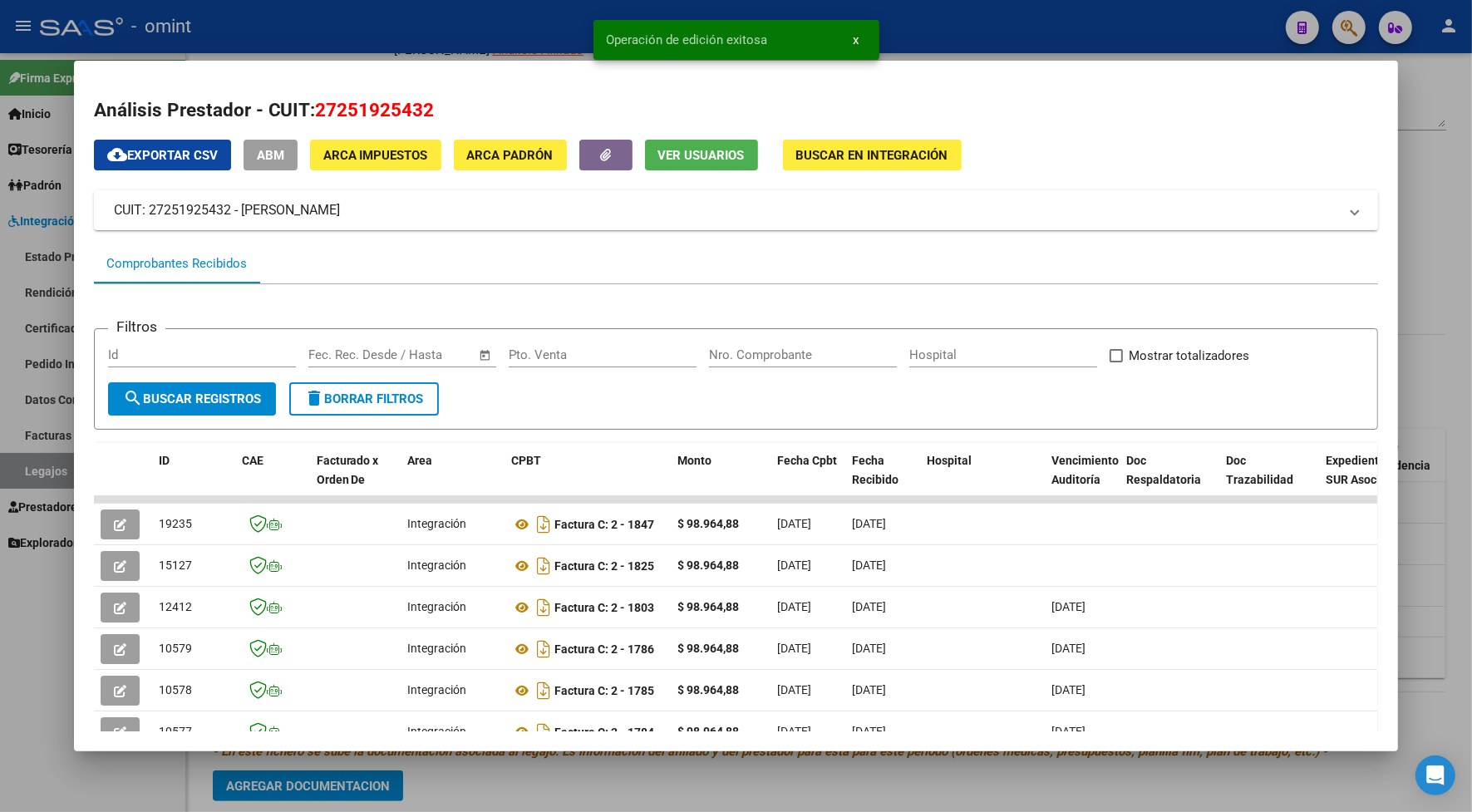
click at [392, 26] on div at bounding box center [736, 406] width 1472 height 812
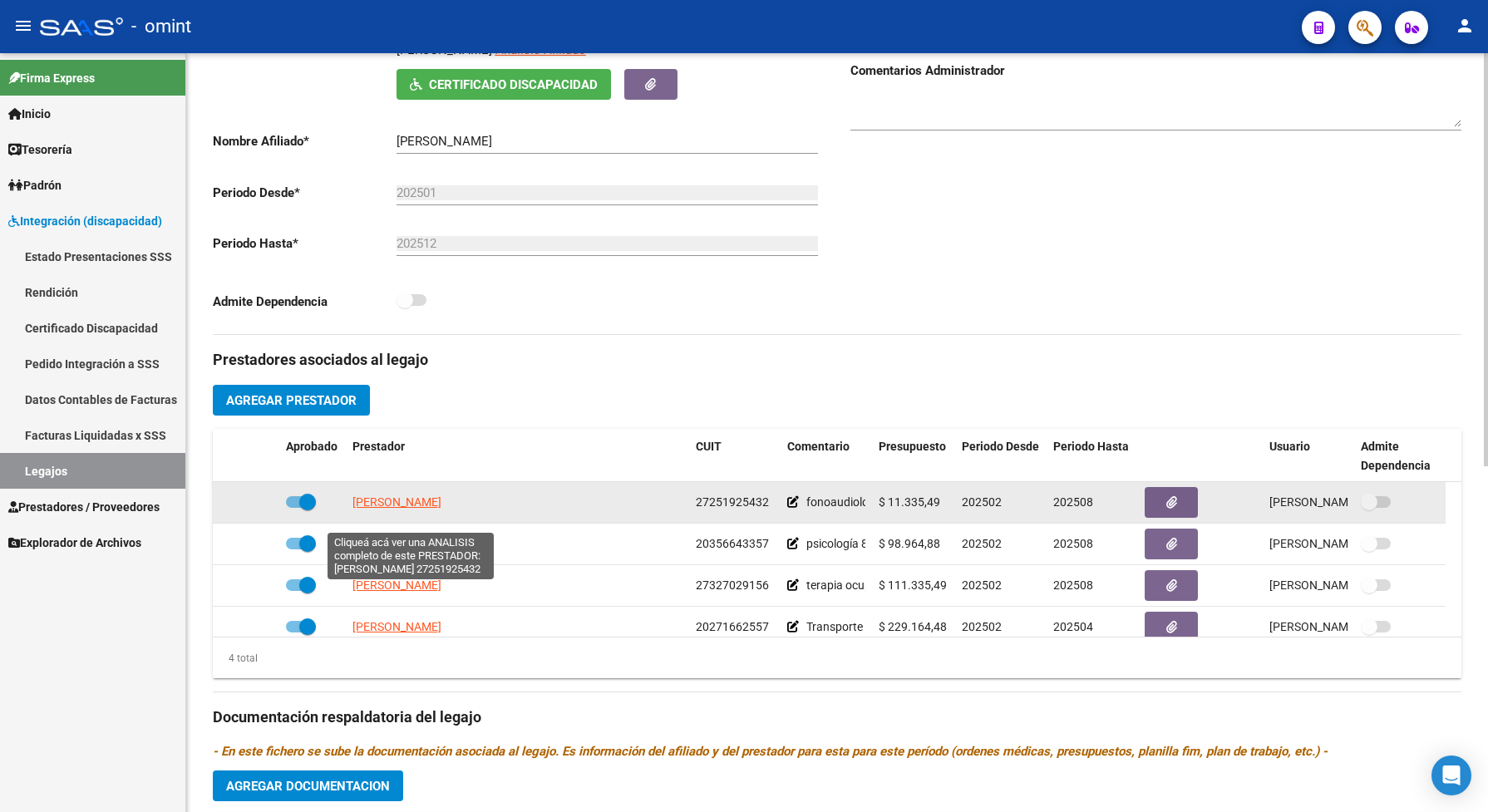
click at [418, 509] on span "GARCIA MARIA ELENA" at bounding box center [397, 502] width 89 height 13
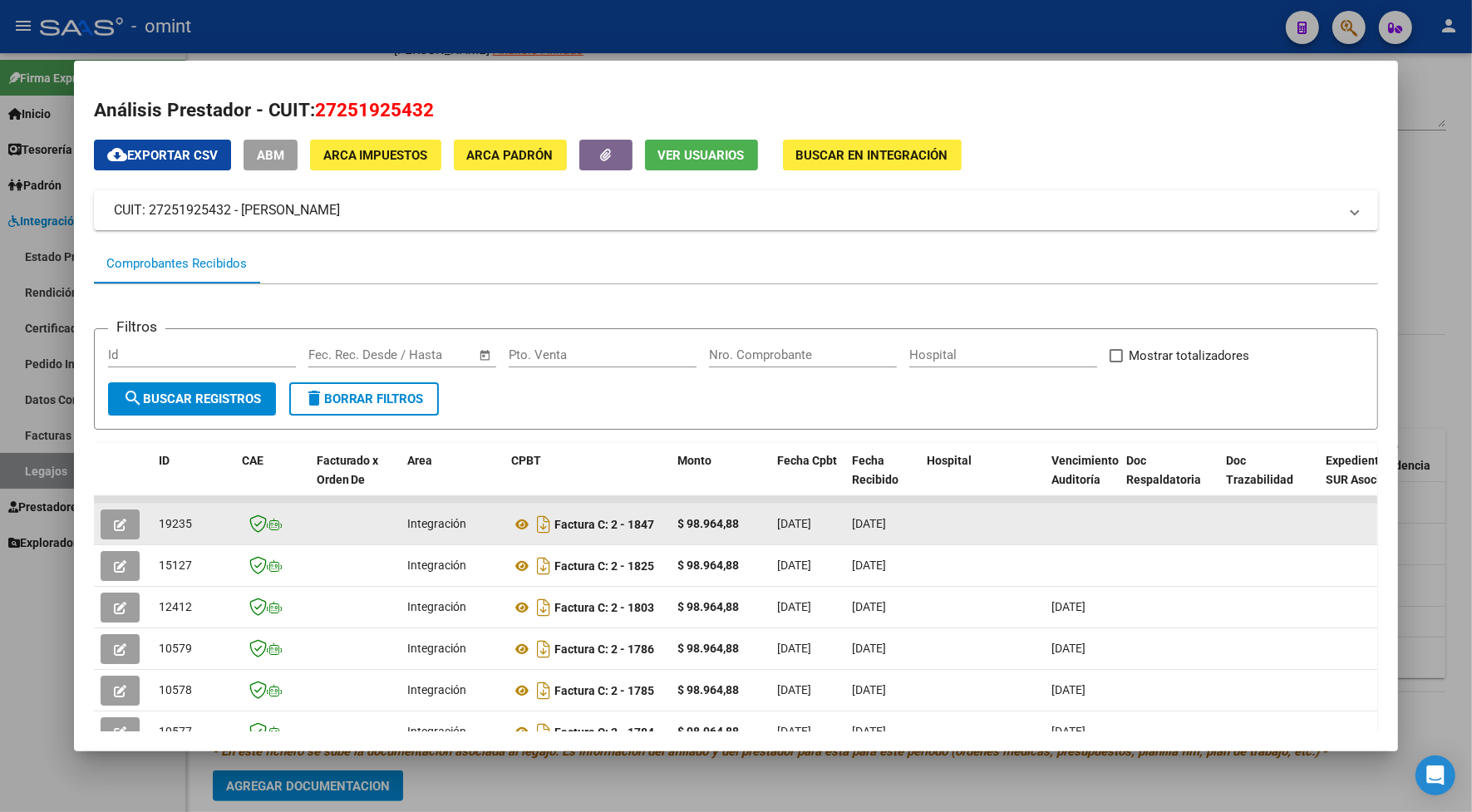
drag, startPoint x: 184, startPoint y: 517, endPoint x: 150, endPoint y: 521, distance: 34.2
click at [159, 521] on div "19235" at bounding box center [194, 524] width 70 height 19
drag, startPoint x: 150, startPoint y: 521, endPoint x: 169, endPoint y: 522, distance: 19.0
copy span "19235"
click at [114, 525] on icon "button" at bounding box center [120, 524] width 12 height 12
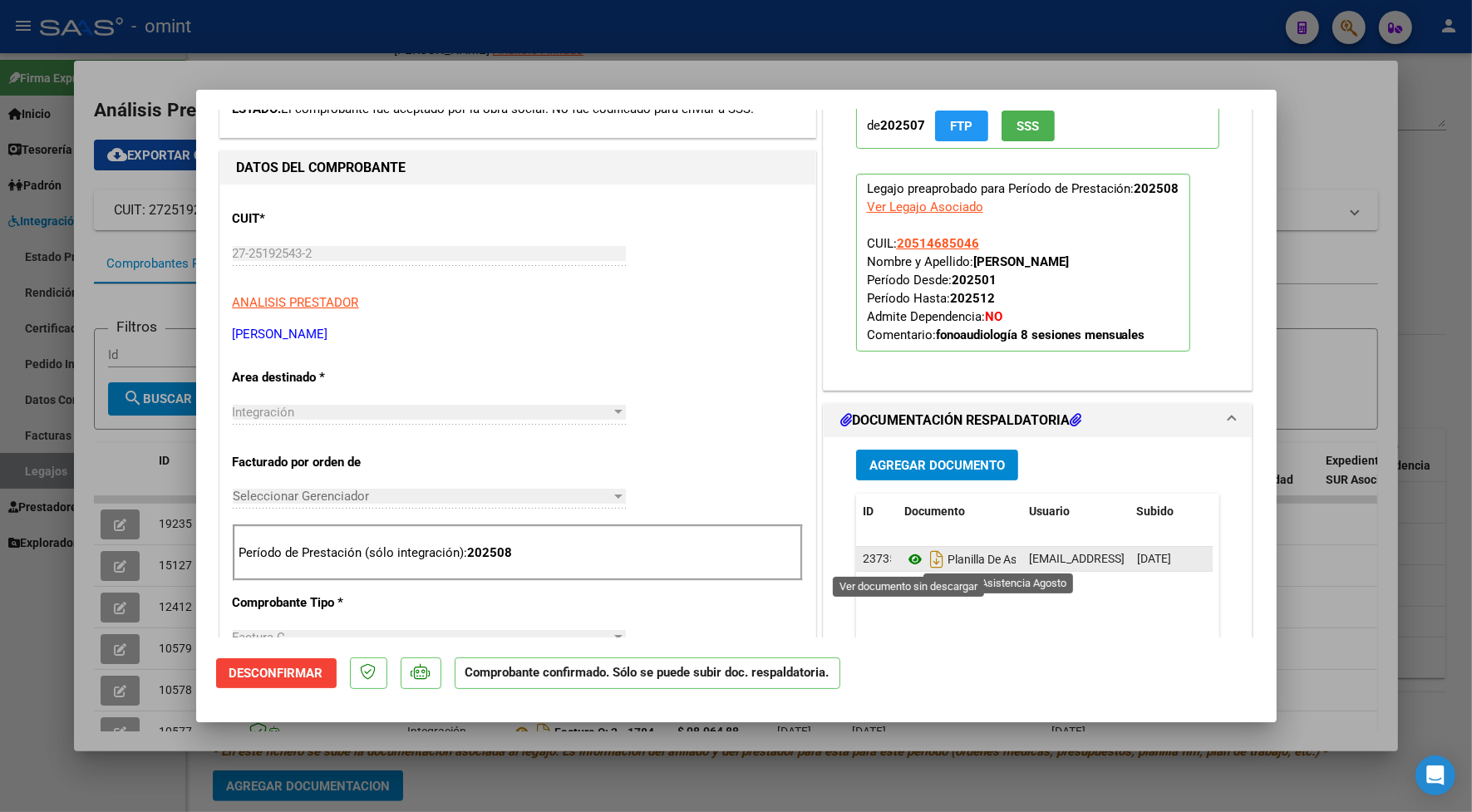
click at [904, 559] on icon at bounding box center [914, 559] width 22 height 20
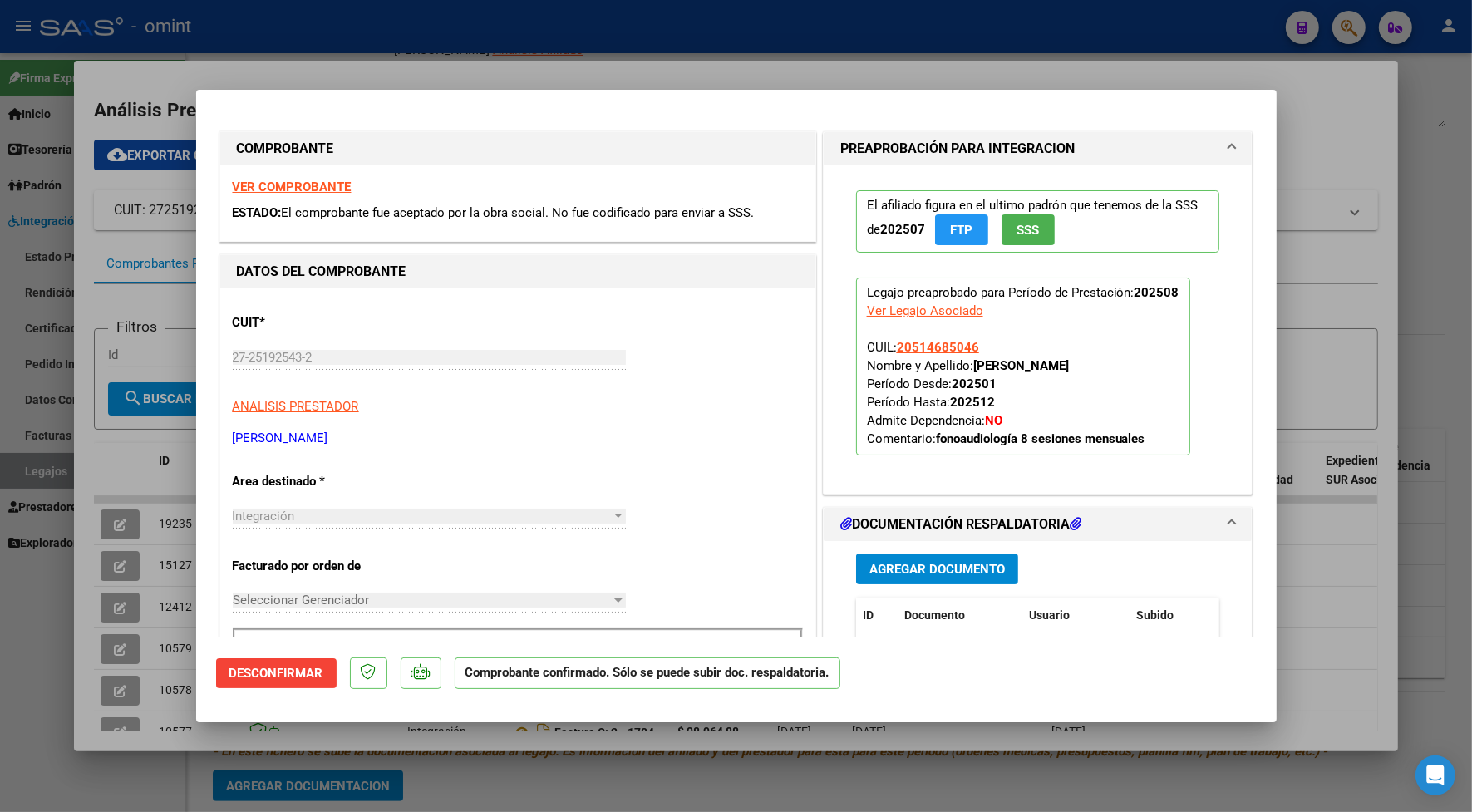
click at [343, 190] on strong "VER COMPROBANTE" at bounding box center [292, 186] width 119 height 15
click at [422, 52] on div at bounding box center [736, 406] width 1472 height 812
type input "$ 0,00"
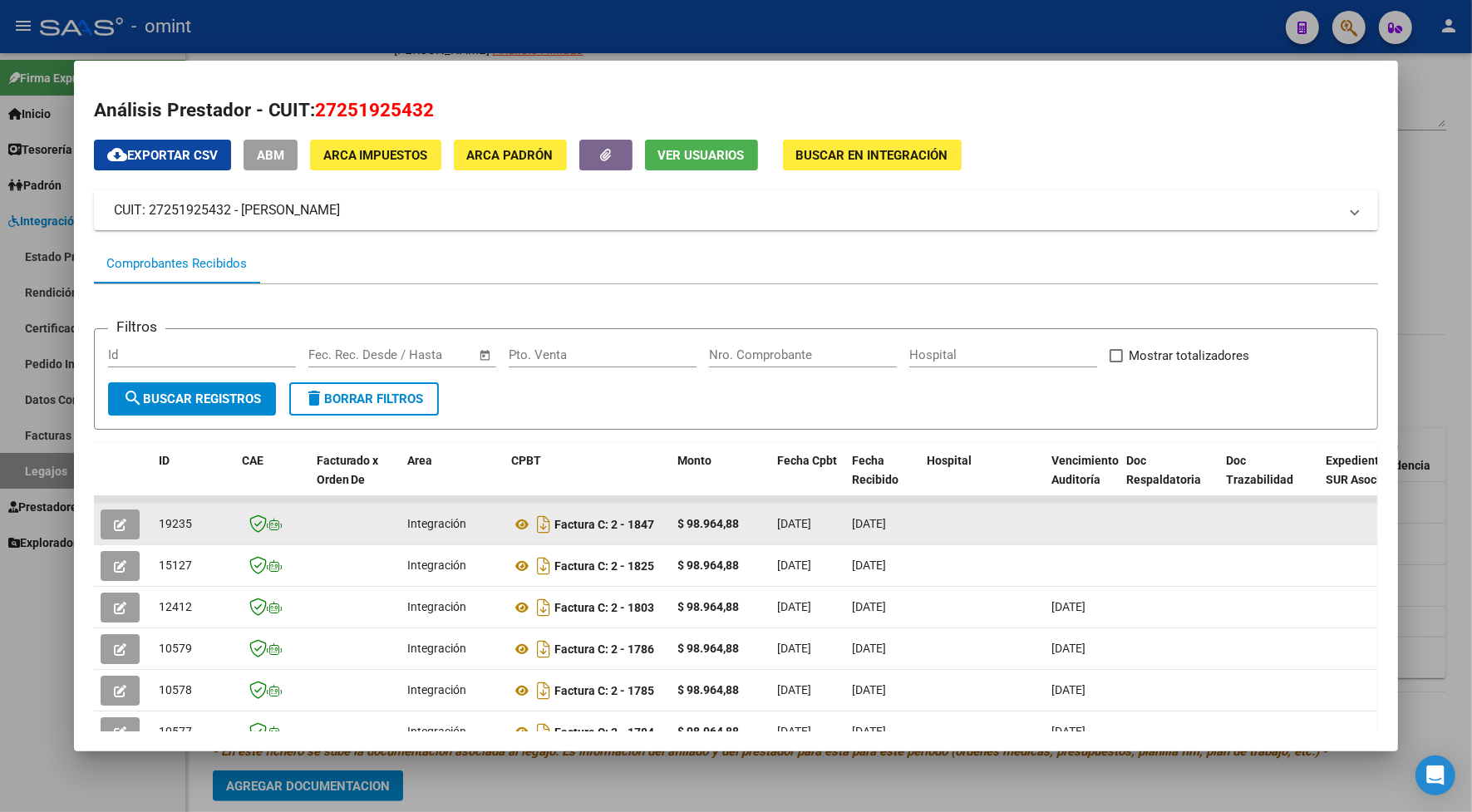
drag, startPoint x: 183, startPoint y: 517, endPoint x: 151, endPoint y: 528, distance: 33.8
click at [159, 528] on div "19235" at bounding box center [194, 524] width 70 height 19
drag, startPoint x: 151, startPoint y: 528, endPoint x: 175, endPoint y: 530, distance: 24.1
copy span "19235"
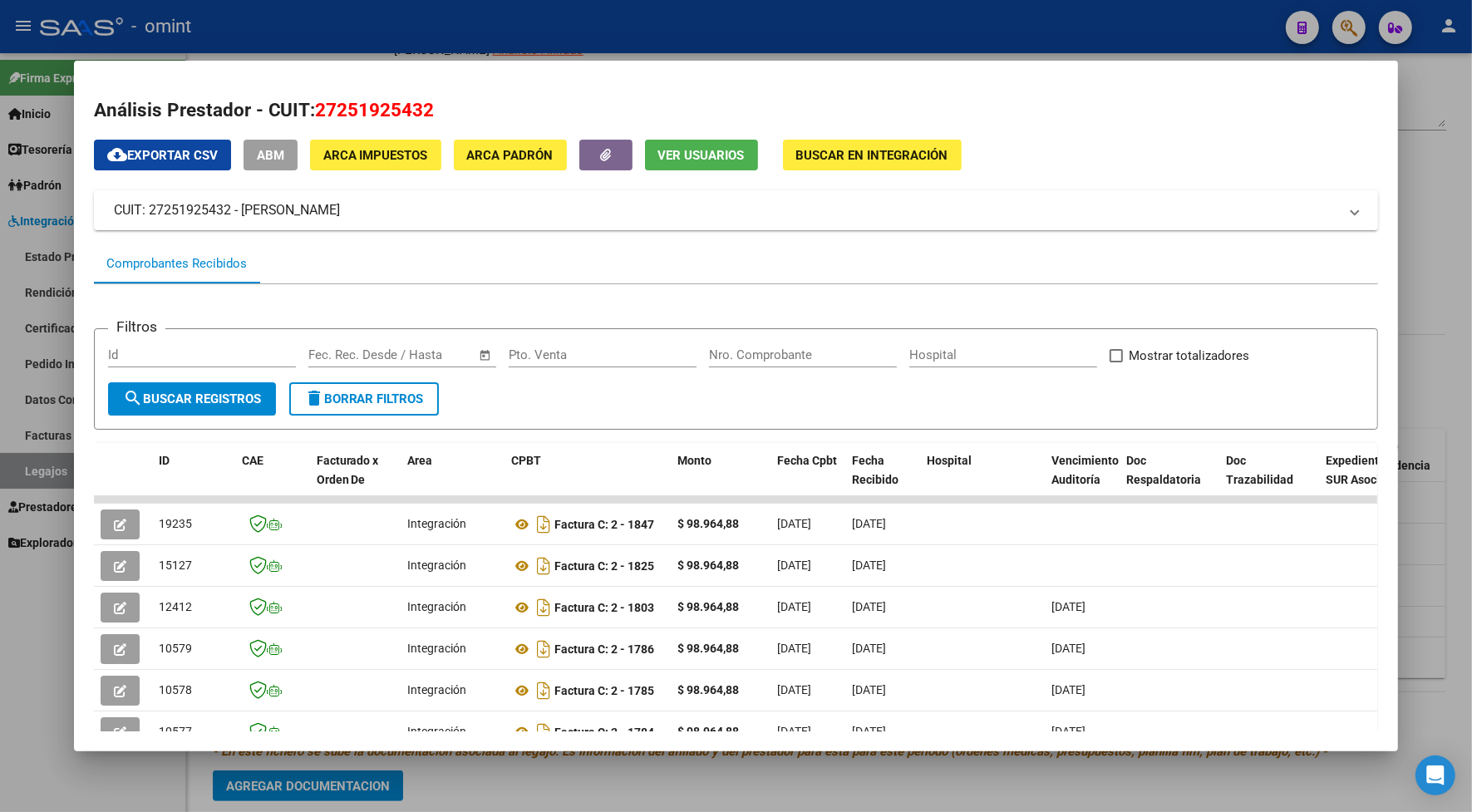
click at [559, 23] on div at bounding box center [736, 406] width 1472 height 812
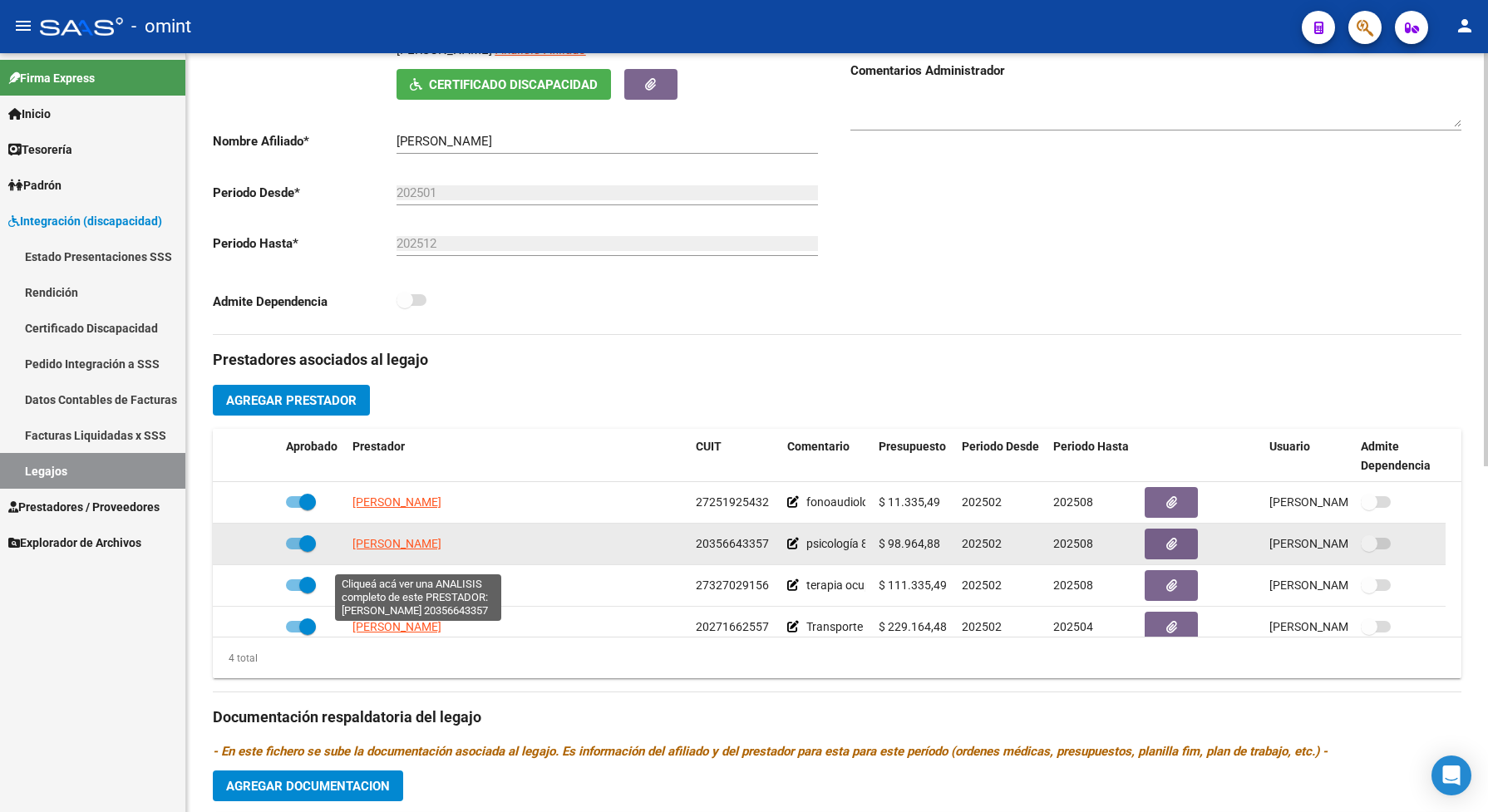
click at [396, 550] on span "[PERSON_NAME]" at bounding box center [397, 543] width 89 height 13
type textarea "20356643357"
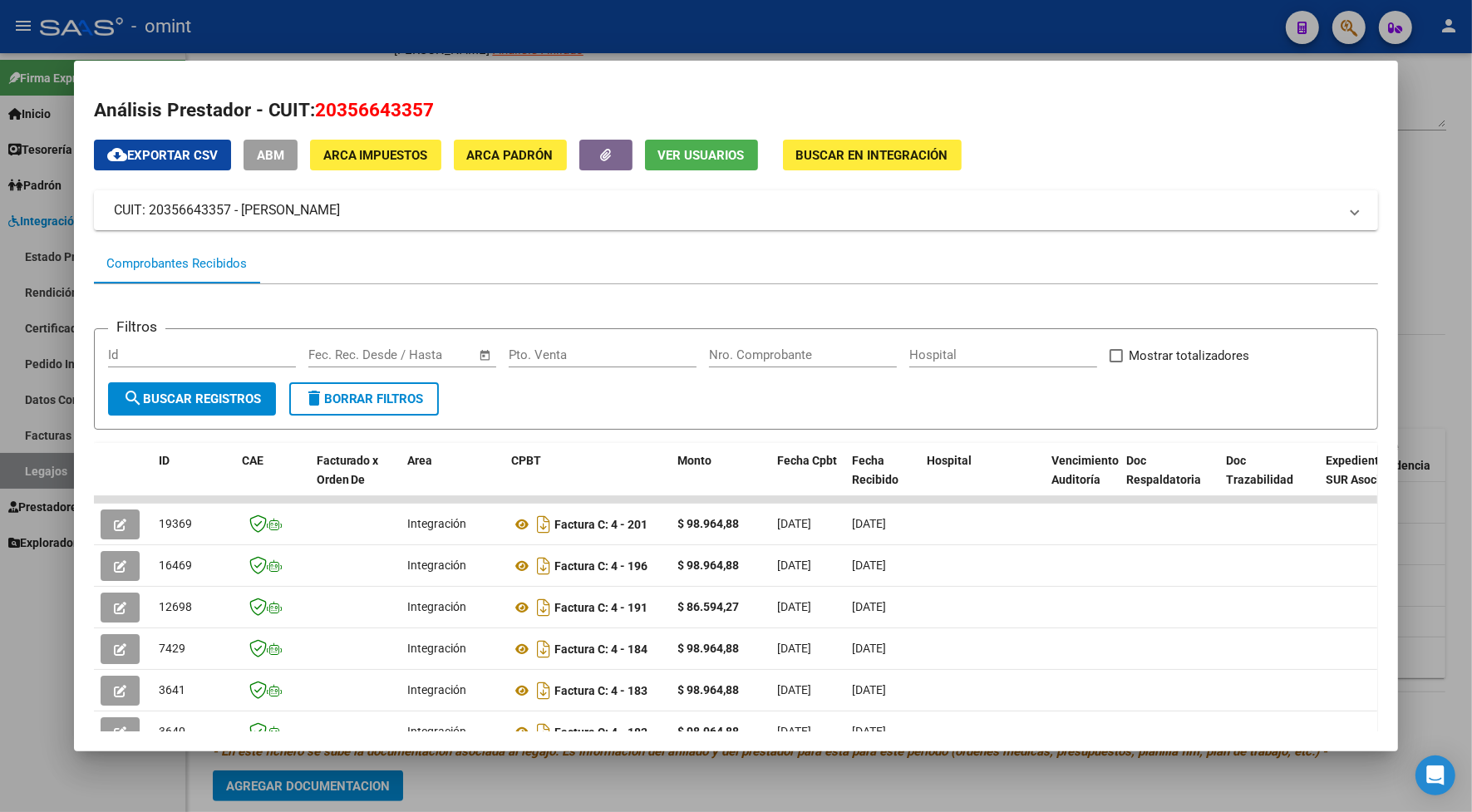
click at [513, 24] on div at bounding box center [736, 406] width 1472 height 812
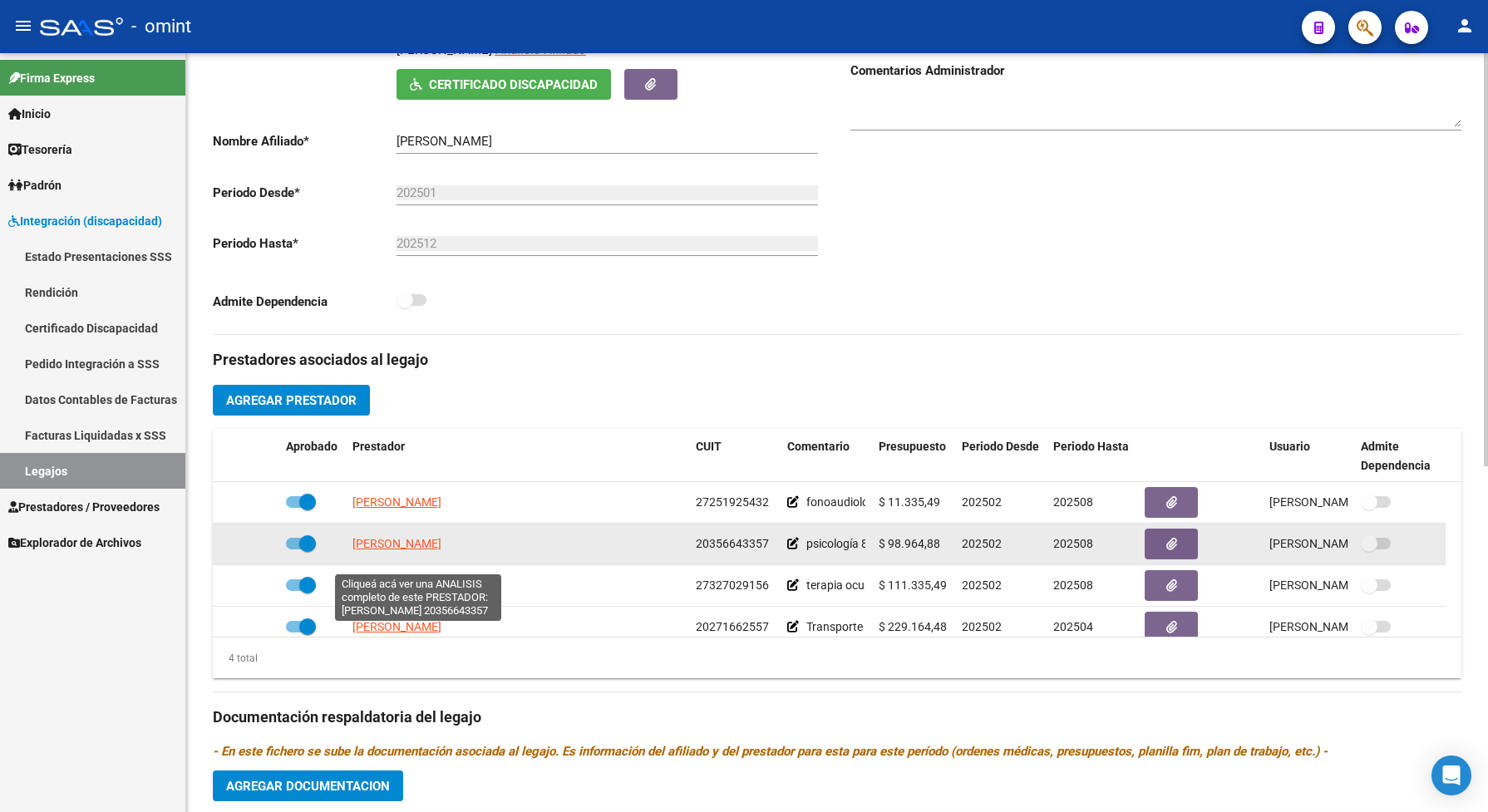
click at [442, 550] on span "[PERSON_NAME]" at bounding box center [397, 543] width 89 height 13
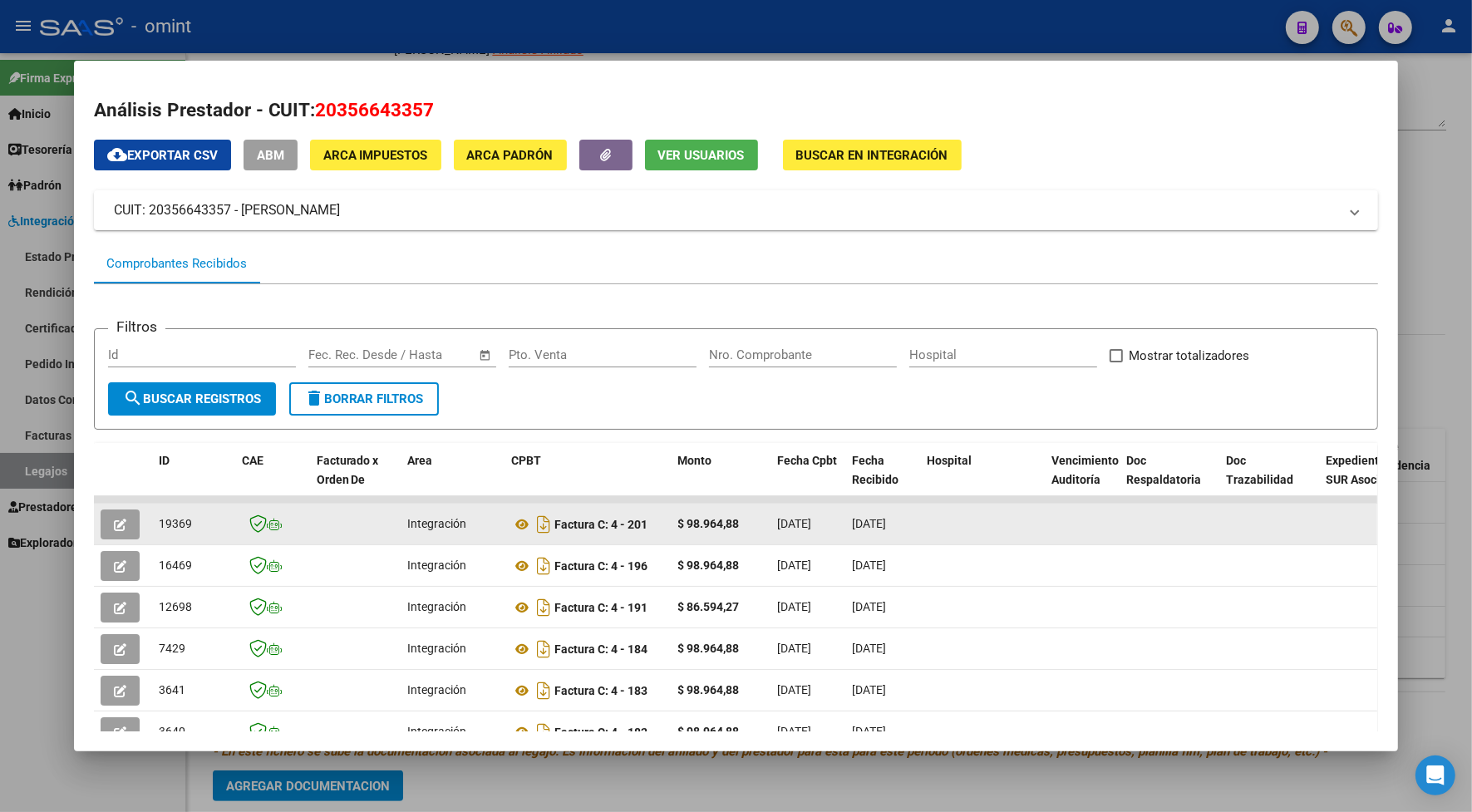
click at [118, 526] on icon "button" at bounding box center [120, 524] width 12 height 12
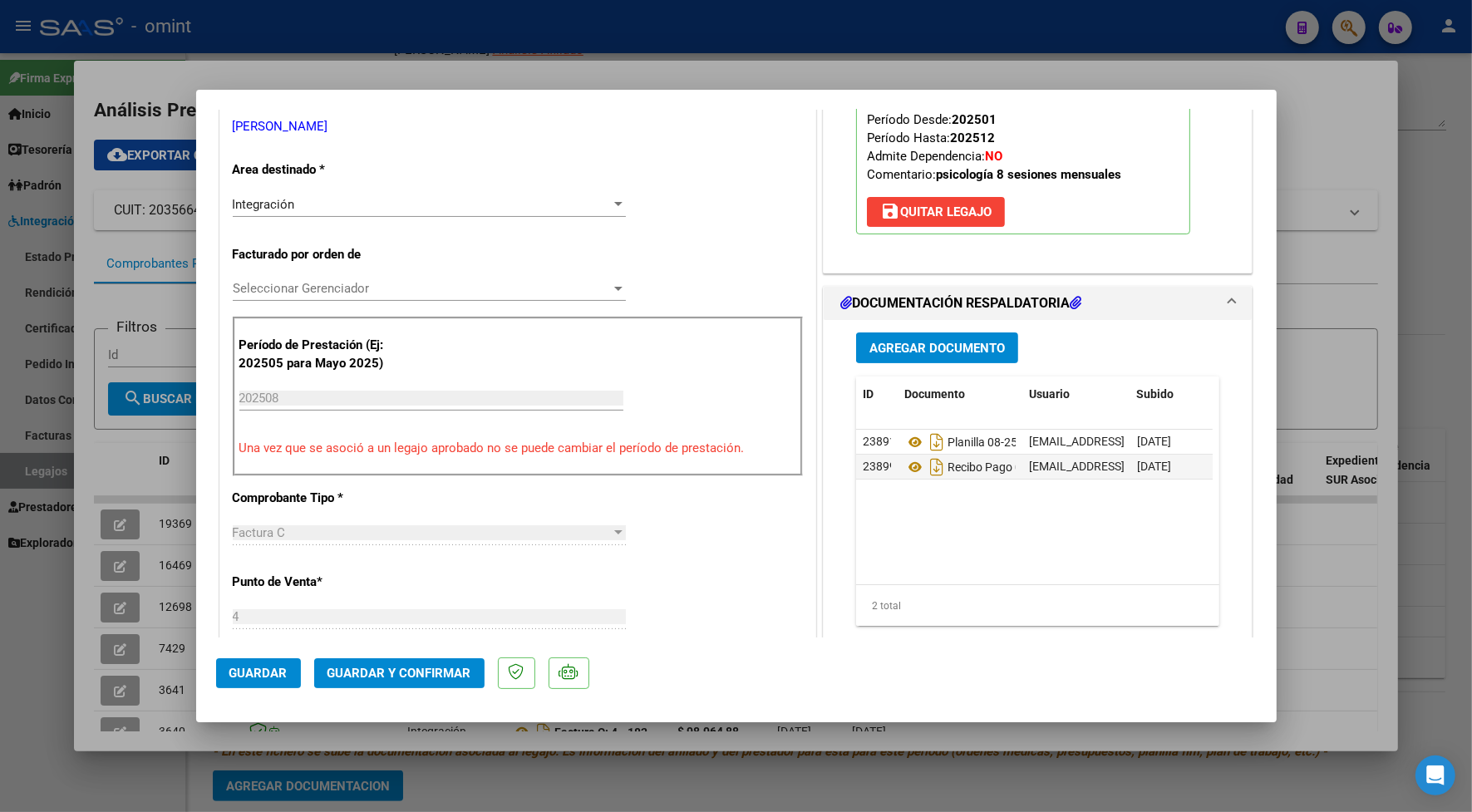
scroll to position [208, 0]
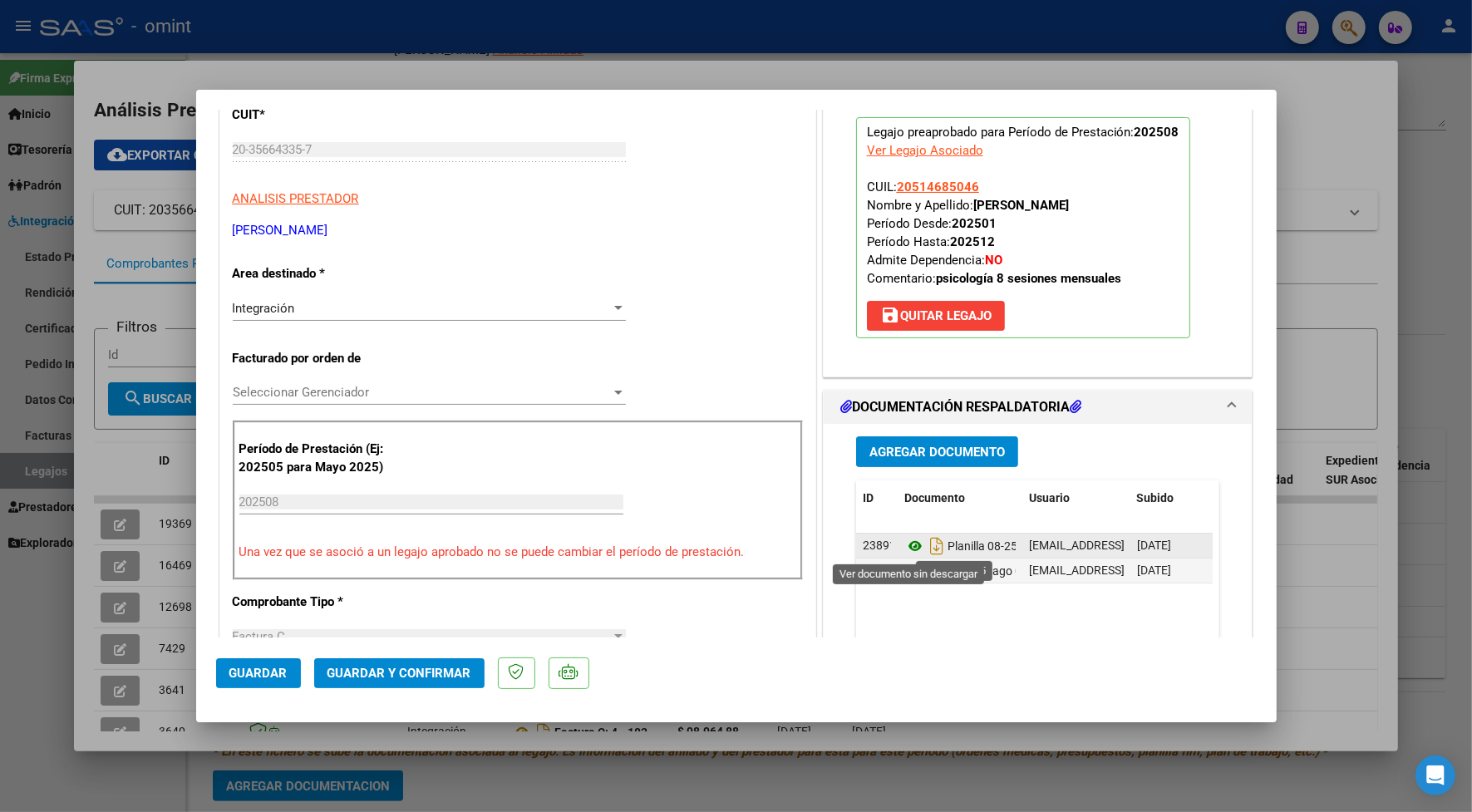
click at [904, 545] on icon at bounding box center [914, 545] width 22 height 20
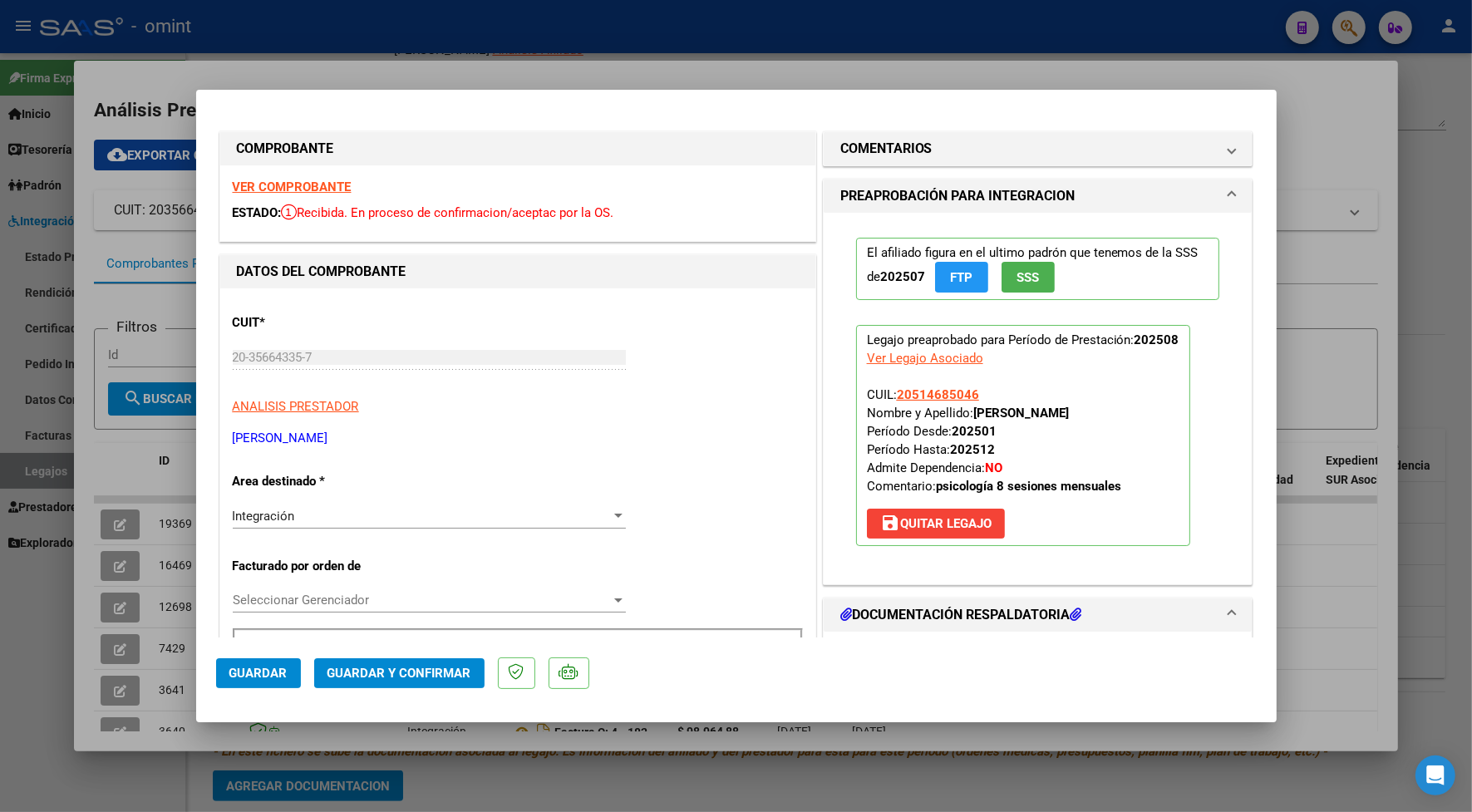
click at [335, 189] on strong "VER COMPROBANTE" at bounding box center [292, 186] width 119 height 15
click at [441, 678] on span "Guardar y Confirmar" at bounding box center [399, 672] width 143 height 15
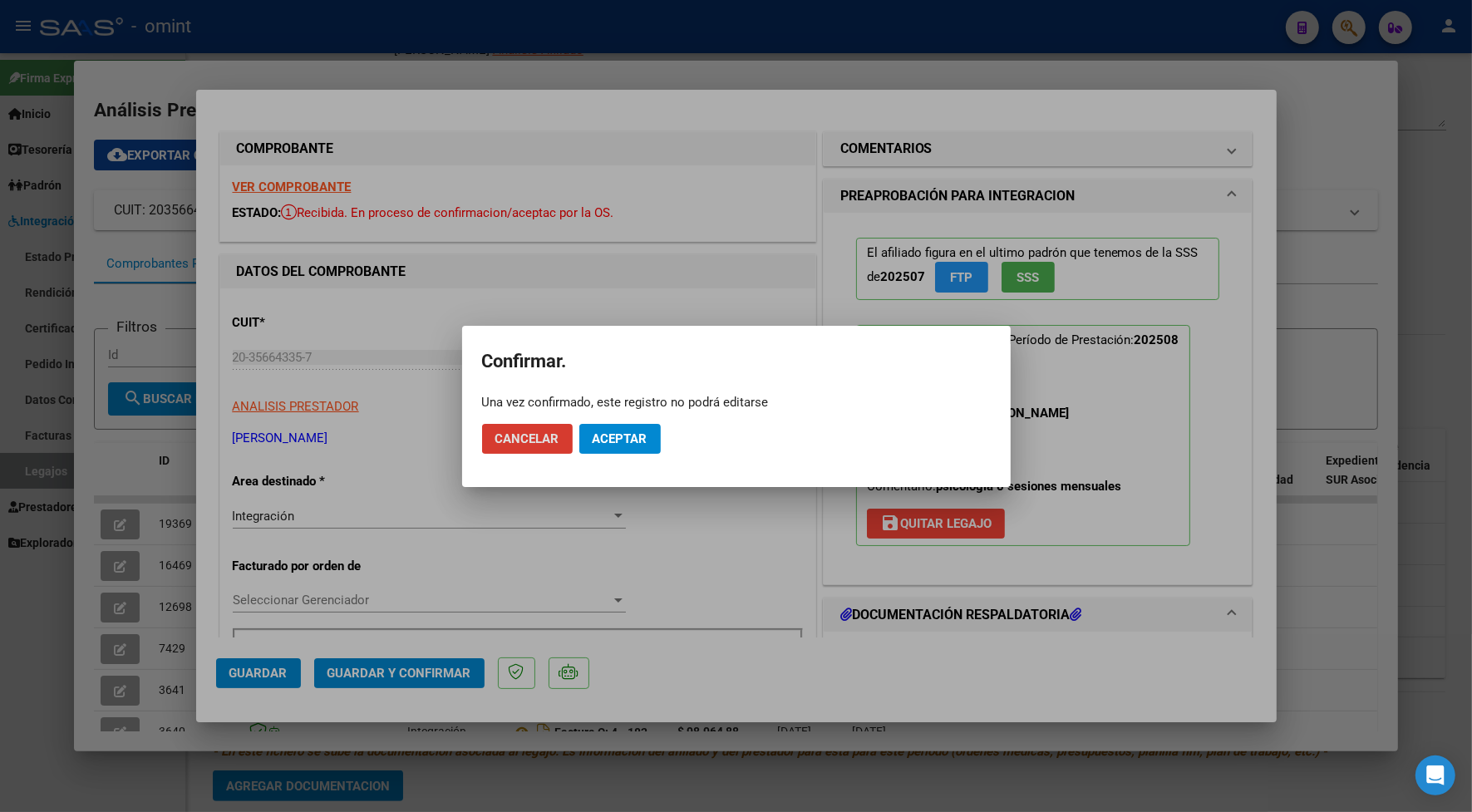
click at [619, 434] on span "Aceptar" at bounding box center [620, 438] width 55 height 15
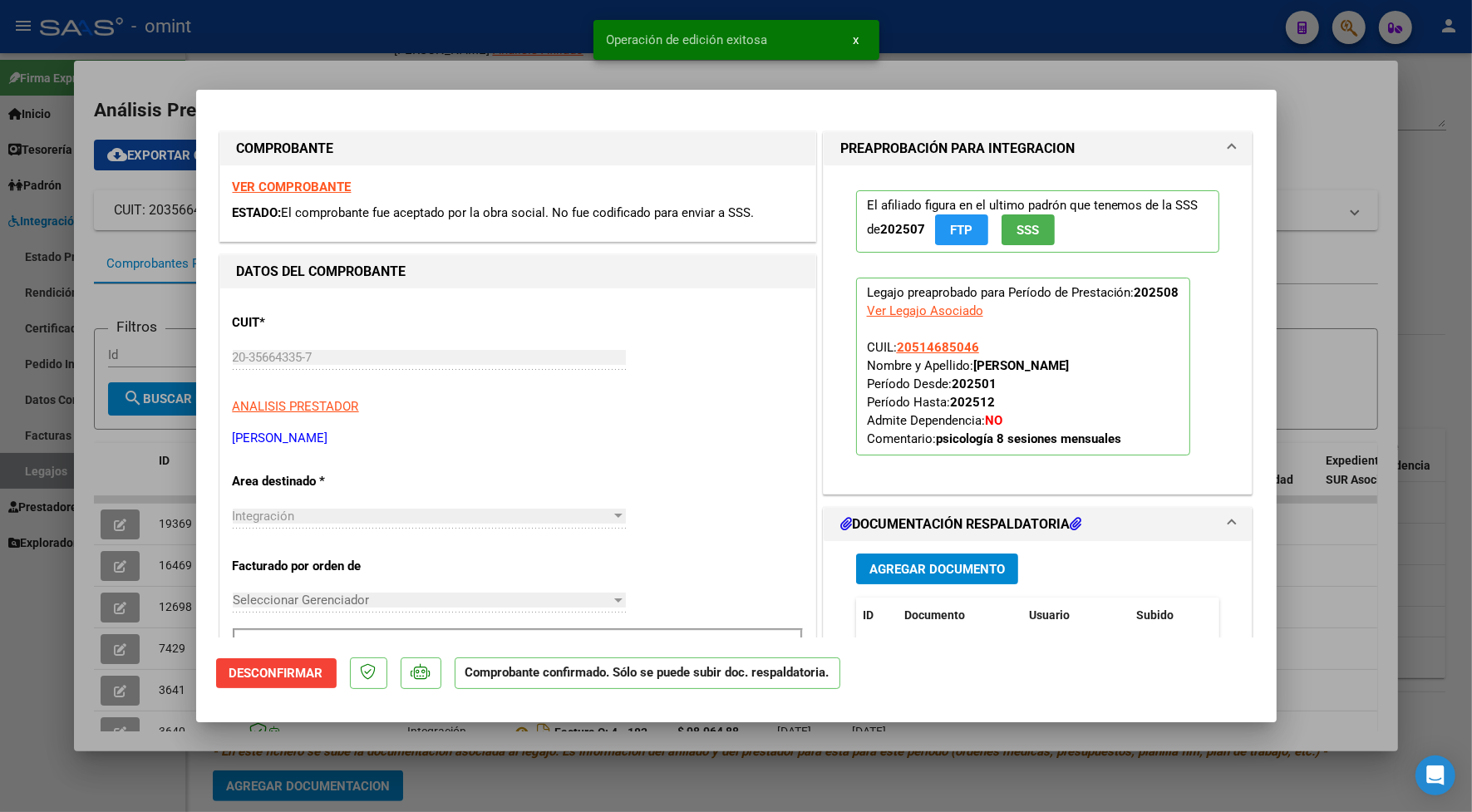
click at [379, 47] on div at bounding box center [736, 406] width 1472 height 812
type input "$ 0,00"
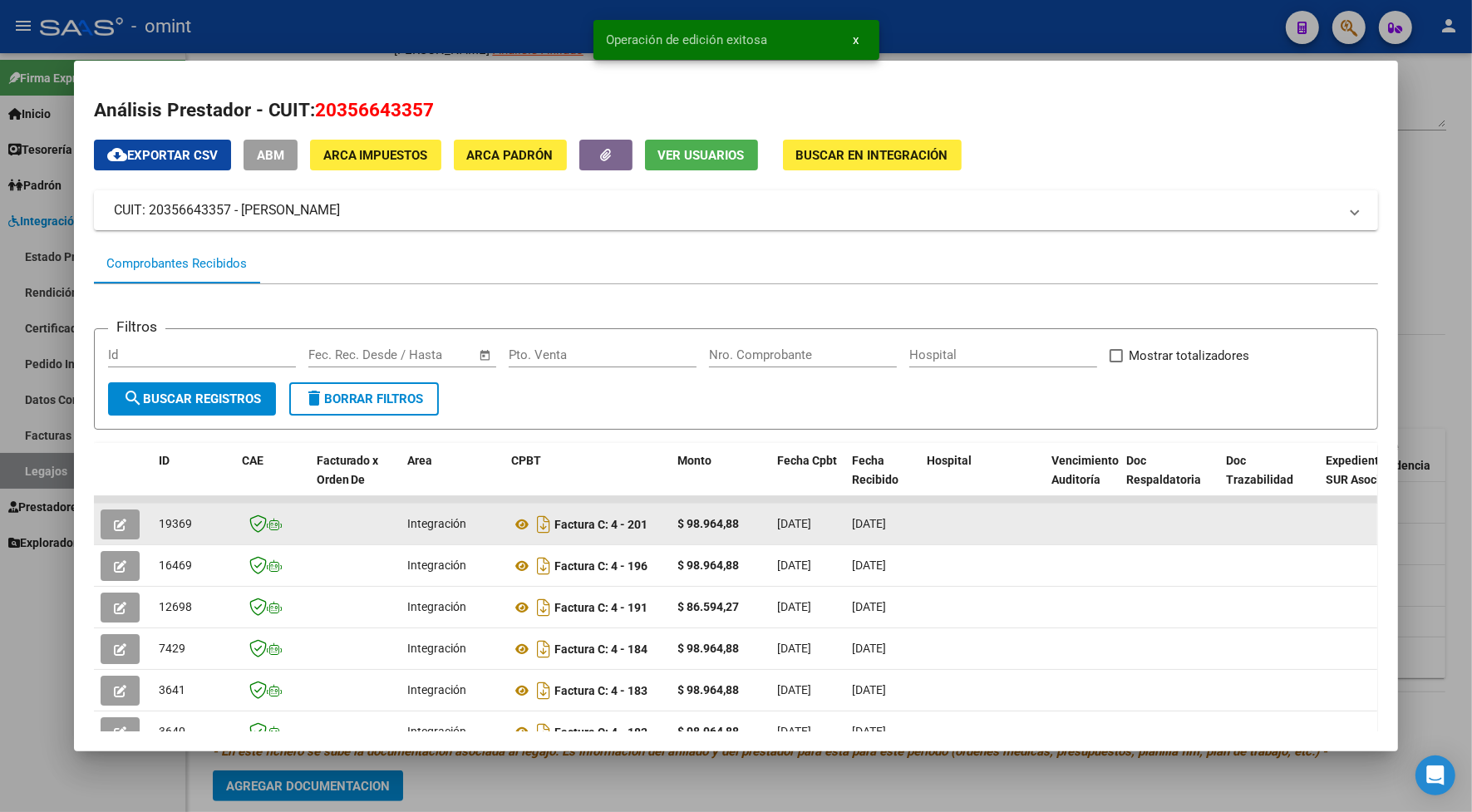
drag, startPoint x: 190, startPoint y: 524, endPoint x: 151, endPoint y: 532, distance: 39.8
click at [152, 532] on datatable-body-cell "19369" at bounding box center [193, 524] width 83 height 41
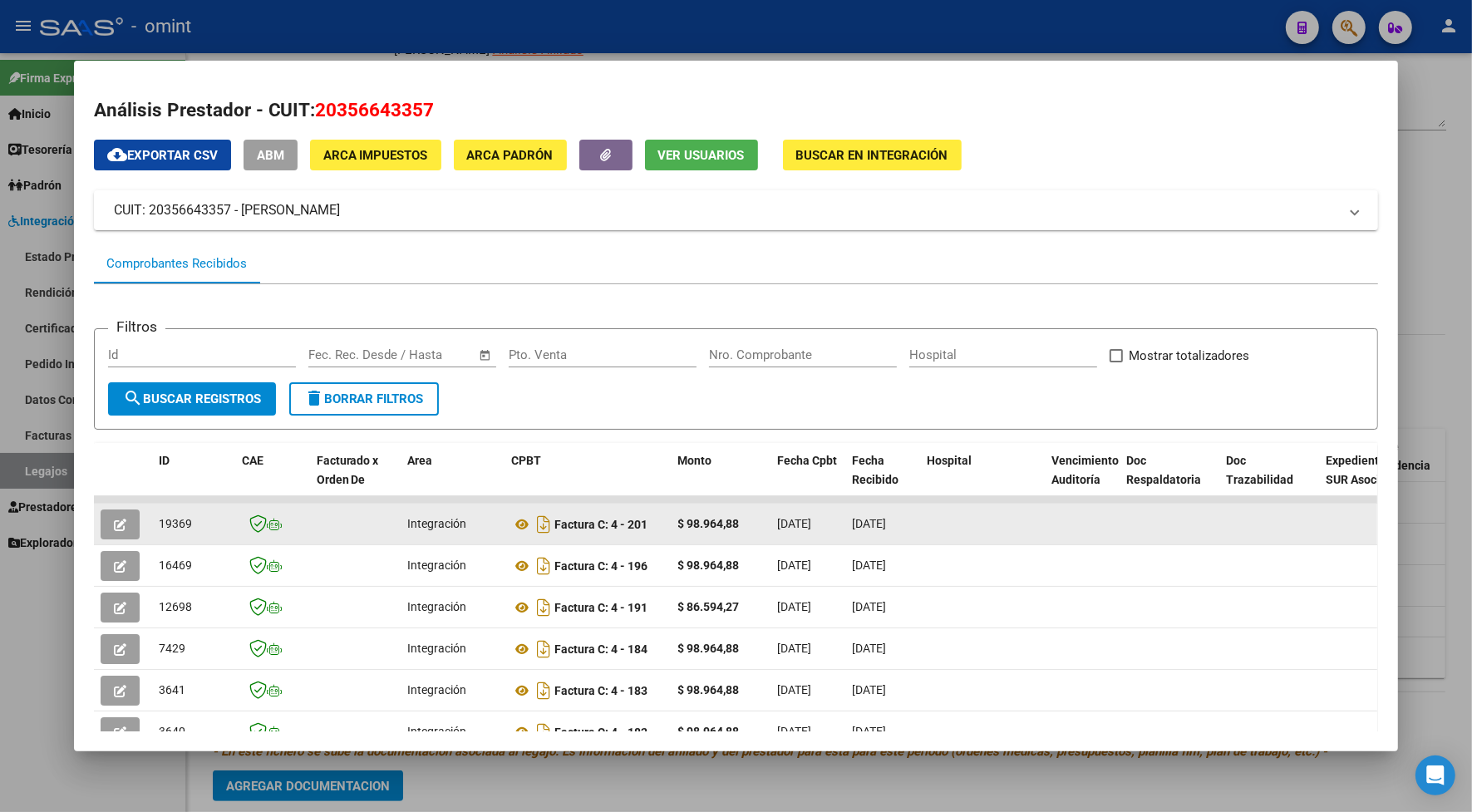
drag, startPoint x: 151, startPoint y: 532, endPoint x: 155, endPoint y: 524, distance: 8.9
copy span "19369"
click at [114, 518] on icon "button" at bounding box center [120, 524] width 12 height 12
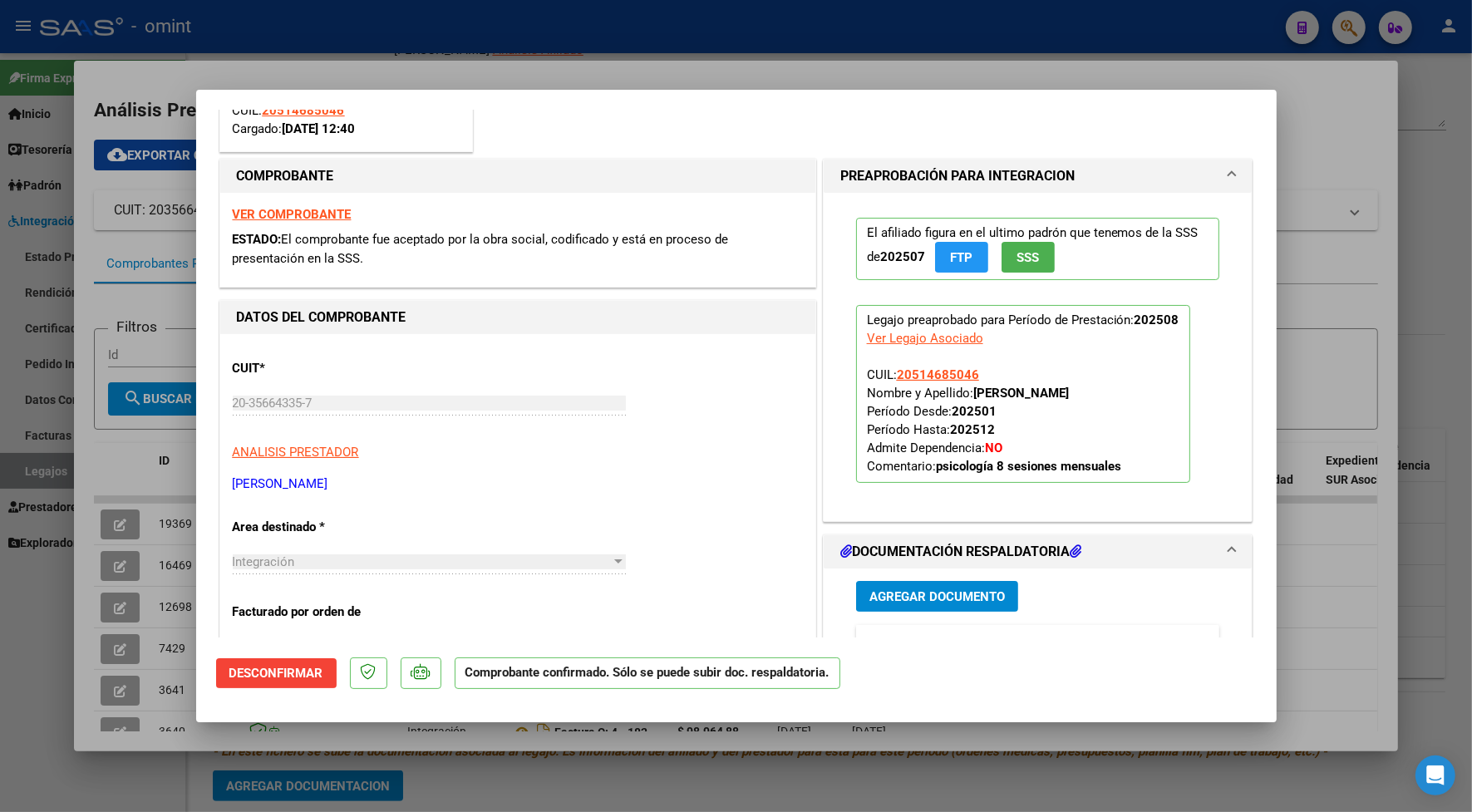
scroll to position [104, 0]
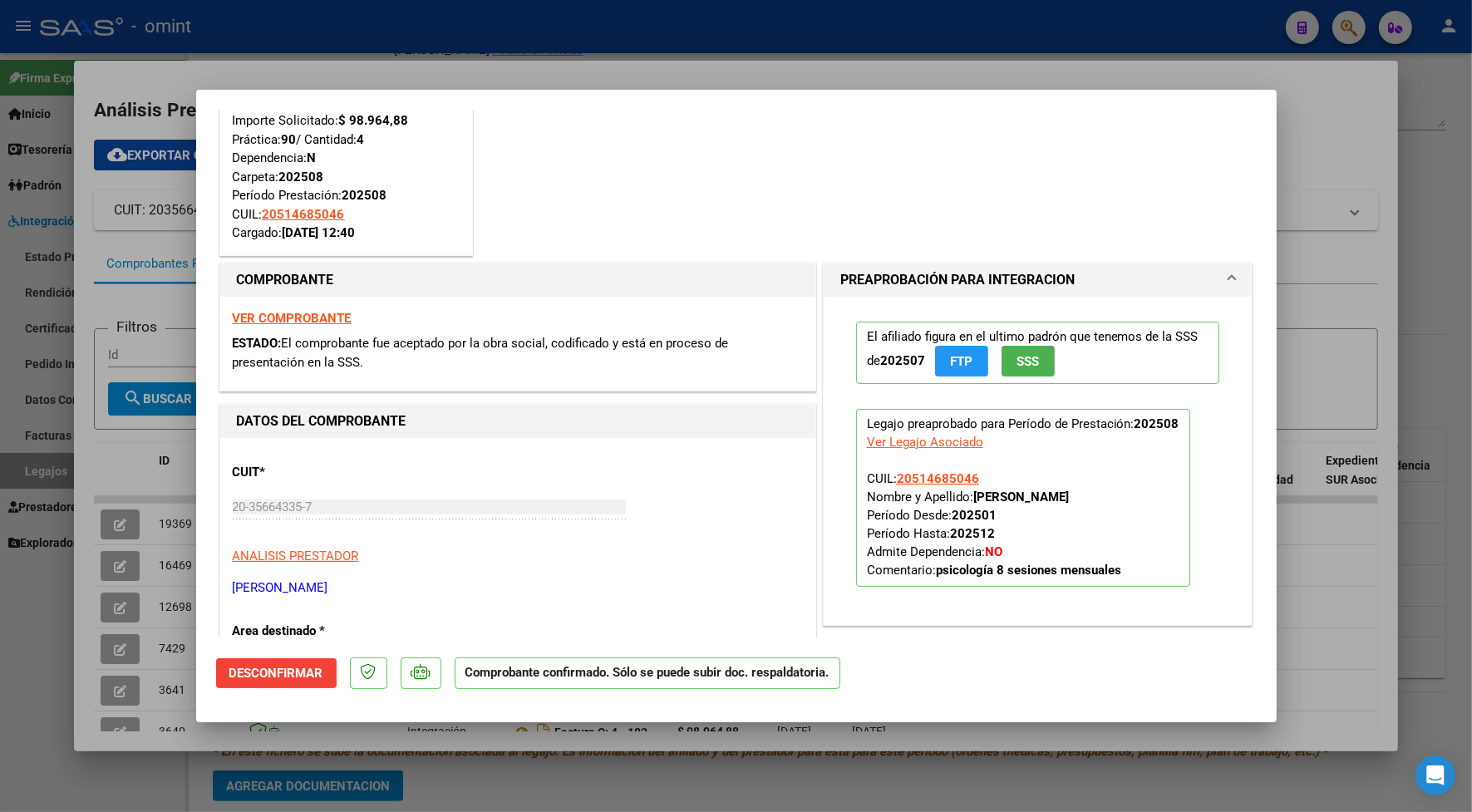
click at [582, 36] on div at bounding box center [736, 406] width 1472 height 812
type input "$ 0,00"
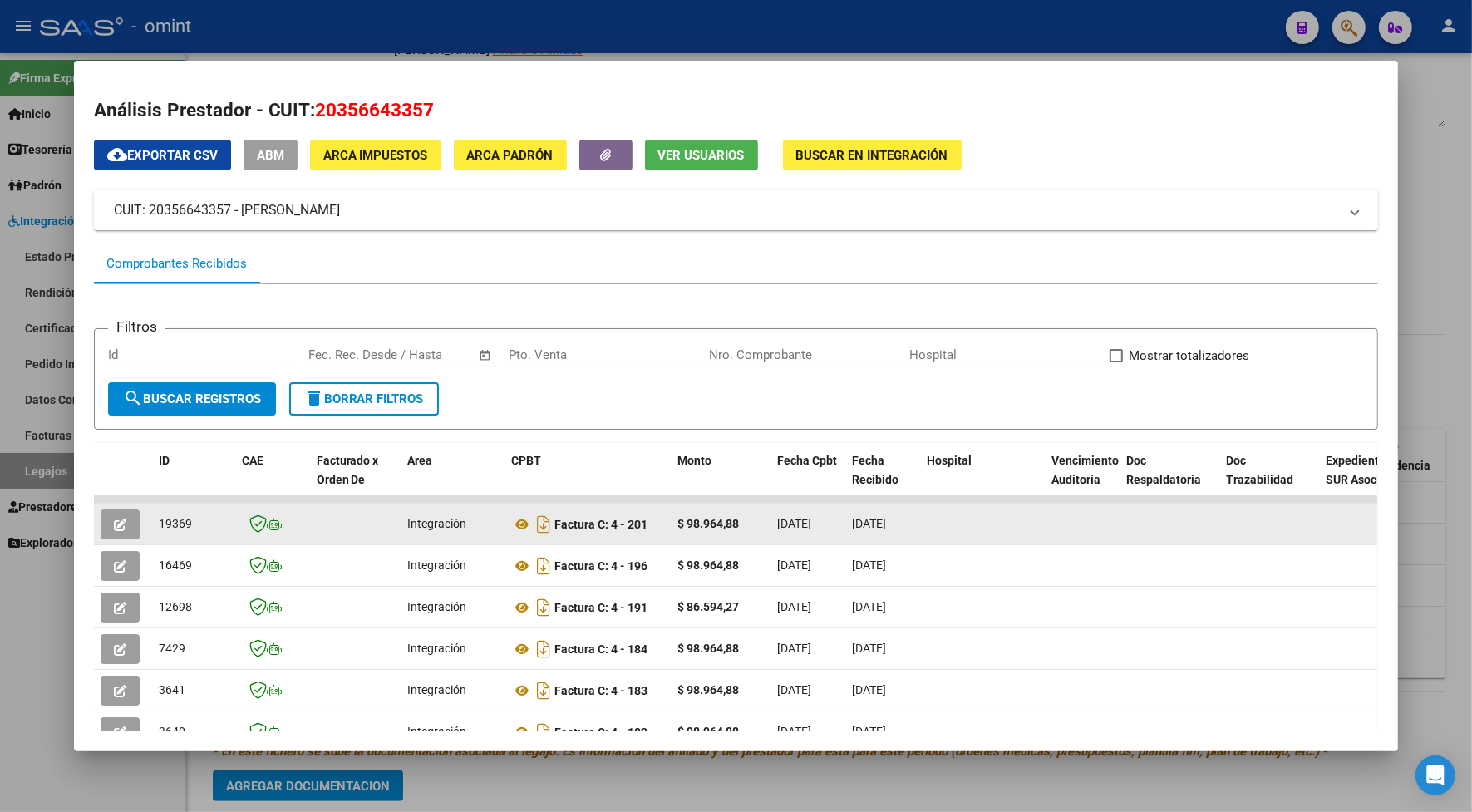
click at [114, 521] on icon "button" at bounding box center [120, 524] width 12 height 12
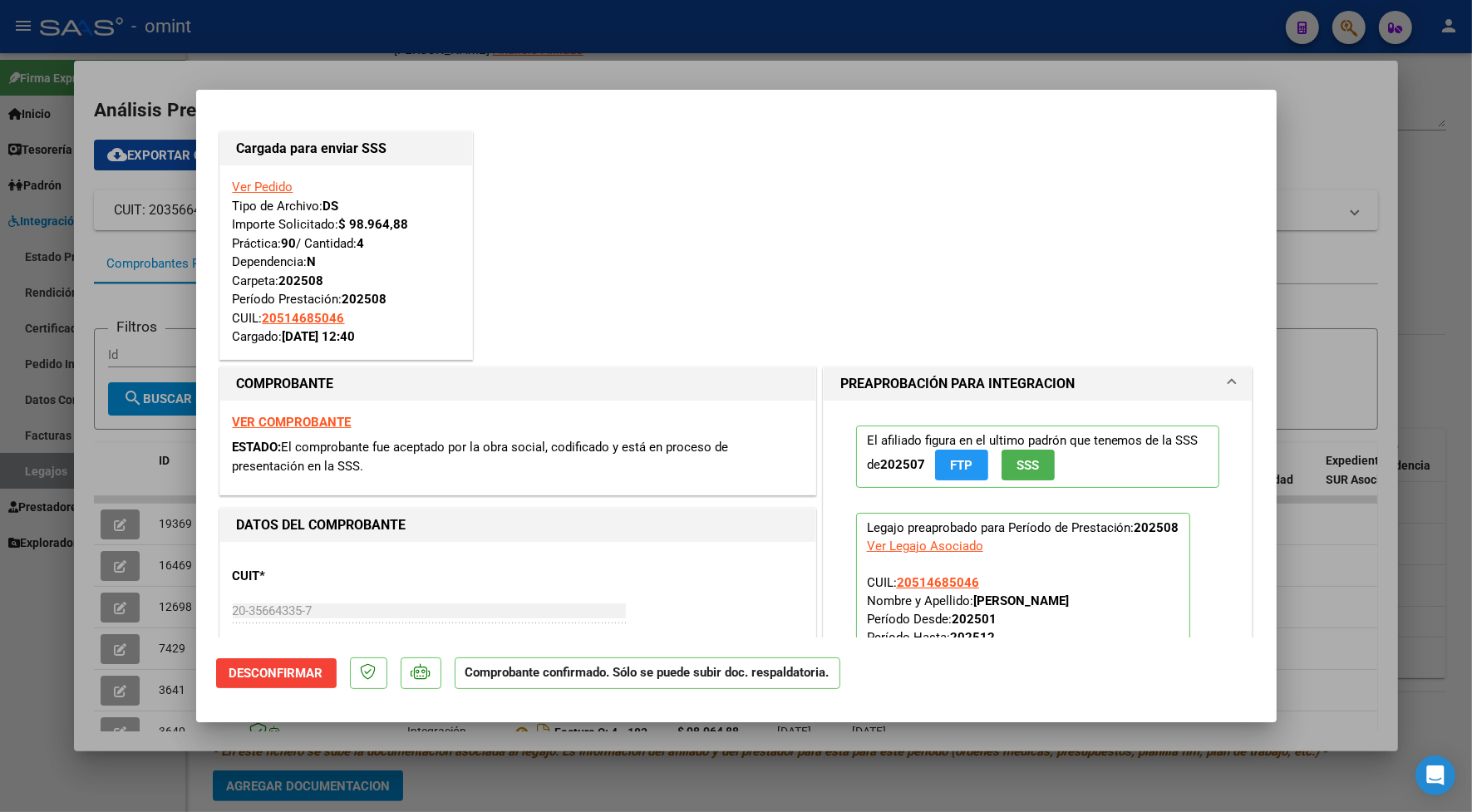
click at [393, 26] on div at bounding box center [736, 406] width 1472 height 812
type input "$ 0,00"
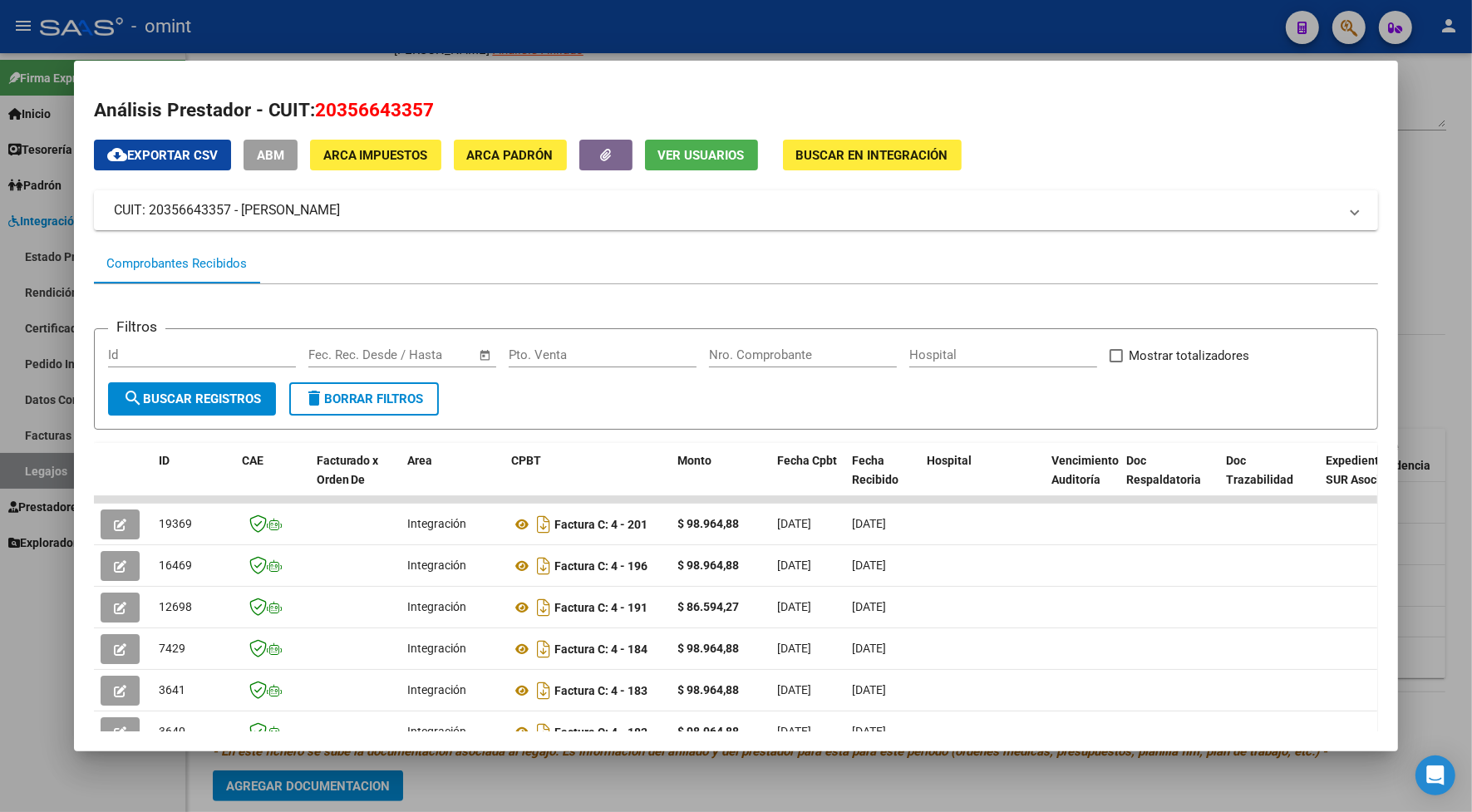
click at [341, 17] on div at bounding box center [736, 406] width 1472 height 812
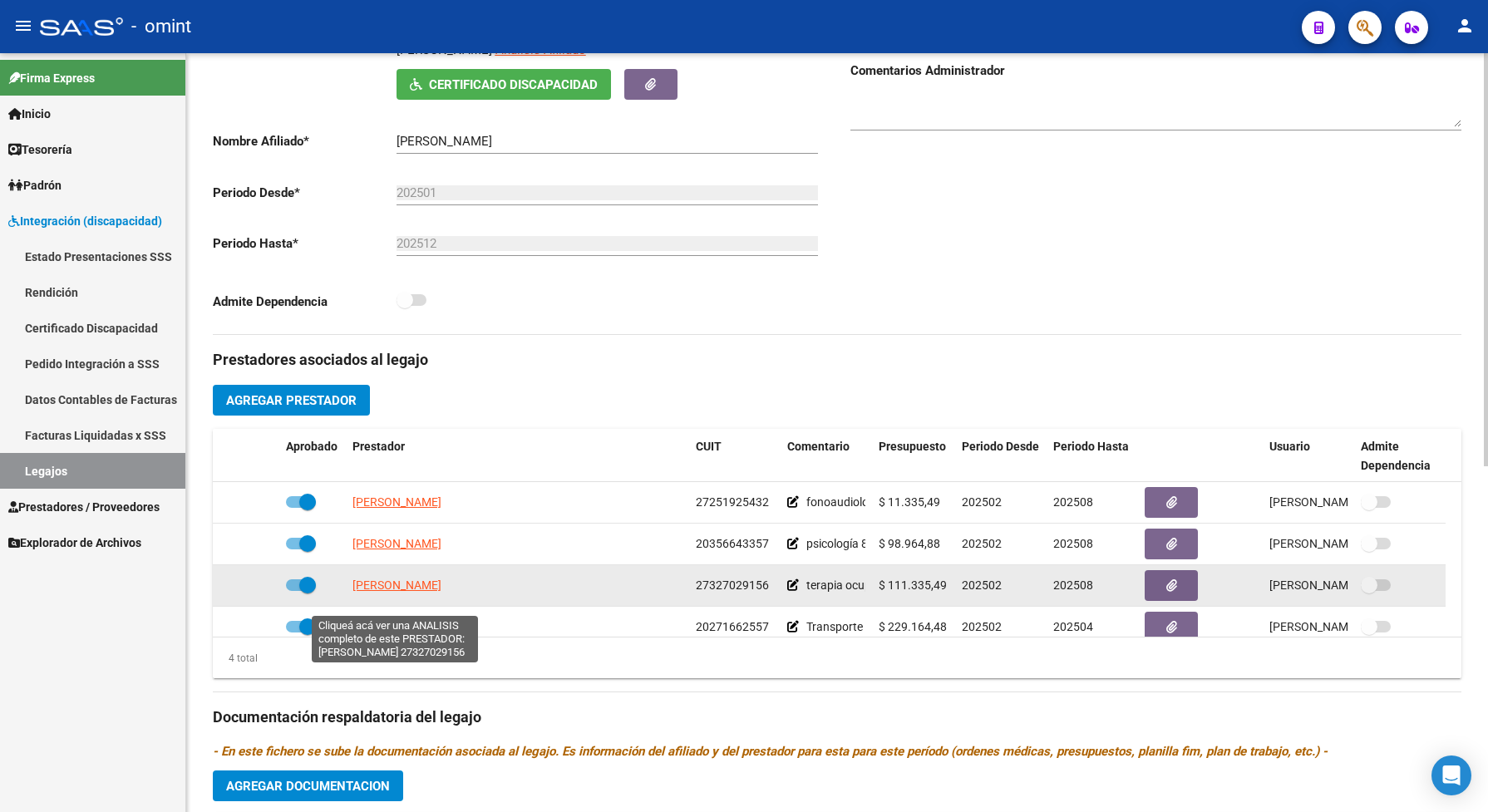
click at [415, 592] on span "[PERSON_NAME]" at bounding box center [397, 585] width 89 height 13
type textarea "27327029156"
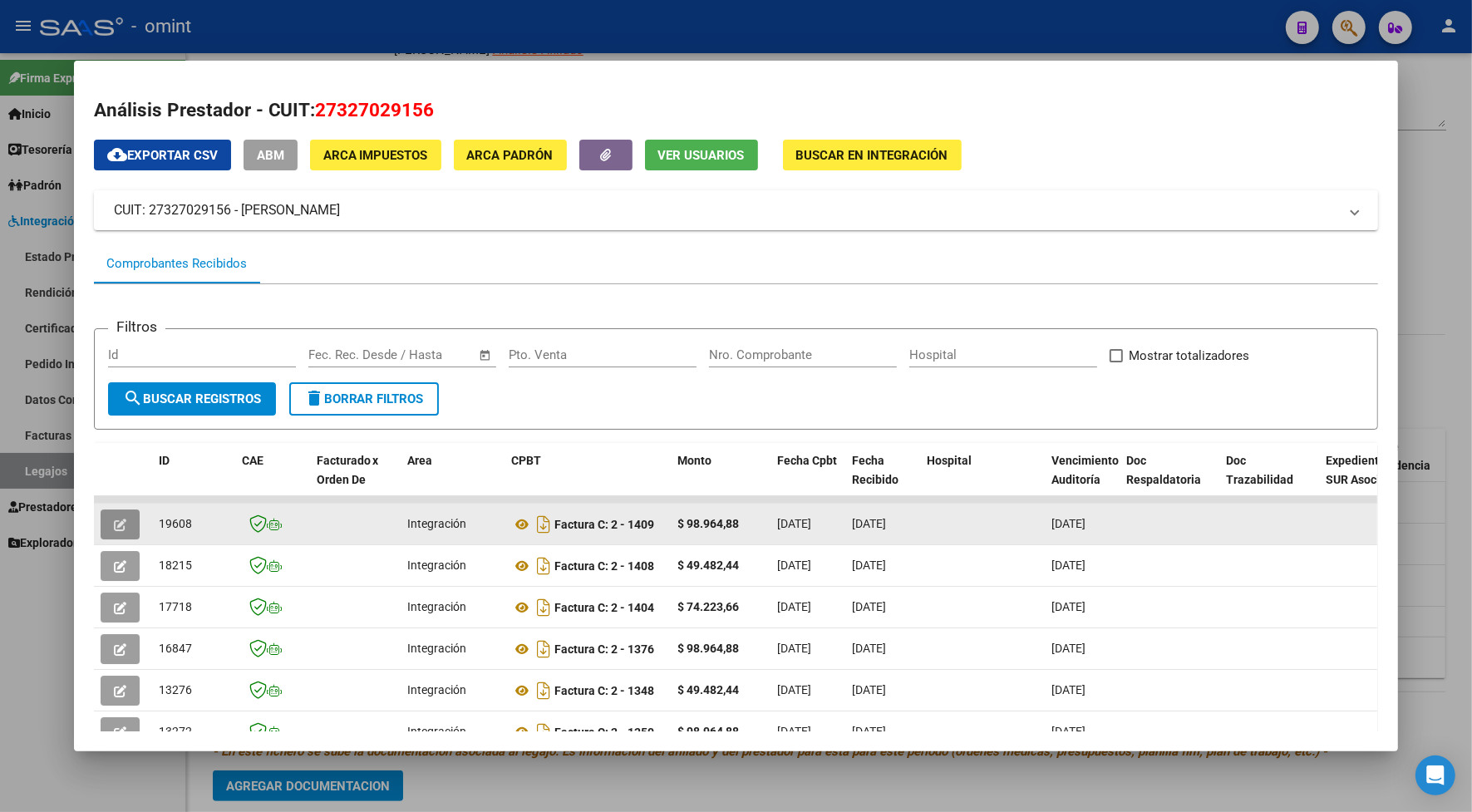
click at [114, 520] on icon "button" at bounding box center [120, 524] width 12 height 12
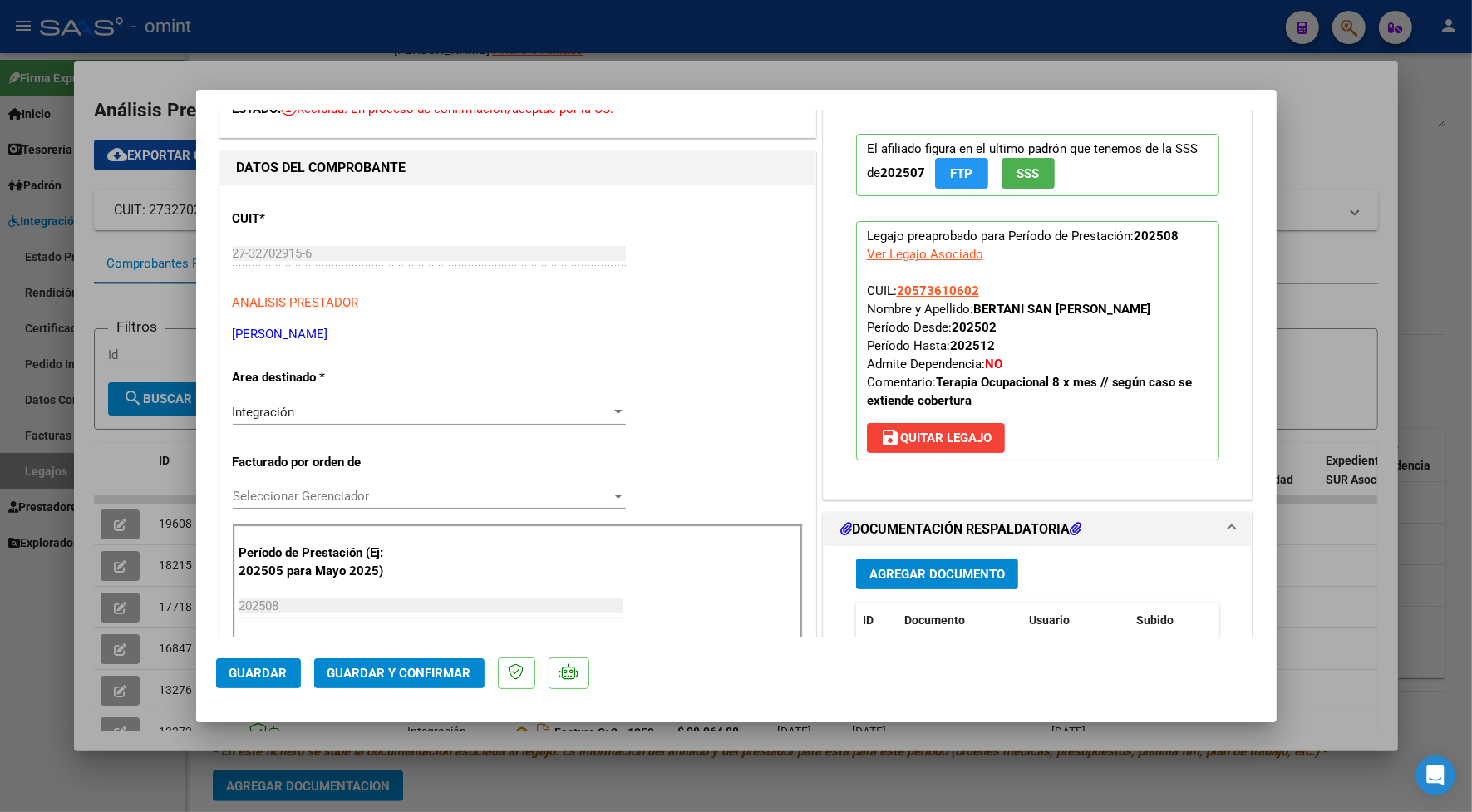
scroll to position [208, 0]
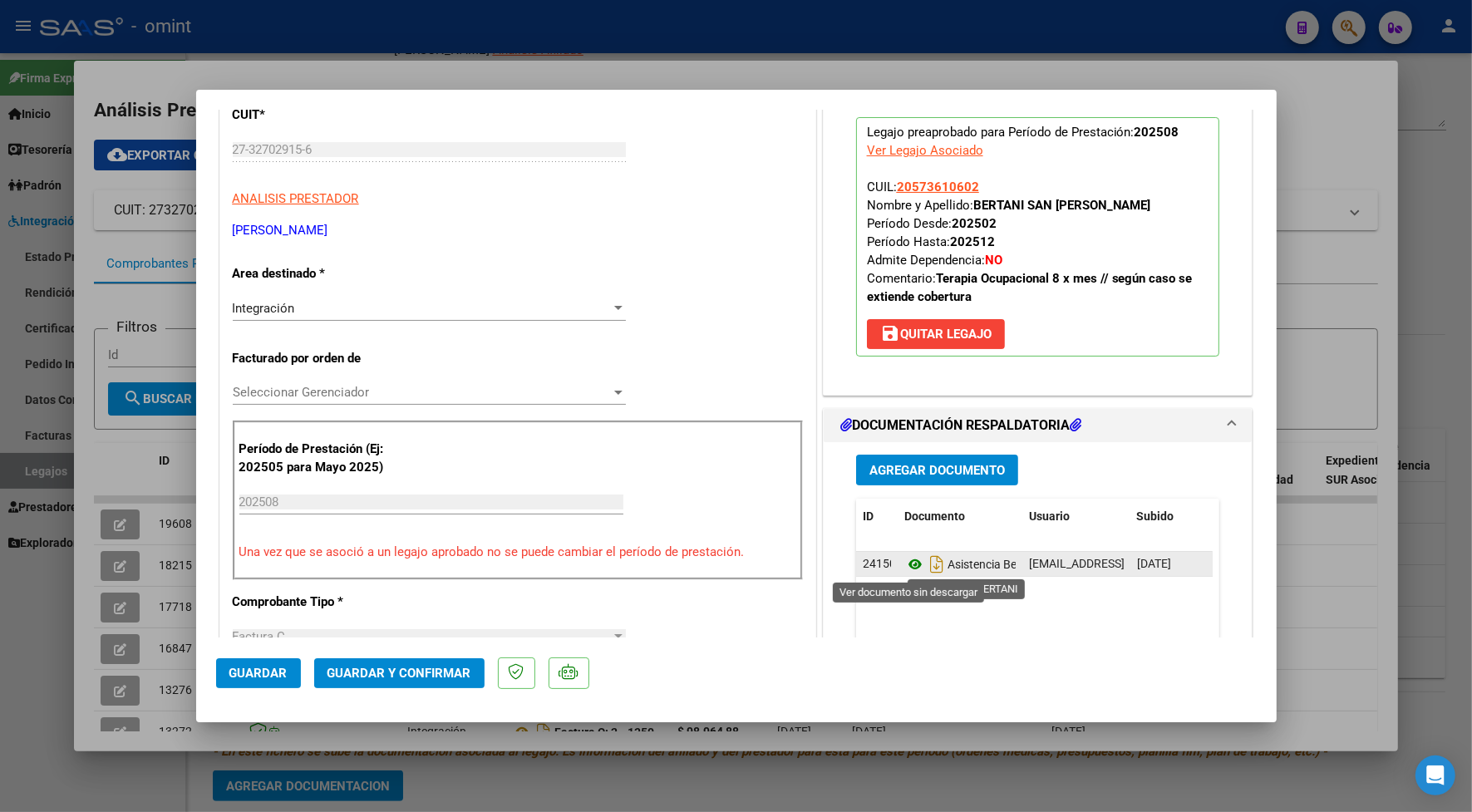
click at [906, 561] on icon at bounding box center [914, 564] width 22 height 20
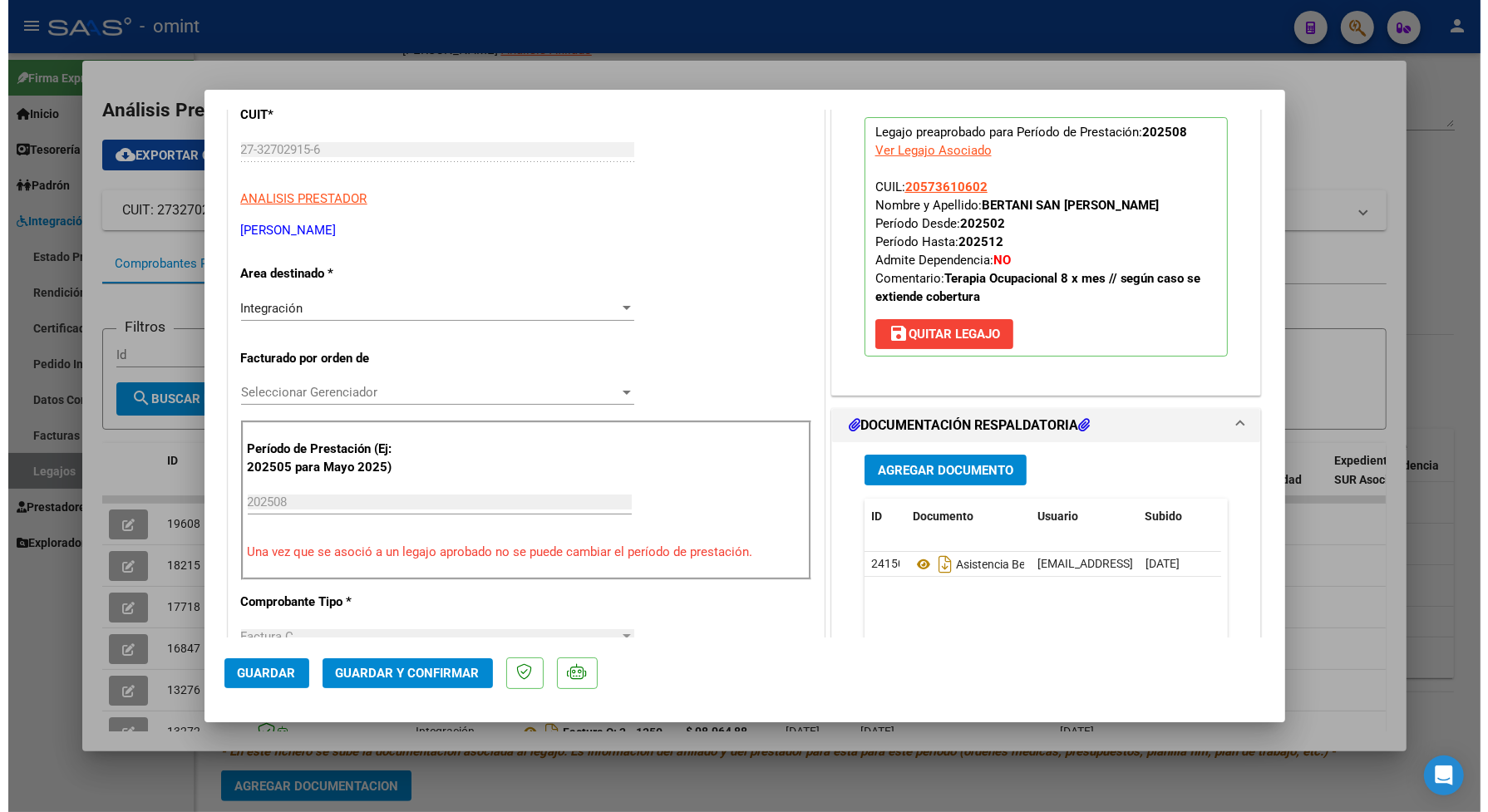
scroll to position [0, 0]
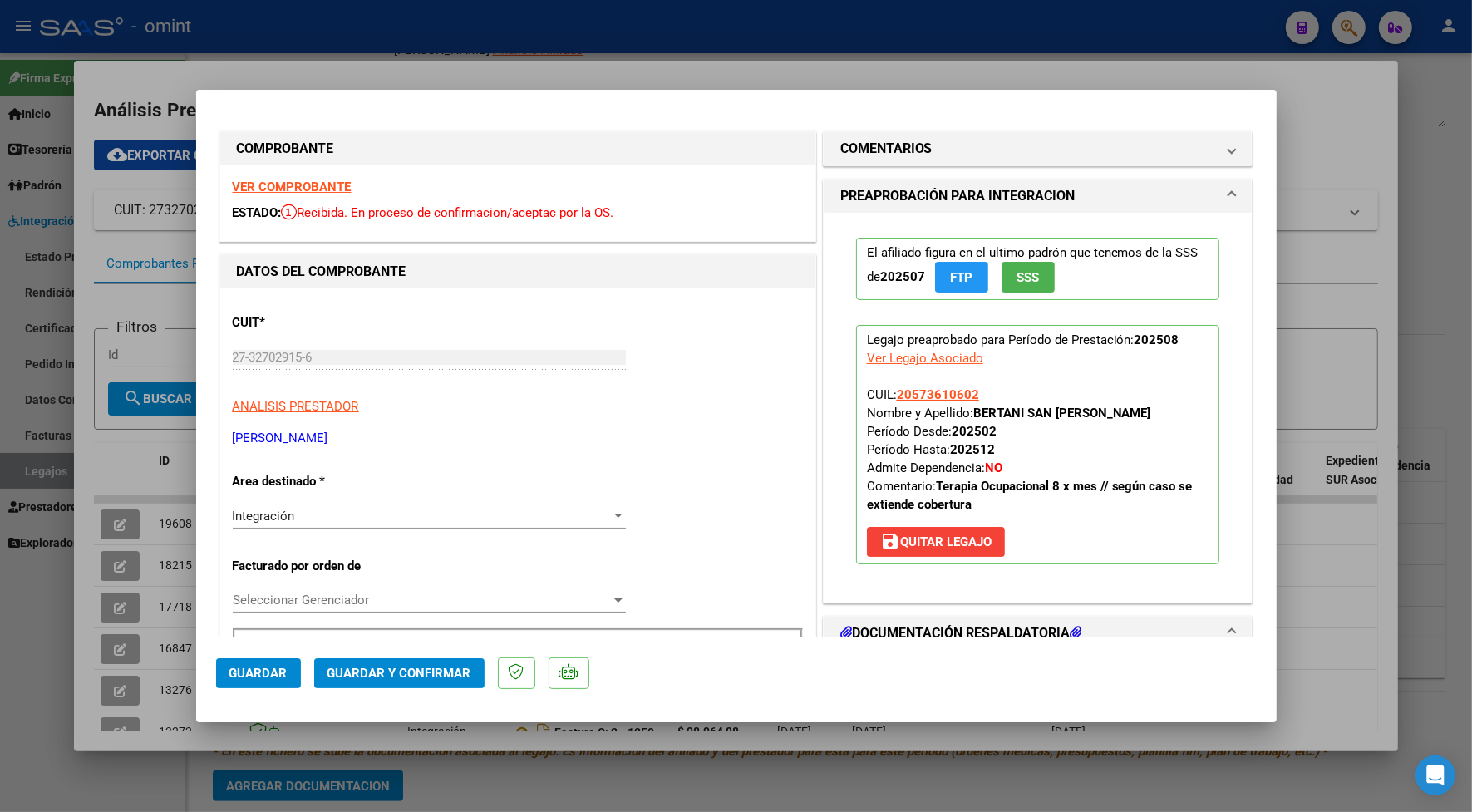
click at [273, 184] on strong "VER COMPROBANTE" at bounding box center [292, 186] width 119 height 15
click at [367, 671] on span "Guardar y Confirmar" at bounding box center [399, 672] width 143 height 15
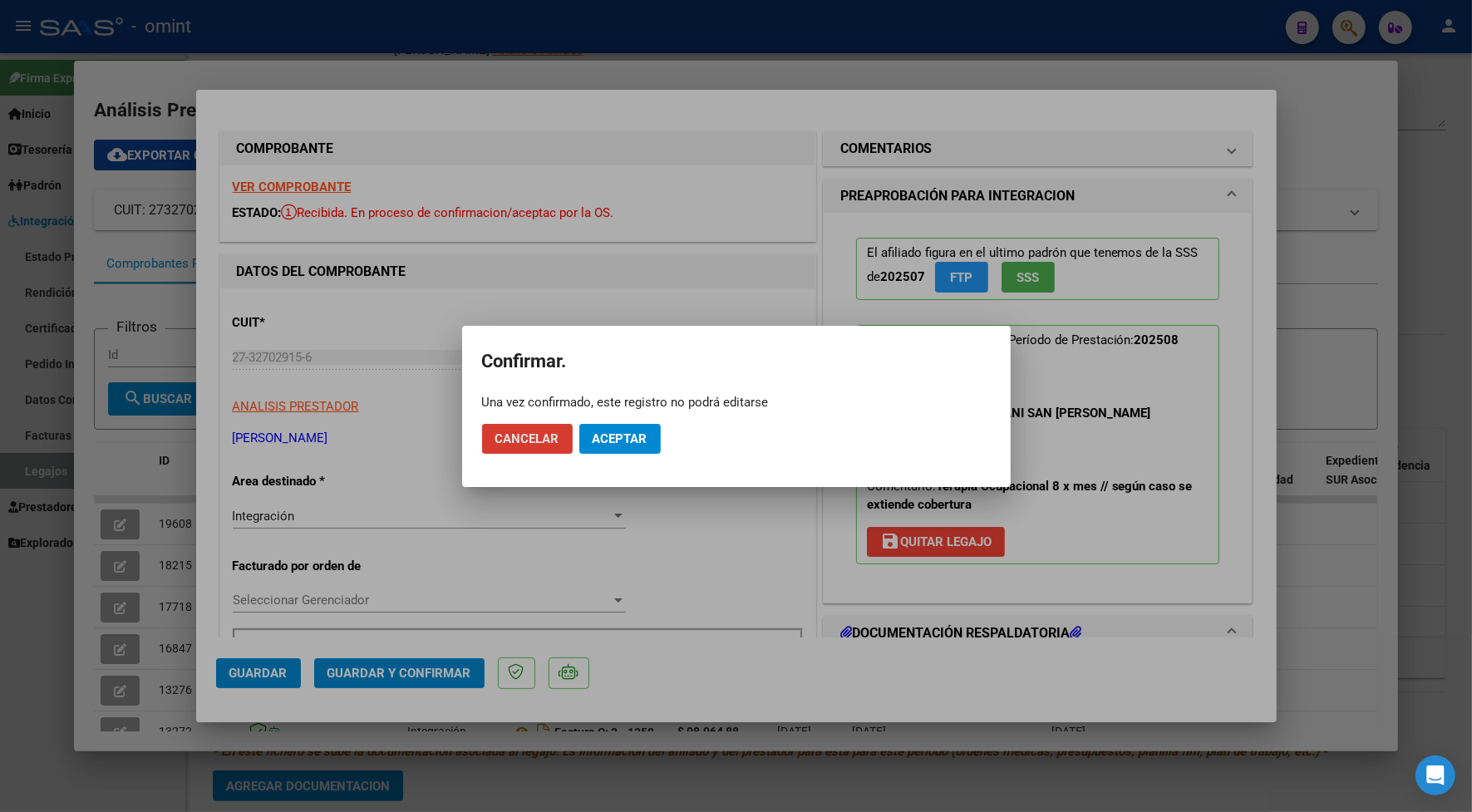
click at [602, 431] on span "Aceptar" at bounding box center [620, 438] width 55 height 15
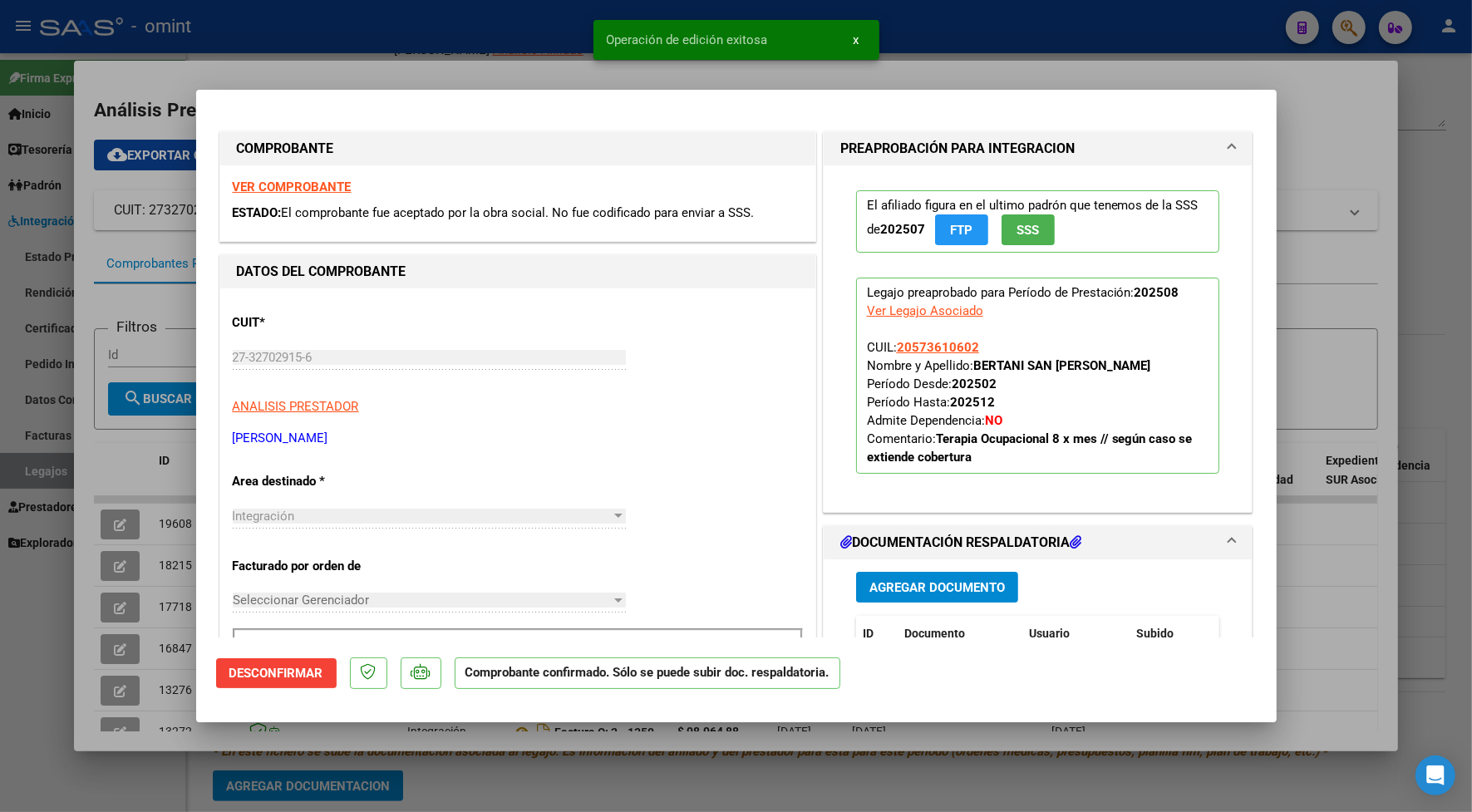
click at [415, 39] on div at bounding box center [736, 406] width 1472 height 812
type input "$ 0,00"
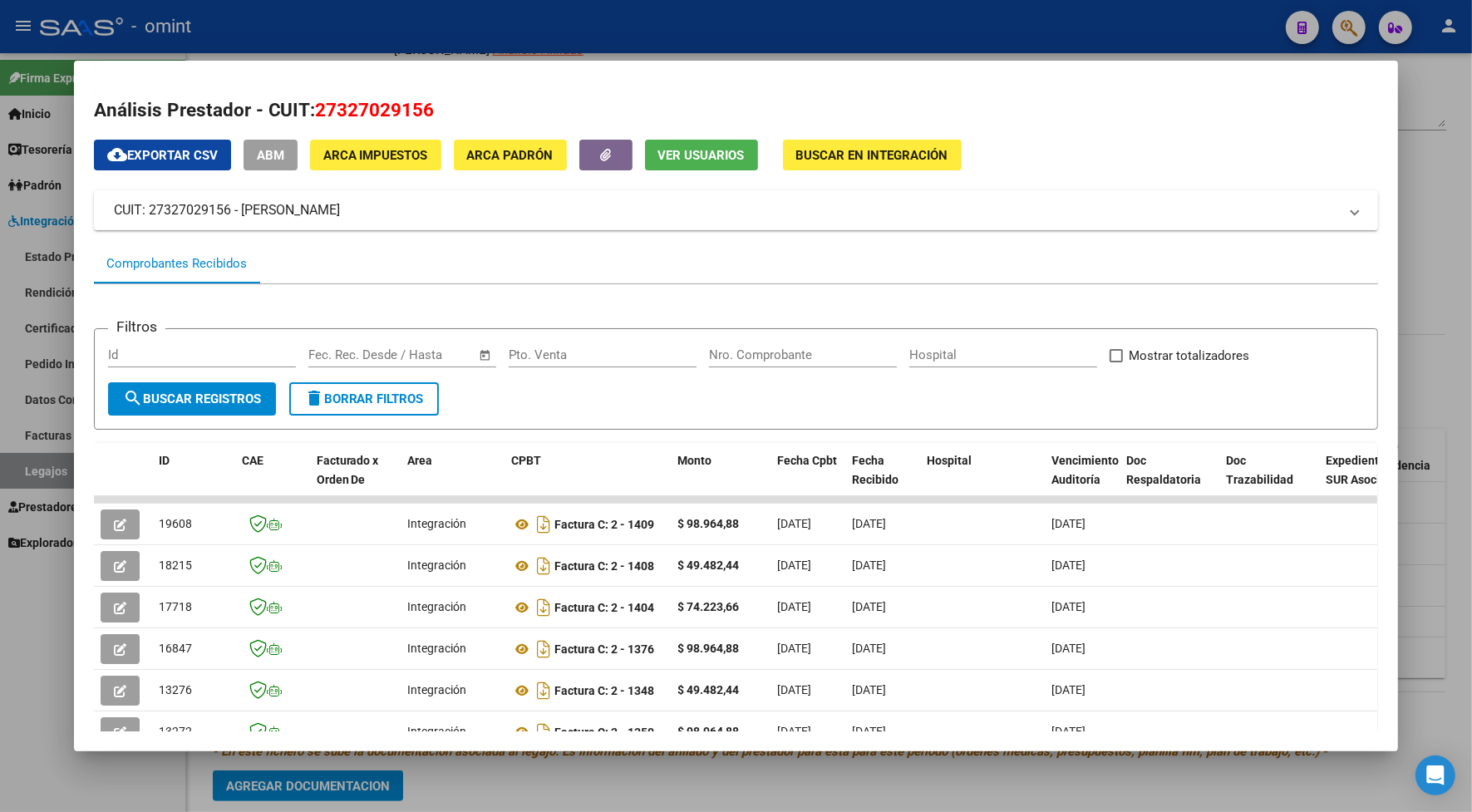
click at [365, 31] on div at bounding box center [736, 406] width 1472 height 812
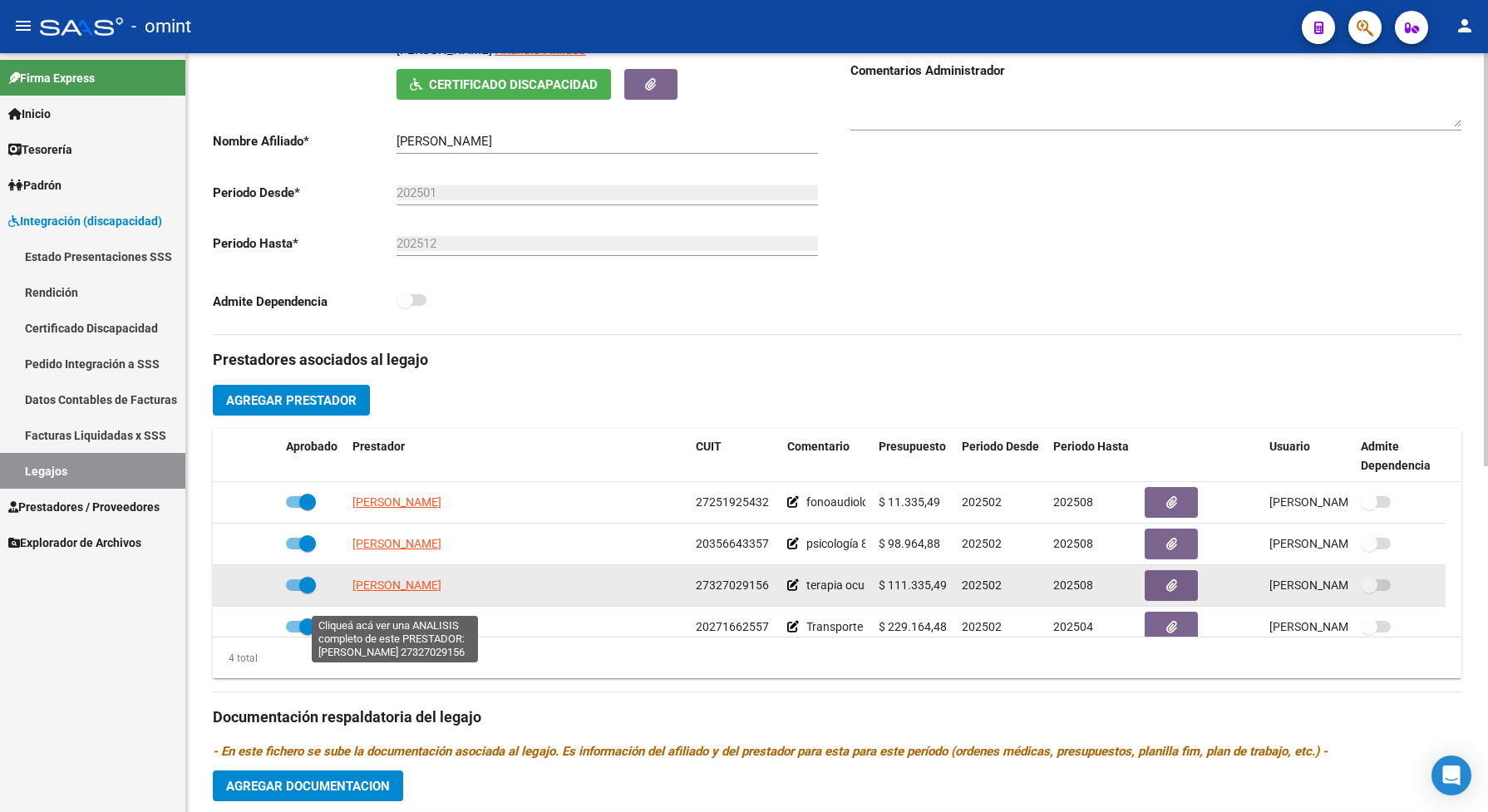
click at [417, 592] on span "[PERSON_NAME]" at bounding box center [397, 585] width 89 height 13
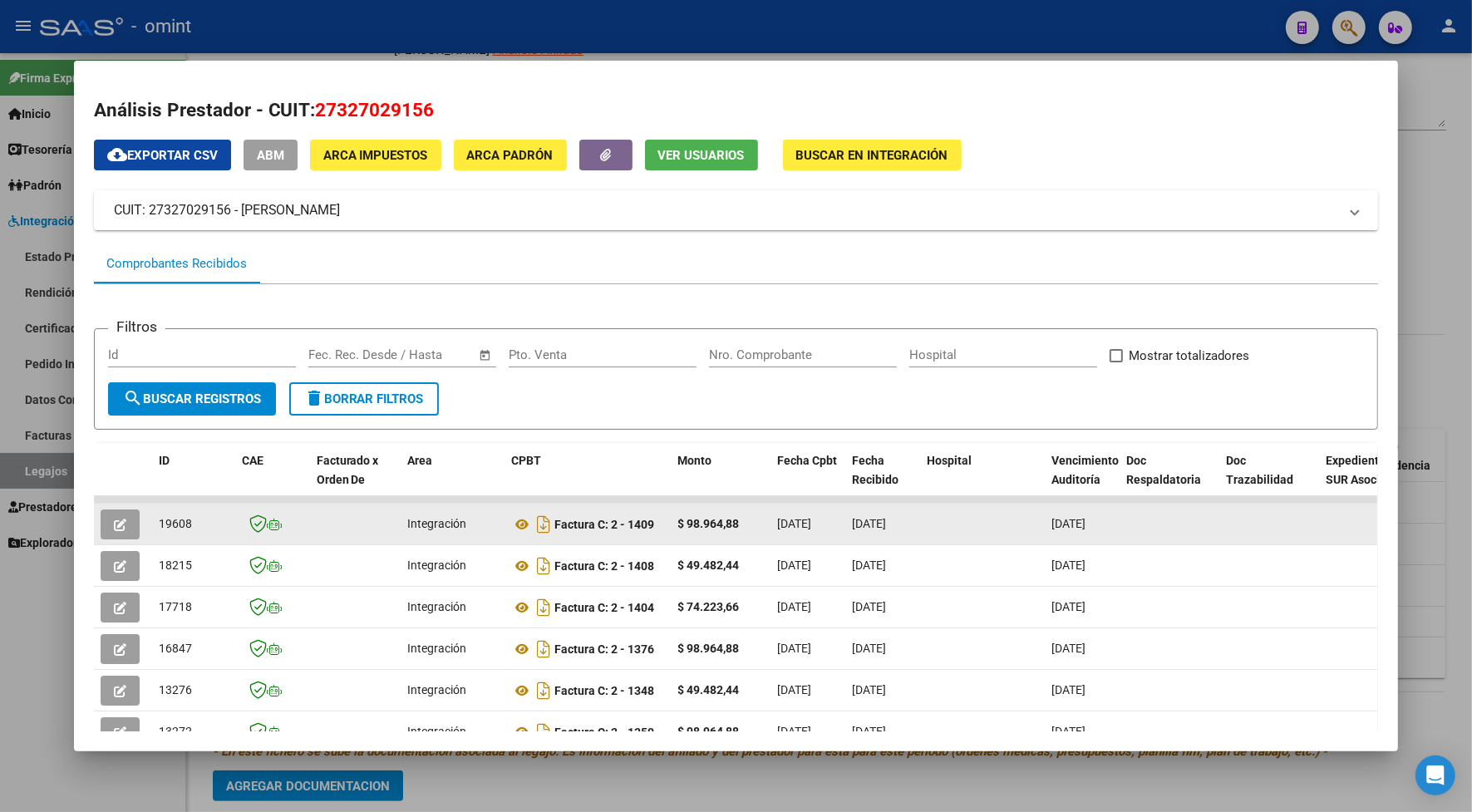
drag, startPoint x: 183, startPoint y: 521, endPoint x: 152, endPoint y: 525, distance: 31.3
click at [159, 525] on div "19608" at bounding box center [194, 524] width 70 height 19
drag, startPoint x: 152, startPoint y: 525, endPoint x: 163, endPoint y: 517, distance: 13.6
copy span "19608"
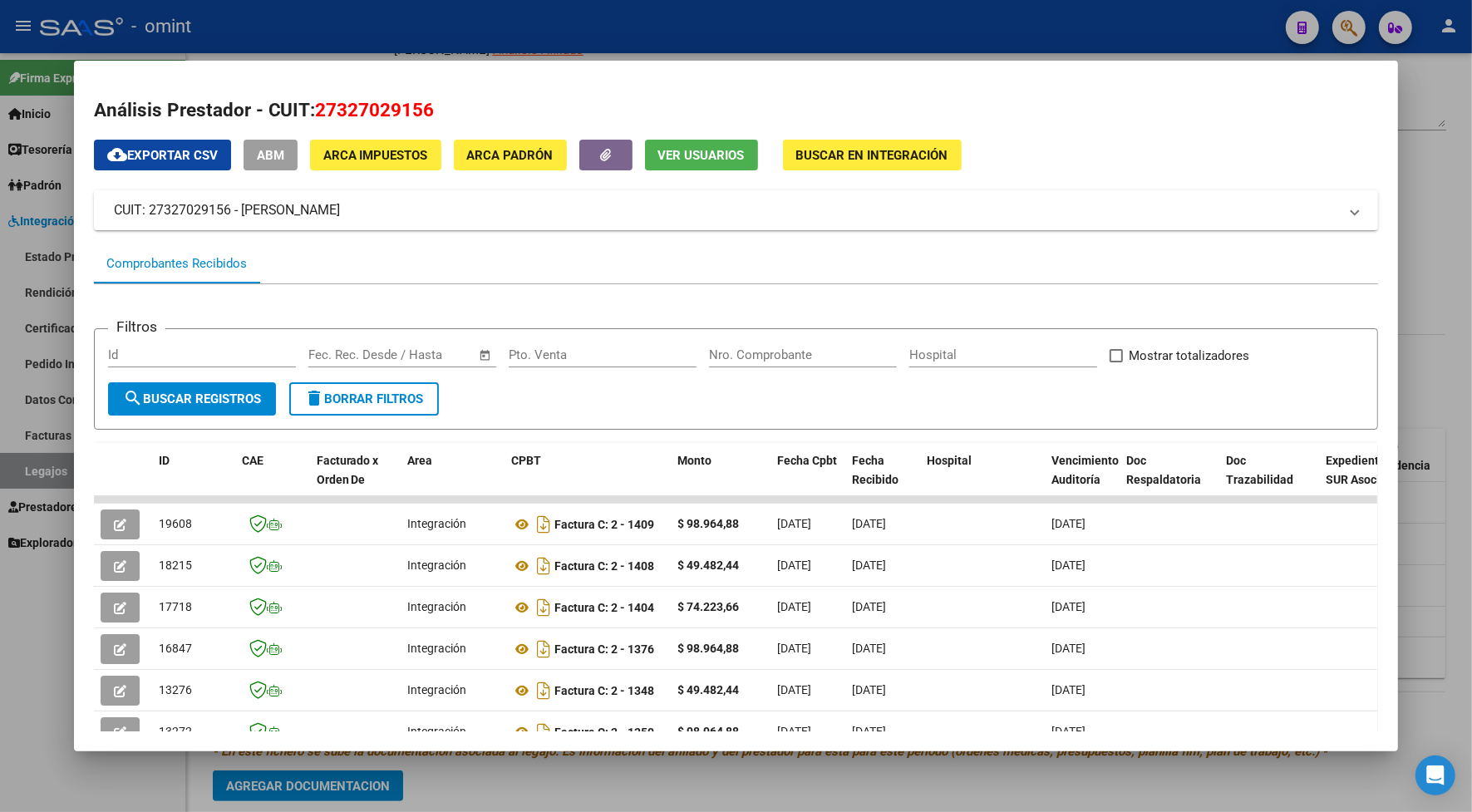
click at [344, 21] on div at bounding box center [736, 406] width 1472 height 812
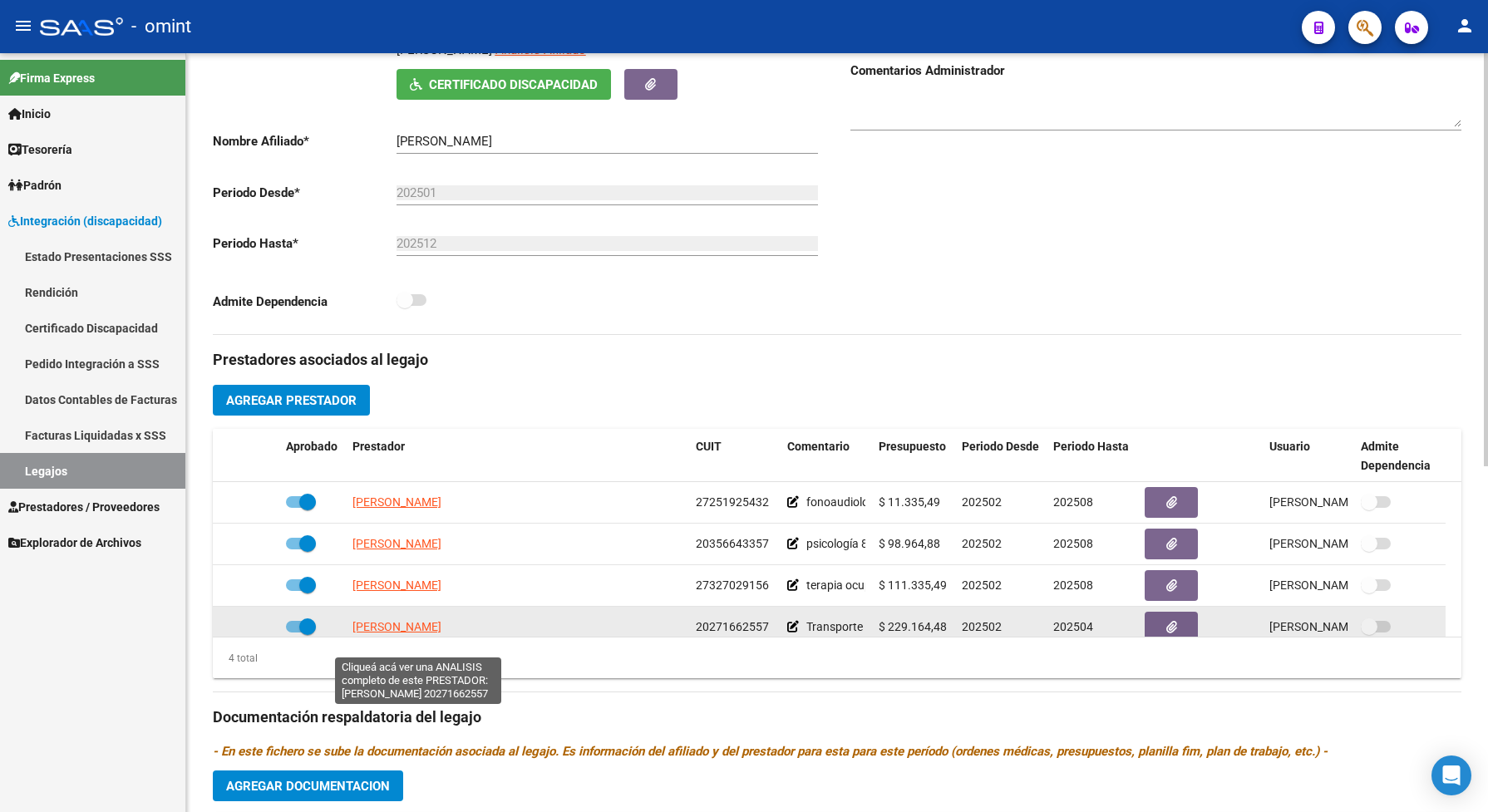
click at [418, 633] on span "MIGUEZ JAVIER IGNACIO" at bounding box center [397, 626] width 89 height 13
type textarea "20271662557"
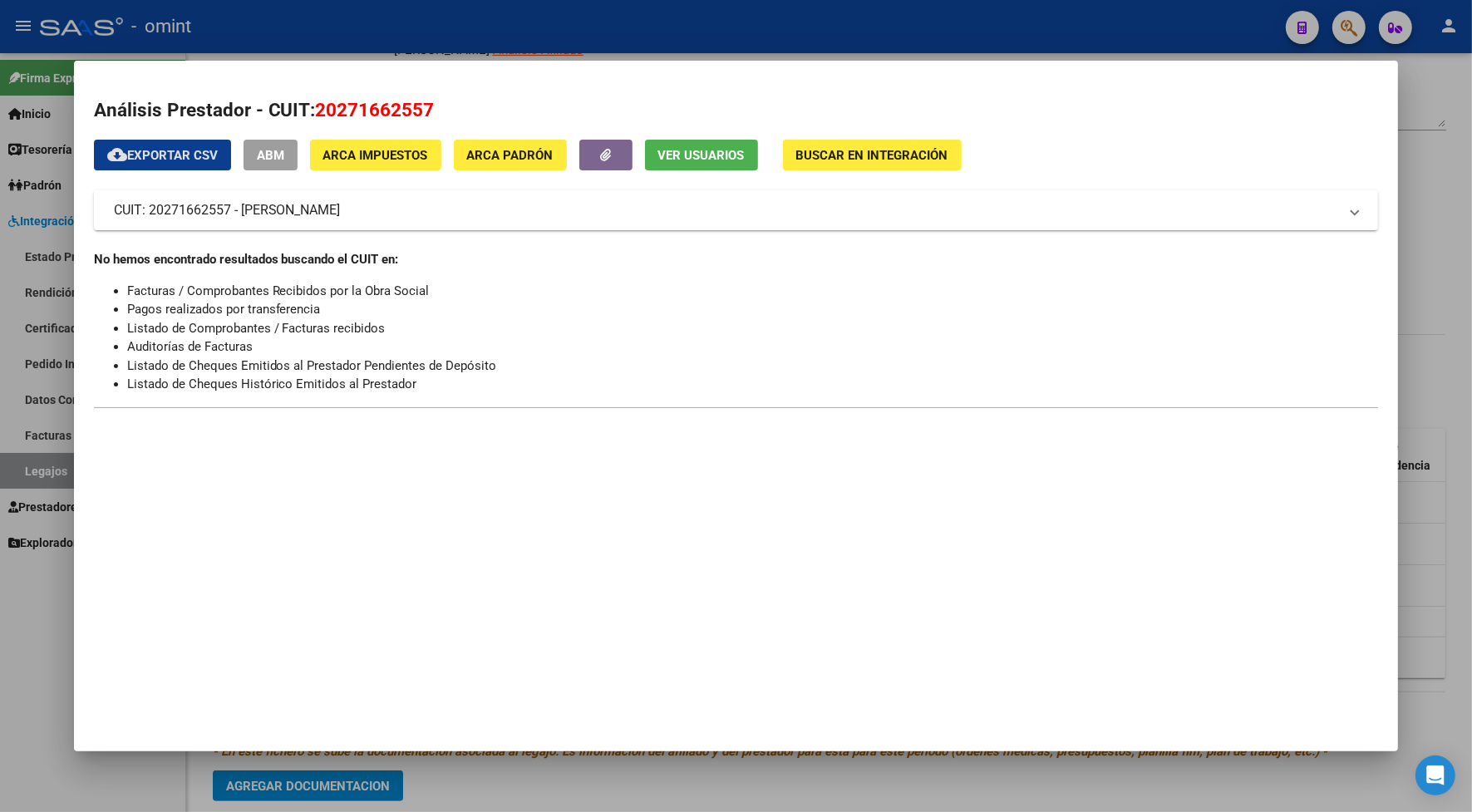
click at [457, 18] on div at bounding box center [736, 406] width 1472 height 812
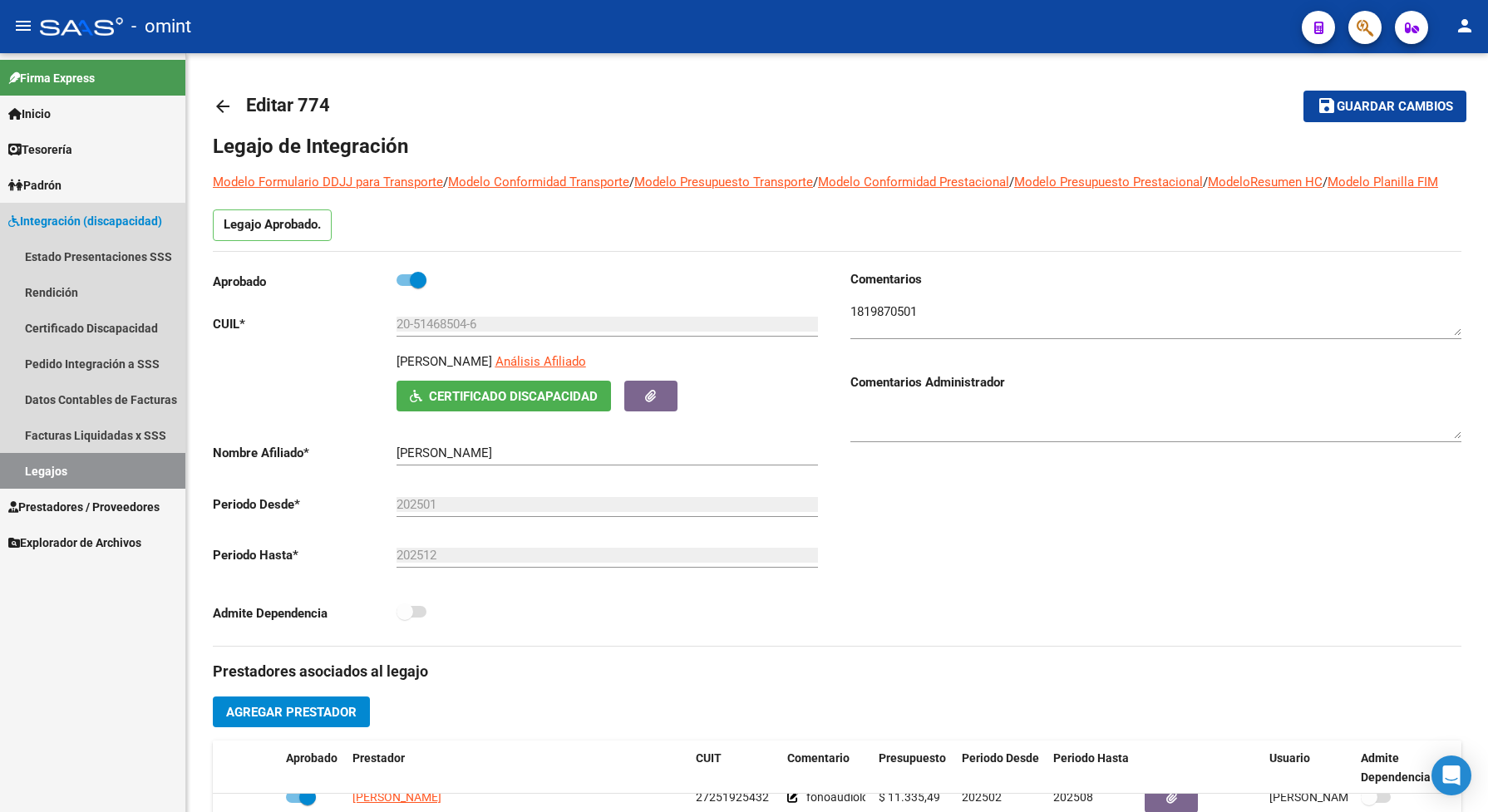
click at [25, 472] on link "Legajos" at bounding box center [93, 470] width 185 height 36
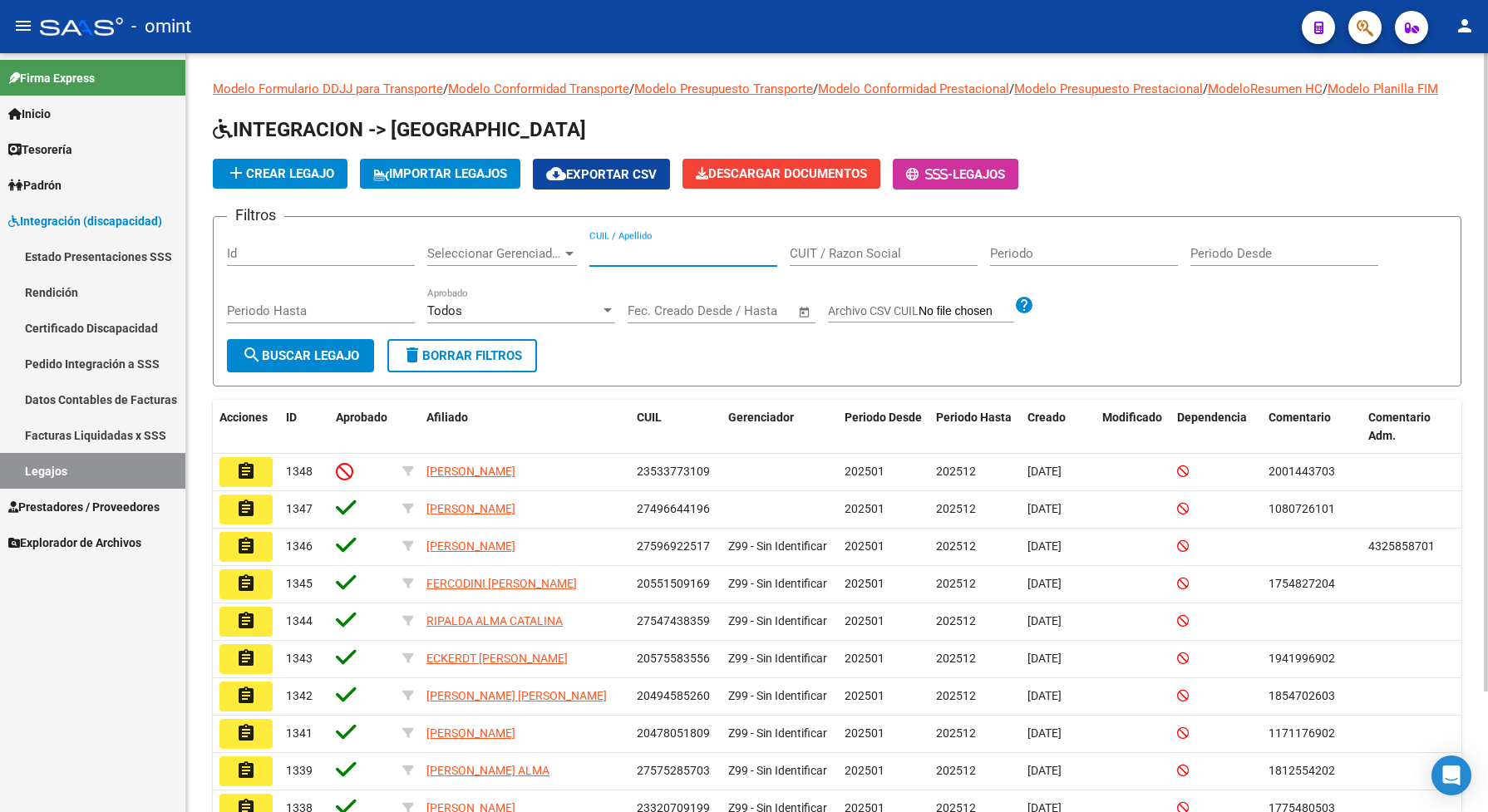
click at [631, 260] on input "CUIL / Apellido" at bounding box center [683, 253] width 188 height 15
paste input "27573524239"
type input "27573524239"
click at [317, 358] on button "search Buscar Legajo" at bounding box center [301, 356] width 147 height 33
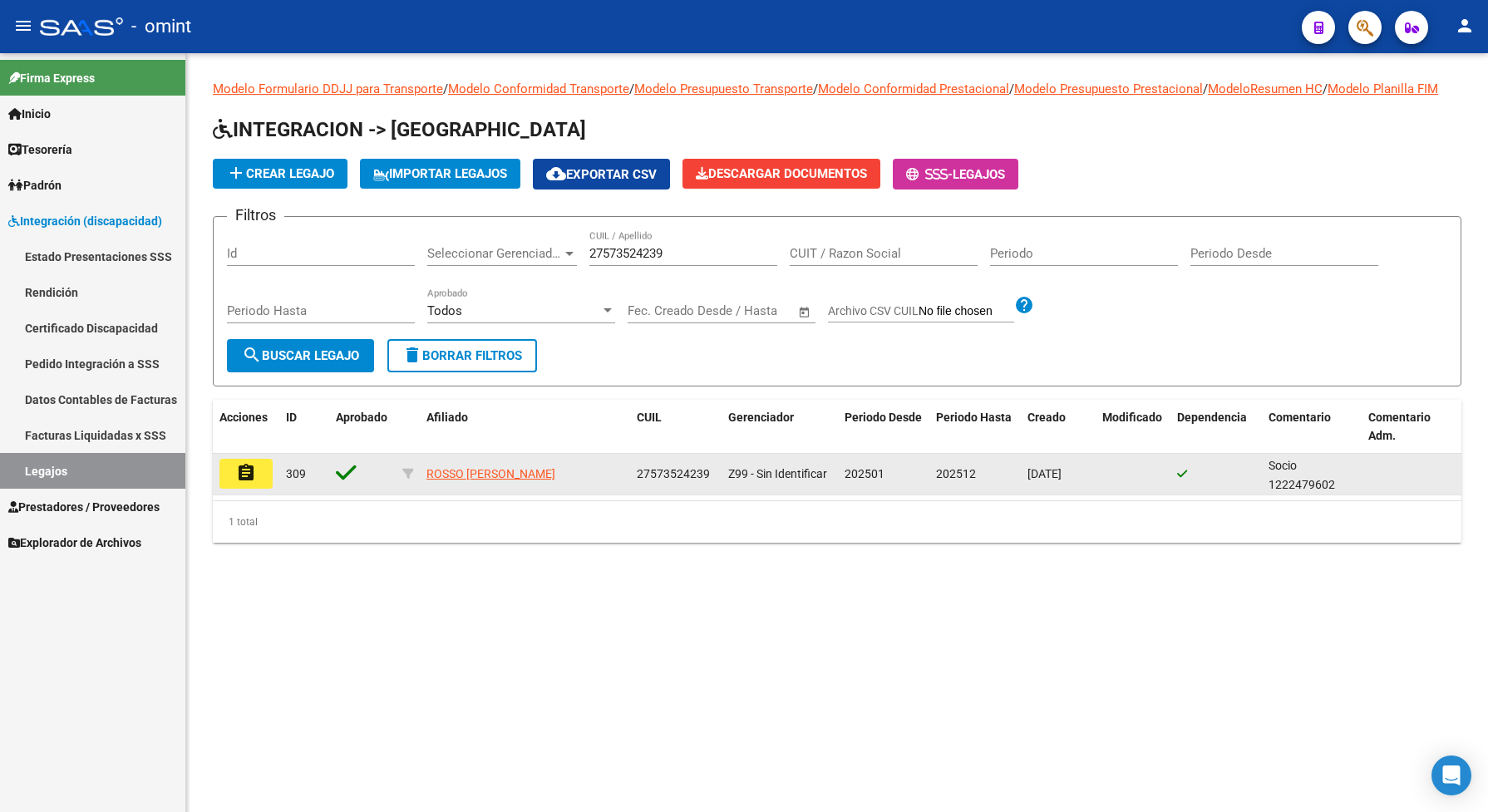
click at [244, 482] on mat-icon "assignment" at bounding box center [246, 472] width 20 height 20
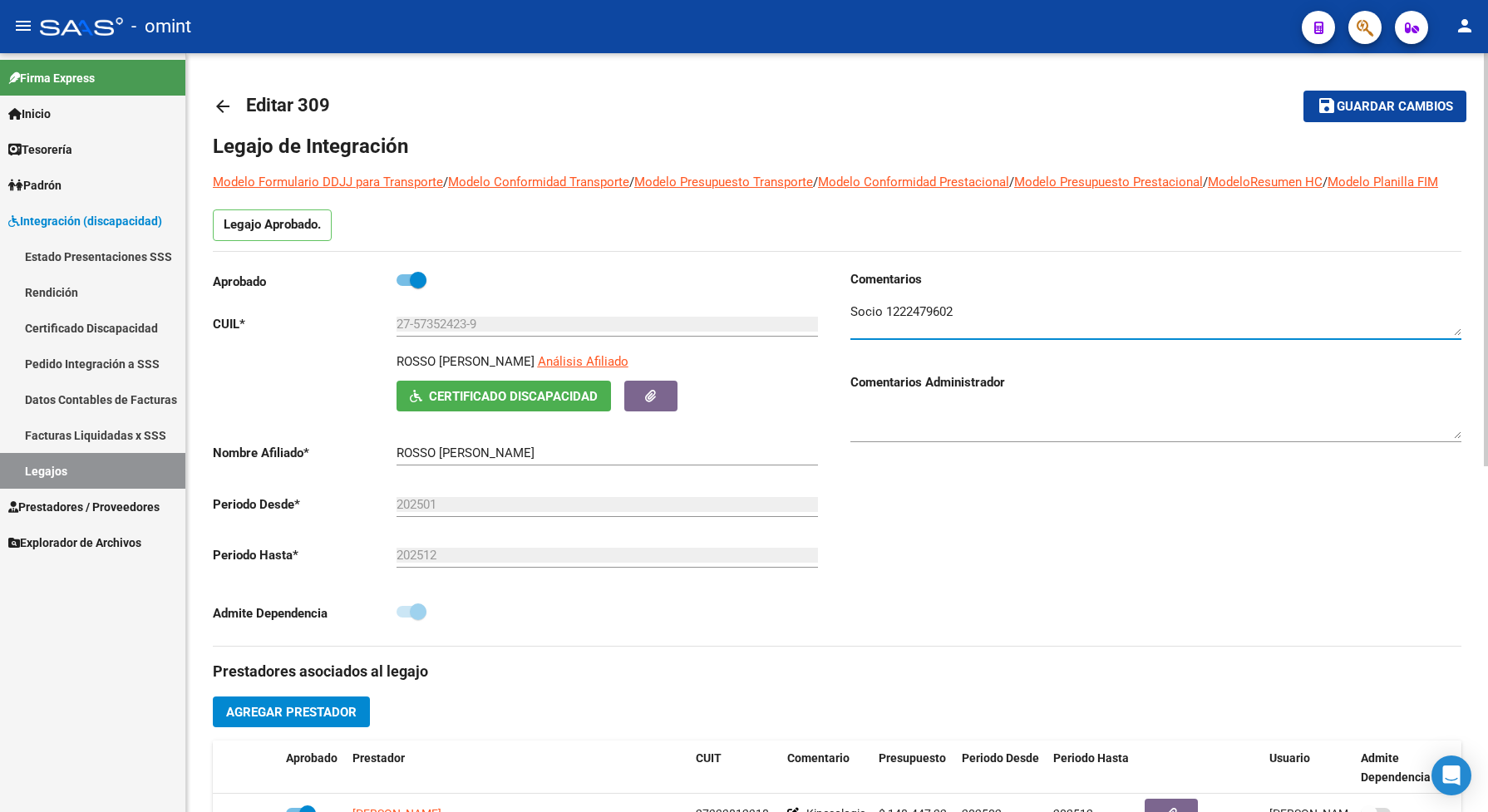
drag, startPoint x: 966, startPoint y: 327, endPoint x: 883, endPoint y: 316, distance: 83.7
click at [883, 316] on div at bounding box center [1155, 314] width 611 height 51
click at [581, 632] on div "Admite Dependencia" at bounding box center [518, 616] width 611 height 31
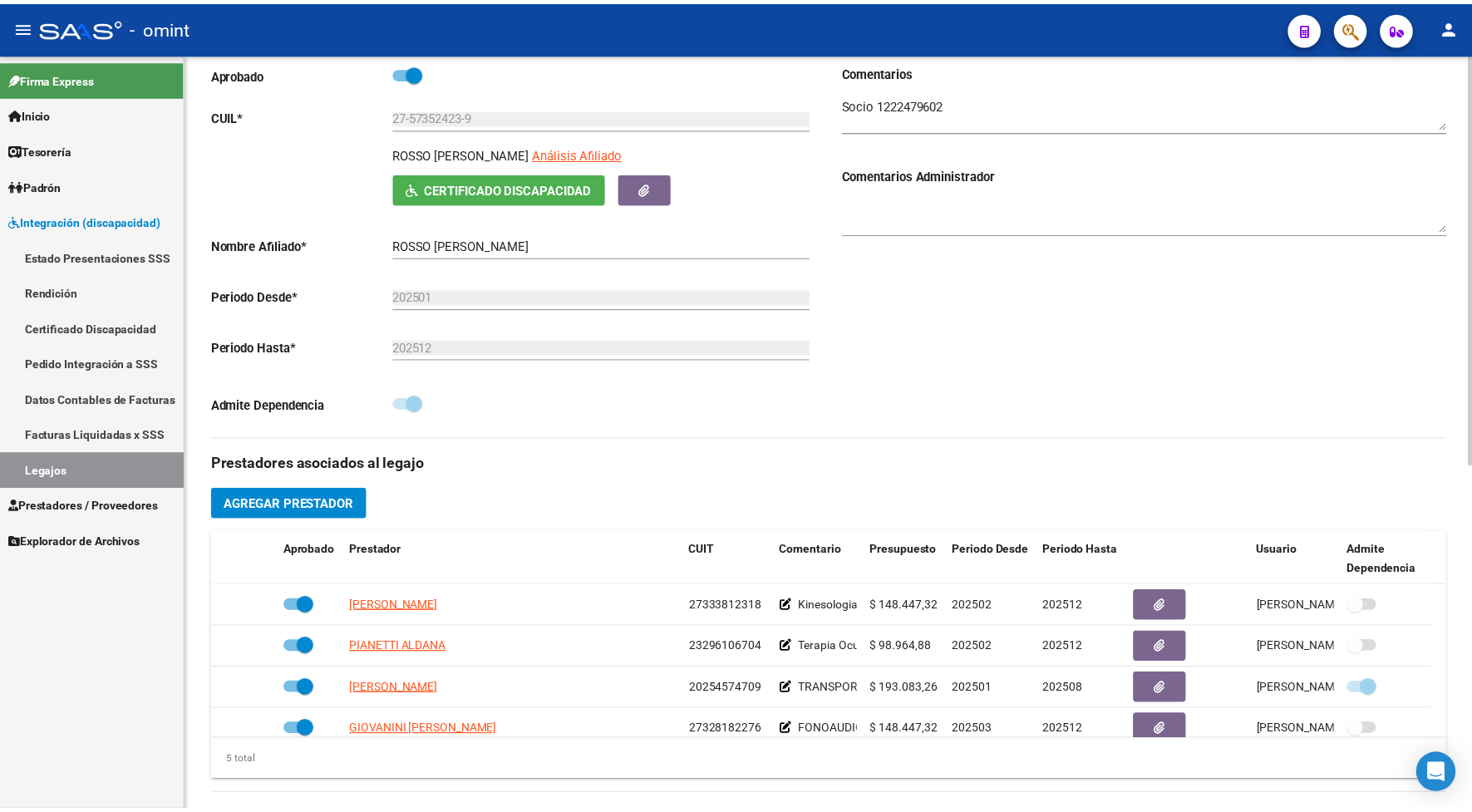
scroll to position [311, 0]
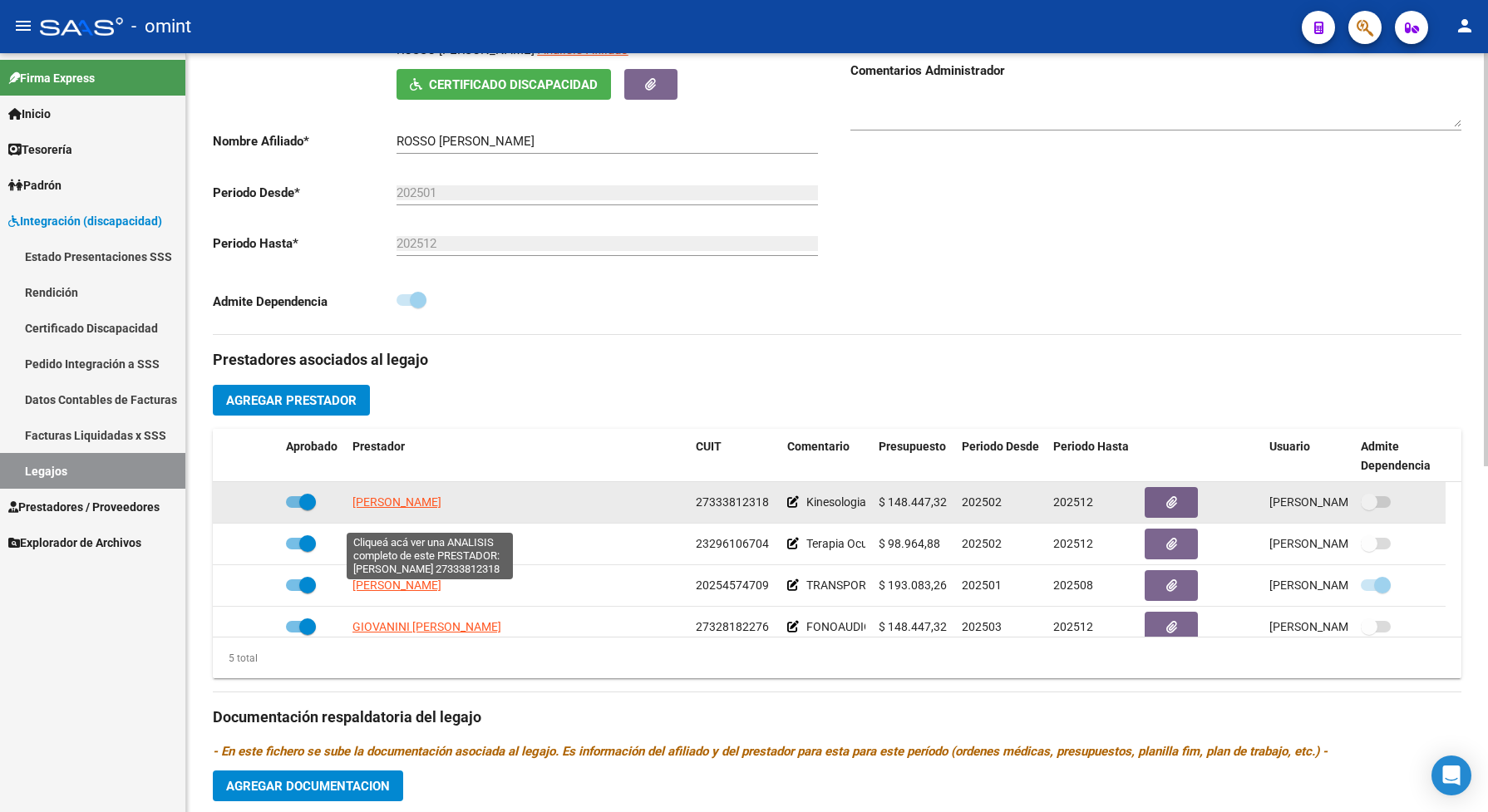
click at [442, 509] on span "[PERSON_NAME]" at bounding box center [397, 502] width 89 height 13
type textarea "27333812318"
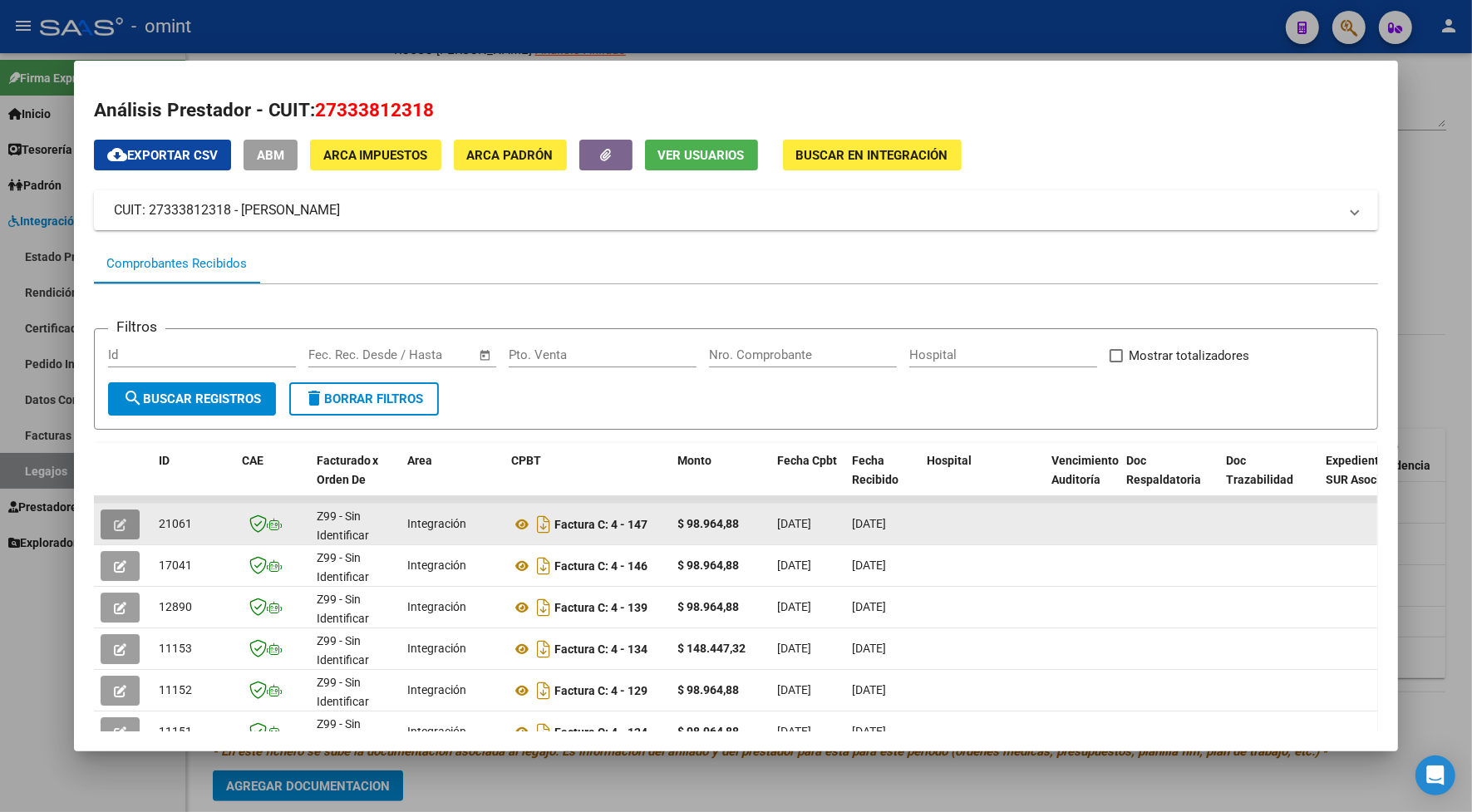
click at [105, 520] on button "button" at bounding box center [120, 524] width 39 height 30
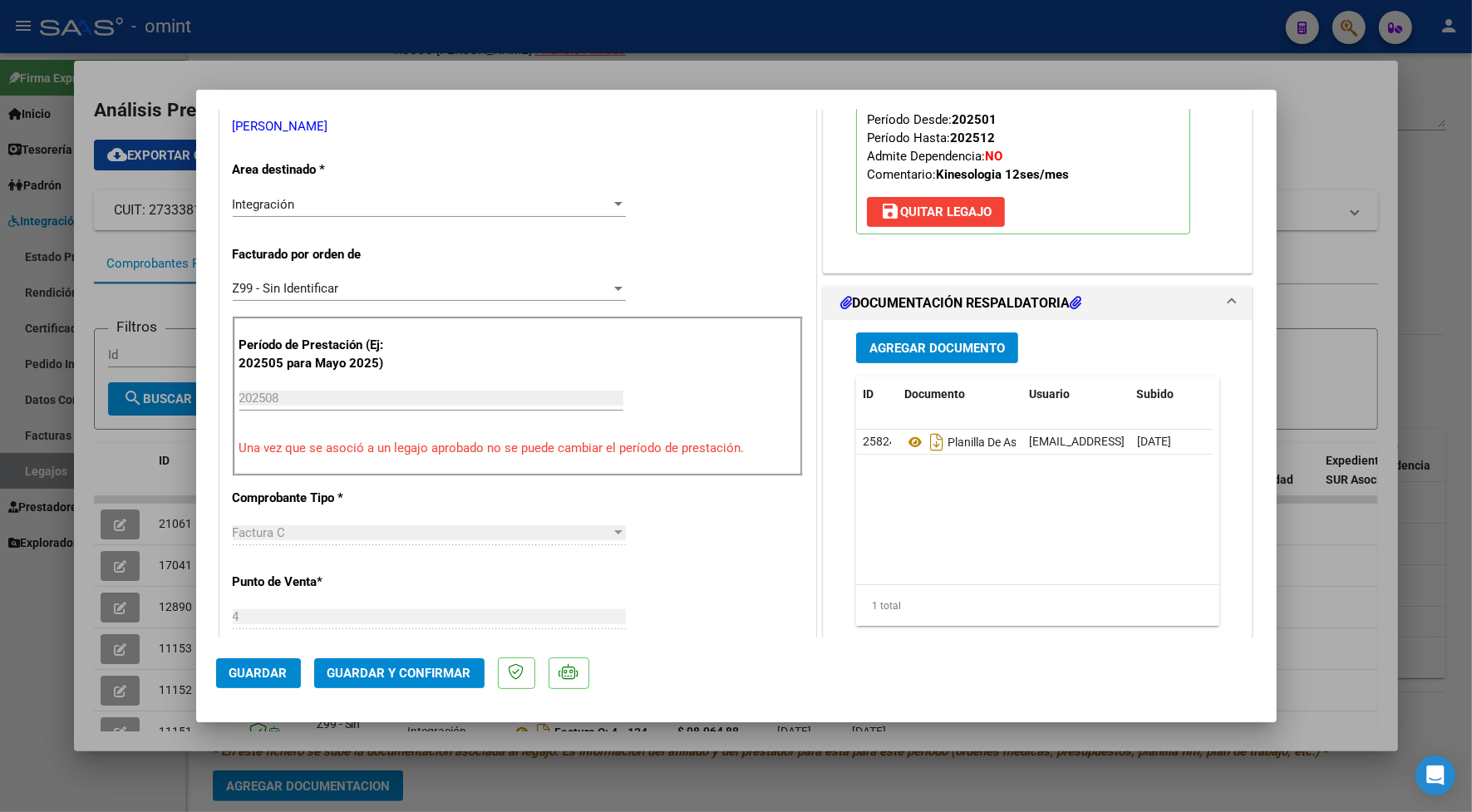
scroll to position [519, 0]
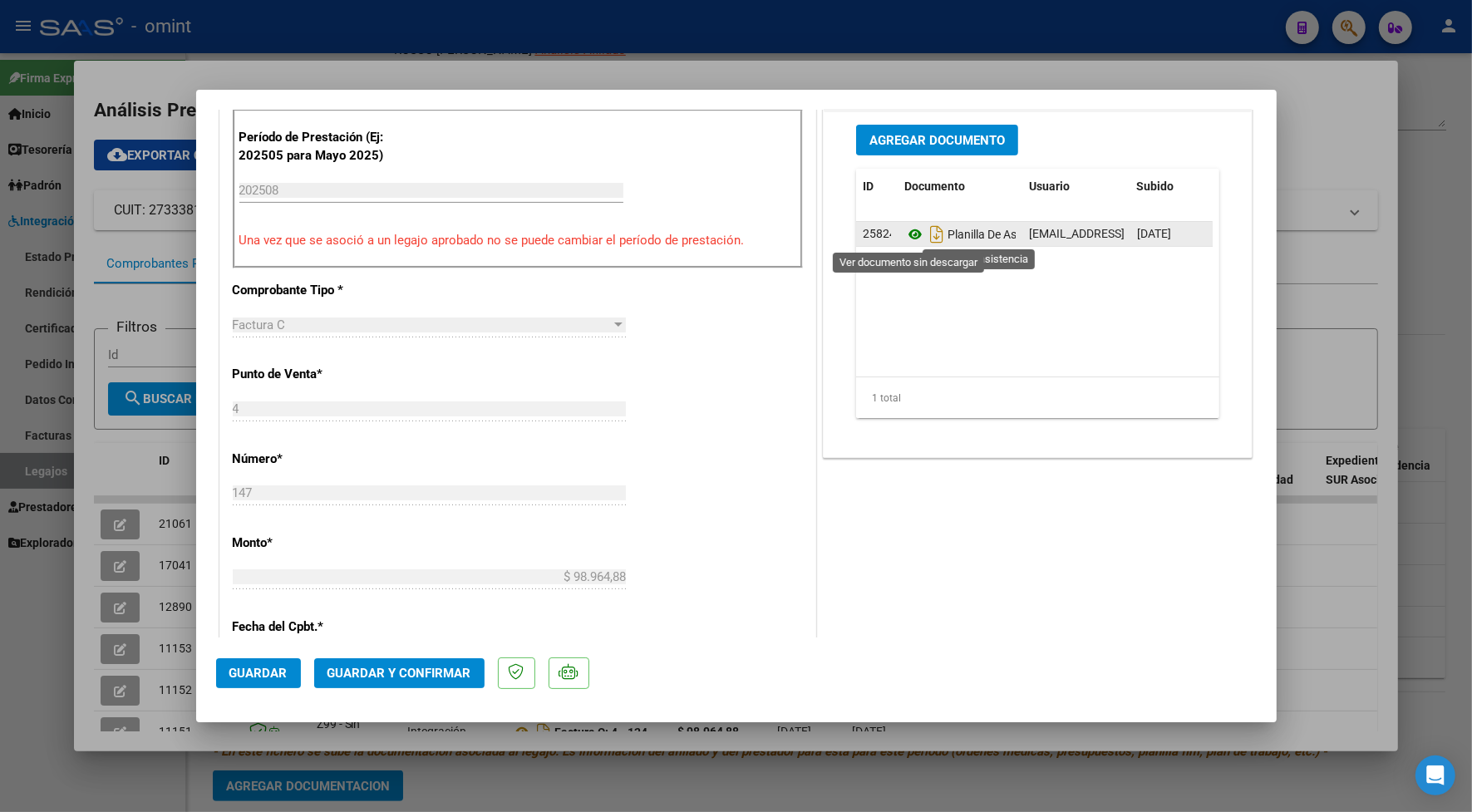
click at [906, 239] on icon at bounding box center [914, 234] width 22 height 20
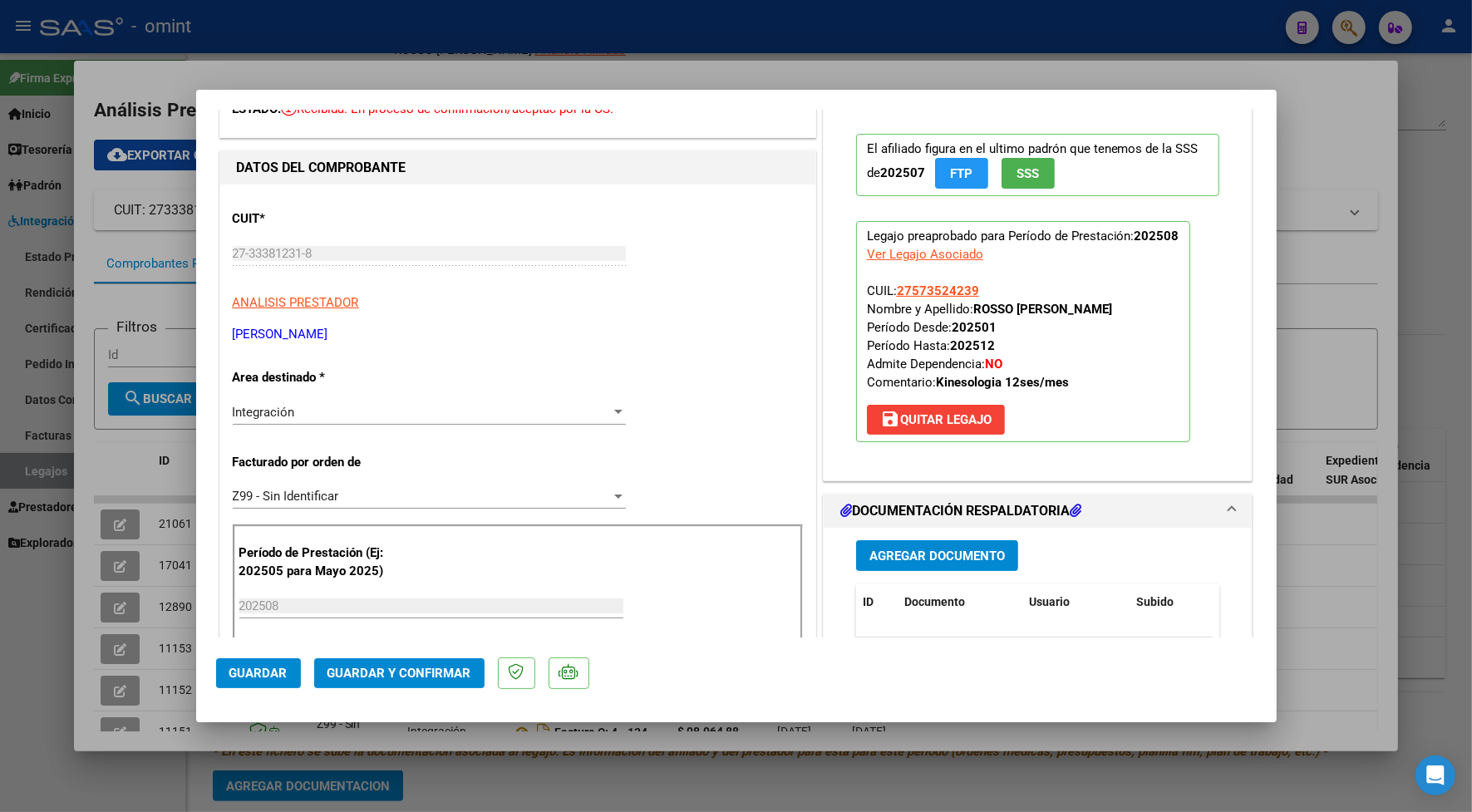
scroll to position [0, 0]
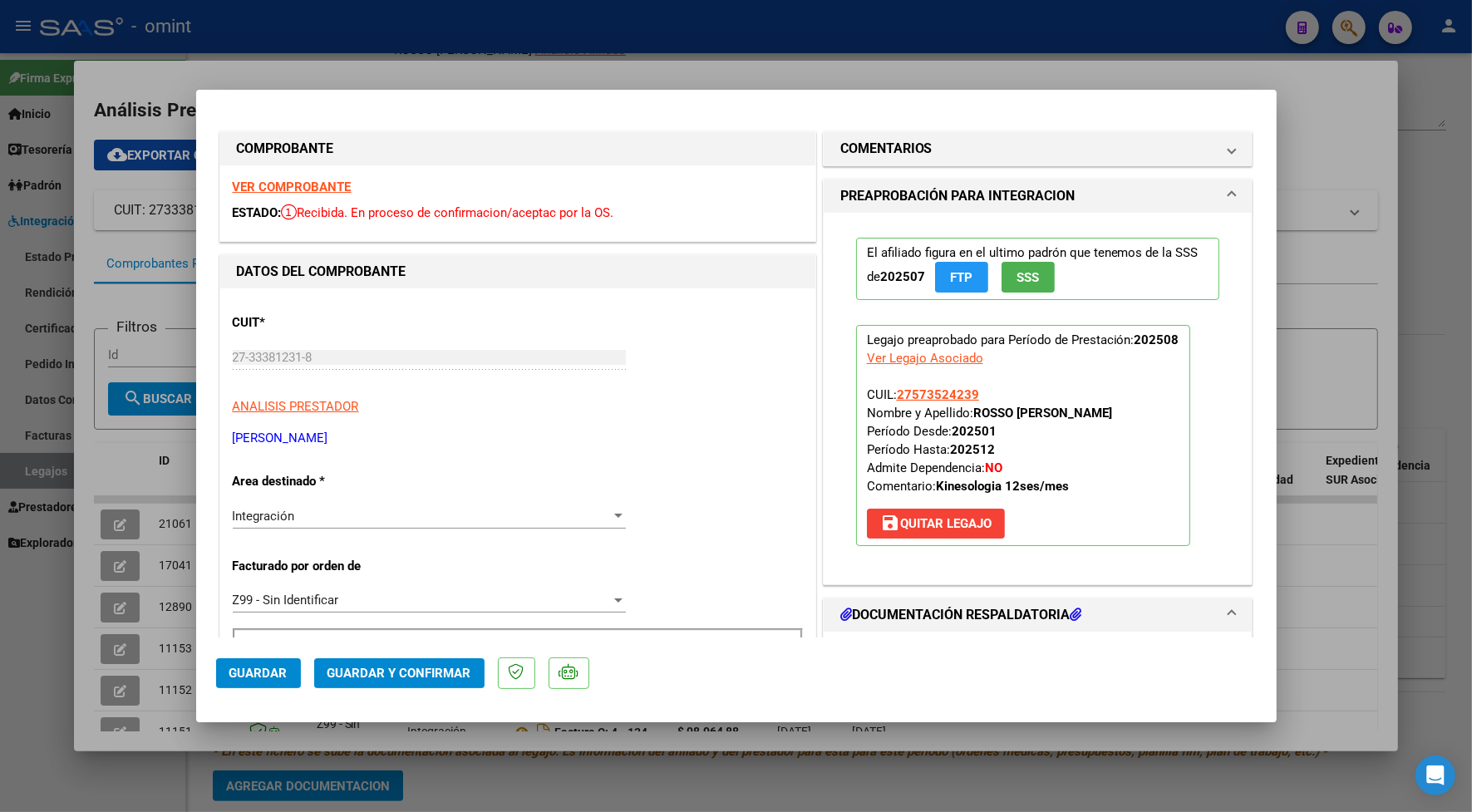
click at [324, 184] on strong "VER COMPROBANTE" at bounding box center [292, 186] width 119 height 15
click at [312, 180] on strong "VER COMPROBANTE" at bounding box center [292, 186] width 119 height 15
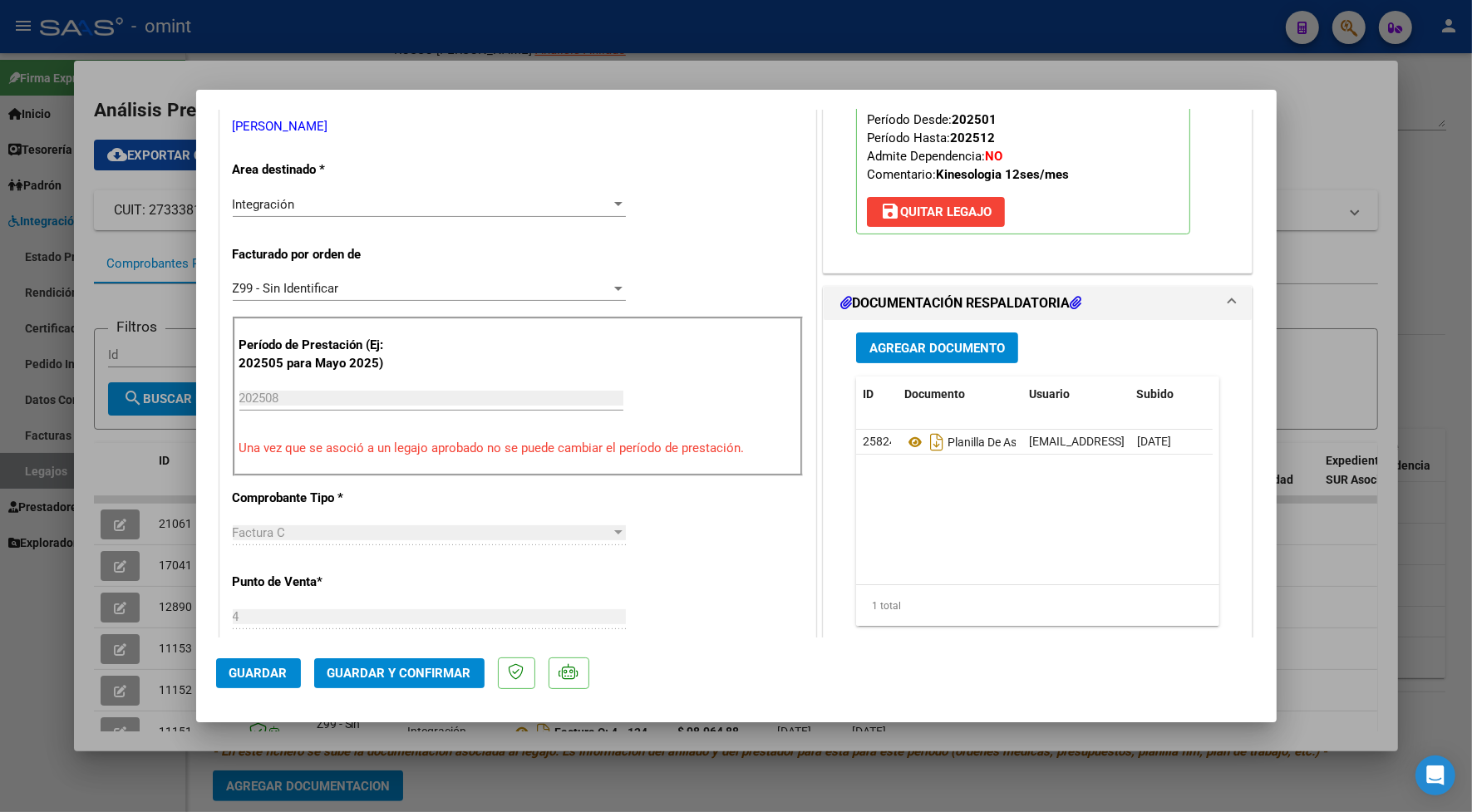
scroll to position [415, 0]
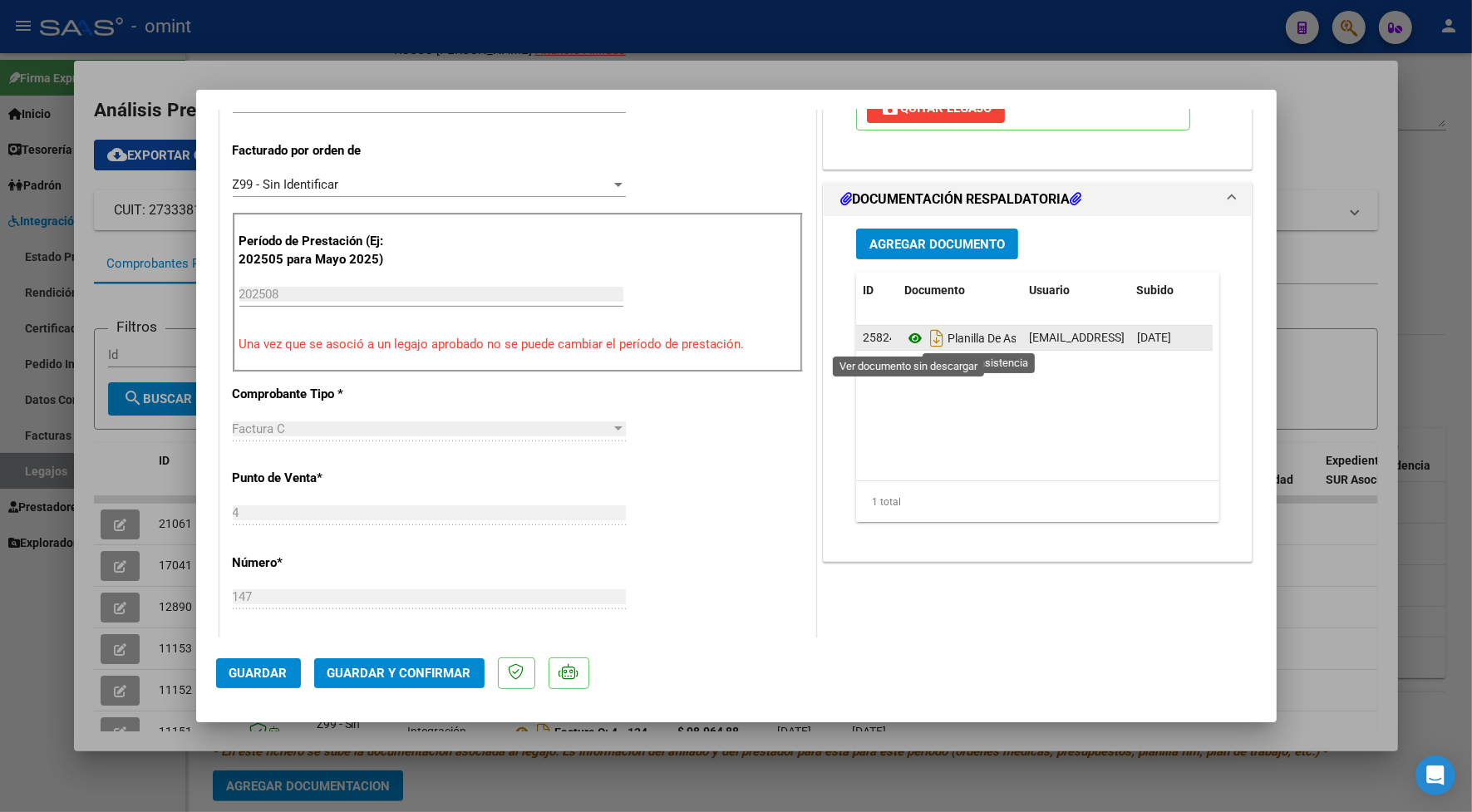
click at [904, 337] on icon at bounding box center [914, 337] width 22 height 20
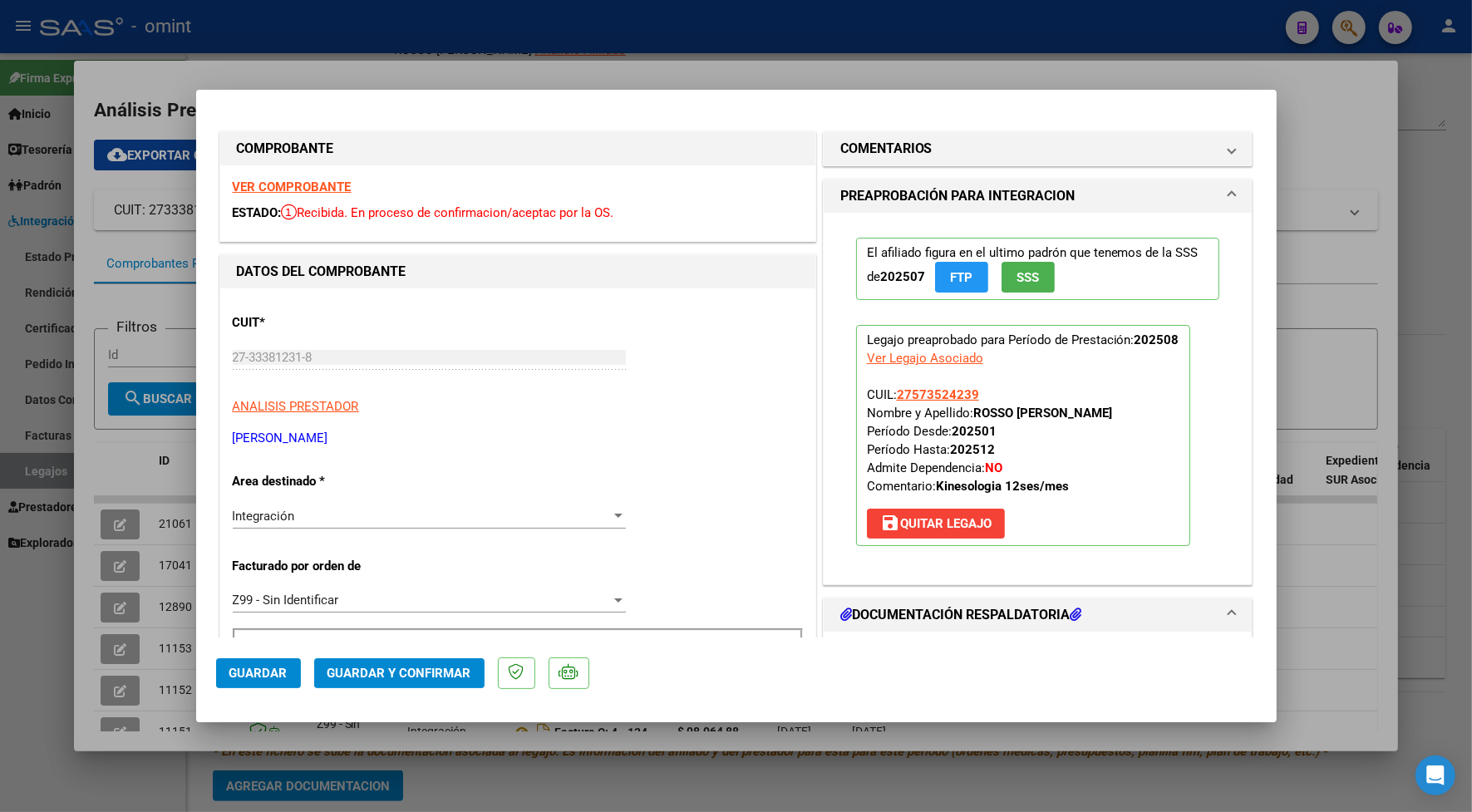
click at [446, 665] on span "Guardar y Confirmar" at bounding box center [399, 672] width 143 height 15
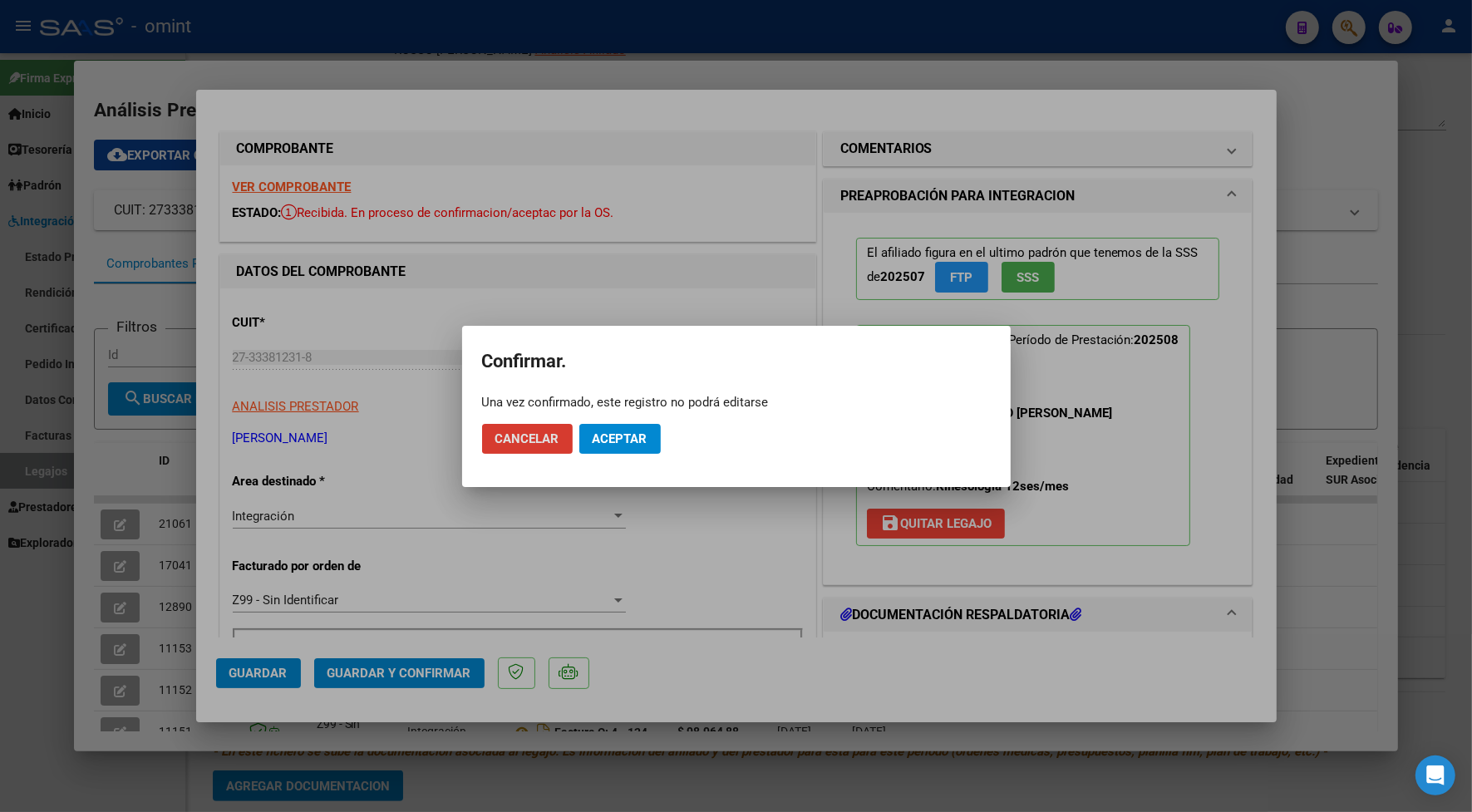
click at [631, 446] on button "Aceptar" at bounding box center [620, 439] width 81 height 30
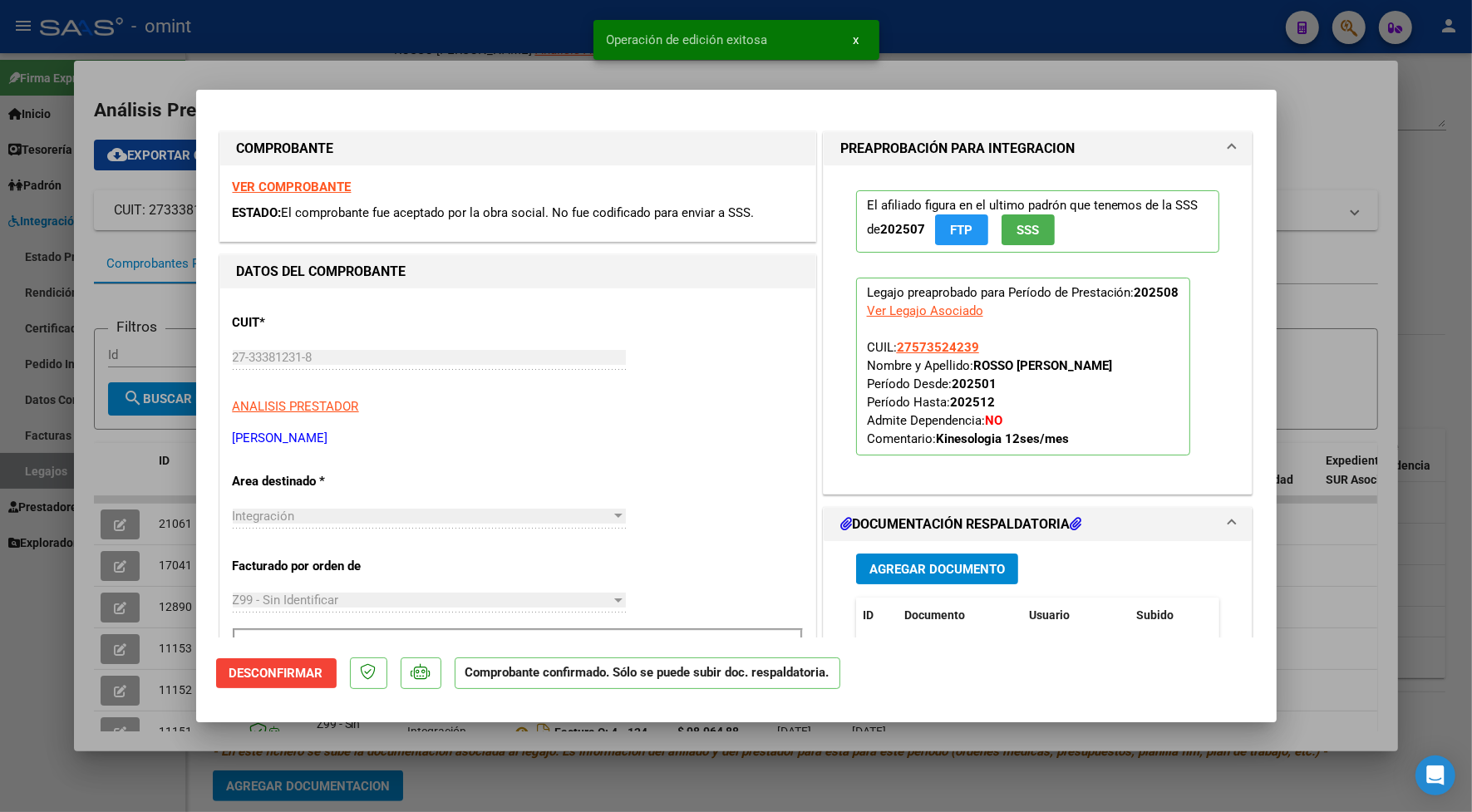
click at [496, 59] on div at bounding box center [736, 406] width 1472 height 812
type input "$ 0,00"
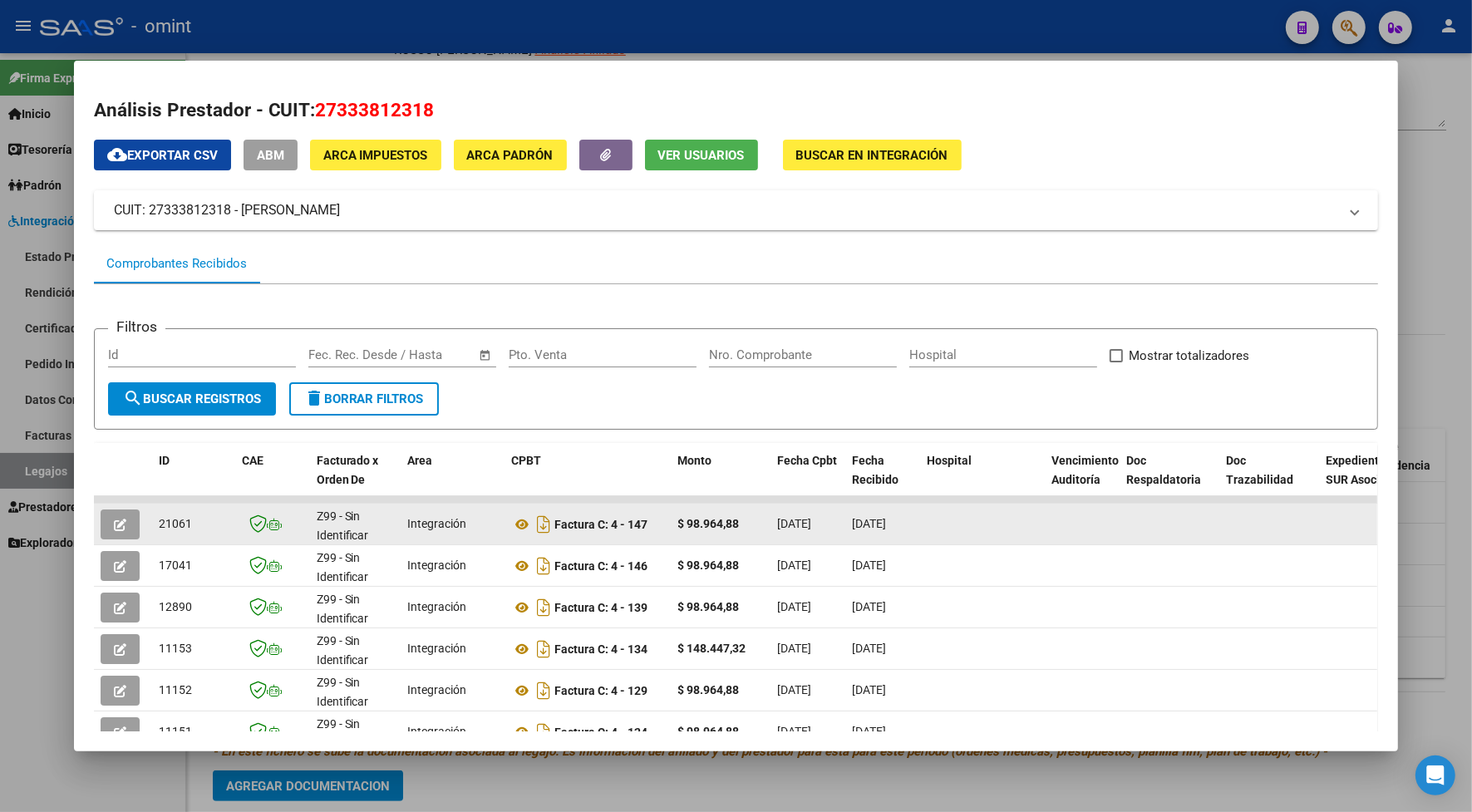
drag, startPoint x: 188, startPoint y: 522, endPoint x: 151, endPoint y: 524, distance: 37.1
click at [159, 524] on div "21061" at bounding box center [194, 524] width 70 height 19
copy span "21061"
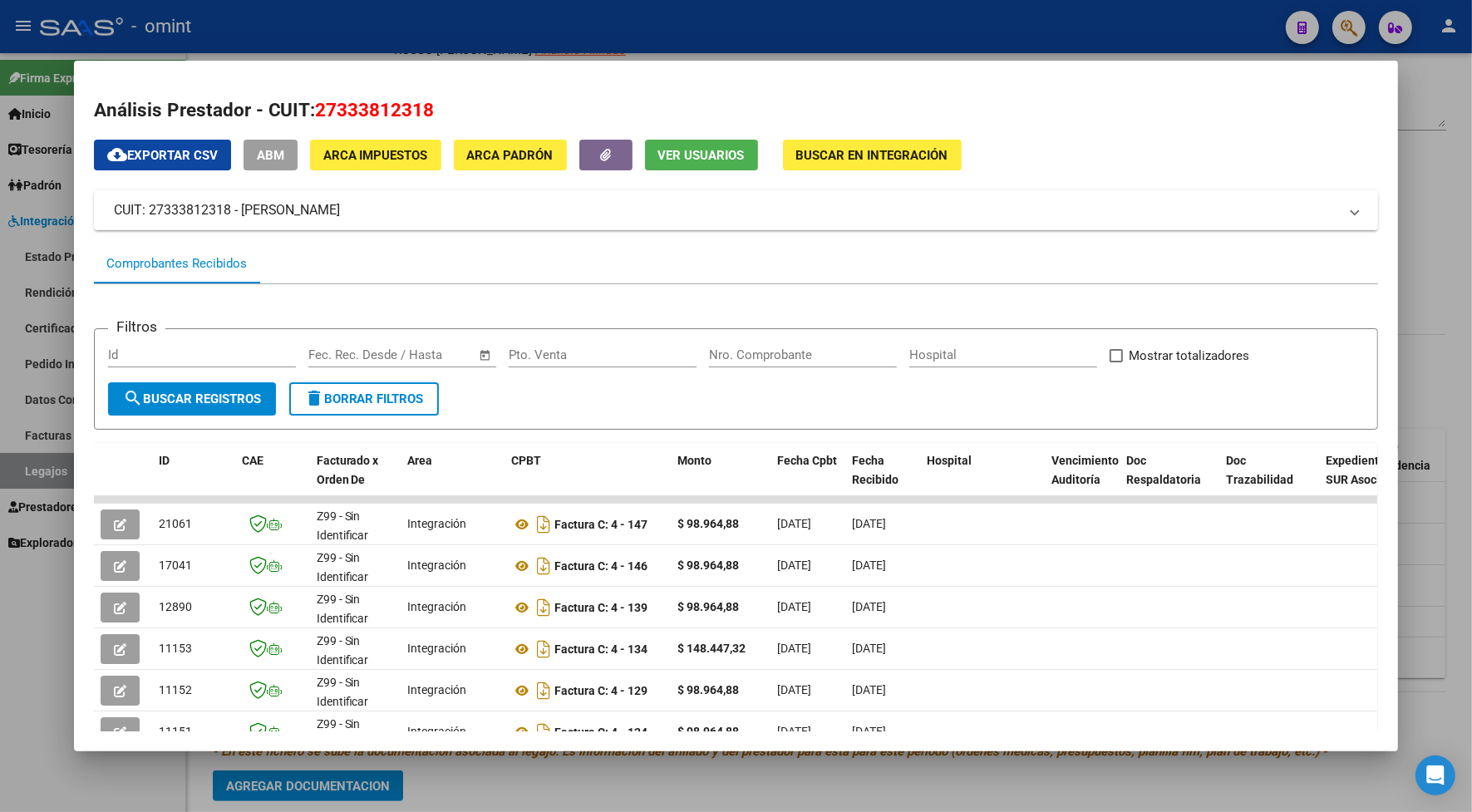
click at [441, 29] on div at bounding box center [736, 406] width 1472 height 812
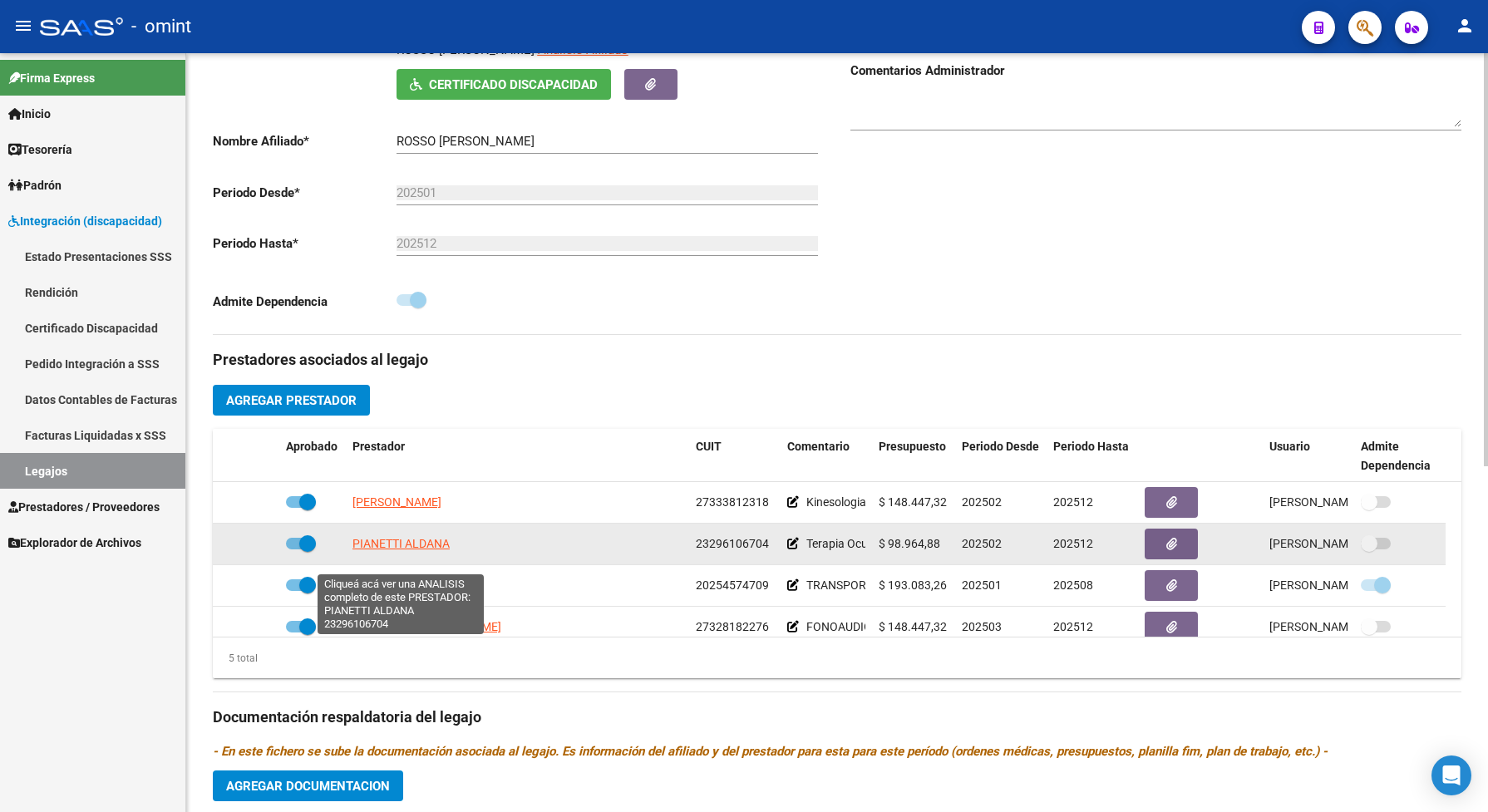
click at [410, 550] on span "PIANETTI ALDANA" at bounding box center [400, 543] width 97 height 13
type textarea "23296106704"
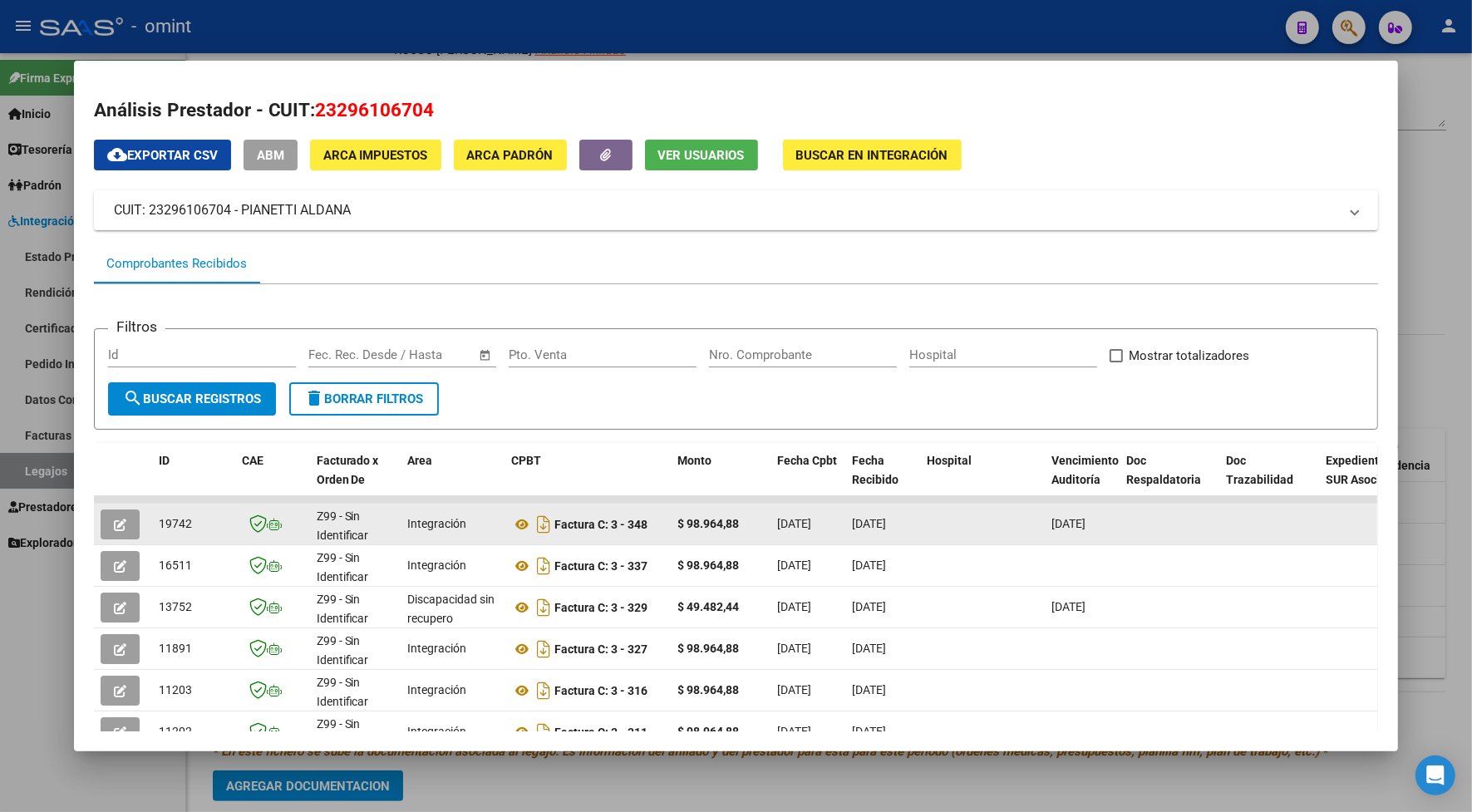
click at [122, 520] on button "button" at bounding box center [120, 524] width 39 height 30
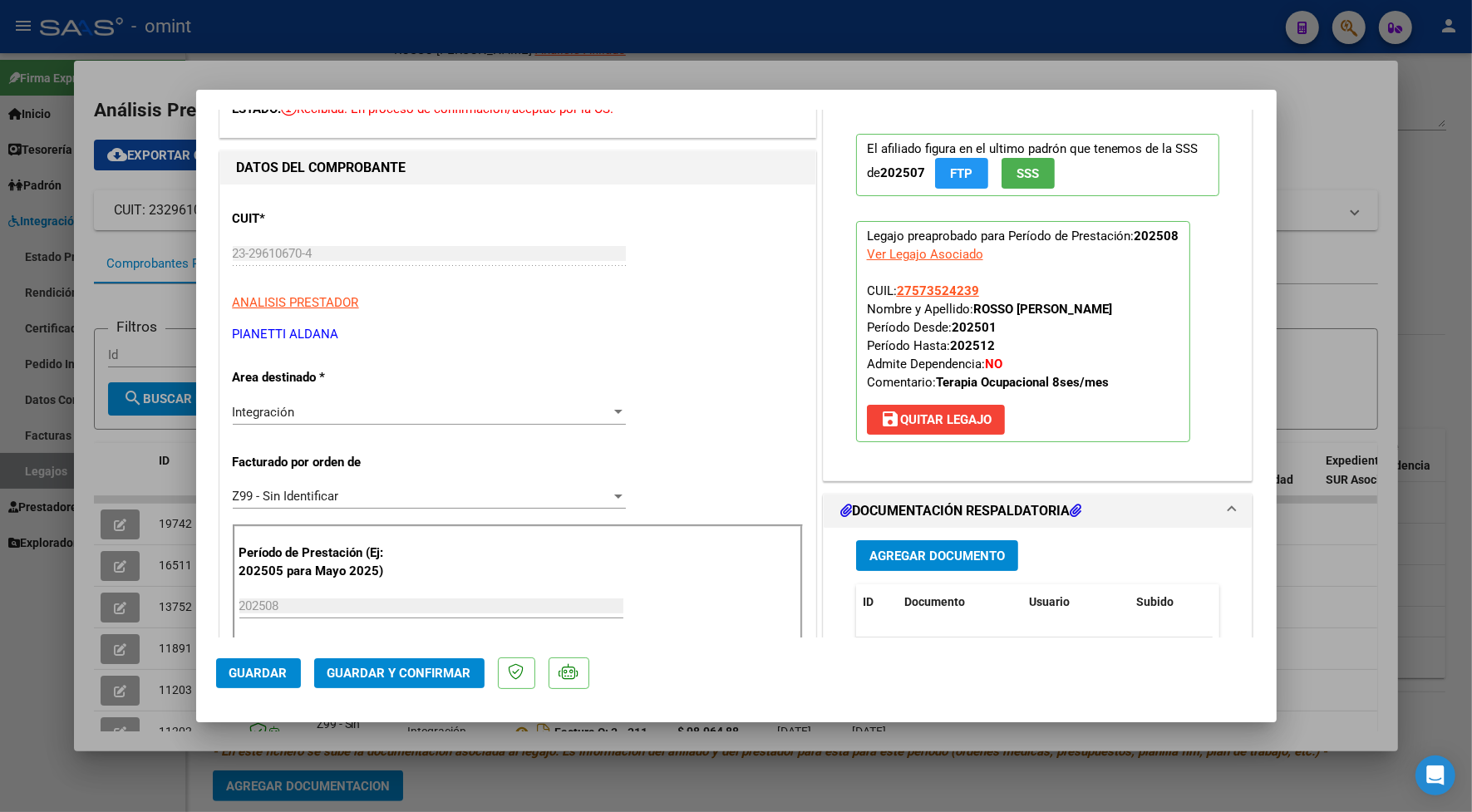
scroll to position [208, 0]
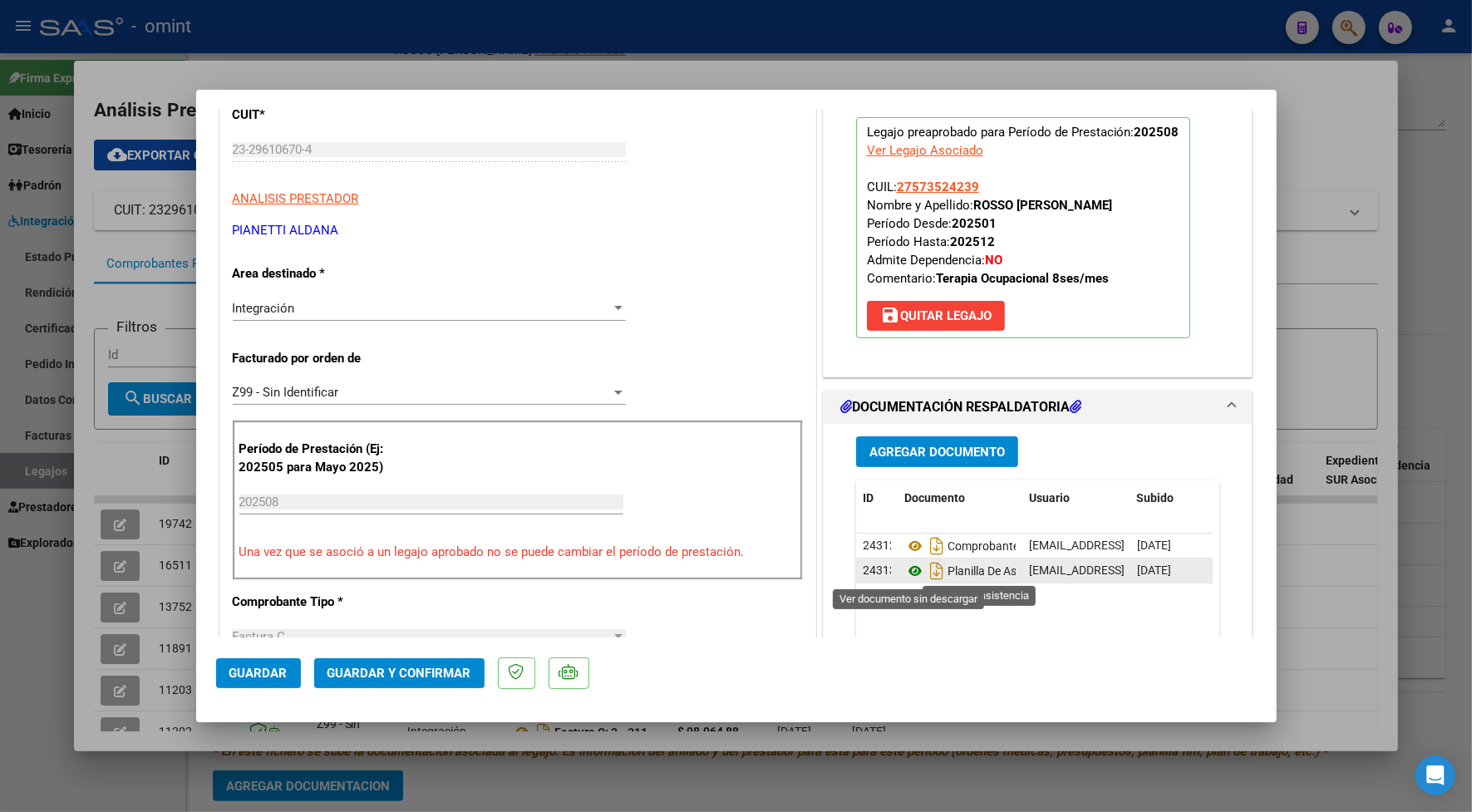
click at [907, 570] on icon at bounding box center [914, 571] width 22 height 20
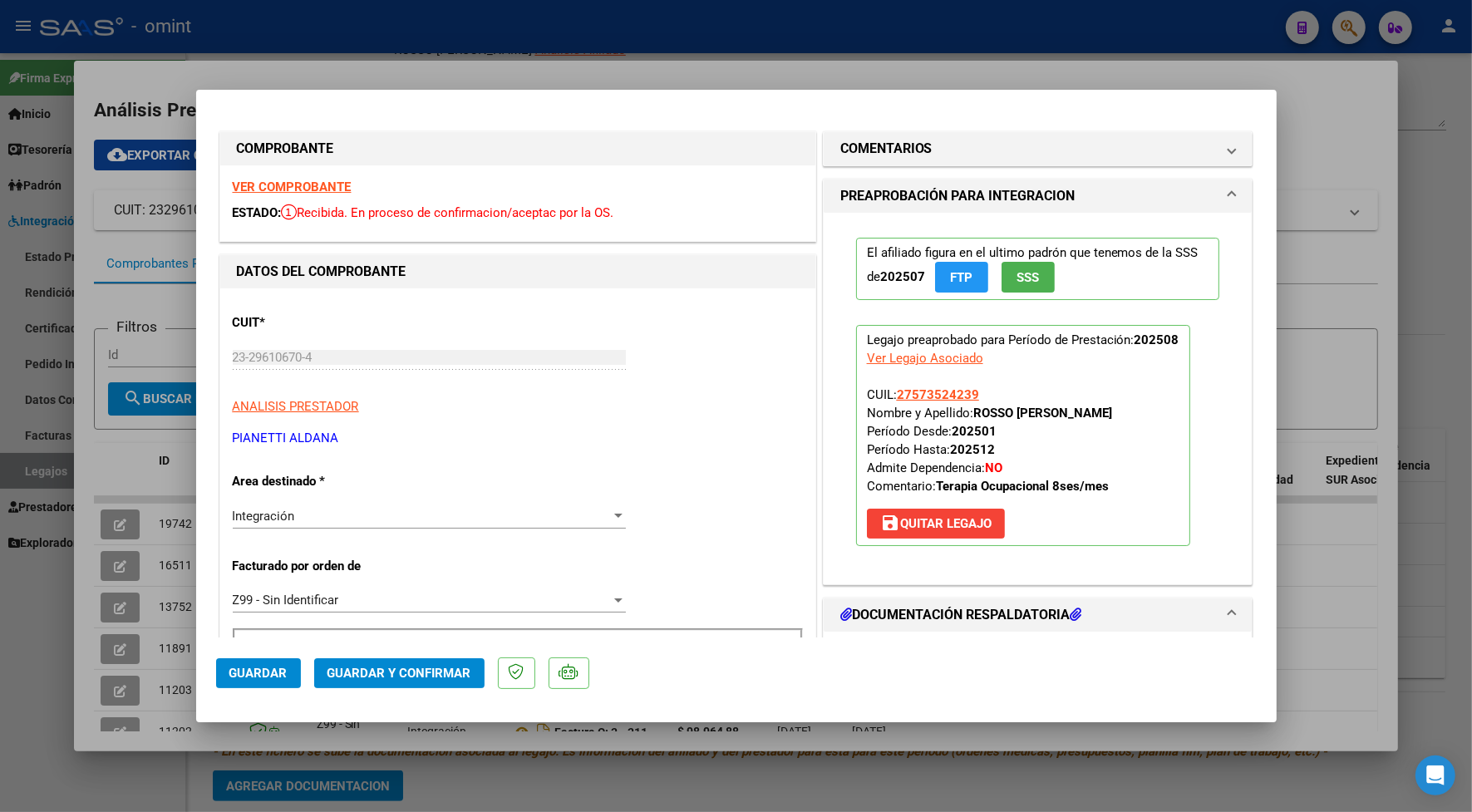
click at [328, 190] on strong "VER COMPROBANTE" at bounding box center [292, 186] width 119 height 15
click at [466, 670] on span "Guardar y Confirmar" at bounding box center [399, 672] width 143 height 15
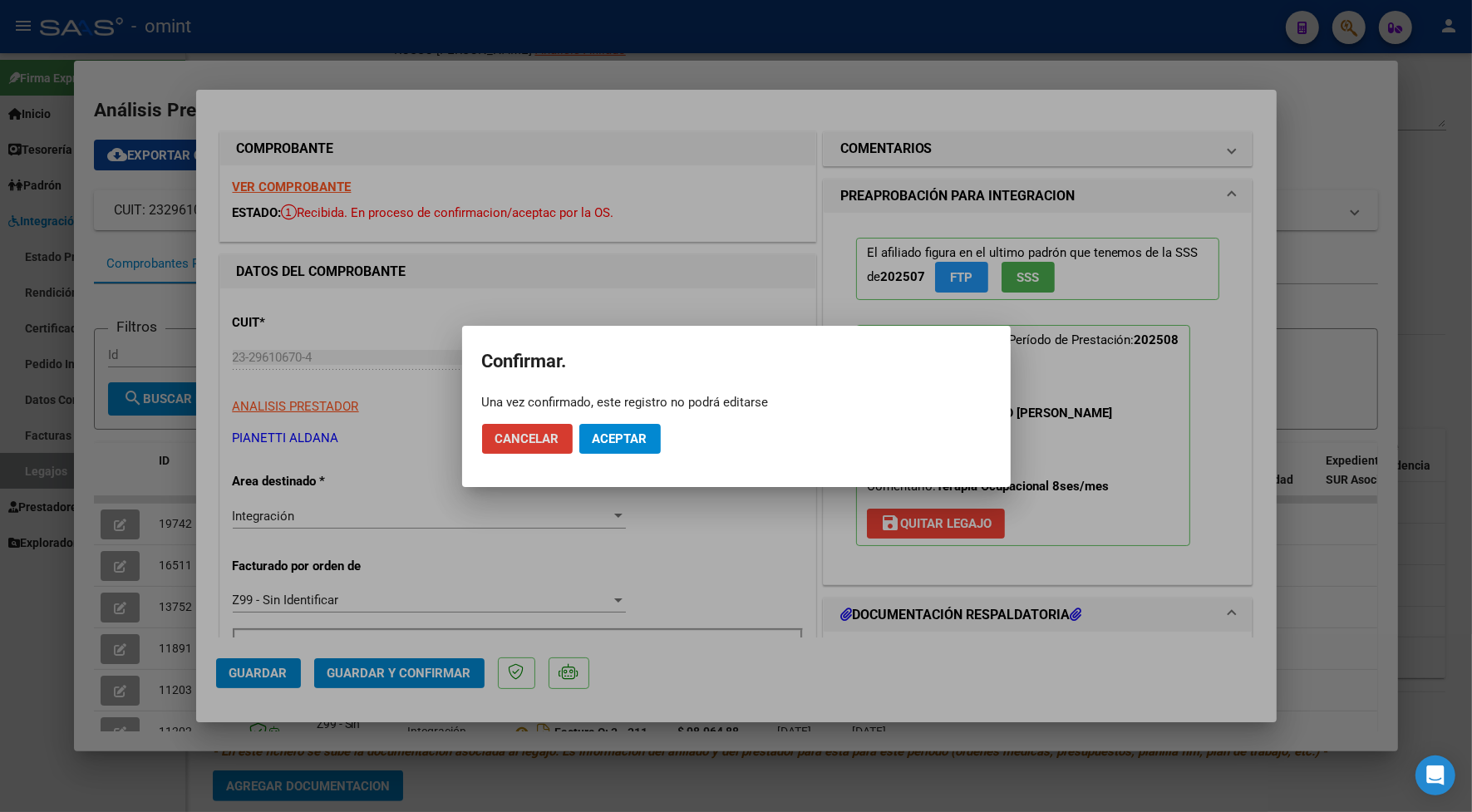
click at [598, 443] on span "Aceptar" at bounding box center [620, 438] width 55 height 15
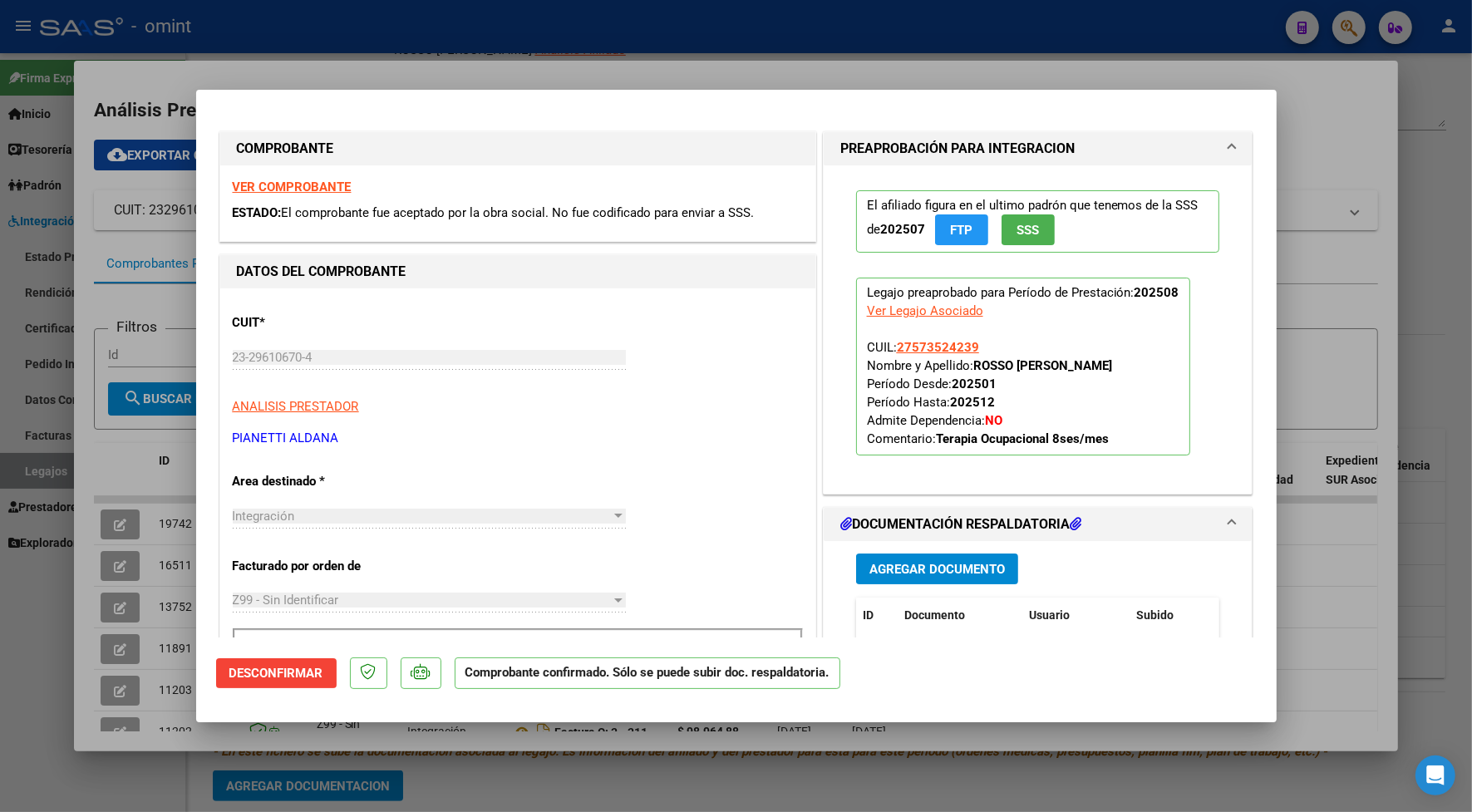
click at [404, 56] on div at bounding box center [736, 406] width 1472 height 812
type input "$ 0,00"
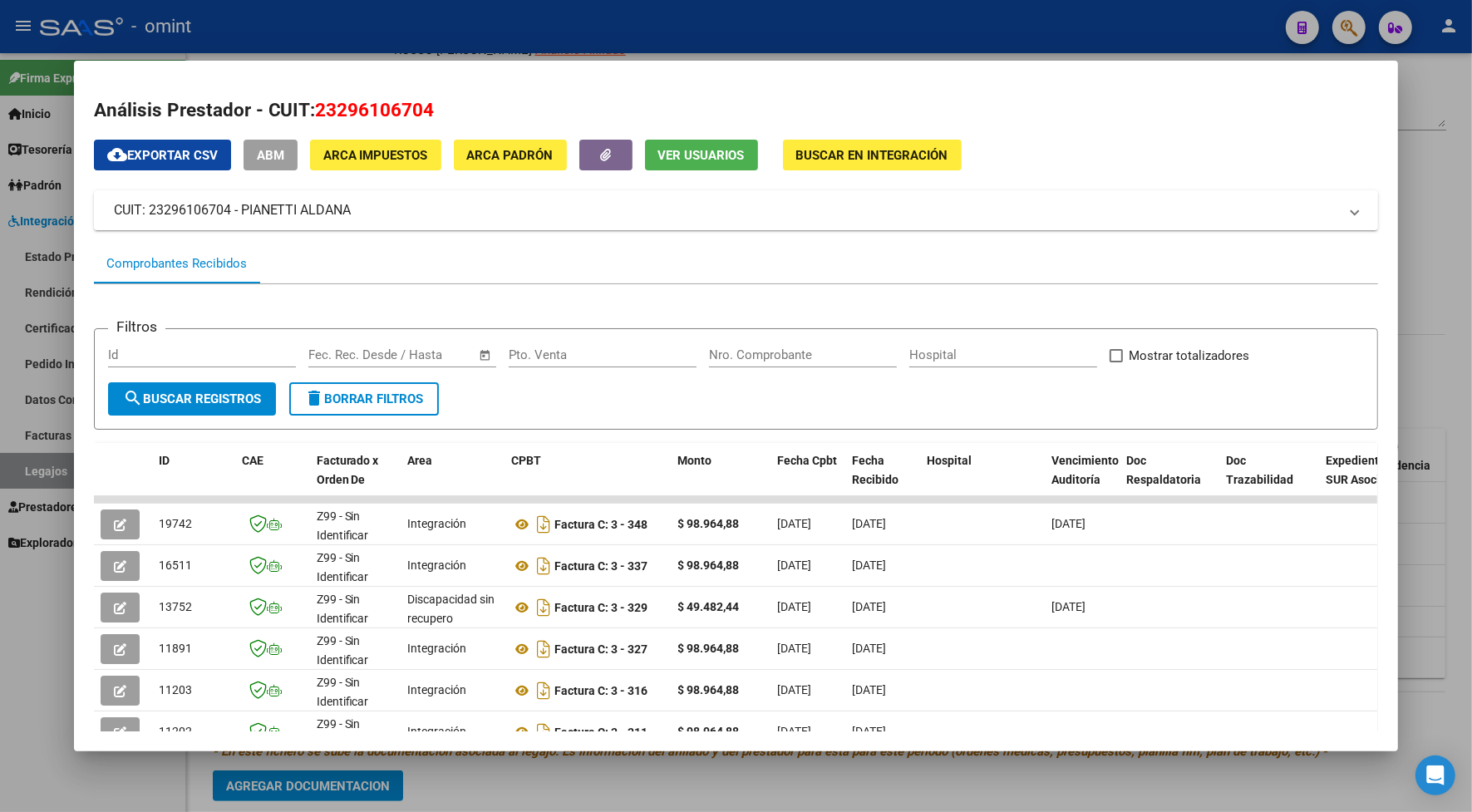
click at [399, 25] on div at bounding box center [736, 406] width 1472 height 812
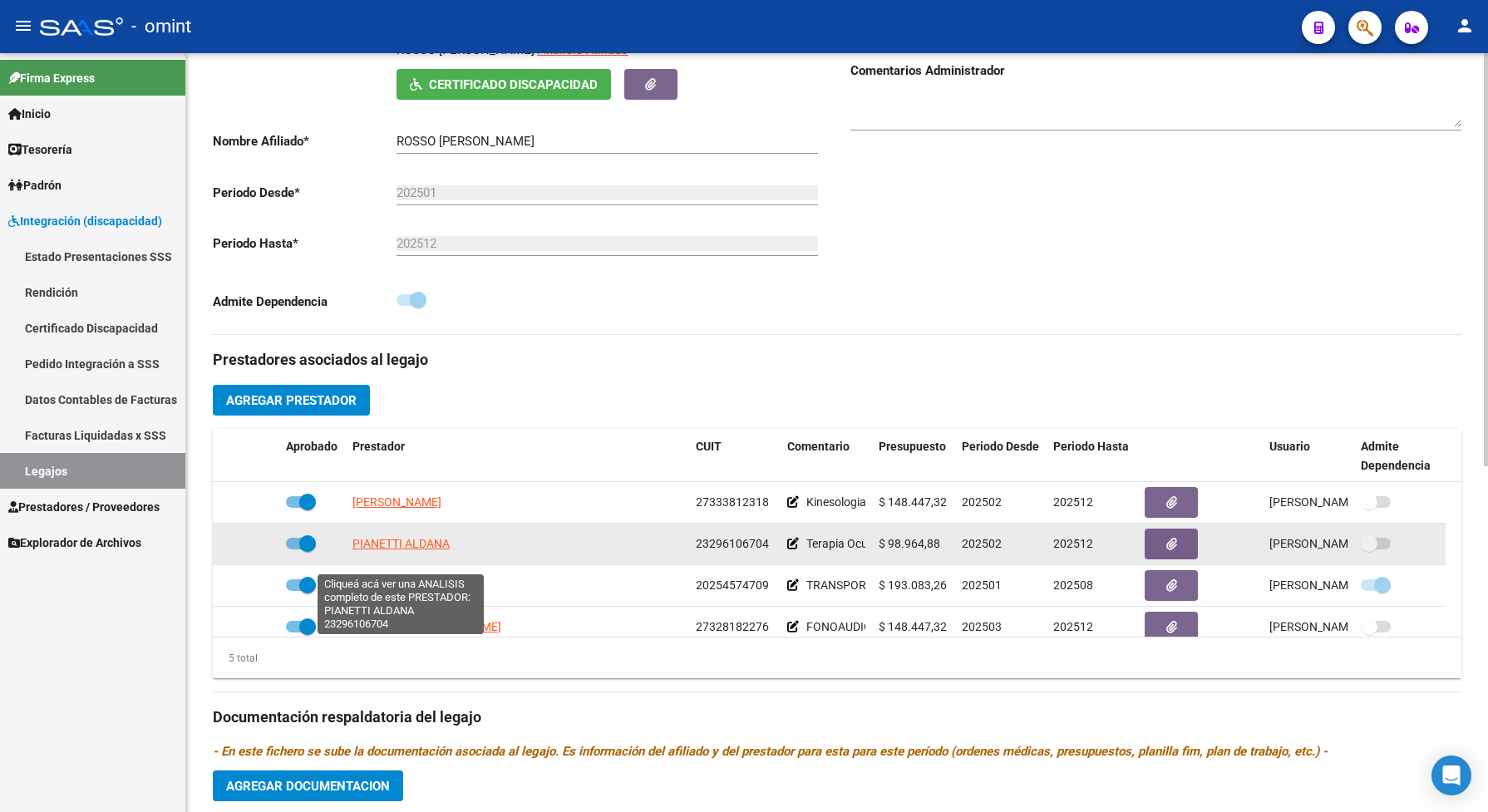
click at [422, 550] on span "PIANETTI ALDANA" at bounding box center [400, 543] width 97 height 13
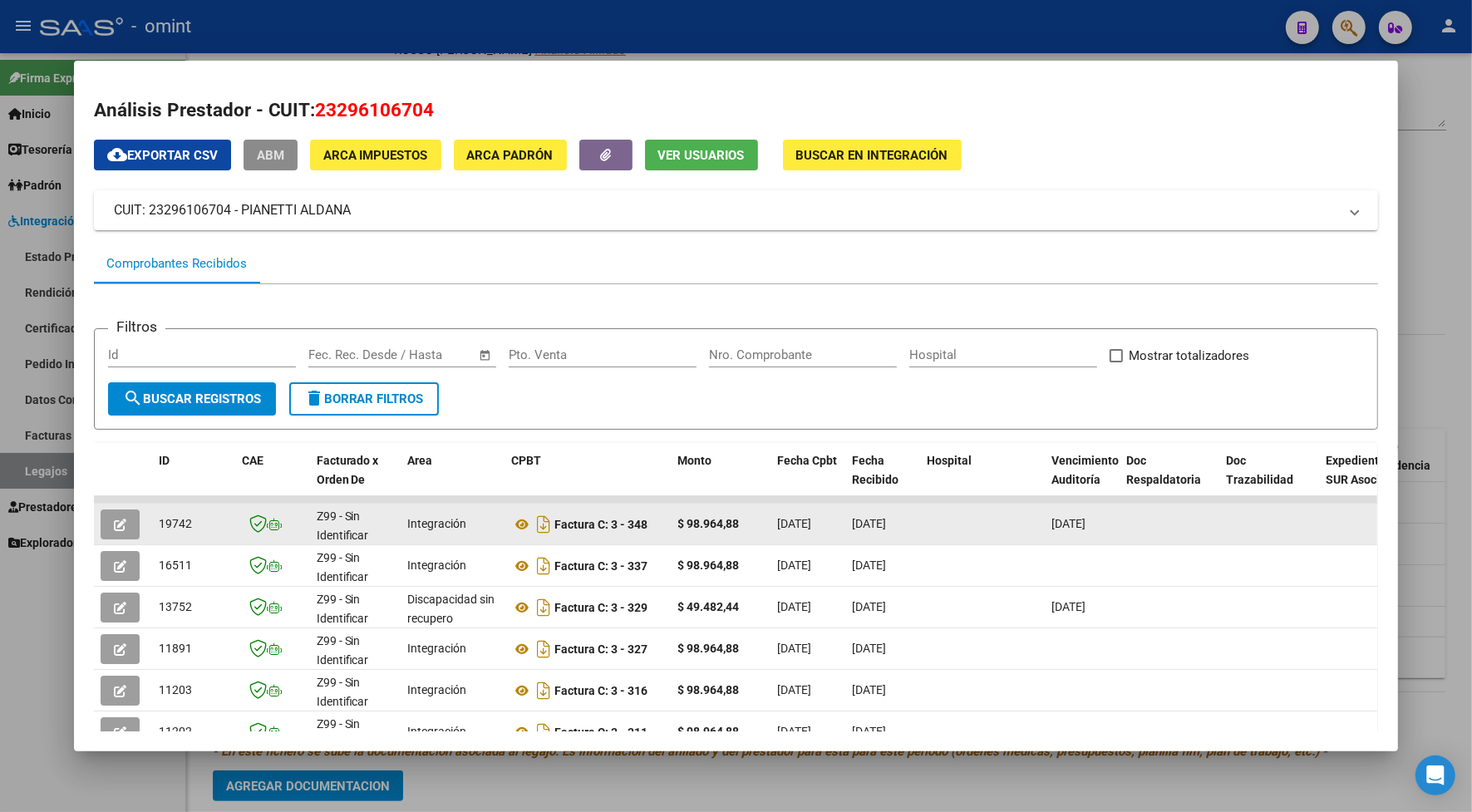
click at [117, 520] on icon "button" at bounding box center [120, 524] width 12 height 12
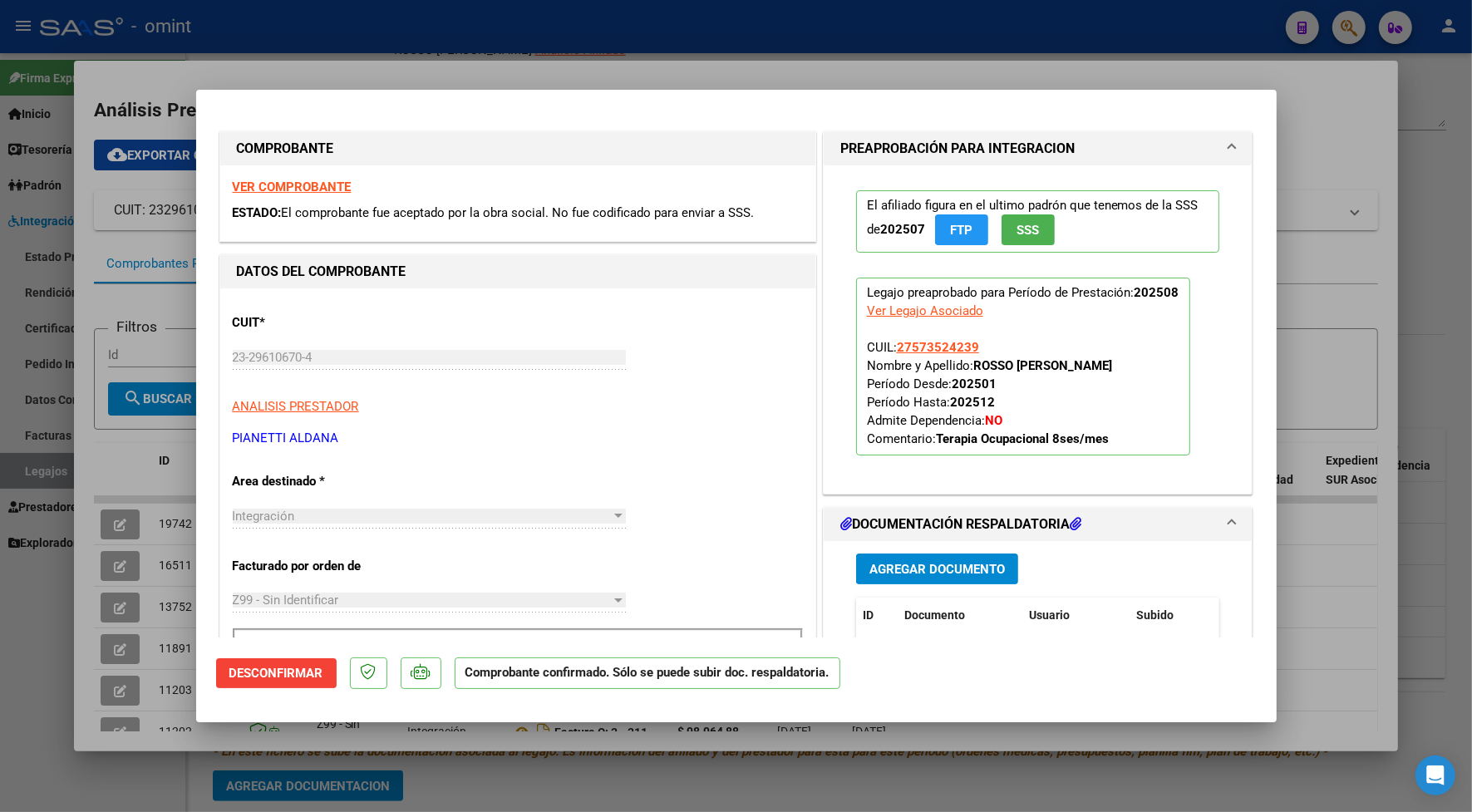
click at [311, 59] on div at bounding box center [736, 406] width 1472 height 812
type input "$ 0,00"
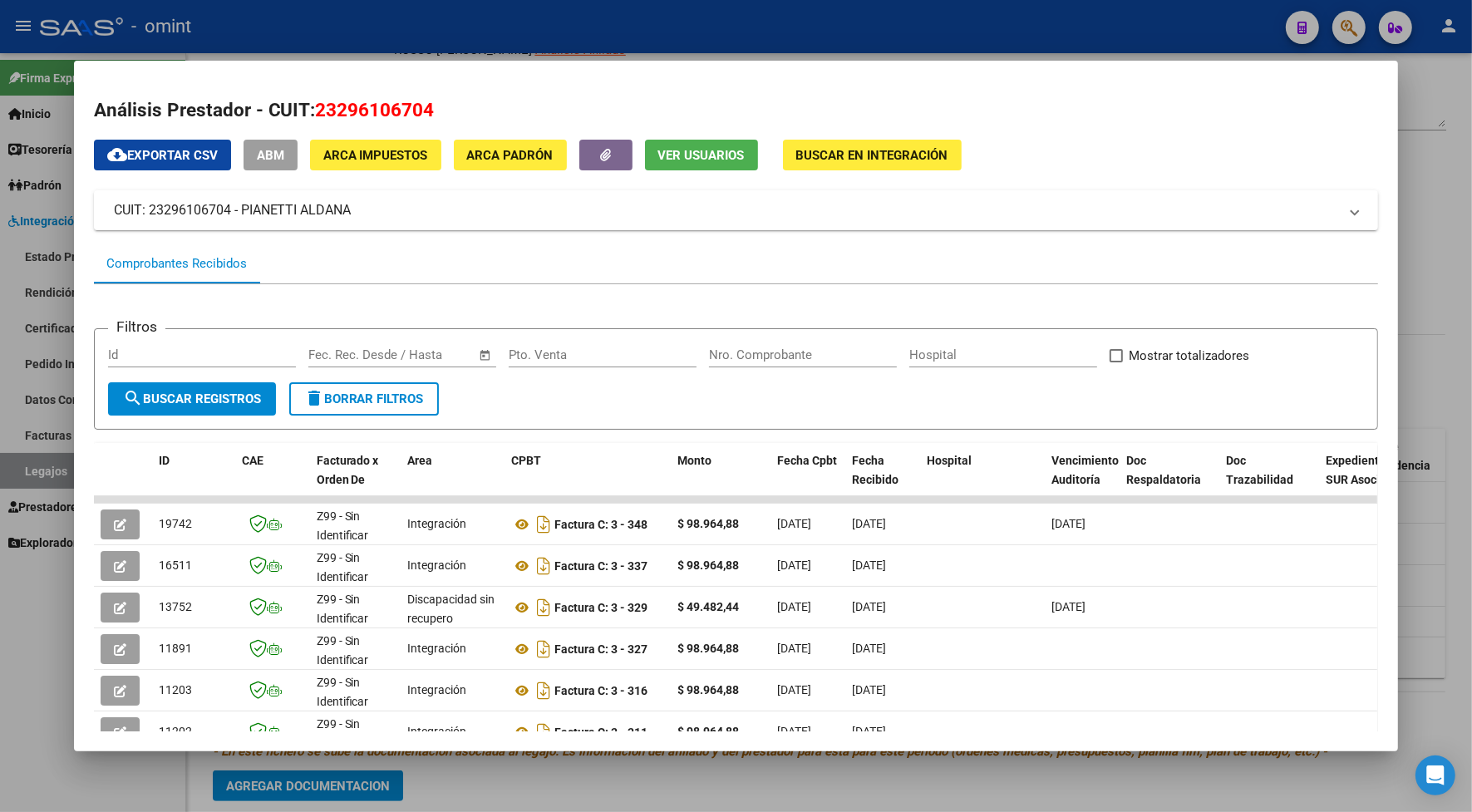
click at [321, 25] on div at bounding box center [736, 406] width 1472 height 812
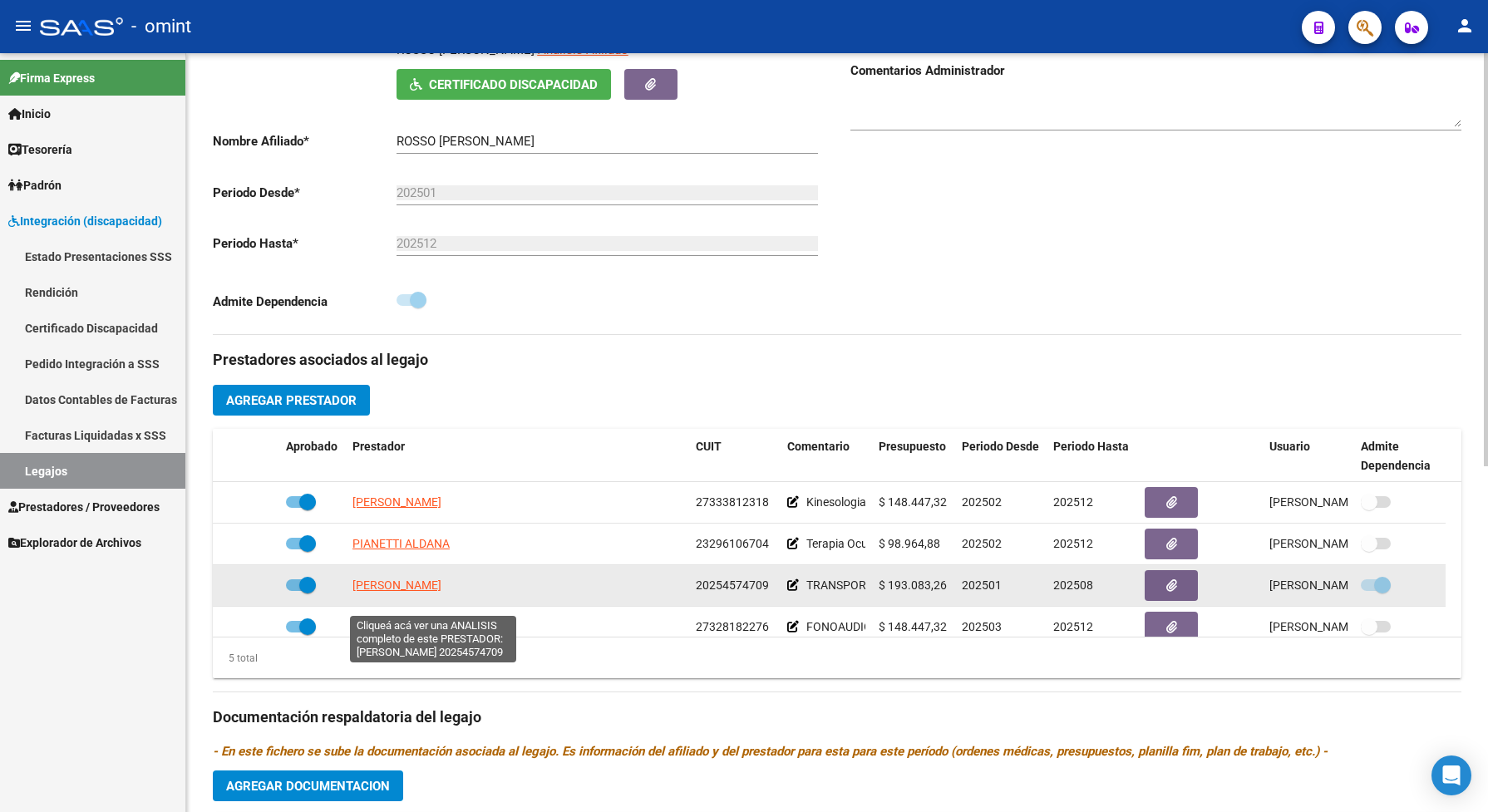
click at [417, 592] on span "[PERSON_NAME]" at bounding box center [397, 585] width 89 height 13
type textarea "20254574709"
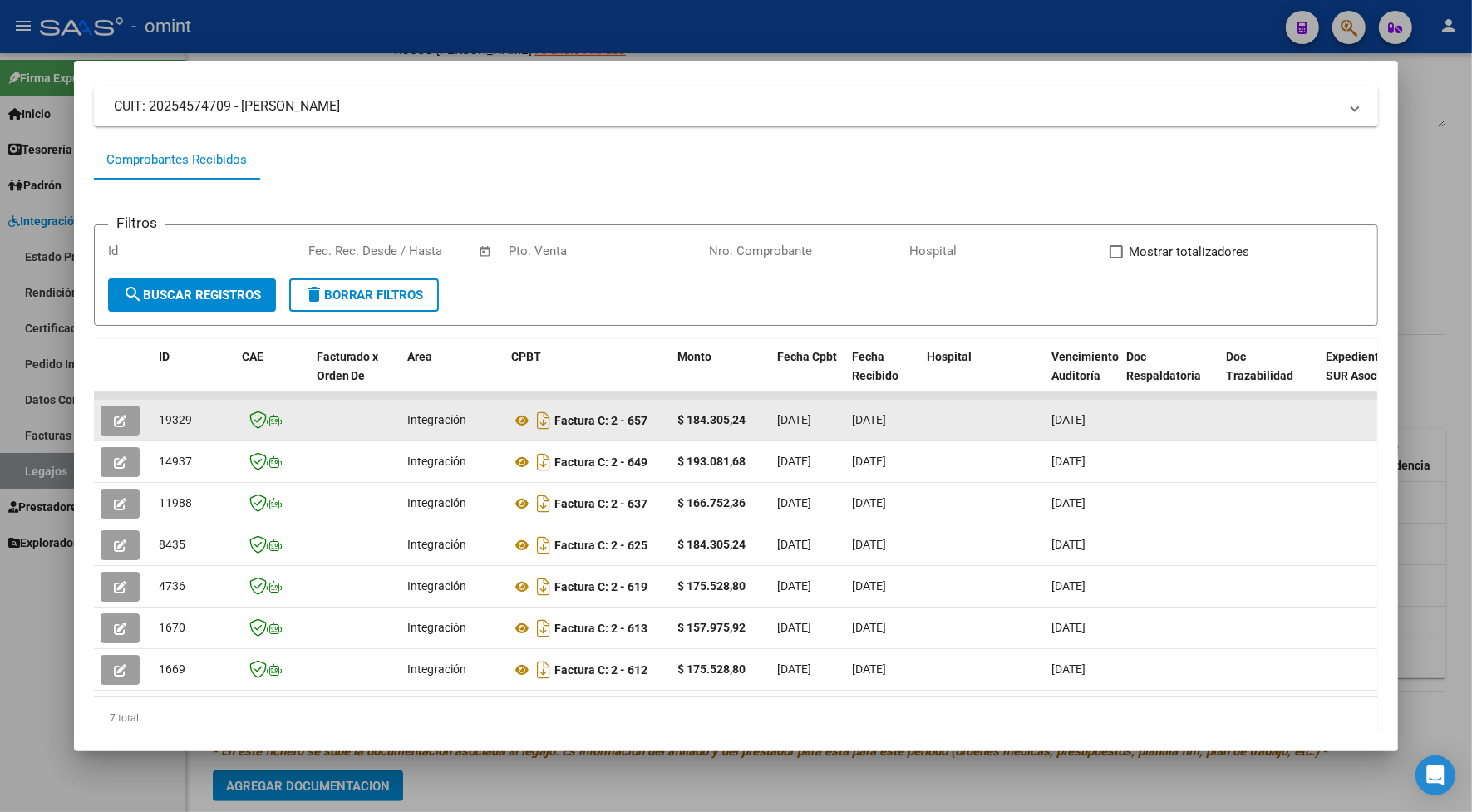
click at [104, 420] on button "button" at bounding box center [120, 420] width 39 height 30
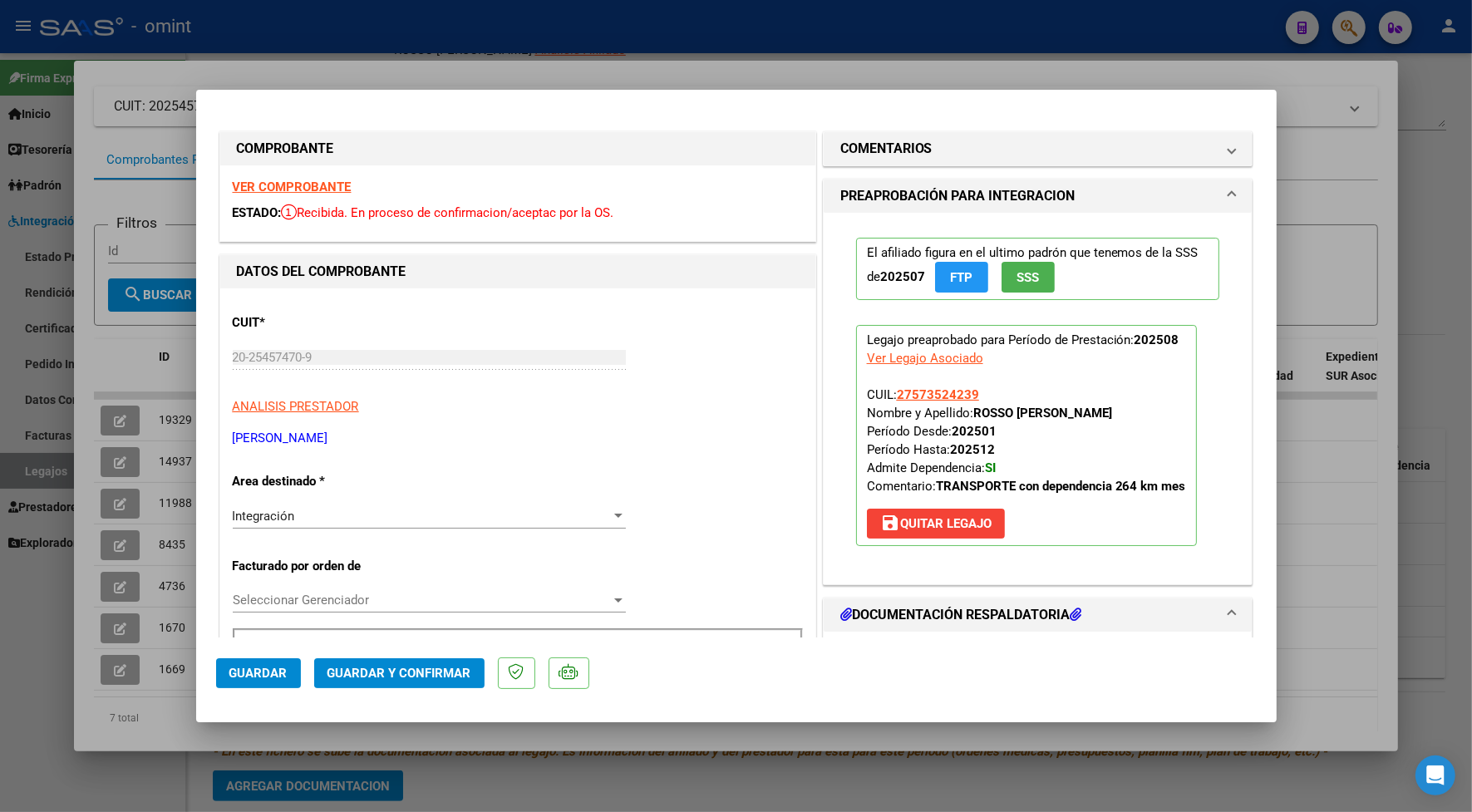
click at [255, 189] on strong "VER COMPROBANTE" at bounding box center [292, 186] width 119 height 15
click at [462, 666] on span "Guardar y Confirmar" at bounding box center [399, 672] width 143 height 15
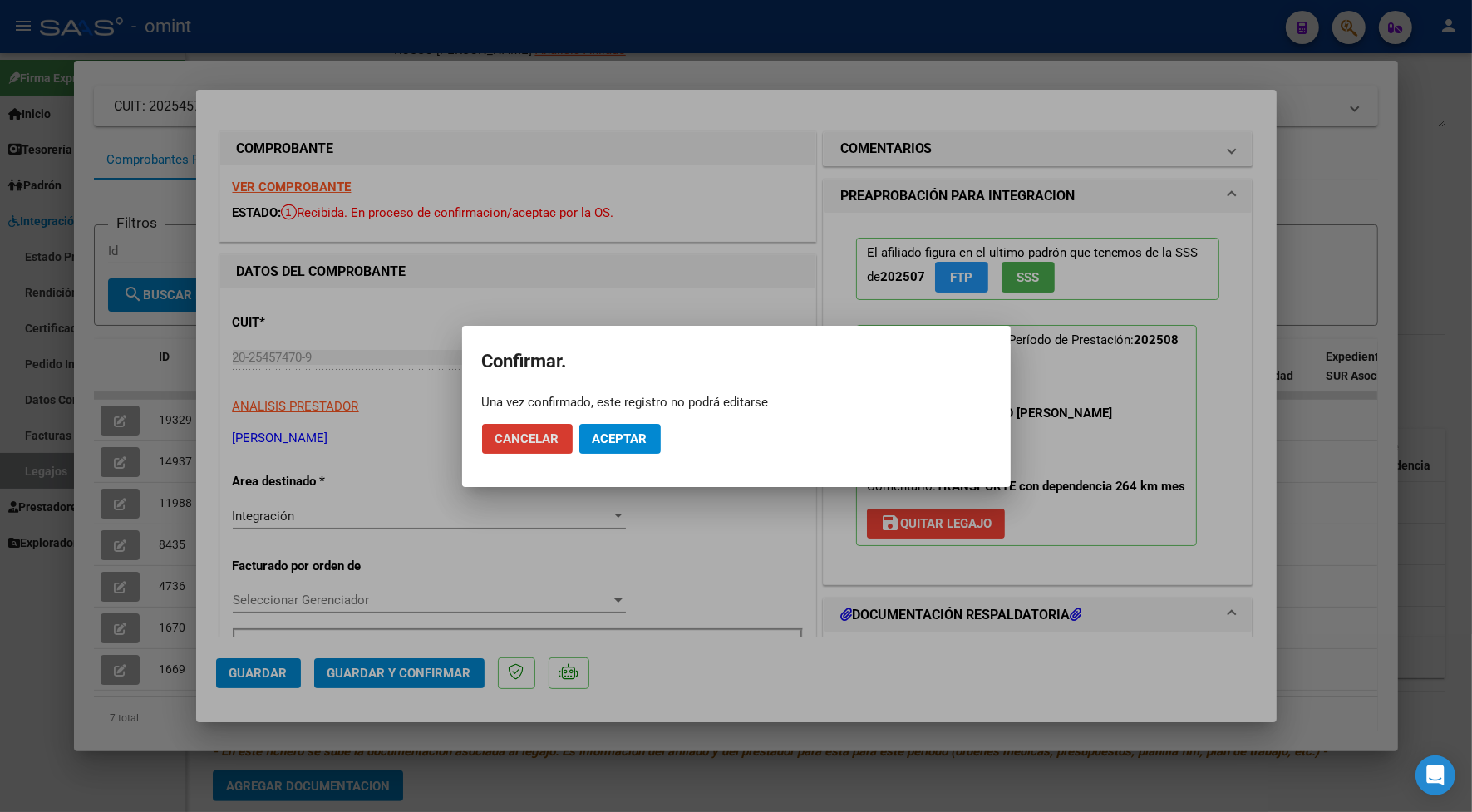
click at [635, 427] on button "Aceptar" at bounding box center [620, 439] width 81 height 30
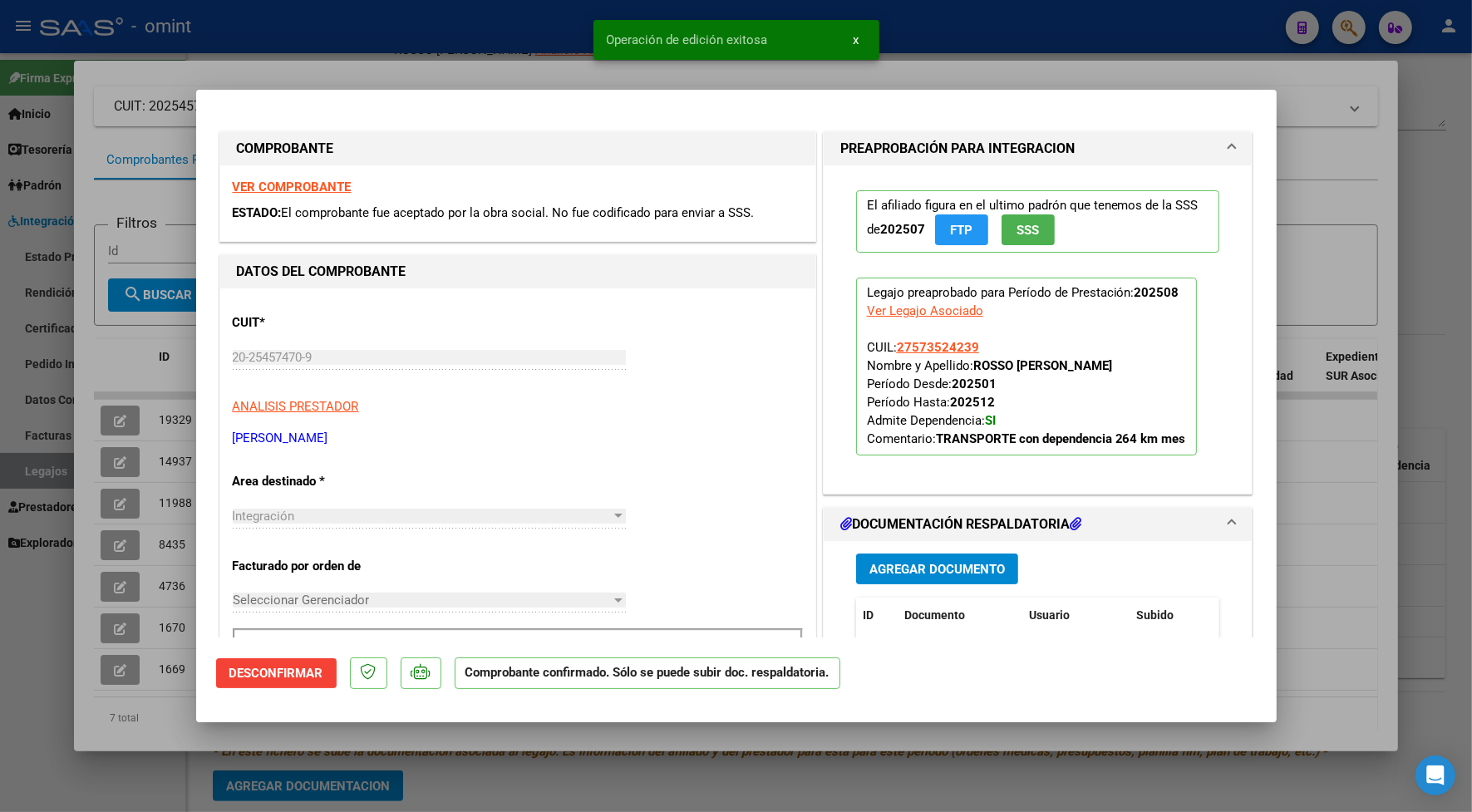
click at [476, 69] on div at bounding box center [736, 406] width 1472 height 812
type input "$ 0,00"
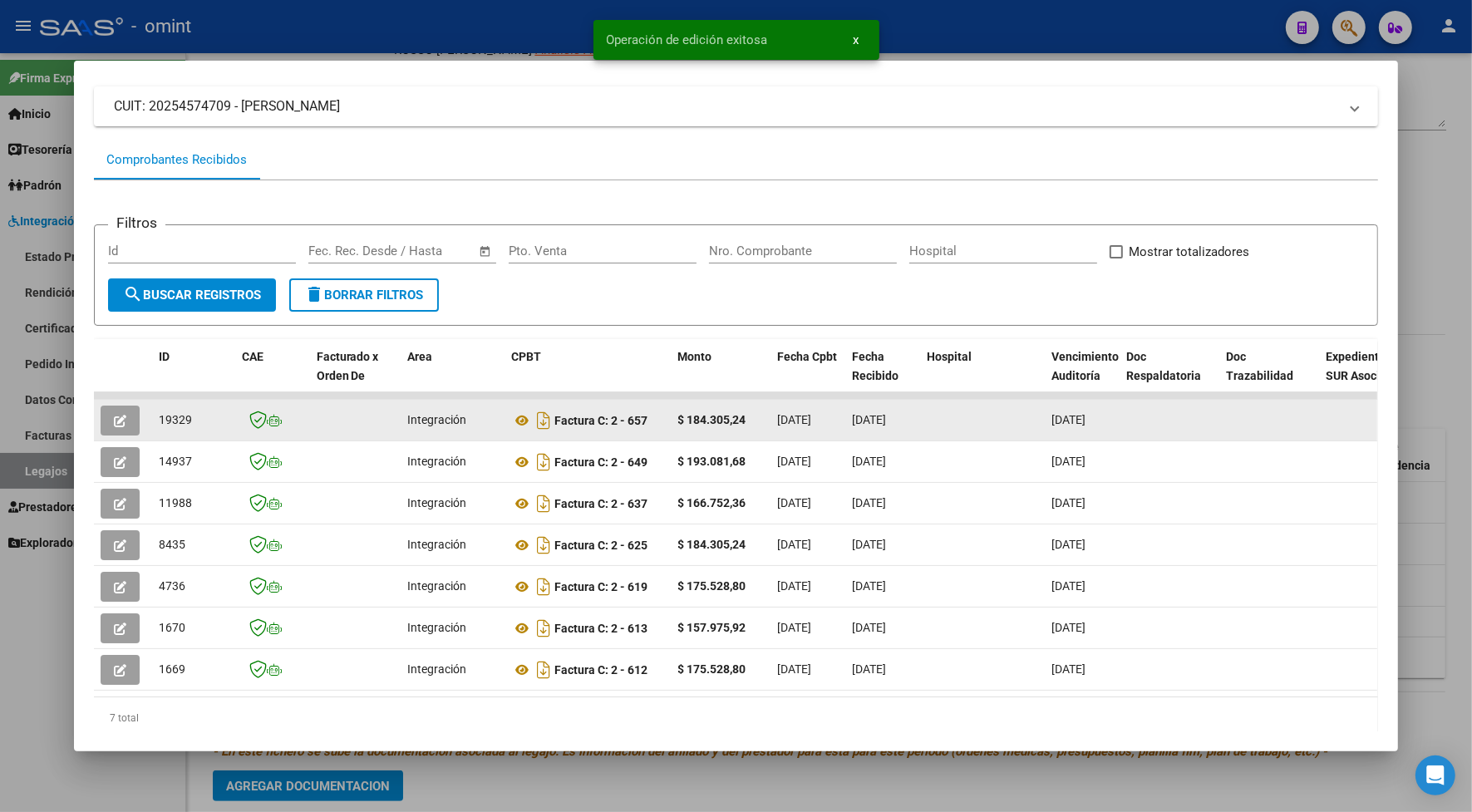
drag, startPoint x: 191, startPoint y: 416, endPoint x: 150, endPoint y: 422, distance: 41.4
click at [159, 422] on div "19329" at bounding box center [194, 420] width 70 height 19
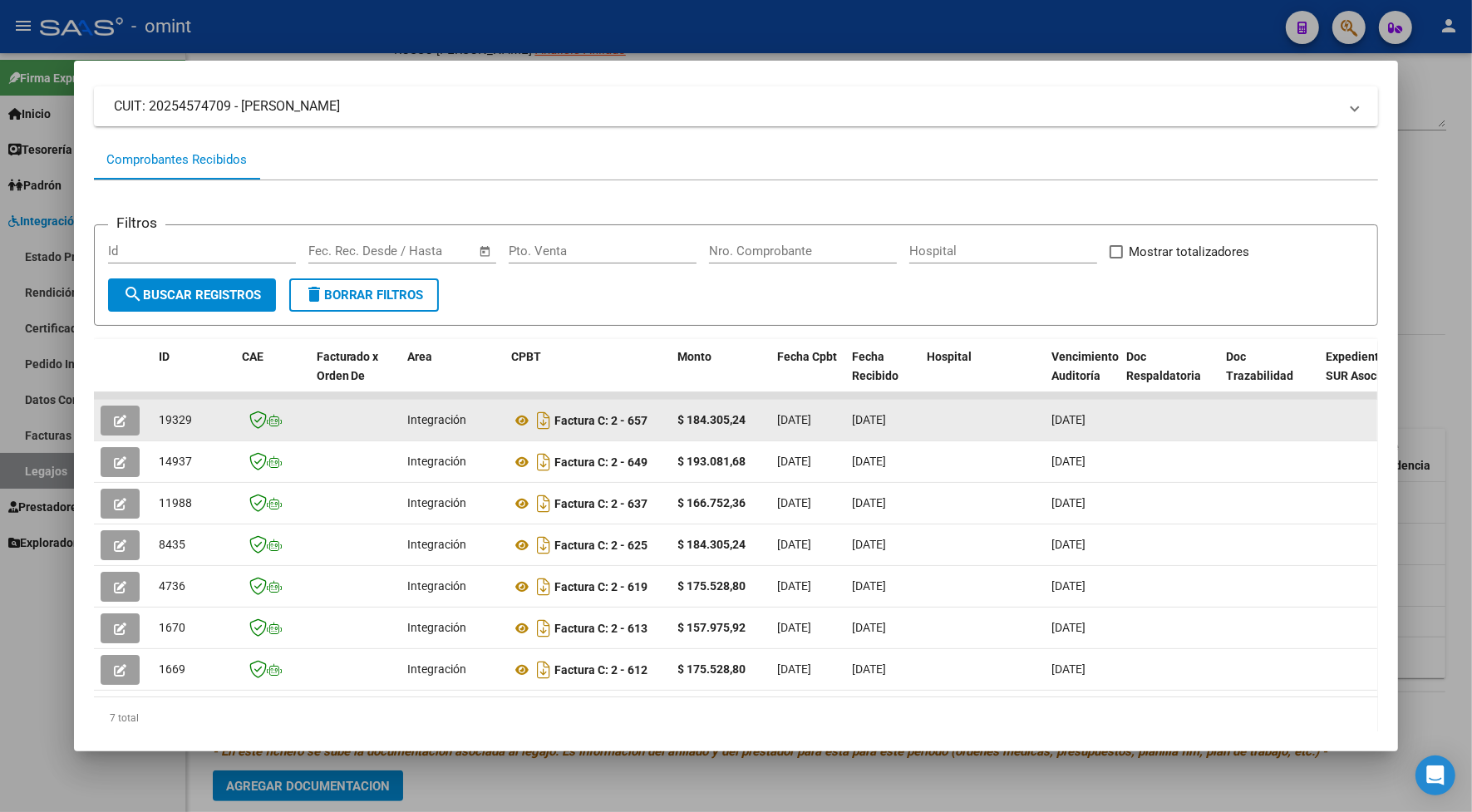
drag, startPoint x: 150, startPoint y: 422, endPoint x: 166, endPoint y: 416, distance: 17.1
copy span "19329"
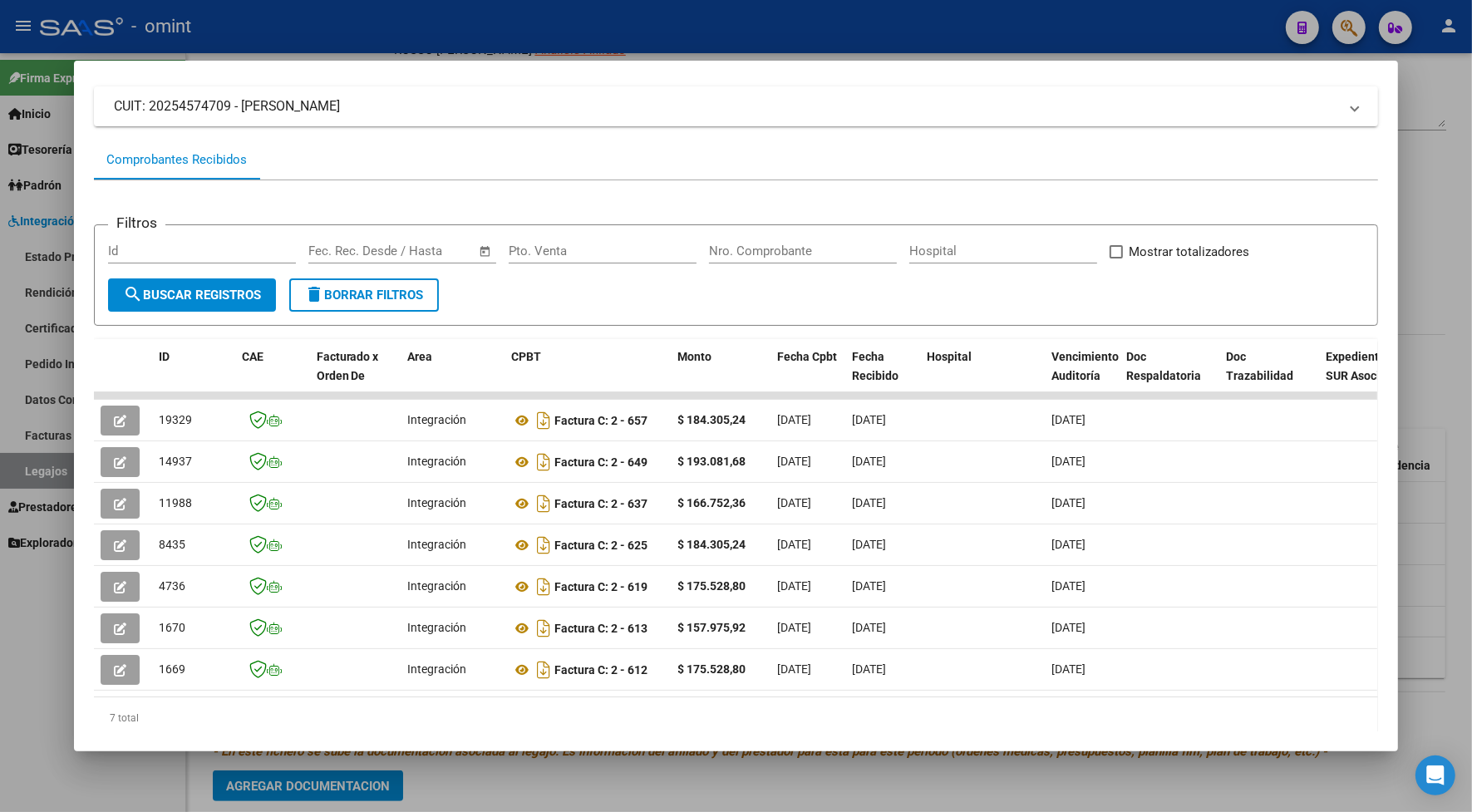
click at [326, 51] on div at bounding box center [736, 406] width 1472 height 812
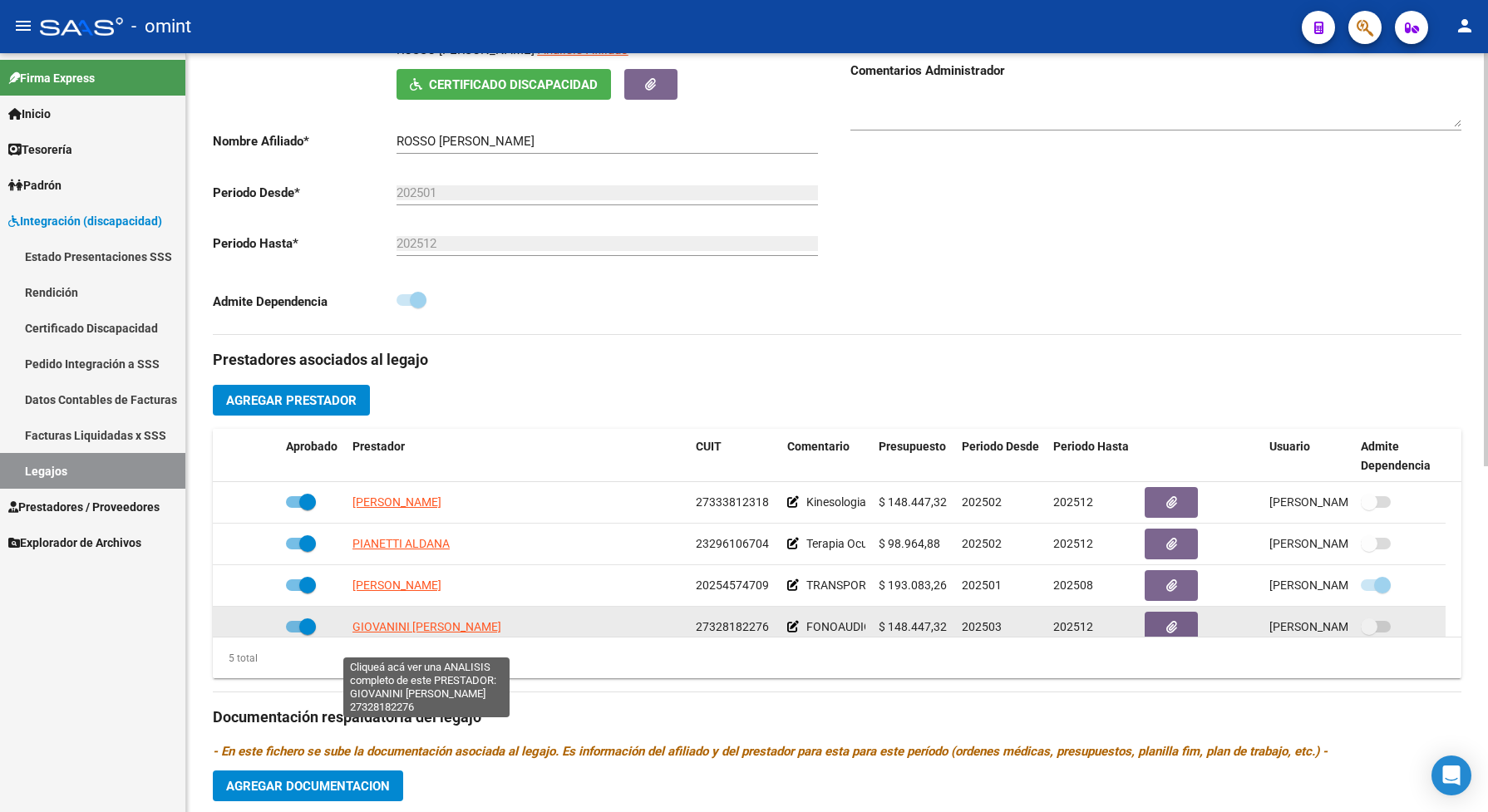
click at [483, 633] on span "[PERSON_NAME] [PERSON_NAME]" at bounding box center [442, 626] width 180 height 13
type textarea "27328182276"
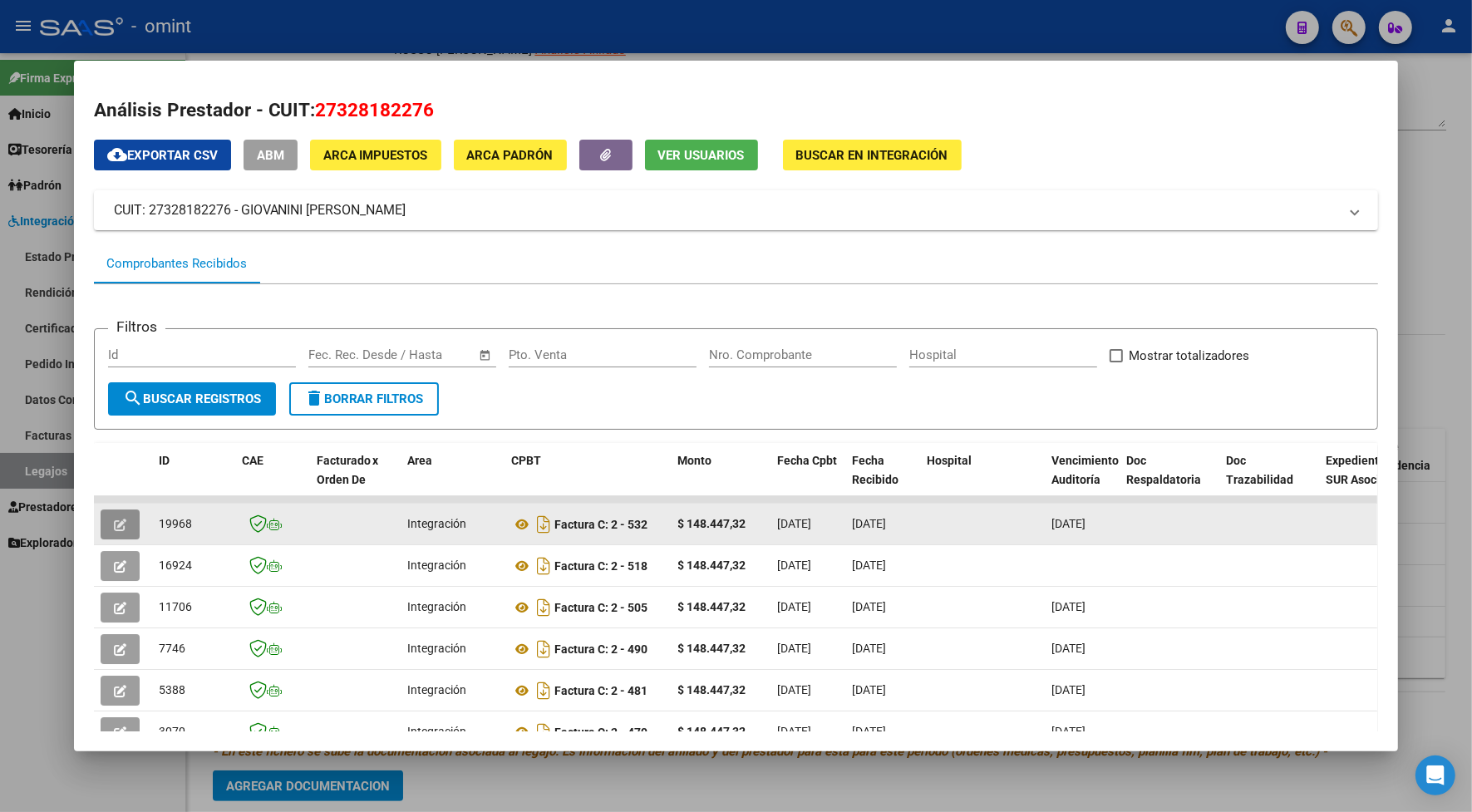
click at [114, 518] on icon "button" at bounding box center [120, 524] width 12 height 12
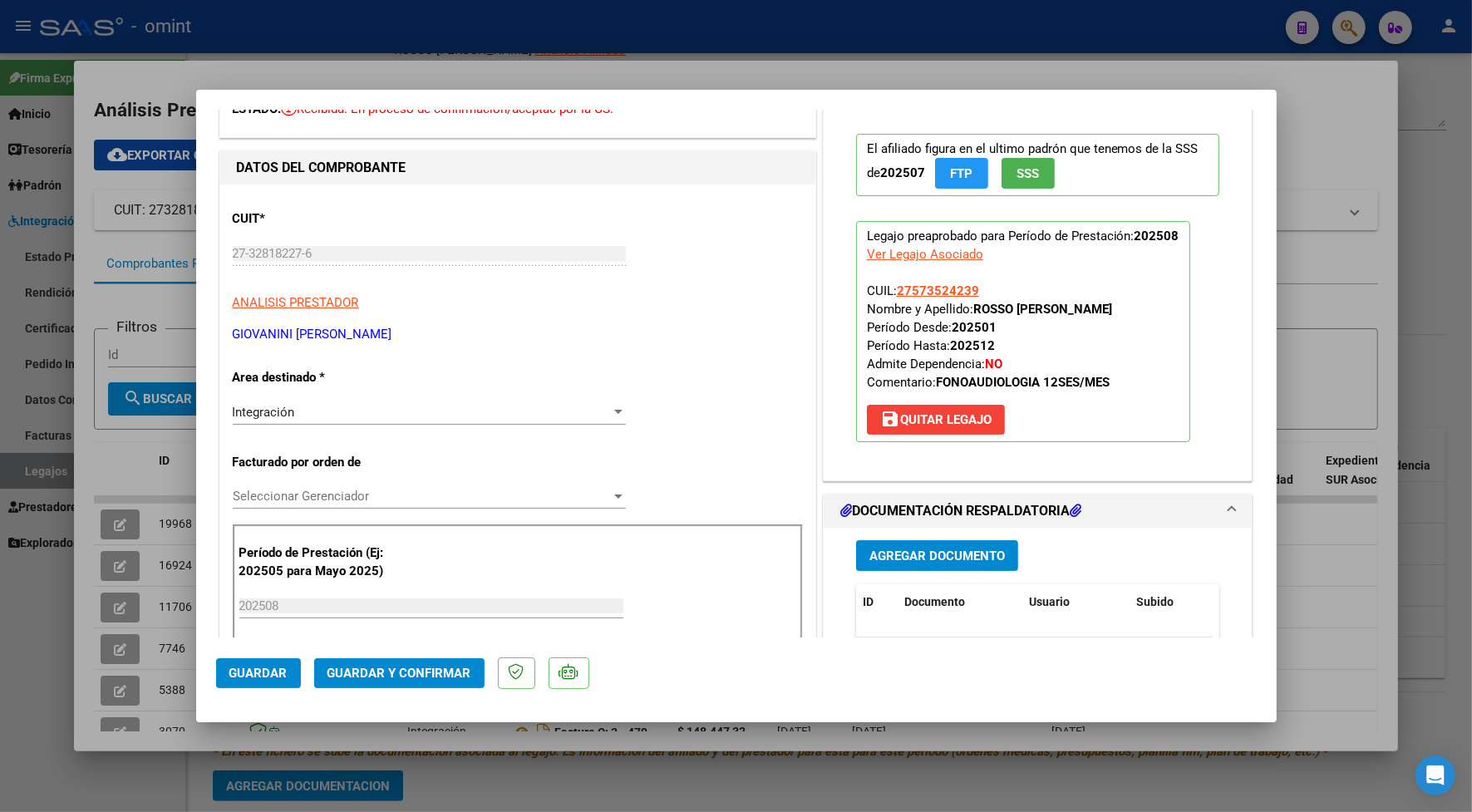
scroll to position [415, 0]
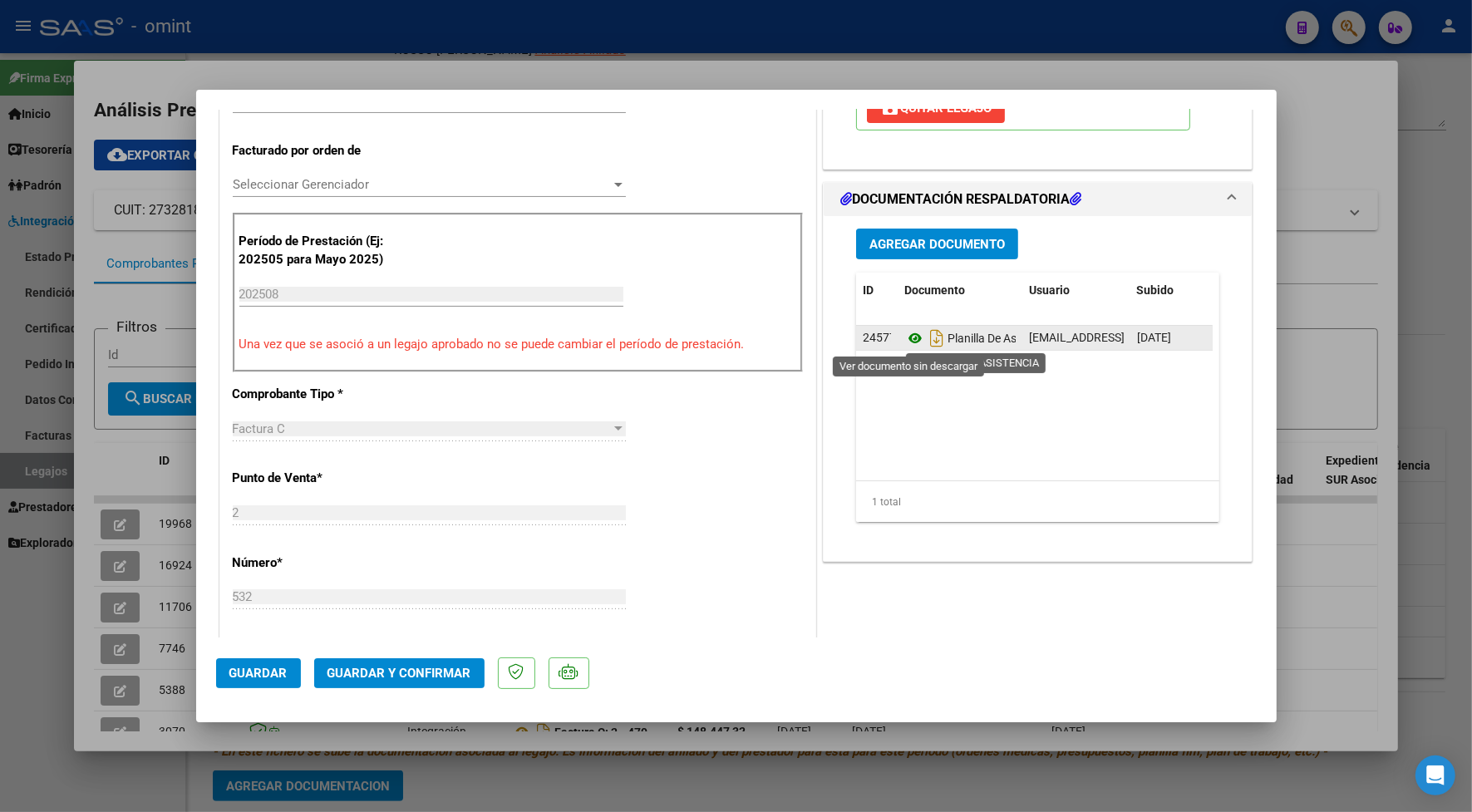
click at [906, 337] on icon at bounding box center [914, 337] width 22 height 20
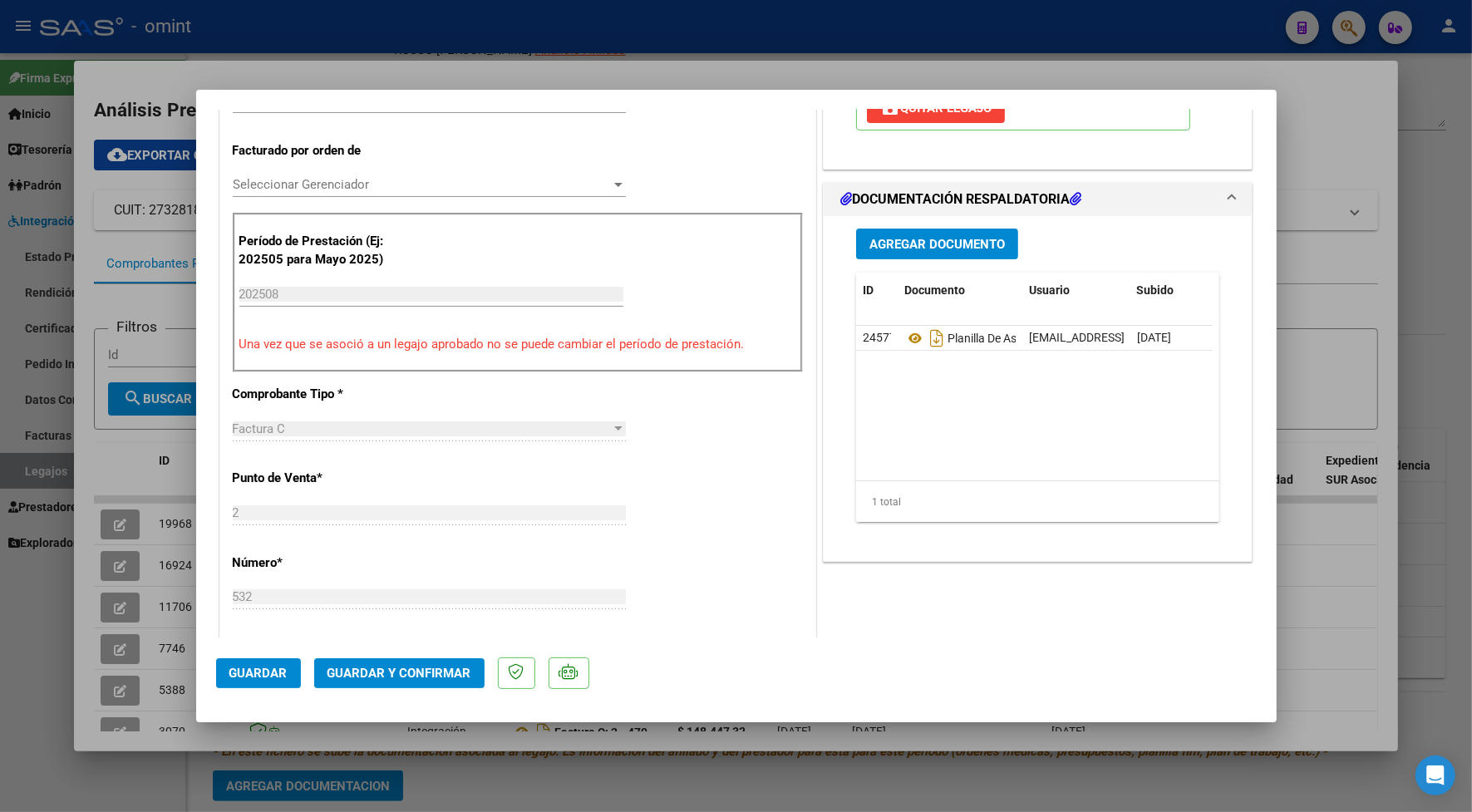
click at [442, 75] on div at bounding box center [736, 406] width 1472 height 812
type input "$ 0,00"
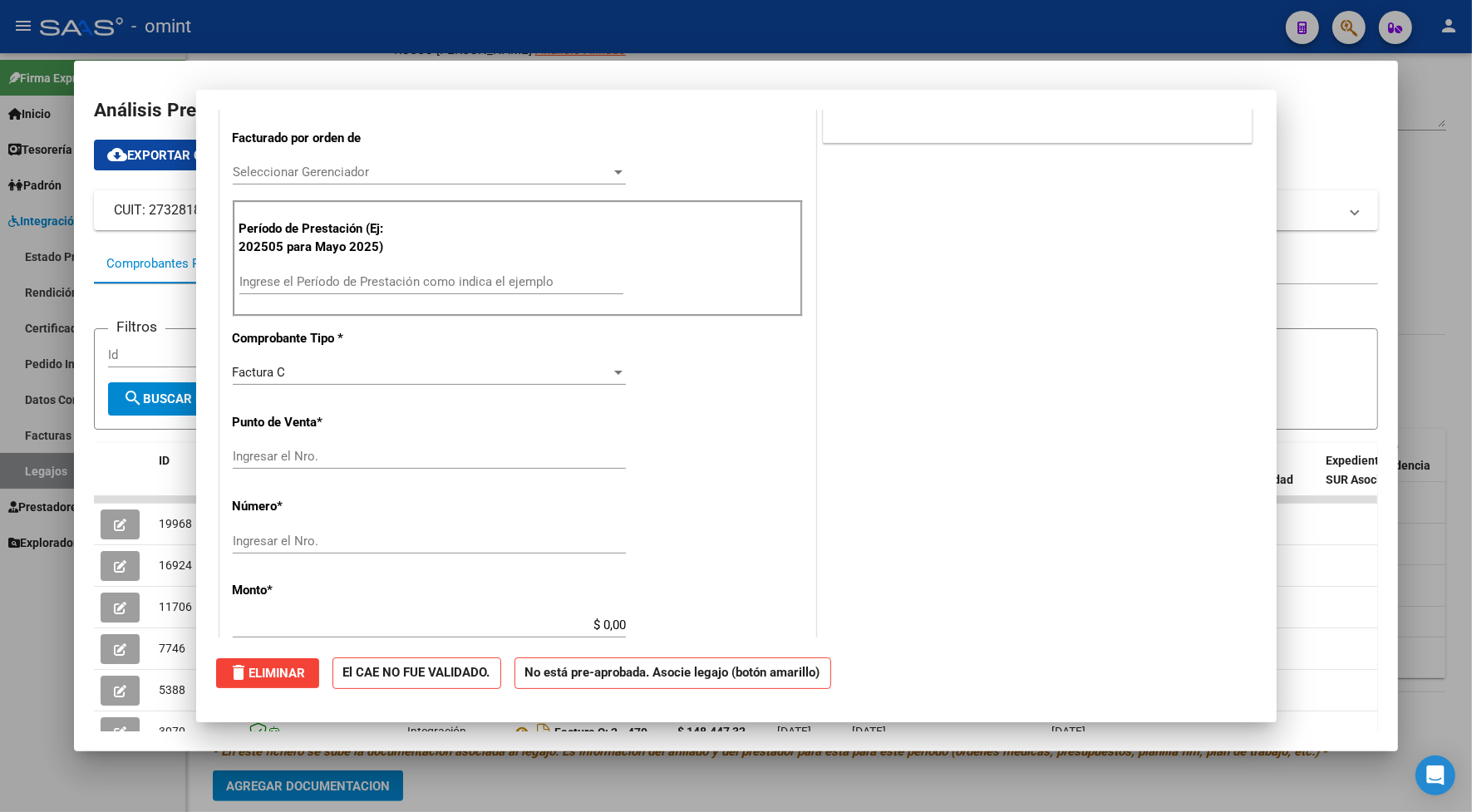
scroll to position [0, 0]
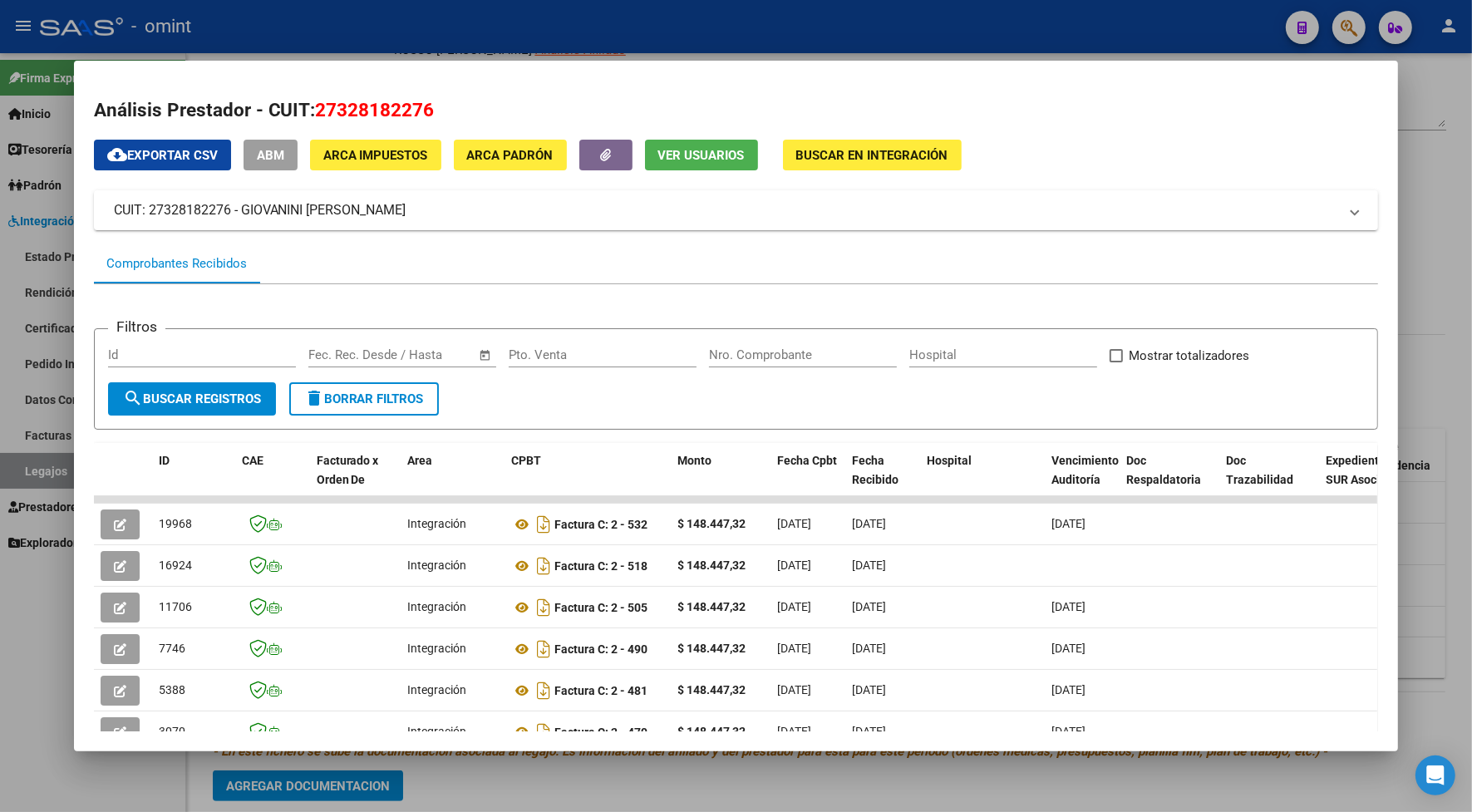
click at [434, 30] on div at bounding box center [736, 406] width 1472 height 812
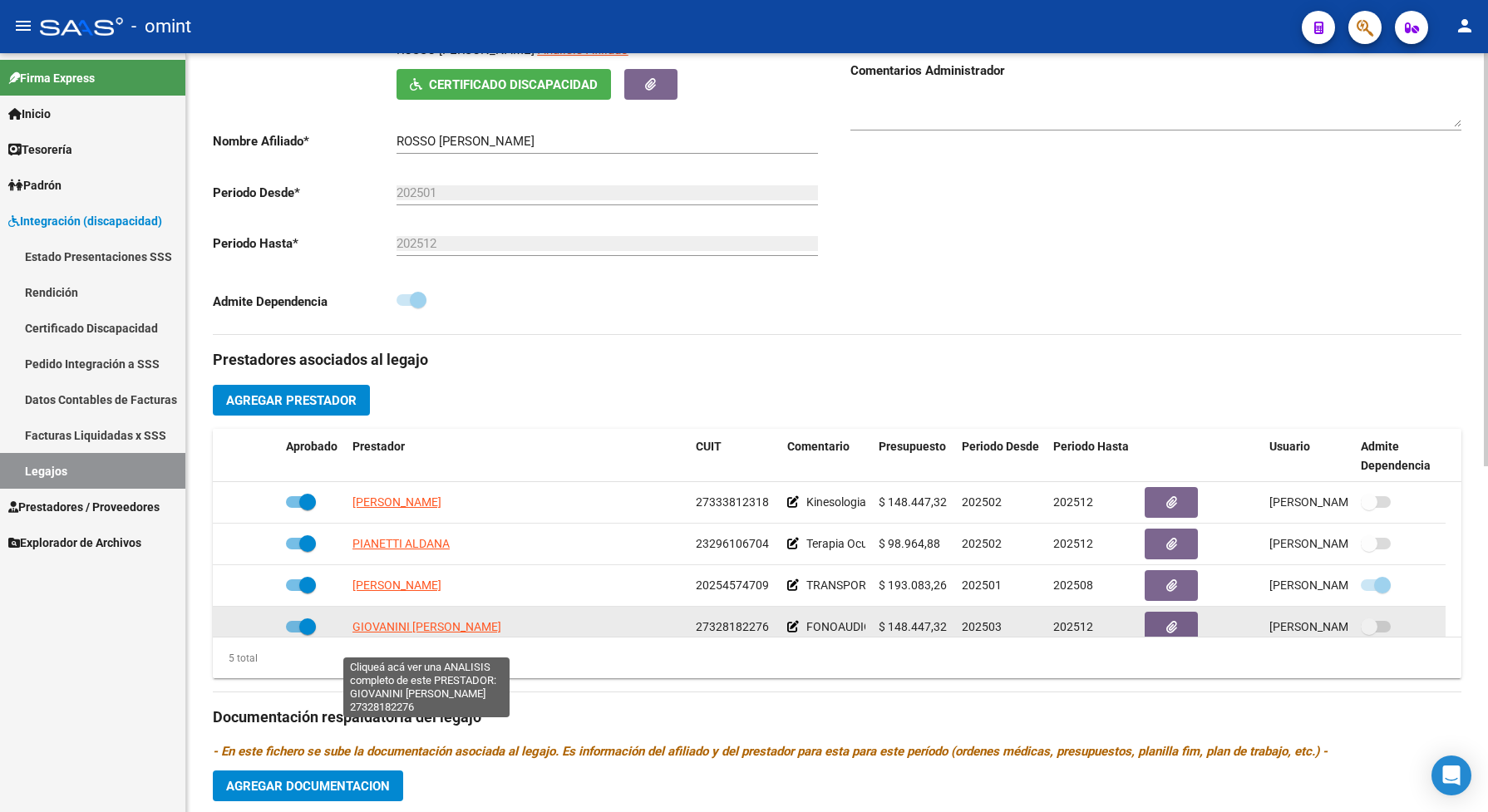
click at [426, 633] on span "[PERSON_NAME] [PERSON_NAME]" at bounding box center [442, 626] width 180 height 13
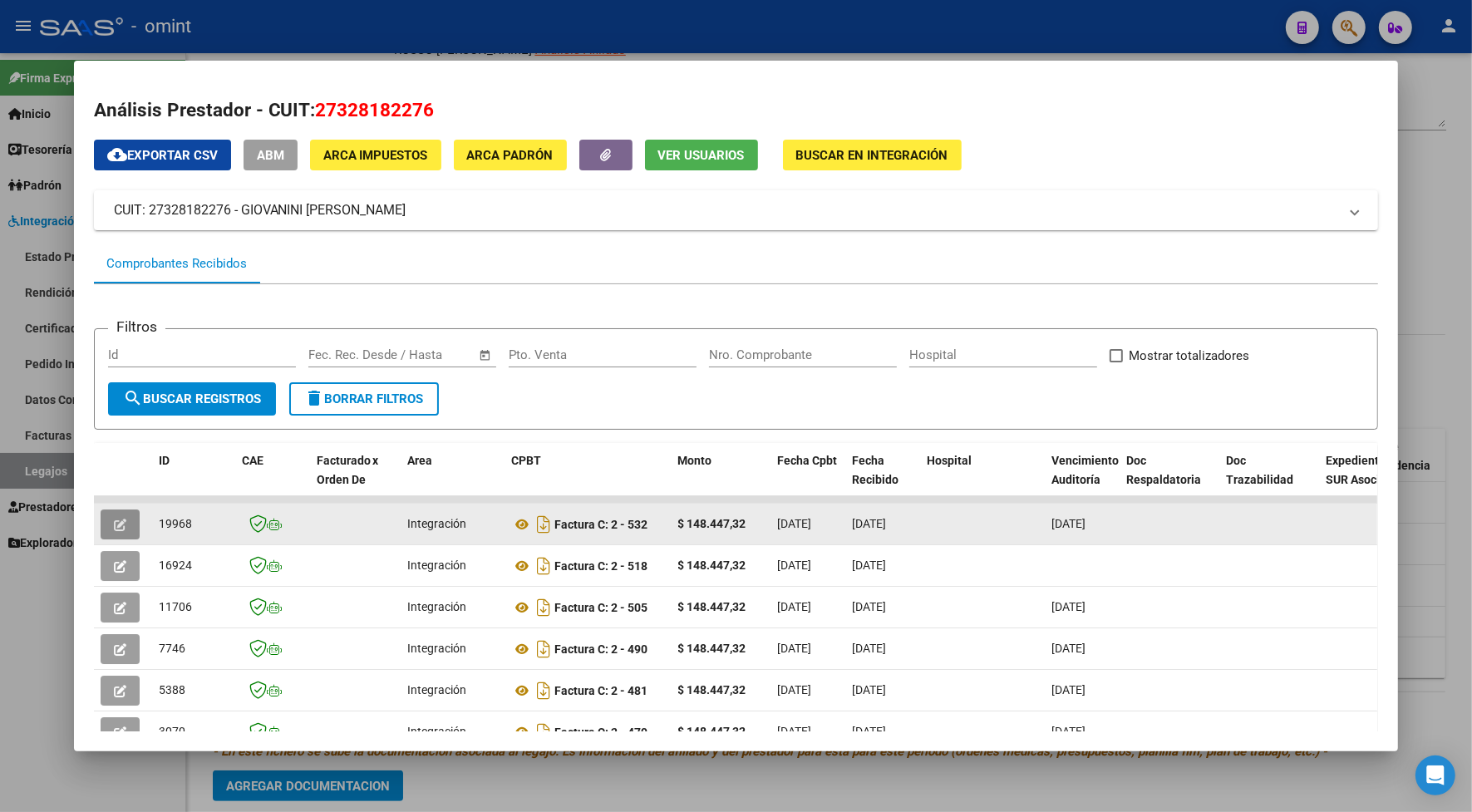
click at [114, 521] on icon "button" at bounding box center [120, 524] width 12 height 12
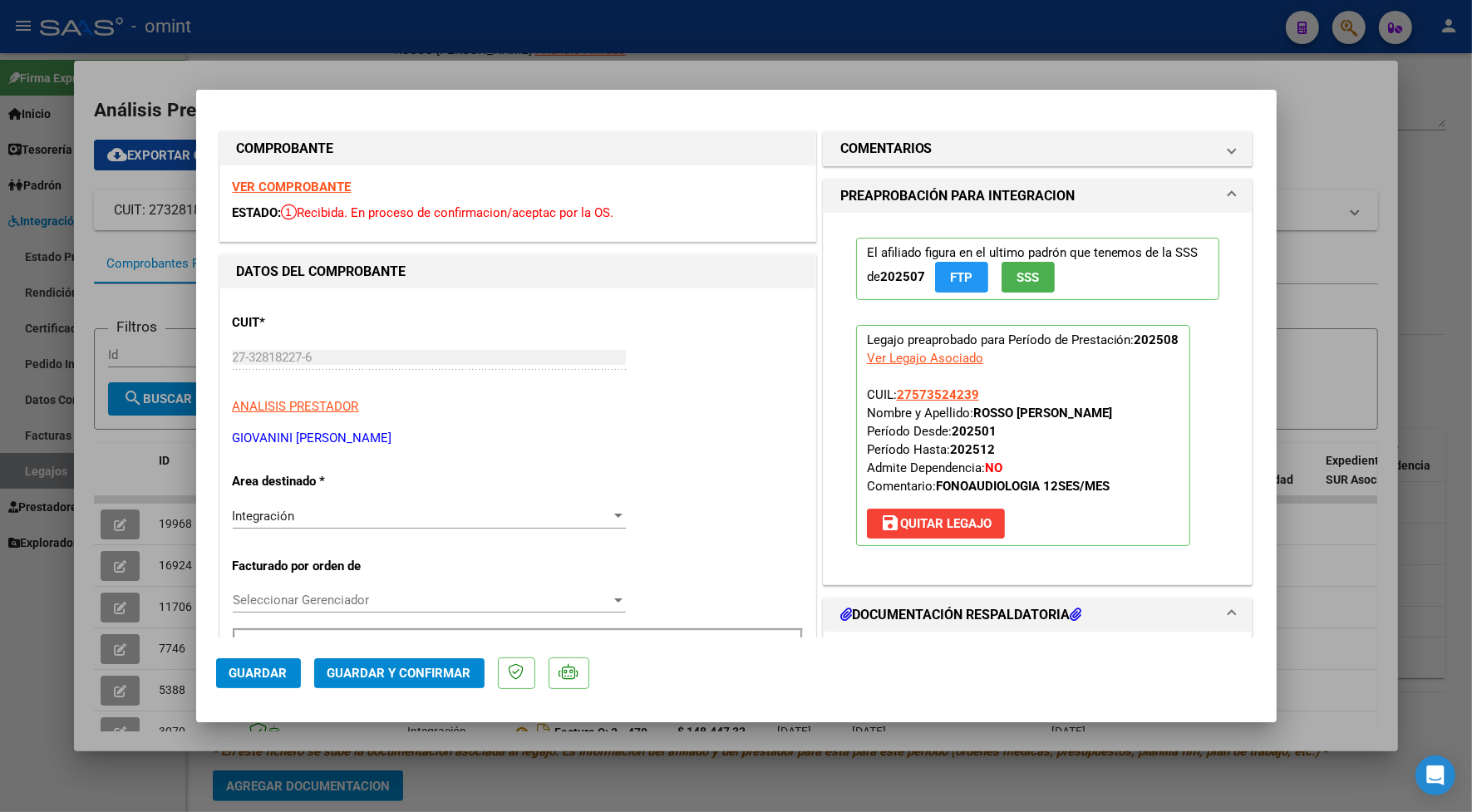
click at [327, 178] on div "VER COMPROBANTE ESTADO: Recibida. En proceso de confirmacion/aceptac por la OS." at bounding box center [517, 203] width 595 height 76
click at [330, 181] on strong "VER COMPROBANTE" at bounding box center [292, 186] width 119 height 15
click at [436, 680] on button "Guardar y Confirmar" at bounding box center [399, 673] width 170 height 30
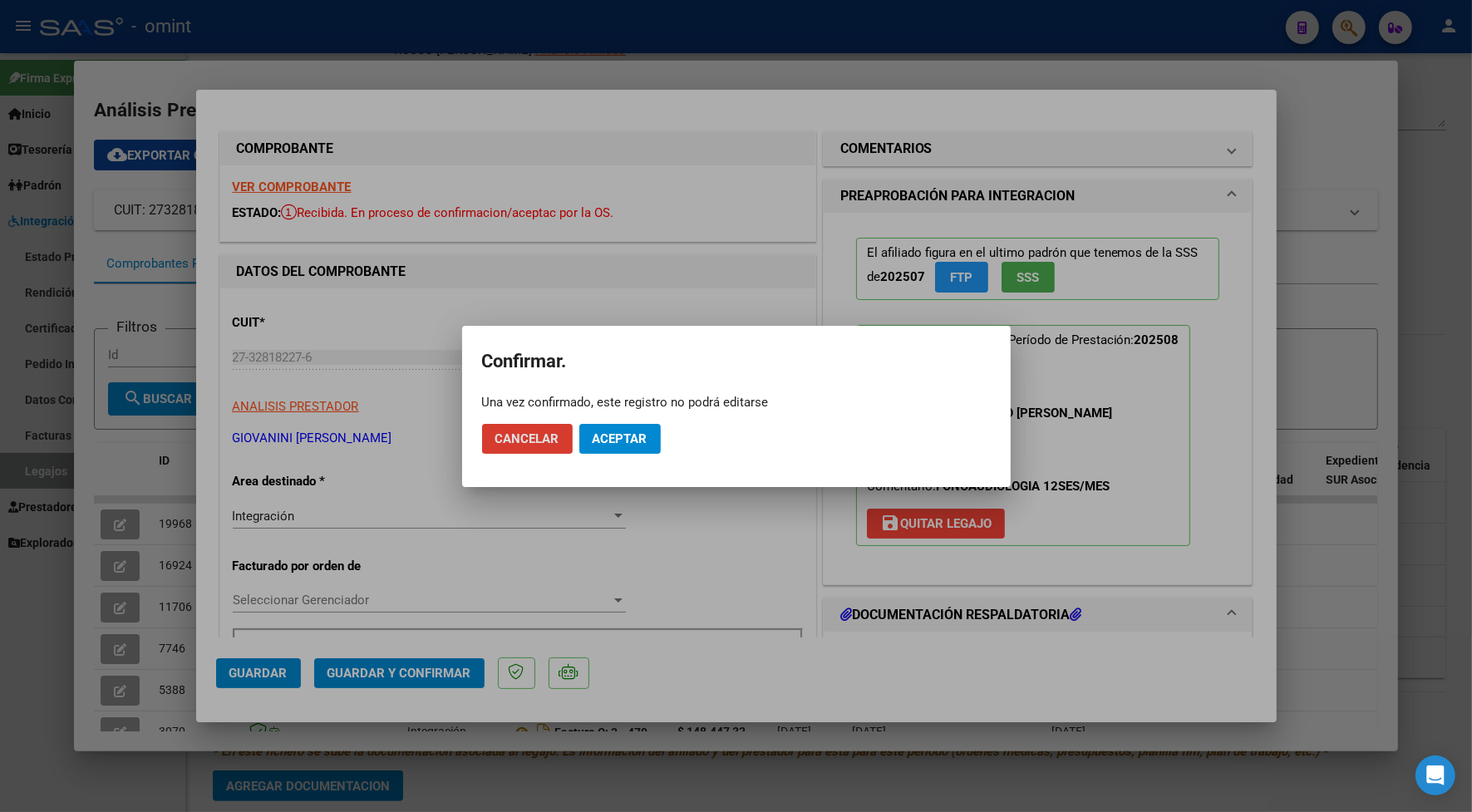
click at [628, 432] on span "Aceptar" at bounding box center [620, 438] width 55 height 15
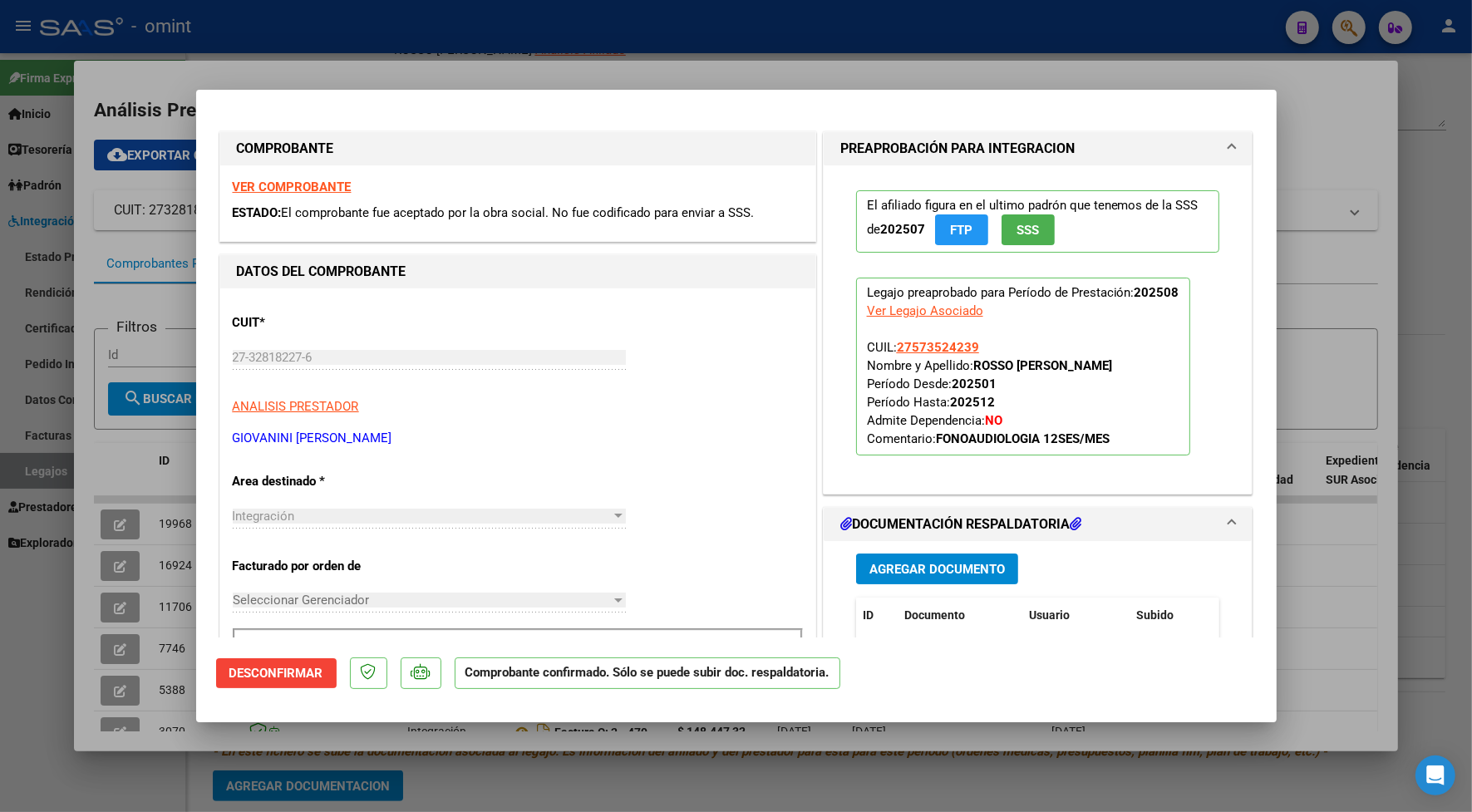
click at [325, 190] on strong "VER COMPROBANTE" at bounding box center [292, 186] width 119 height 15
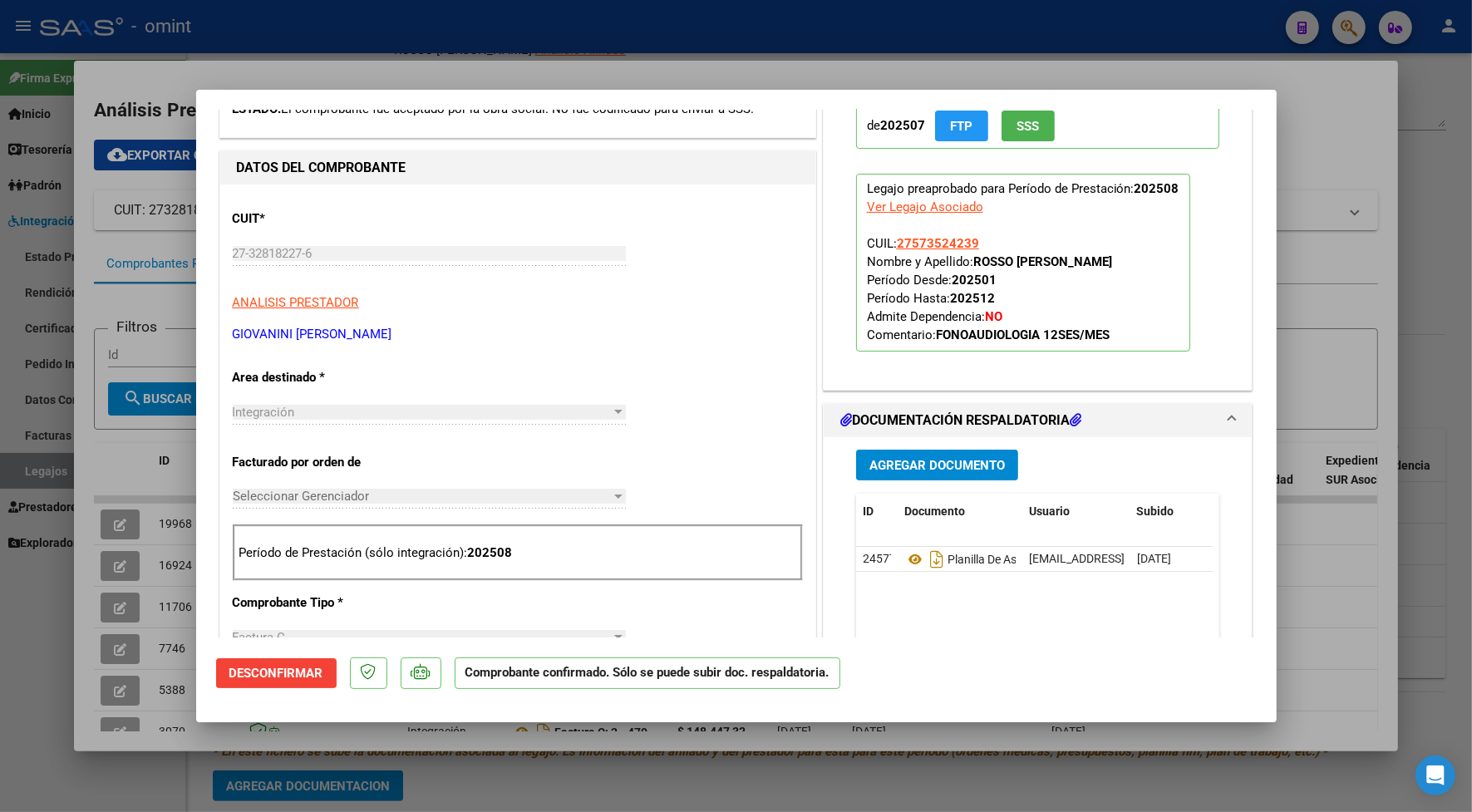
scroll to position [208, 0]
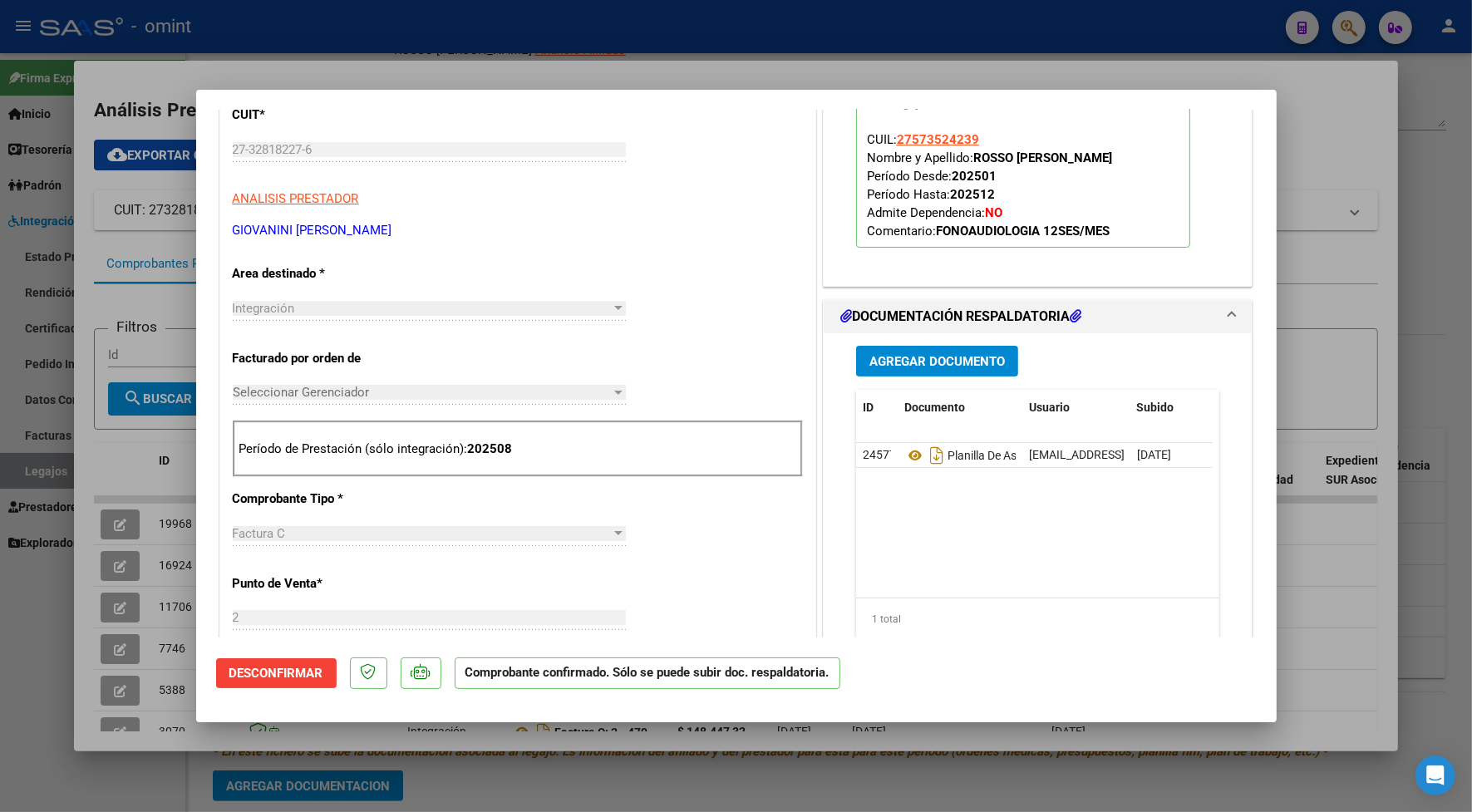
click at [487, 69] on div at bounding box center [736, 406] width 1472 height 812
type input "$ 0,00"
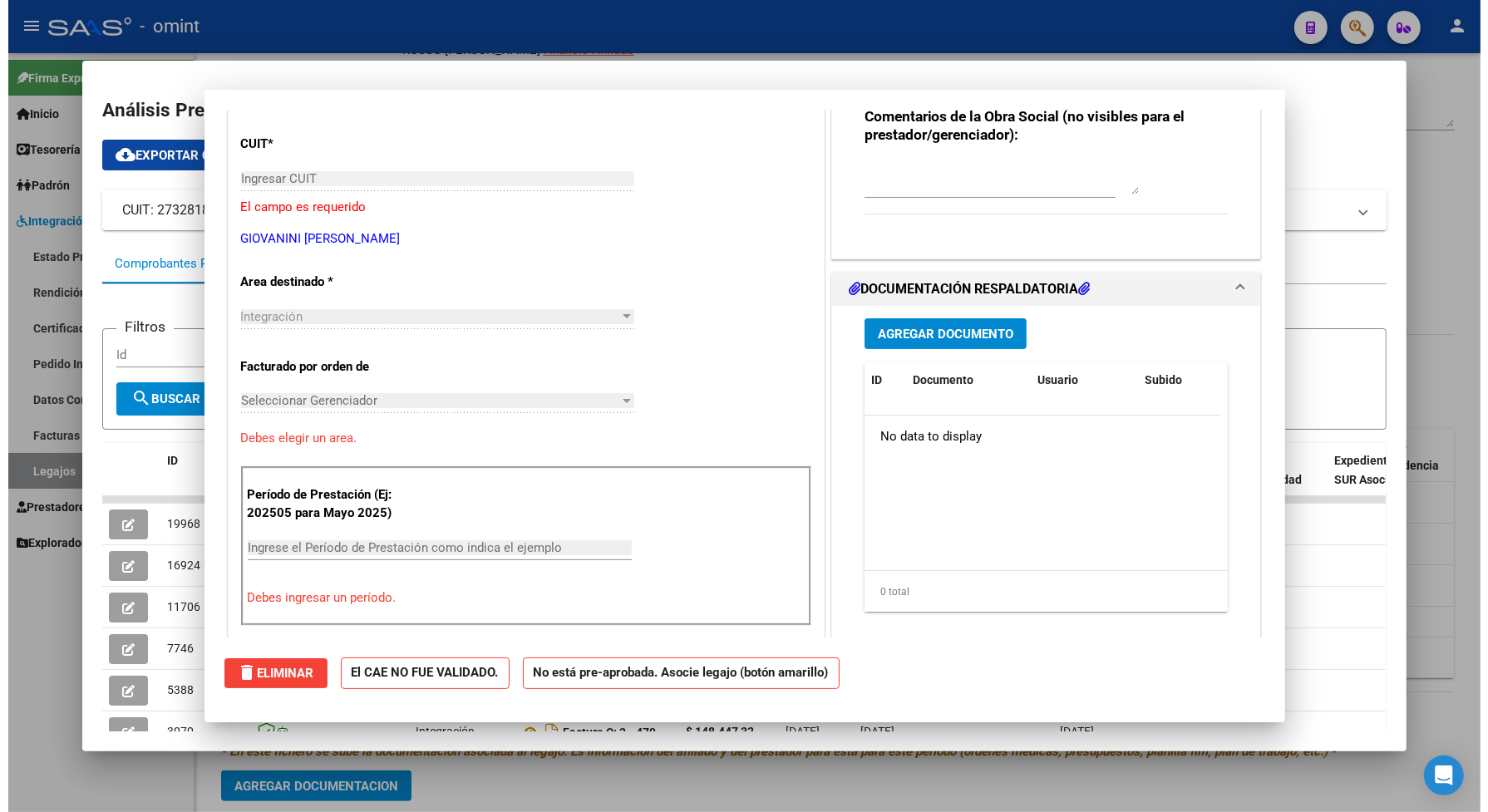
scroll to position [237, 0]
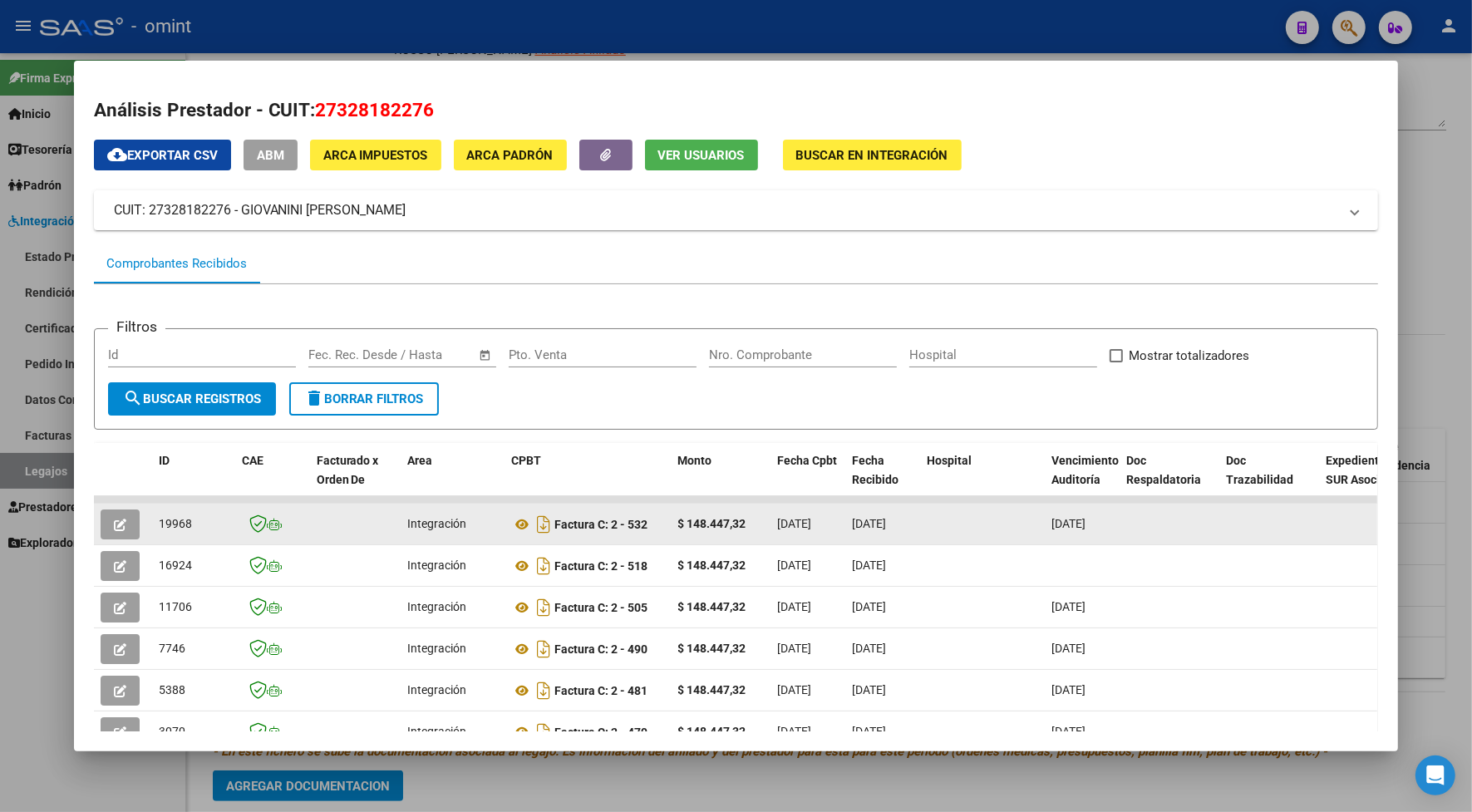
drag, startPoint x: 187, startPoint y: 517, endPoint x: 152, endPoint y: 513, distance: 35.2
click at [159, 514] on div "19968" at bounding box center [194, 524] width 70 height 19
drag, startPoint x: 152, startPoint y: 513, endPoint x: 156, endPoint y: 524, distance: 11.7
copy span "19968"
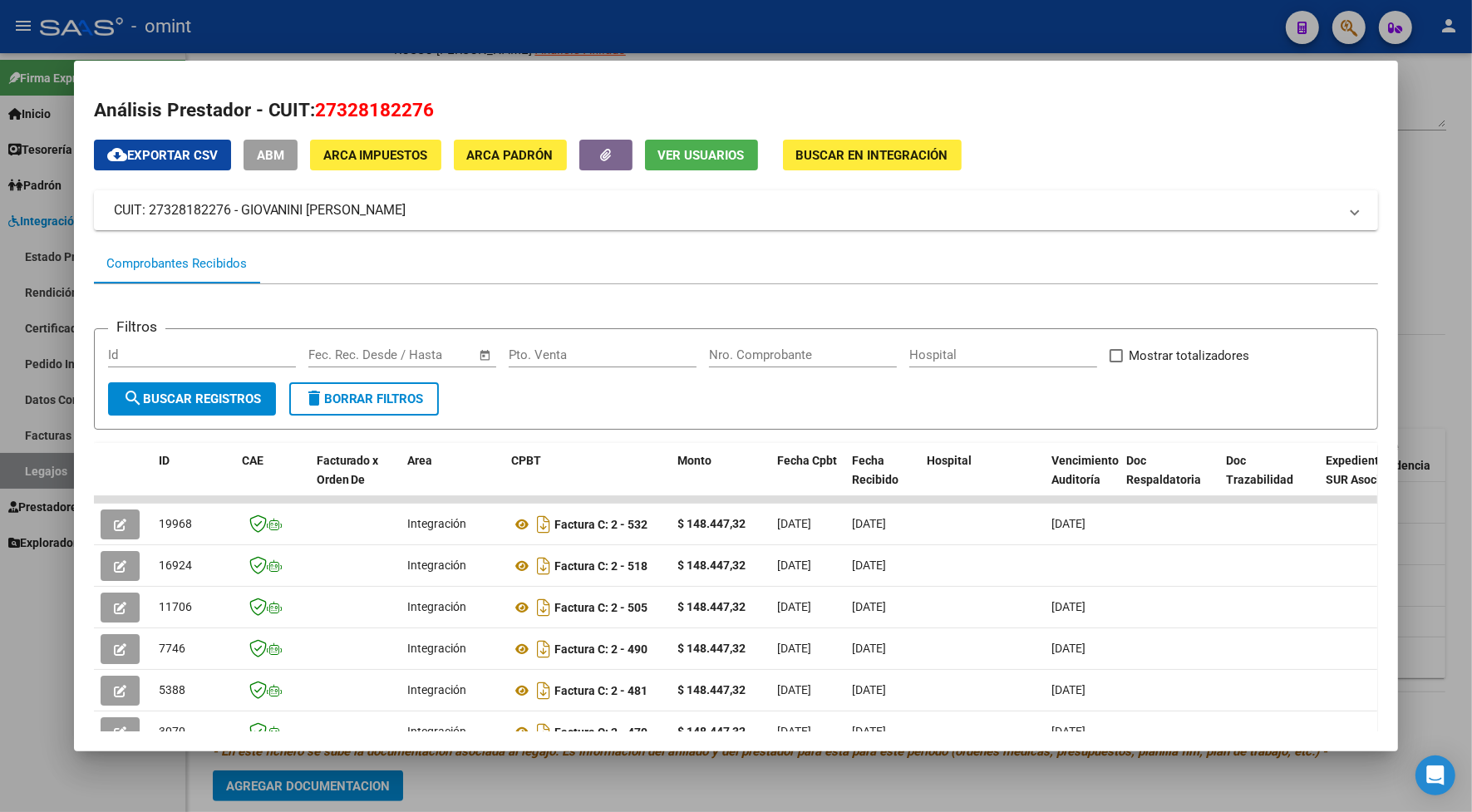
click at [338, 33] on div at bounding box center [736, 406] width 1472 height 812
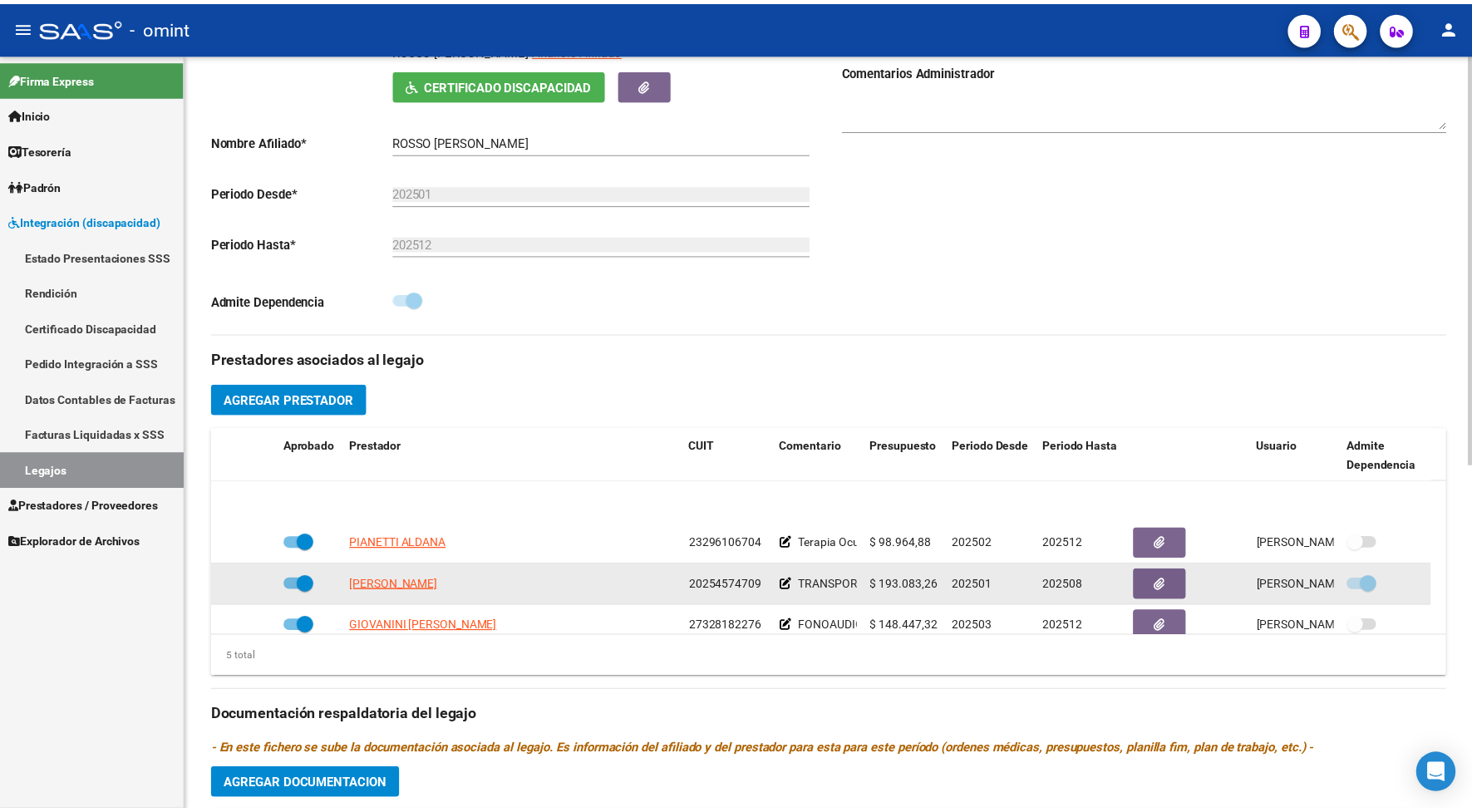
scroll to position [59, 0]
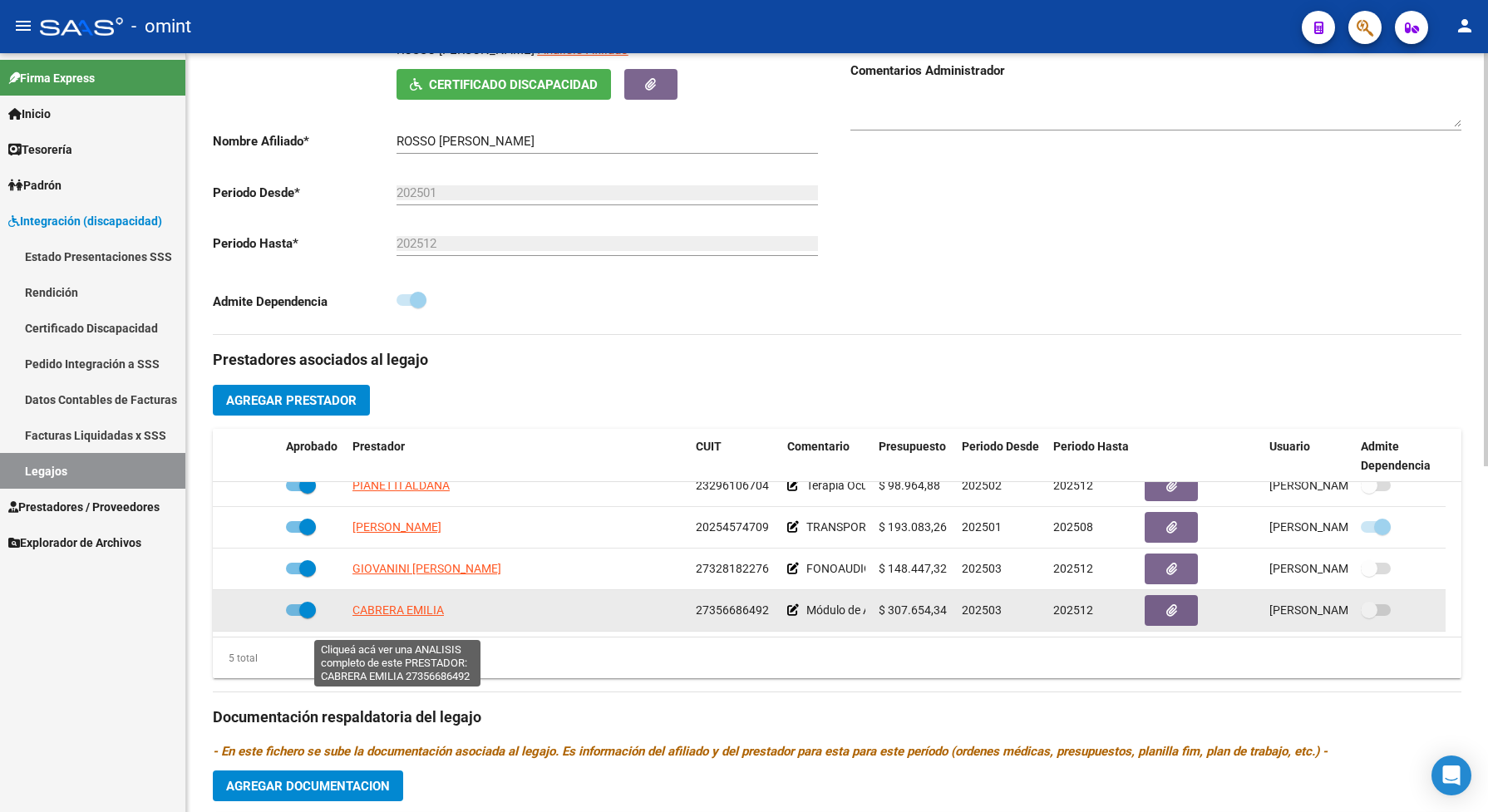
click at [412, 616] on span "CABRERA EMILIA" at bounding box center [398, 609] width 92 height 13
type textarea "27356686492"
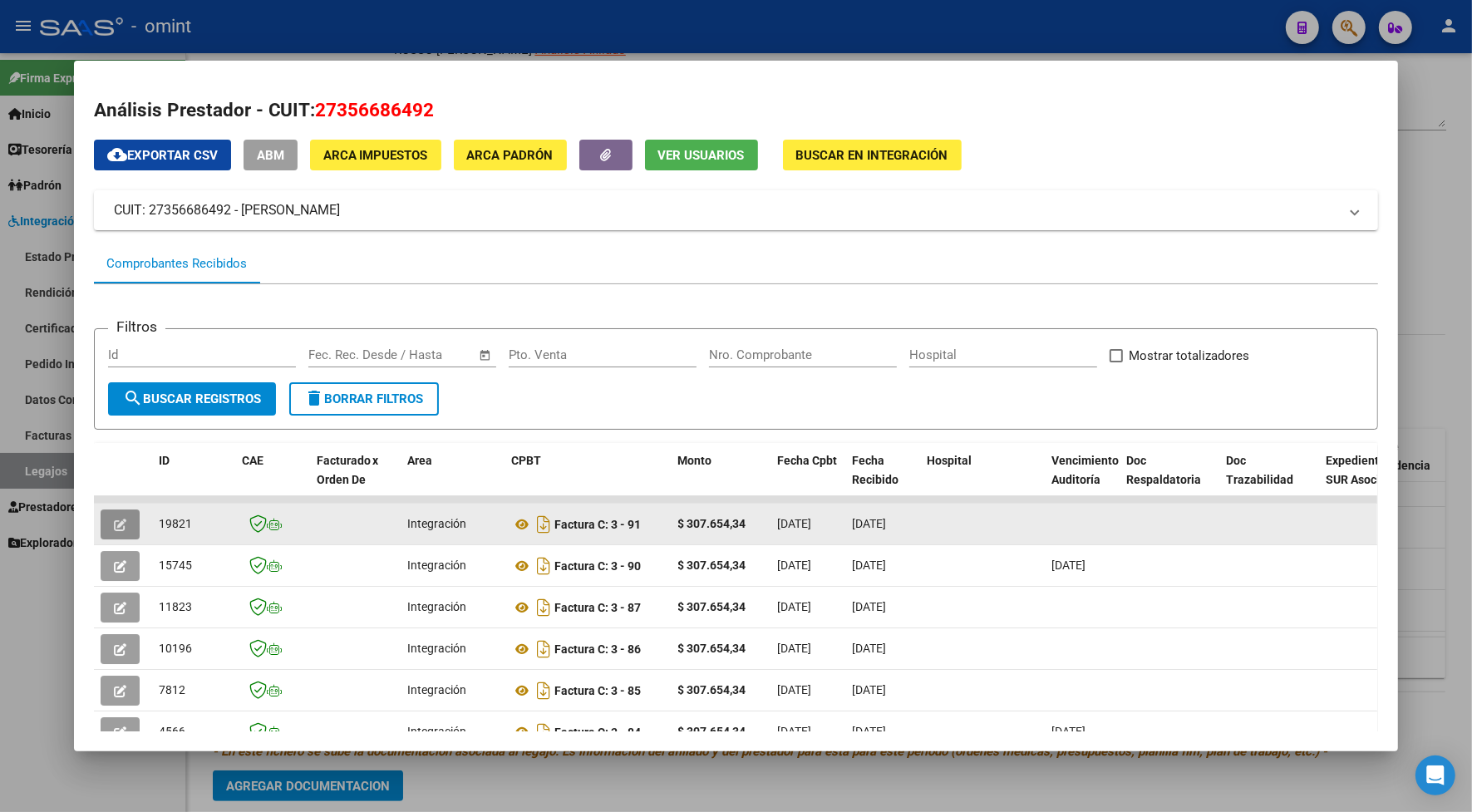
click at [114, 529] on icon "button" at bounding box center [120, 524] width 12 height 12
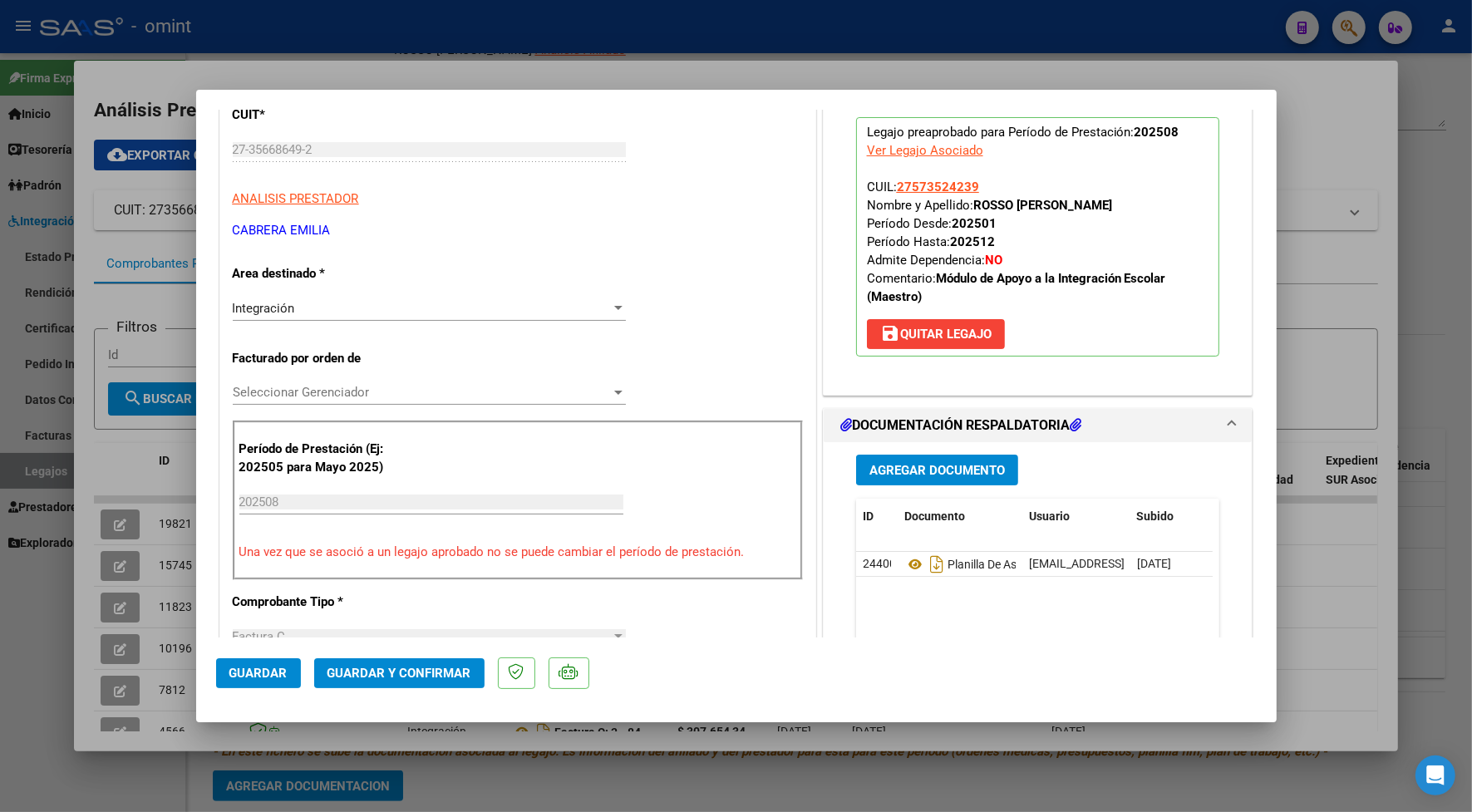
scroll to position [0, 0]
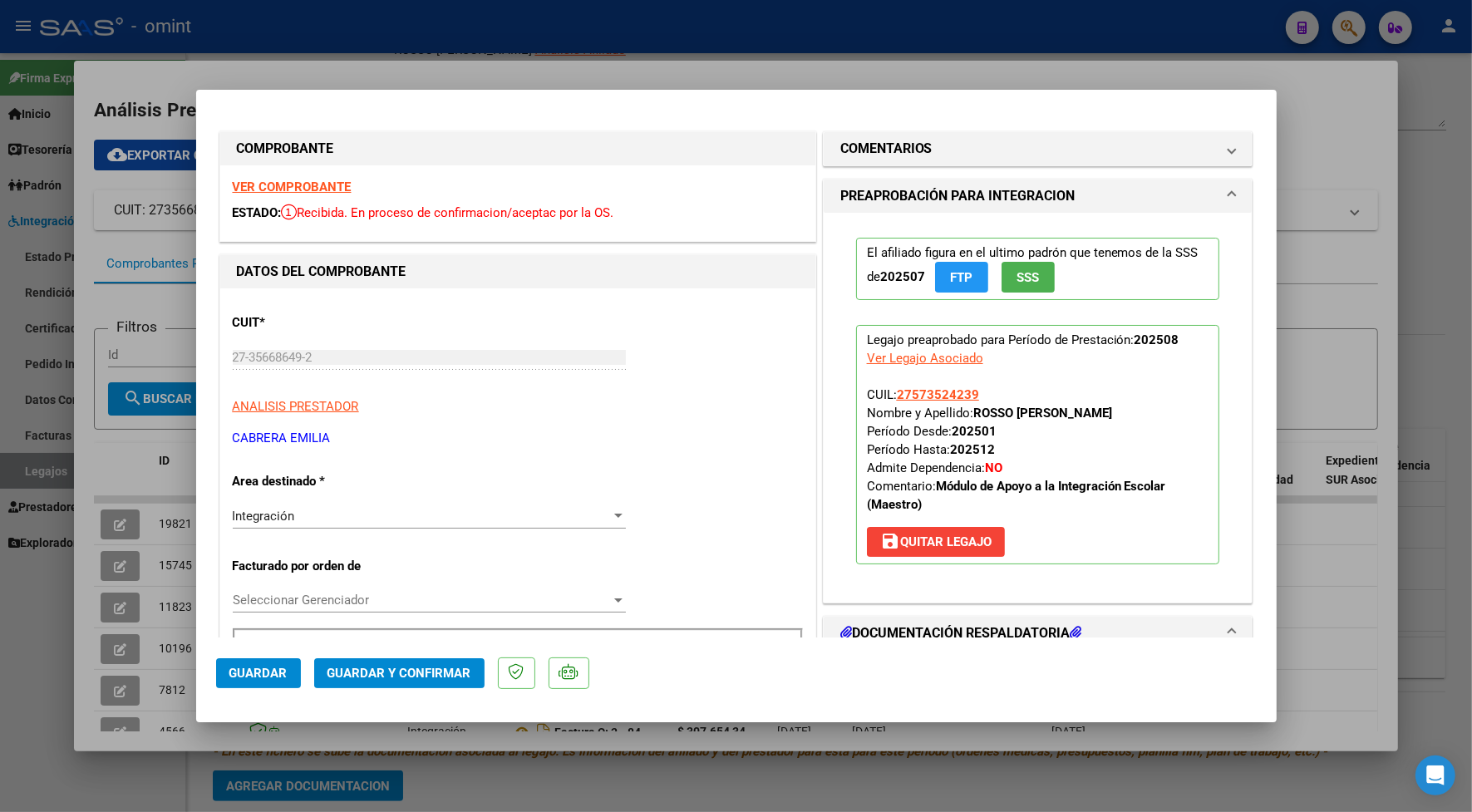
click at [320, 192] on strong "VER COMPROBANTE" at bounding box center [292, 186] width 119 height 15
click at [463, 679] on span "Guardar y Confirmar" at bounding box center [399, 672] width 143 height 15
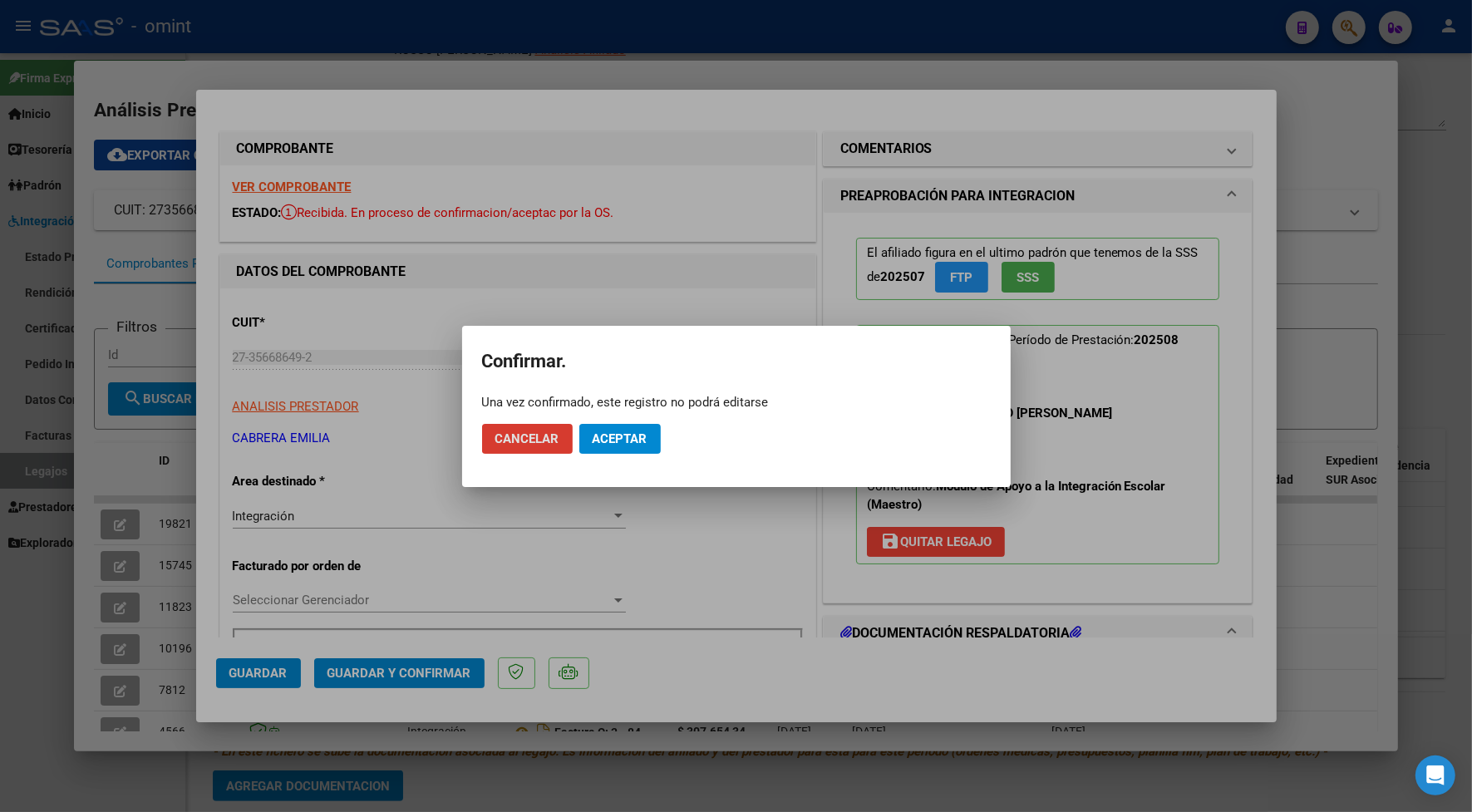
click at [625, 436] on span "Aceptar" at bounding box center [620, 438] width 55 height 15
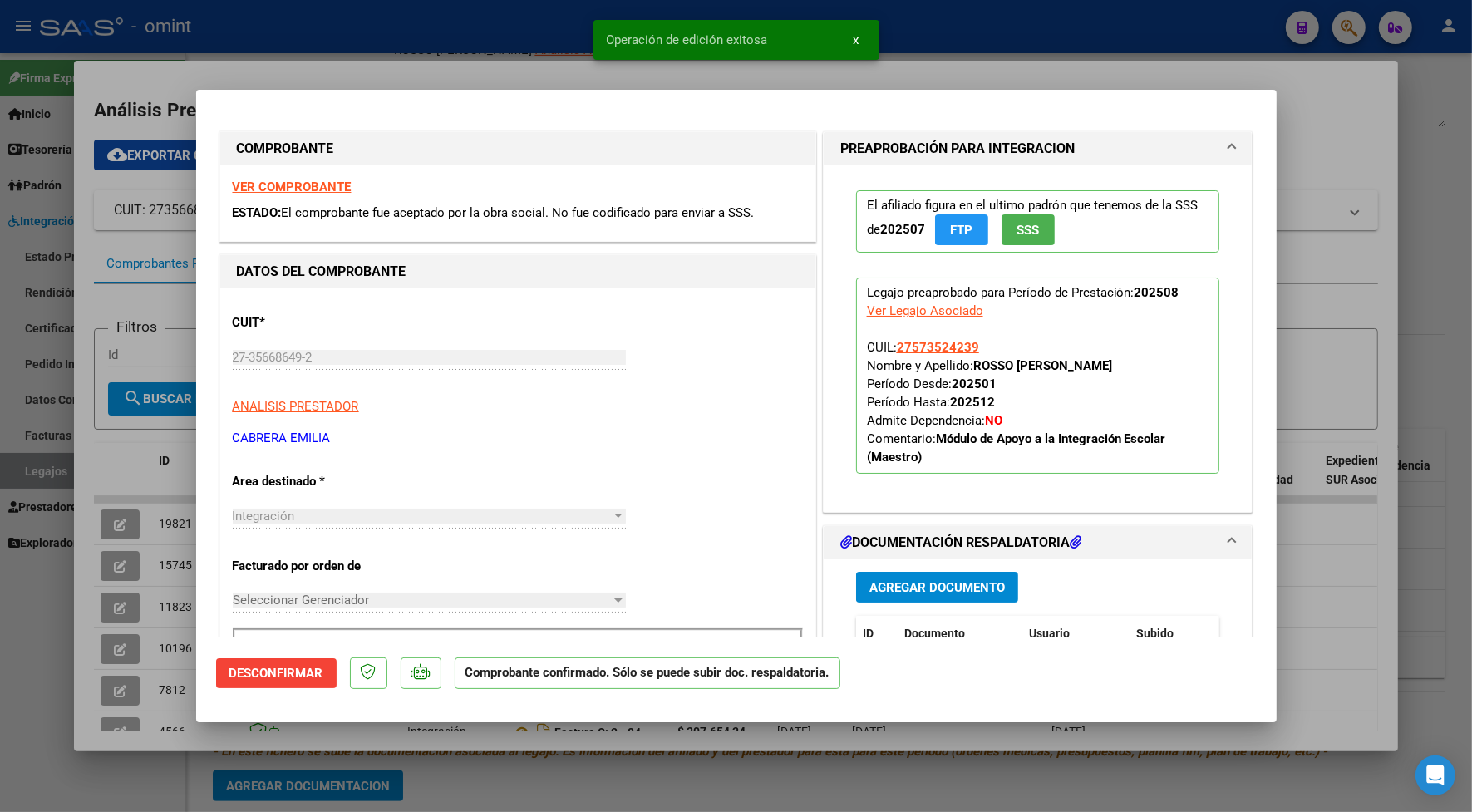
click at [421, 50] on div at bounding box center [736, 406] width 1472 height 812
type input "$ 0,00"
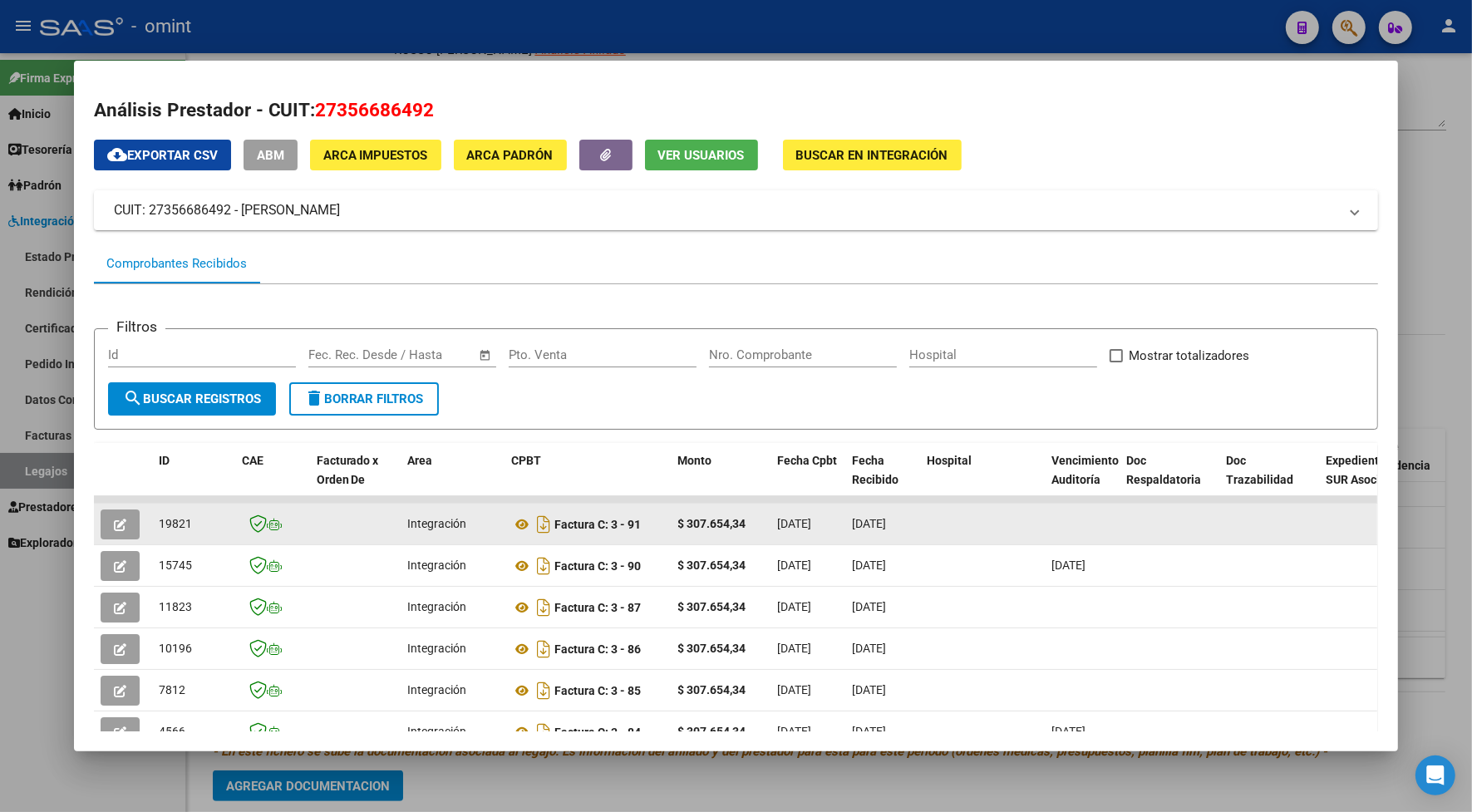
drag, startPoint x: 187, startPoint y: 529, endPoint x: 151, endPoint y: 524, distance: 36.3
click at [159, 524] on div "19821" at bounding box center [194, 524] width 70 height 19
copy span "19821"
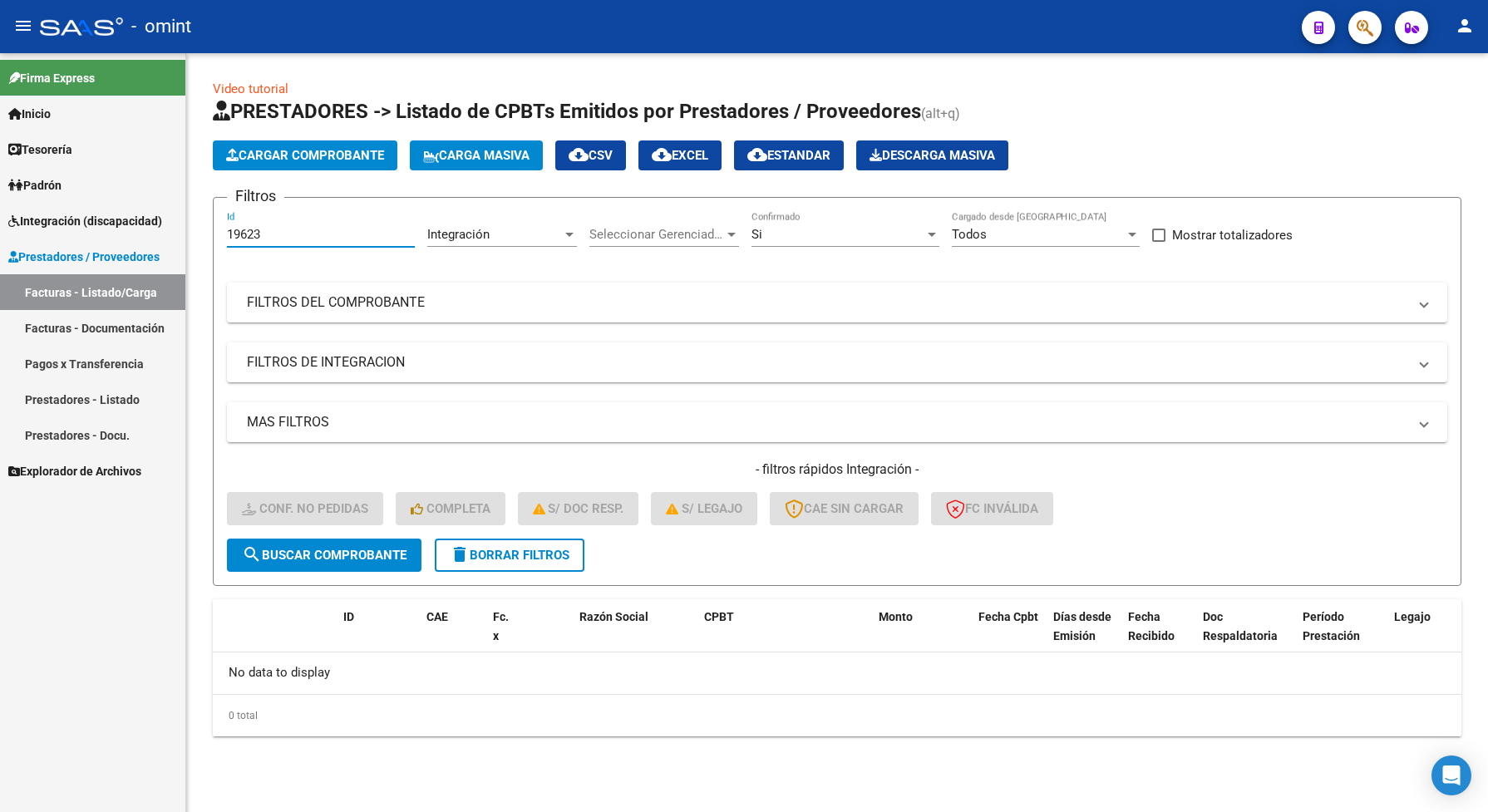
drag, startPoint x: 294, startPoint y: 232, endPoint x: 206, endPoint y: 226, distance: 88.2
click at [206, 226] on div "Video tutorial PRESTADORES -> Listado de CPBTs Emitidos por Prestadores / Prove…" at bounding box center [837, 421] width 1302 height 736
drag, startPoint x: 252, startPoint y: 242, endPoint x: 293, endPoint y: 217, distance: 48.0
click at [292, 214] on div "19623 Id" at bounding box center [321, 228] width 188 height 36
click at [305, 209] on form "Filtros 19623 Id Integración Area Seleccionar Gerenciador Seleccionar Gerenciad…" at bounding box center [837, 391] width 1248 height 389
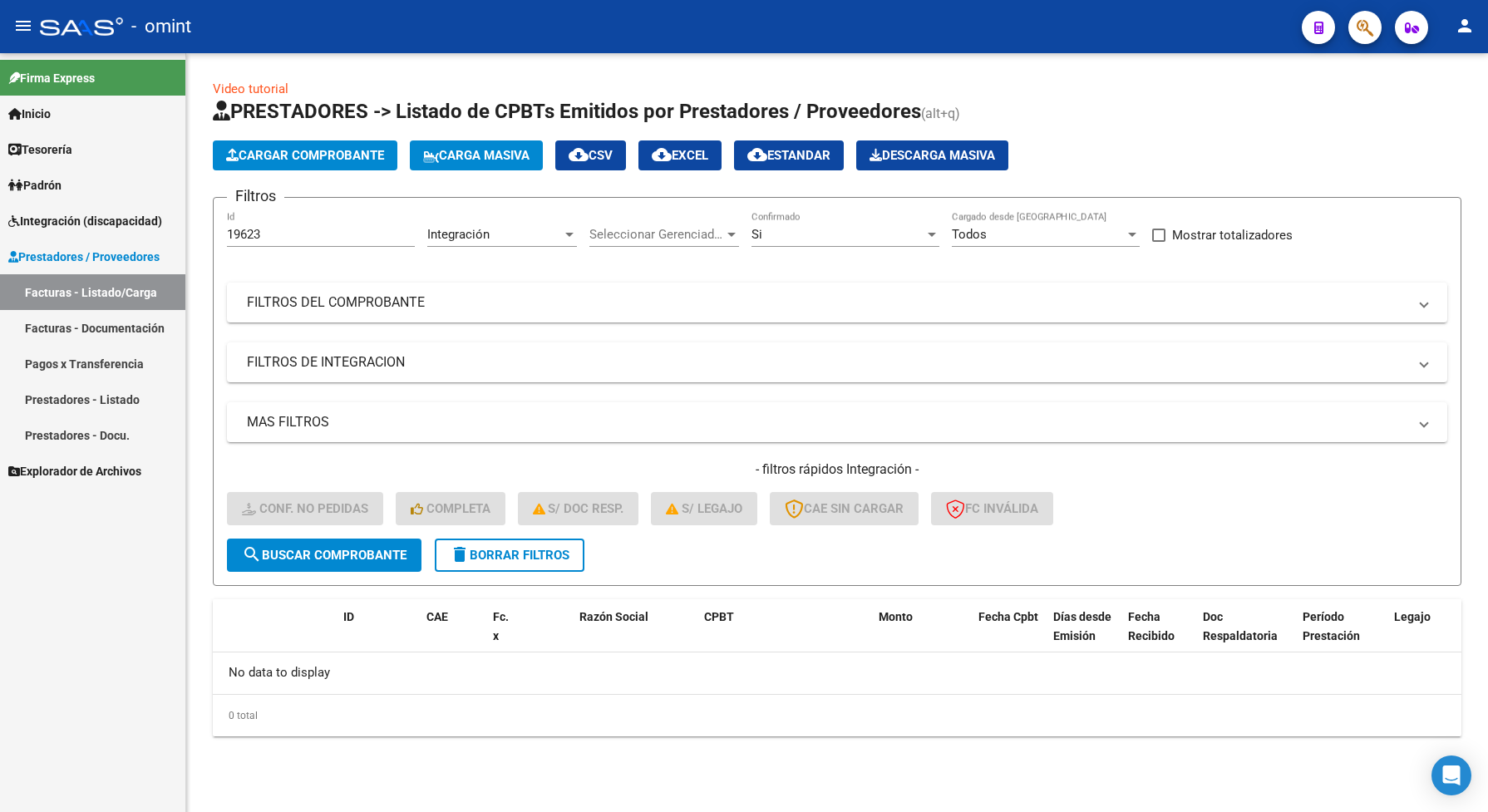
drag, startPoint x: 276, startPoint y: 225, endPoint x: 228, endPoint y: 234, distance: 48.8
click at [216, 230] on form "Filtros 19623 Id Integración Area Seleccionar Gerenciador Seleccionar Gerenciad…" at bounding box center [837, 391] width 1248 height 389
drag, startPoint x: 288, startPoint y: 243, endPoint x: 221, endPoint y: 232, distance: 67.9
click at [221, 232] on form "Filtros 19623 Id Integración Area Seleccionar Gerenciador Seleccionar Gerenciad…" at bounding box center [837, 391] width 1248 height 389
drag, startPoint x: 221, startPoint y: 232, endPoint x: 247, endPoint y: 235, distance: 26.2
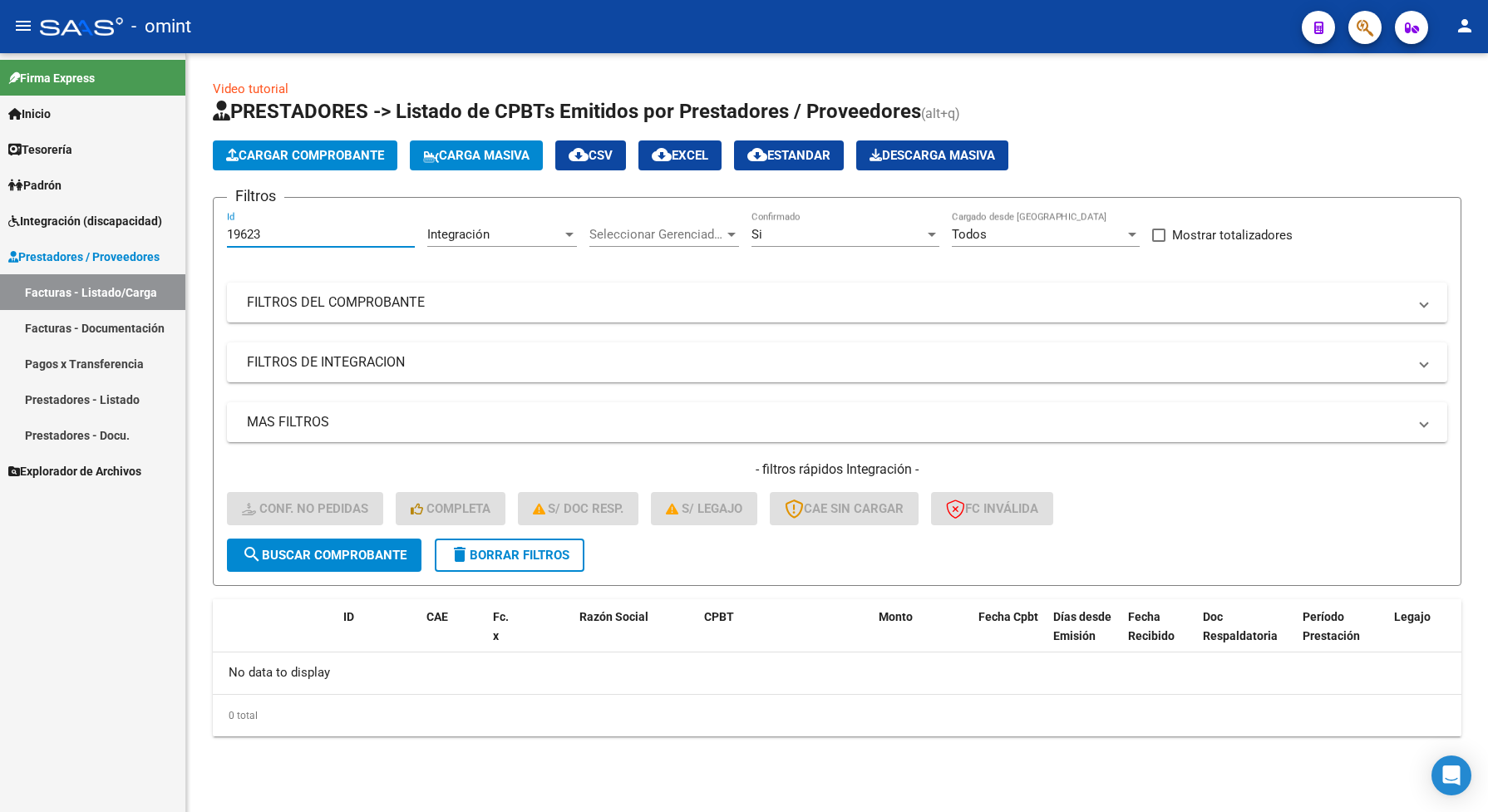
click at [360, 558] on span "search Buscar Comprobante" at bounding box center [324, 554] width 164 height 15
click at [364, 552] on span "search Buscar Comprobante" at bounding box center [324, 554] width 164 height 15
drag, startPoint x: 284, startPoint y: 208, endPoint x: 301, endPoint y: 217, distance: 19.2
click at [285, 206] on form "Filtros 19623 Id Integración Area Seleccionar Gerenciador Seleccionar Gerenciad…" at bounding box center [837, 391] width 1248 height 389
drag, startPoint x: 285, startPoint y: 230, endPoint x: 205, endPoint y: 219, distance: 80.8
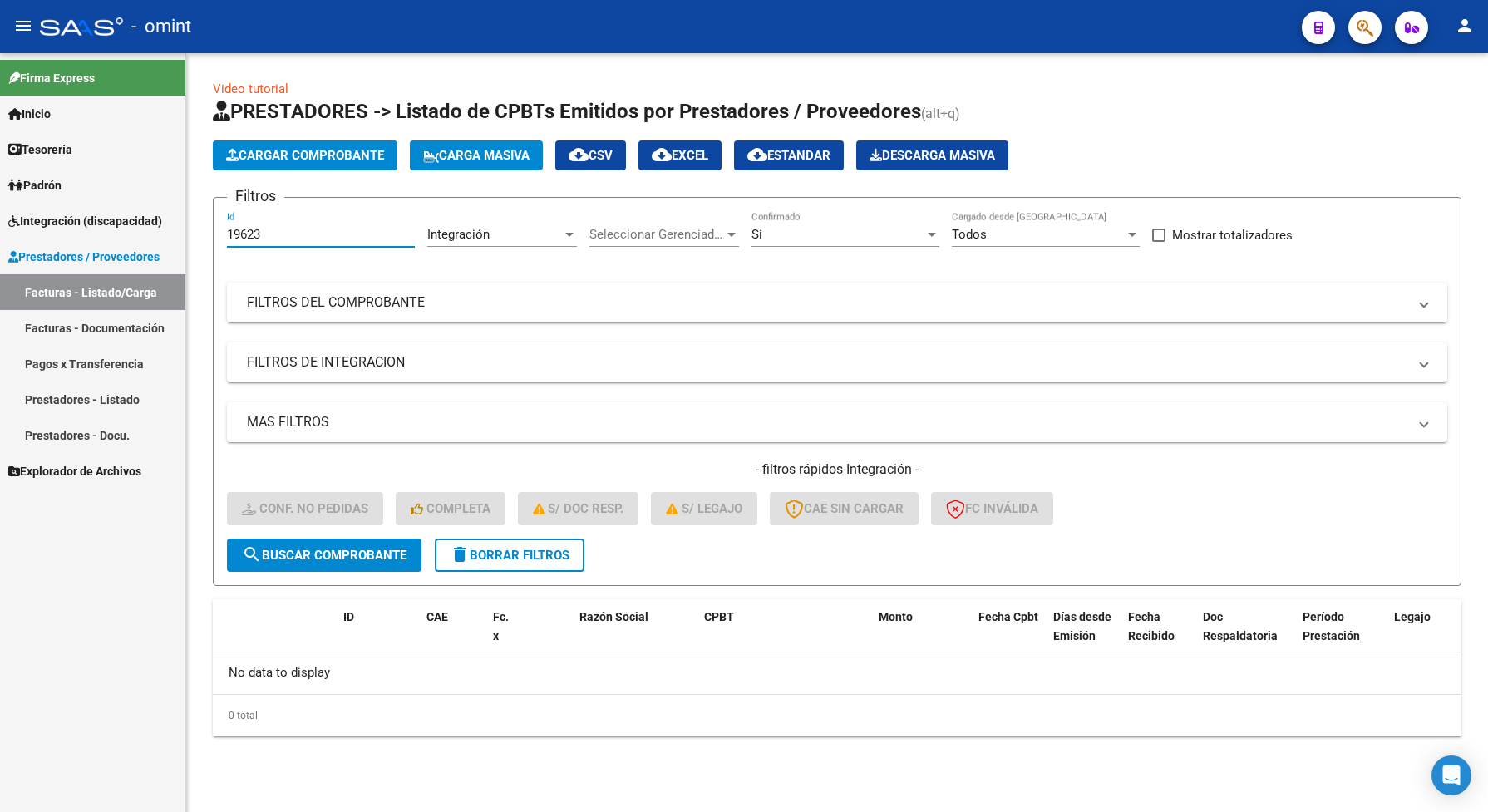
click at [212, 244] on form "Filtros 19623 Id Integración Area Seleccionar Gerenciador Seleccionar Gerenciad…" at bounding box center [837, 391] width 1248 height 389
paste input "369"
type input "19369"
click at [367, 559] on span "search Buscar Comprobante" at bounding box center [324, 554] width 164 height 15
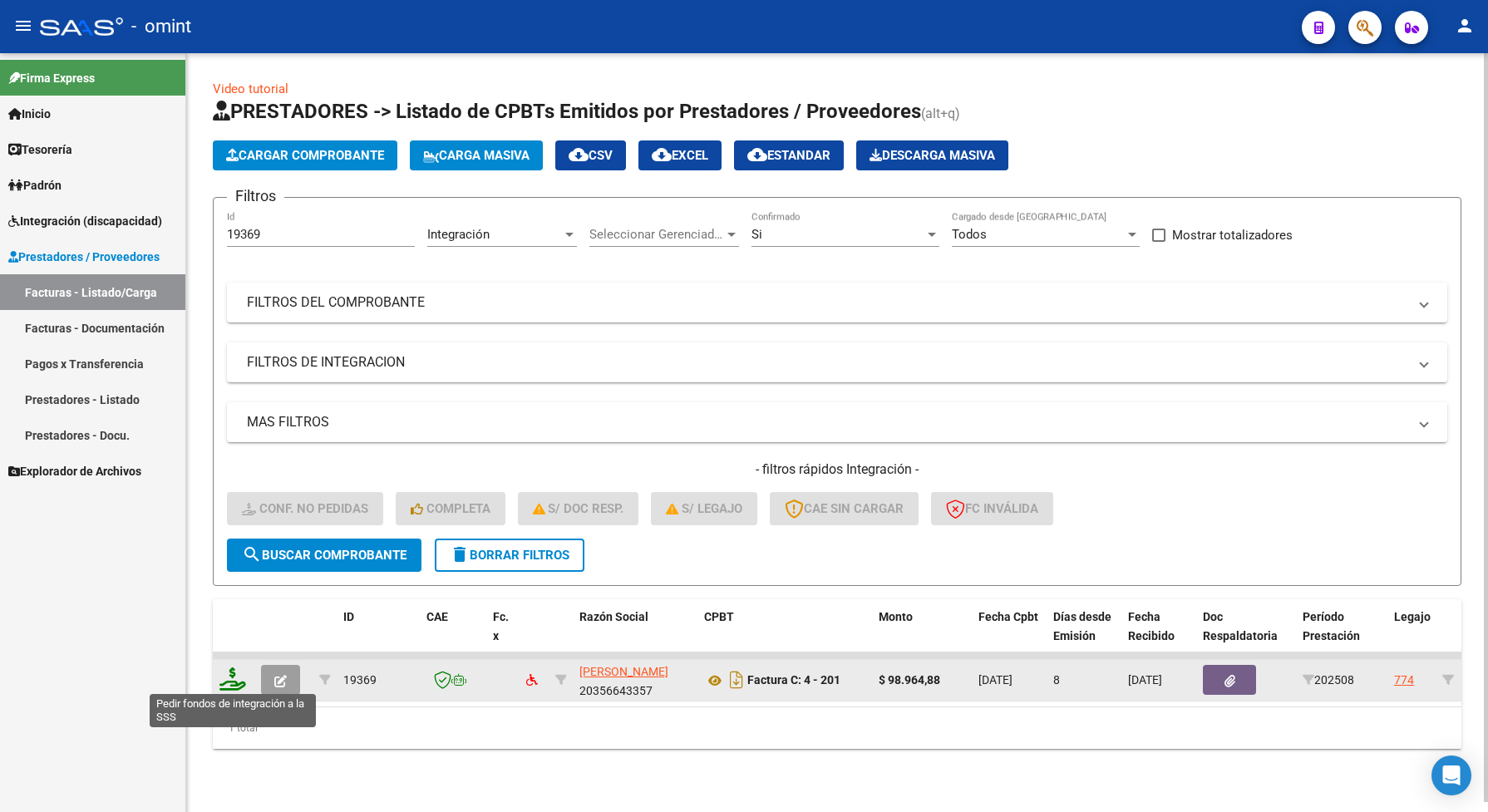
click at [226, 670] on icon at bounding box center [233, 678] width 26 height 24
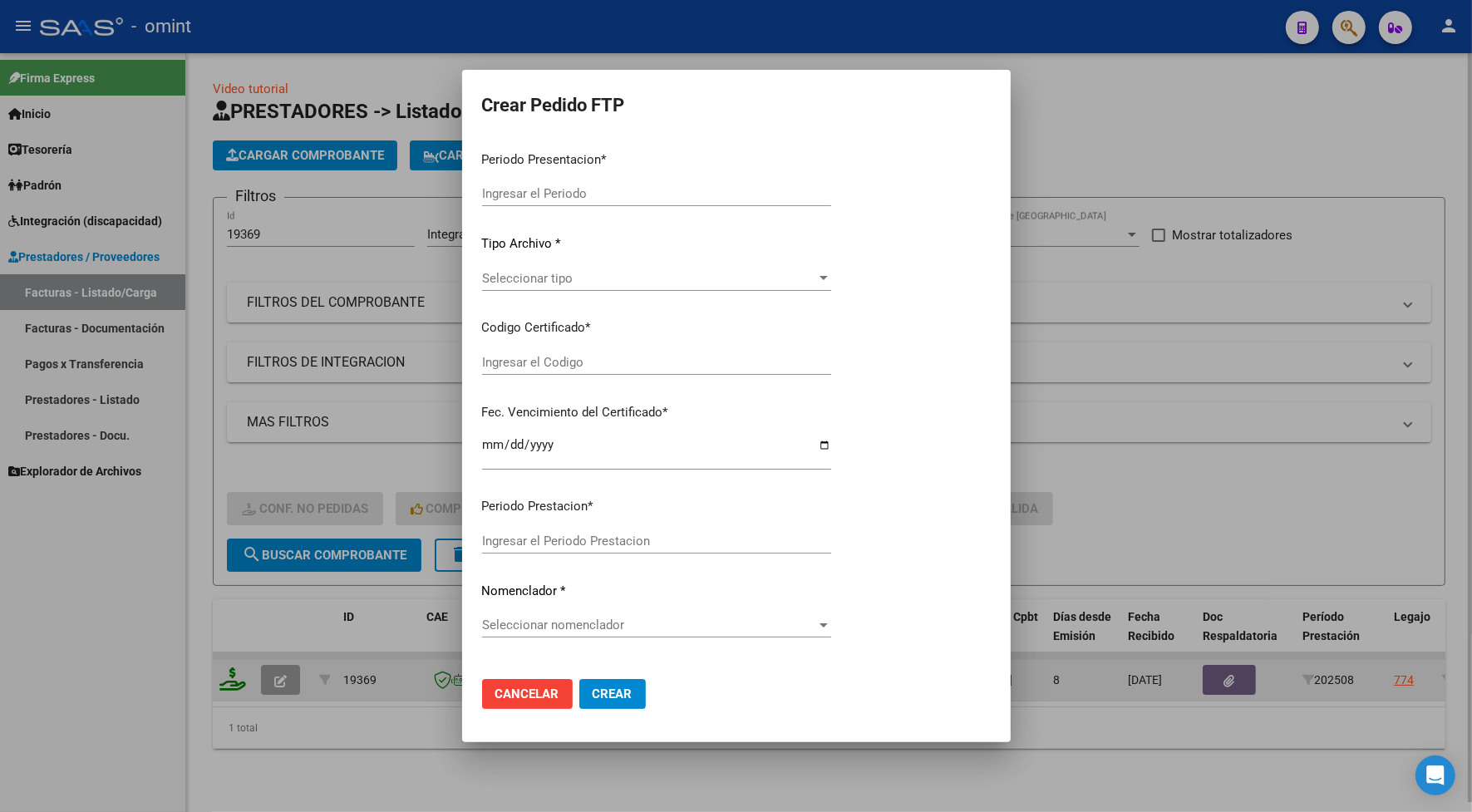
type input "202508"
type input "$ 98.964,88"
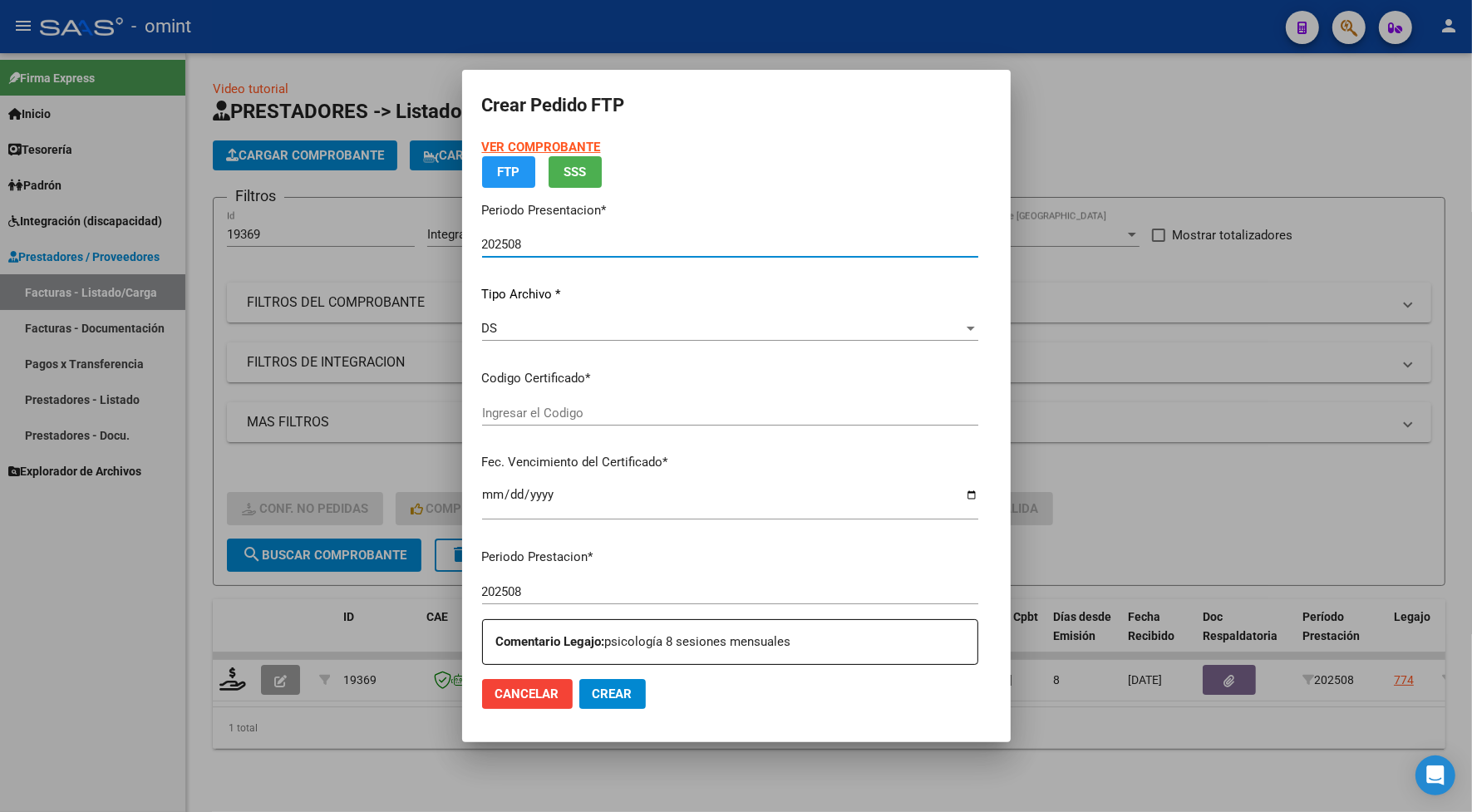
type input "4910669103"
type input "[DATE]"
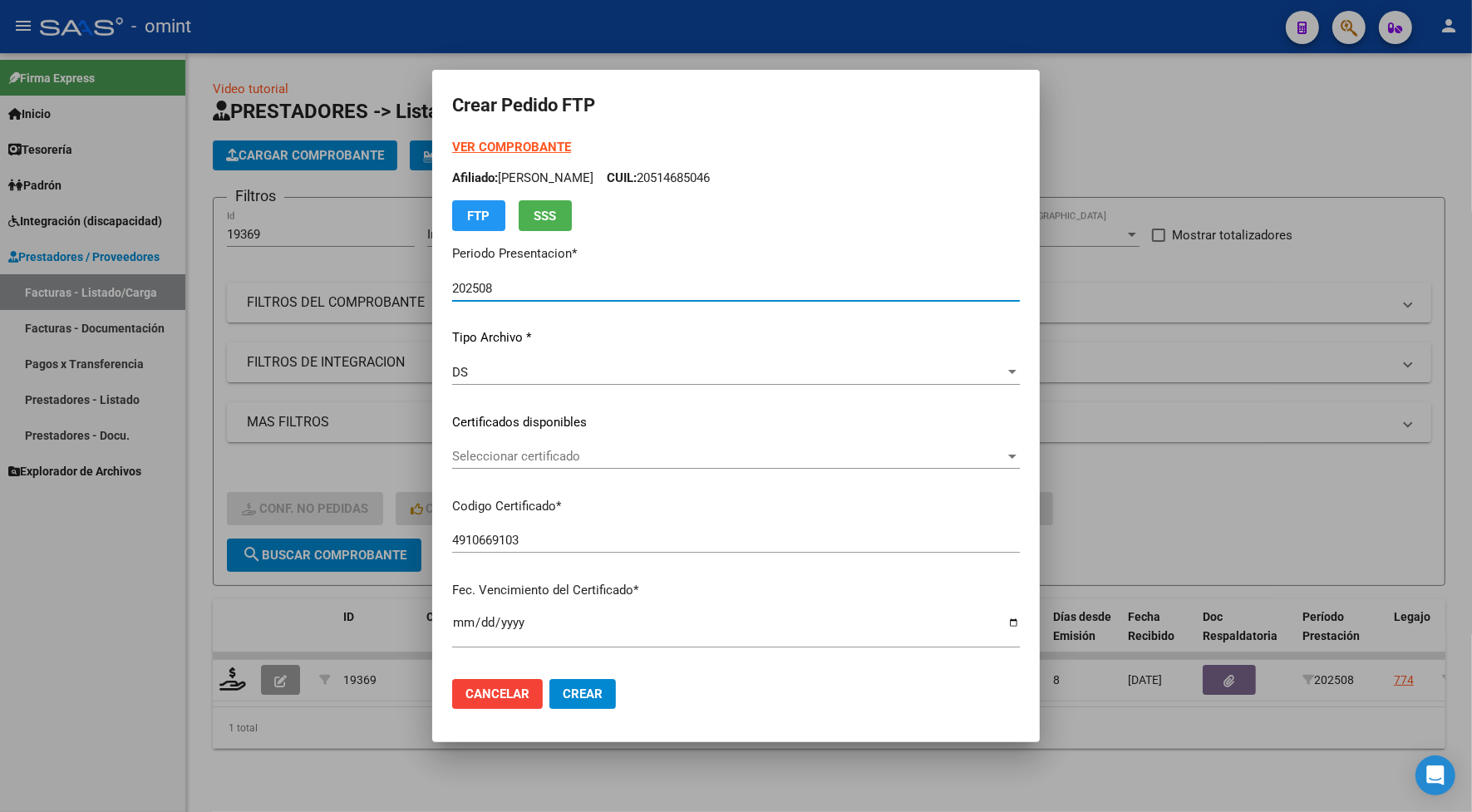
click at [566, 453] on span "Seleccionar certificado" at bounding box center [728, 455] width 552 height 15
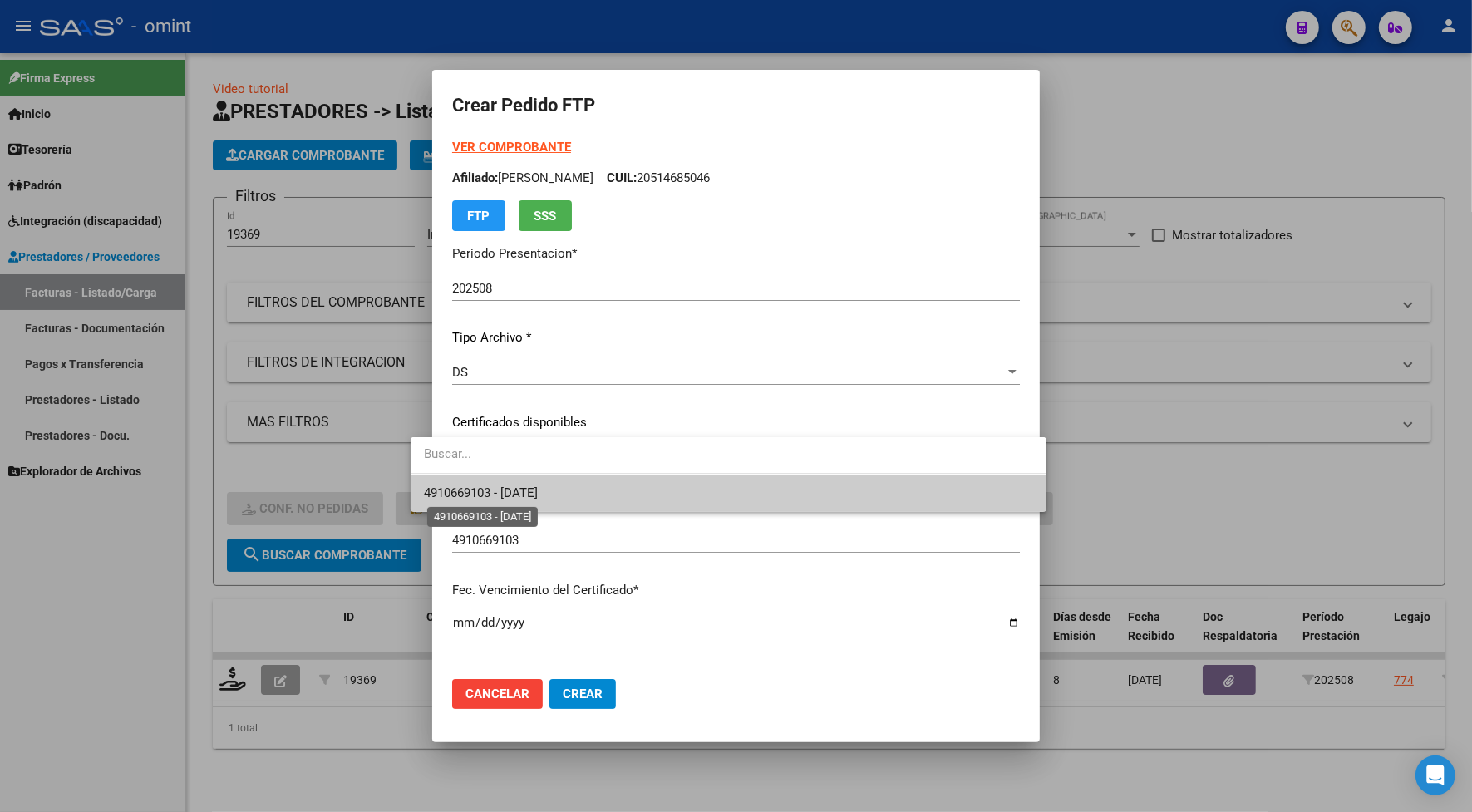
click at [538, 488] on span "4910669103 - [DATE]" at bounding box center [481, 492] width 114 height 15
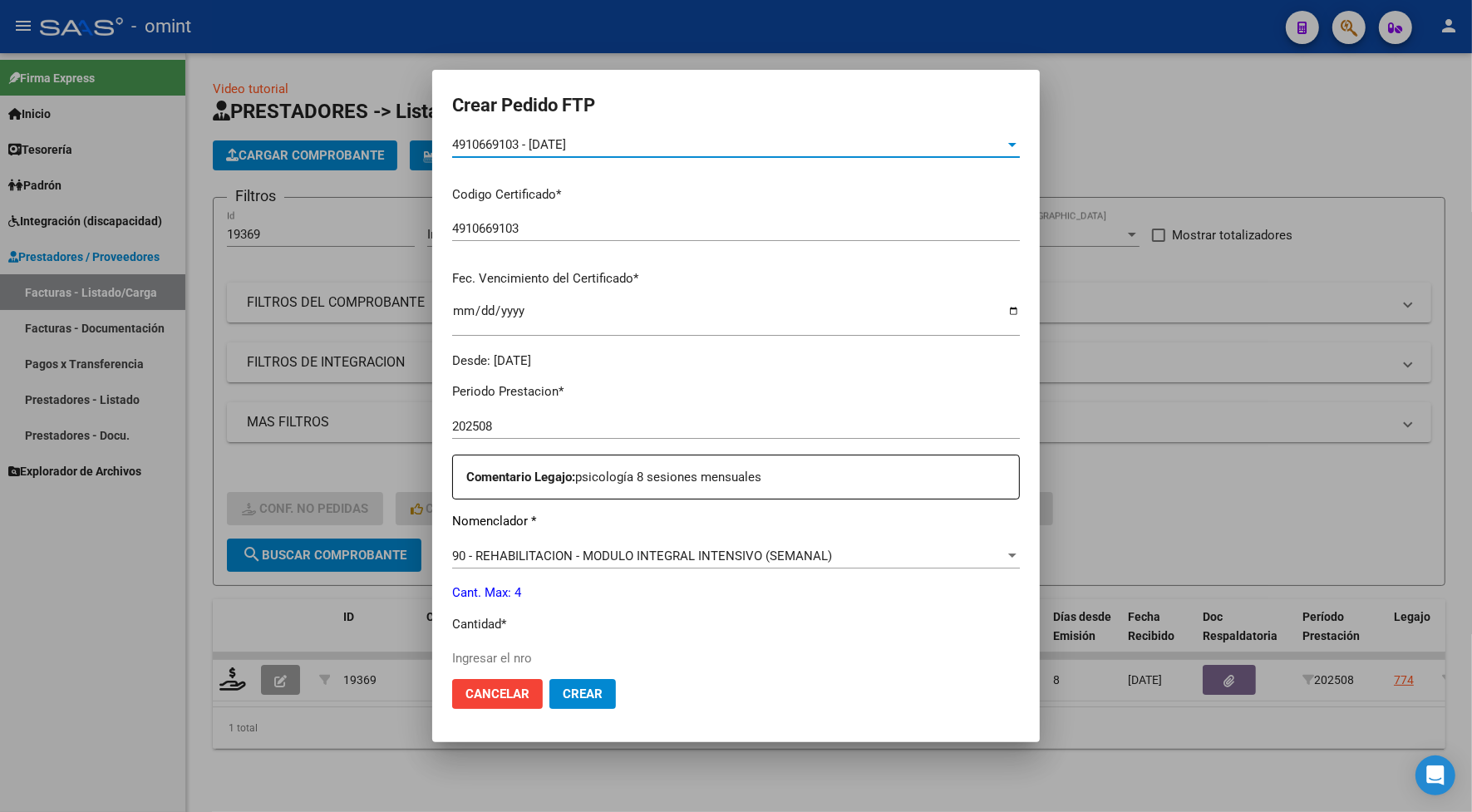
scroll to position [519, 0]
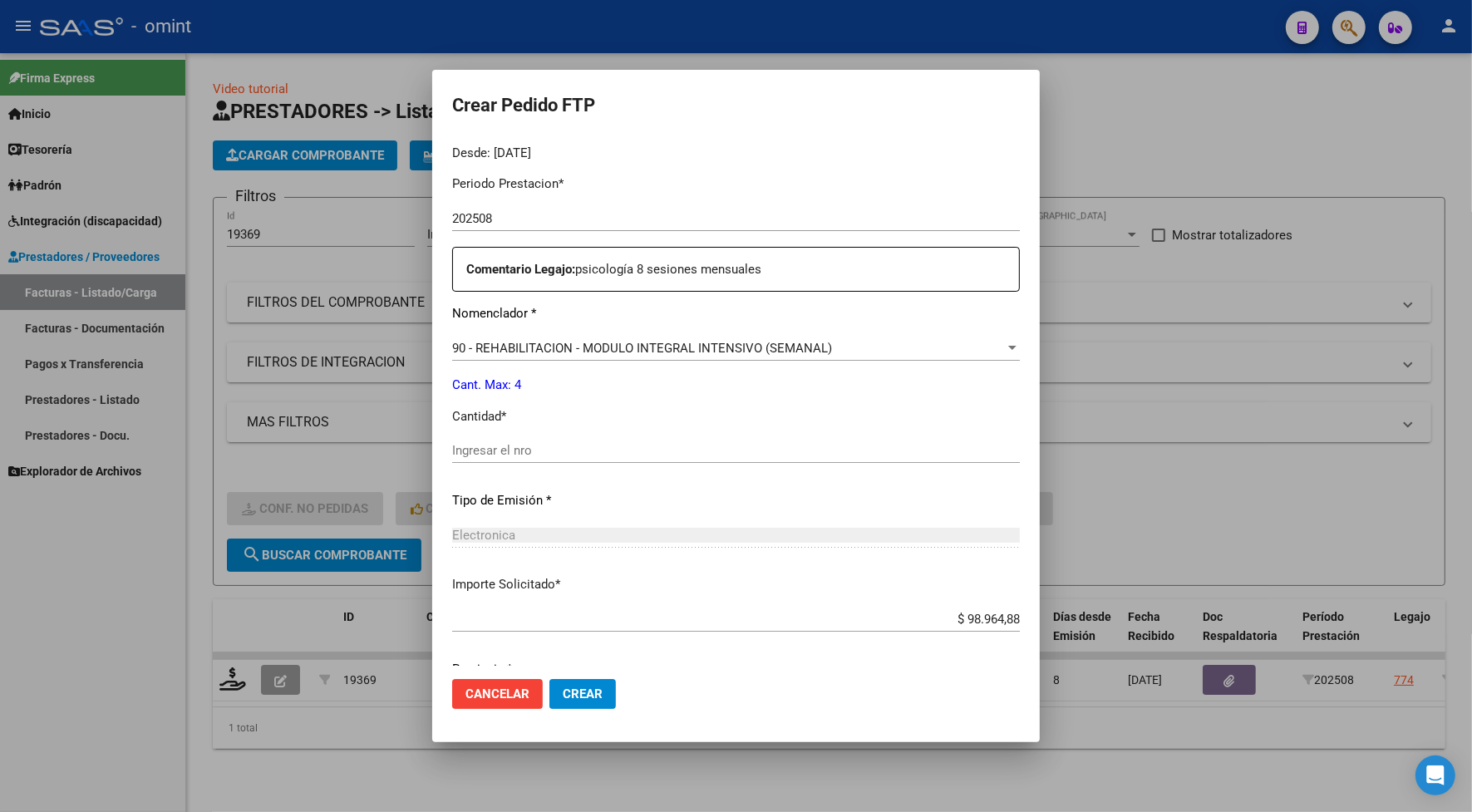
click at [521, 446] on input "Ingresar el nro" at bounding box center [735, 450] width 567 height 15
type input "4"
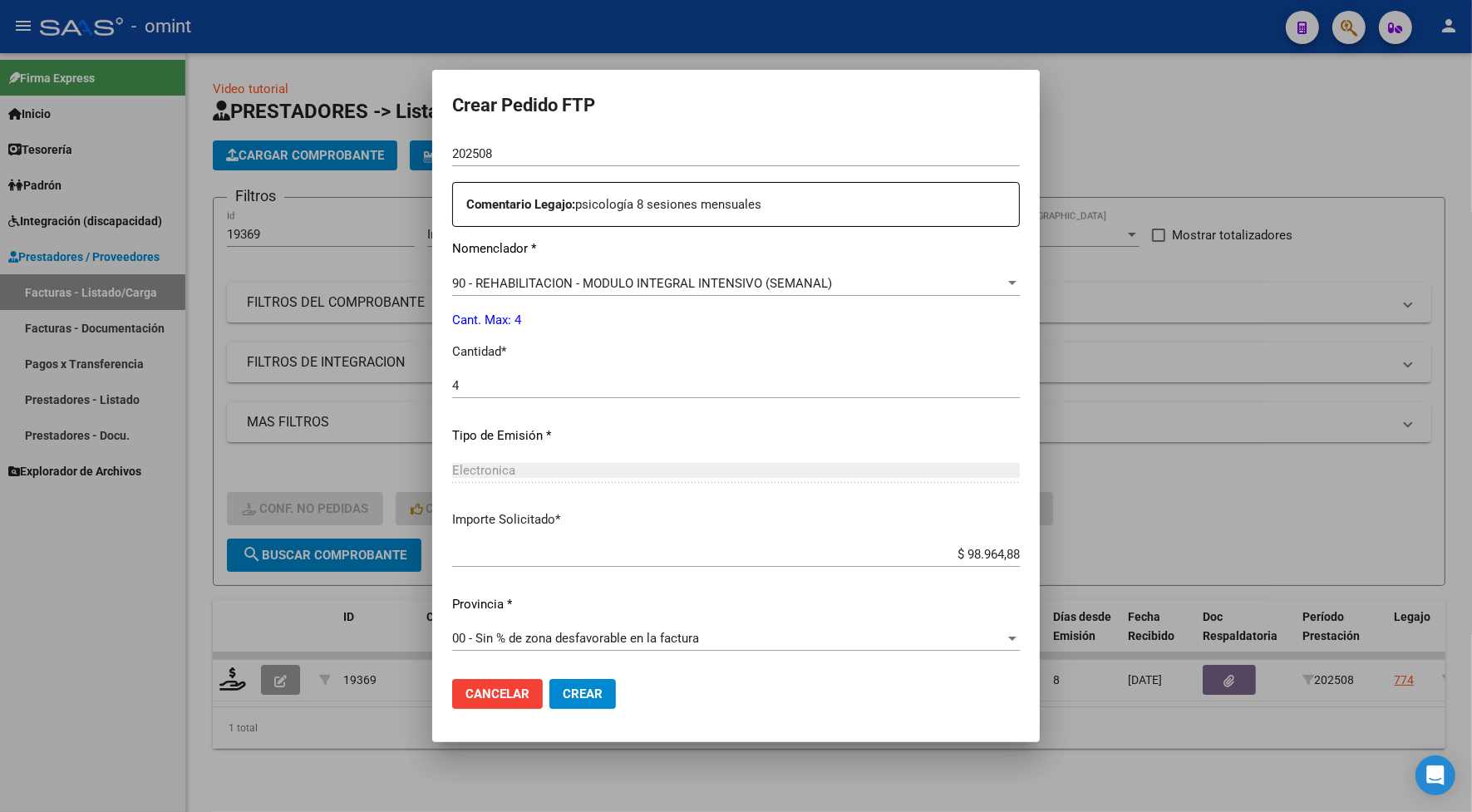
click at [563, 694] on span "Crear" at bounding box center [583, 693] width 40 height 15
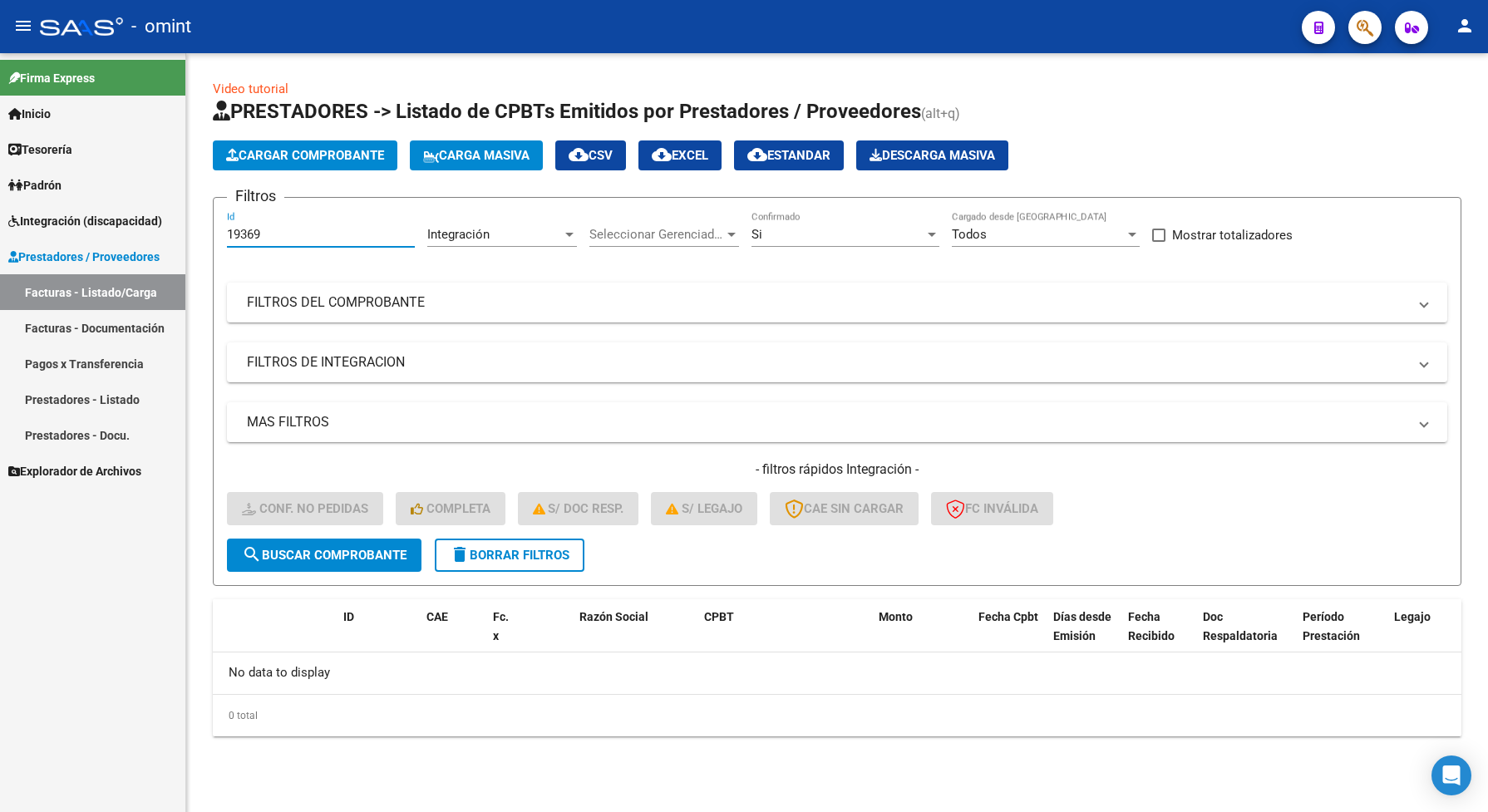
drag, startPoint x: 276, startPoint y: 233, endPoint x: 245, endPoint y: 234, distance: 31.0
click at [200, 241] on div "Video tutorial PRESTADORES -> Listado de CPBTs Emitidos por Prestadores / Prove…" at bounding box center [837, 421] width 1302 height 736
paste input "608"
type input "19608"
click at [339, 554] on span "search Buscar Comprobante" at bounding box center [324, 554] width 164 height 15
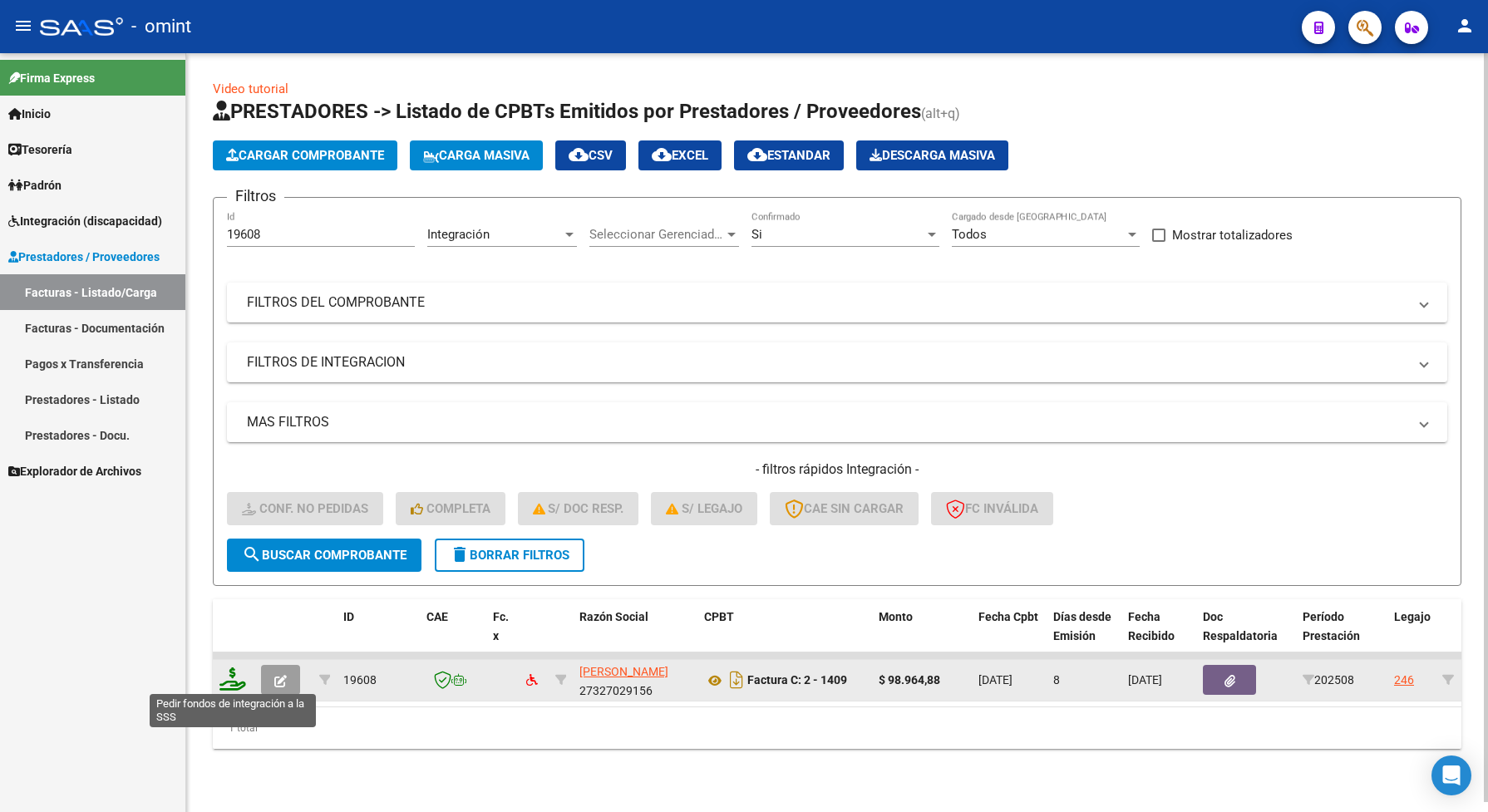
click at [230, 682] on icon at bounding box center [233, 678] width 26 height 24
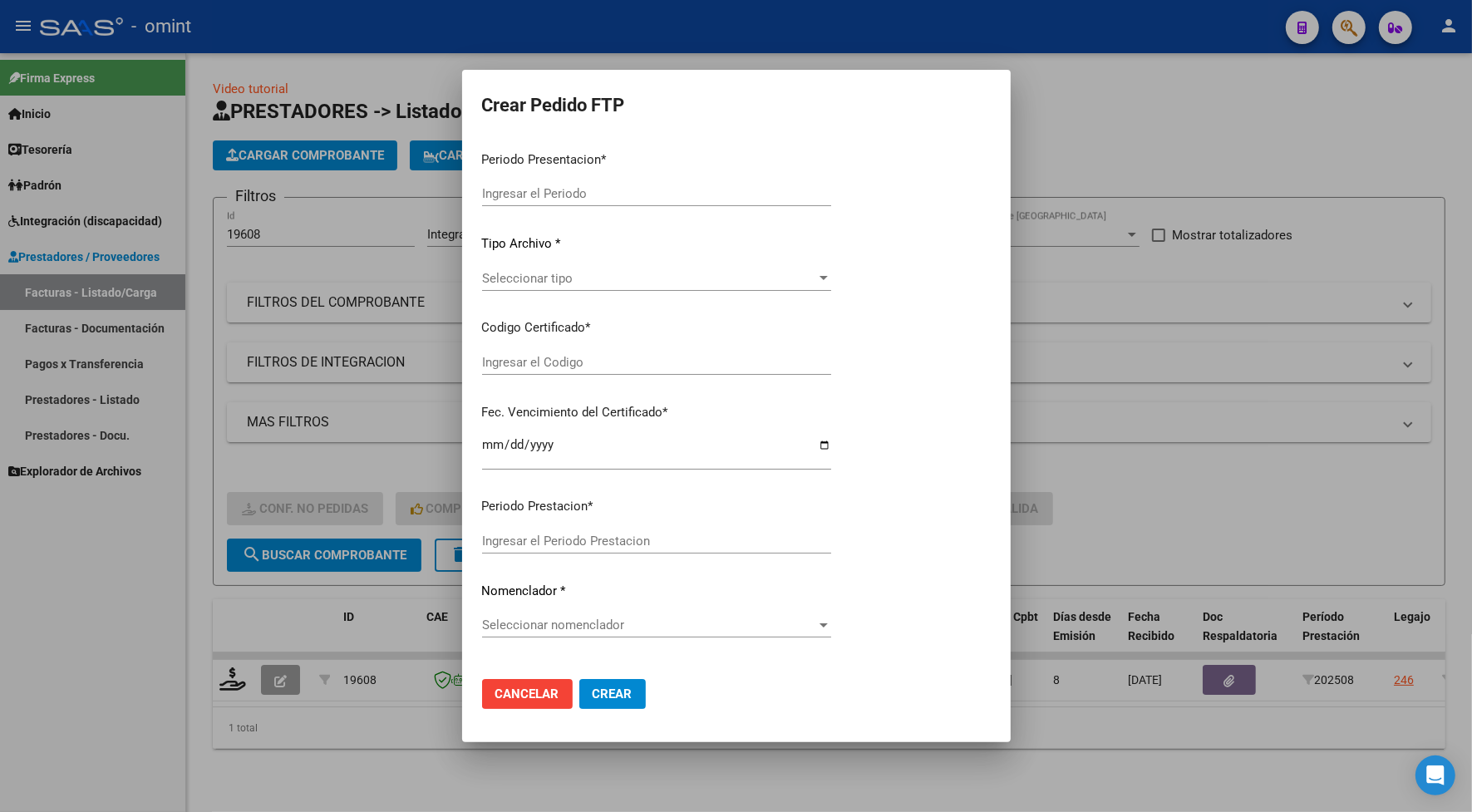
type input "202508"
type input "$ 98.964,88"
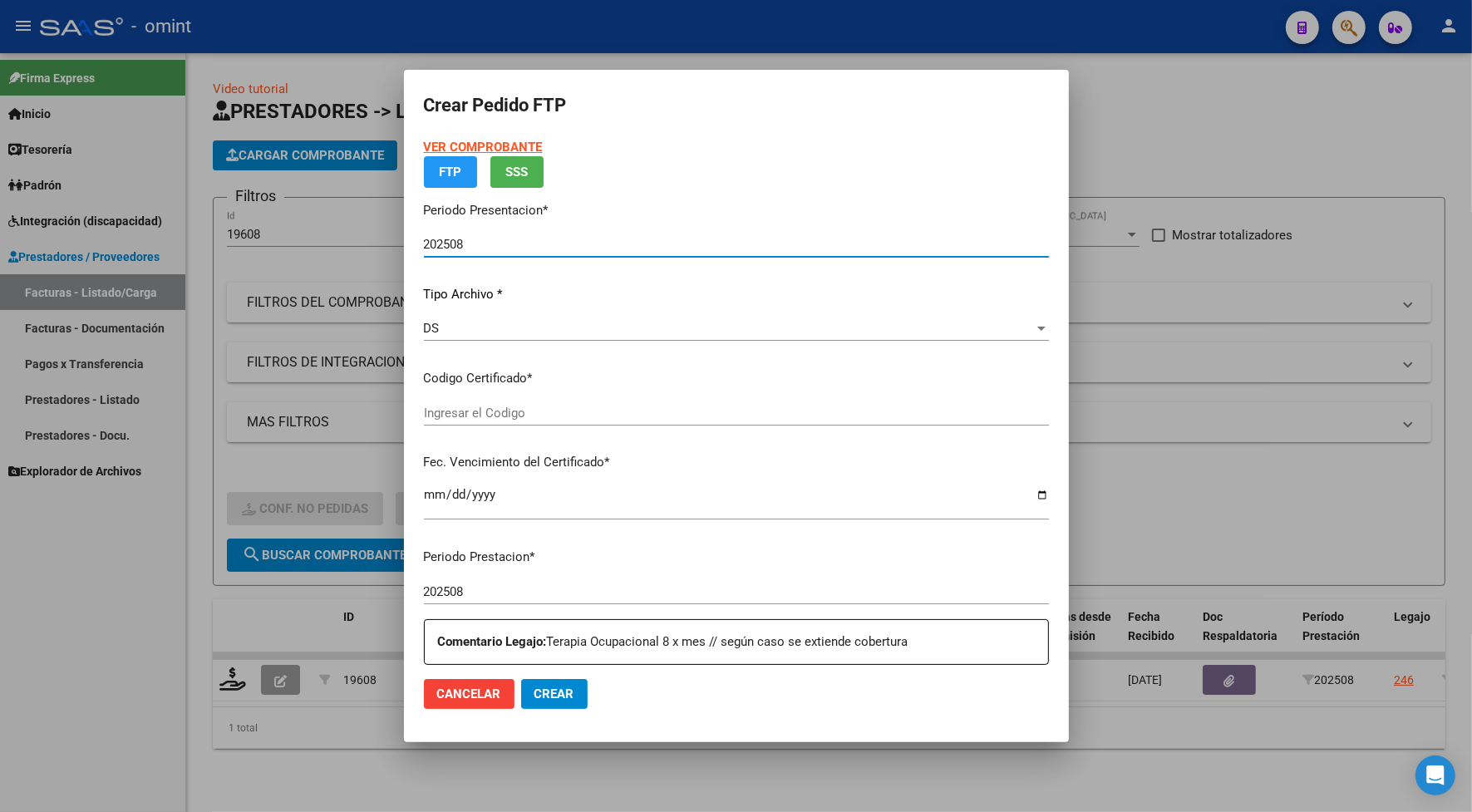
type input "7640567663"
type input "[DATE]"
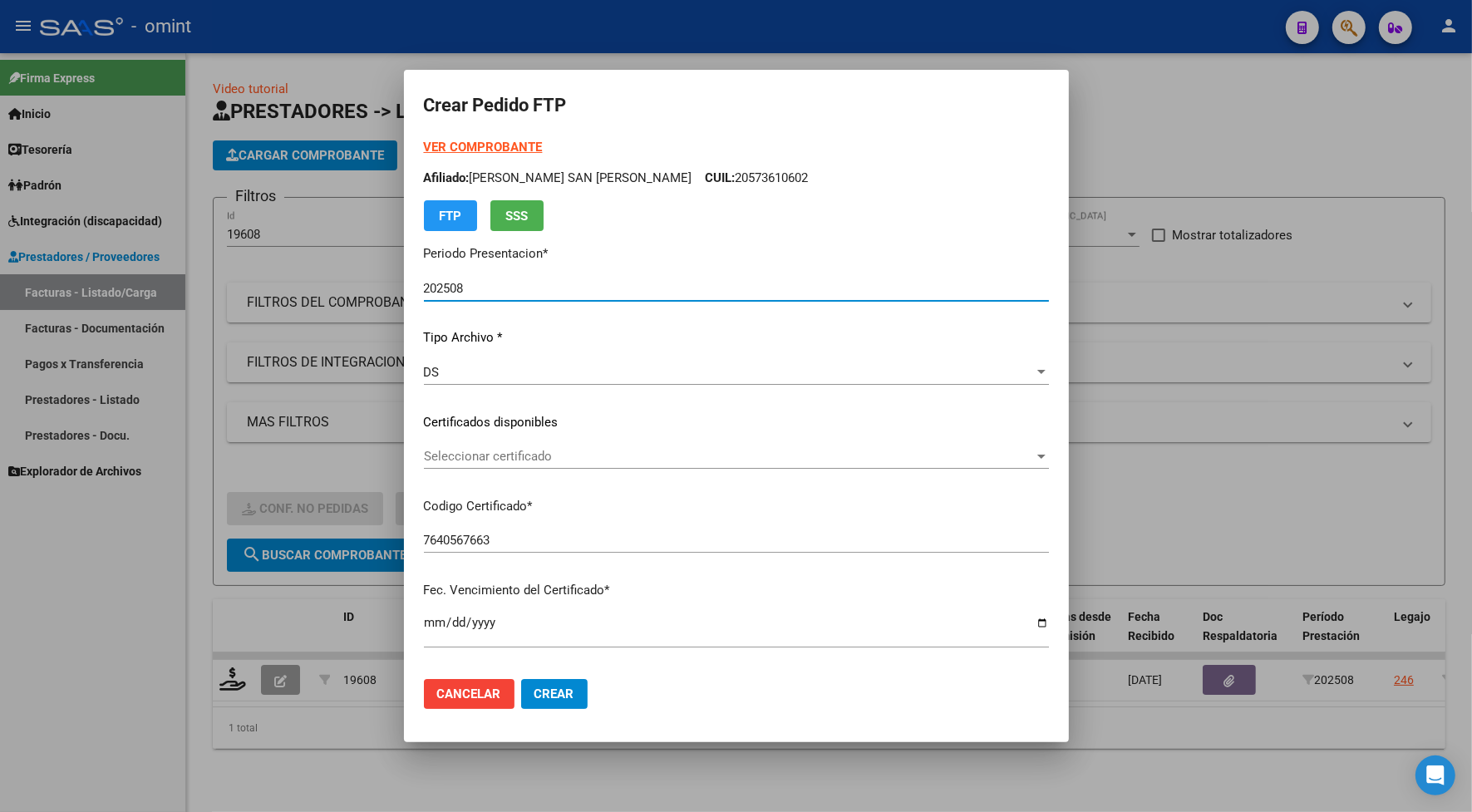
click at [492, 458] on span "Seleccionar certificado" at bounding box center [729, 455] width 610 height 15
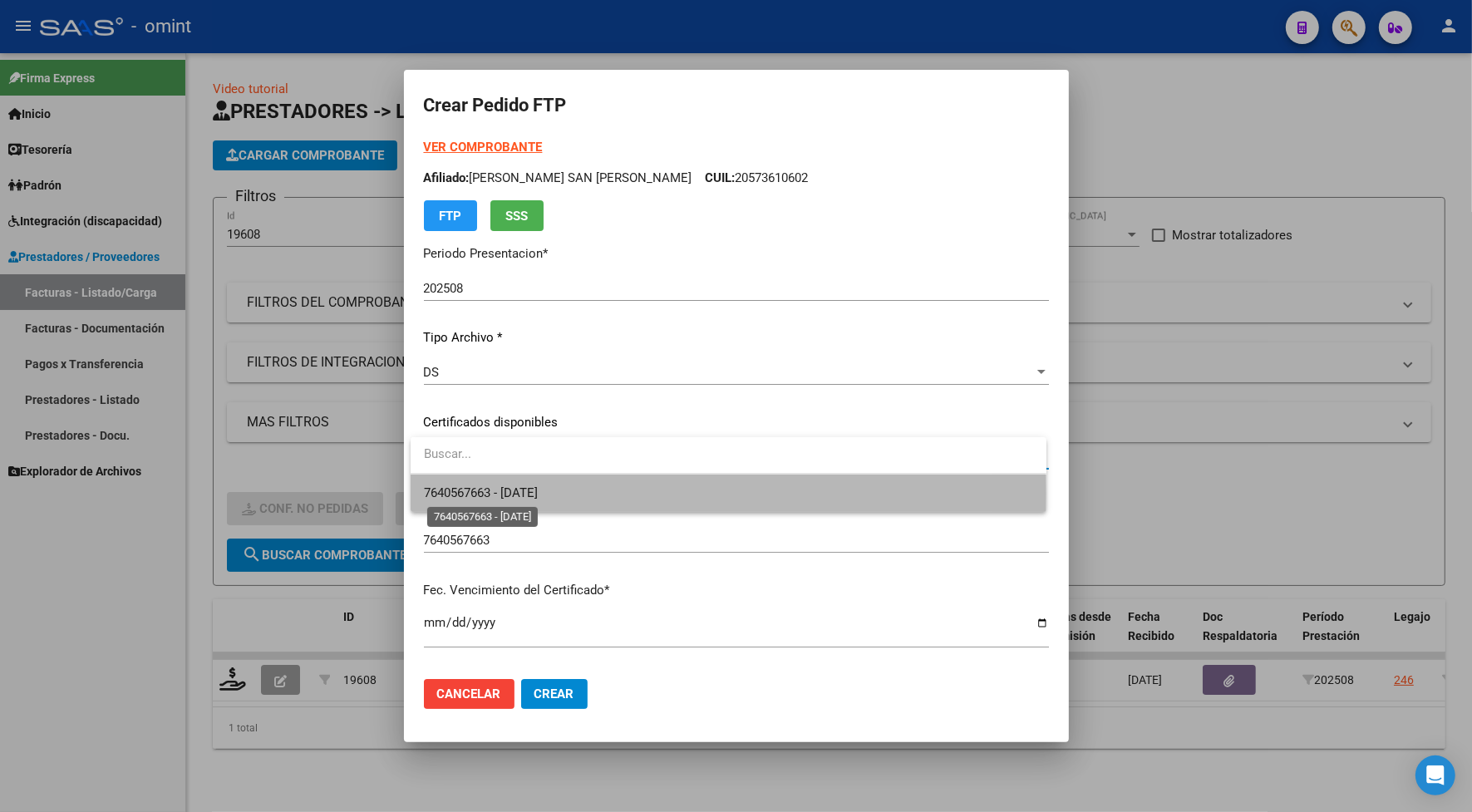
click at [491, 493] on span "7640567663 - [DATE]" at bounding box center [481, 492] width 114 height 15
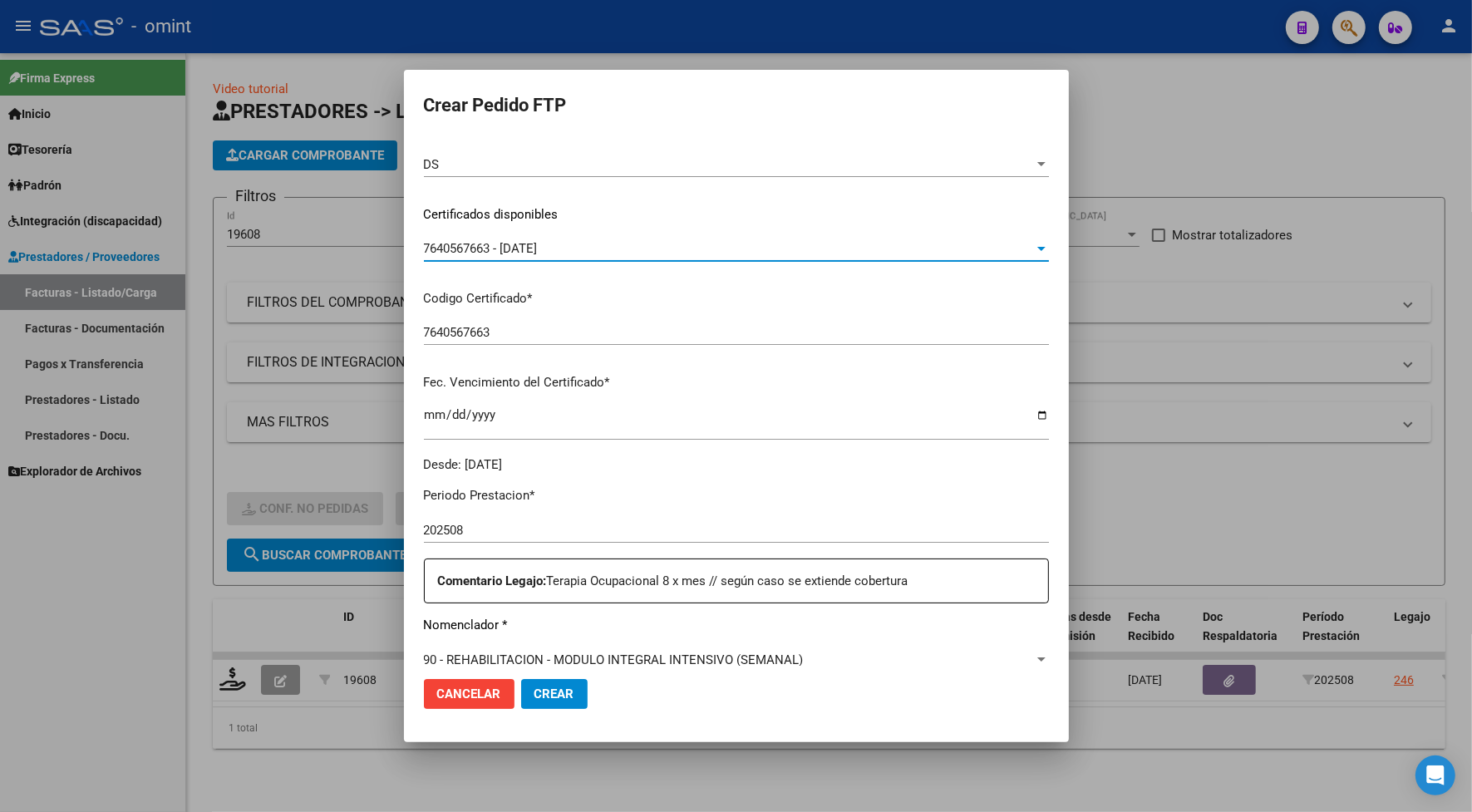
scroll to position [415, 0]
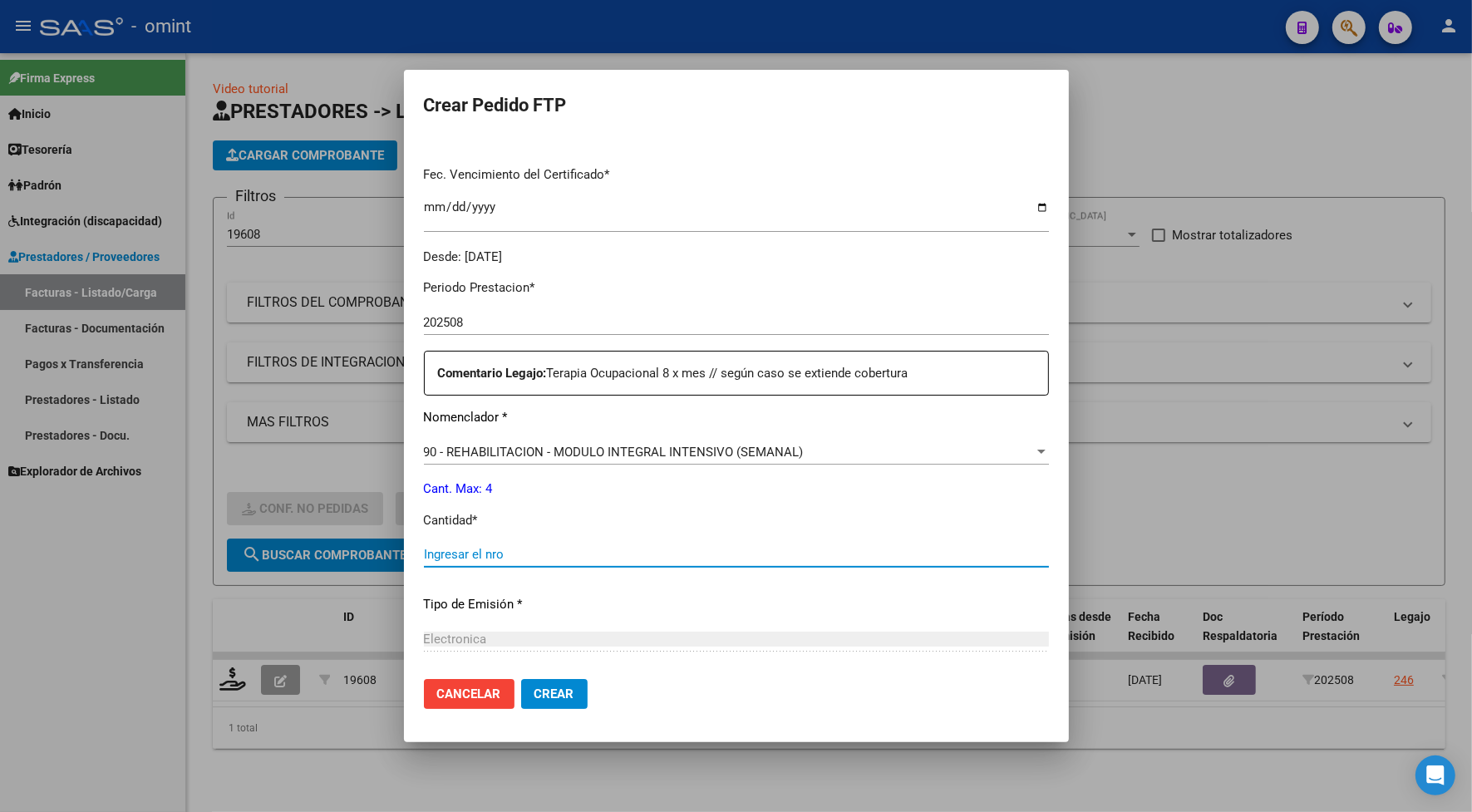
click at [516, 547] on input "Ingresar el nro" at bounding box center [736, 554] width 625 height 15
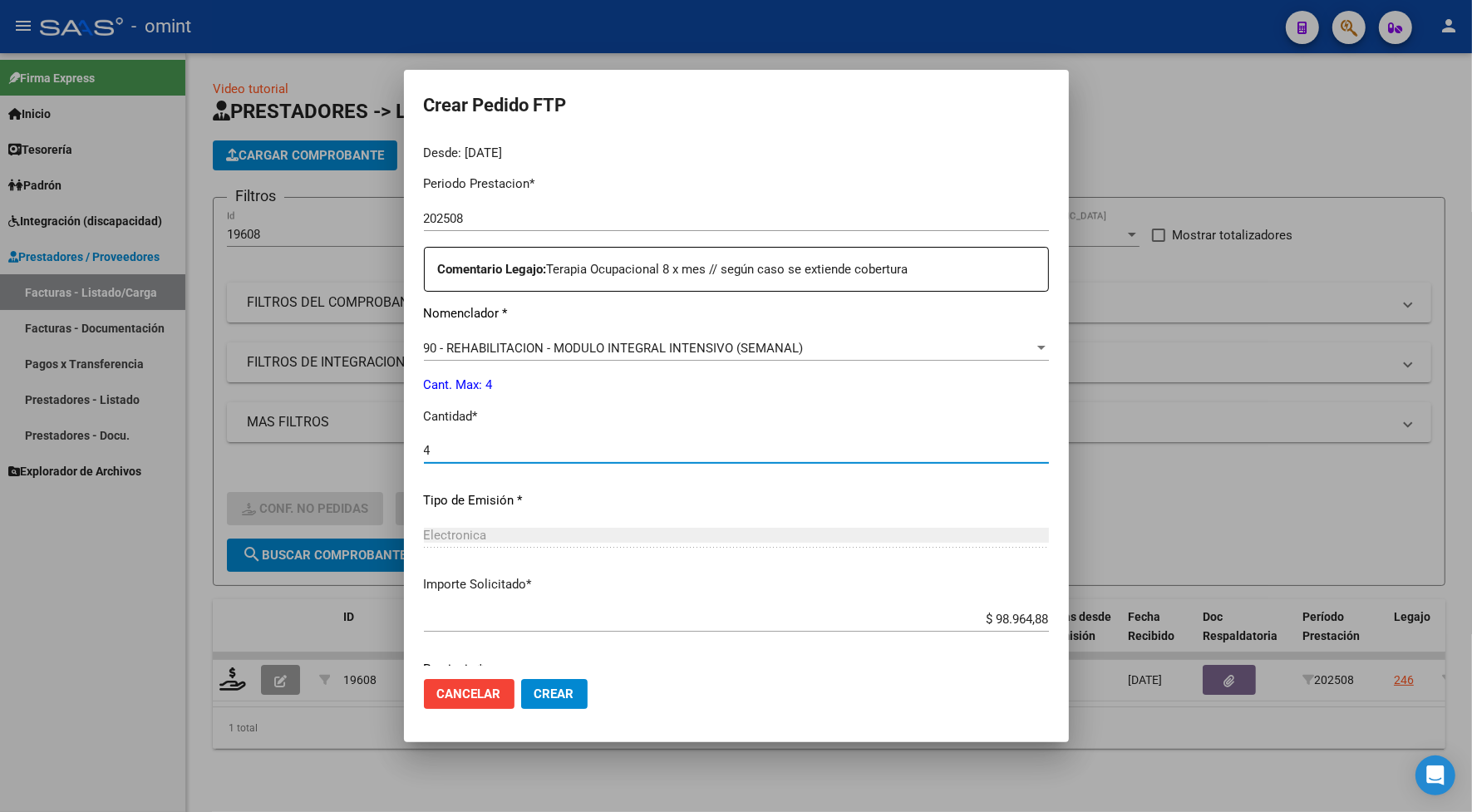
scroll to position [584, 0]
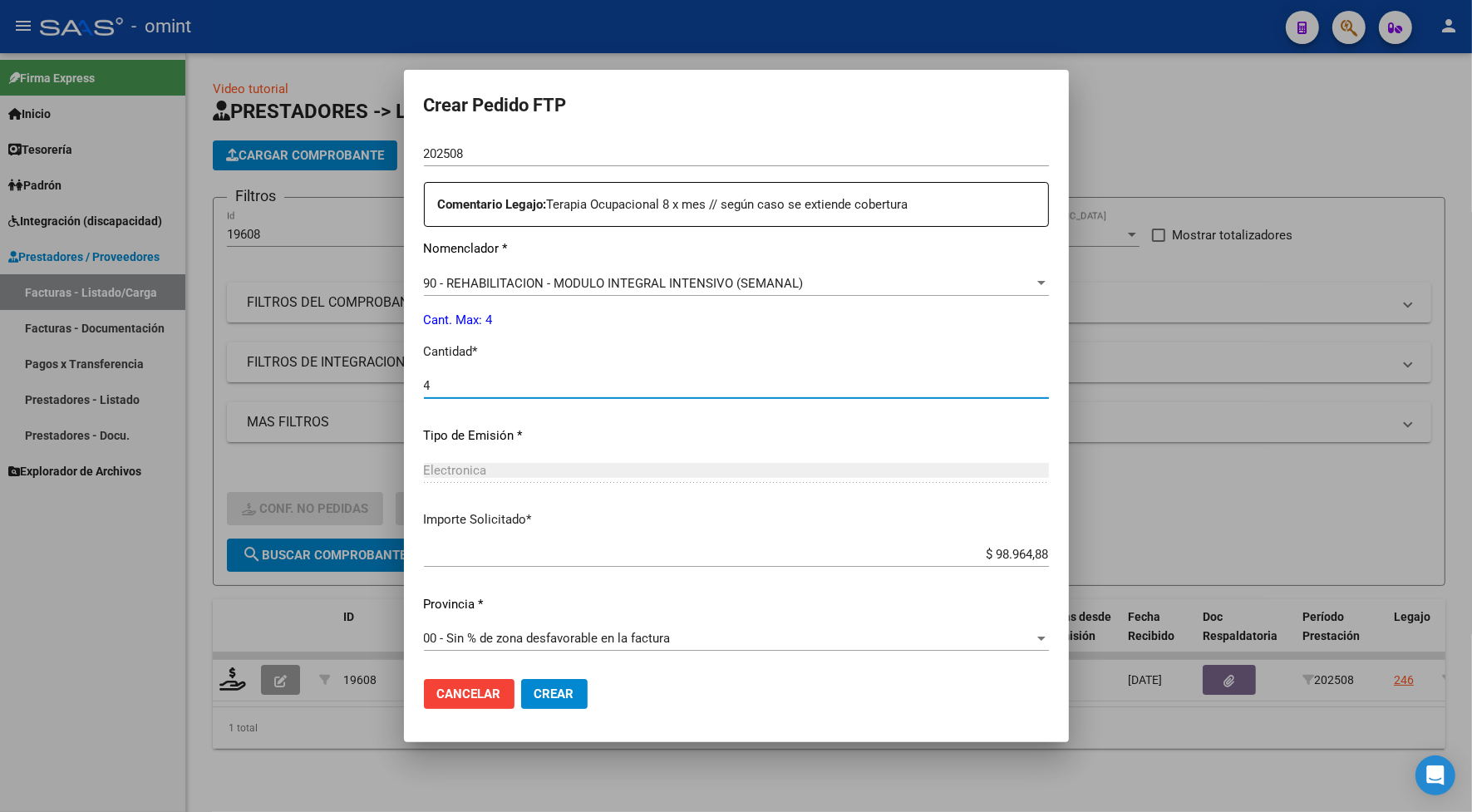
type input "4"
click at [570, 692] on span "Crear" at bounding box center [554, 693] width 40 height 15
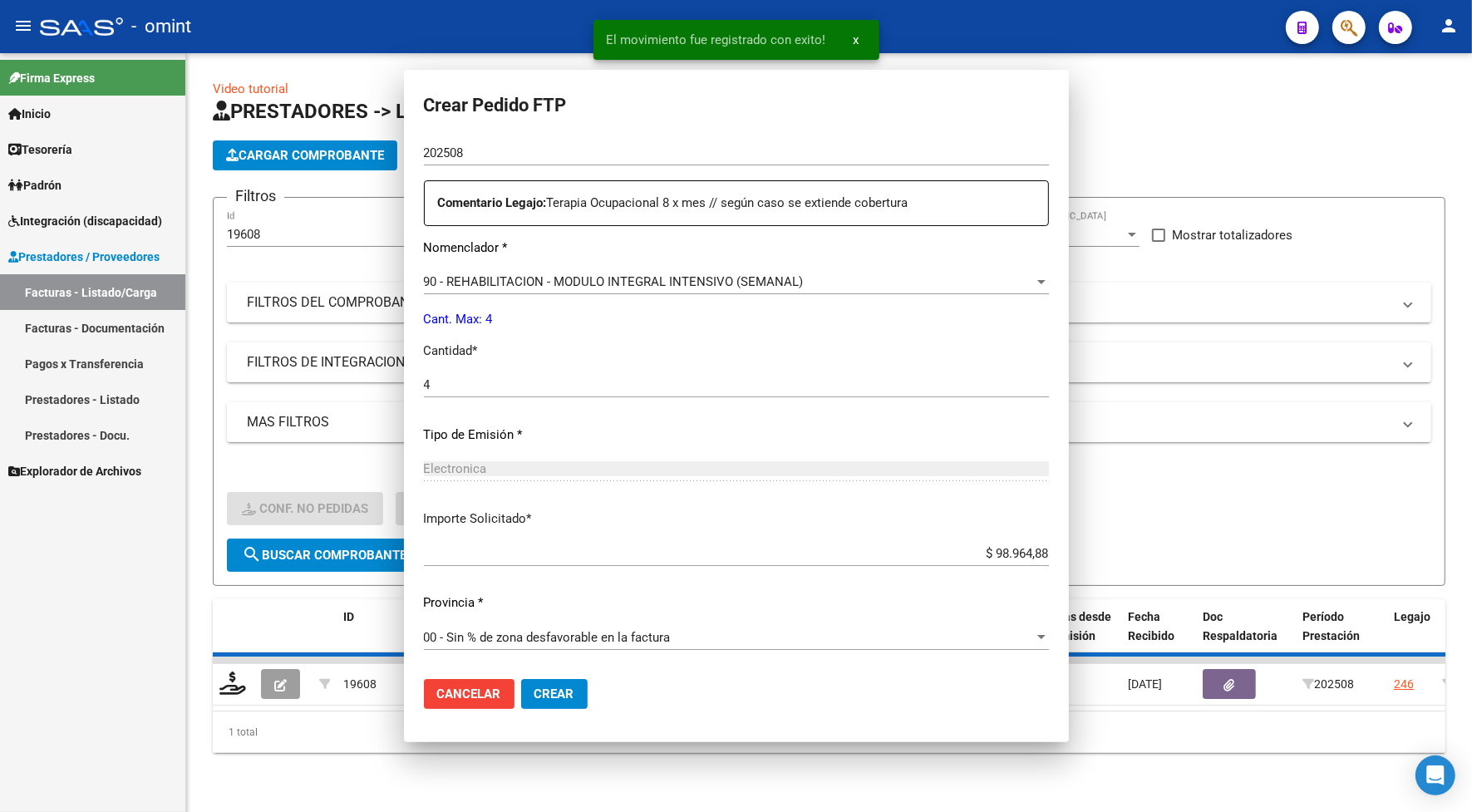
scroll to position [491, 0]
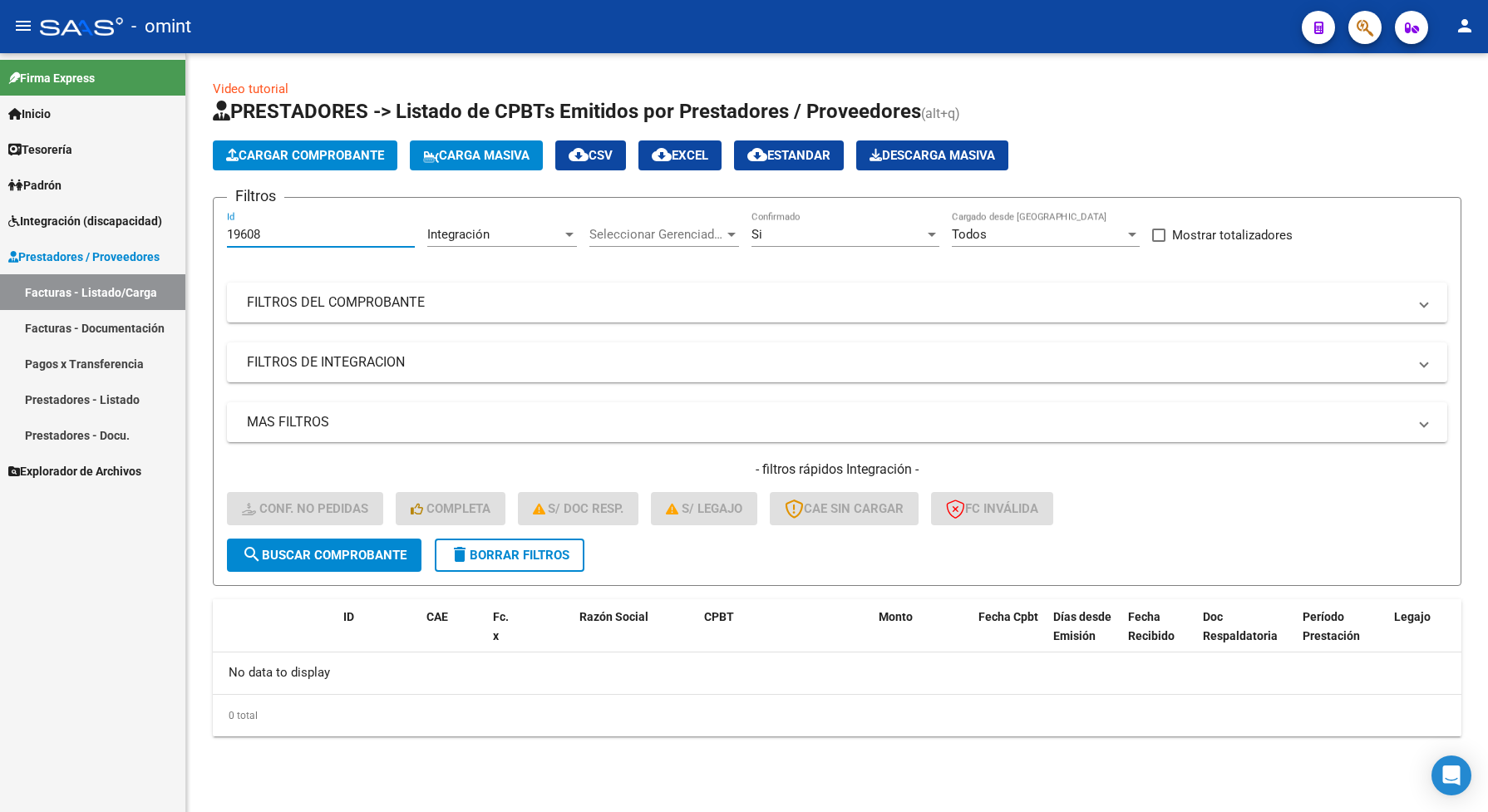
drag, startPoint x: 276, startPoint y: 232, endPoint x: 198, endPoint y: 230, distance: 78.0
click at [221, 233] on form "Filtros 19608 Id Integración Area Seleccionar Gerenciador Seleccionar Gerenciad…" at bounding box center [837, 391] width 1248 height 389
paste input "21061"
type input "21061"
click at [380, 558] on span "search Buscar Comprobante" at bounding box center [324, 554] width 164 height 15
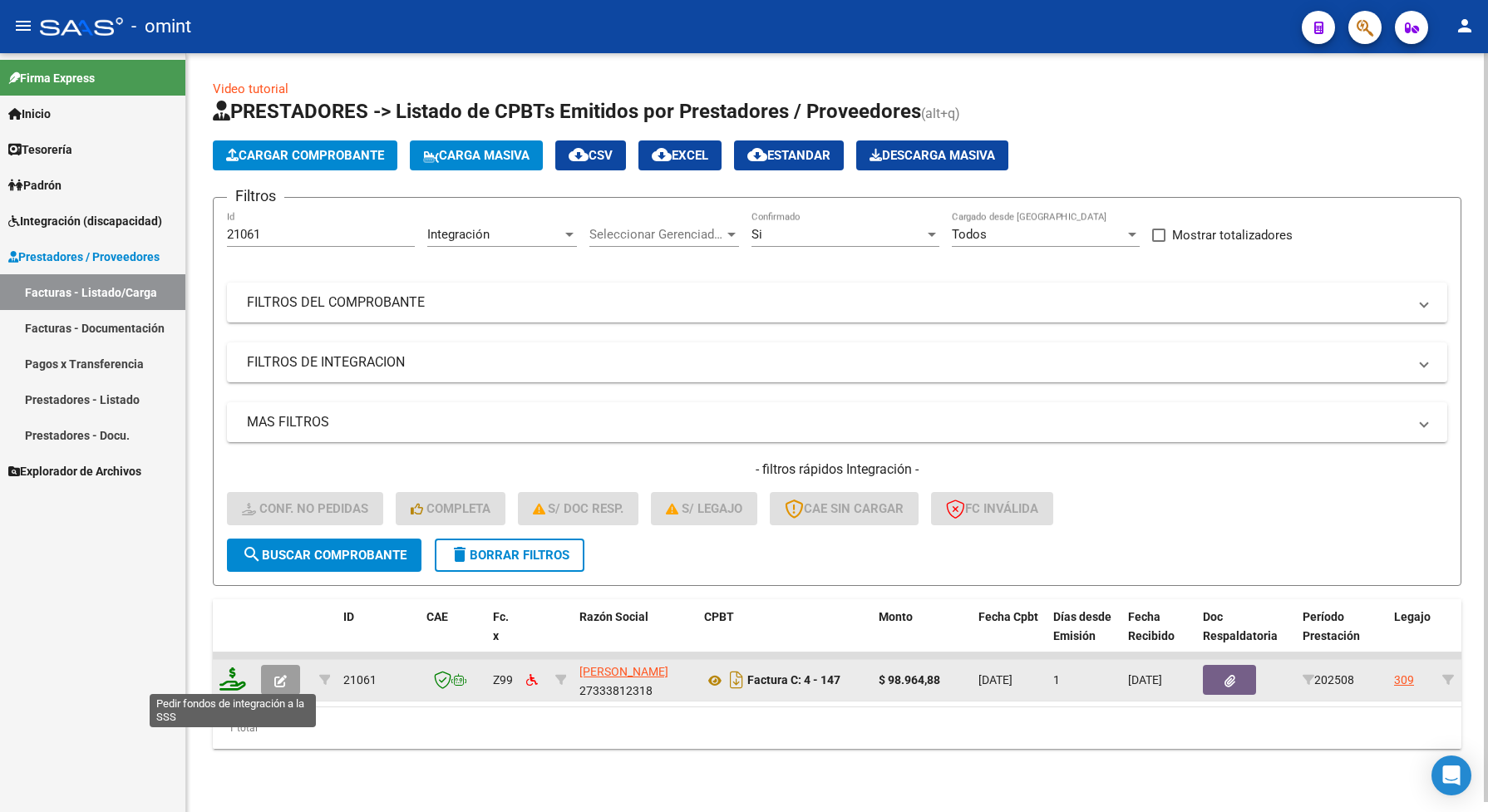
click at [230, 673] on icon at bounding box center [233, 678] width 26 height 24
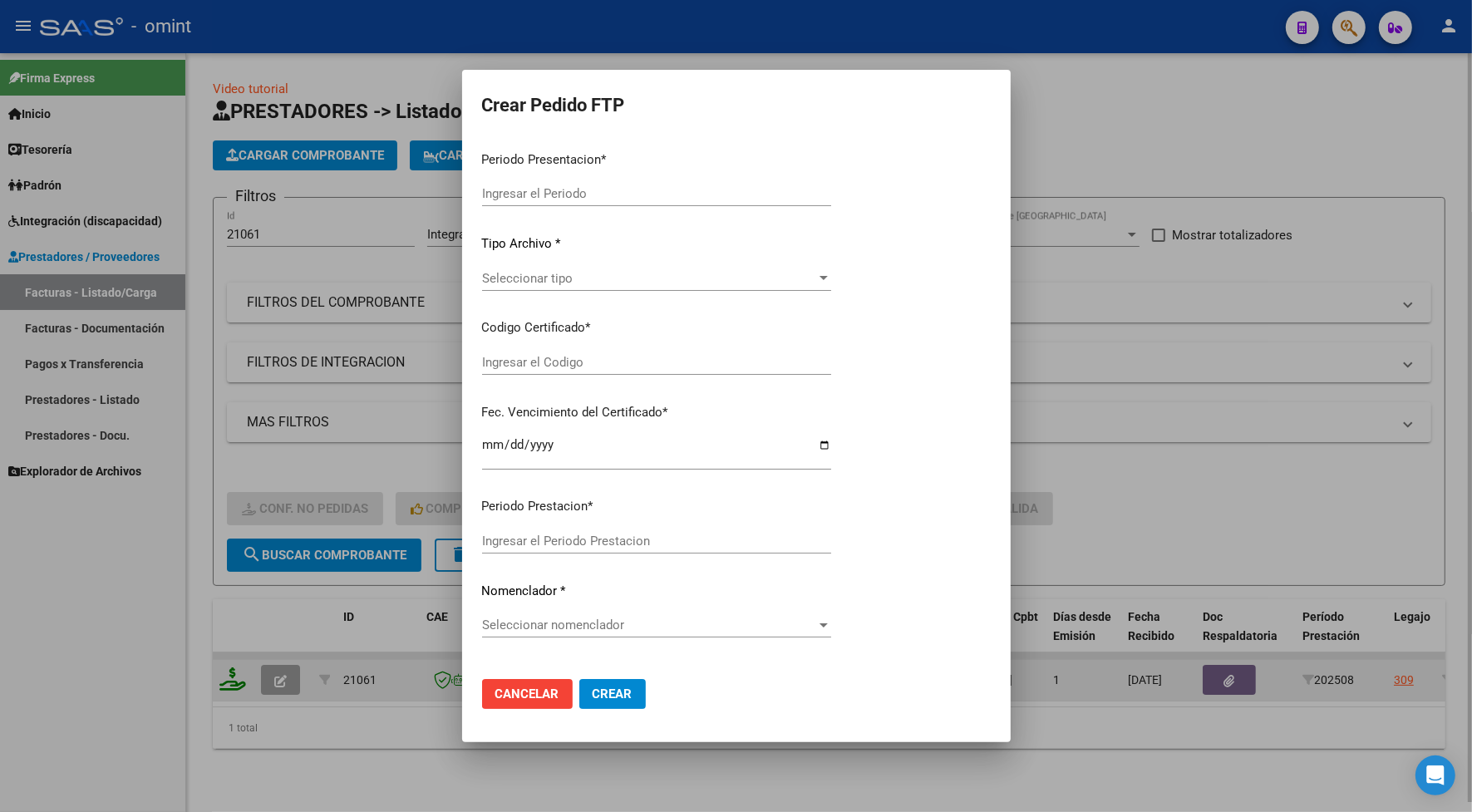
type input "202508"
type input "$ 98.964,88"
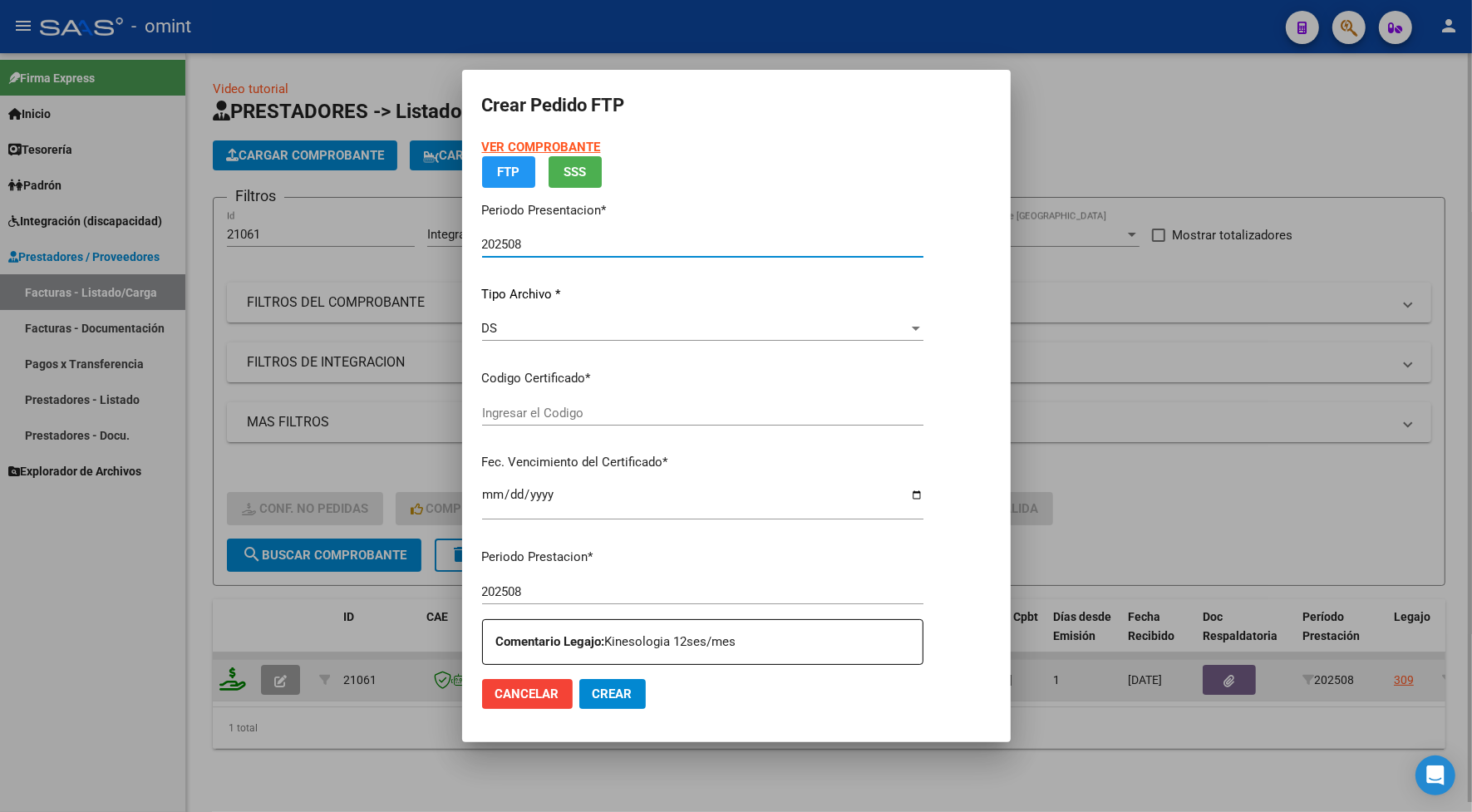
type input "3423098631"
type input "[DATE]"
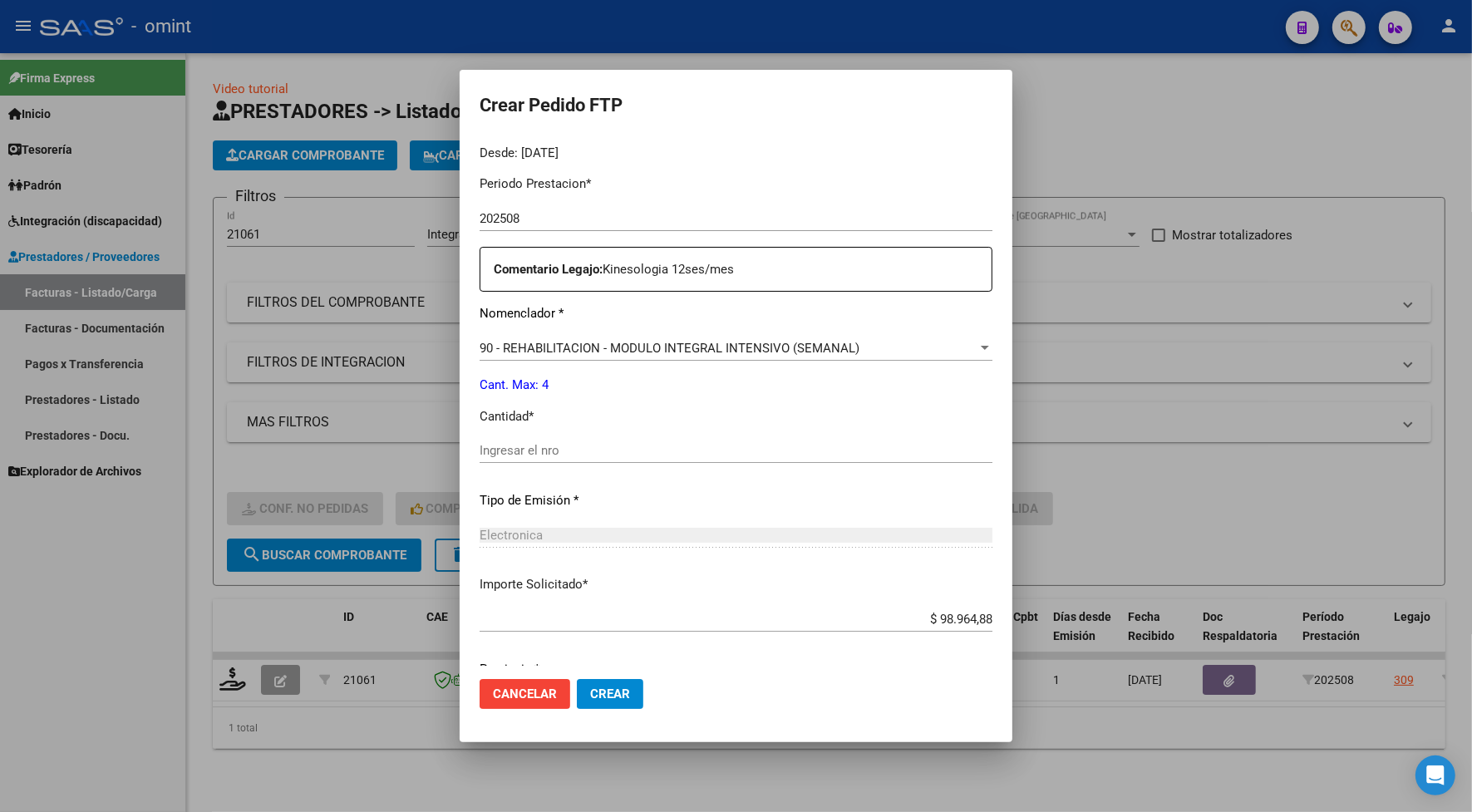
scroll to position [584, 0]
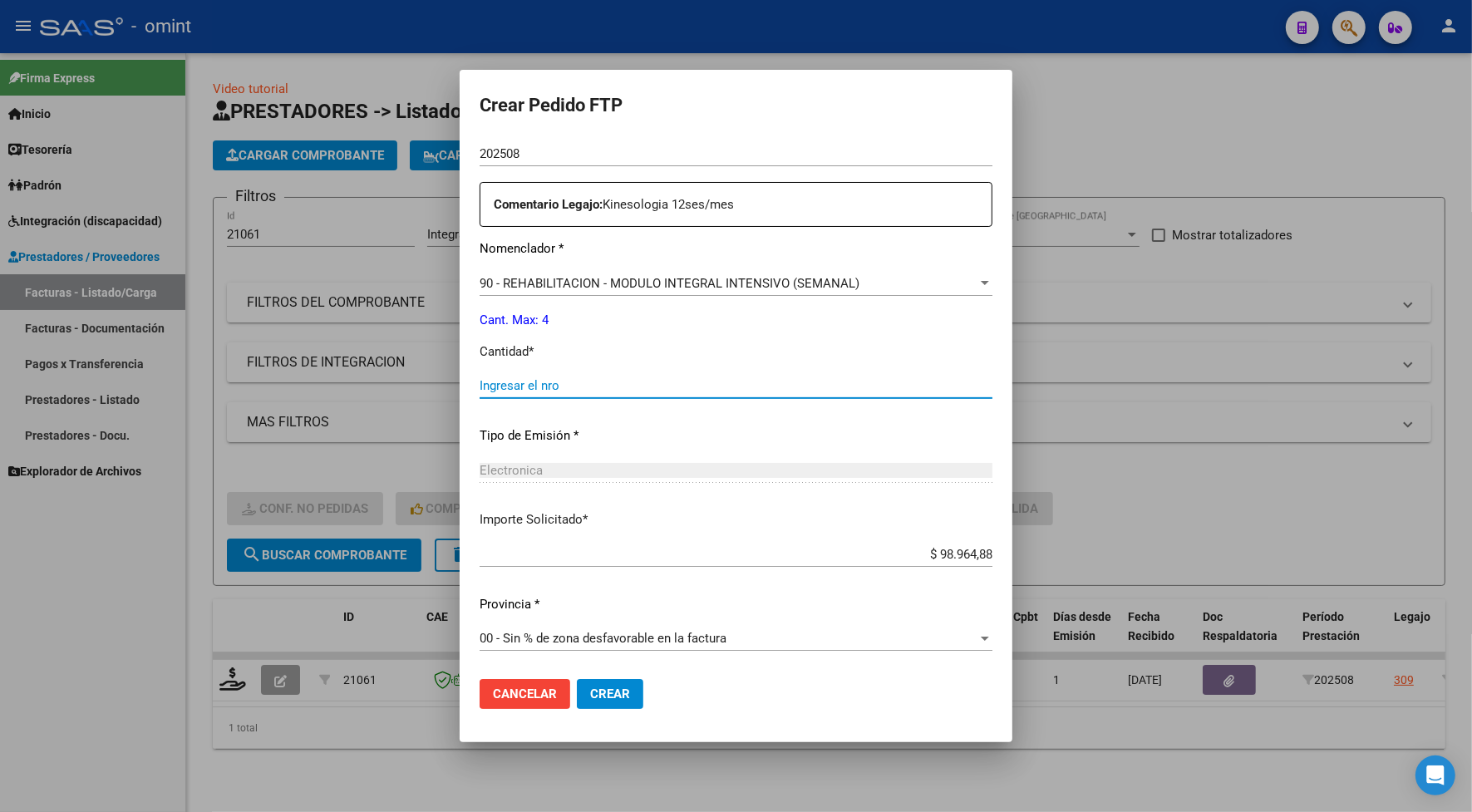
click at [486, 384] on input "Ingresar el nro" at bounding box center [736, 385] width 513 height 15
type input "4"
click at [604, 690] on span "Crear" at bounding box center [610, 693] width 40 height 15
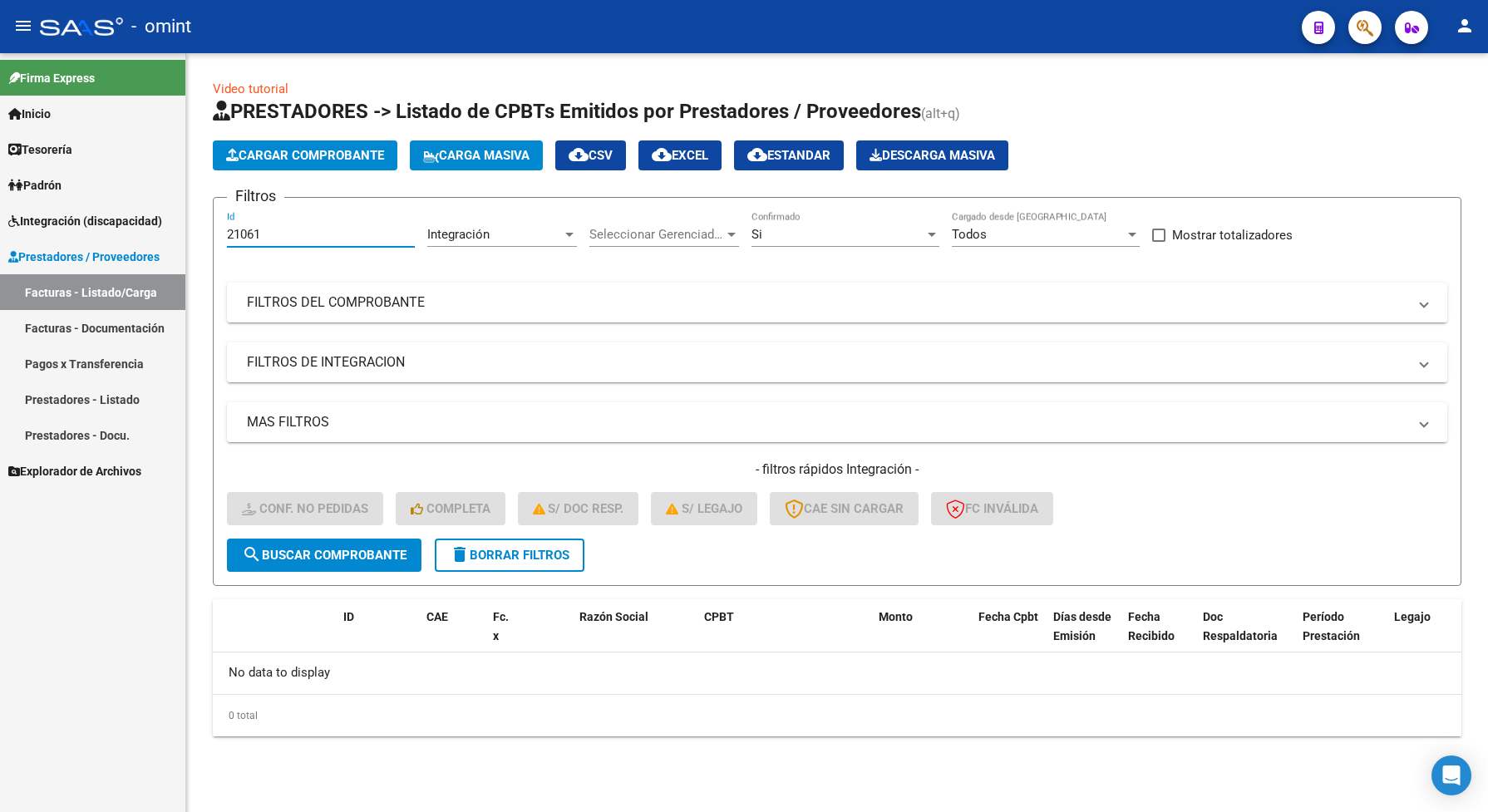
drag, startPoint x: 289, startPoint y: 233, endPoint x: 208, endPoint y: 228, distance: 81.2
click at [208, 228] on div "Video tutorial PRESTADORES -> Listado de CPBTs Emitidos por Prestadores / Prove…" at bounding box center [837, 421] width 1302 height 736
paste input "19329"
type input "19329"
click at [363, 550] on span "search Buscar Comprobante" at bounding box center [324, 554] width 164 height 15
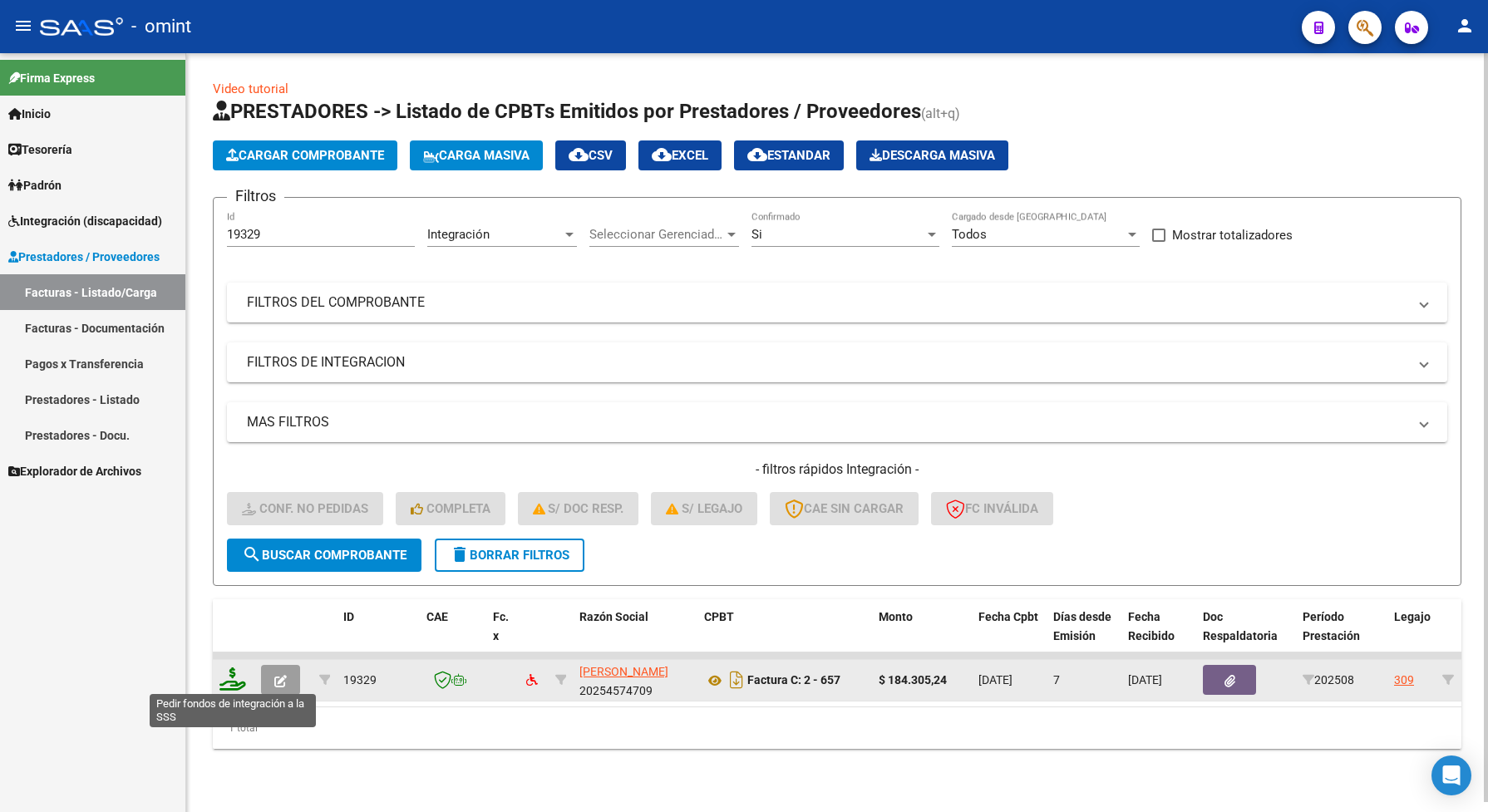
click at [237, 677] on icon at bounding box center [233, 678] width 26 height 24
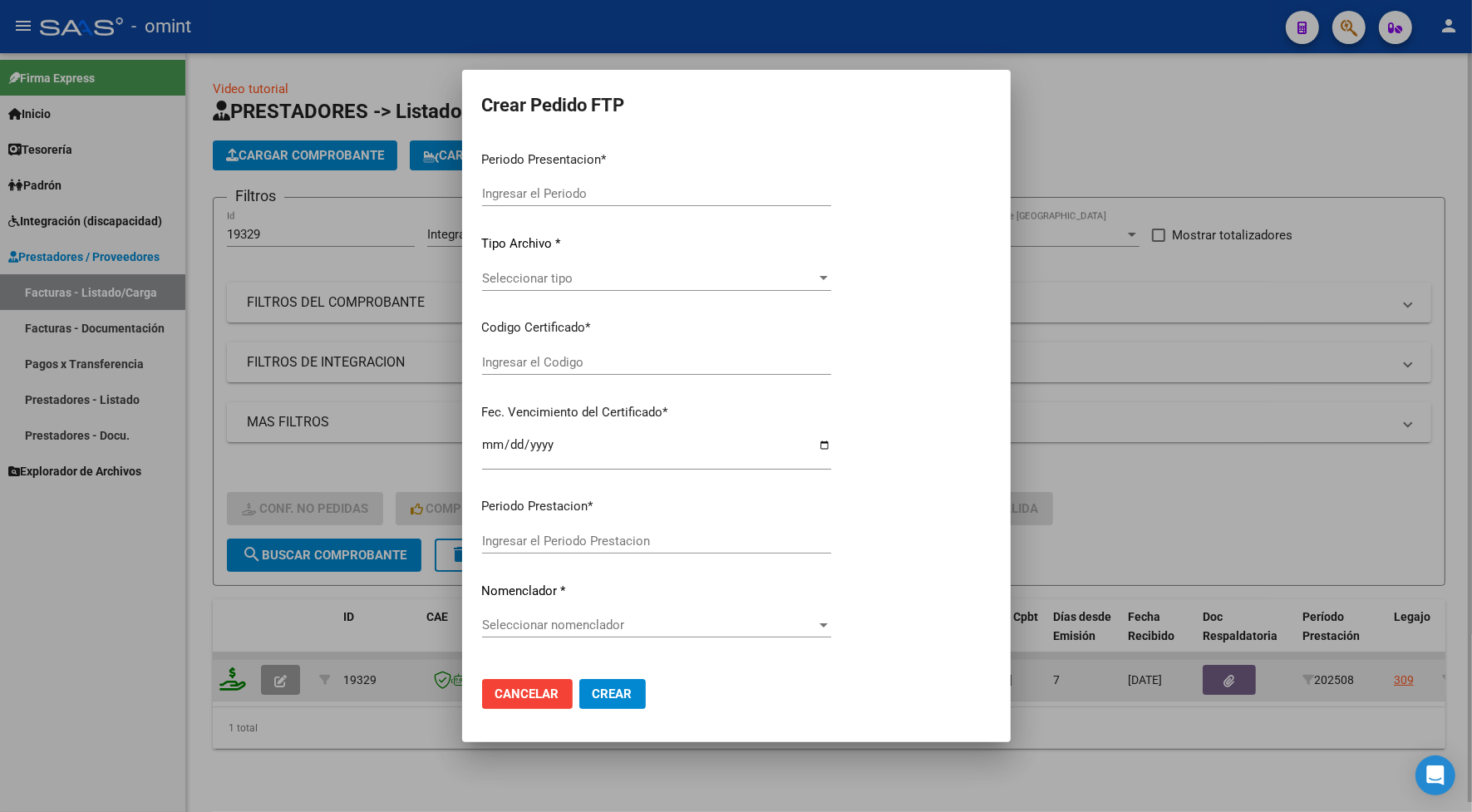
type input "202508"
type input "$ 184.305,24"
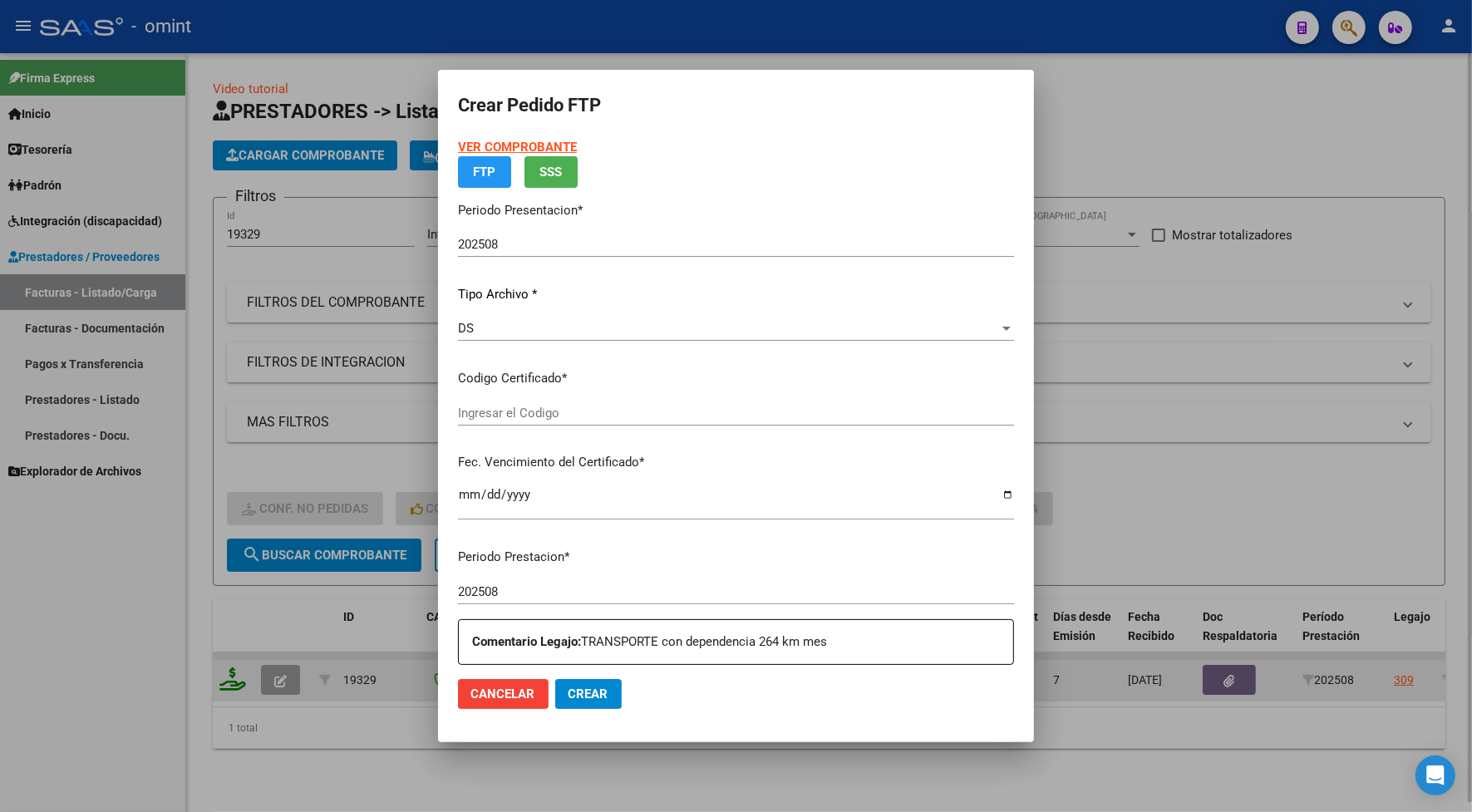
type input "3423098631"
type input "[DATE]"
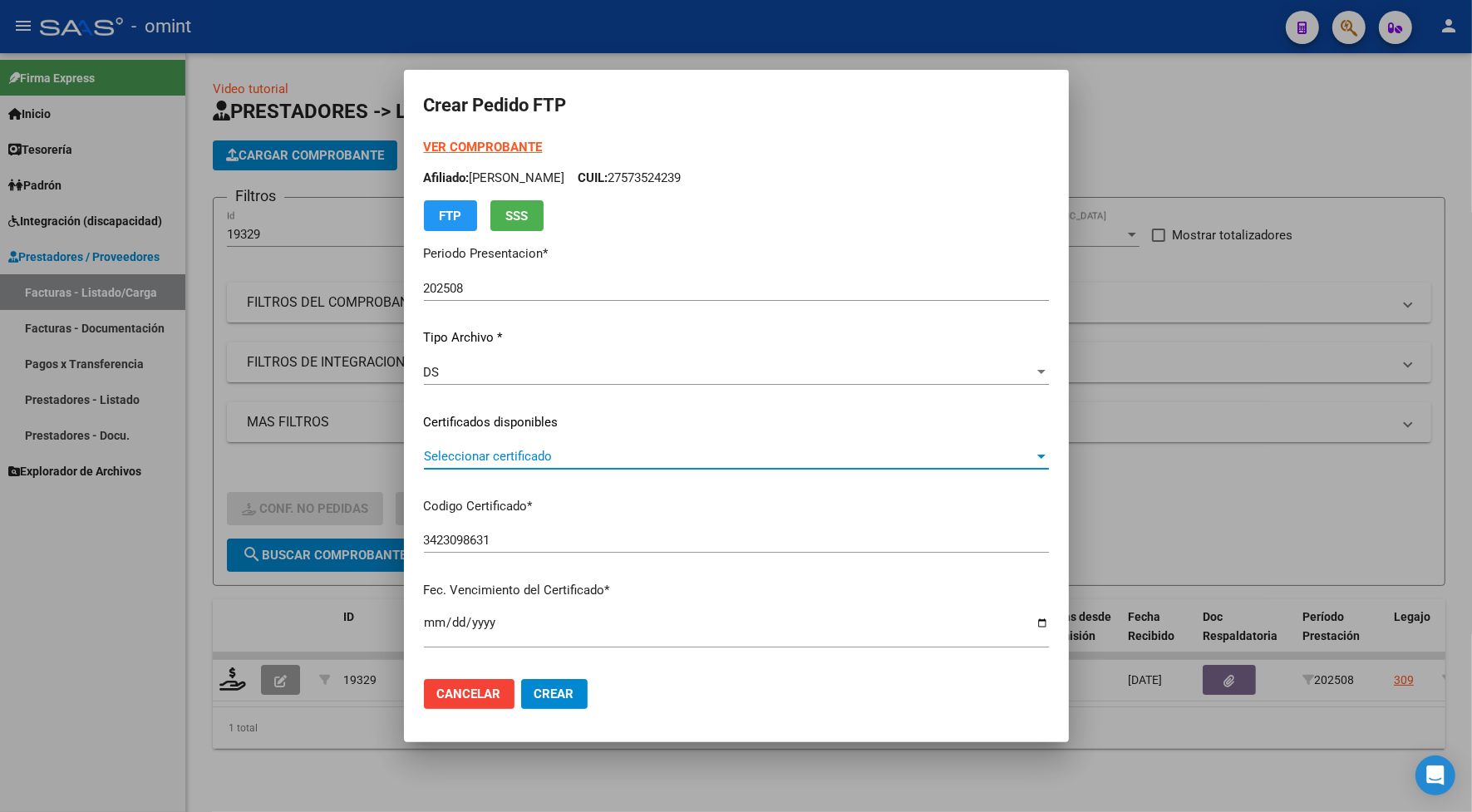
click at [536, 454] on span "Seleccionar certificado" at bounding box center [729, 455] width 610 height 15
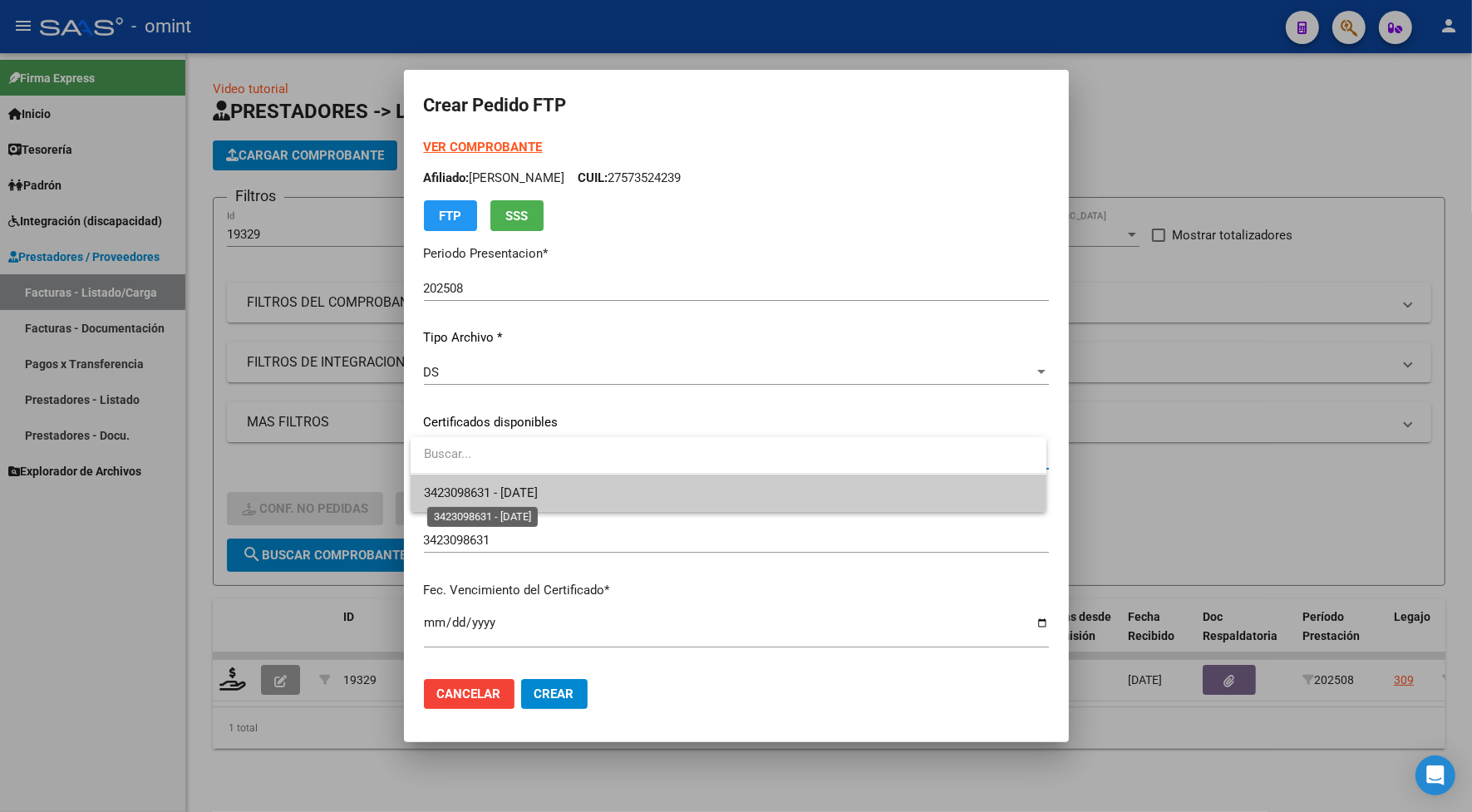
click at [529, 496] on span "3423098631 - [DATE]" at bounding box center [481, 492] width 114 height 15
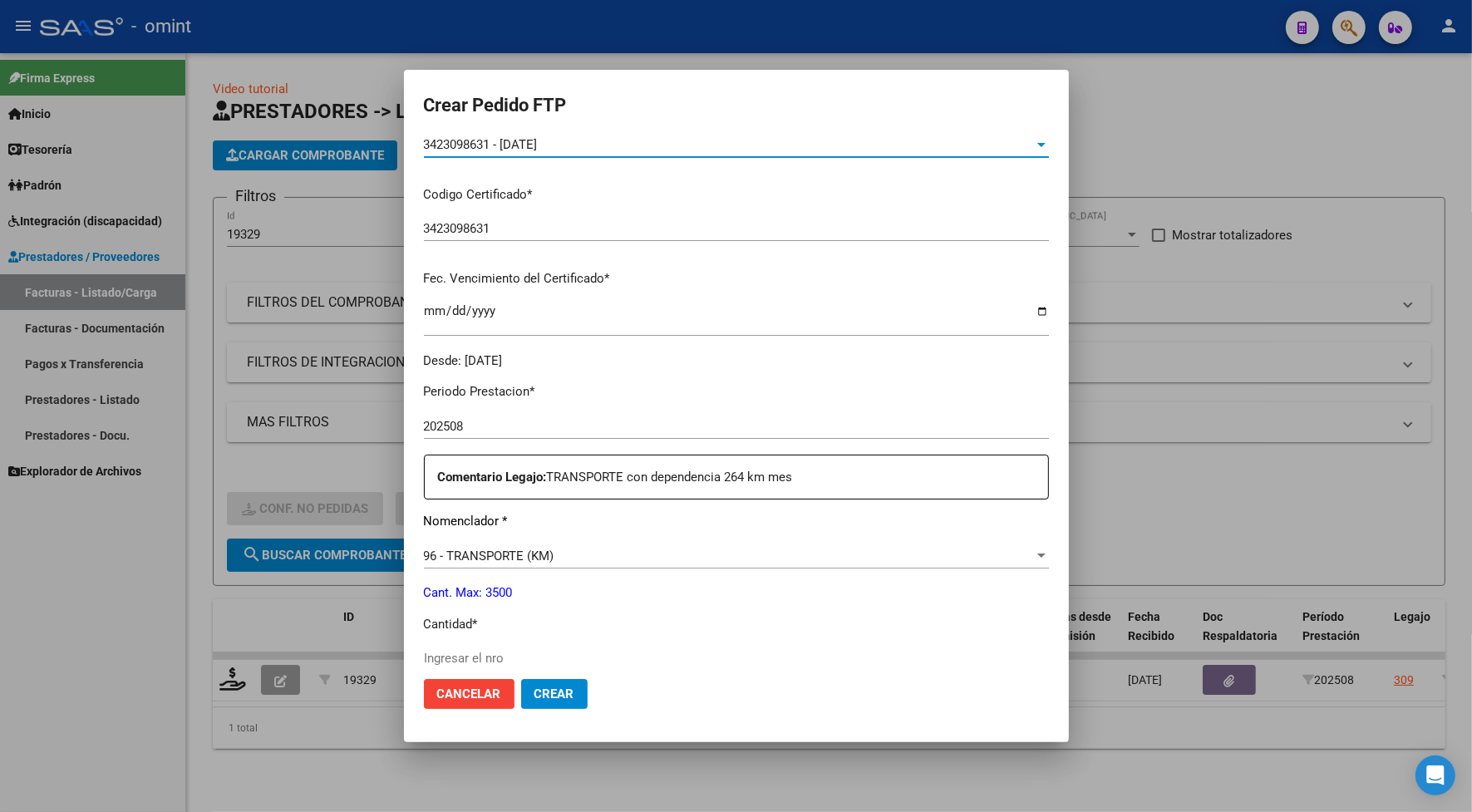
scroll to position [0, 0]
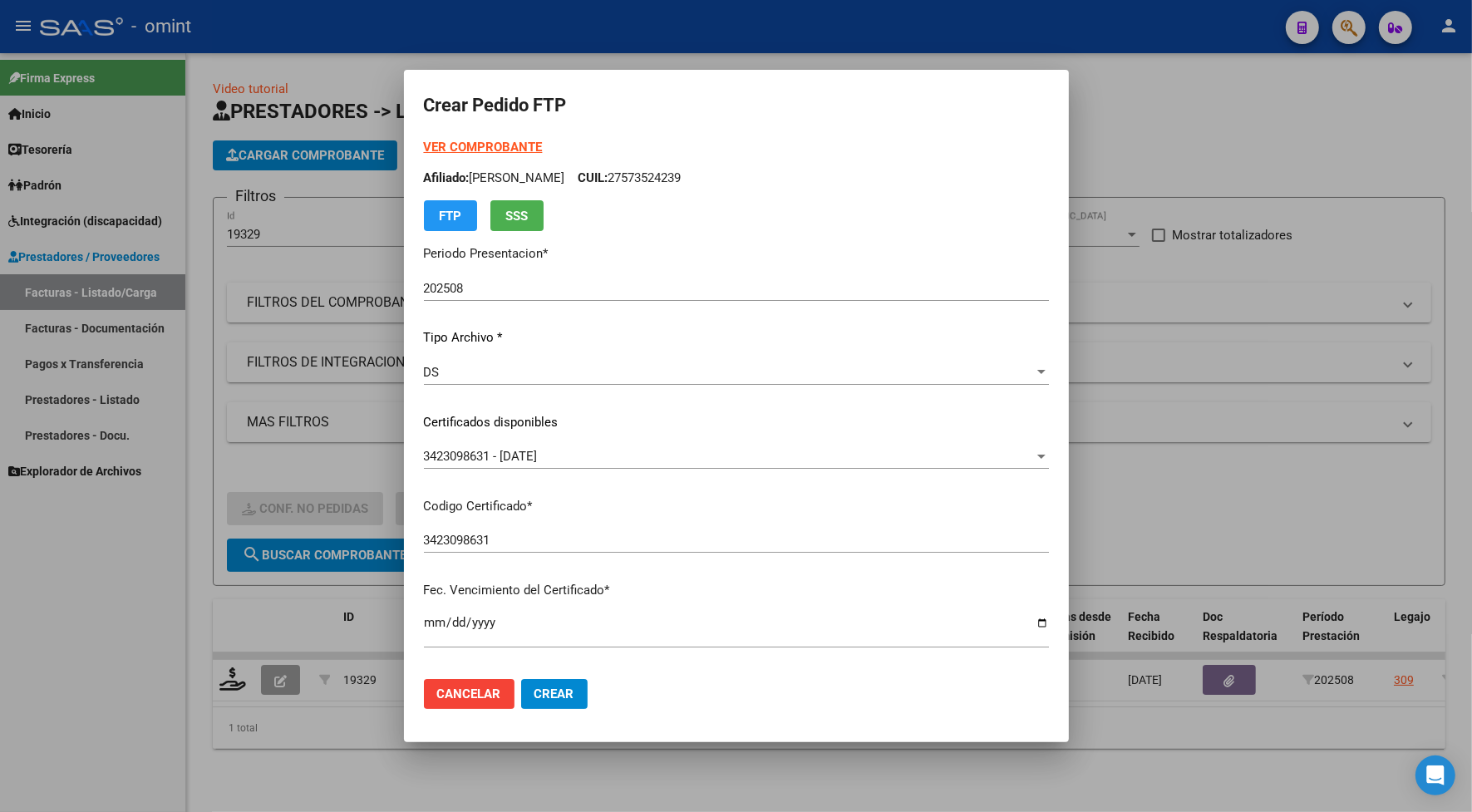
click at [498, 150] on strong "VER COMPROBANTE" at bounding box center [483, 147] width 119 height 15
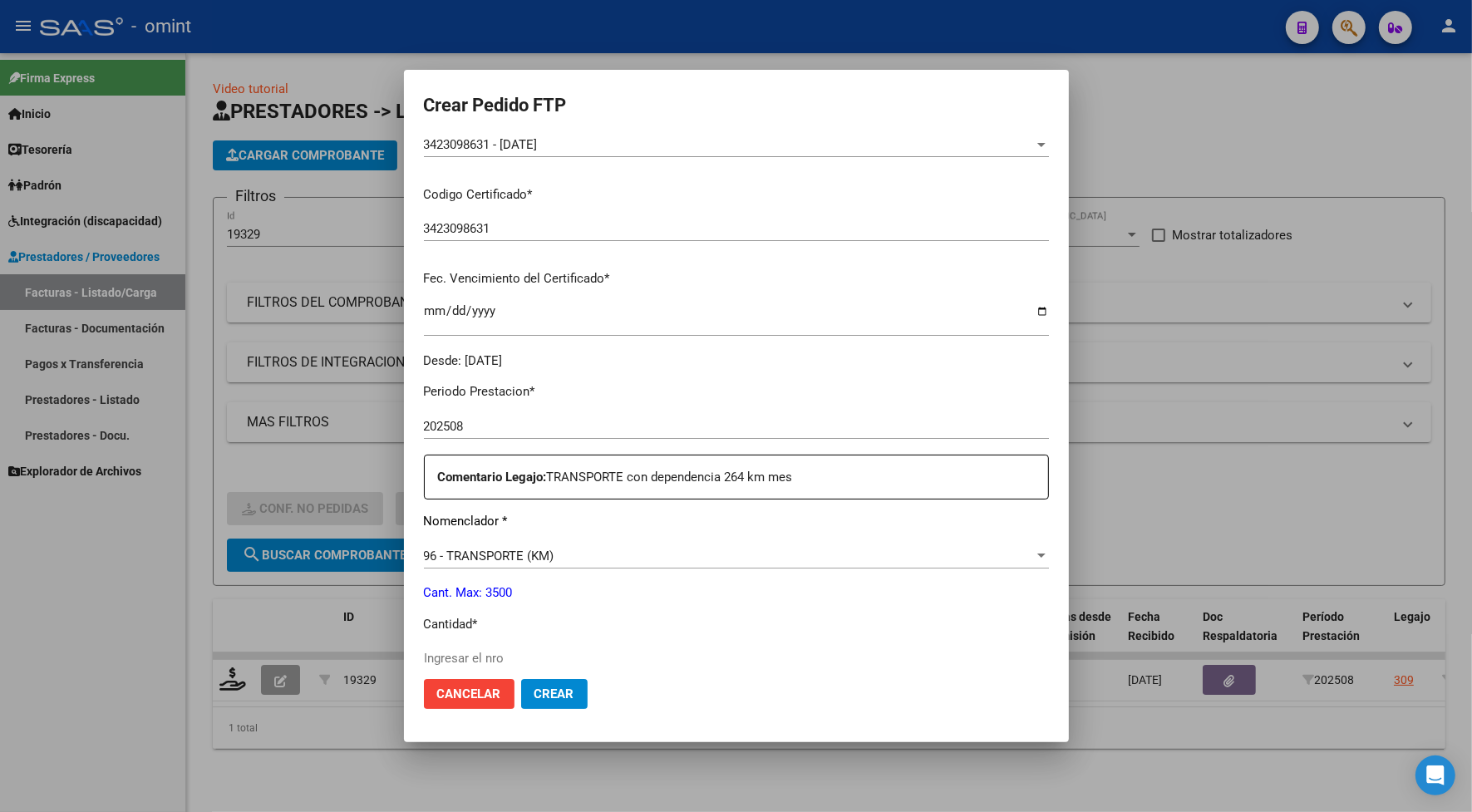
scroll to position [623, 0]
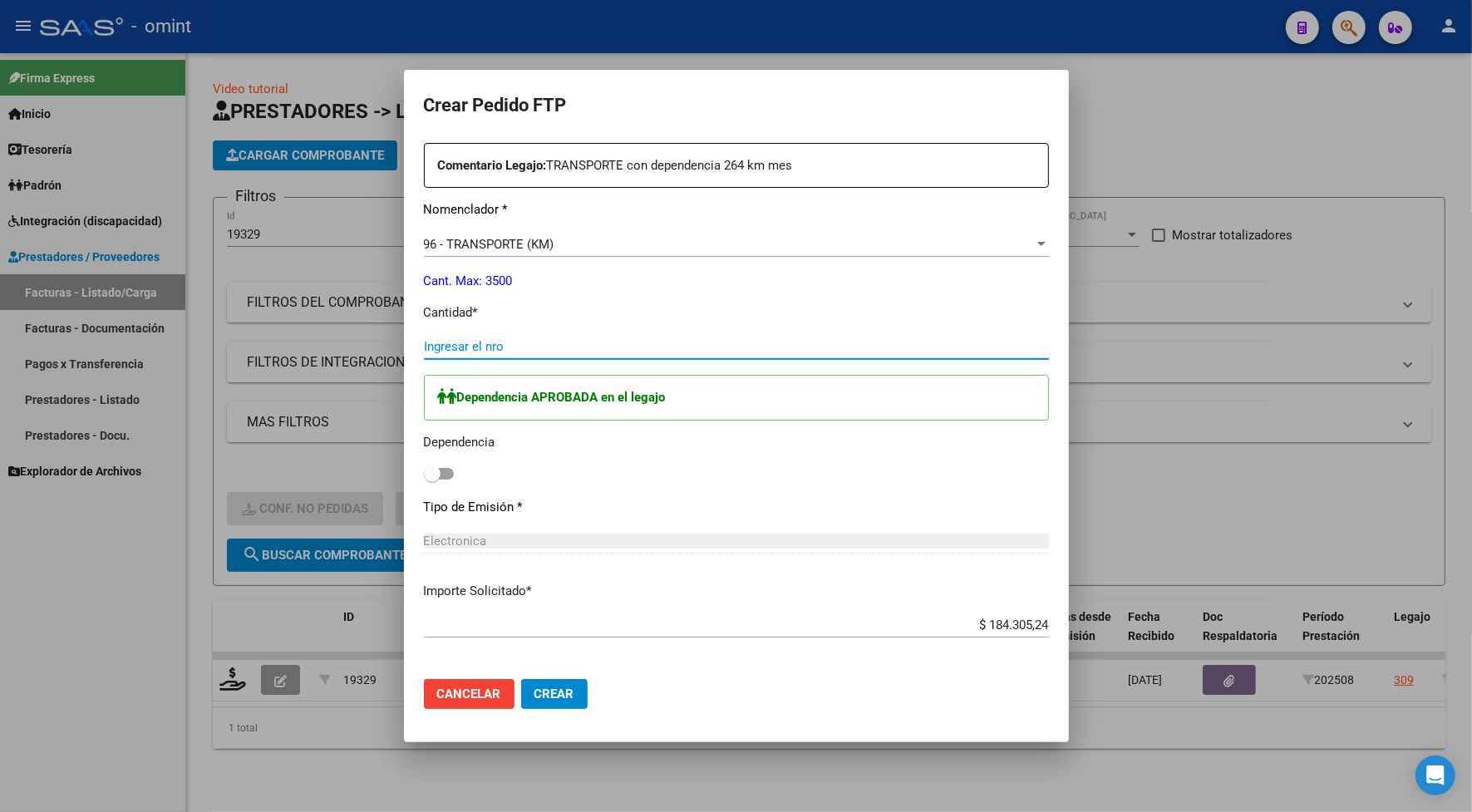
click at [453, 345] on input "Ingresar el nro" at bounding box center [736, 346] width 625 height 15
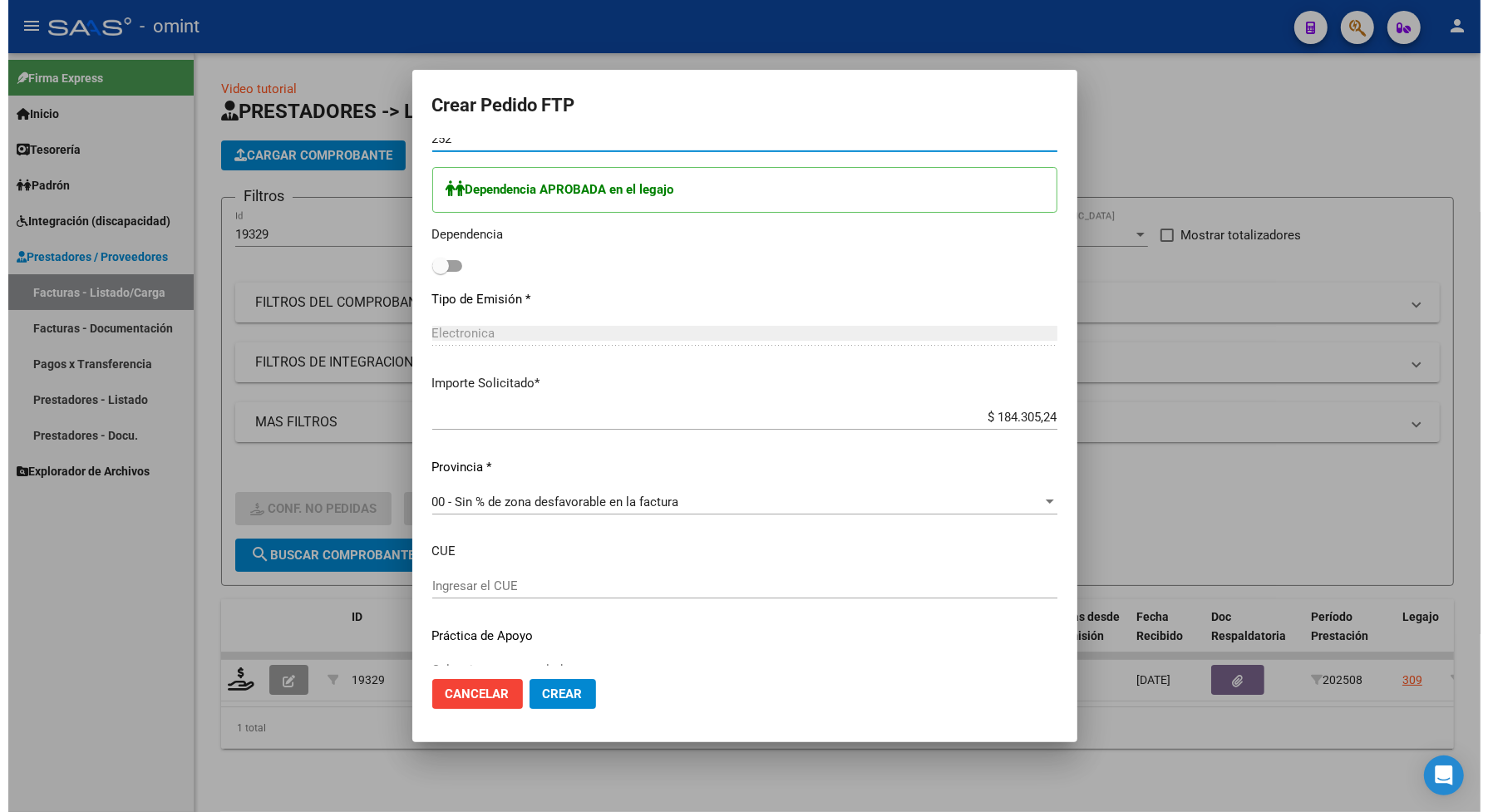
scroll to position [863, 0]
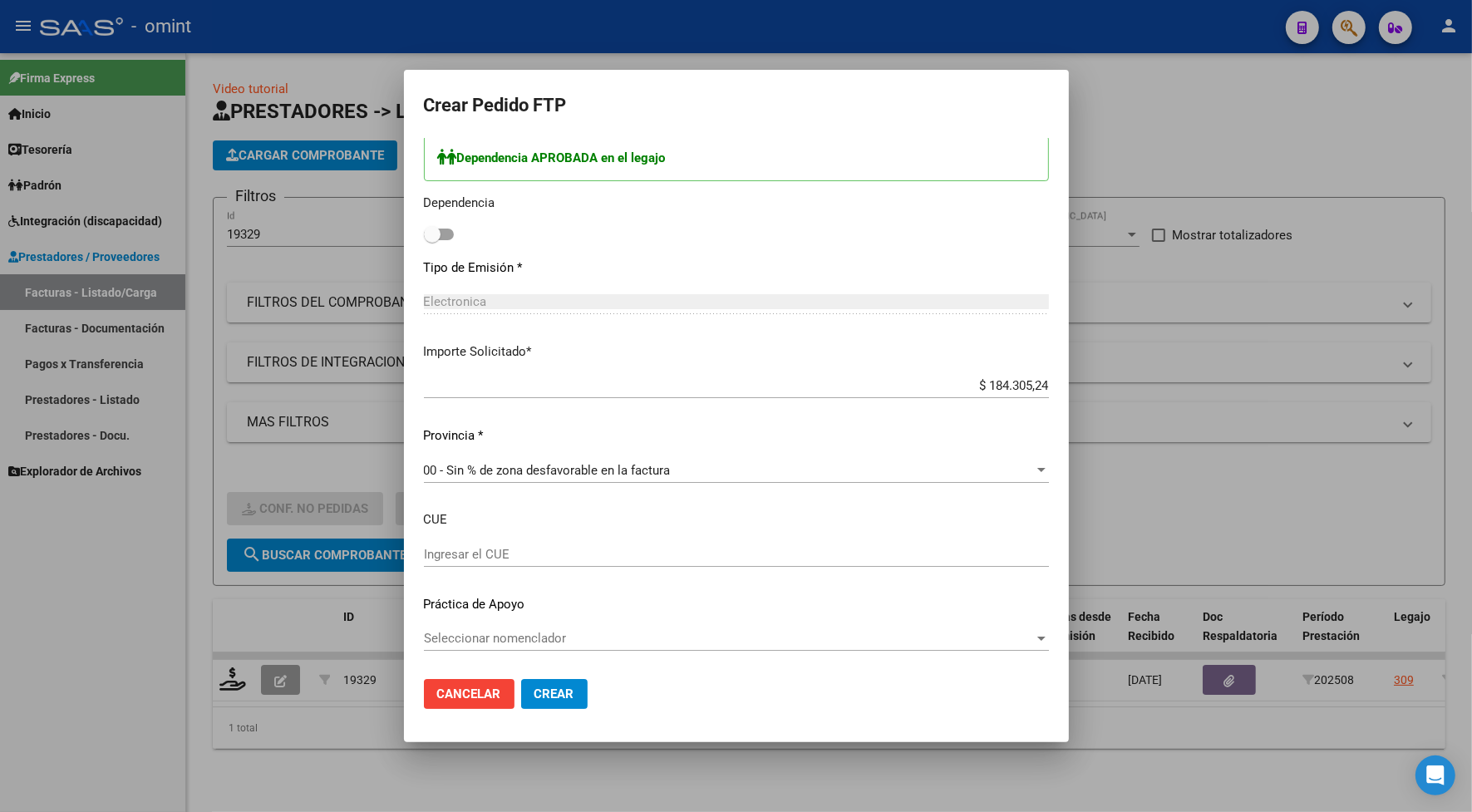
type input "252"
click at [558, 694] on span "Crear" at bounding box center [554, 693] width 40 height 15
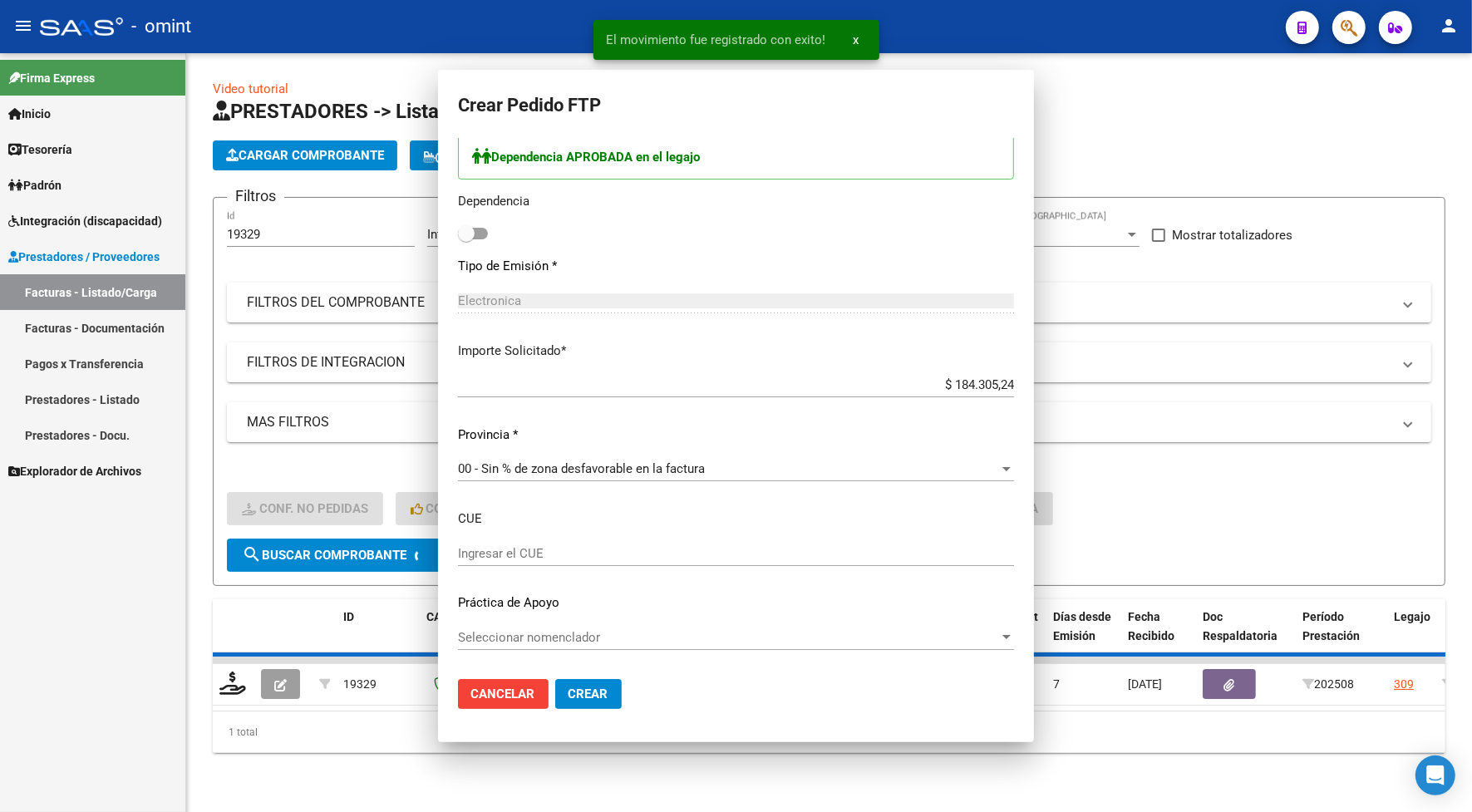
scroll to position [0, 0]
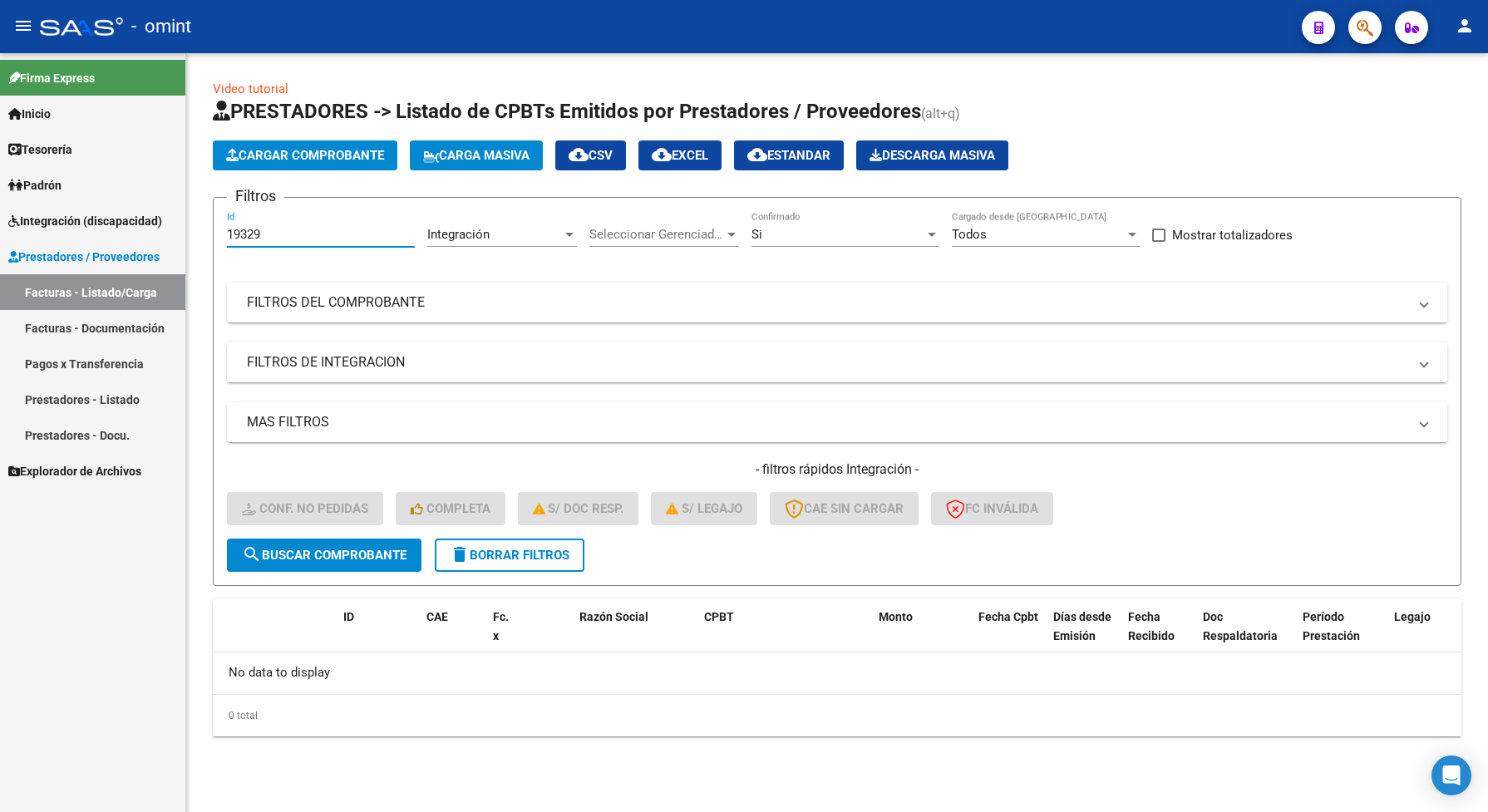
drag, startPoint x: 278, startPoint y: 234, endPoint x: 211, endPoint y: 226, distance: 67.5
click at [211, 226] on div "Video tutorial PRESTADORES -> Listado de CPBTs Emitidos por Prestadores / Prove…" at bounding box center [837, 421] width 1302 height 736
paste input "968"
type input "19968"
click at [372, 553] on span "search Buscar Comprobante" at bounding box center [324, 554] width 164 height 15
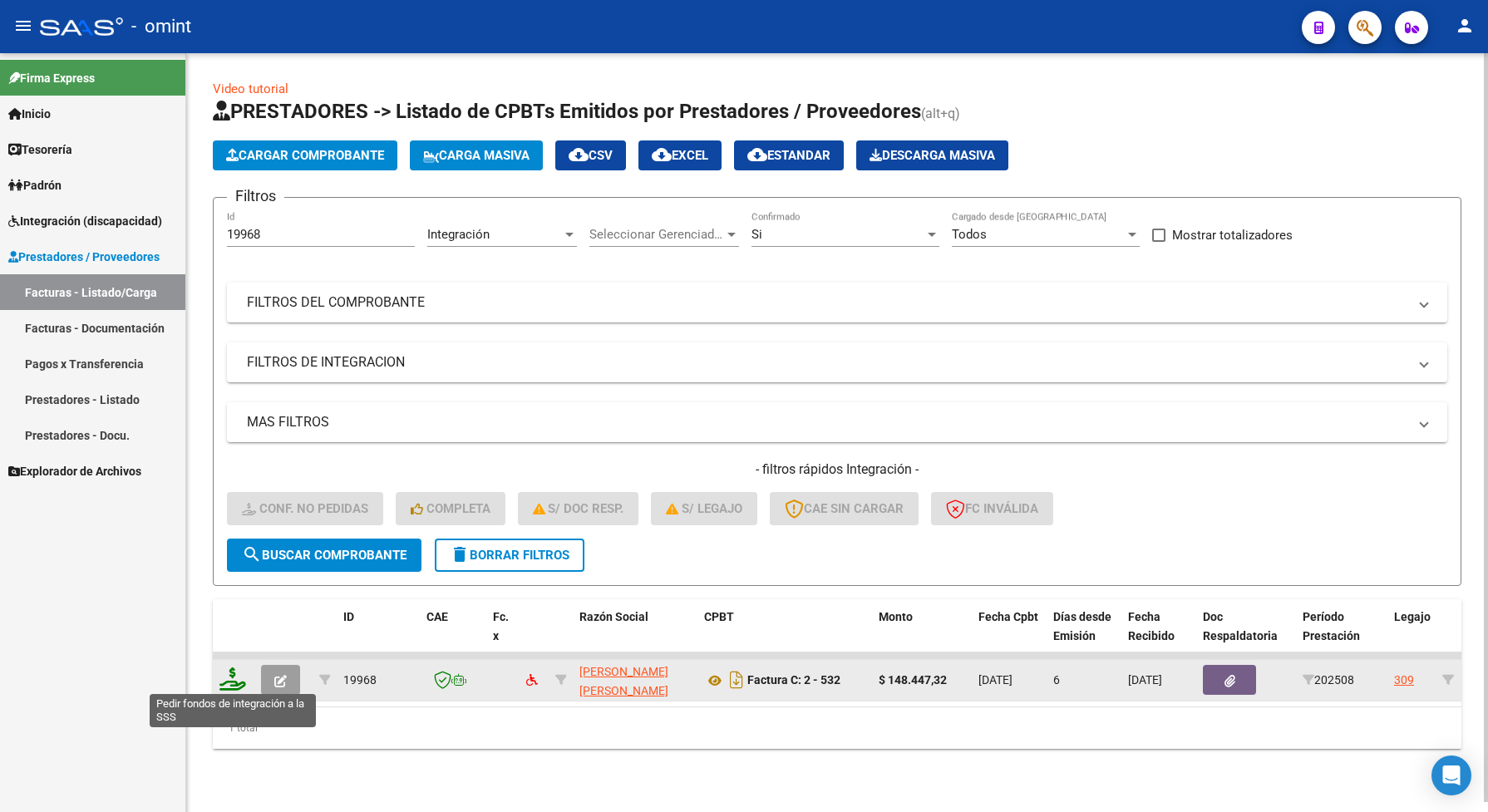
click at [231, 677] on icon at bounding box center [233, 678] width 26 height 24
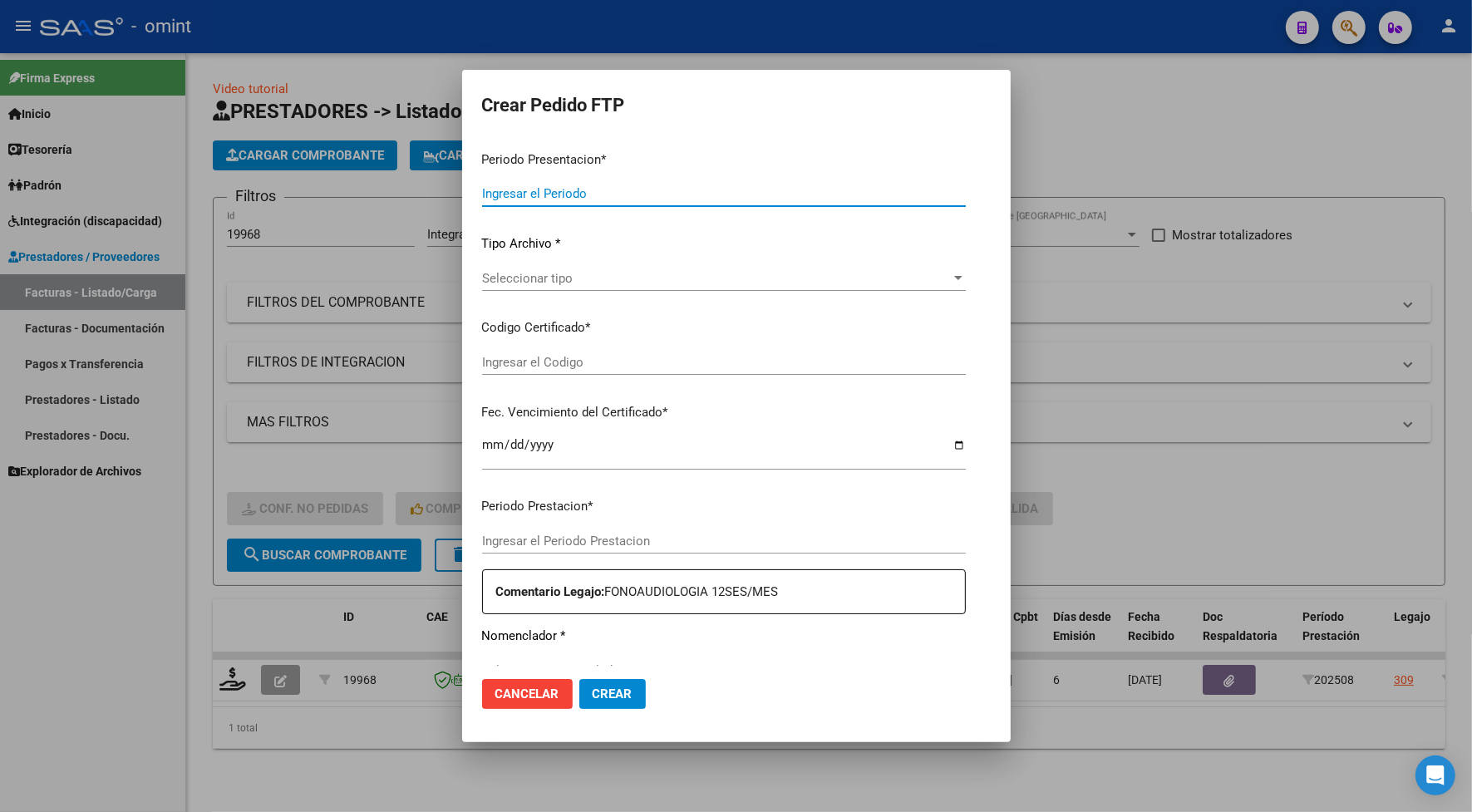
type input "202508"
type input "$ 148.447,32"
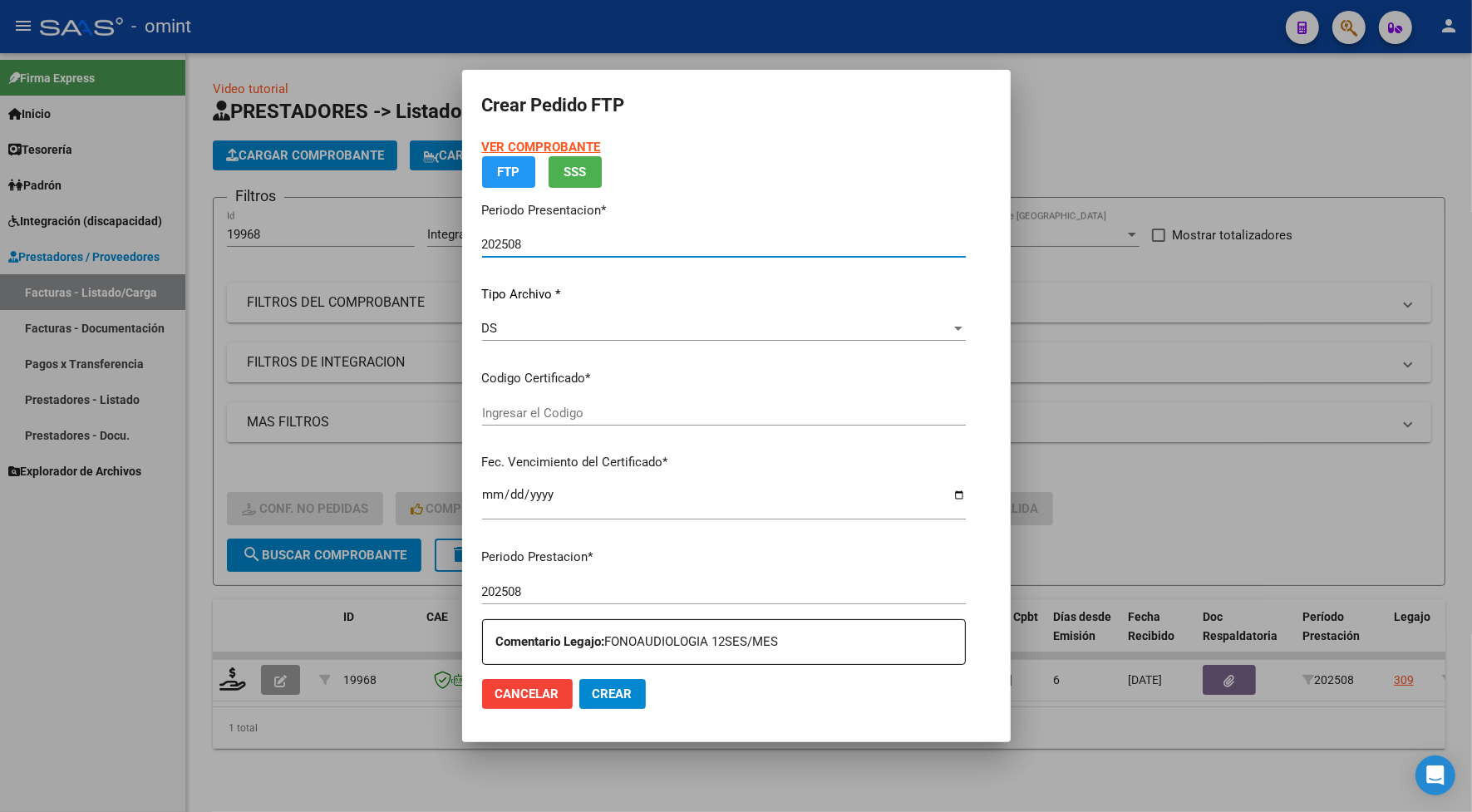
type input "3423098631"
type input "[DATE]"
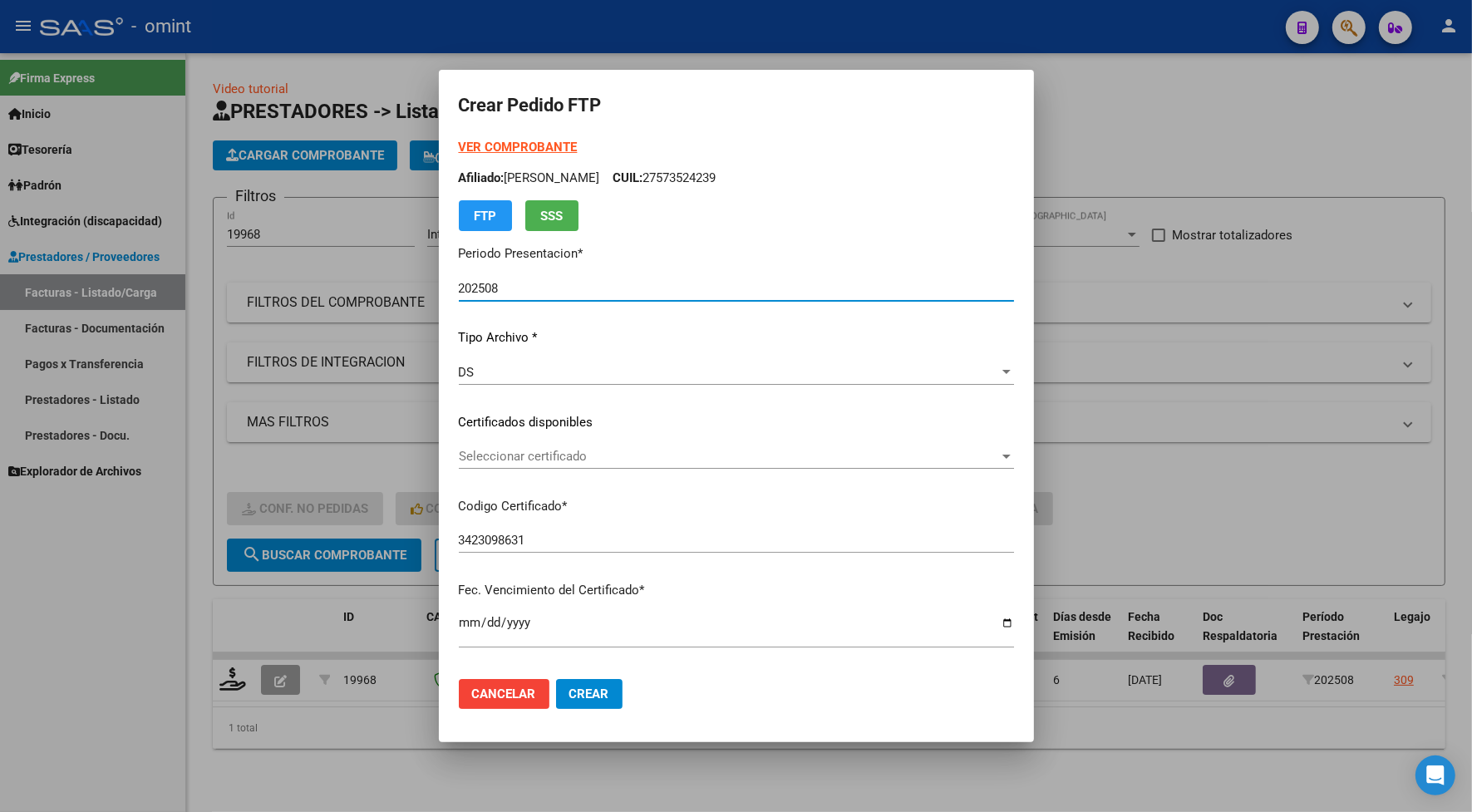
click at [517, 462] on span "Seleccionar certificado" at bounding box center [729, 455] width 540 height 15
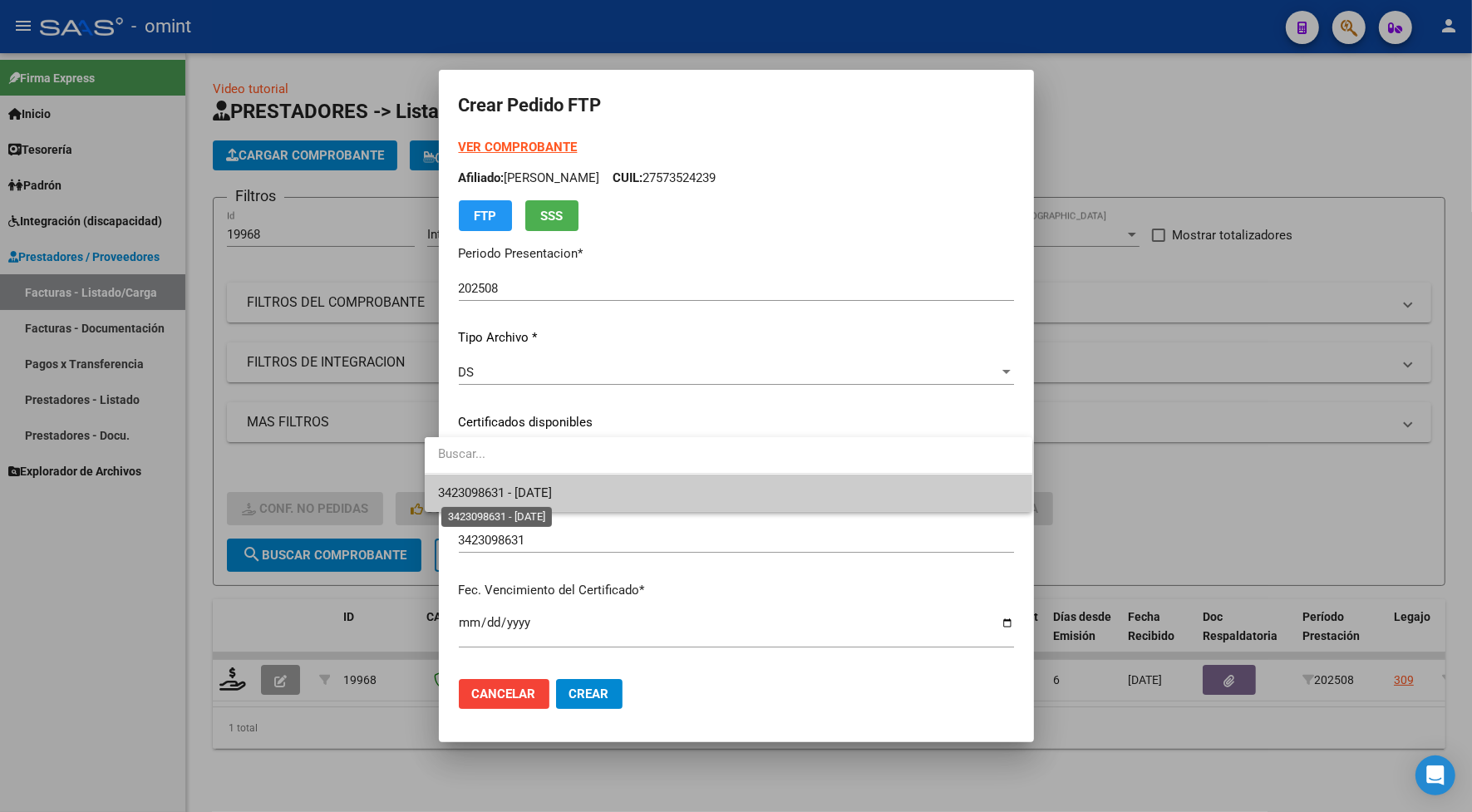
click at [519, 491] on span "3423098631 - [DATE]" at bounding box center [495, 492] width 114 height 15
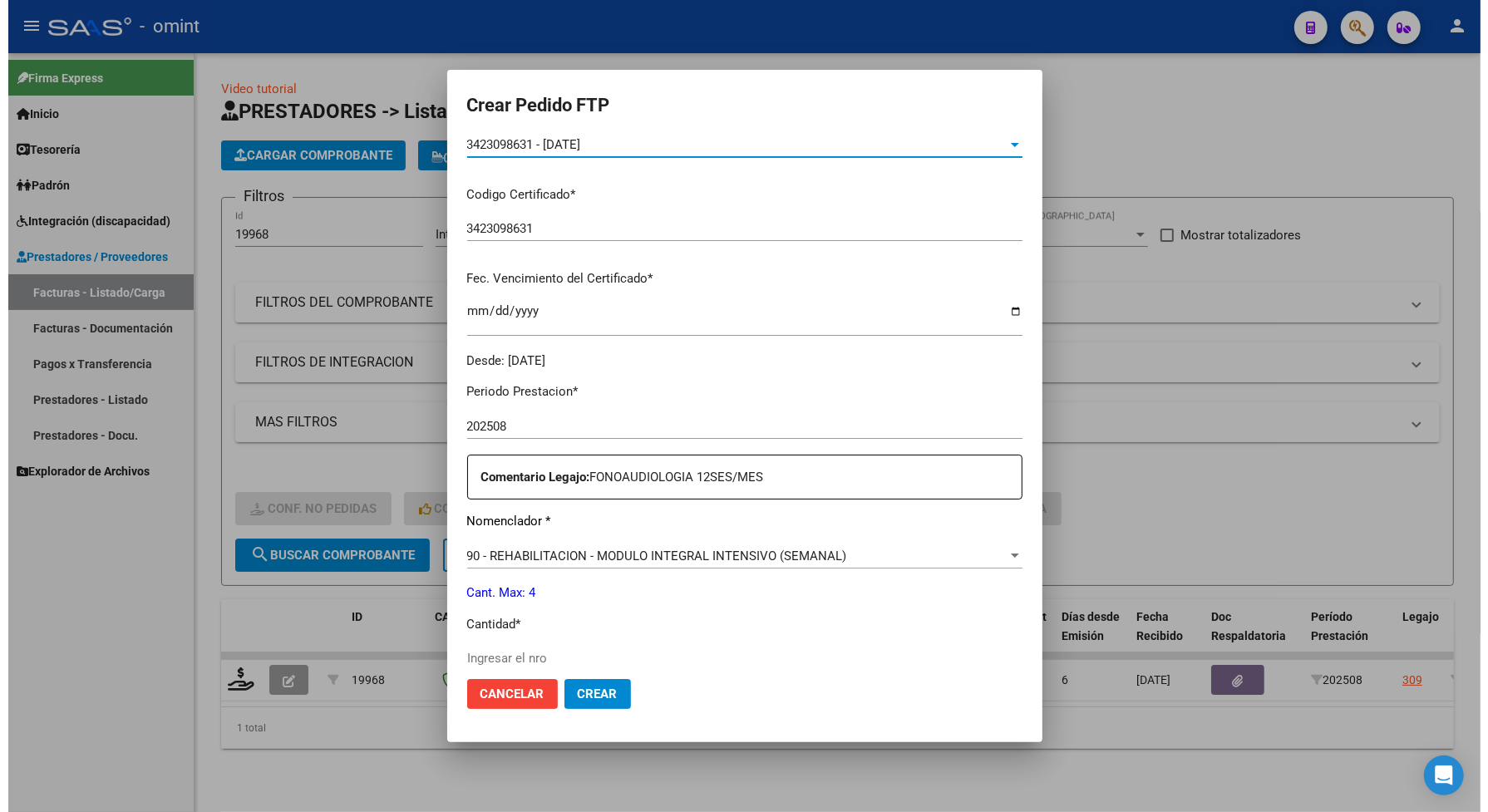
scroll to position [415, 0]
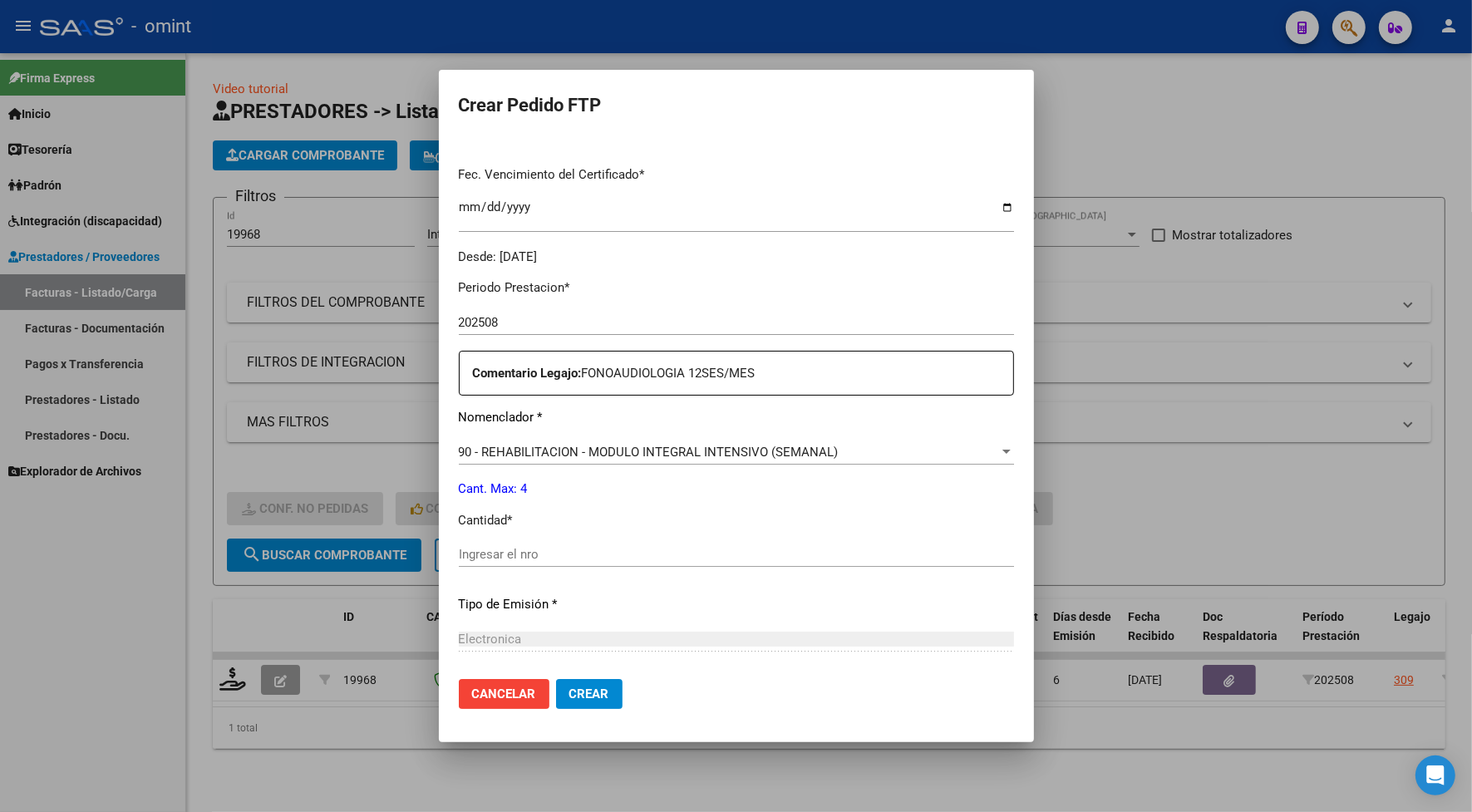
click at [549, 558] on input "Ingresar el nro" at bounding box center [736, 554] width 555 height 15
type input "4"
click at [578, 682] on button "Crear" at bounding box center [589, 694] width 66 height 30
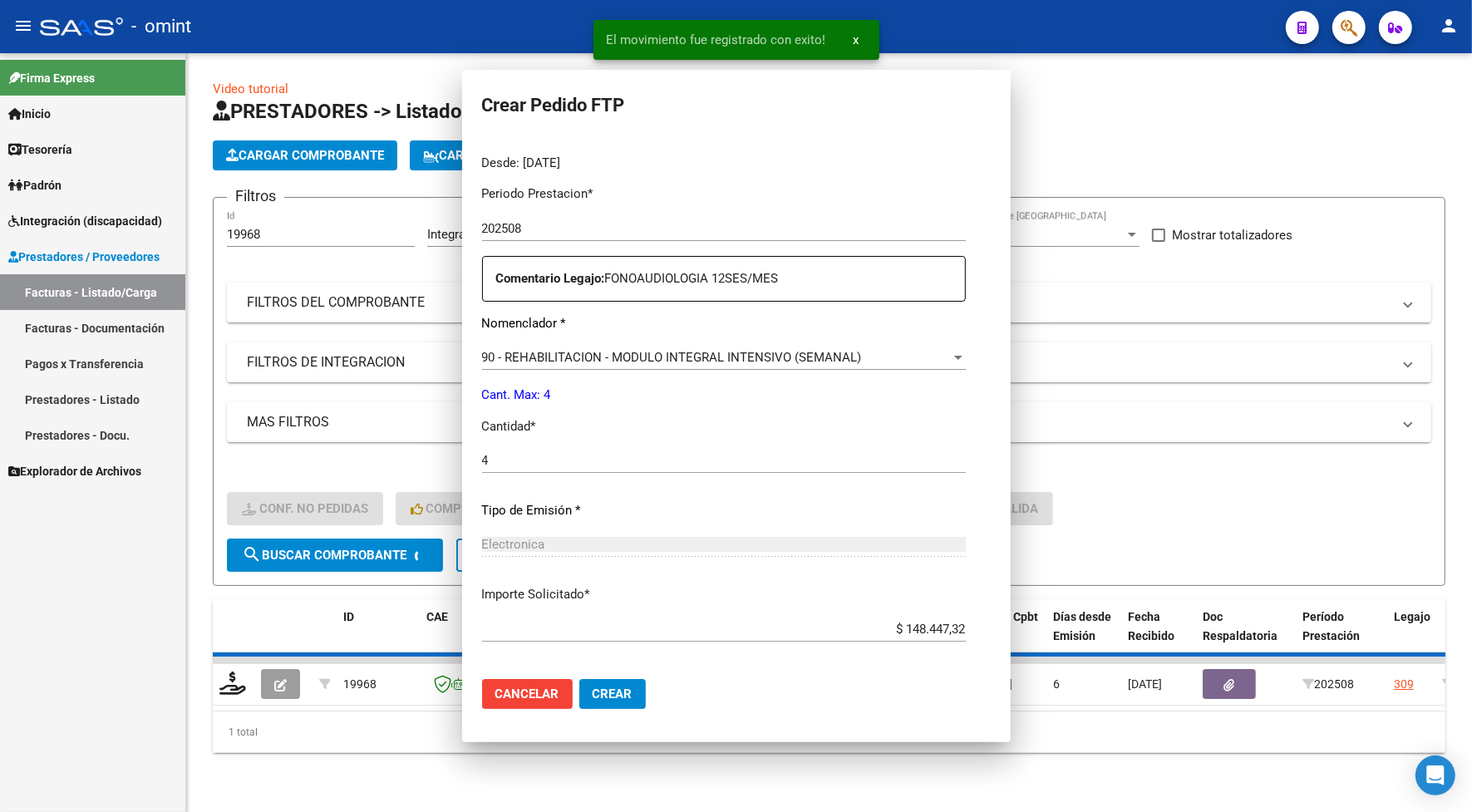
scroll to position [0, 0]
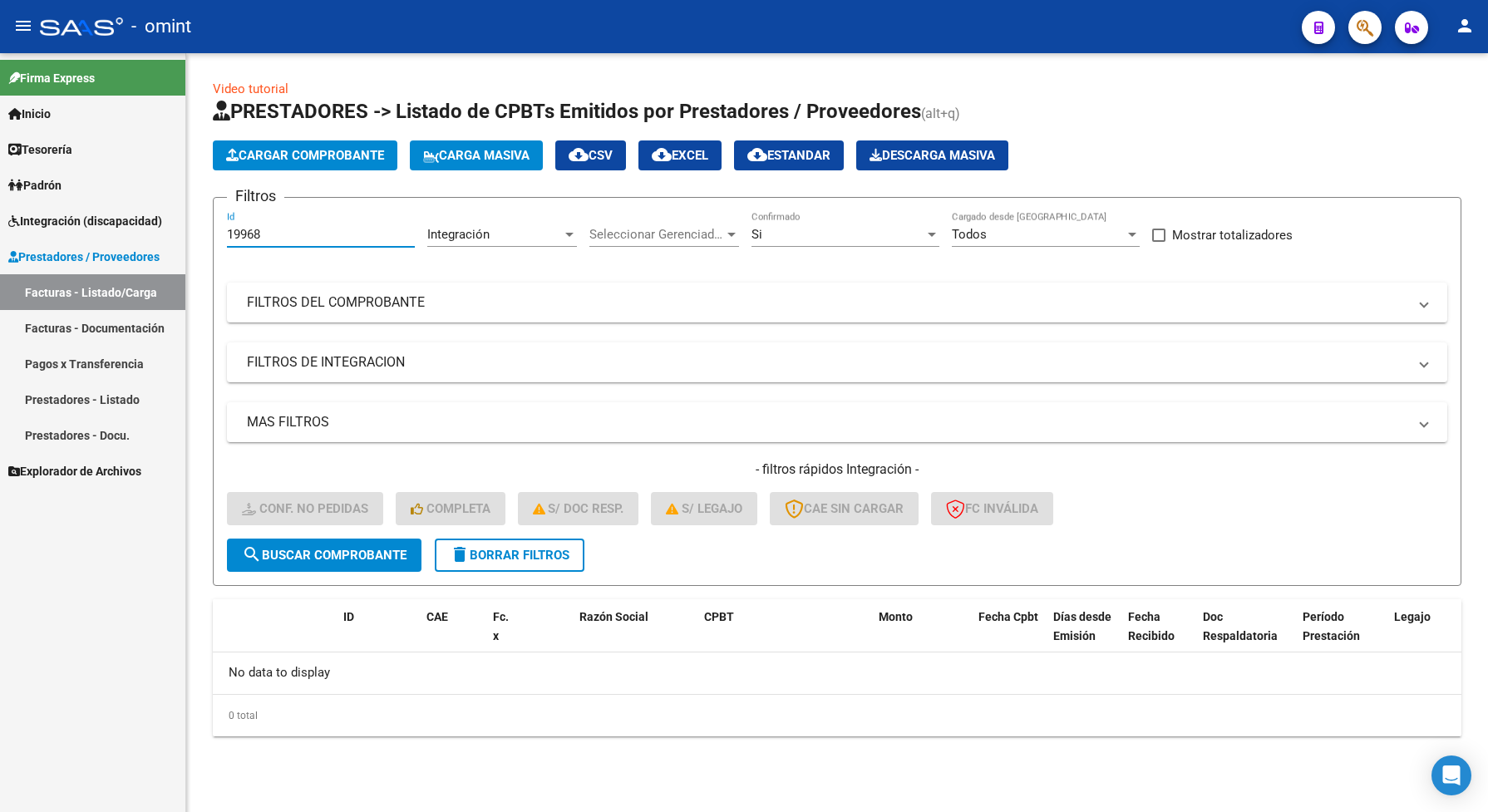
drag, startPoint x: 261, startPoint y: 231, endPoint x: 219, endPoint y: 242, distance: 43.4
click at [219, 242] on form "Filtros 19968 Id Integración Area Seleccionar Gerenciador Seleccionar Gerenciad…" at bounding box center [837, 391] width 1248 height 389
paste input "821"
type input "19821"
click at [351, 547] on span "search Buscar Comprobante" at bounding box center [324, 554] width 164 height 15
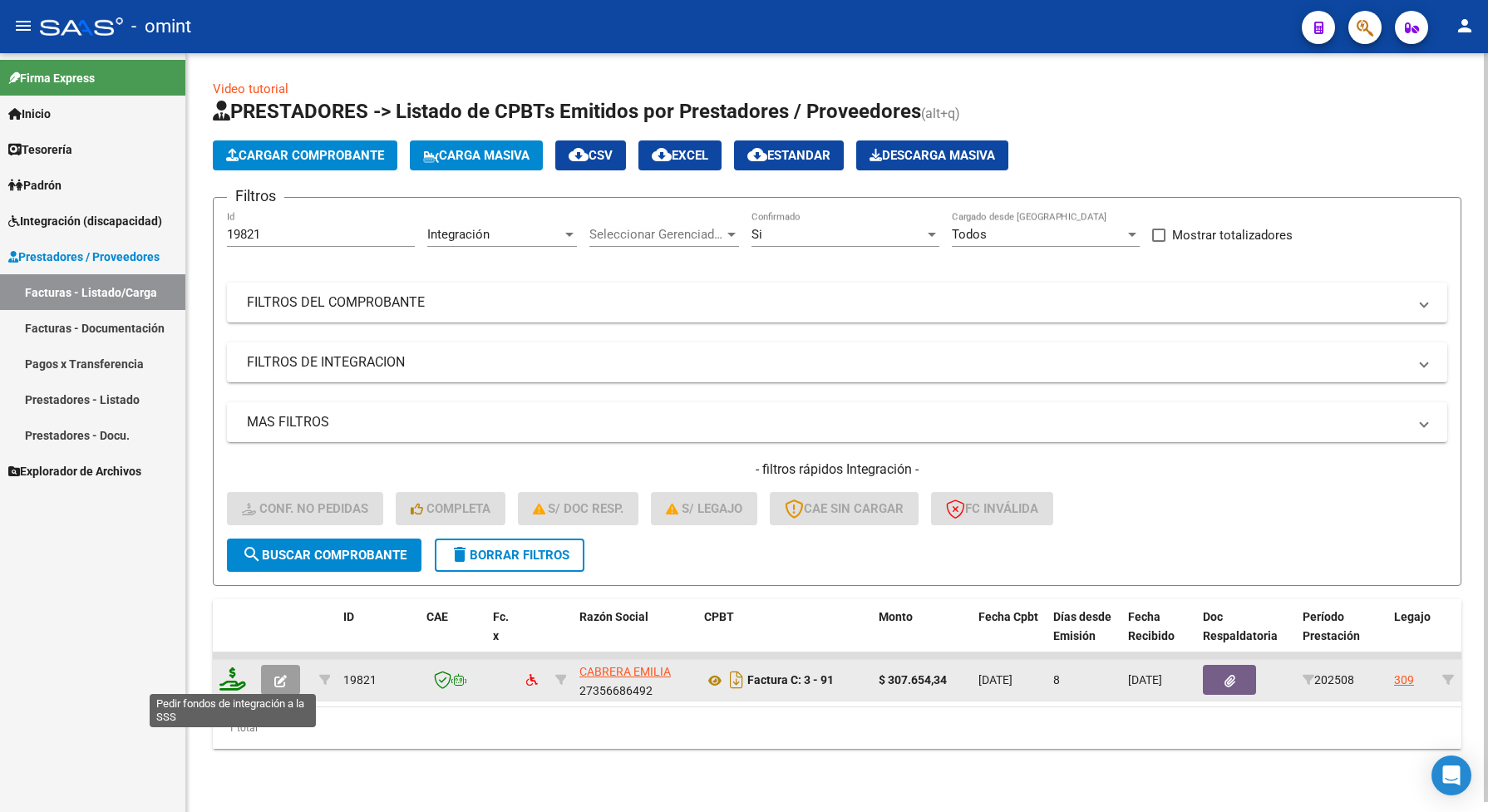
click at [235, 679] on icon at bounding box center [233, 678] width 26 height 24
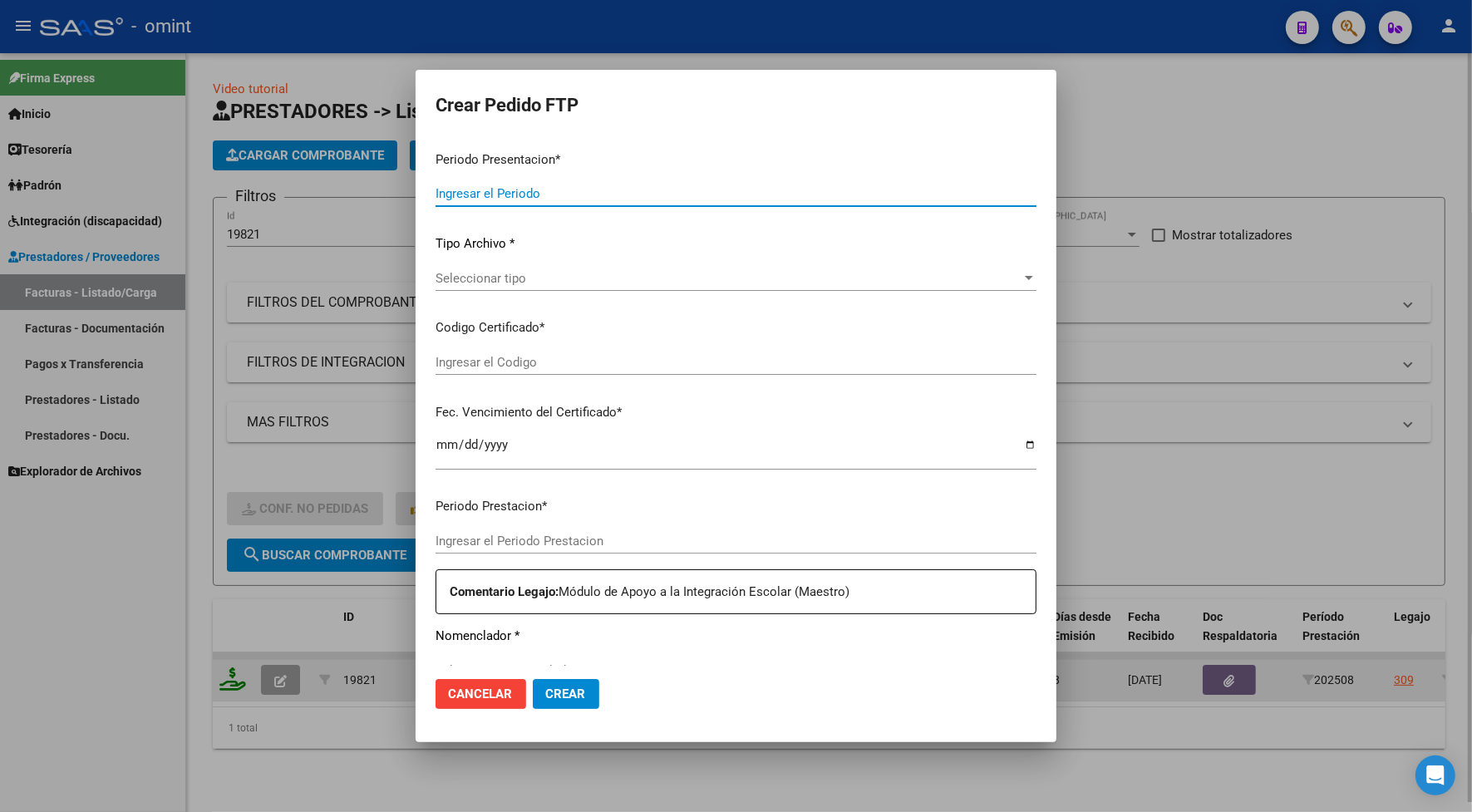
type input "202508"
type input "$ 307.654,34"
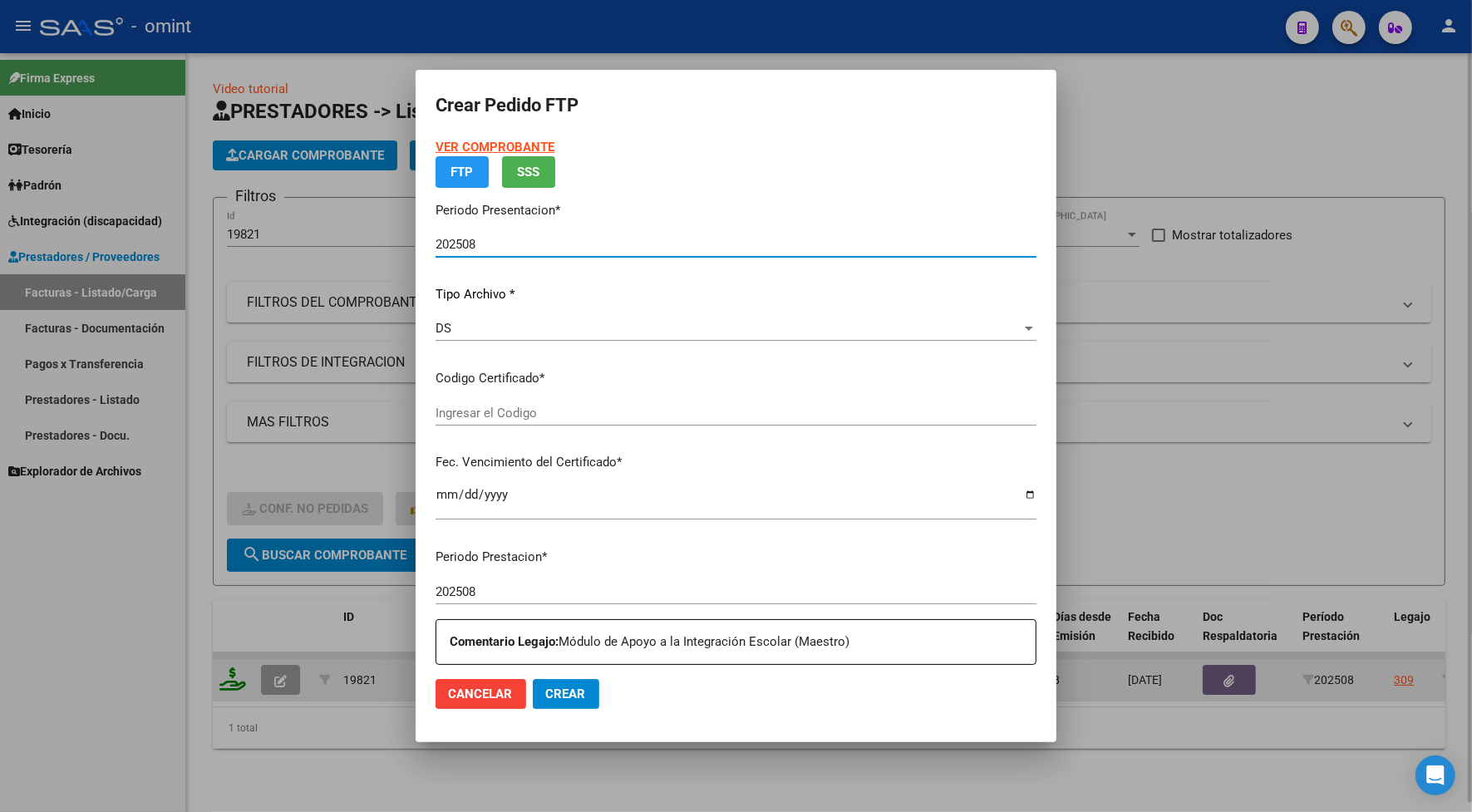
type input "3423098631"
type input "[DATE]"
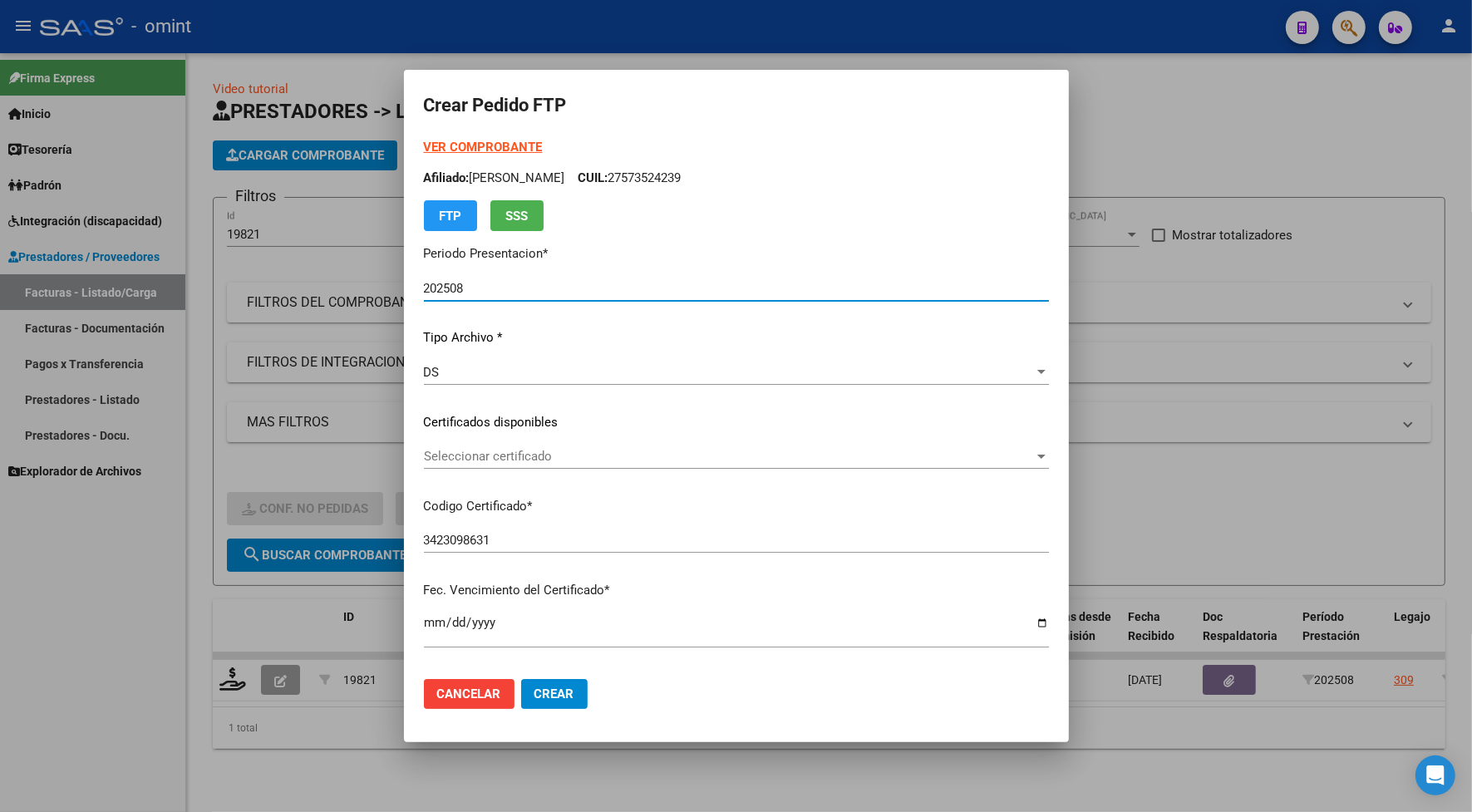
click at [468, 460] on span "Seleccionar certificado" at bounding box center [729, 455] width 610 height 15
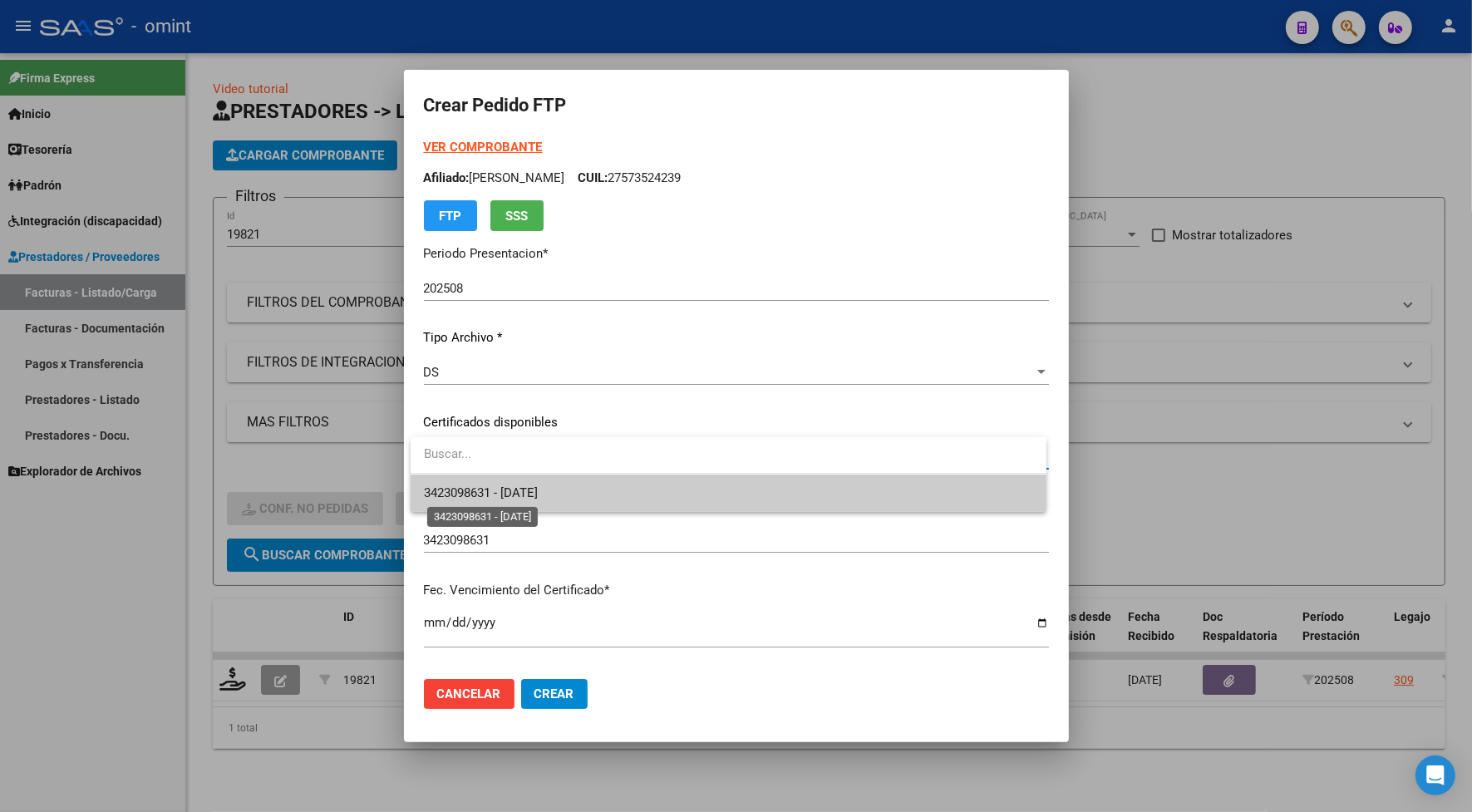
click at [472, 485] on span "3423098631 - [DATE]" at bounding box center [481, 492] width 114 height 15
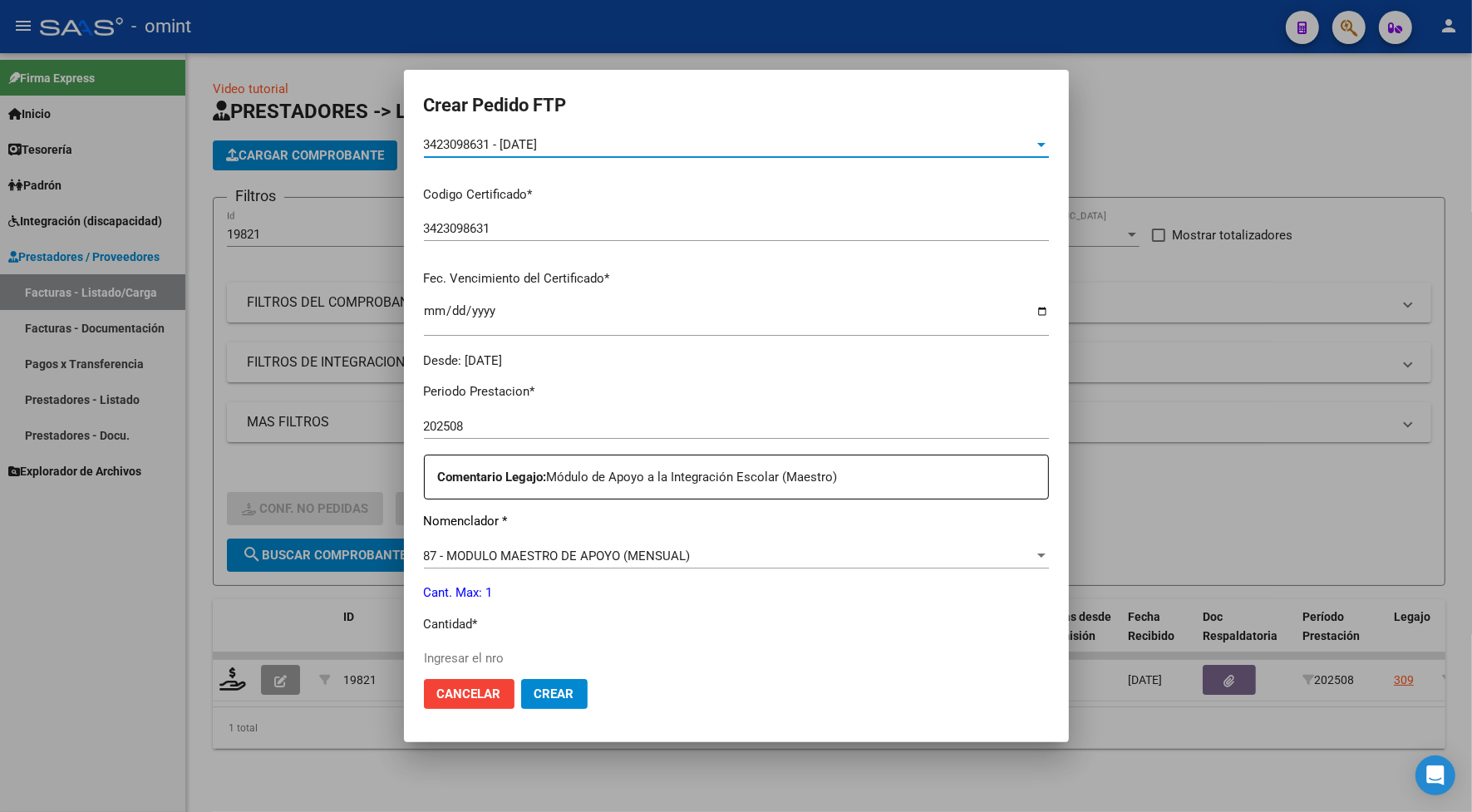
scroll to position [415, 0]
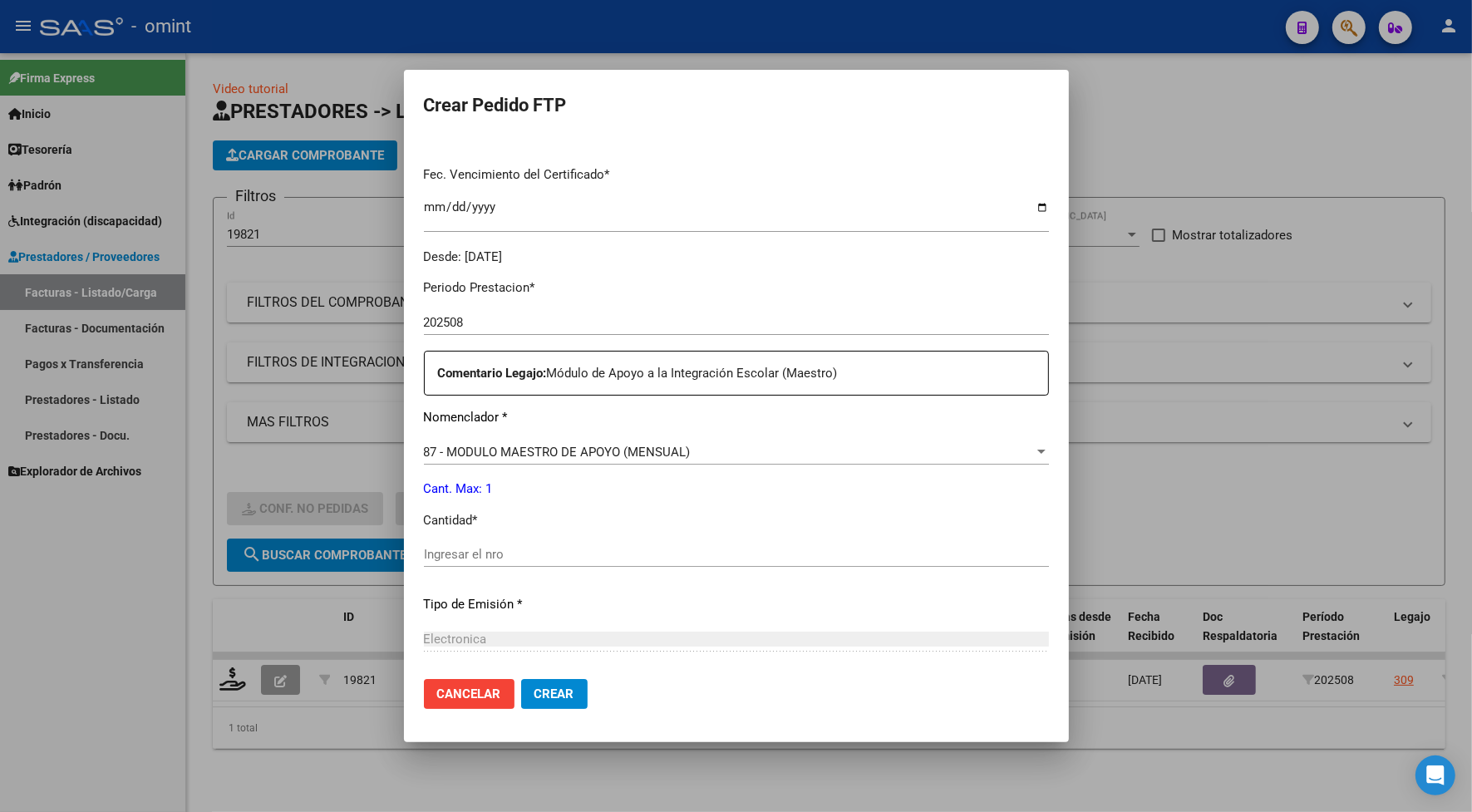
click at [496, 552] on input "Ingresar el nro" at bounding box center [736, 554] width 625 height 15
type input "1"
click at [566, 687] on span "Crear" at bounding box center [554, 693] width 40 height 15
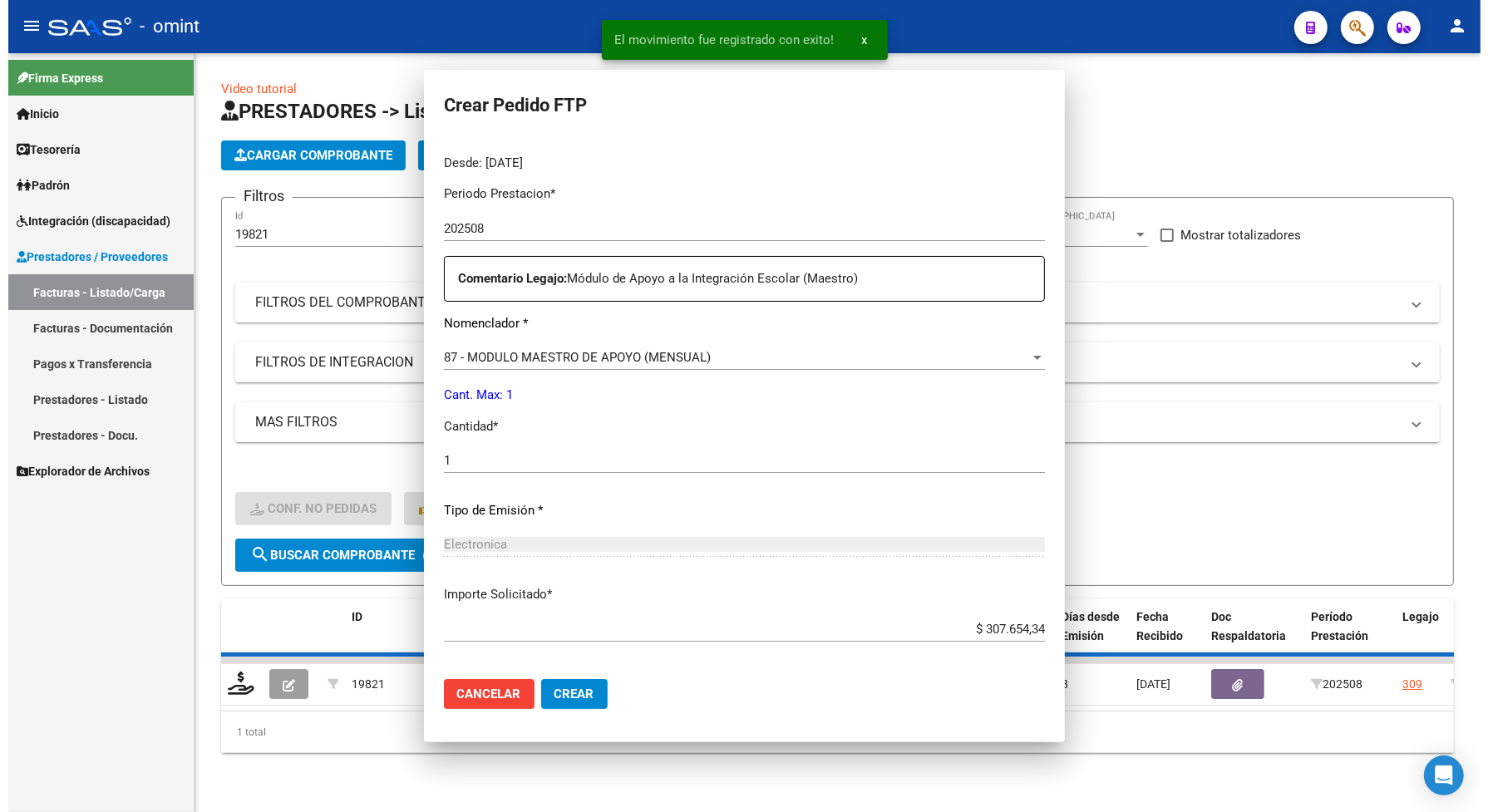
scroll to position [322, 0]
